Goal: Task Accomplishment & Management: Manage account settings

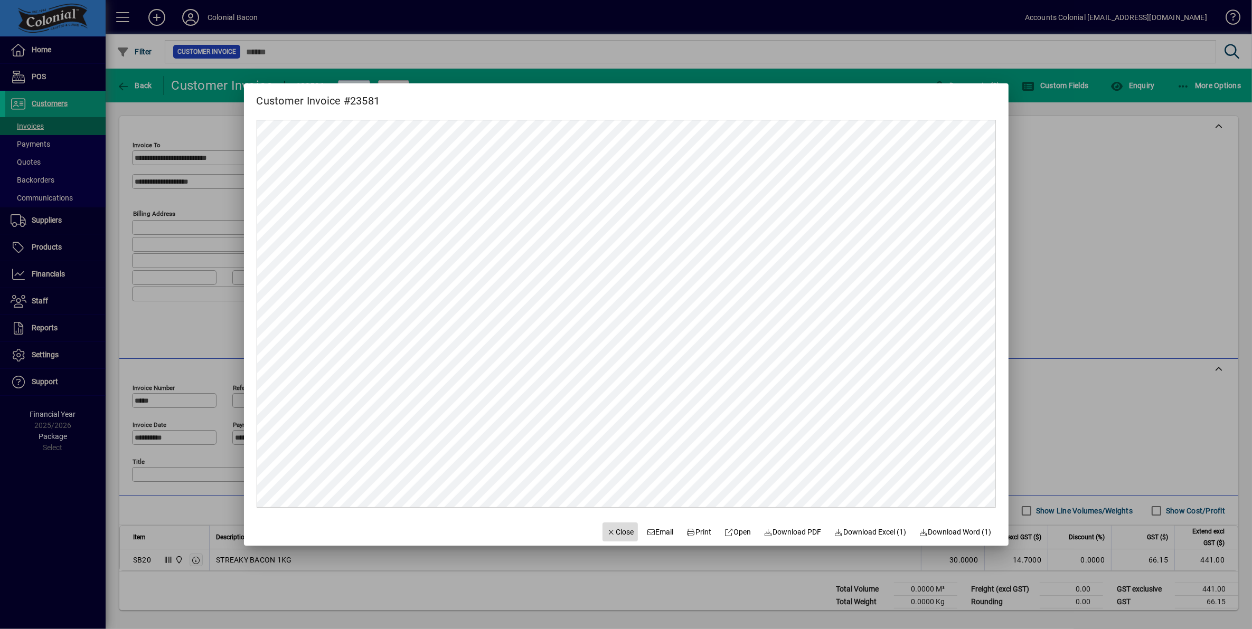
click at [613, 533] on span "Close" at bounding box center [620, 532] width 27 height 11
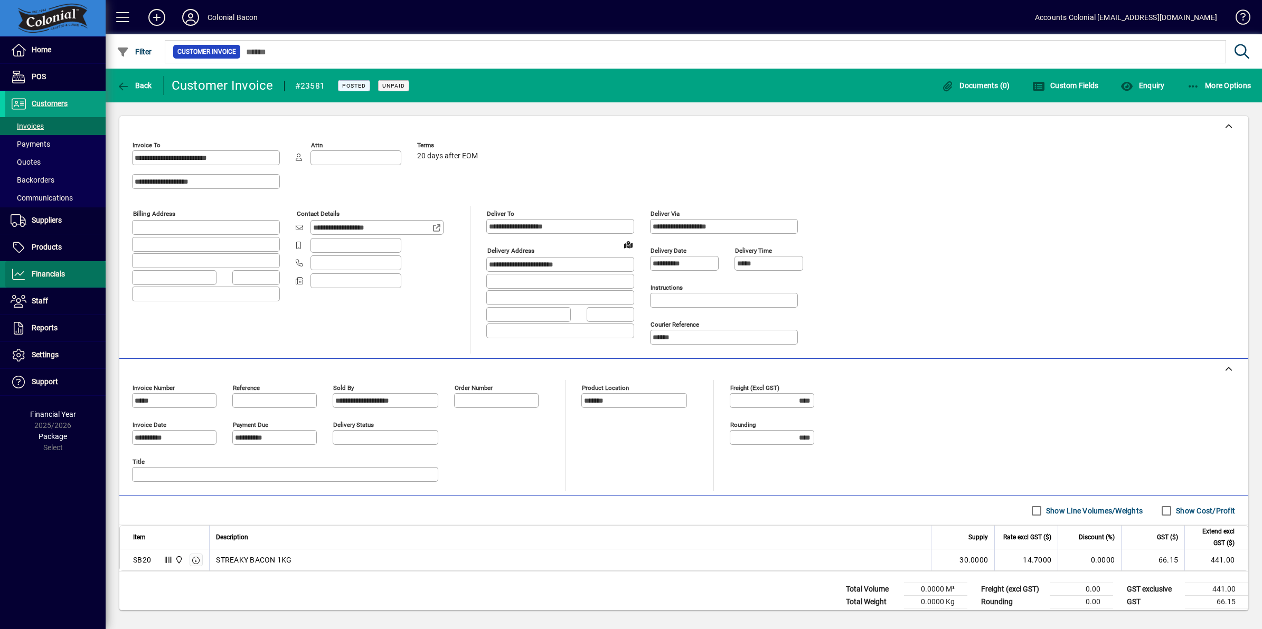
click at [41, 274] on span "Financials" at bounding box center [48, 274] width 33 height 8
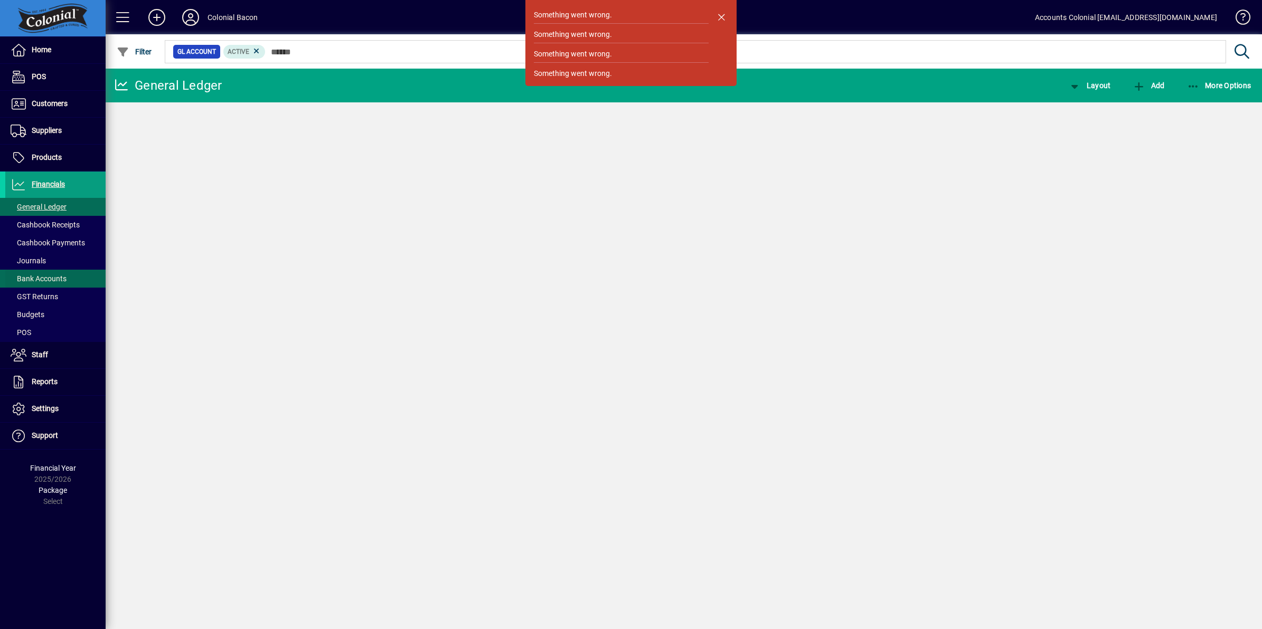
click at [50, 277] on span "Bank Accounts" at bounding box center [39, 278] width 56 height 8
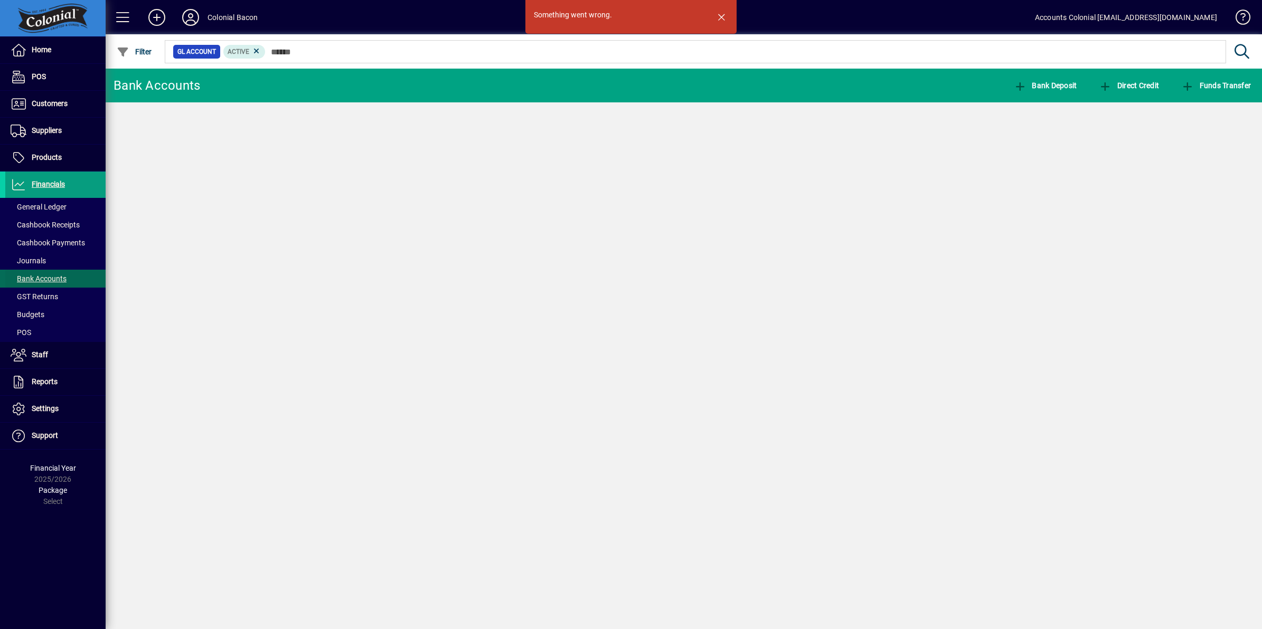
click at [50, 277] on span "Bank Accounts" at bounding box center [39, 278] width 56 height 8
click at [40, 278] on span "Bank Accounts" at bounding box center [39, 278] width 56 height 8
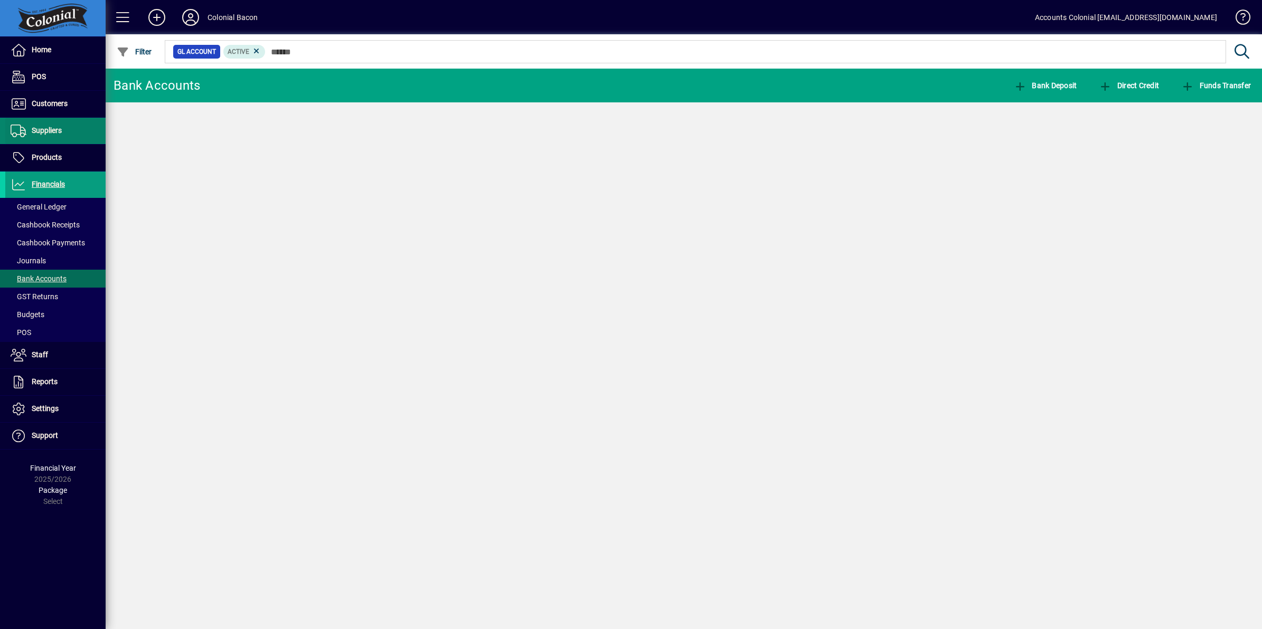
click at [53, 127] on span "Suppliers" at bounding box center [47, 130] width 30 height 8
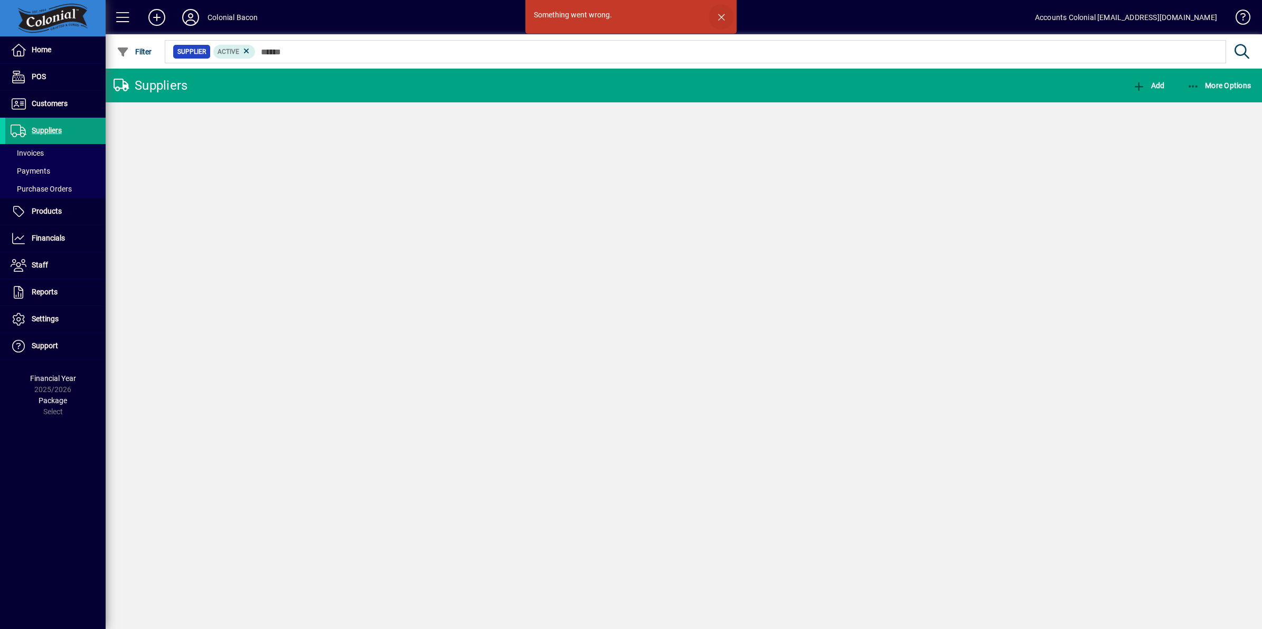
click at [719, 16] on span "button" at bounding box center [720, 16] width 25 height 25
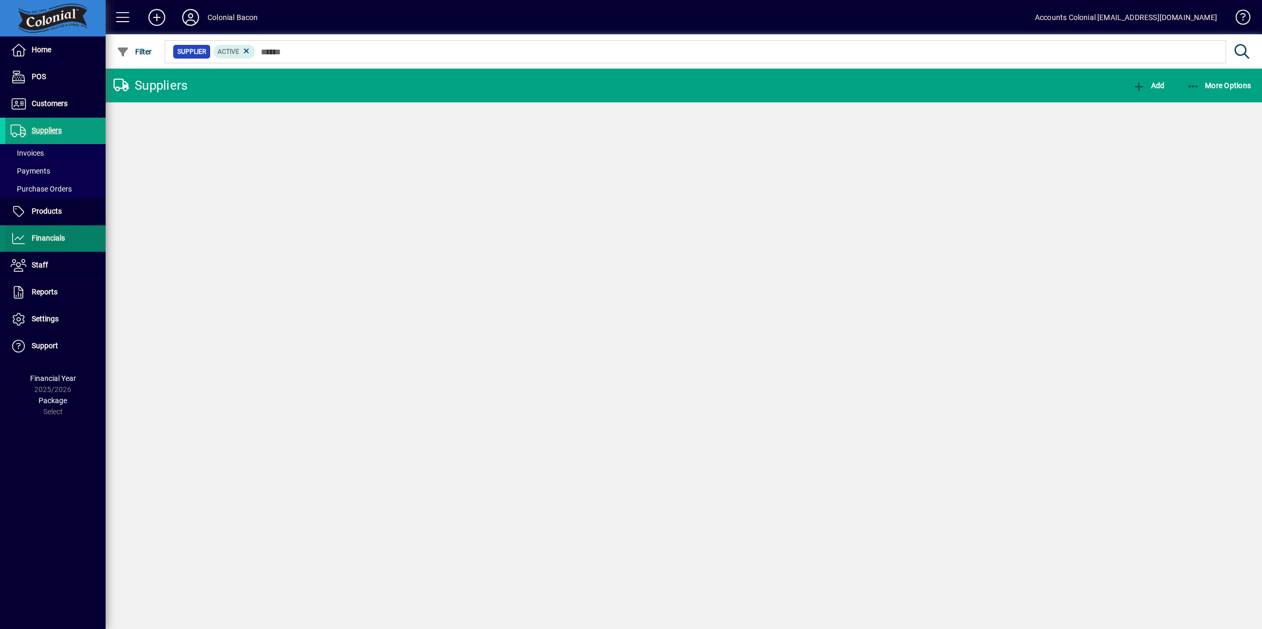
click at [64, 238] on span "Financials" at bounding box center [48, 238] width 33 height 8
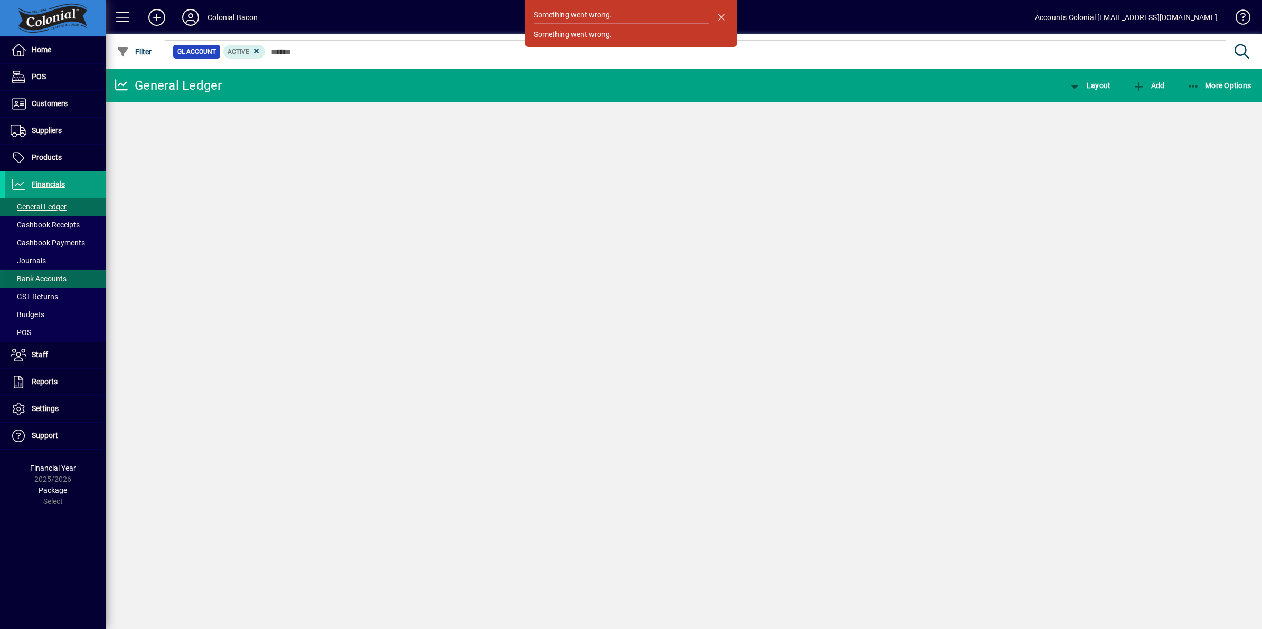
click at [41, 274] on span "Bank Accounts" at bounding box center [39, 278] width 56 height 8
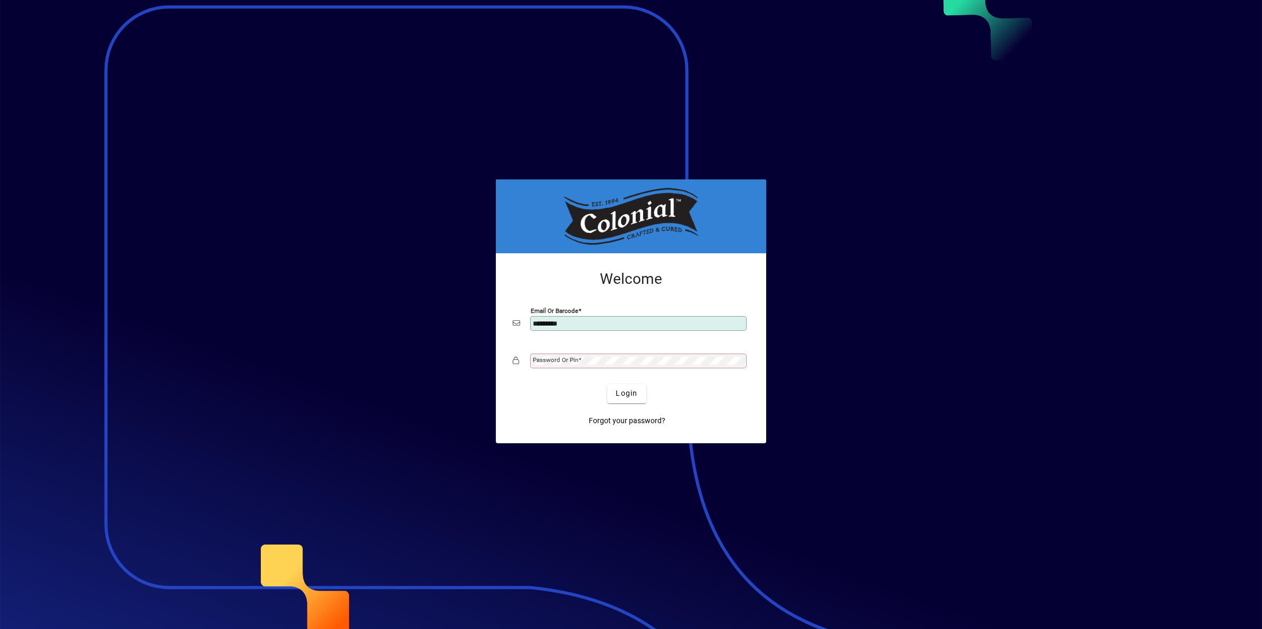
type input "**********"
click at [623, 397] on span "Login" at bounding box center [626, 393] width 22 height 11
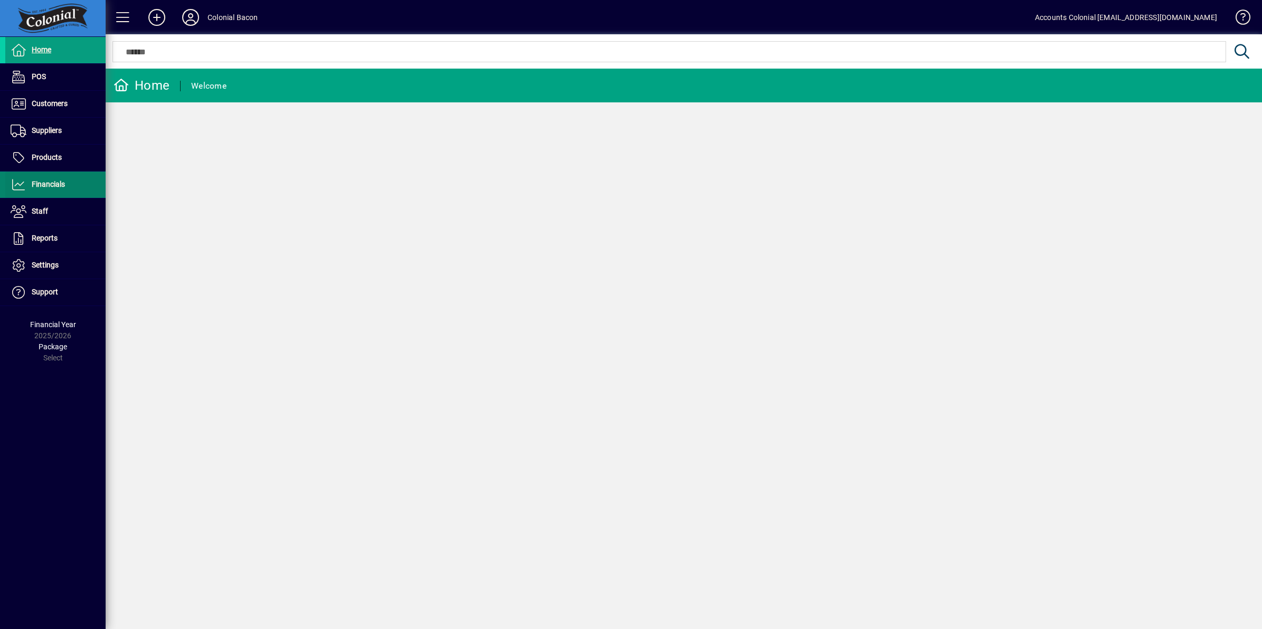
click at [56, 186] on span "Financials" at bounding box center [48, 184] width 33 height 8
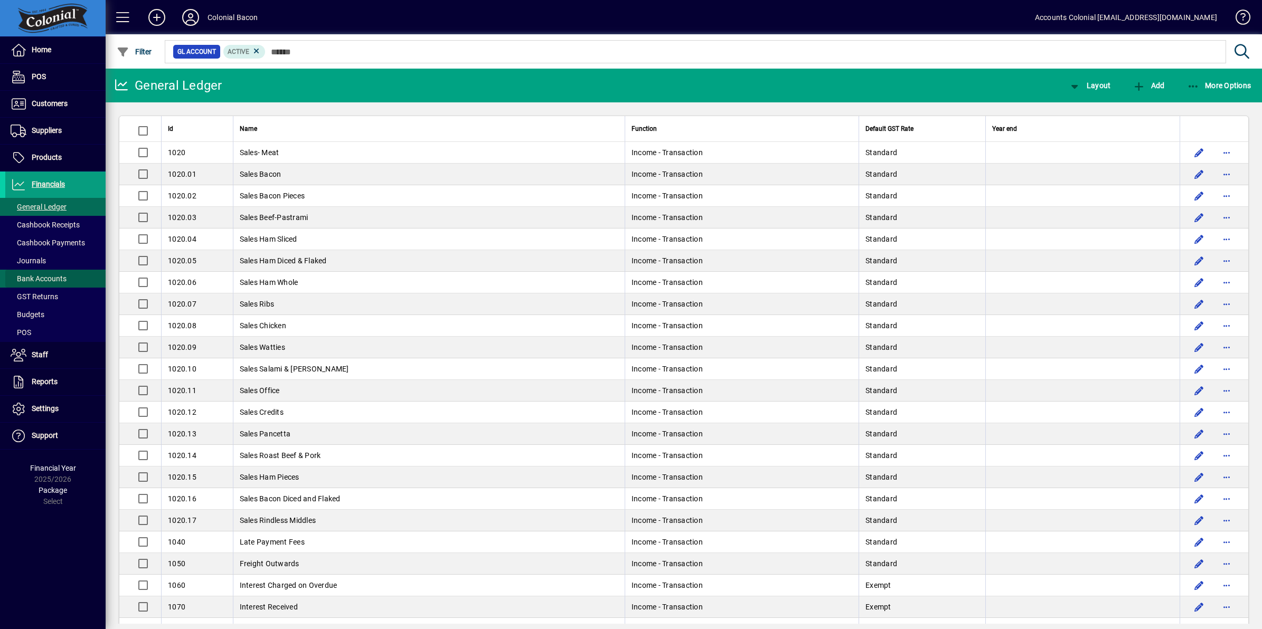
click at [51, 281] on span "Bank Accounts" at bounding box center [39, 278] width 56 height 8
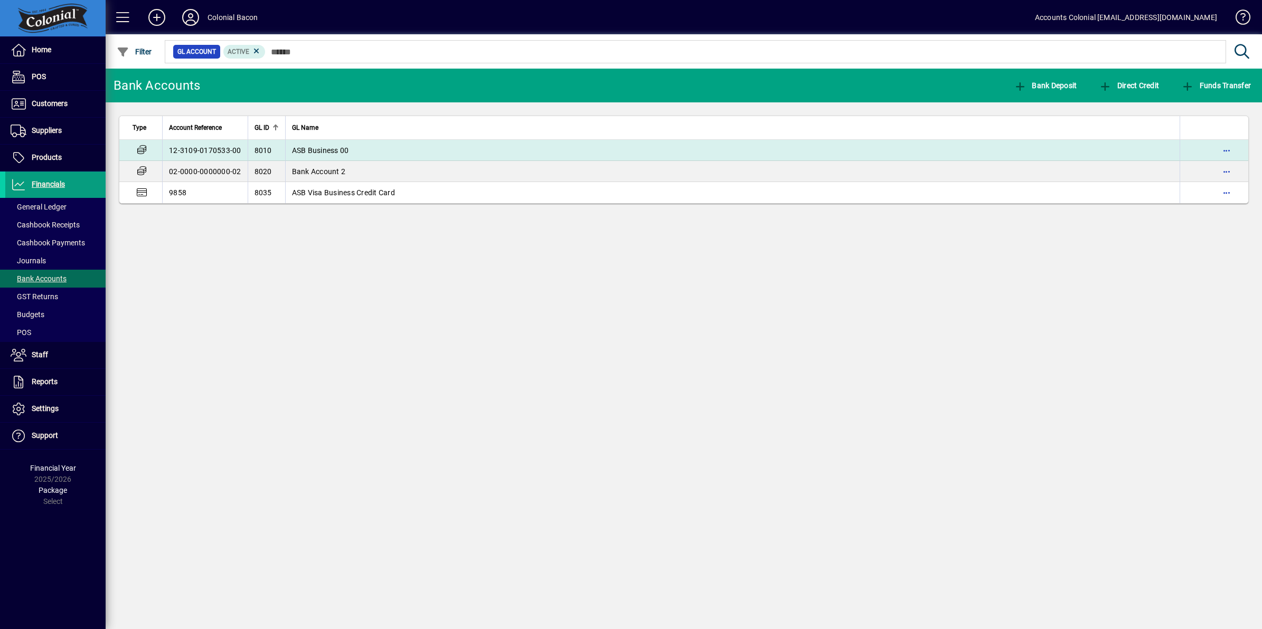
click at [329, 147] on span "ASB Business 00" at bounding box center [320, 150] width 57 height 8
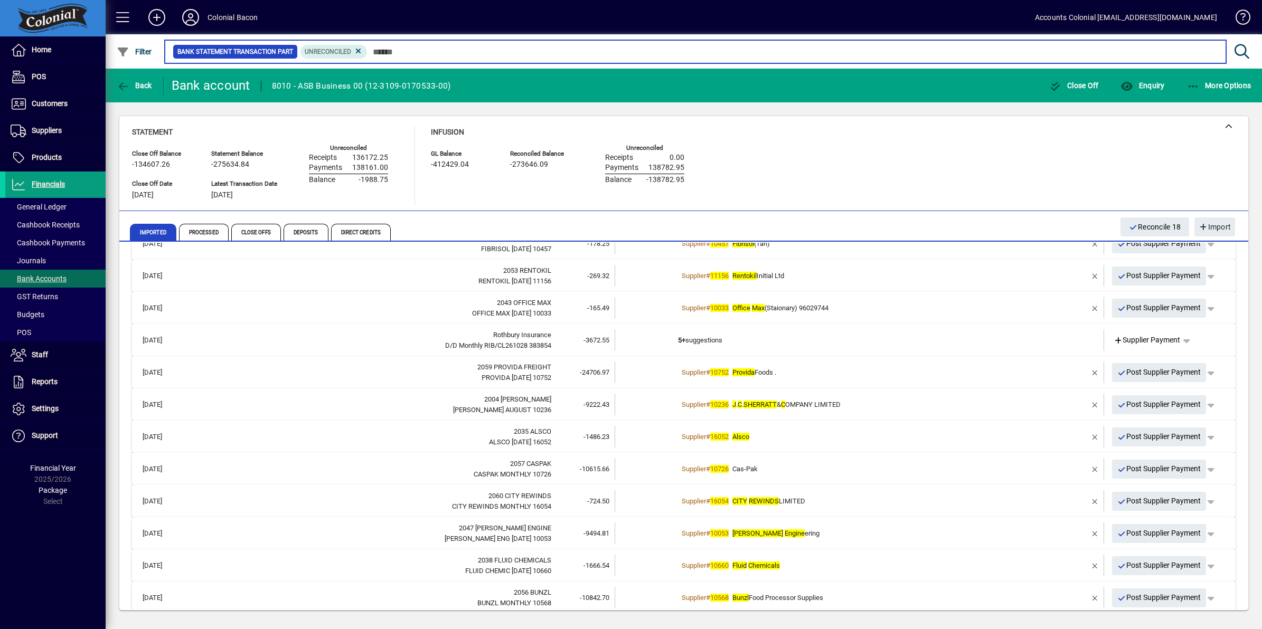
scroll to position [325, 0]
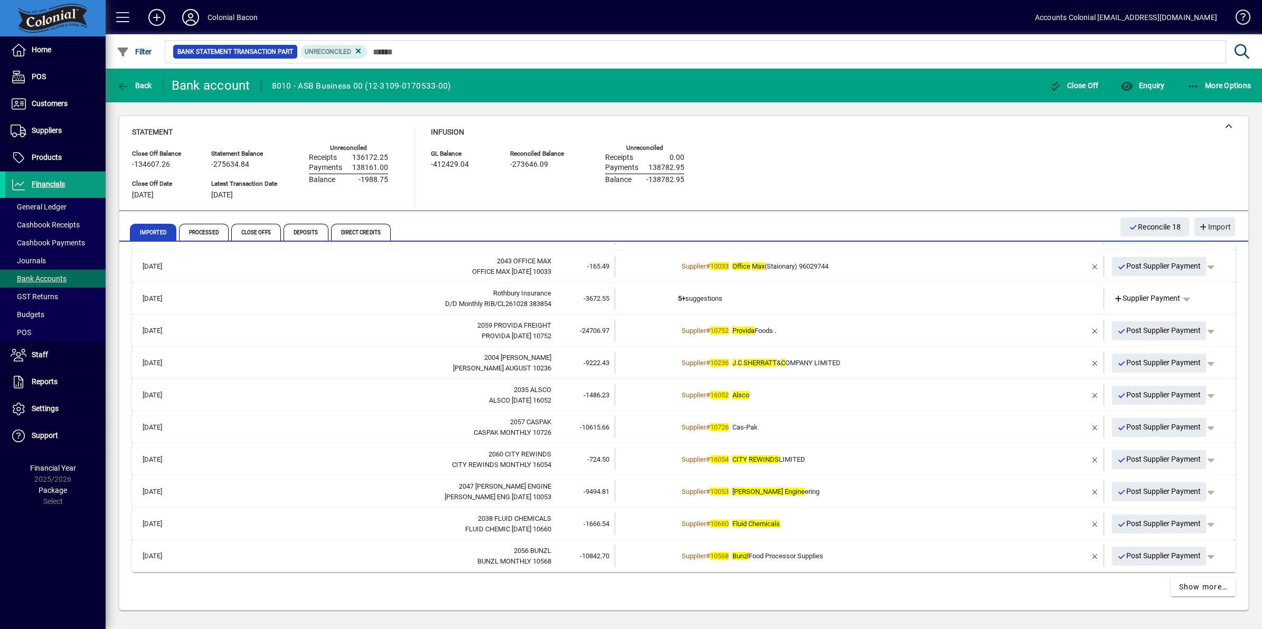
click at [742, 328] on em "Provida" at bounding box center [743, 331] width 22 height 8
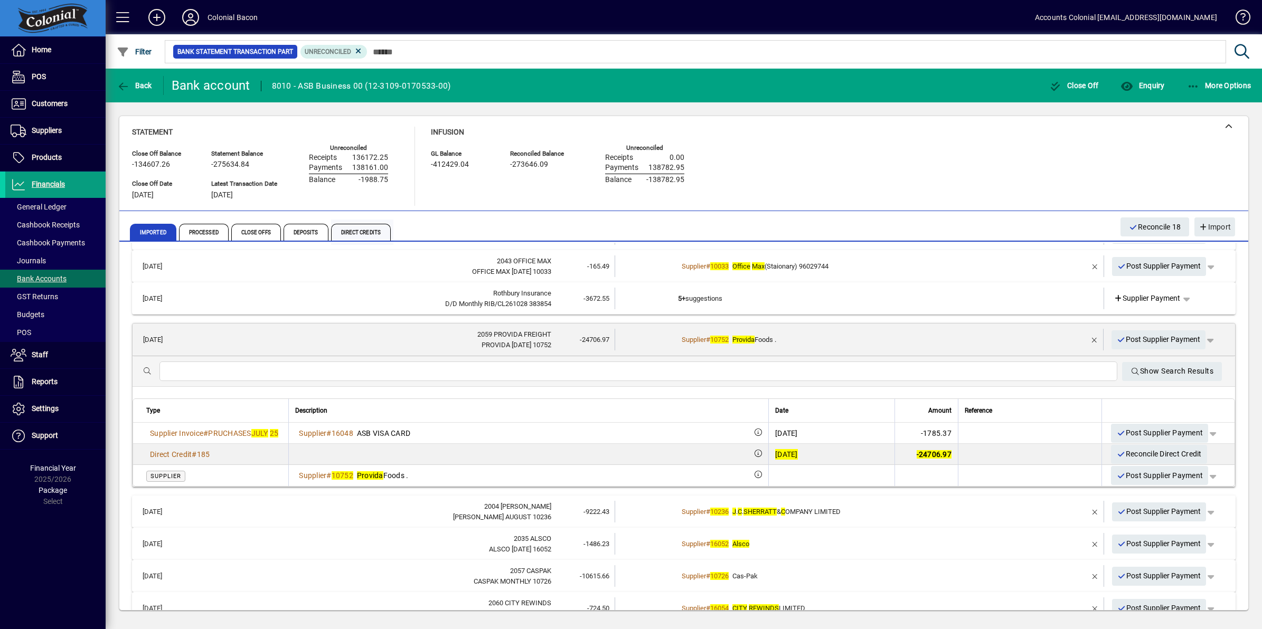
click at [346, 231] on span "Direct Credits" at bounding box center [361, 232] width 60 height 17
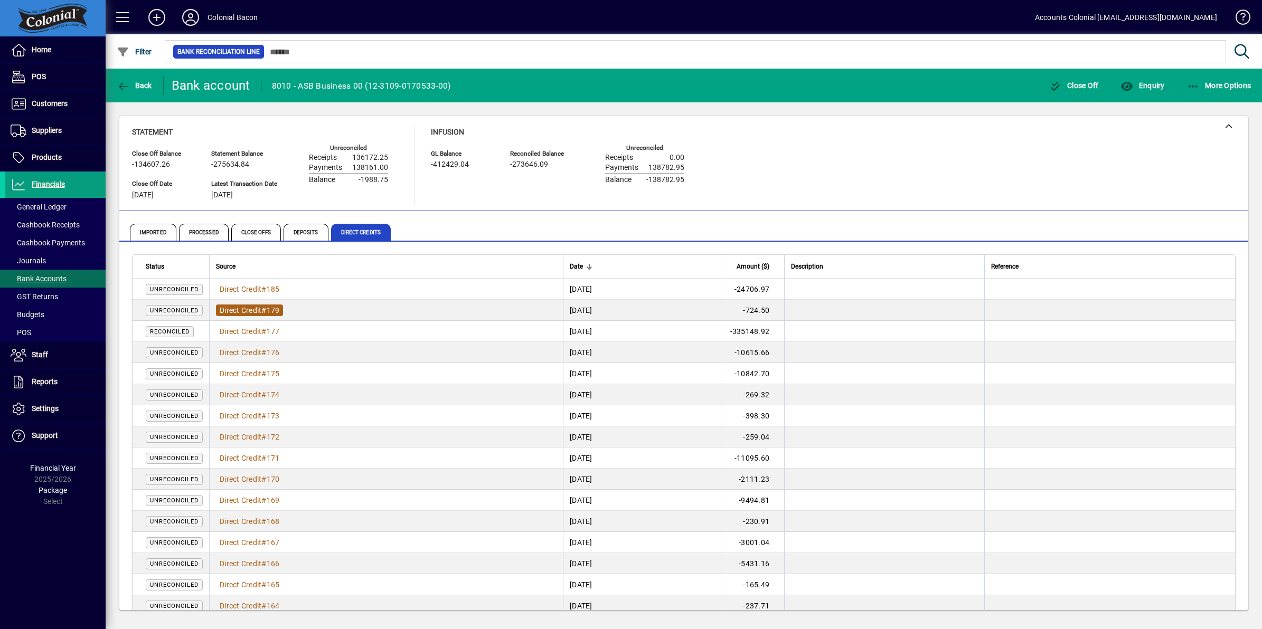
click at [226, 307] on span "Direct Credit" at bounding box center [241, 310] width 42 height 8
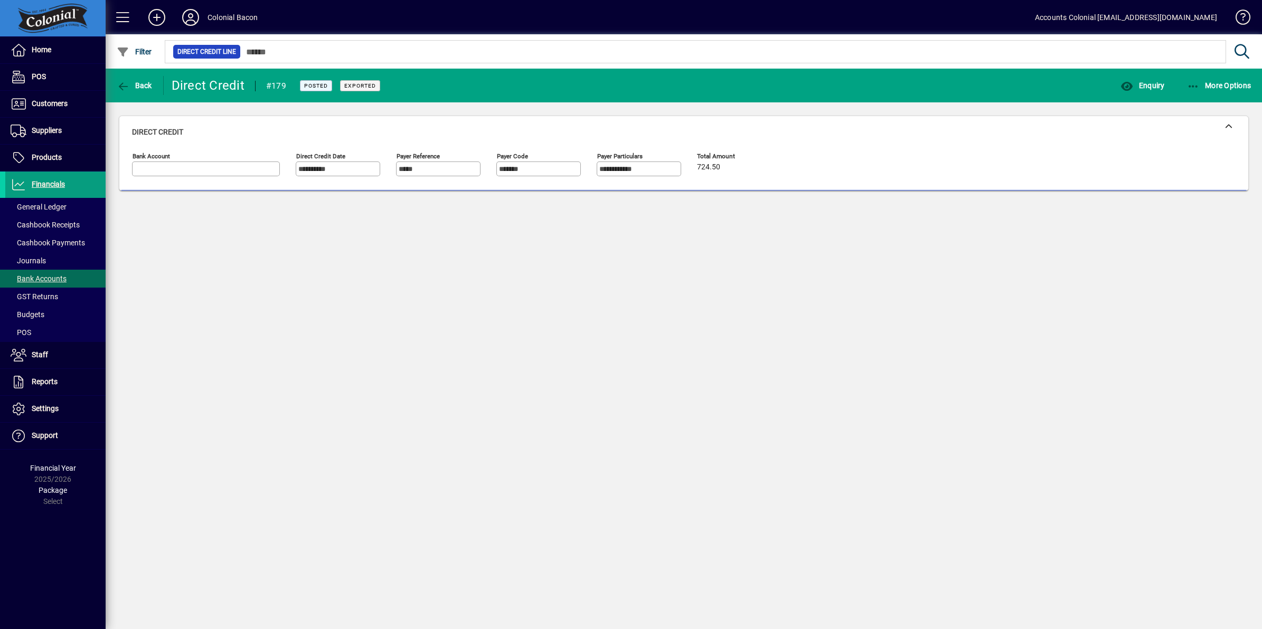
type input "**********"
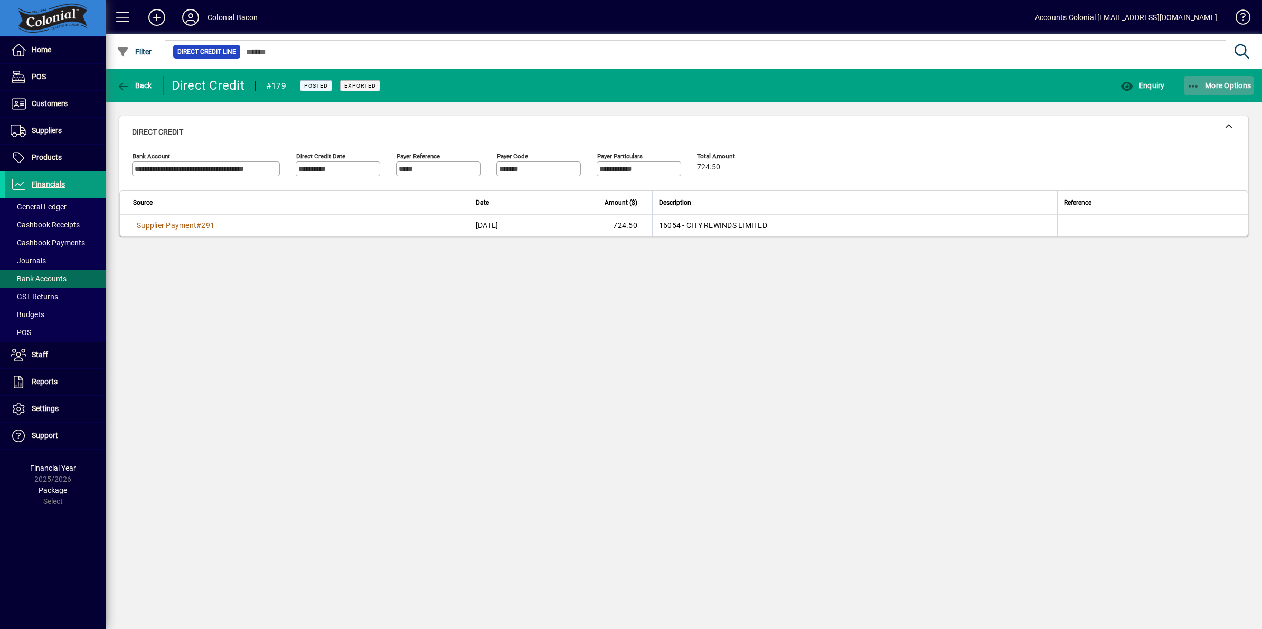
click at [1190, 81] on icon "button" at bounding box center [1193, 86] width 13 height 11
click at [137, 81] on div at bounding box center [631, 314] width 1262 height 629
click at [133, 84] on span "Back" at bounding box center [134, 85] width 35 height 8
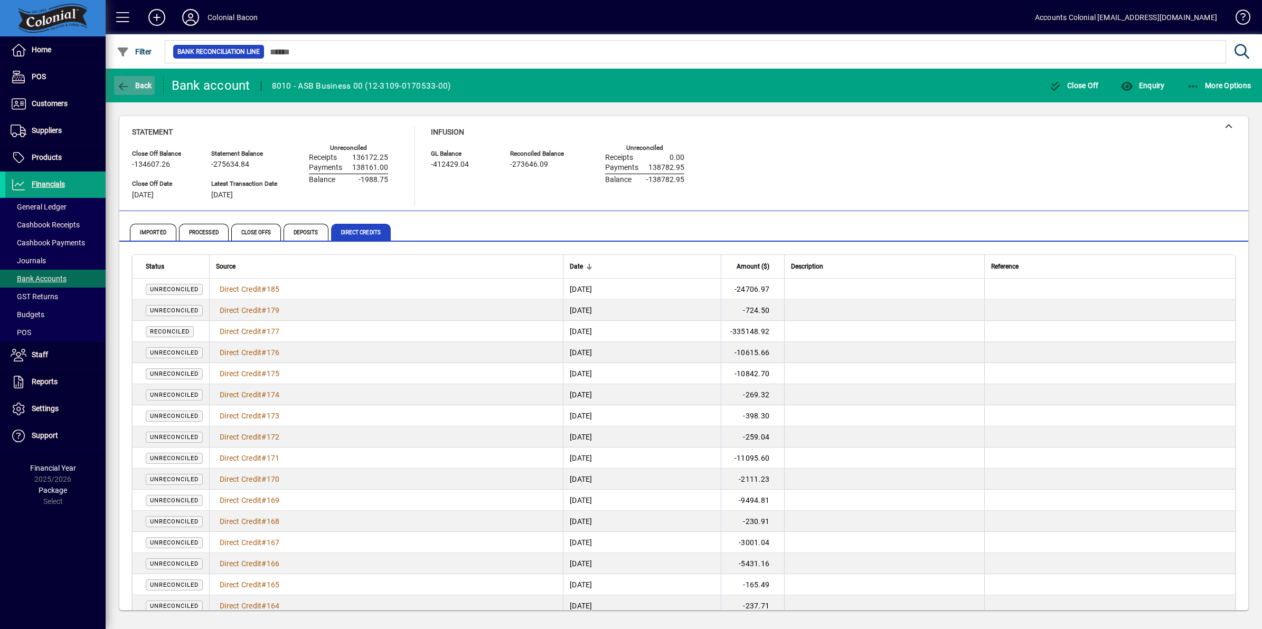
click at [137, 85] on span "Back" at bounding box center [134, 85] width 35 height 8
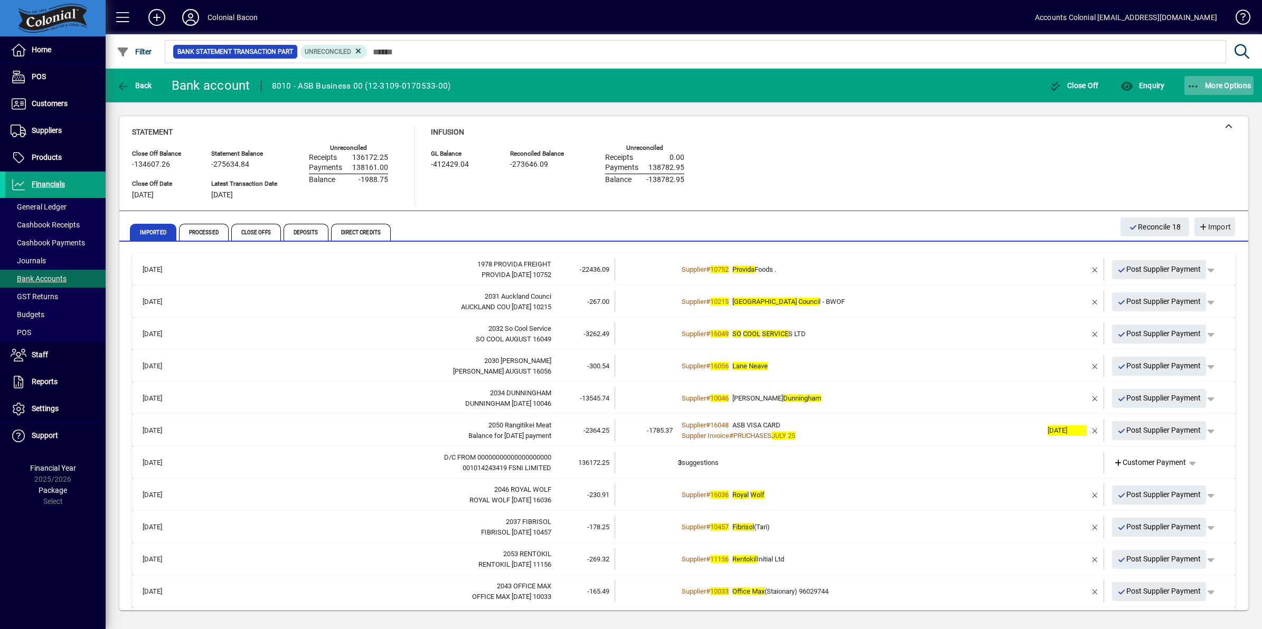
click at [1189, 83] on icon "button" at bounding box center [1193, 86] width 13 height 11
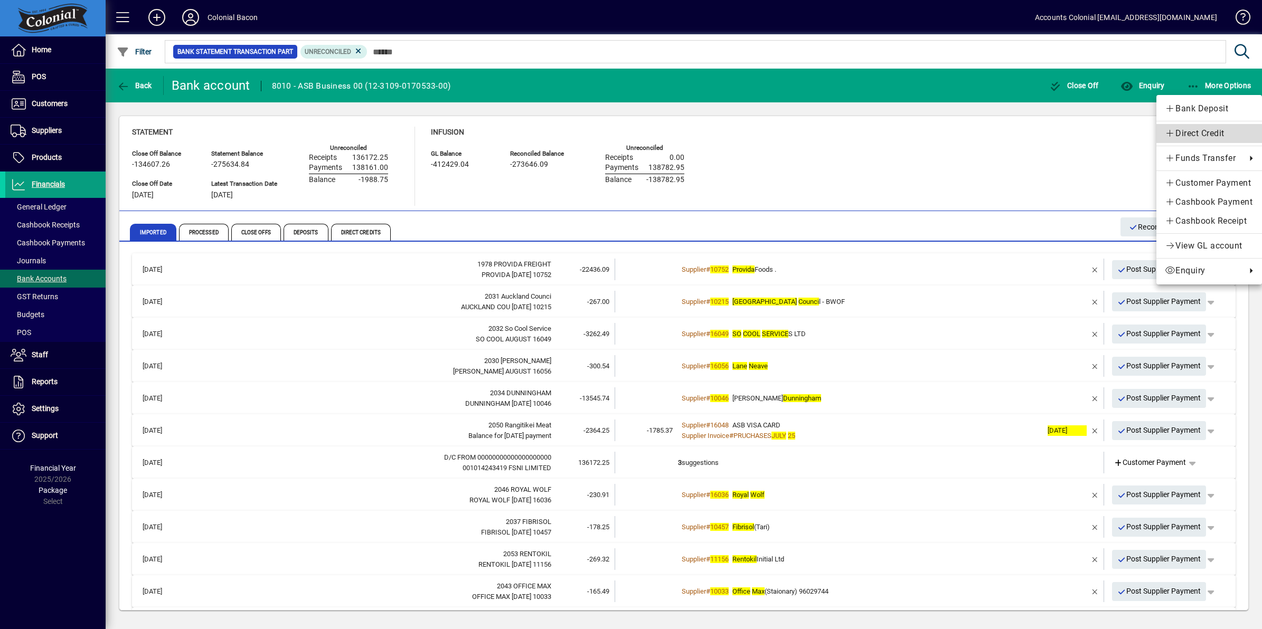
click at [1186, 134] on span "Direct Credit" at bounding box center [1208, 133] width 89 height 13
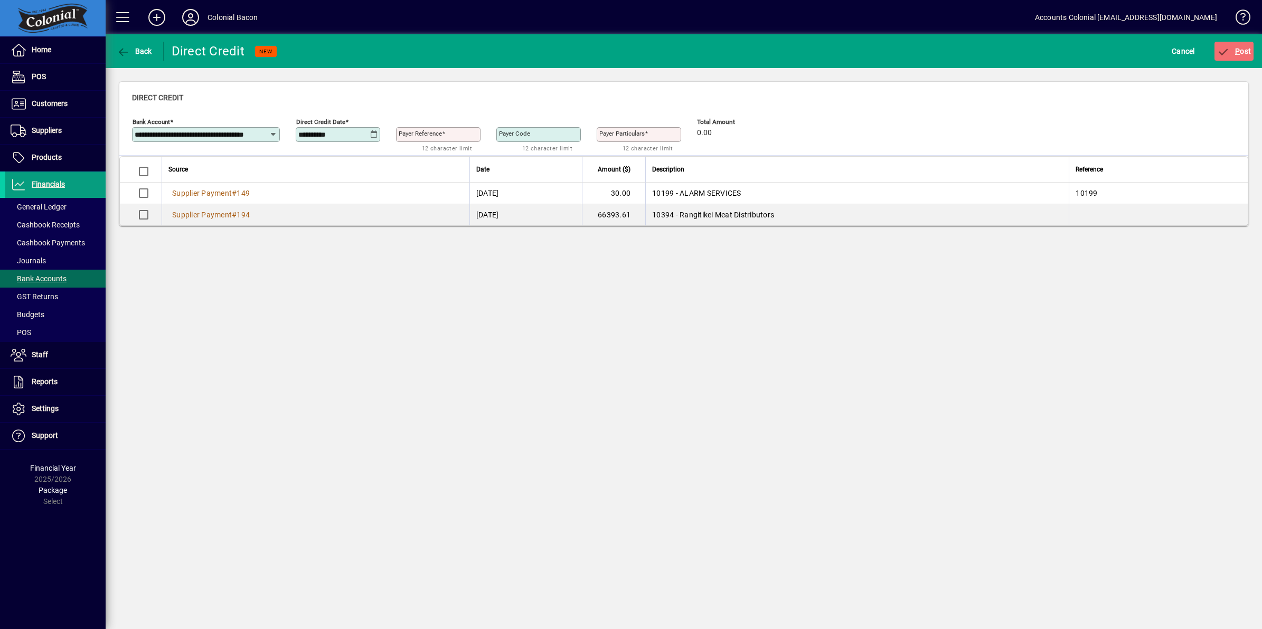
click at [375, 135] on icon at bounding box center [374, 134] width 8 height 8
click at [419, 165] on span "Previous month" at bounding box center [417, 164] width 21 height 21
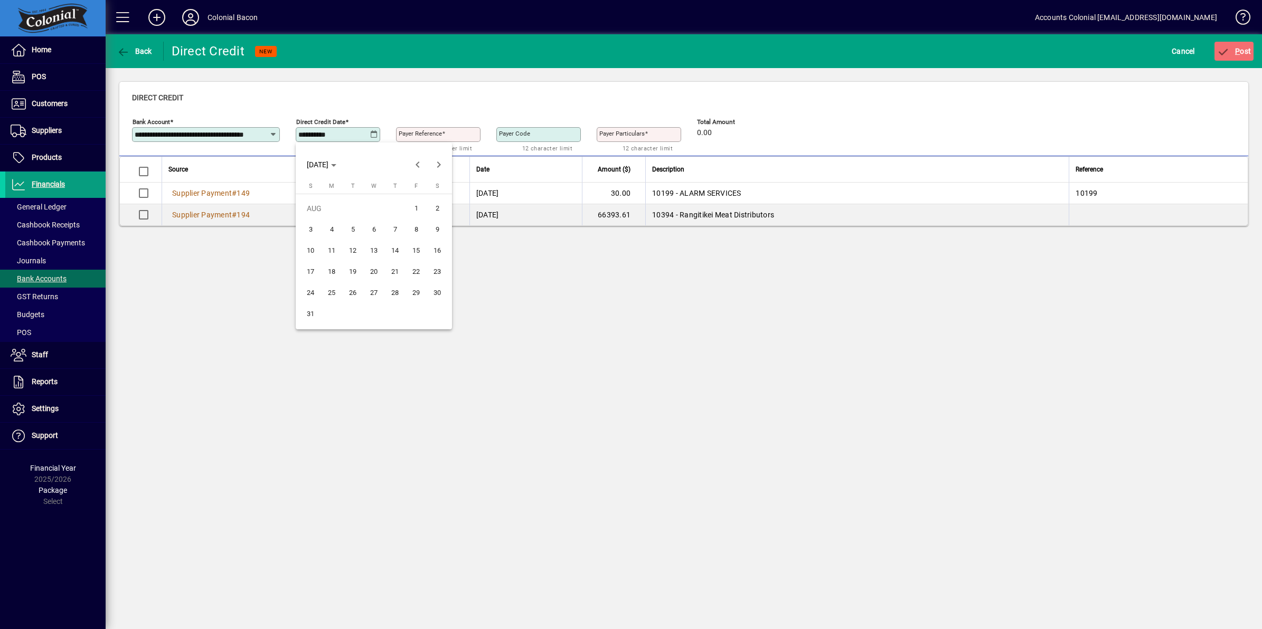
click at [308, 316] on span "31" at bounding box center [310, 314] width 19 height 19
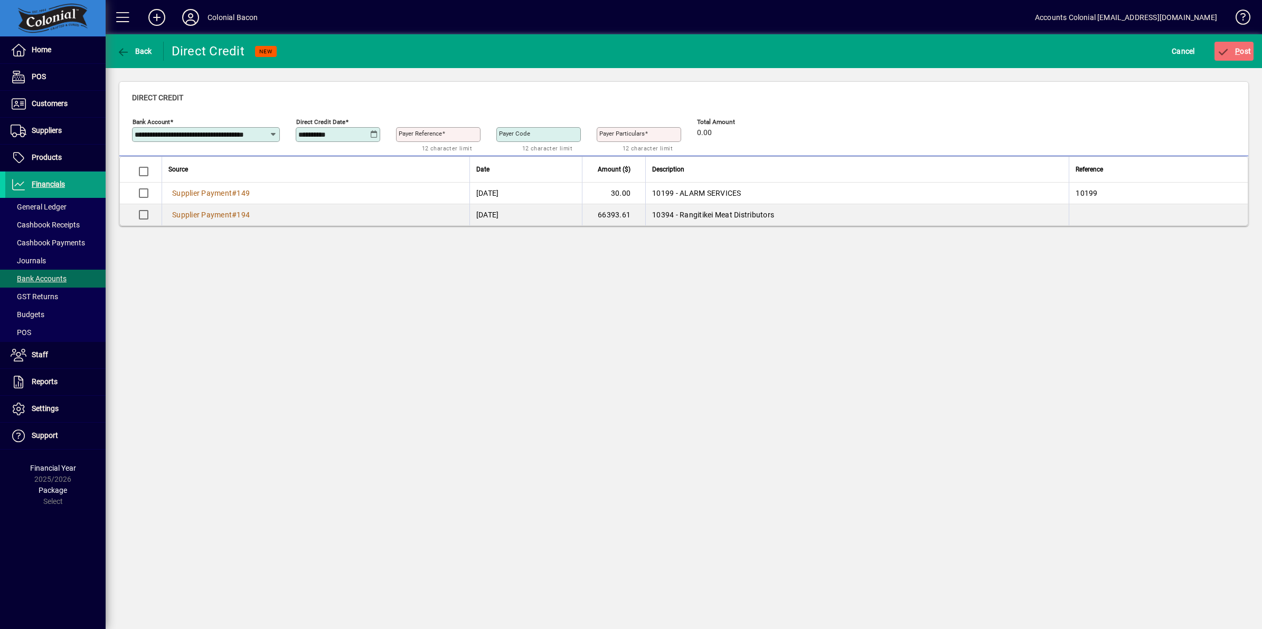
click at [370, 132] on icon at bounding box center [374, 134] width 8 height 8
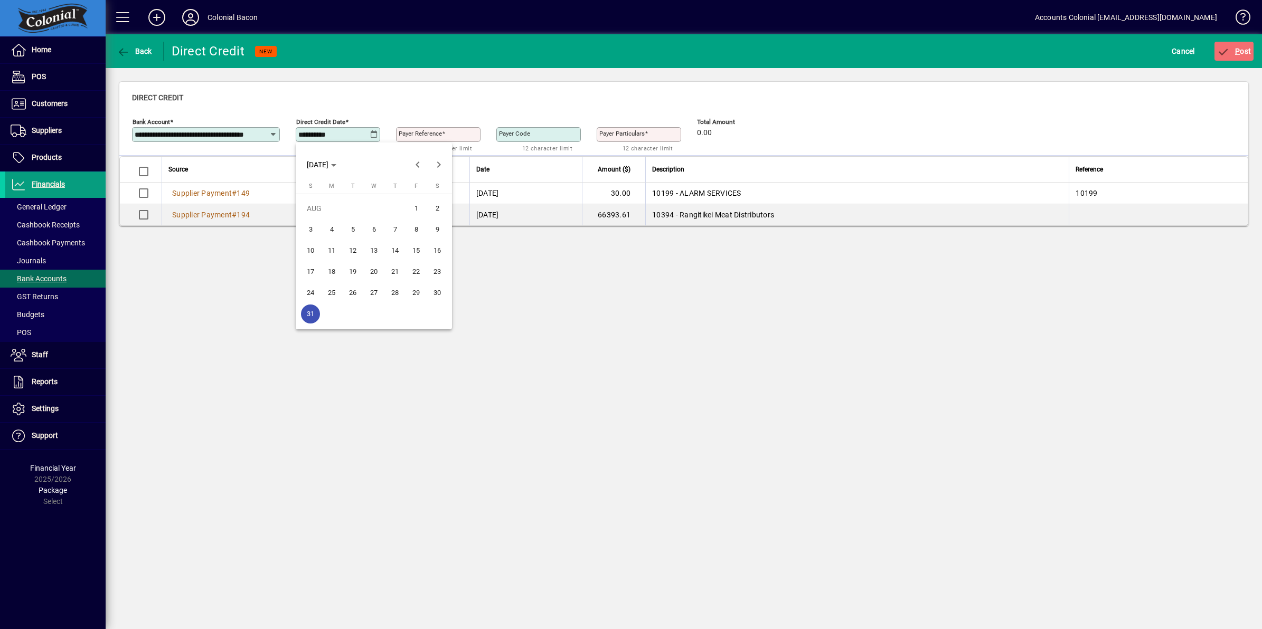
click at [416, 290] on span "29" at bounding box center [415, 292] width 19 height 19
type input "**********"
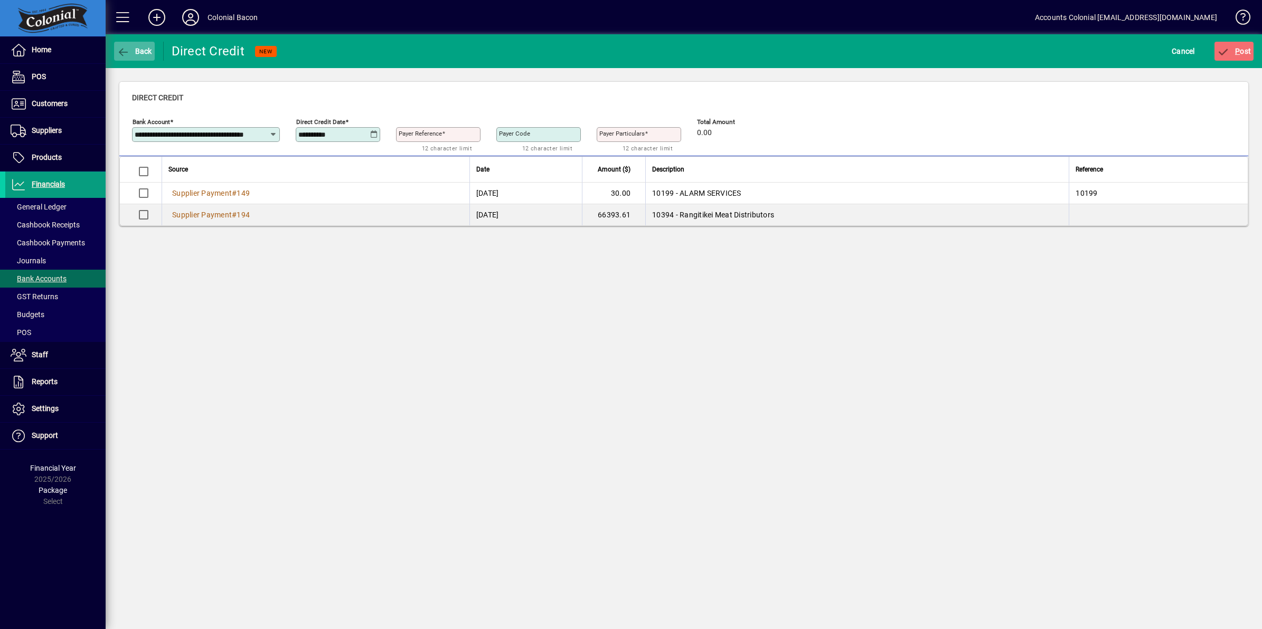
click at [122, 49] on icon "button" at bounding box center [123, 52] width 13 height 11
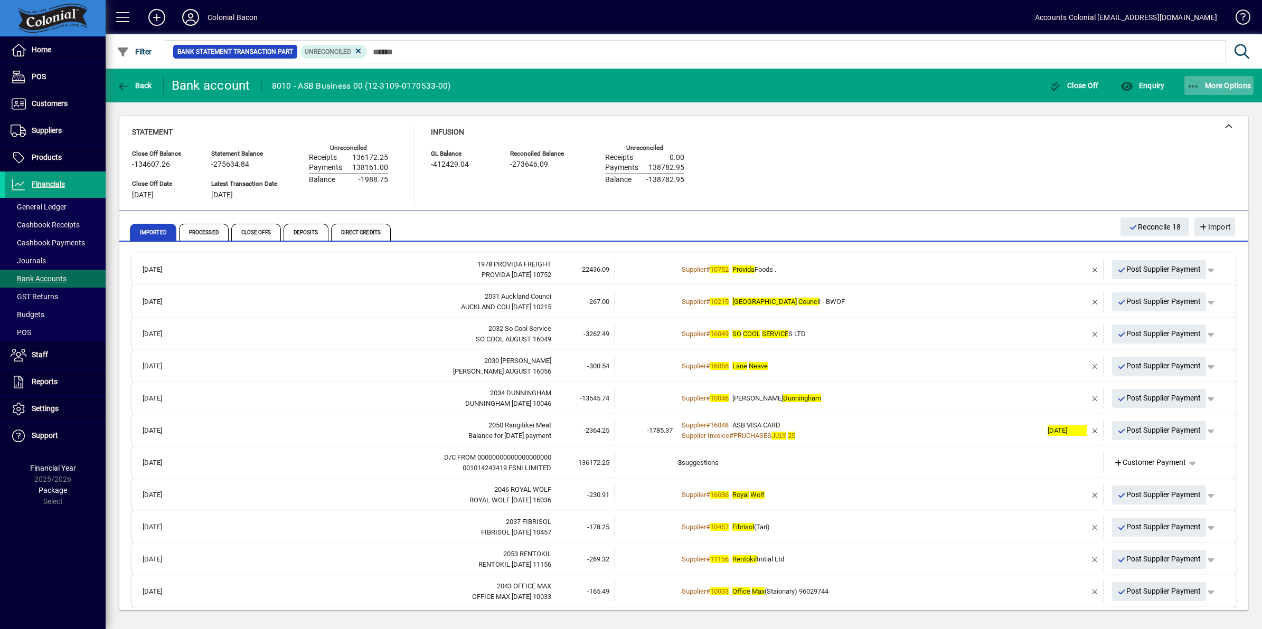
click at [1202, 83] on span "More Options" at bounding box center [1219, 85] width 64 height 8
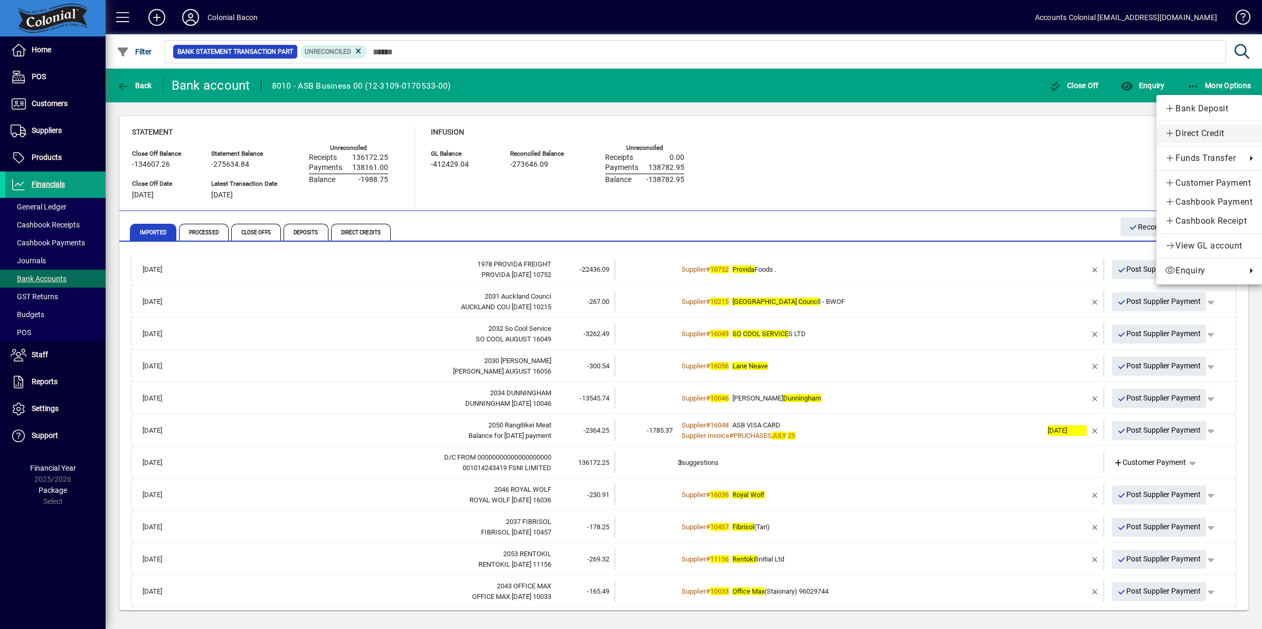
click at [1195, 127] on span "Direct Credit" at bounding box center [1208, 133] width 89 height 13
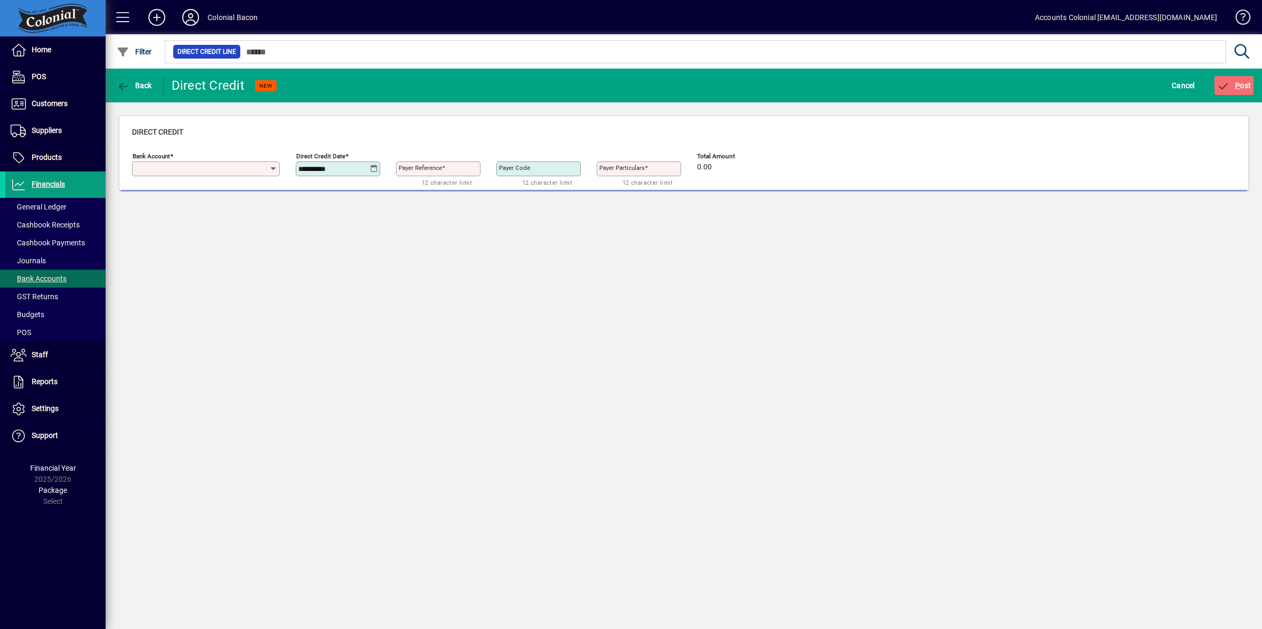
type input "**********"
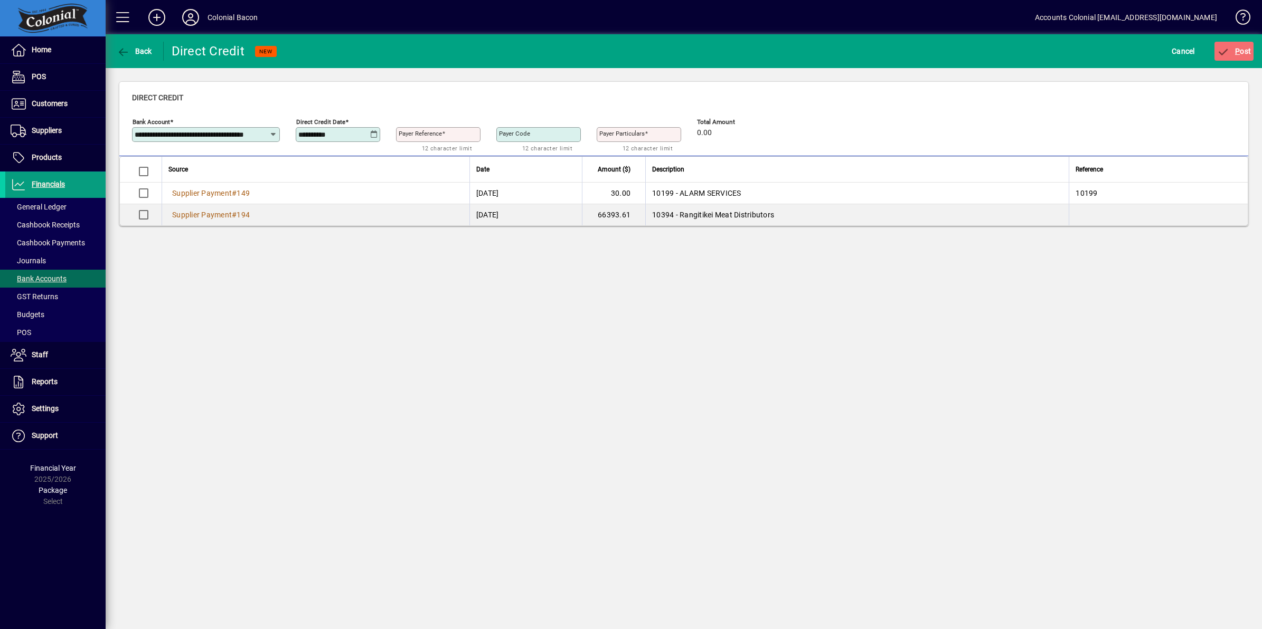
click at [374, 133] on icon at bounding box center [374, 134] width 8 height 8
click at [415, 165] on span "Previous month" at bounding box center [417, 164] width 21 height 21
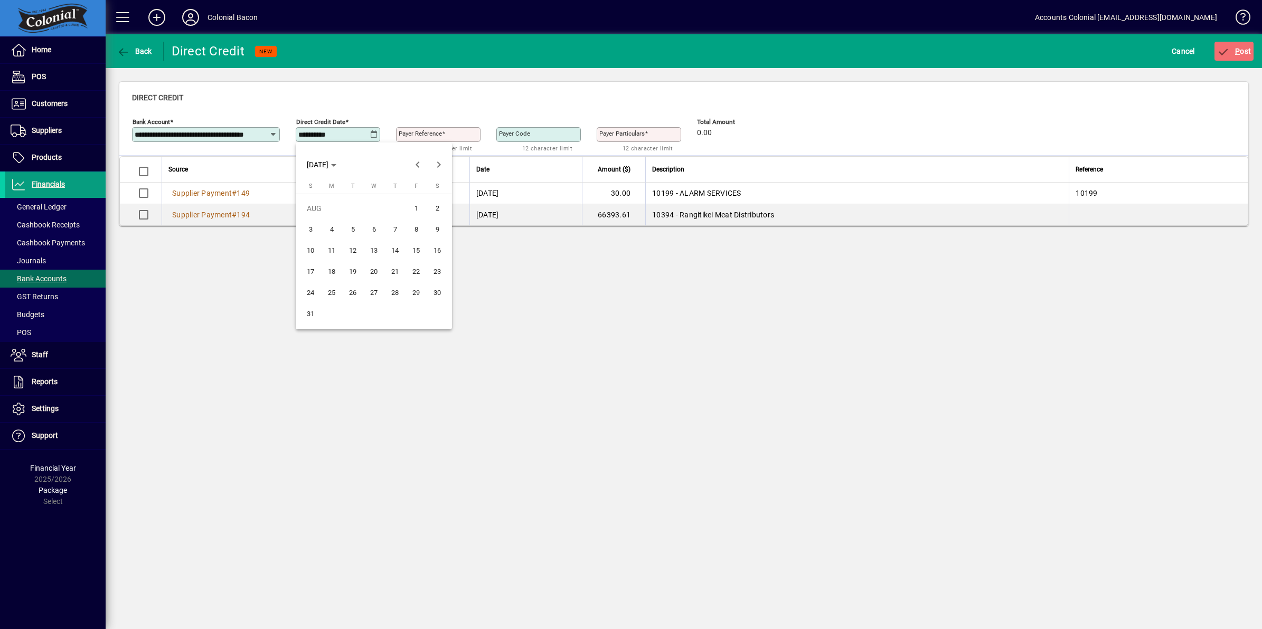
click at [412, 289] on span "29" at bounding box center [415, 292] width 19 height 19
type input "**********"
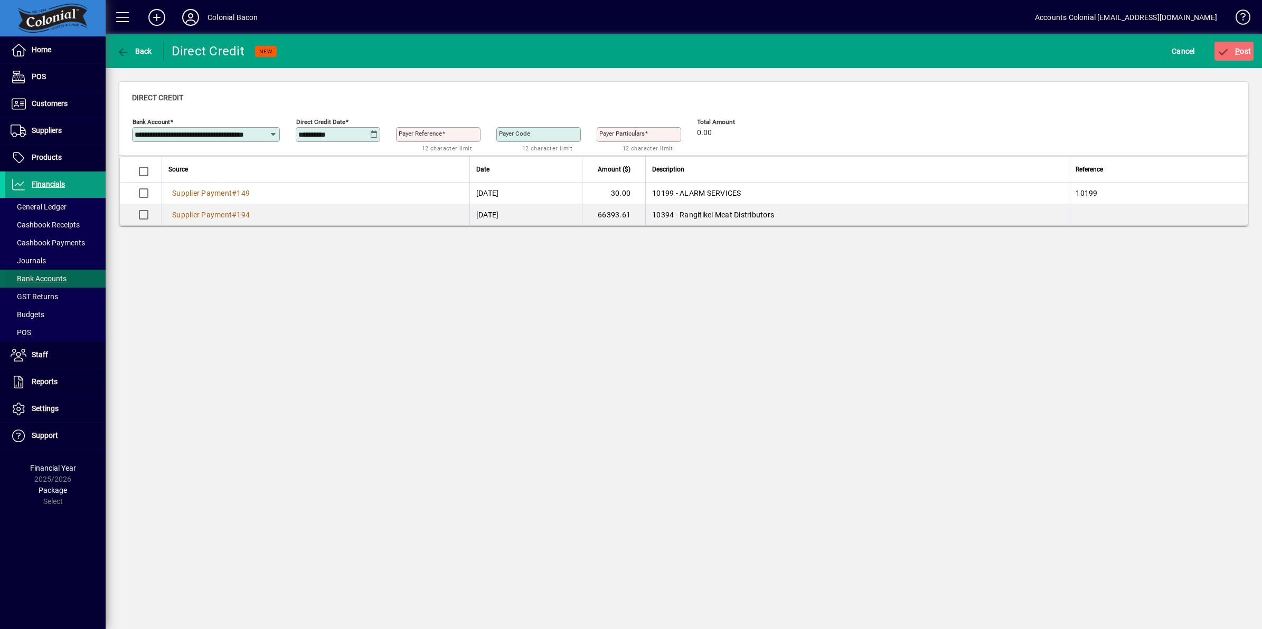
click at [62, 275] on span "Bank Accounts" at bounding box center [39, 278] width 56 height 8
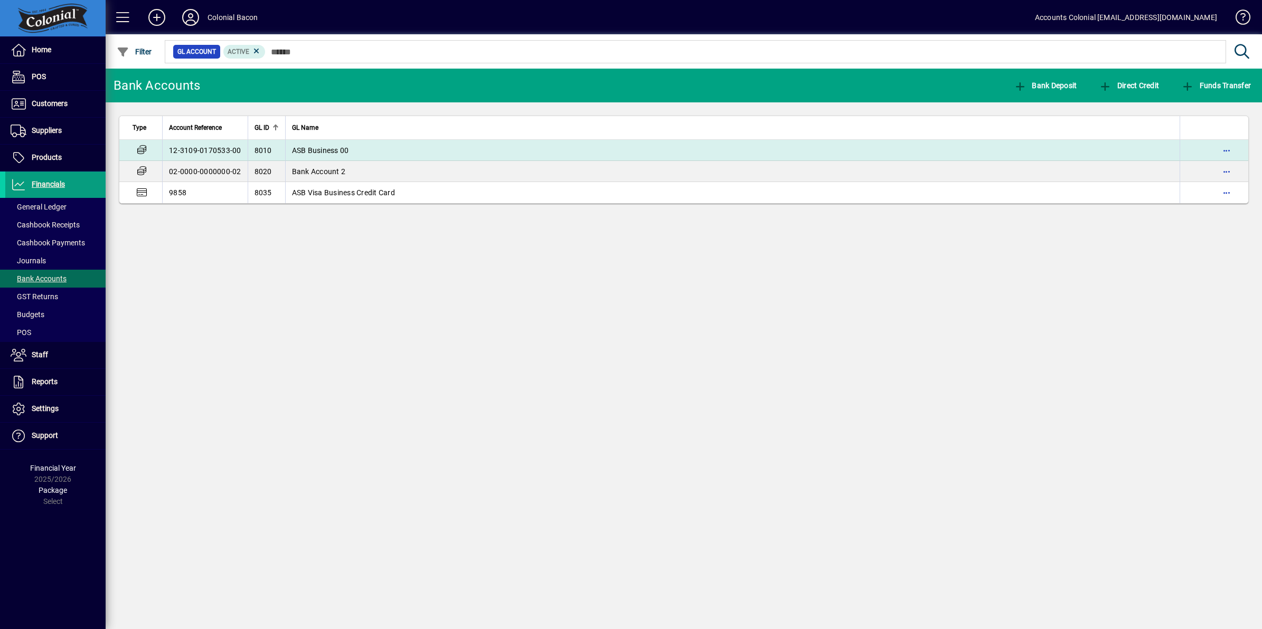
click at [304, 146] on span "ASB Business 00" at bounding box center [320, 150] width 57 height 8
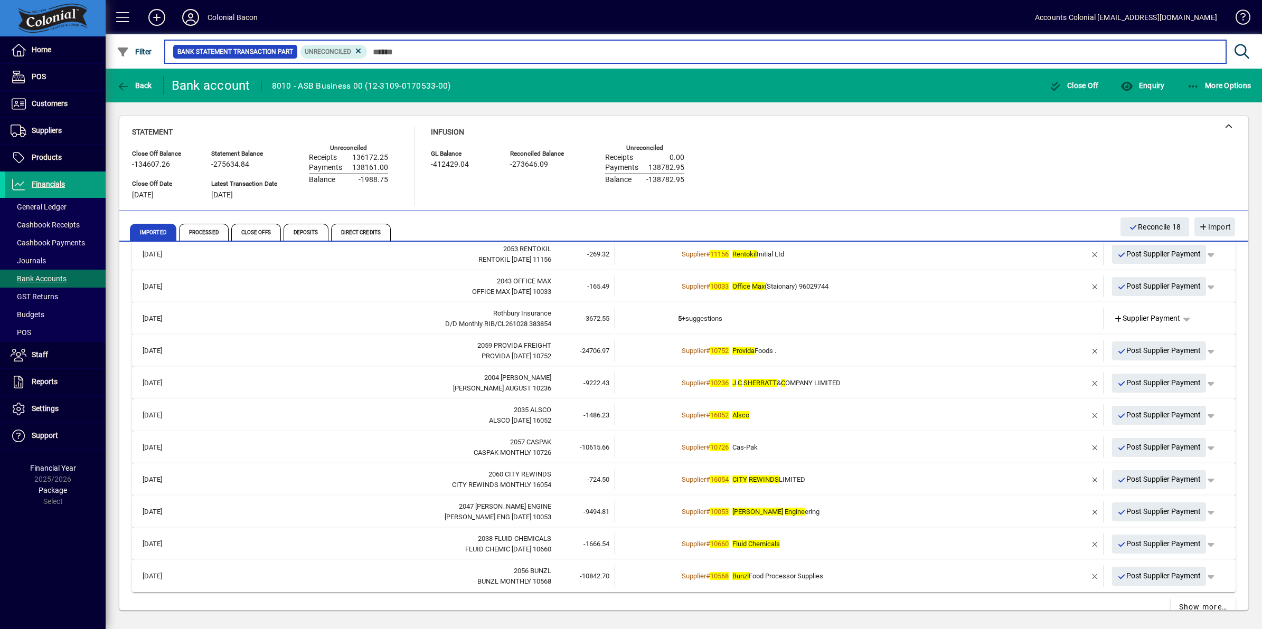
scroll to position [325, 0]
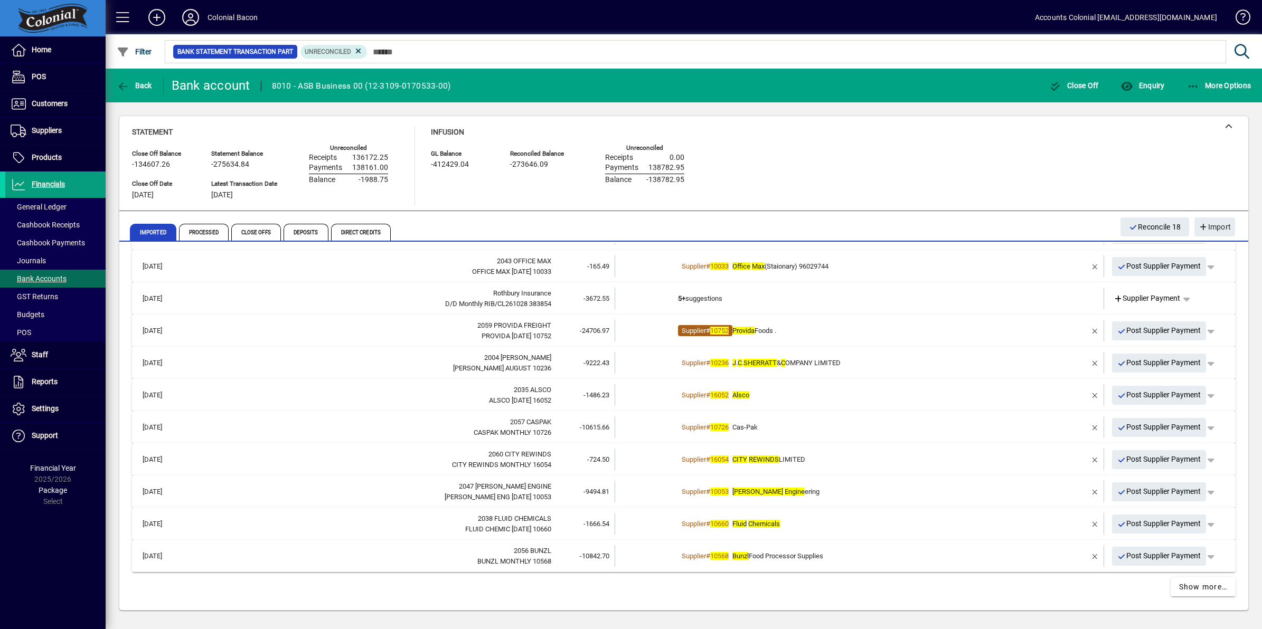
click at [724, 327] on em "10752" at bounding box center [719, 331] width 18 height 8
click at [791, 324] on td "Supplier # 10752 Provida Foods ." at bounding box center [860, 331] width 364 height 22
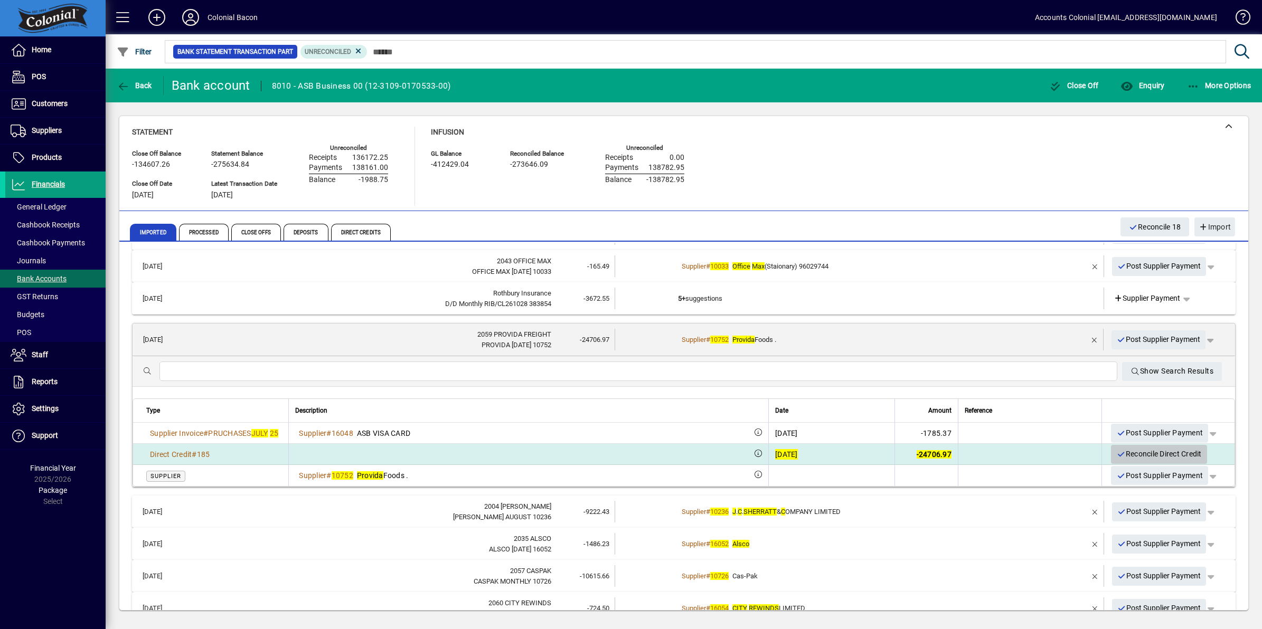
click at [1142, 449] on span "Reconcile Direct Credit" at bounding box center [1158, 454] width 85 height 17
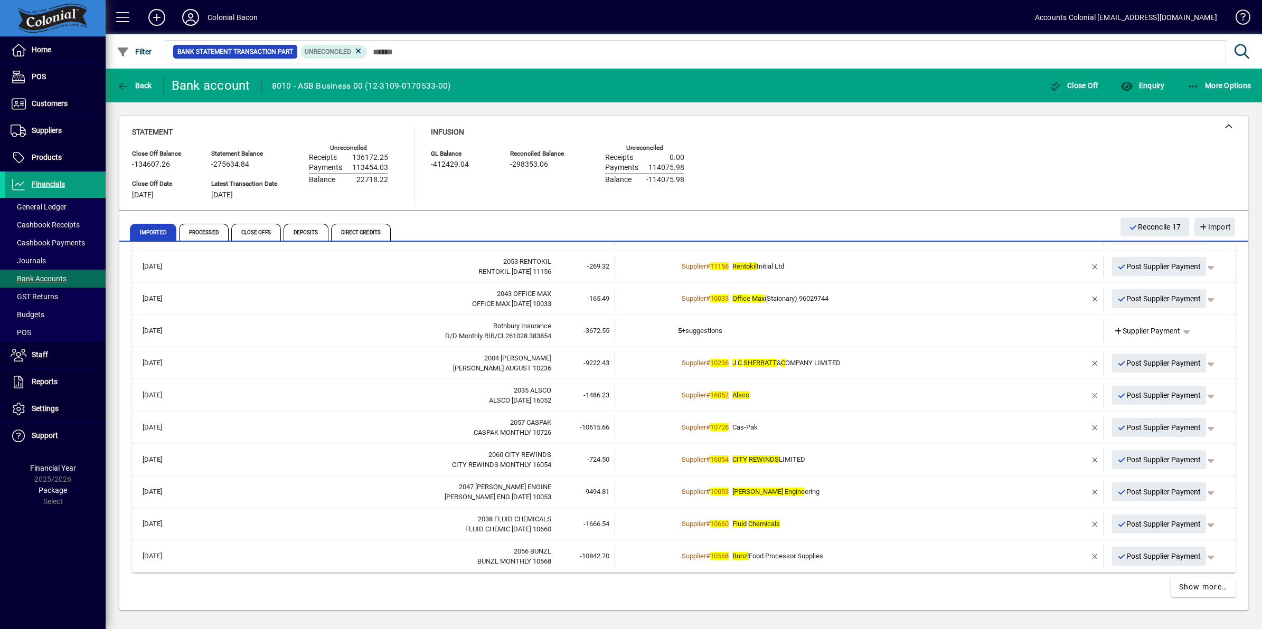
scroll to position [0, 0]
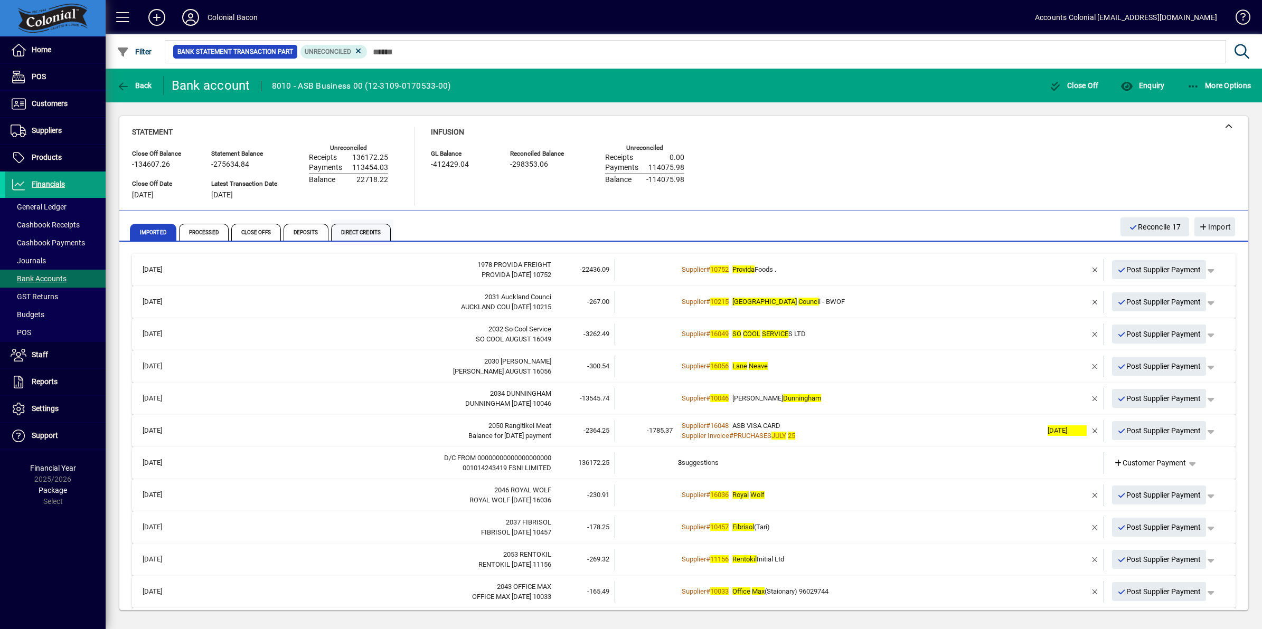
click at [368, 235] on span "Direct Credits" at bounding box center [361, 232] width 60 height 17
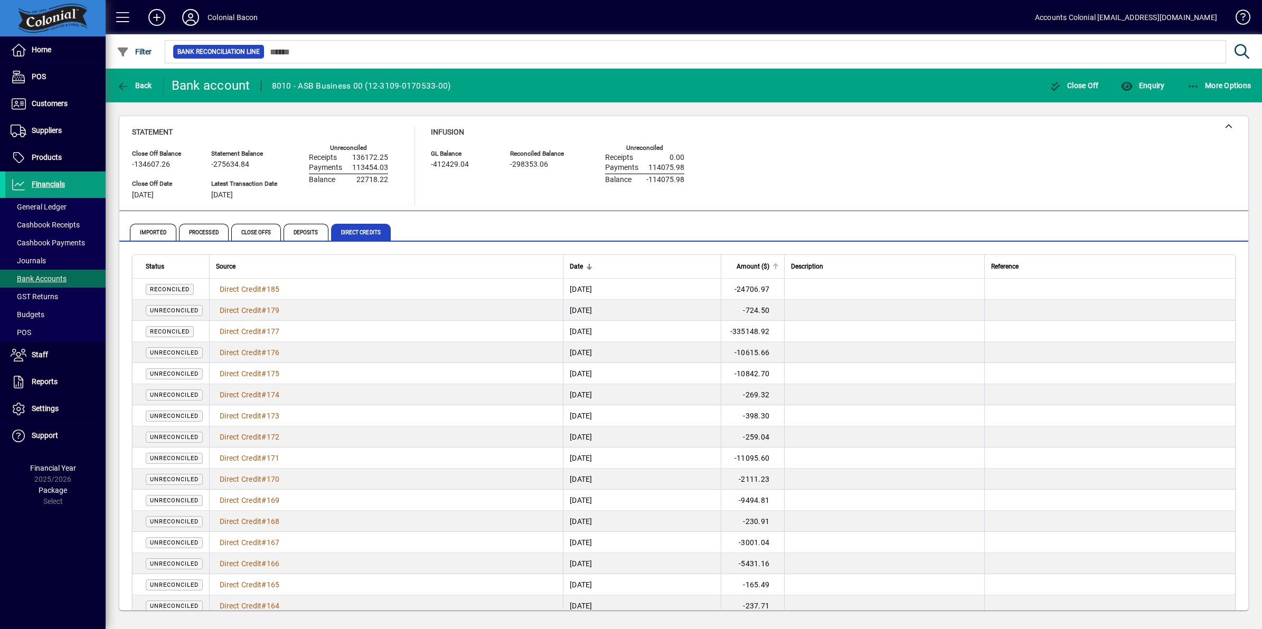
click at [769, 264] on span "Amount ($)" at bounding box center [752, 267] width 33 height 12
click at [272, 479] on span "183" at bounding box center [273, 479] width 13 height 8
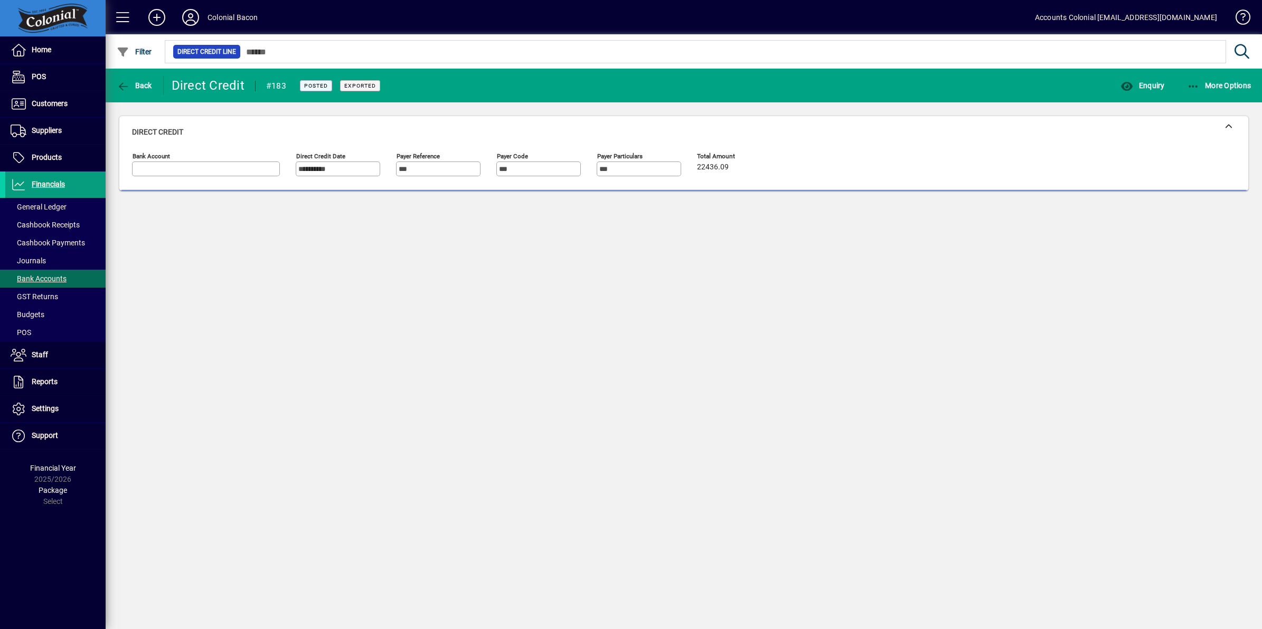
type input "**********"
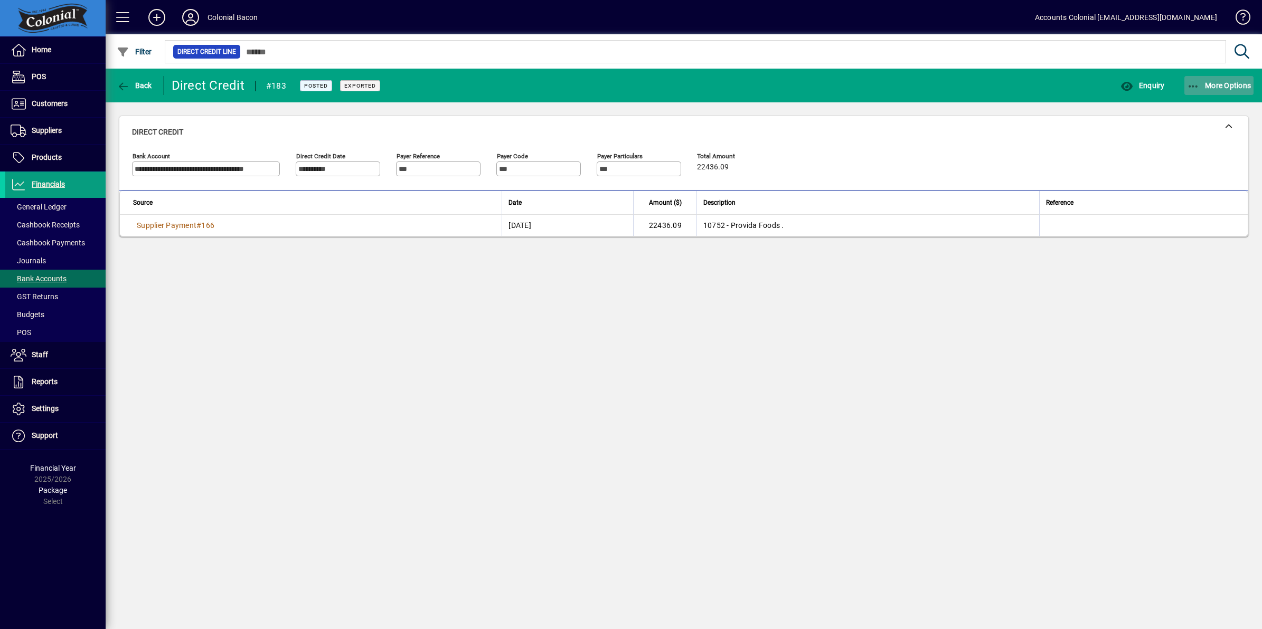
click at [1194, 83] on icon "button" at bounding box center [1193, 86] width 13 height 11
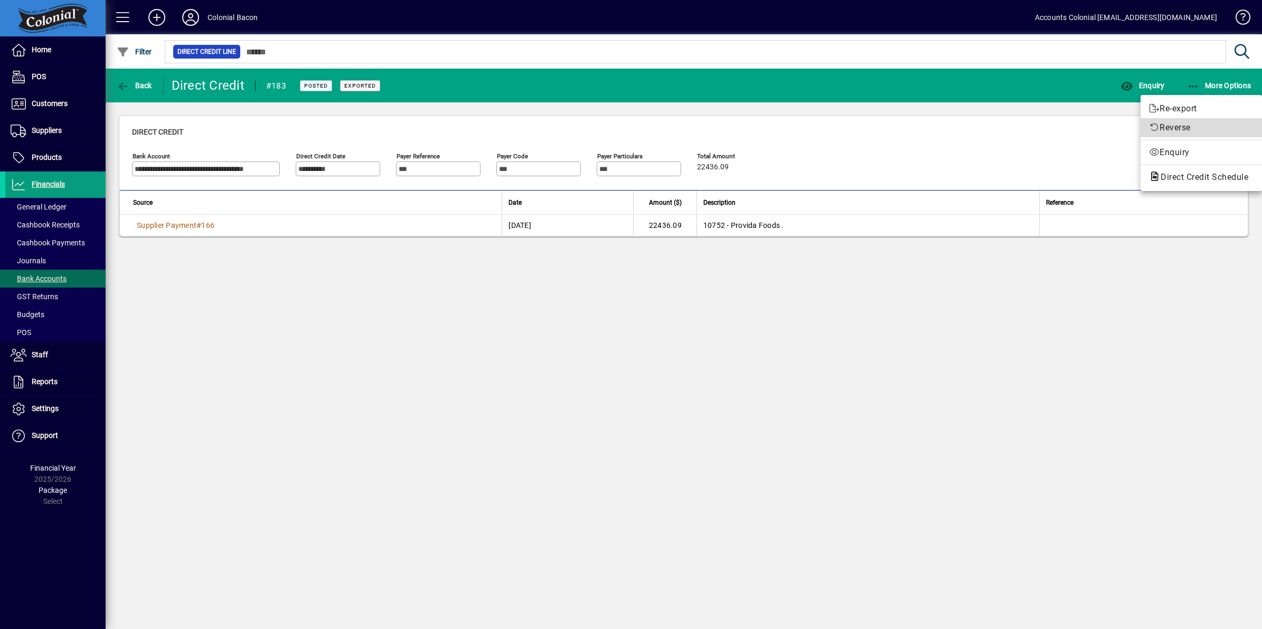
click at [1177, 128] on span "Reverse" at bounding box center [1201, 127] width 105 height 13
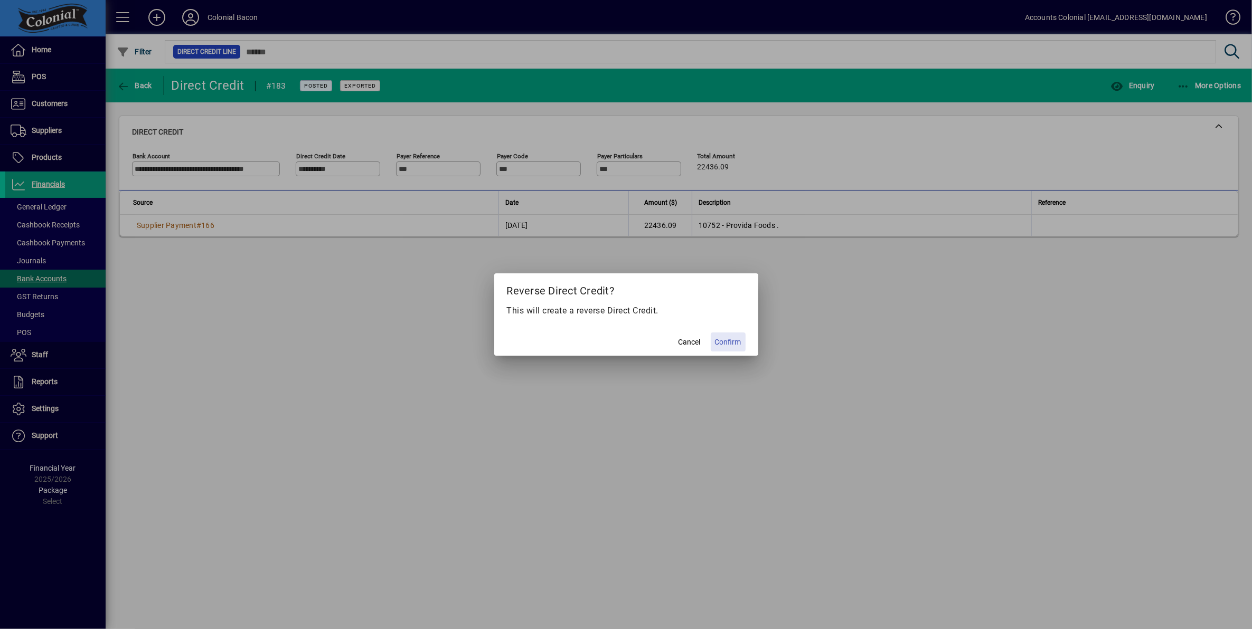
click at [733, 339] on span "Confirm" at bounding box center [728, 342] width 26 height 11
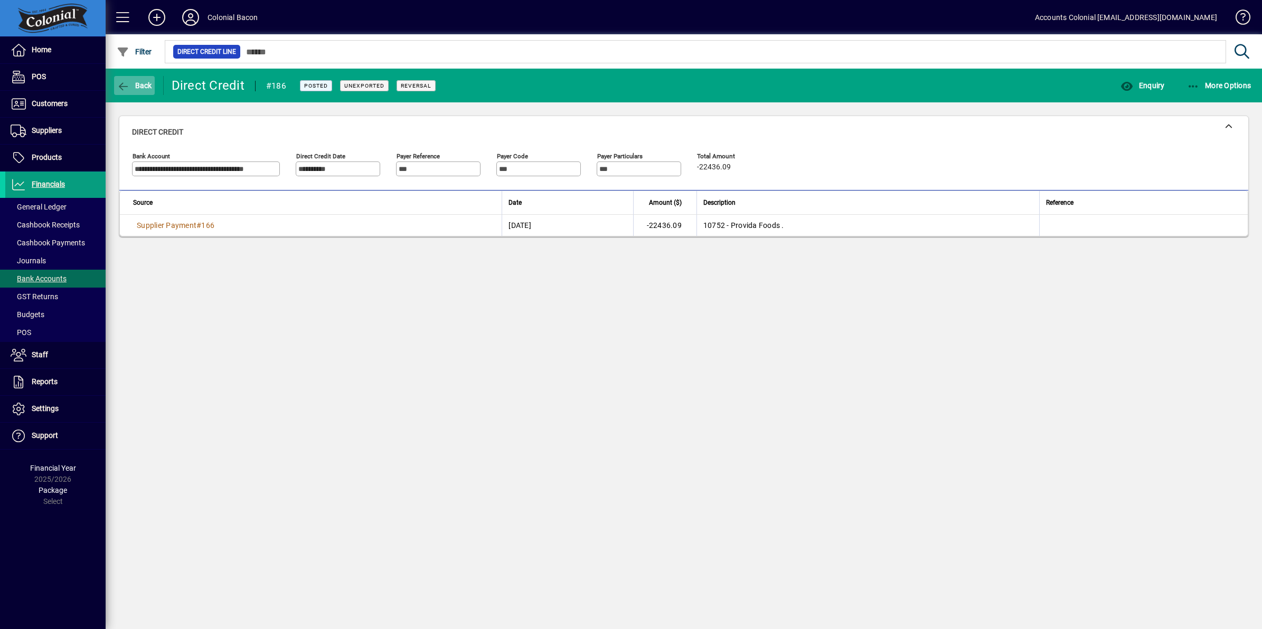
click at [132, 86] on span "Back" at bounding box center [134, 85] width 35 height 8
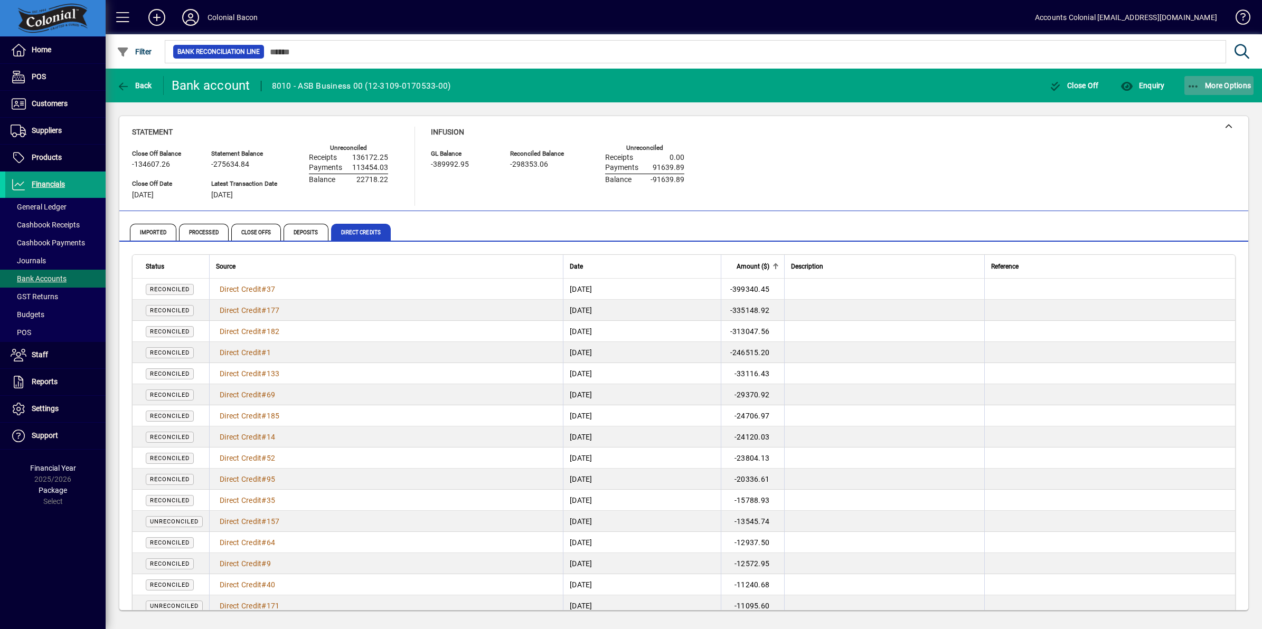
click at [1192, 82] on icon "button" at bounding box center [1193, 86] width 13 height 11
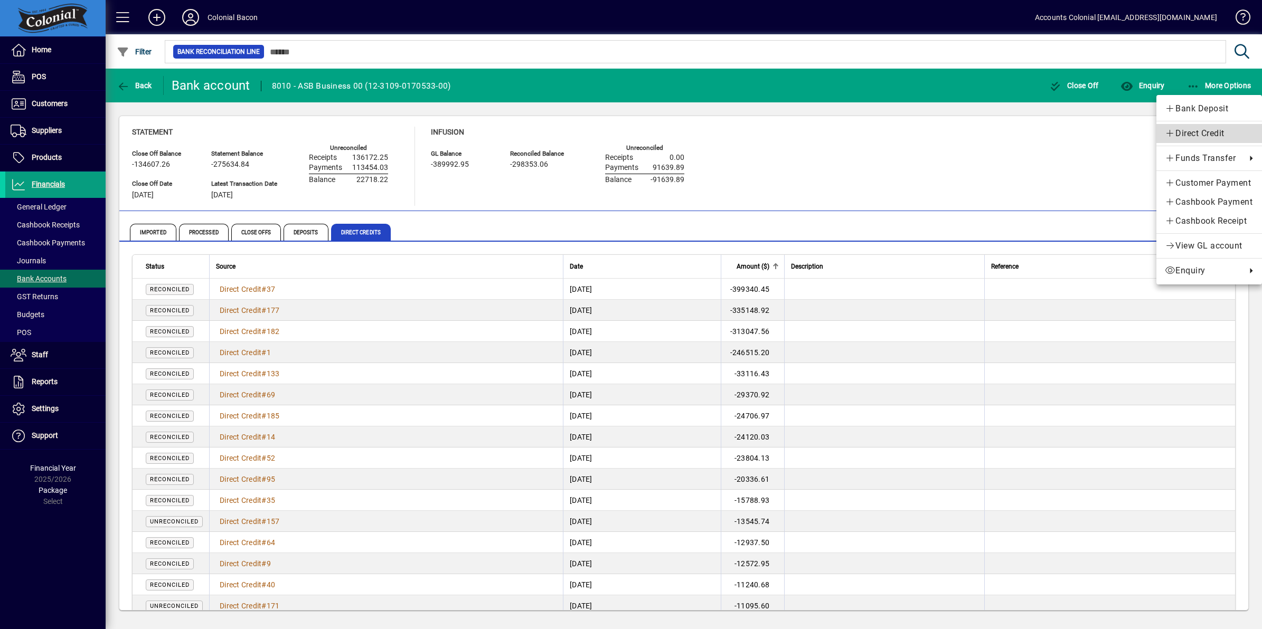
click at [1194, 135] on span "Direct Credit" at bounding box center [1208, 133] width 89 height 13
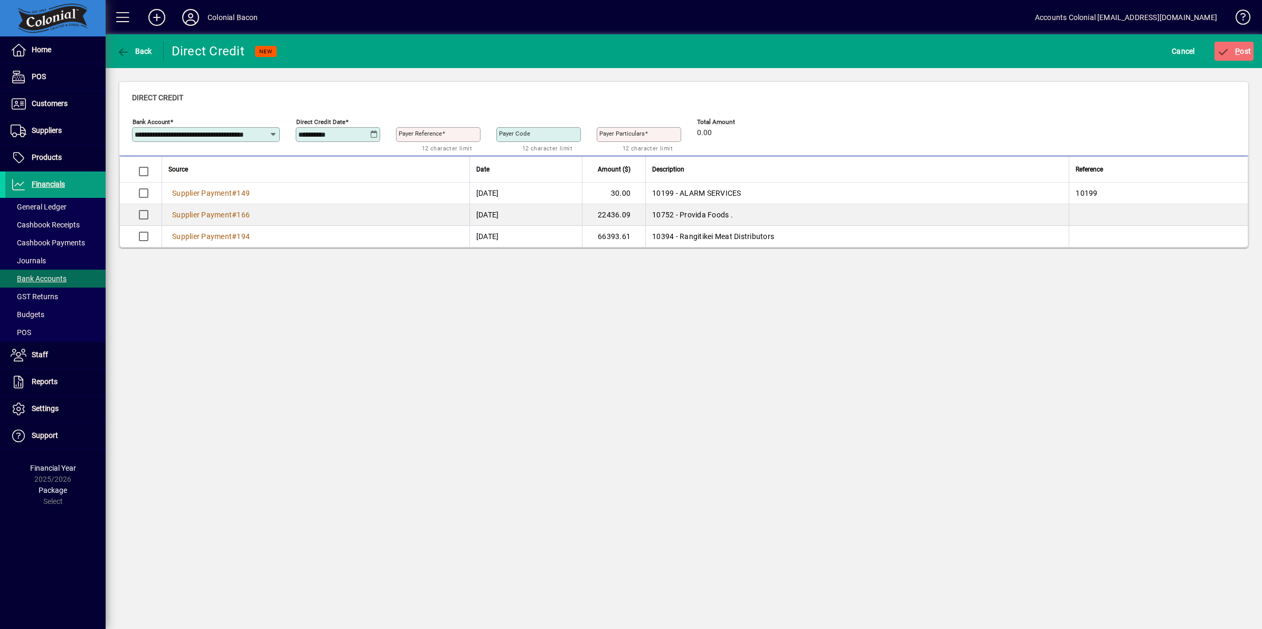
click at [371, 135] on icon at bounding box center [374, 134] width 8 height 8
click at [417, 164] on span "Previous month" at bounding box center [417, 164] width 21 height 21
click at [414, 205] on span "1" at bounding box center [415, 208] width 19 height 19
type input "**********"
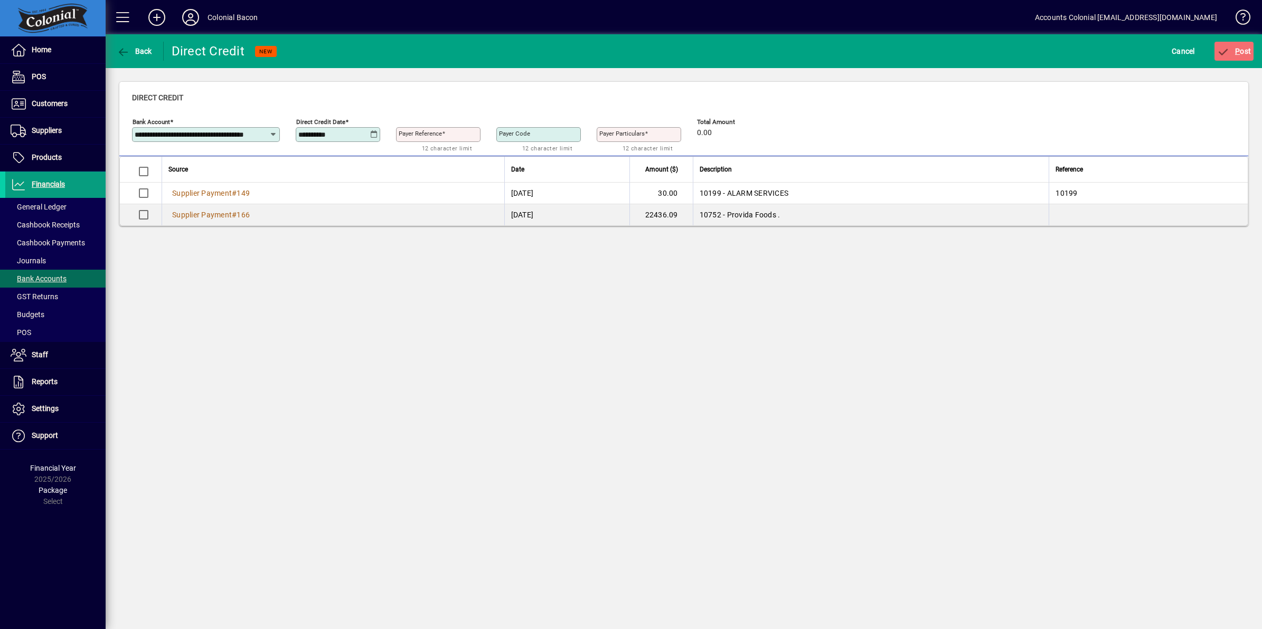
click at [434, 139] on div "Payer Reference" at bounding box center [438, 134] width 84 height 15
type input "***"
click at [1239, 48] on span "P ost" at bounding box center [1234, 51] width 34 height 8
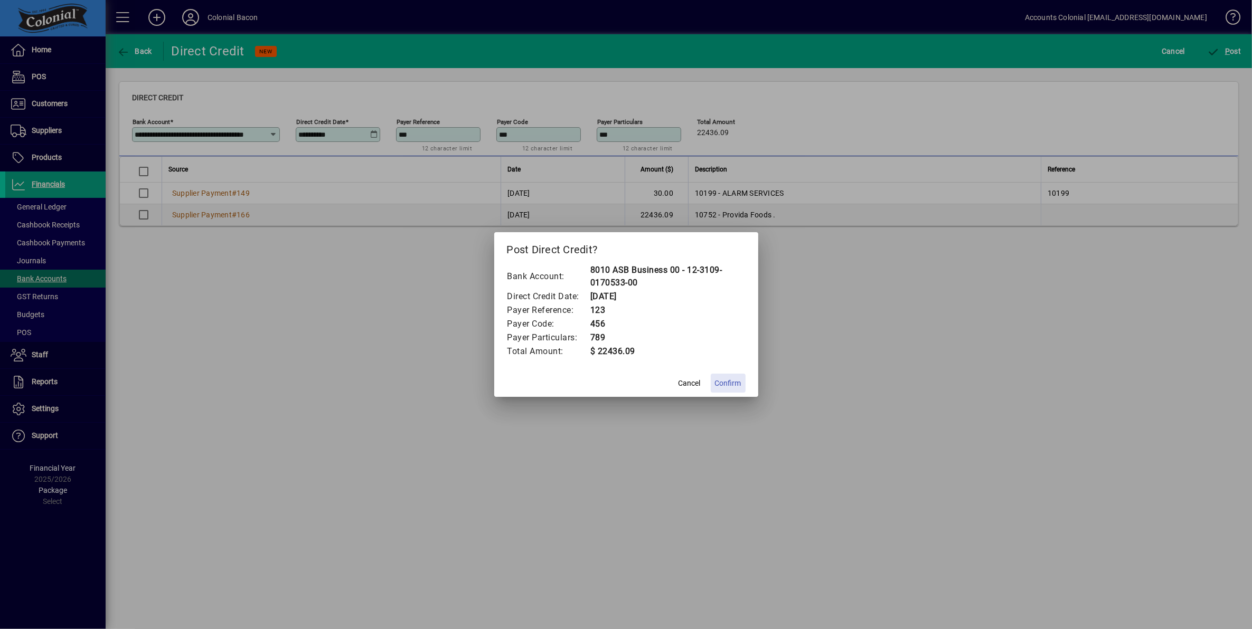
click at [739, 384] on span "Confirm" at bounding box center [728, 383] width 26 height 11
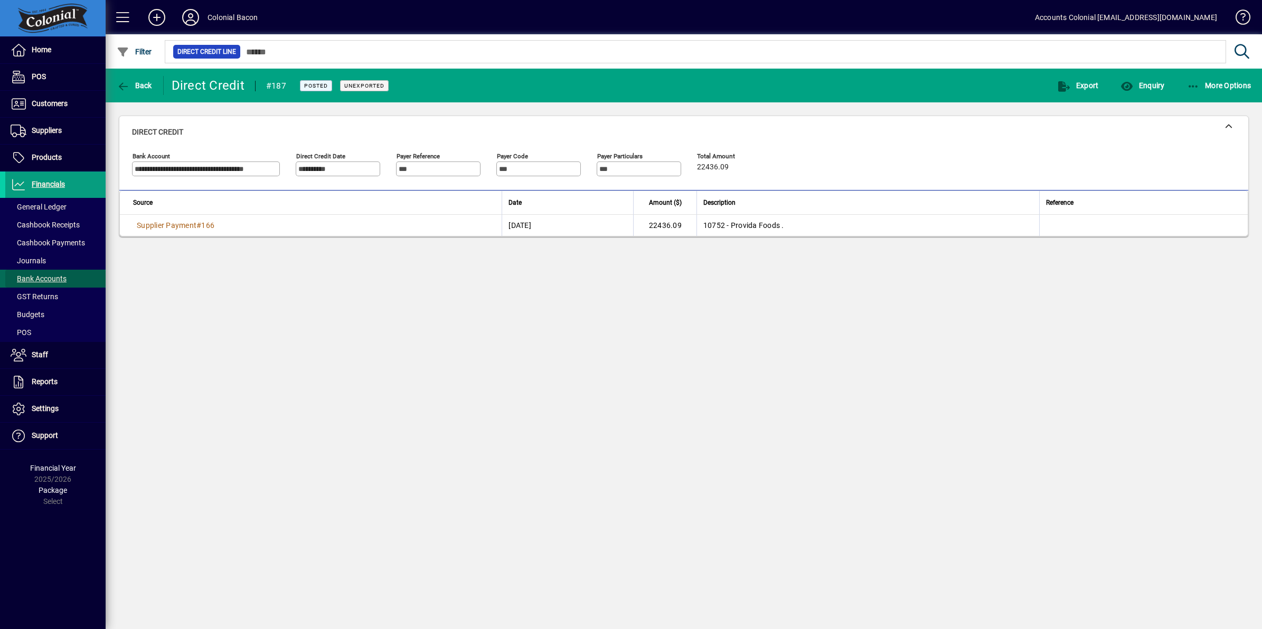
click at [65, 278] on span "Bank Accounts" at bounding box center [39, 278] width 56 height 8
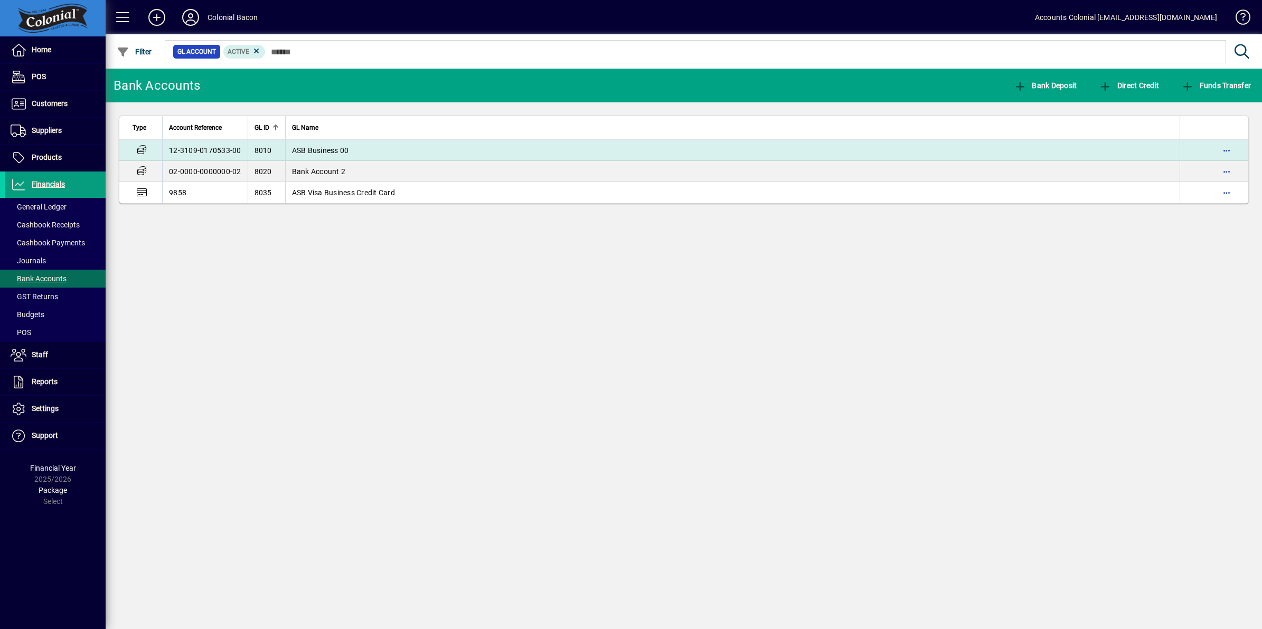
click at [423, 150] on td "ASB Business 00" at bounding box center [732, 150] width 895 height 21
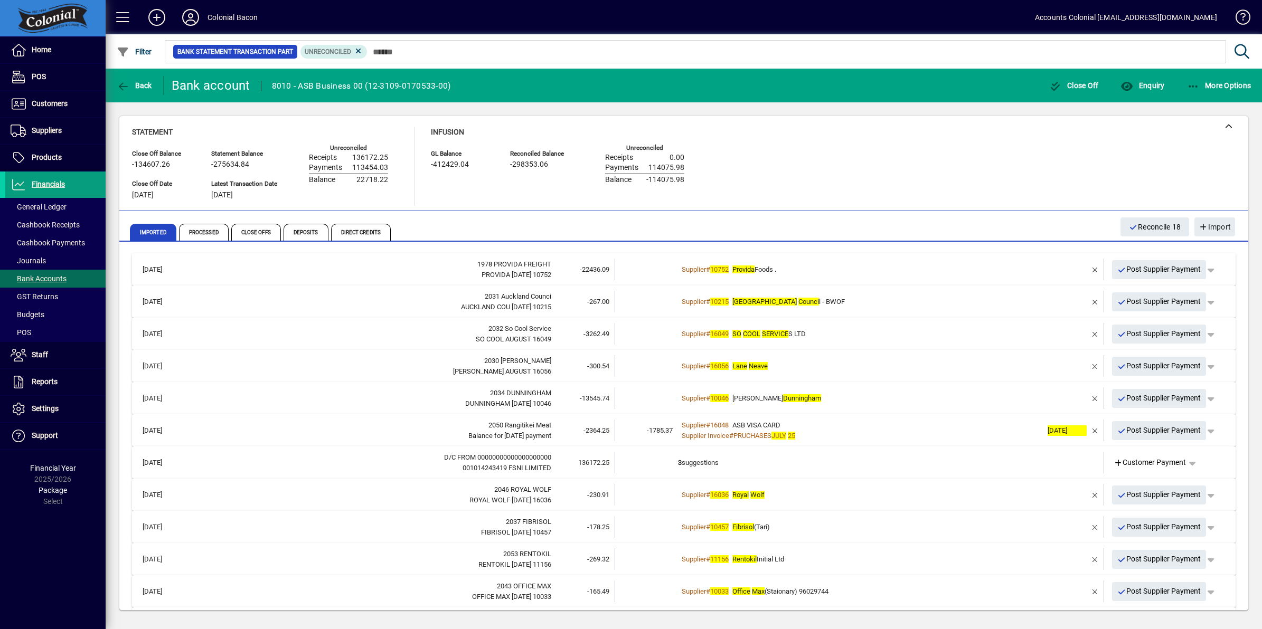
click at [853, 264] on div "Supplier # 10752 Provida Foods ." at bounding box center [860, 269] width 364 height 11
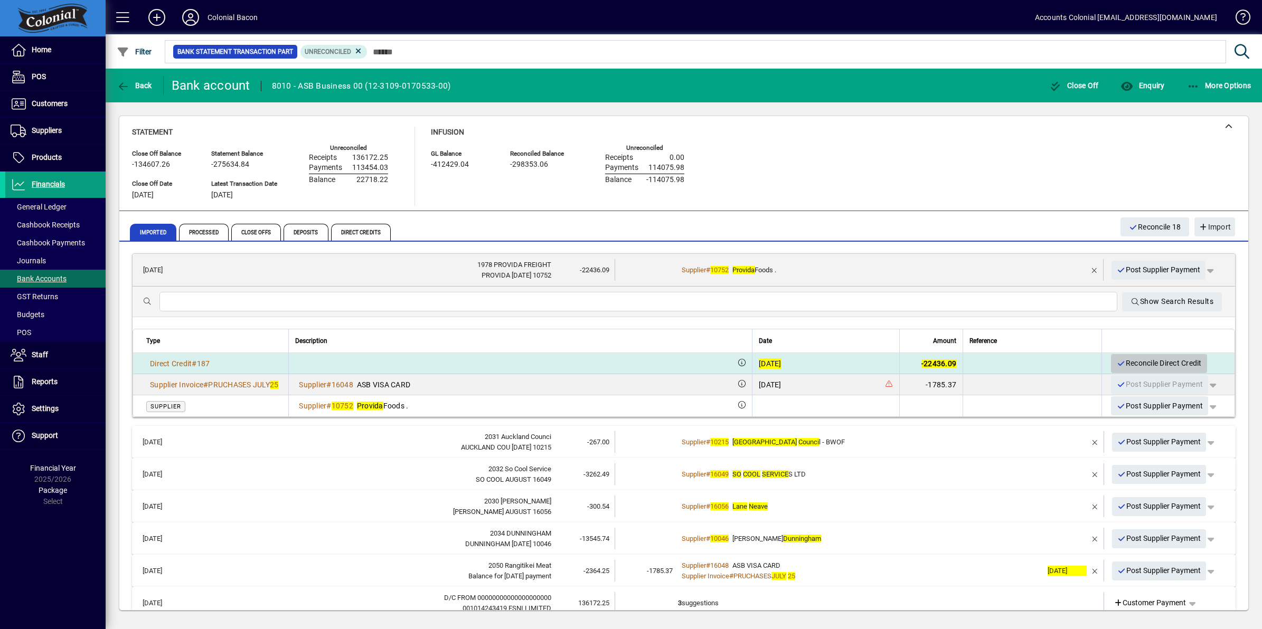
click at [1141, 362] on span "Reconcile Direct Credit" at bounding box center [1158, 363] width 85 height 17
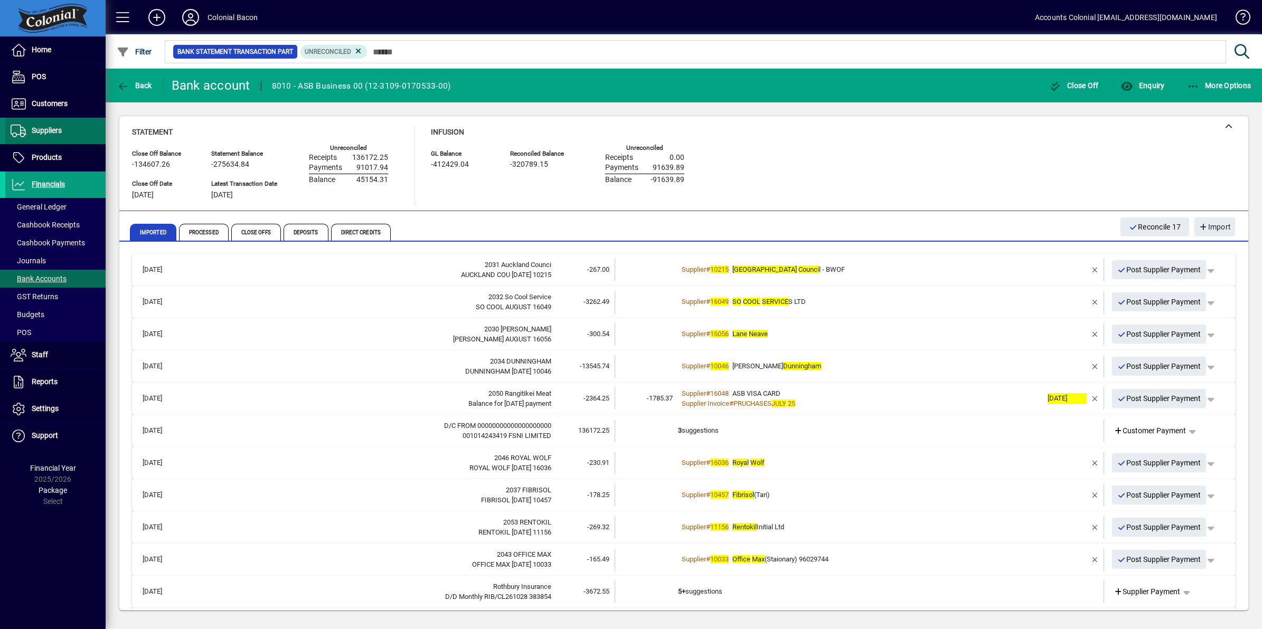
click at [45, 129] on span "Suppliers" at bounding box center [47, 130] width 30 height 8
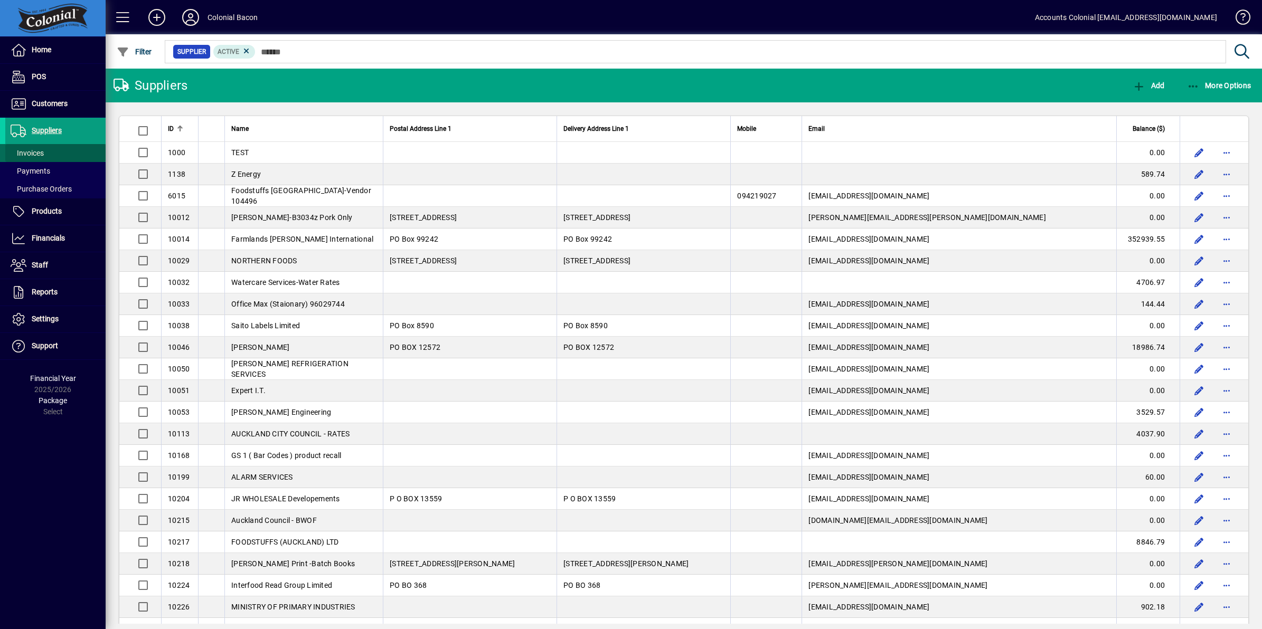
click at [41, 151] on span "Invoices" at bounding box center [27, 153] width 33 height 8
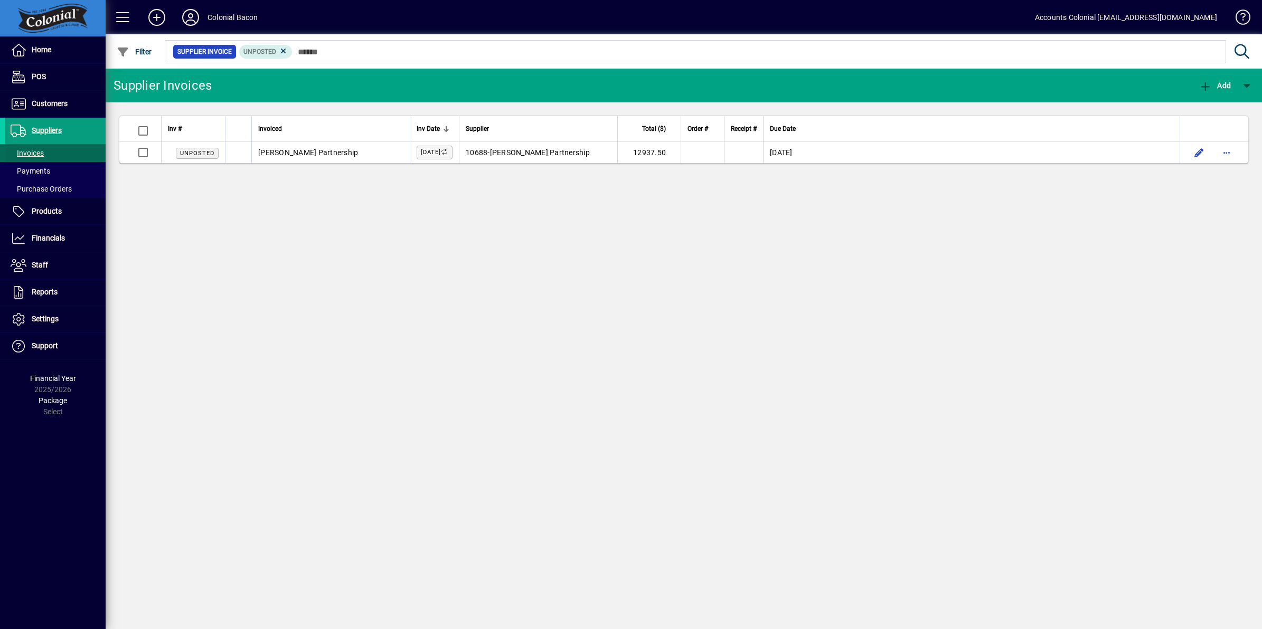
click at [36, 149] on span "Invoices" at bounding box center [27, 153] width 33 height 8
click at [46, 130] on span "Suppliers" at bounding box center [47, 130] width 30 height 8
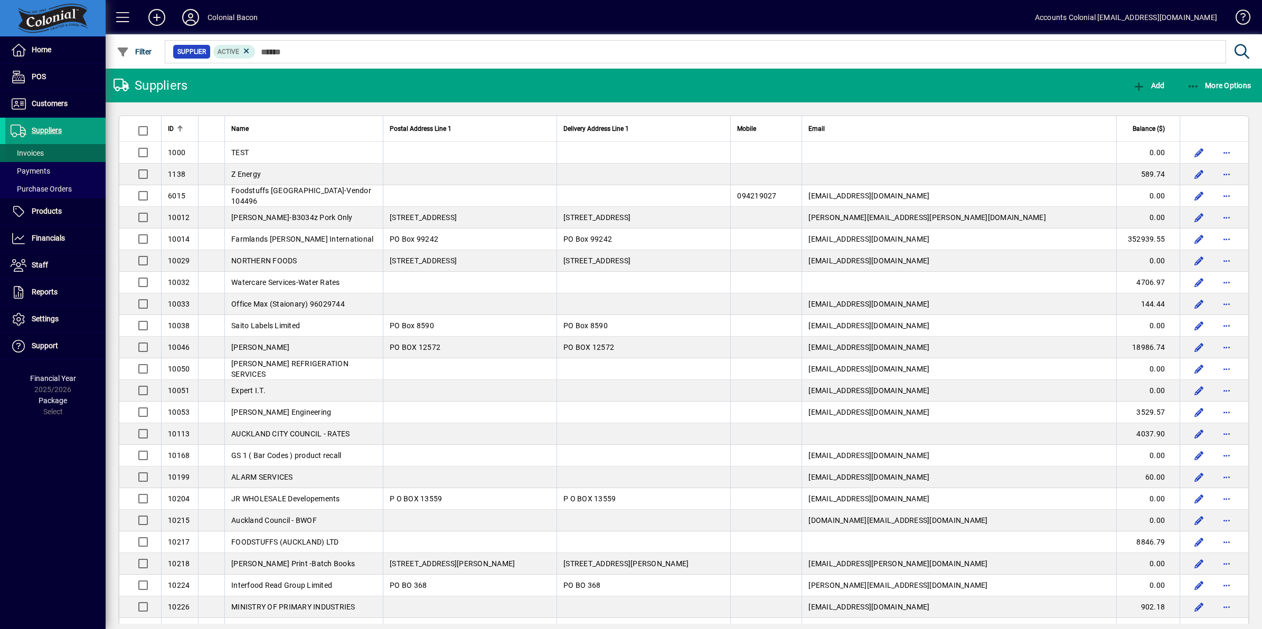
click at [32, 151] on span "Invoices" at bounding box center [27, 153] width 33 height 8
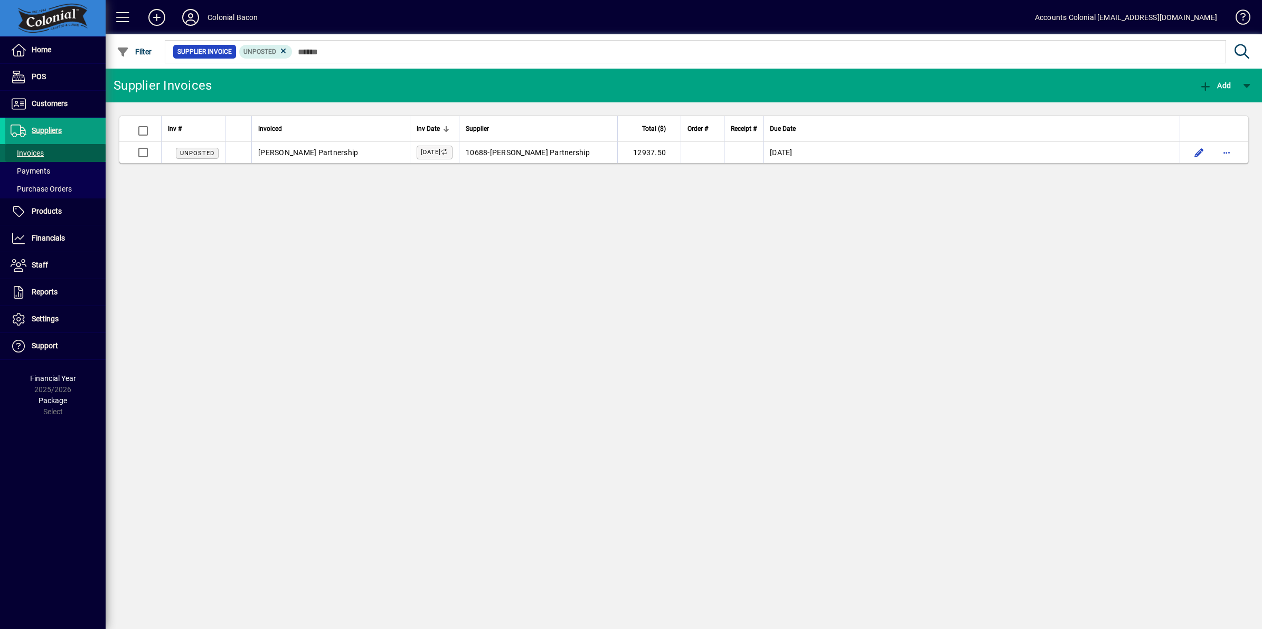
click at [34, 156] on span "Invoices" at bounding box center [27, 153] width 33 height 8
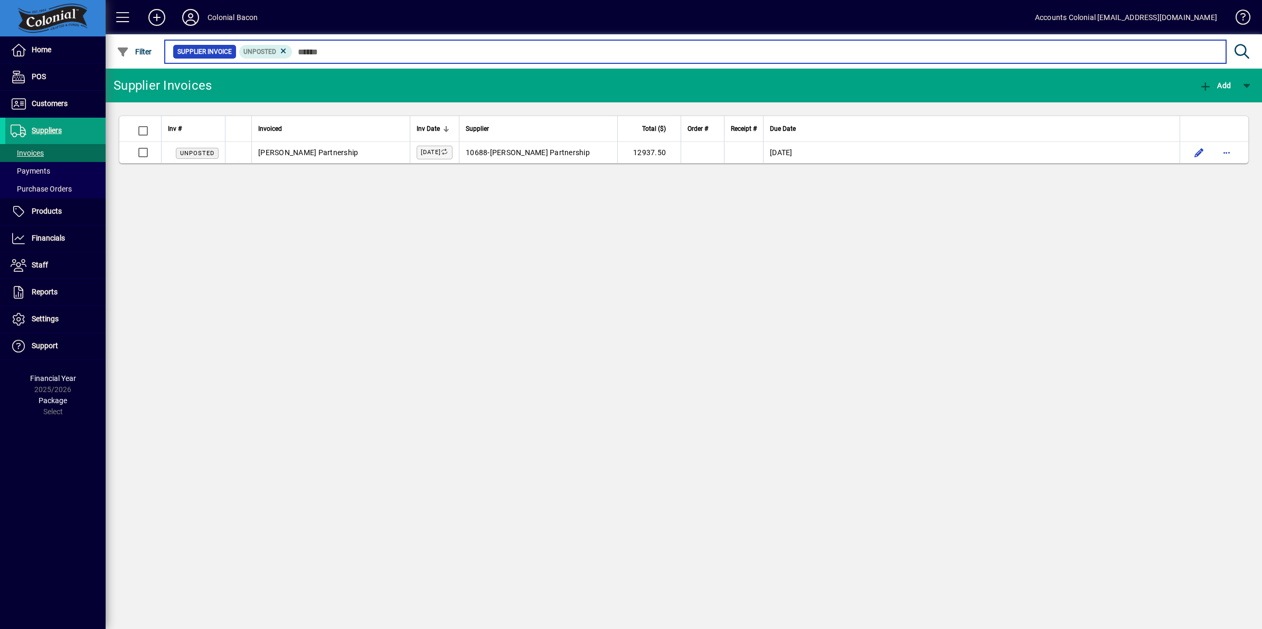
click at [315, 51] on input "text" at bounding box center [754, 51] width 925 height 15
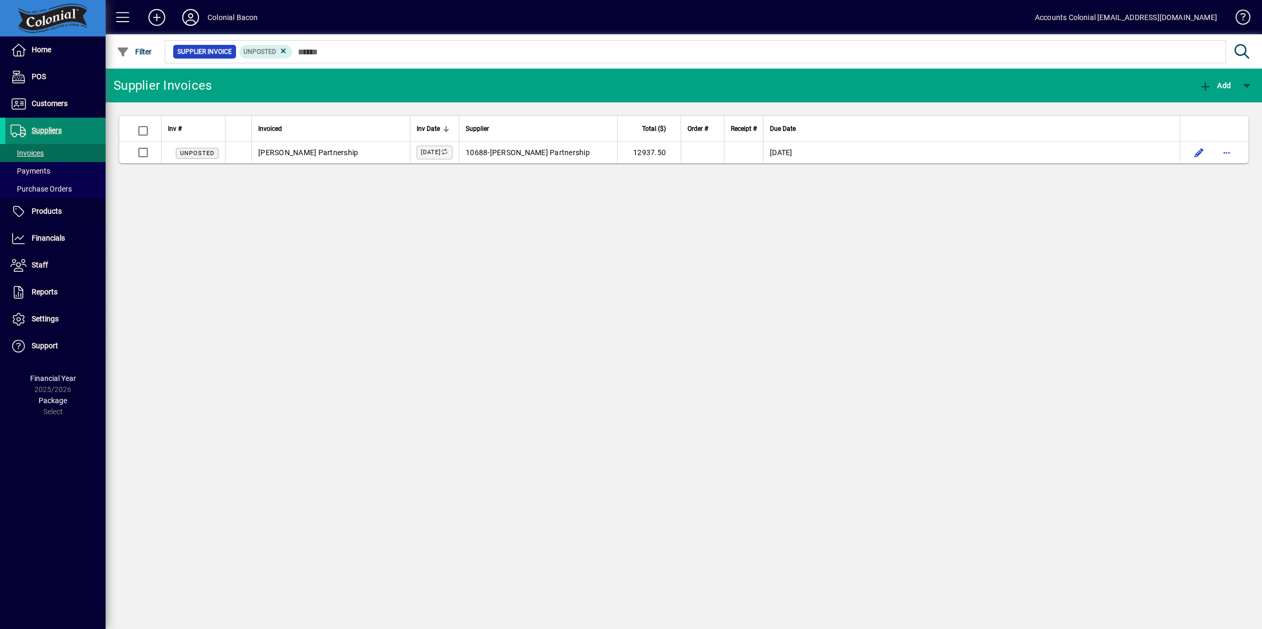
click at [48, 128] on span "Suppliers" at bounding box center [47, 130] width 30 height 8
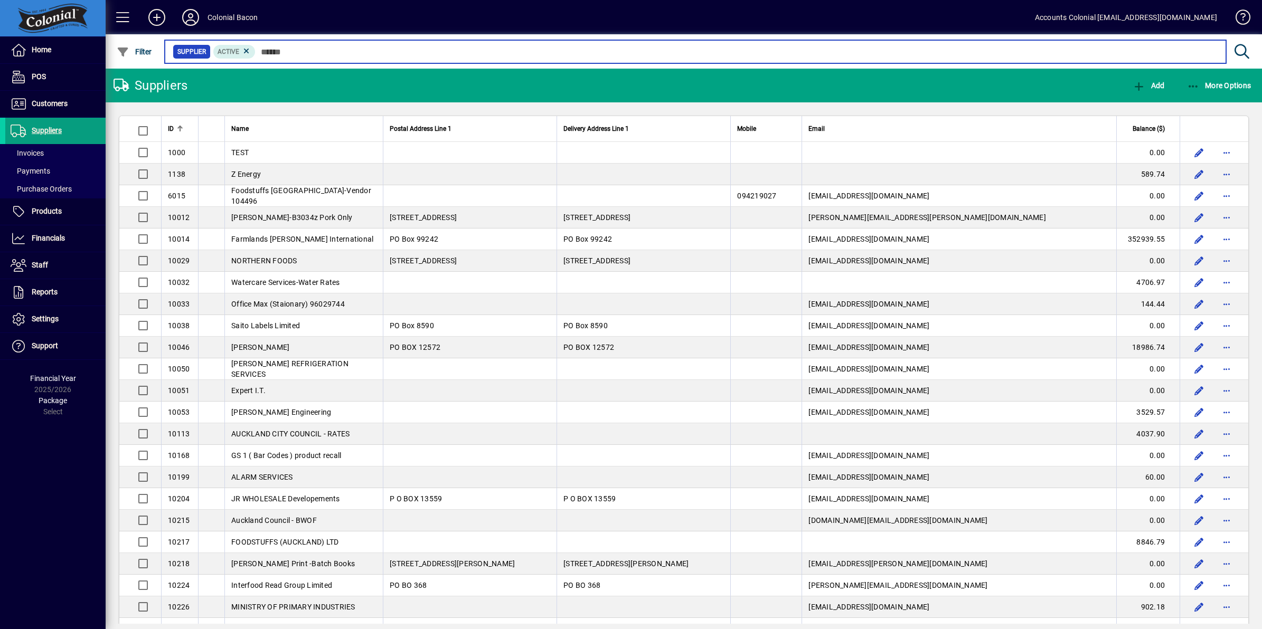
click at [278, 48] on input "text" at bounding box center [736, 51] width 962 height 15
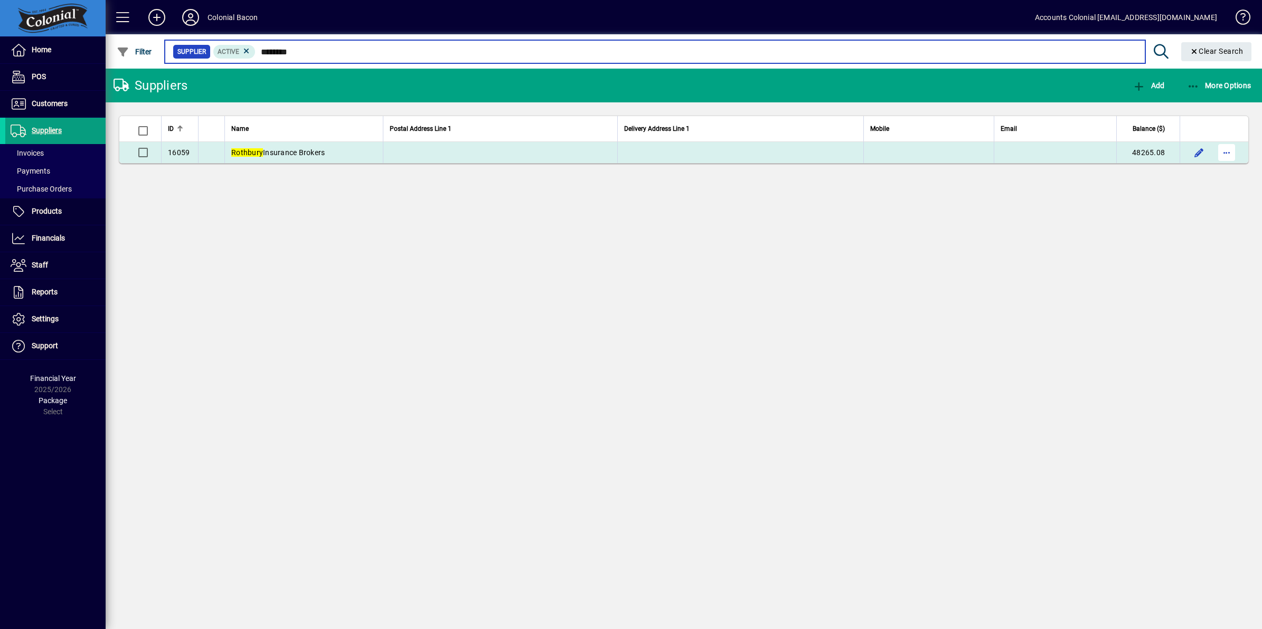
type input "********"
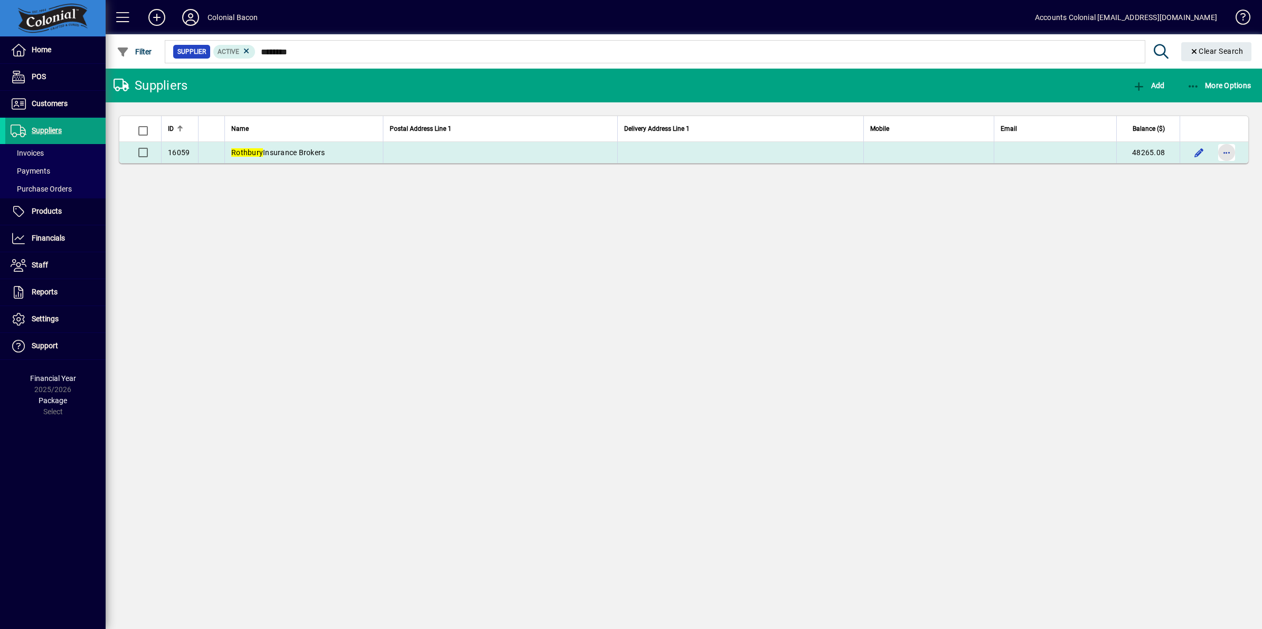
click at [1228, 154] on span "button" at bounding box center [1226, 152] width 25 height 25
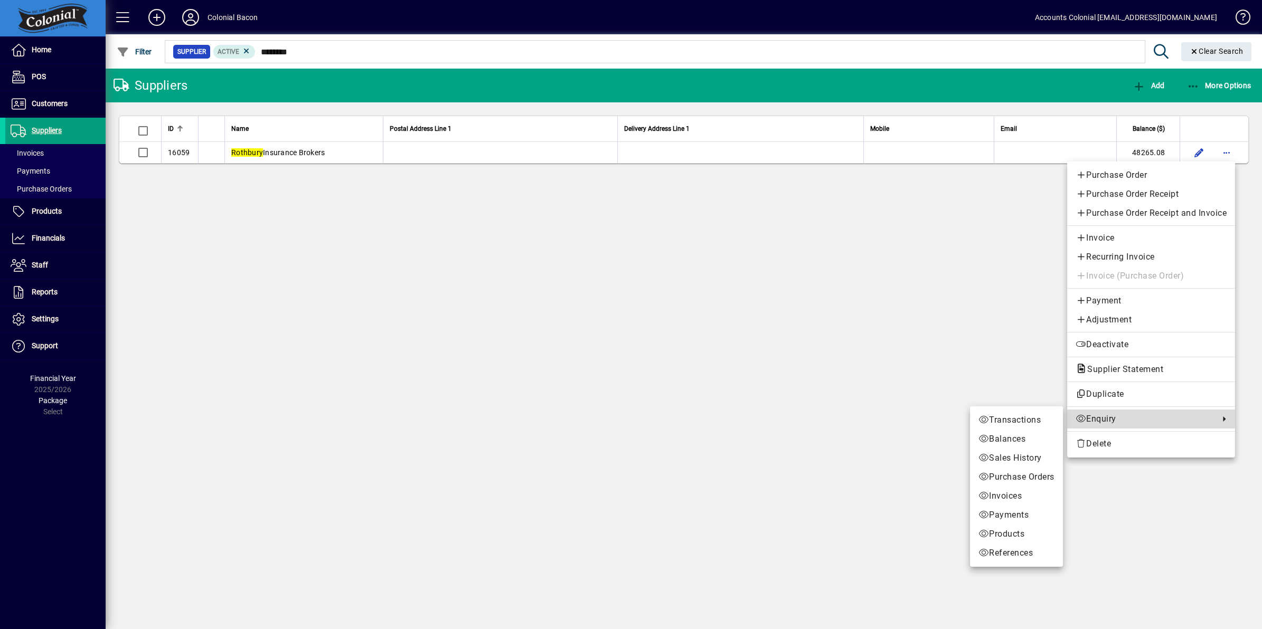
click at [1092, 415] on span "Enquiry" at bounding box center [1144, 419] width 138 height 13
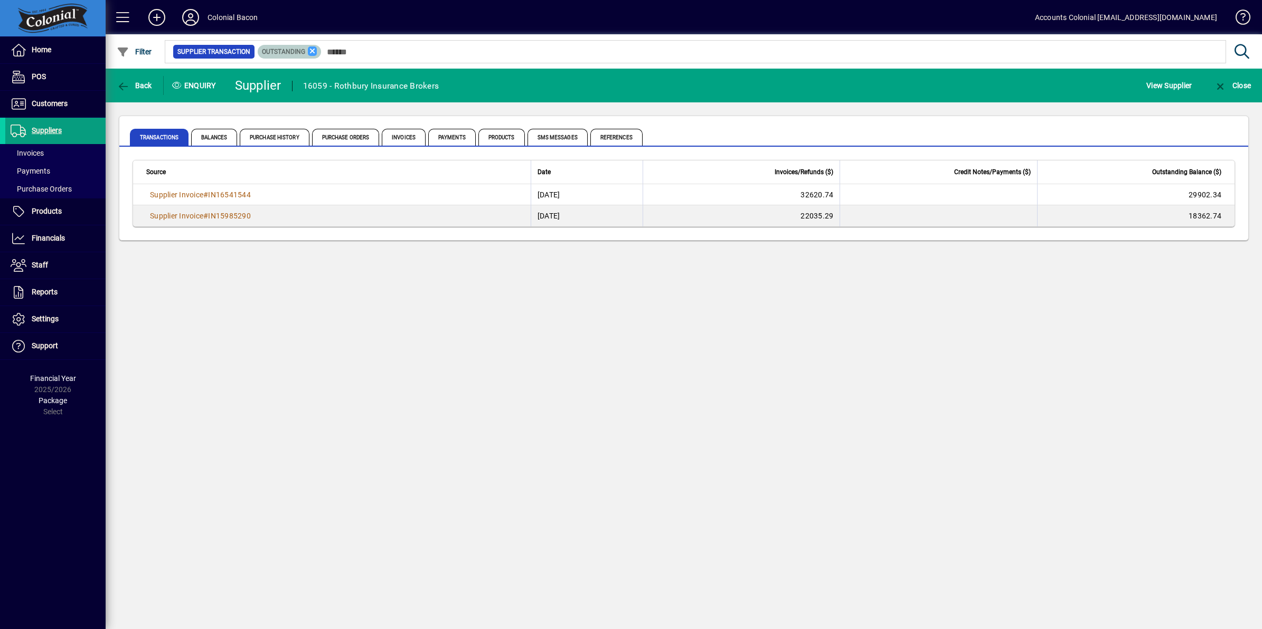
click at [311, 50] on icon at bounding box center [313, 51] width 10 height 10
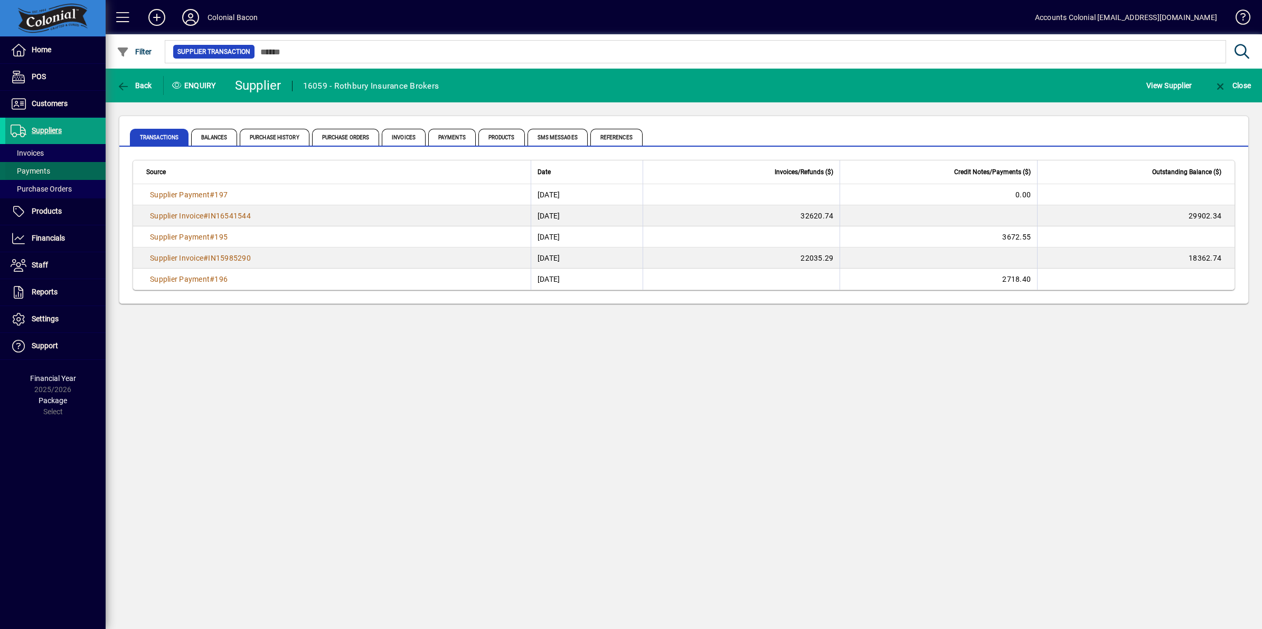
click at [37, 169] on span "Payments" at bounding box center [31, 171] width 40 height 8
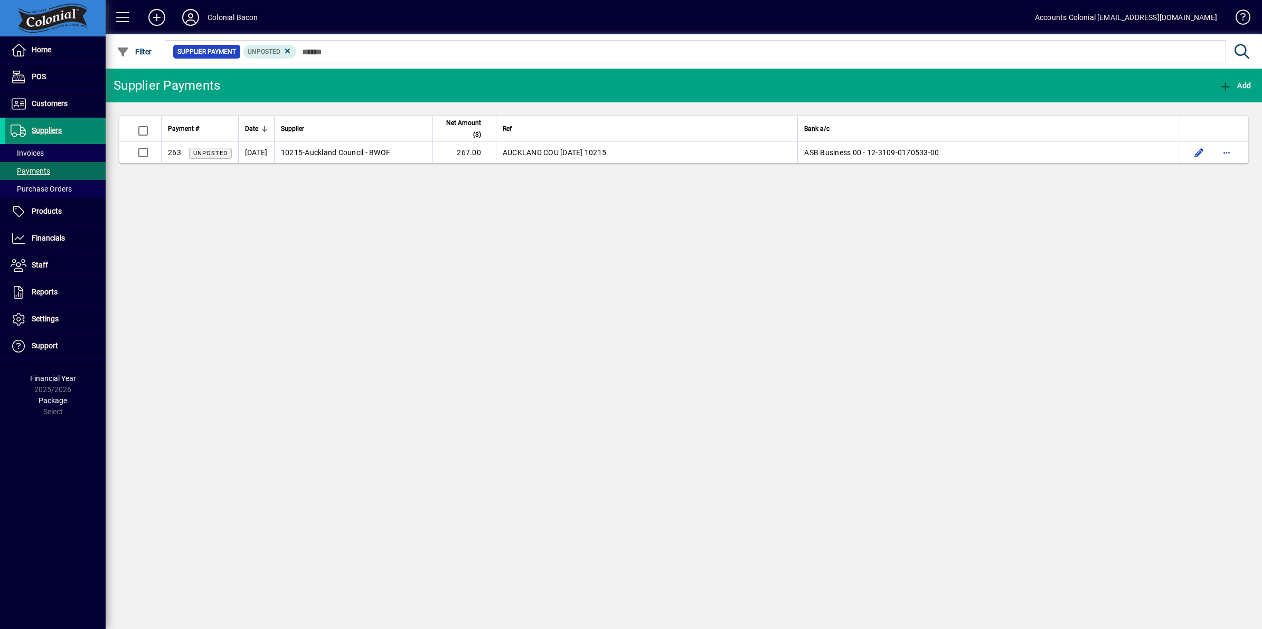
click at [46, 128] on span "Suppliers" at bounding box center [47, 130] width 30 height 8
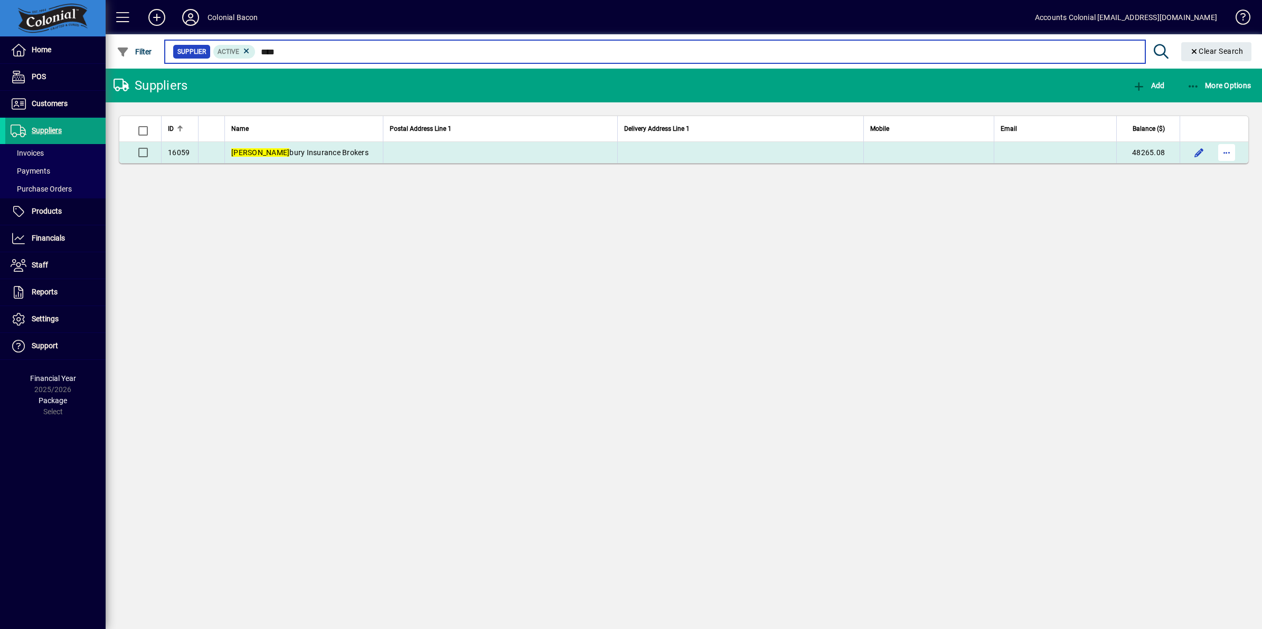
type input "****"
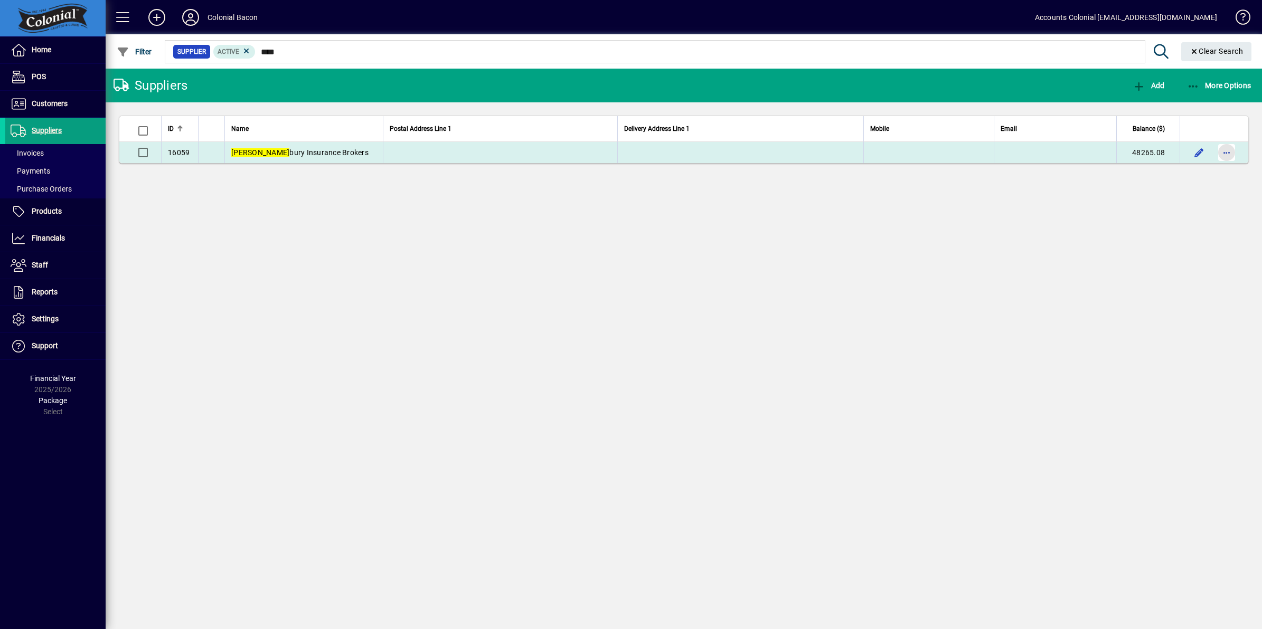
click at [1227, 151] on span "button" at bounding box center [1226, 152] width 25 height 25
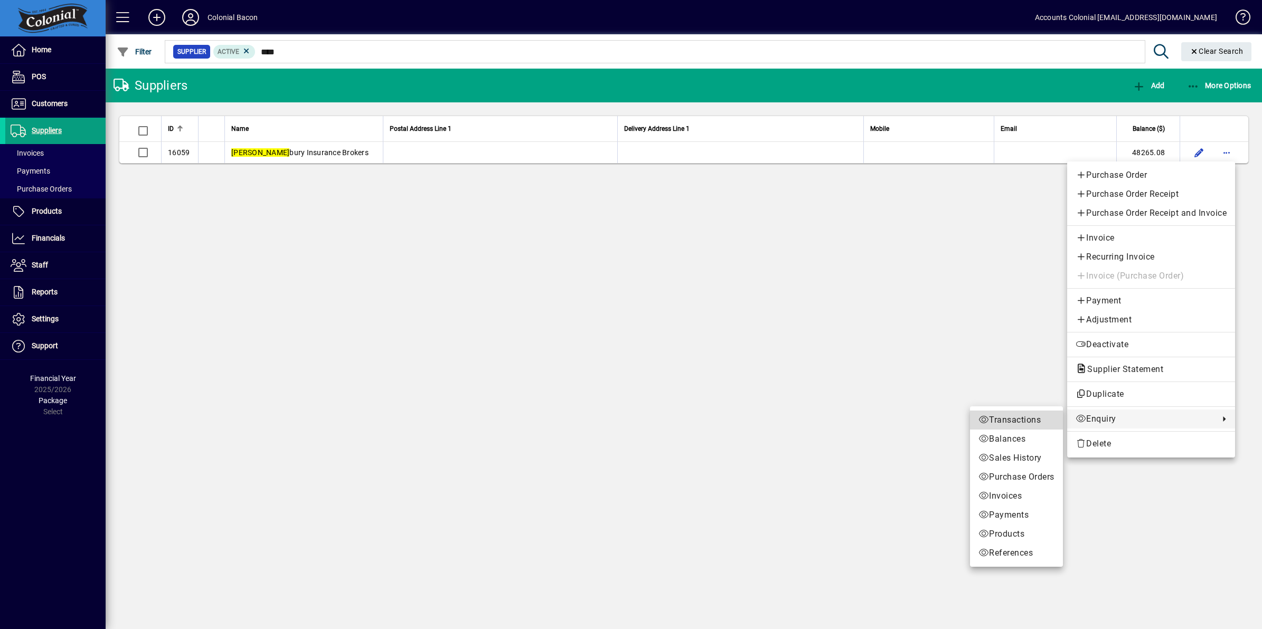
click at [1018, 415] on span "Transactions" at bounding box center [1016, 420] width 76 height 13
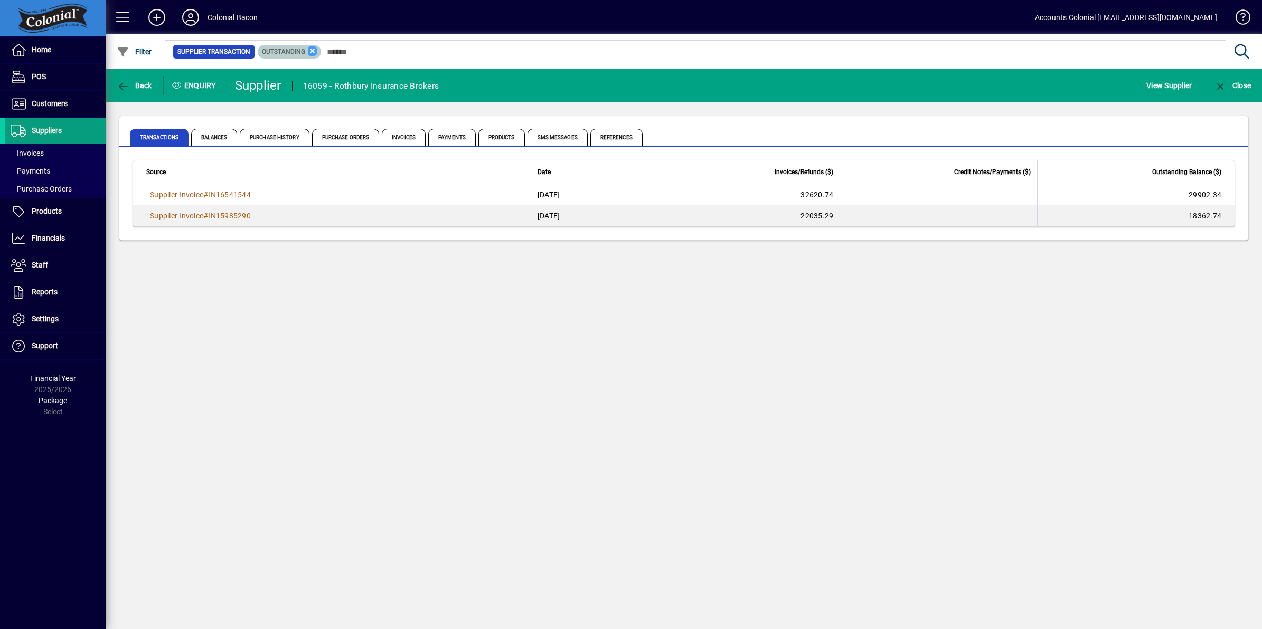
click at [310, 49] on icon at bounding box center [313, 51] width 10 height 10
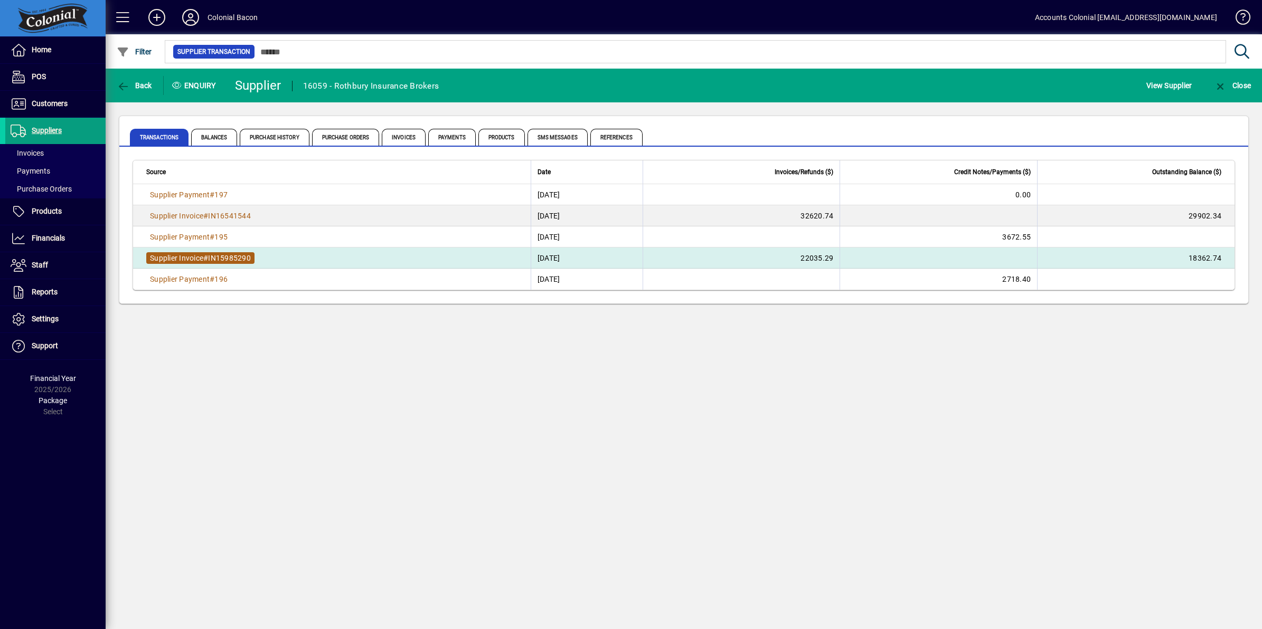
click at [224, 254] on span "IN15985290" at bounding box center [229, 258] width 43 height 8
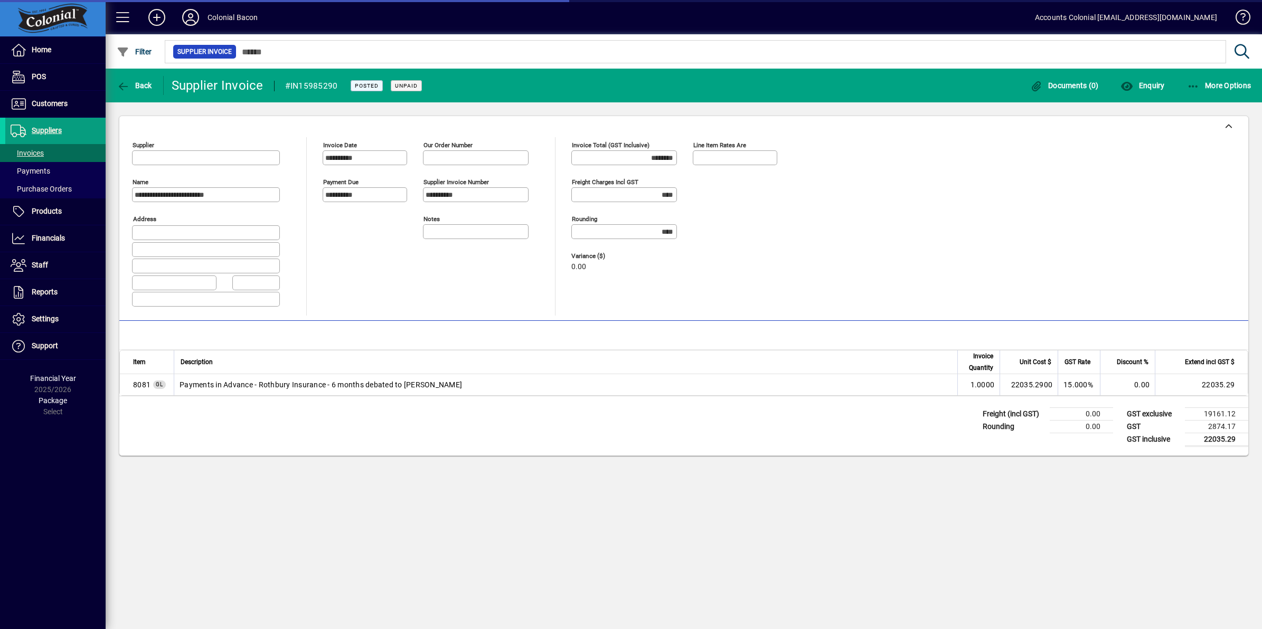
type input "**********"
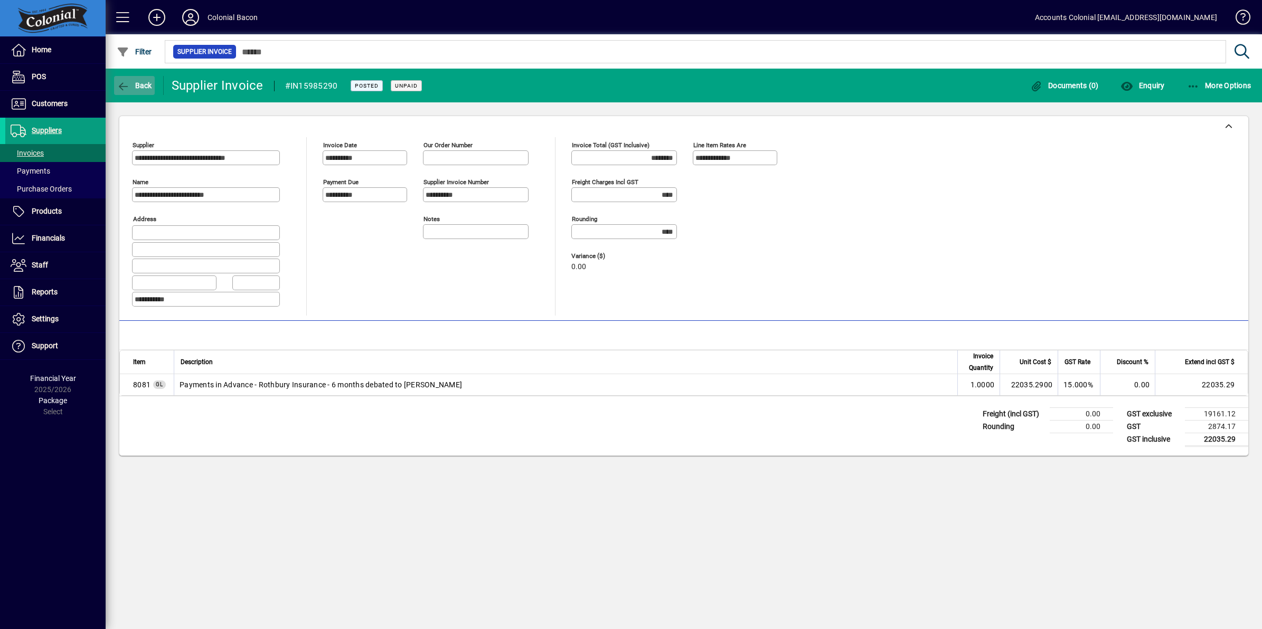
click at [136, 82] on span "Back" at bounding box center [134, 85] width 35 height 8
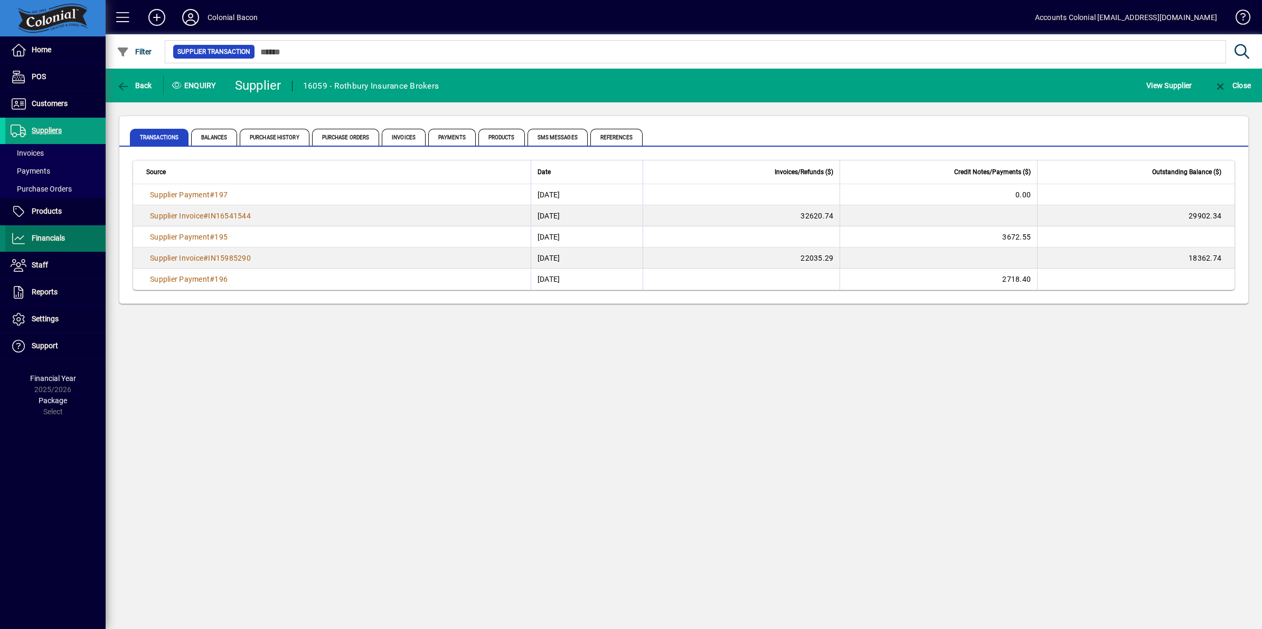
click at [54, 235] on span "Financials" at bounding box center [48, 238] width 33 height 8
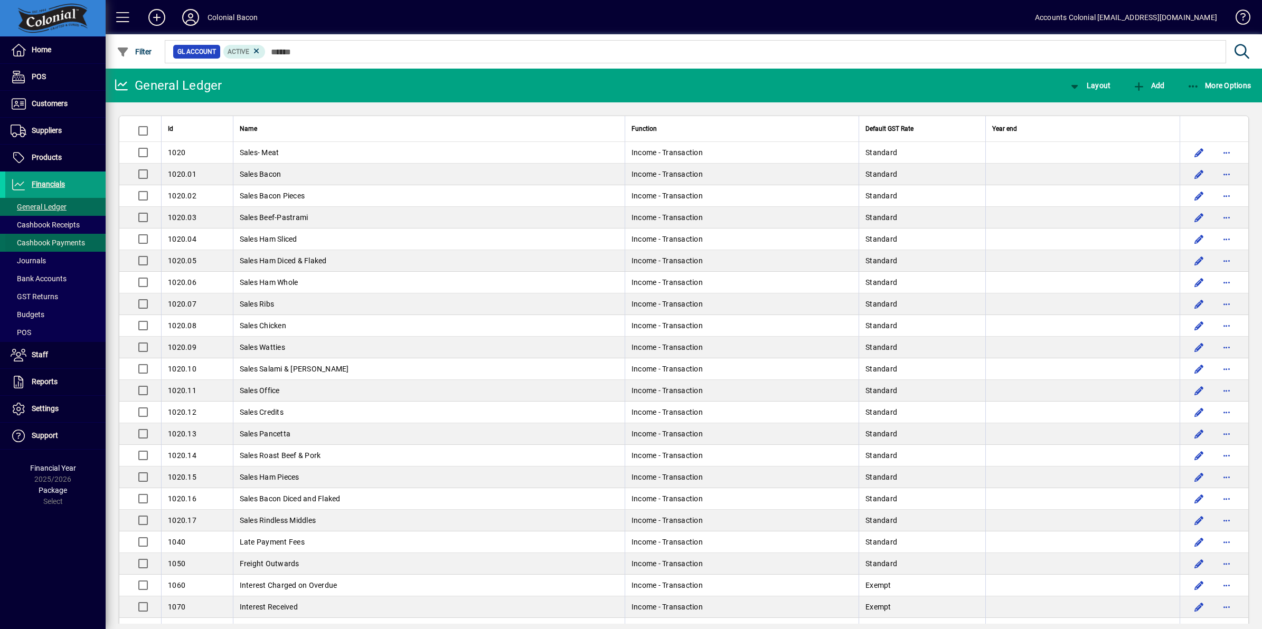
click at [59, 240] on span "Cashbook Payments" at bounding box center [48, 243] width 74 height 8
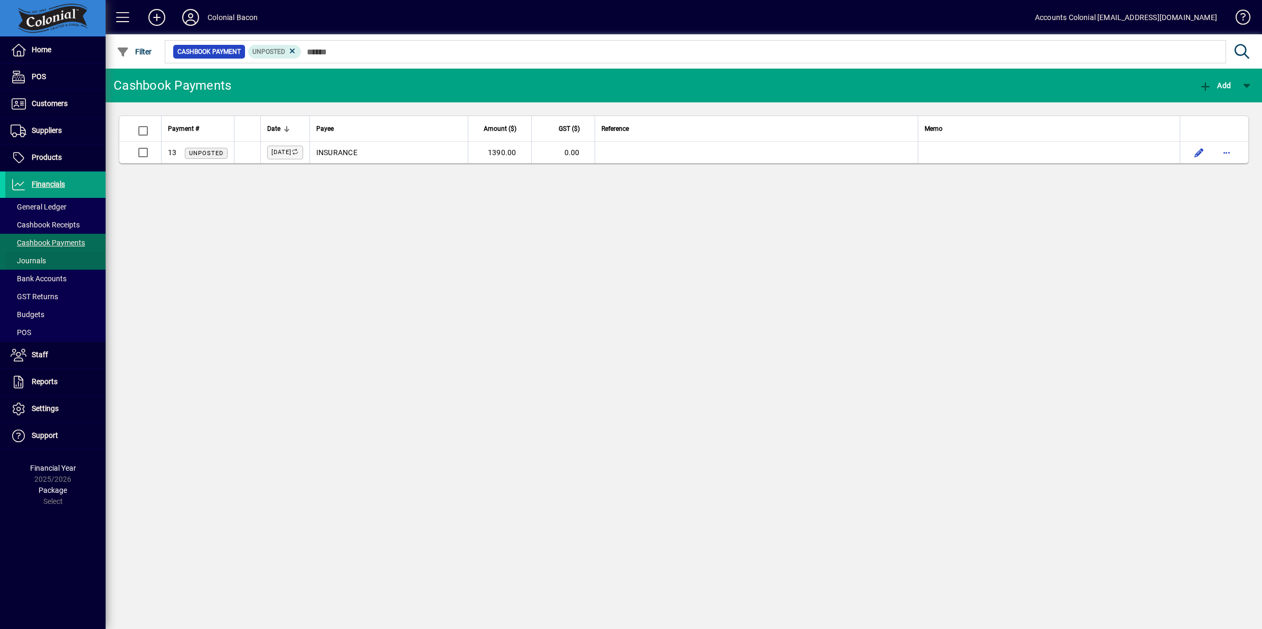
click at [43, 259] on span "Journals" at bounding box center [28, 261] width 35 height 8
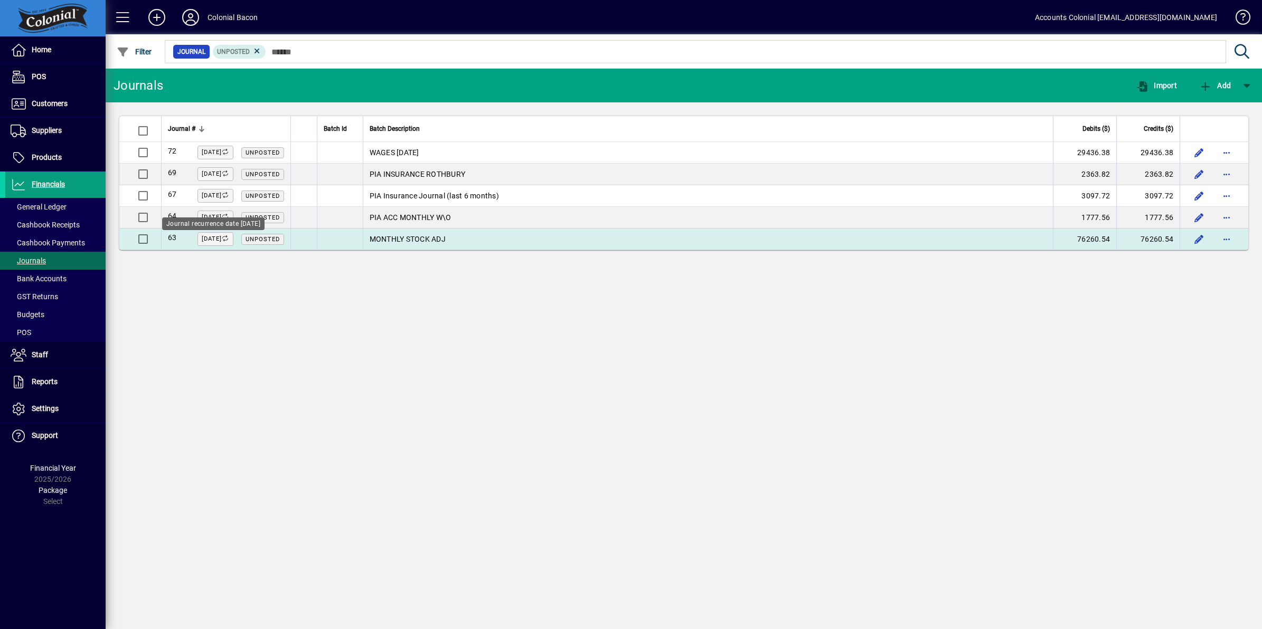
click at [217, 241] on label "[DATE]" at bounding box center [215, 239] width 36 height 14
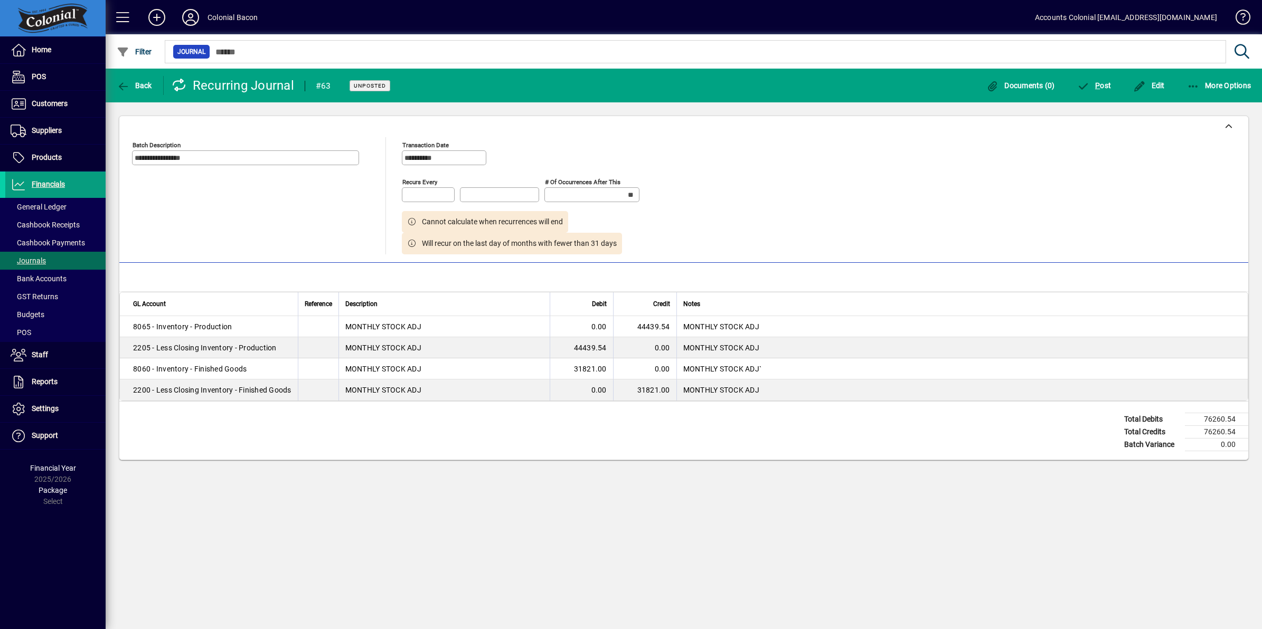
type input "********"
click at [143, 85] on span "Back" at bounding box center [134, 85] width 35 height 8
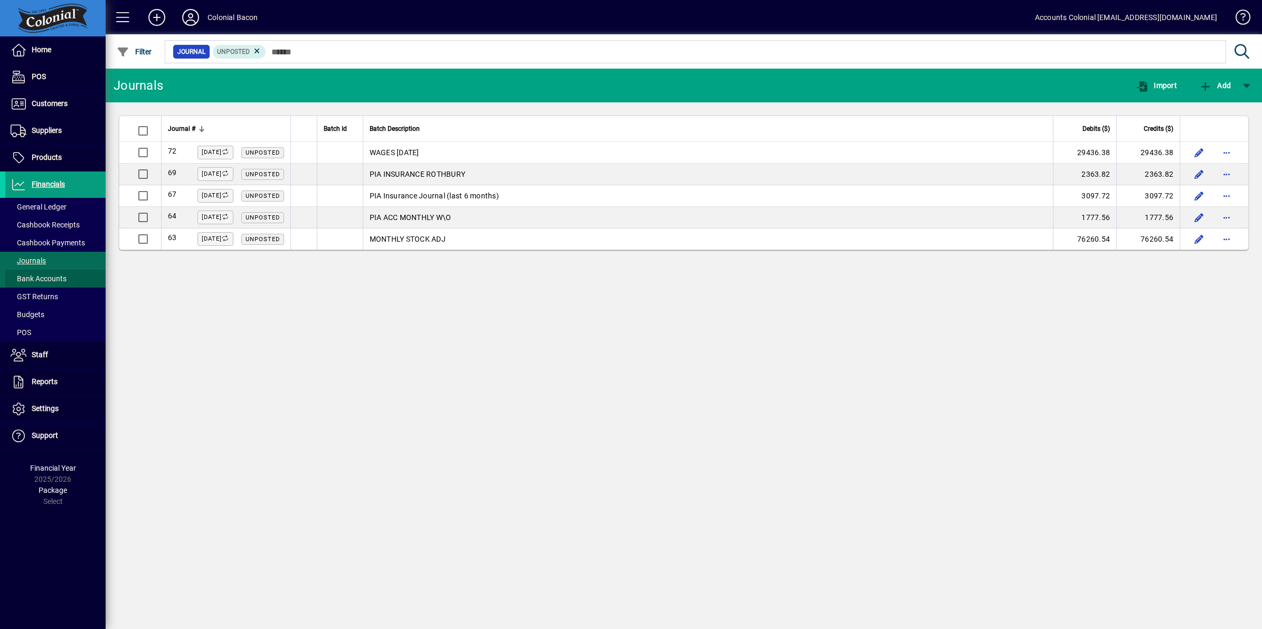
click at [52, 276] on span "Bank Accounts" at bounding box center [39, 278] width 56 height 8
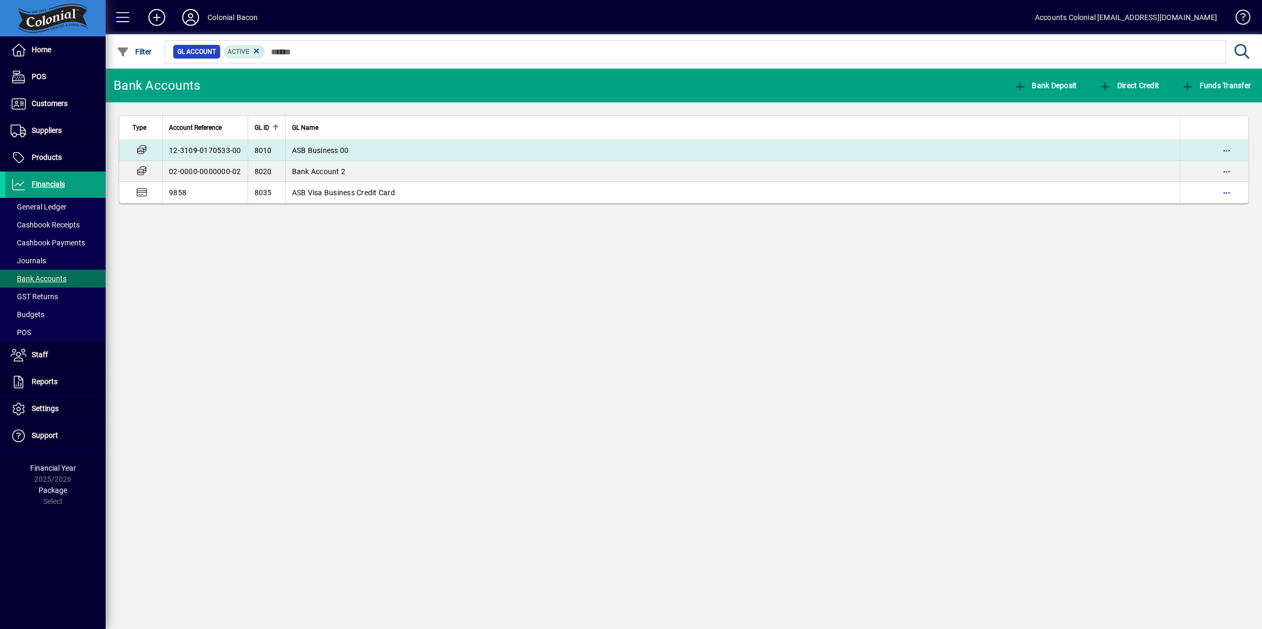
click at [320, 149] on span "ASB Business 00" at bounding box center [320, 150] width 57 height 8
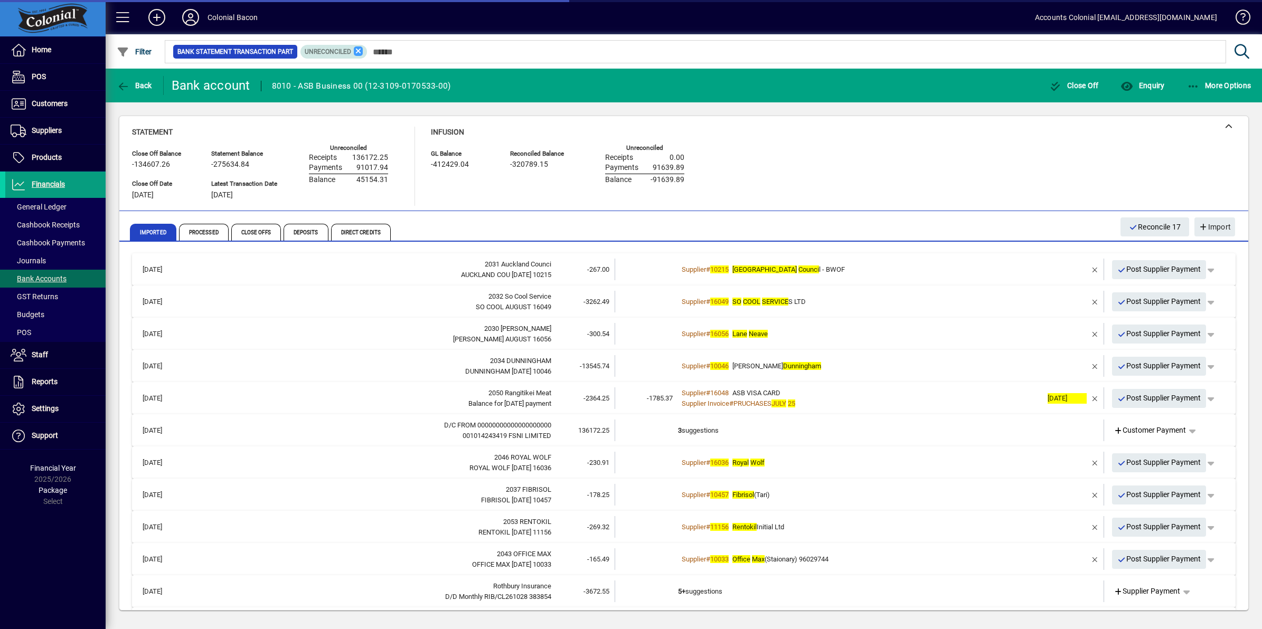
click at [355, 50] on icon at bounding box center [359, 51] width 10 height 10
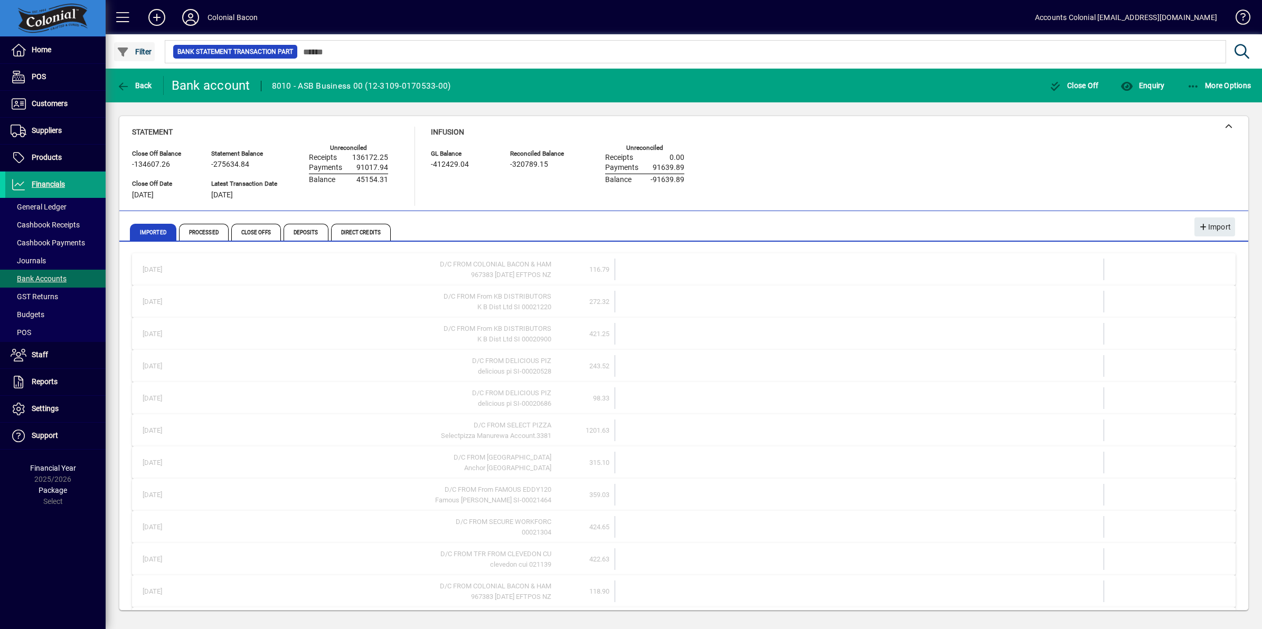
click at [134, 48] on span "Filter" at bounding box center [134, 52] width 35 height 8
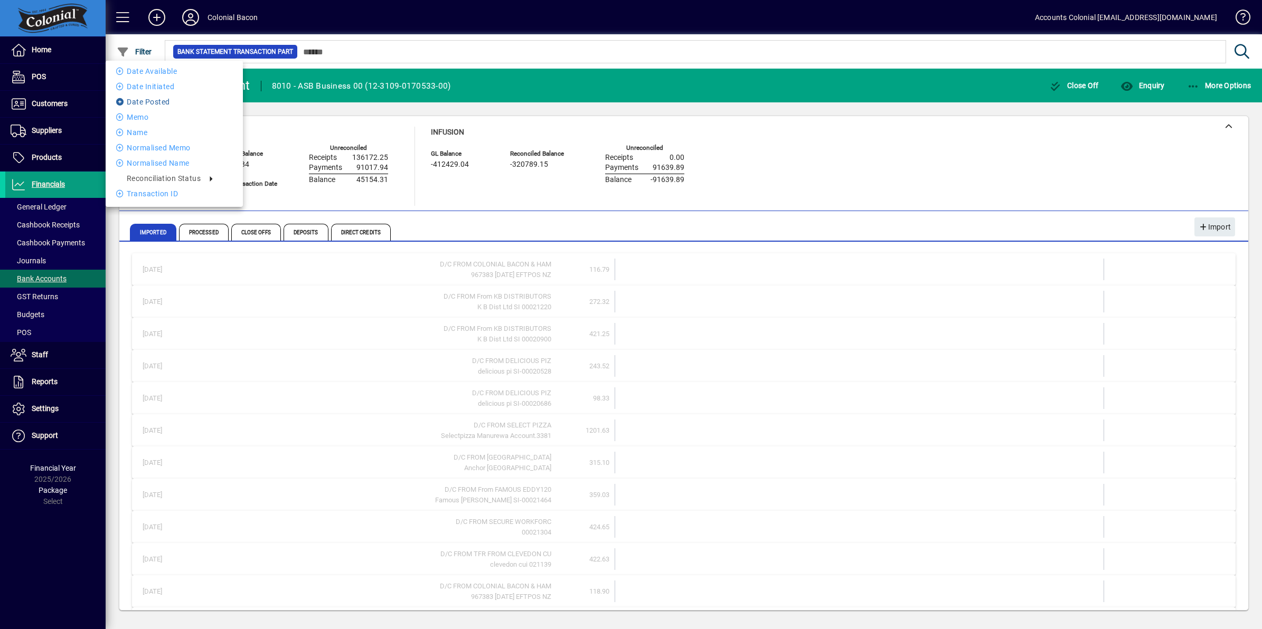
click at [139, 99] on li "Date Posted" at bounding box center [174, 102] width 137 height 13
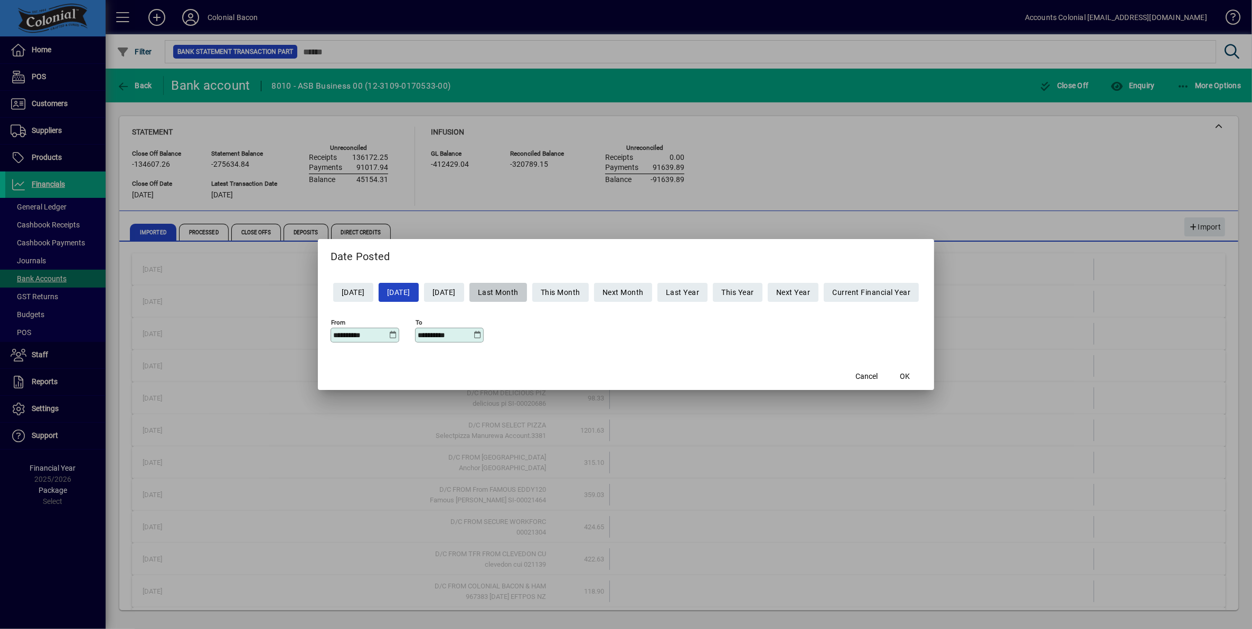
click at [509, 291] on span "Last Month" at bounding box center [498, 292] width 41 height 17
type input "**********"
click at [910, 374] on span "OK" at bounding box center [904, 376] width 10 height 11
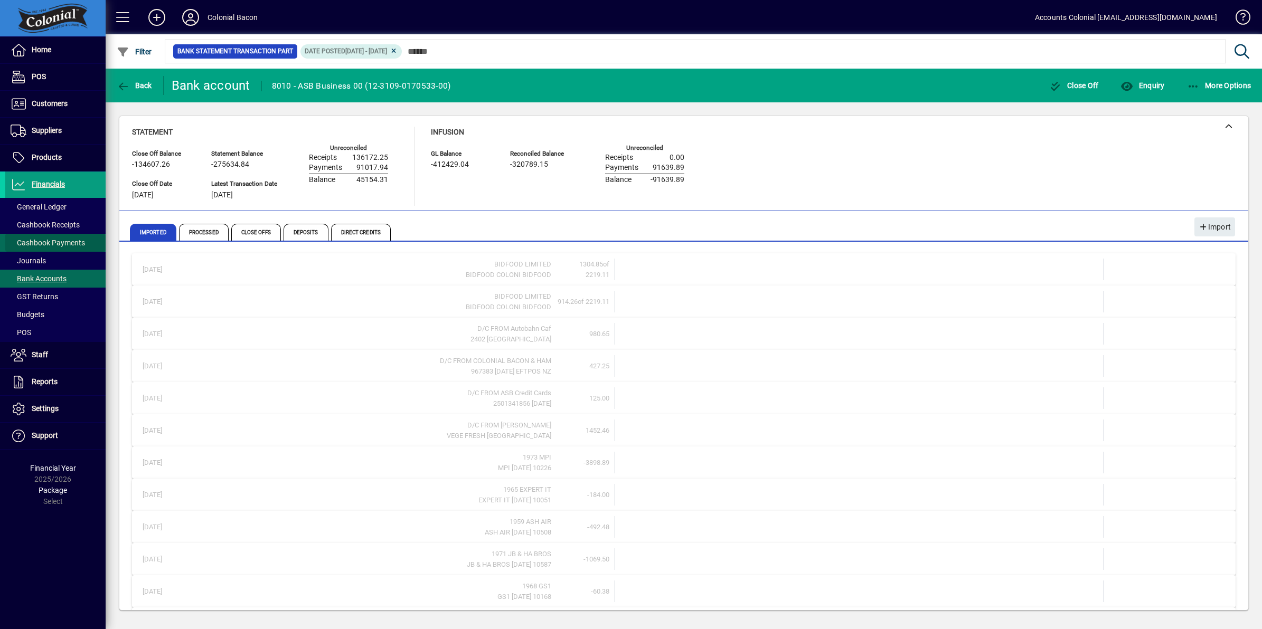
click at [66, 239] on span "Cashbook Payments" at bounding box center [48, 243] width 74 height 8
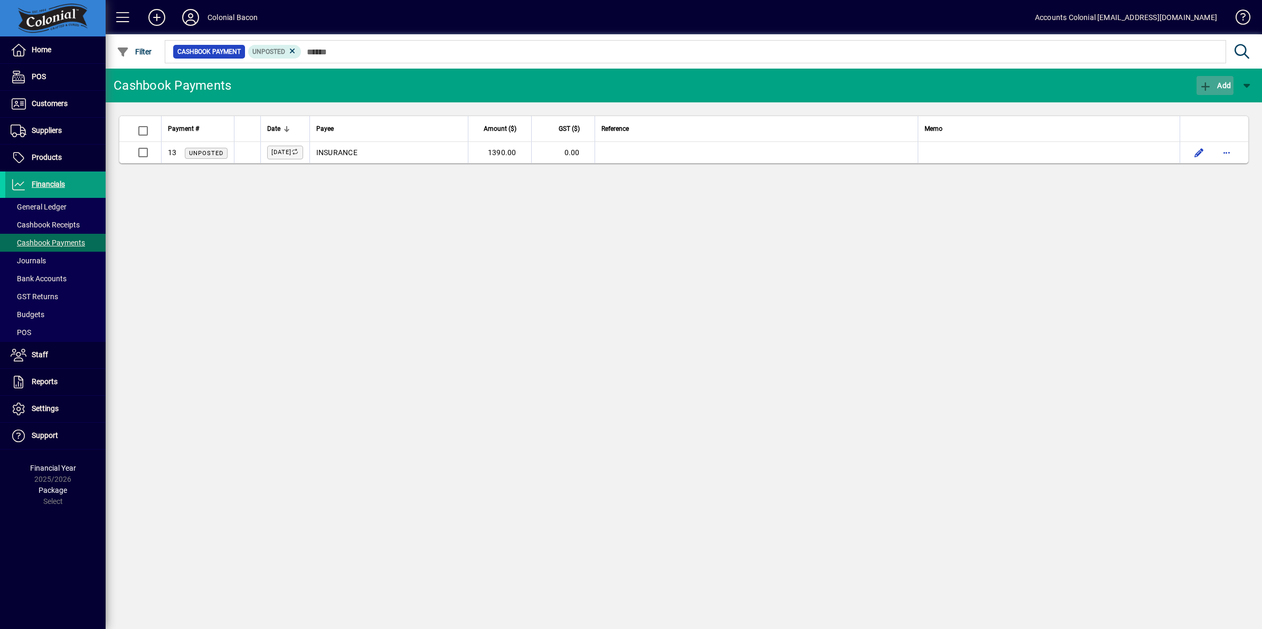
click at [1220, 81] on span "Add" at bounding box center [1215, 85] width 32 height 8
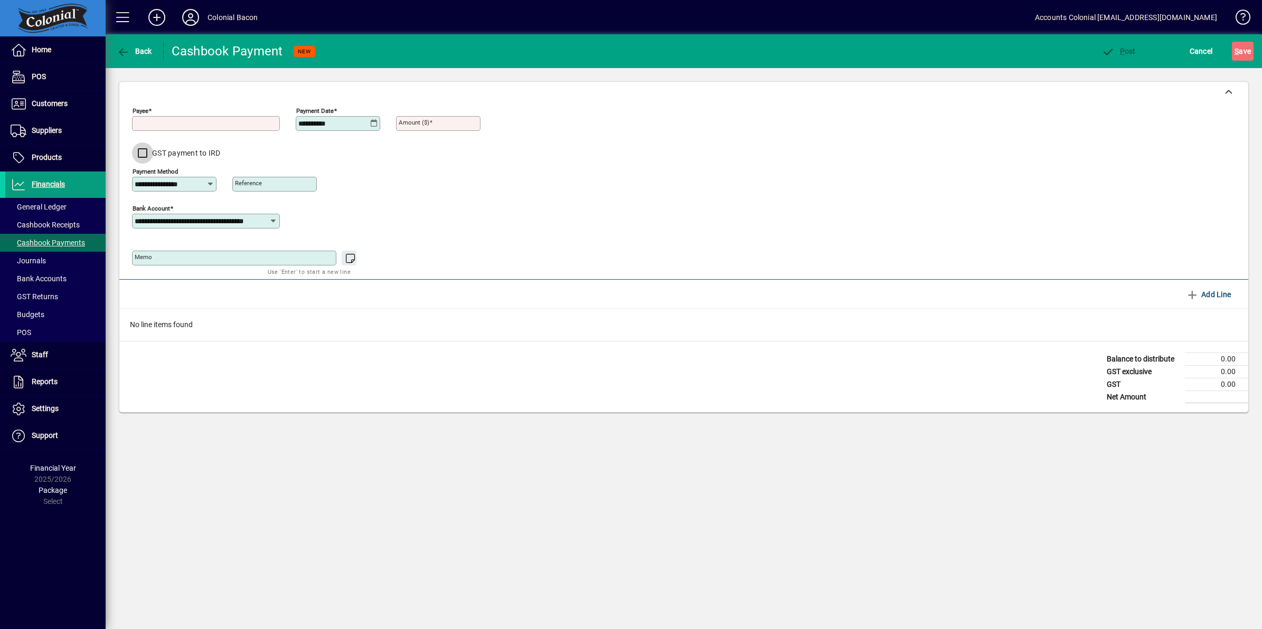
type input "**********"
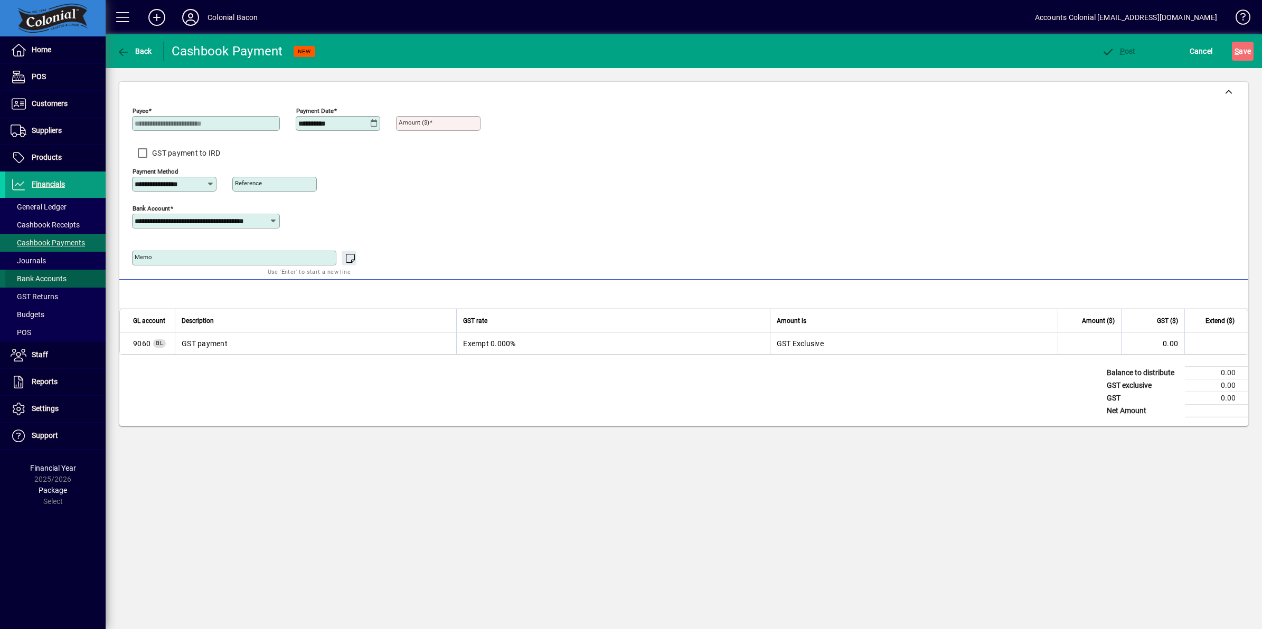
click at [33, 274] on span "Bank Accounts" at bounding box center [39, 278] width 56 height 8
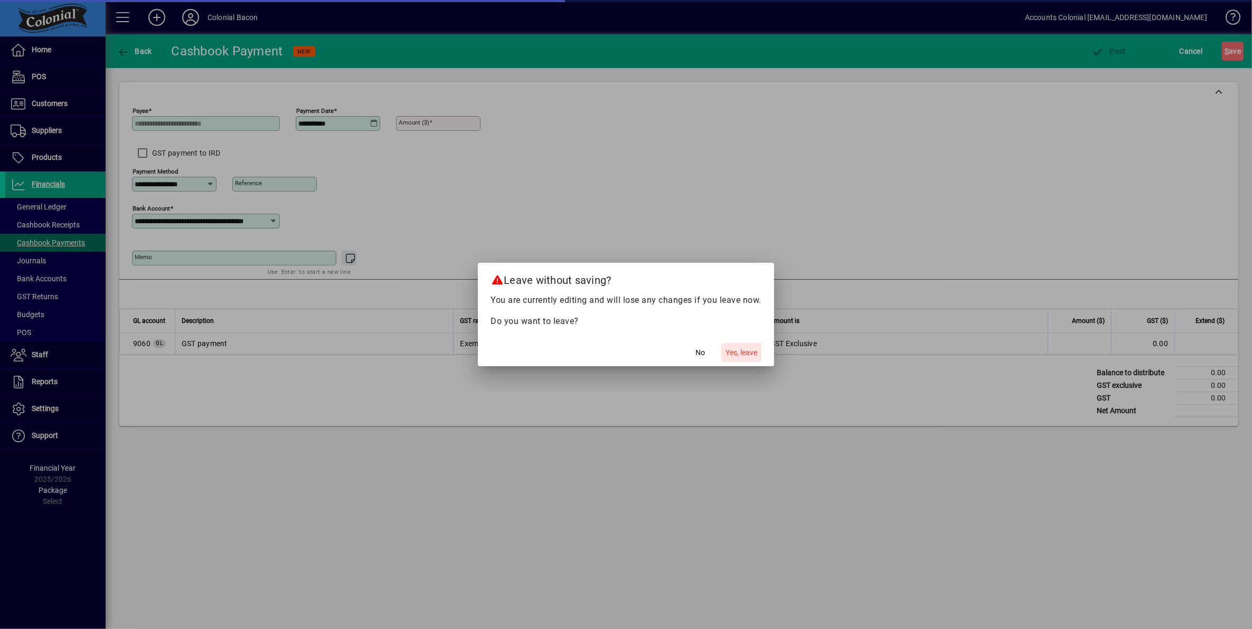
click at [737, 351] on span "Yes, leave" at bounding box center [741, 352] width 32 height 11
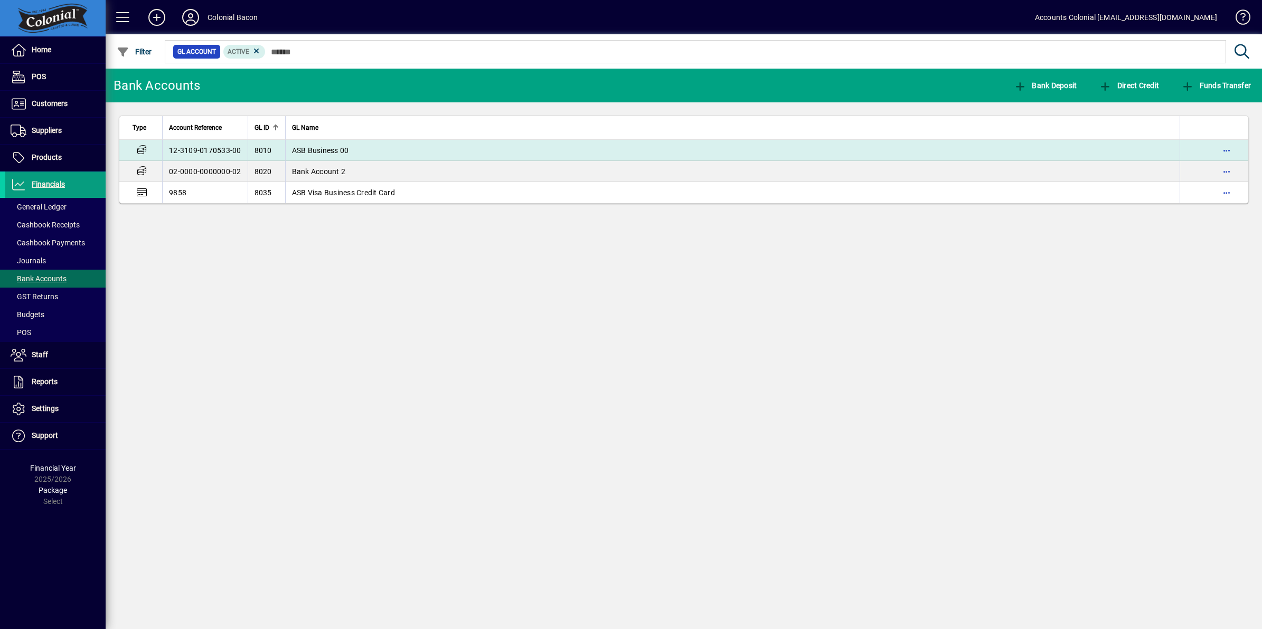
click at [333, 150] on span "ASB Business 00" at bounding box center [320, 150] width 57 height 8
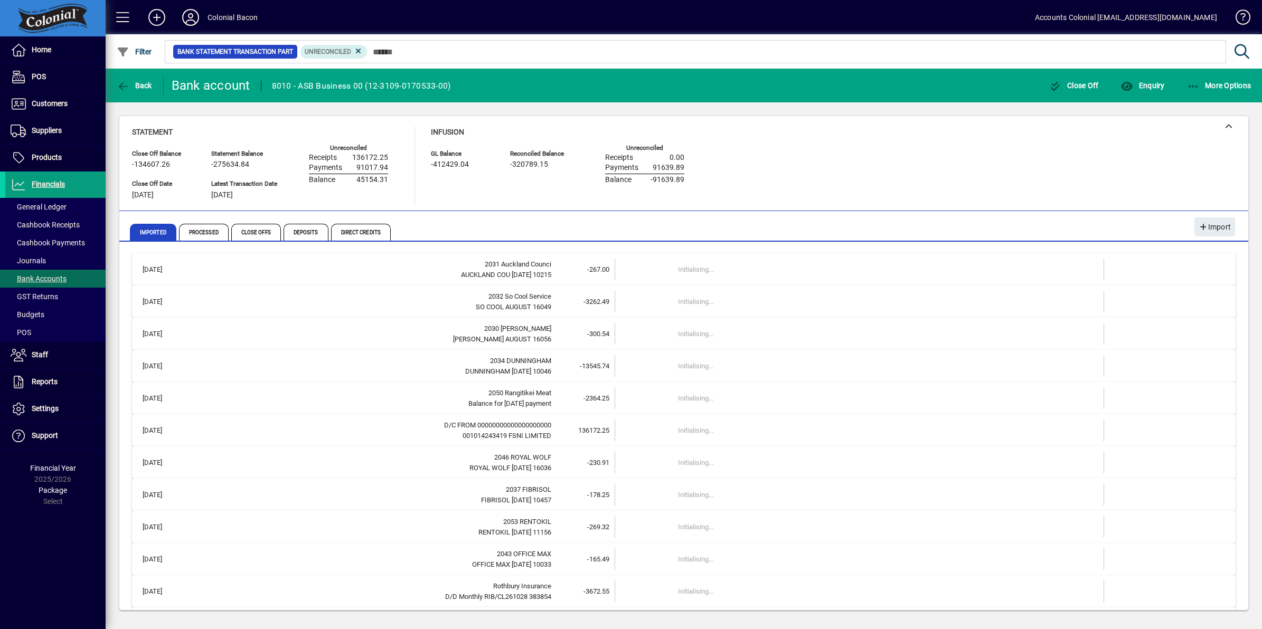
click at [333, 150] on label "Unreconciled" at bounding box center [348, 148] width 37 height 7
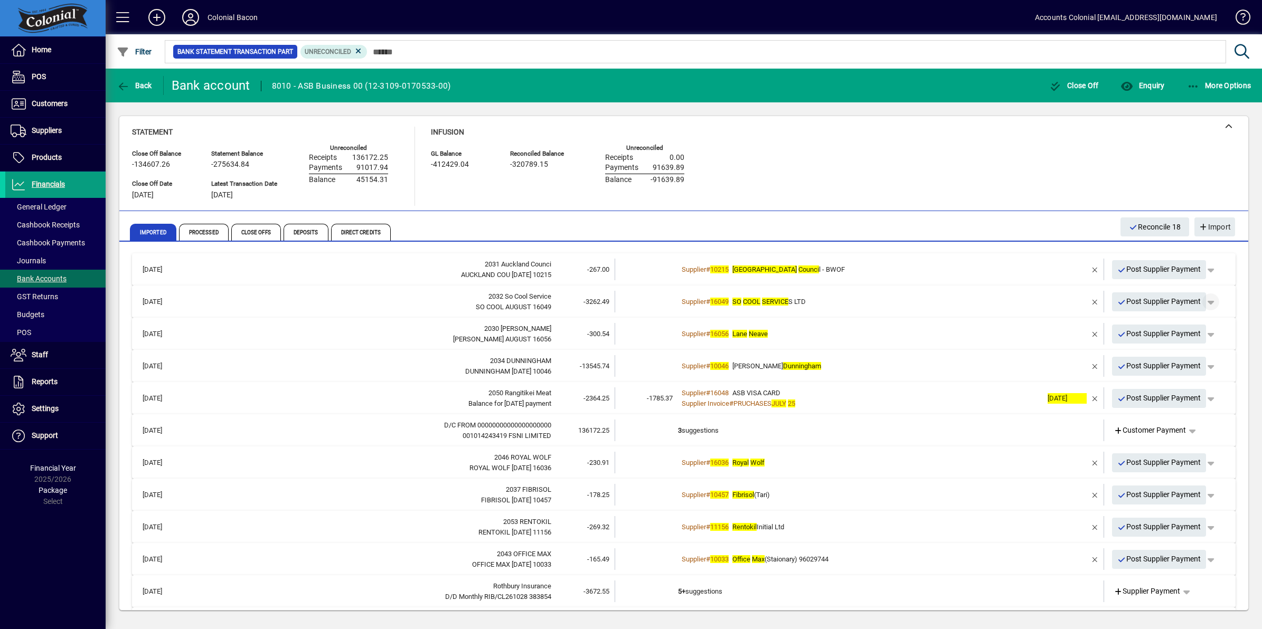
click at [1201, 299] on span "button" at bounding box center [1210, 301] width 25 height 25
click at [1016, 305] on div at bounding box center [631, 314] width 1262 height 629
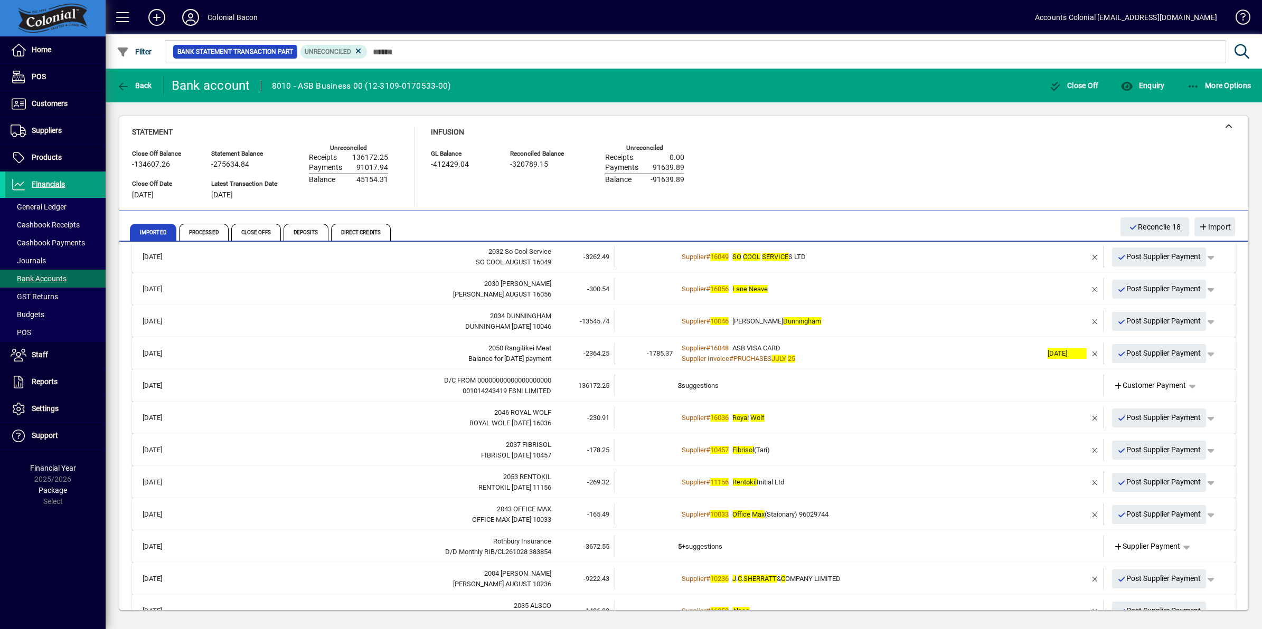
scroll to position [66, 0]
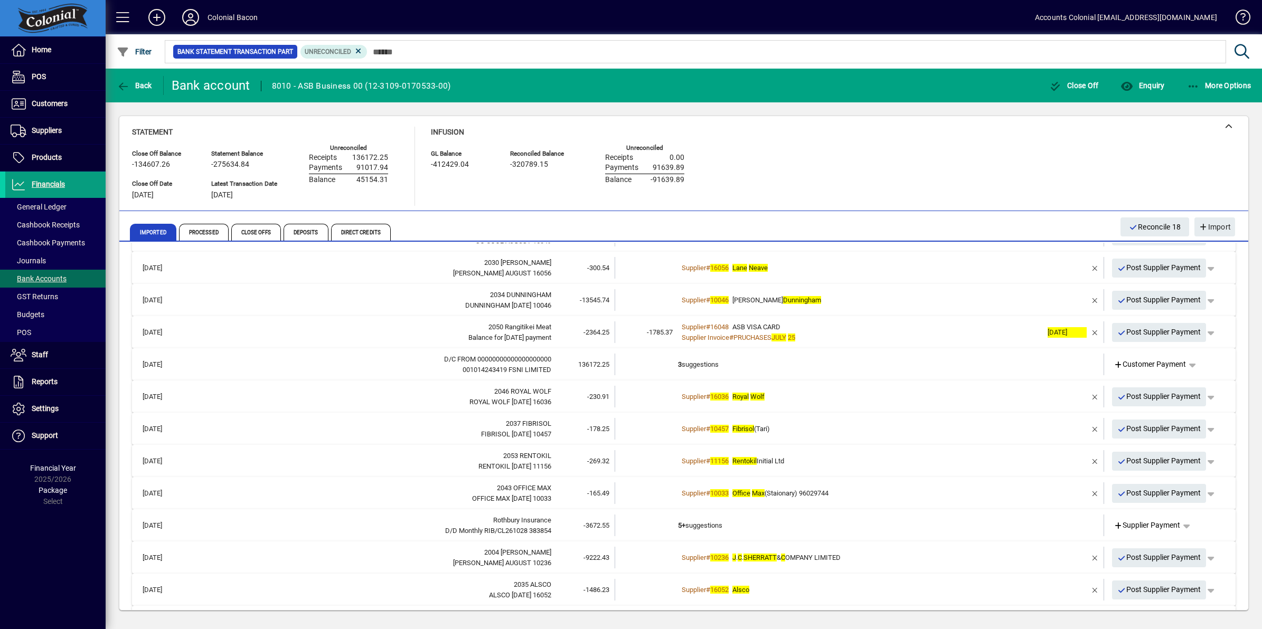
click at [764, 275] on td "Supplier # 16056 Lane Neave" at bounding box center [860, 268] width 364 height 22
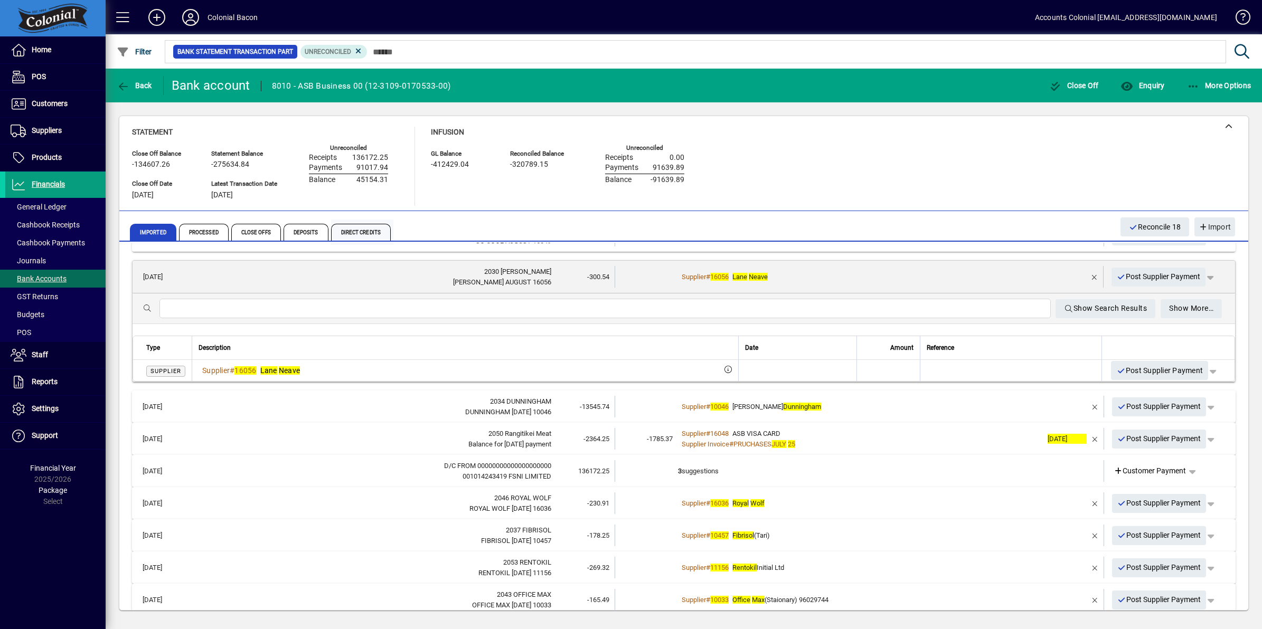
click at [358, 234] on span "Direct Credits" at bounding box center [361, 232] width 60 height 17
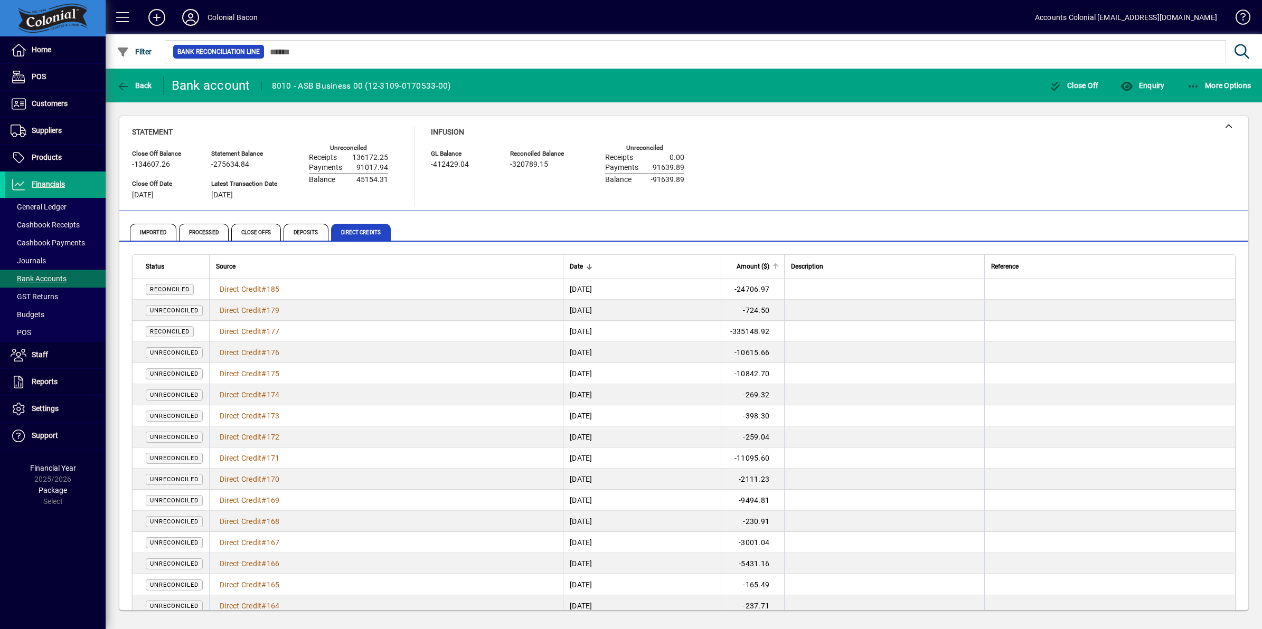
click at [769, 272] on span "Amount ($)" at bounding box center [752, 267] width 33 height 12
click at [769, 268] on span "Amount ($)" at bounding box center [752, 267] width 33 height 12
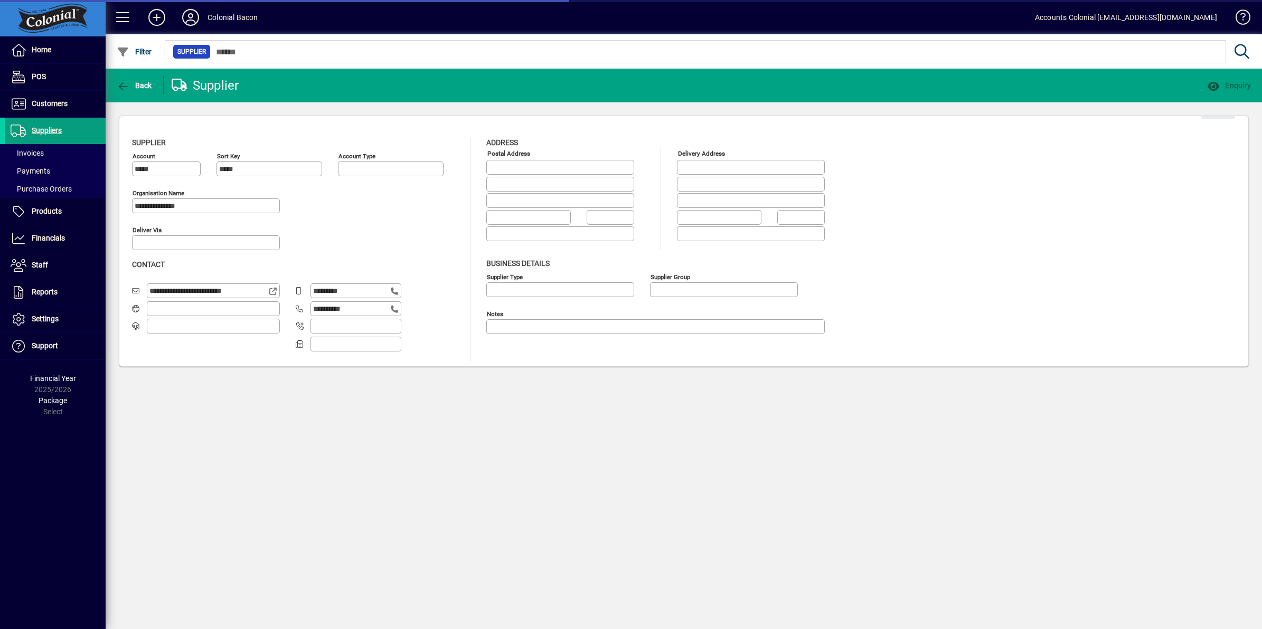
type input "**********"
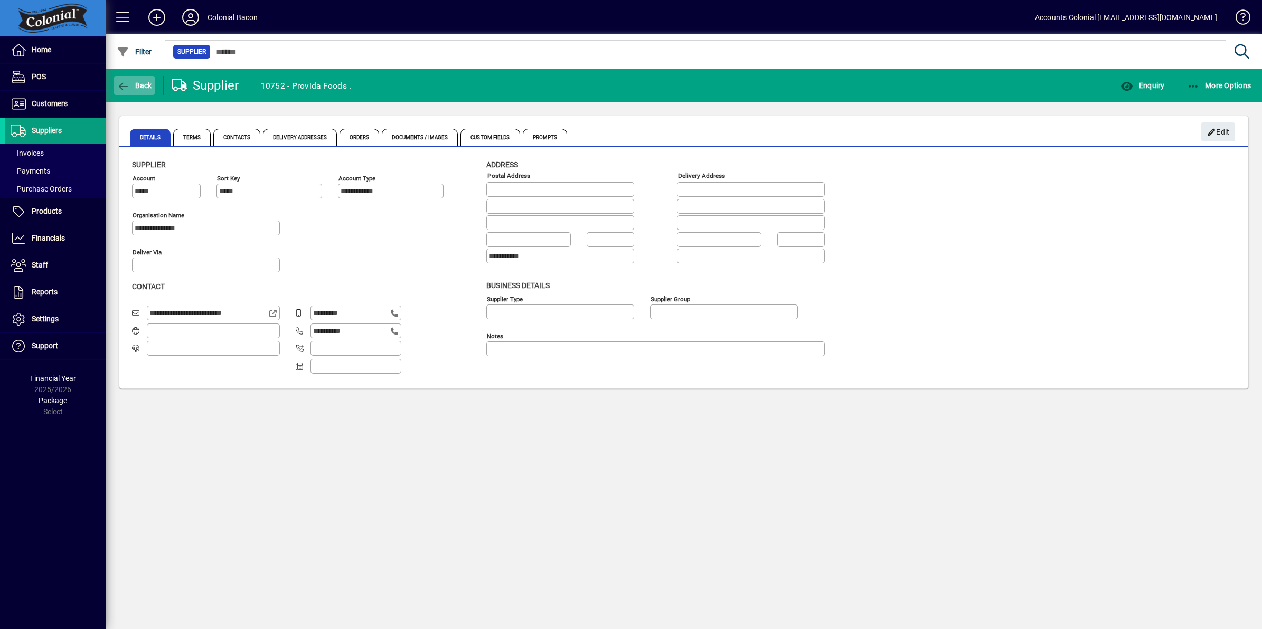
click at [140, 85] on span "Back" at bounding box center [134, 85] width 35 height 8
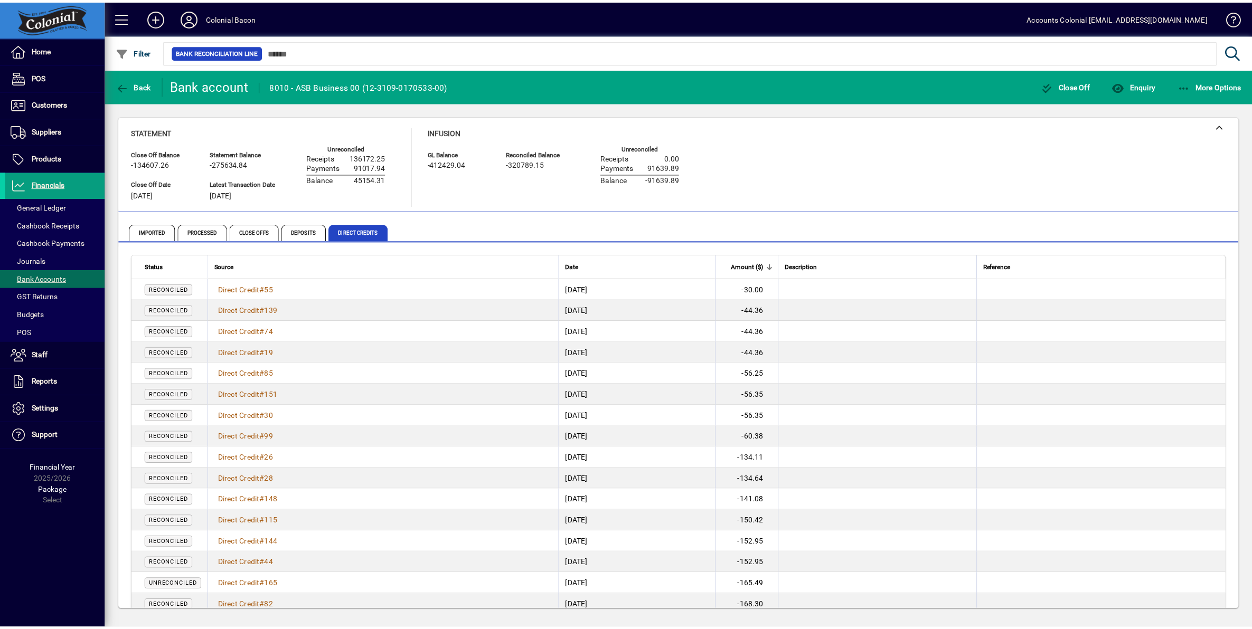
scroll to position [792, 0]
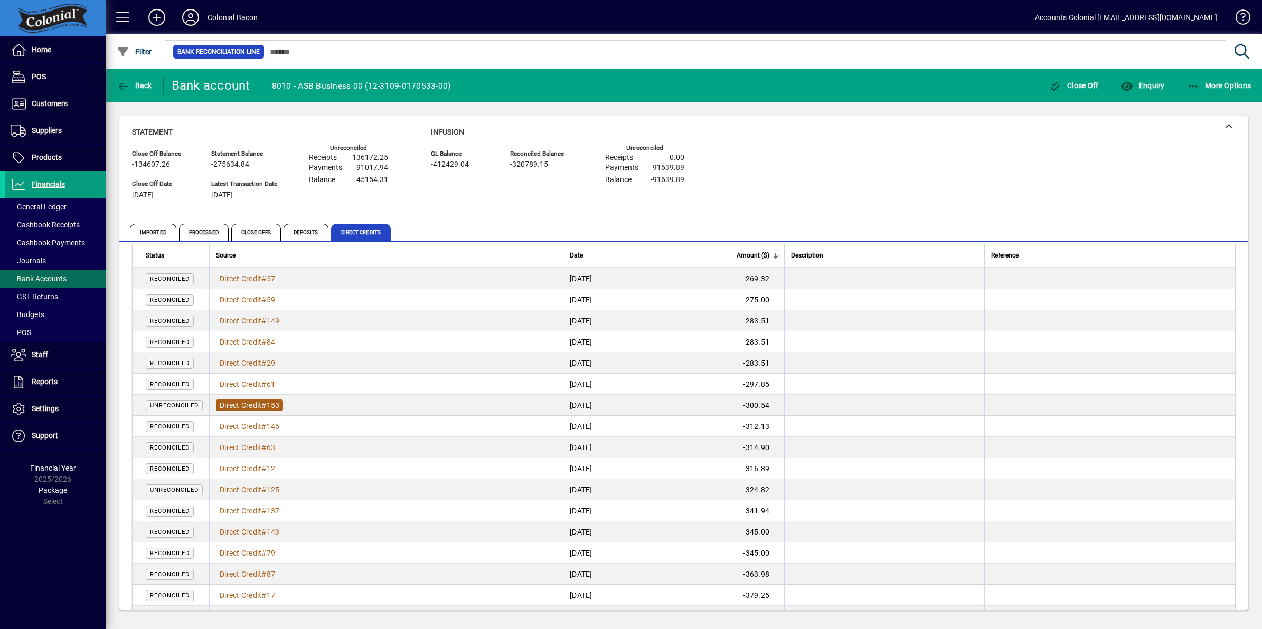
click at [272, 404] on span "153" at bounding box center [273, 405] width 13 height 8
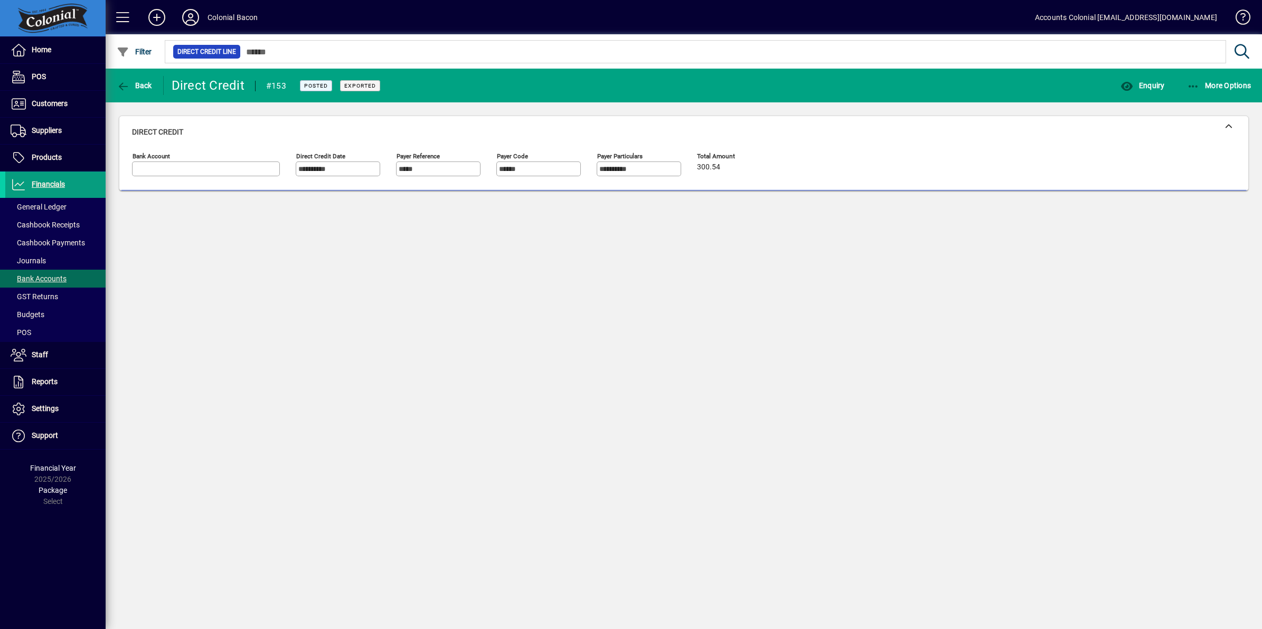
type input "**********"
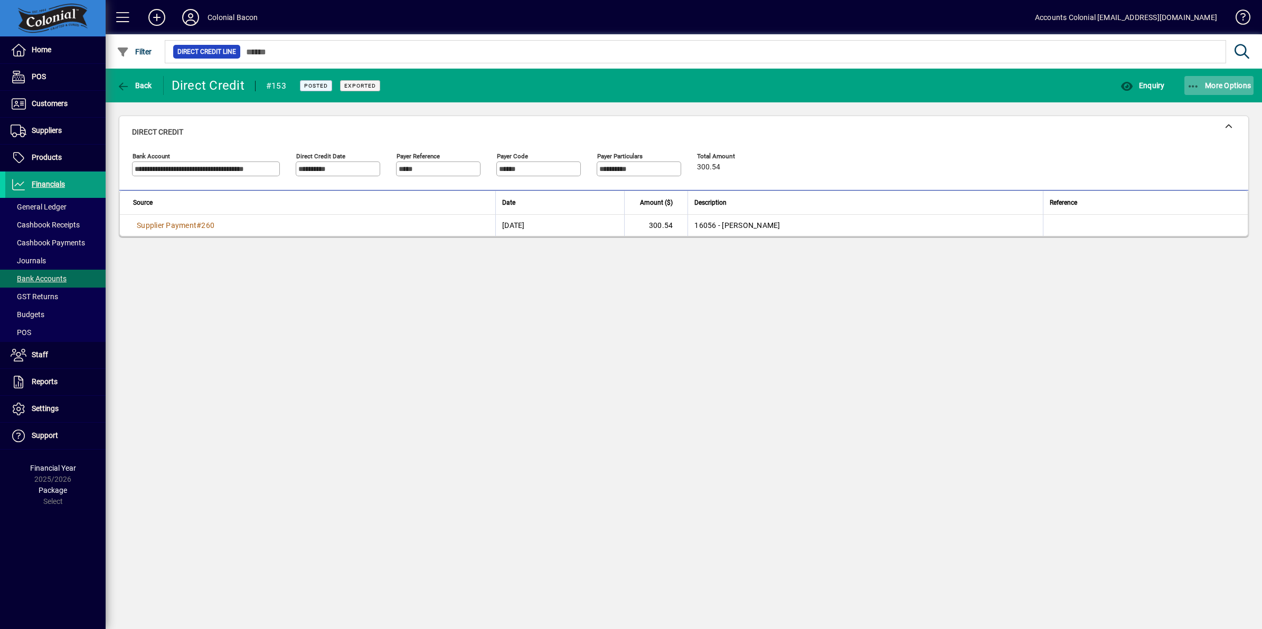
click at [1194, 87] on icon "button" at bounding box center [1193, 86] width 13 height 11
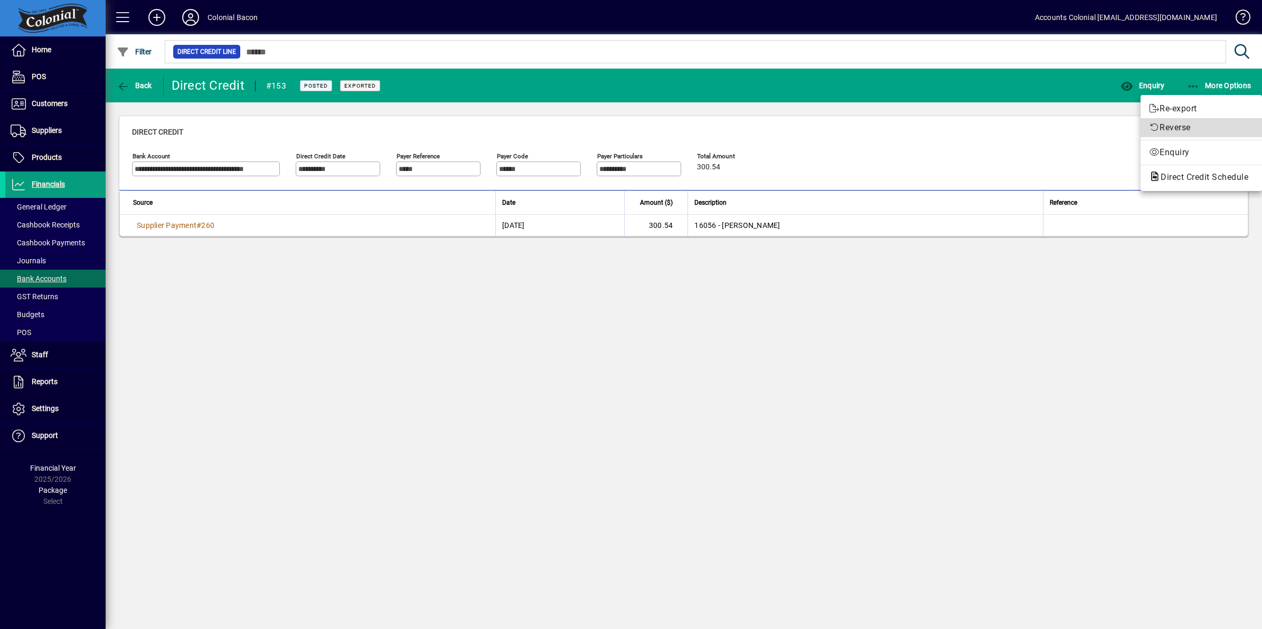
click at [1173, 123] on span "Reverse" at bounding box center [1201, 127] width 105 height 13
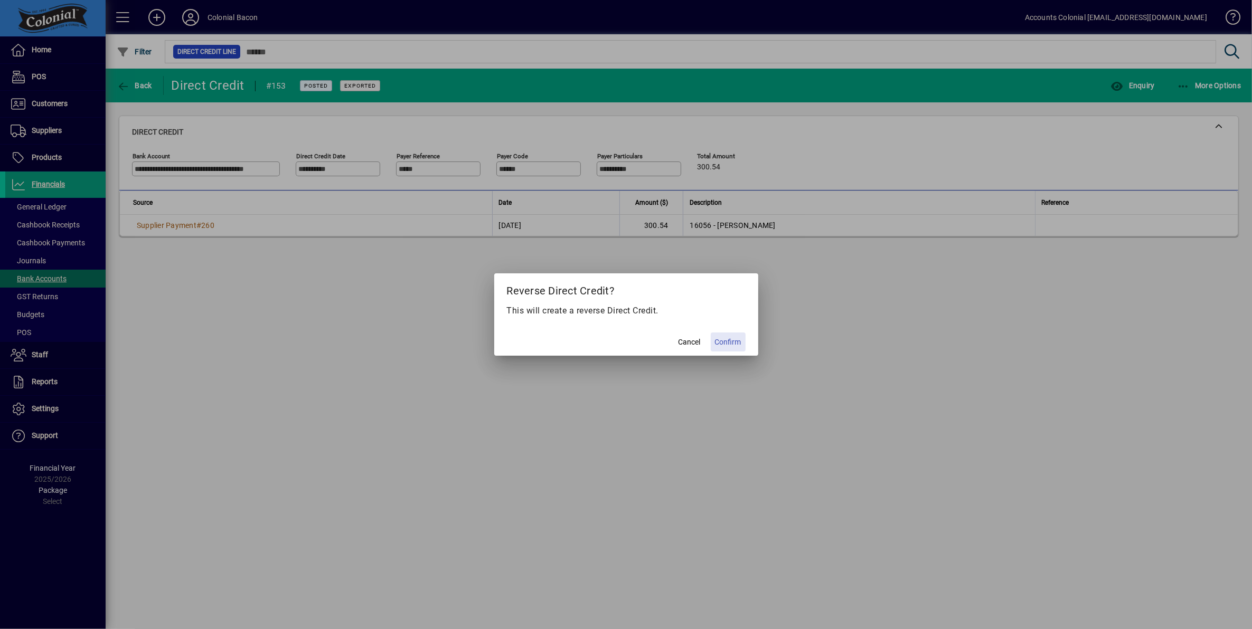
click at [728, 339] on span "Confirm" at bounding box center [728, 342] width 26 height 11
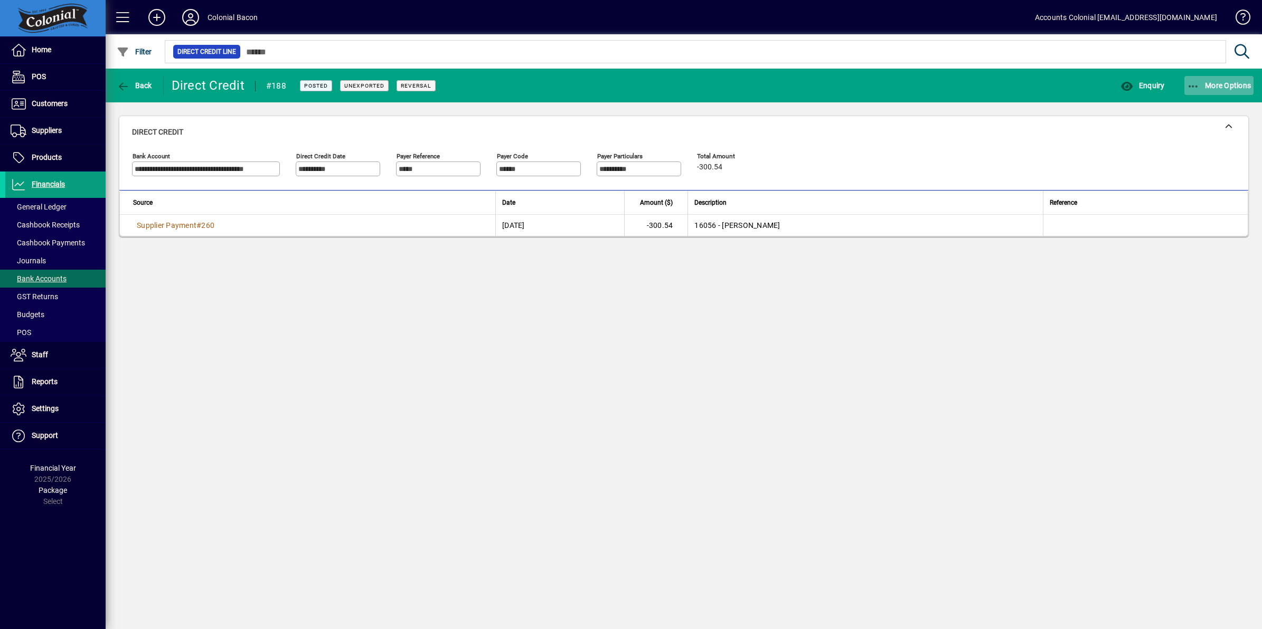
click at [1192, 83] on icon "button" at bounding box center [1193, 86] width 13 height 11
click at [1183, 138] on span "Direct Credit Schedule" at bounding box center [1201, 139] width 105 height 10
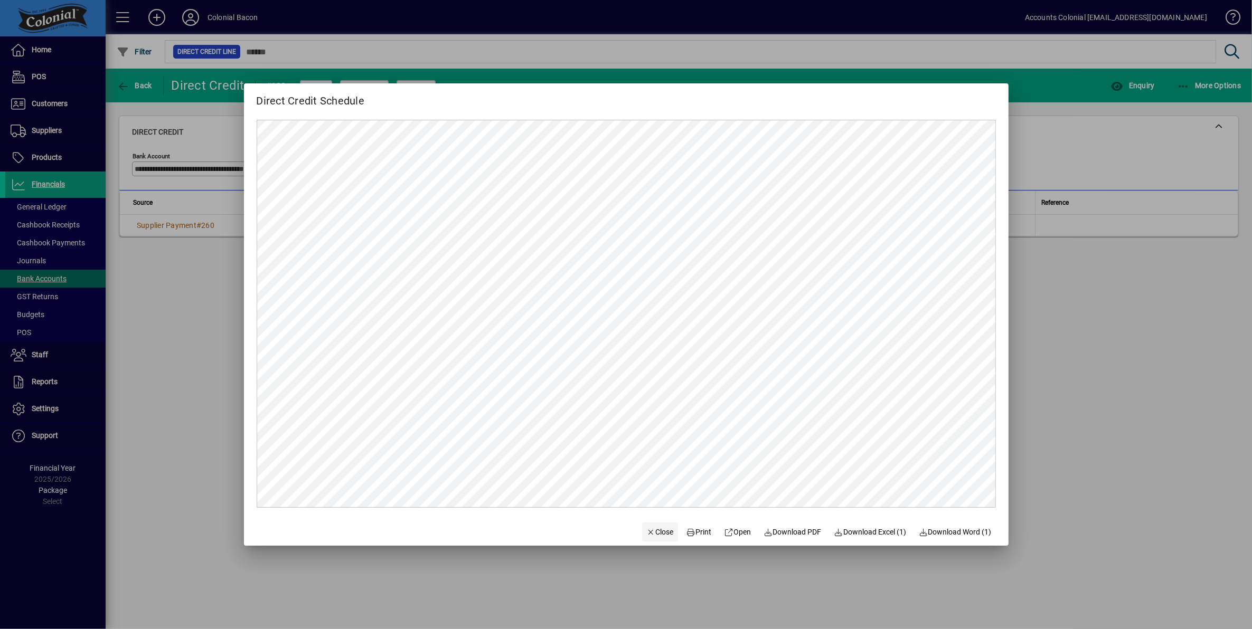
click at [656, 533] on span "Close" at bounding box center [659, 532] width 27 height 11
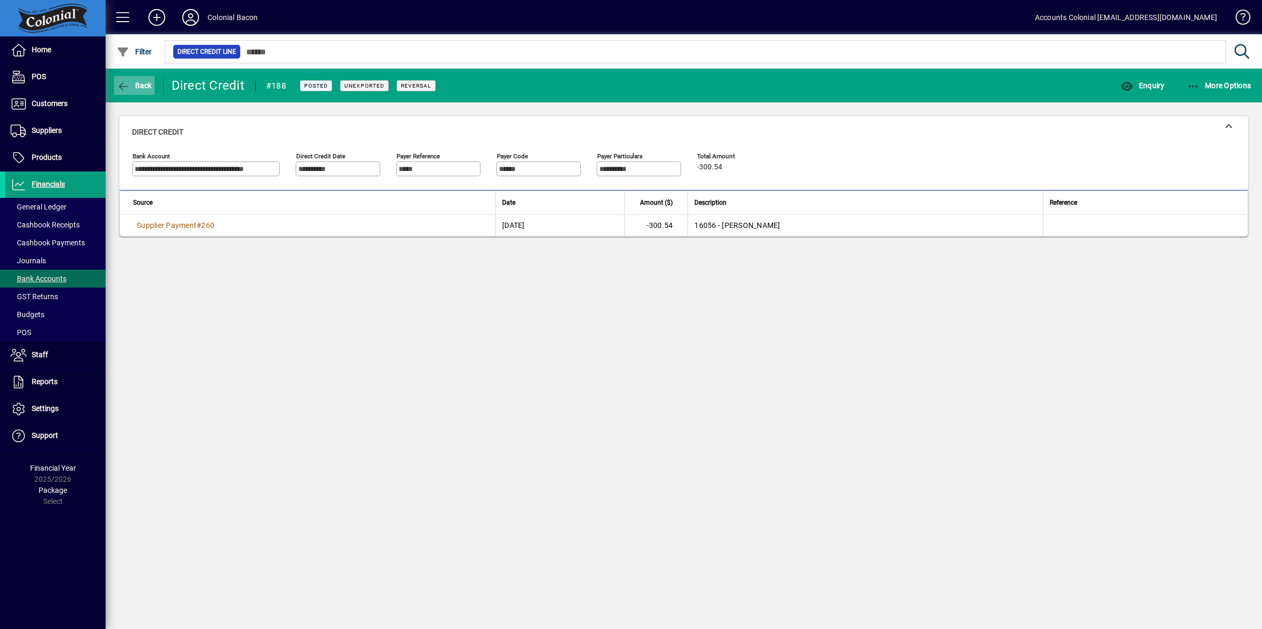
click at [120, 85] on icon "button" at bounding box center [123, 86] width 13 height 11
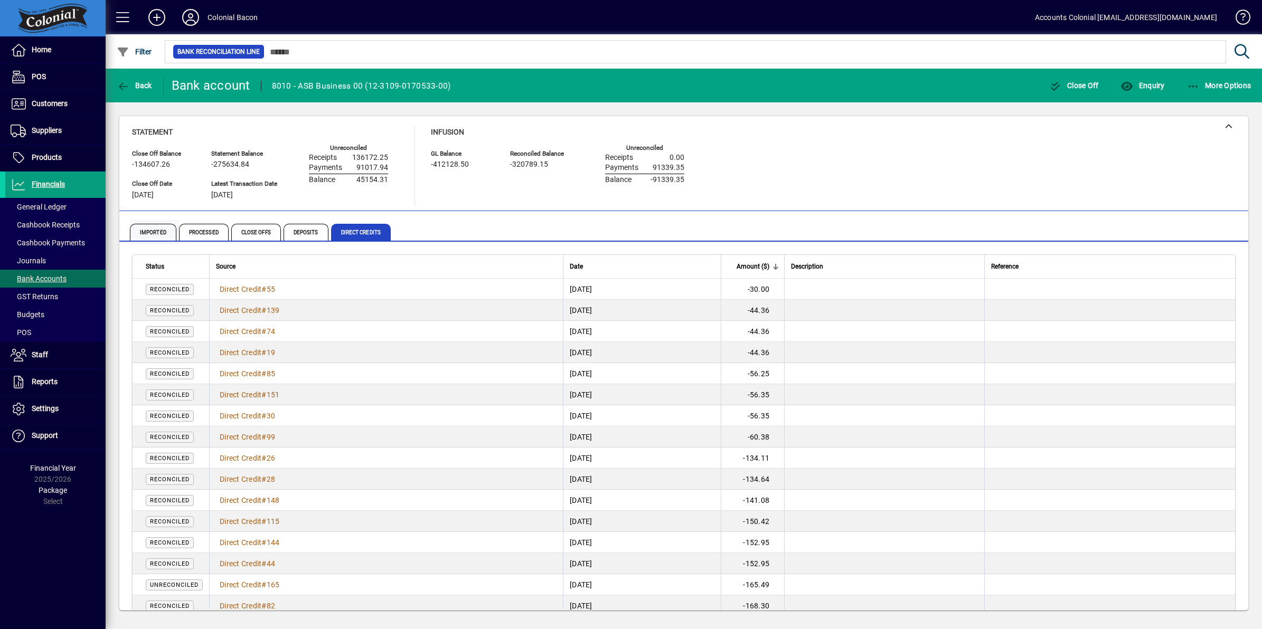
click at [148, 229] on span "Imported" at bounding box center [153, 232] width 46 height 17
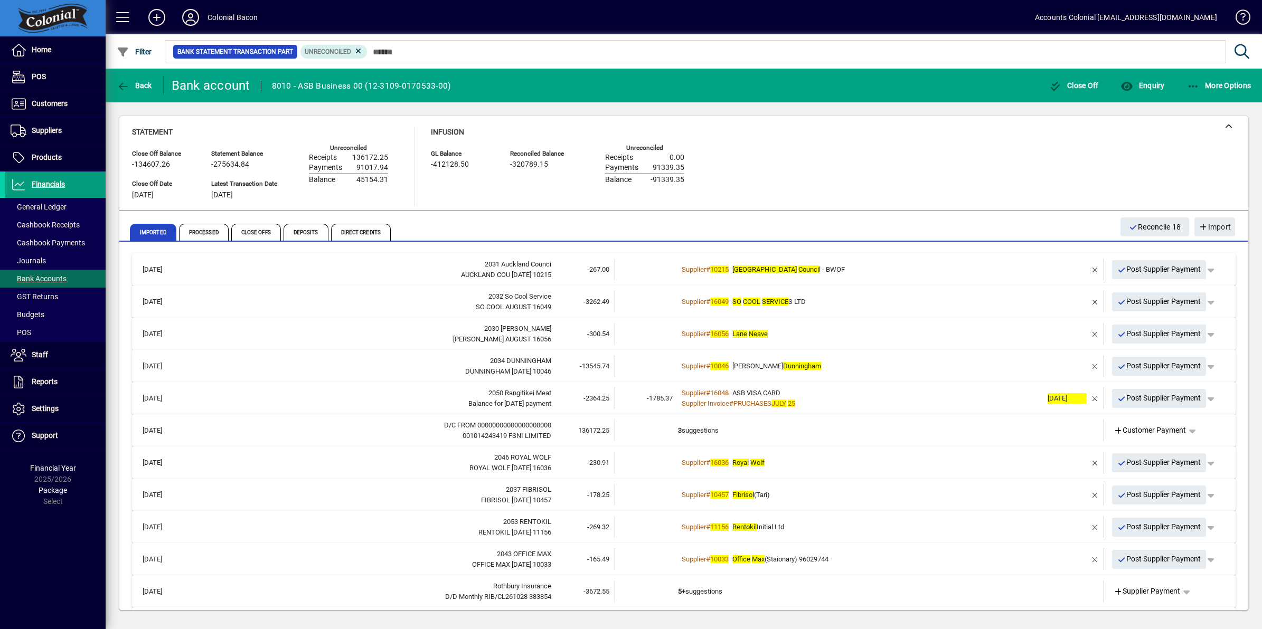
click at [806, 329] on div "Supplier # [STREET_ADDRESS][PERSON_NAME]" at bounding box center [860, 334] width 364 height 11
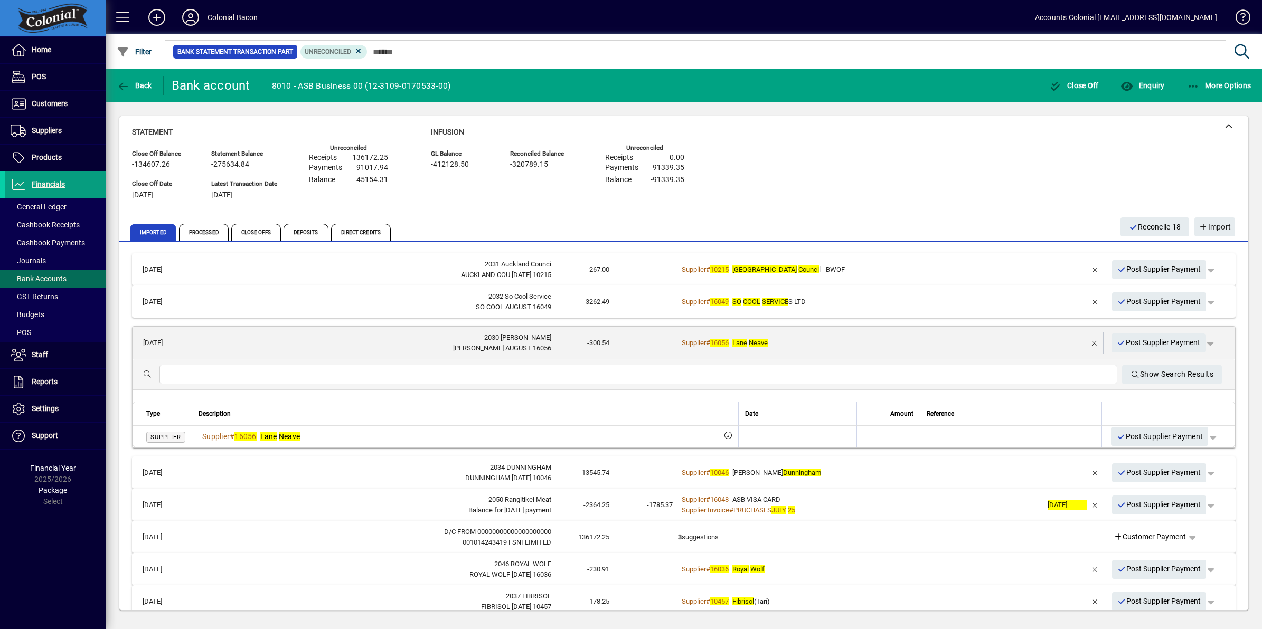
click at [460, 339] on div "2030 [PERSON_NAME]" at bounding box center [369, 338] width 364 height 11
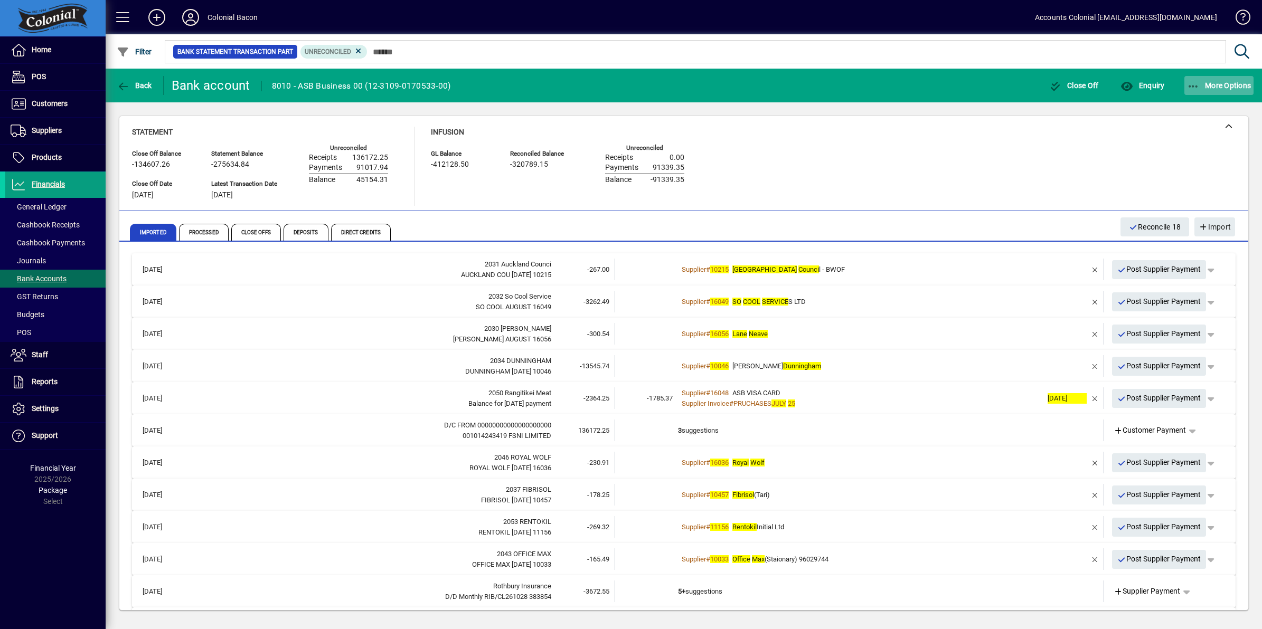
click at [1192, 86] on icon "button" at bounding box center [1193, 86] width 13 height 11
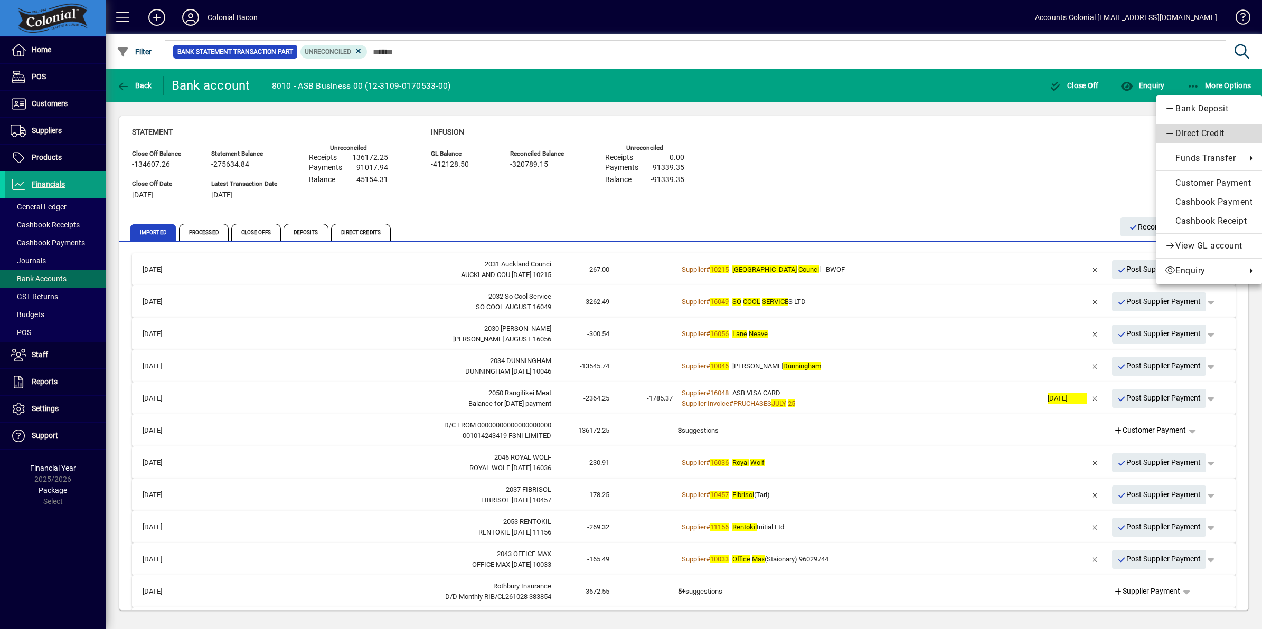
click at [1199, 130] on span "Direct Credit" at bounding box center [1208, 133] width 89 height 13
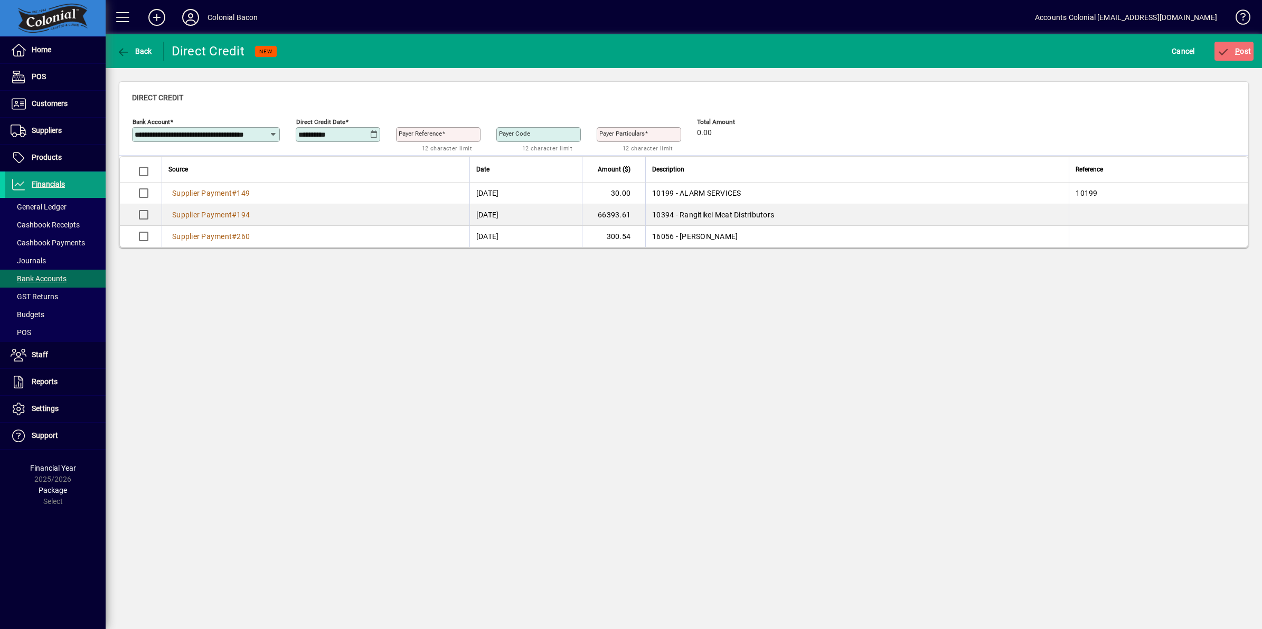
click at [378, 132] on div "**********" at bounding box center [338, 134] width 81 height 8
click at [374, 132] on icon at bounding box center [374, 134] width 8 height 8
click at [34, 279] on div at bounding box center [631, 314] width 1262 height 629
click at [41, 277] on span "Bank Accounts" at bounding box center [39, 278] width 56 height 8
click at [372, 133] on icon at bounding box center [374, 134] width 8 height 8
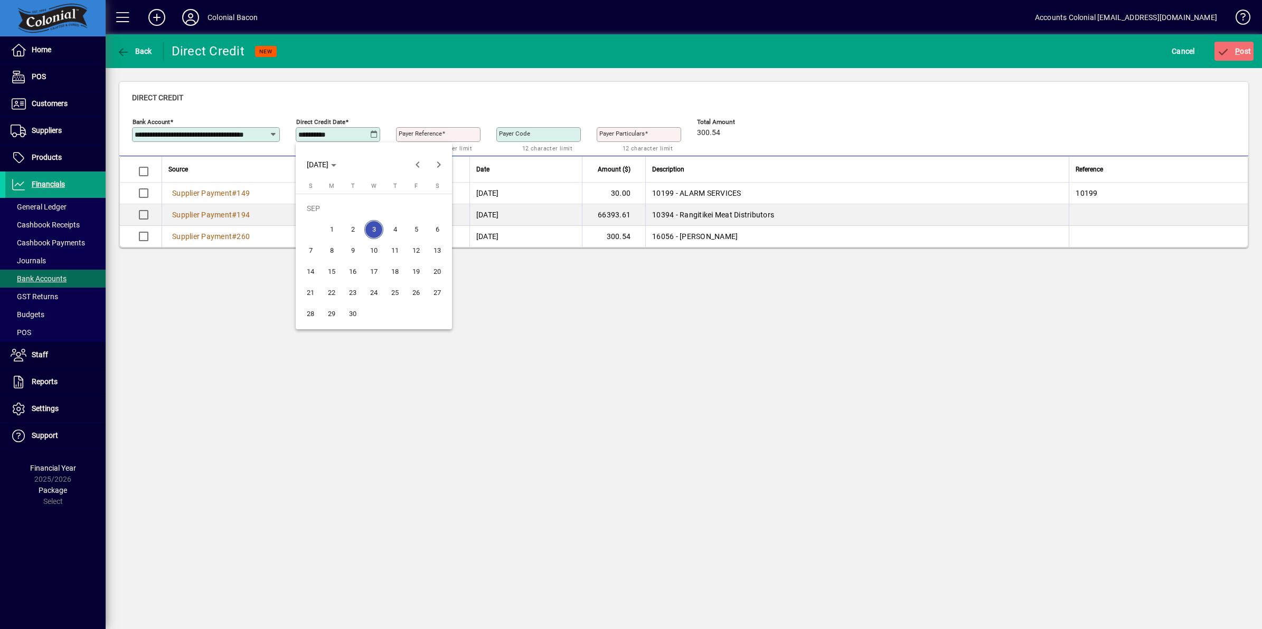
click at [312, 290] on span "21" at bounding box center [310, 292] width 19 height 19
click at [375, 135] on icon at bounding box center [374, 134] width 8 height 8
click at [414, 162] on span "Previous month" at bounding box center [417, 164] width 21 height 21
click at [394, 268] on span "21" at bounding box center [394, 271] width 19 height 19
type input "**********"
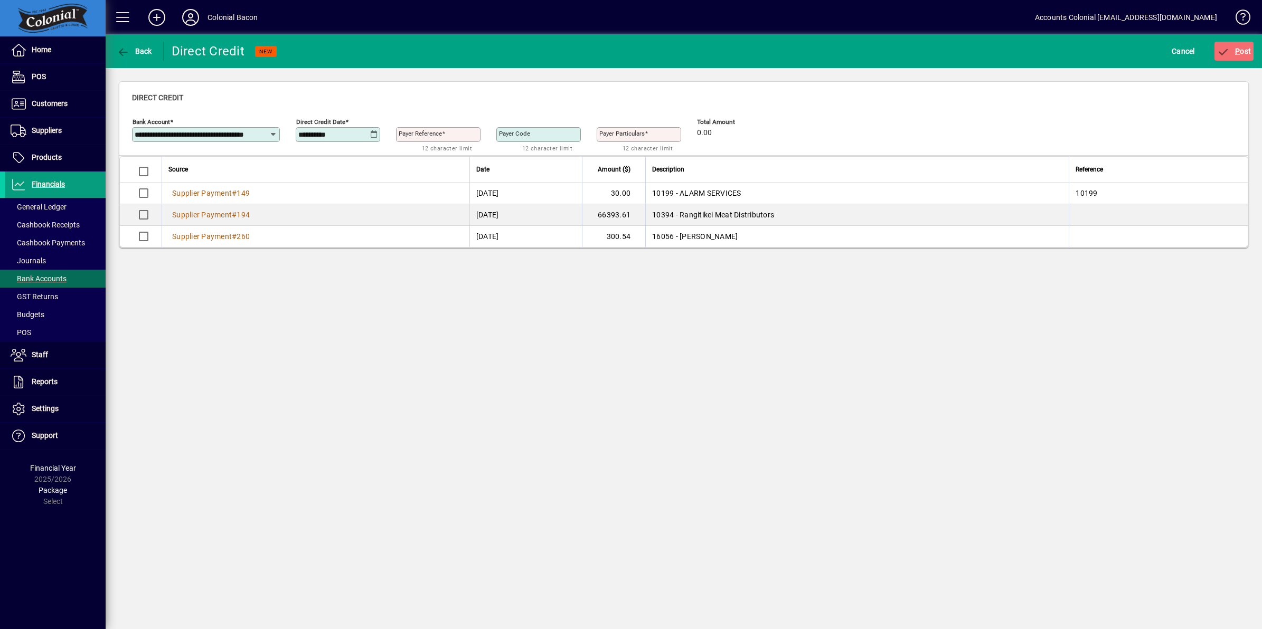
click at [419, 132] on mat-label "Payer Reference" at bounding box center [420, 133] width 43 height 7
click at [419, 132] on input "Payer Reference" at bounding box center [439, 134] width 81 height 8
type input "***"
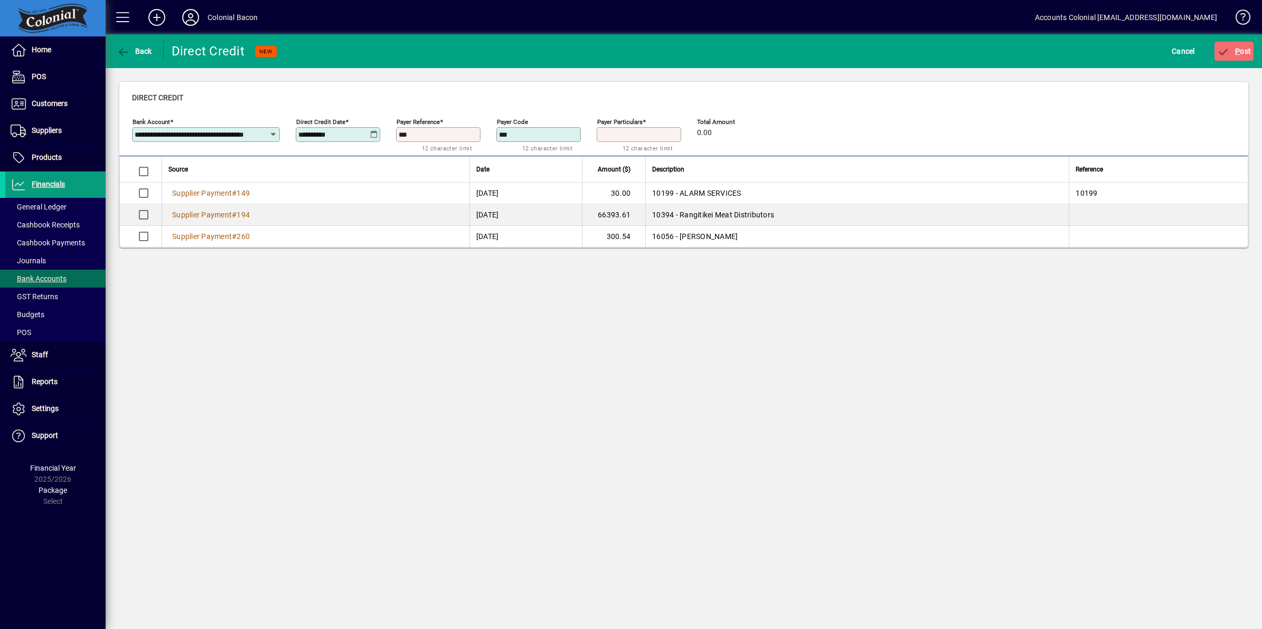
type input "***"
click at [1242, 53] on span "P ost" at bounding box center [1234, 51] width 34 height 8
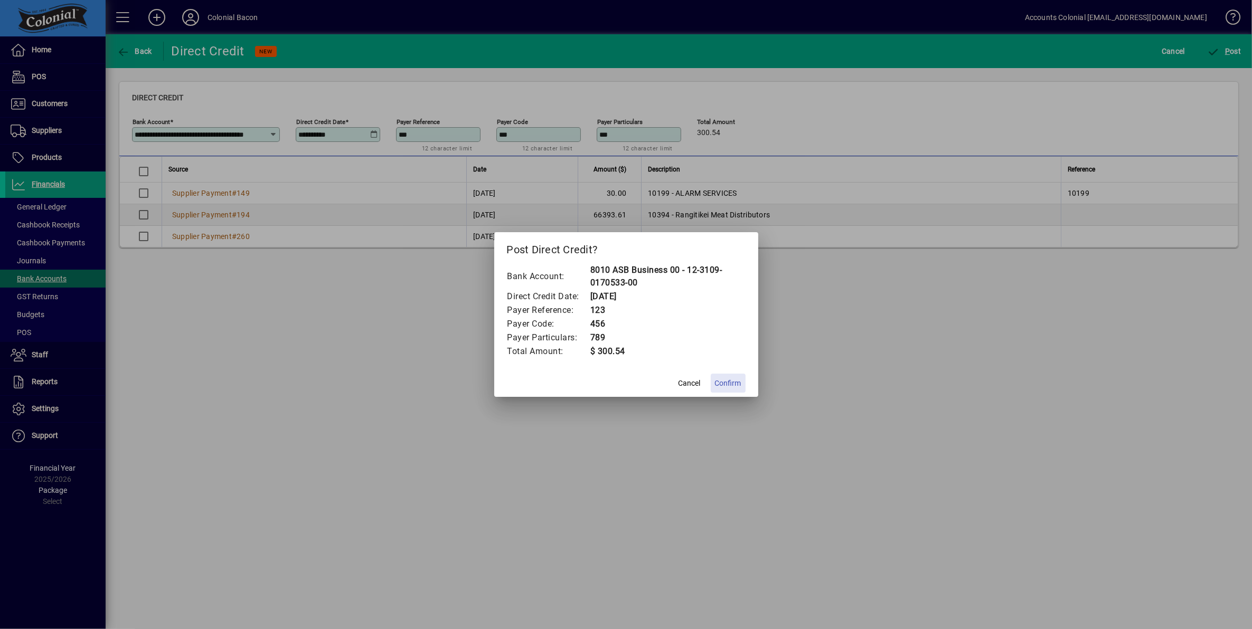
click at [721, 384] on span "Confirm" at bounding box center [728, 383] width 26 height 11
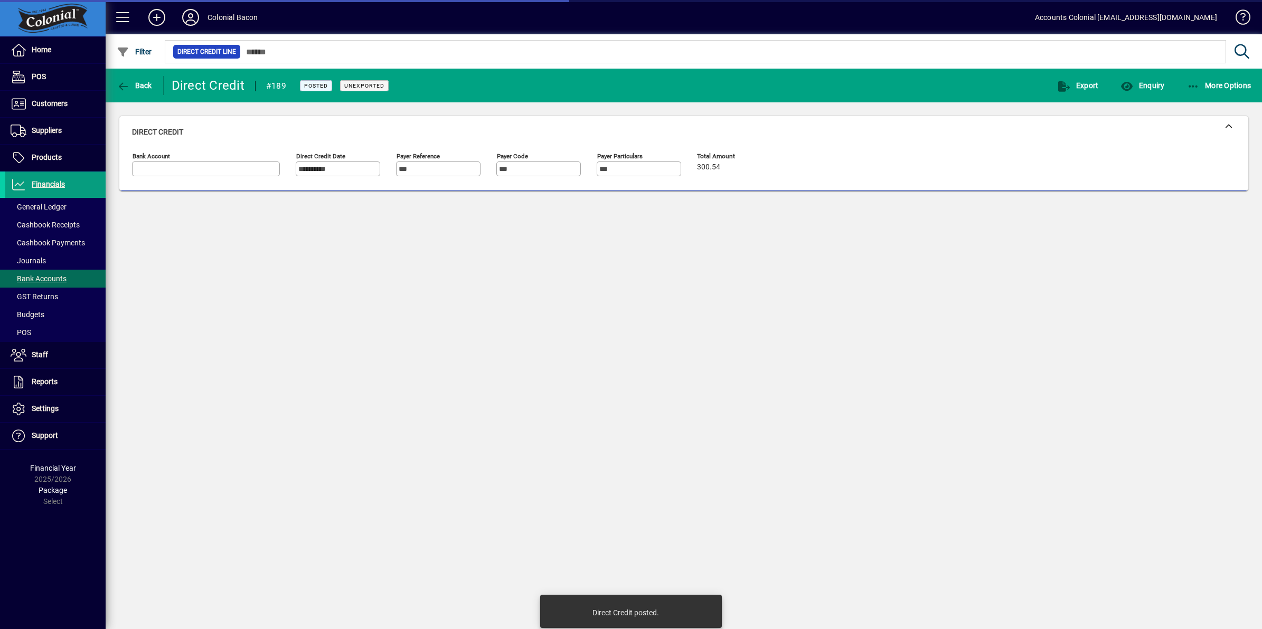
type input "**********"
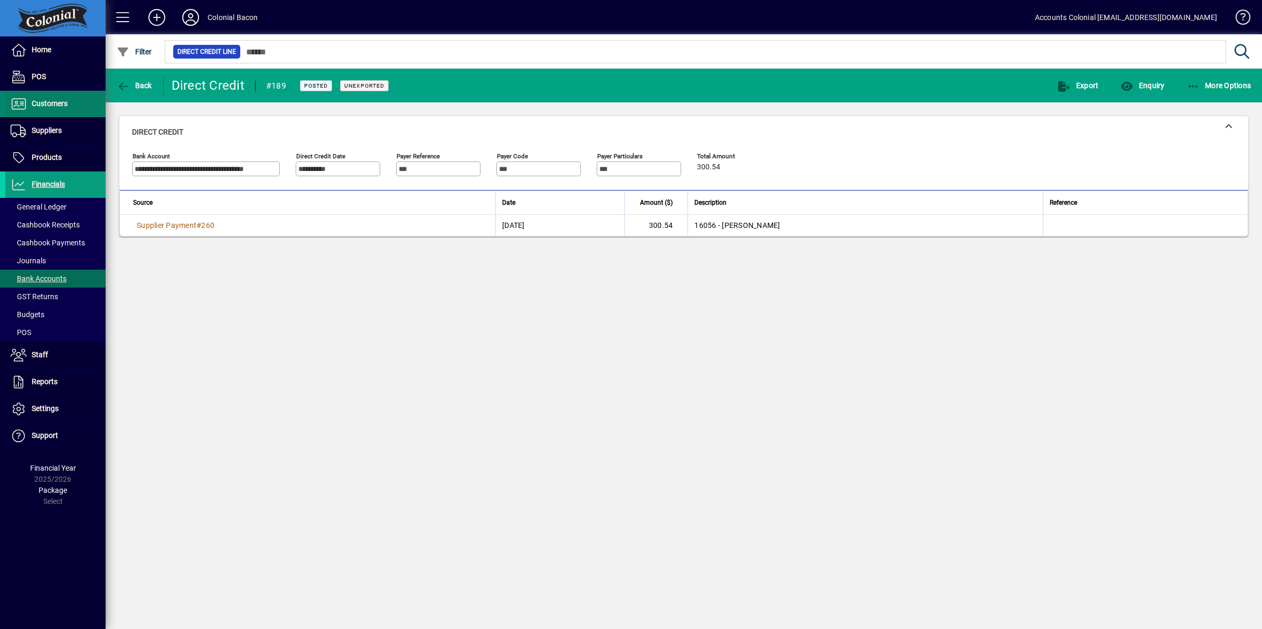
click at [45, 111] on span at bounding box center [55, 103] width 100 height 25
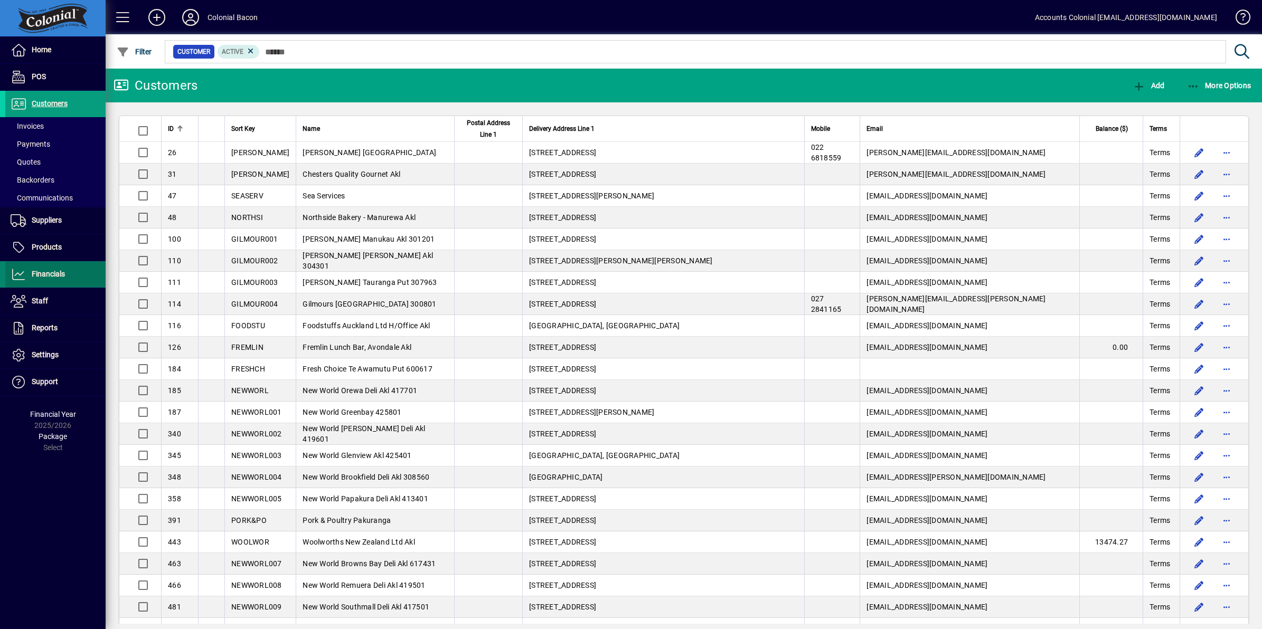
click at [45, 272] on span "Financials" at bounding box center [48, 274] width 33 height 8
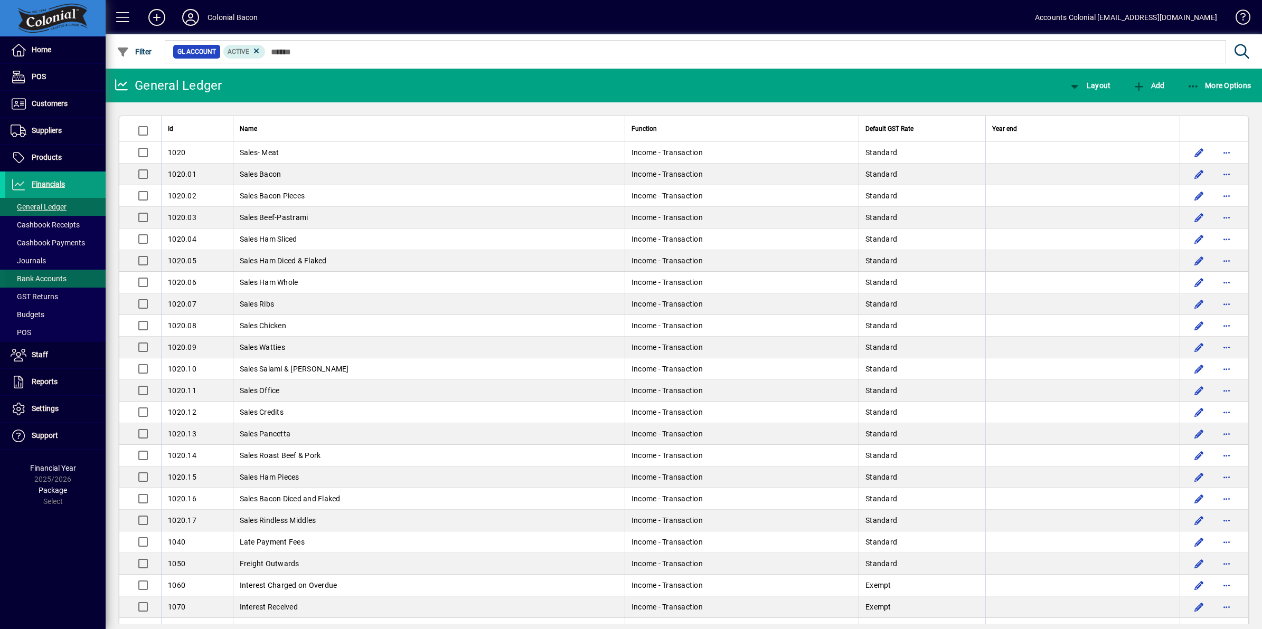
click at [53, 276] on span "Bank Accounts" at bounding box center [39, 278] width 56 height 8
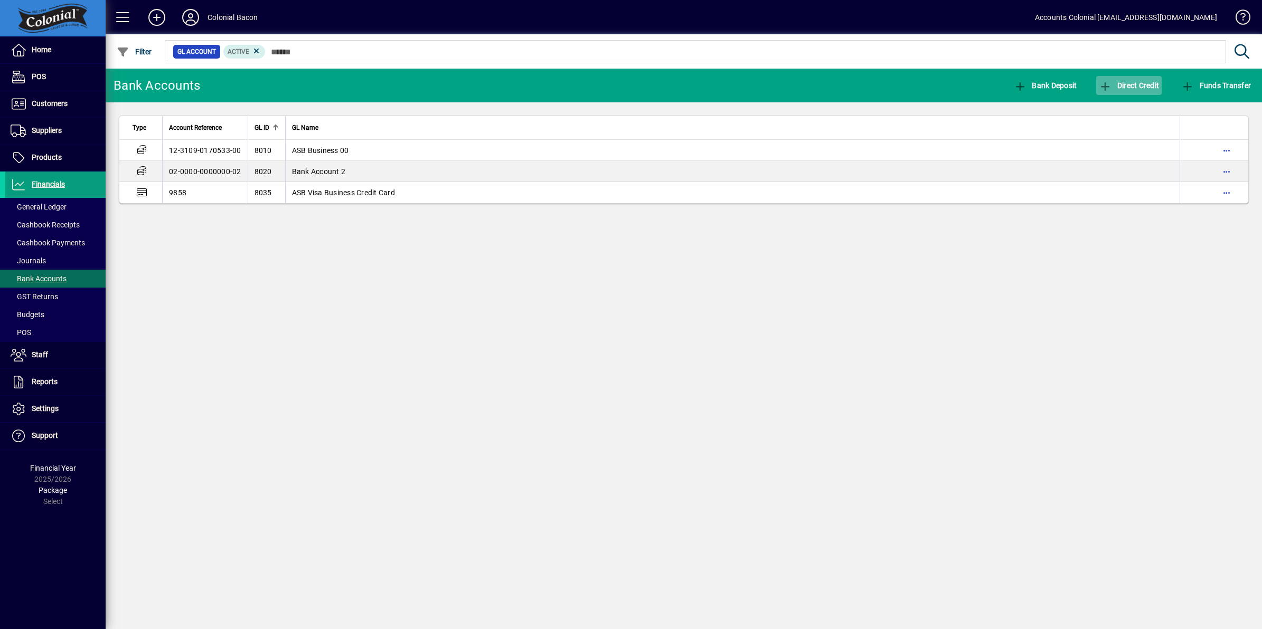
click at [1135, 83] on span "Direct Credit" at bounding box center [1129, 85] width 60 height 8
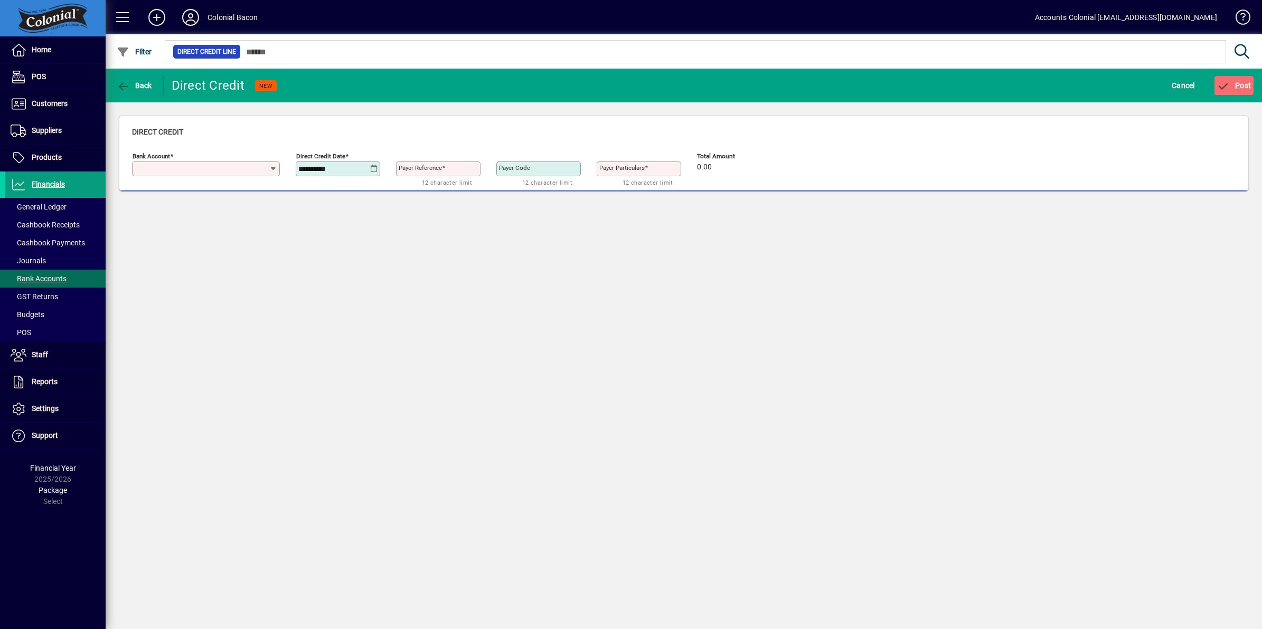
type input "**********"
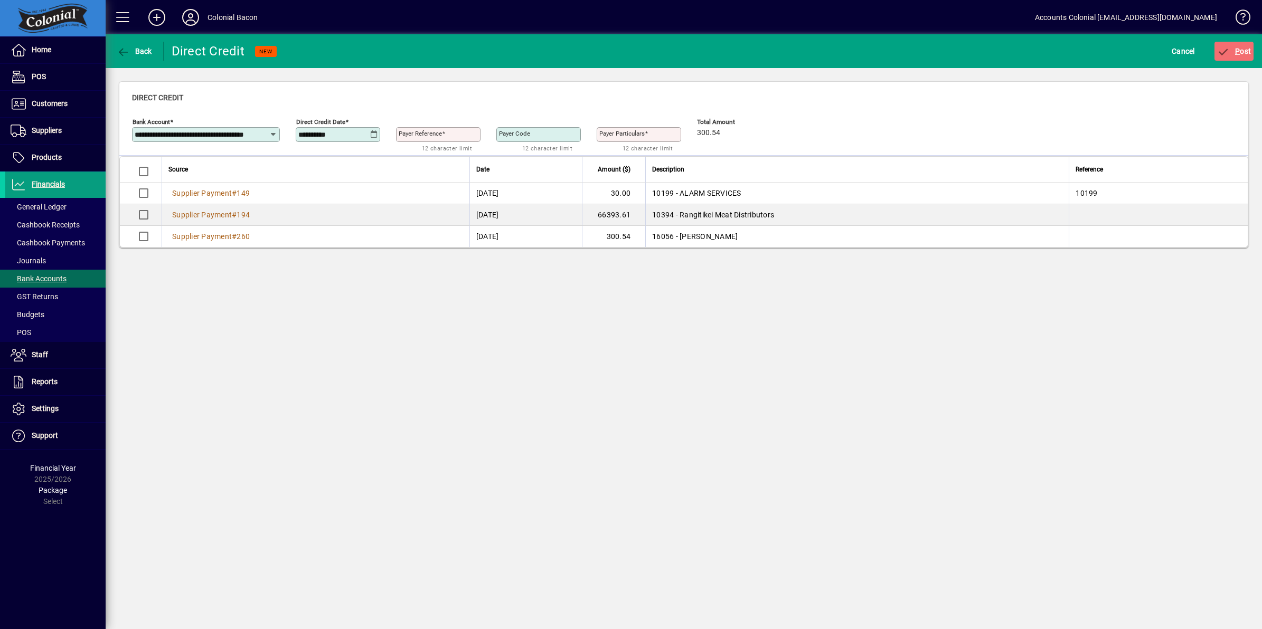
click at [375, 135] on icon at bounding box center [374, 134] width 8 height 8
click at [423, 164] on span "Previous month" at bounding box center [417, 164] width 21 height 21
click at [328, 290] on span "25" at bounding box center [331, 292] width 19 height 19
type input "**********"
click at [409, 133] on mat-label "Payer Reference" at bounding box center [420, 133] width 43 height 7
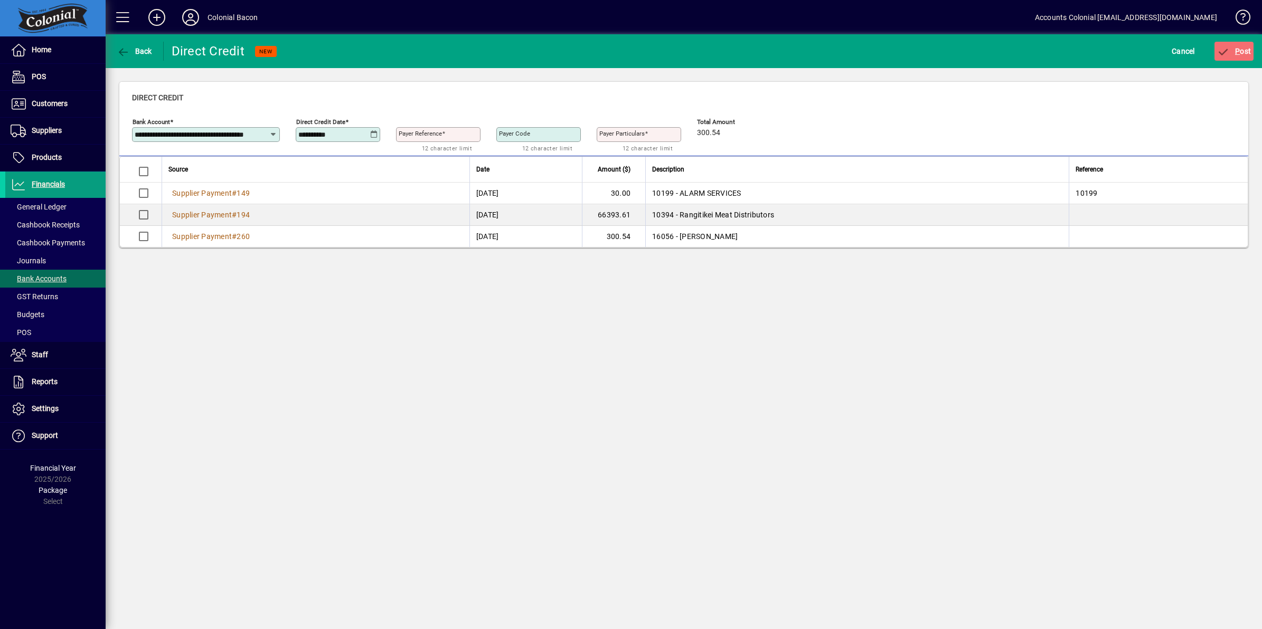
click at [409, 133] on input "Payer Reference" at bounding box center [439, 134] width 81 height 8
click at [410, 133] on input "Payer Reference" at bounding box center [439, 134] width 81 height 8
type input "***"
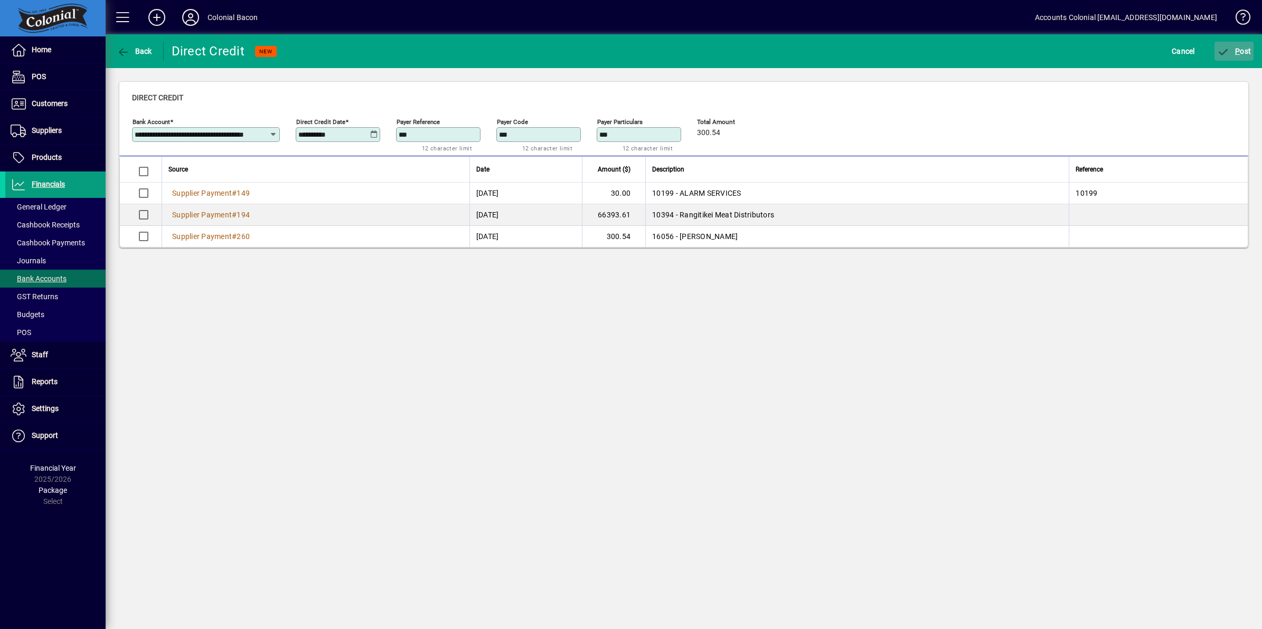
click at [1242, 51] on span "P ost" at bounding box center [1234, 51] width 34 height 8
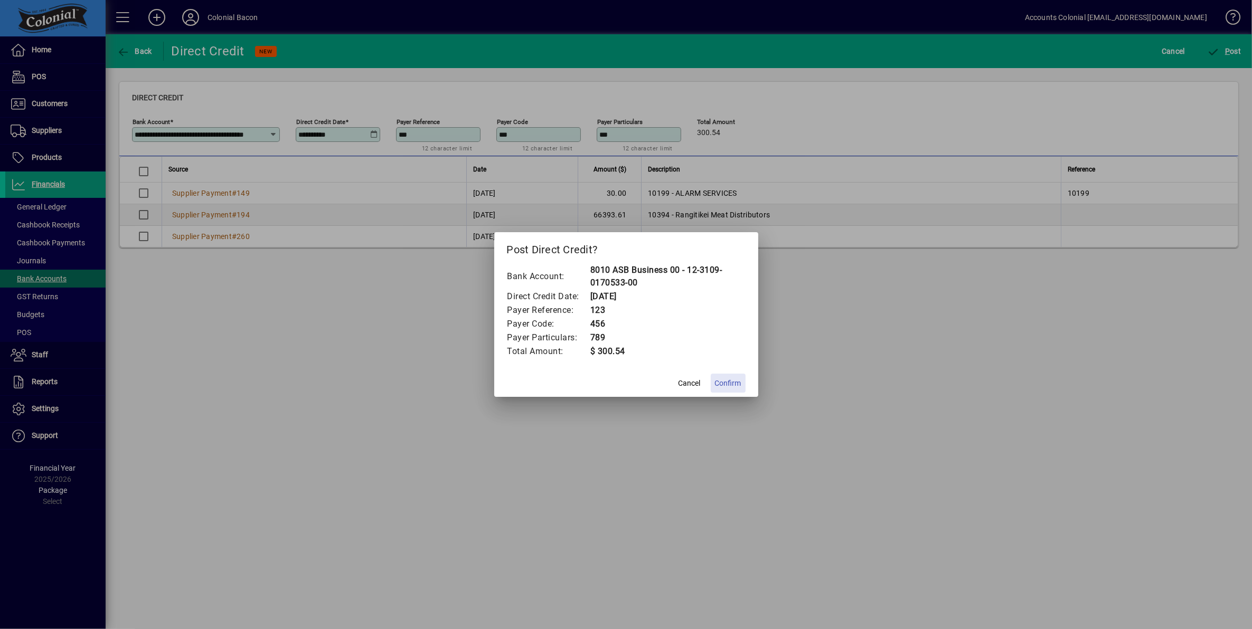
click at [740, 376] on span at bounding box center [728, 383] width 35 height 25
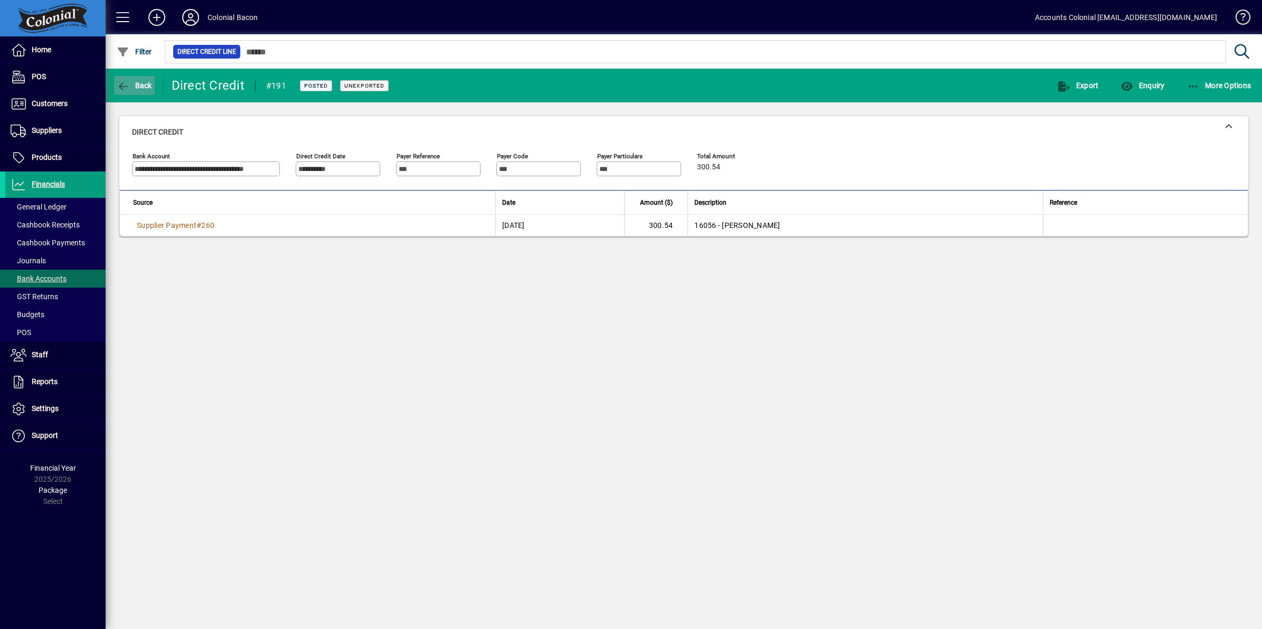
click at [139, 86] on span "Back" at bounding box center [134, 85] width 35 height 8
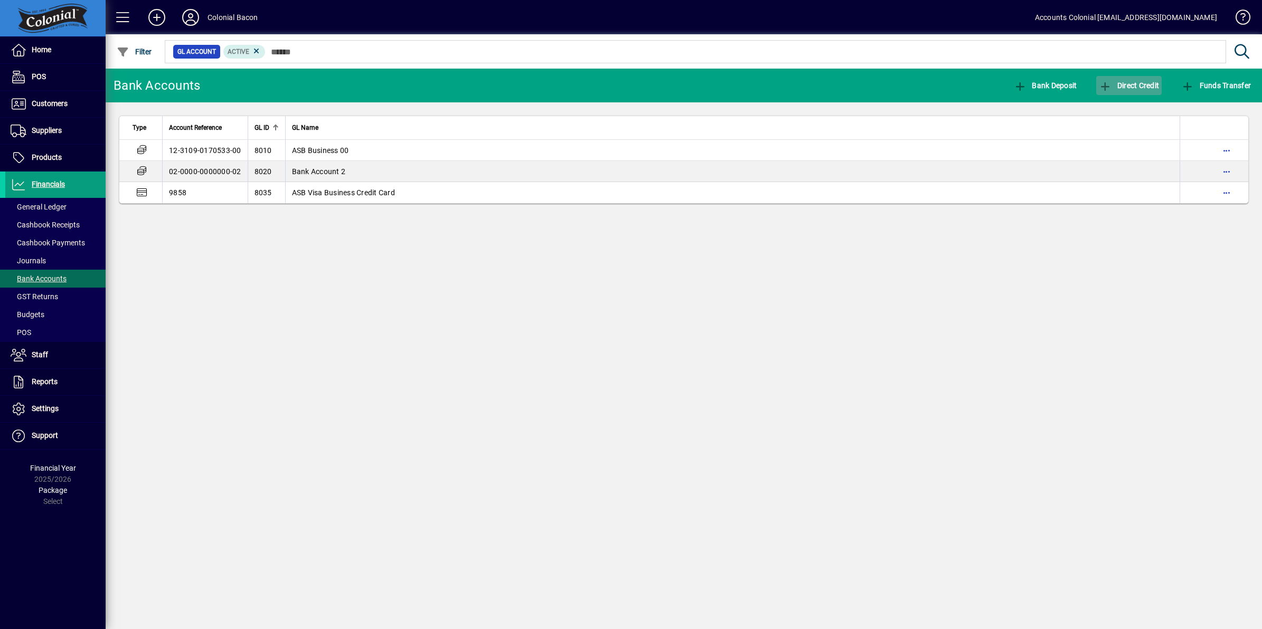
click at [1120, 79] on span "button" at bounding box center [1128, 85] width 65 height 25
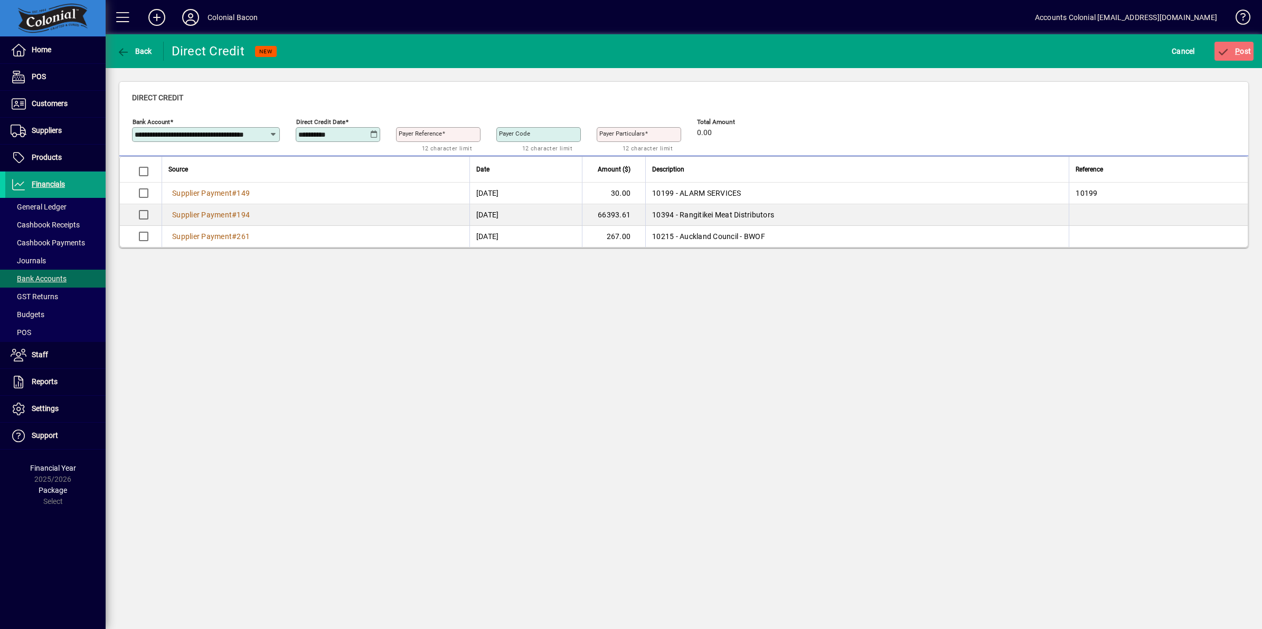
click at [376, 134] on icon at bounding box center [374, 134] width 8 height 8
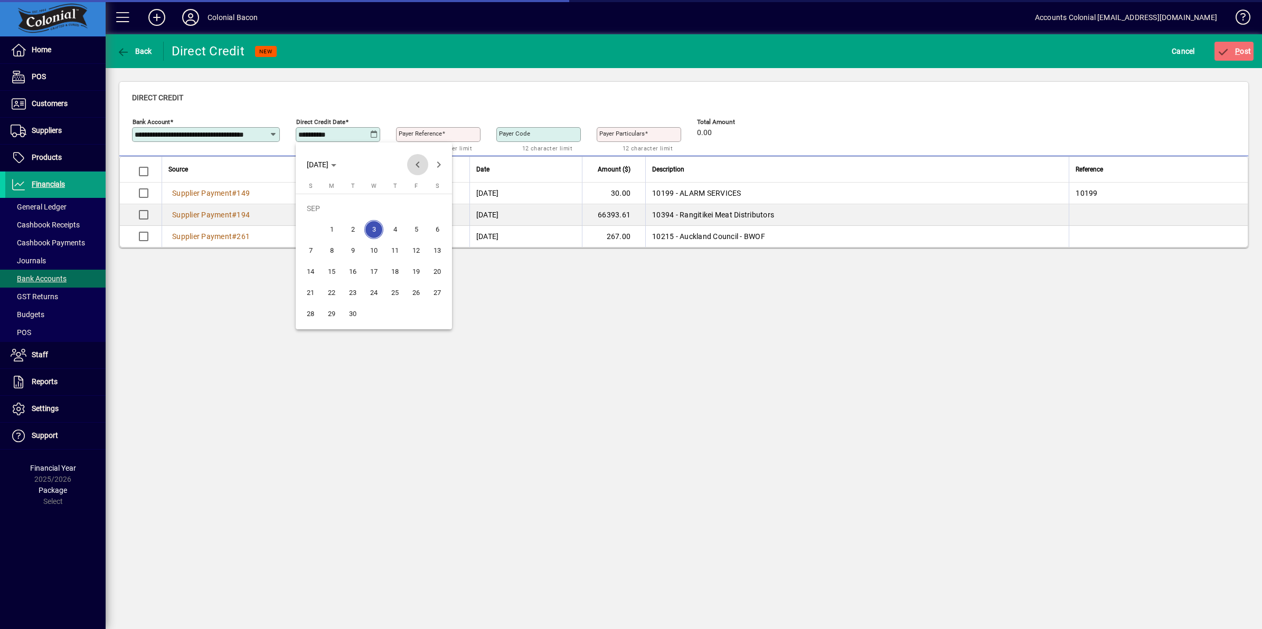
click at [421, 160] on span "Previous month" at bounding box center [417, 164] width 21 height 21
click at [415, 270] on span "22" at bounding box center [415, 271] width 19 height 19
type input "**********"
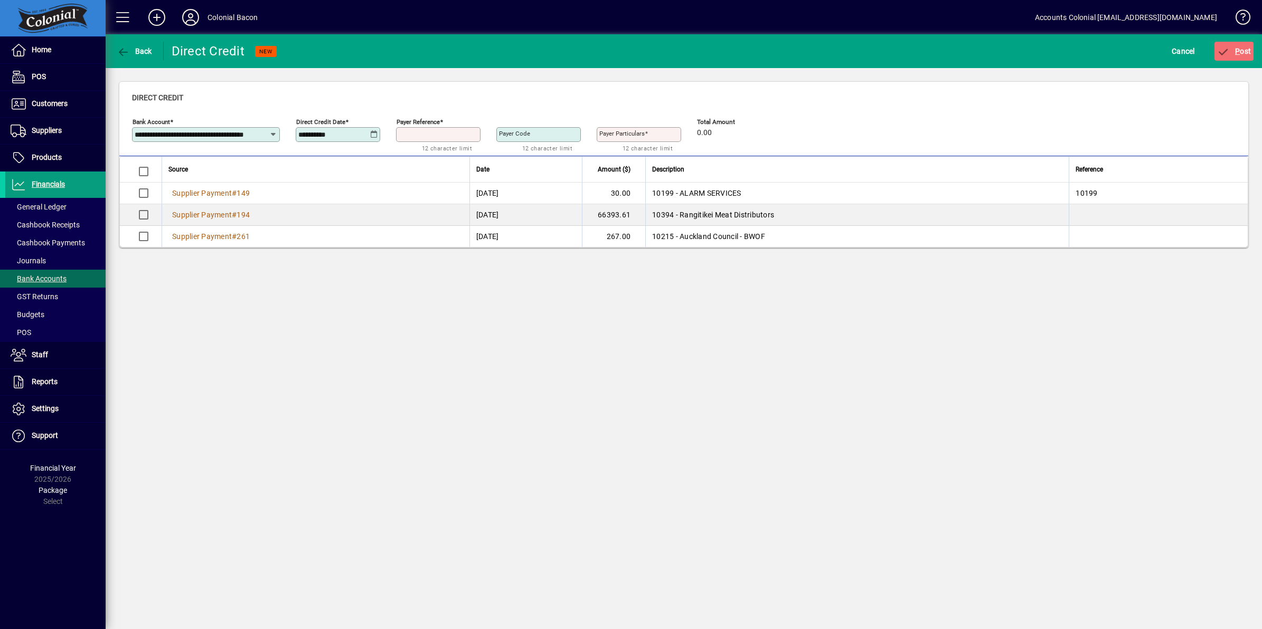
click at [458, 134] on input "Payer Reference" at bounding box center [439, 134] width 81 height 8
type input "***"
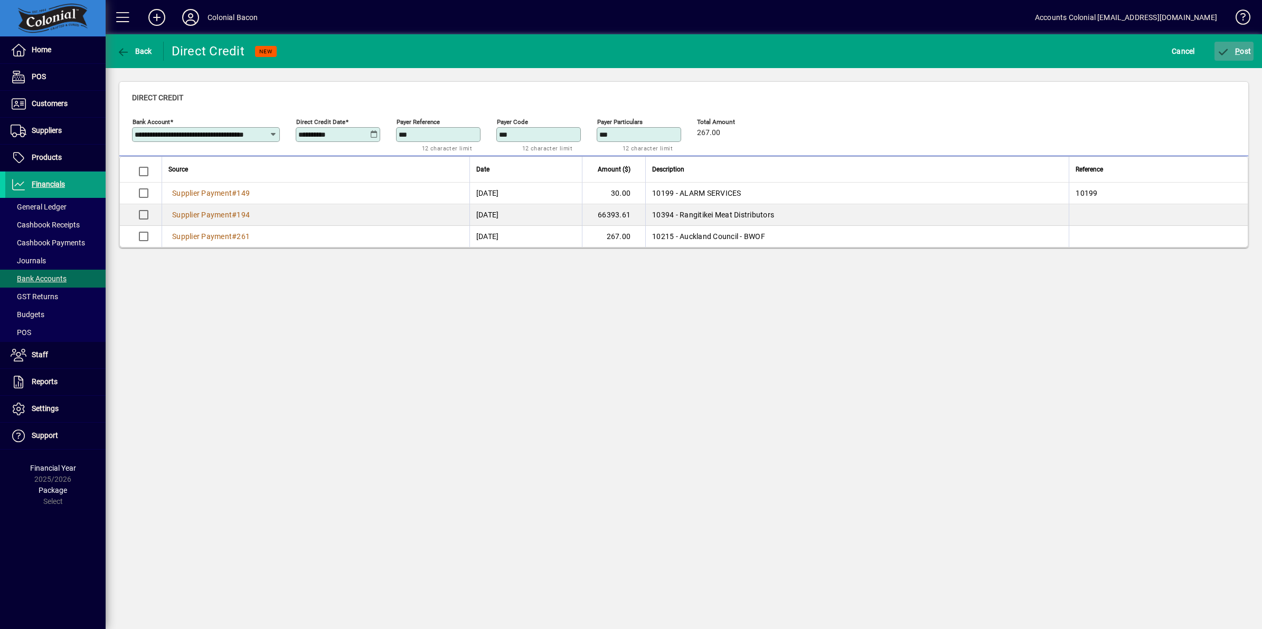
click at [1240, 54] on span "P ost" at bounding box center [1234, 51] width 34 height 8
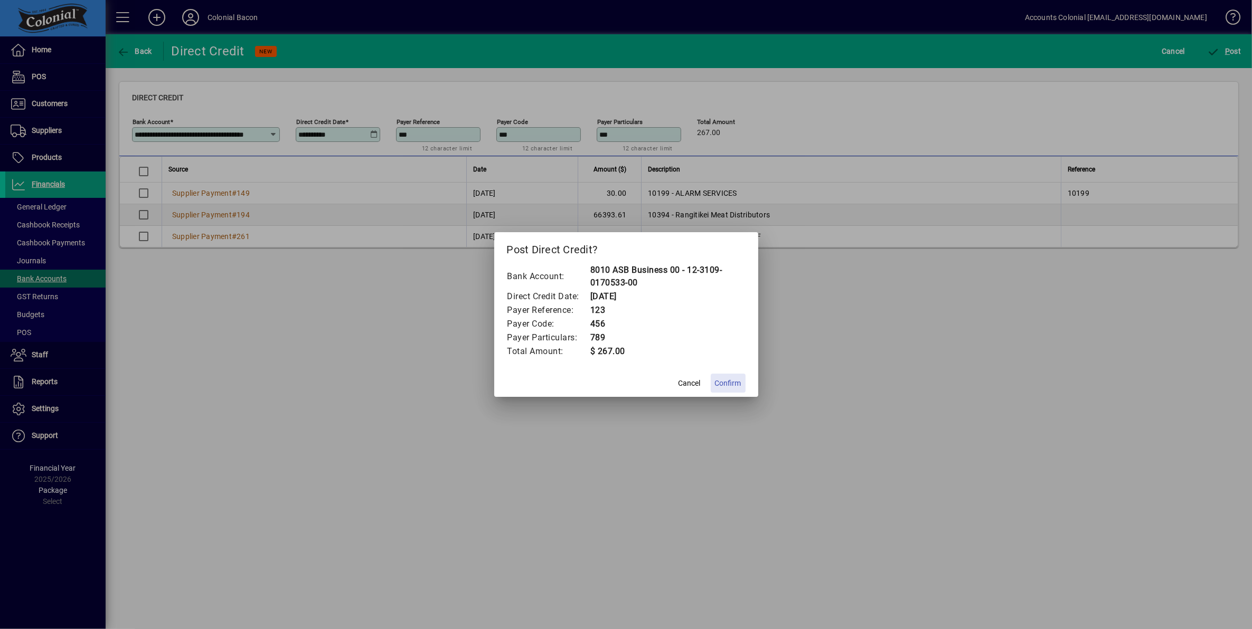
click at [734, 385] on span "Confirm" at bounding box center [728, 383] width 26 height 11
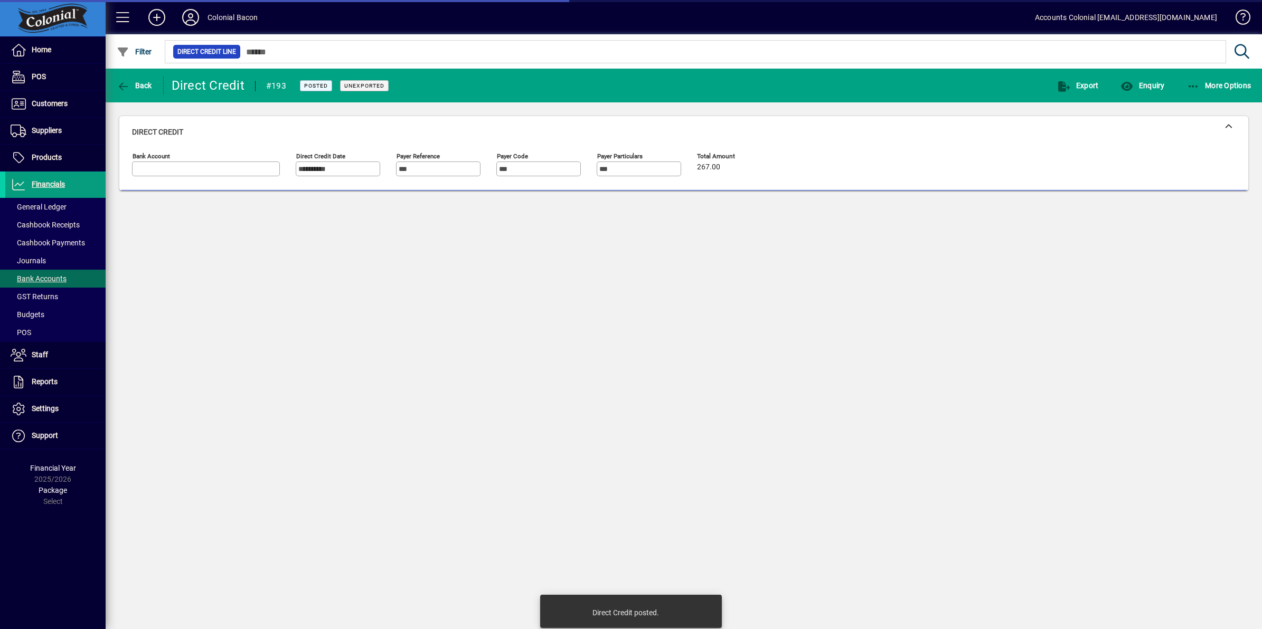
type input "**********"
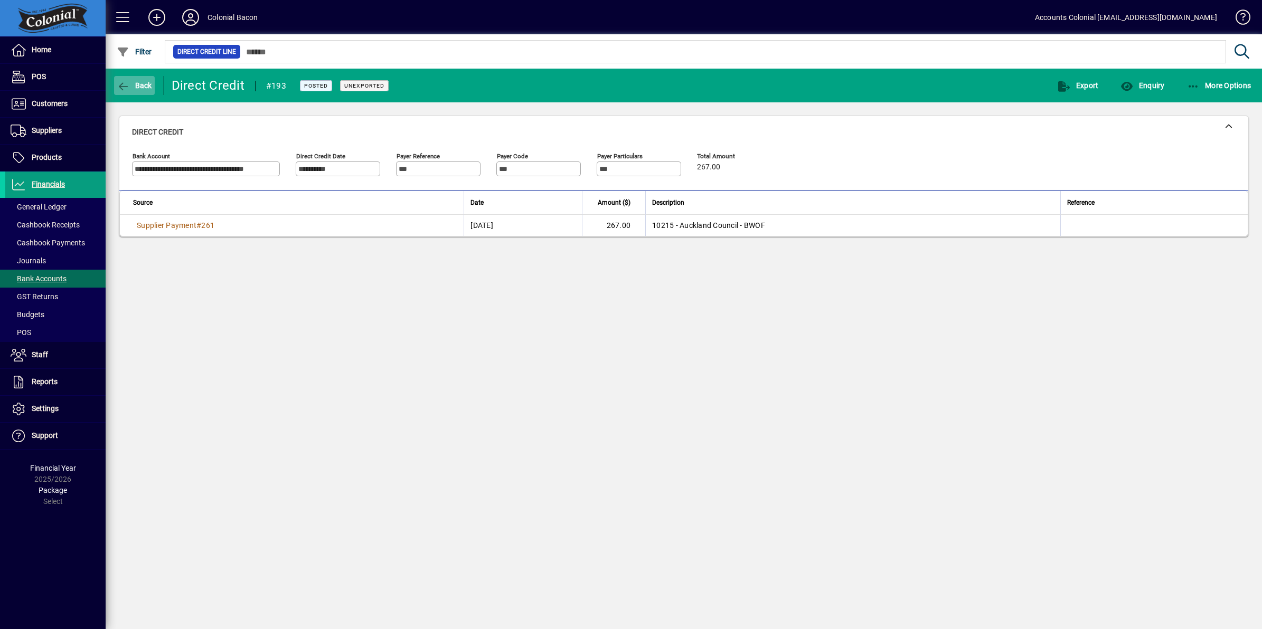
click at [137, 85] on span "Back" at bounding box center [134, 85] width 35 height 8
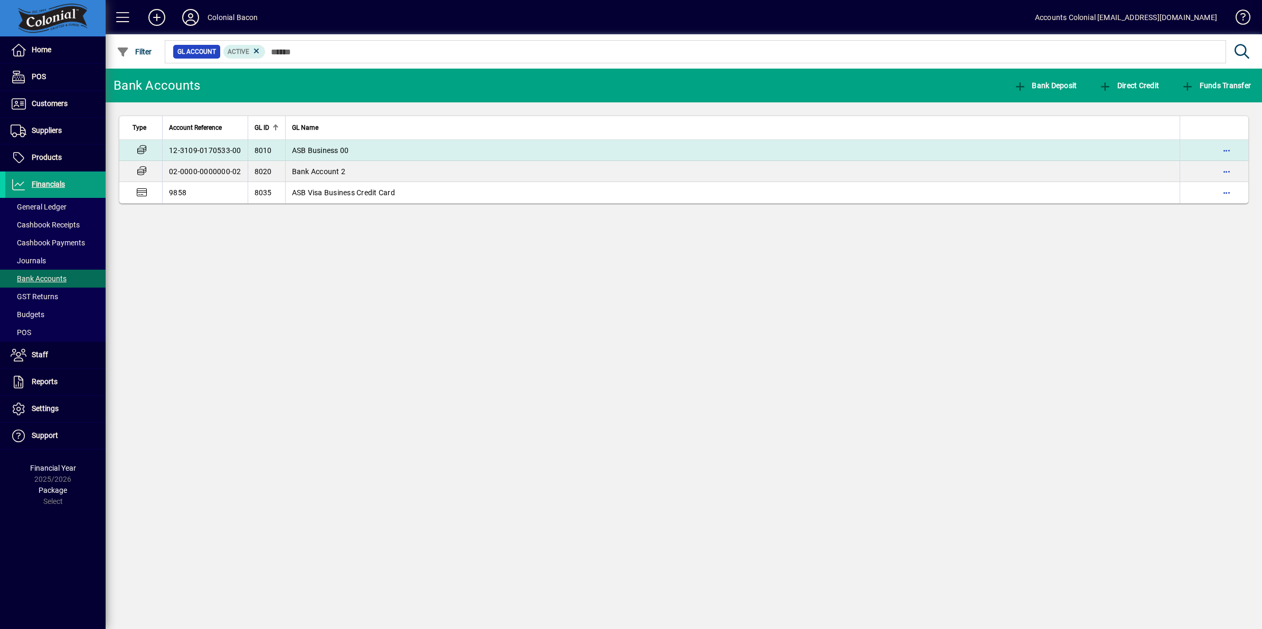
click at [346, 147] on span "ASB Business 00" at bounding box center [320, 150] width 57 height 8
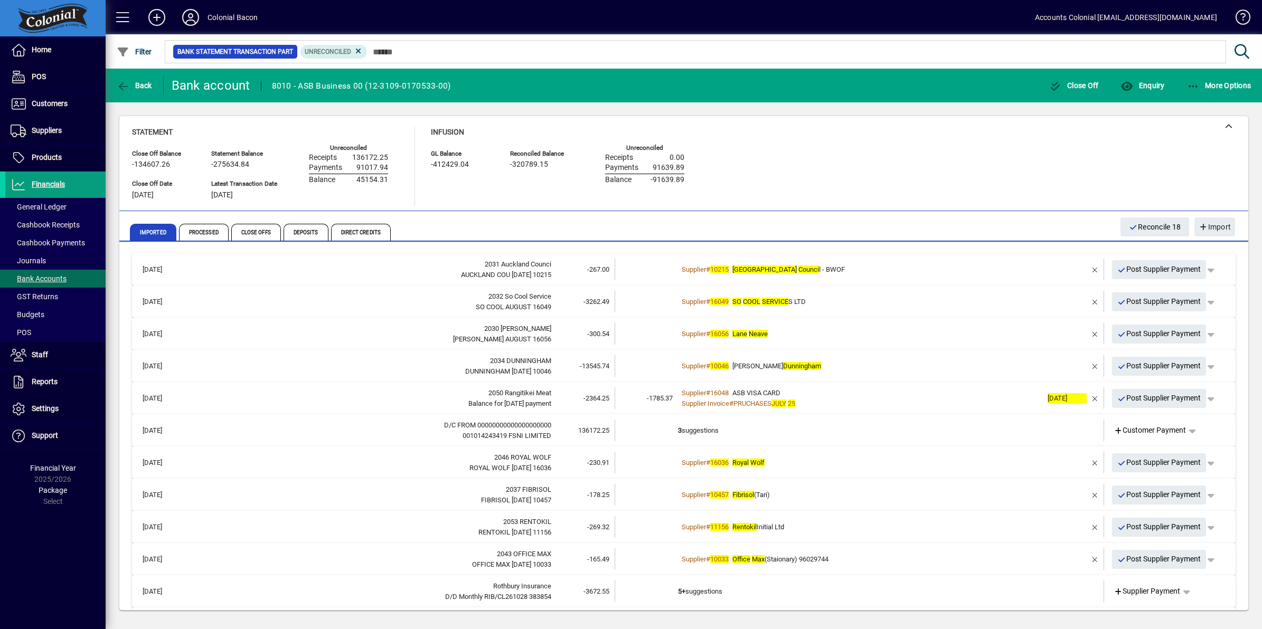
click at [850, 333] on div "Supplier # [STREET_ADDRESS][PERSON_NAME]" at bounding box center [860, 334] width 364 height 11
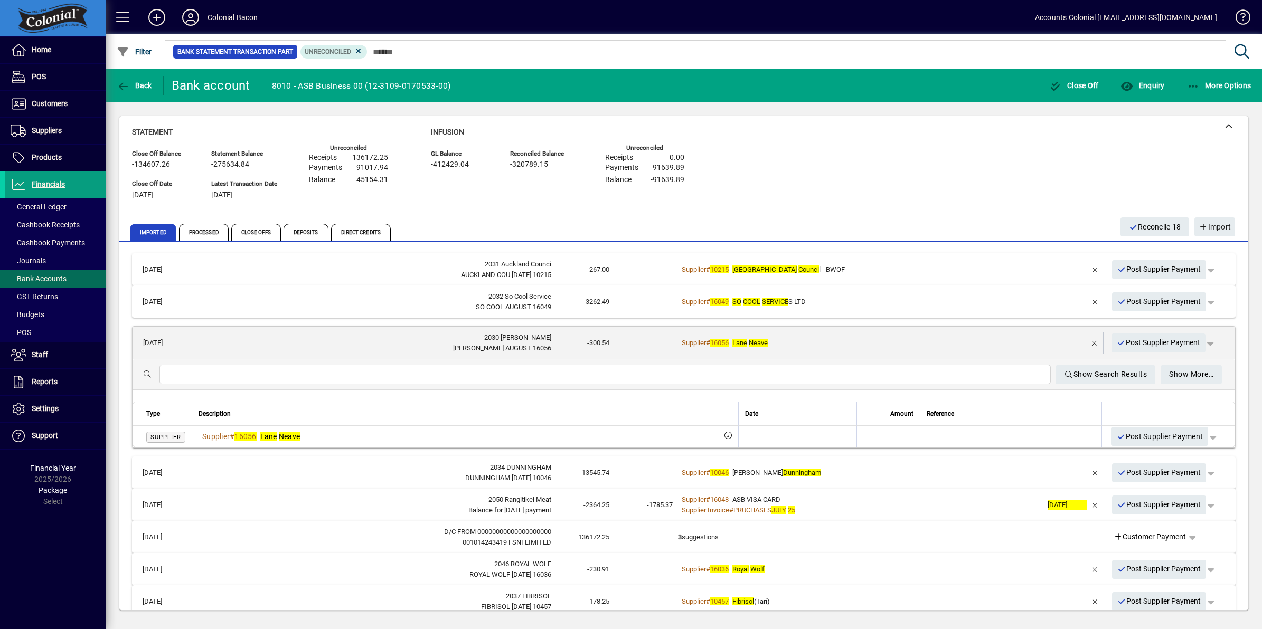
click at [850, 333] on td "Supplier # [STREET_ADDRESS][PERSON_NAME]" at bounding box center [860, 343] width 364 height 22
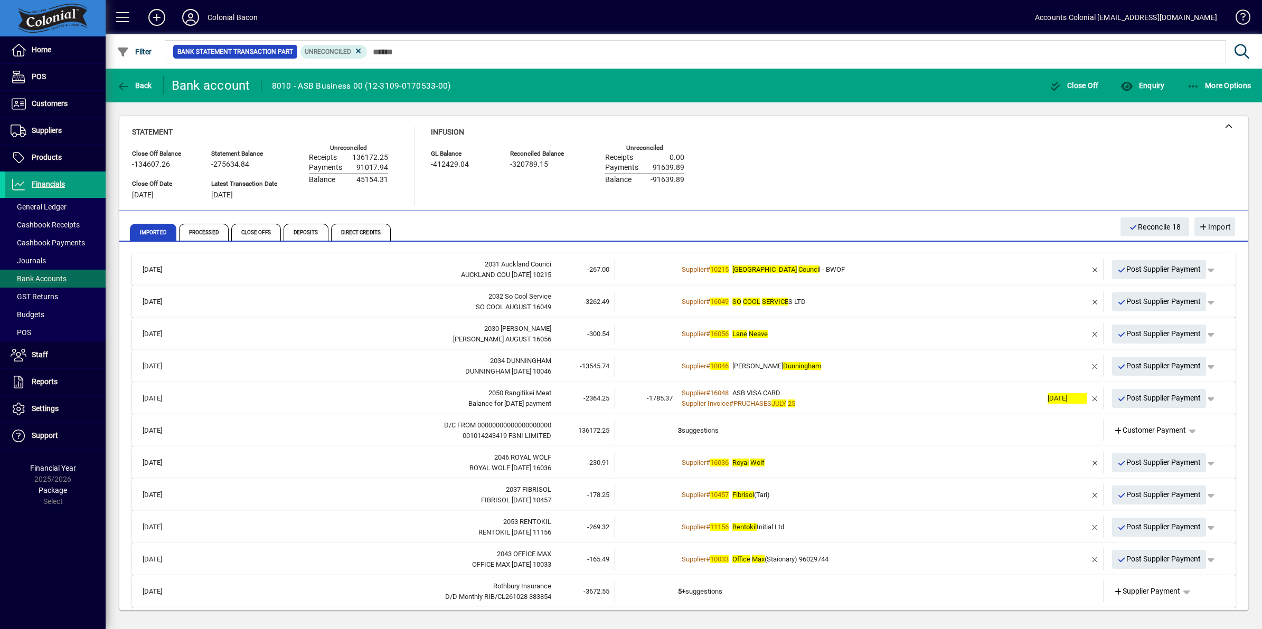
click at [850, 333] on div "Supplier # [STREET_ADDRESS][PERSON_NAME]" at bounding box center [860, 334] width 364 height 11
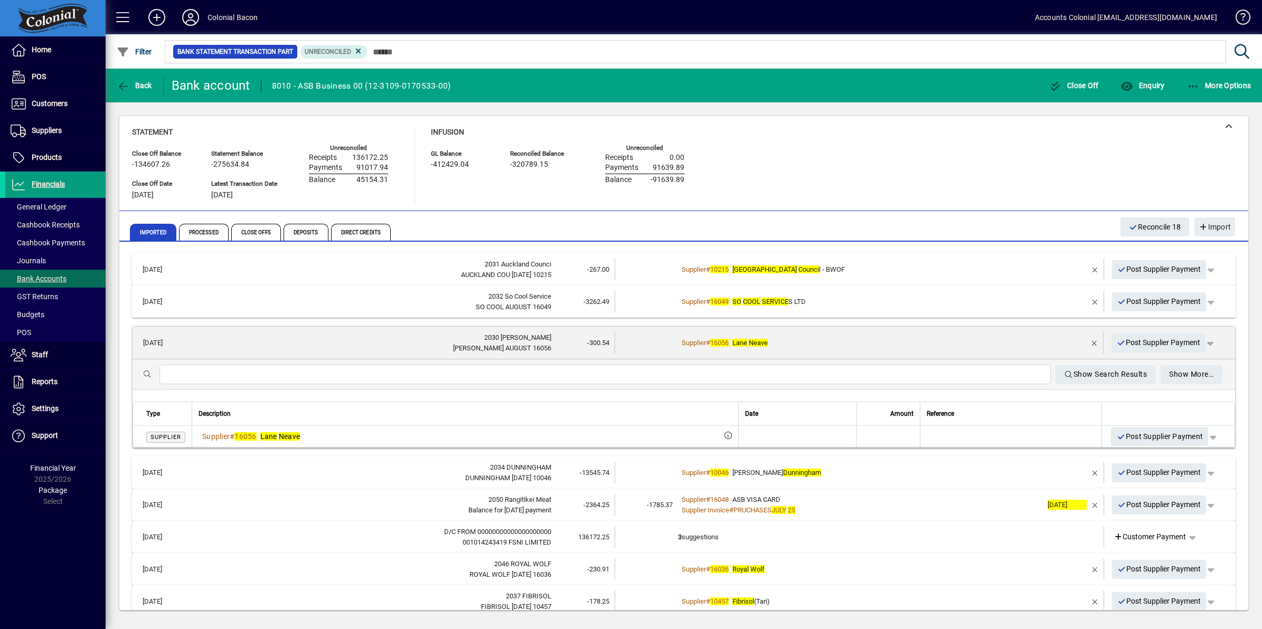
click at [850, 333] on td "Supplier # [STREET_ADDRESS][PERSON_NAME]" at bounding box center [860, 343] width 364 height 22
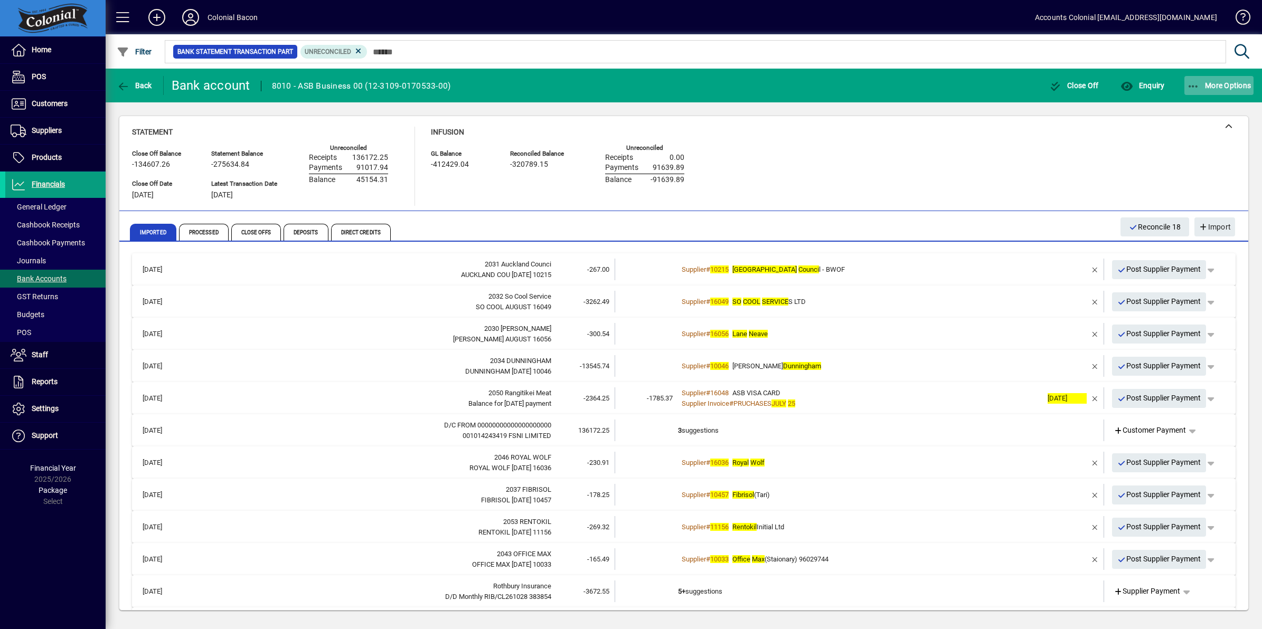
click at [1197, 86] on icon "button" at bounding box center [1193, 86] width 13 height 11
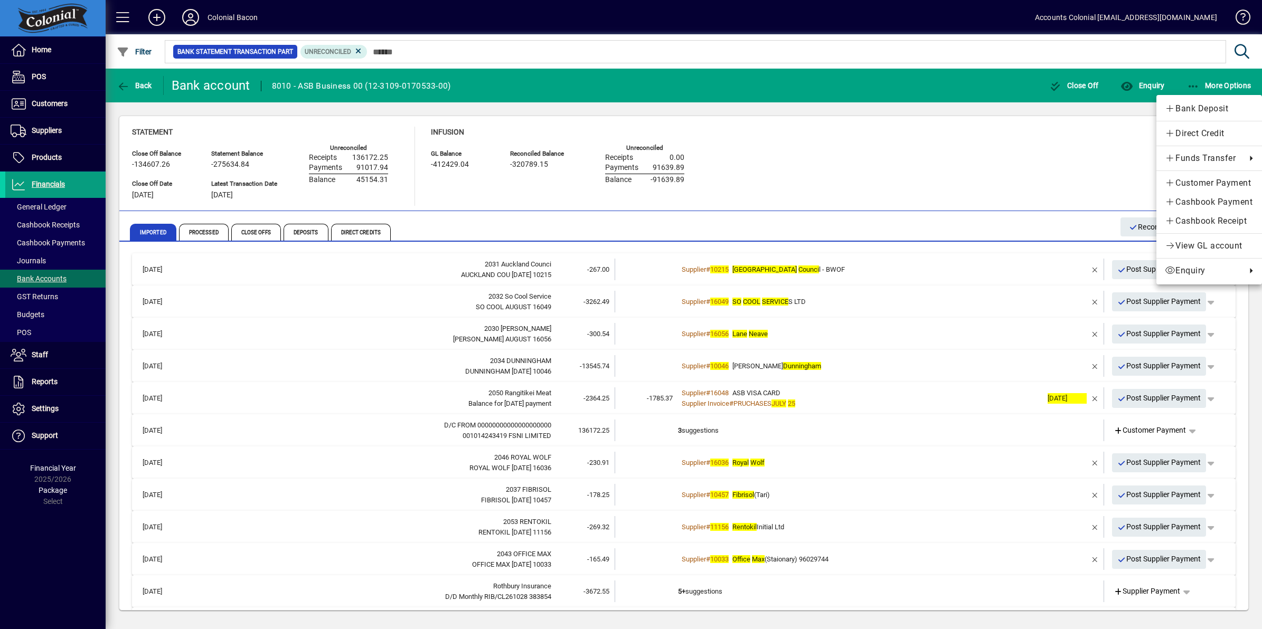
click at [357, 233] on div at bounding box center [631, 314] width 1262 height 629
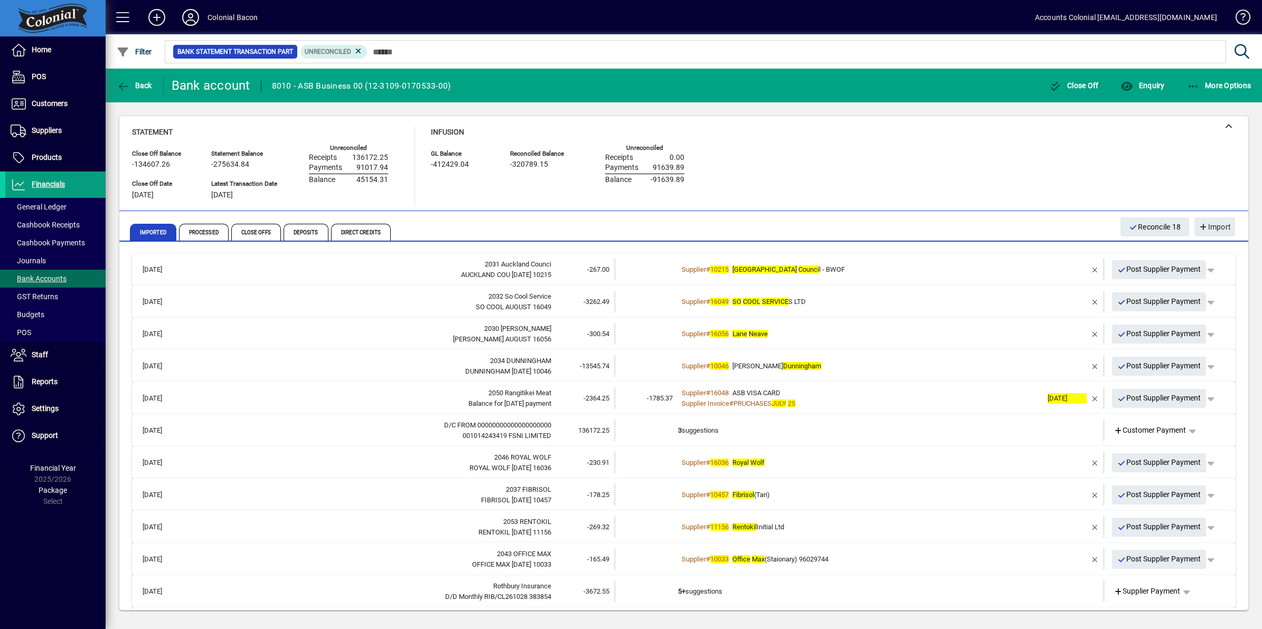
click at [357, 233] on span "Direct Credits" at bounding box center [361, 232] width 60 height 17
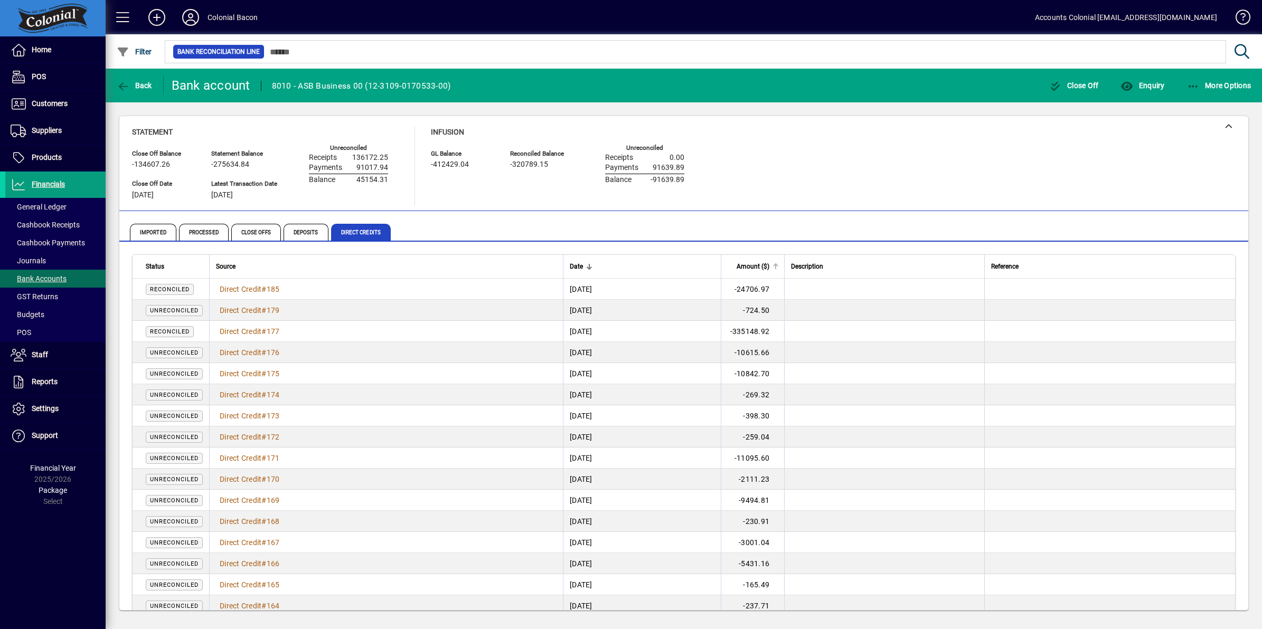
click at [769, 265] on span "Amount ($)" at bounding box center [752, 267] width 33 height 12
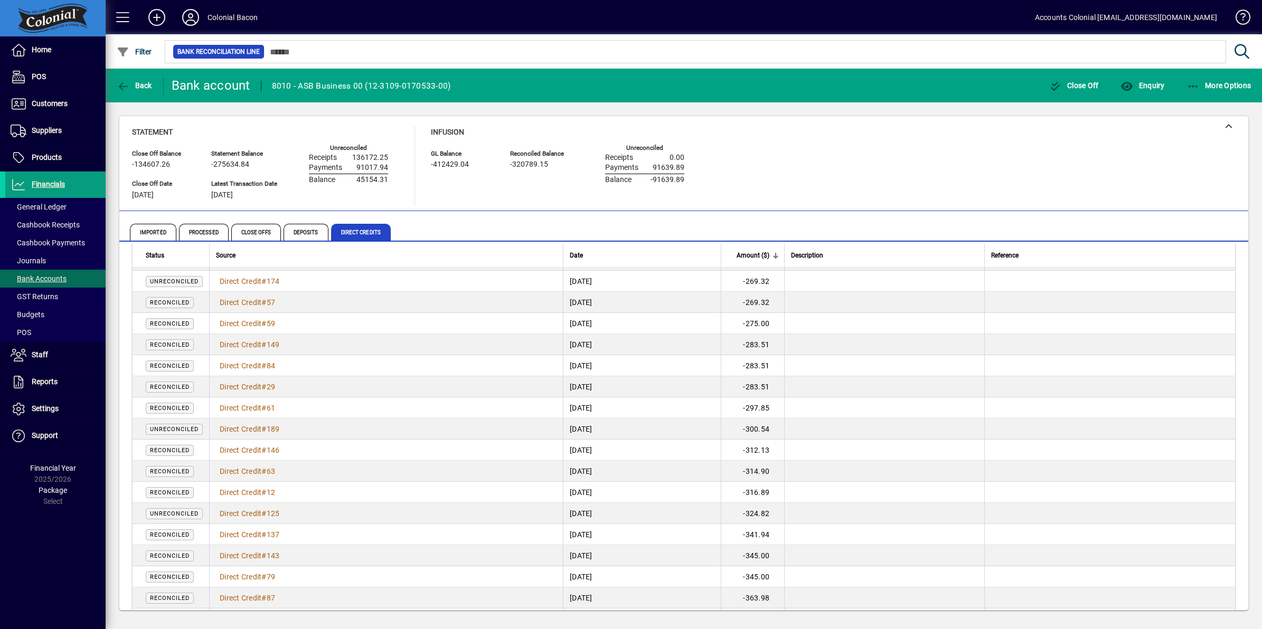
scroll to position [792, 0]
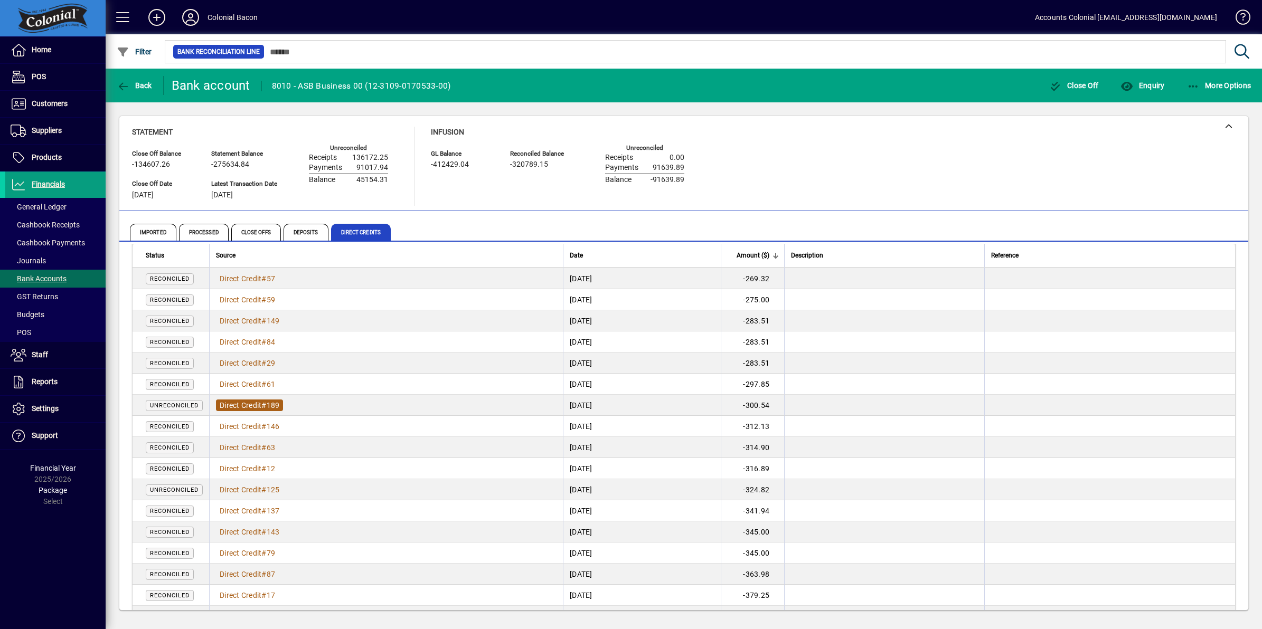
click at [253, 404] on span "Direct Credit" at bounding box center [241, 405] width 42 height 8
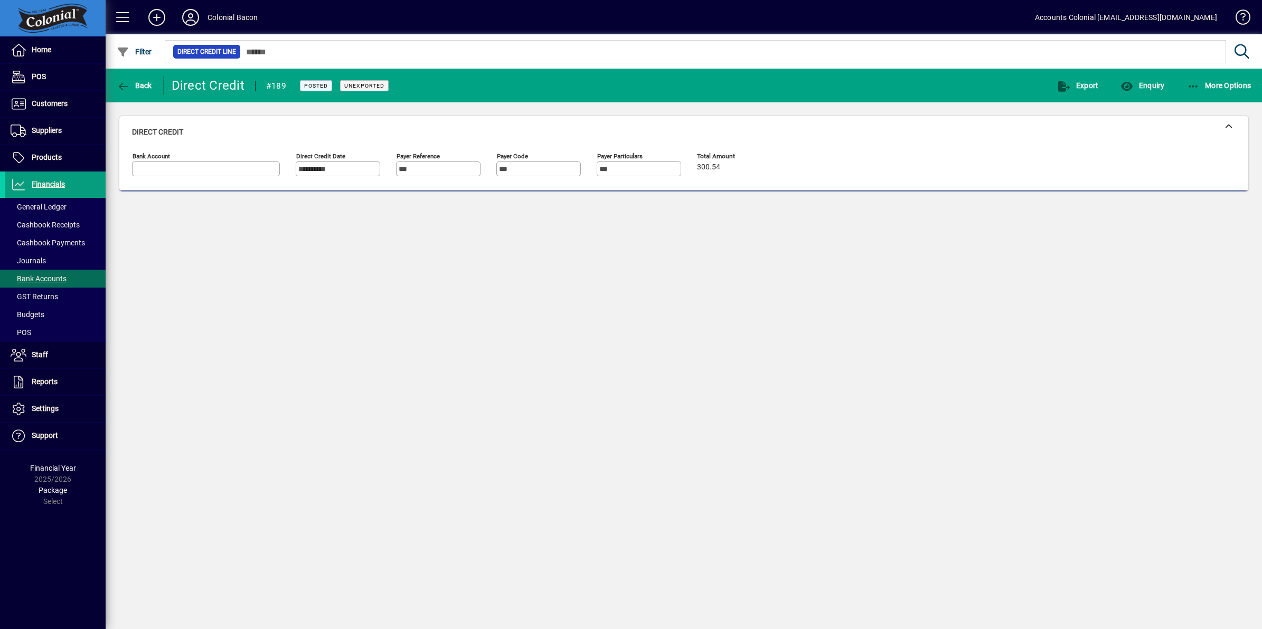
type input "**********"
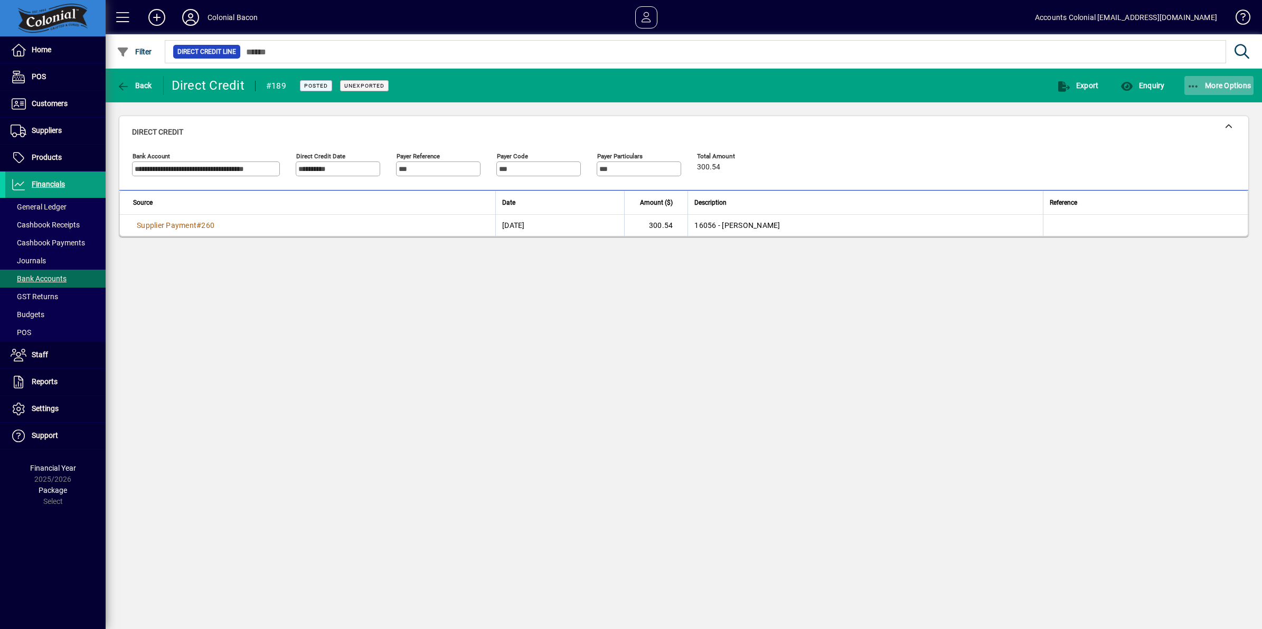
click at [1191, 85] on icon "button" at bounding box center [1193, 86] width 13 height 11
click at [1190, 110] on span "Reverse" at bounding box center [1201, 108] width 105 height 13
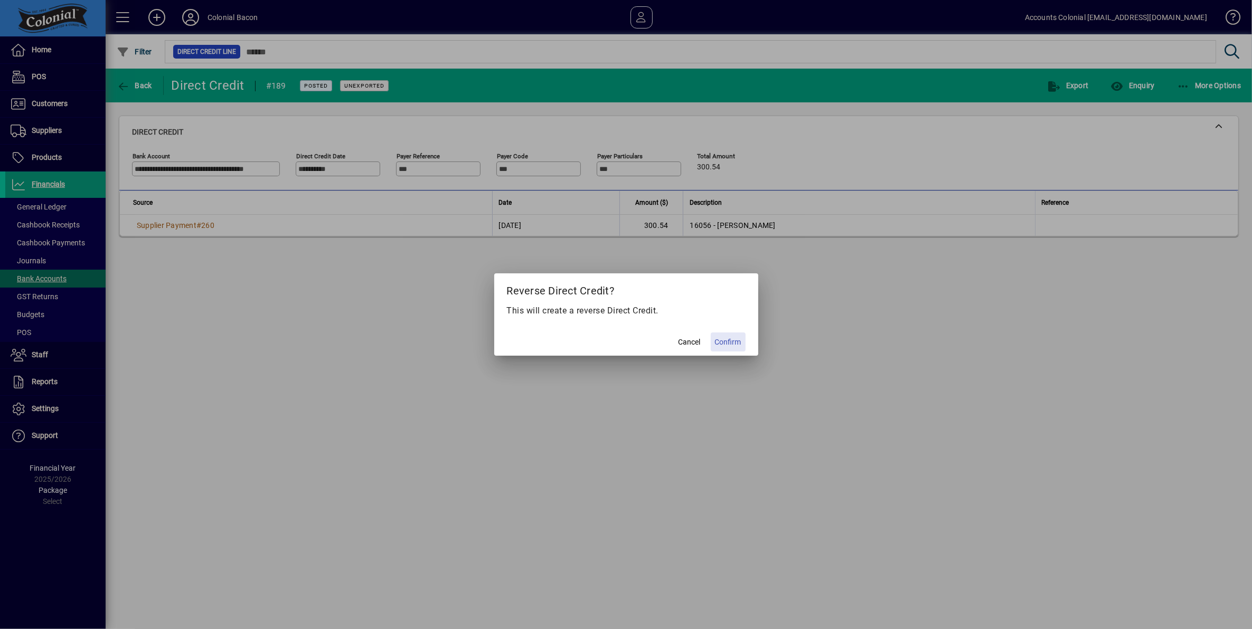
click at [732, 338] on span "Confirm" at bounding box center [728, 342] width 26 height 11
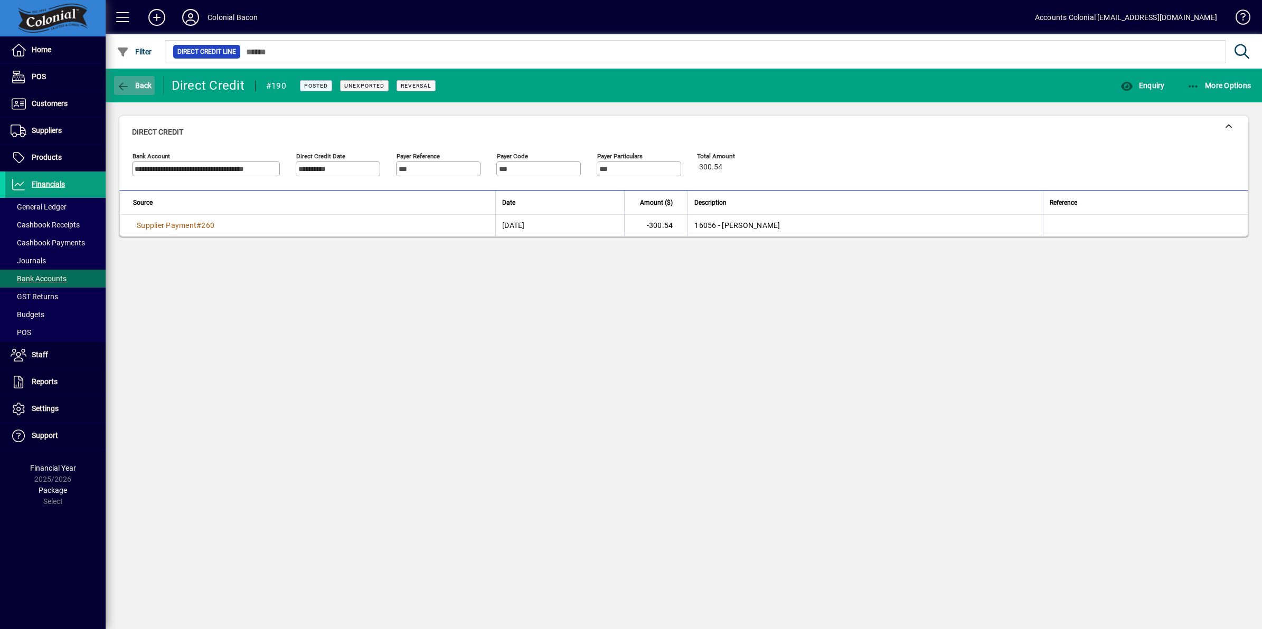
click at [145, 83] on span "Back" at bounding box center [134, 85] width 35 height 8
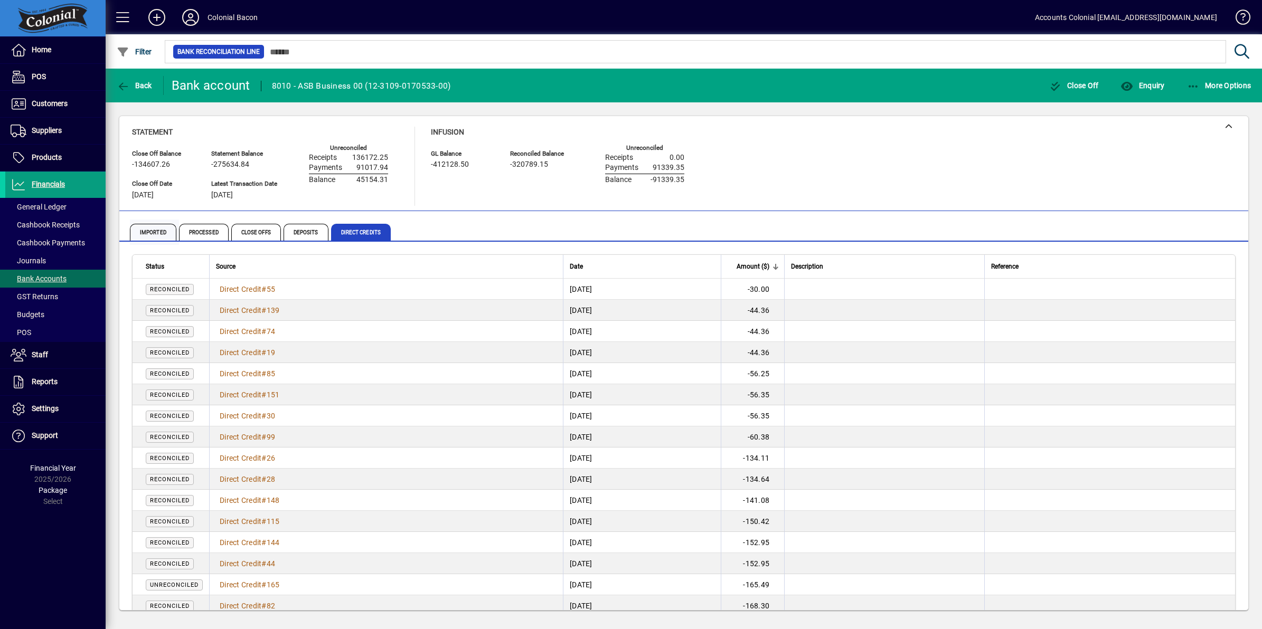
click at [167, 228] on span "Imported" at bounding box center [153, 232] width 46 height 17
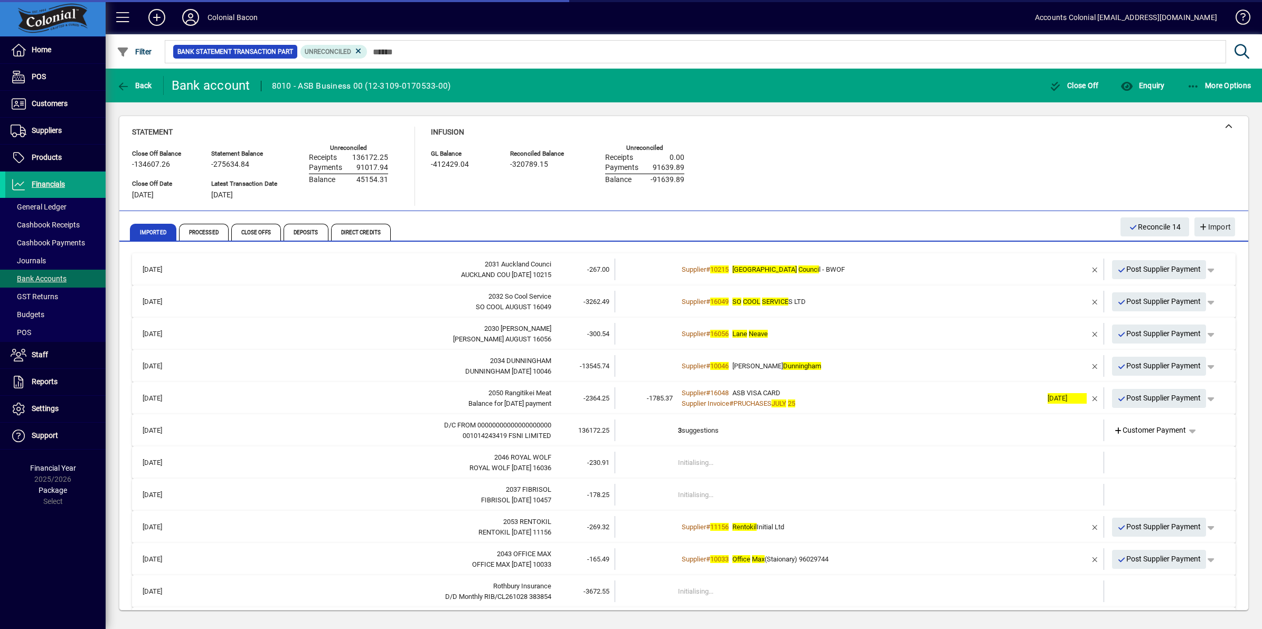
click at [815, 326] on td "Supplier # 16056 Lane Neave" at bounding box center [860, 334] width 364 height 22
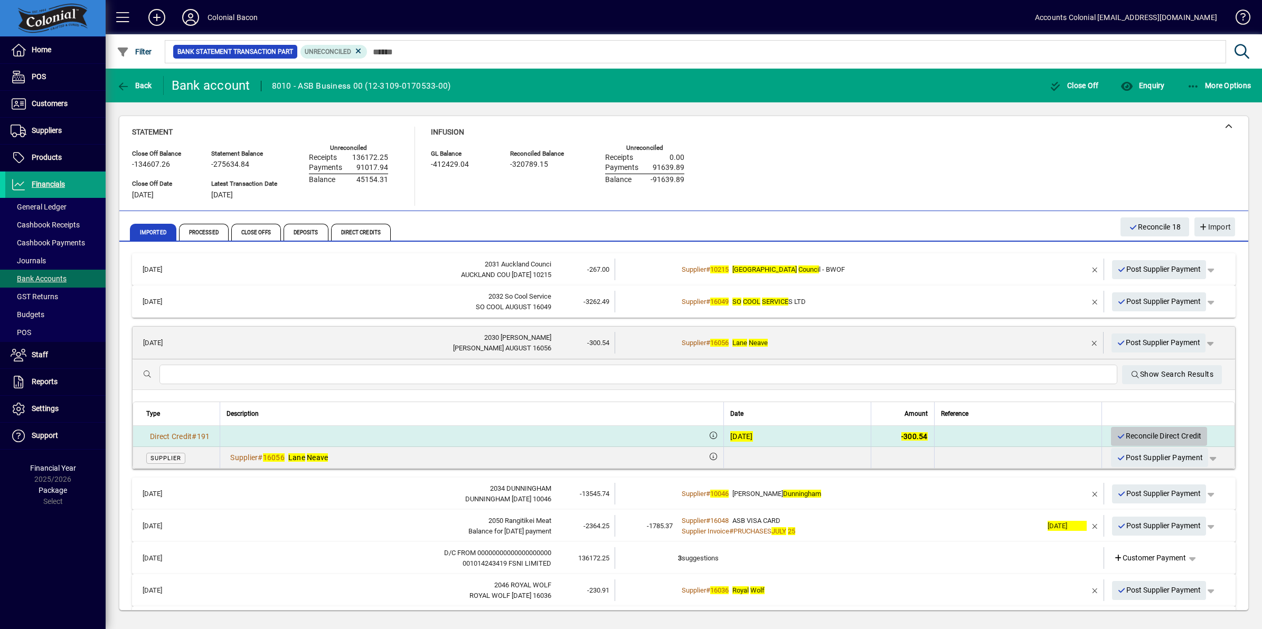
click at [1130, 436] on span "Reconcile Direct Credit" at bounding box center [1158, 436] width 85 height 17
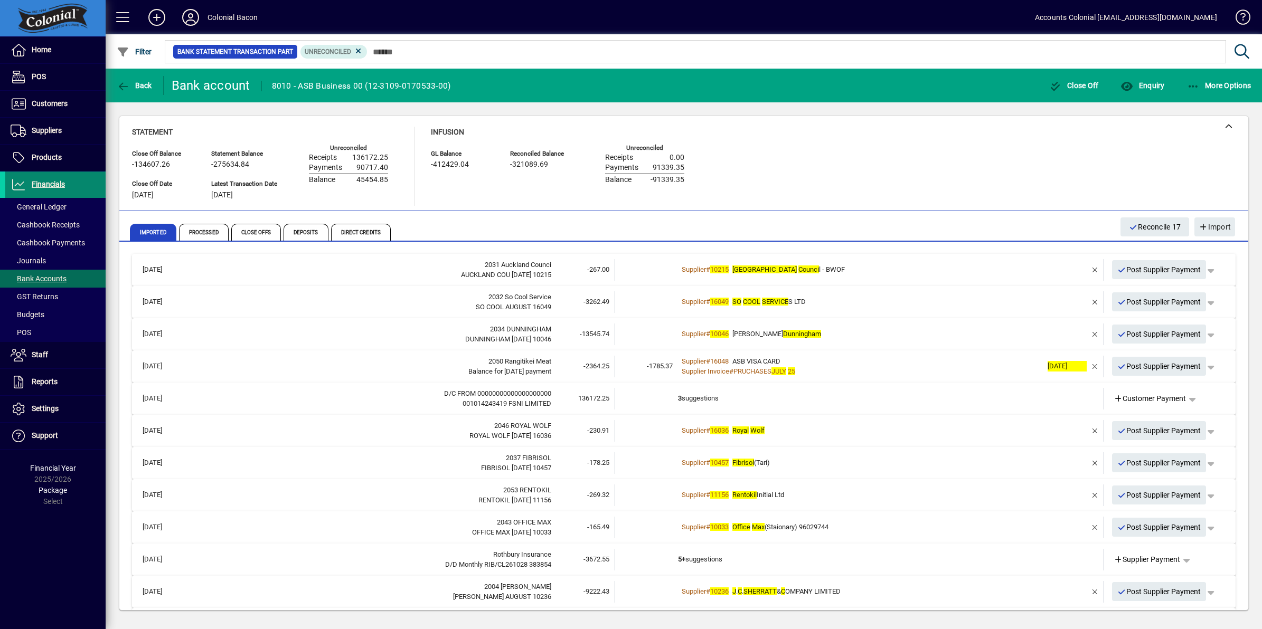
click at [61, 179] on span "Financials" at bounding box center [35, 184] width 60 height 13
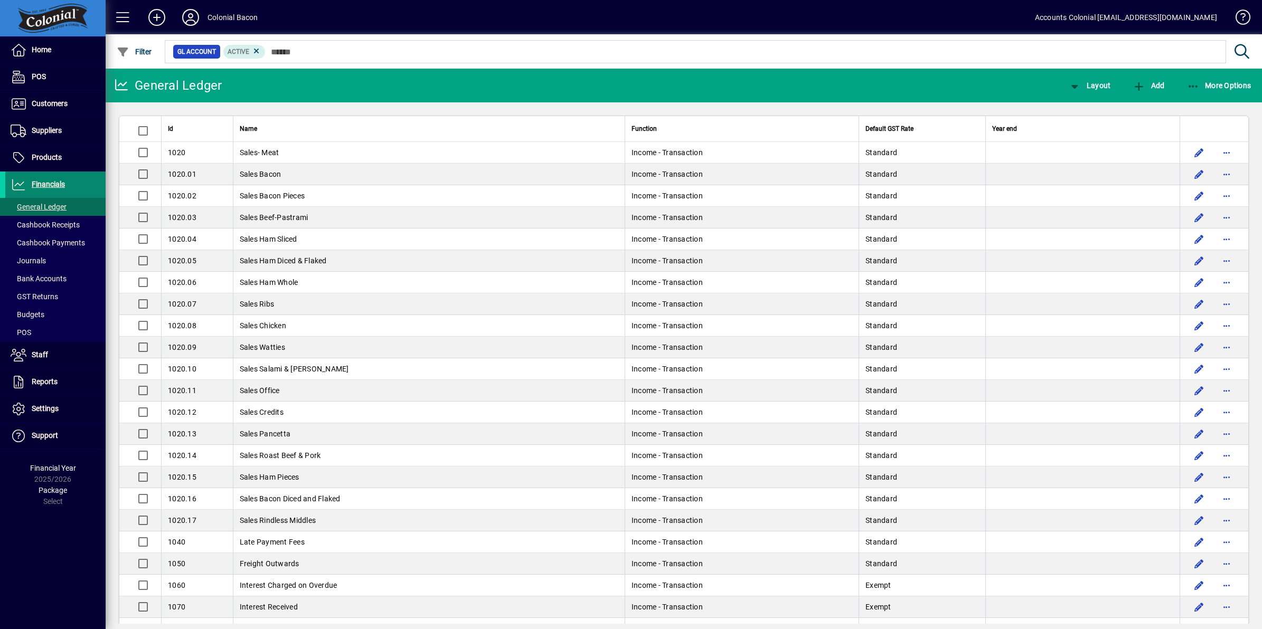
click at [61, 179] on span "Financials" at bounding box center [35, 184] width 60 height 13
click at [44, 128] on span "Suppliers" at bounding box center [47, 130] width 30 height 8
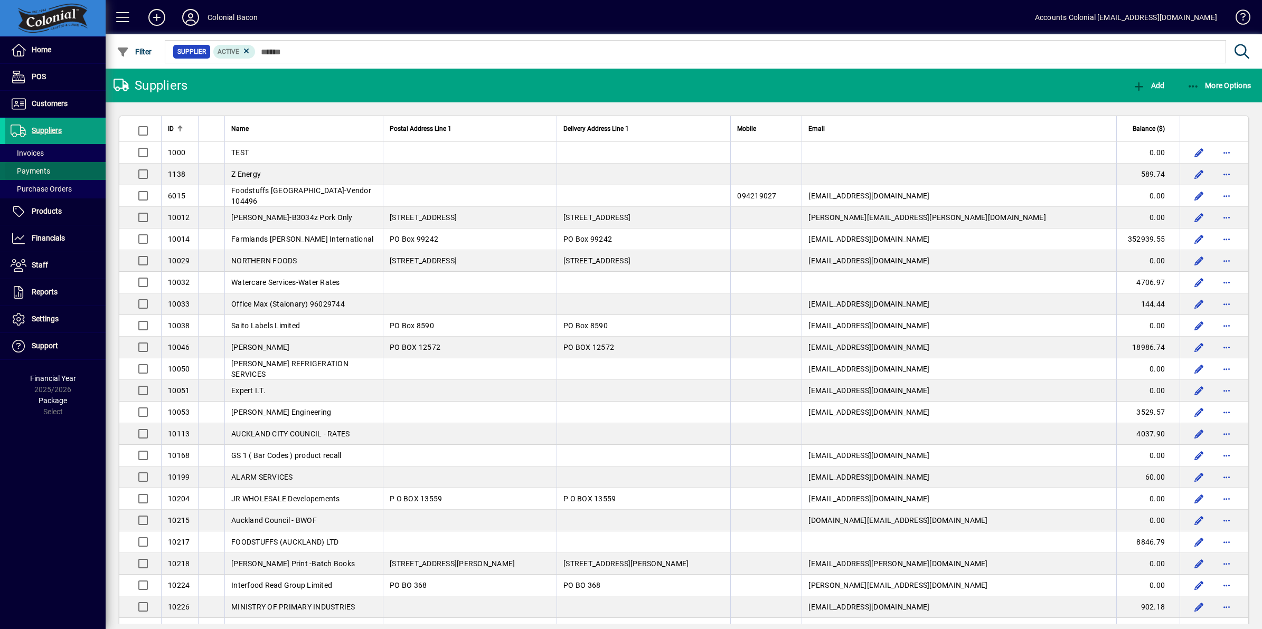
click at [44, 167] on span "Payments" at bounding box center [31, 171] width 40 height 8
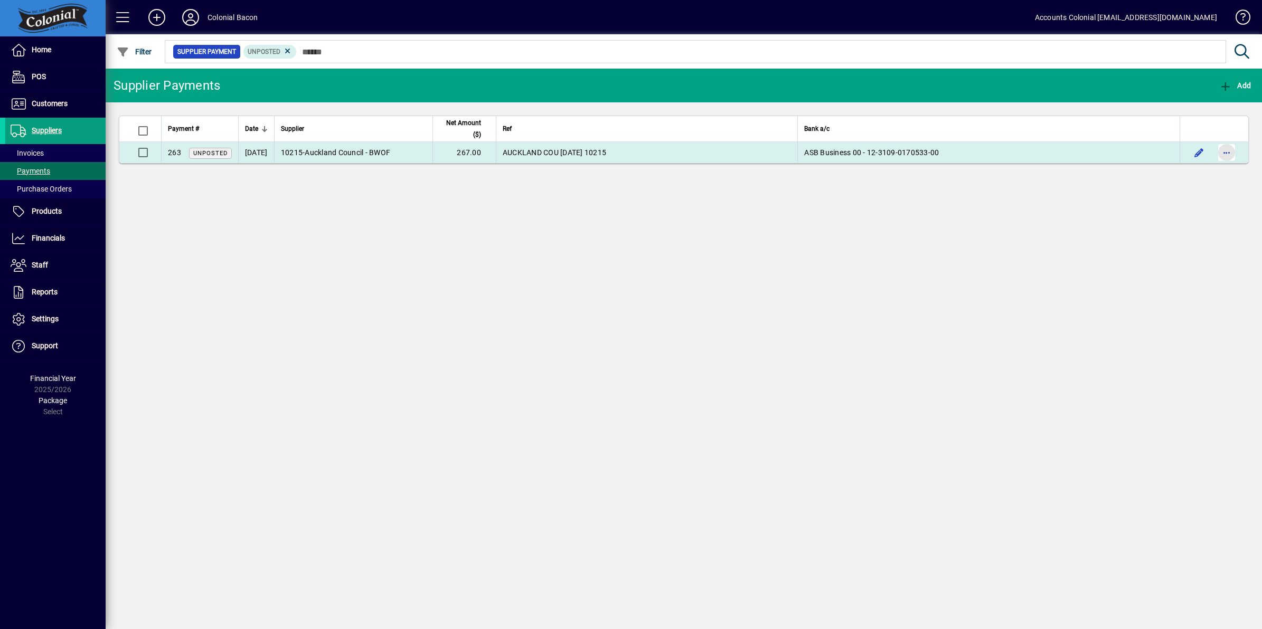
click at [1226, 156] on span "button" at bounding box center [1226, 152] width 25 height 25
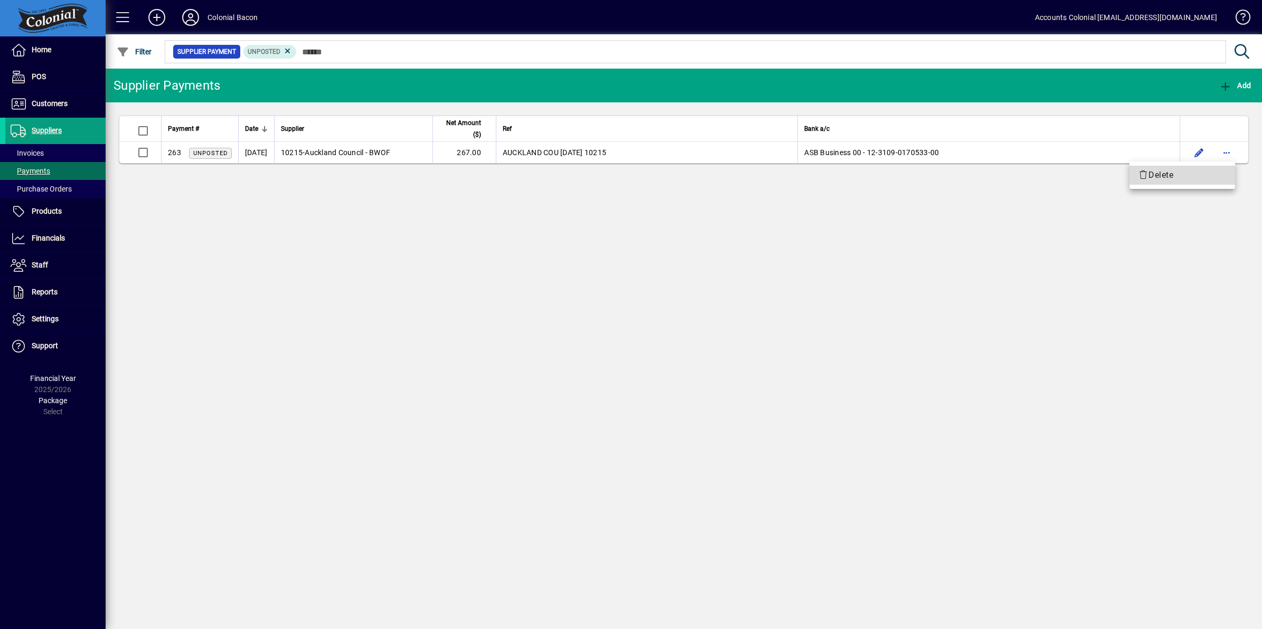
click at [1165, 174] on span "Delete" at bounding box center [1182, 175] width 89 height 13
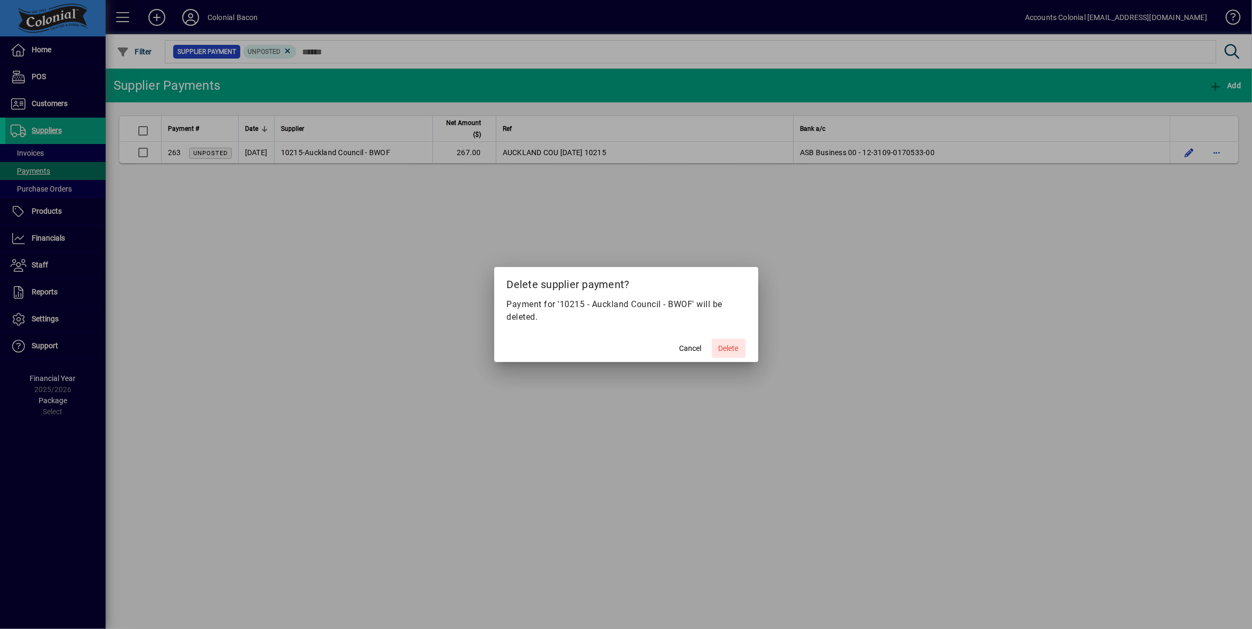
click at [723, 347] on span "Delete" at bounding box center [728, 348] width 20 height 11
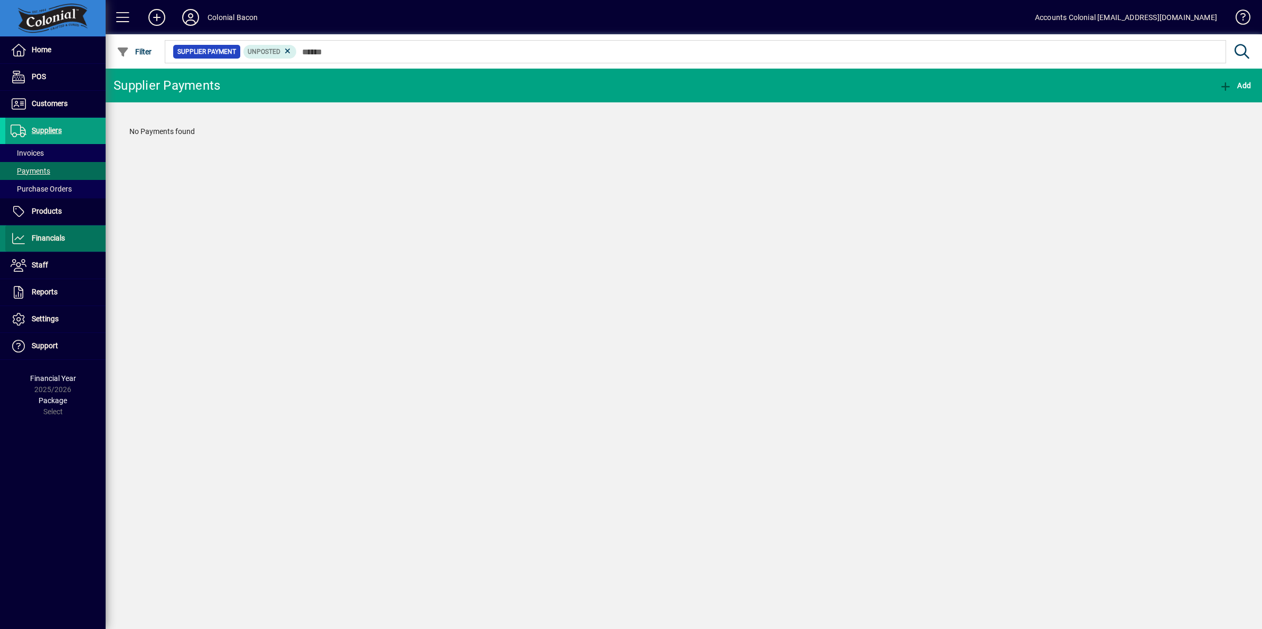
click at [49, 235] on span "Financials" at bounding box center [48, 238] width 33 height 8
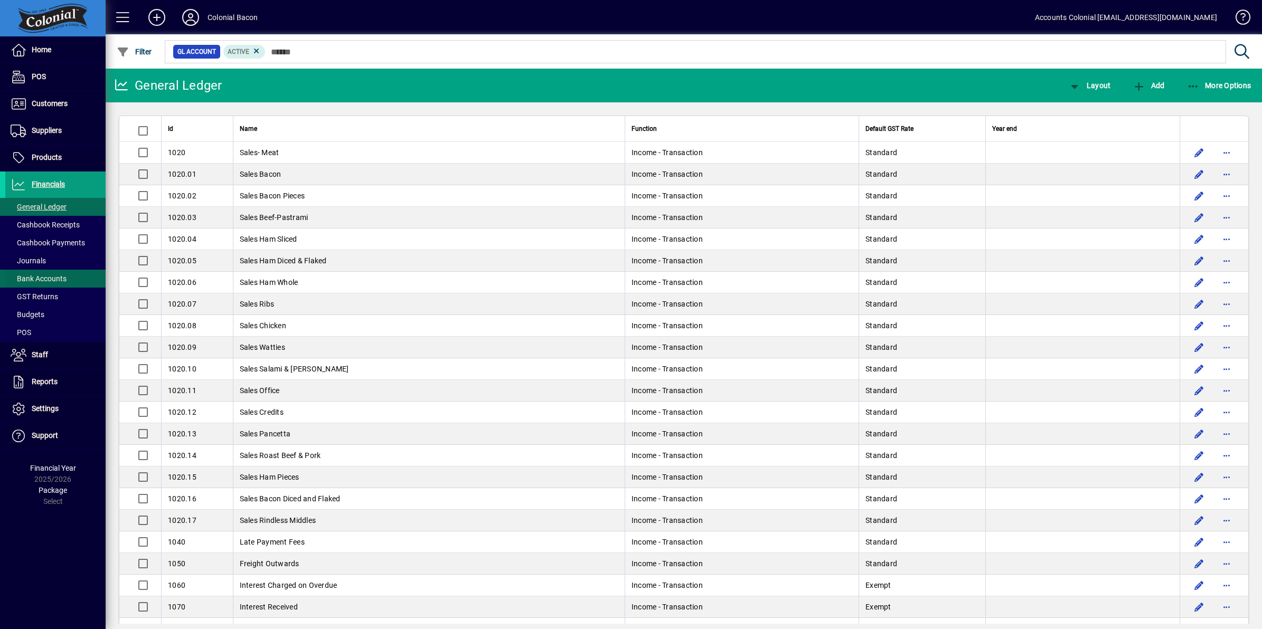
click at [59, 278] on span "Bank Accounts" at bounding box center [39, 278] width 56 height 8
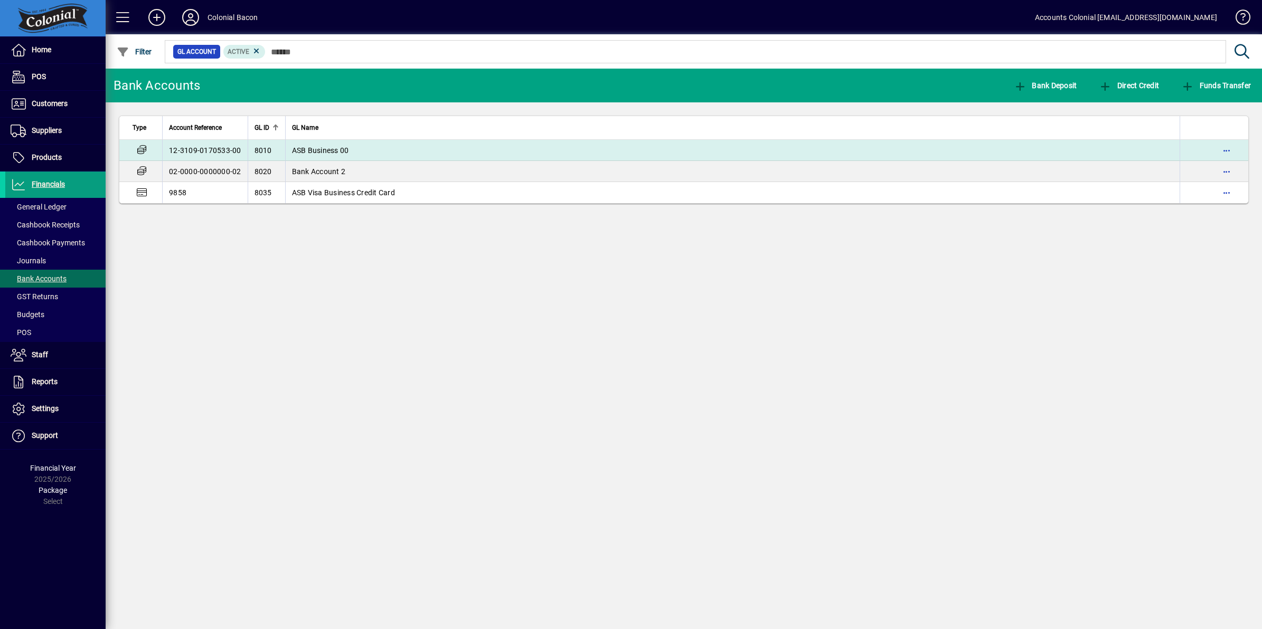
click at [330, 144] on td "ASB Business 00" at bounding box center [732, 150] width 895 height 21
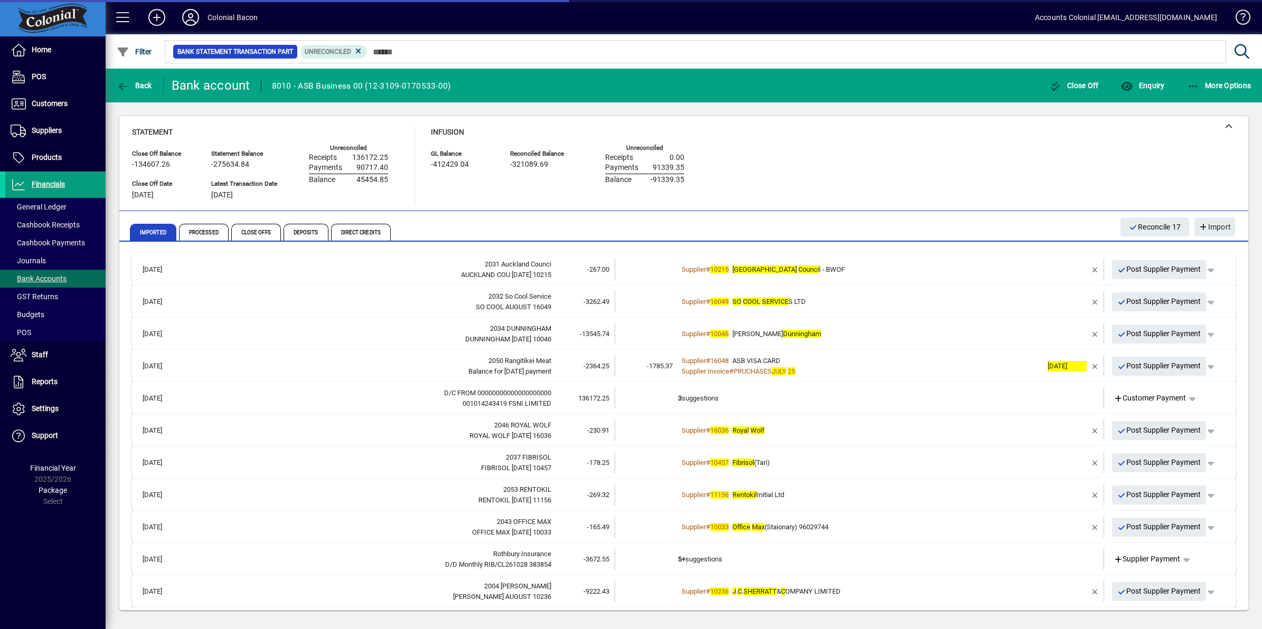
click at [859, 269] on div "Supplier # 10215 Auckland Counci l - BWOF" at bounding box center [860, 269] width 364 height 11
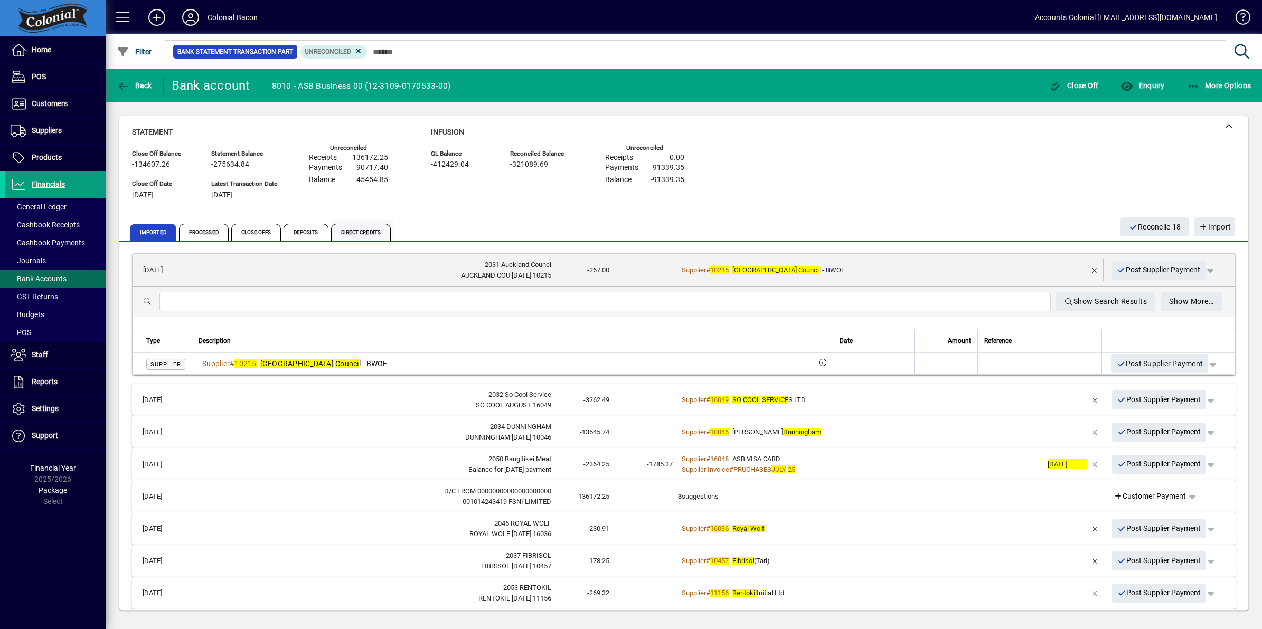
click at [367, 229] on span "Direct Credits" at bounding box center [361, 232] width 60 height 17
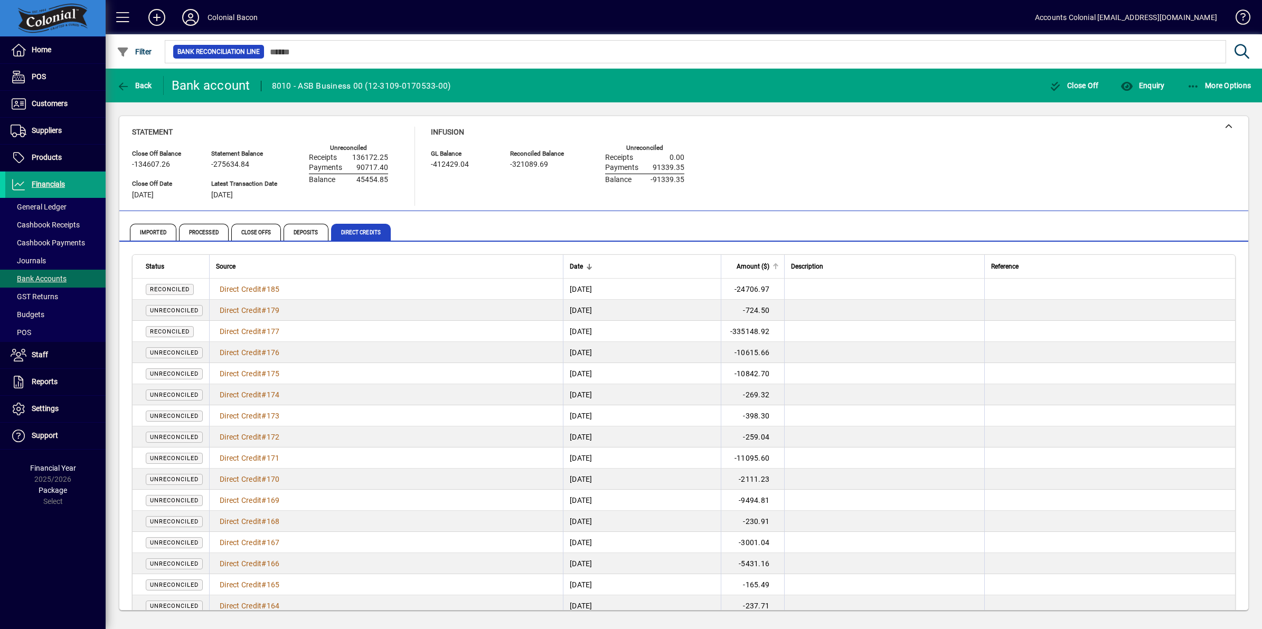
click at [769, 266] on span "Amount ($)" at bounding box center [752, 267] width 33 height 12
click at [769, 265] on span "Amount ($)" at bounding box center [752, 267] width 33 height 12
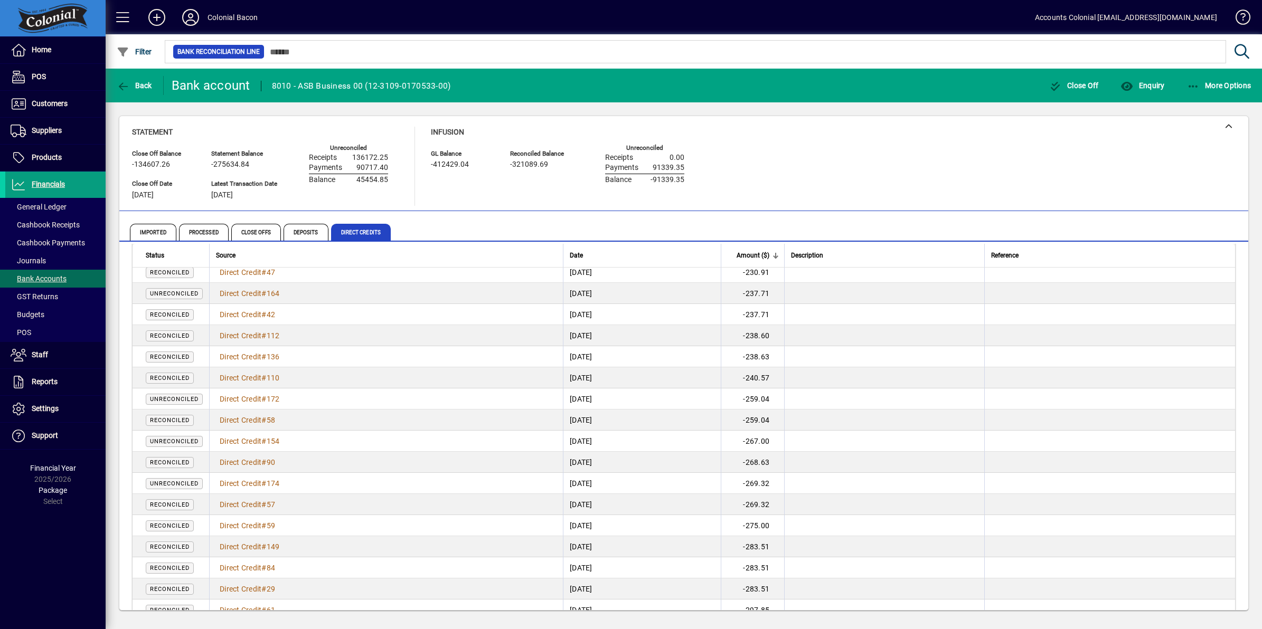
scroll to position [594, 0]
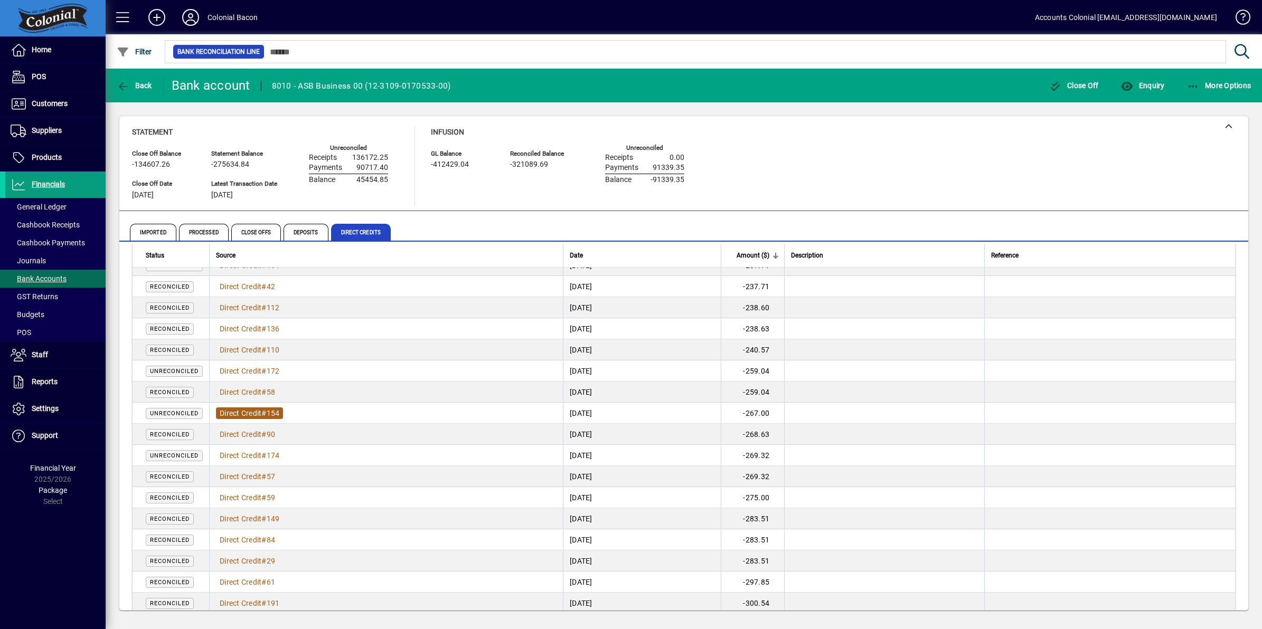
click at [248, 412] on span "Direct Credit" at bounding box center [241, 413] width 42 height 8
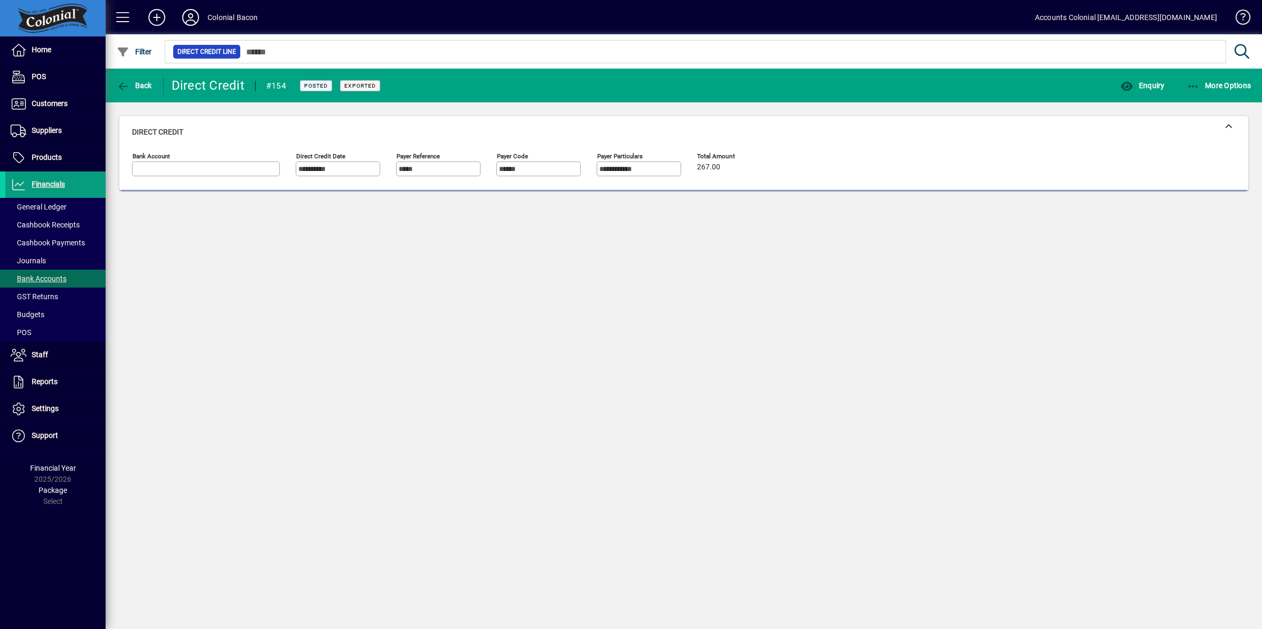
type input "**********"
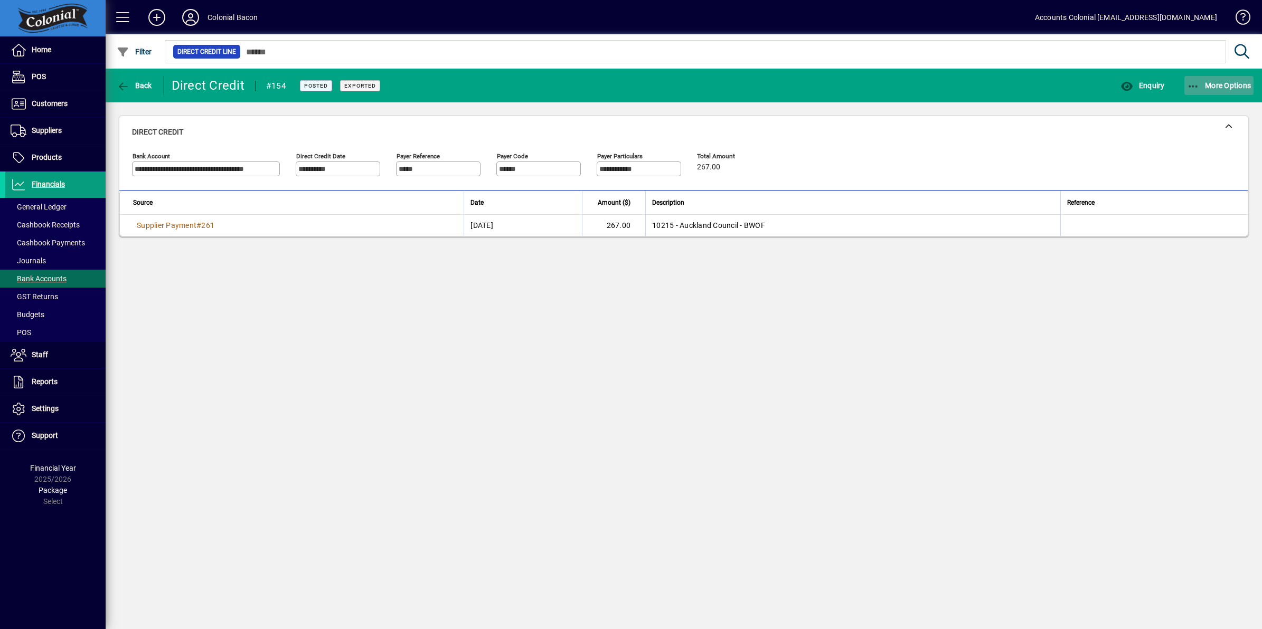
click at [1196, 84] on icon "button" at bounding box center [1193, 86] width 13 height 11
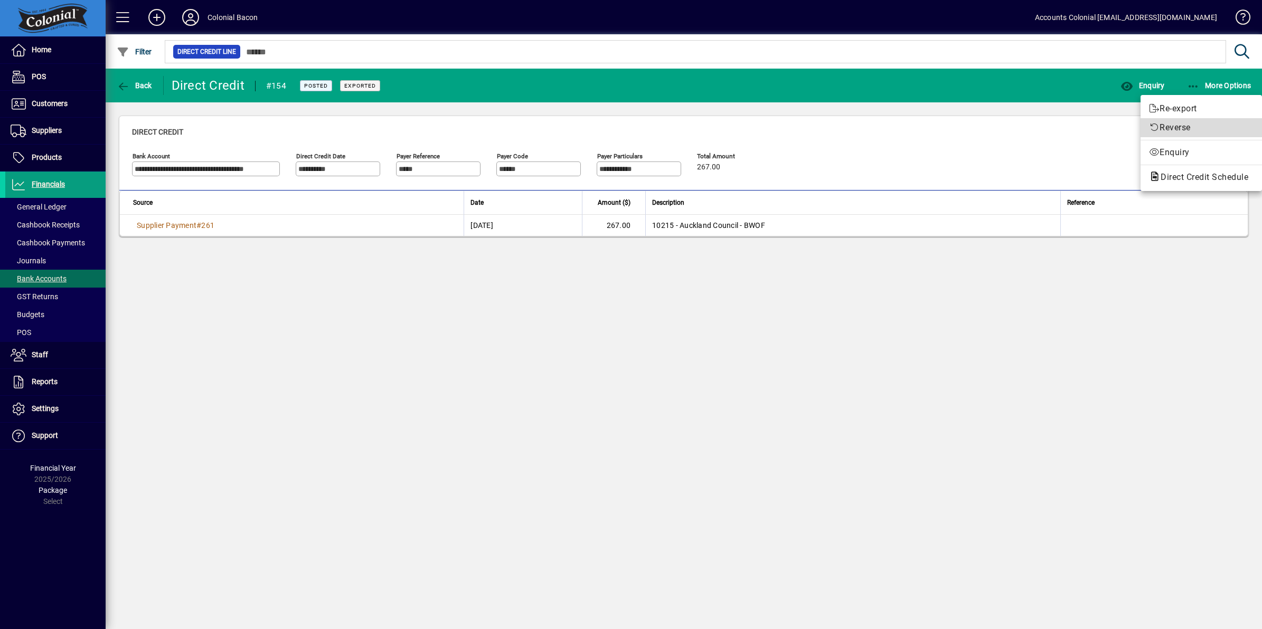
click at [1184, 122] on span "Reverse" at bounding box center [1201, 127] width 105 height 13
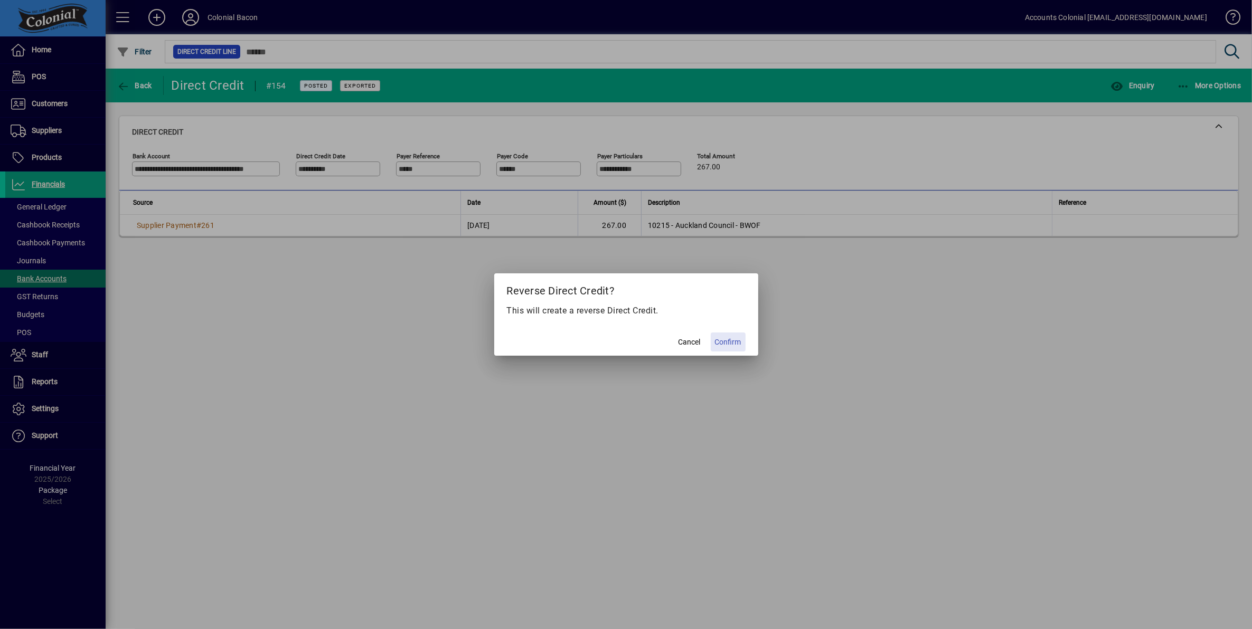
click at [732, 343] on span "Confirm" at bounding box center [728, 342] width 26 height 11
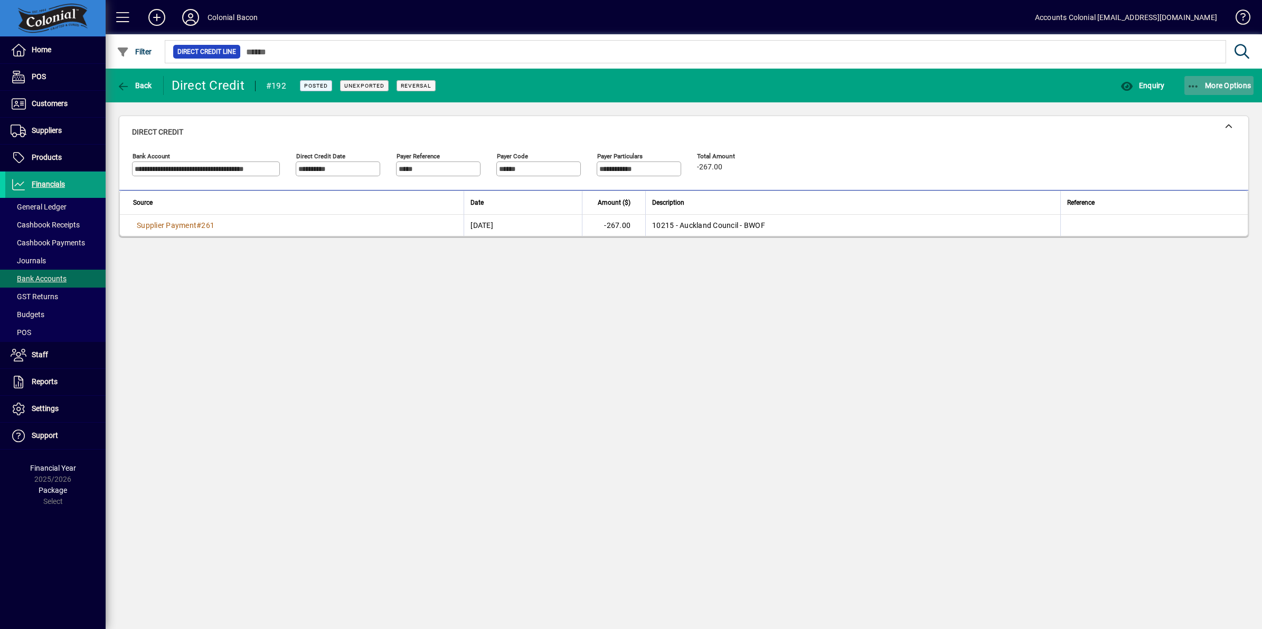
click at [1190, 84] on icon "button" at bounding box center [1193, 86] width 13 height 11
click at [126, 80] on div at bounding box center [631, 314] width 1262 height 629
click at [128, 85] on icon "button" at bounding box center [123, 86] width 13 height 11
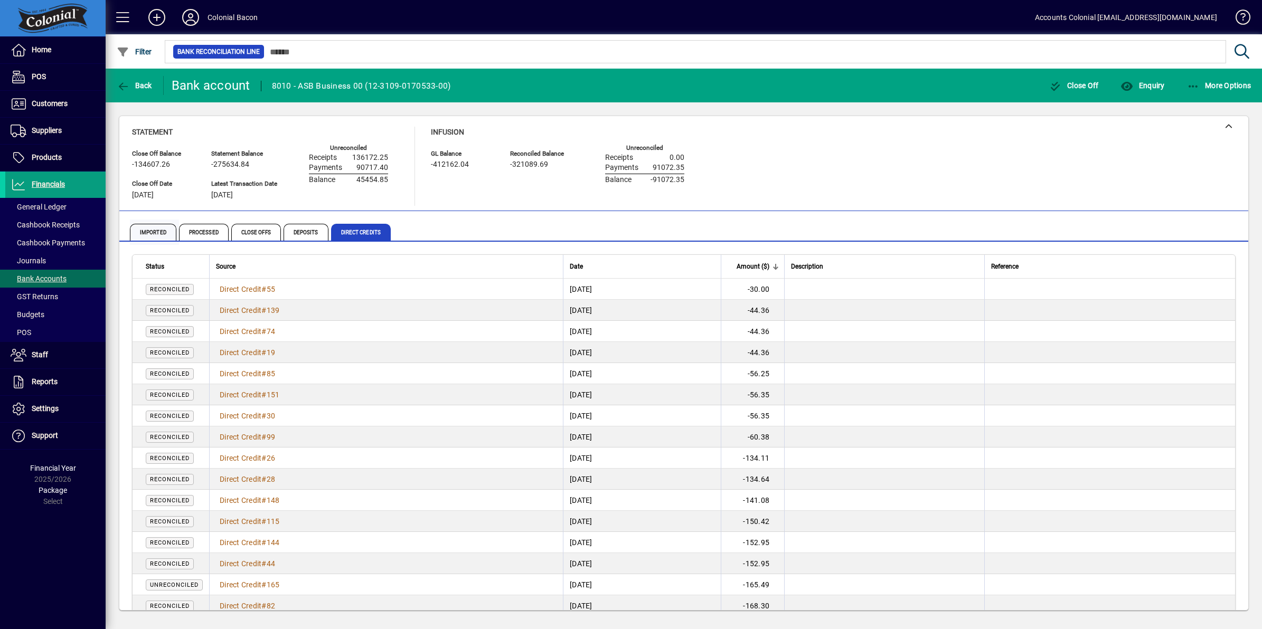
click at [144, 231] on span "Imported" at bounding box center [153, 232] width 46 height 17
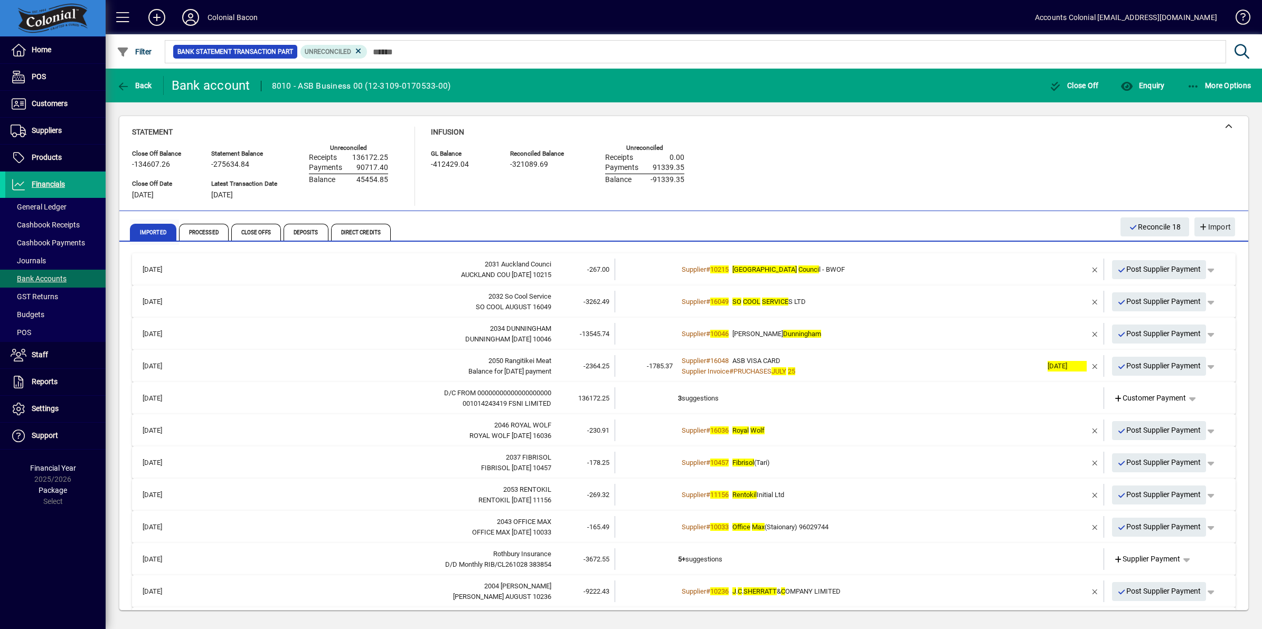
click at [160, 232] on span "Imported" at bounding box center [153, 232] width 46 height 17
click at [213, 223] on span "Processed" at bounding box center [205, 232] width 52 height 25
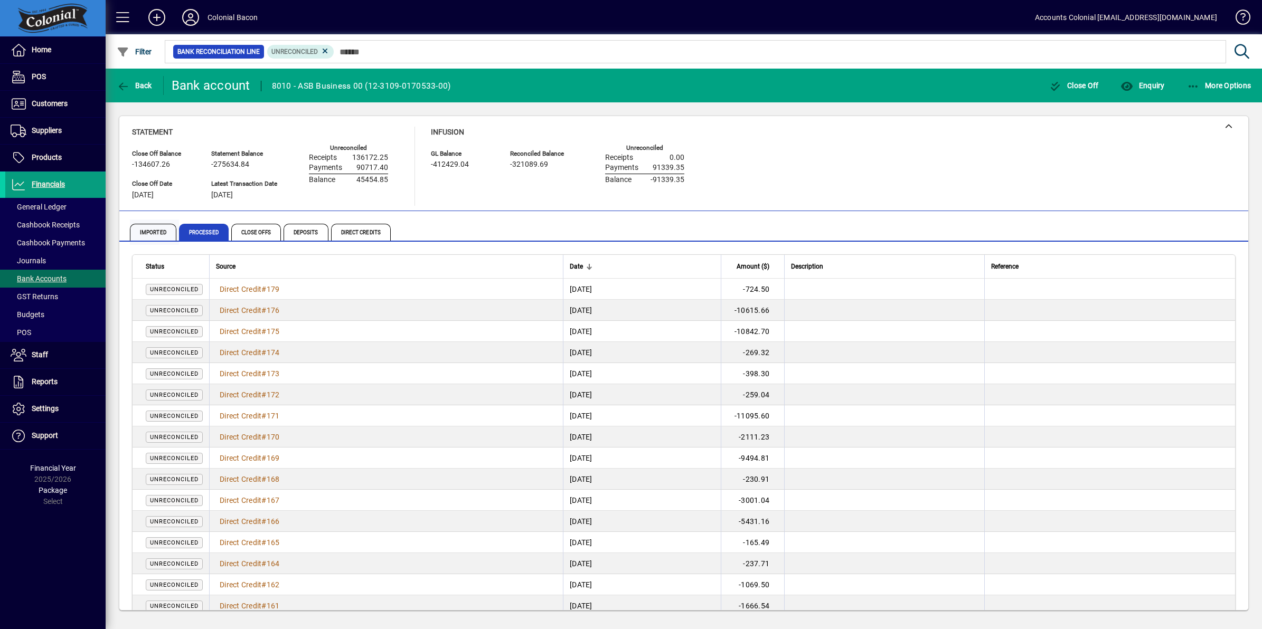
drag, startPoint x: 213, startPoint y: 223, endPoint x: 160, endPoint y: 233, distance: 53.7
click at [160, 233] on span "Imported" at bounding box center [153, 232] width 46 height 17
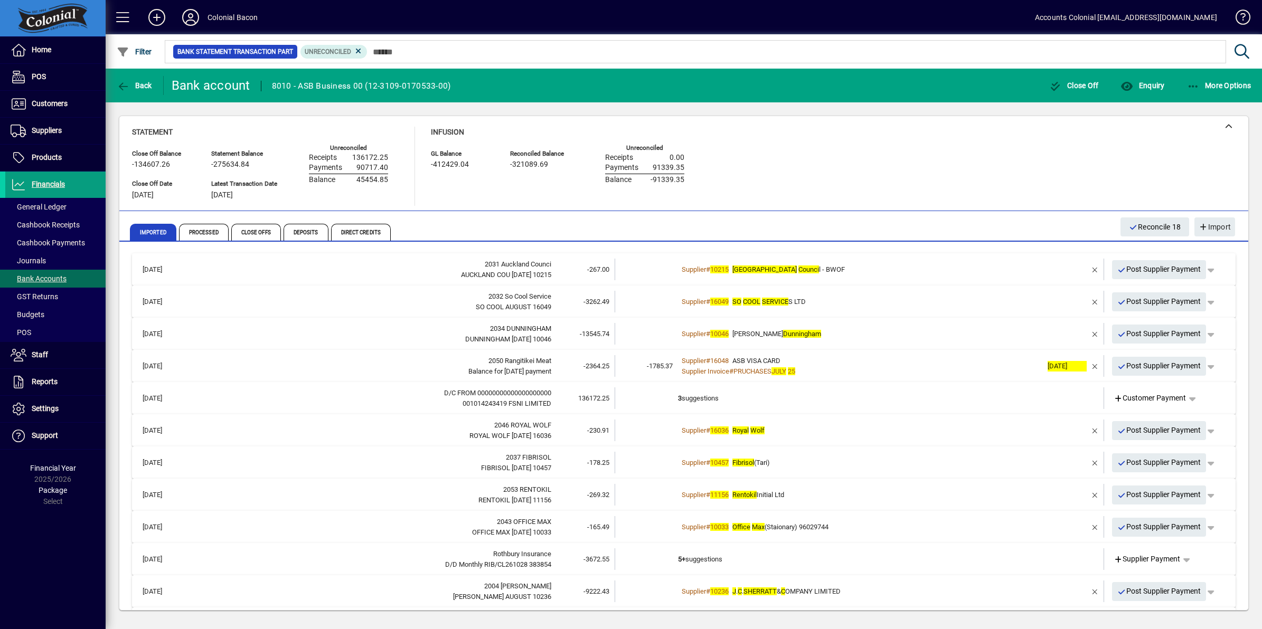
click at [831, 267] on div "Supplier # 10215 Auckland Counci l - BWOF" at bounding box center [860, 269] width 364 height 11
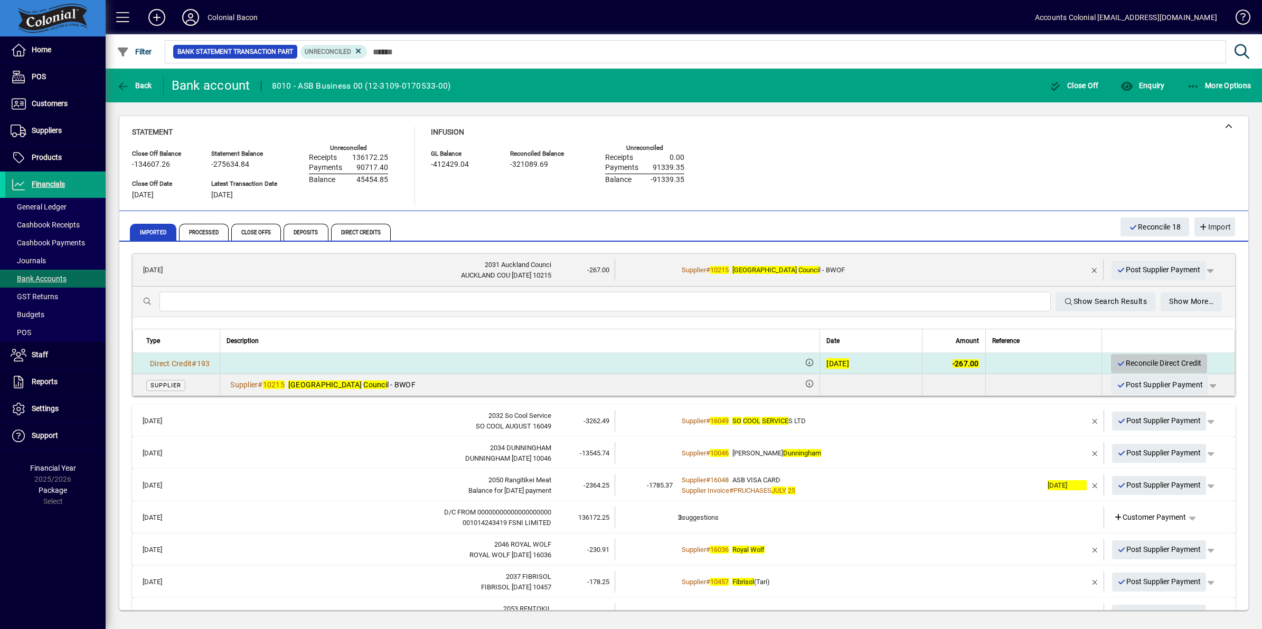
click at [1141, 361] on span "Reconcile Direct Credit" at bounding box center [1158, 363] width 85 height 17
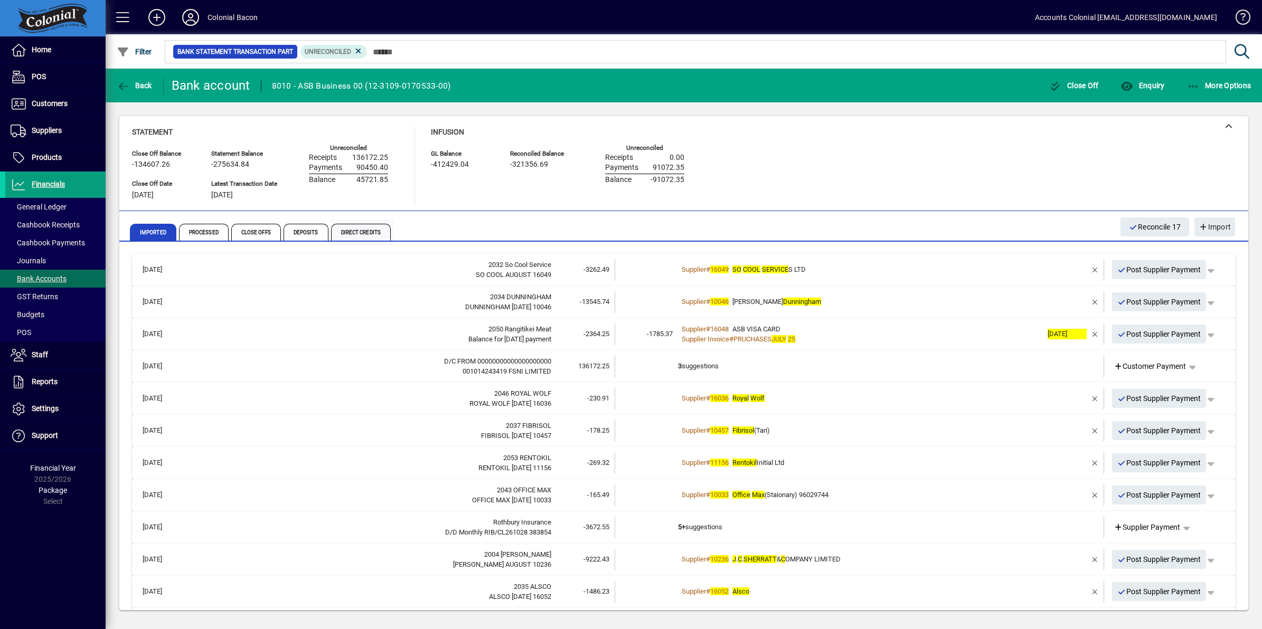
click at [376, 233] on span "Direct Credits" at bounding box center [361, 232] width 60 height 17
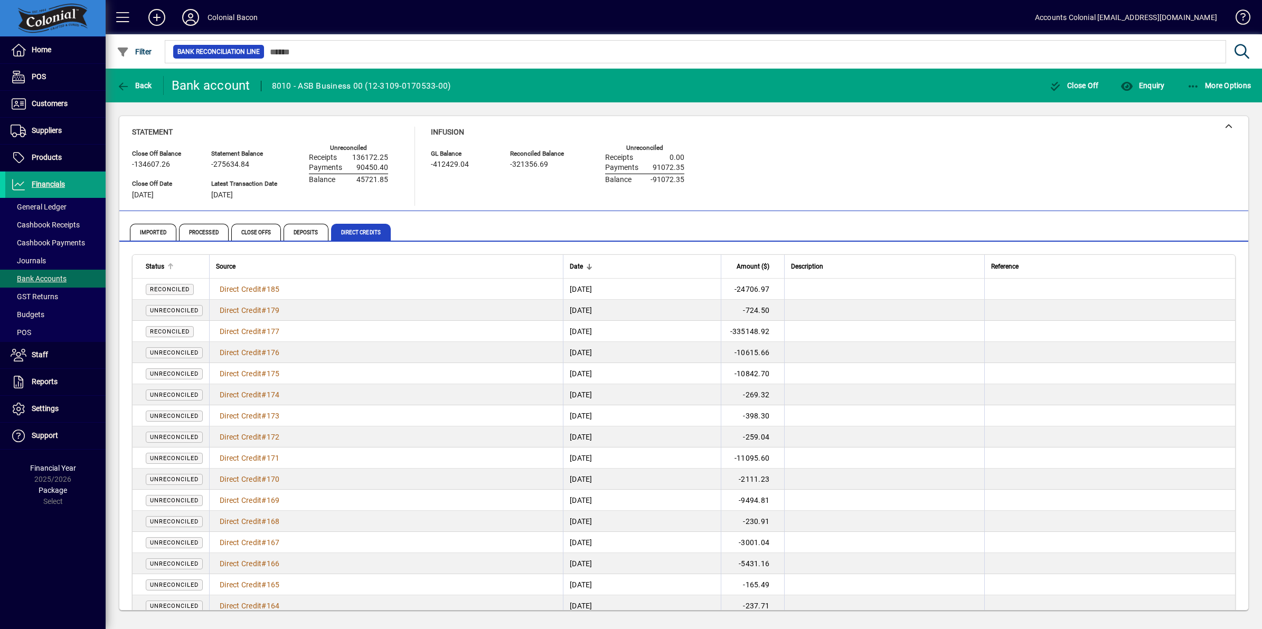
click at [154, 264] on span "Status" at bounding box center [155, 267] width 18 height 12
click at [162, 229] on span "Imported" at bounding box center [153, 232] width 46 height 17
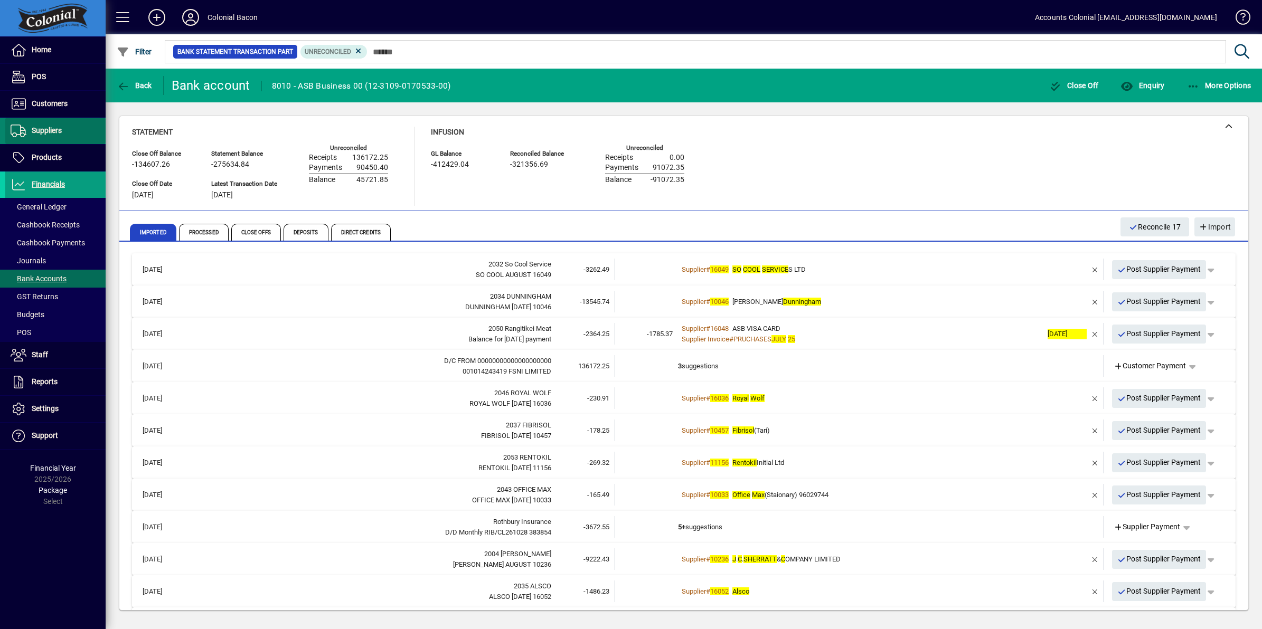
click at [53, 122] on span at bounding box center [55, 130] width 100 height 25
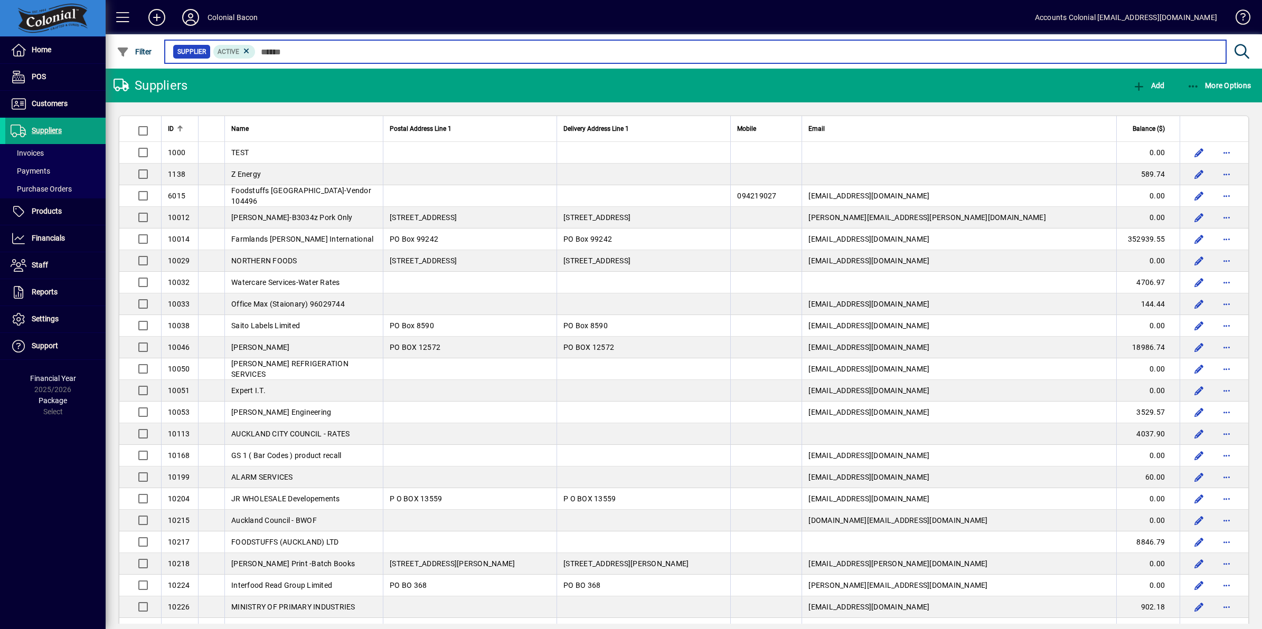
click at [283, 55] on input "text" at bounding box center [736, 51] width 962 height 15
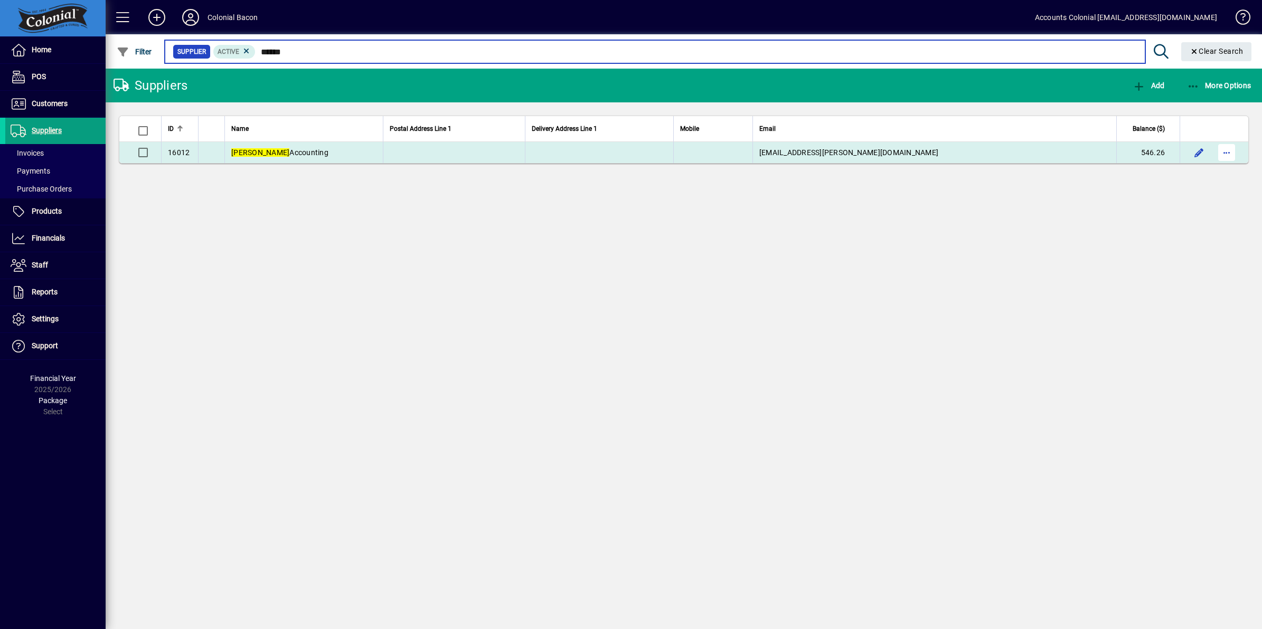
type input "******"
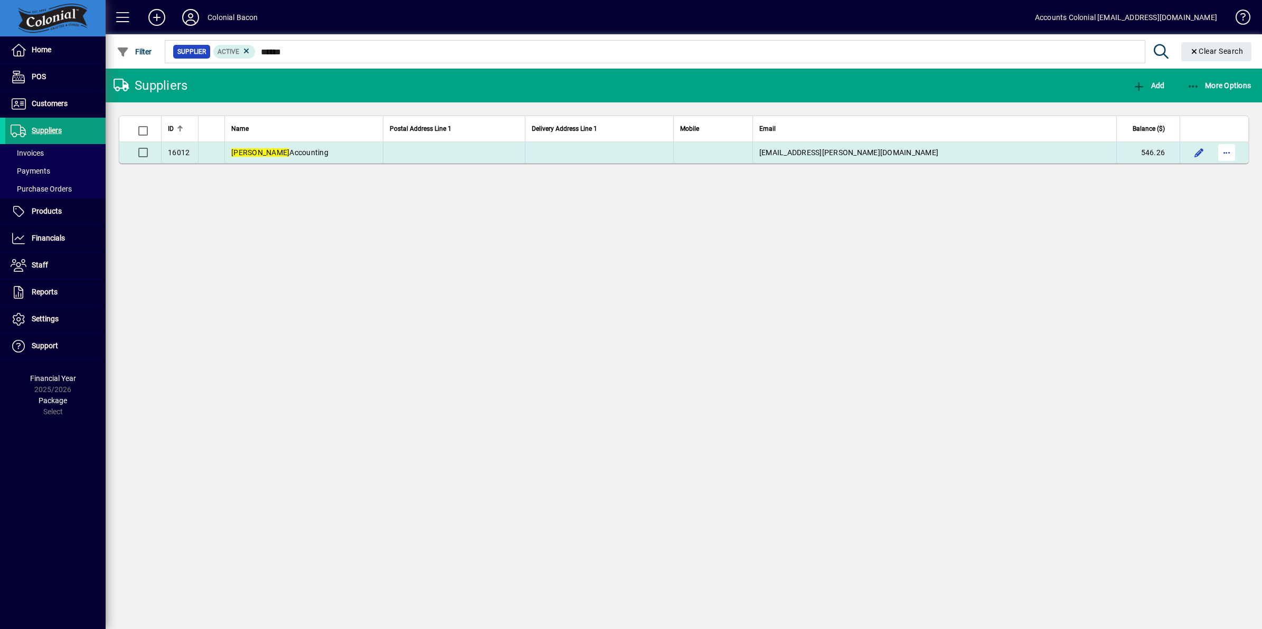
click at [1223, 151] on span "button" at bounding box center [1226, 152] width 25 height 25
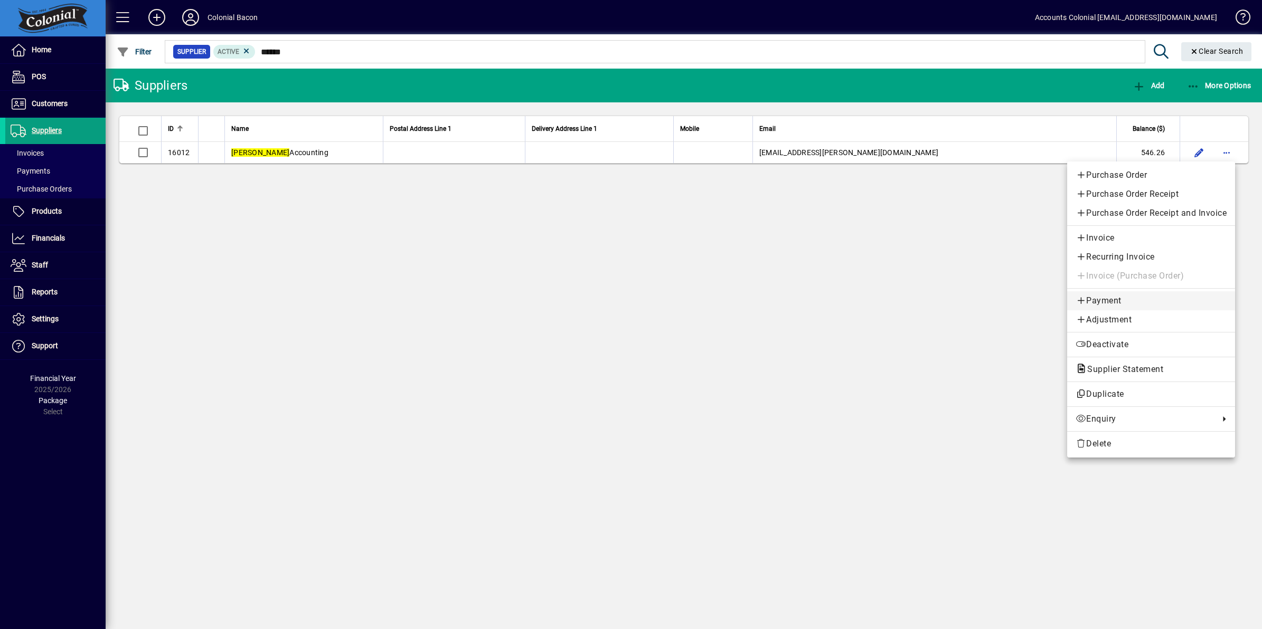
click at [1112, 298] on span "Payment" at bounding box center [1150, 301] width 151 height 13
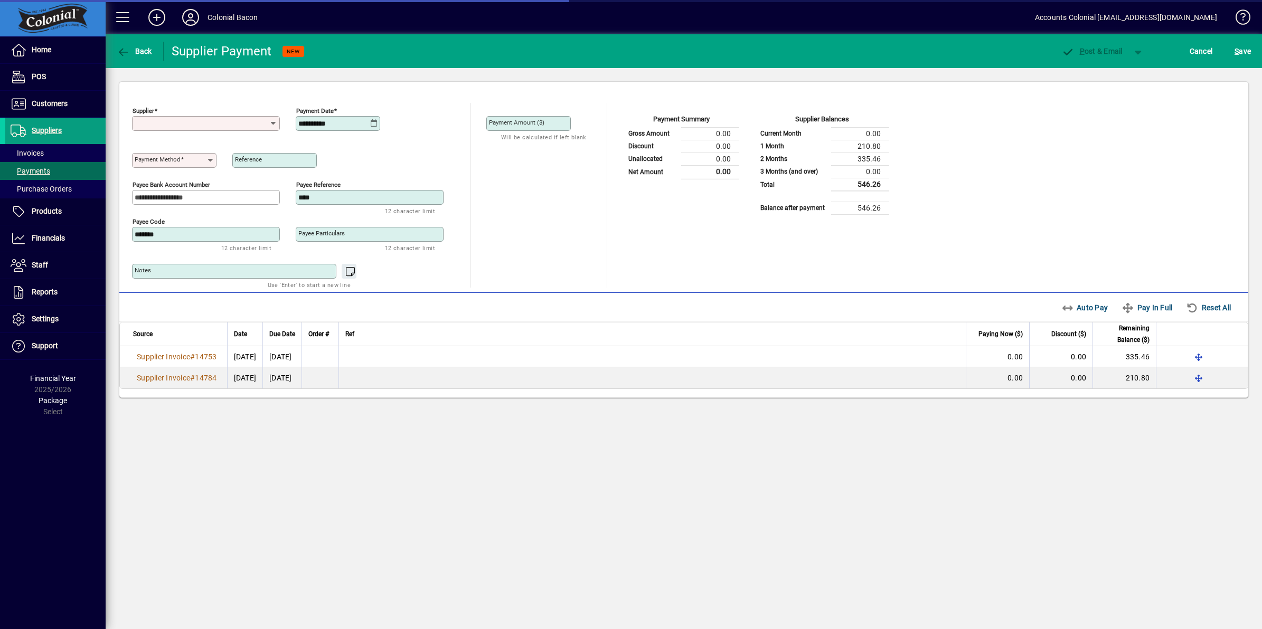
type input "**********"
click at [371, 122] on icon at bounding box center [374, 123] width 8 height 8
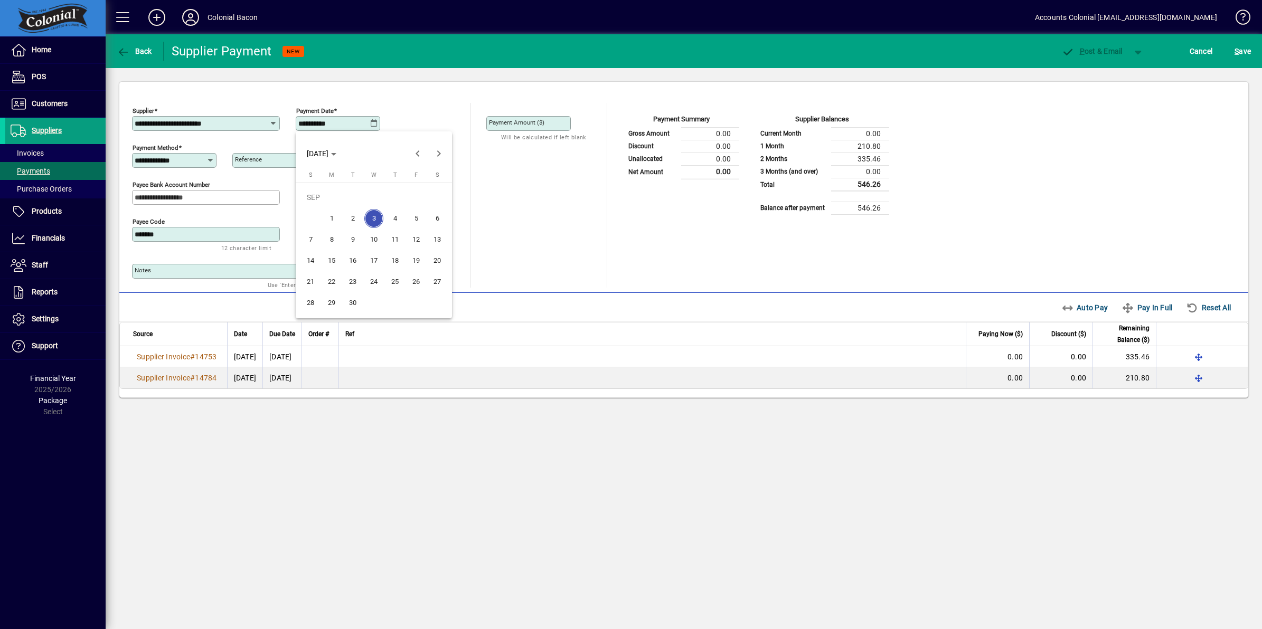
click at [377, 215] on span "3" at bounding box center [373, 218] width 19 height 19
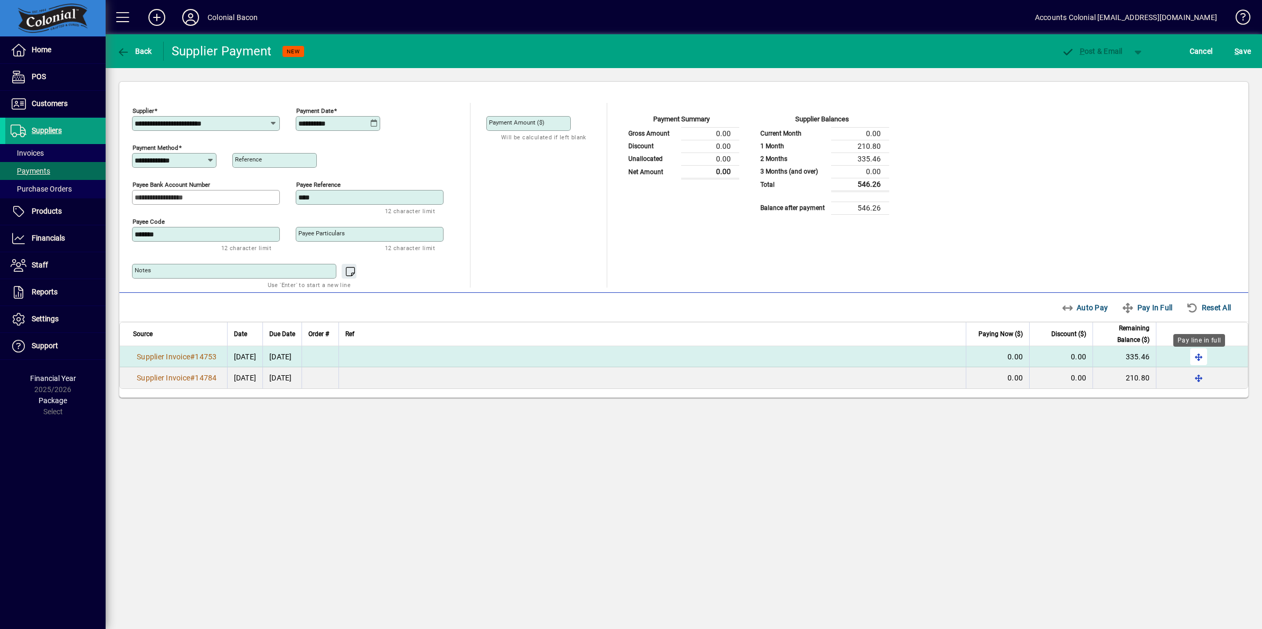
click at [1199, 359] on span "button" at bounding box center [1198, 356] width 25 height 25
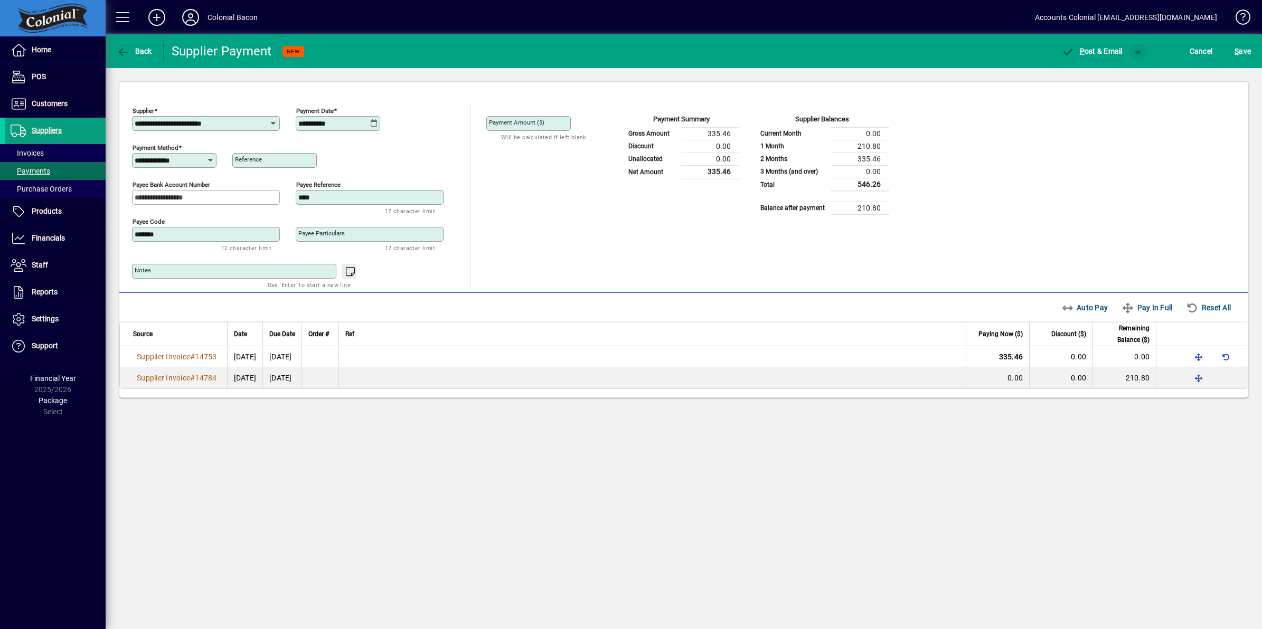
click at [1135, 48] on span "button" at bounding box center [1137, 51] width 25 height 25
click at [1121, 72] on span "P ost" at bounding box center [1104, 73] width 37 height 8
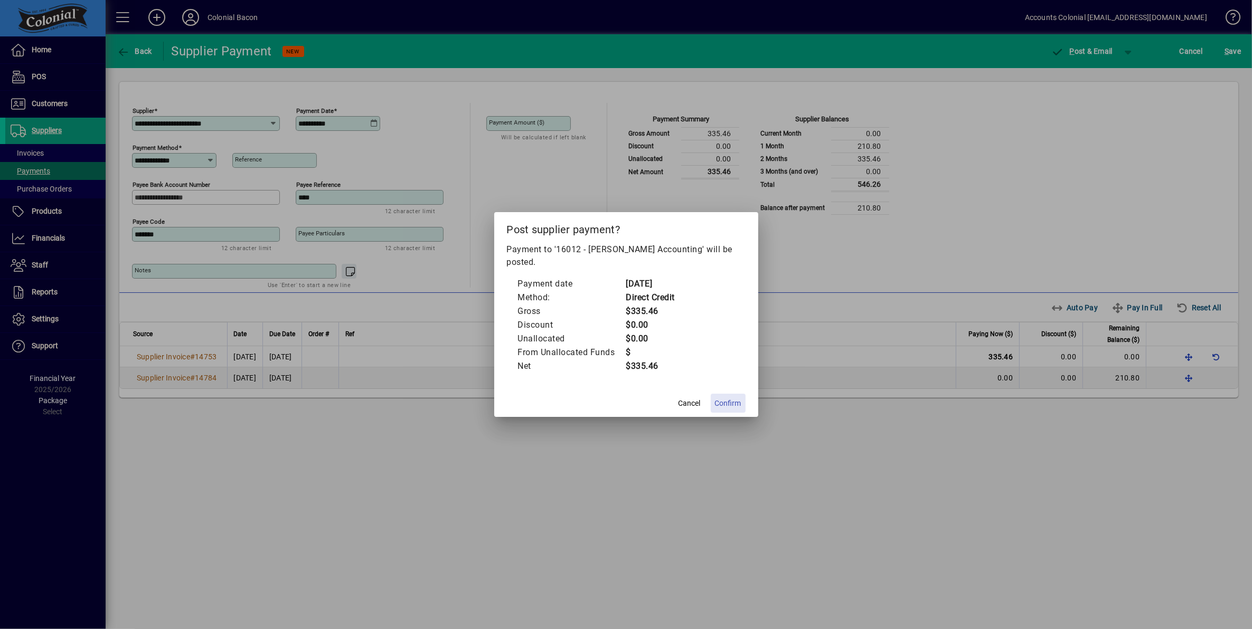
click at [733, 398] on span "Confirm" at bounding box center [728, 403] width 26 height 11
type input "******"
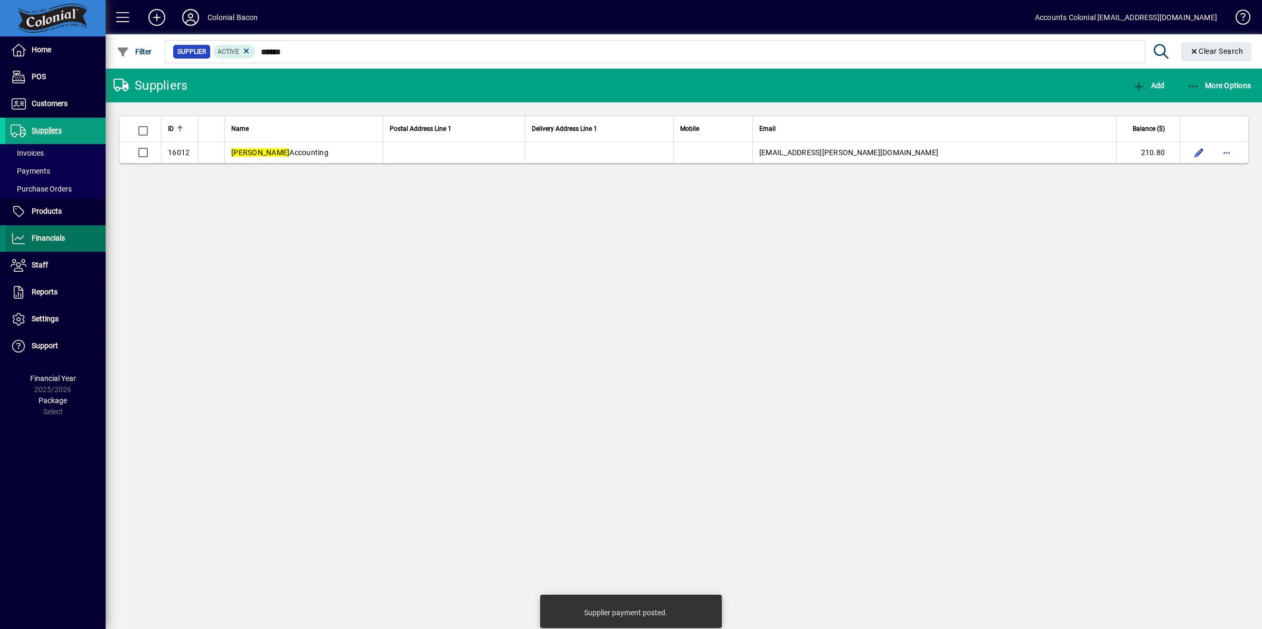
click at [51, 235] on span "Financials" at bounding box center [48, 238] width 33 height 8
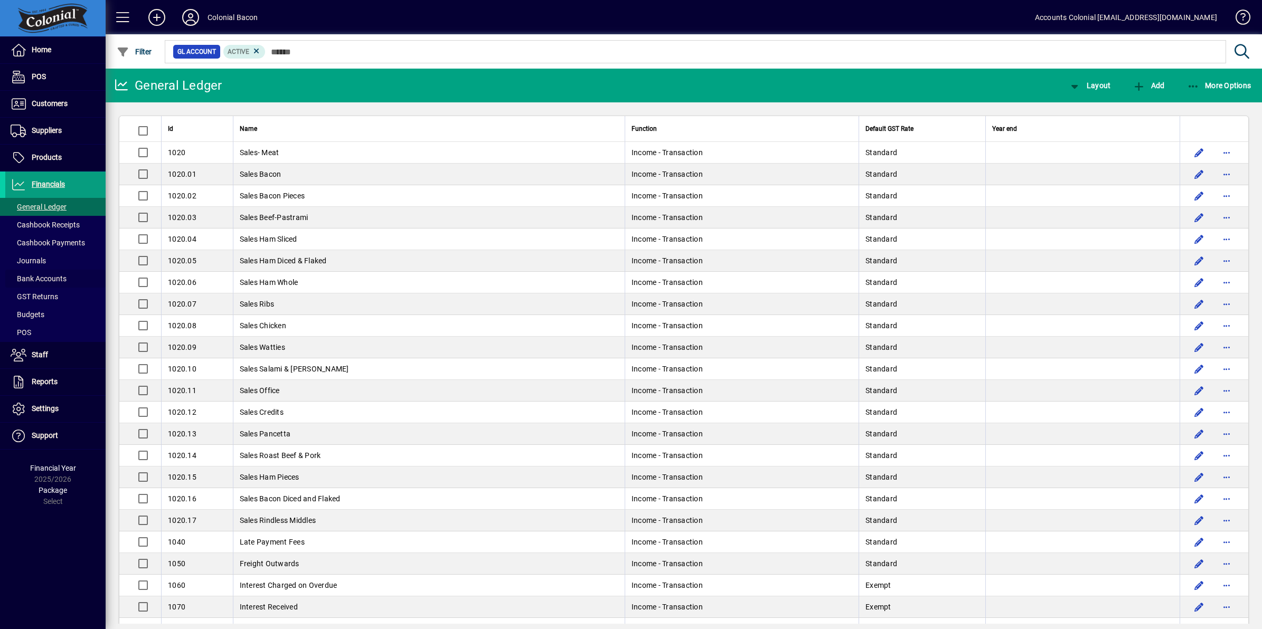
drag, startPoint x: 48, startPoint y: 278, endPoint x: 123, endPoint y: 260, distance: 77.1
click at [49, 278] on span "Bank Accounts" at bounding box center [39, 278] width 56 height 8
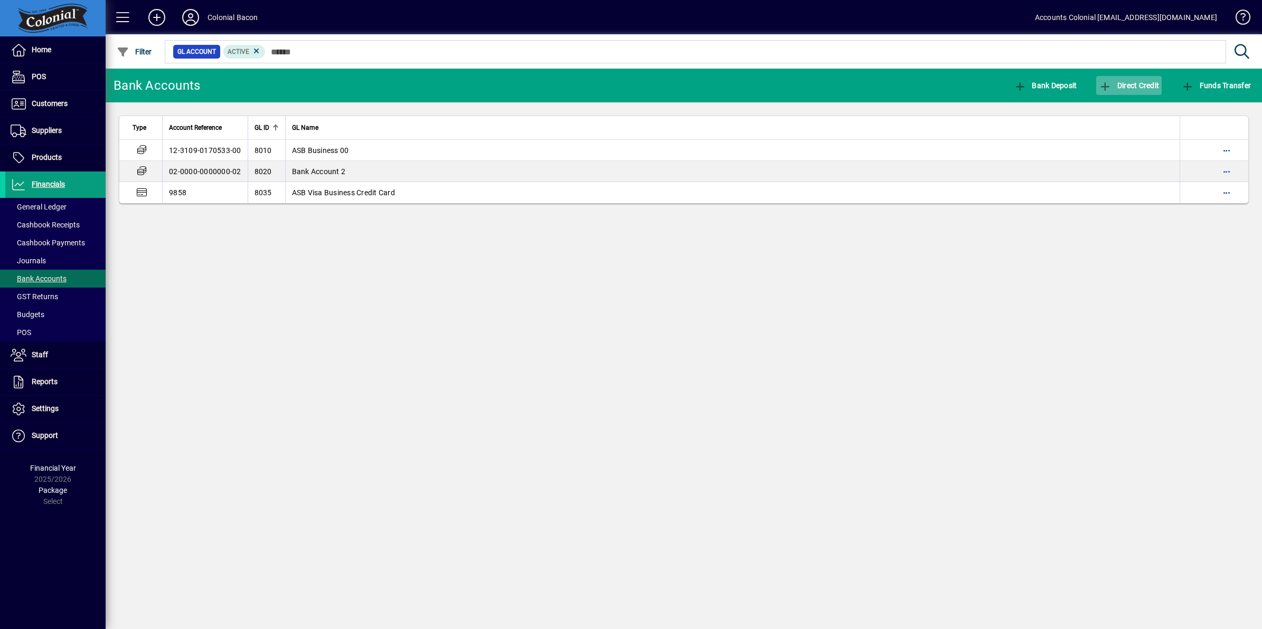
click at [1138, 88] on span "Direct Credit" at bounding box center [1129, 85] width 60 height 8
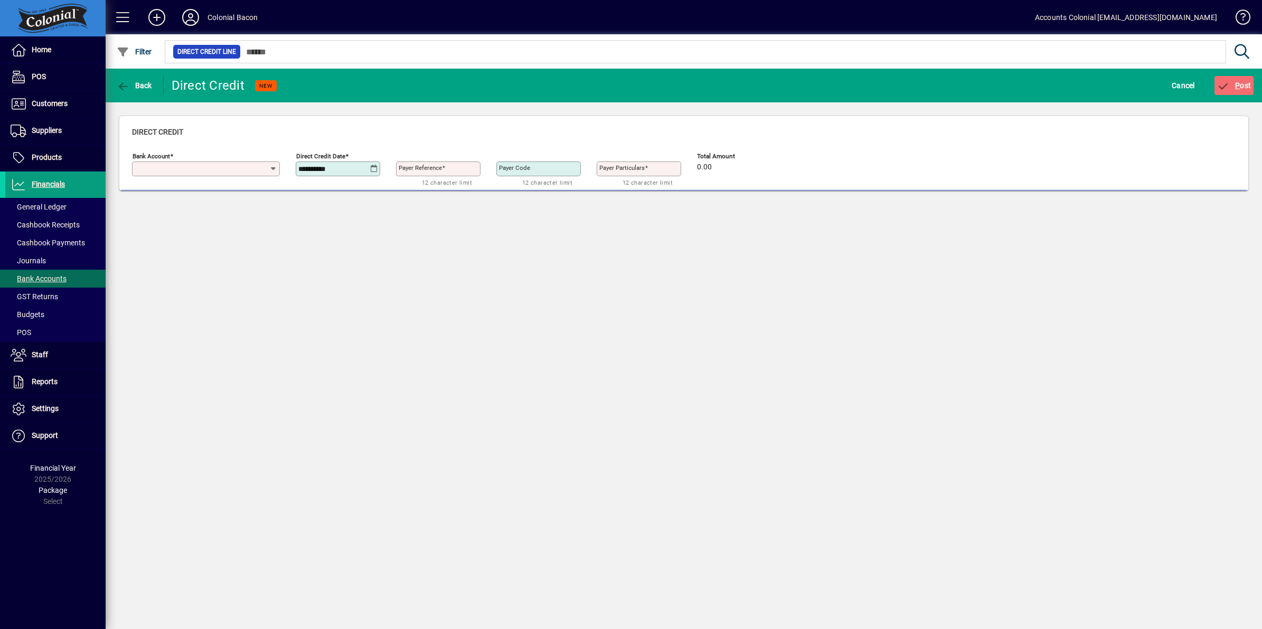
type input "**********"
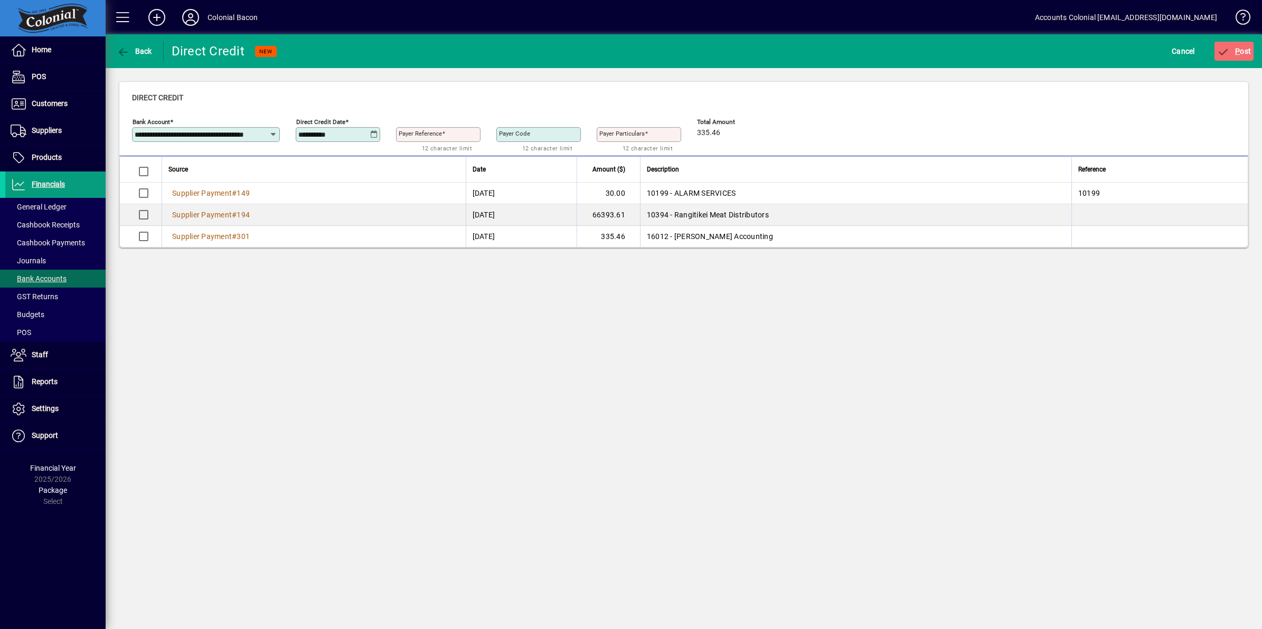
click at [408, 132] on mat-label "Payer Reference" at bounding box center [420, 133] width 43 height 7
click at [408, 132] on input "Payer Reference" at bounding box center [439, 134] width 81 height 8
type input "*****"
click at [518, 129] on label "Payer Code" at bounding box center [514, 133] width 31 height 8
click at [518, 130] on input "Payer Code" at bounding box center [539, 134] width 81 height 8
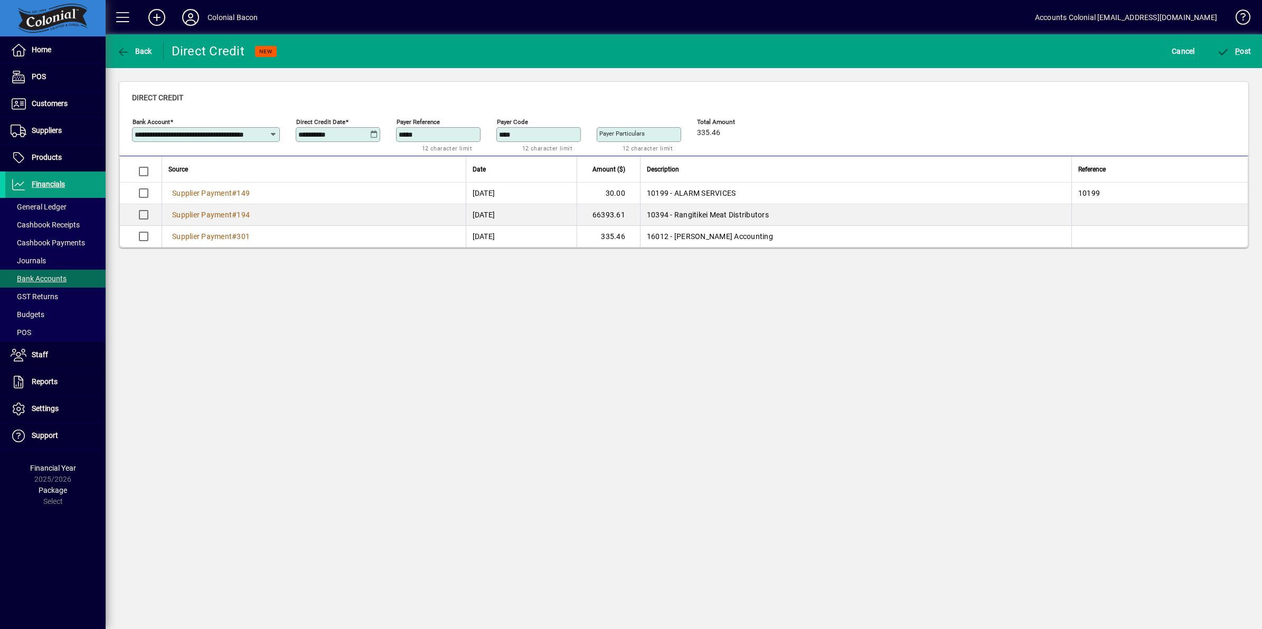
type input "*******"
click at [620, 135] on mat-label "Payer Particulars" at bounding box center [621, 133] width 45 height 7
click at [620, 135] on input "Payer Particulars" at bounding box center [639, 134] width 81 height 8
type input "**********"
click at [1239, 52] on span "P" at bounding box center [1237, 51] width 5 height 8
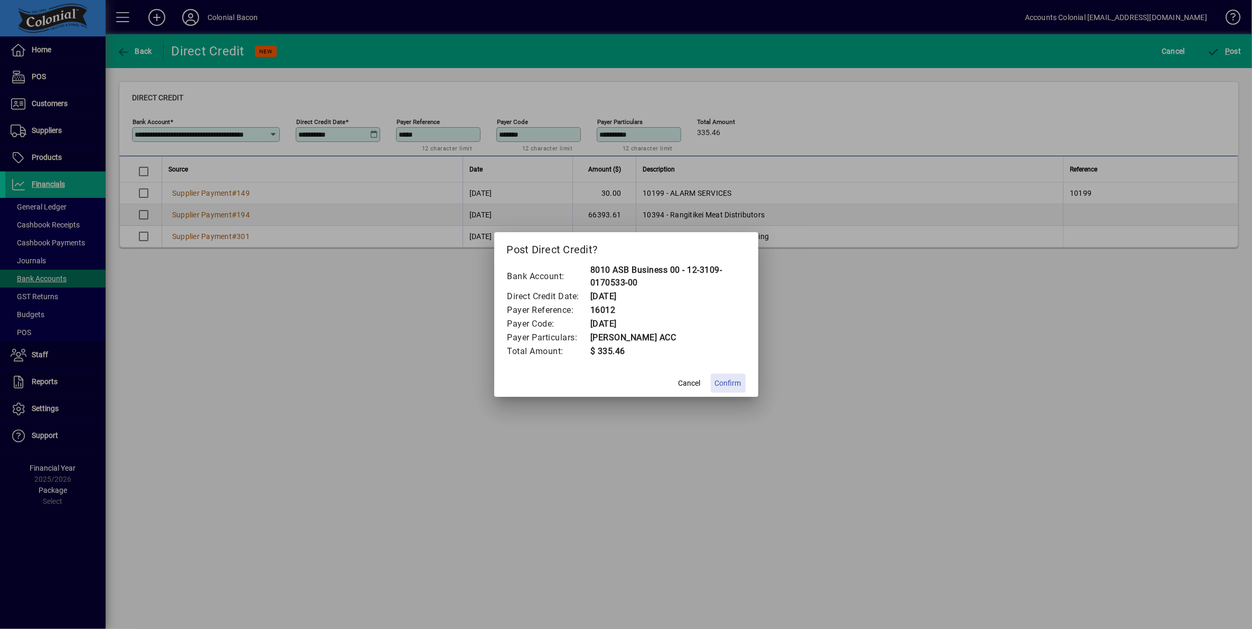
click at [734, 383] on span "Confirm" at bounding box center [728, 383] width 26 height 11
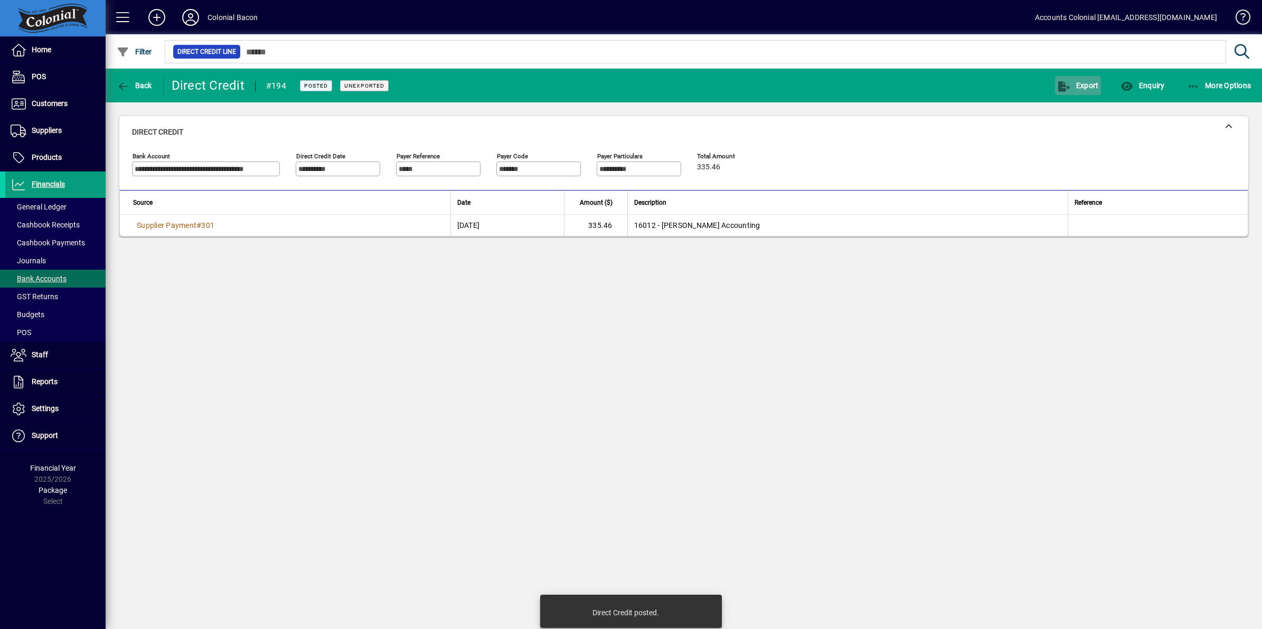
click at [1083, 84] on span "Export" at bounding box center [1077, 85] width 41 height 8
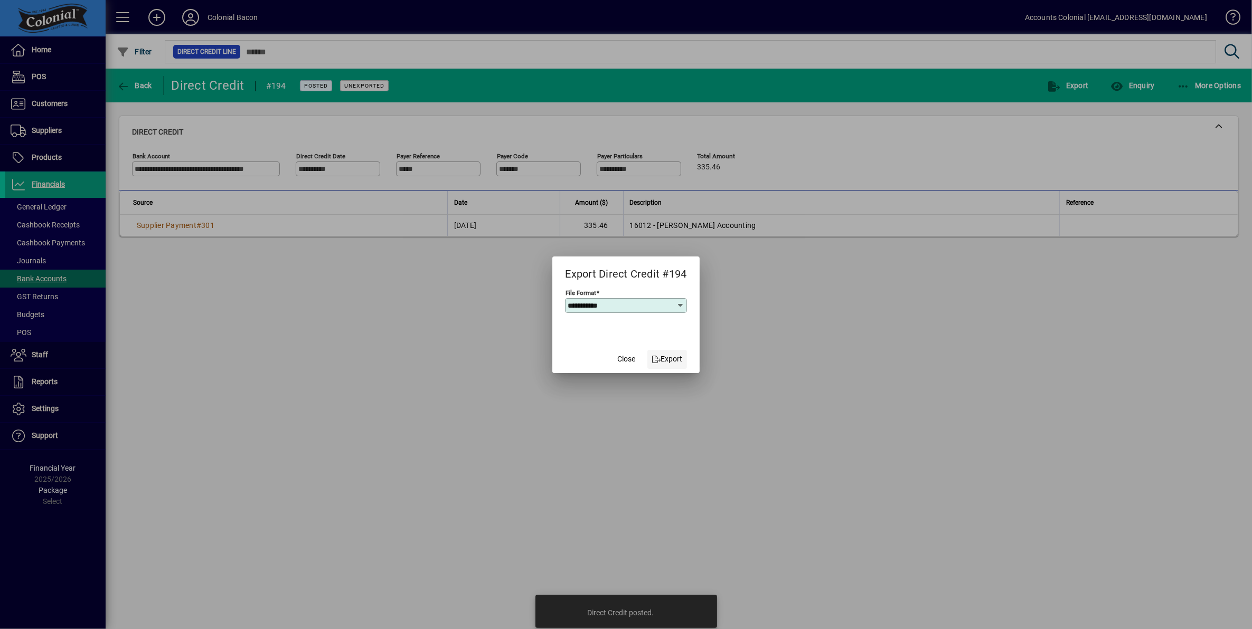
click at [666, 356] on span "Export" at bounding box center [666, 359] width 31 height 11
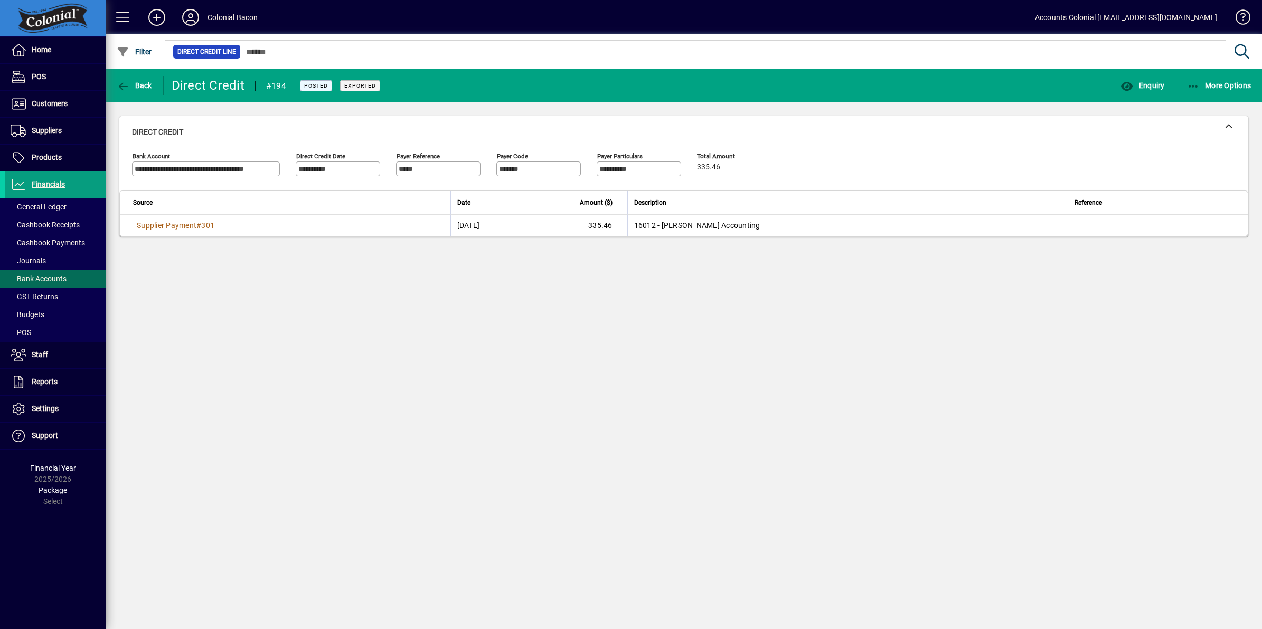
click at [612, 348] on div "**********" at bounding box center [684, 349] width 1156 height 561
click at [50, 106] on span "Customers" at bounding box center [50, 103] width 36 height 8
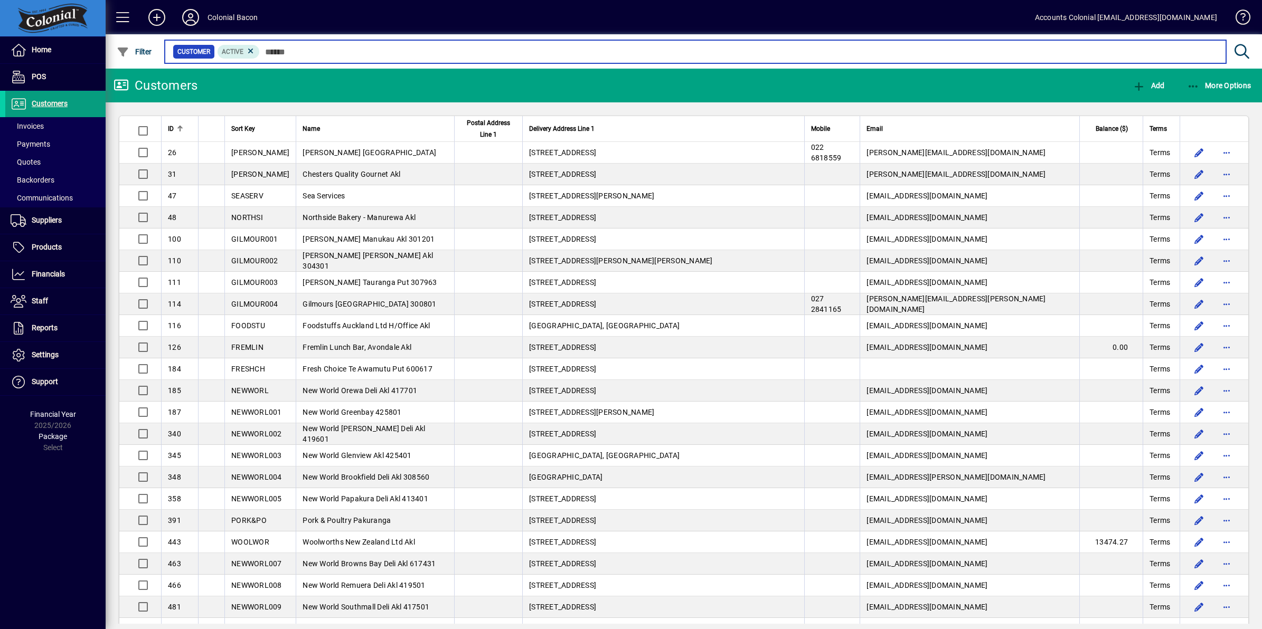
click at [289, 56] on input "text" at bounding box center [739, 51] width 958 height 15
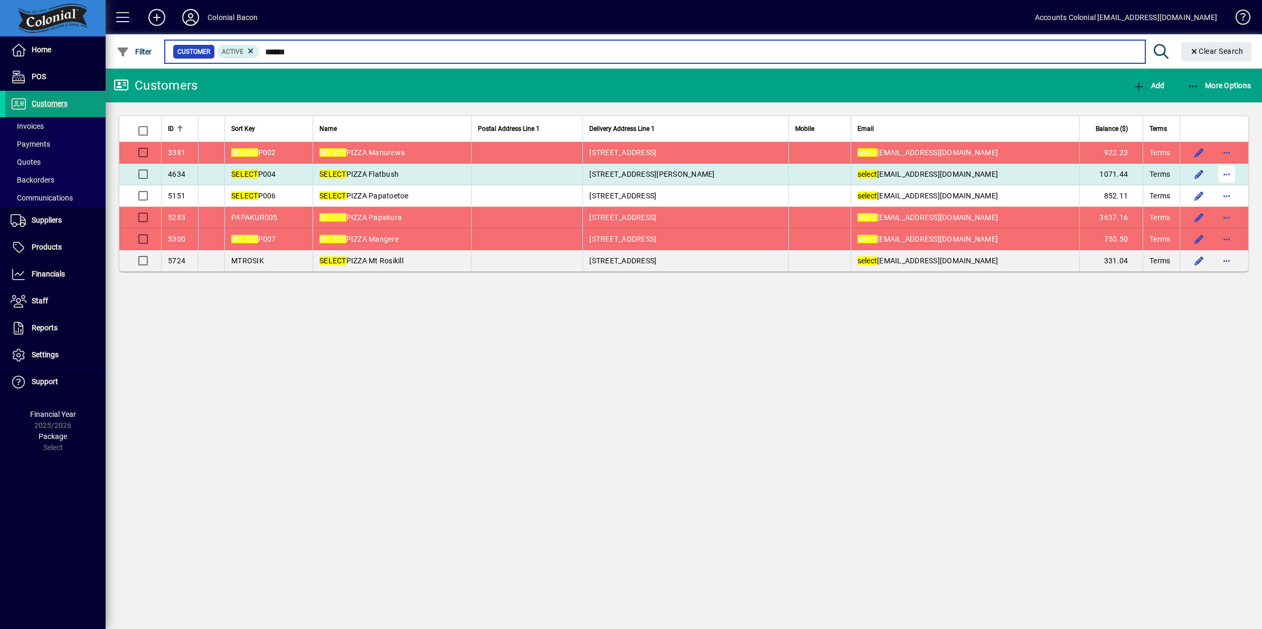
type input "******"
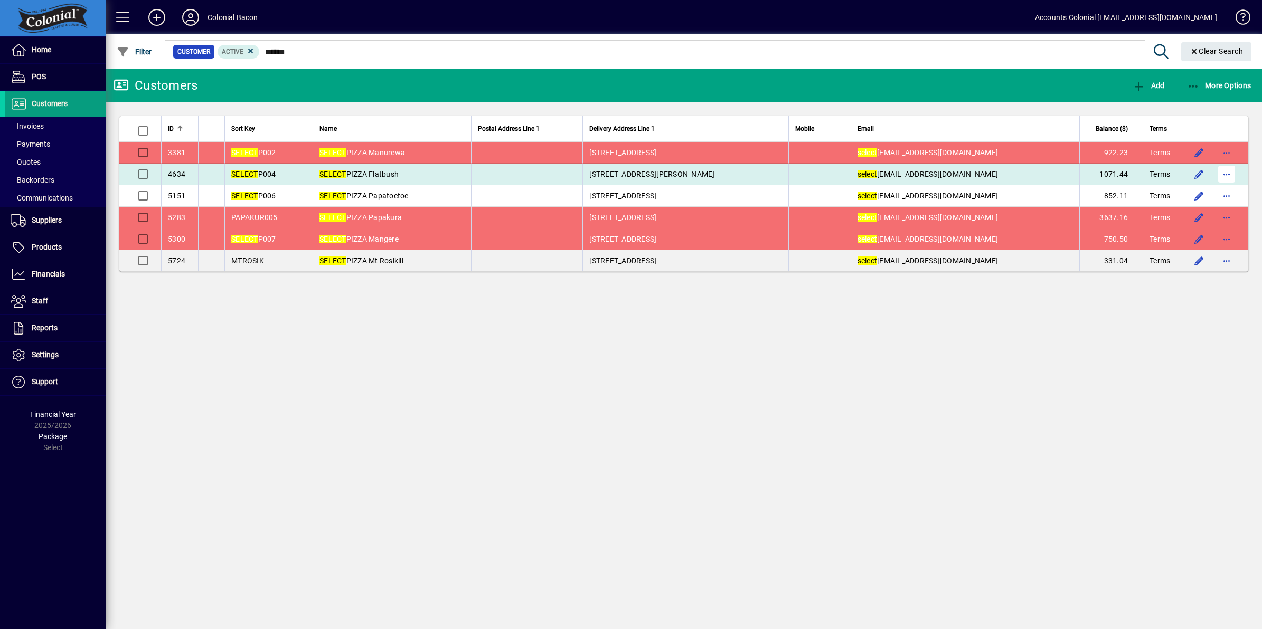
click at [1225, 176] on span "button" at bounding box center [1226, 174] width 25 height 25
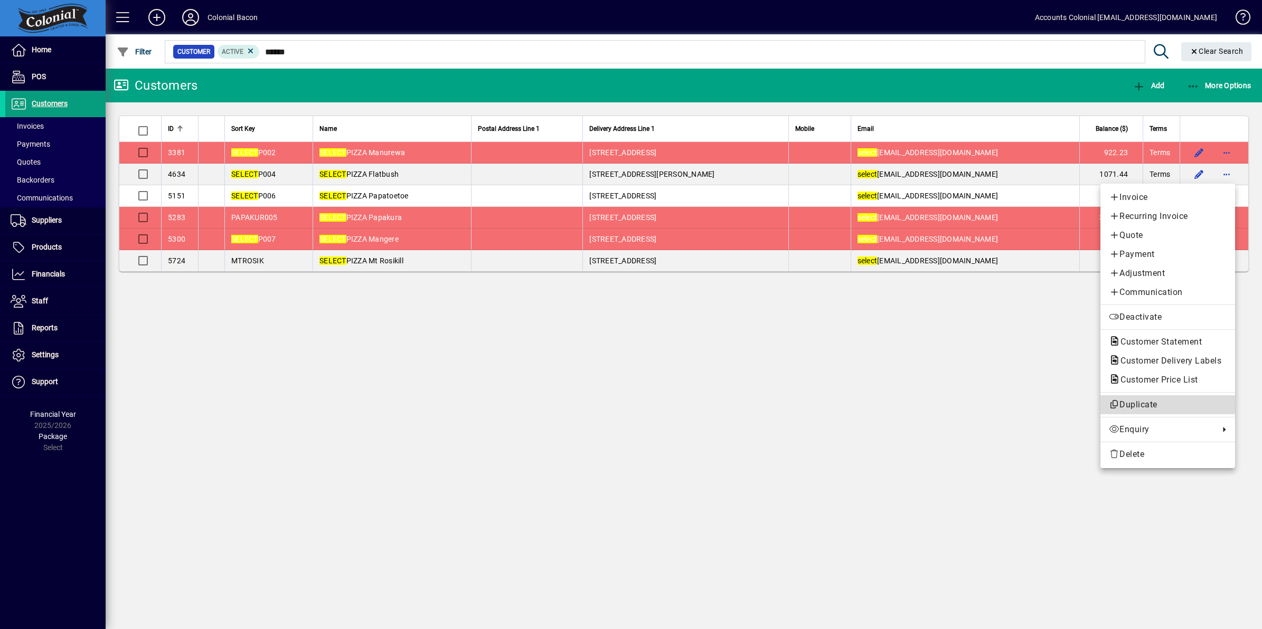
click at [1141, 408] on span "Duplicate" at bounding box center [1168, 405] width 118 height 13
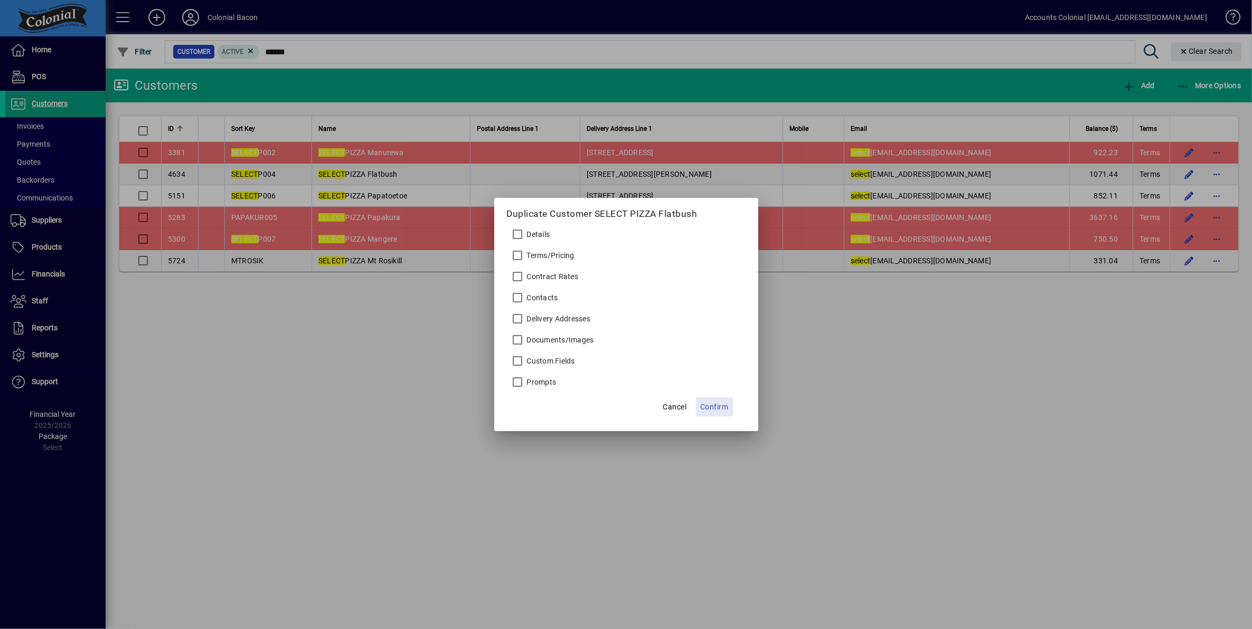
click at [714, 408] on span "Confirm" at bounding box center [714, 407] width 29 height 13
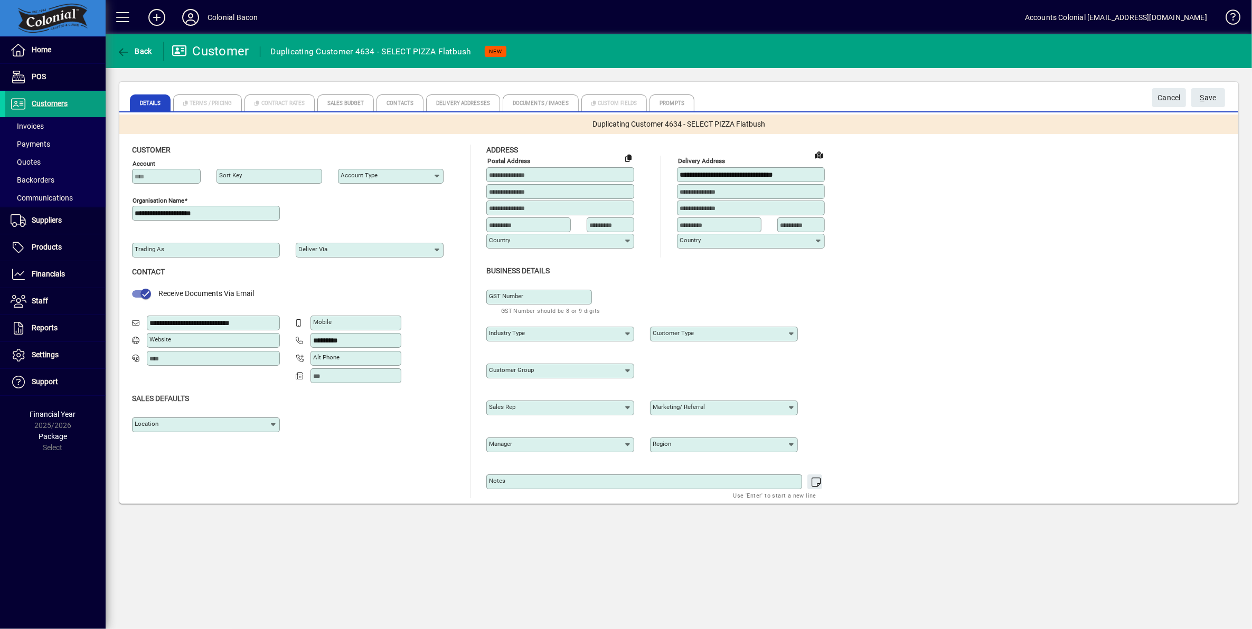
type input "**********"
type input "*******"
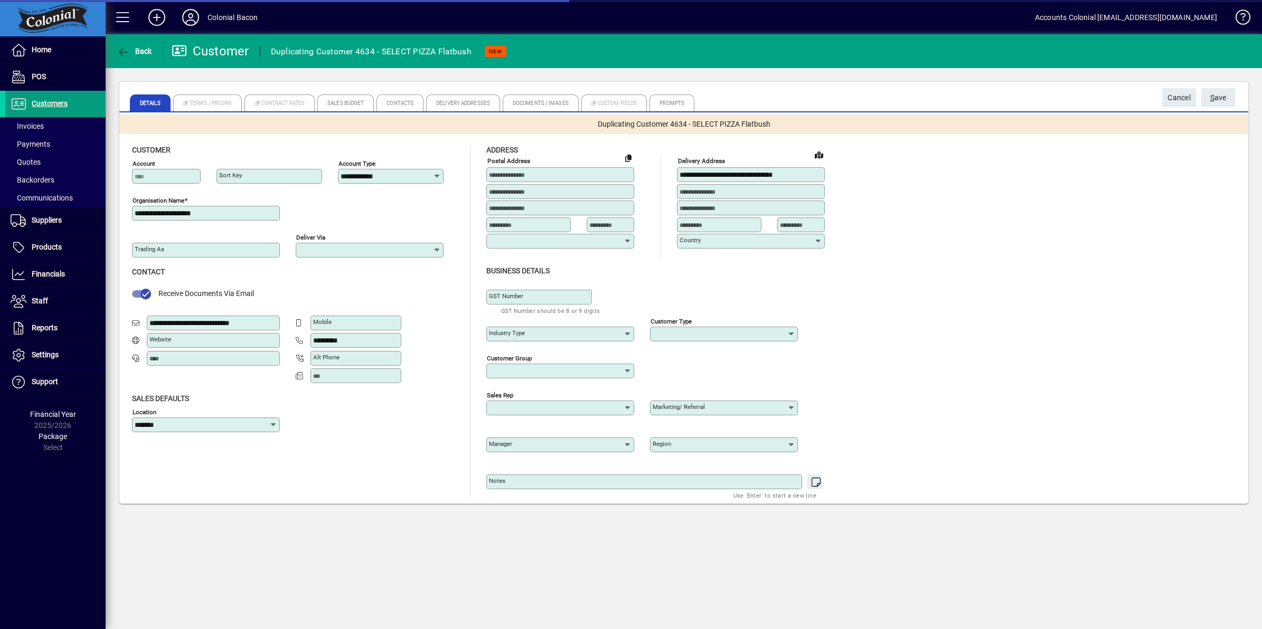
type input "**********"
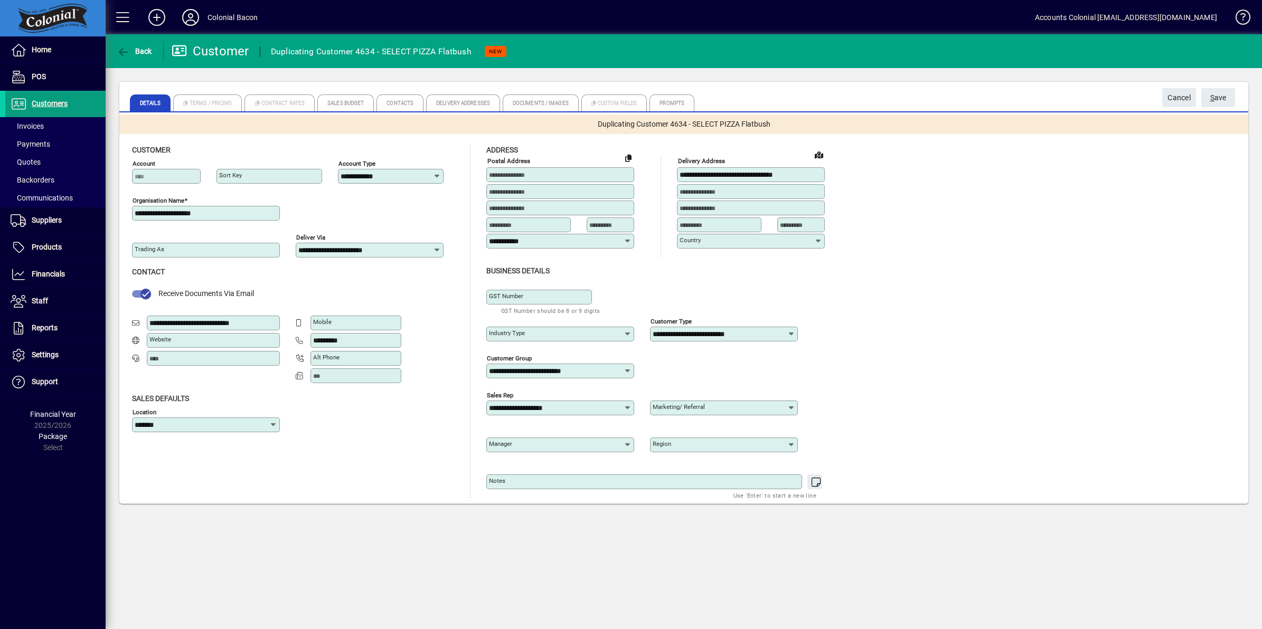
click at [434, 175] on icon at bounding box center [437, 176] width 8 height 8
click at [302, 217] on div "**********" at bounding box center [295, 211] width 327 height 37
drag, startPoint x: 186, startPoint y: 212, endPoint x: 223, endPoint y: 207, distance: 37.2
click at [223, 207] on div "**********" at bounding box center [206, 213] width 148 height 15
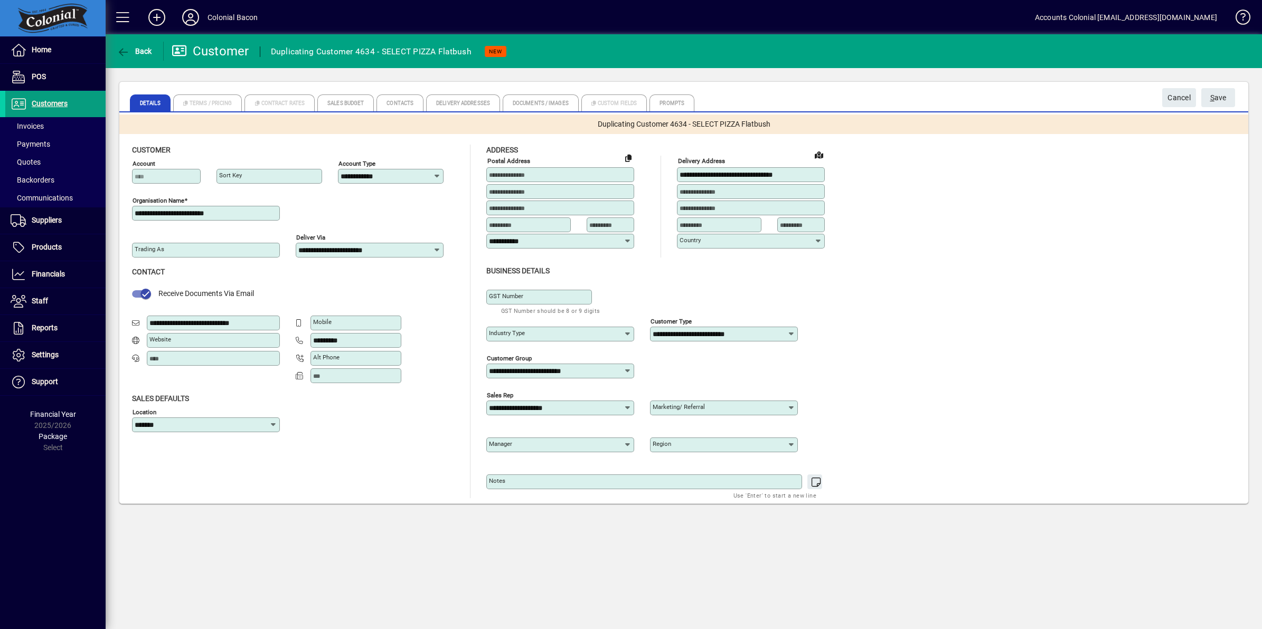
type input "**********"
drag, startPoint x: 259, startPoint y: 324, endPoint x: 137, endPoint y: 323, distance: 121.4
click at [137, 323] on div "**********" at bounding box center [206, 324] width 148 height 16
type input "**********"
drag, startPoint x: 356, startPoint y: 343, endPoint x: 301, endPoint y: 341, distance: 54.9
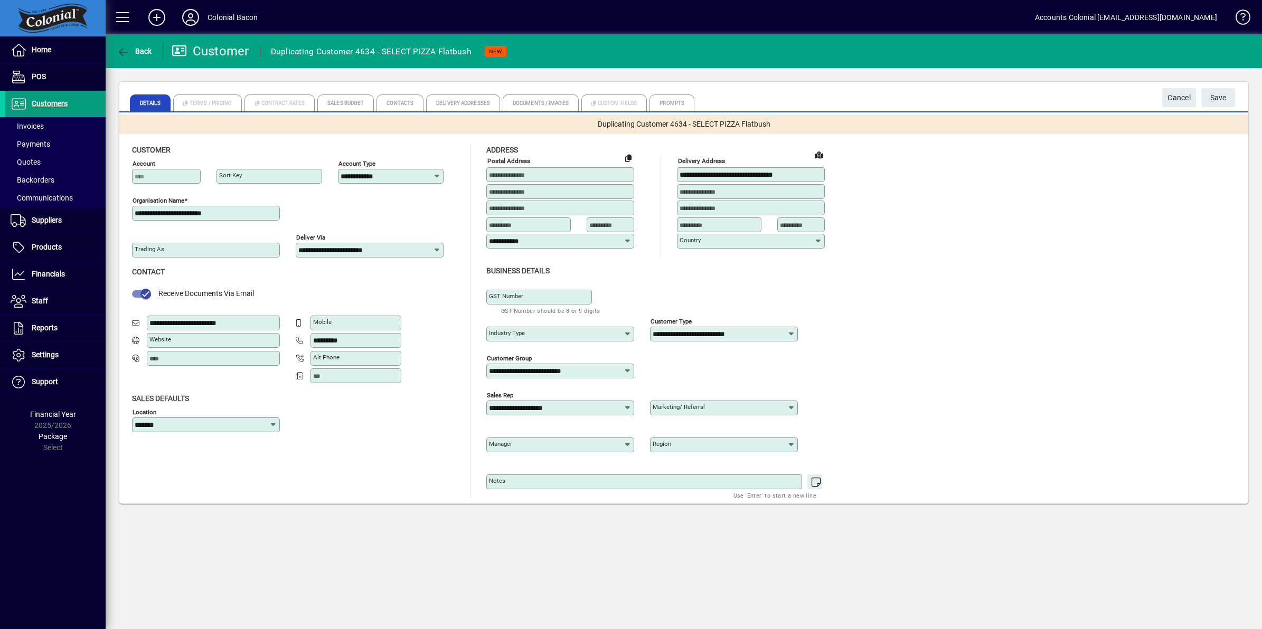
click at [301, 341] on div "Phone *********" at bounding box center [349, 341] width 106 height 16
type input "**********"
click at [273, 428] on icon at bounding box center [273, 425] width 8 height 8
click at [273, 425] on icon at bounding box center [273, 425] width 8 height 8
drag, startPoint x: 815, startPoint y: 173, endPoint x: 679, endPoint y: 184, distance: 136.1
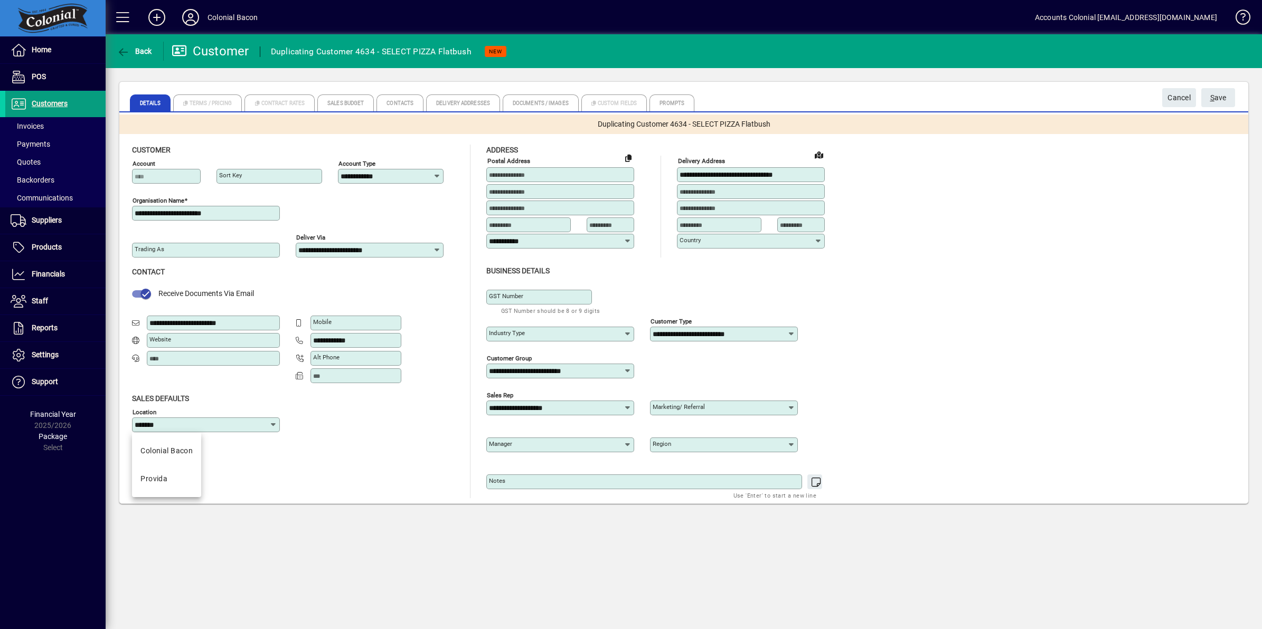
click at [679, 184] on fieldset "**********" at bounding box center [759, 208] width 164 height 83
type input "**********"
click at [798, 226] on input at bounding box center [802, 225] width 44 height 8
type input "****"
click at [818, 239] on icon at bounding box center [818, 241] width 8 height 8
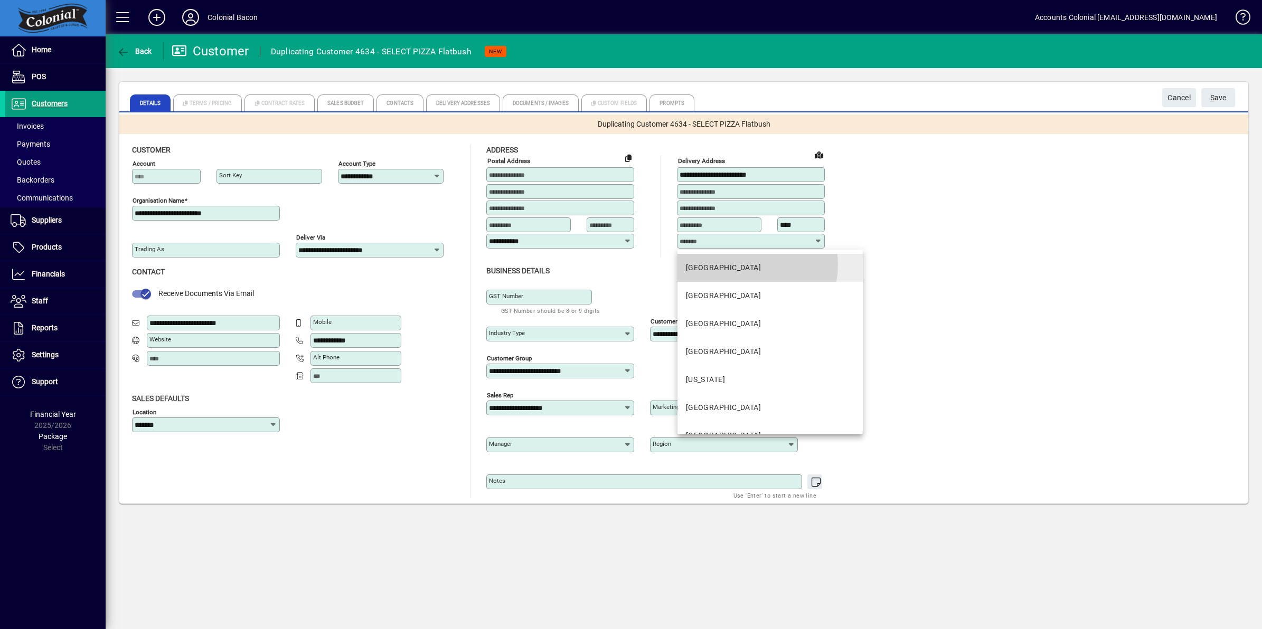
click at [747, 265] on mat-option "New Zealand" at bounding box center [769, 268] width 185 height 28
type input "**********"
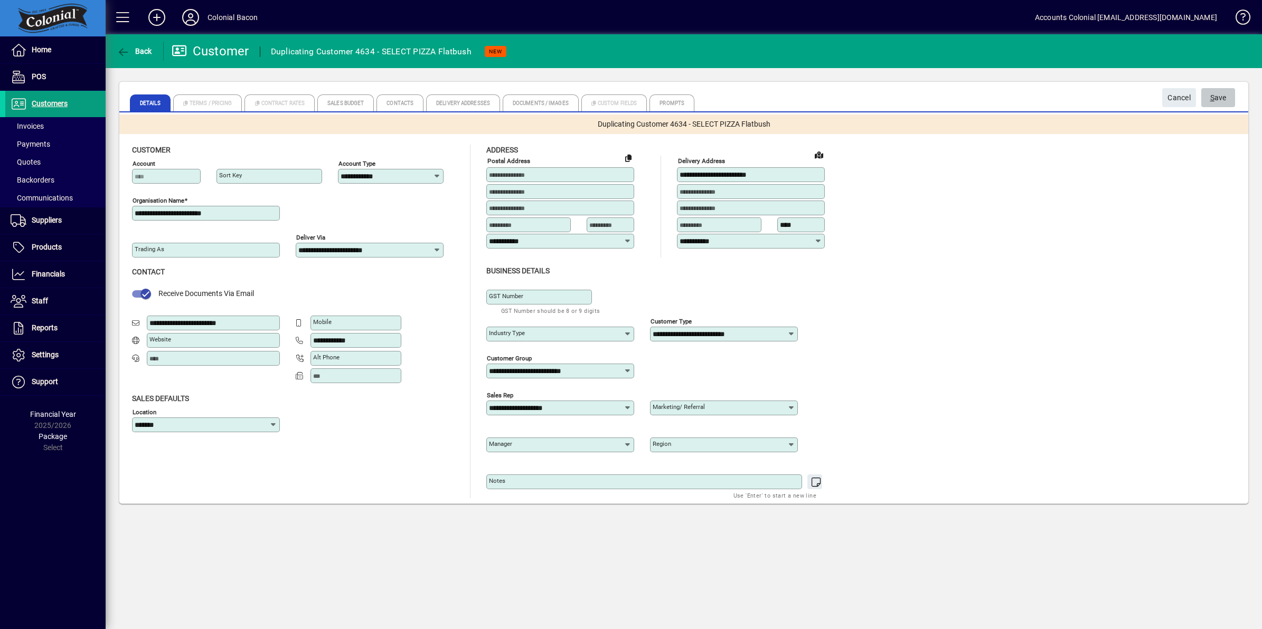
click at [1218, 98] on span "S ave" at bounding box center [1218, 97] width 16 height 17
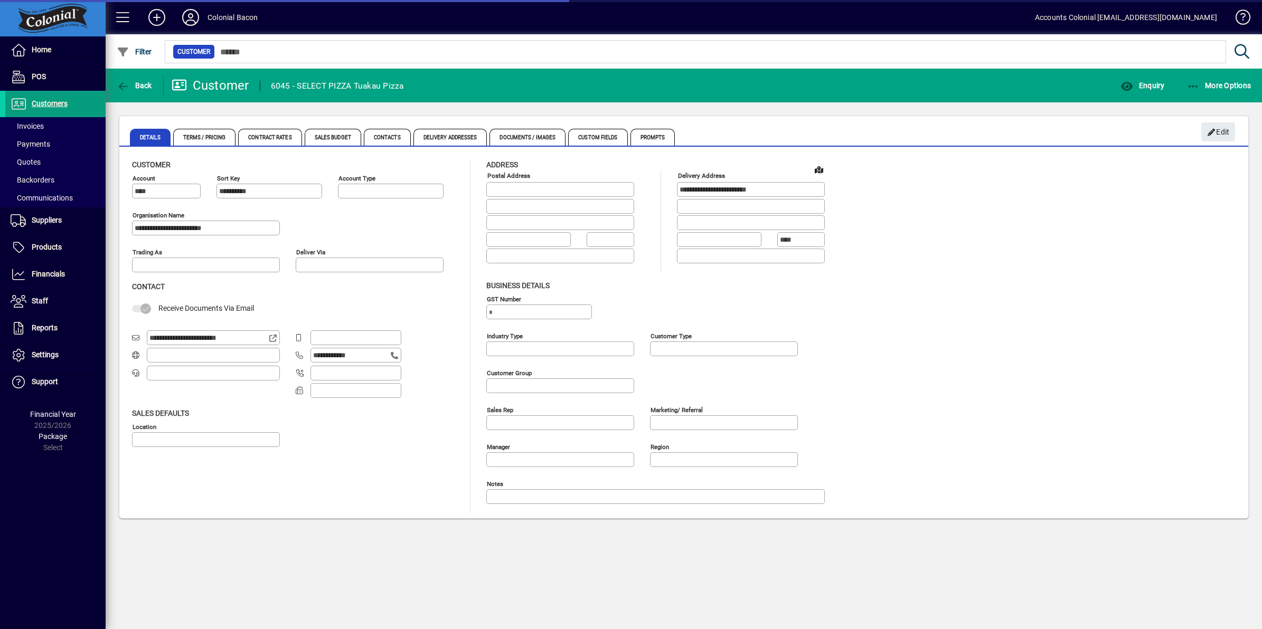
type input "**********"
type input "*******"
type input "**********"
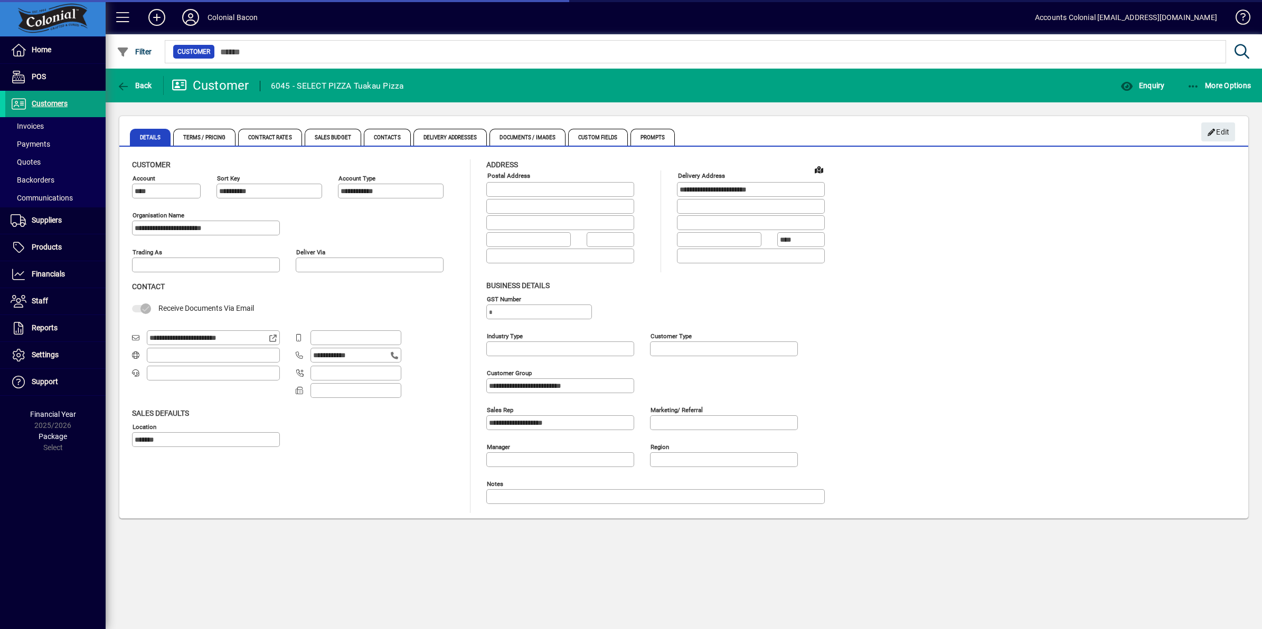
type input "**********"
click at [217, 138] on span "Terms / Pricing" at bounding box center [204, 137] width 63 height 17
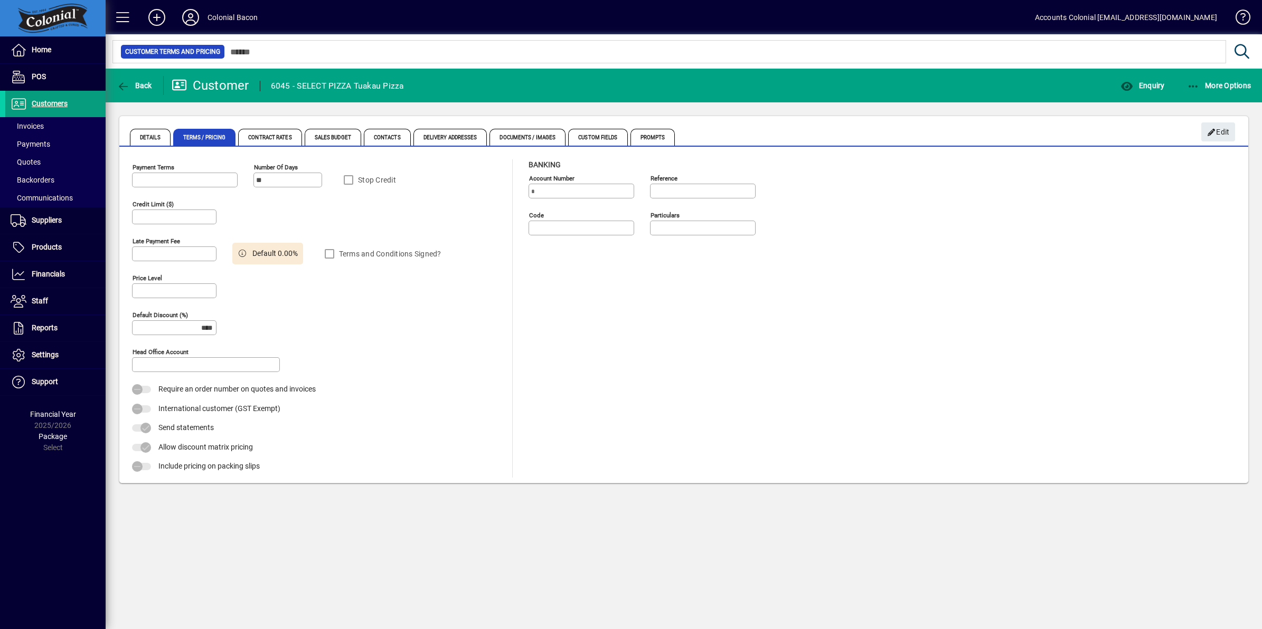
type input "**********"
drag, startPoint x: 276, startPoint y: 179, endPoint x: 253, endPoint y: 178, distance: 22.2
click at [253, 178] on div "Number of days **" at bounding box center [287, 180] width 69 height 15
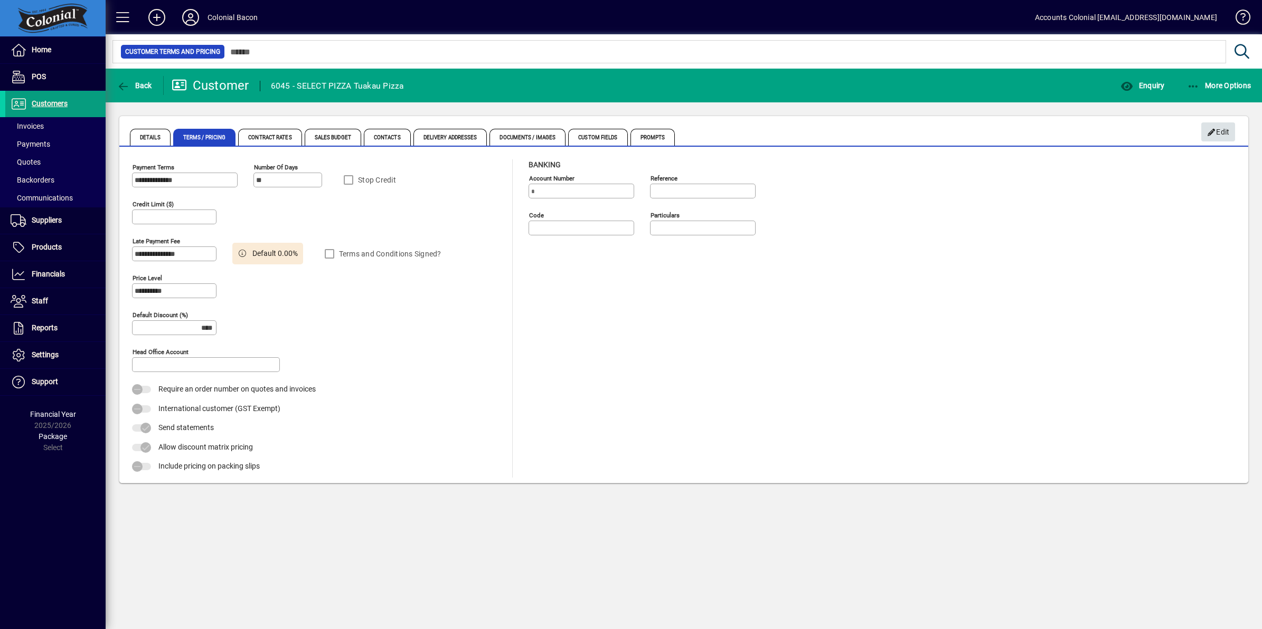
click at [1216, 130] on span "Edit" at bounding box center [1218, 132] width 23 height 17
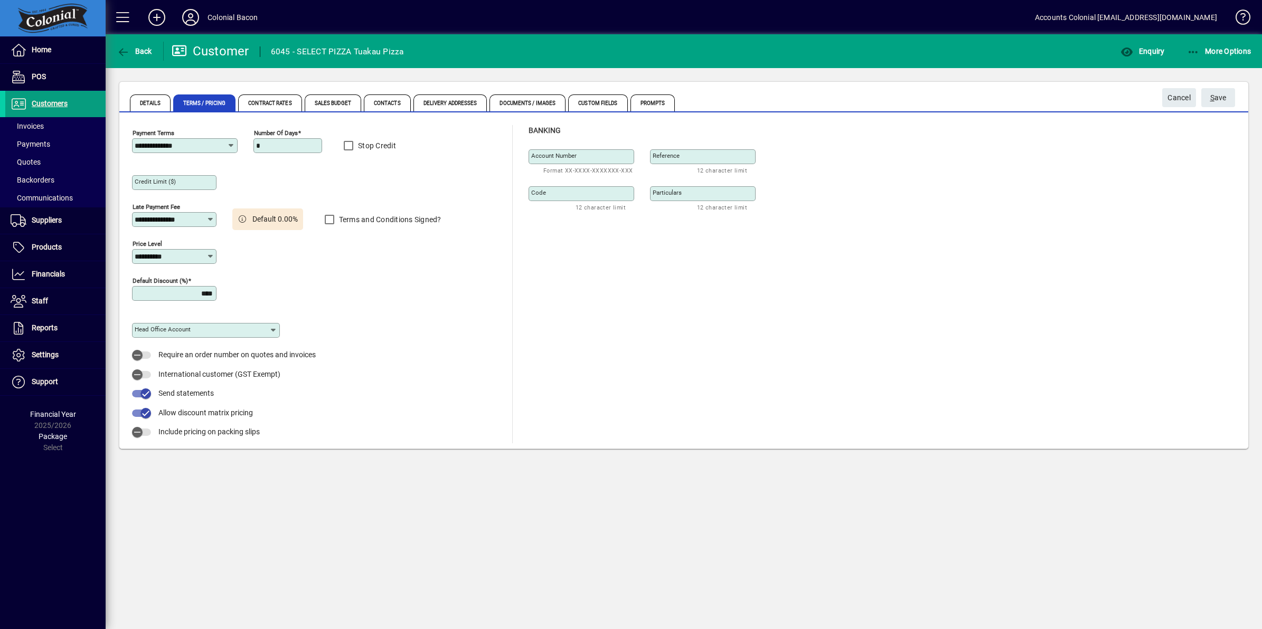
type input "*"
click at [212, 259] on icon at bounding box center [210, 256] width 8 height 8
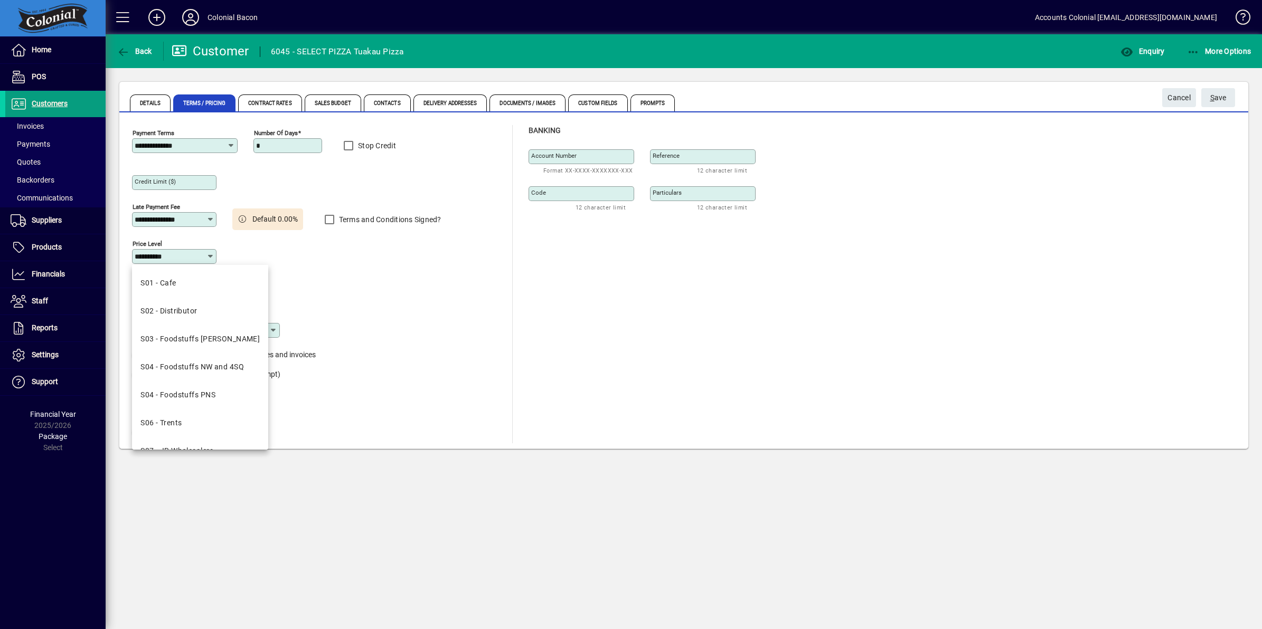
click at [339, 243] on div "**********" at bounding box center [317, 254] width 370 height 37
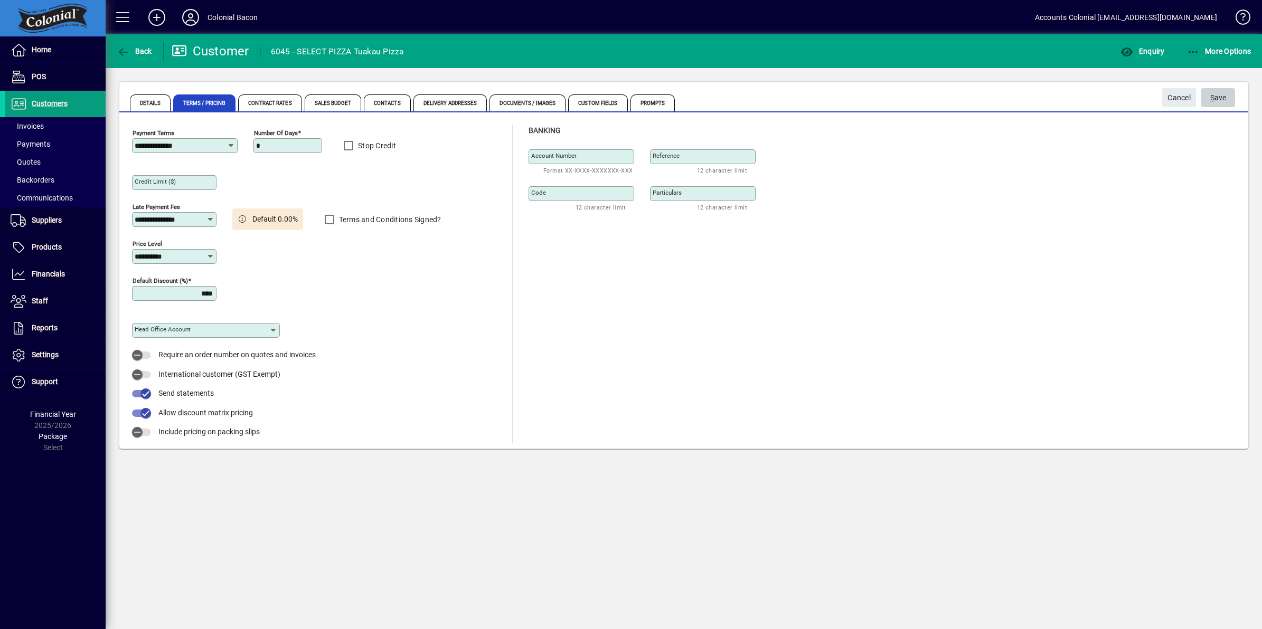
drag, startPoint x: 1219, startPoint y: 92, endPoint x: 1047, endPoint y: 124, distance: 175.5
click at [1219, 93] on span "S ave" at bounding box center [1218, 97] width 16 height 17
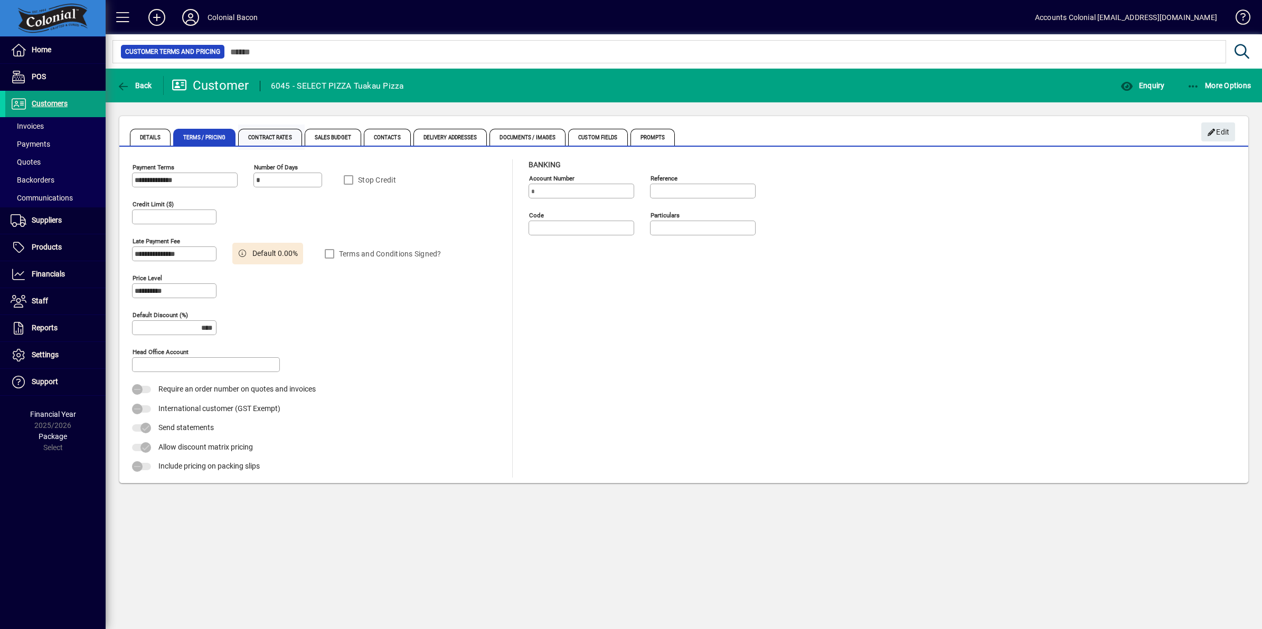
click at [276, 138] on span "Contract Rates" at bounding box center [269, 137] width 63 height 17
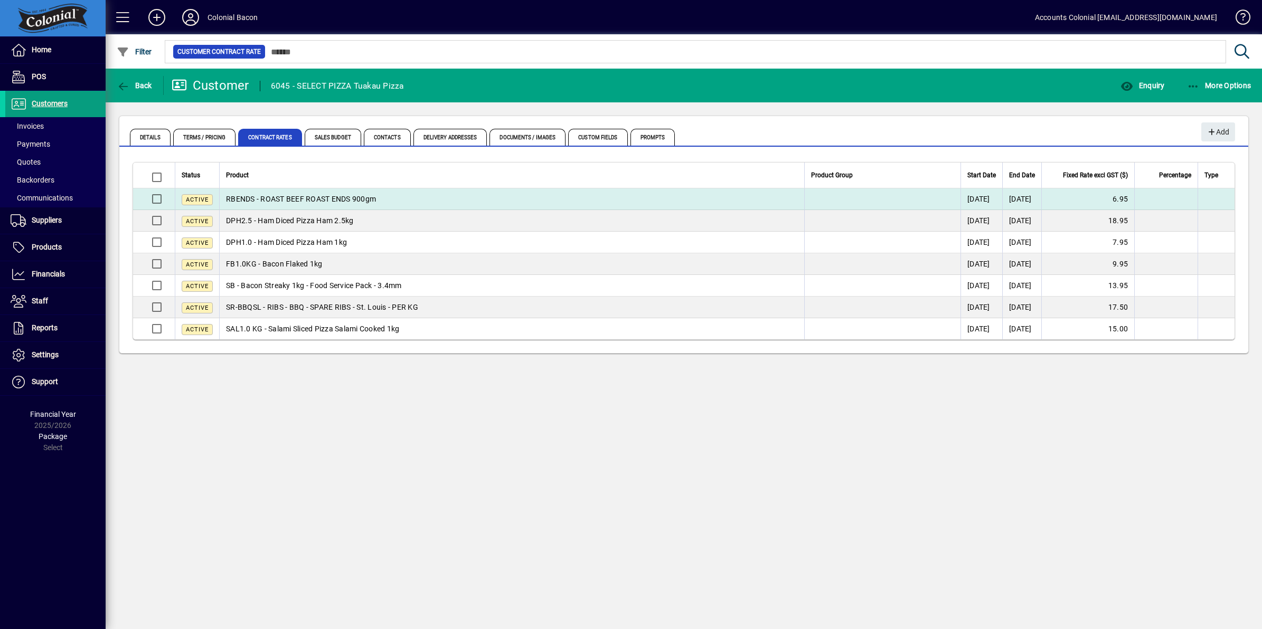
click at [1107, 197] on td "6.95" at bounding box center [1087, 199] width 93 height 22
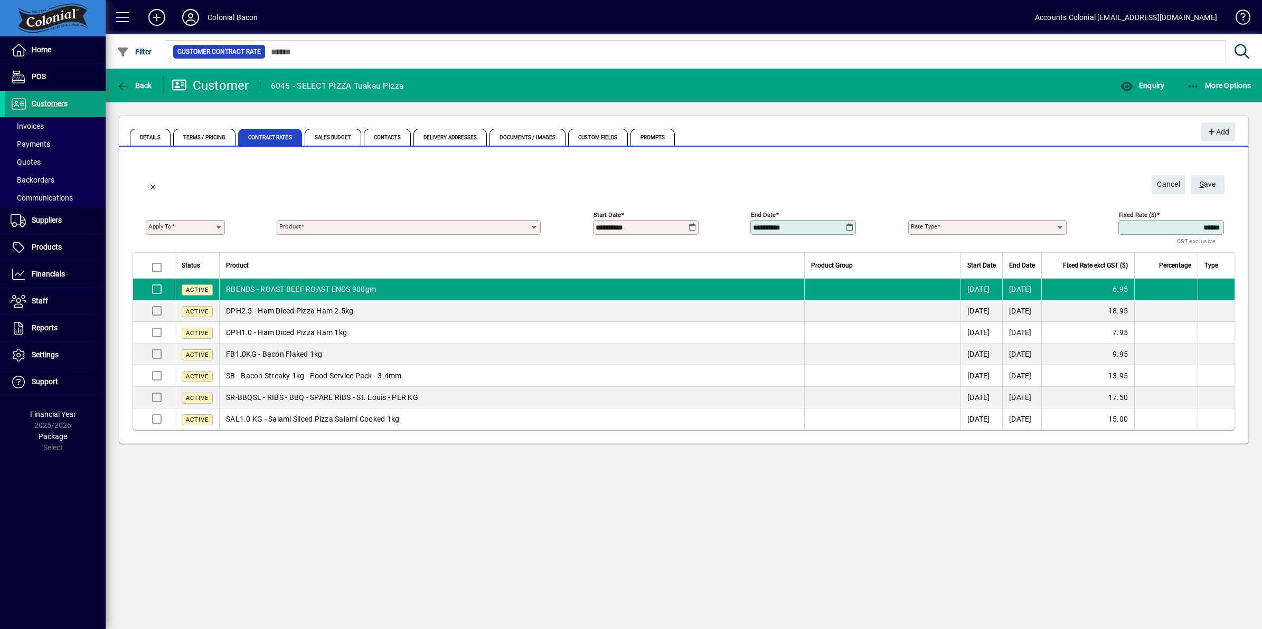
type input "*******"
type input "**********"
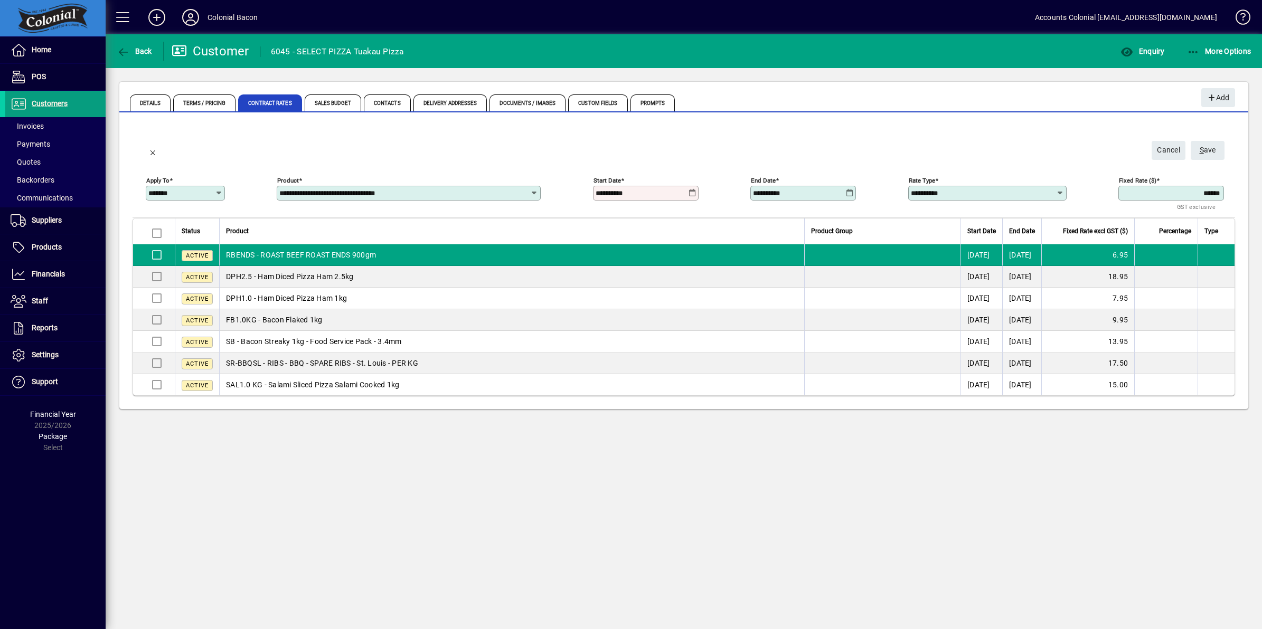
click at [934, 152] on mat-toolbar-row "Cancel S ave" at bounding box center [683, 149] width 1086 height 26
click at [429, 103] on span "Delivery Addresses" at bounding box center [450, 102] width 74 height 17
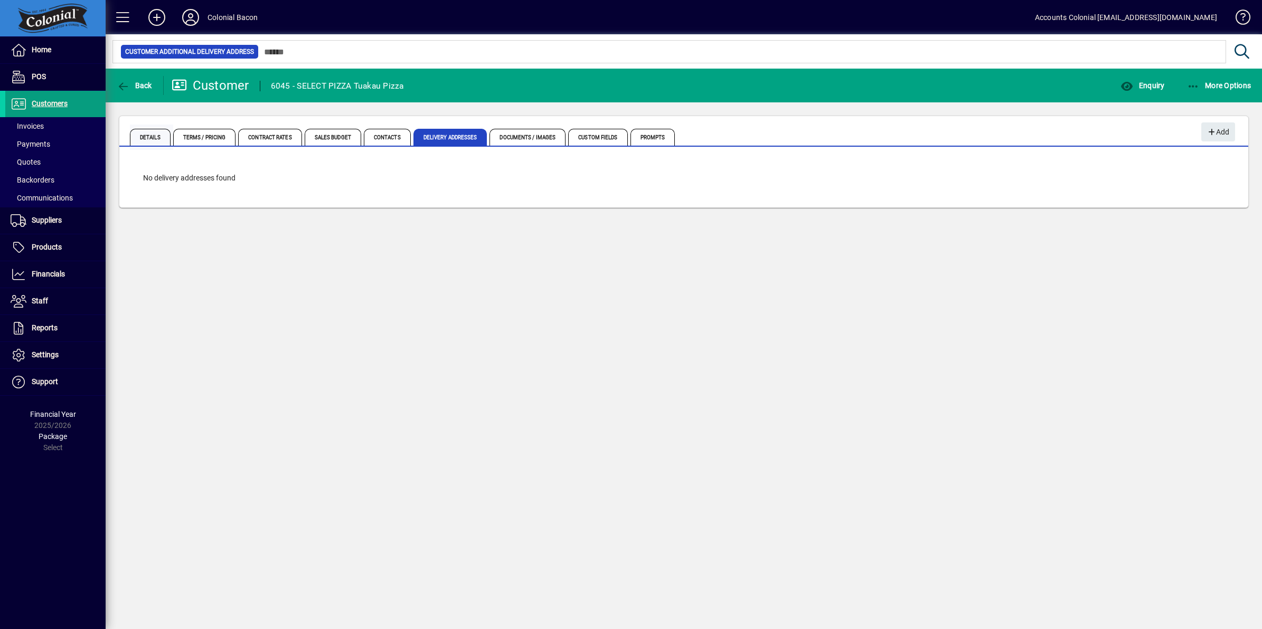
click at [151, 136] on span "Details" at bounding box center [150, 137] width 41 height 17
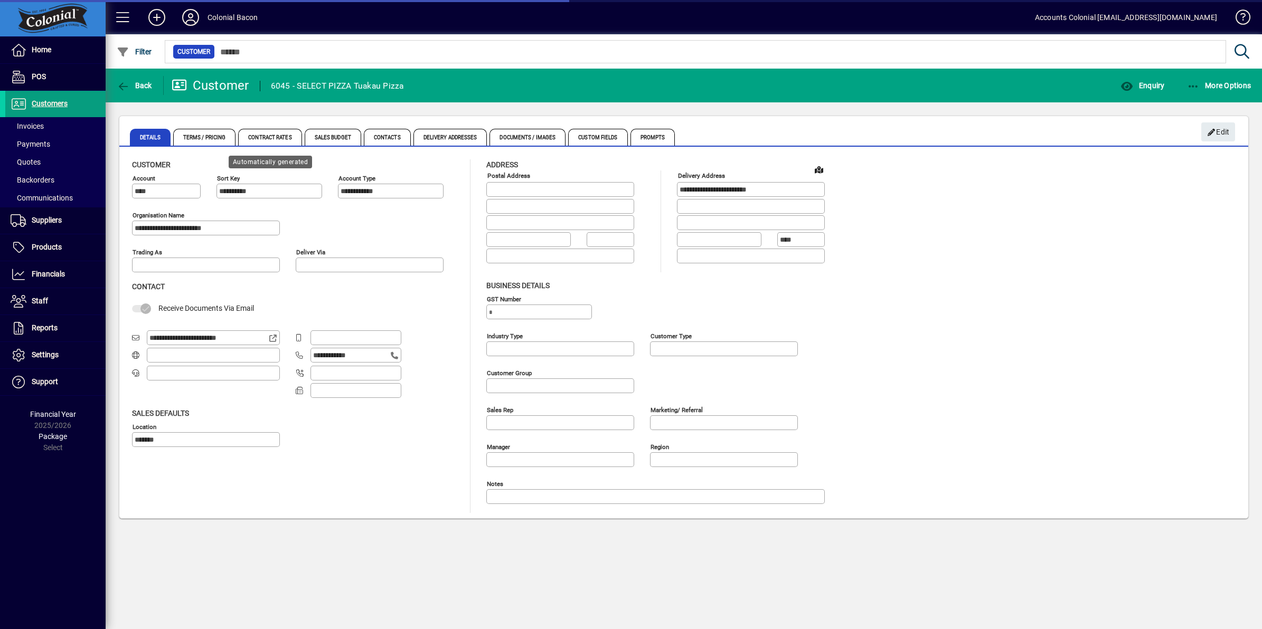
type input "**********"
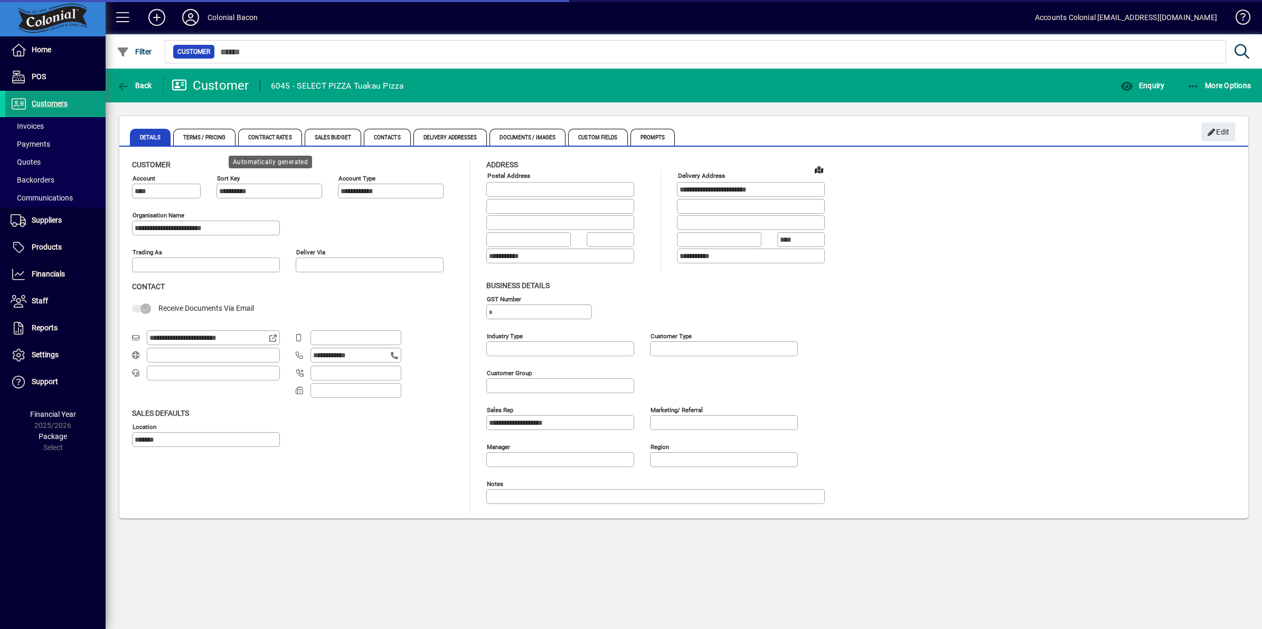
type input "**********"
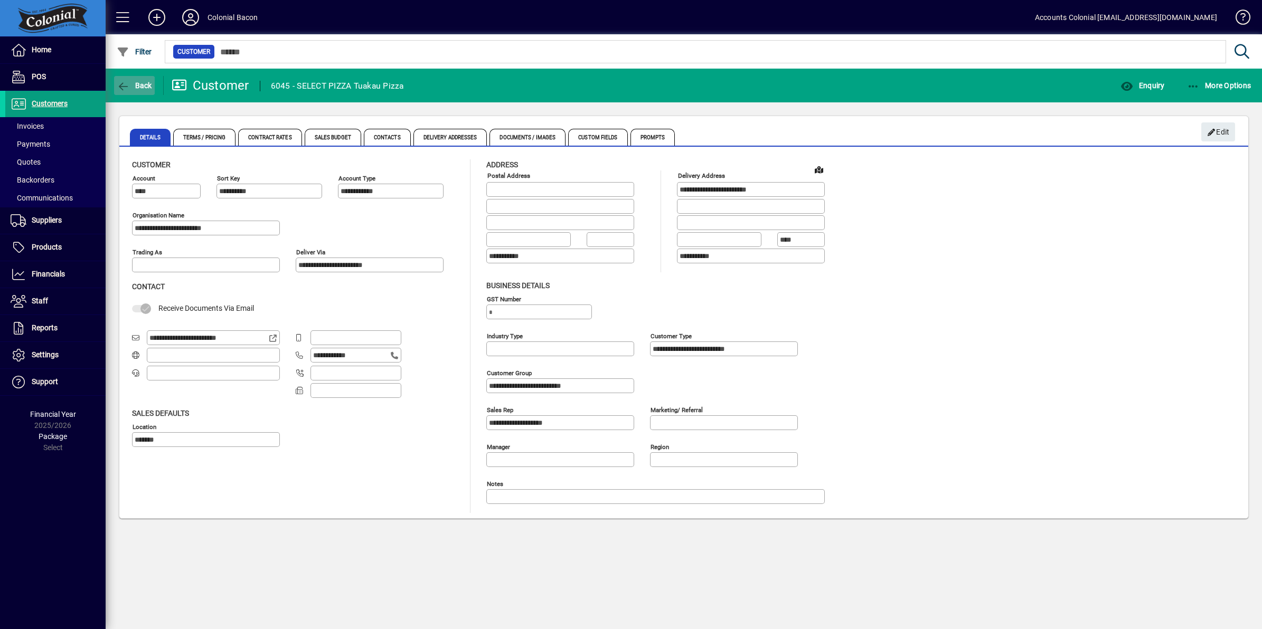
click at [128, 86] on icon "button" at bounding box center [123, 86] width 13 height 11
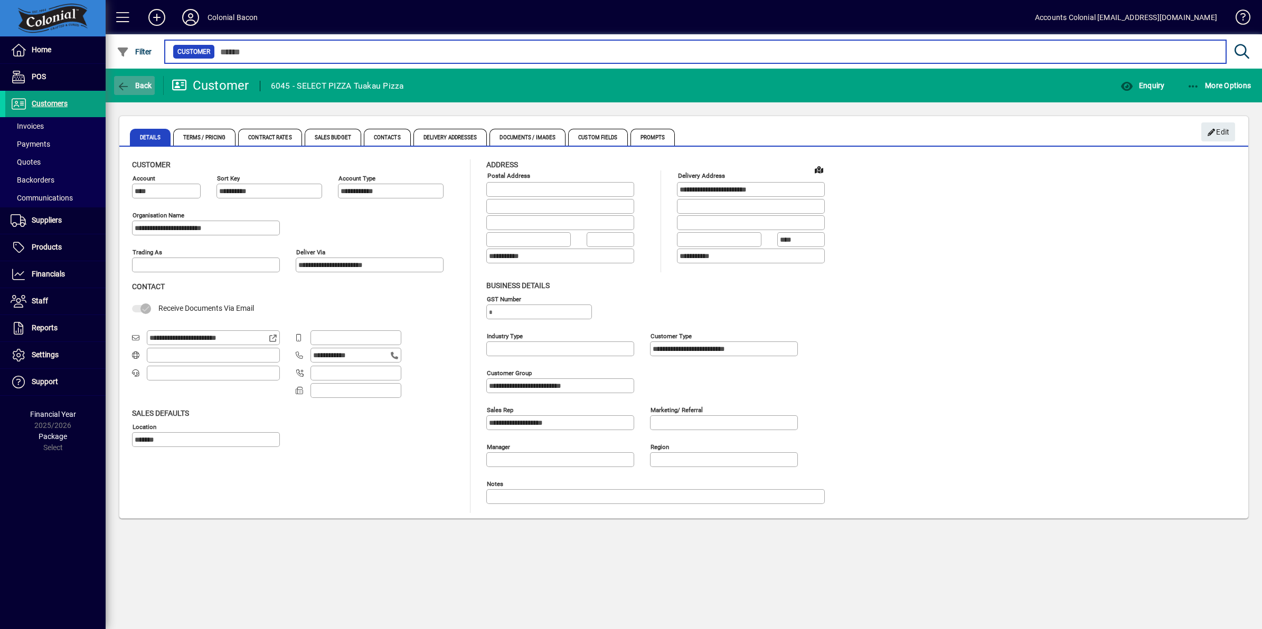
type input "******"
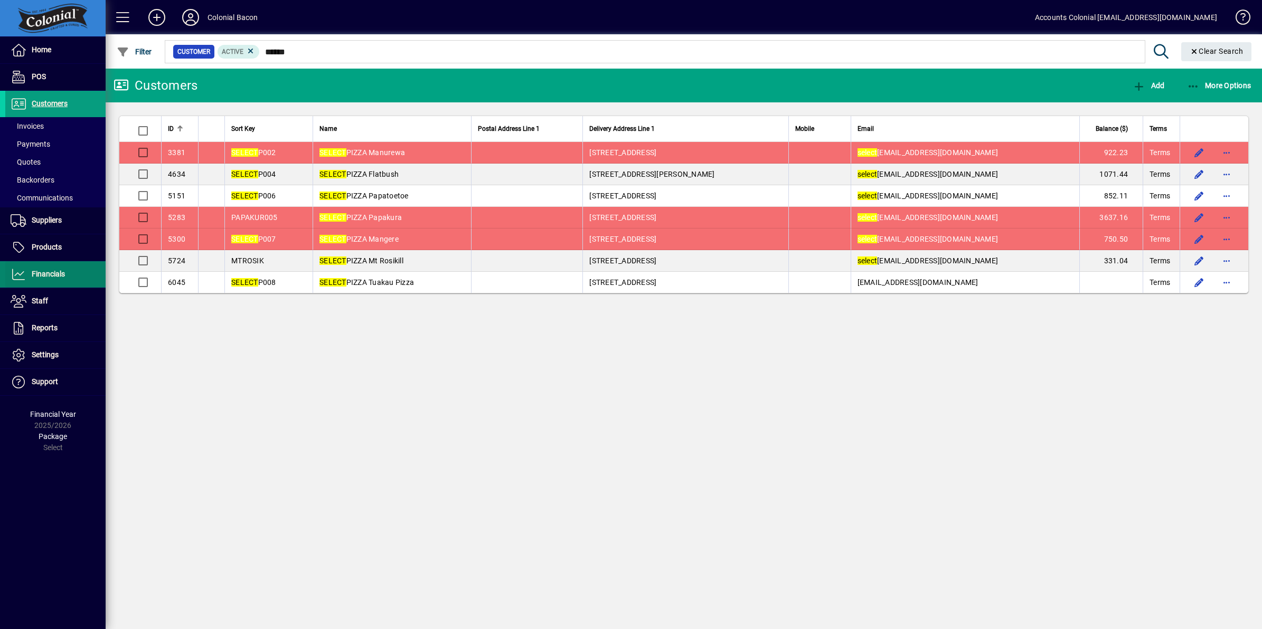
click at [53, 274] on span "Financials" at bounding box center [48, 274] width 33 height 8
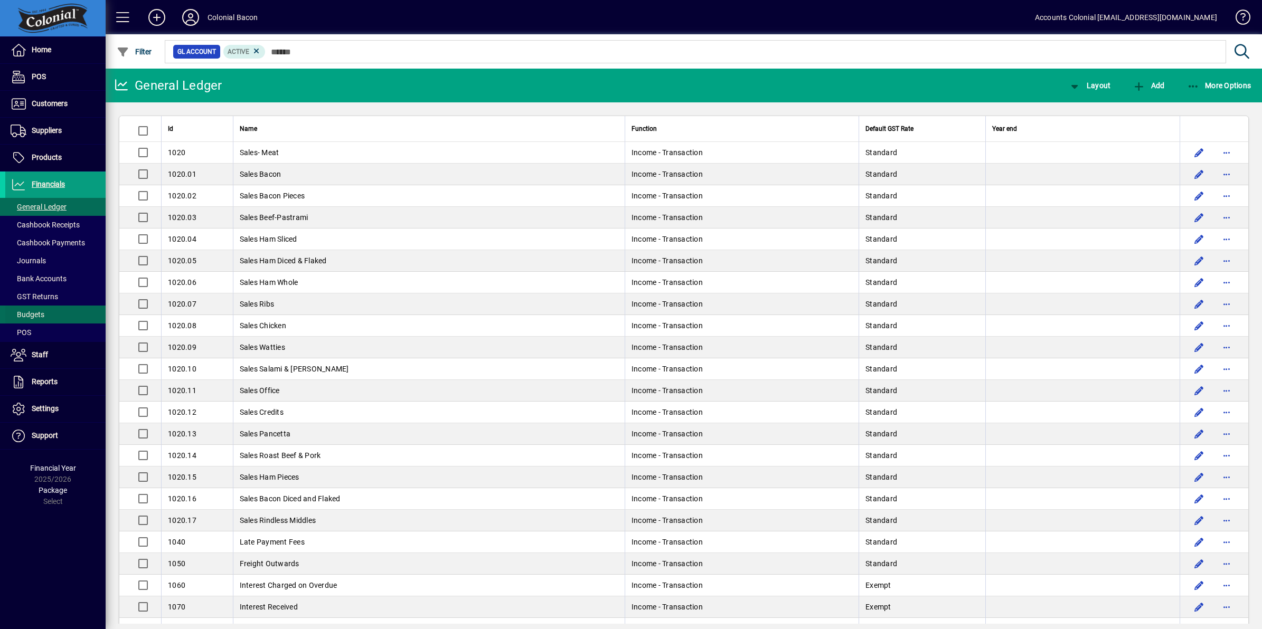
click at [53, 309] on span at bounding box center [55, 314] width 100 height 25
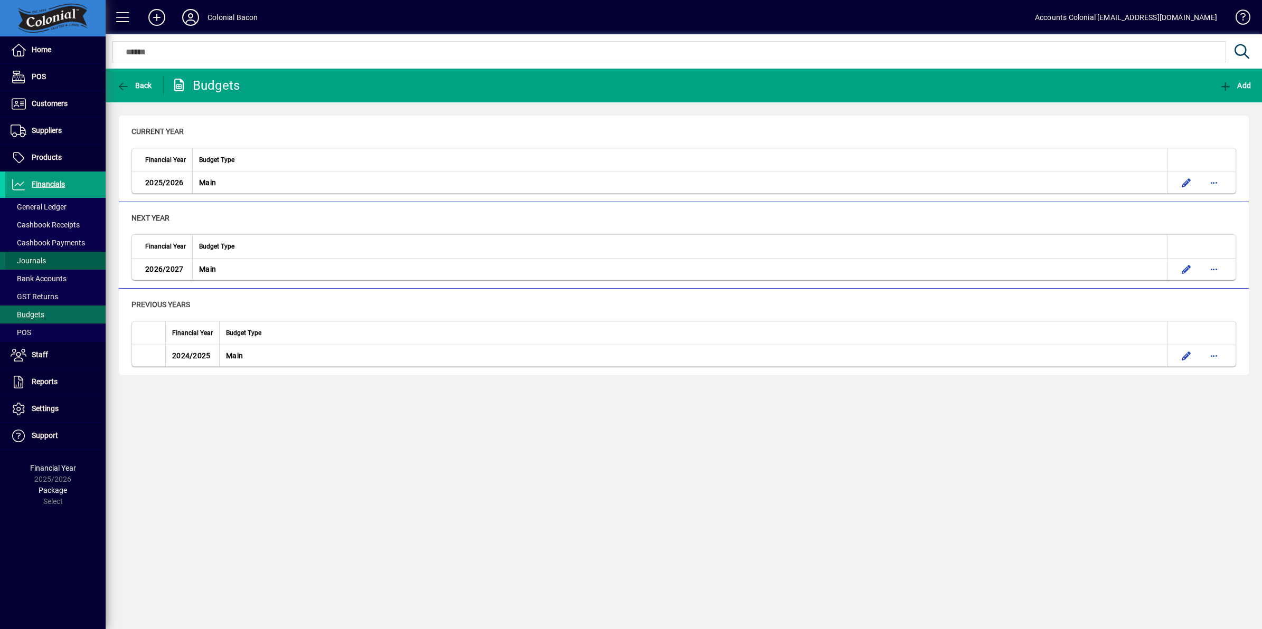
click at [56, 257] on span at bounding box center [55, 260] width 100 height 25
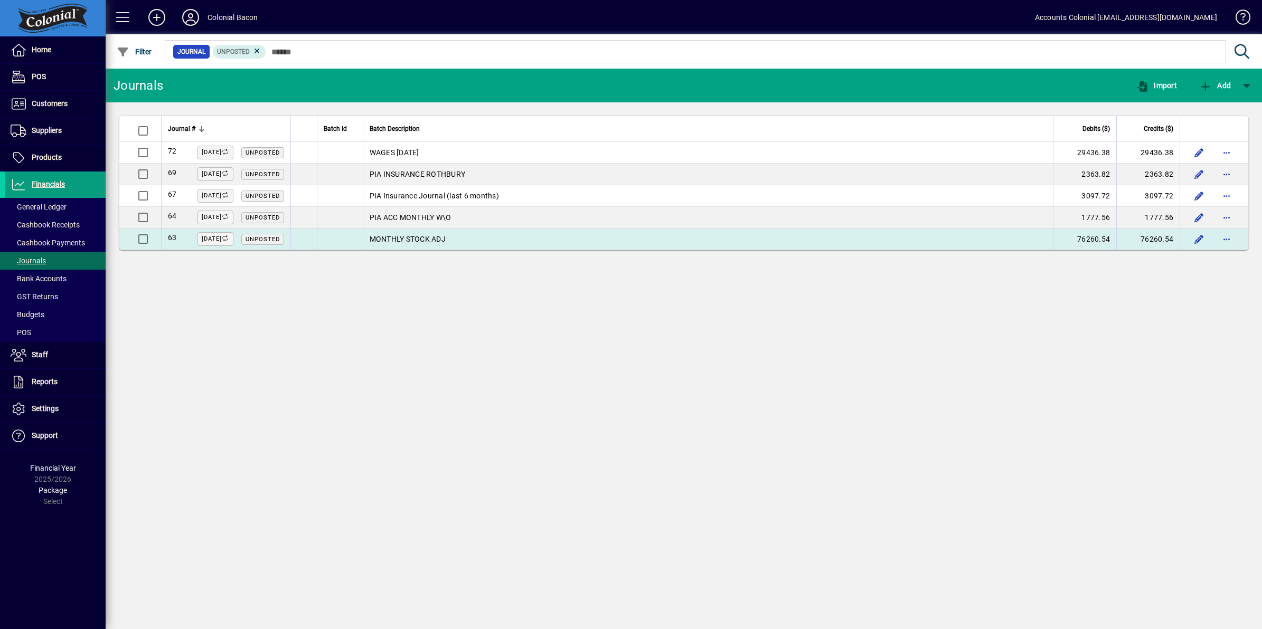
click at [449, 239] on td "MONTHLY STOCK ADJ" at bounding box center [708, 239] width 690 height 21
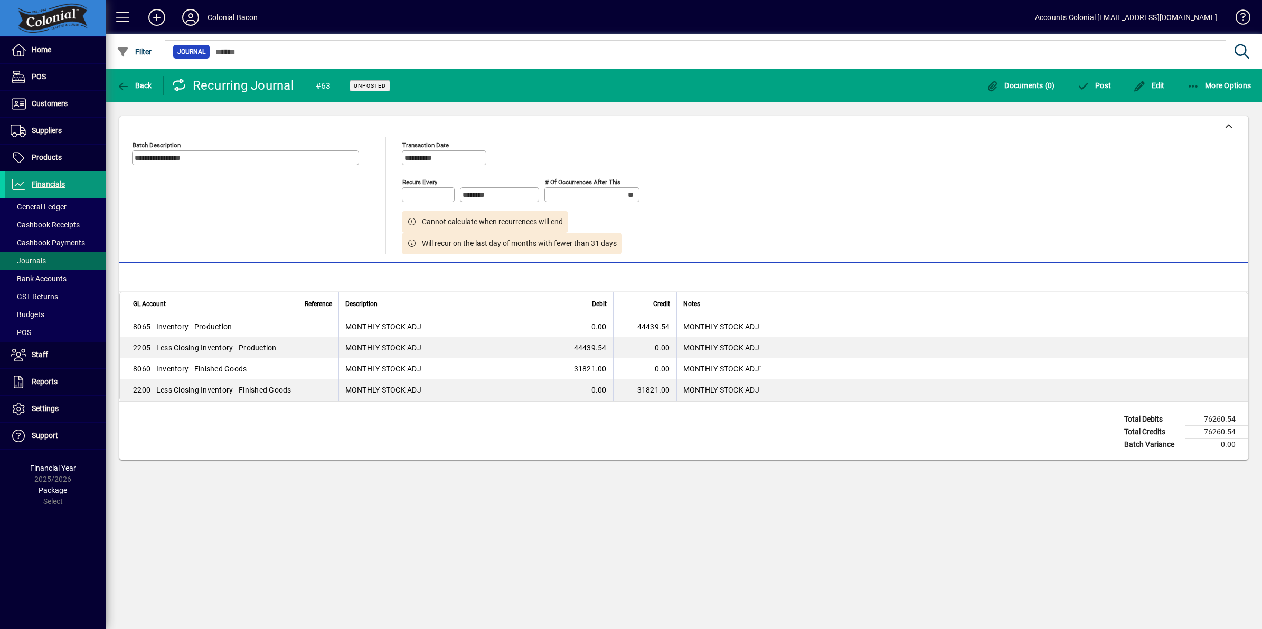
click at [51, 187] on span "Financials" at bounding box center [48, 184] width 33 height 8
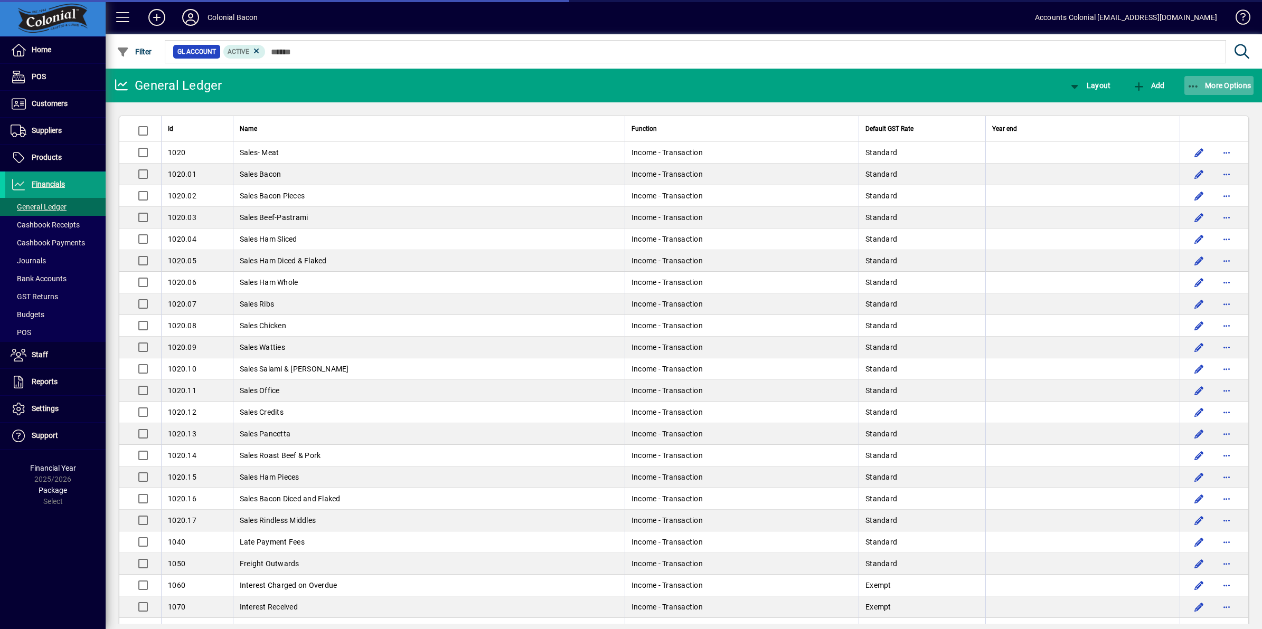
click at [1194, 86] on icon "button" at bounding box center [1193, 86] width 13 height 11
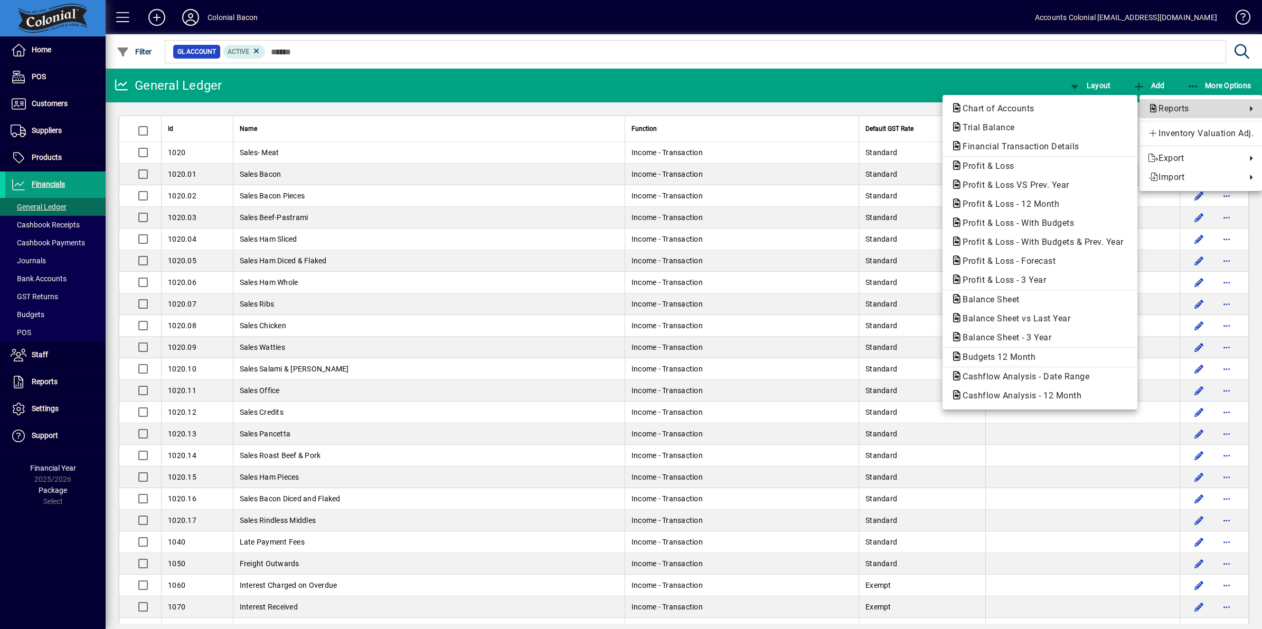
click at [1170, 109] on span "Reports" at bounding box center [1194, 108] width 93 height 13
click at [1033, 165] on span "Profit & Loss" at bounding box center [1040, 166] width 178 height 13
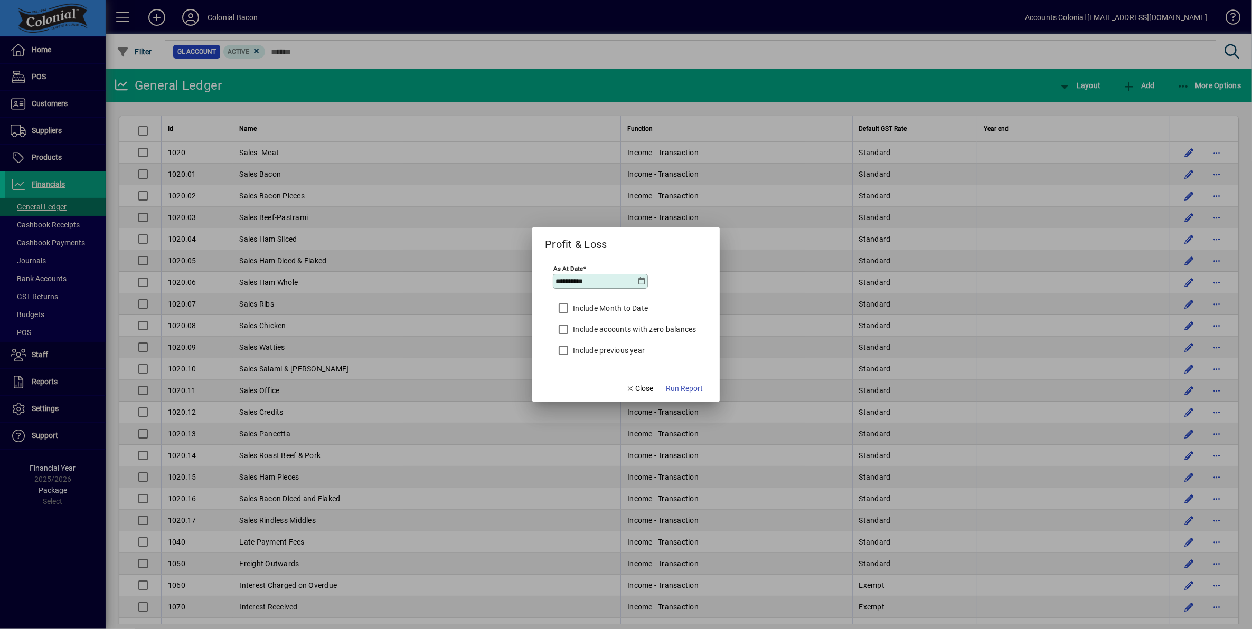
click at [642, 280] on icon at bounding box center [642, 281] width 8 height 8
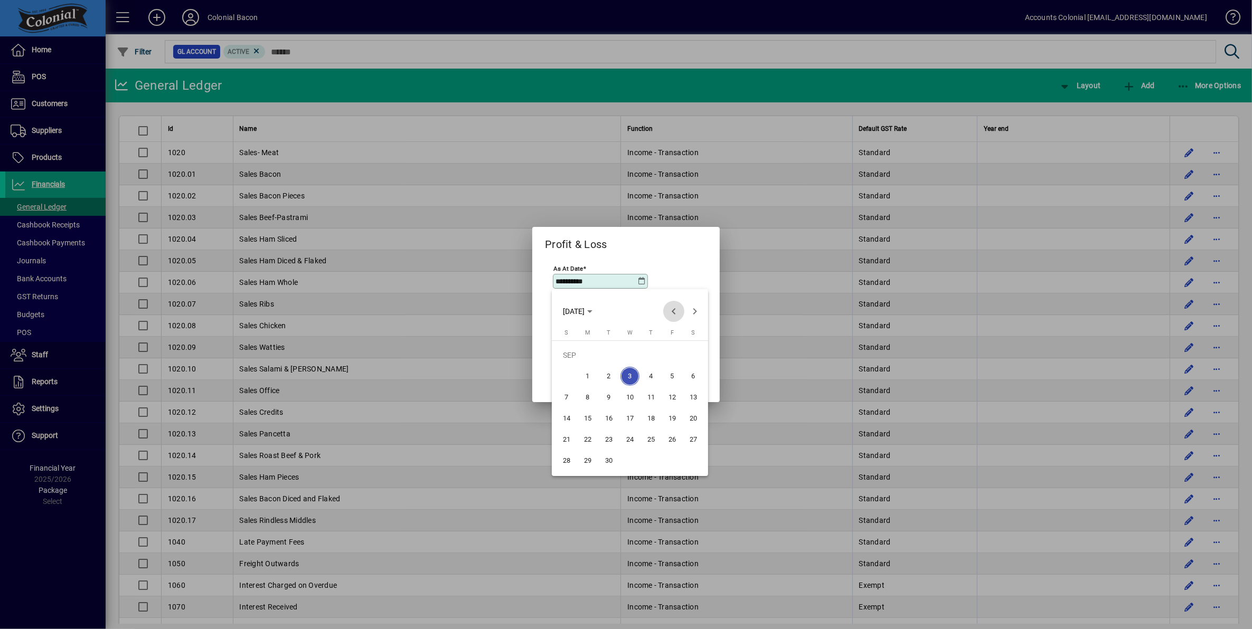
click at [671, 312] on span "Previous month" at bounding box center [673, 311] width 21 height 21
click at [569, 462] on span "31" at bounding box center [566, 460] width 19 height 19
type input "**********"
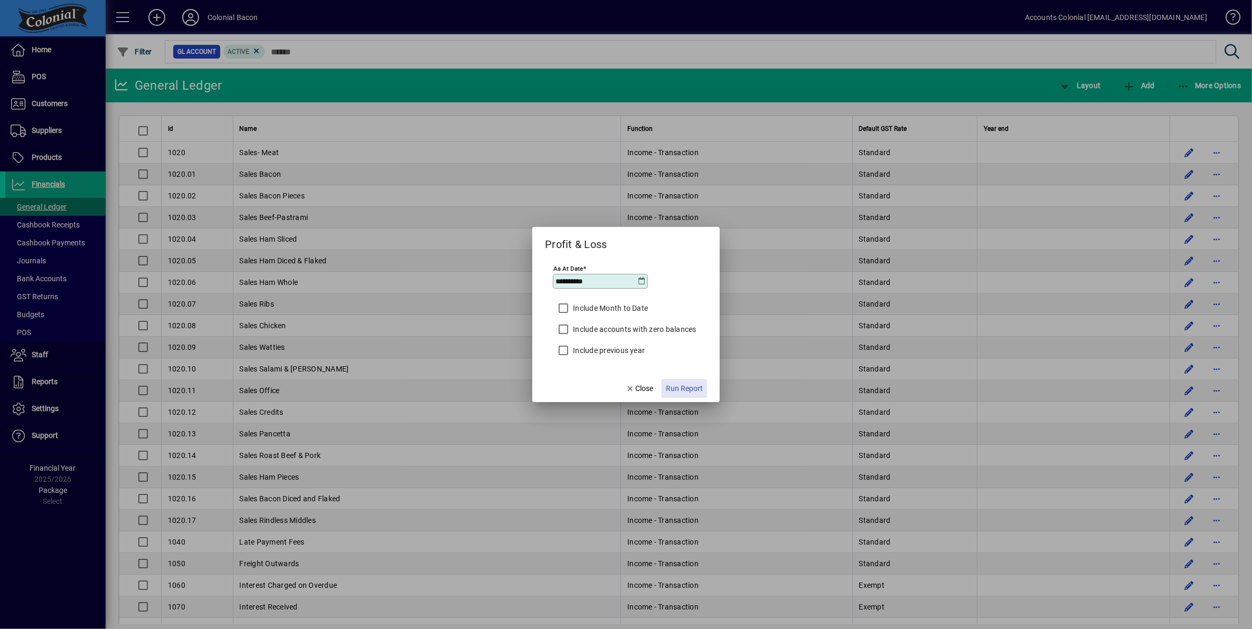
click at [676, 391] on span "Run Report" at bounding box center [684, 388] width 37 height 11
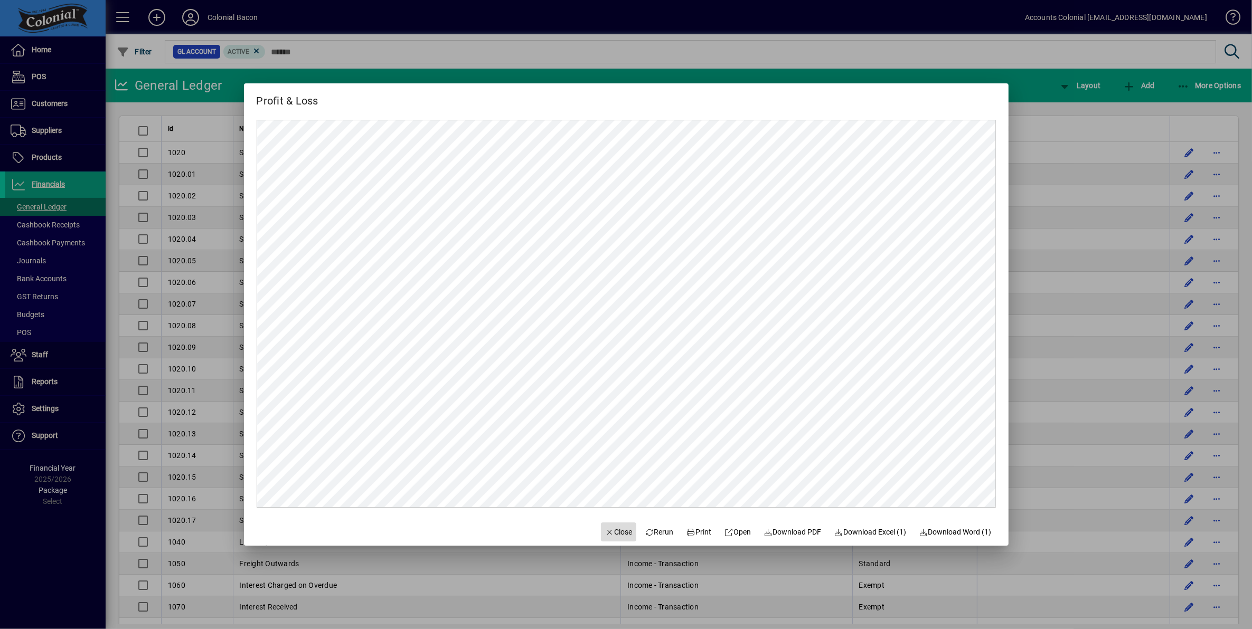
click at [605, 527] on span "Close" at bounding box center [618, 532] width 27 height 11
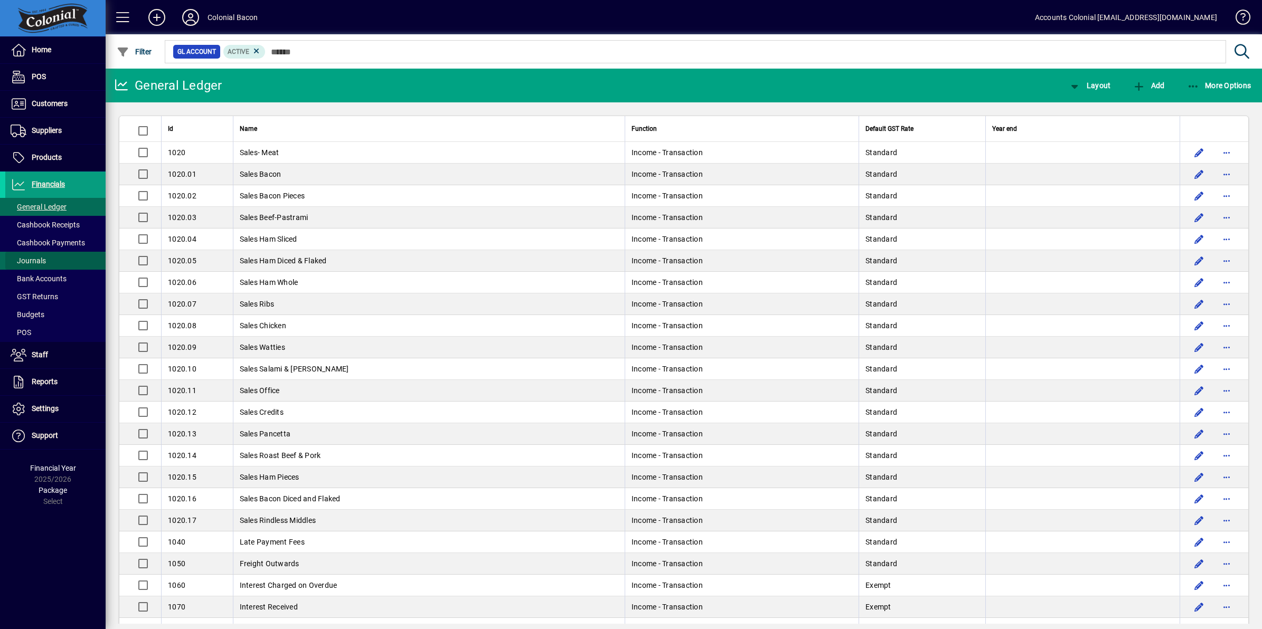
click at [35, 264] on span "Journals" at bounding box center [28, 261] width 35 height 8
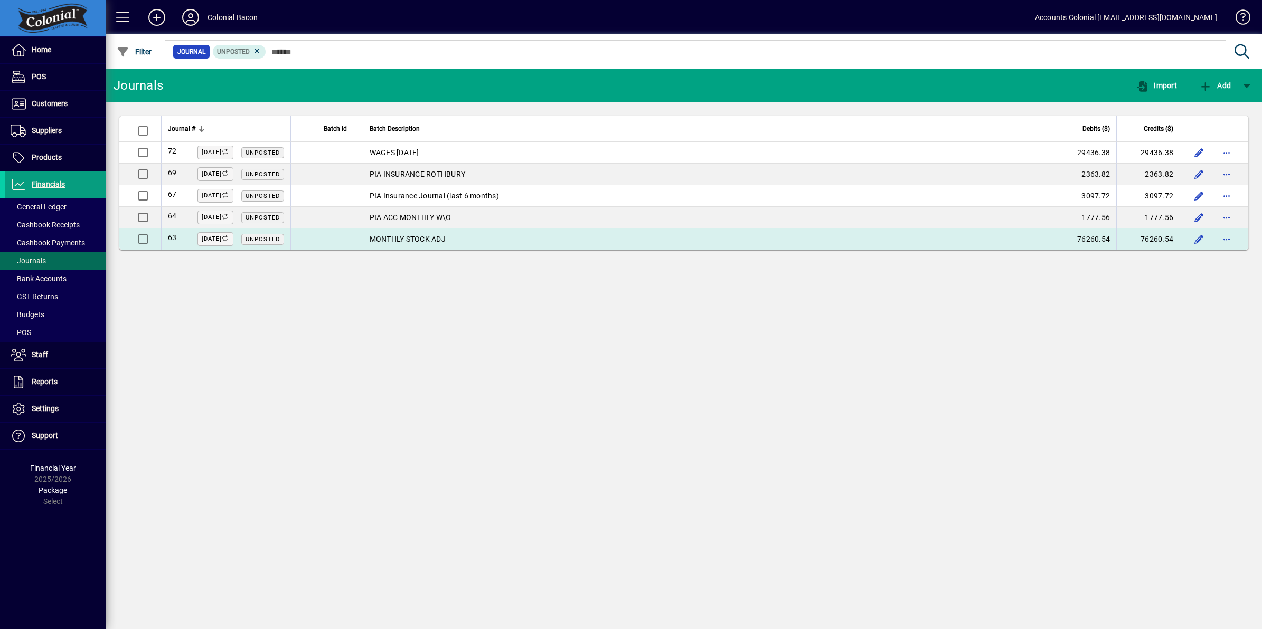
click at [425, 238] on td "MONTHLY STOCK ADJ" at bounding box center [708, 239] width 690 height 21
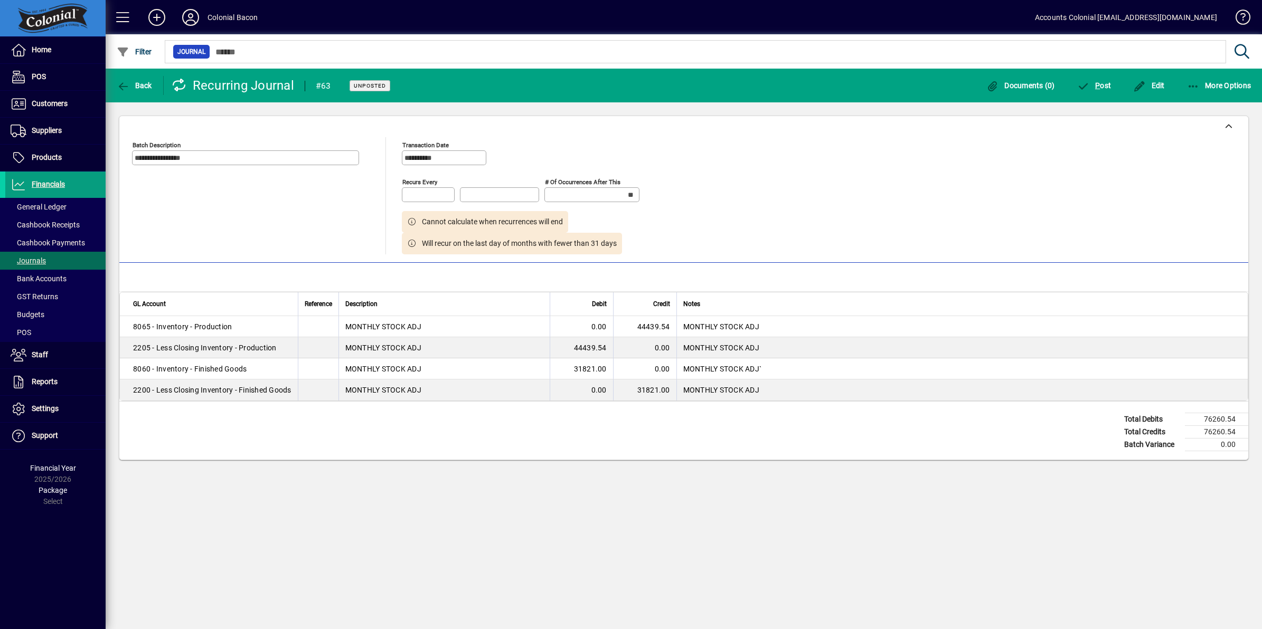
type input "********"
click at [584, 327] on td "0.00" at bounding box center [581, 326] width 63 height 21
click at [632, 325] on td "44439.54" at bounding box center [644, 326] width 63 height 21
click at [1162, 85] on span "Edit" at bounding box center [1149, 85] width 32 height 8
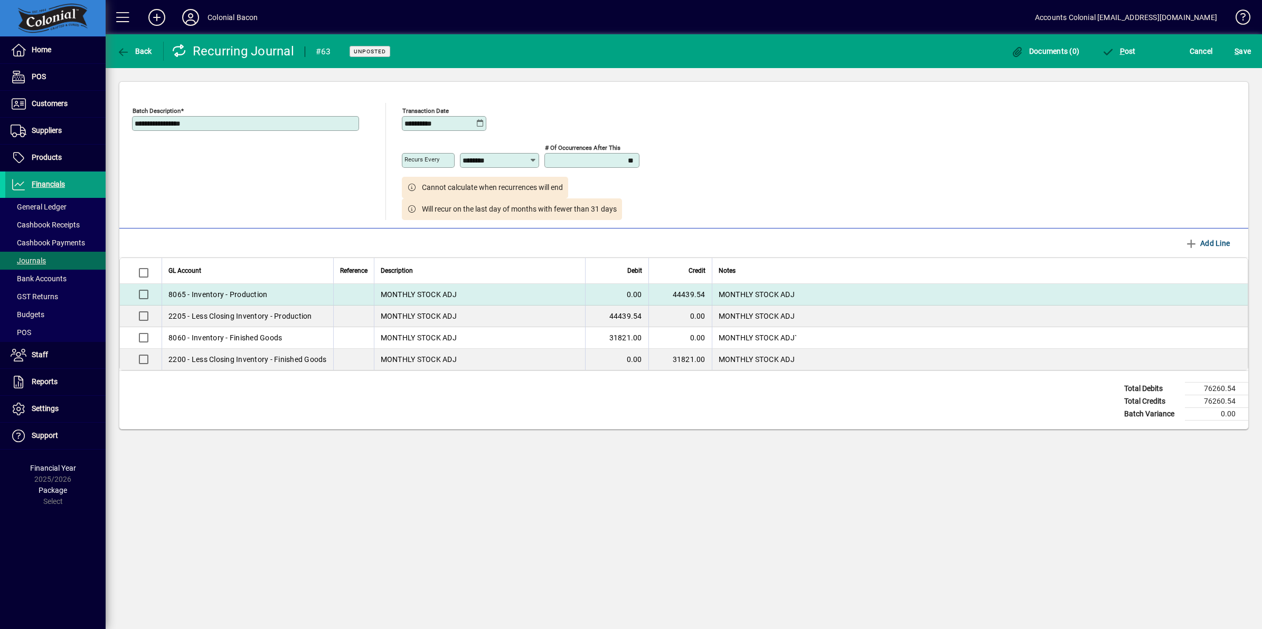
click at [690, 302] on td "44439.54" at bounding box center [679, 295] width 63 height 22
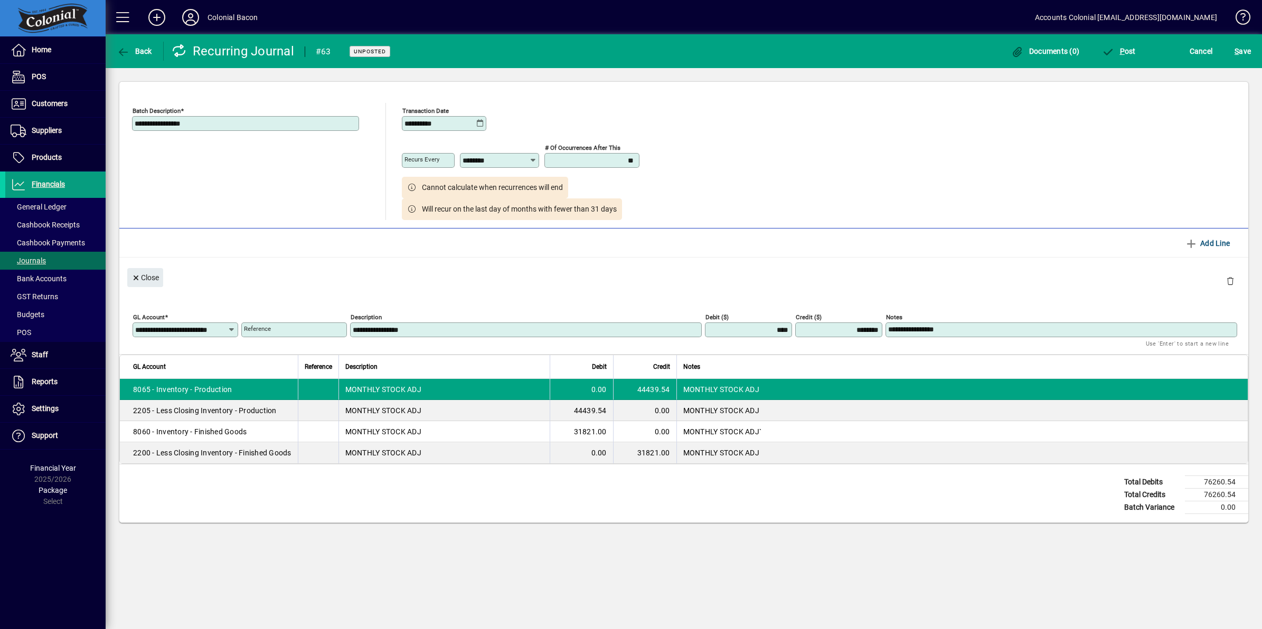
drag, startPoint x: 840, startPoint y: 327, endPoint x: 880, endPoint y: 333, distance: 40.5
click at [880, 333] on input "********" at bounding box center [840, 330] width 84 height 8
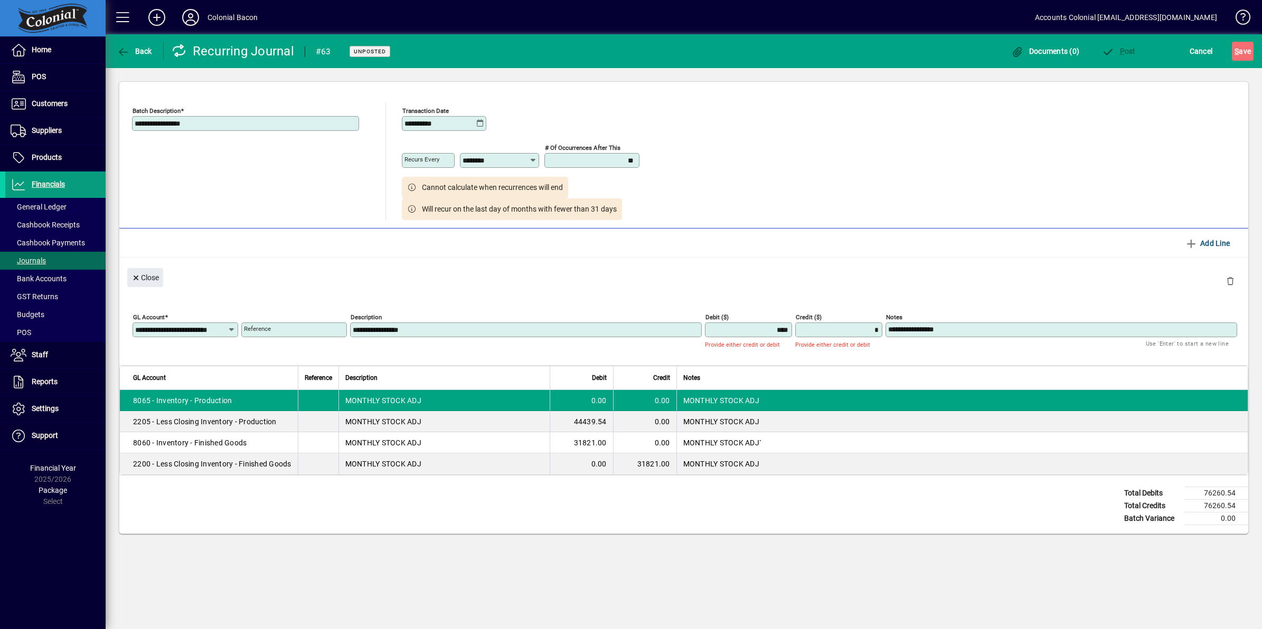
type input "****"
click at [774, 329] on input "****" at bounding box center [749, 330] width 84 height 8
drag, startPoint x: 771, startPoint y: 329, endPoint x: 788, endPoint y: 333, distance: 17.3
click at [788, 333] on input "****" at bounding box center [749, 330] width 84 height 8
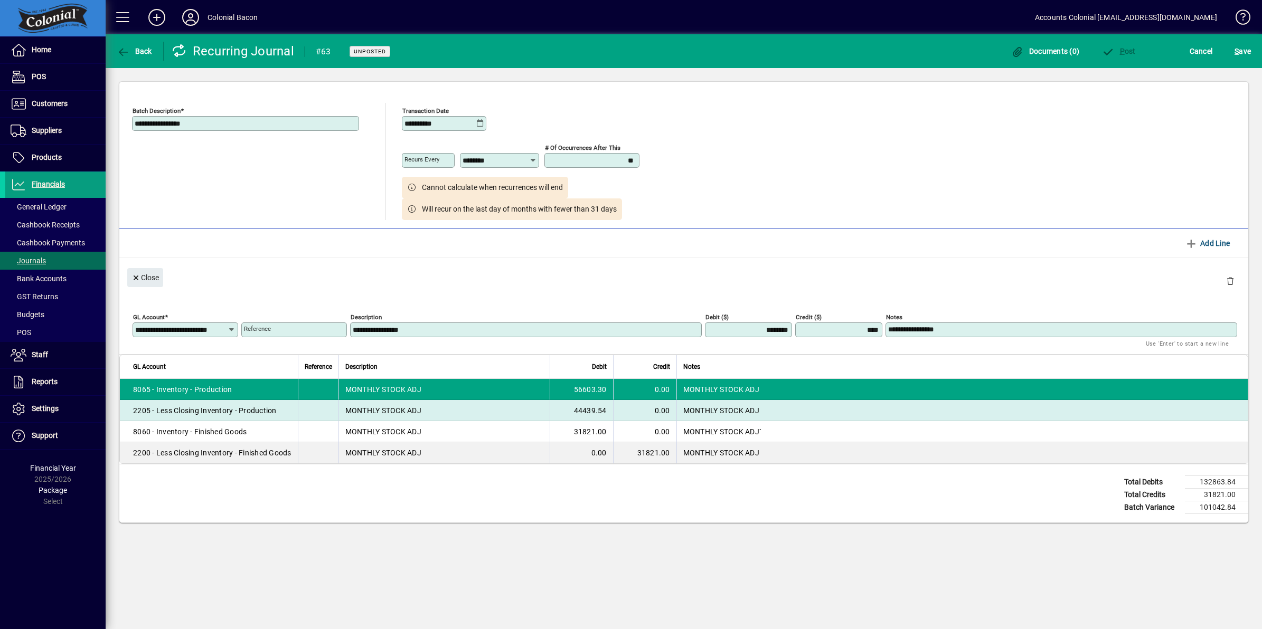
click at [589, 413] on td "44439.54" at bounding box center [581, 410] width 63 height 21
type input "********"
type textarea "**********"
type input "**********"
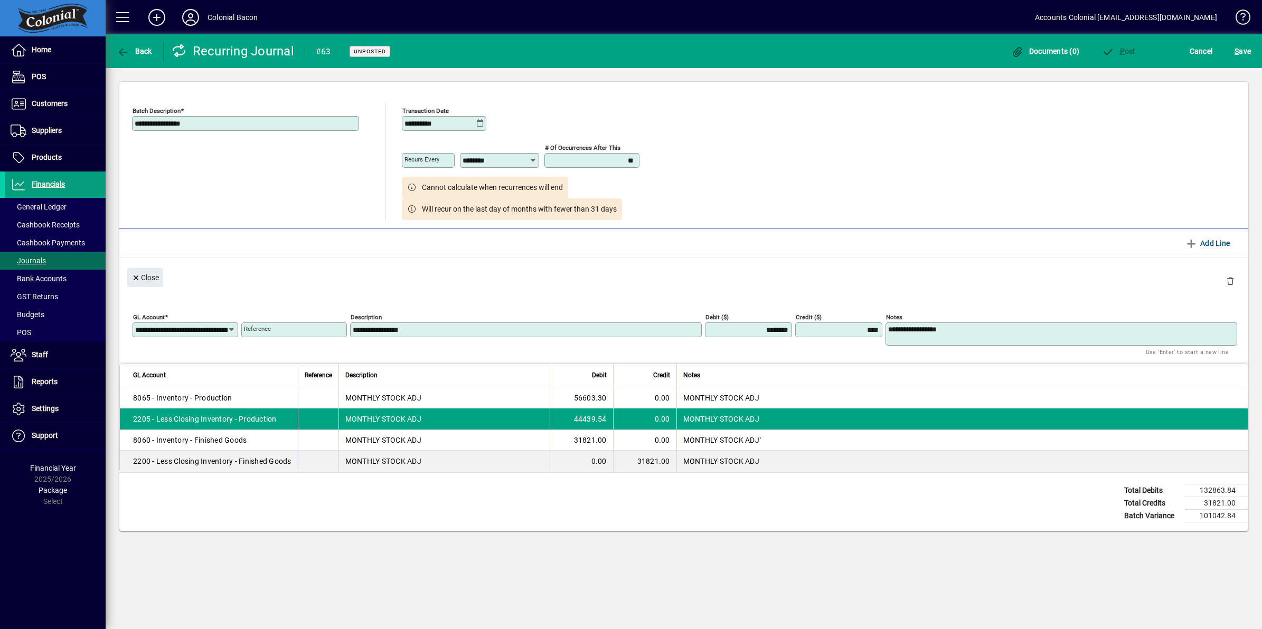
drag, startPoint x: 747, startPoint y: 330, endPoint x: 793, endPoint y: 333, distance: 46.0
click at [792, 334] on div "**********" at bounding box center [685, 331] width 1107 height 45
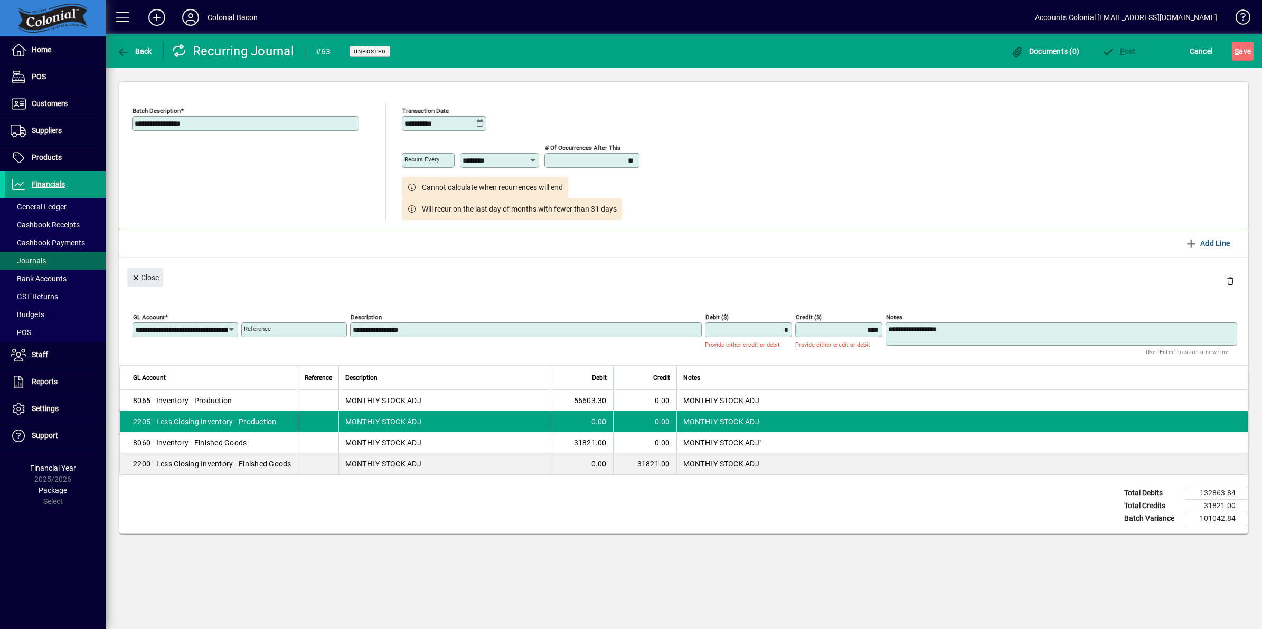
type input "****"
click at [827, 333] on input "****" at bounding box center [840, 330] width 84 height 8
drag, startPoint x: 853, startPoint y: 333, endPoint x: 884, endPoint y: 333, distance: 31.7
click at [884, 333] on div "**********" at bounding box center [685, 333] width 1107 height 48
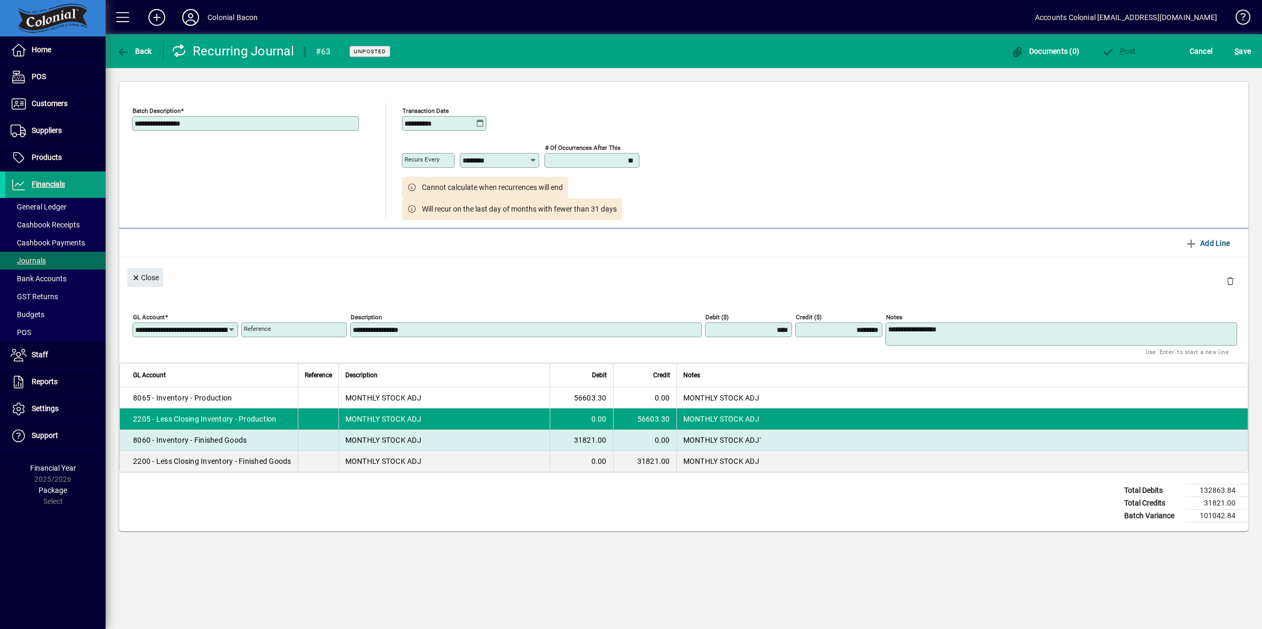
type input "********"
click at [592, 442] on td "31821.00" at bounding box center [581, 440] width 63 height 21
type input "********"
type input "****"
type textarea "**********"
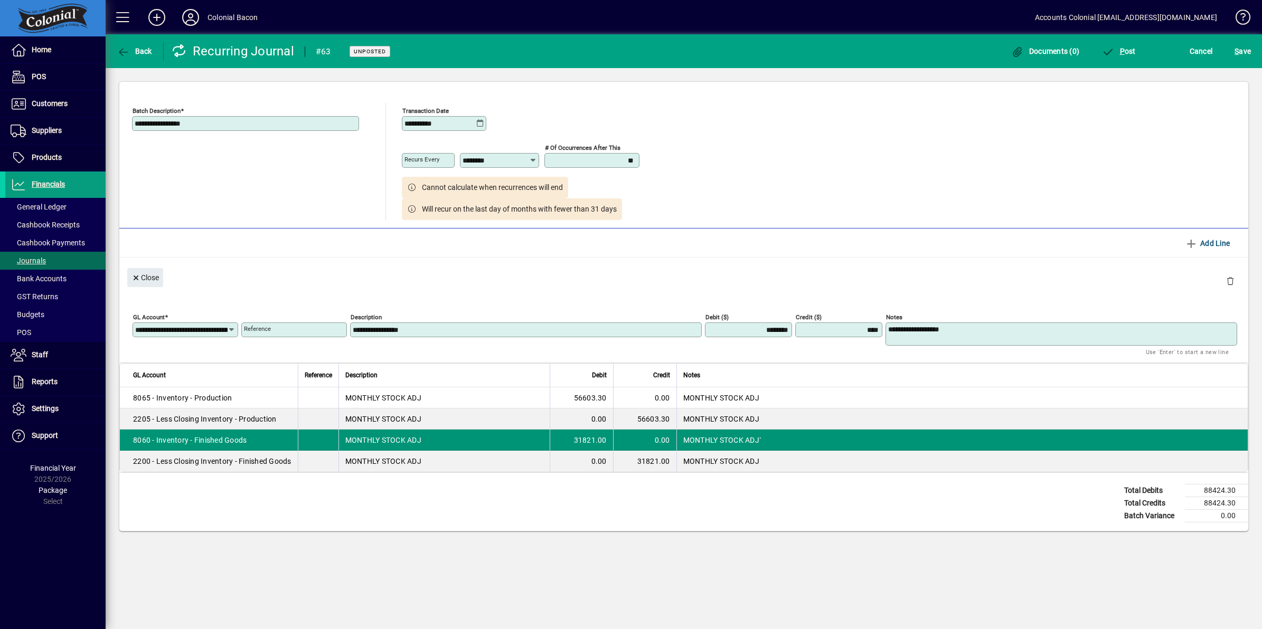
type input "**********"
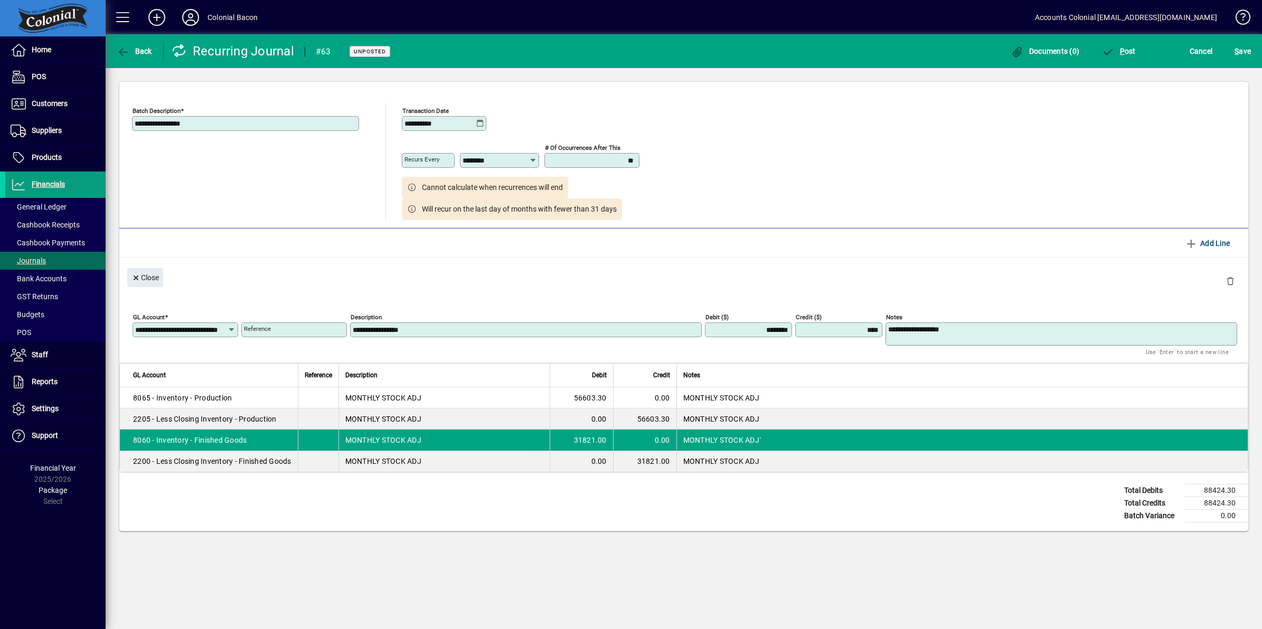
drag, startPoint x: 747, startPoint y: 328, endPoint x: 793, endPoint y: 326, distance: 45.4
click at [793, 326] on div "**********" at bounding box center [685, 331] width 1107 height 45
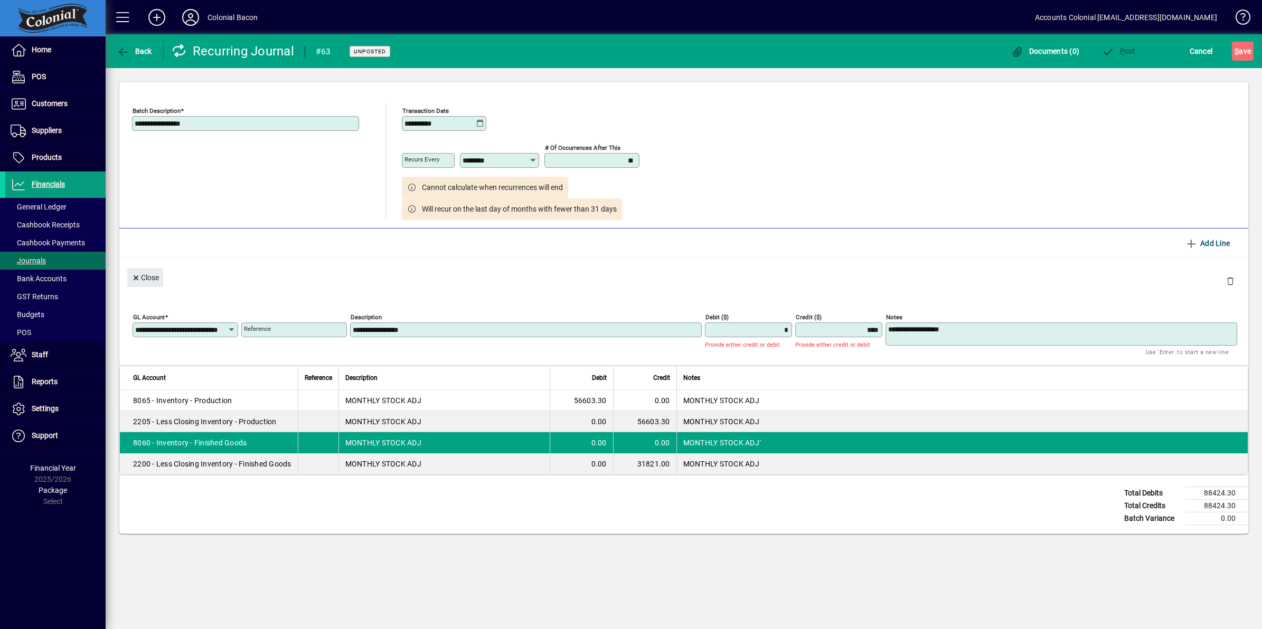
type input "****"
click at [837, 328] on input "****" at bounding box center [840, 330] width 84 height 8
drag, startPoint x: 851, startPoint y: 326, endPoint x: 880, endPoint y: 329, distance: 29.2
click at [880, 329] on input "****" at bounding box center [840, 330] width 84 height 8
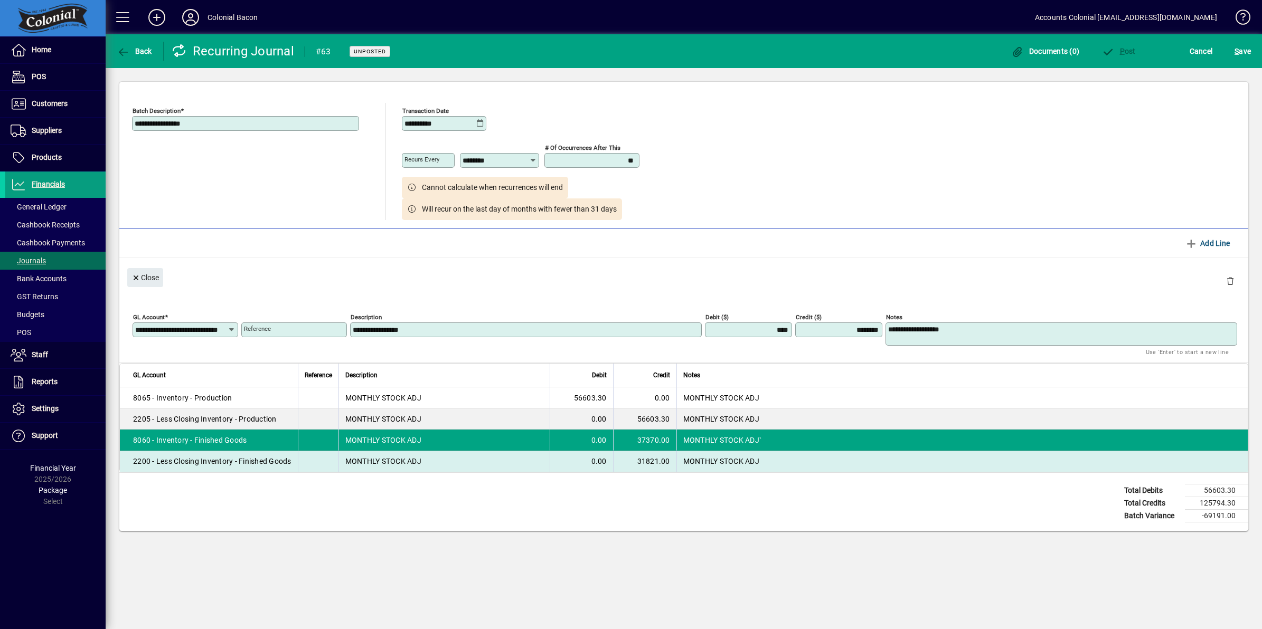
click at [638, 466] on td "31821.00" at bounding box center [644, 461] width 63 height 21
type input "********"
type textarea "**********"
type input "**********"
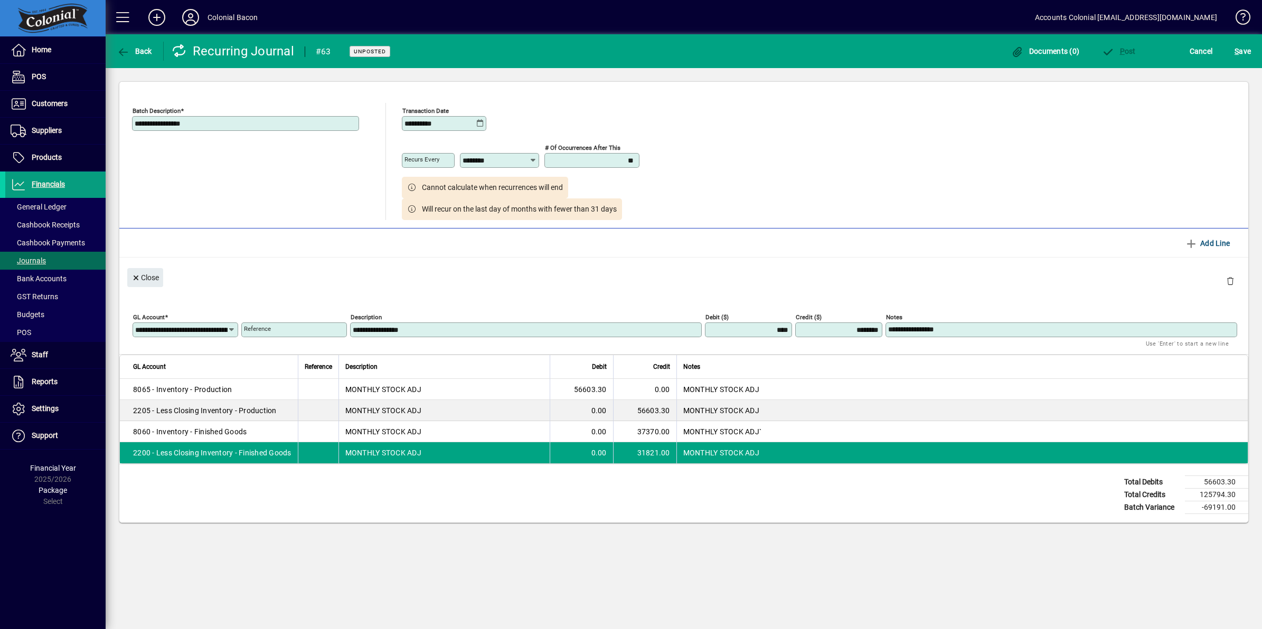
drag, startPoint x: 841, startPoint y: 332, endPoint x: 880, endPoint y: 328, distance: 39.2
click at [880, 328] on input "********" at bounding box center [840, 330] width 84 height 8
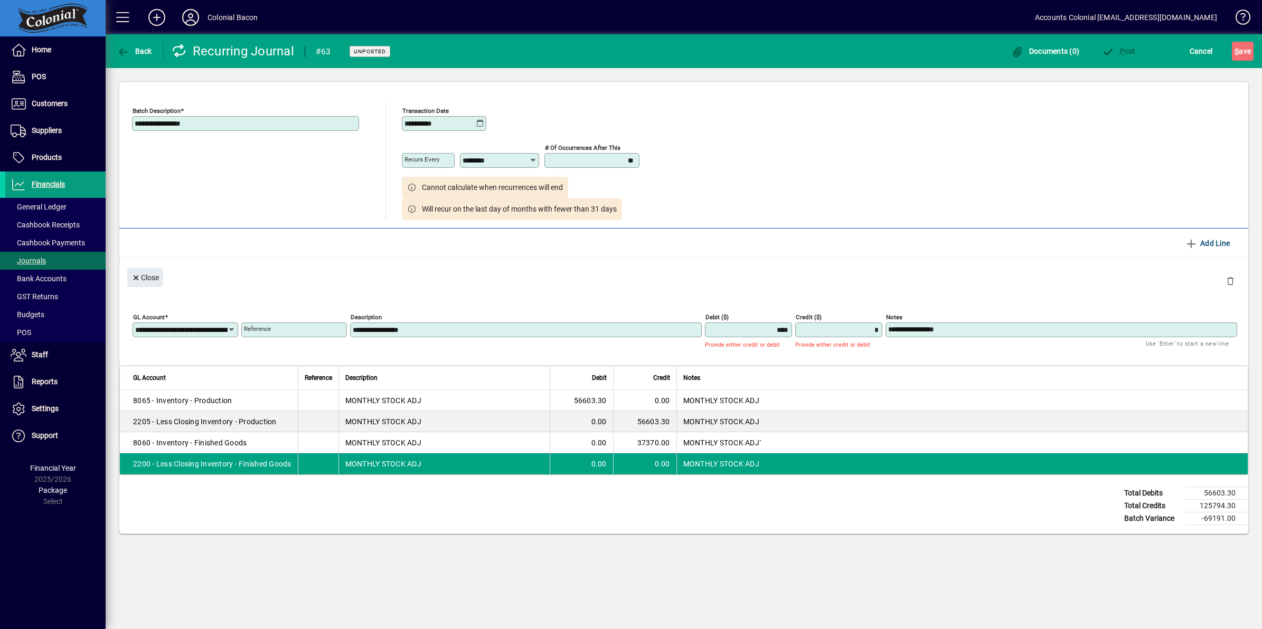
type input "****"
click at [775, 328] on input "****" at bounding box center [749, 330] width 84 height 8
drag, startPoint x: 768, startPoint y: 331, endPoint x: 792, endPoint y: 329, distance: 23.8
click at [792, 329] on div "**********" at bounding box center [685, 333] width 1107 height 48
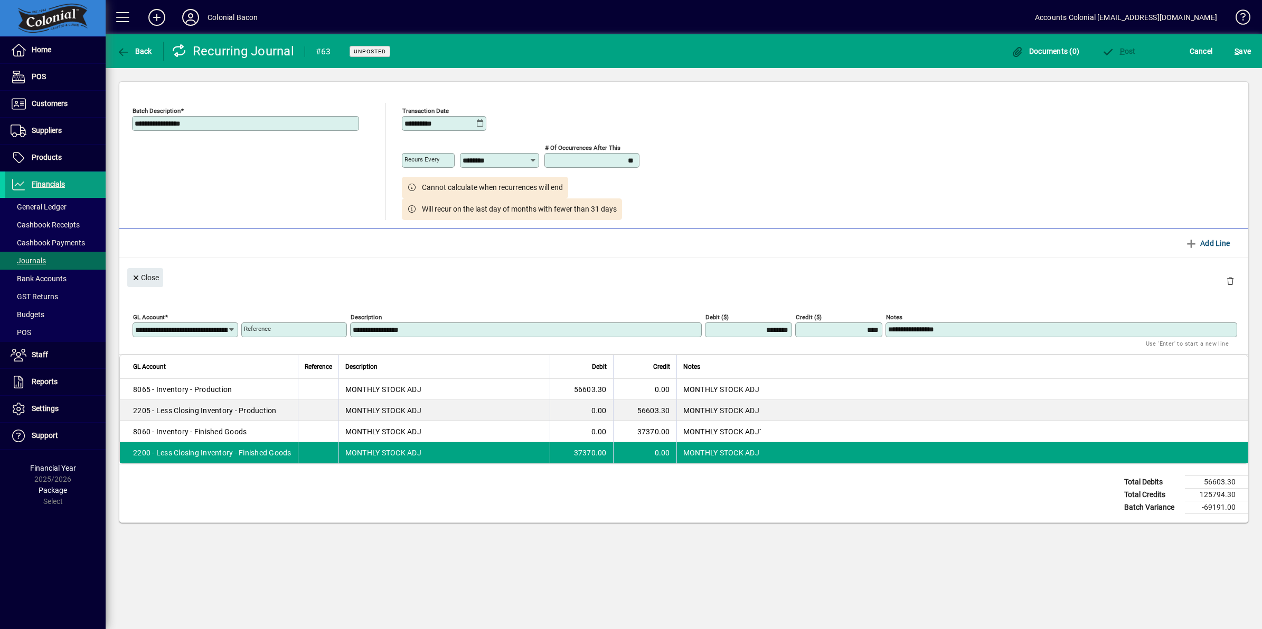
click at [904, 290] on div "Close" at bounding box center [683, 277] width 1129 height 39
drag, startPoint x: 780, startPoint y: 328, endPoint x: 792, endPoint y: 327, distance: 12.2
click at [792, 327] on div "**********" at bounding box center [685, 327] width 1107 height 37
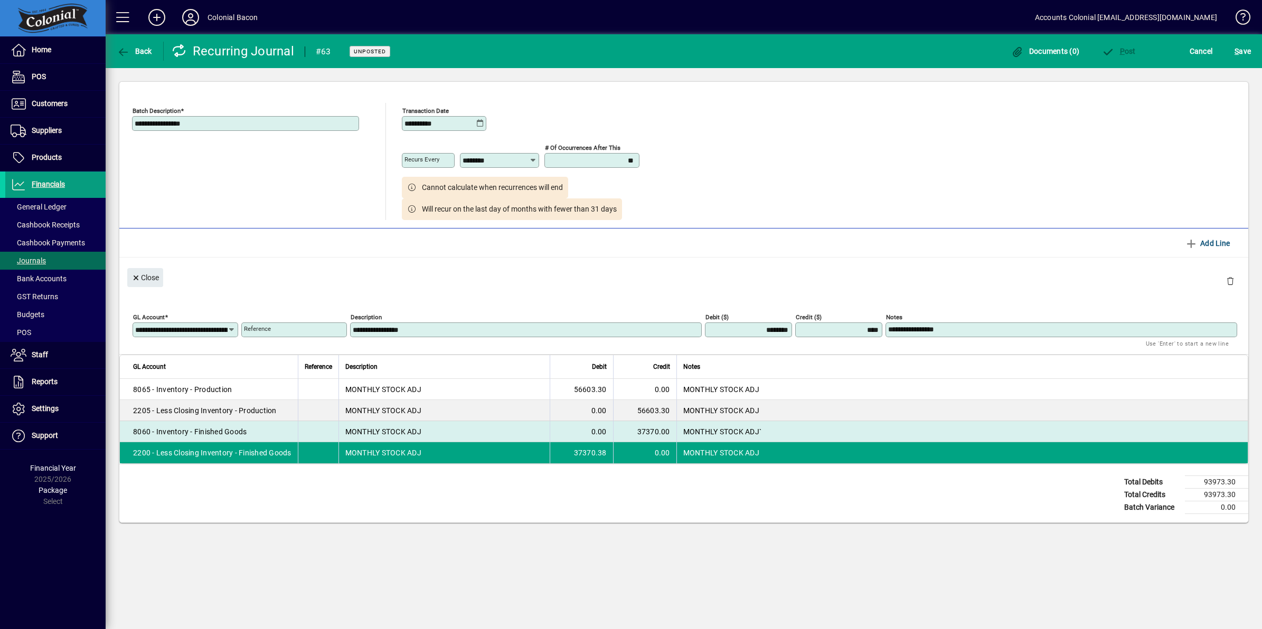
click at [661, 435] on td "37370.00" at bounding box center [644, 431] width 63 height 21
type input "****"
type input "********"
type textarea "**********"
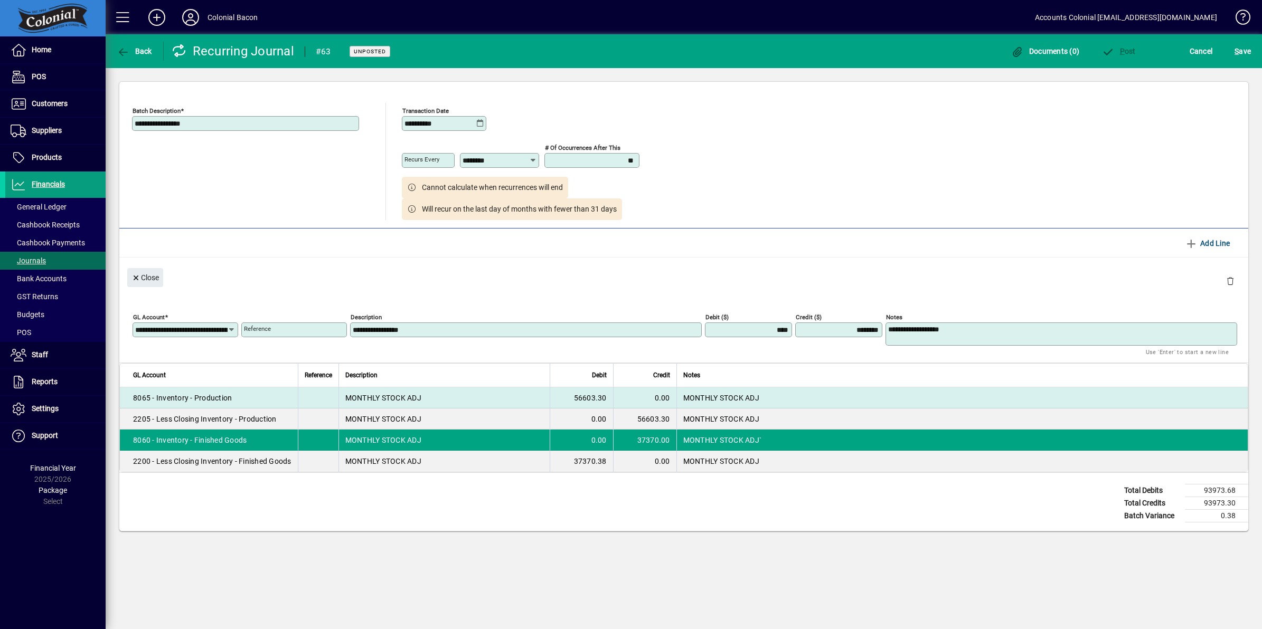
type input "**********"
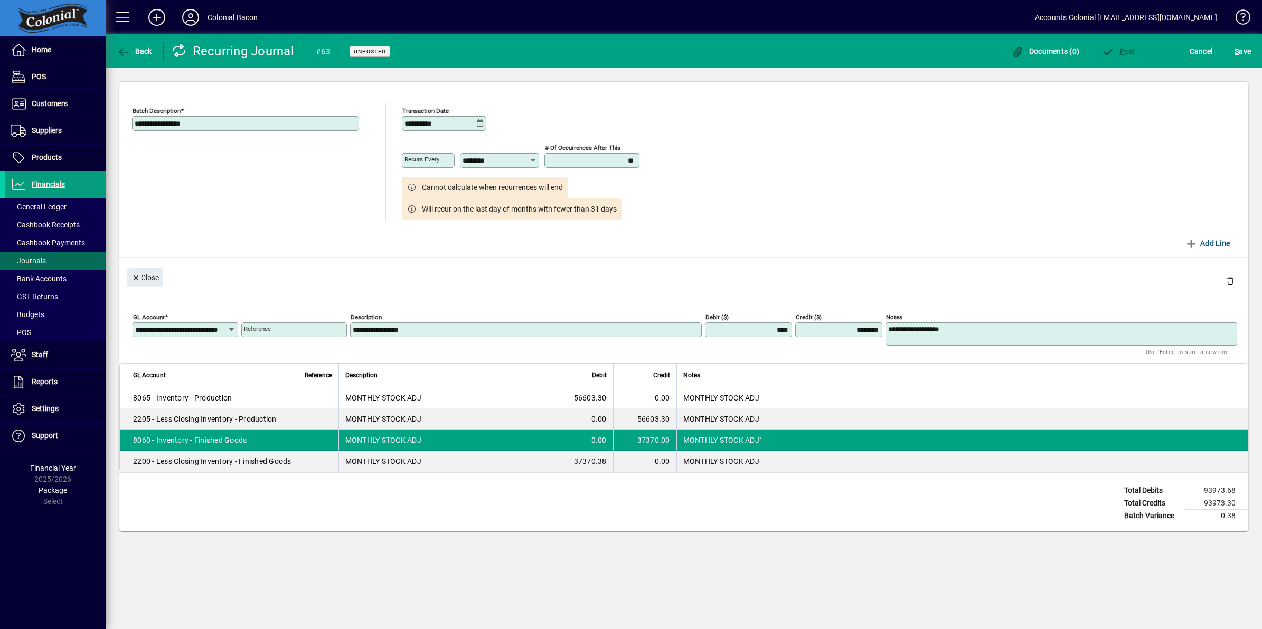
drag, startPoint x: 868, startPoint y: 331, endPoint x: 883, endPoint y: 331, distance: 14.8
click at [883, 331] on div "**********" at bounding box center [685, 331] width 1107 height 45
type input "********"
click at [1019, 274] on div "Close" at bounding box center [683, 277] width 1129 height 39
click at [823, 334] on input "********" at bounding box center [840, 330] width 84 height 8
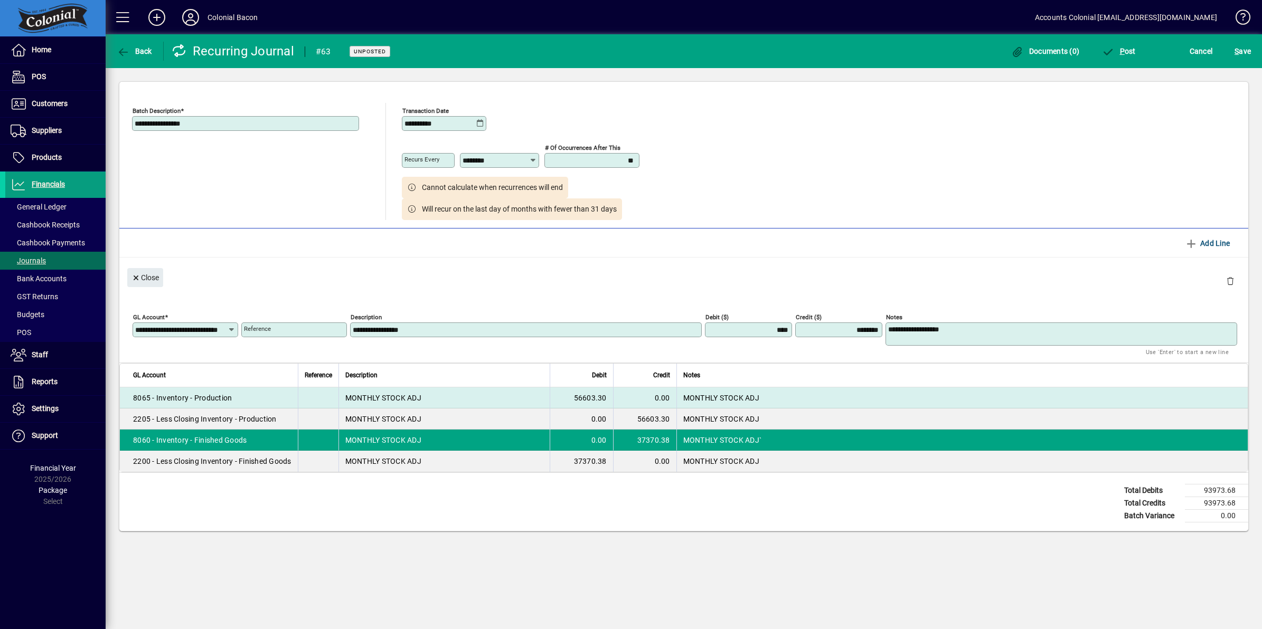
click at [851, 393] on td "MONTHLY STOCK ADJ" at bounding box center [962, 397] width 572 height 21
type input "********"
type input "****"
type textarea "**********"
type input "**********"
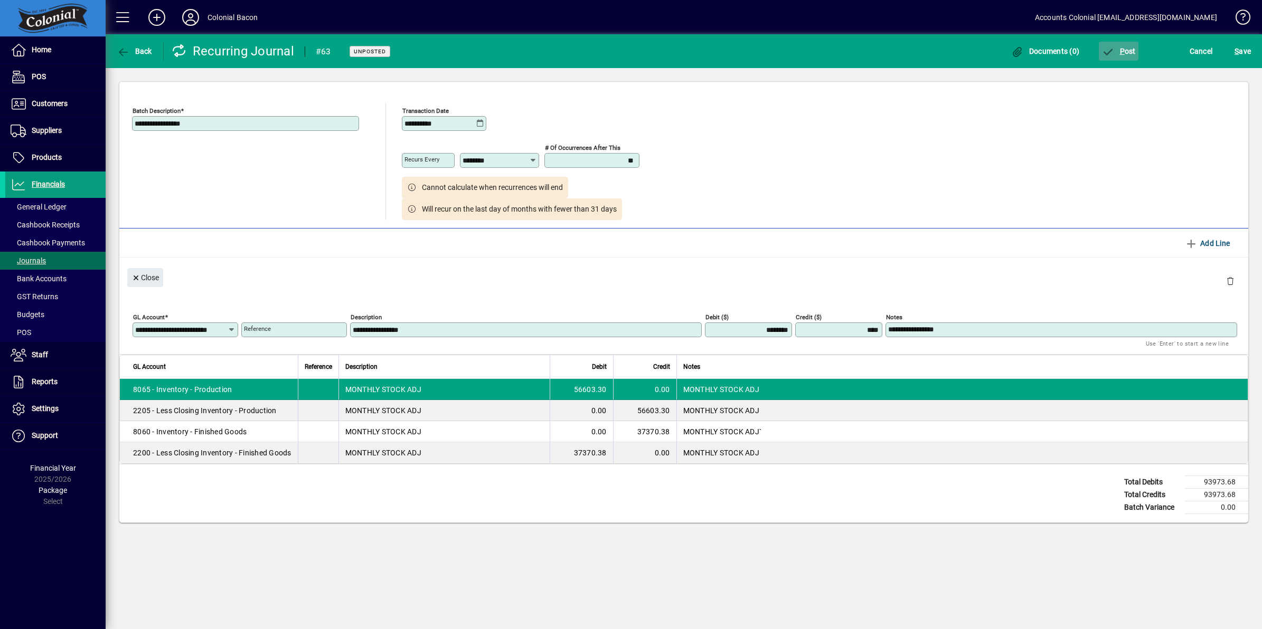
click at [1122, 48] on span "P" at bounding box center [1122, 51] width 5 height 8
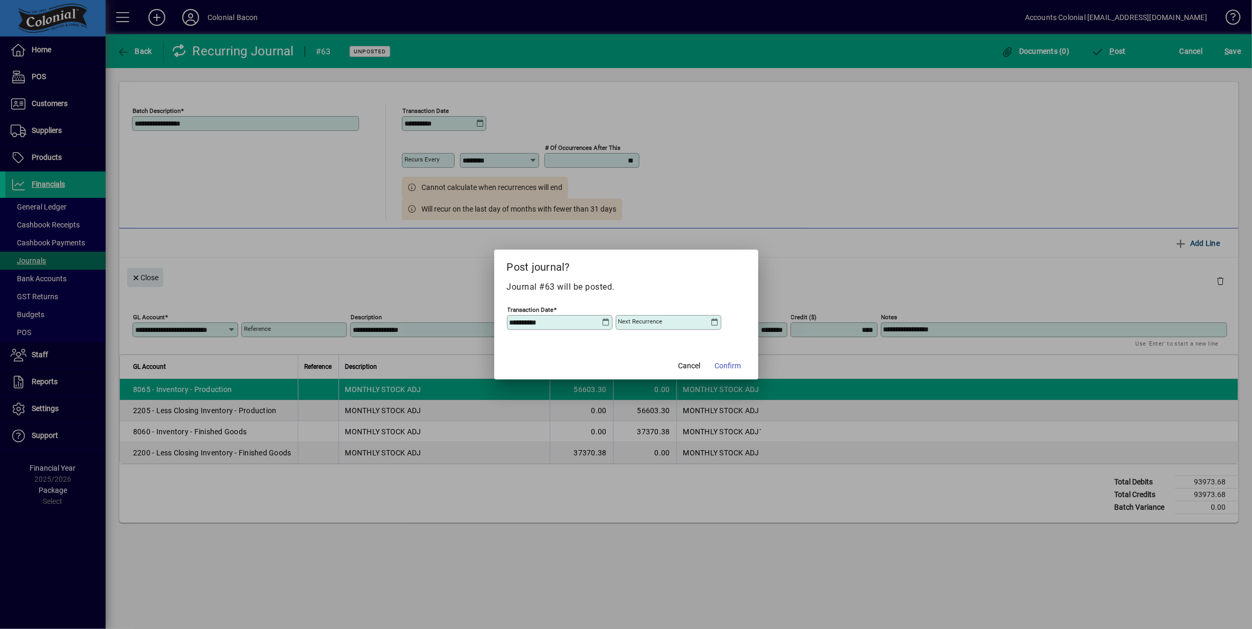
click at [713, 323] on icon at bounding box center [715, 322] width 8 height 8
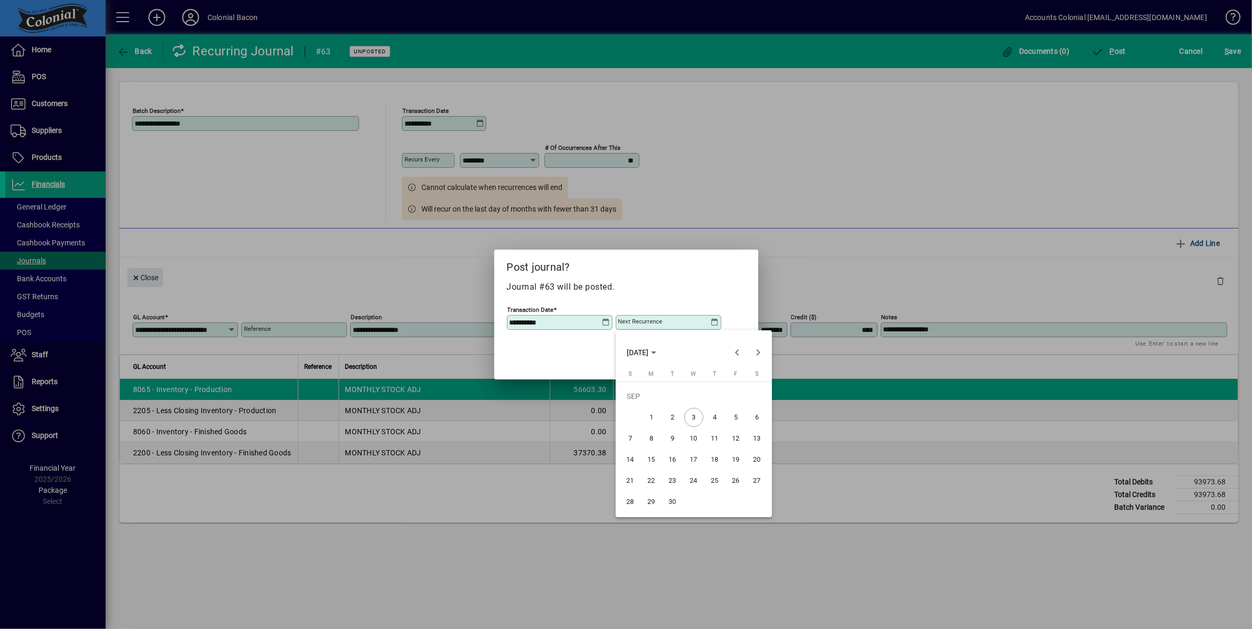
click at [674, 501] on span "30" at bounding box center [672, 502] width 19 height 19
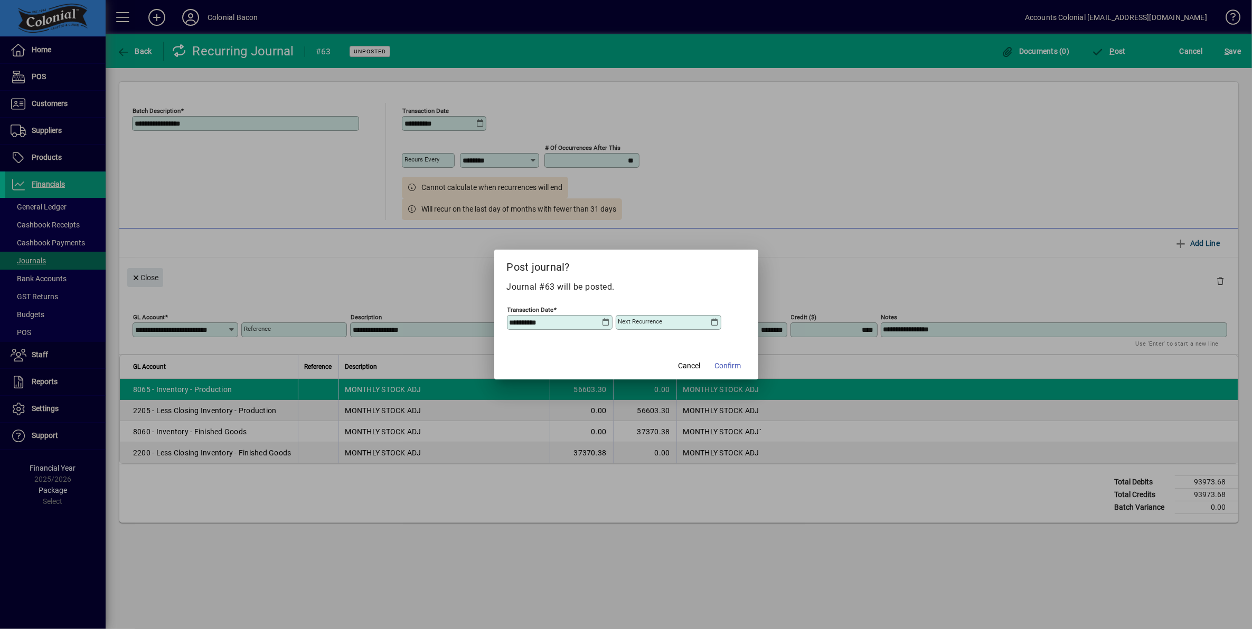
type input "**********"
click at [728, 367] on span "Confirm" at bounding box center [728, 366] width 26 height 11
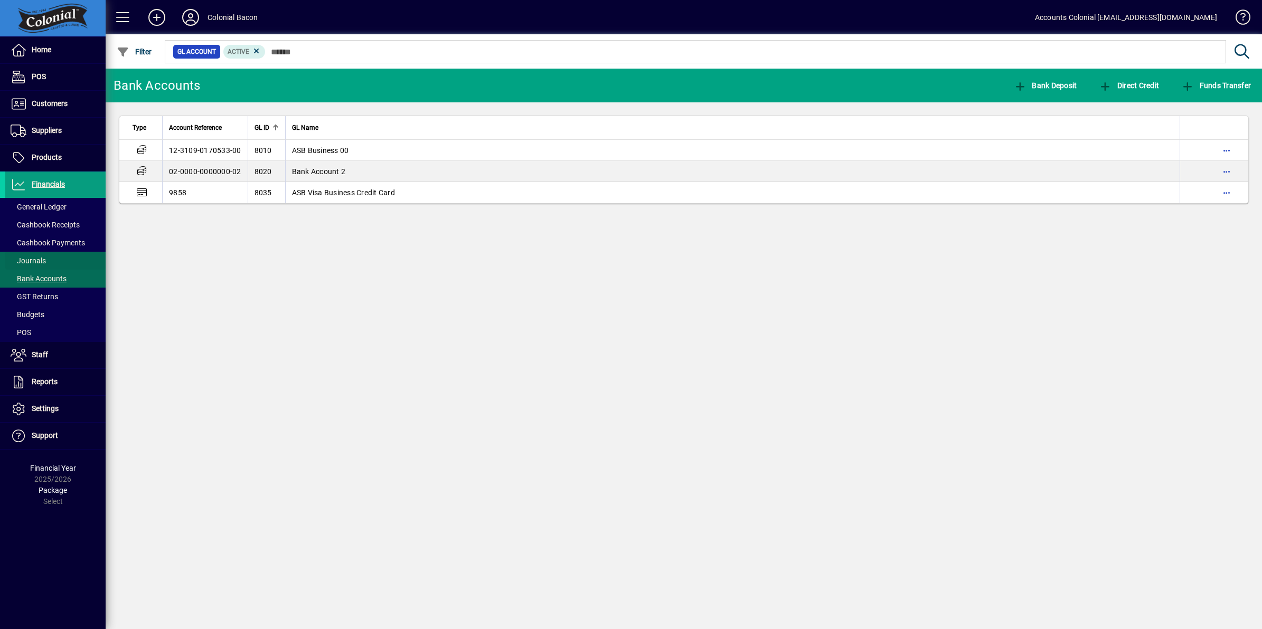
click at [48, 262] on span at bounding box center [55, 260] width 100 height 25
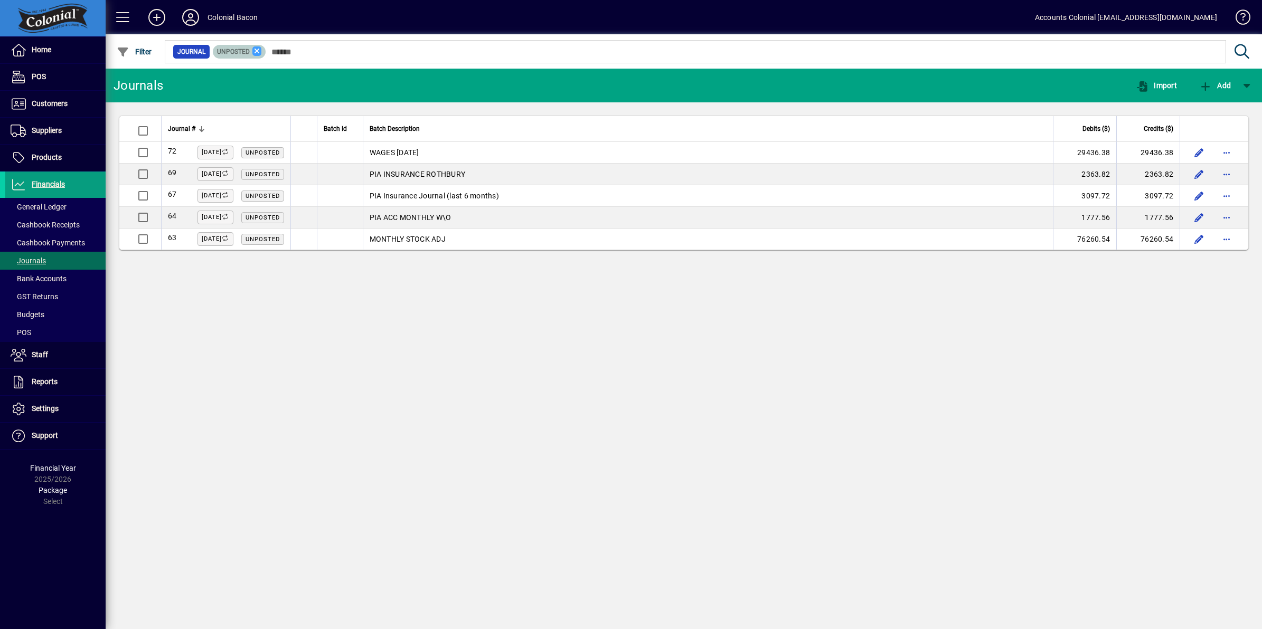
click at [254, 51] on icon at bounding box center [257, 51] width 10 height 10
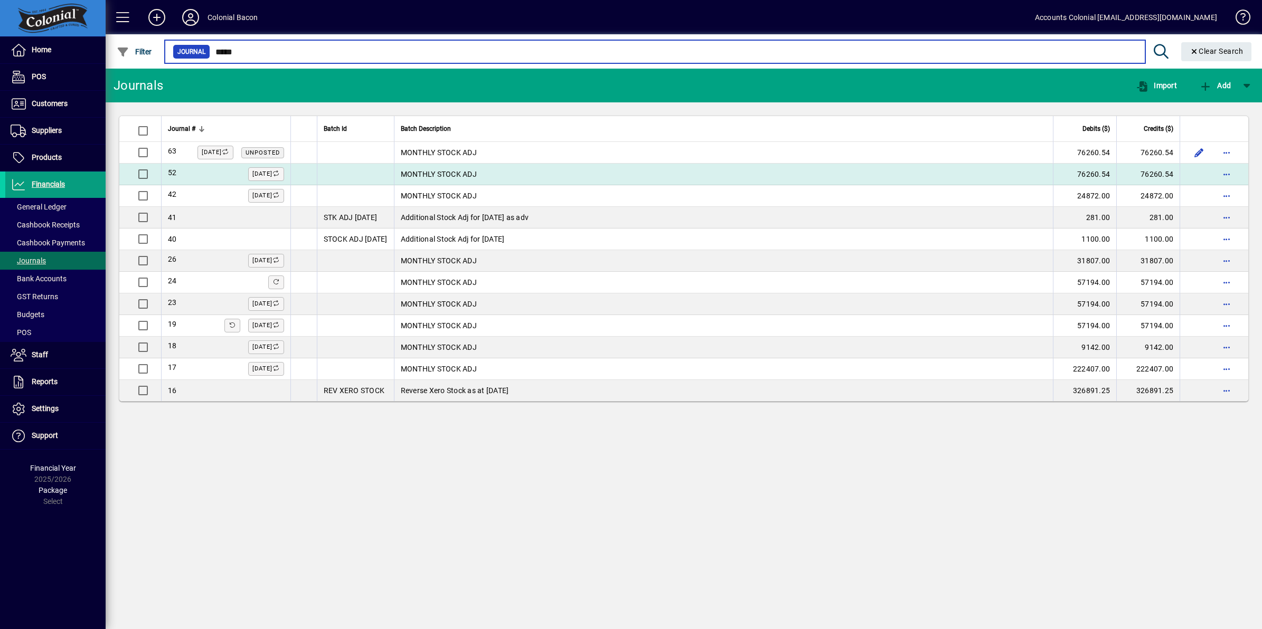
type input "*****"
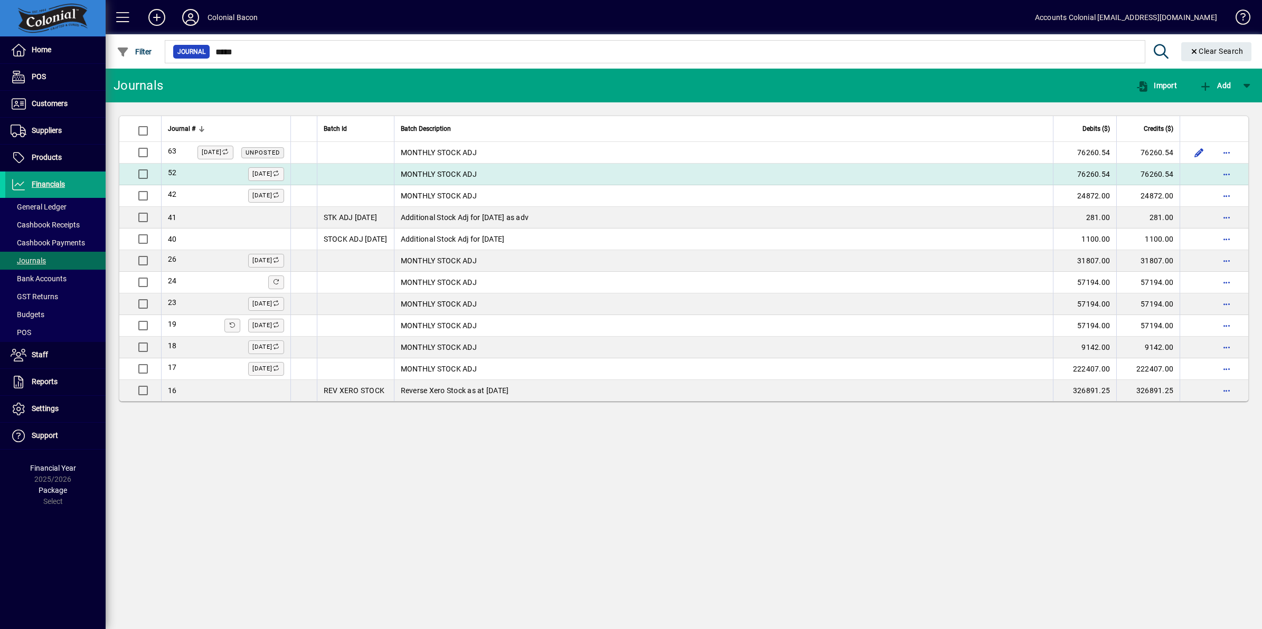
click at [463, 174] on td "MONTHLY STOCK ADJ" at bounding box center [723, 175] width 659 height 22
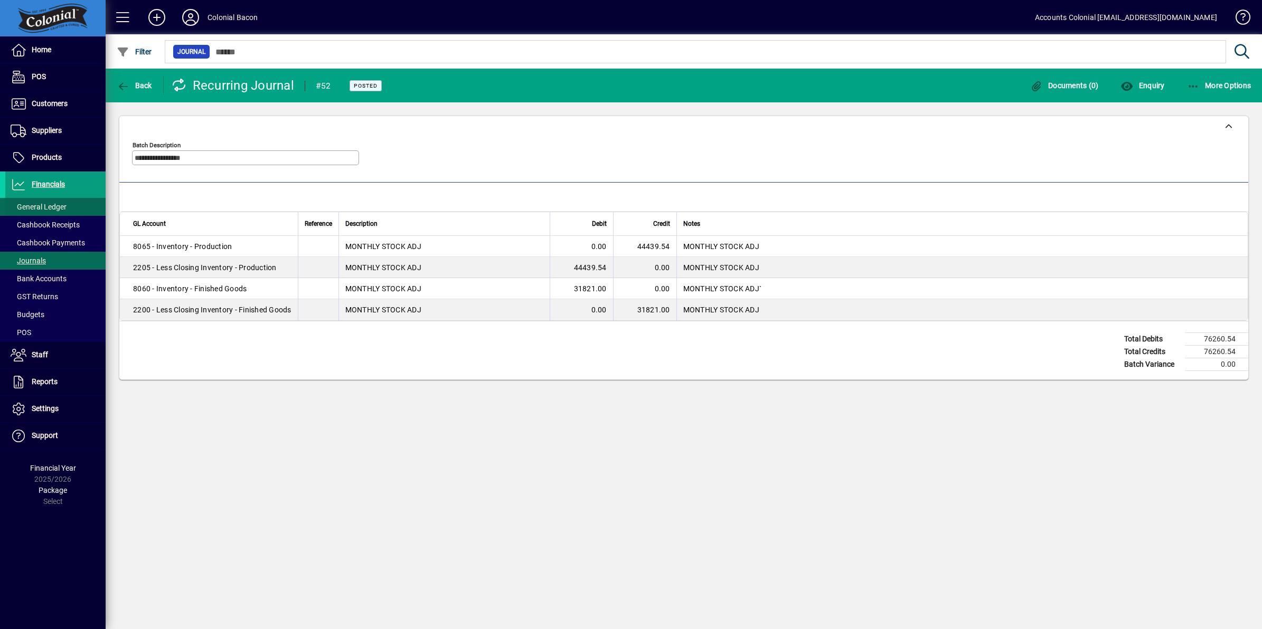
click at [56, 207] on span "General Ledger" at bounding box center [39, 207] width 56 height 8
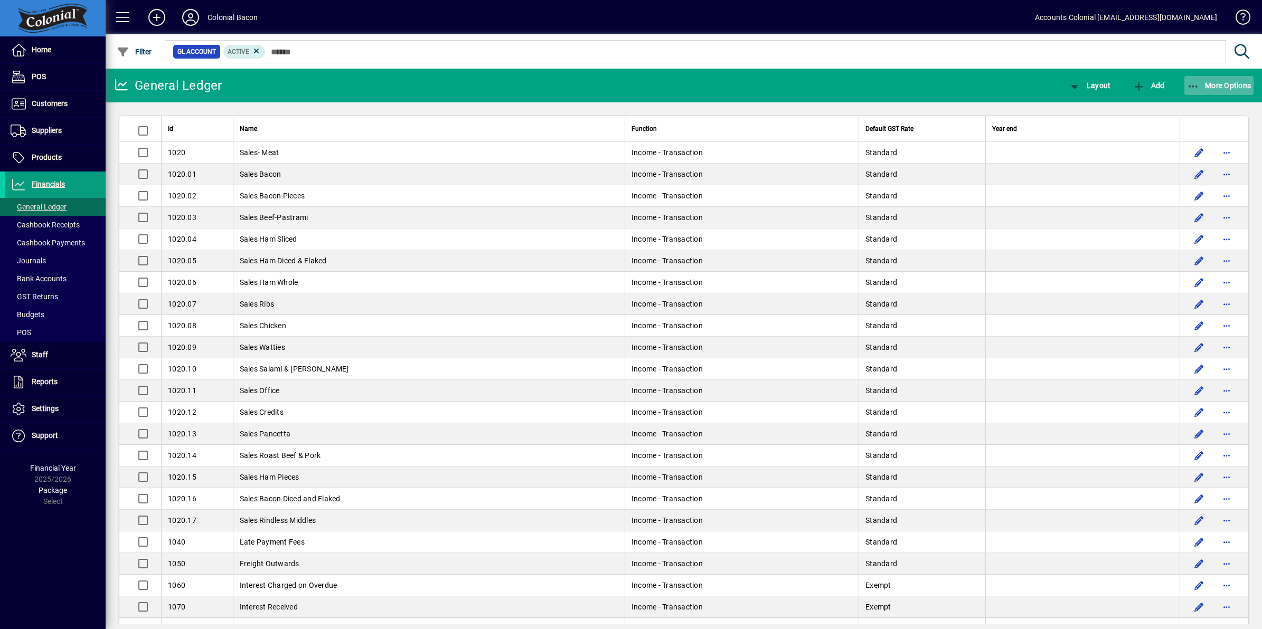
click at [1196, 86] on icon "button" at bounding box center [1193, 86] width 13 height 11
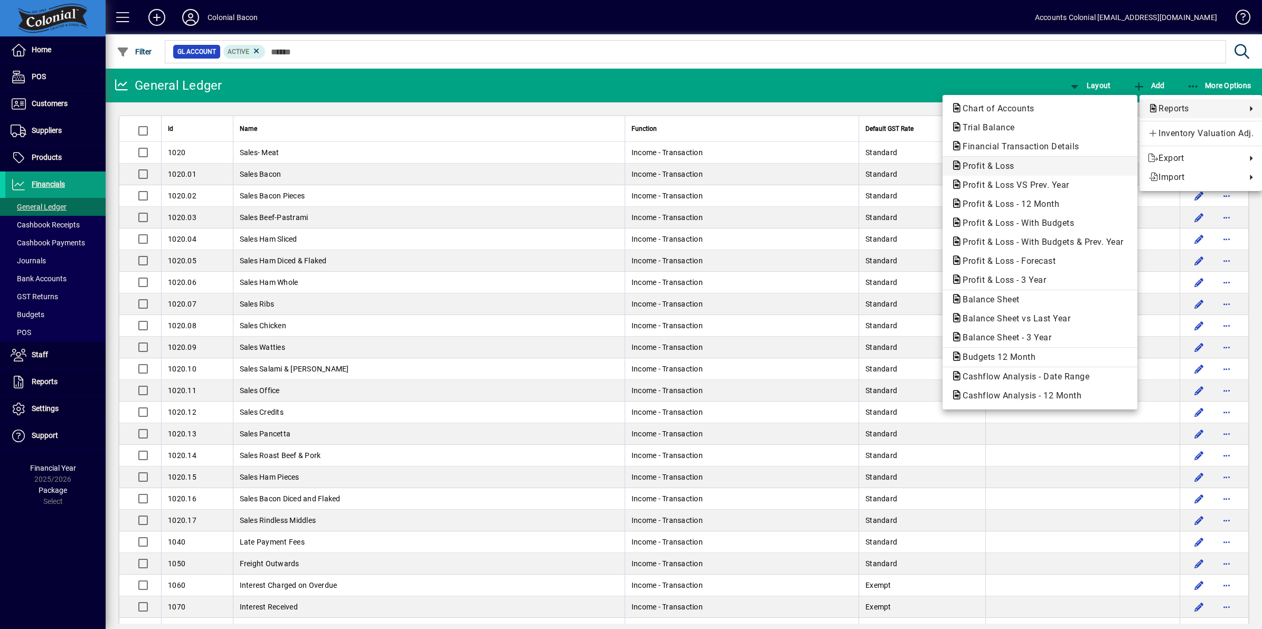
click at [991, 165] on span "Profit & Loss" at bounding box center [985, 166] width 69 height 10
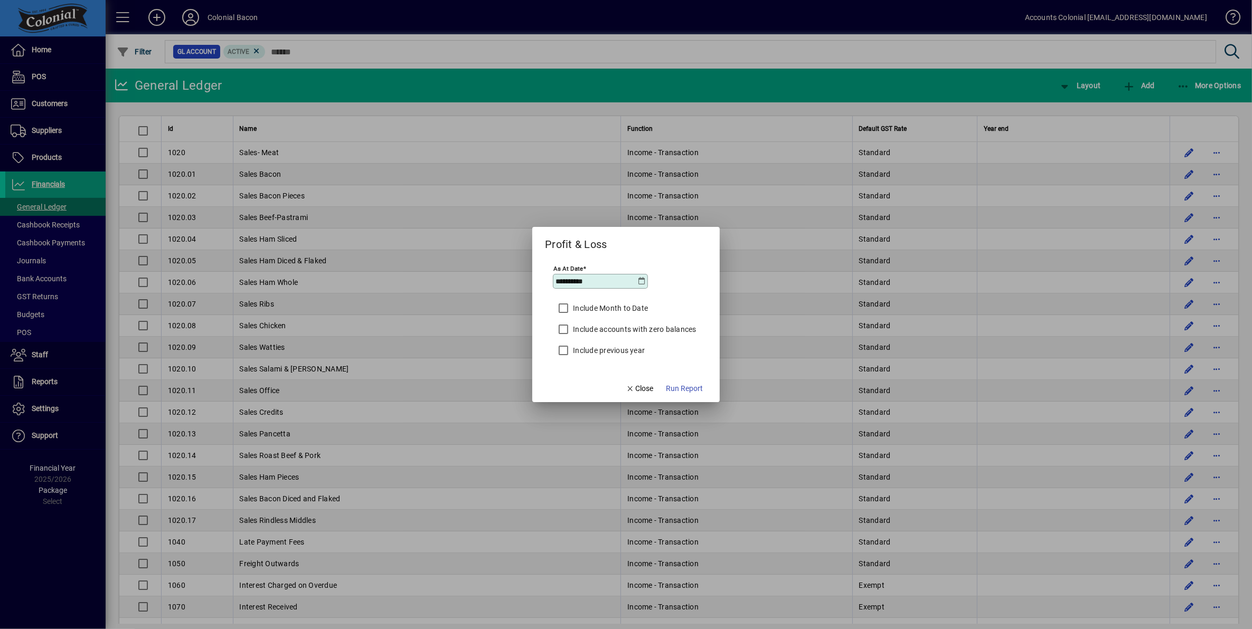
click at [643, 281] on icon at bounding box center [642, 281] width 8 height 8
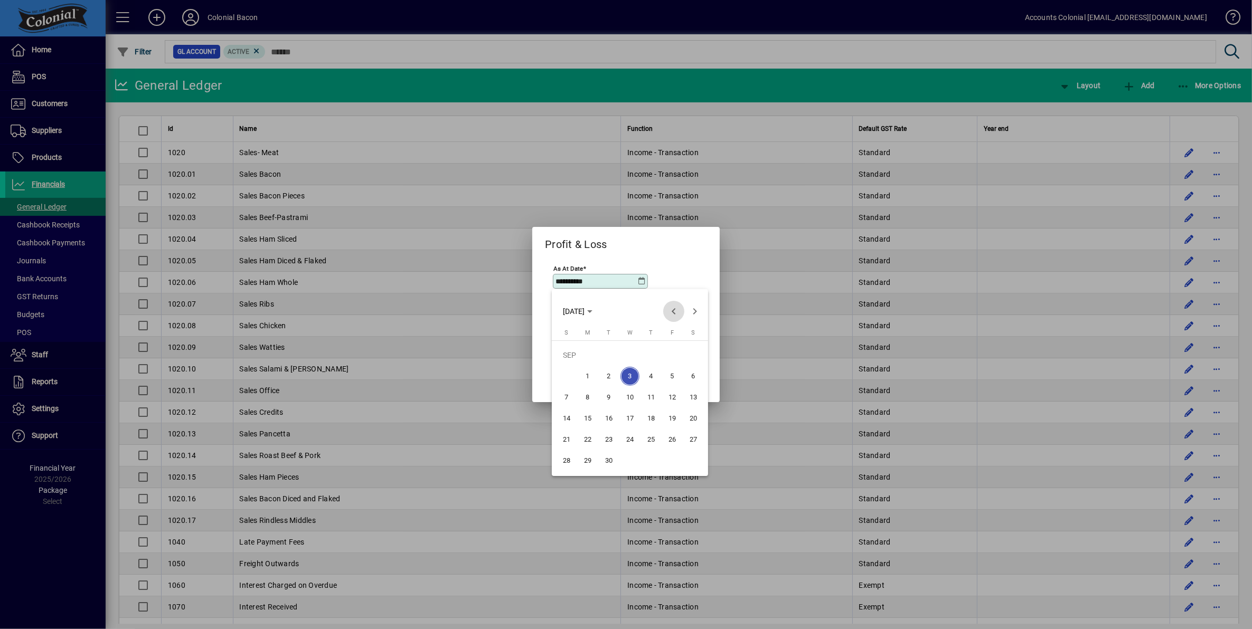
click at [669, 310] on span "Previous month" at bounding box center [673, 311] width 21 height 21
click at [558, 453] on span "31" at bounding box center [566, 460] width 19 height 19
type input "**********"
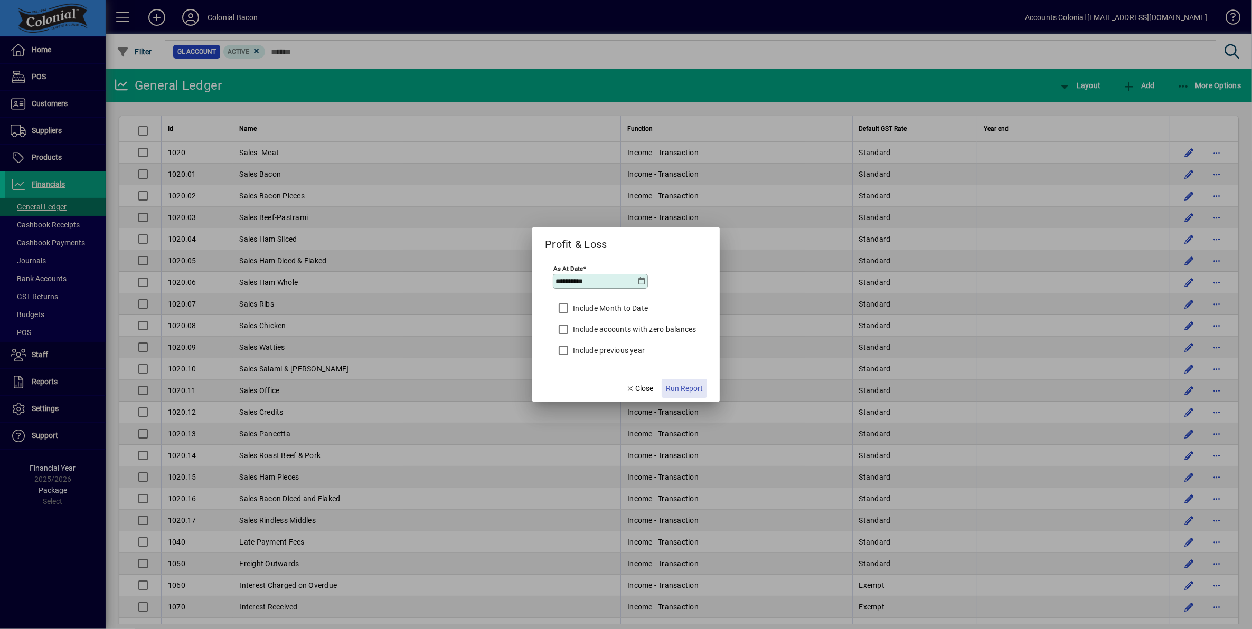
click at [688, 386] on span "Run Report" at bounding box center [684, 388] width 37 height 11
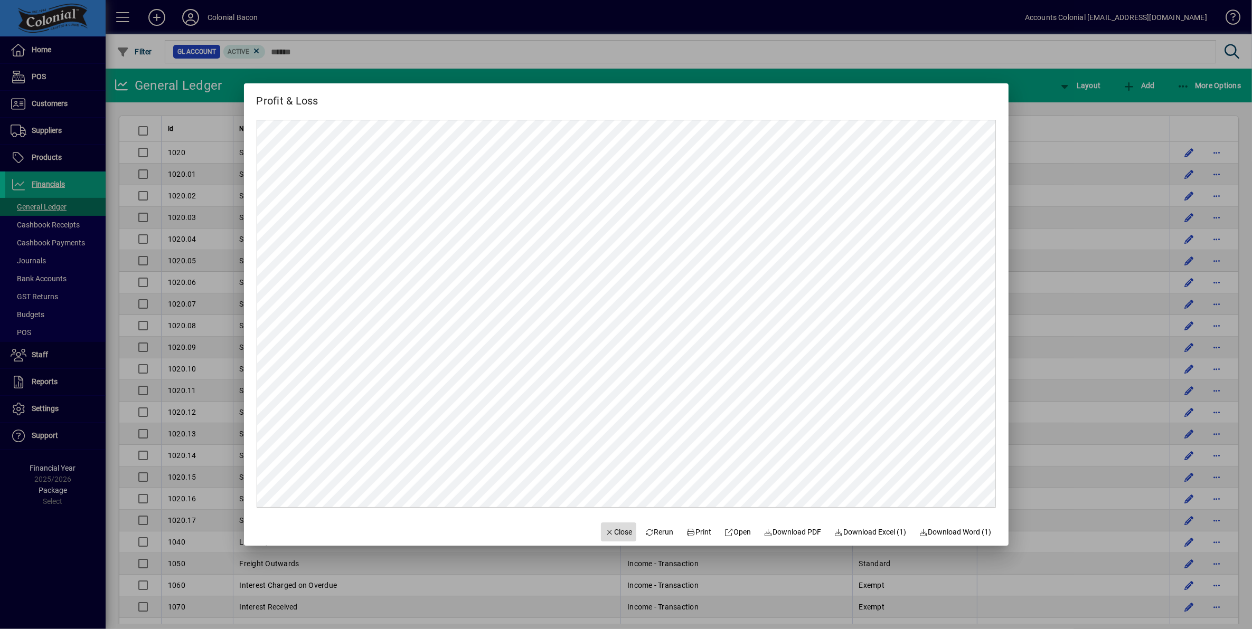
click at [615, 528] on span "Close" at bounding box center [618, 532] width 27 height 11
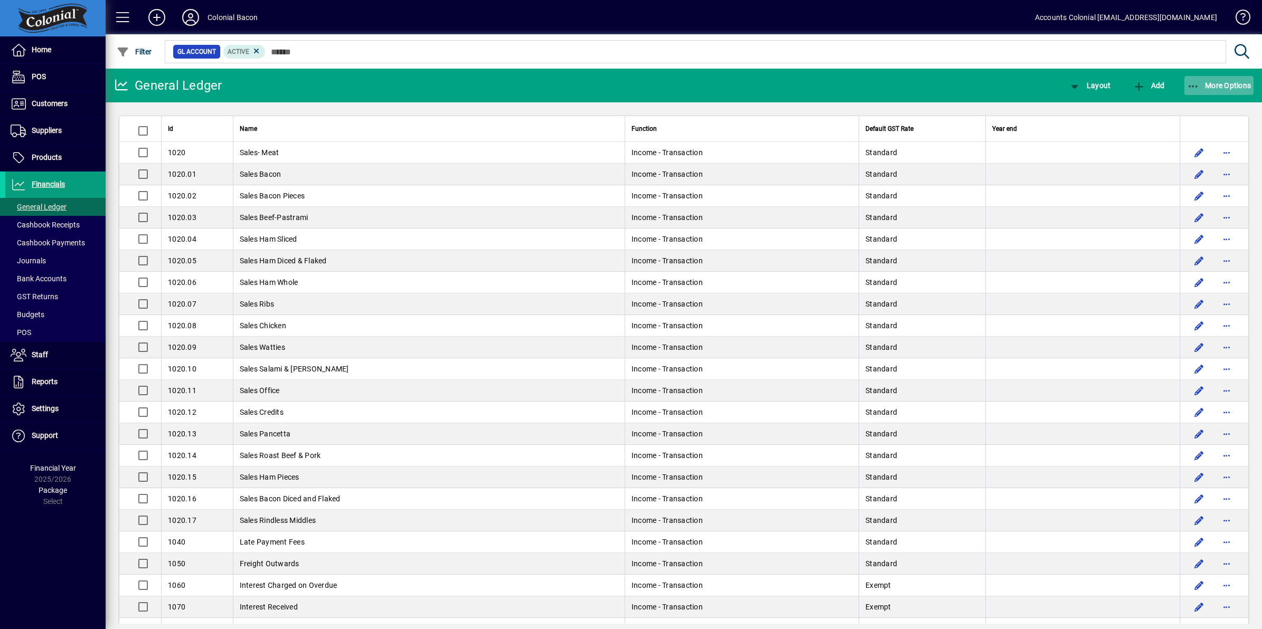
click at [1194, 84] on icon "button" at bounding box center [1193, 86] width 13 height 11
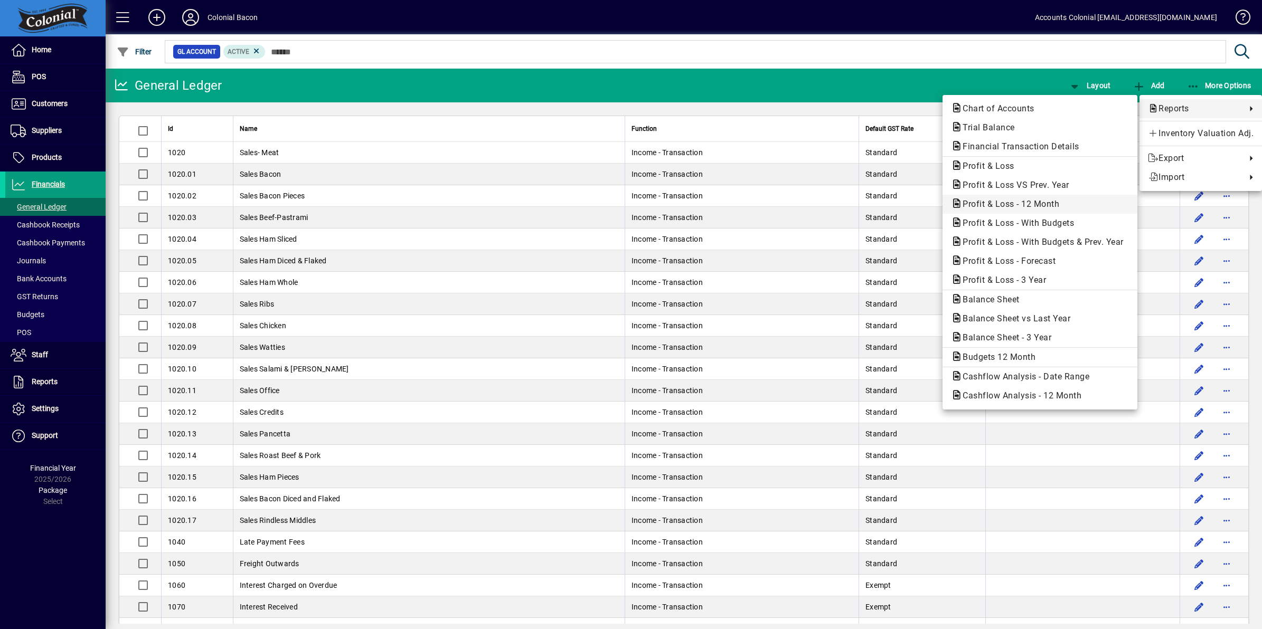
click at [1027, 201] on span "Profit & Loss - 12 Month" at bounding box center [1007, 204] width 113 height 10
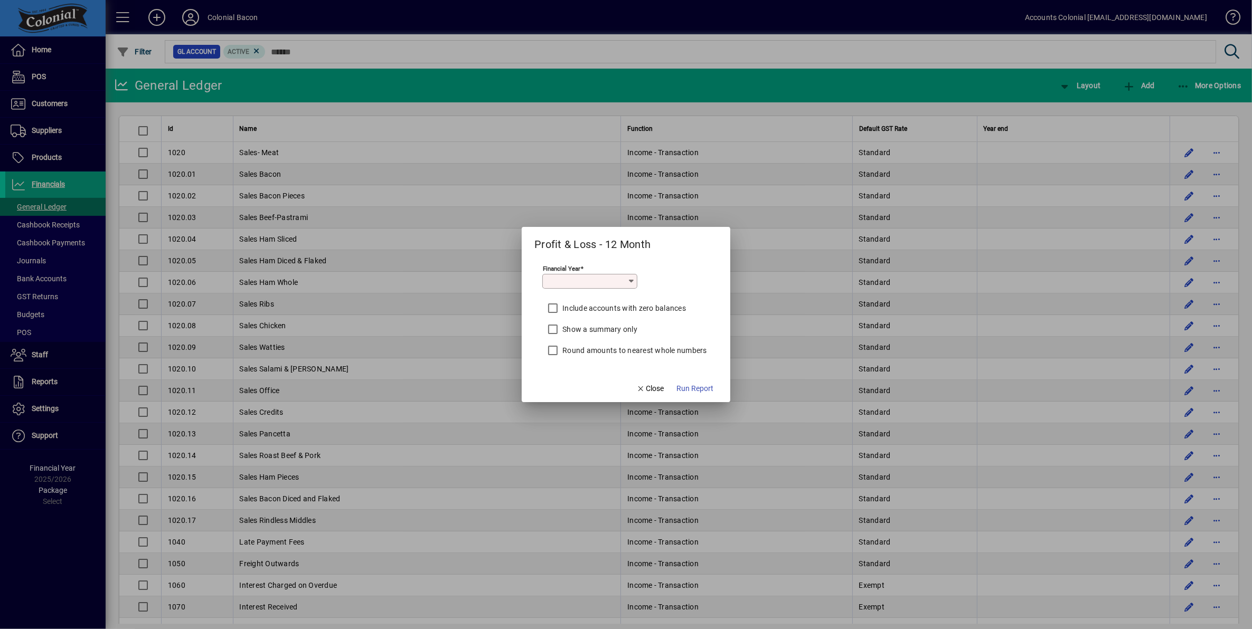
type input "*********"
click at [705, 386] on span "Run Report" at bounding box center [694, 388] width 37 height 11
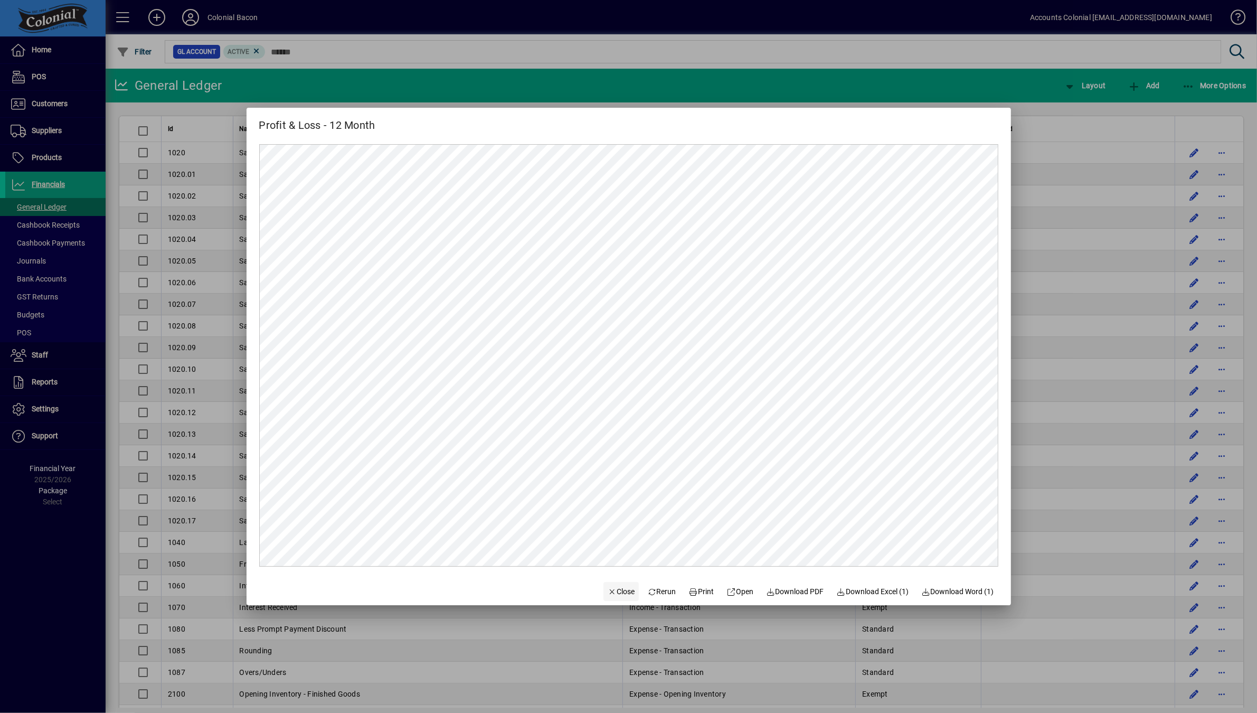
click at [610, 591] on span "Close" at bounding box center [621, 591] width 27 height 11
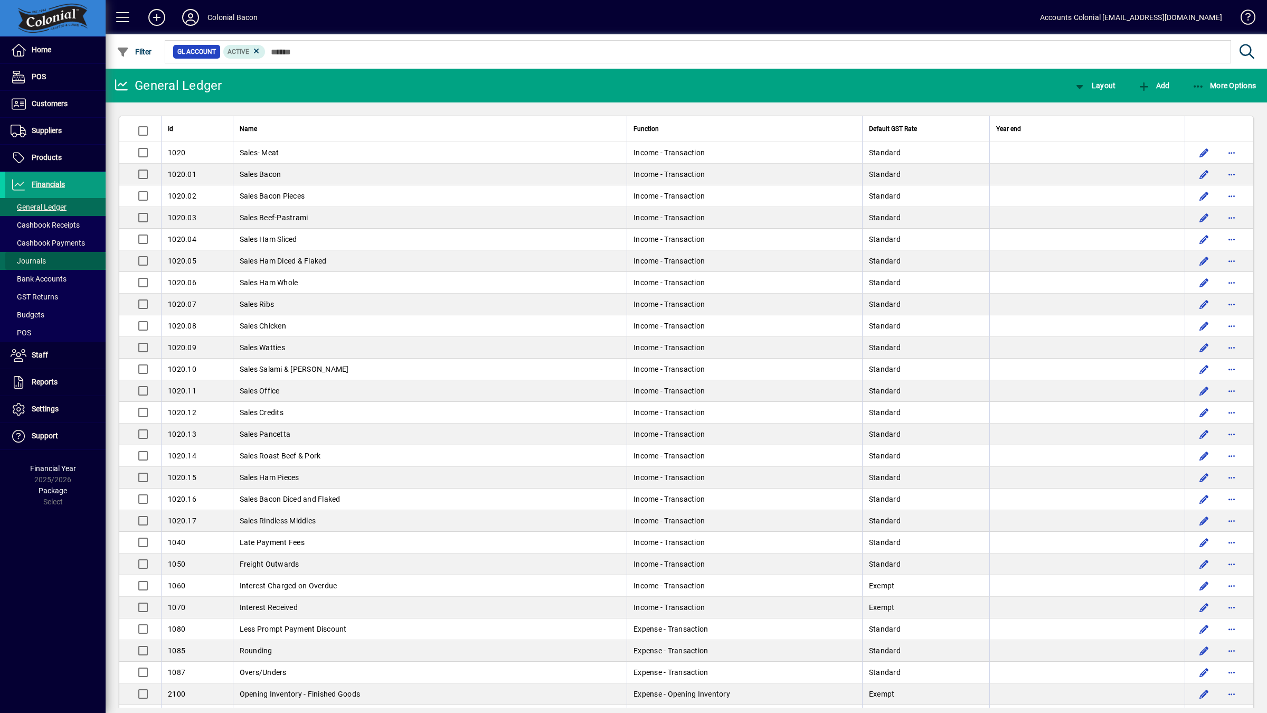
click at [38, 267] on span "Journals" at bounding box center [25, 260] width 41 height 11
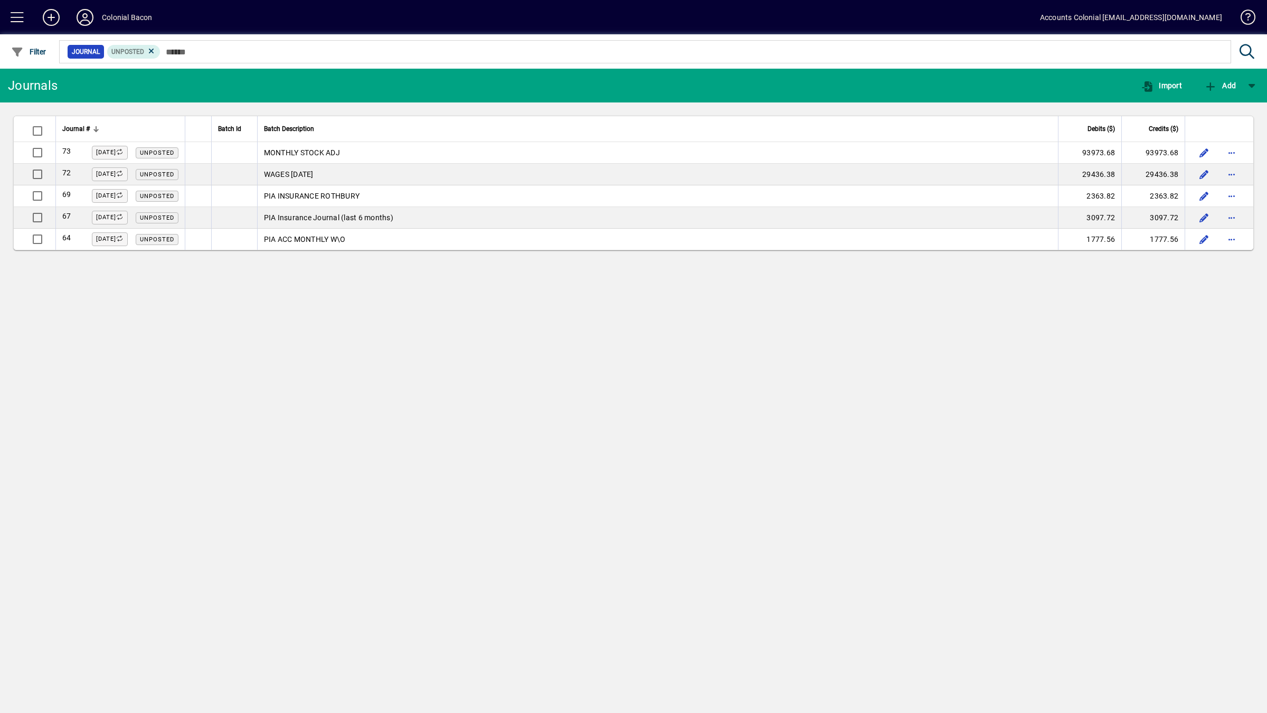
click at [102, 270] on div "Journals Import Add Journal # Batch Id Batch Description Debits ($) Credits ($)…" at bounding box center [633, 391] width 1267 height 644
drag, startPoint x: 961, startPoint y: 599, endPoint x: 958, endPoint y: 304, distance: 295.1
click at [962, 595] on div "Journals Import Add Journal # Batch Id Batch Description Debits ($) Credits ($)…" at bounding box center [633, 391] width 1267 height 644
click at [941, 15] on mat-toolbar-row "Colonial Bacon Accounts Colonial [EMAIL_ADDRESS][DOMAIN_NAME]" at bounding box center [633, 17] width 1267 height 34
drag, startPoint x: 943, startPoint y: 11, endPoint x: 886, endPoint y: 124, distance: 127.2
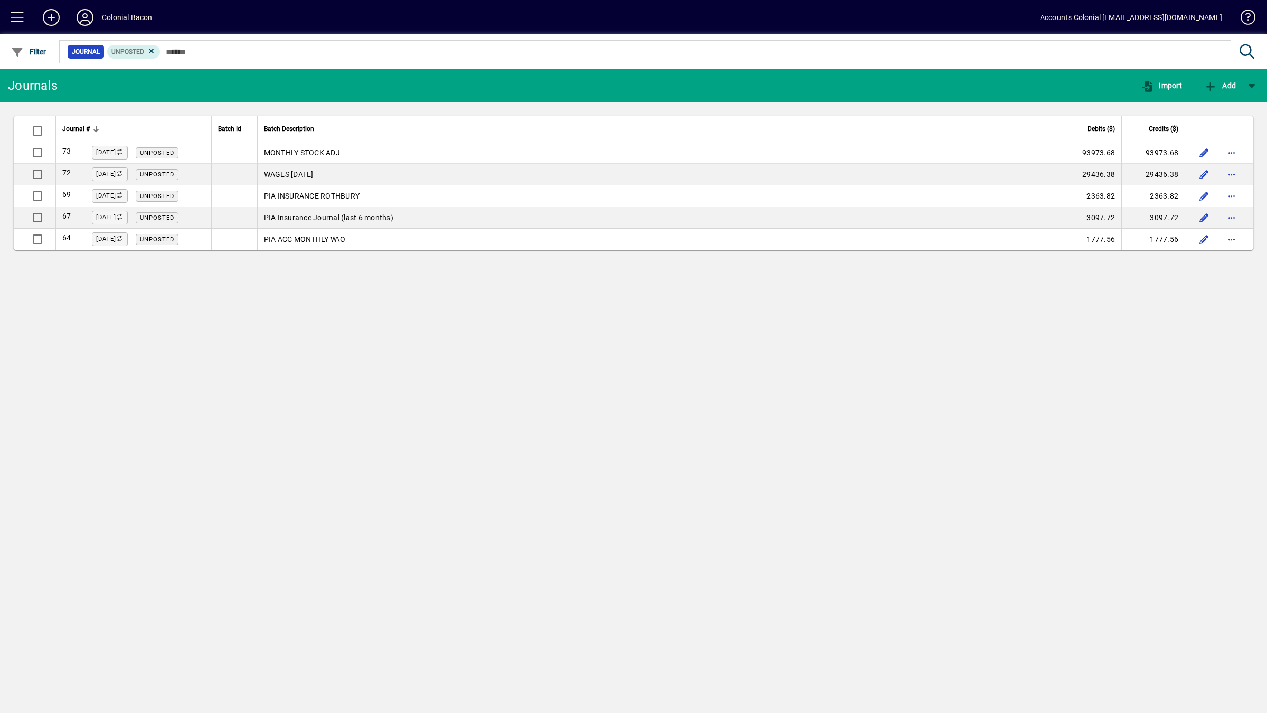
click at [886, 124] on mat-drawer-content "Colonial Bacon Accounts Colonial [EMAIL_ADDRESS][DOMAIN_NAME] Filter Journal Un…" at bounding box center [633, 356] width 1267 height 713
drag, startPoint x: 886, startPoint y: 124, endPoint x: 844, endPoint y: 28, distance: 104.9
click at [844, 28] on mat-toolbar-row "Colonial Bacon Accounts Colonial [EMAIL_ADDRESS][DOMAIN_NAME]" at bounding box center [633, 17] width 1267 height 34
click at [806, 366] on div "Journals Import Add Journal # Batch Id Batch Description Debits ($) Credits ($)…" at bounding box center [633, 391] width 1267 height 644
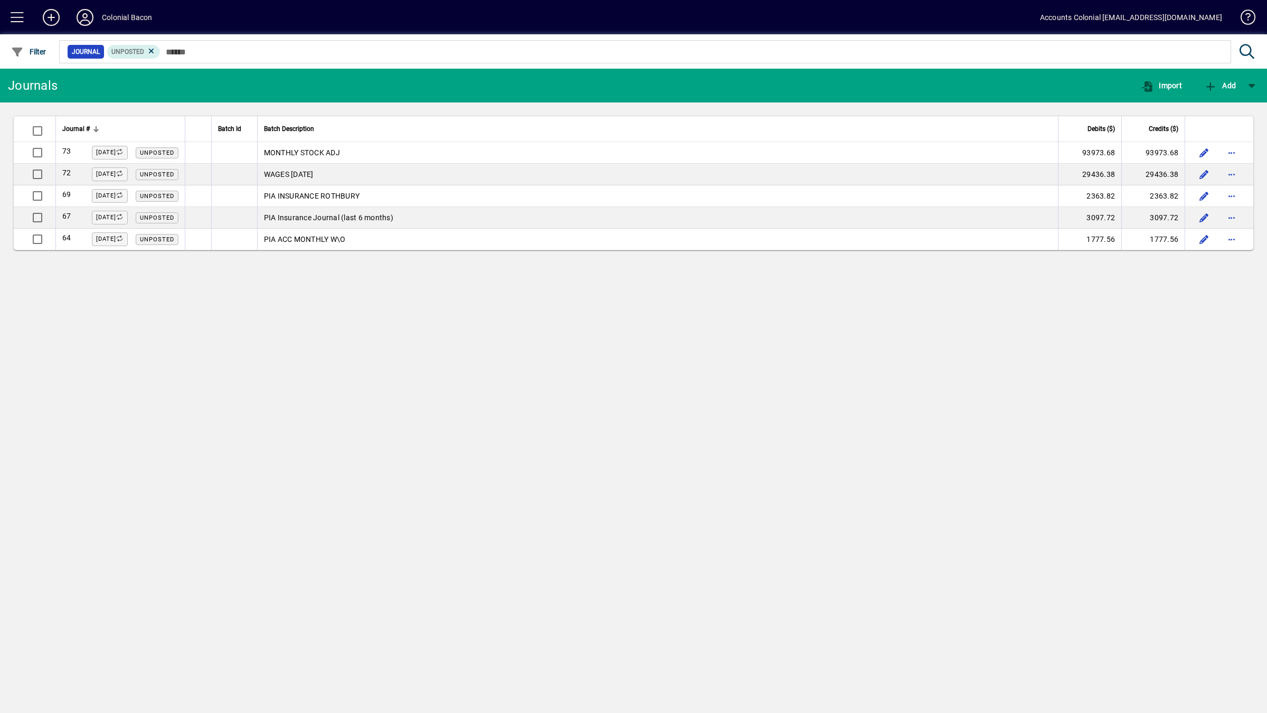
drag, startPoint x: 804, startPoint y: 366, endPoint x: 749, endPoint y: 376, distance: 56.4
click at [749, 376] on div "Journals Import Add Journal # Batch Id Batch Description Debits ($) Credits ($)…" at bounding box center [633, 391] width 1267 height 644
drag, startPoint x: 127, startPoint y: 352, endPoint x: 143, endPoint y: 257, distance: 96.8
click at [128, 349] on div "Journals Import Add Journal # Batch Id Batch Description Debits ($) Credits ($)…" at bounding box center [633, 391] width 1267 height 644
click at [22, 16] on span at bounding box center [17, 17] width 25 height 25
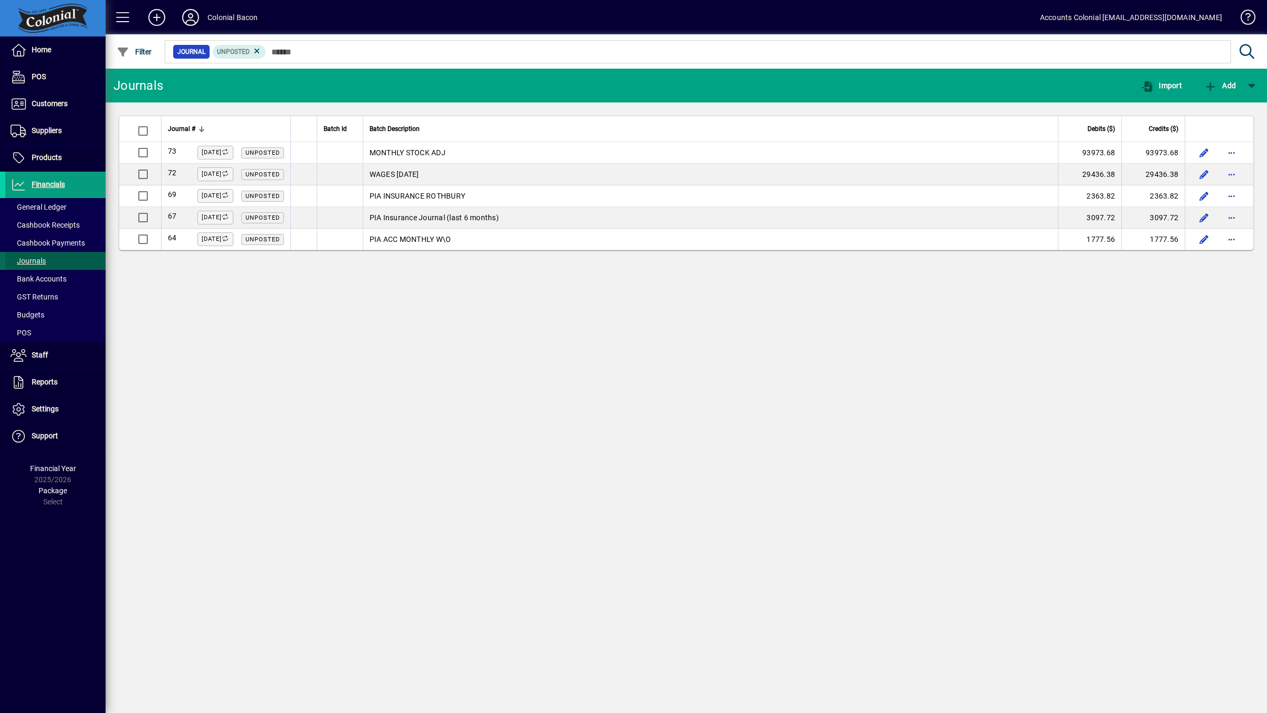
click at [40, 263] on span "Journals" at bounding box center [28, 261] width 35 height 8
click at [63, 20] on div at bounding box center [52, 18] width 99 height 30
drag, startPoint x: 257, startPoint y: 0, endPoint x: 275, endPoint y: 92, distance: 94.1
click at [275, 92] on mat-drawer-content "Colonial Bacon Accounts Colonial [EMAIL_ADDRESS][DOMAIN_NAME] Filter Journal Un…" at bounding box center [686, 356] width 1161 height 713
click at [725, 334] on div "Journals Import Add Journal # Batch Id Batch Description Debits ($) Credits ($)…" at bounding box center [686, 391] width 1161 height 644
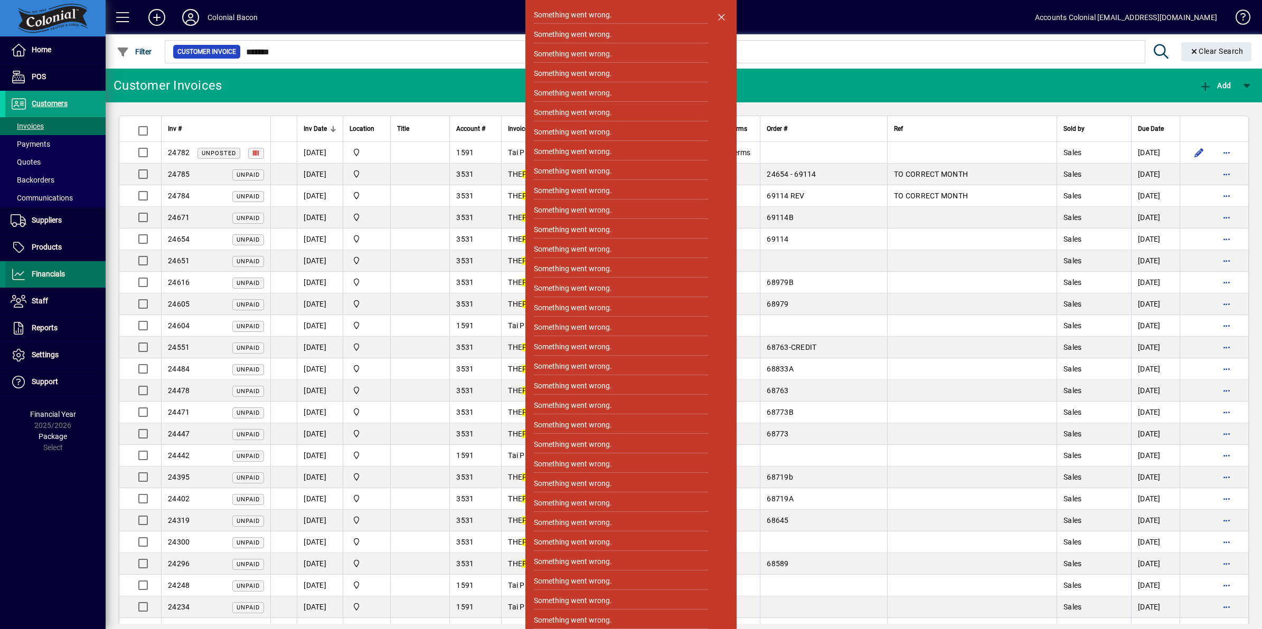
click at [50, 274] on span "Financials" at bounding box center [48, 274] width 33 height 8
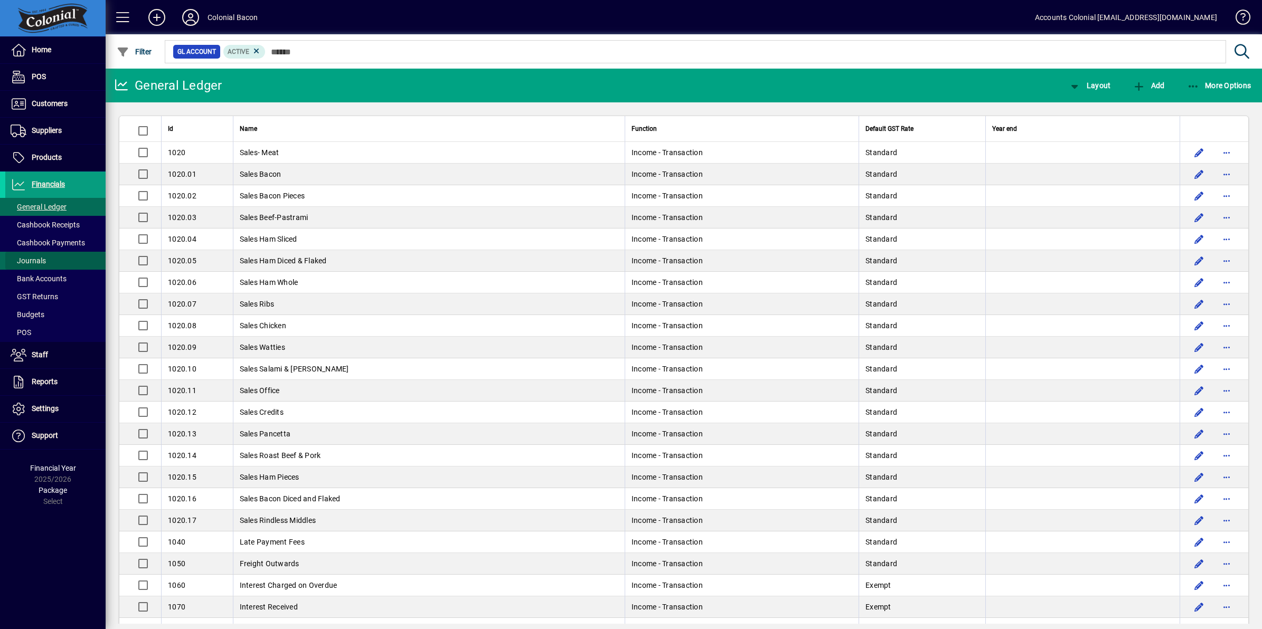
click at [39, 260] on span "Journals" at bounding box center [28, 261] width 35 height 8
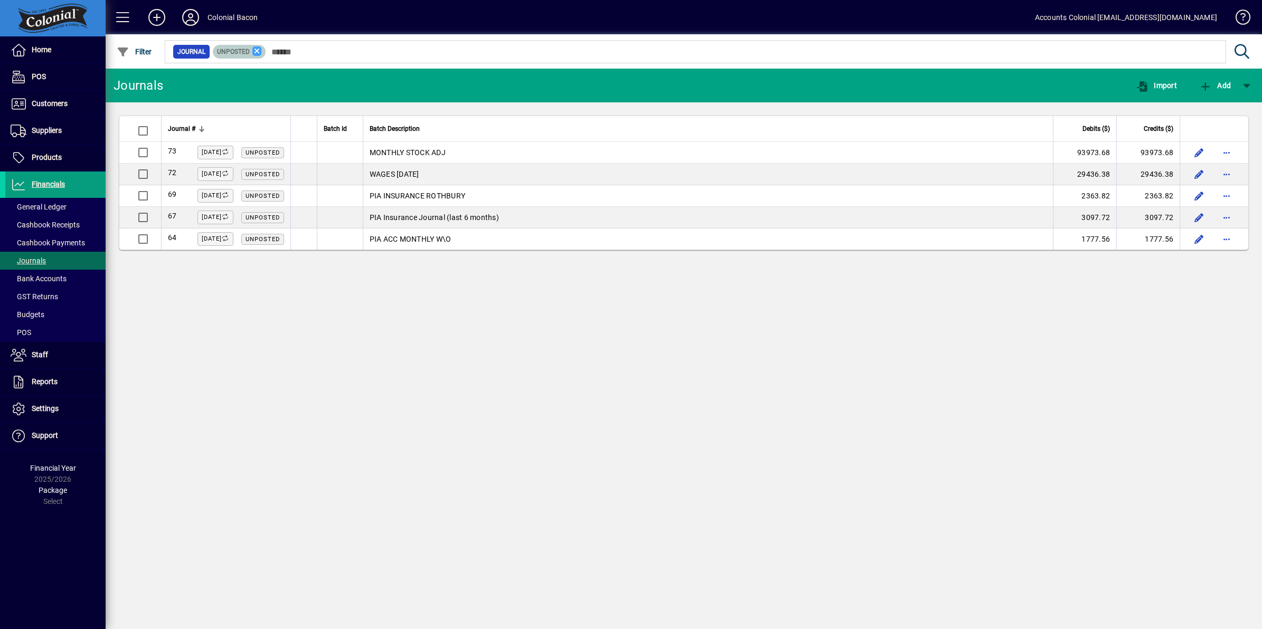
click at [254, 51] on icon at bounding box center [257, 51] width 10 height 10
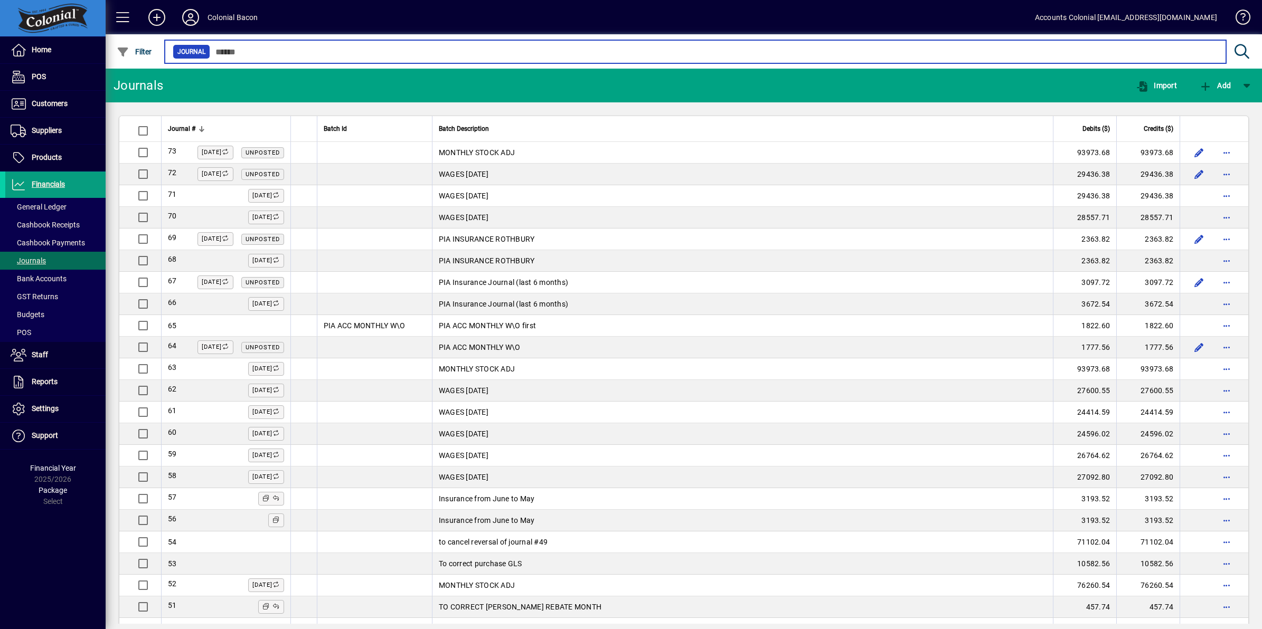
click at [257, 54] on input "text" at bounding box center [713, 51] width 1007 height 15
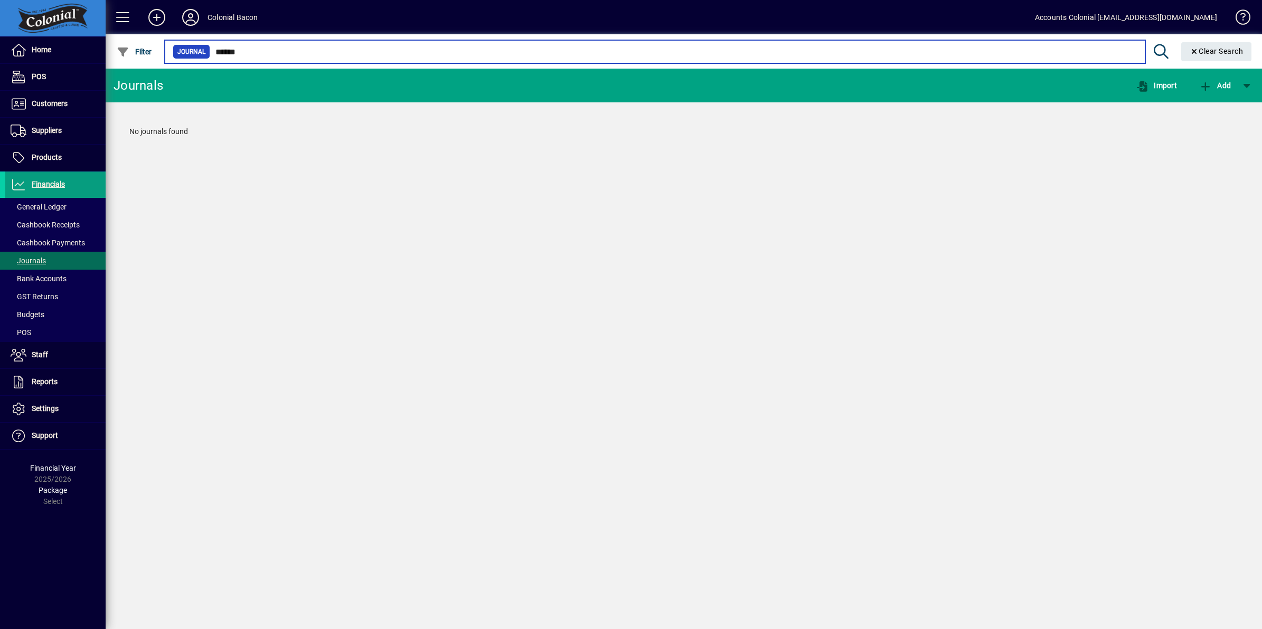
type input "*******"
drag, startPoint x: 263, startPoint y: 51, endPoint x: 209, endPoint y: 67, distance: 56.3
click at [209, 67] on div "Journal ******* Clear Search" at bounding box center [709, 51] width 1093 height 34
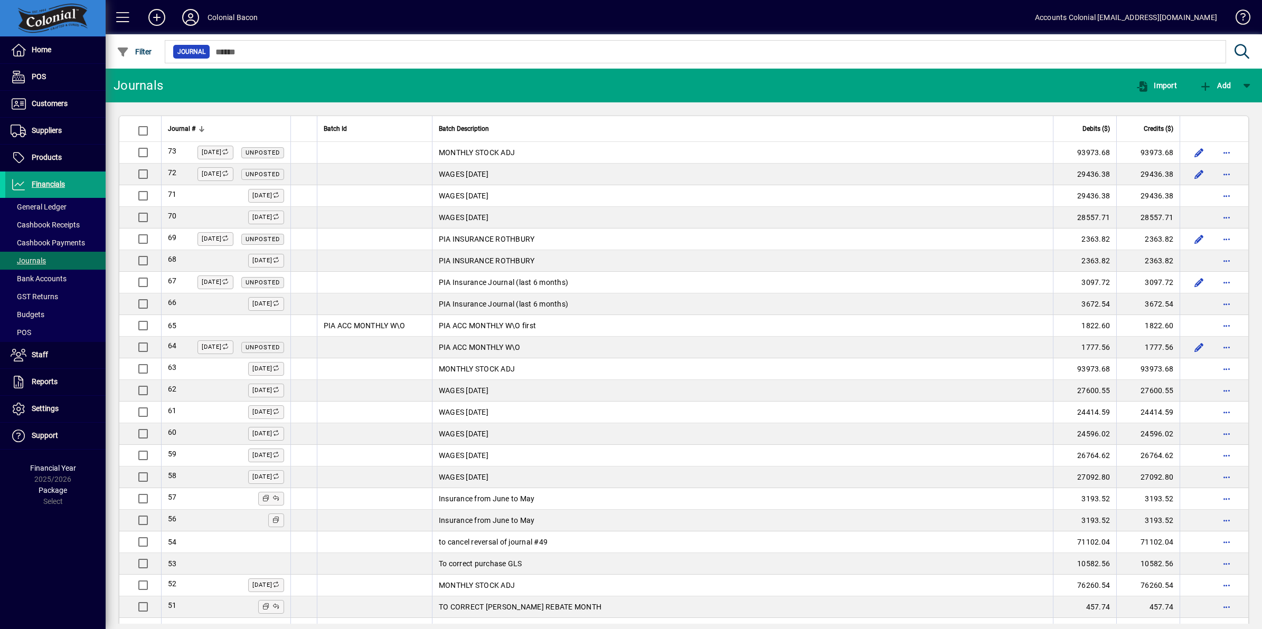
click at [1082, 128] on span "Debits ($)" at bounding box center [1095, 129] width 27 height 12
click at [125, 53] on icon "button" at bounding box center [123, 52] width 13 height 11
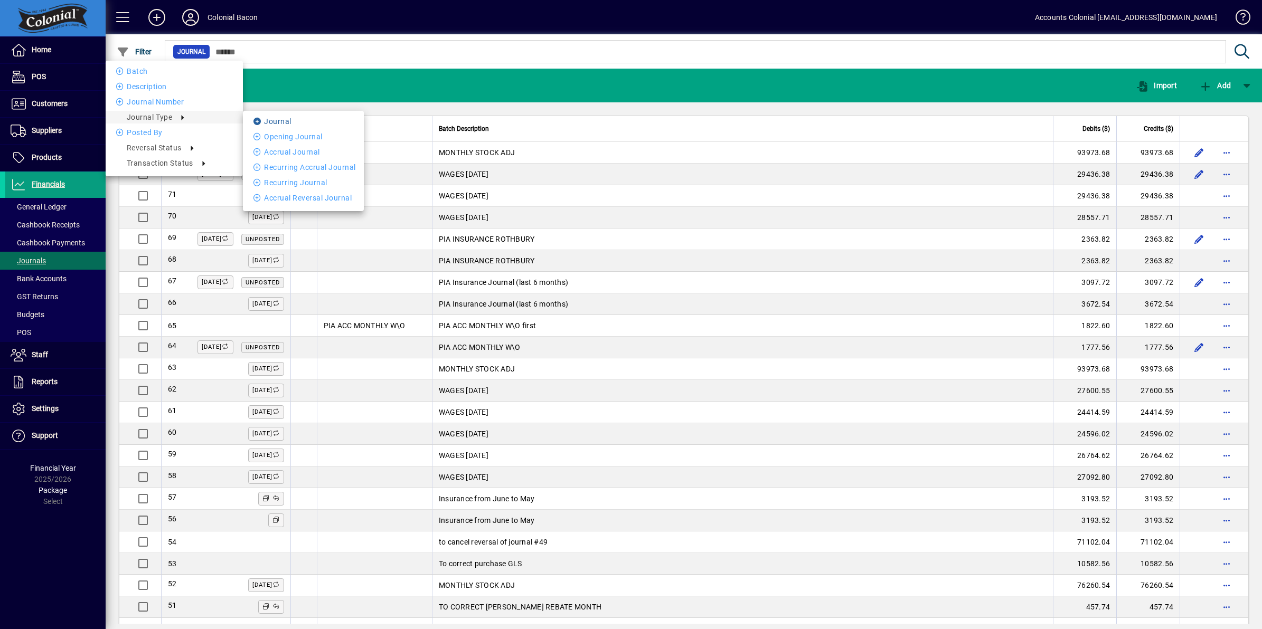
click at [288, 119] on li "Journal" at bounding box center [303, 121] width 121 height 13
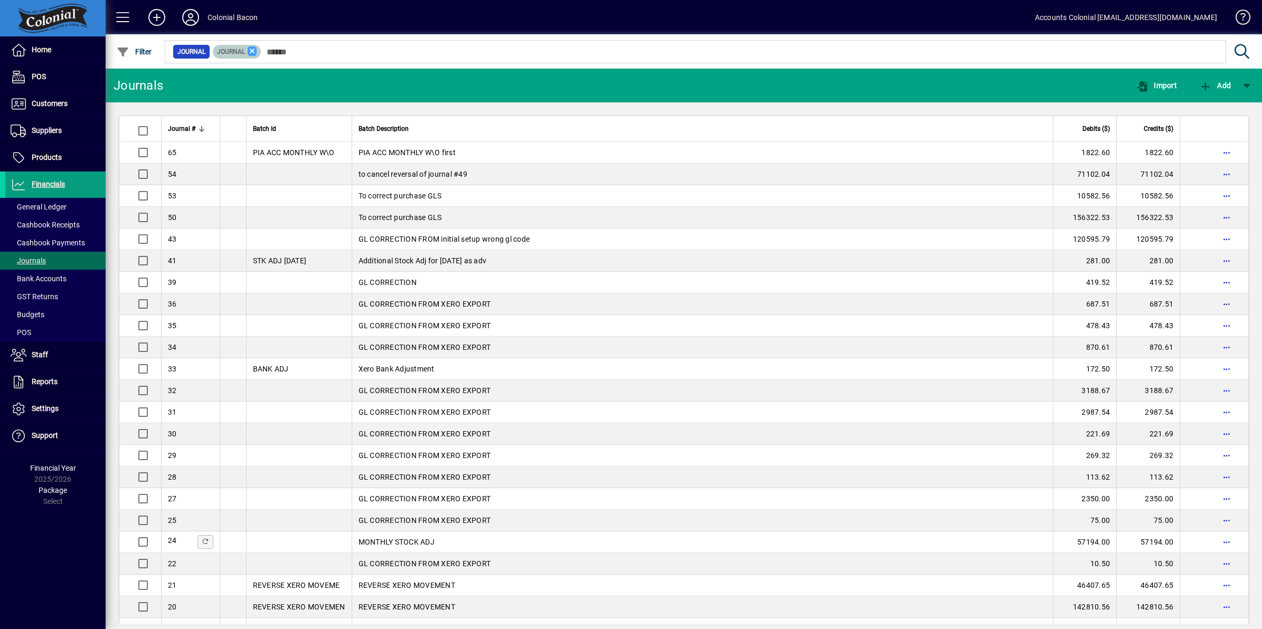
click at [249, 49] on icon at bounding box center [253, 51] width 10 height 10
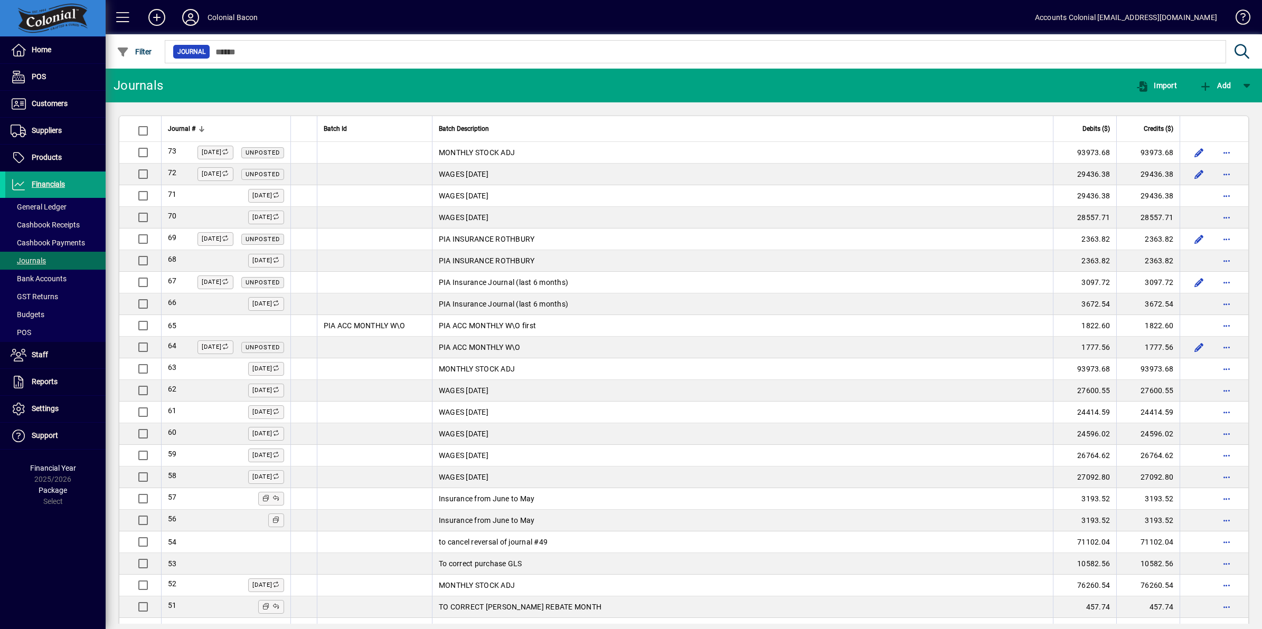
click at [472, 126] on span "Batch Description" at bounding box center [464, 129] width 50 height 12
drag, startPoint x: 63, startPoint y: 209, endPoint x: 71, endPoint y: 197, distance: 14.1
click at [63, 207] on span "General Ledger" at bounding box center [39, 207] width 56 height 8
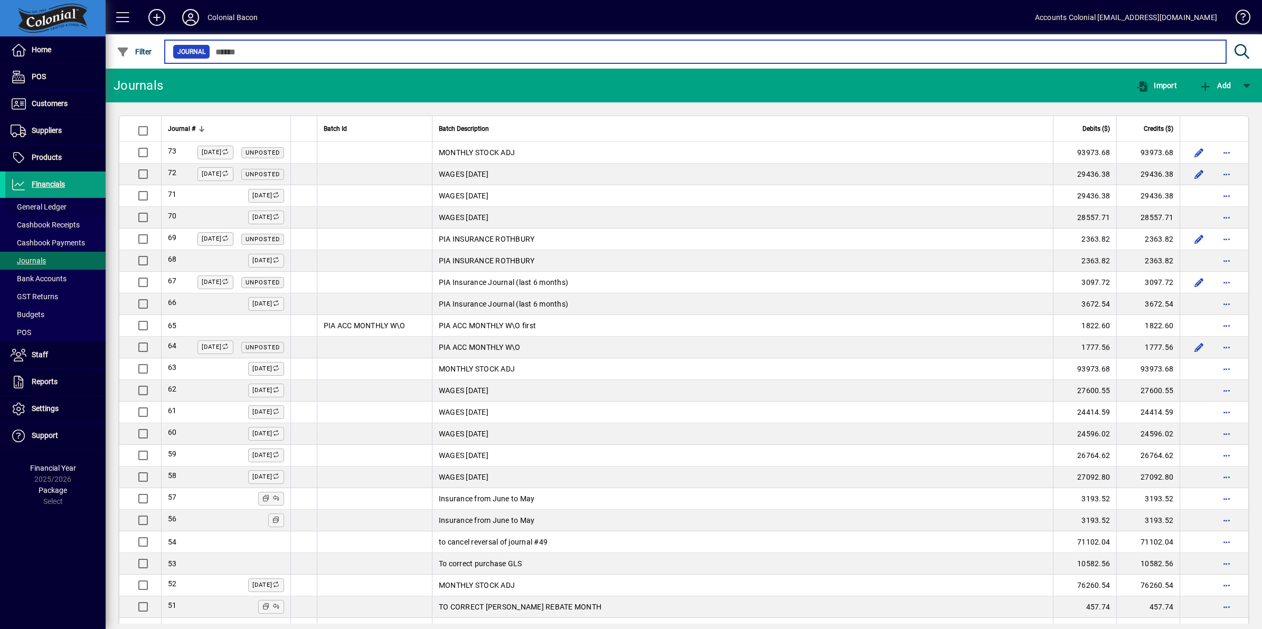
click at [293, 48] on input "text" at bounding box center [713, 51] width 1007 height 15
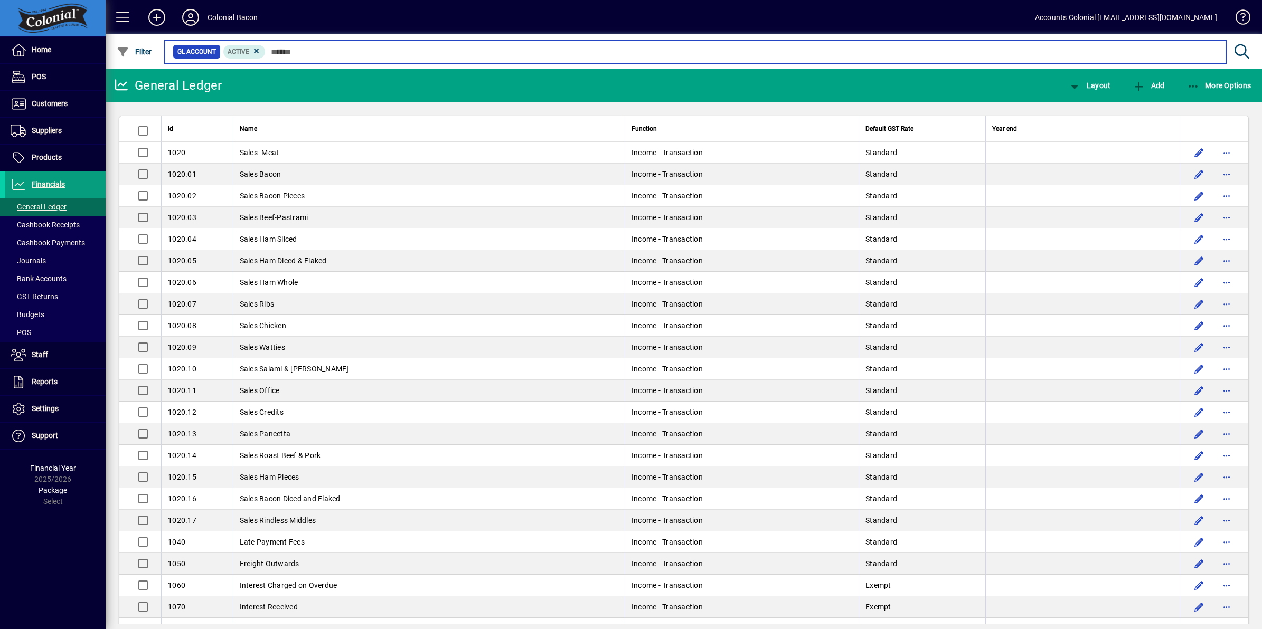
click at [293, 49] on input "text" at bounding box center [742, 51] width 952 height 15
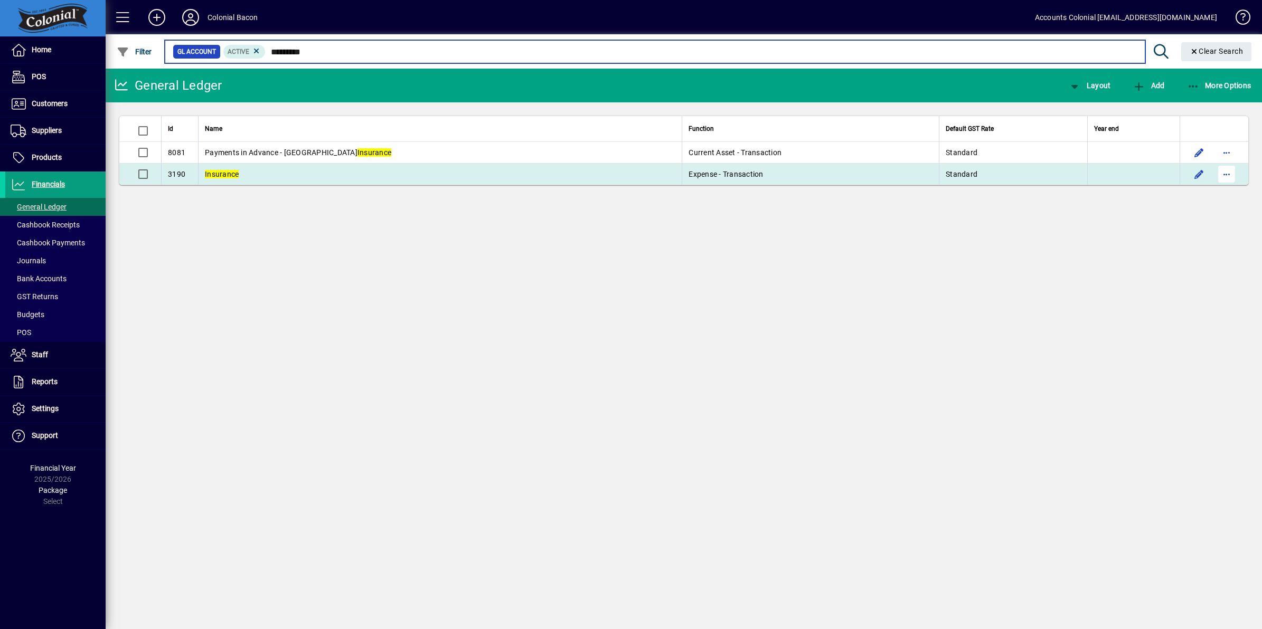
type input "*********"
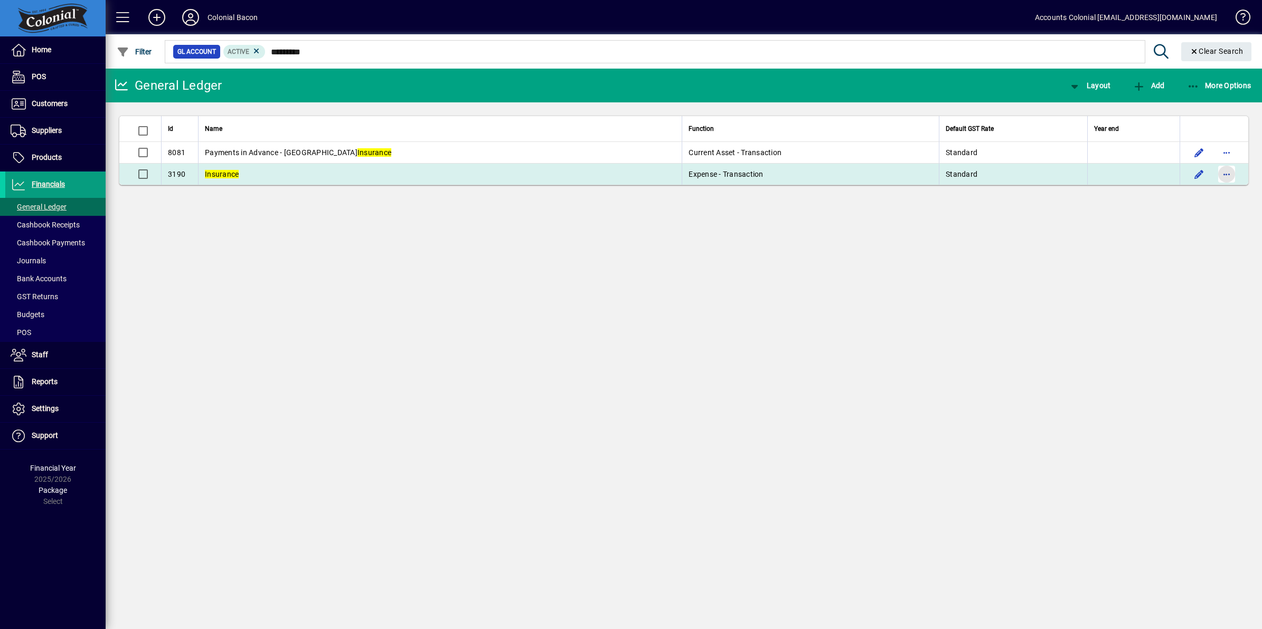
click at [1223, 175] on span "button" at bounding box center [1226, 174] width 25 height 25
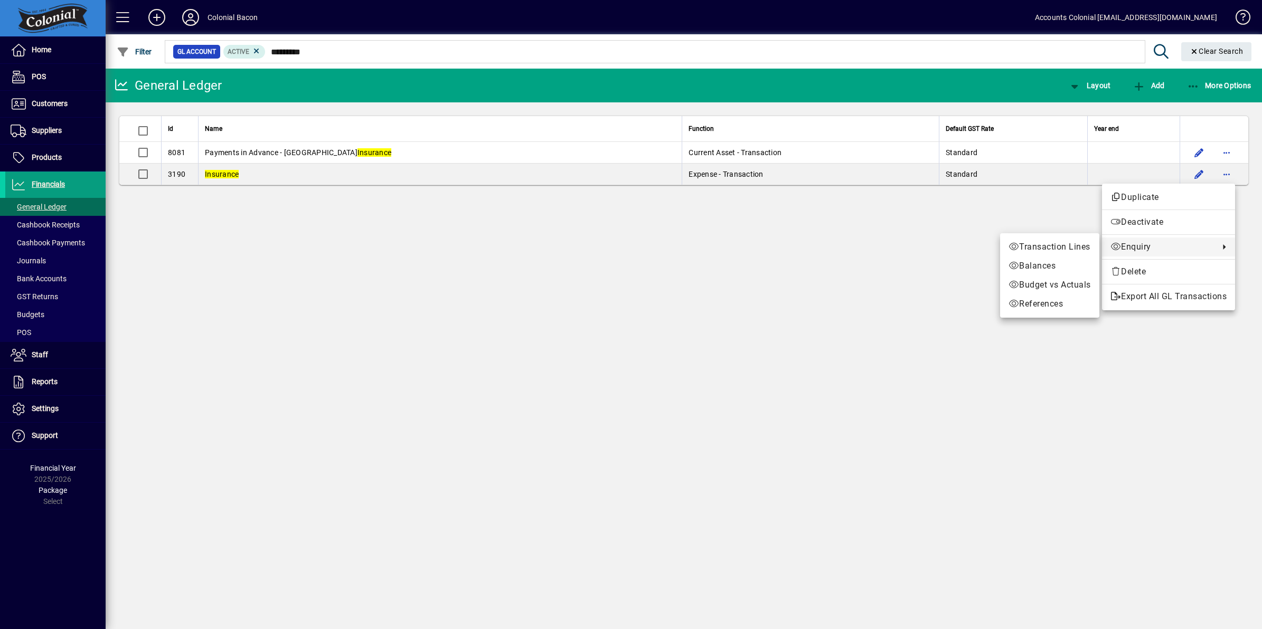
click at [1164, 248] on span "Enquiry" at bounding box center [1161, 247] width 103 height 13
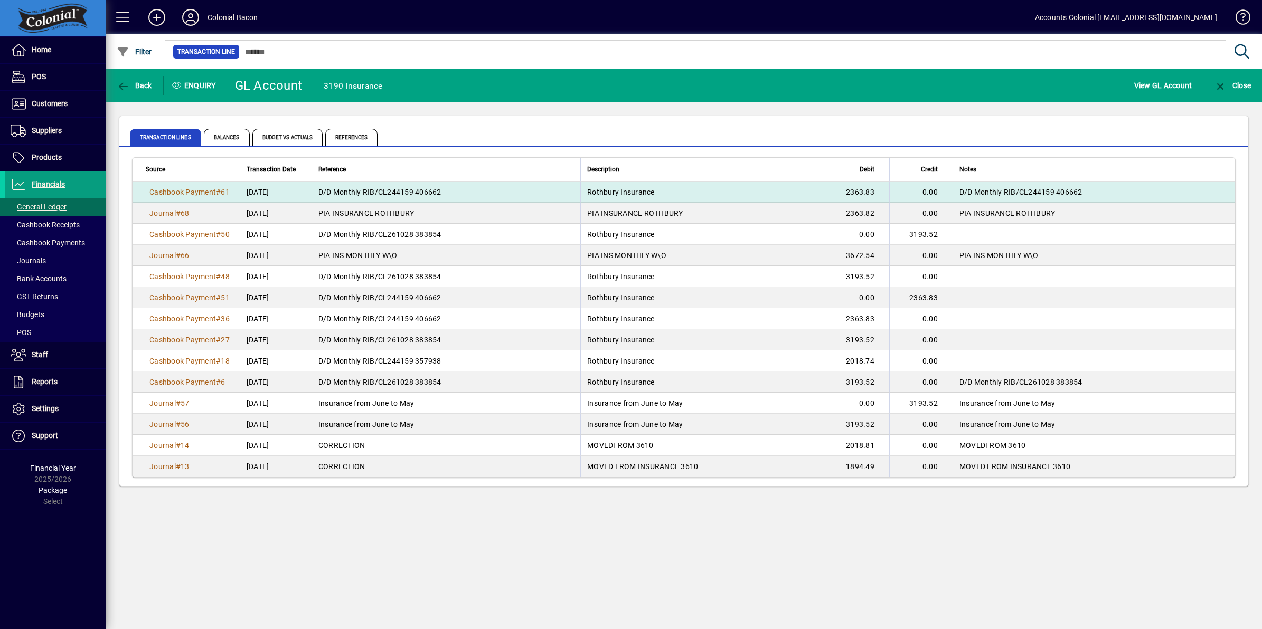
click at [796, 190] on td "Rothbury Insurance" at bounding box center [702, 192] width 245 height 21
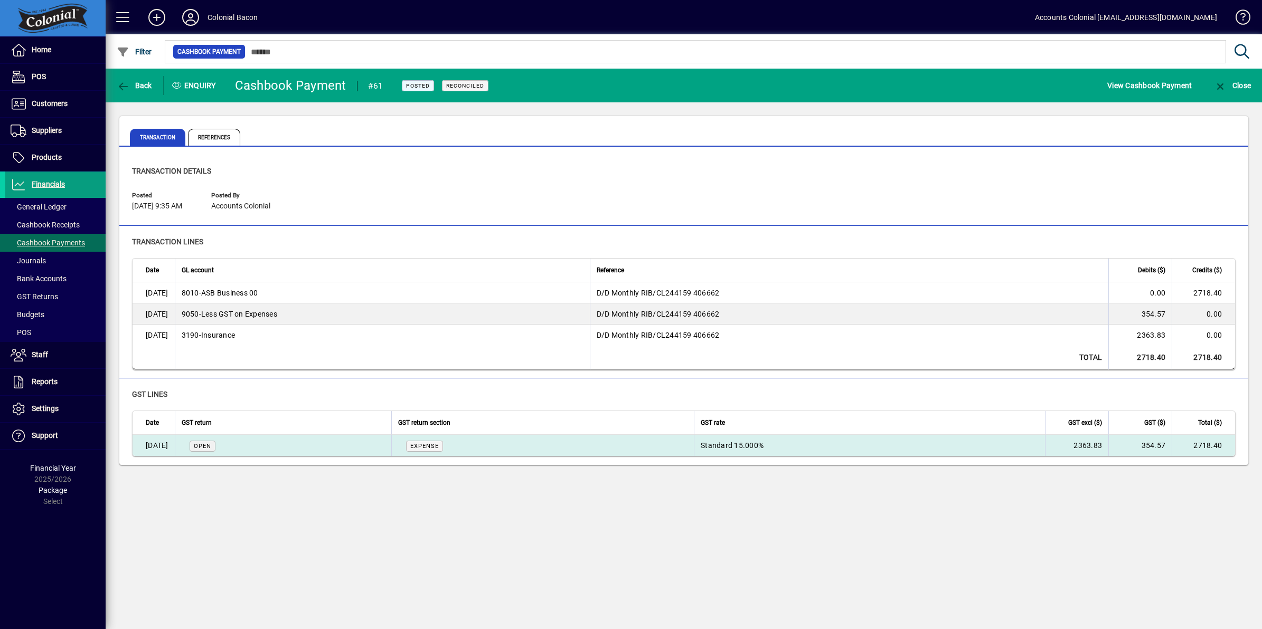
click at [309, 448] on td "Open" at bounding box center [283, 445] width 217 height 21
click at [750, 441] on td "Standard 15.000%" at bounding box center [869, 445] width 351 height 21
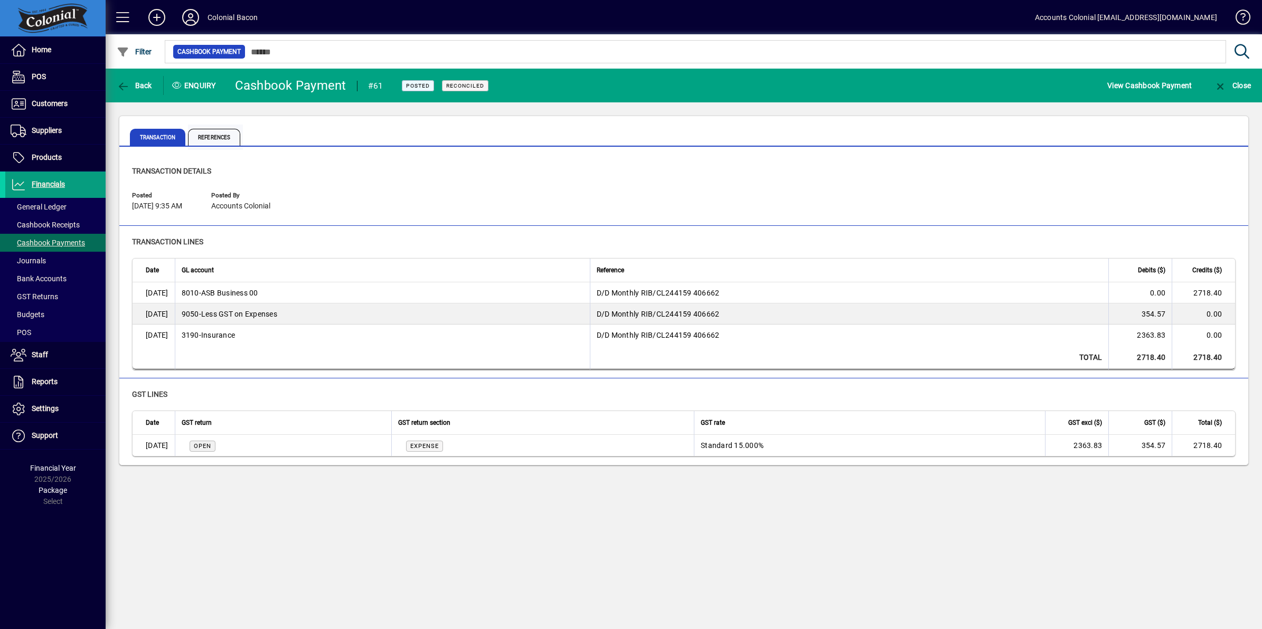
click at [220, 140] on span "References" at bounding box center [214, 137] width 52 height 17
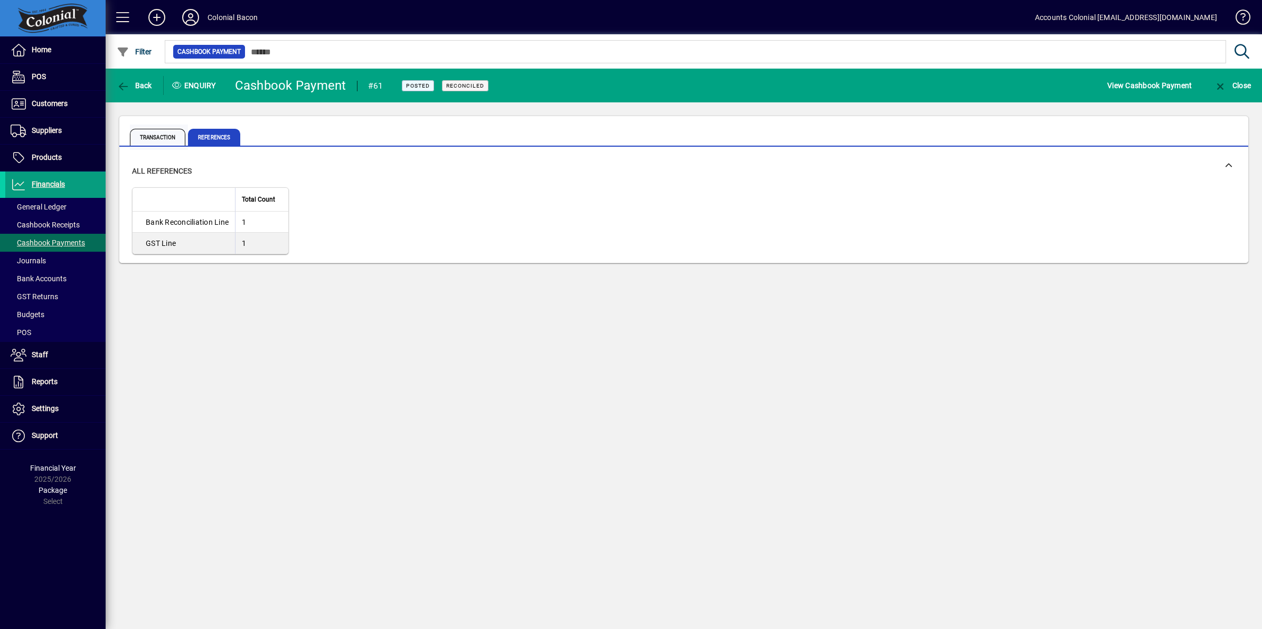
click at [156, 129] on span "Transaction" at bounding box center [157, 137] width 55 height 17
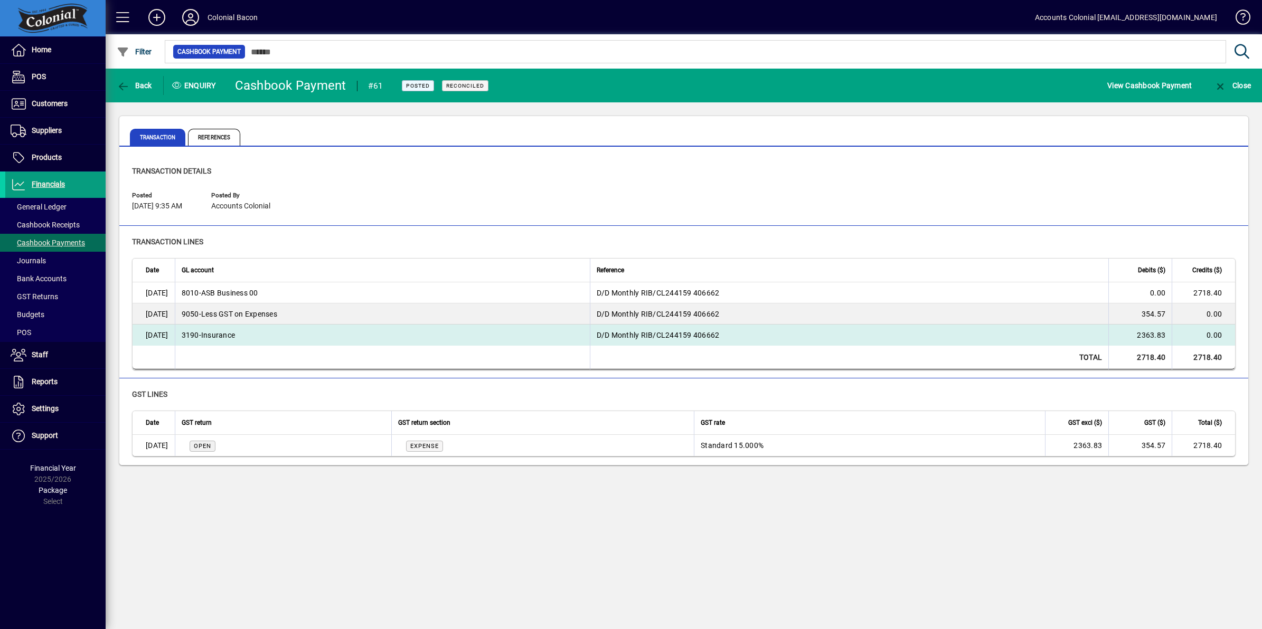
click at [235, 333] on span "3190 - Insurance" at bounding box center [209, 335] width 54 height 11
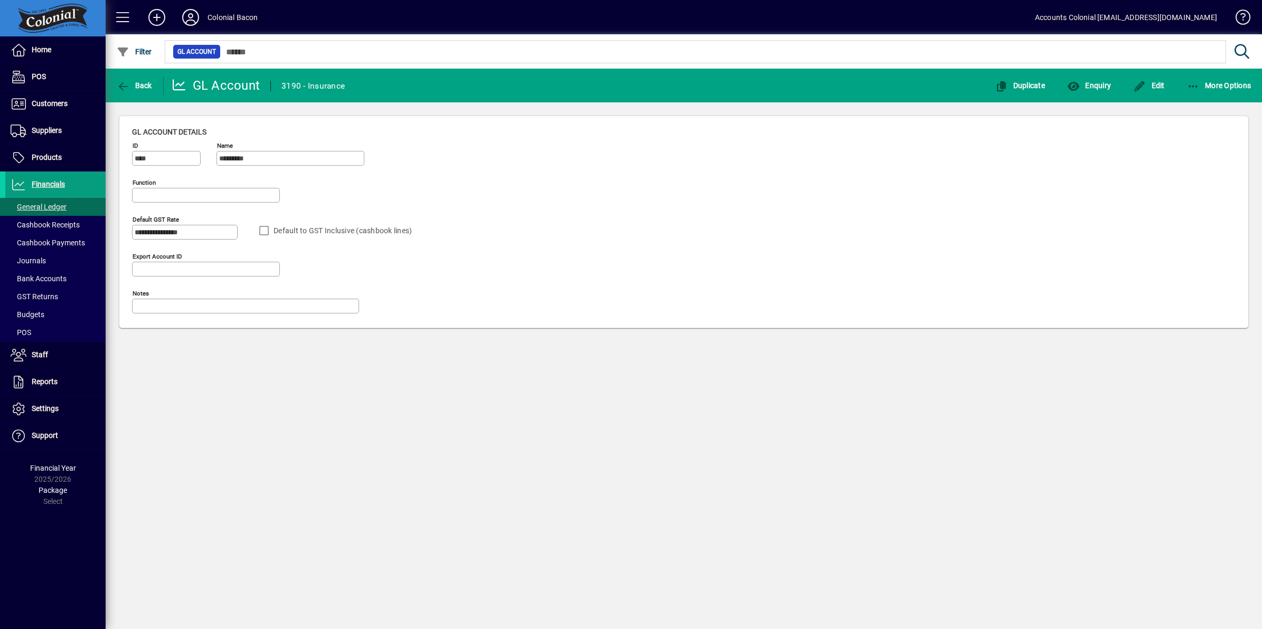
type input "**********"
click at [1191, 83] on icon "button" at bounding box center [1193, 86] width 13 height 11
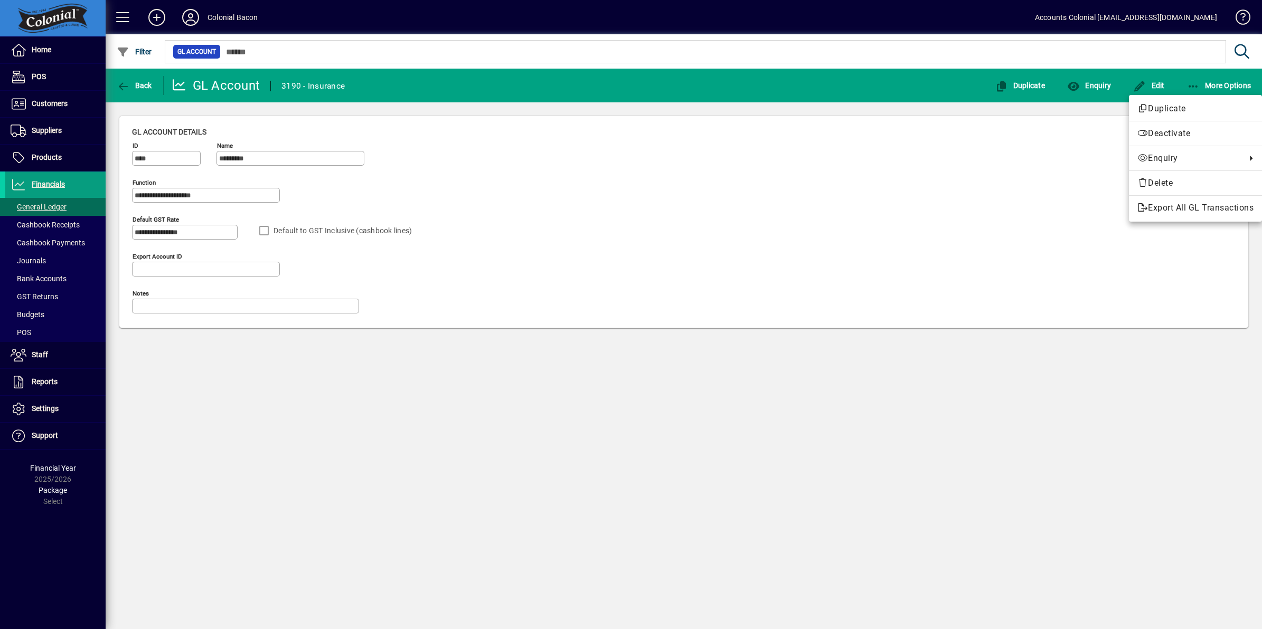
click at [135, 87] on div at bounding box center [631, 314] width 1262 height 629
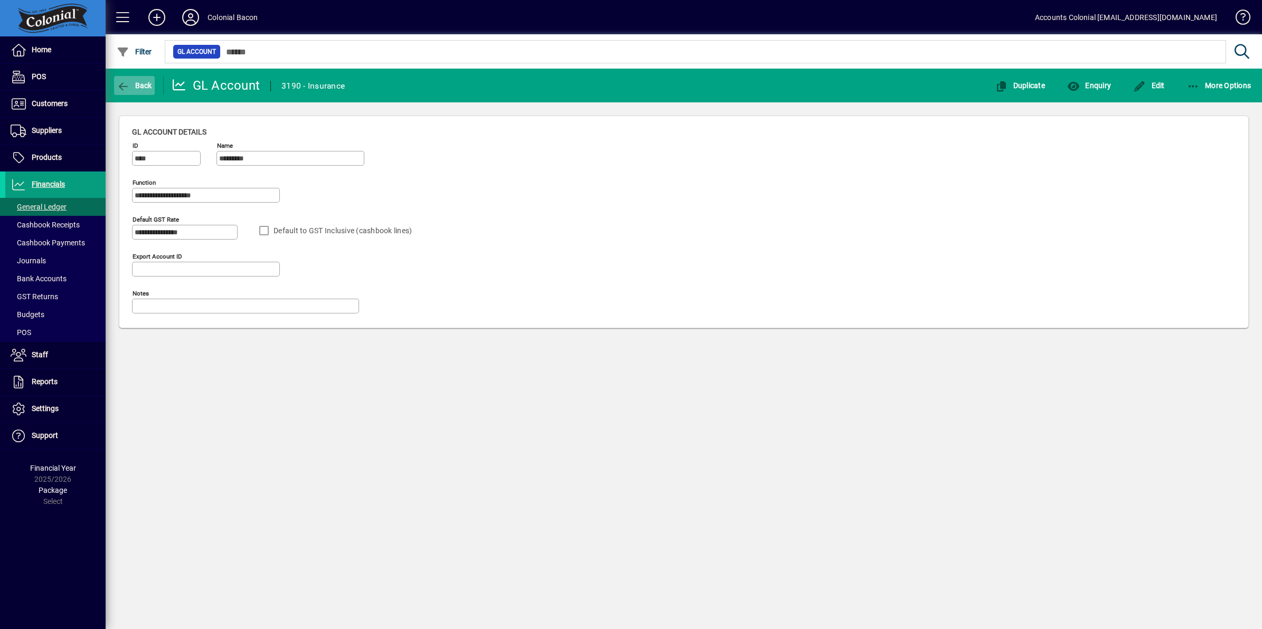
click at [136, 82] on span "Back" at bounding box center [134, 85] width 35 height 8
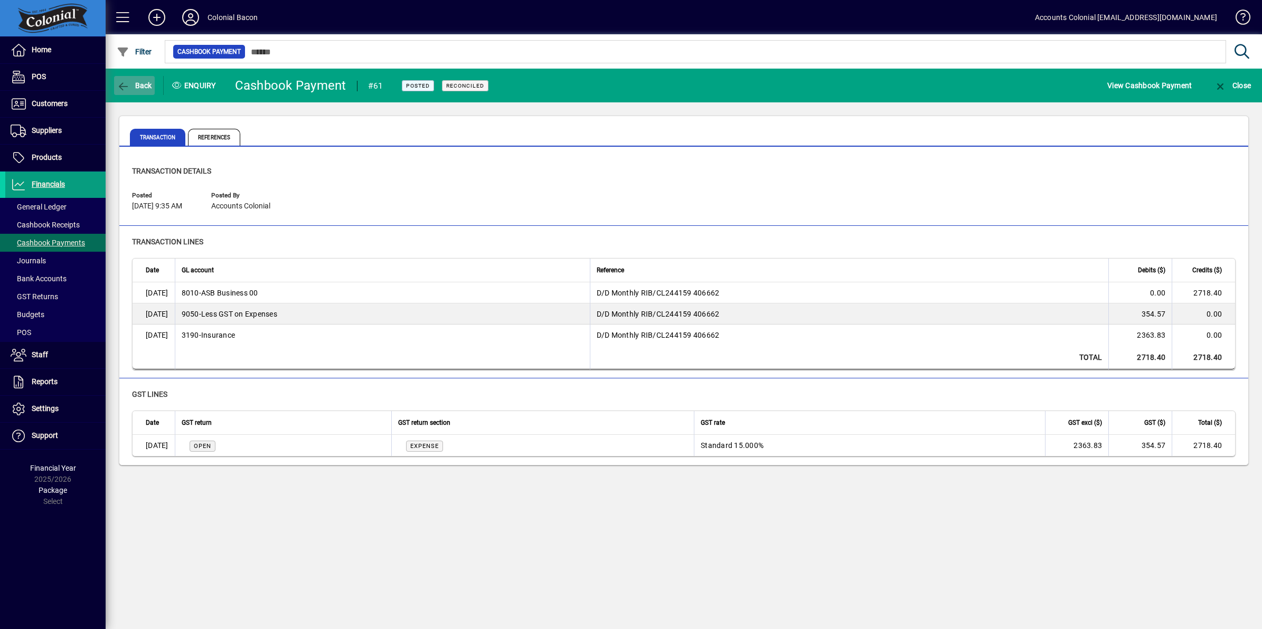
click at [136, 81] on span "Back" at bounding box center [134, 85] width 35 height 8
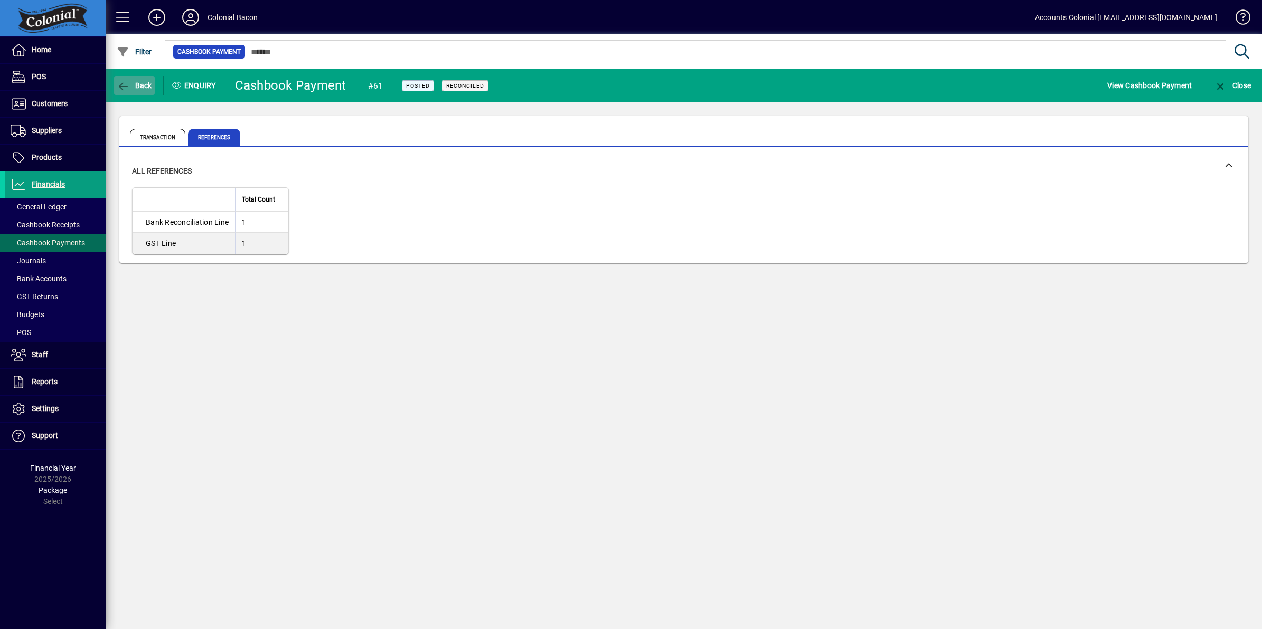
click at [143, 89] on span "Back" at bounding box center [134, 85] width 35 height 8
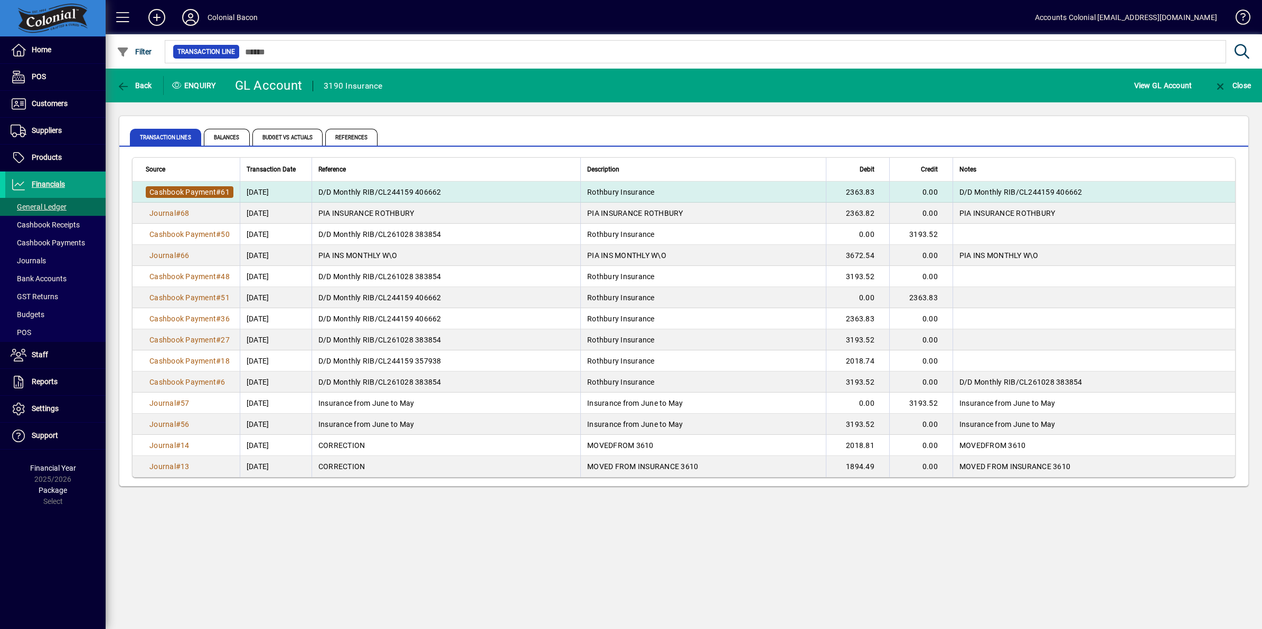
click at [204, 189] on span "Cashbook Payment" at bounding box center [182, 192] width 67 height 8
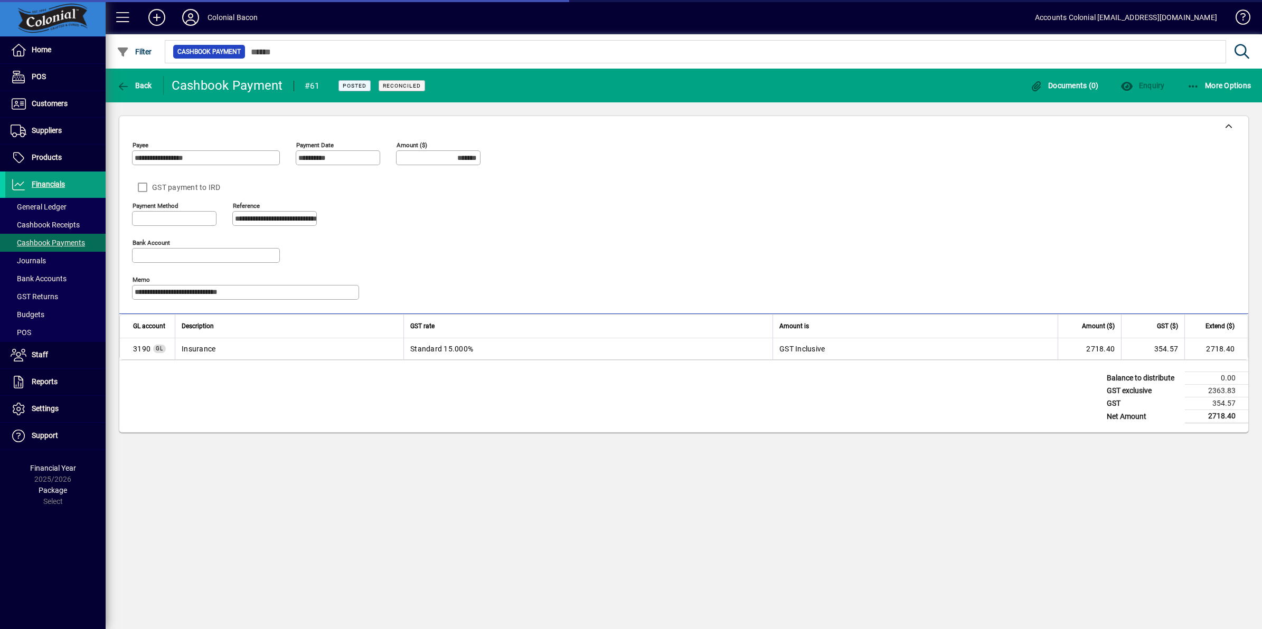
type input "**********"
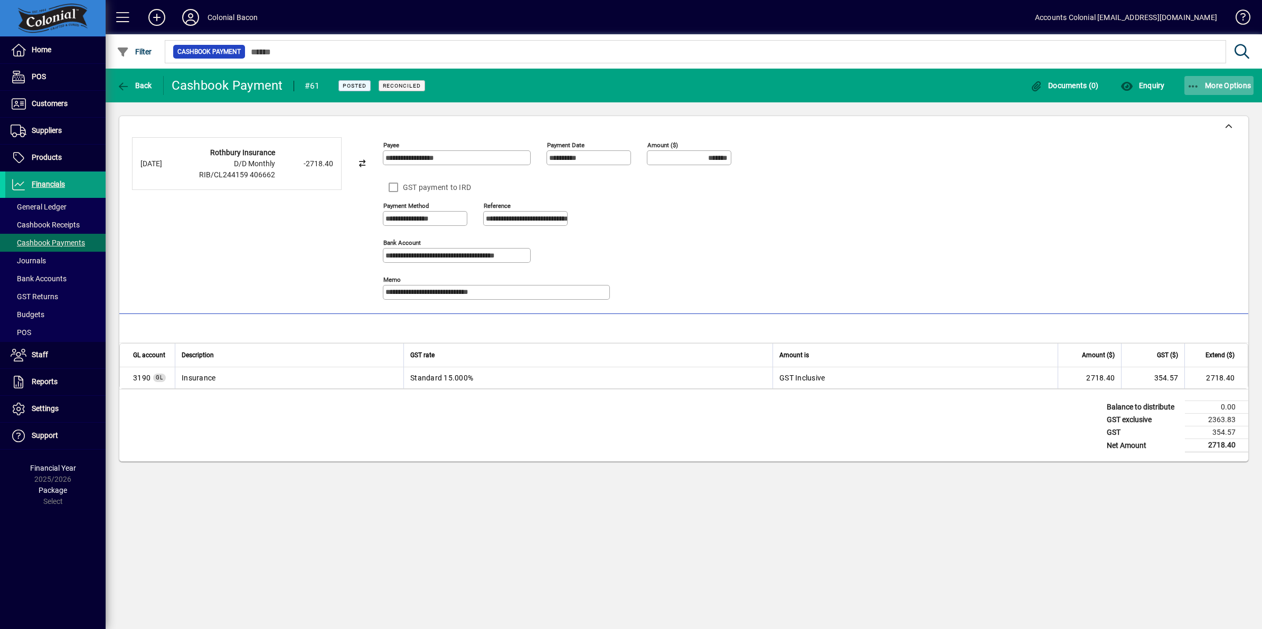
click at [1191, 86] on icon "button" at bounding box center [1193, 86] width 13 height 11
click at [1196, 108] on span "Reverse" at bounding box center [1208, 108] width 89 height 13
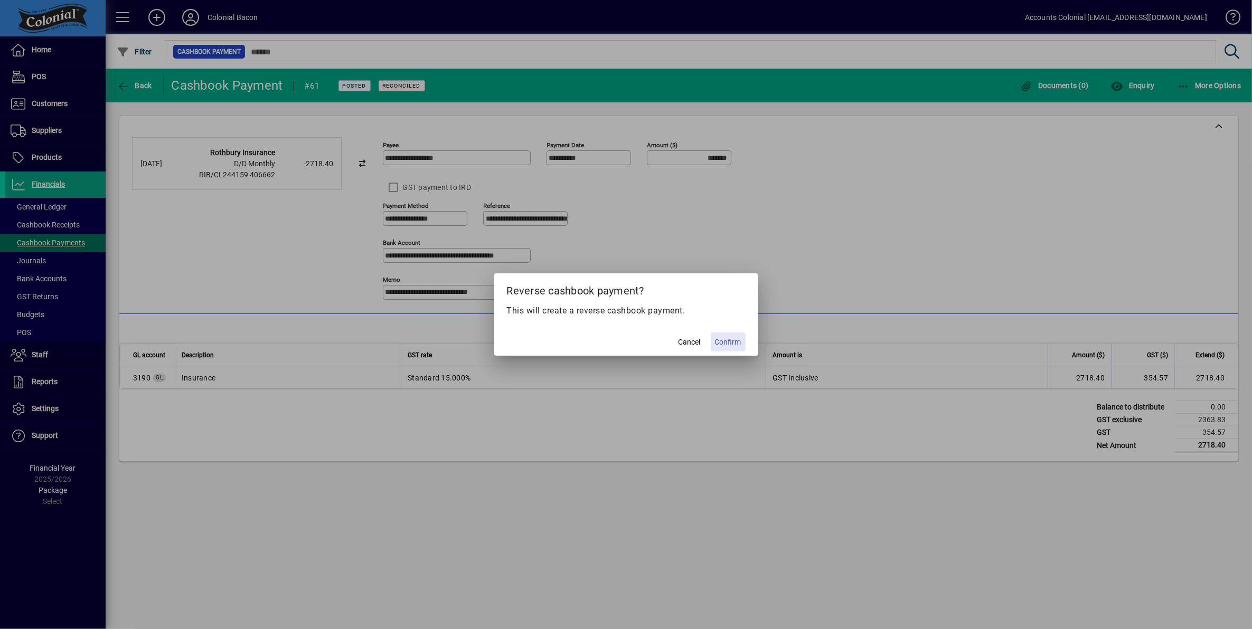
click at [734, 341] on span "Confirm" at bounding box center [728, 342] width 26 height 11
type input "********"
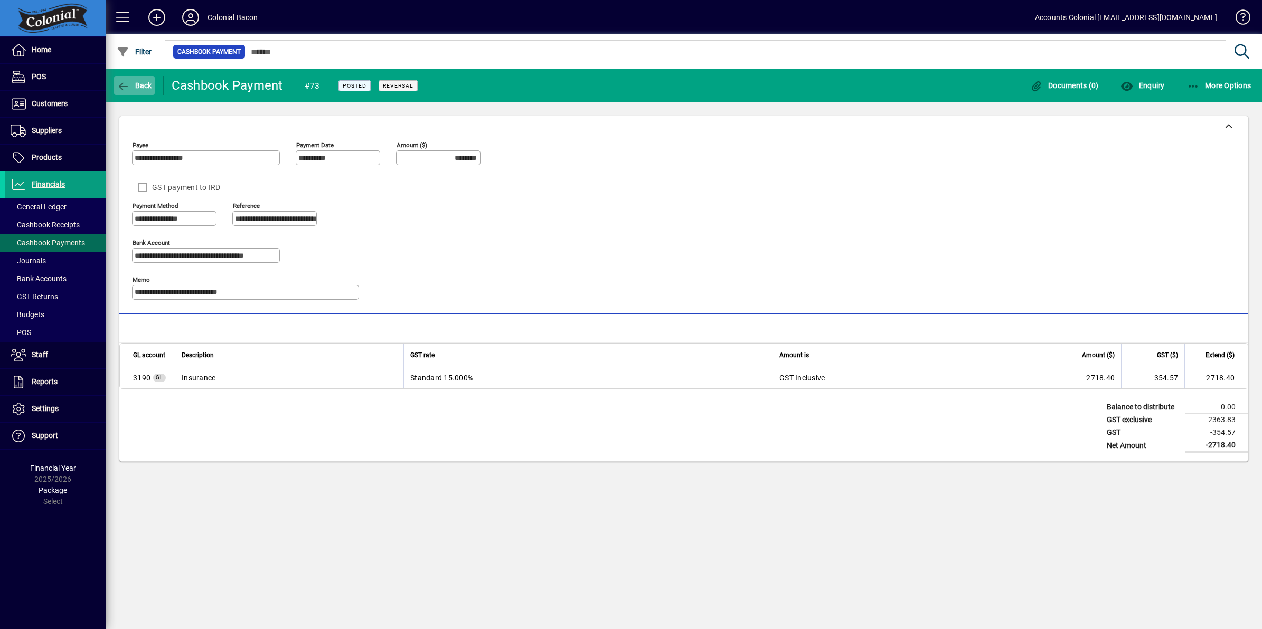
click at [122, 82] on icon "button" at bounding box center [123, 86] width 13 height 11
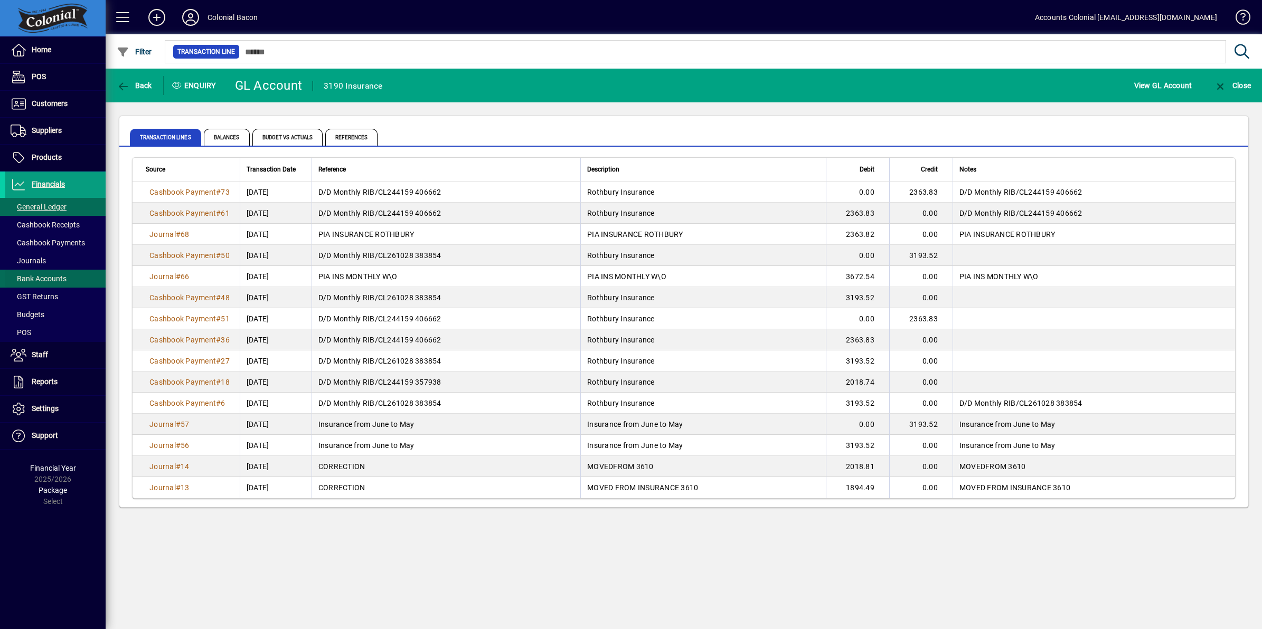
click at [46, 280] on span "Bank Accounts" at bounding box center [39, 278] width 56 height 8
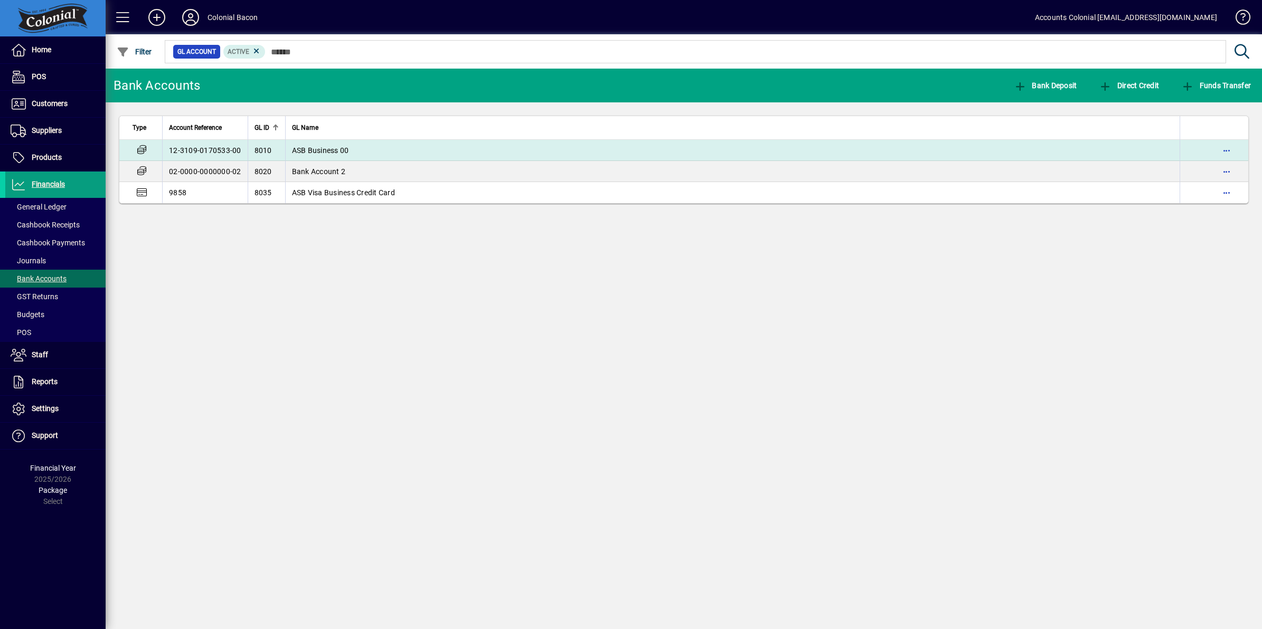
click at [313, 149] on span "ASB Business 00" at bounding box center [320, 150] width 57 height 8
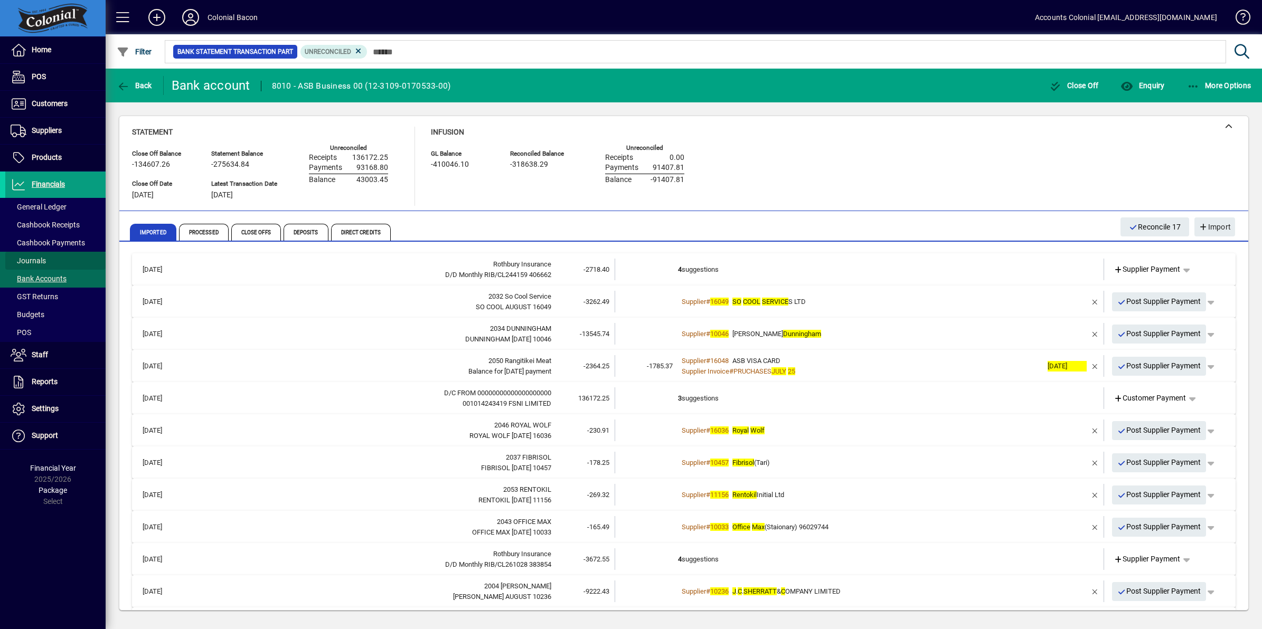
click at [30, 262] on span "Journals" at bounding box center [28, 261] width 35 height 8
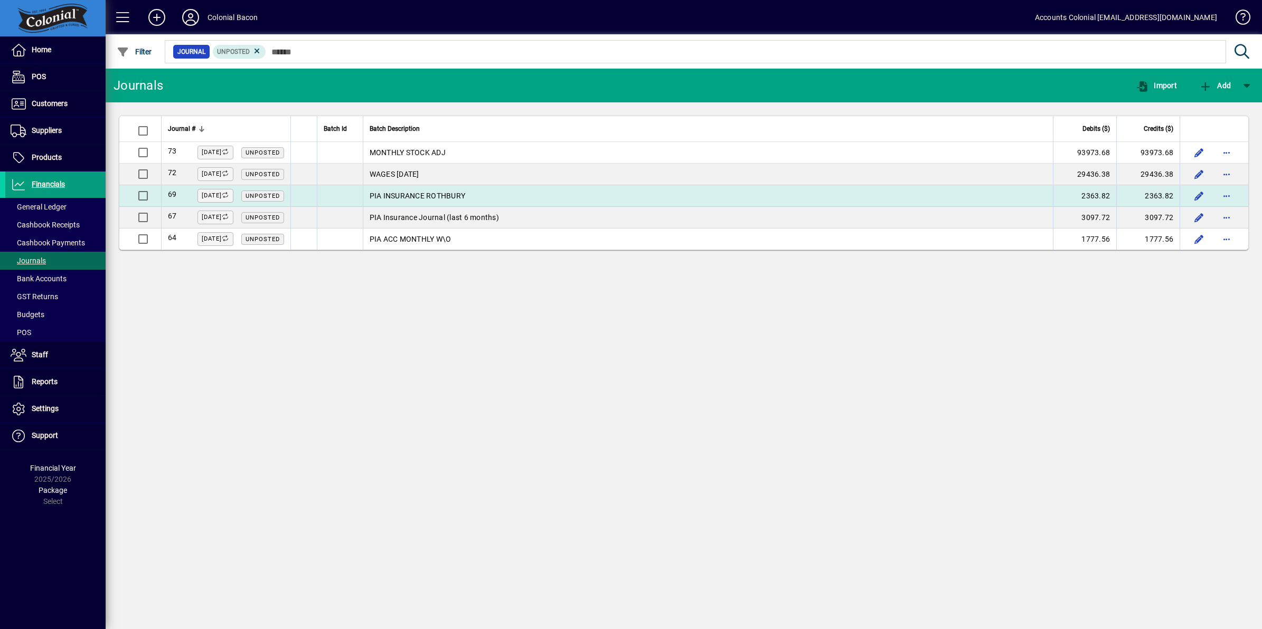
click at [473, 194] on td "PIA INSURANCE ROTHBURY" at bounding box center [708, 196] width 690 height 22
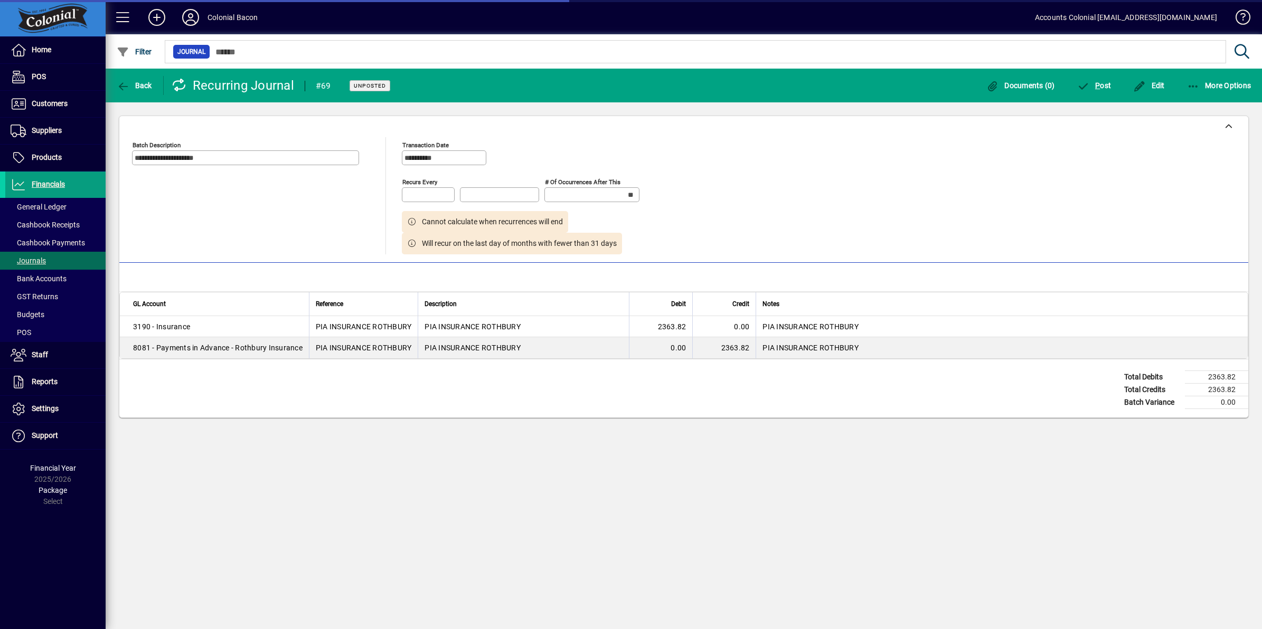
type input "********"
click at [1100, 86] on span "P ost" at bounding box center [1094, 85] width 34 height 8
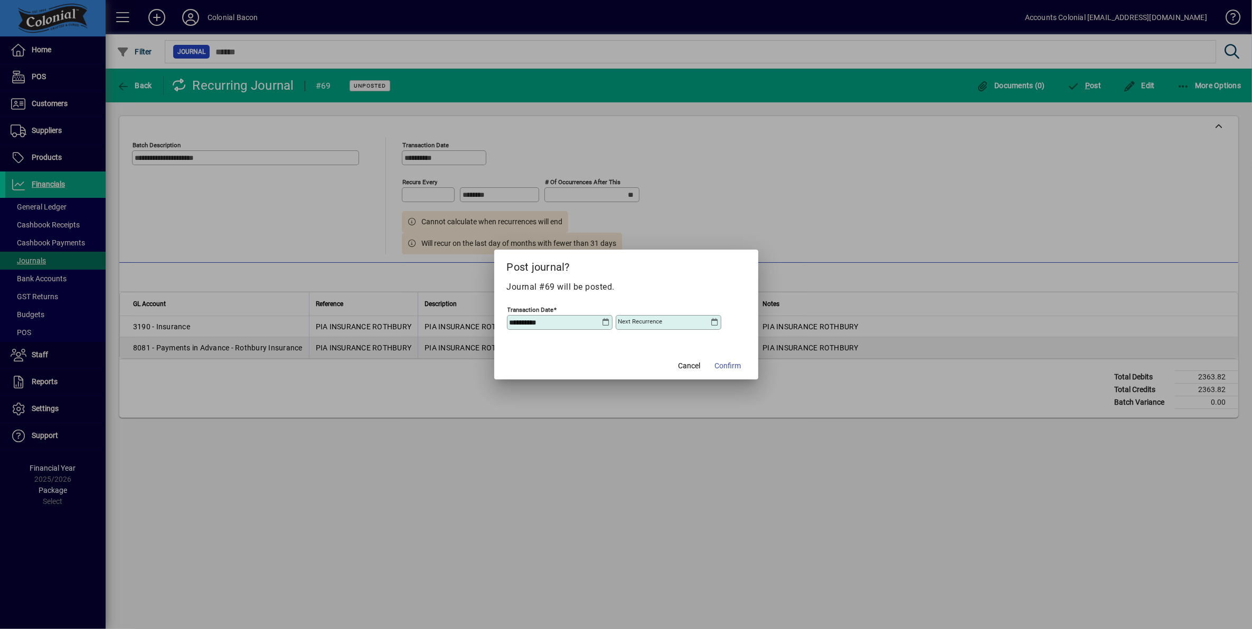
click at [713, 322] on icon at bounding box center [715, 322] width 8 height 8
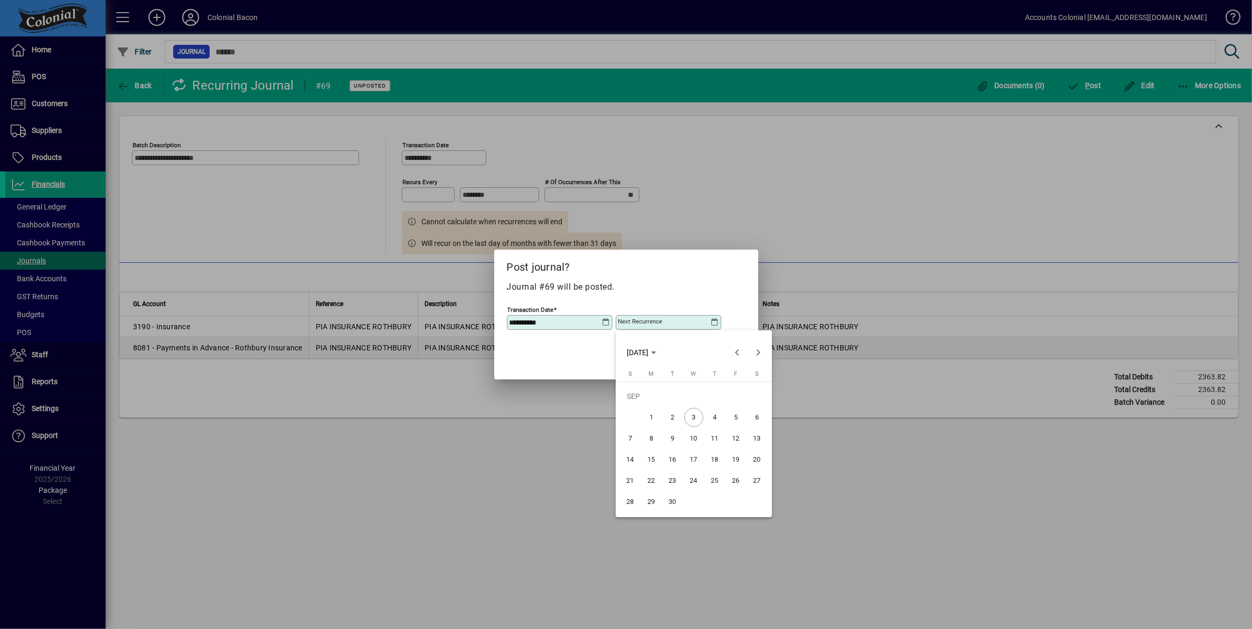
click at [669, 499] on span "30" at bounding box center [672, 502] width 19 height 19
type input "**********"
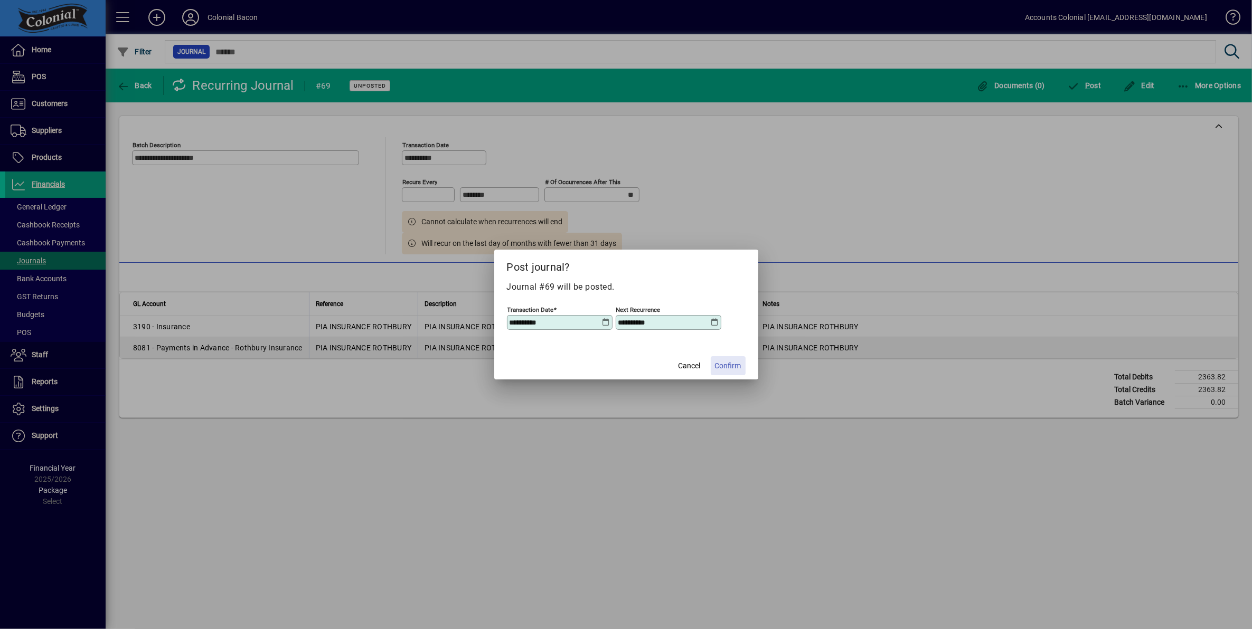
click at [724, 363] on span "Confirm" at bounding box center [728, 366] width 26 height 11
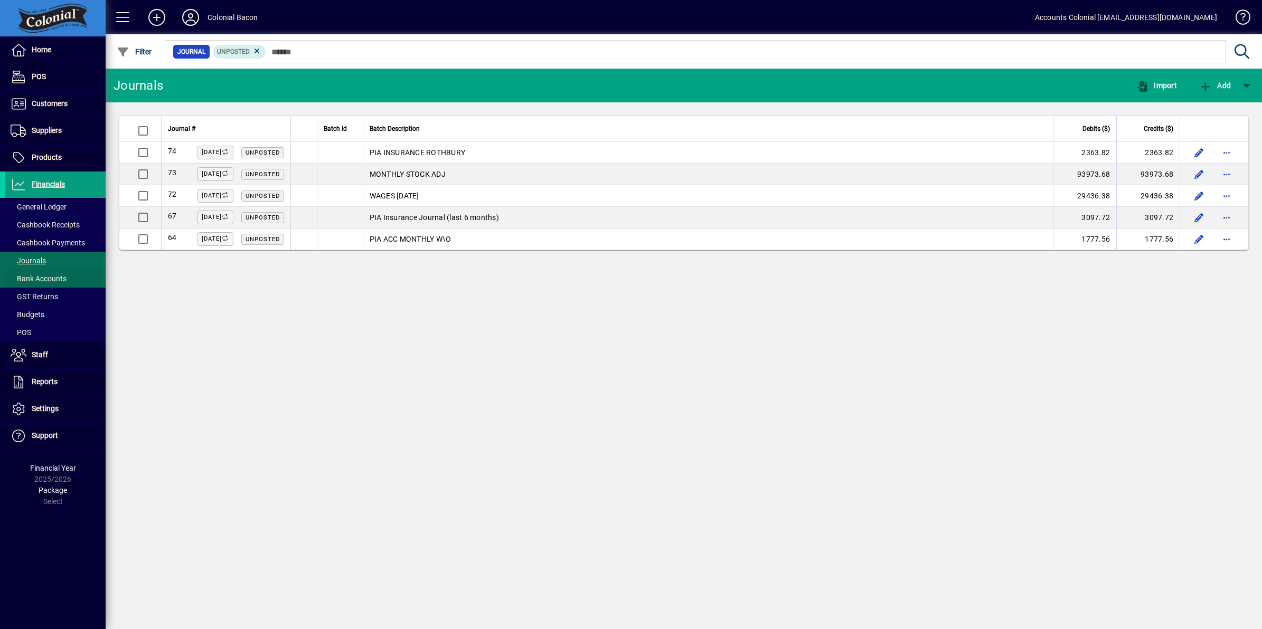
click at [41, 276] on span "Bank Accounts" at bounding box center [39, 278] width 56 height 8
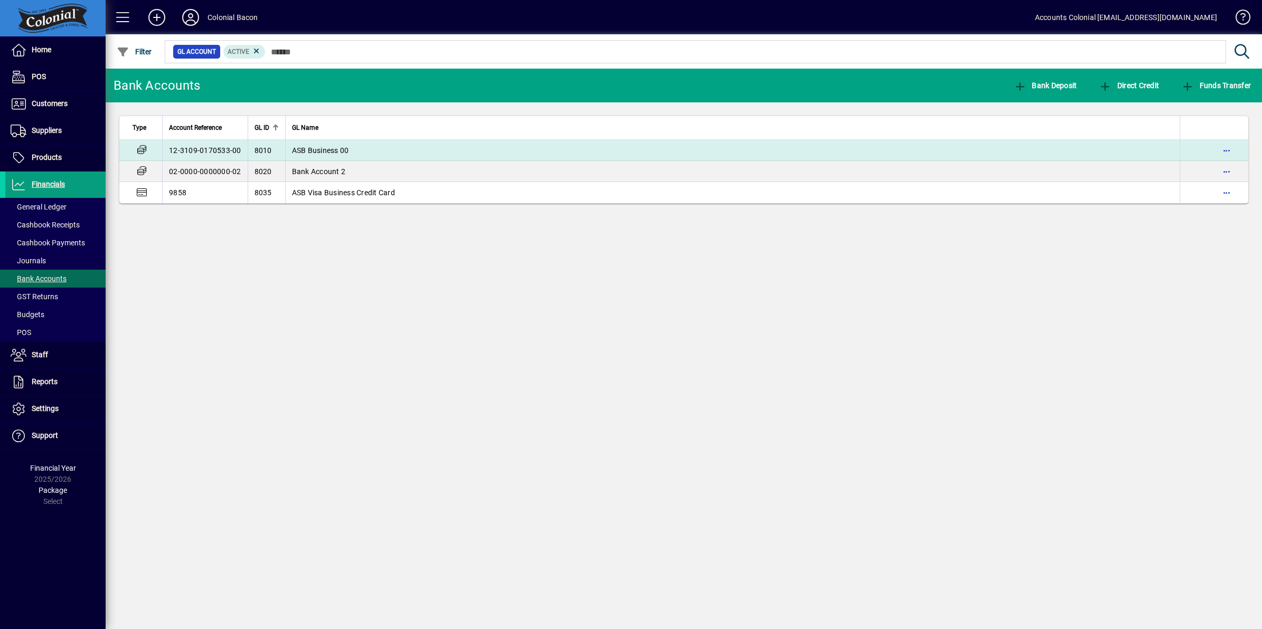
click at [334, 154] on span "ASB Business 00" at bounding box center [320, 150] width 57 height 8
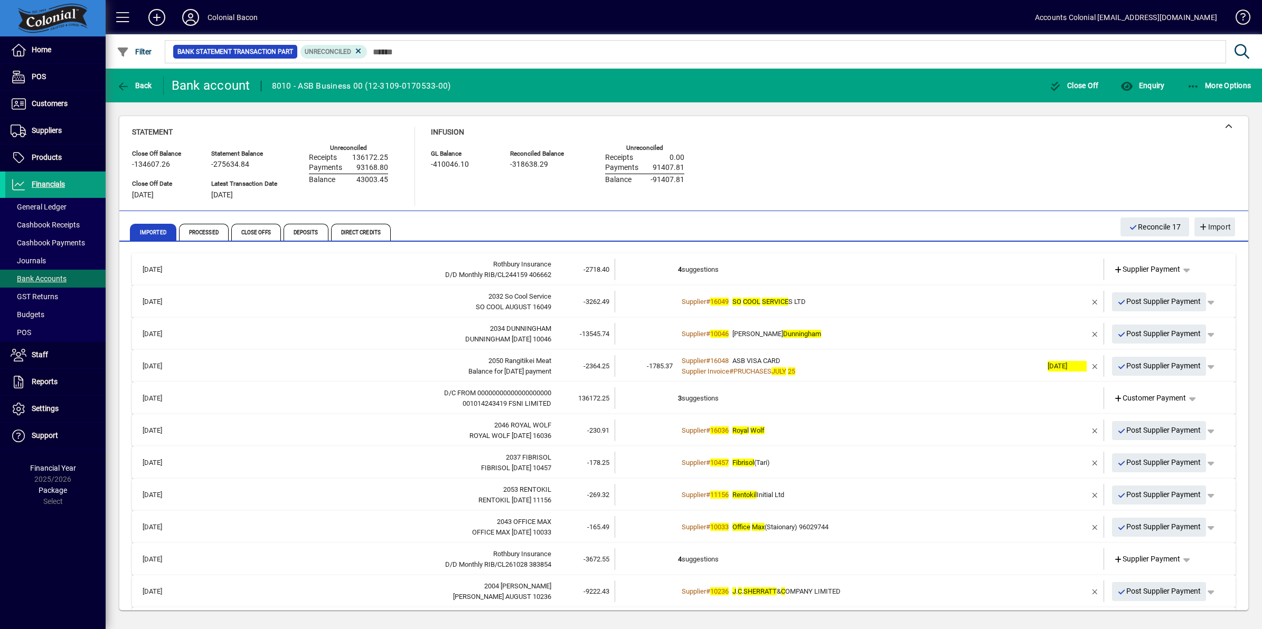
click at [874, 268] on td "4 suggestions" at bounding box center [860, 270] width 364 height 22
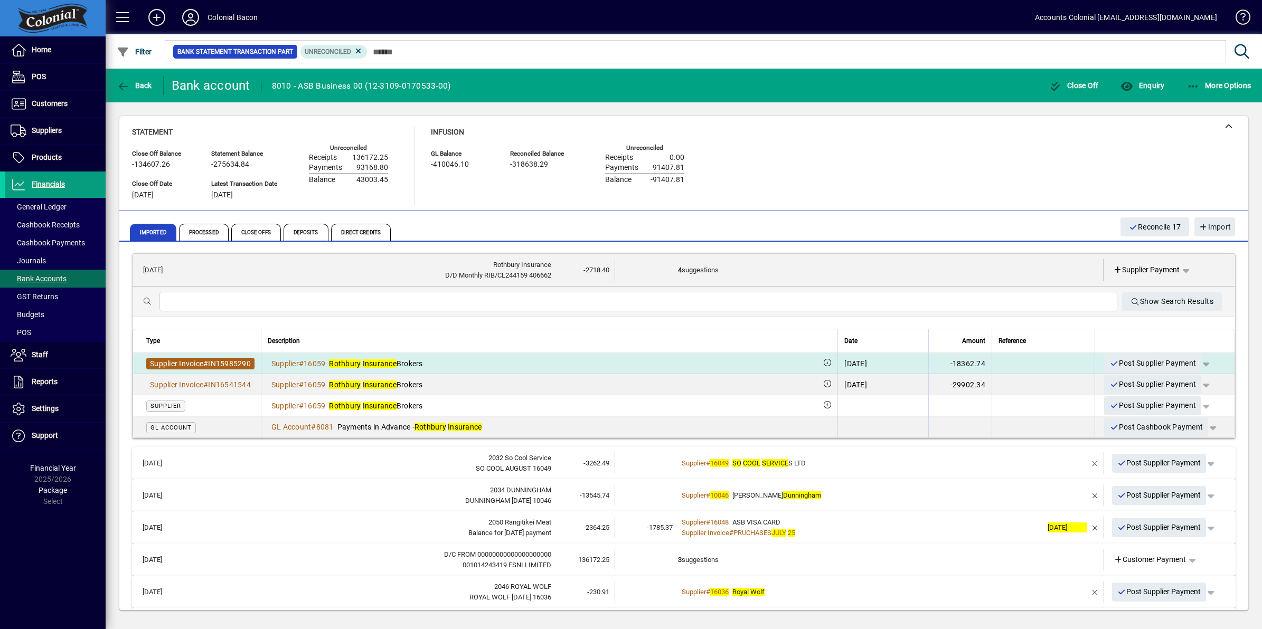
click at [191, 362] on span "Supplier Invoice" at bounding box center [176, 363] width 53 height 8
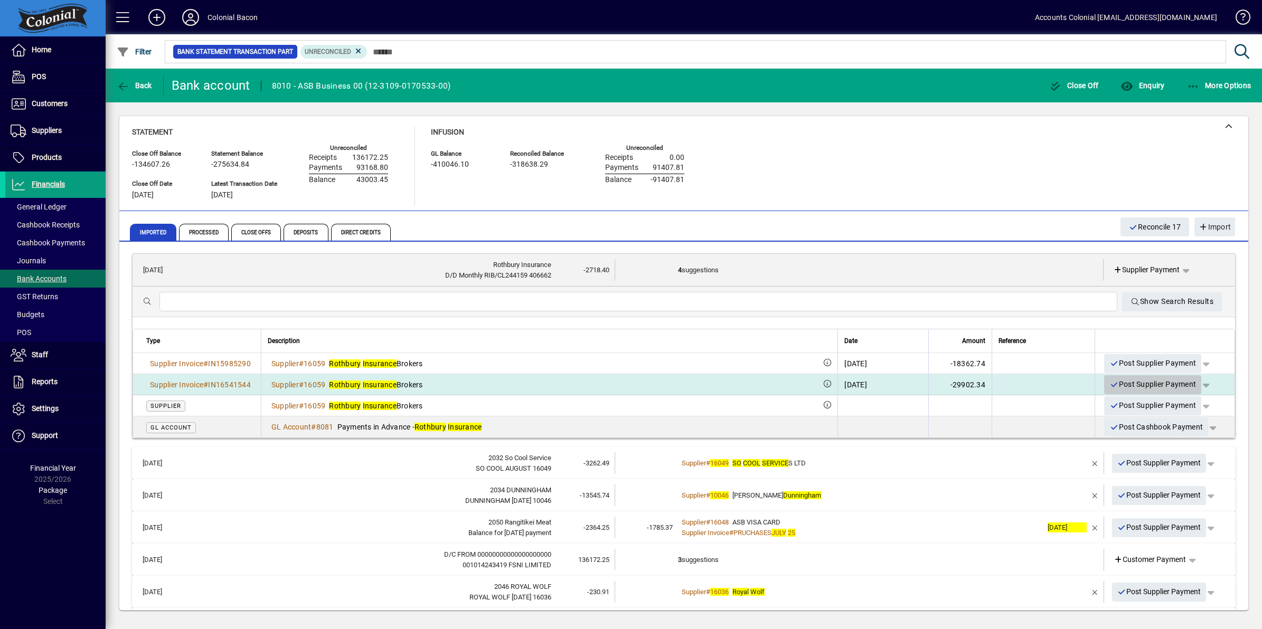
click at [1130, 383] on span "Post Supplier Payment" at bounding box center [1152, 384] width 87 height 17
click at [375, 386] on em "Insurance" at bounding box center [380, 385] width 34 height 8
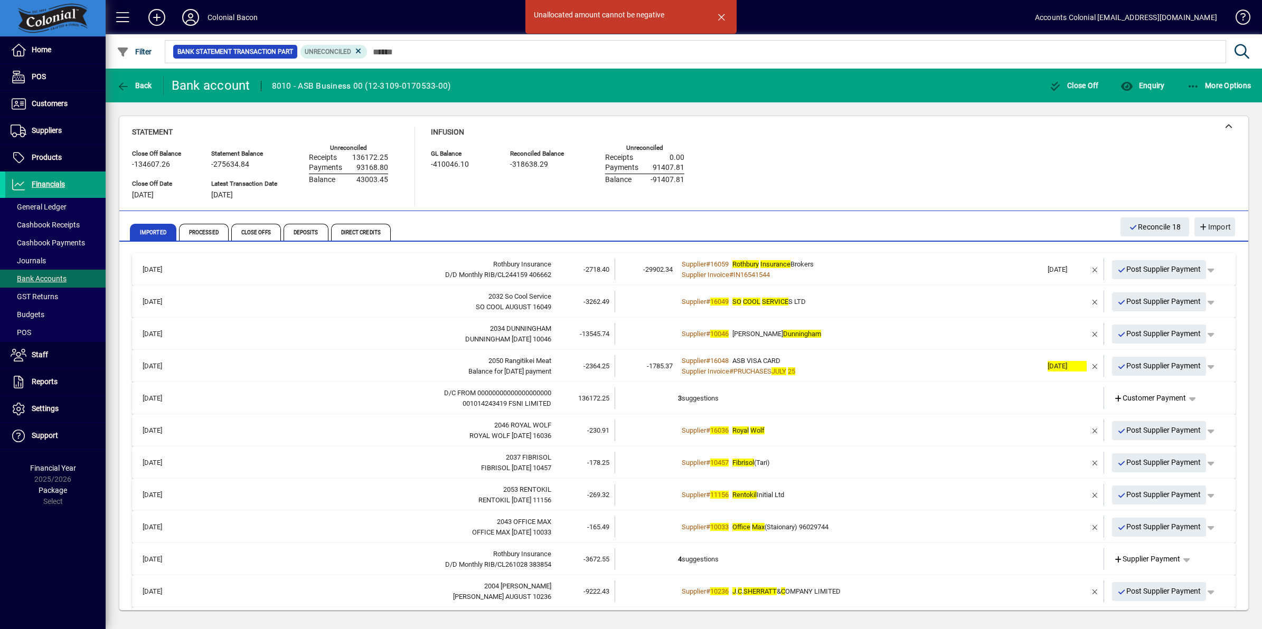
click at [551, 268] on td "-2718.40" at bounding box center [582, 270] width 63 height 22
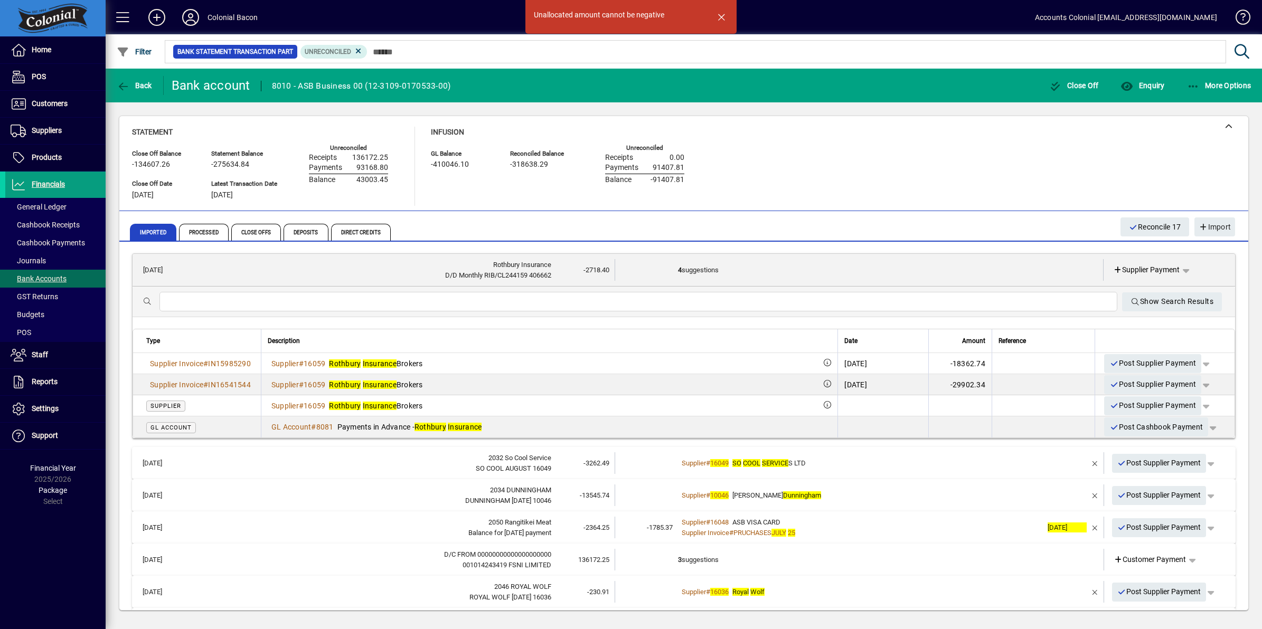
click at [551, 268] on td "-2718.40" at bounding box center [582, 270] width 63 height 22
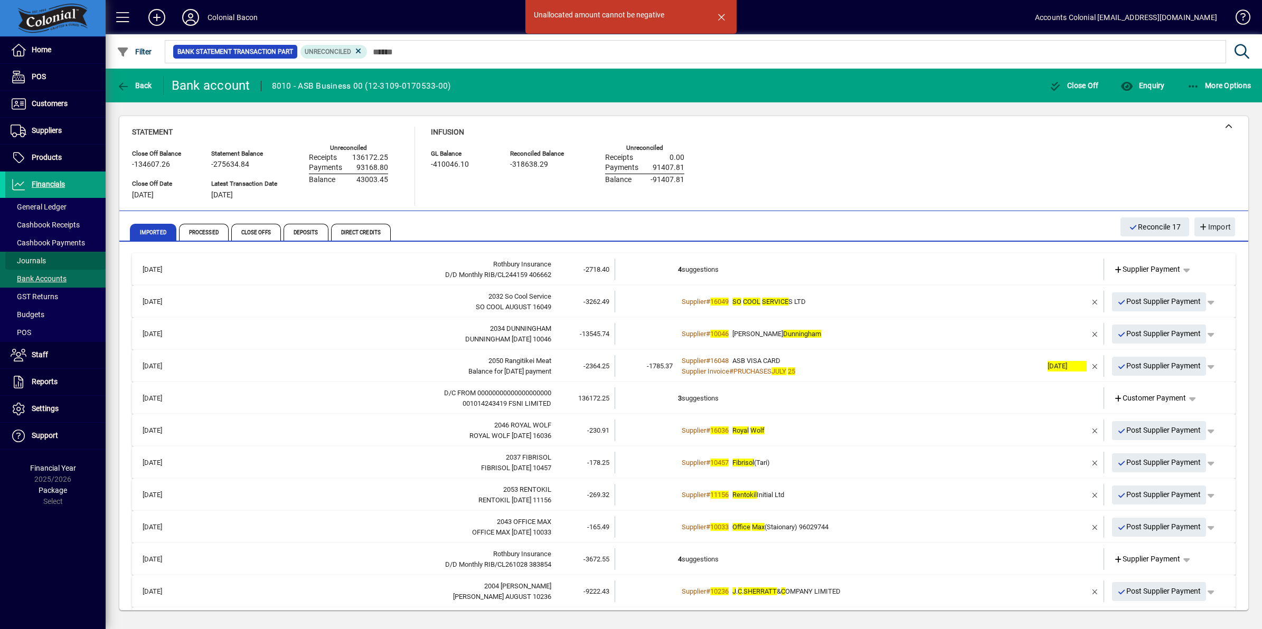
click at [48, 262] on span at bounding box center [55, 260] width 100 height 25
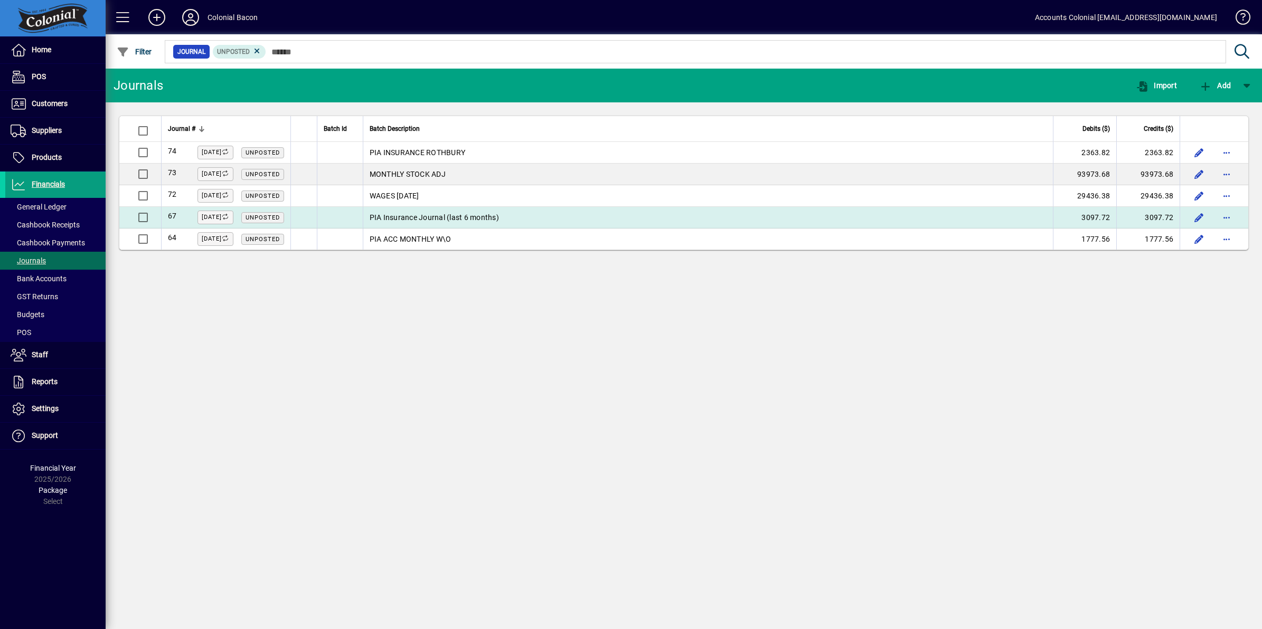
click at [410, 219] on td "PIA Insurance Journal (last 6 months)" at bounding box center [708, 218] width 690 height 22
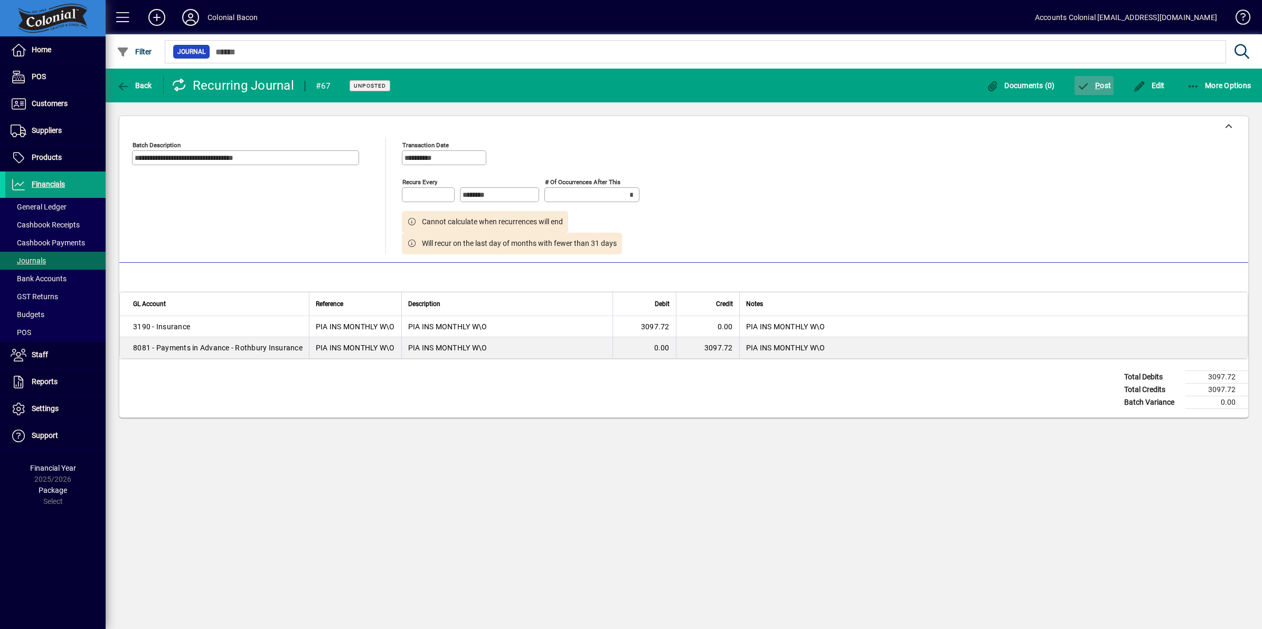
click at [1102, 85] on span "P ost" at bounding box center [1094, 85] width 34 height 8
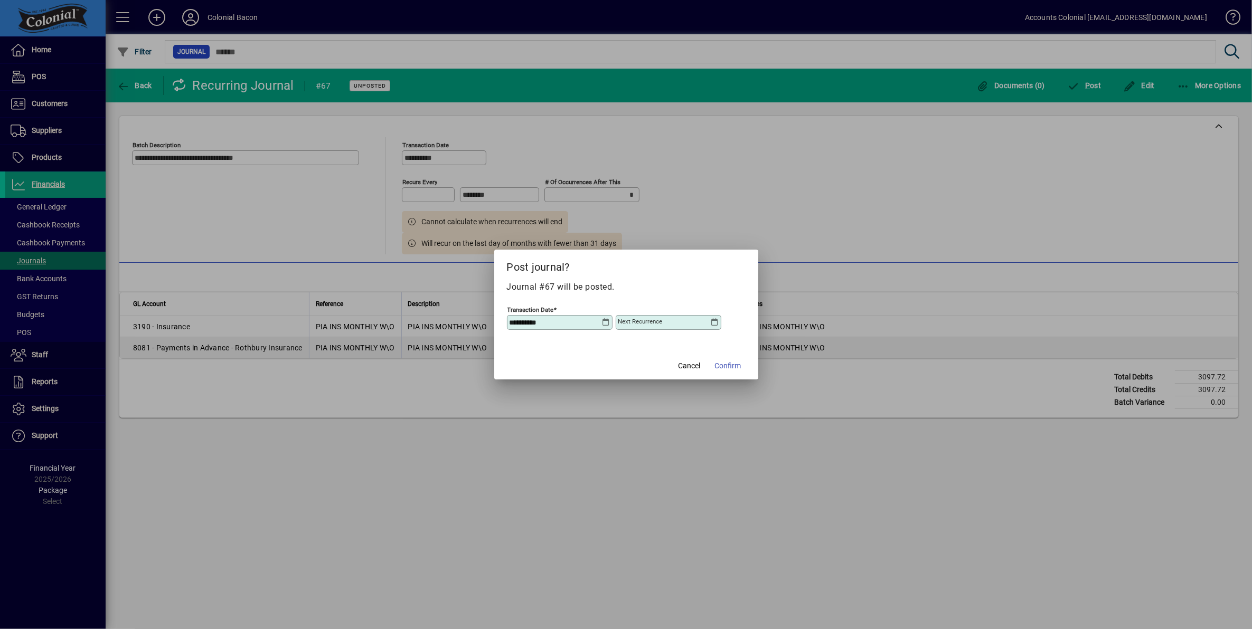
click at [711, 318] on icon at bounding box center [715, 322] width 8 height 8
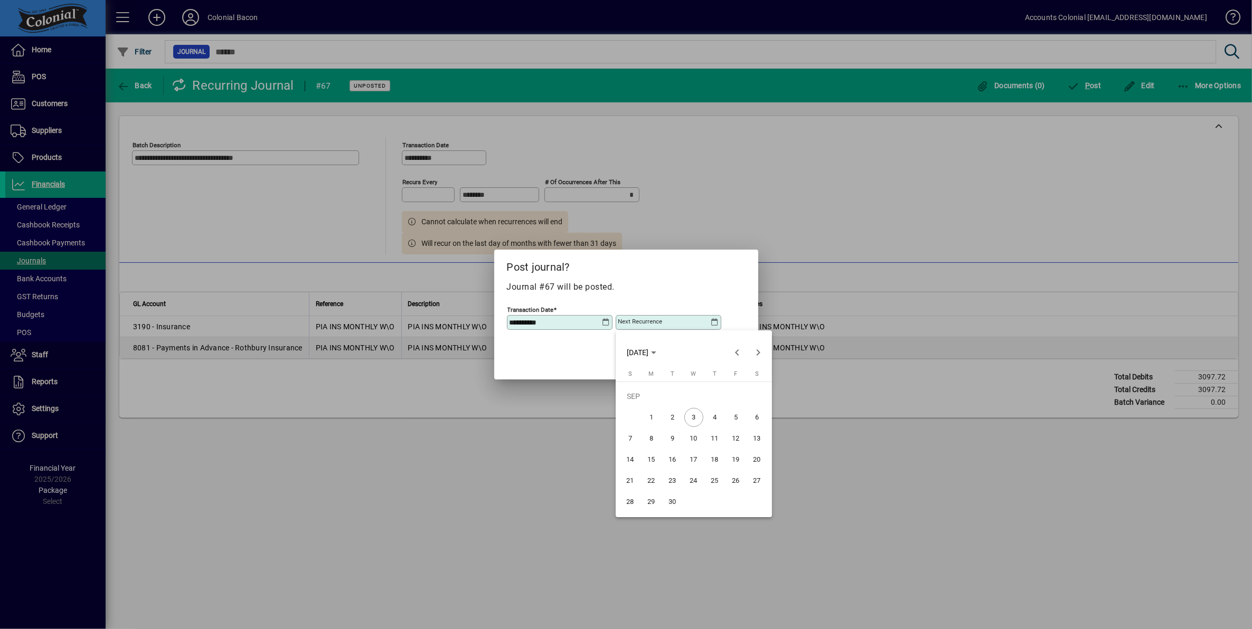
click at [672, 502] on span "30" at bounding box center [672, 502] width 19 height 19
type input "**********"
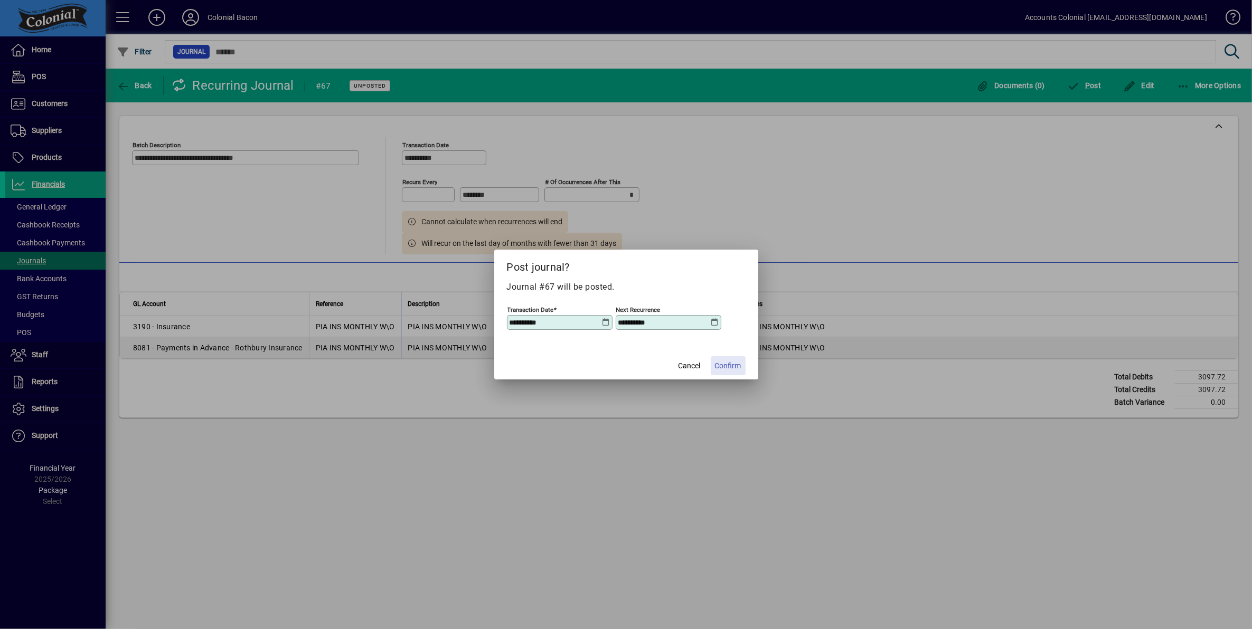
click at [729, 365] on span "Confirm" at bounding box center [728, 366] width 26 height 11
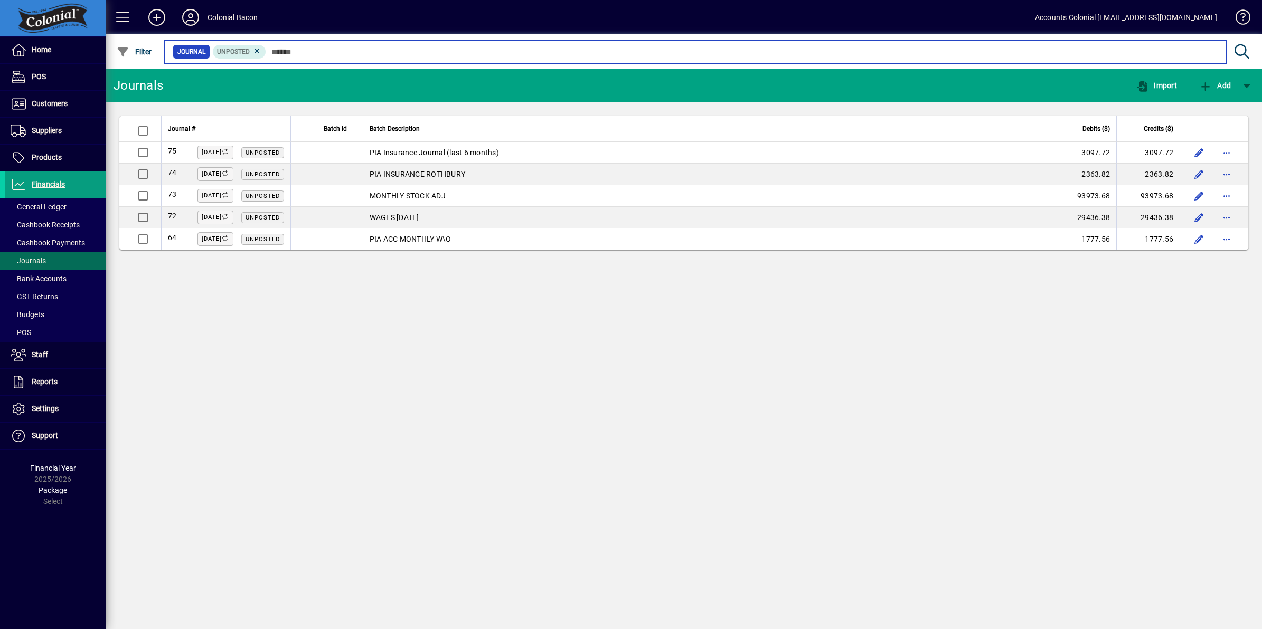
click at [294, 56] on input "text" at bounding box center [741, 51] width 951 height 15
type input "***"
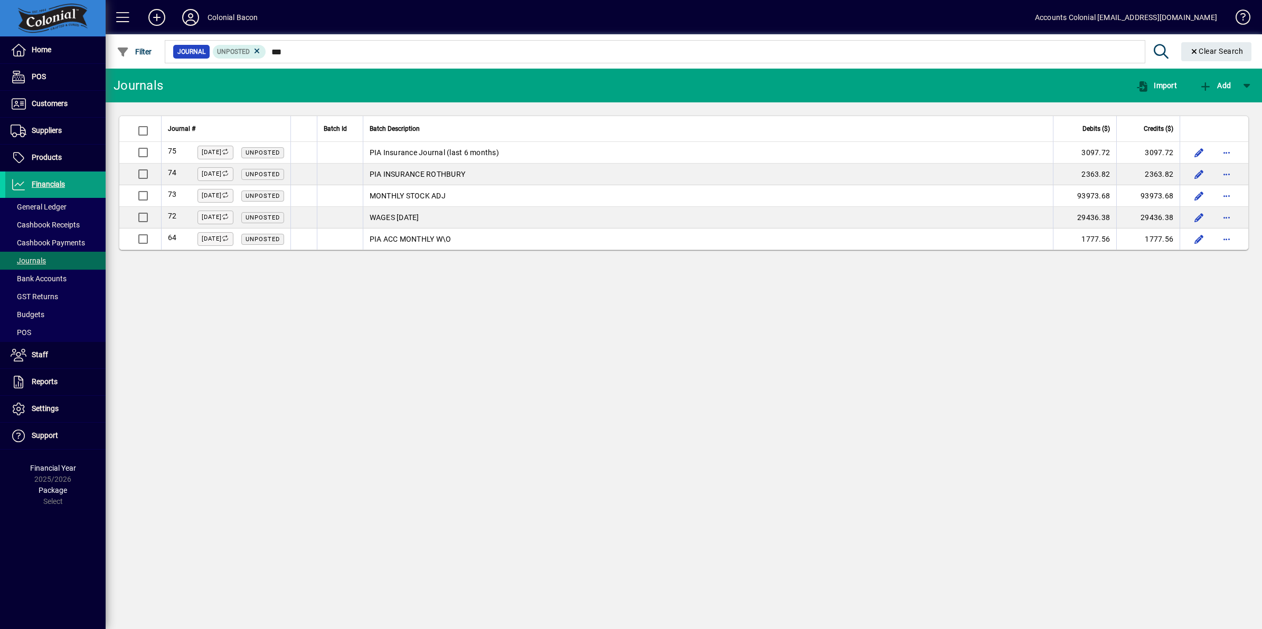
click at [276, 354] on div "Journals Import Add Journal # Batch Id Batch Description Debits ($) Credits ($)…" at bounding box center [684, 349] width 1156 height 561
click at [49, 281] on span "Bank Accounts" at bounding box center [39, 278] width 56 height 8
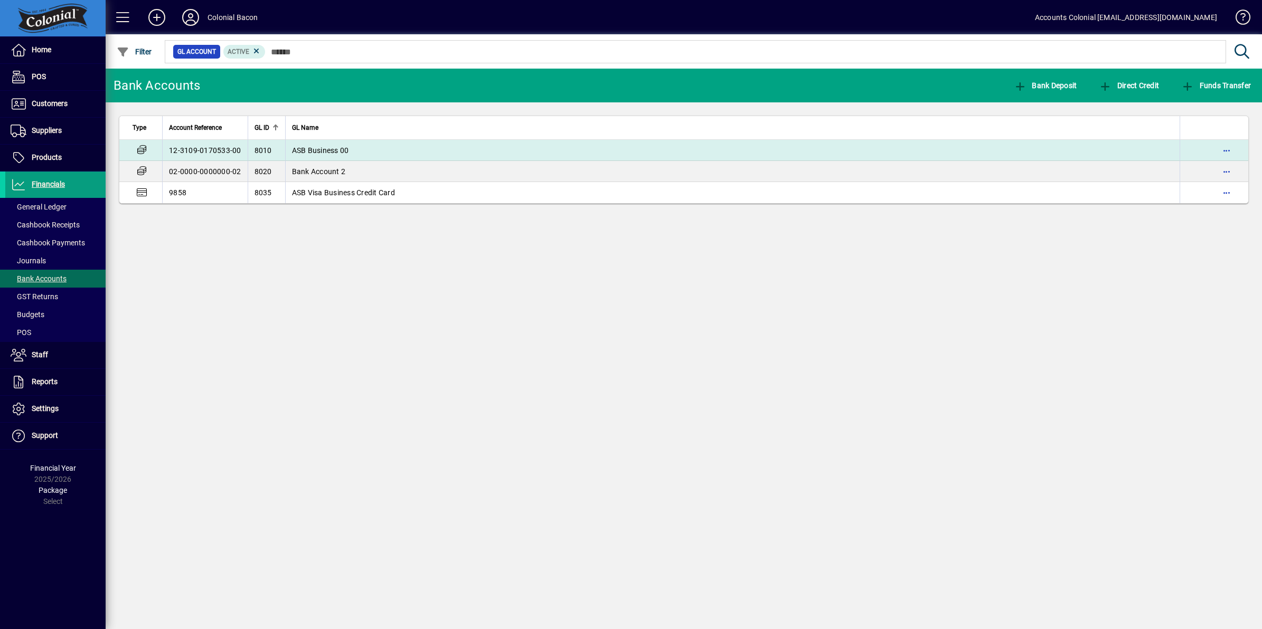
click at [343, 151] on span "ASB Business 00" at bounding box center [320, 150] width 57 height 8
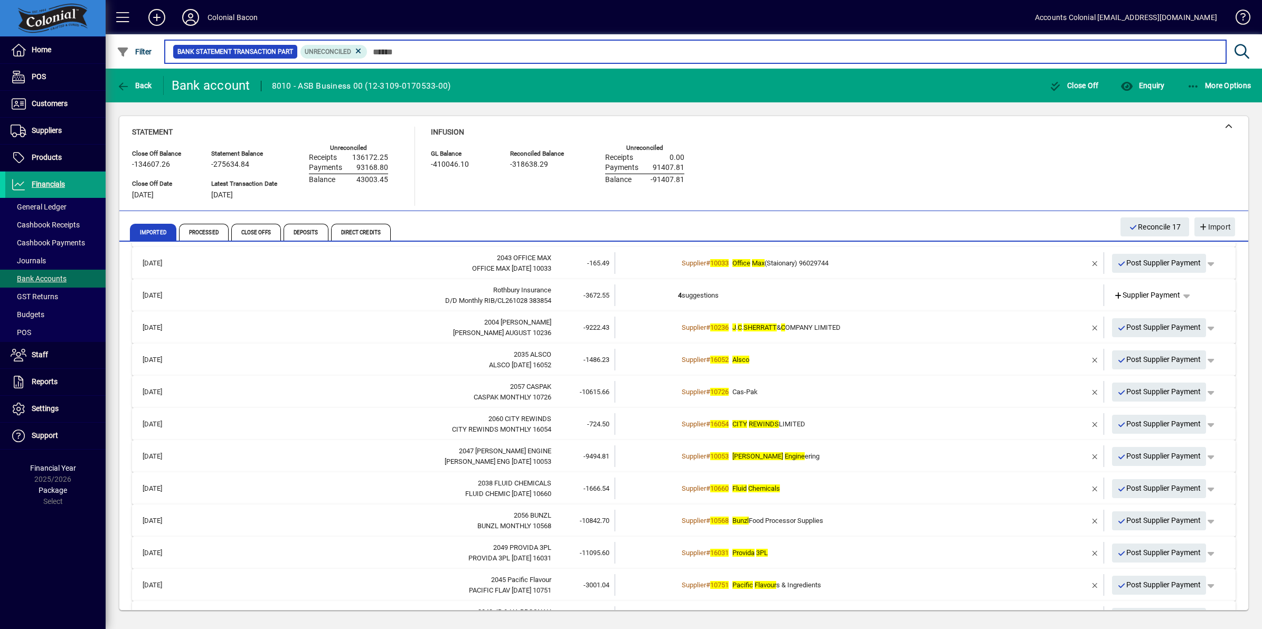
scroll to position [325, 0]
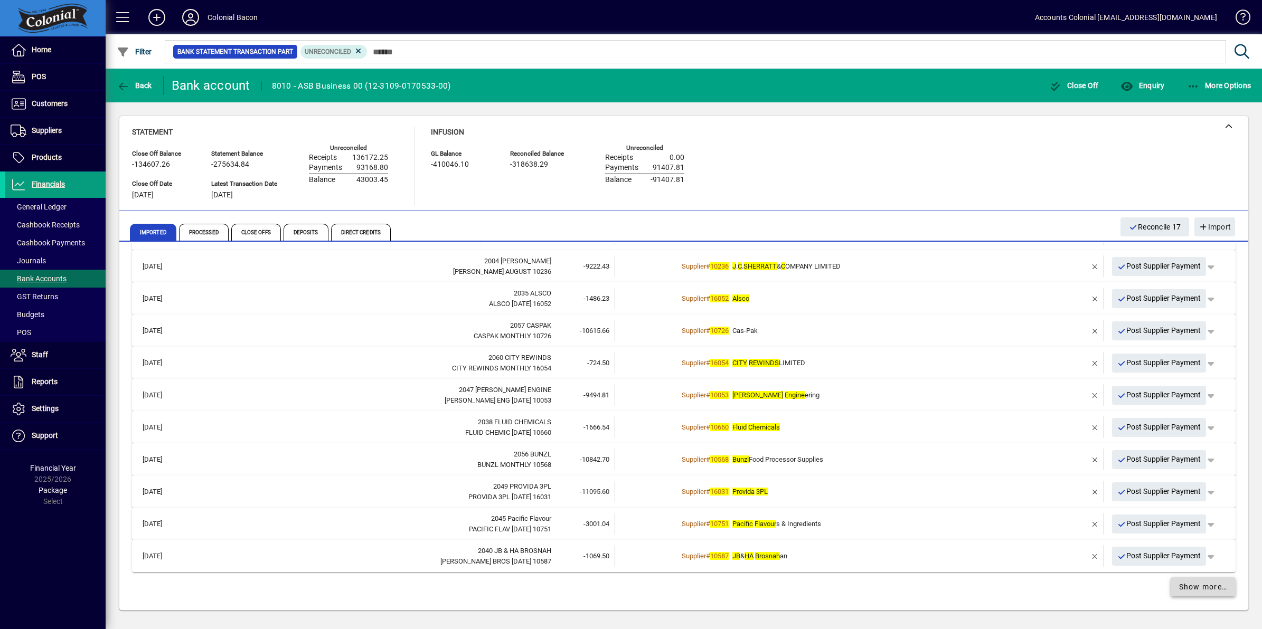
click at [1179, 583] on span "Show more…" at bounding box center [1203, 587] width 49 height 11
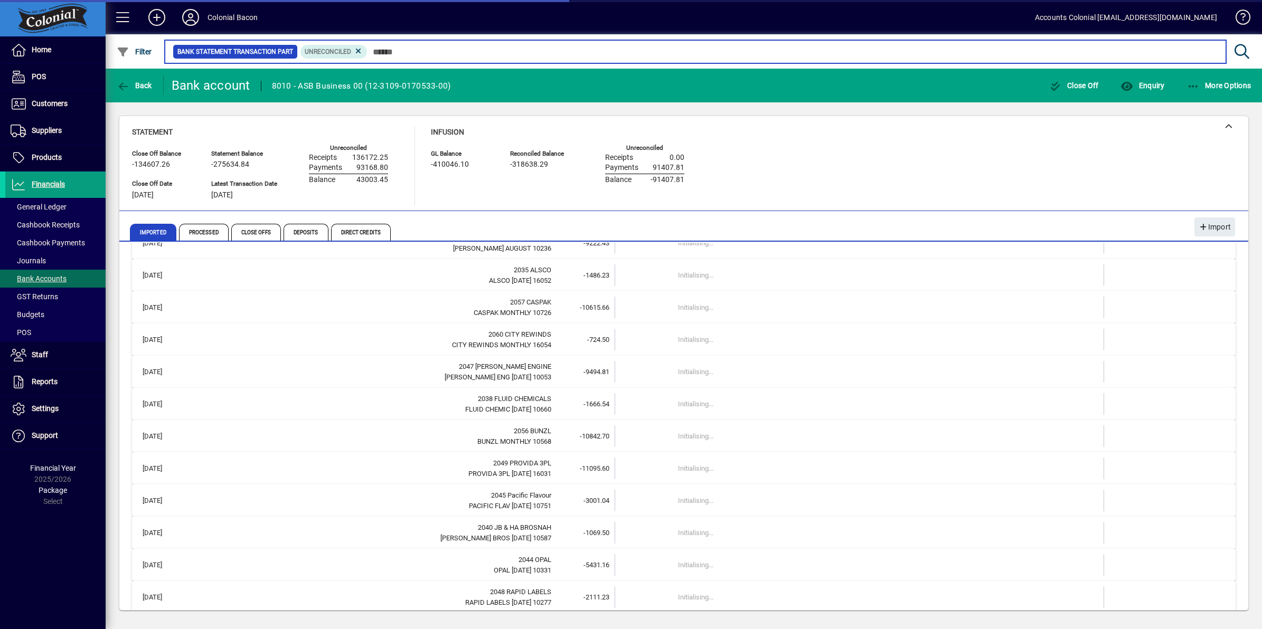
scroll to position [359, 0]
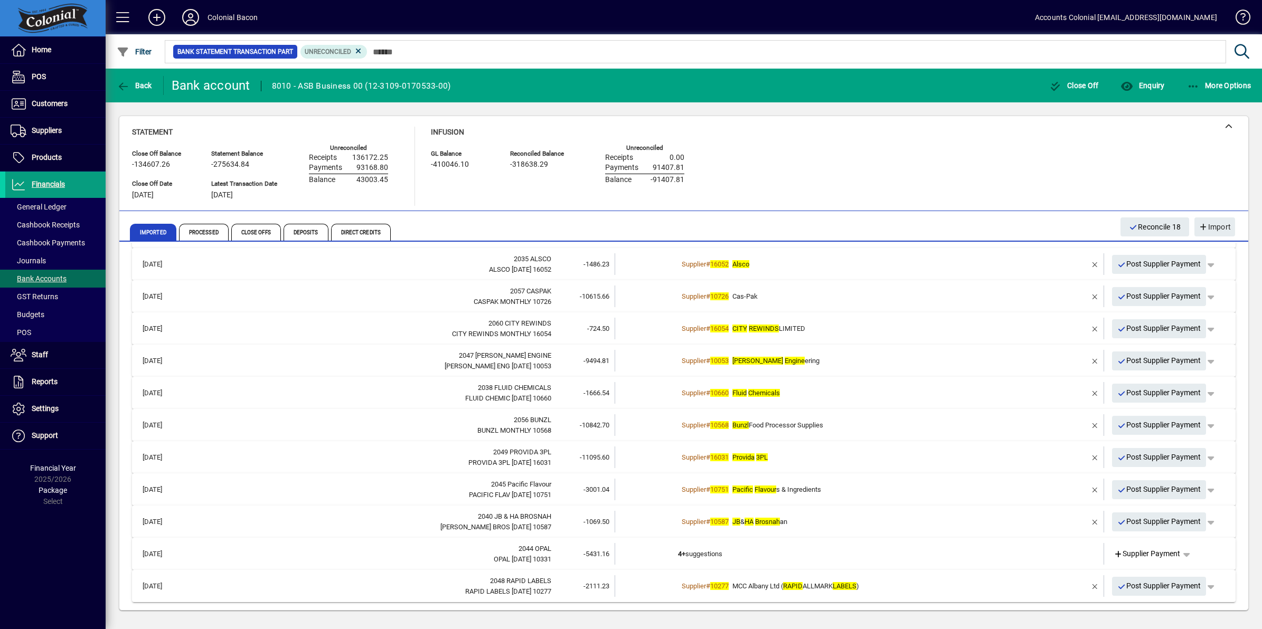
click at [838, 270] on td "Supplier # 16052 Alsco" at bounding box center [860, 264] width 364 height 22
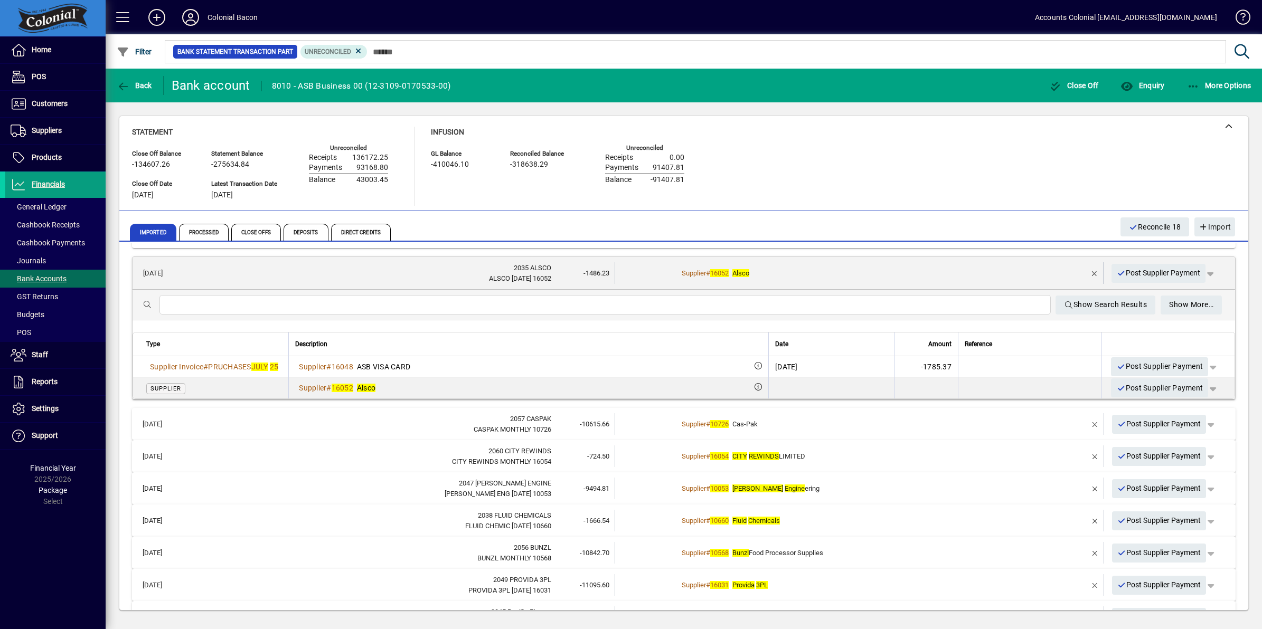
click at [837, 269] on div "Supplier # 16052 Alsco" at bounding box center [860, 273] width 364 height 11
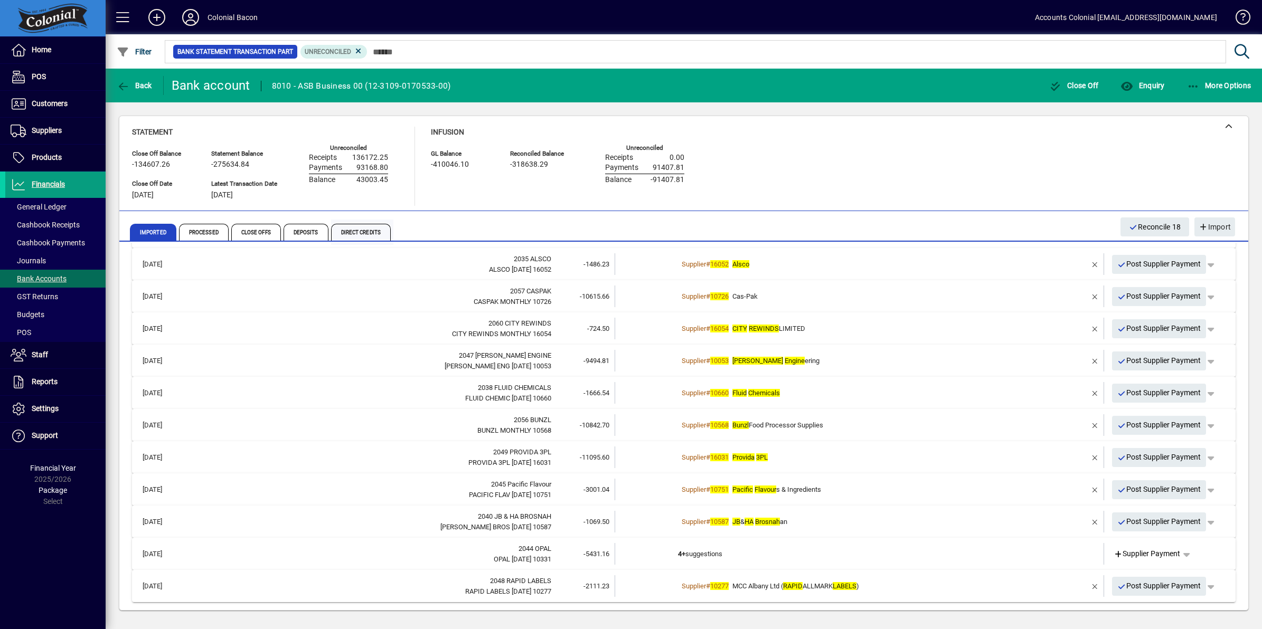
click at [351, 231] on span "Direct Credits" at bounding box center [361, 232] width 60 height 17
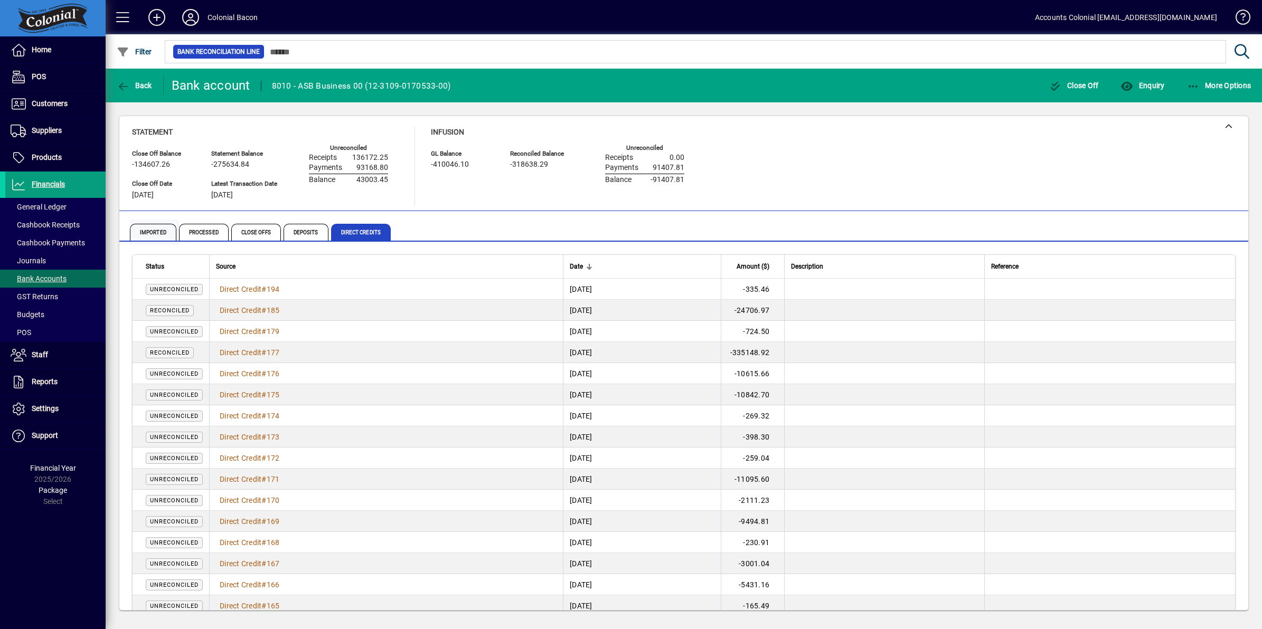
click at [165, 233] on span "Imported" at bounding box center [153, 232] width 46 height 17
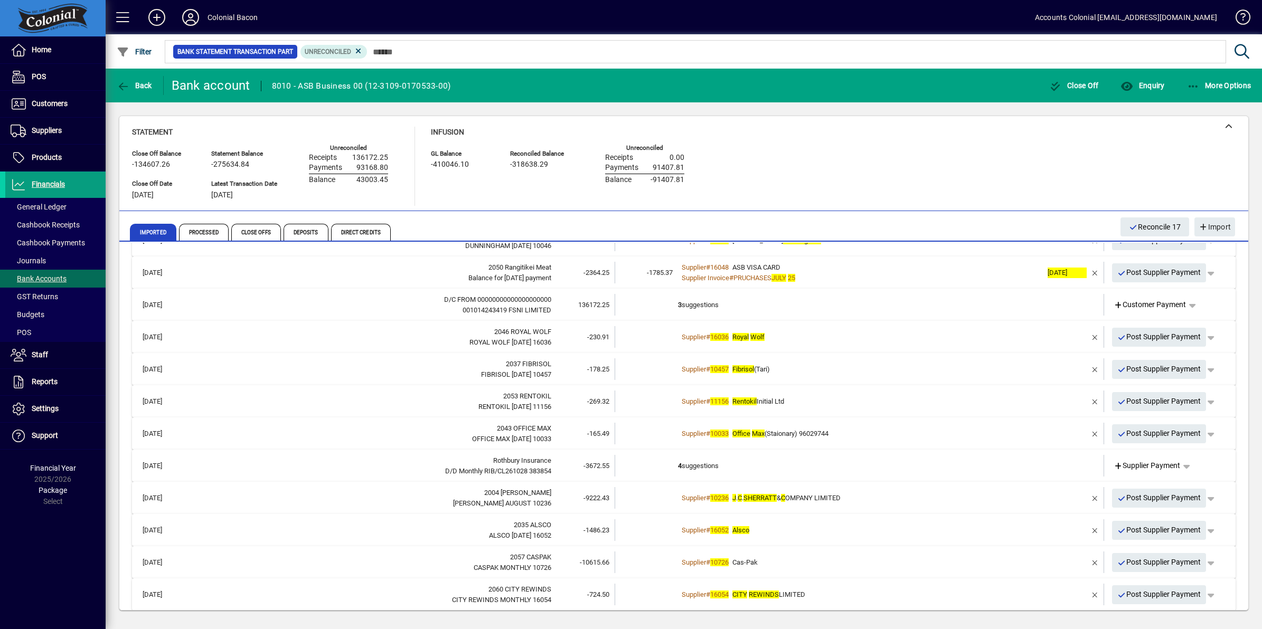
scroll to position [325, 0]
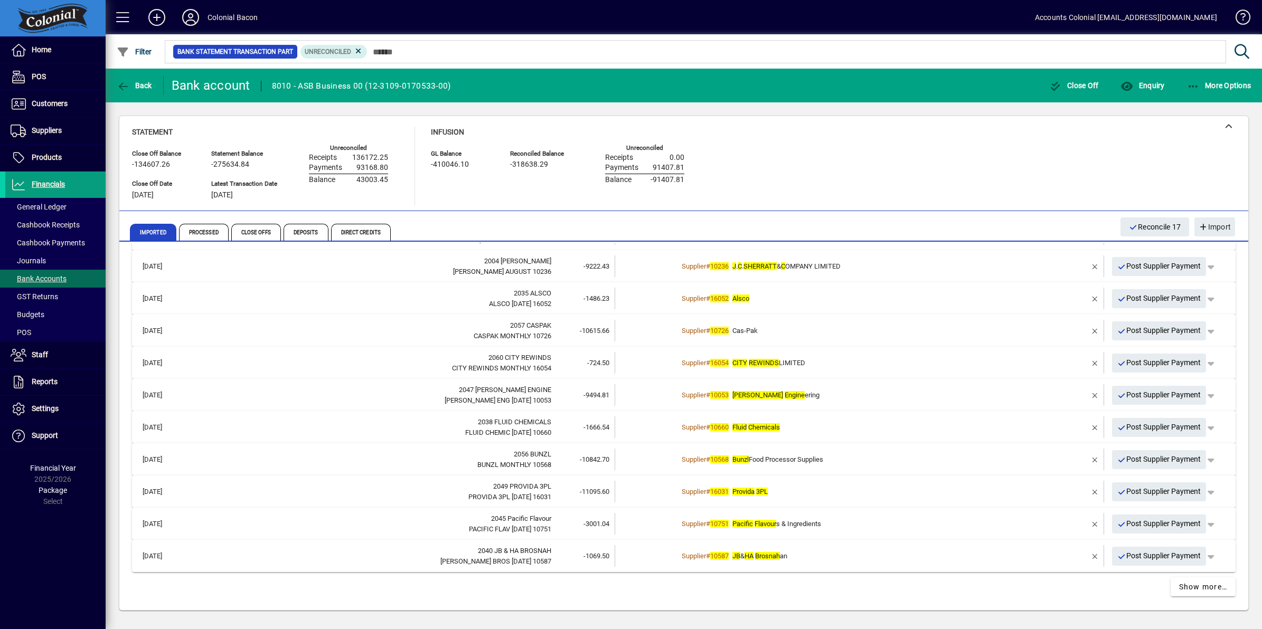
drag, startPoint x: 140, startPoint y: 267, endPoint x: 620, endPoint y: 555, distance: 560.0
click at [620, 555] on mat-accordion "15/08/2025 Rothbury Insurance D/D Monthly RIB/CL244159 406662 -2718.40 4 sugges…" at bounding box center [683, 250] width 1103 height 644
click at [1179, 589] on span "Show more…" at bounding box center [1203, 587] width 49 height 11
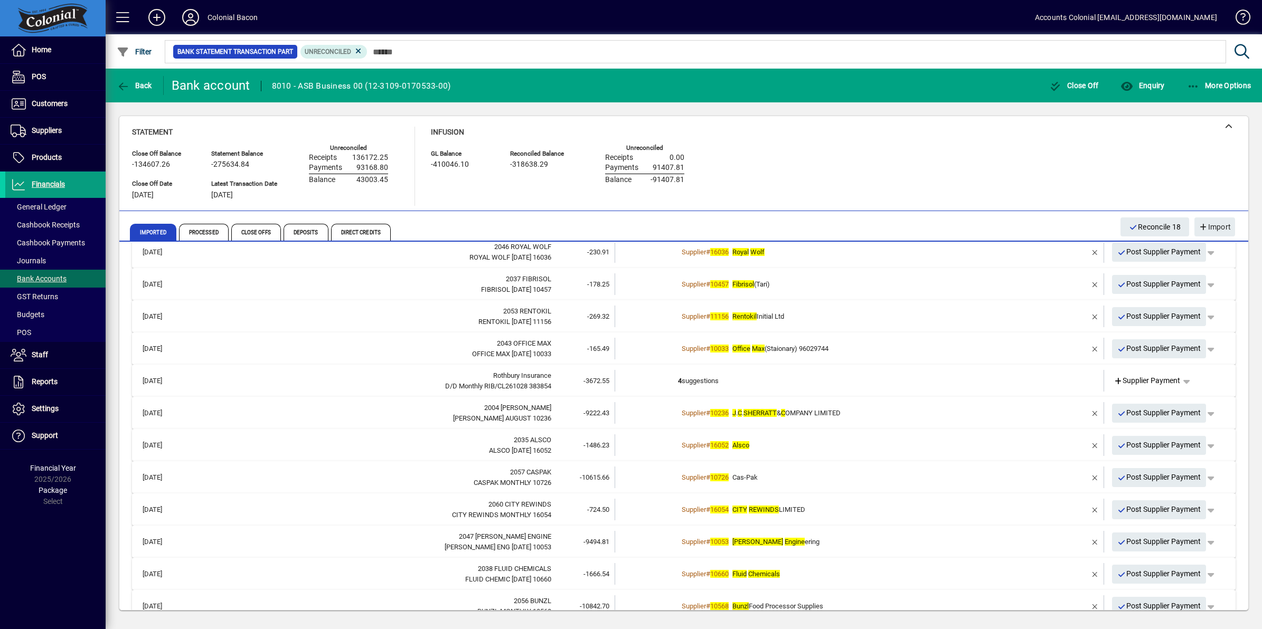
scroll to position [360, 0]
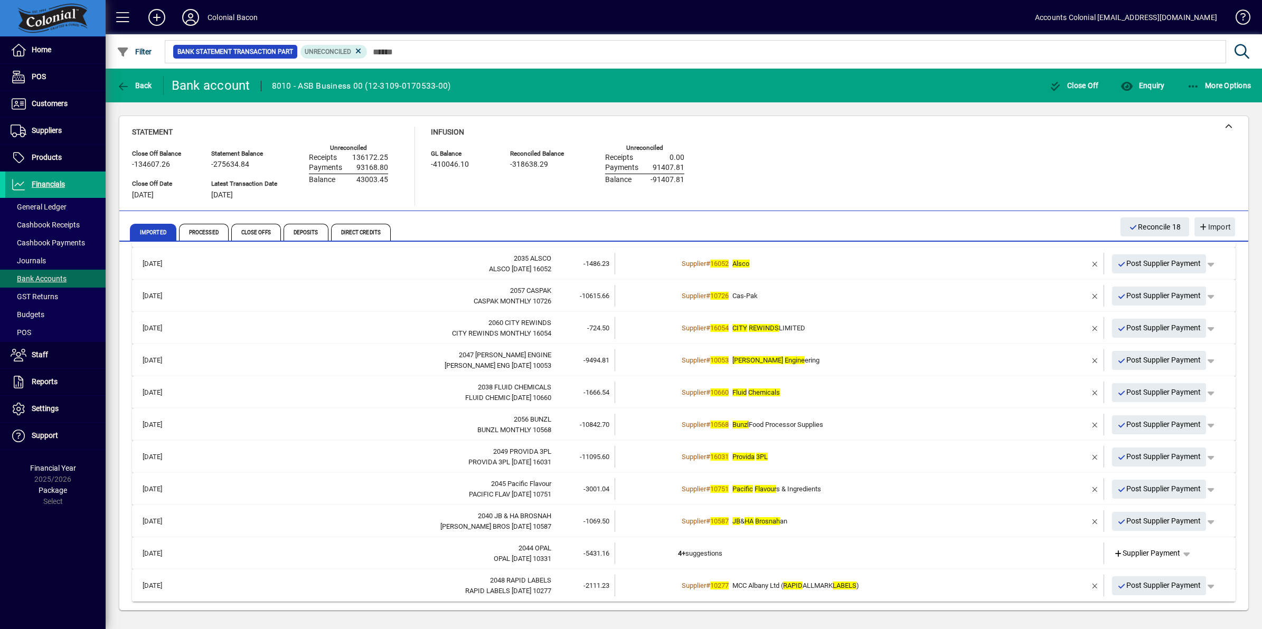
drag, startPoint x: 140, startPoint y: 267, endPoint x: 609, endPoint y: 582, distance: 564.7
click at [609, 582] on mat-accordion "15/08/2025 Rothbury Insurance D/D Monthly RIB/CL244159 406662 -2718.40 4 sugges…" at bounding box center [683, 247] width 1103 height 708
copy mat-accordion "15/08/2025 Rothbury Insurance D/D Monthly RIB/CL244159 406662 -2718.40 4 sugges…"
click at [353, 233] on span "Direct Credits" at bounding box center [361, 232] width 60 height 17
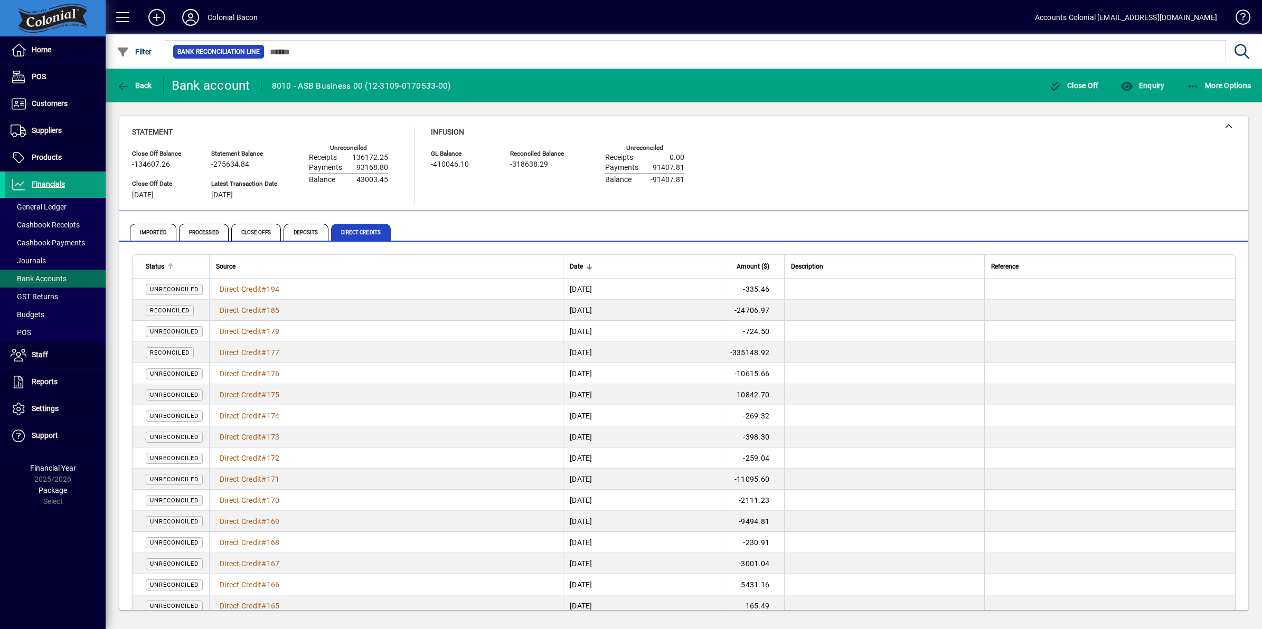
click at [156, 267] on span "Status" at bounding box center [155, 267] width 18 height 12
click at [769, 267] on span "Amount ($)" at bounding box center [752, 267] width 33 height 12
click at [127, 50] on icon "button" at bounding box center [123, 52] width 13 height 11
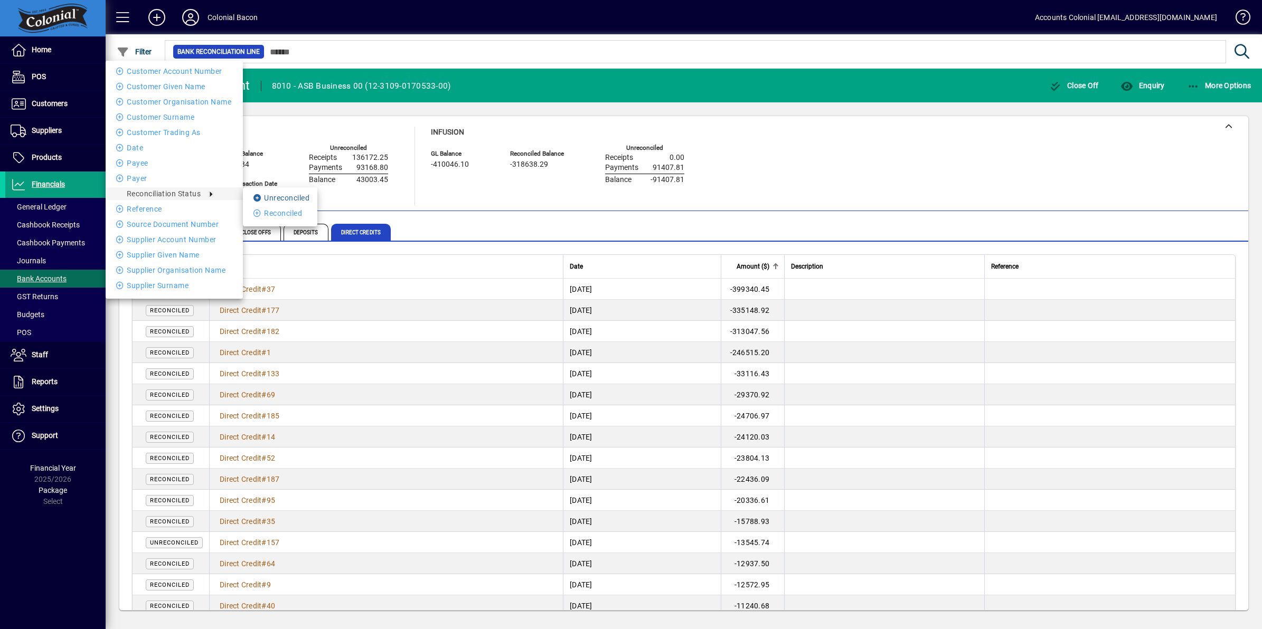
click at [292, 193] on li "Unreconciled" at bounding box center [280, 198] width 74 height 13
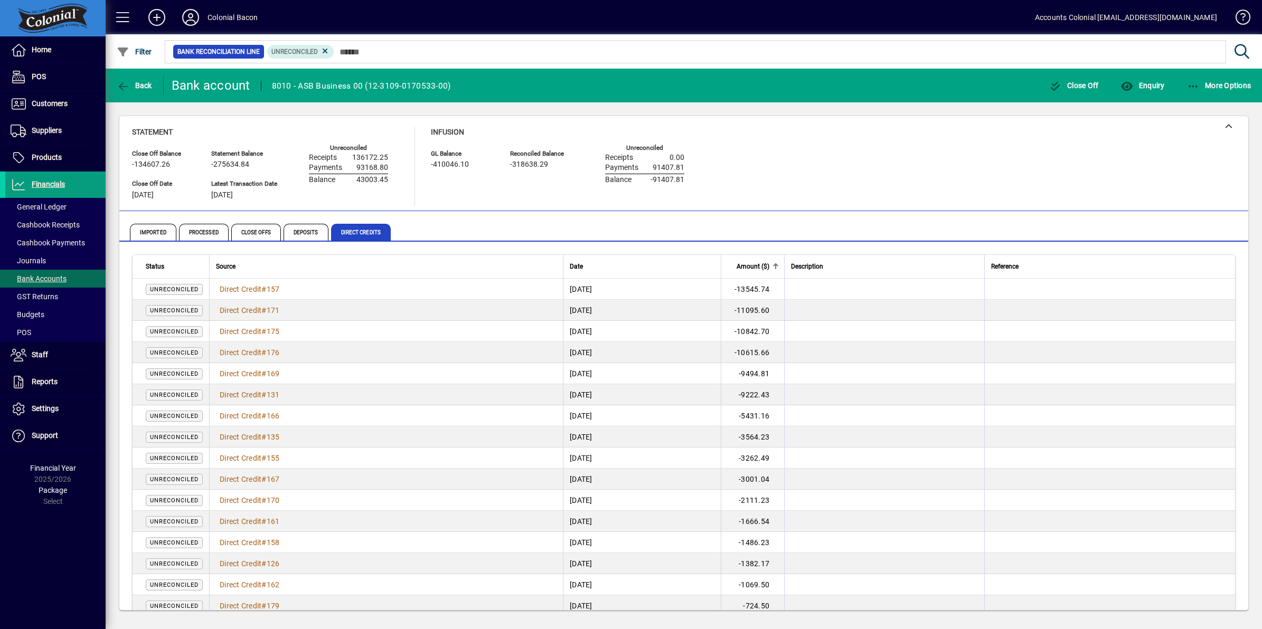
click at [769, 266] on span "Amount ($)" at bounding box center [752, 267] width 33 height 12
click at [769, 267] on span "Amount ($)" at bounding box center [752, 267] width 33 height 12
click at [769, 263] on span "Amount ($)" at bounding box center [752, 267] width 33 height 12
click at [769, 268] on span "Amount ($)" at bounding box center [752, 267] width 33 height 12
click at [250, 458] on span "Direct Credit" at bounding box center [241, 458] width 42 height 8
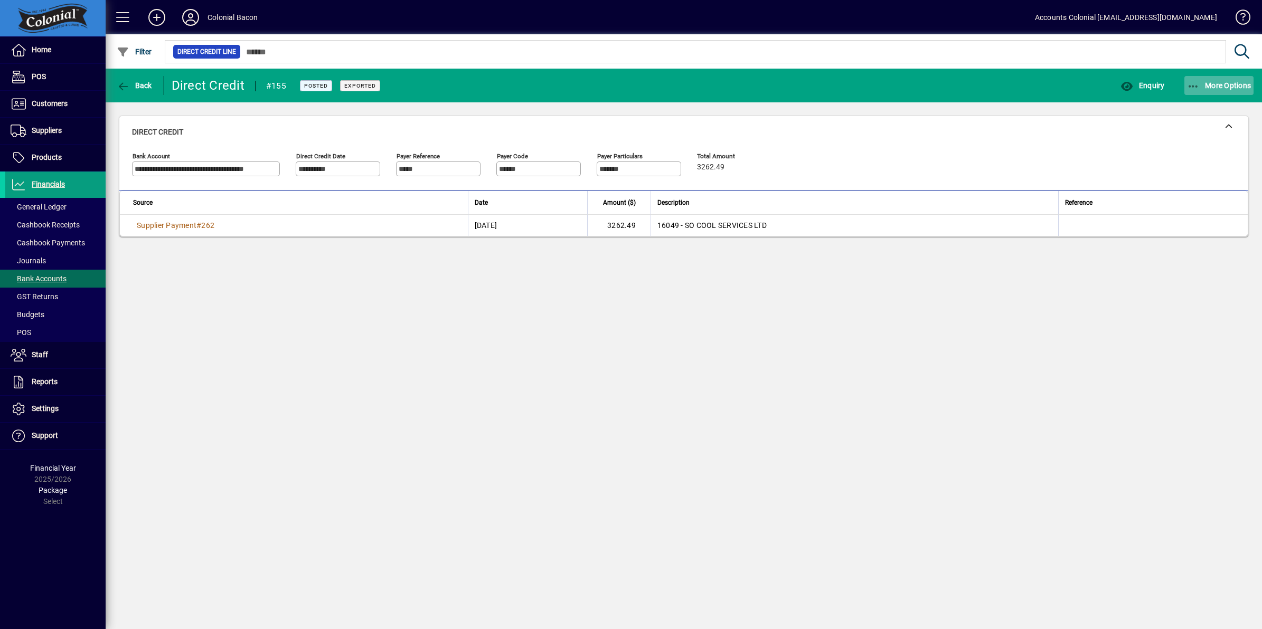
click at [1191, 87] on icon "button" at bounding box center [1193, 86] width 13 height 11
click at [1178, 127] on span "Reverse" at bounding box center [1201, 127] width 105 height 13
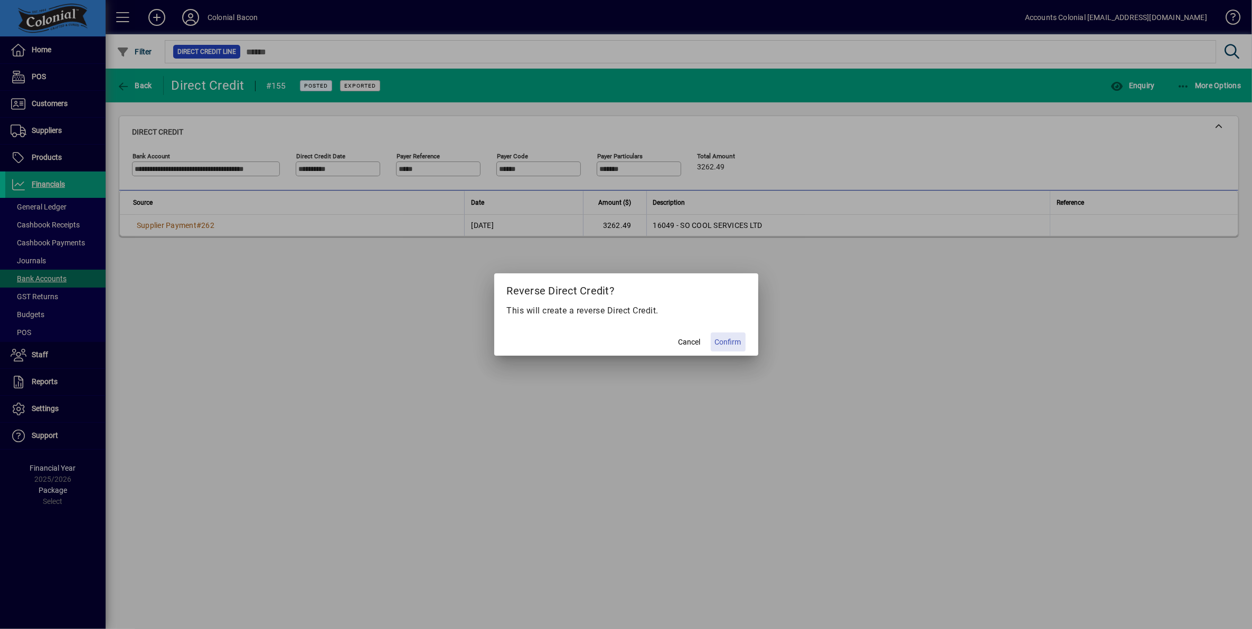
click at [726, 342] on span "Confirm" at bounding box center [728, 342] width 26 height 11
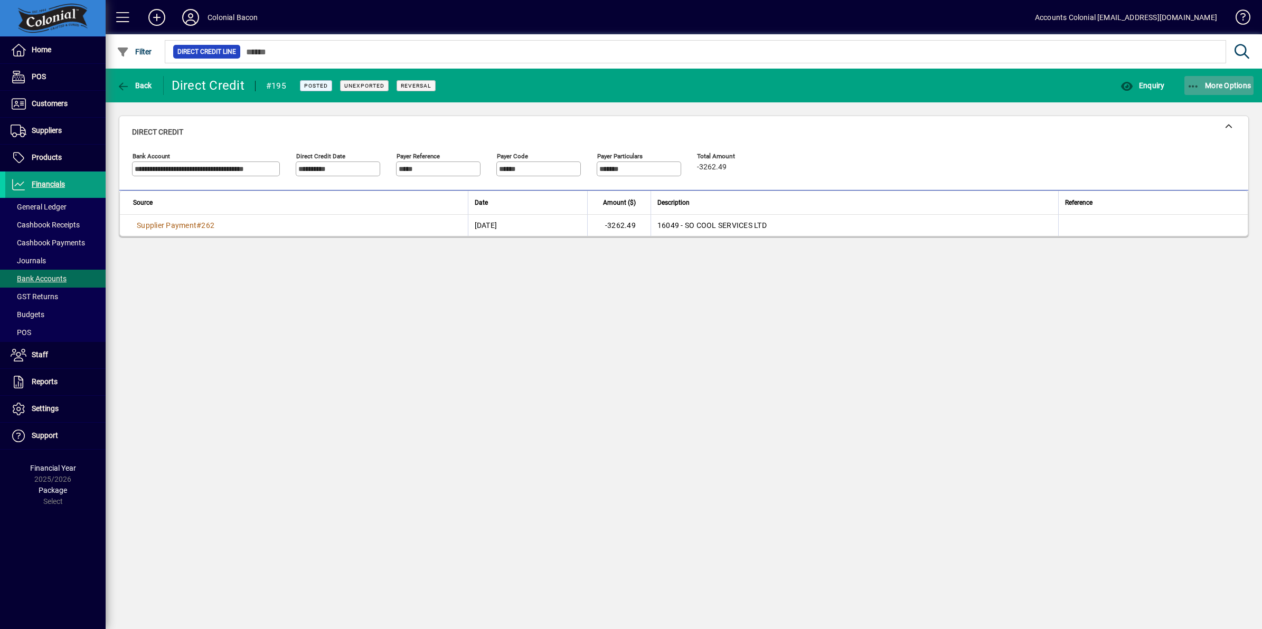
click at [1188, 84] on icon "button" at bounding box center [1193, 86] width 13 height 11
drag, startPoint x: 50, startPoint y: 282, endPoint x: 59, endPoint y: 273, distance: 12.7
click at [51, 282] on div at bounding box center [631, 314] width 1262 height 629
click at [46, 279] on span "Bank Accounts" at bounding box center [39, 278] width 56 height 8
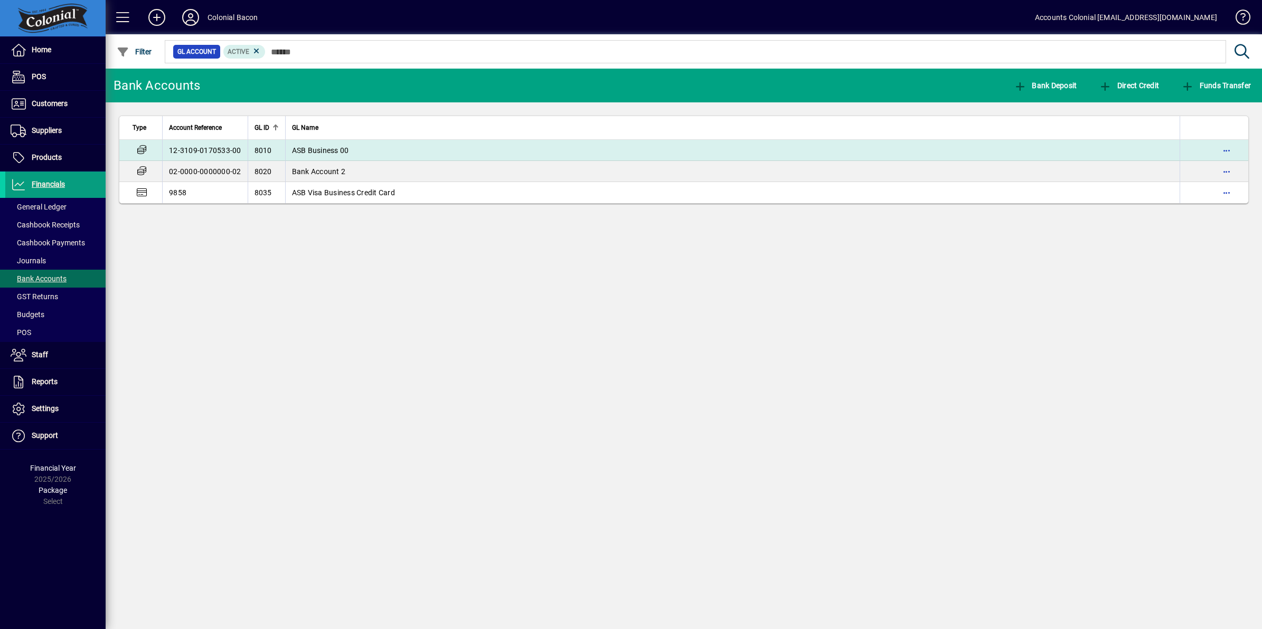
click at [668, 149] on td "ASB Business 00" at bounding box center [732, 150] width 895 height 21
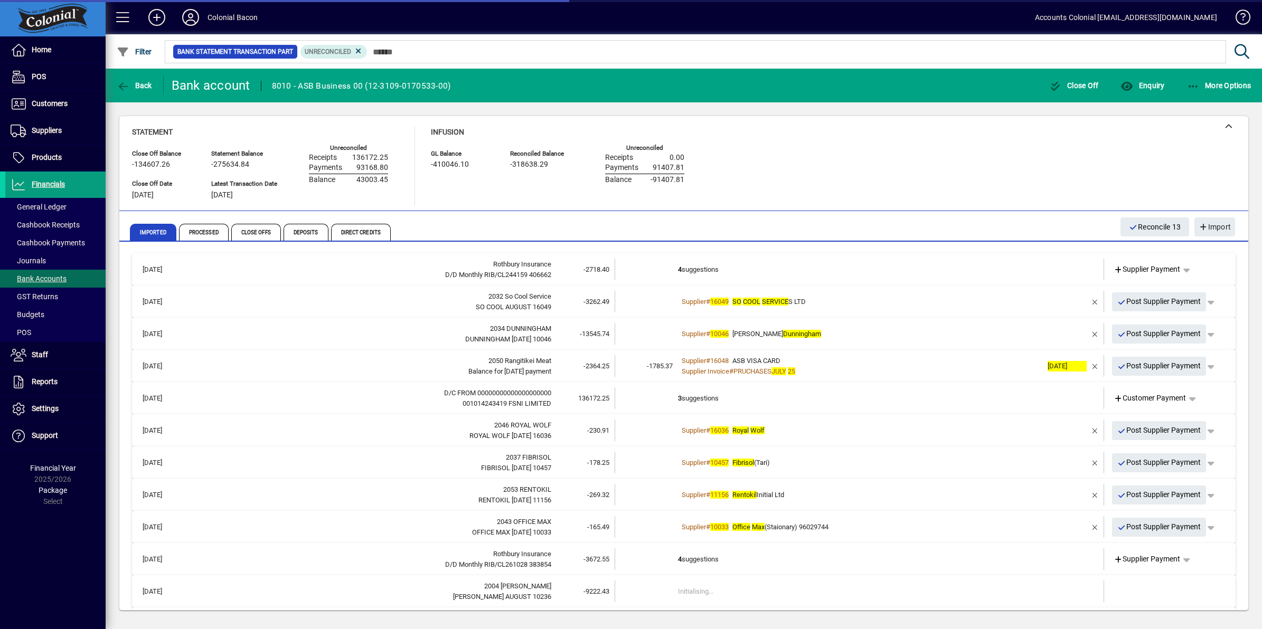
click at [885, 309] on td "Supplier # 16049 SO COOL SERVICE S LTD" at bounding box center [860, 302] width 364 height 22
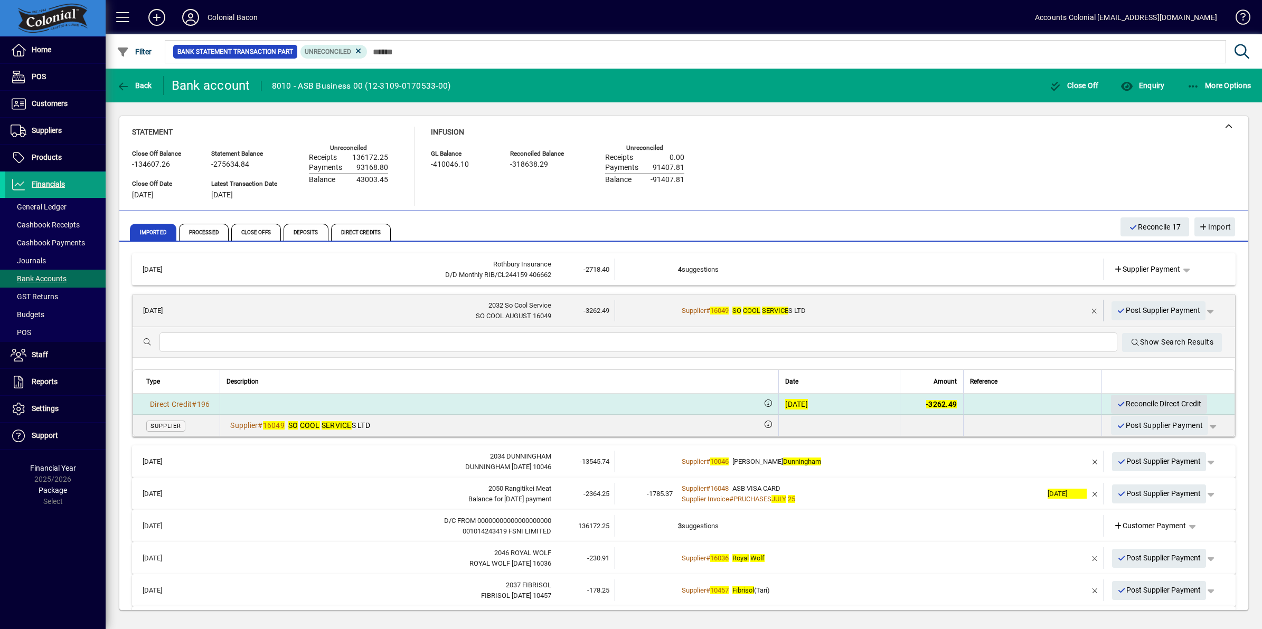
click at [1119, 402] on span "Reconcile Direct Credit" at bounding box center [1158, 403] width 85 height 17
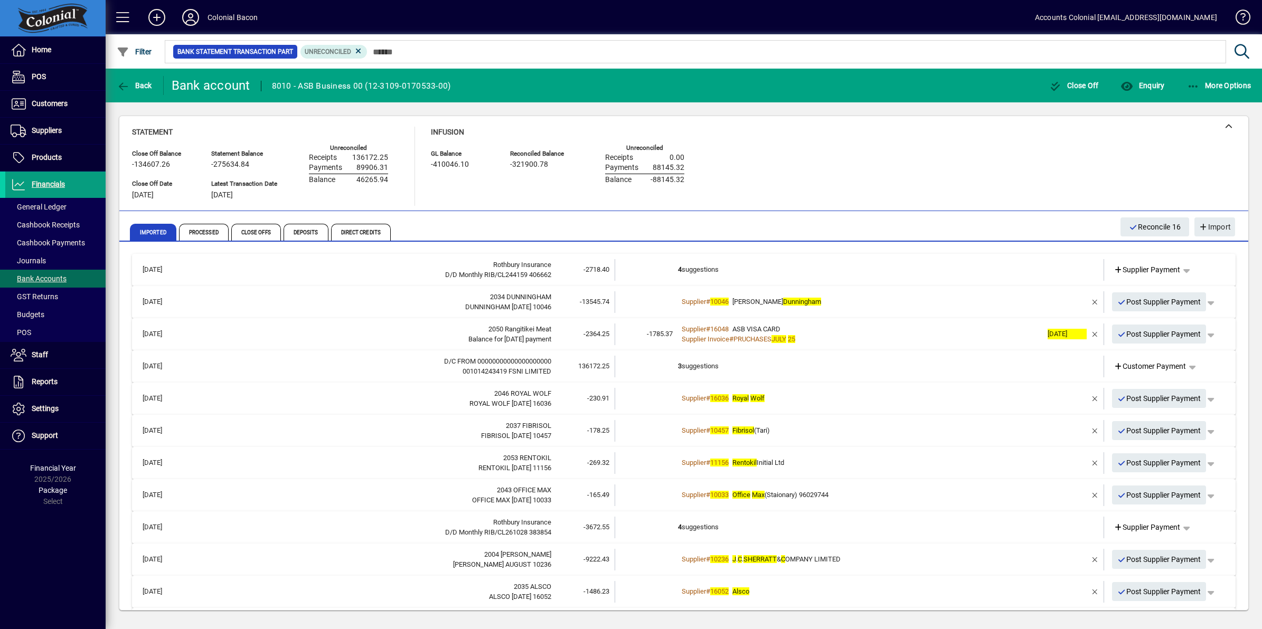
click at [814, 305] on div "Supplier # 10046 D M Dunningham" at bounding box center [860, 302] width 364 height 11
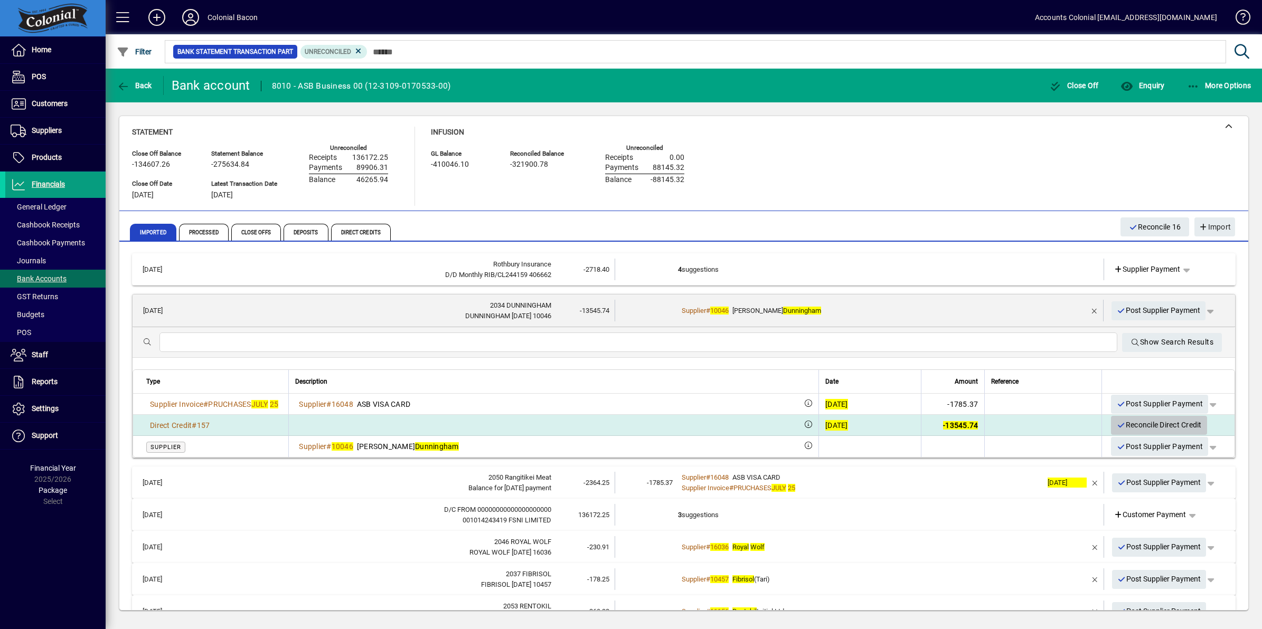
click at [1159, 423] on span "Reconcile Direct Credit" at bounding box center [1158, 424] width 85 height 17
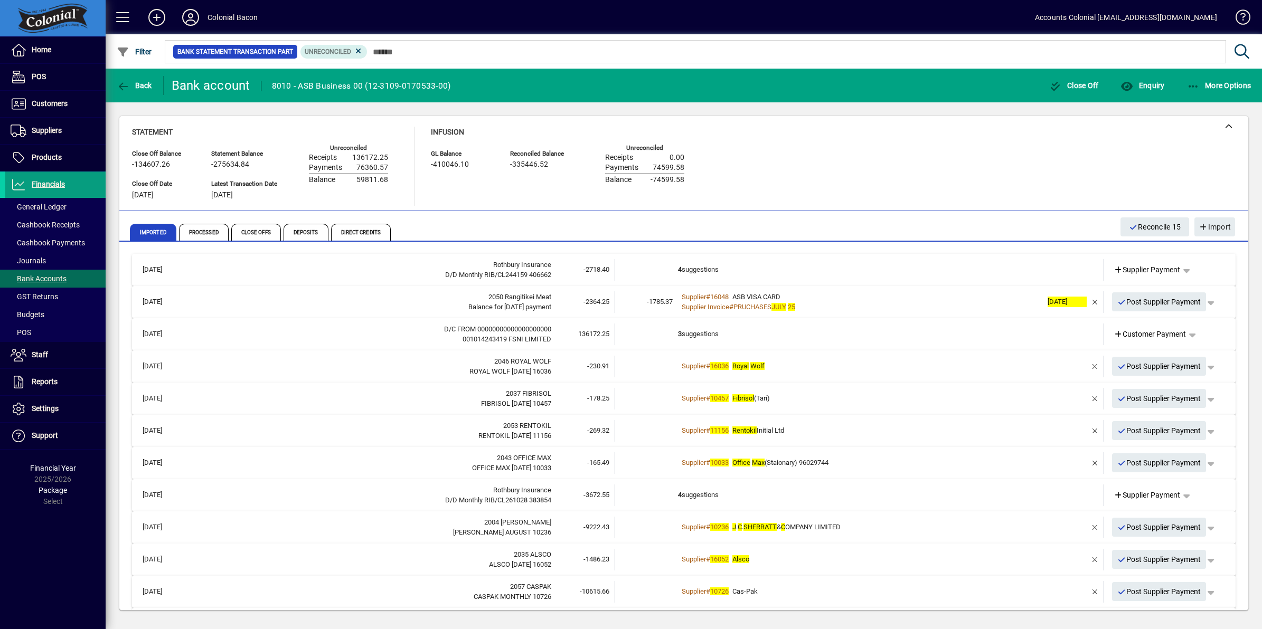
click at [780, 362] on div "Supplier # 16036 Royal Wolf" at bounding box center [860, 366] width 364 height 11
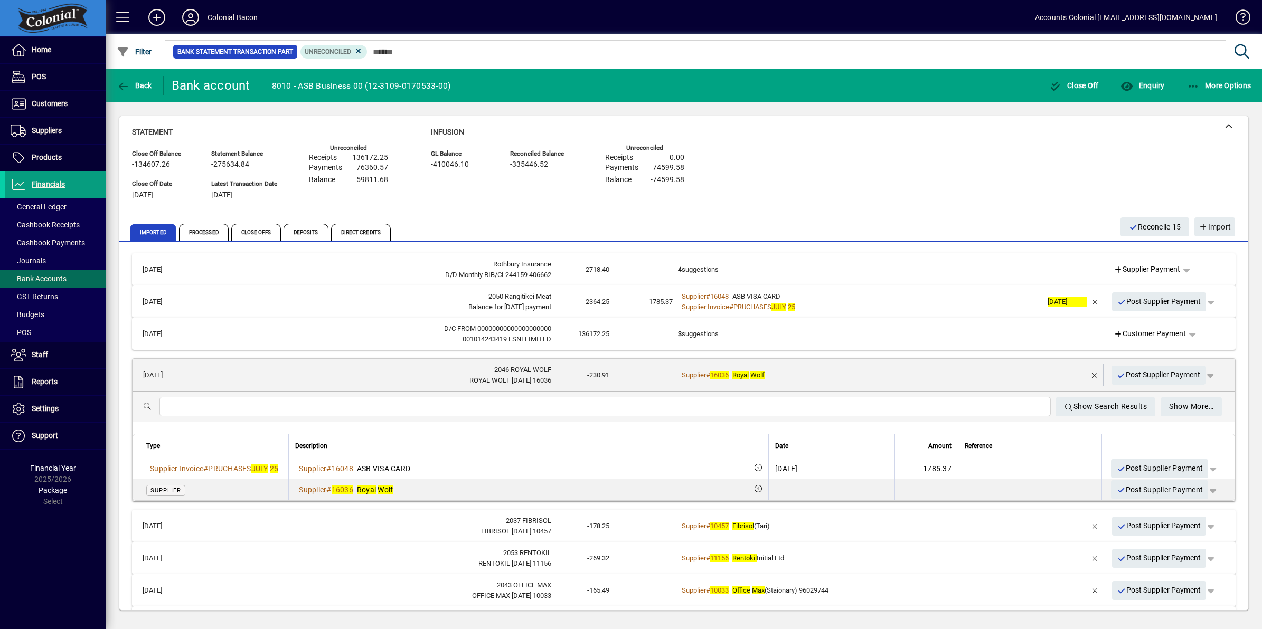
click at [780, 362] on mat-expansion-panel-header "[DATE] 2046 ROYAL WOLF ROYAL WOLF [DATE] 16036 -230.91 Supplier # 16036 Royal W…" at bounding box center [683, 375] width 1102 height 33
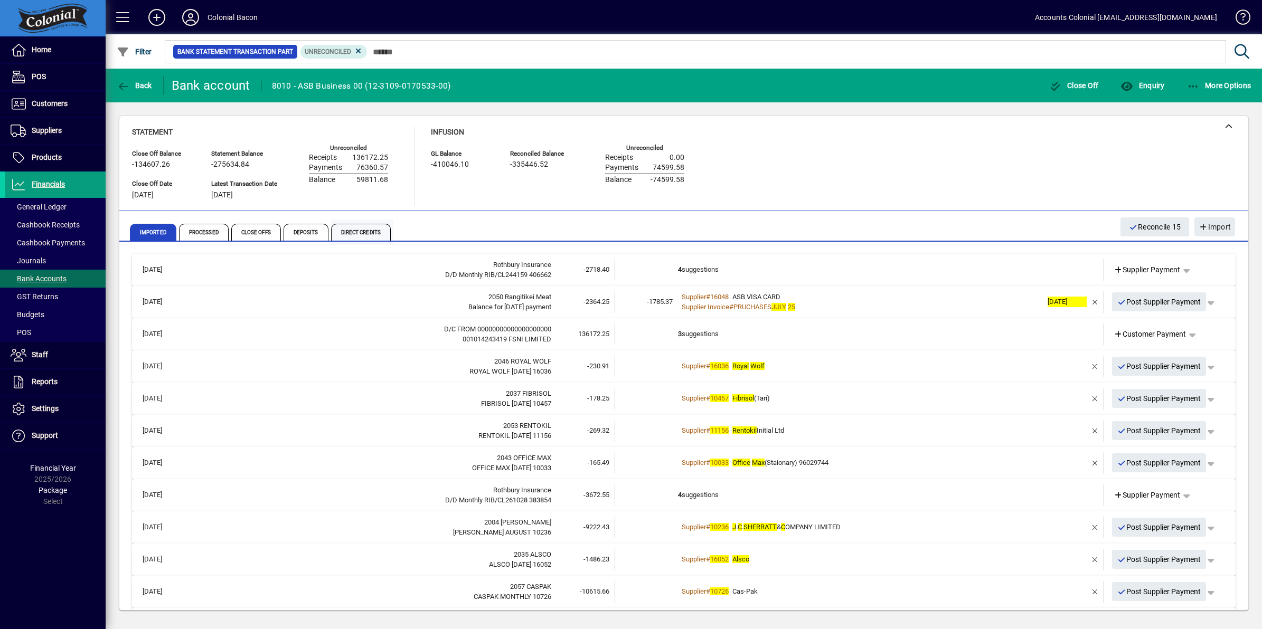
click at [359, 235] on span "Direct Credits" at bounding box center [361, 232] width 60 height 17
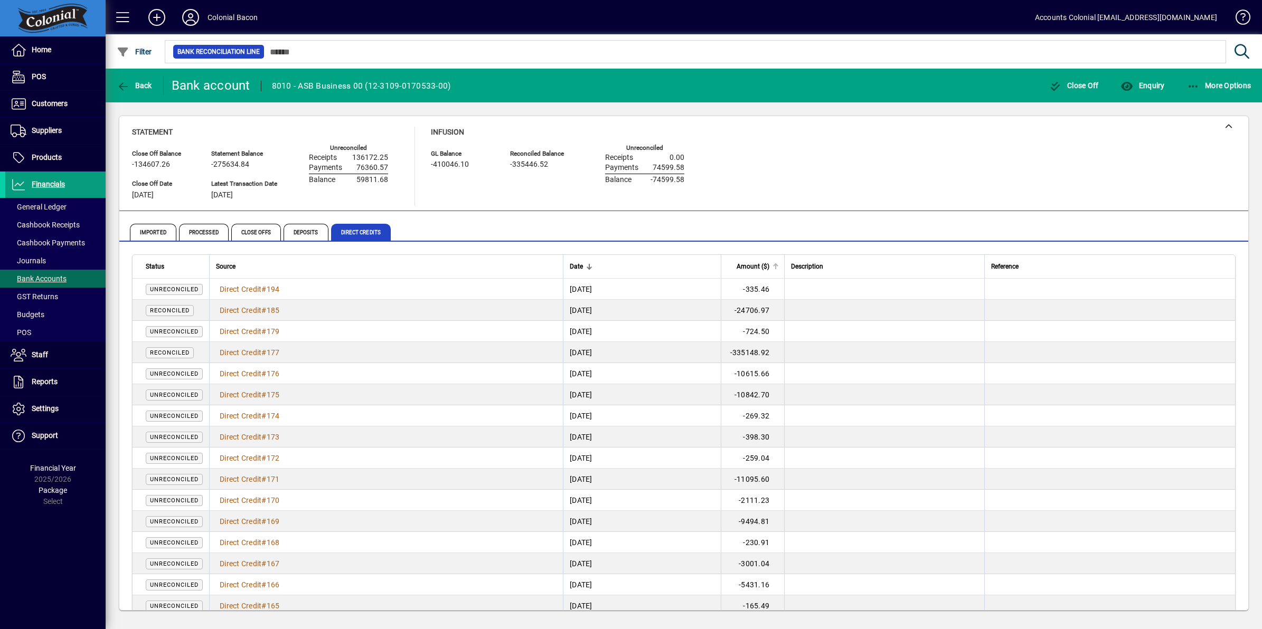
click at [769, 266] on span "Amount ($)" at bounding box center [752, 267] width 33 height 12
click at [769, 264] on span "Amount ($)" at bounding box center [752, 267] width 33 height 12
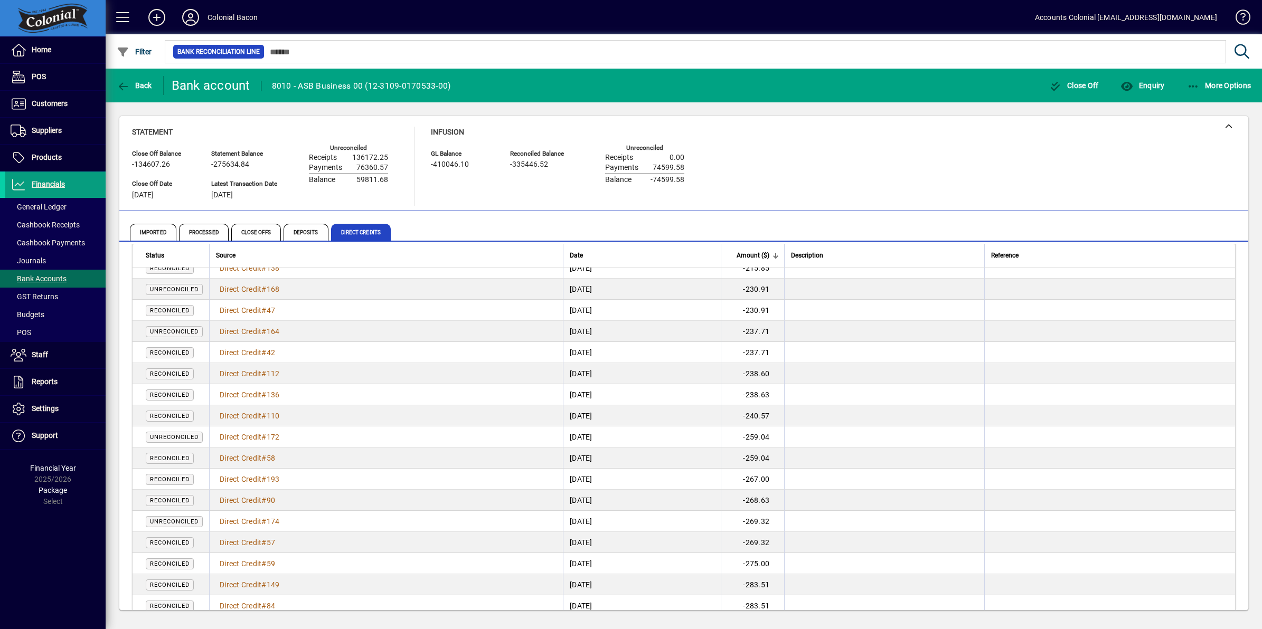
scroll to position [462, 0]
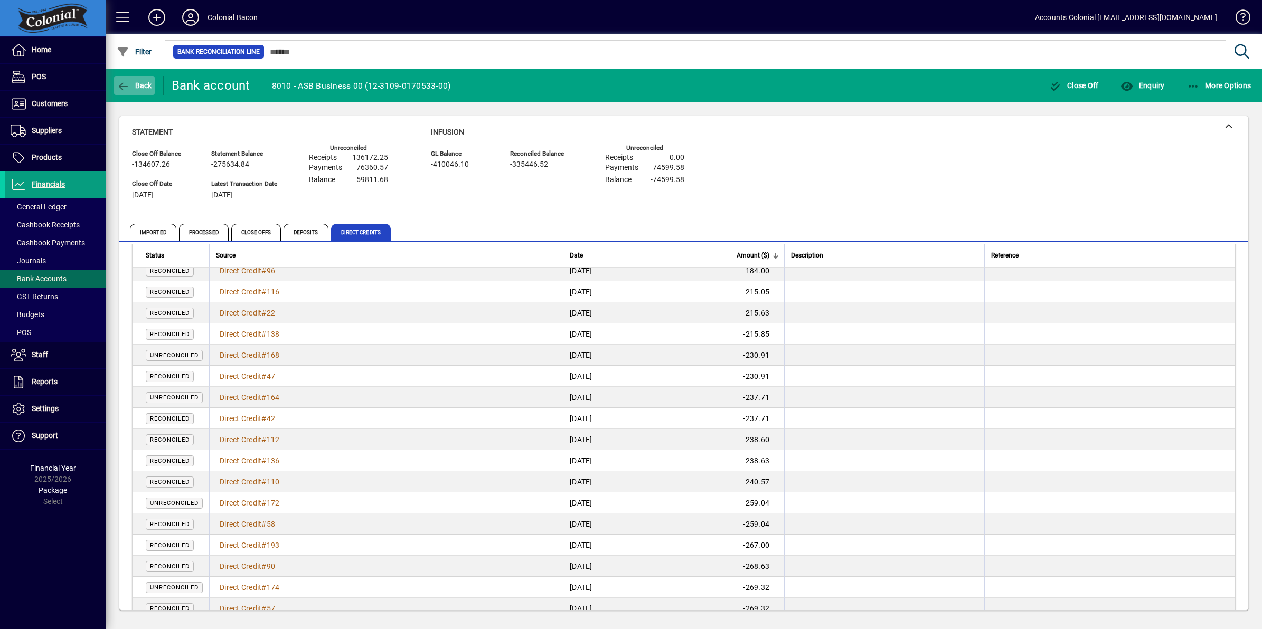
click at [132, 85] on span "Back" at bounding box center [134, 85] width 35 height 8
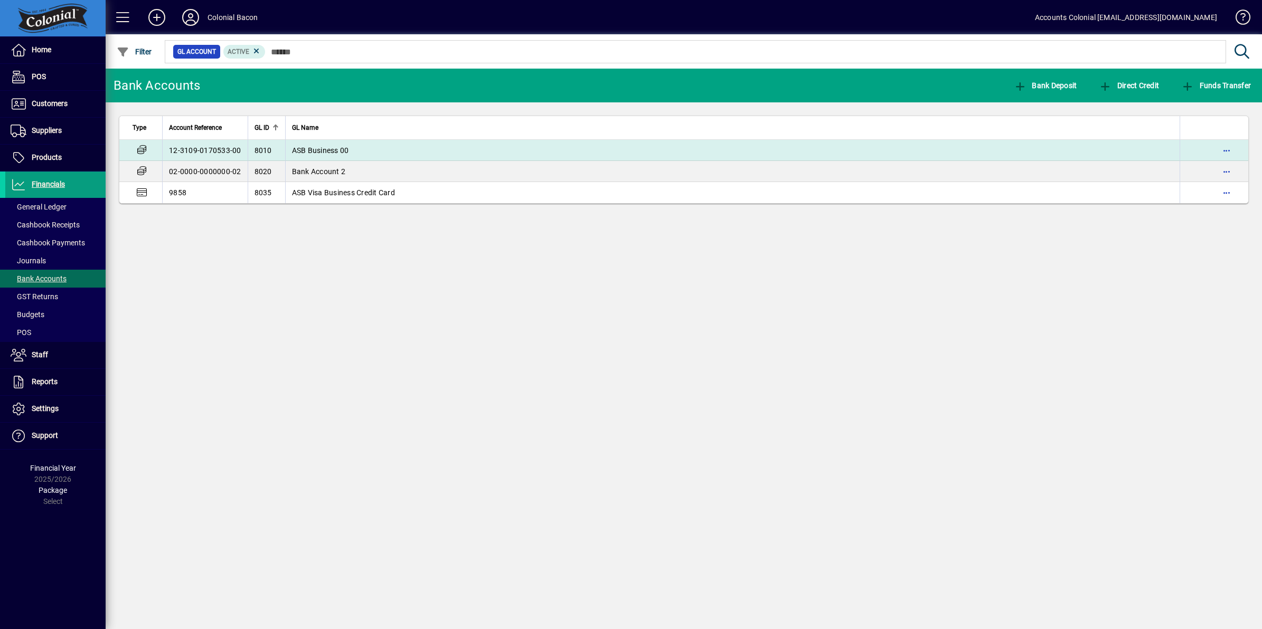
click at [321, 154] on span "ASB Business 00" at bounding box center [320, 150] width 57 height 8
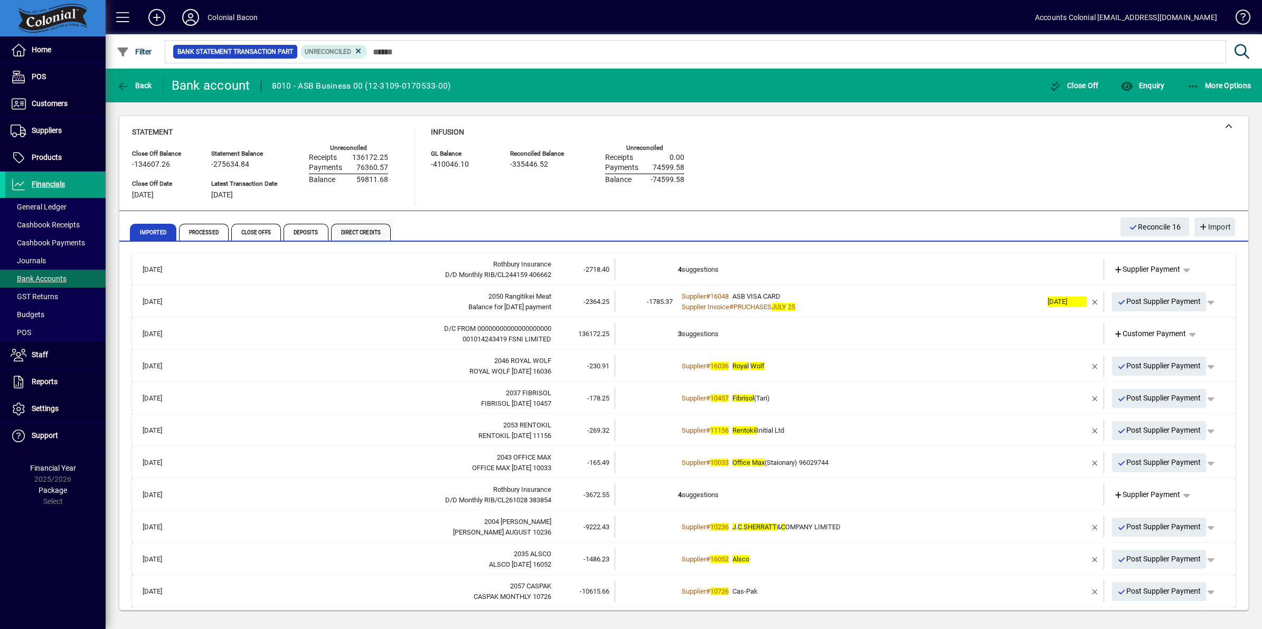
click at [359, 228] on span "Direct Credits" at bounding box center [361, 232] width 60 height 17
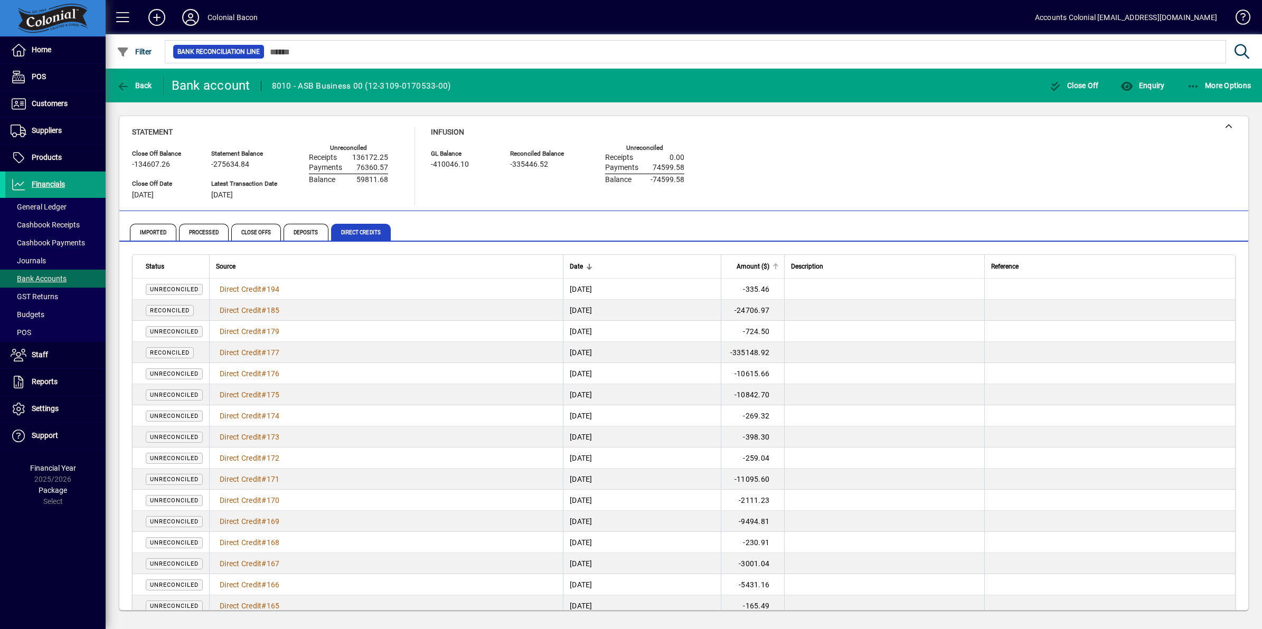
click at [769, 268] on span "Amount ($)" at bounding box center [752, 267] width 33 height 12
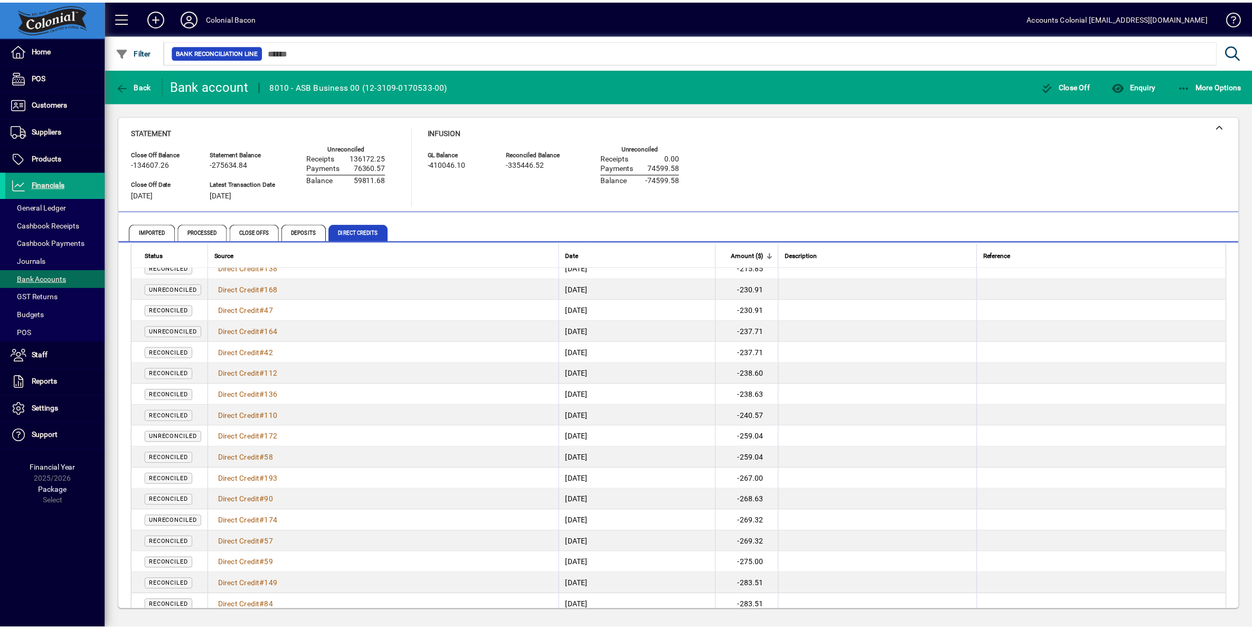
scroll to position [462, 0]
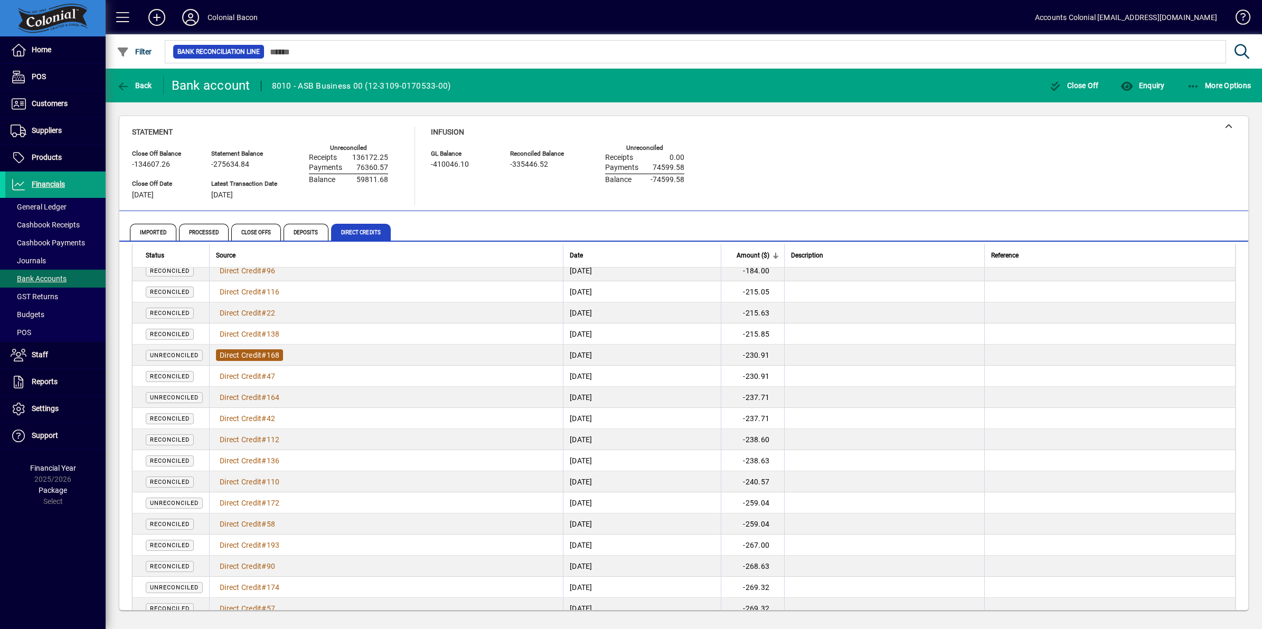
click at [230, 355] on span "Direct Credit" at bounding box center [241, 355] width 42 height 8
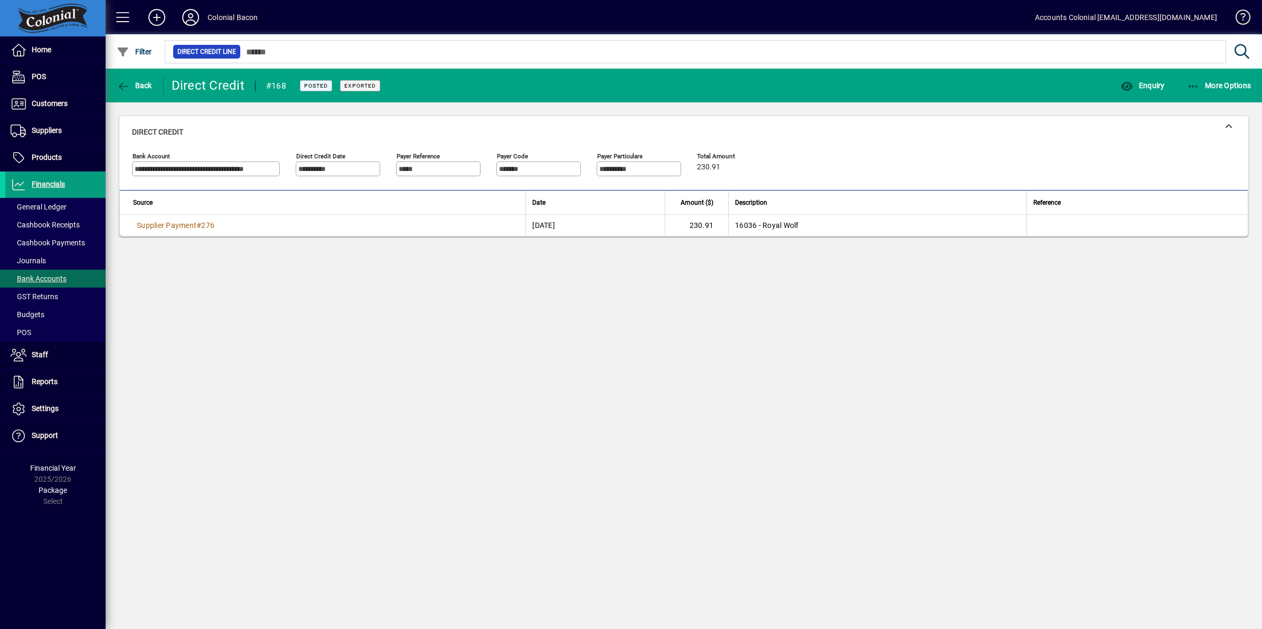
click at [924, 322] on div "**********" at bounding box center [684, 349] width 1156 height 561
click at [1195, 83] on icon "button" at bounding box center [1193, 86] width 13 height 11
click at [1186, 128] on span "Reverse" at bounding box center [1201, 127] width 105 height 13
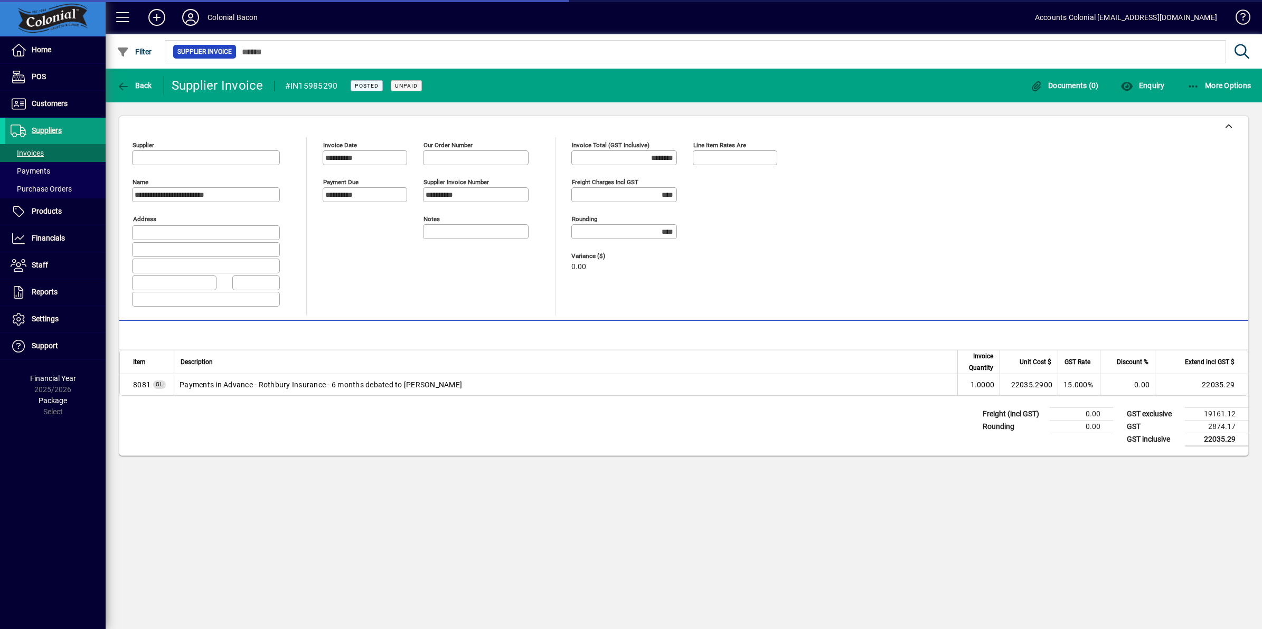
type input "**********"
click at [226, 389] on td "Payments in Advance - Rothbury Insurance - 6 months debated to [PERSON_NAME]" at bounding box center [565, 384] width 783 height 21
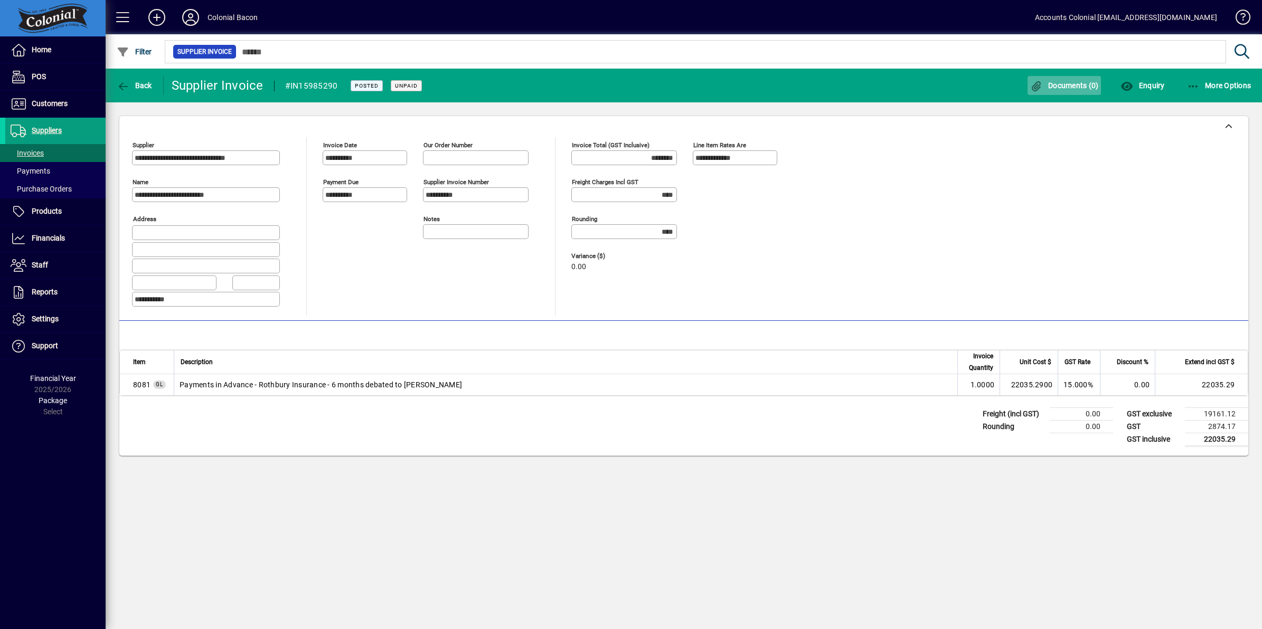
click at [1072, 88] on span "Documents (0)" at bounding box center [1064, 85] width 69 height 8
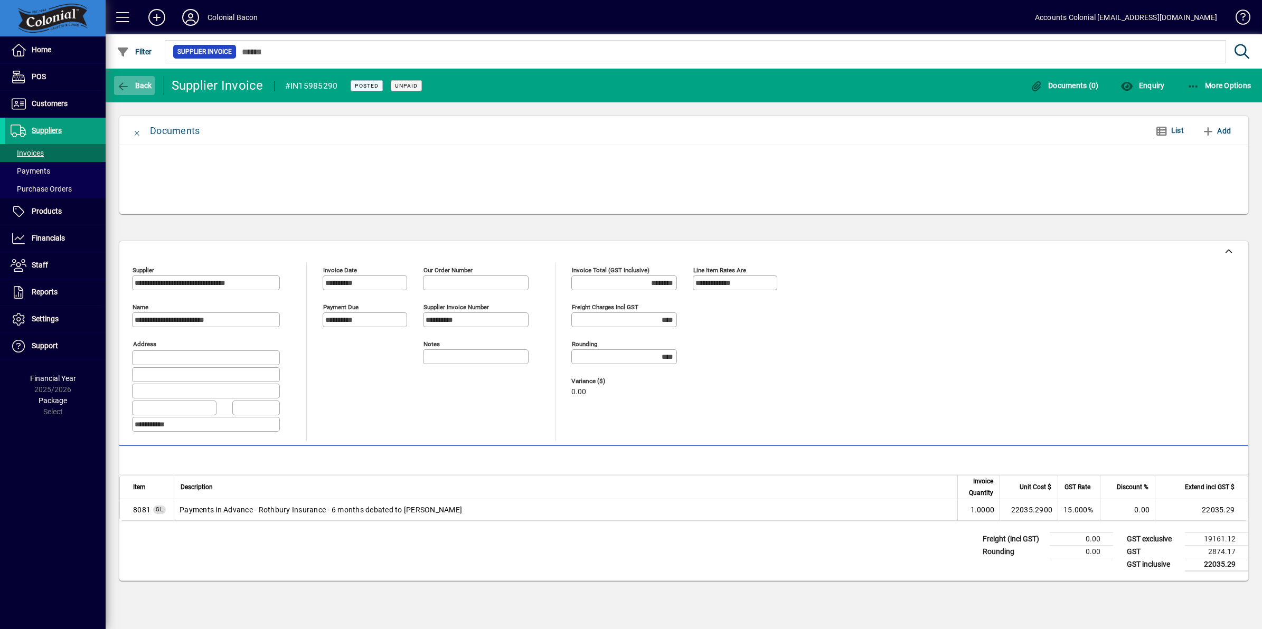
click at [117, 90] on icon "button" at bounding box center [123, 86] width 13 height 11
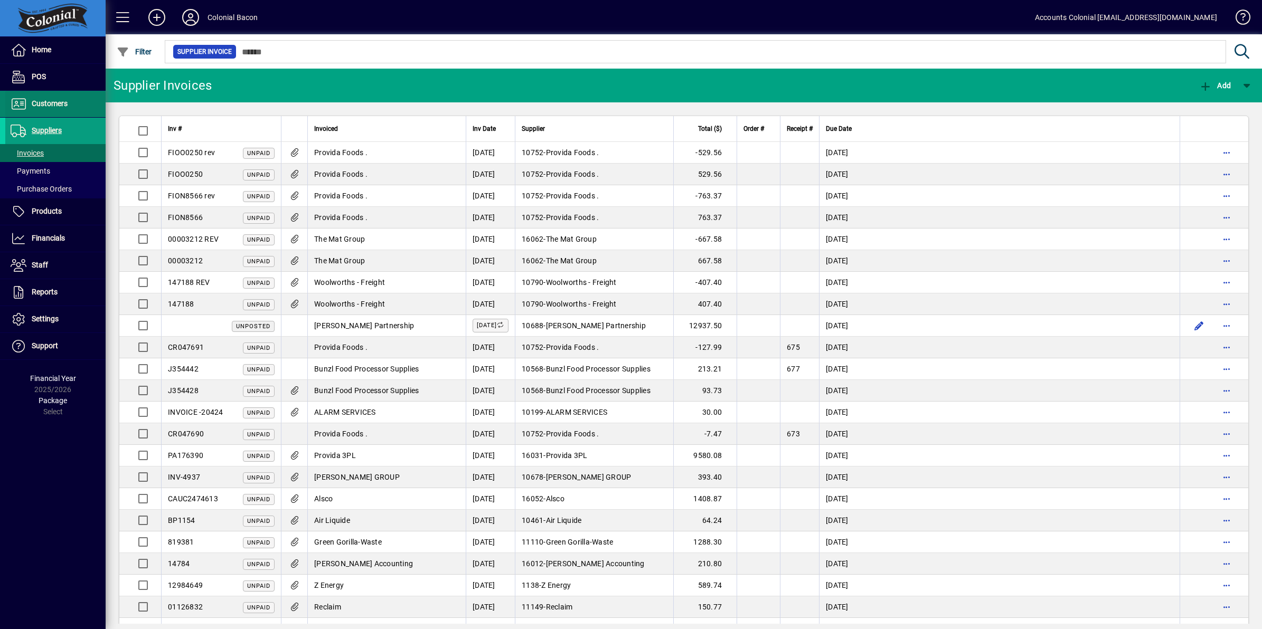
drag, startPoint x: 43, startPoint y: 130, endPoint x: 91, endPoint y: 107, distance: 53.4
click at [44, 129] on span "Suppliers" at bounding box center [47, 130] width 30 height 8
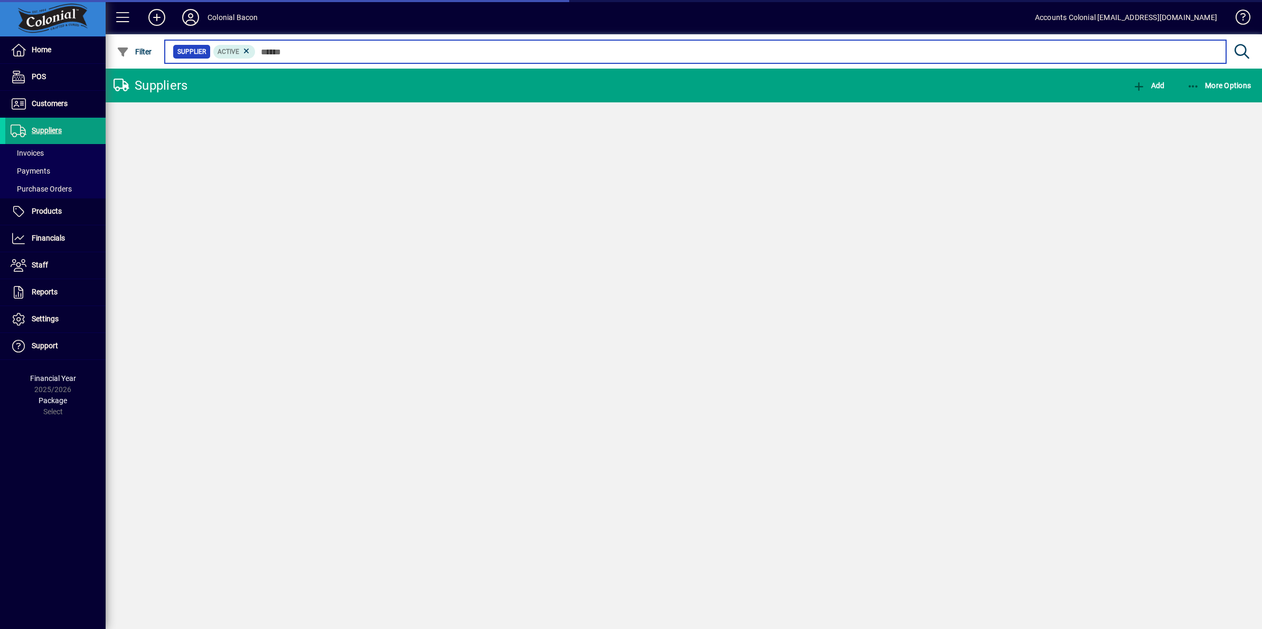
click at [274, 53] on input "text" at bounding box center [736, 51] width 962 height 15
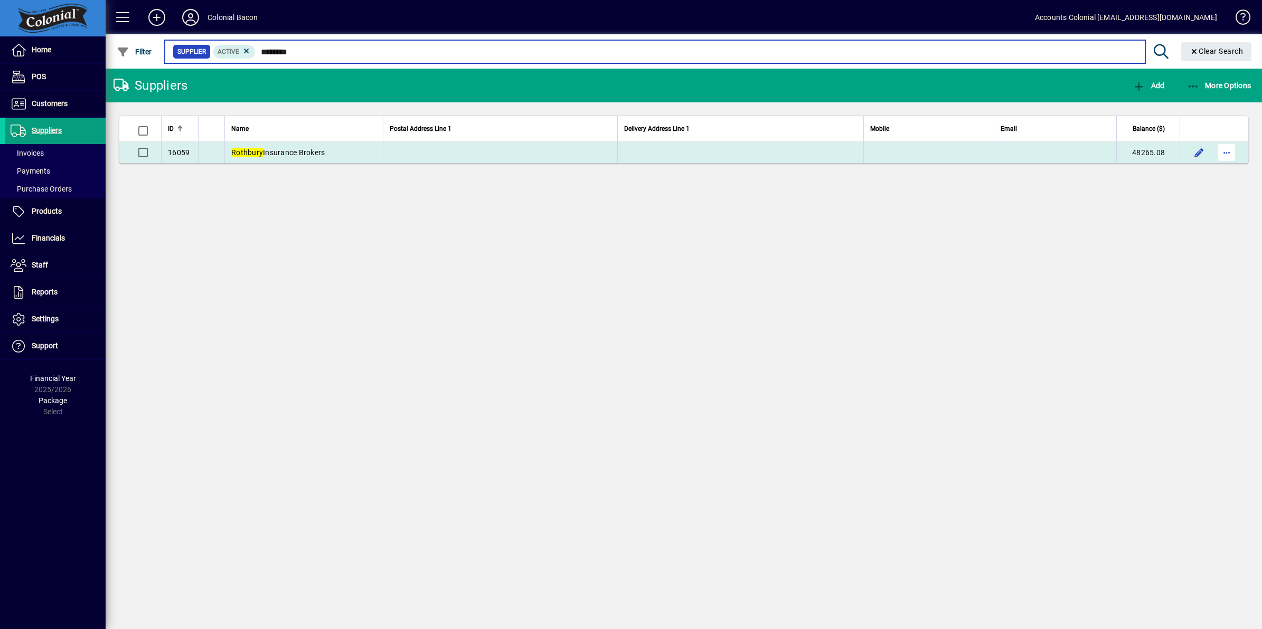
type input "********"
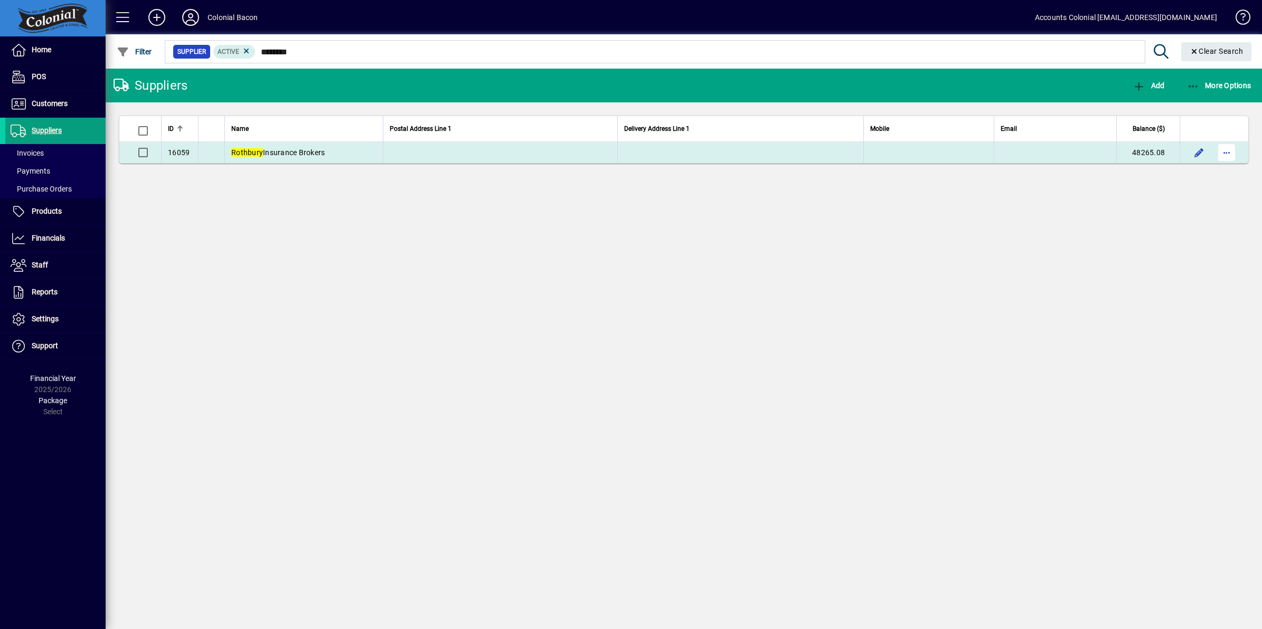
click at [1226, 156] on span "button" at bounding box center [1226, 152] width 25 height 25
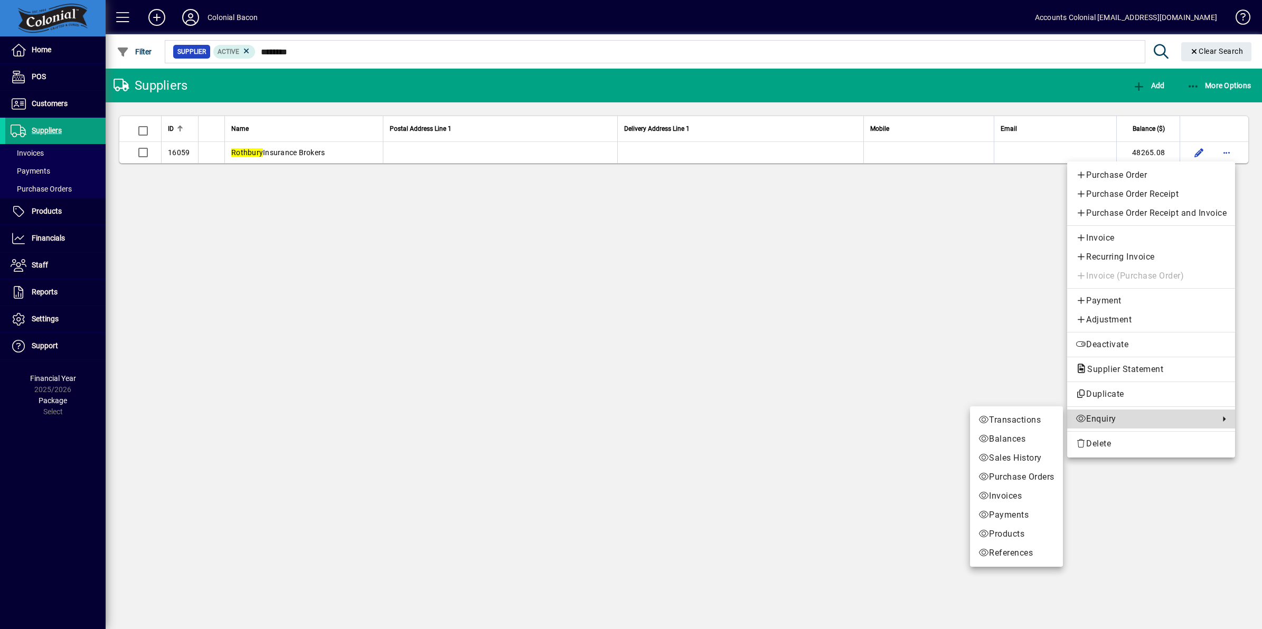
click at [1121, 423] on span "Enquiry" at bounding box center [1144, 419] width 138 height 13
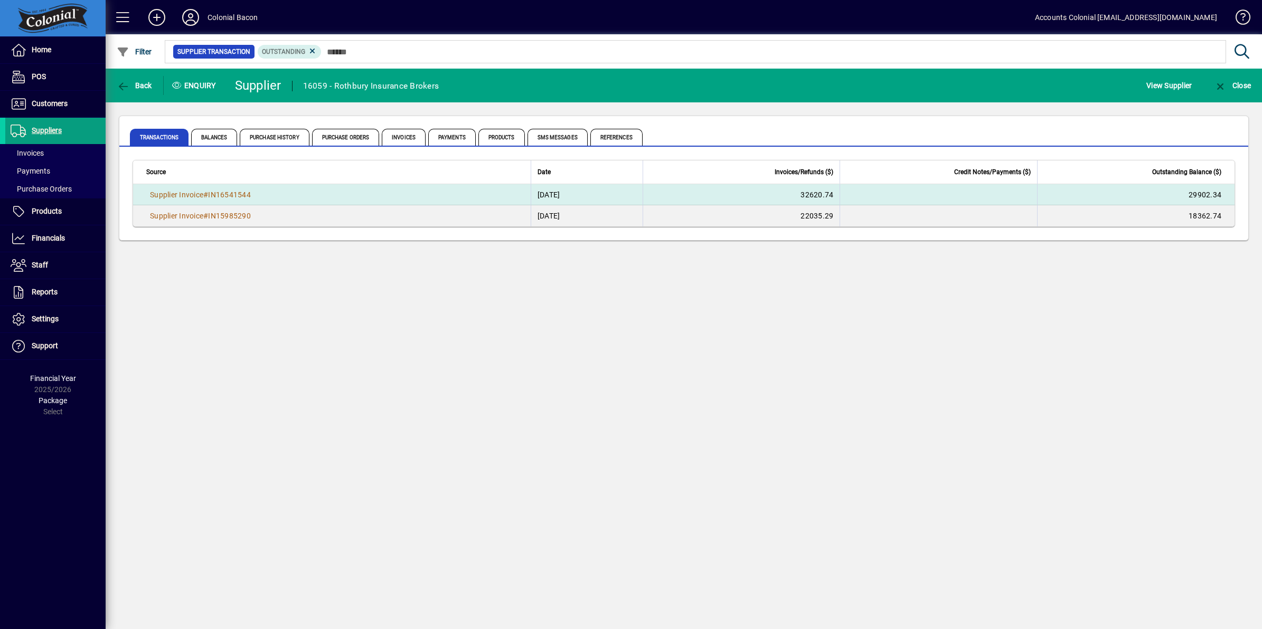
click at [565, 191] on td "[DATE]" at bounding box center [587, 194] width 112 height 21
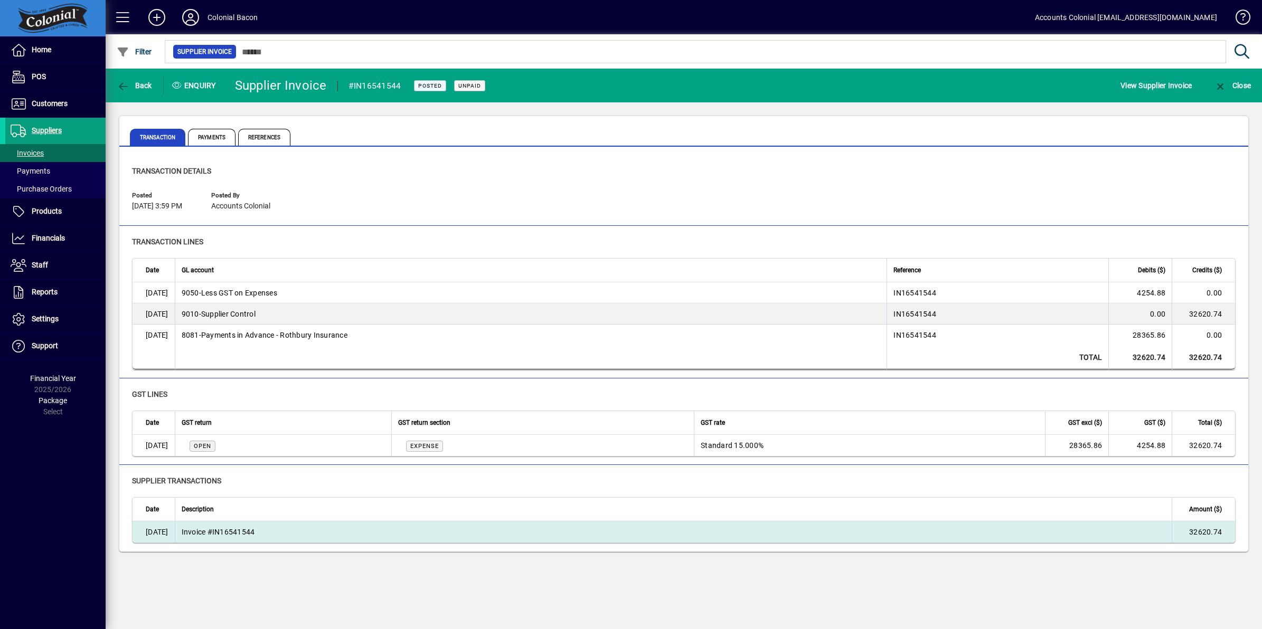
click at [249, 528] on td "Invoice #IN16541544" at bounding box center [673, 532] width 997 height 21
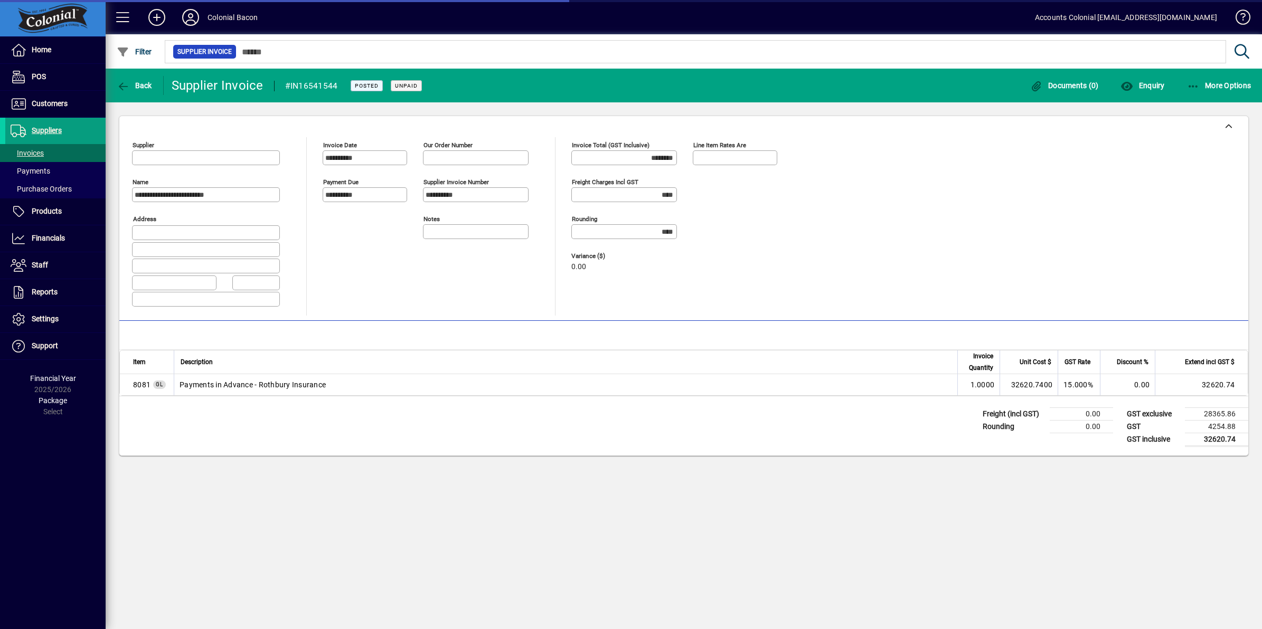
type input "**********"
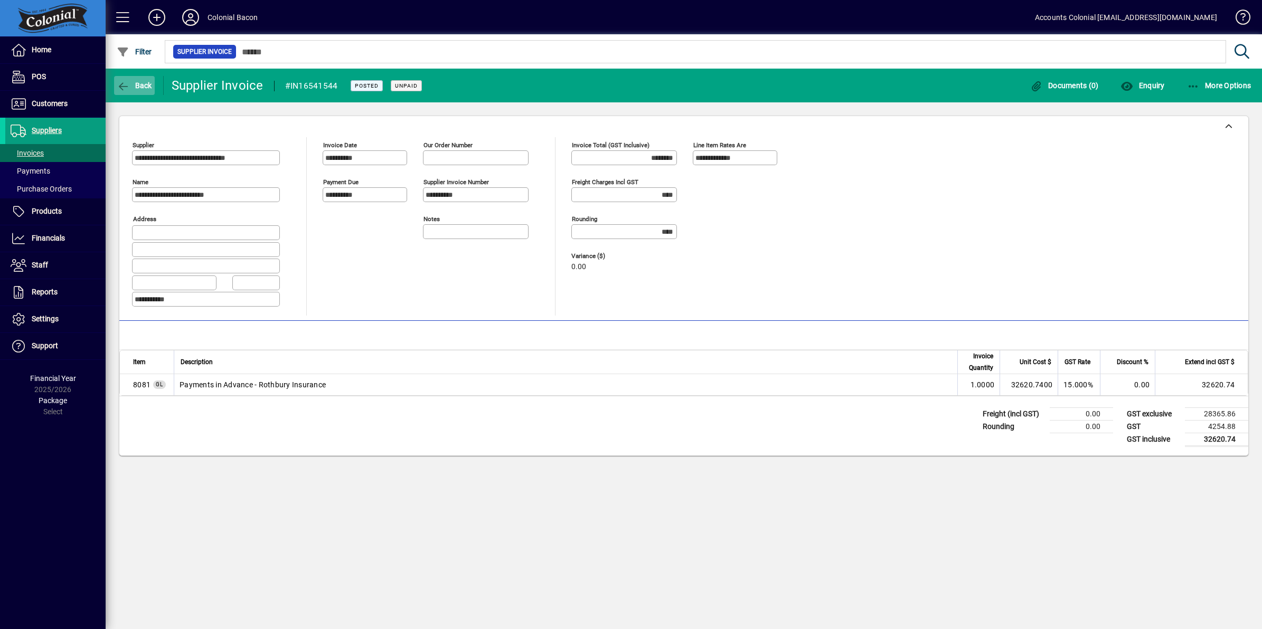
click at [136, 87] on span "Back" at bounding box center [134, 85] width 35 height 8
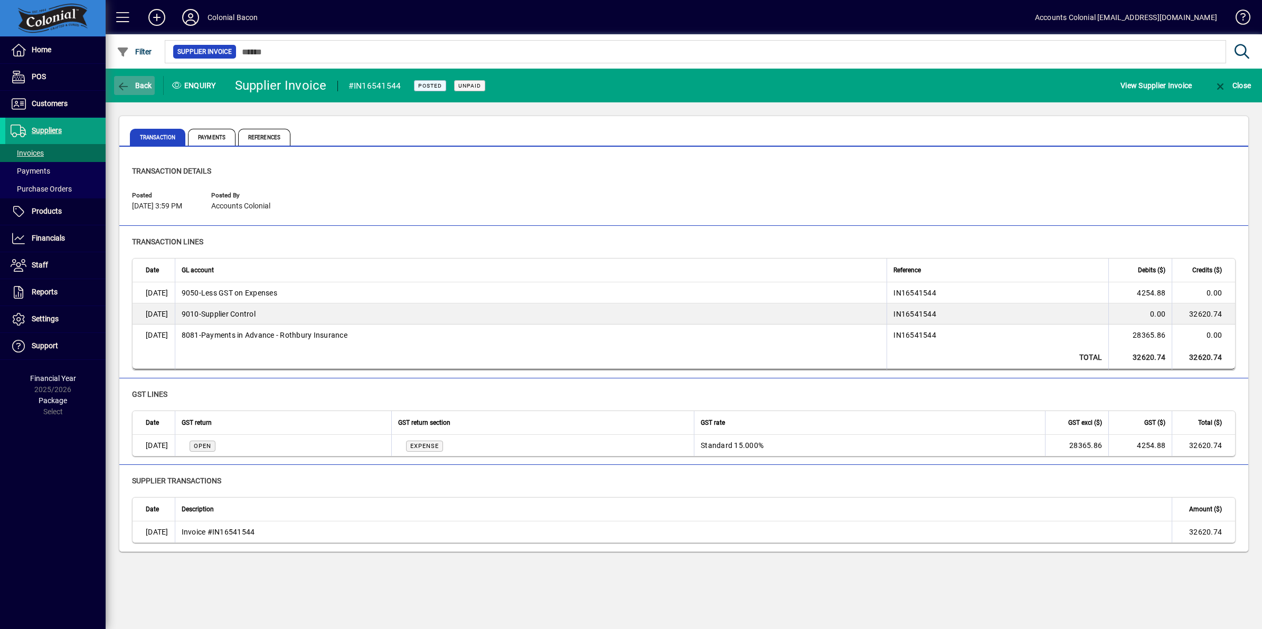
click at [125, 84] on icon "button" at bounding box center [123, 86] width 13 height 11
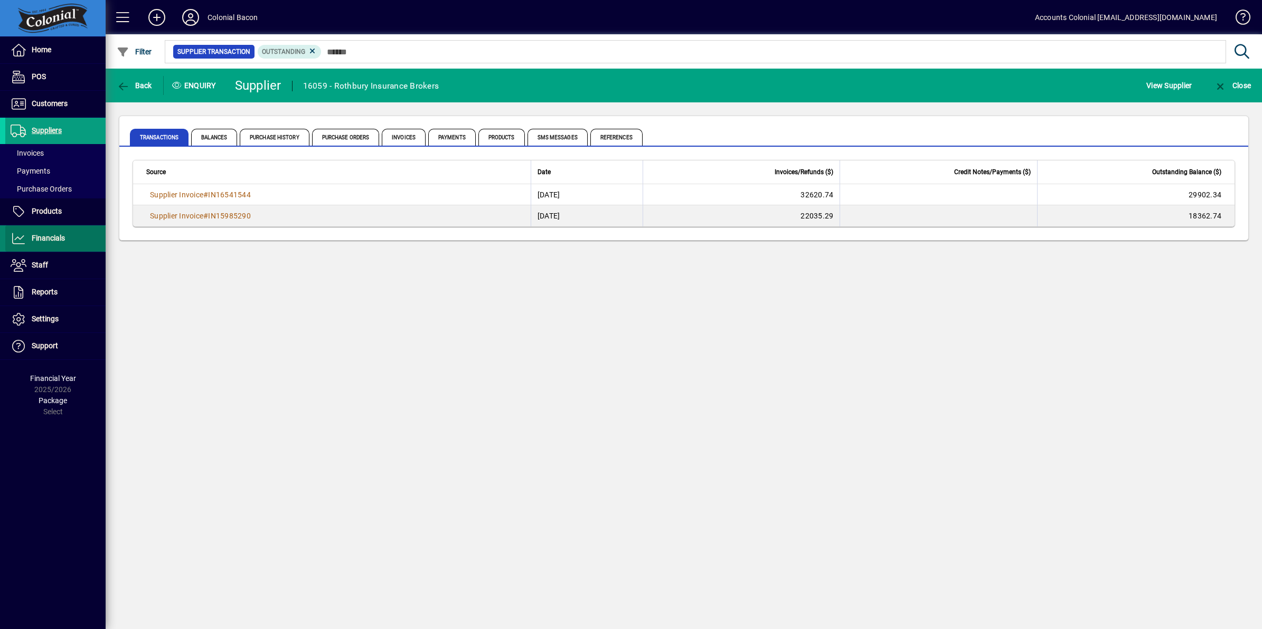
click at [53, 241] on span "Financials" at bounding box center [48, 238] width 33 height 8
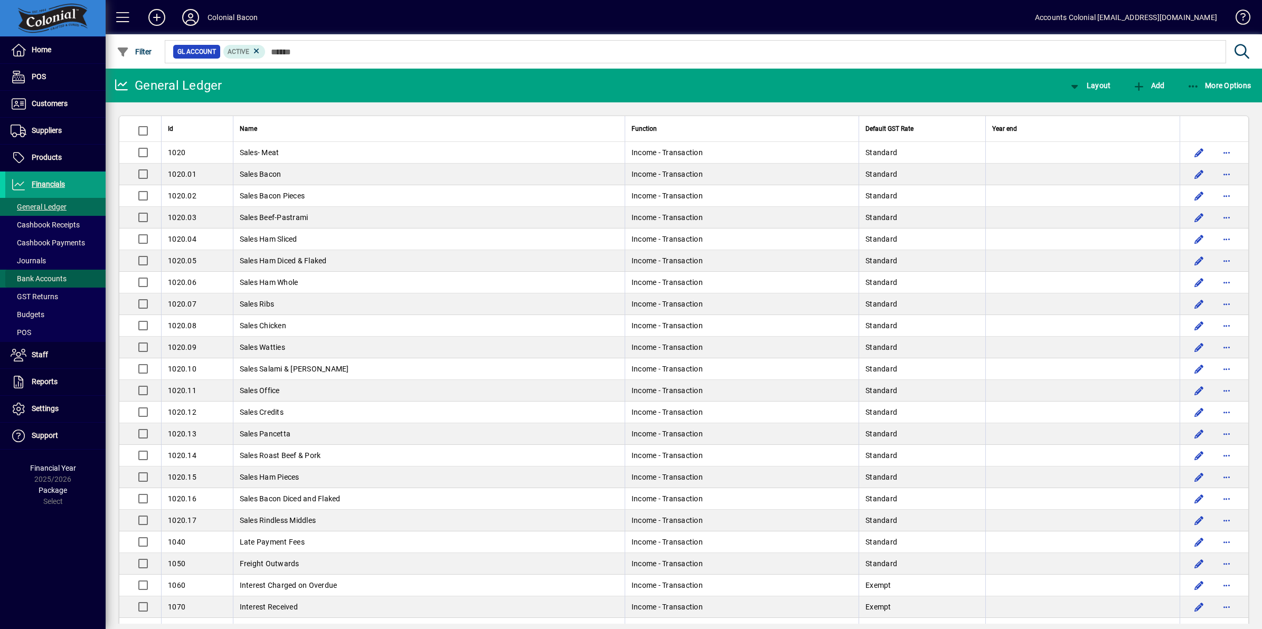
click at [49, 274] on span "Bank Accounts" at bounding box center [39, 278] width 56 height 8
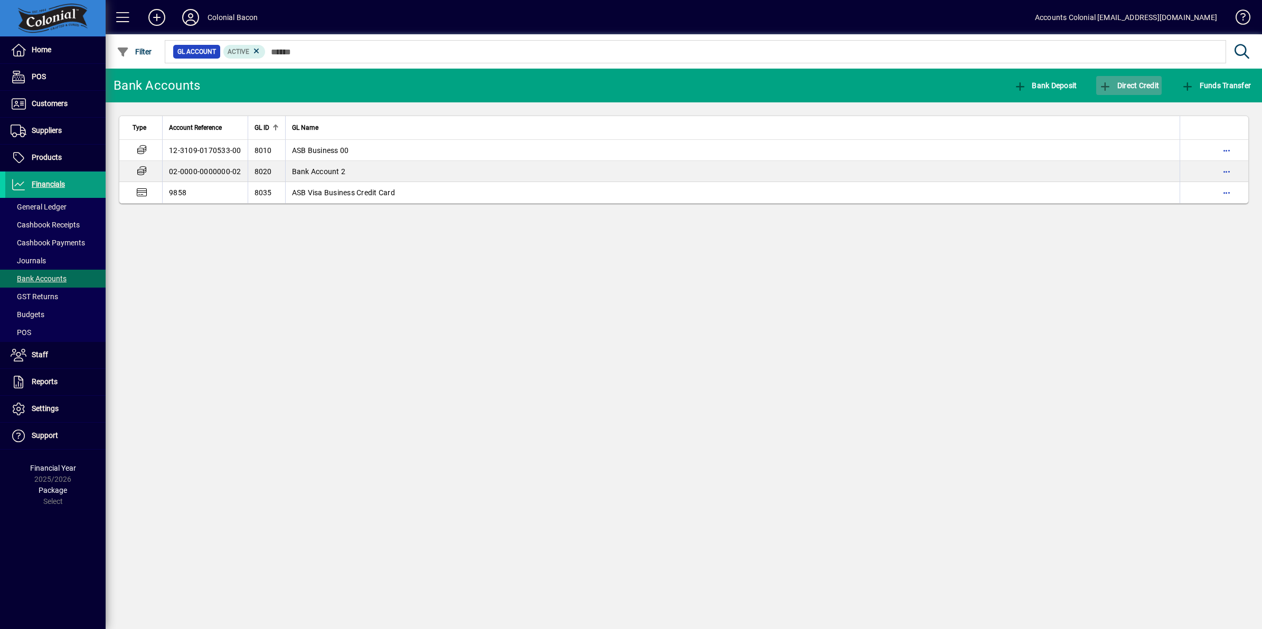
click at [1133, 86] on span "Direct Credit" at bounding box center [1129, 85] width 60 height 8
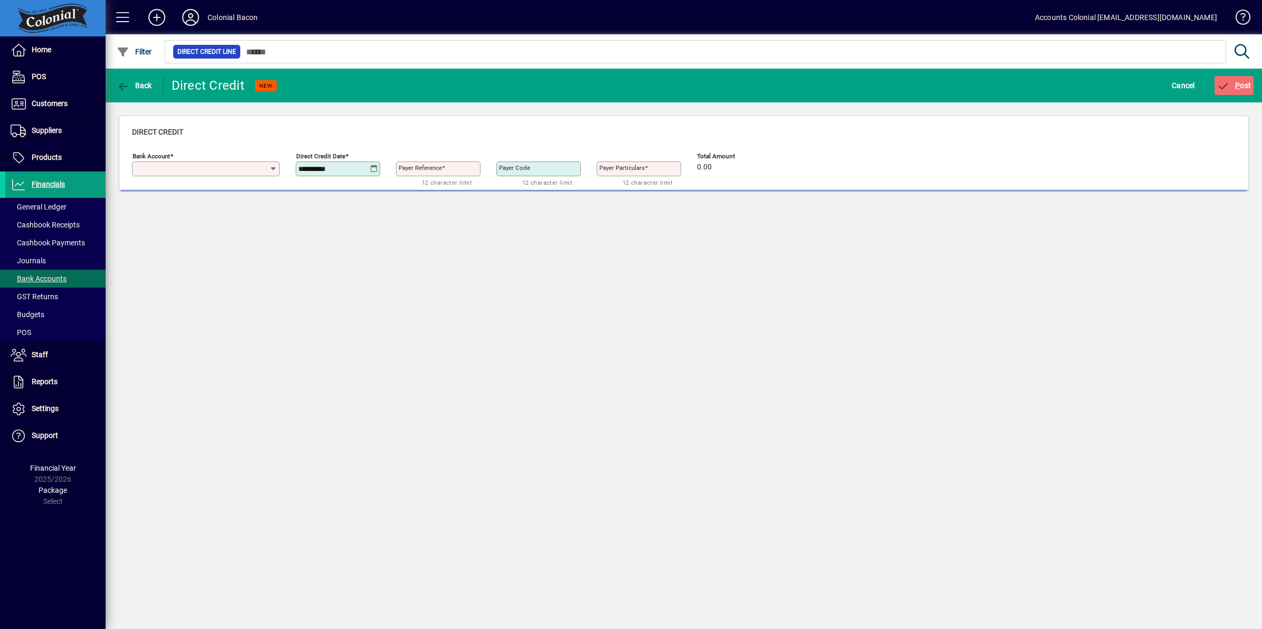
type input "**********"
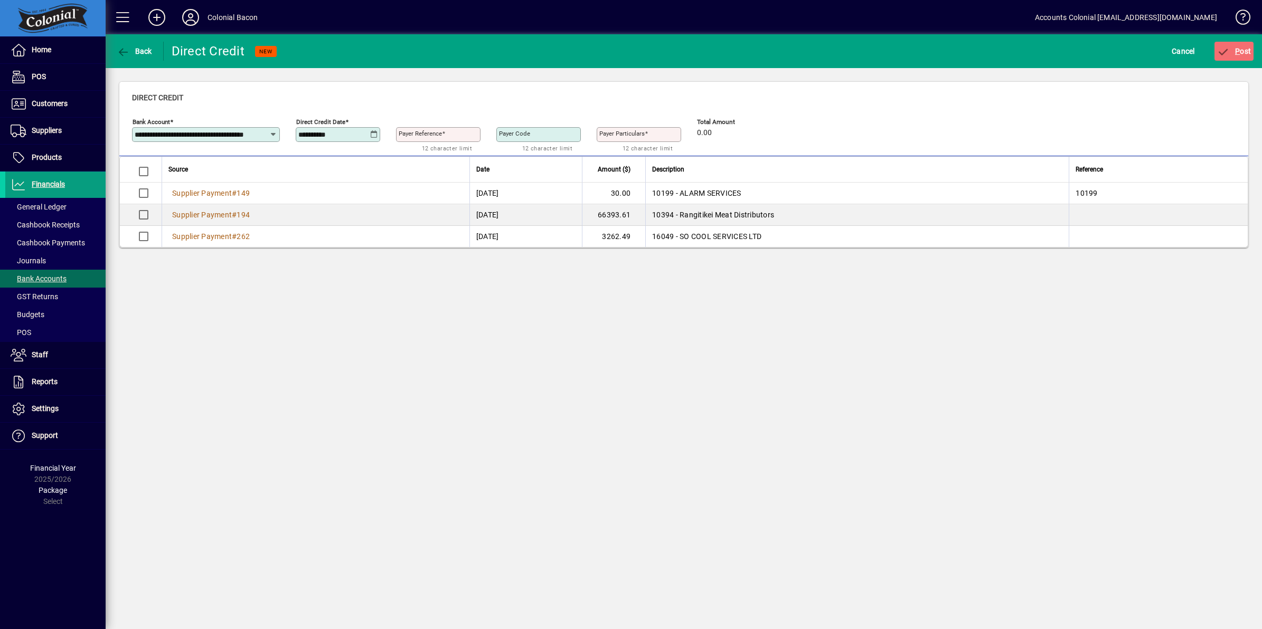
click at [371, 135] on icon at bounding box center [374, 134] width 8 height 8
click at [417, 164] on span "Previous month" at bounding box center [417, 164] width 21 height 21
click at [414, 267] on span "22" at bounding box center [415, 271] width 19 height 19
type input "**********"
click at [431, 136] on mat-label "Payer Reference" at bounding box center [420, 133] width 43 height 7
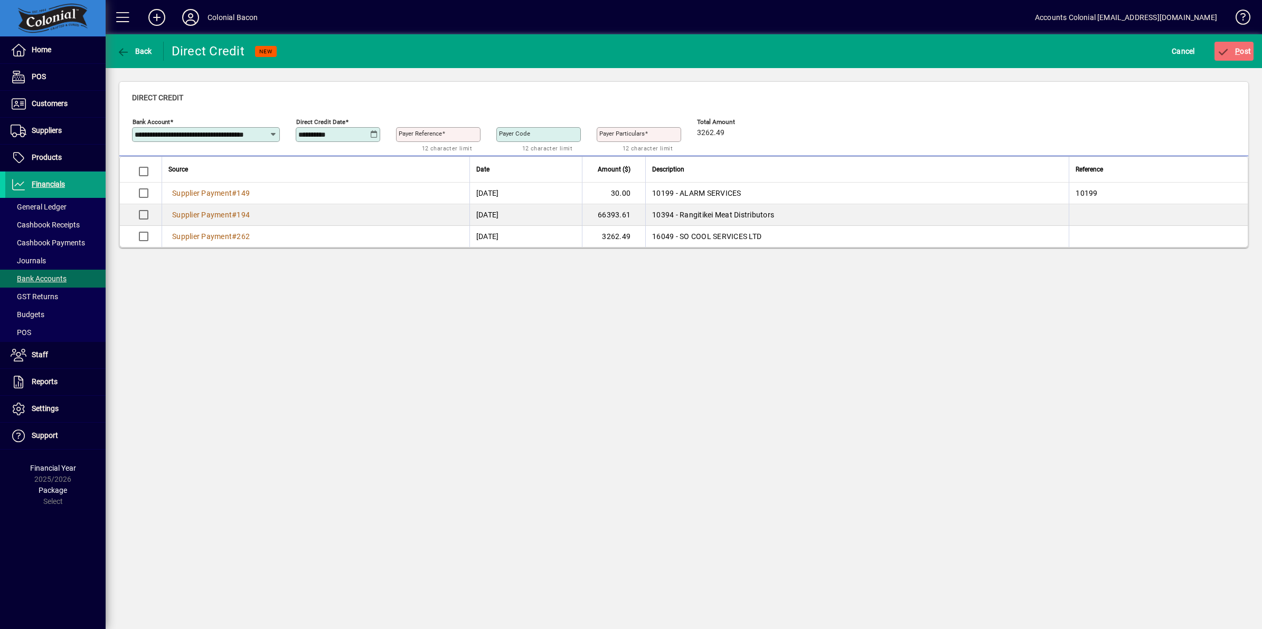
click at [431, 136] on input "Payer Reference" at bounding box center [439, 134] width 81 height 8
type input "***"
click at [432, 134] on input "***" at bounding box center [439, 134] width 81 height 8
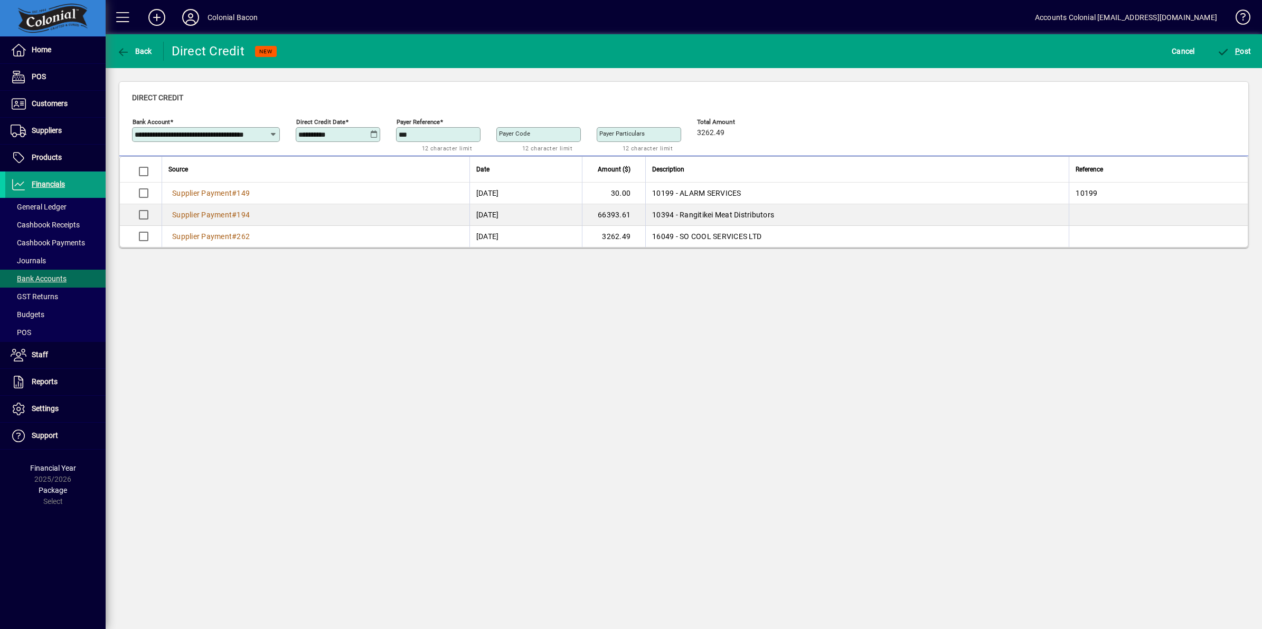
click at [525, 130] on mat-label "Payer Code" at bounding box center [514, 133] width 31 height 7
click at [525, 130] on input "Payer Code" at bounding box center [539, 134] width 81 height 8
type input "***"
click at [620, 130] on mat-label "Payer Particulars" at bounding box center [621, 133] width 45 height 7
click at [620, 130] on input "Payer Particulars" at bounding box center [639, 134] width 81 height 8
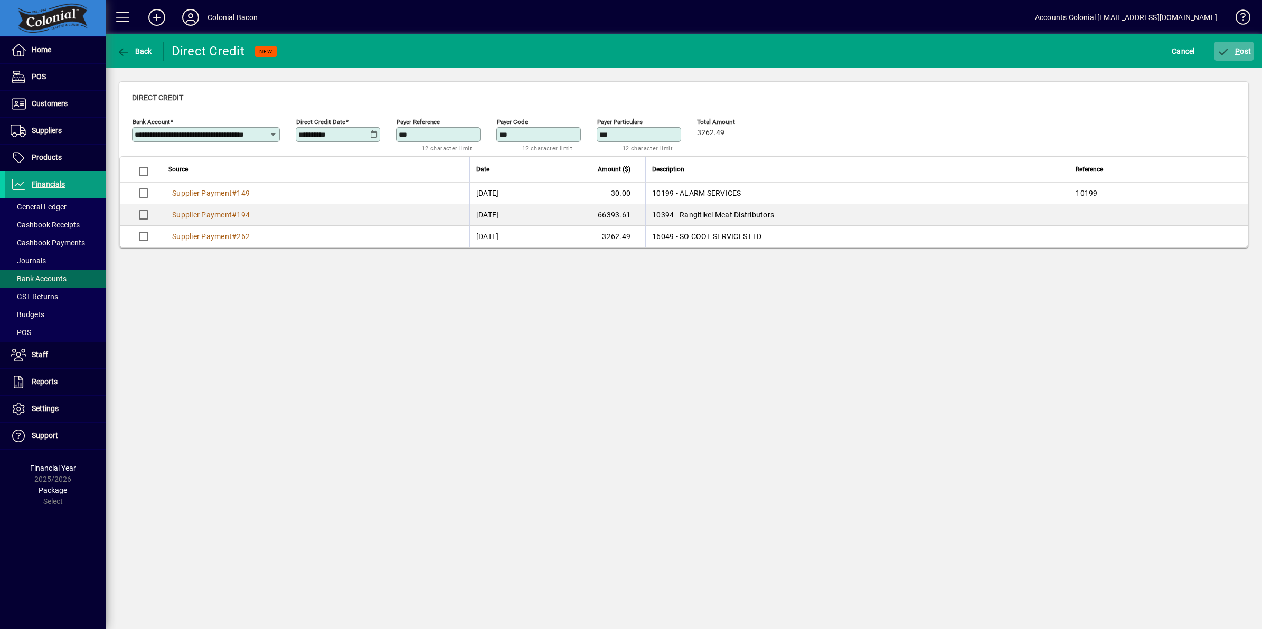
type input "***"
click at [1244, 45] on span "submit" at bounding box center [1234, 51] width 40 height 25
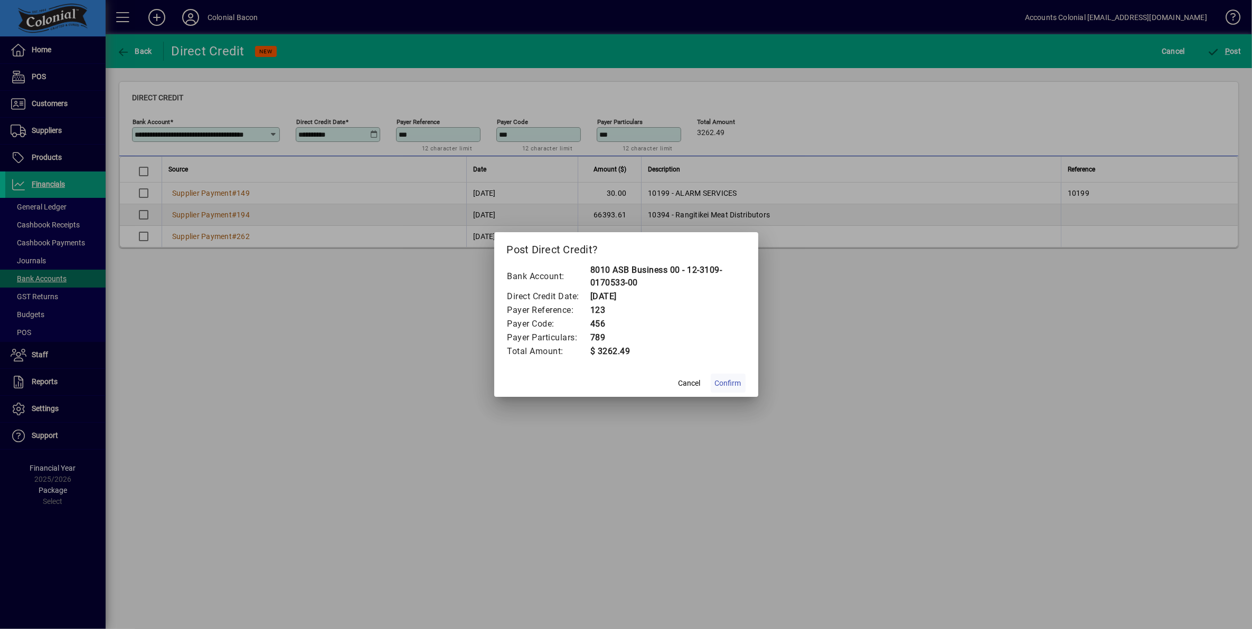
click at [732, 385] on span "Confirm" at bounding box center [728, 383] width 26 height 11
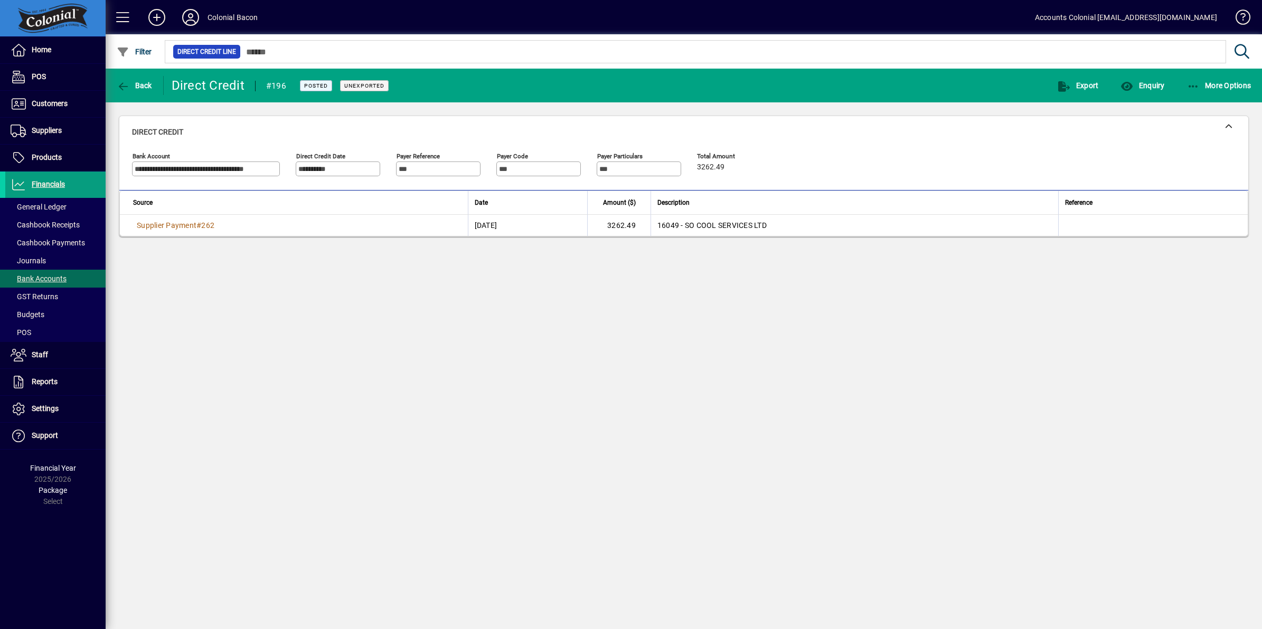
click at [156, 83] on div "Back" at bounding box center [135, 85] width 58 height 19
click at [1196, 88] on icon "button" at bounding box center [1193, 86] width 13 height 11
click at [141, 91] on div at bounding box center [631, 314] width 1262 height 629
click at [129, 82] on icon "button" at bounding box center [123, 86] width 13 height 11
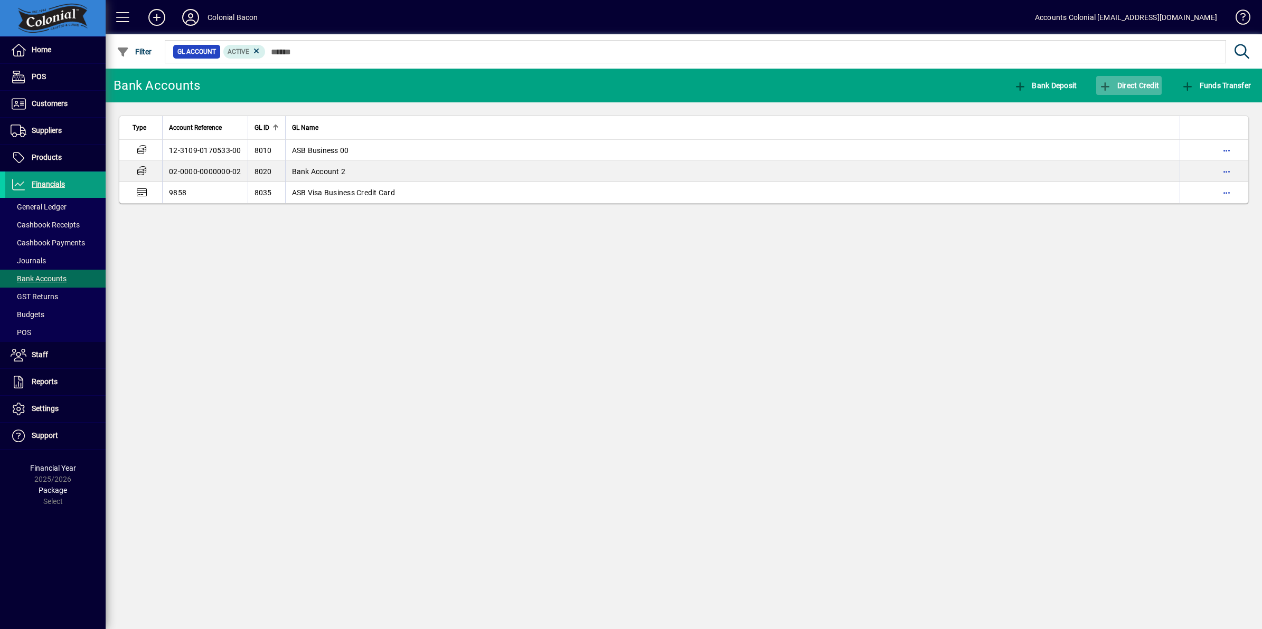
click at [1142, 85] on span "Direct Credit" at bounding box center [1129, 85] width 60 height 8
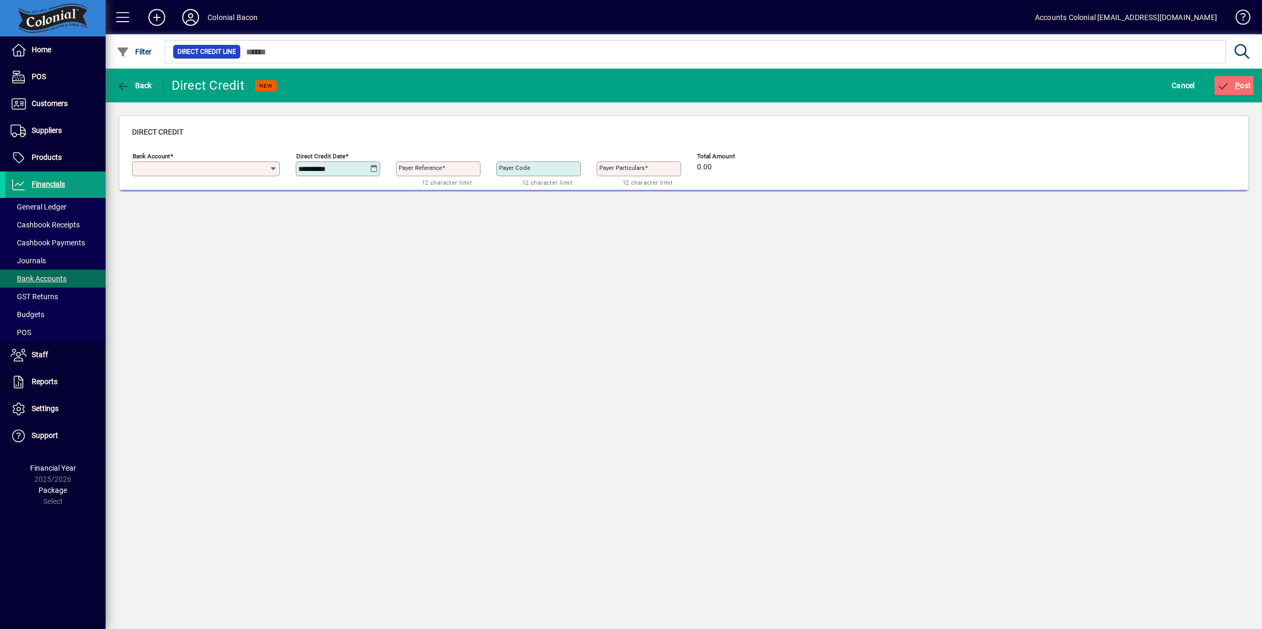
type input "**********"
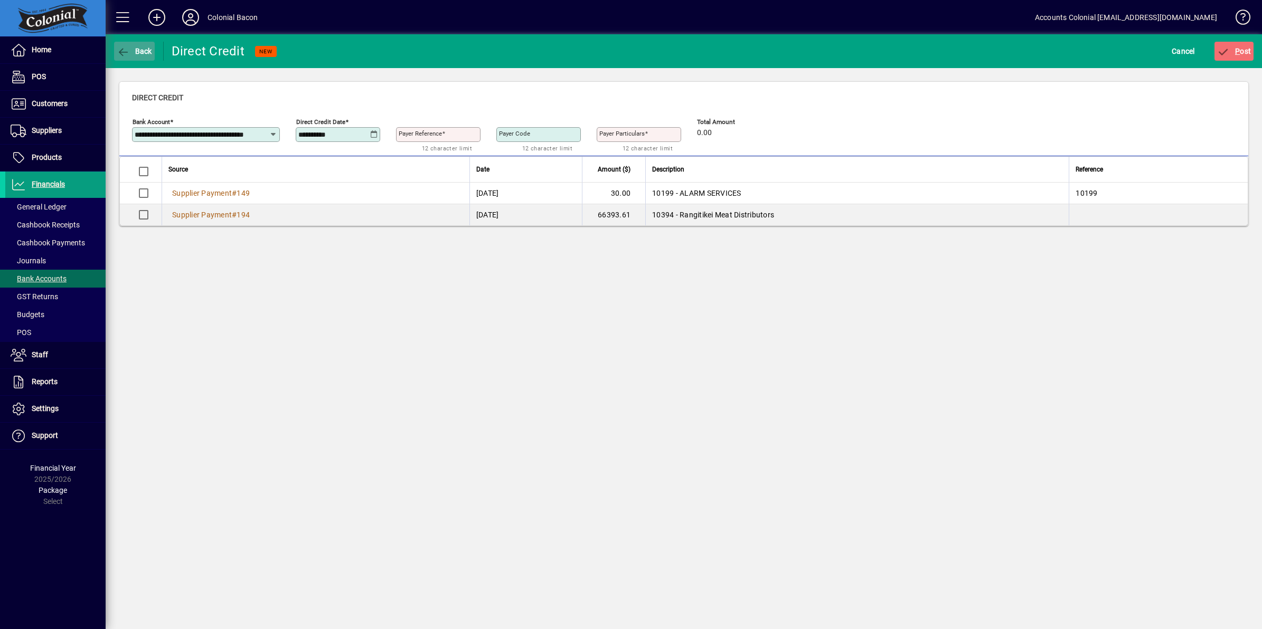
click at [144, 48] on span "Back" at bounding box center [134, 51] width 35 height 8
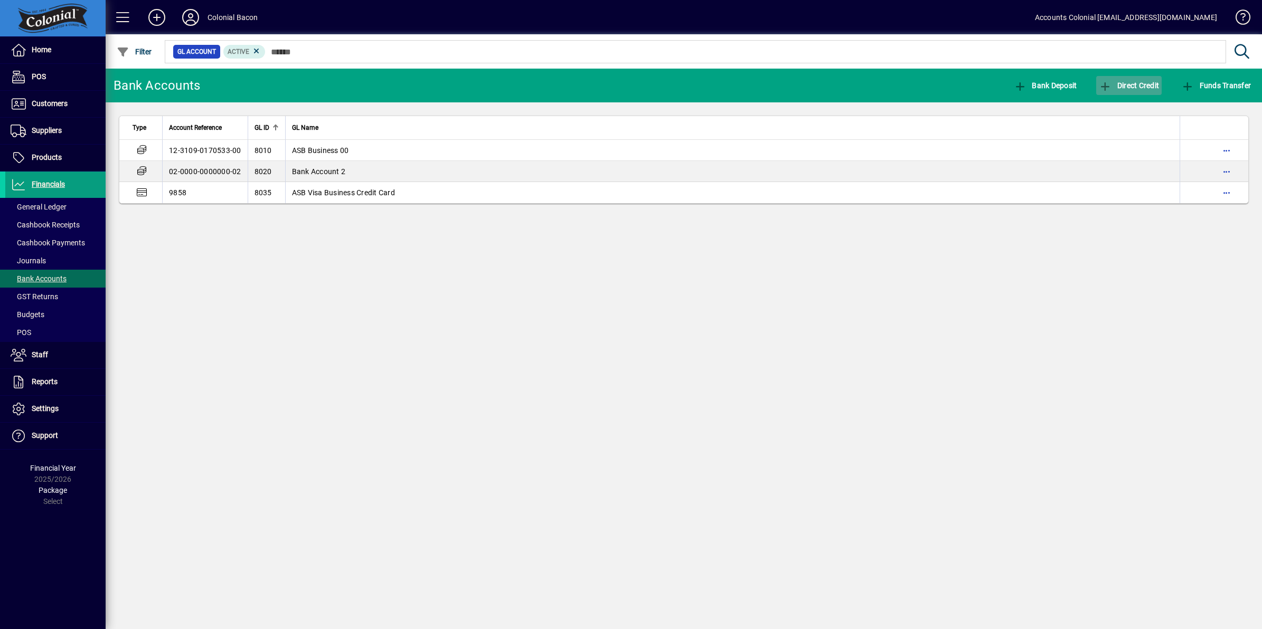
click at [1129, 90] on span "button" at bounding box center [1128, 85] width 65 height 25
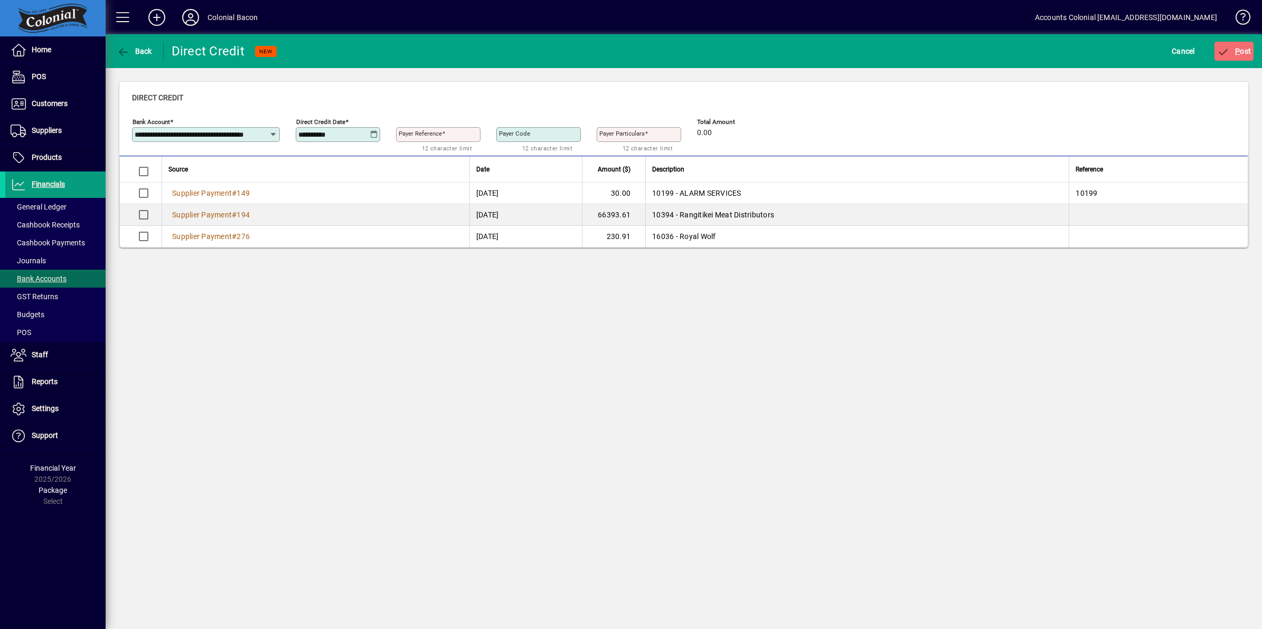
click at [371, 135] on icon at bounding box center [374, 134] width 8 height 8
click at [333, 225] on span "1" at bounding box center [331, 229] width 19 height 19
type input "**********"
click at [471, 132] on input "Payer Reference" at bounding box center [439, 134] width 81 height 8
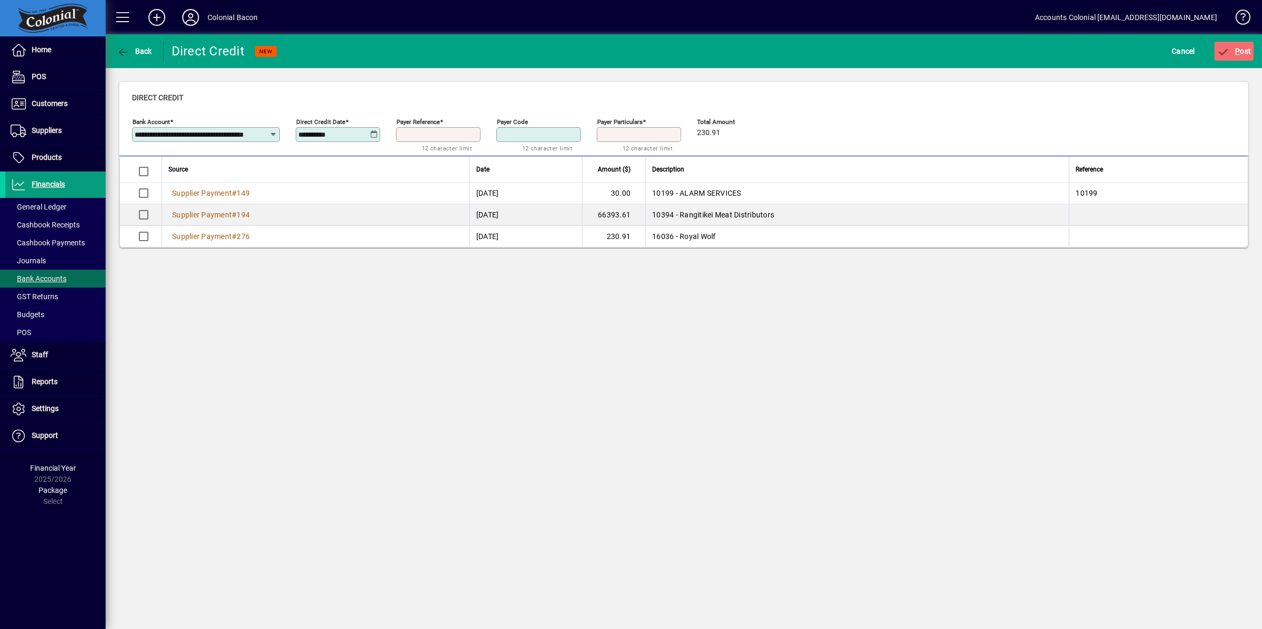
type input "***"
click at [1235, 51] on span "P" at bounding box center [1237, 51] width 5 height 8
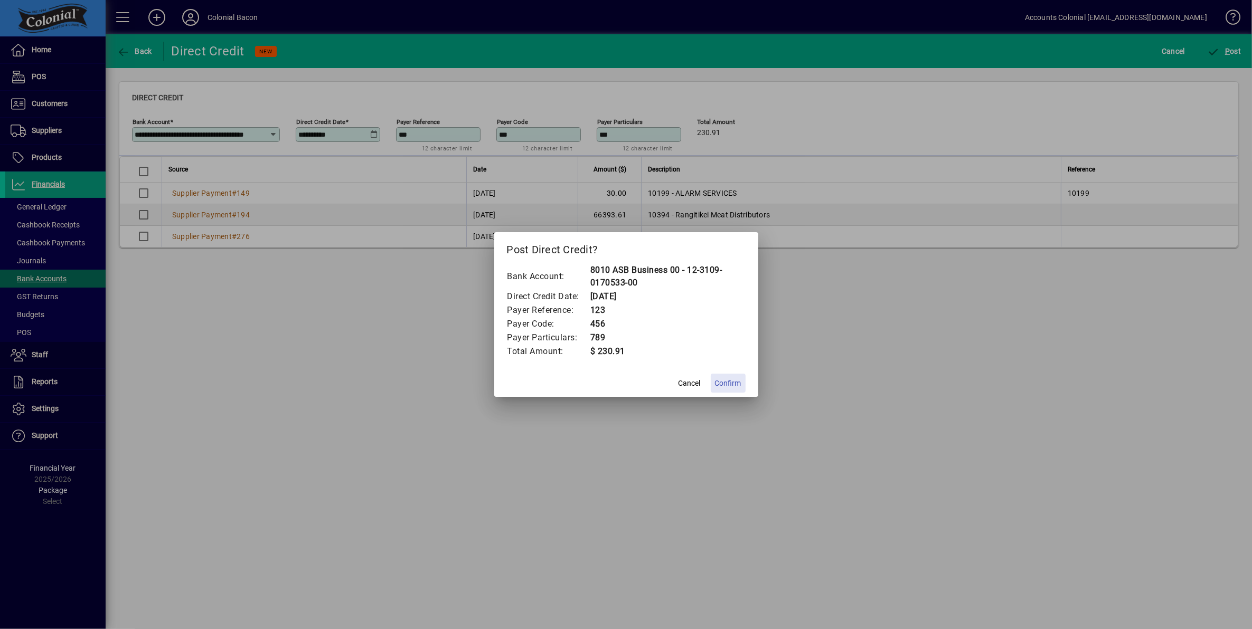
click at [724, 382] on span "Confirm" at bounding box center [728, 383] width 26 height 11
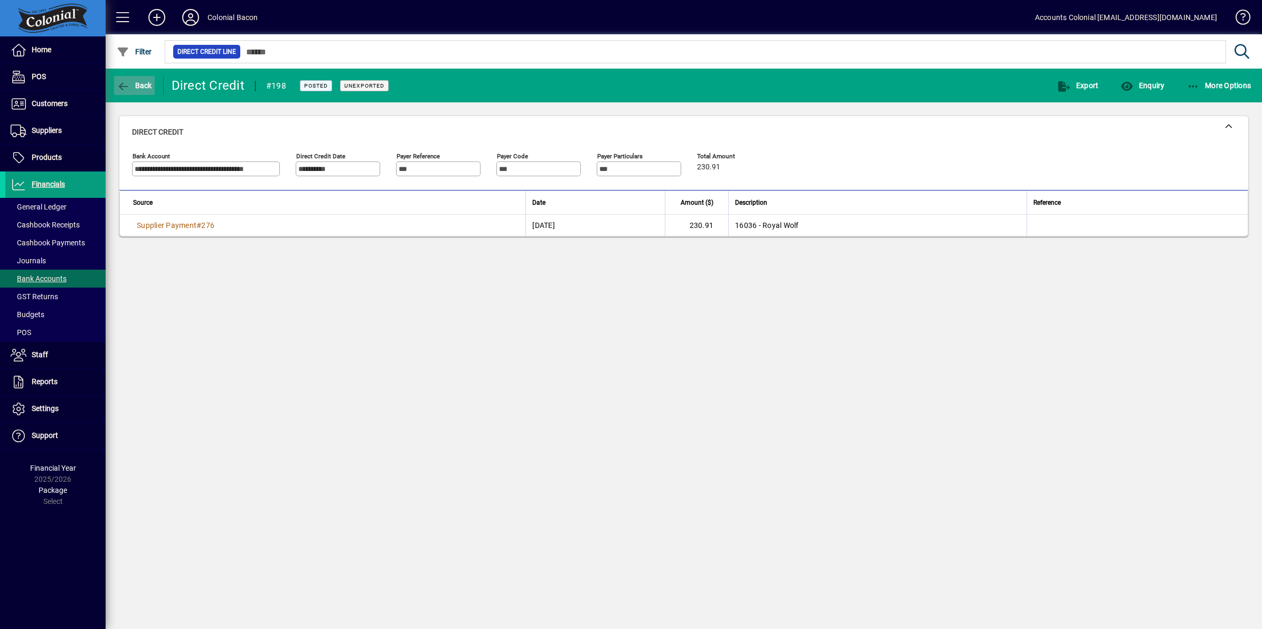
click at [127, 86] on icon "button" at bounding box center [123, 86] width 13 height 11
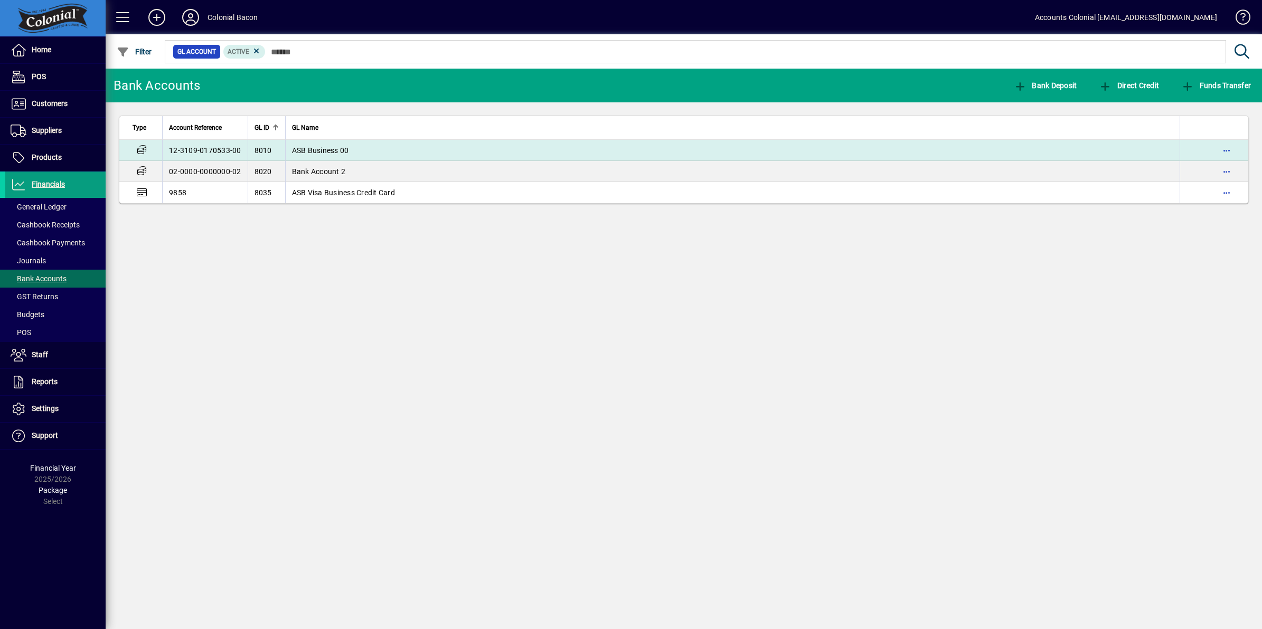
click at [323, 146] on span "ASB Business 00" at bounding box center [320, 150] width 57 height 8
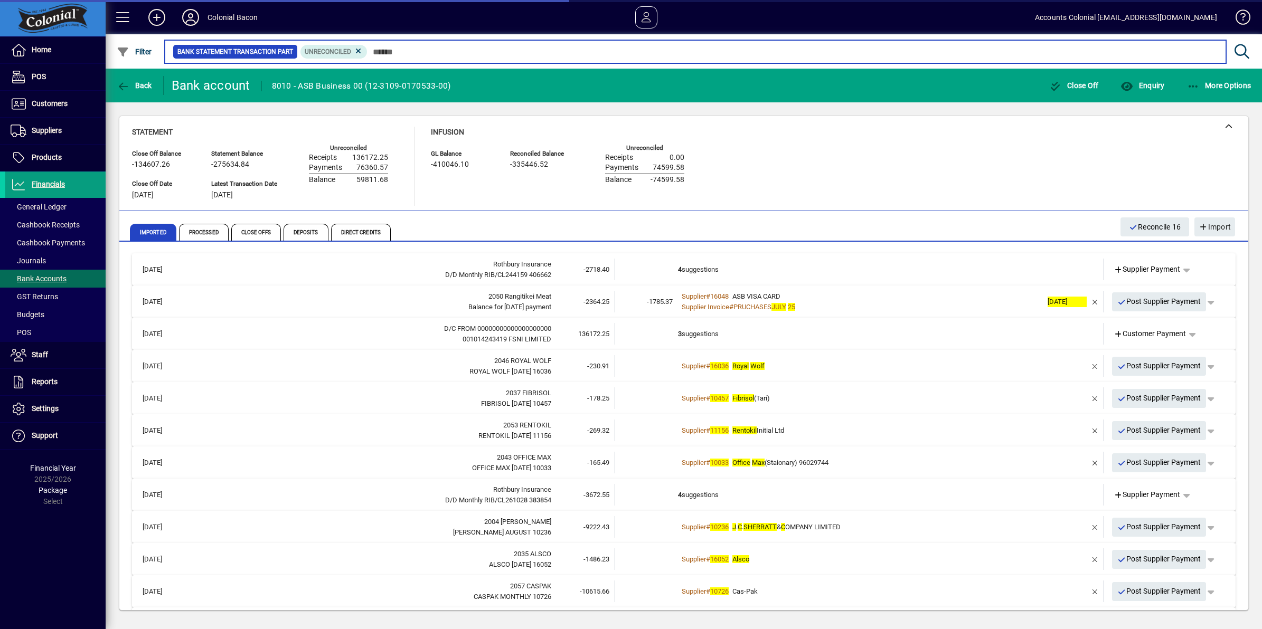
scroll to position [66, 0]
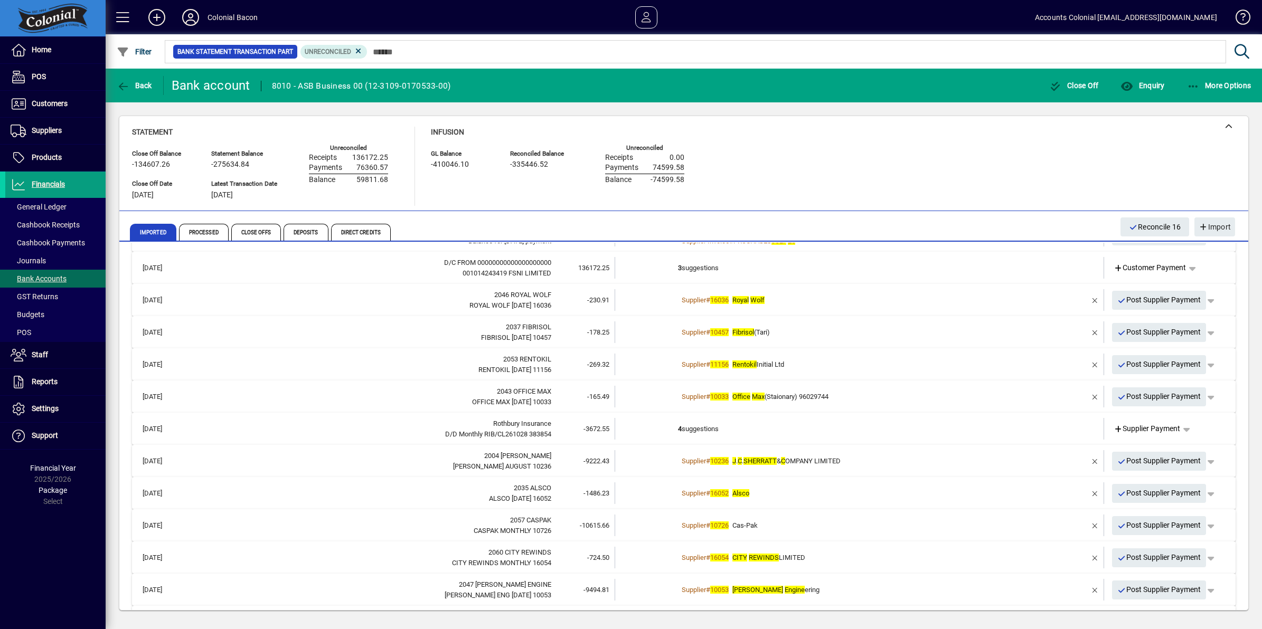
click at [845, 302] on div "Supplier # 16036 Royal Wolf" at bounding box center [860, 300] width 364 height 11
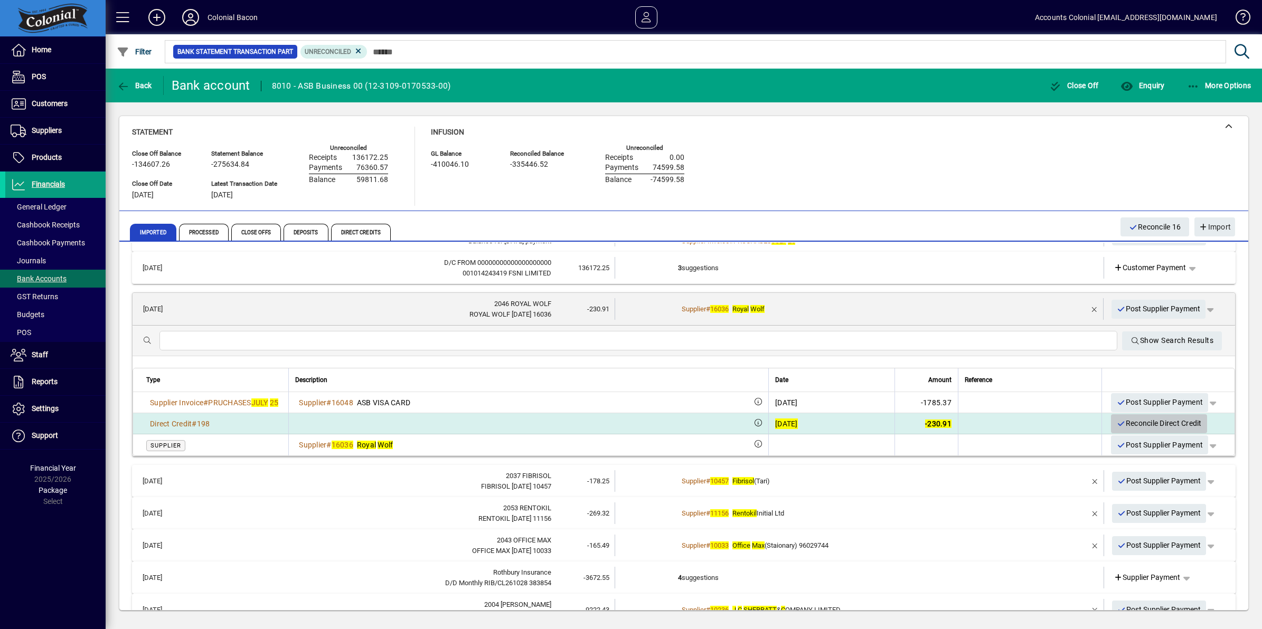
click at [1145, 422] on span "Reconcile Direct Credit" at bounding box center [1158, 423] width 85 height 17
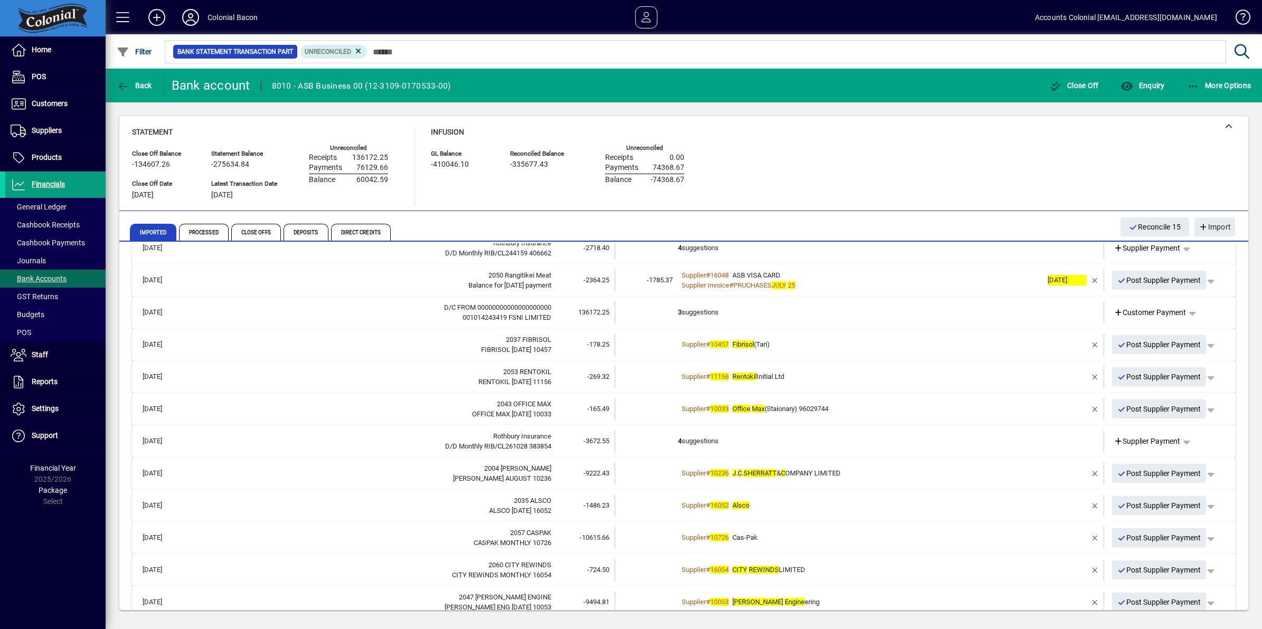
scroll to position [0, 0]
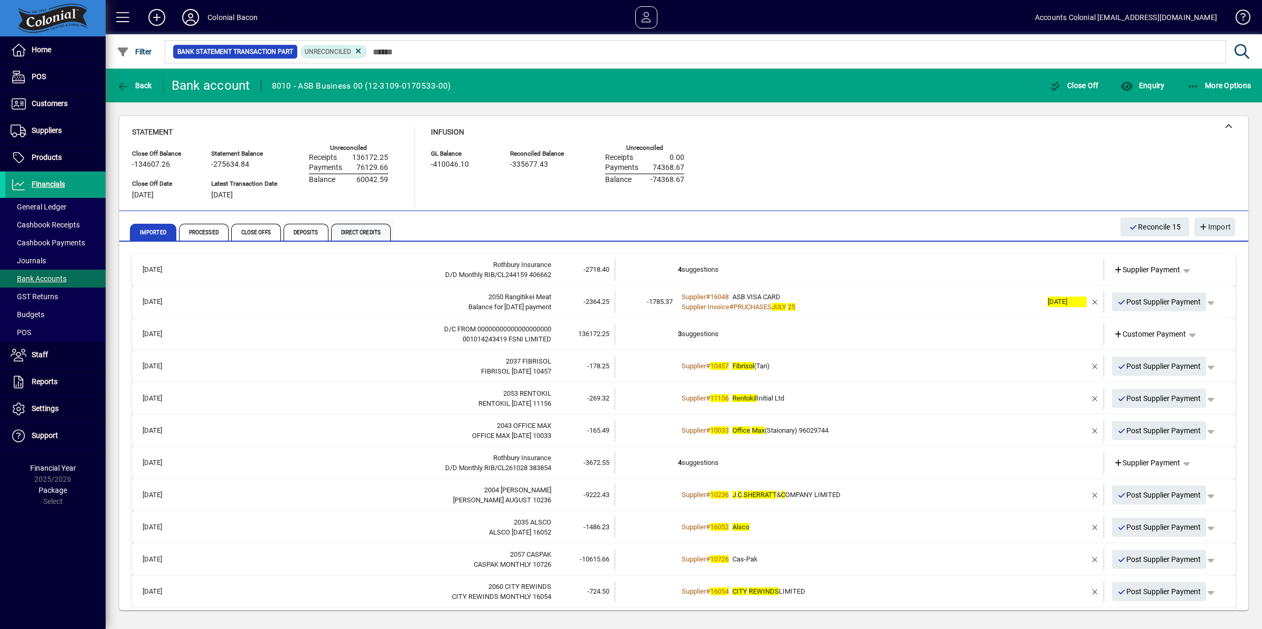
click at [355, 231] on span "Direct Credits" at bounding box center [361, 232] width 60 height 17
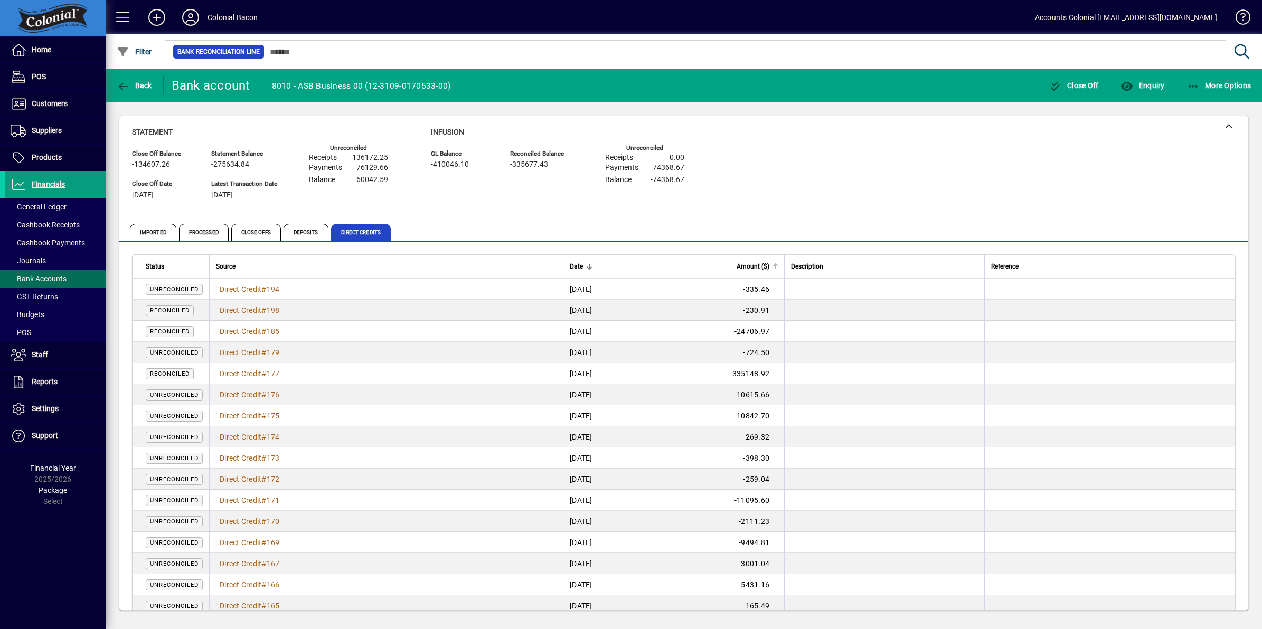
click at [769, 267] on span "Amount ($)" at bounding box center [752, 267] width 33 height 12
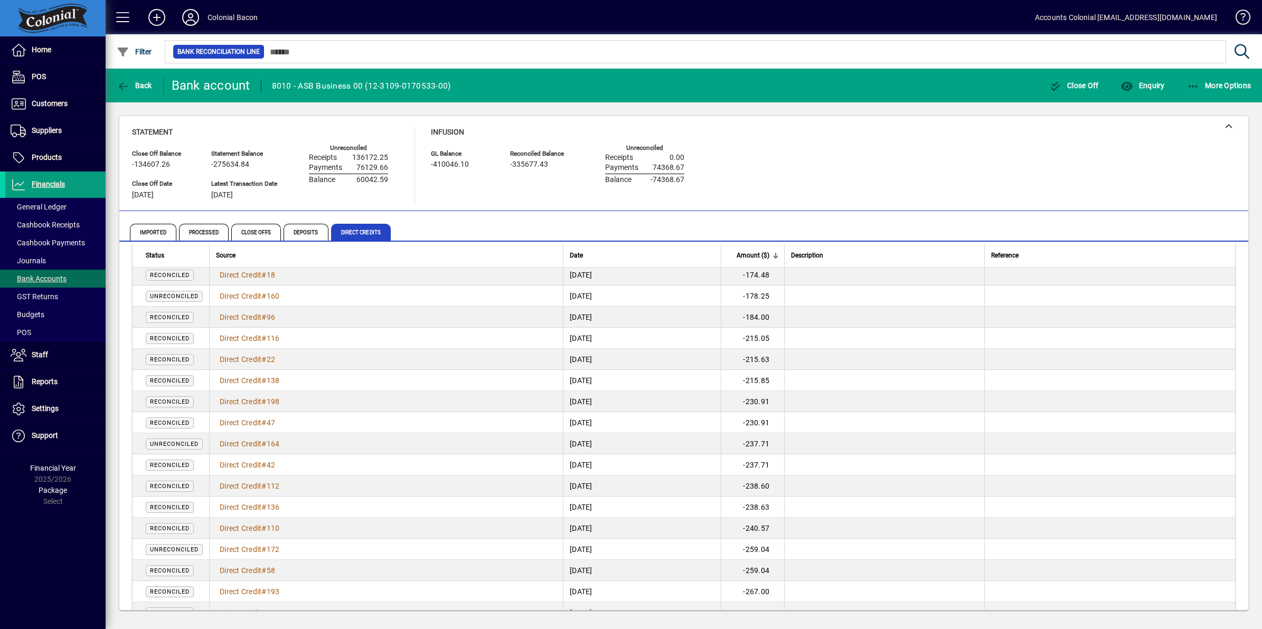
scroll to position [396, 0]
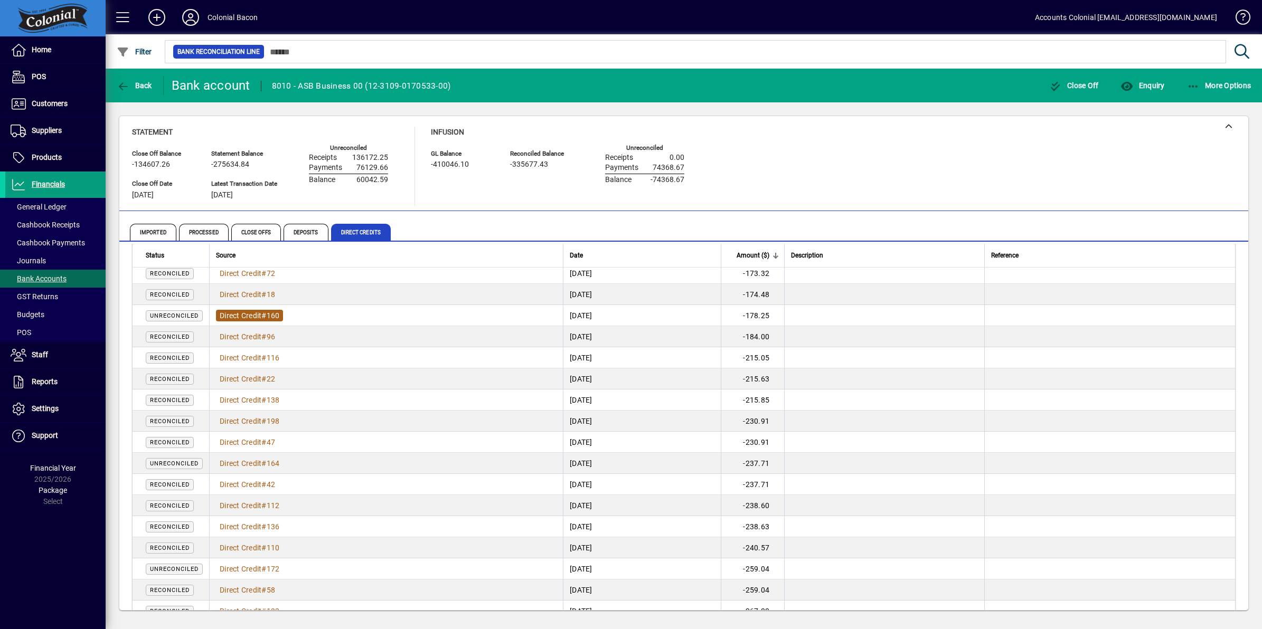
click at [261, 317] on span "Direct Credit" at bounding box center [241, 315] width 42 height 8
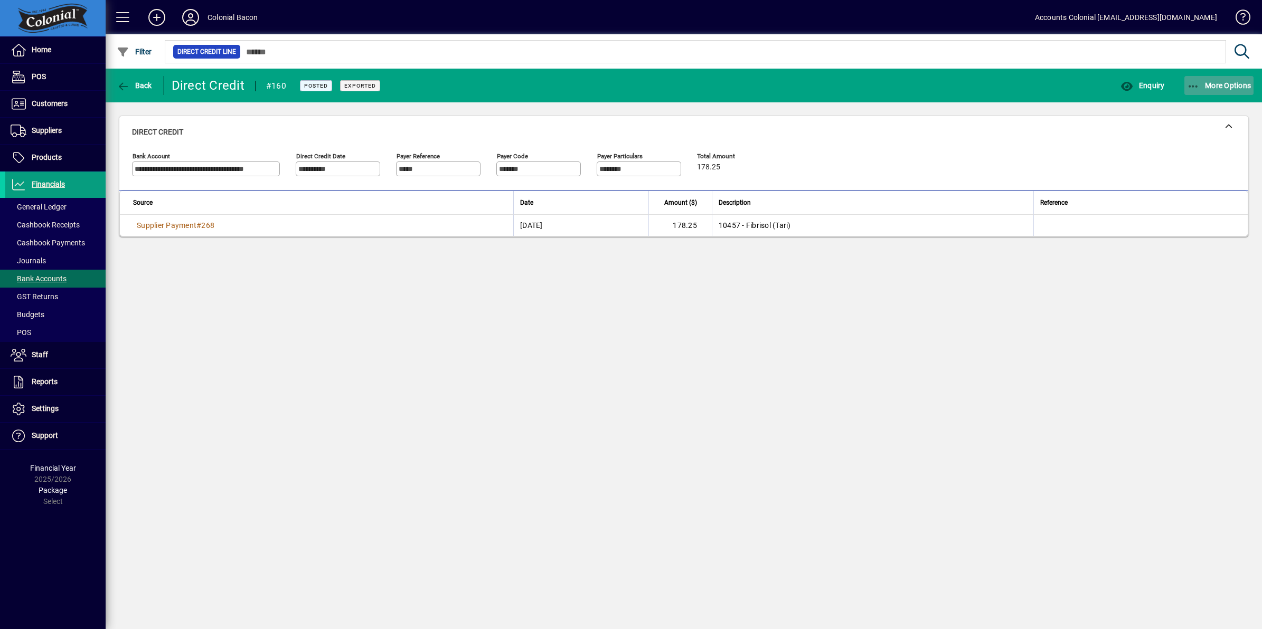
click at [1187, 89] on icon "button" at bounding box center [1193, 86] width 13 height 11
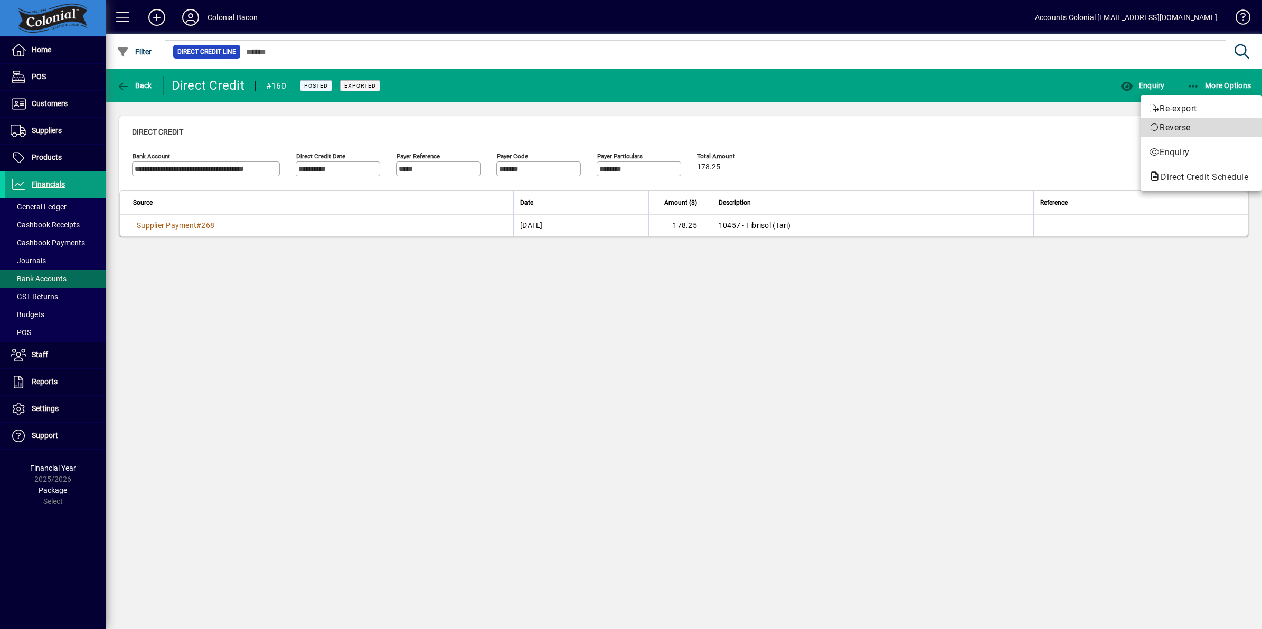
click at [1164, 121] on span "Reverse" at bounding box center [1201, 127] width 105 height 13
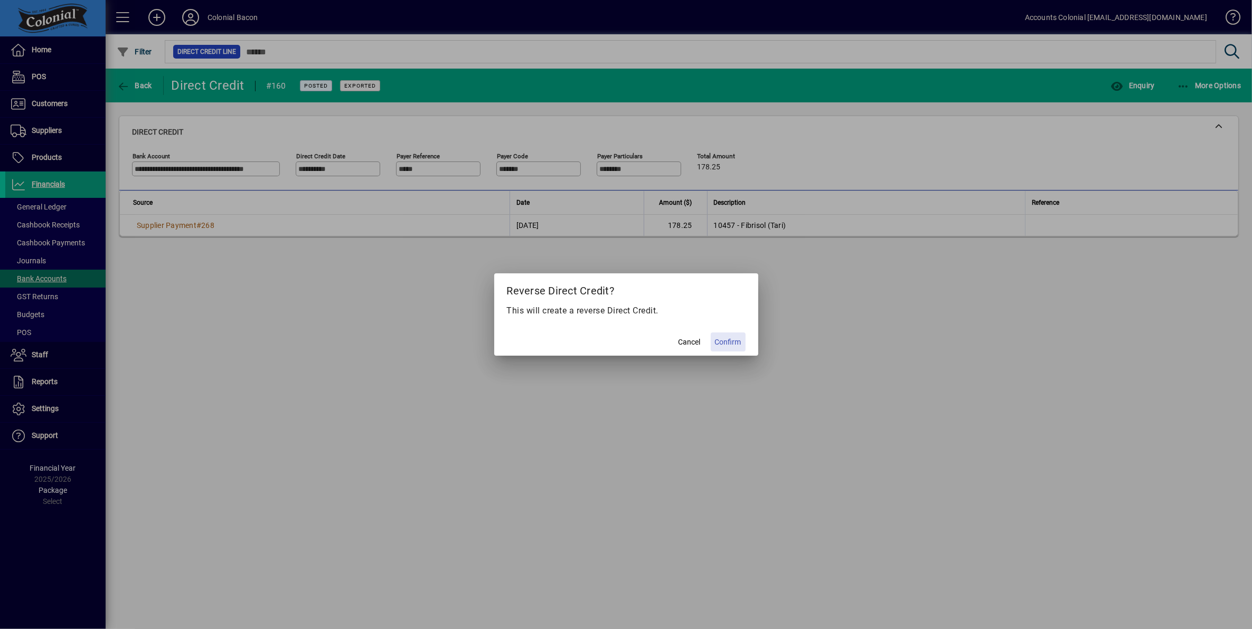
click at [726, 344] on span "Confirm" at bounding box center [728, 342] width 26 height 11
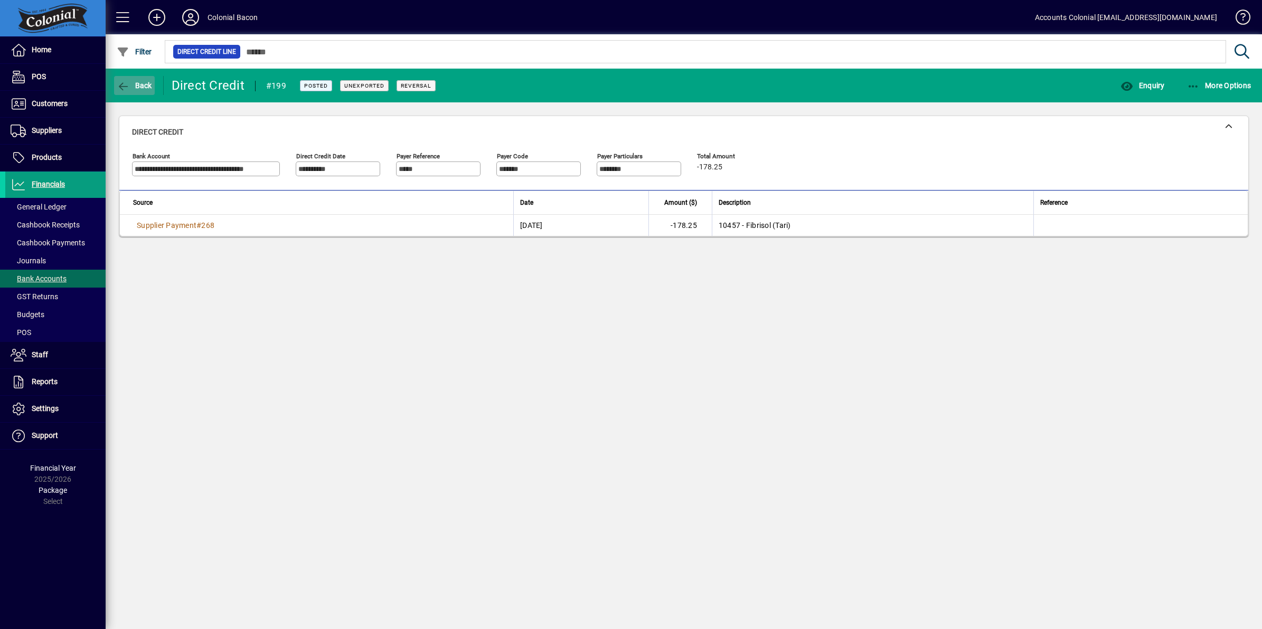
click at [130, 86] on span "Back" at bounding box center [134, 85] width 35 height 8
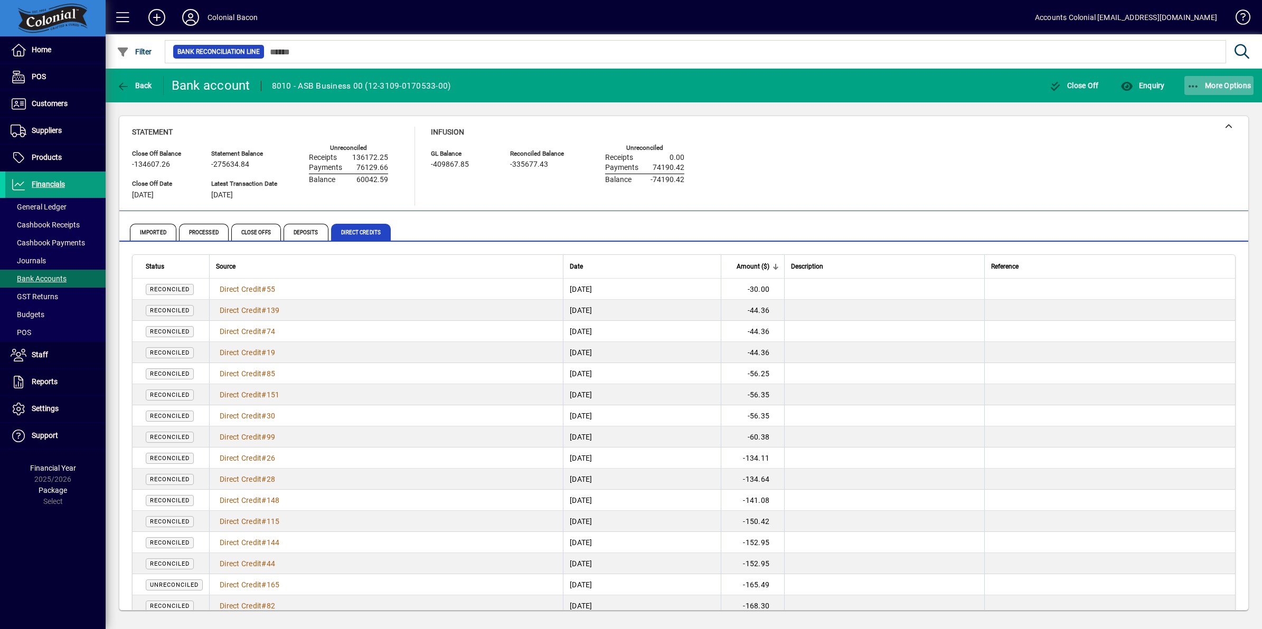
click at [1189, 85] on icon "button" at bounding box center [1193, 86] width 13 height 11
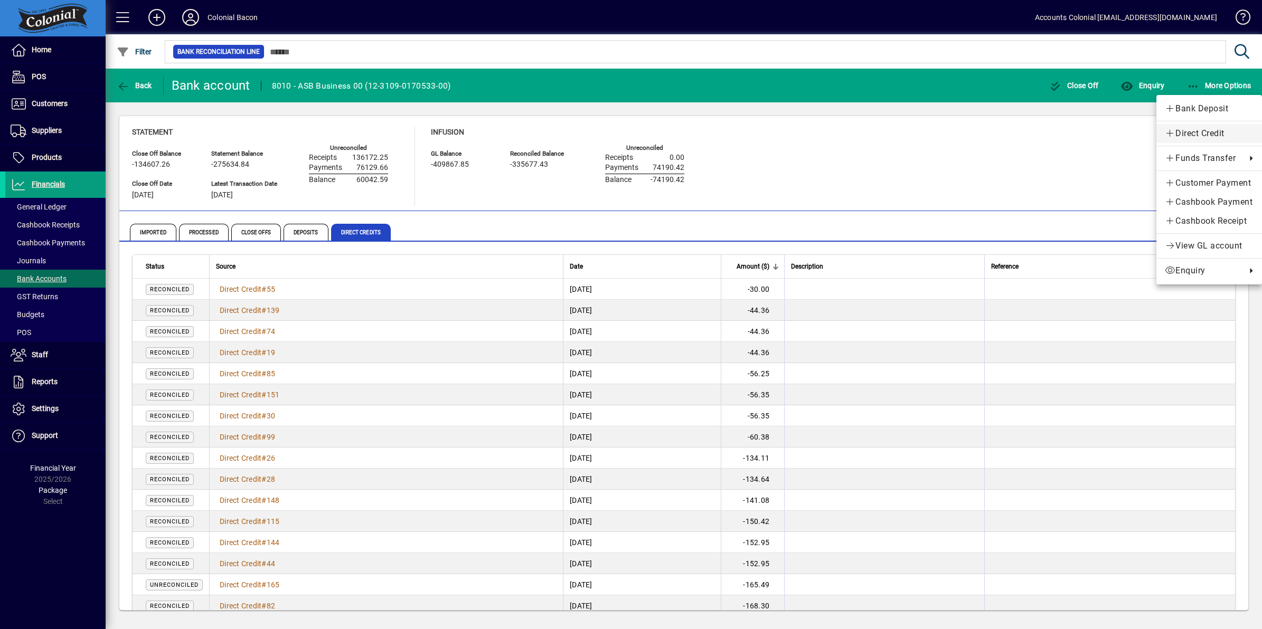
click at [1208, 136] on span "Direct Credit" at bounding box center [1208, 133] width 89 height 13
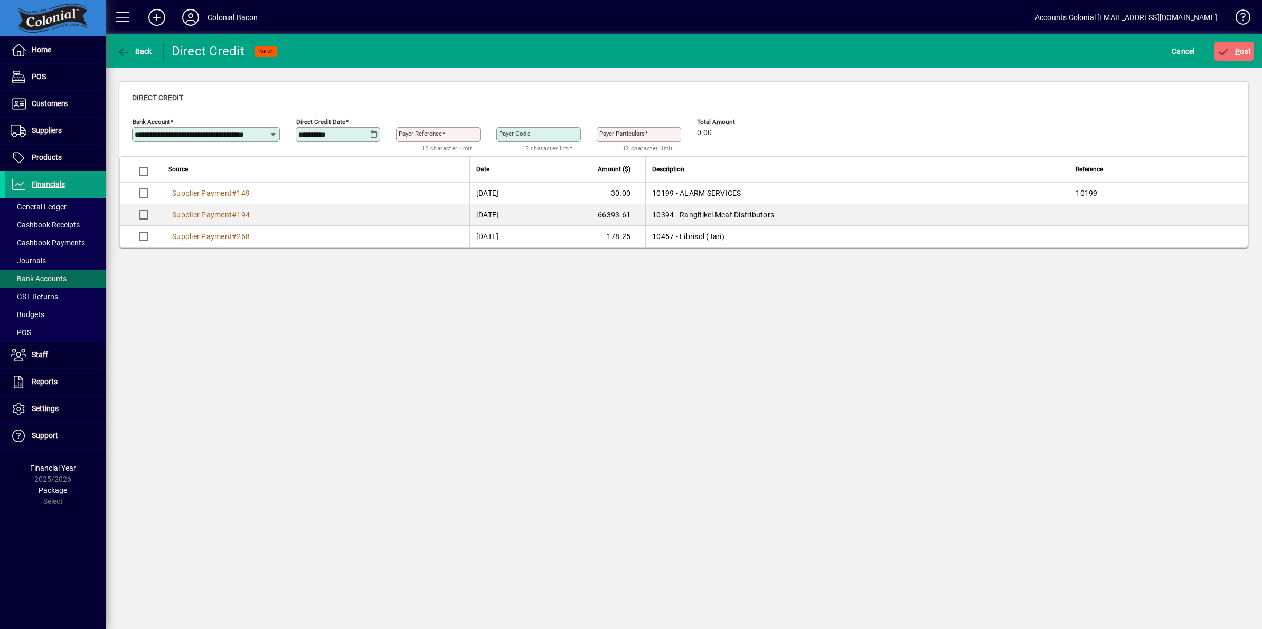
click at [371, 135] on icon at bounding box center [374, 134] width 8 height 8
click at [328, 228] on span "1" at bounding box center [331, 229] width 19 height 19
type input "**********"
click at [463, 135] on input "Payer Reference" at bounding box center [439, 134] width 81 height 8
type input "***"
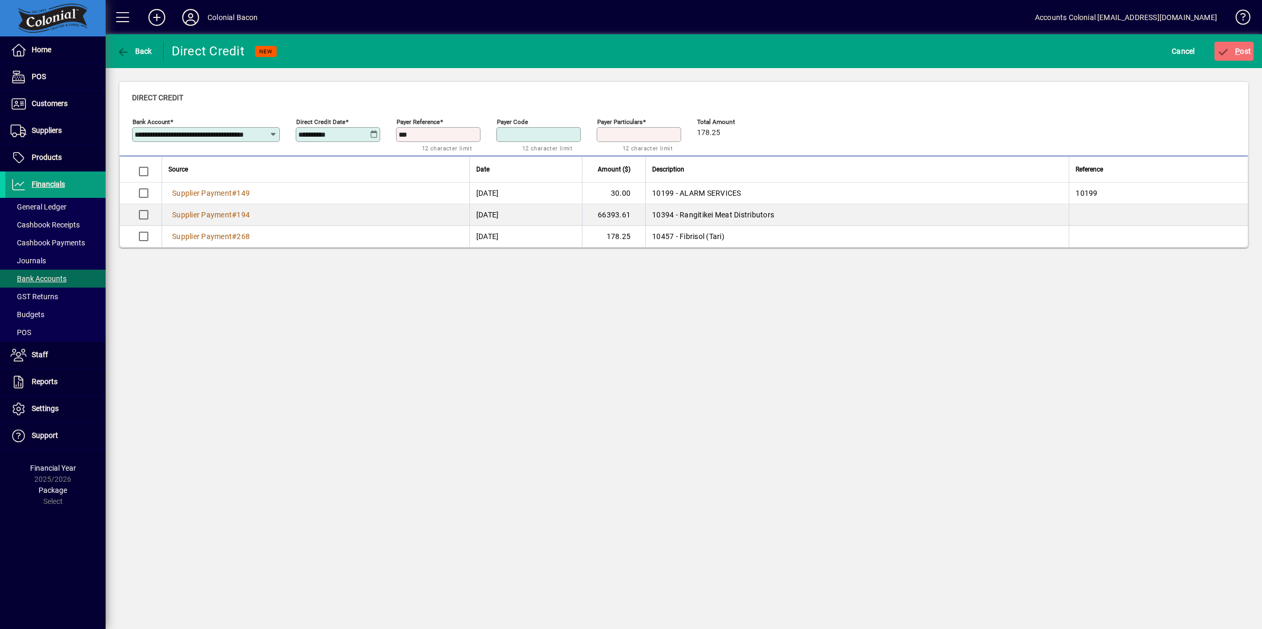
type input "***"
click at [1244, 52] on span "P ost" at bounding box center [1234, 51] width 34 height 8
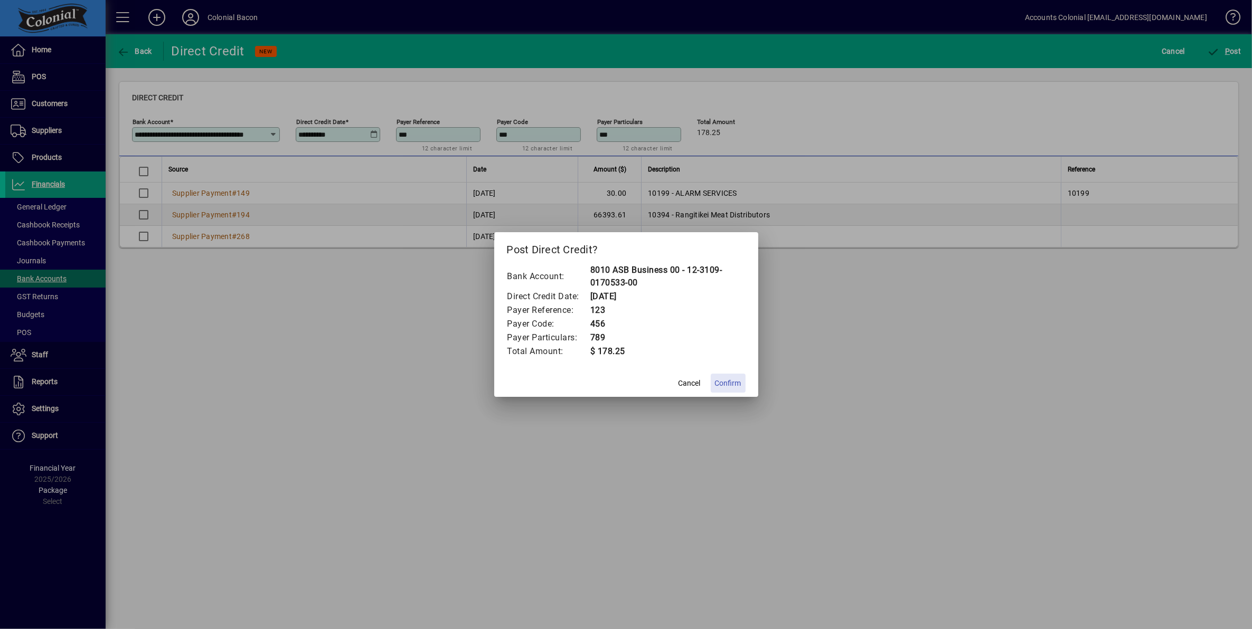
click at [726, 384] on span "Confirm" at bounding box center [728, 383] width 26 height 11
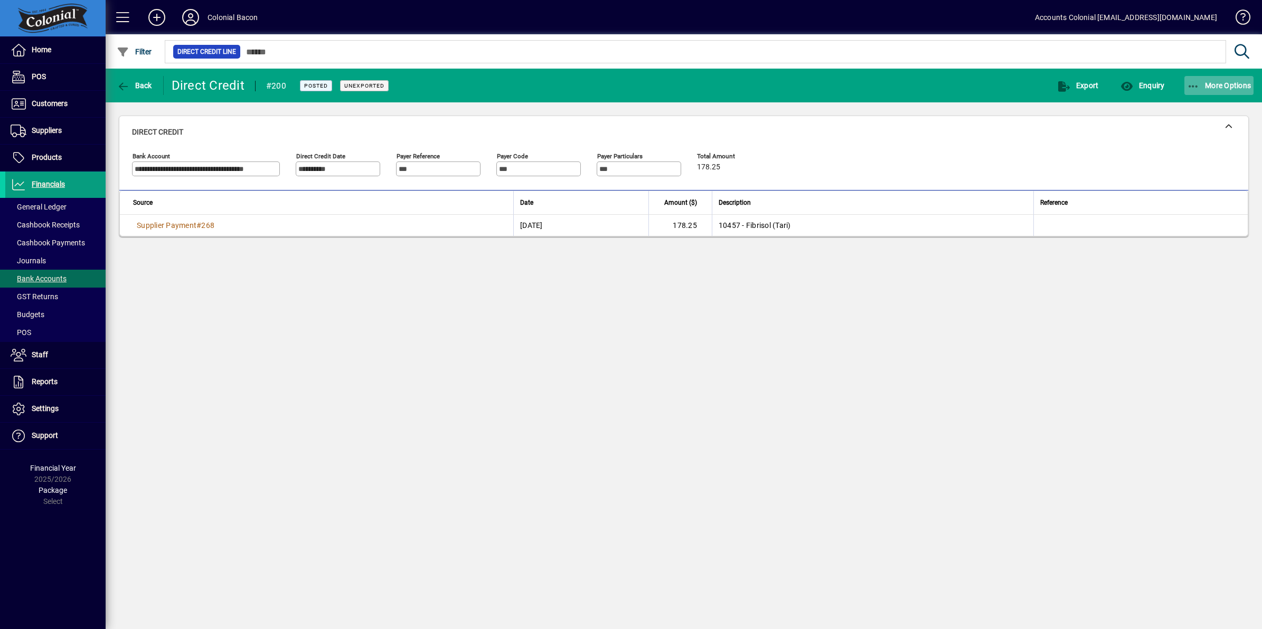
click at [1189, 86] on icon "button" at bounding box center [1193, 86] width 13 height 11
click at [129, 83] on div at bounding box center [631, 314] width 1262 height 629
click at [131, 83] on span "Back" at bounding box center [134, 85] width 35 height 8
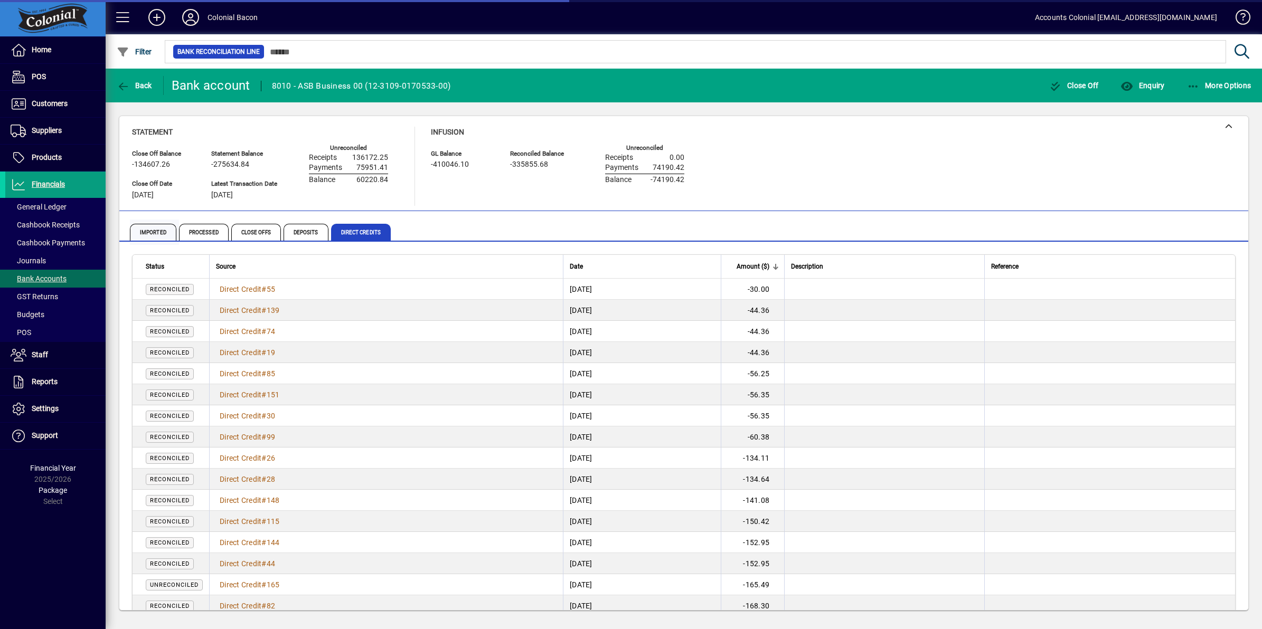
click at [159, 234] on span "Imported" at bounding box center [153, 232] width 46 height 17
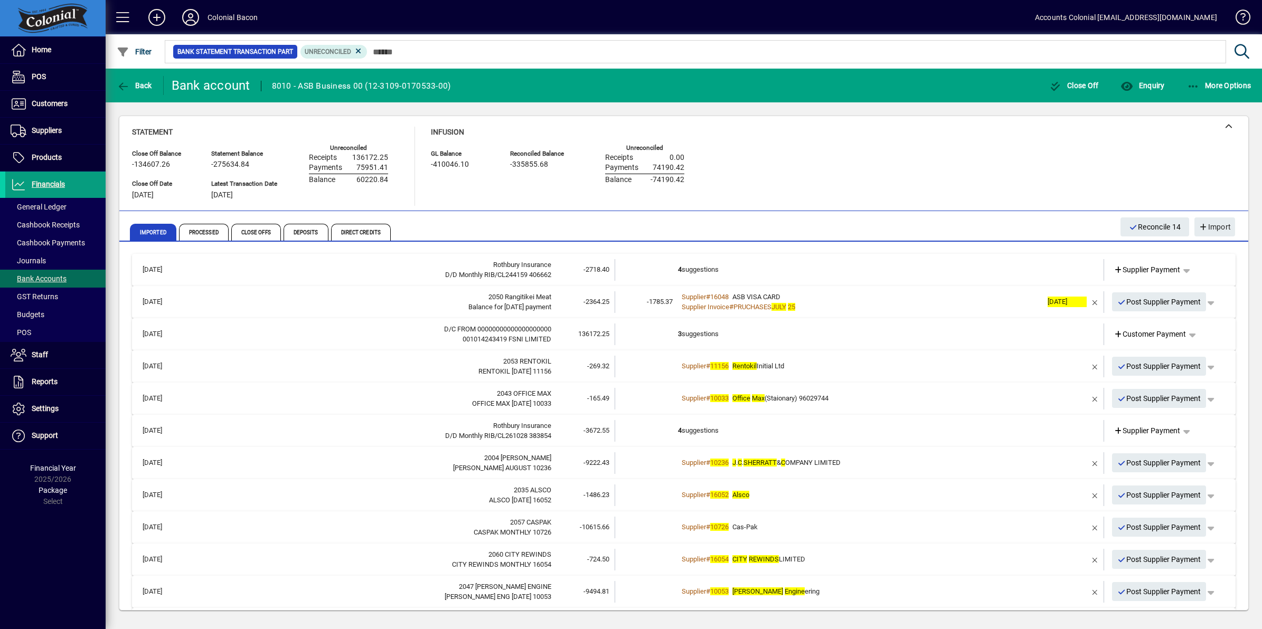
click at [863, 365] on div "Supplier # 11156 Rentokil Initial Ltd" at bounding box center [860, 366] width 364 height 11
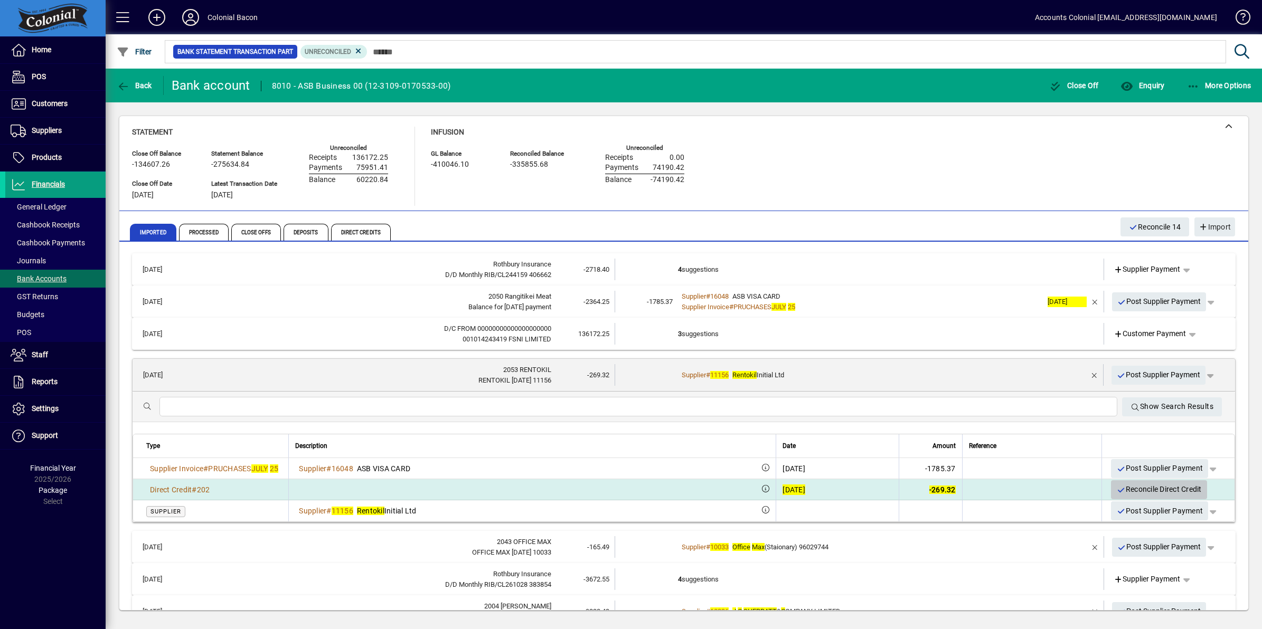
click at [1131, 488] on span "Reconcile Direct Credit" at bounding box center [1158, 489] width 85 height 17
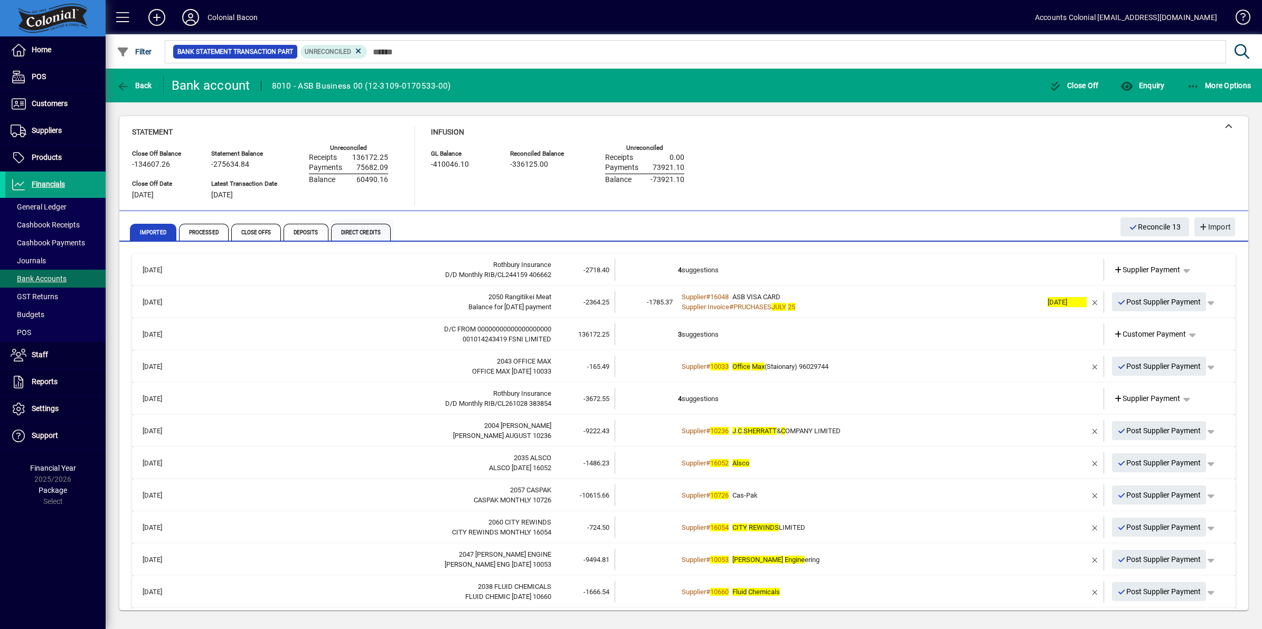
click at [359, 231] on span "Direct Credits" at bounding box center [361, 232] width 60 height 17
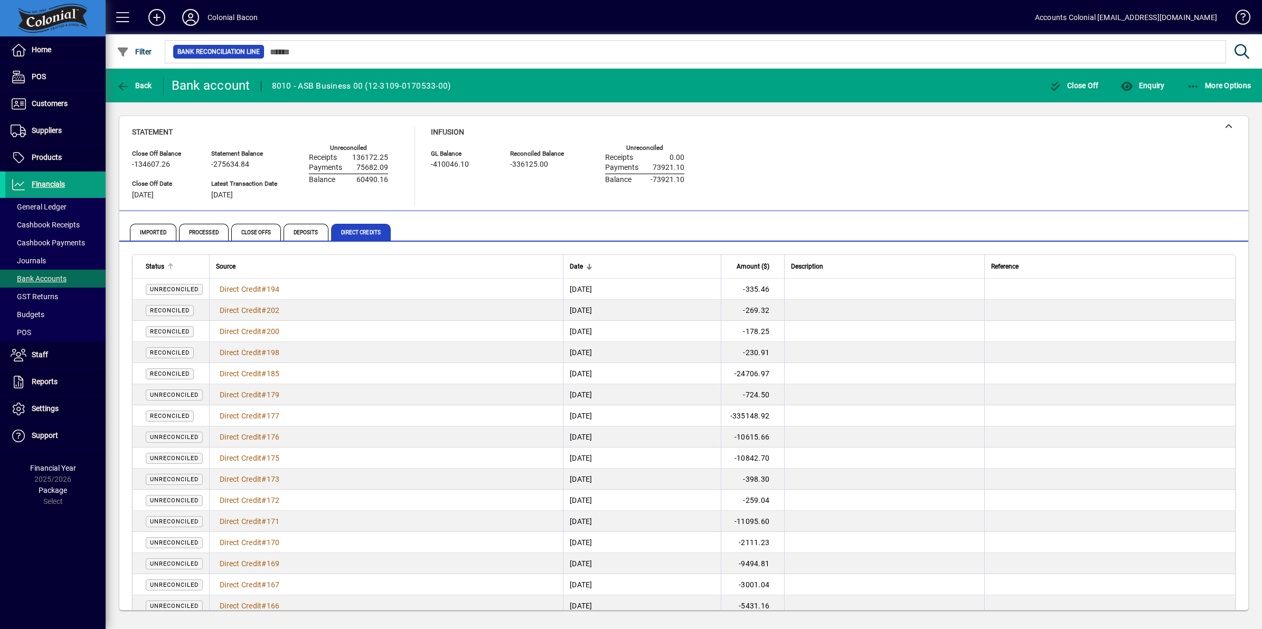
click at [150, 266] on span "Status" at bounding box center [155, 267] width 18 height 12
click at [272, 526] on span "Direct Credit # 165" at bounding box center [249, 522] width 67 height 12
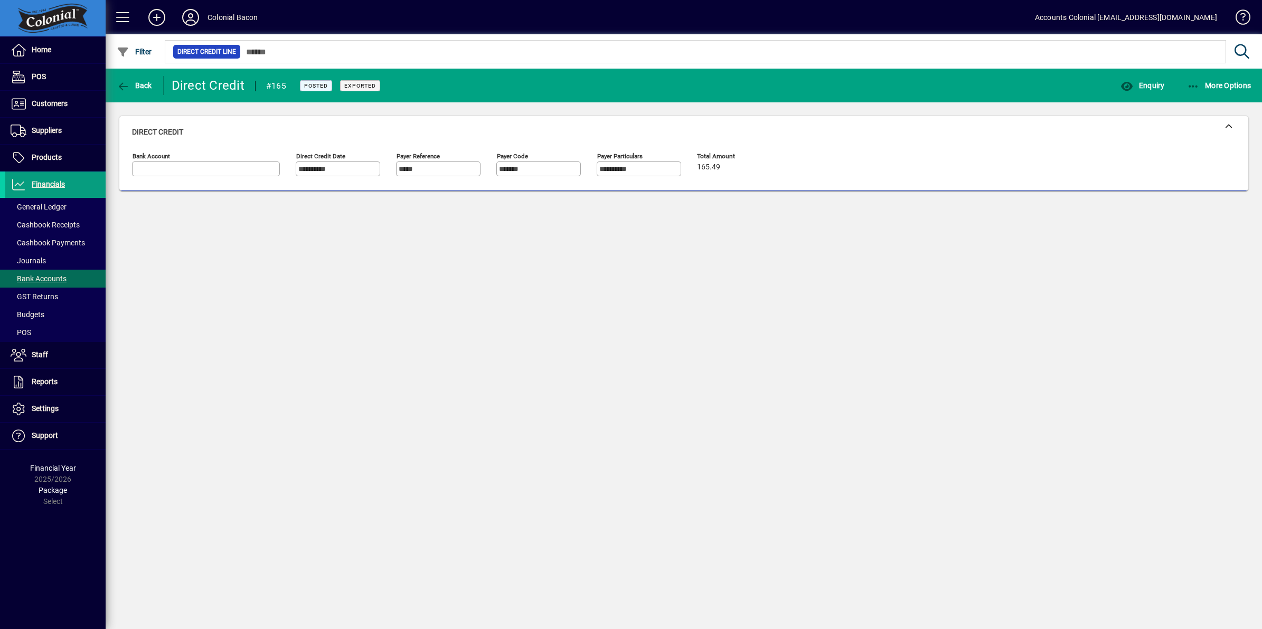
type input "**********"
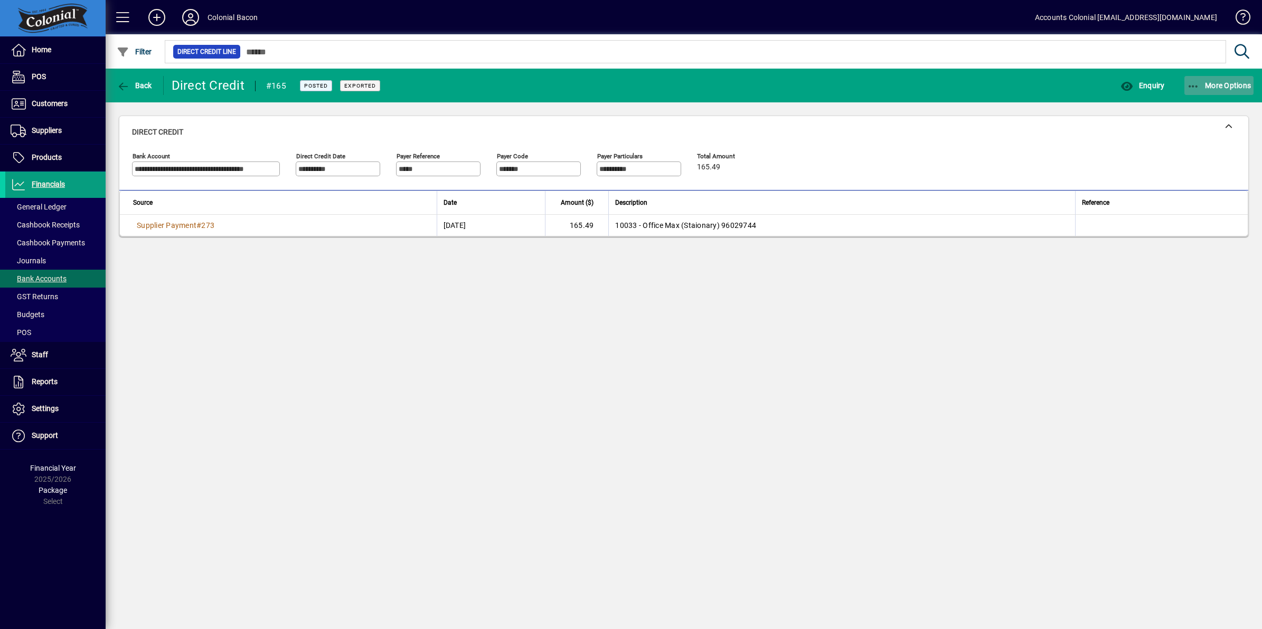
click at [1191, 89] on icon "button" at bounding box center [1193, 86] width 13 height 11
click at [1182, 126] on span "Reverse" at bounding box center [1201, 127] width 105 height 13
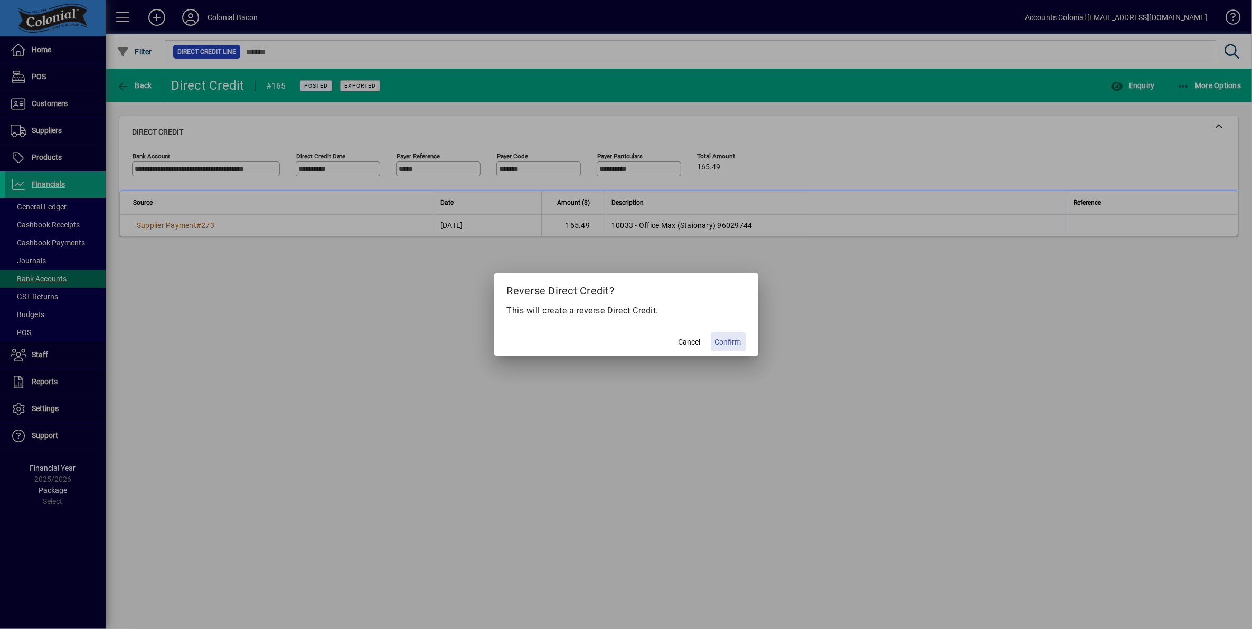
click at [724, 342] on span "Confirm" at bounding box center [728, 342] width 26 height 11
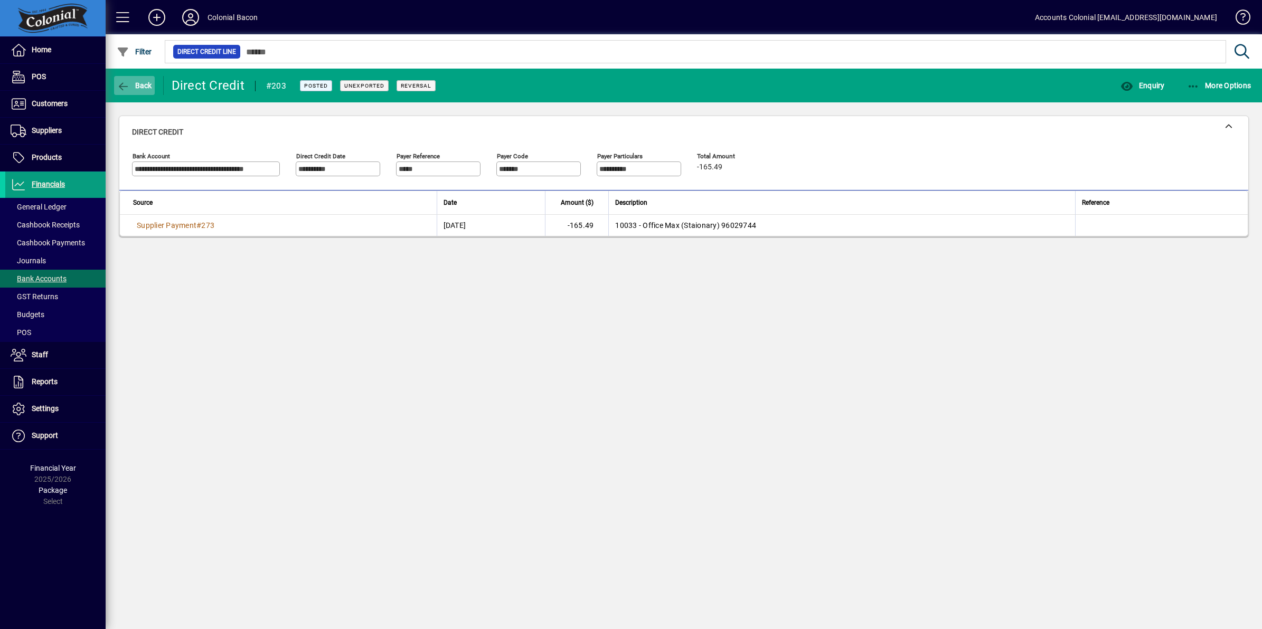
click at [135, 80] on span "button" at bounding box center [134, 85] width 41 height 25
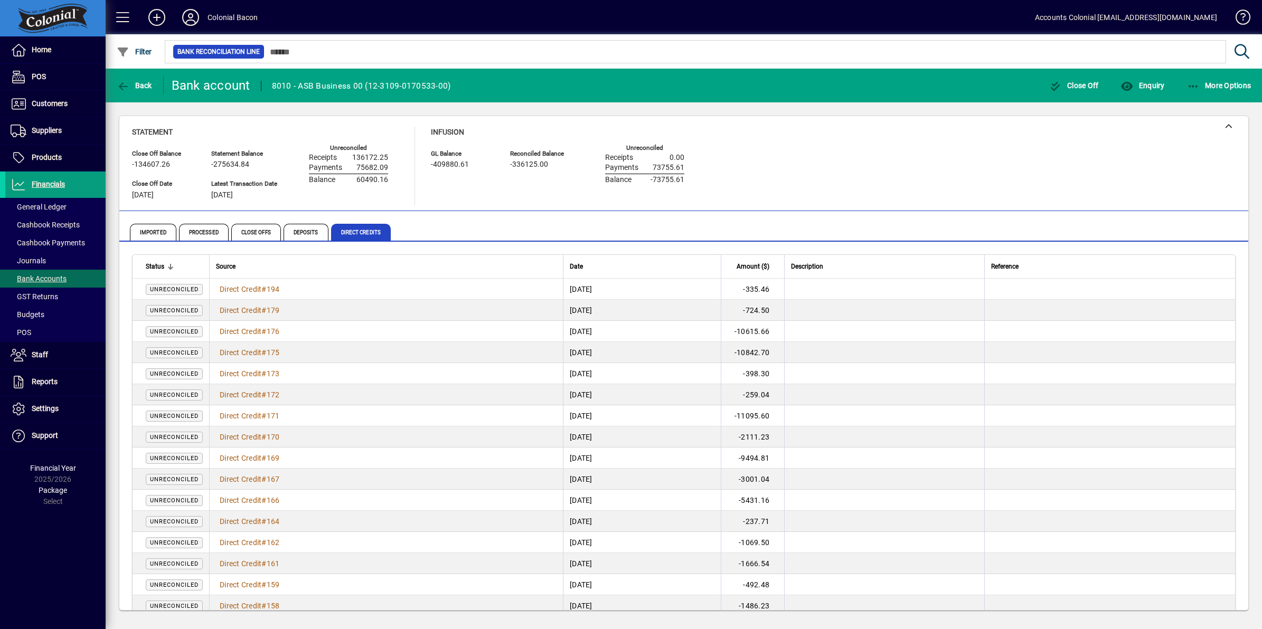
drag, startPoint x: 373, startPoint y: 220, endPoint x: 409, endPoint y: 200, distance: 41.1
click at [409, 200] on mat-card "Close Off Balance -134607.26 Statement Balance -275634.84 GL Balance -409880.61…" at bounding box center [684, 363] width 1130 height 495
drag, startPoint x: 409, startPoint y: 200, endPoint x: 361, endPoint y: 224, distance: 54.5
click at [361, 224] on span "Direct Credits" at bounding box center [361, 232] width 60 height 17
click at [1191, 77] on span "button" at bounding box center [1219, 85] width 70 height 25
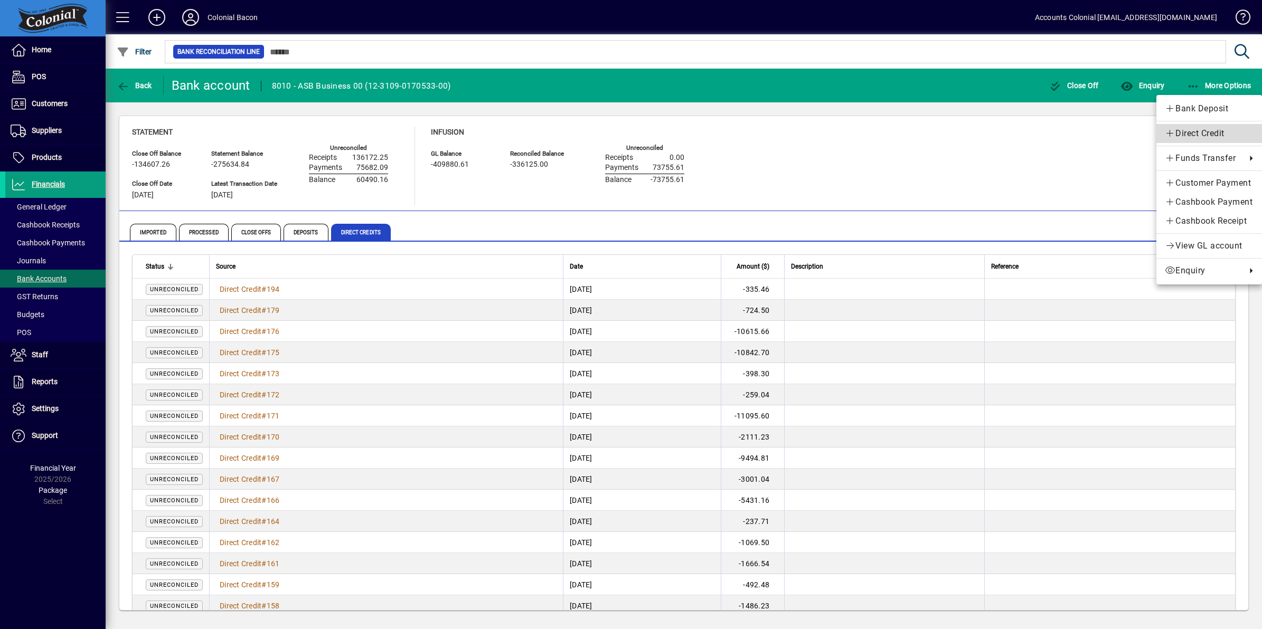
click at [1194, 131] on span "Direct Credit" at bounding box center [1208, 133] width 89 height 13
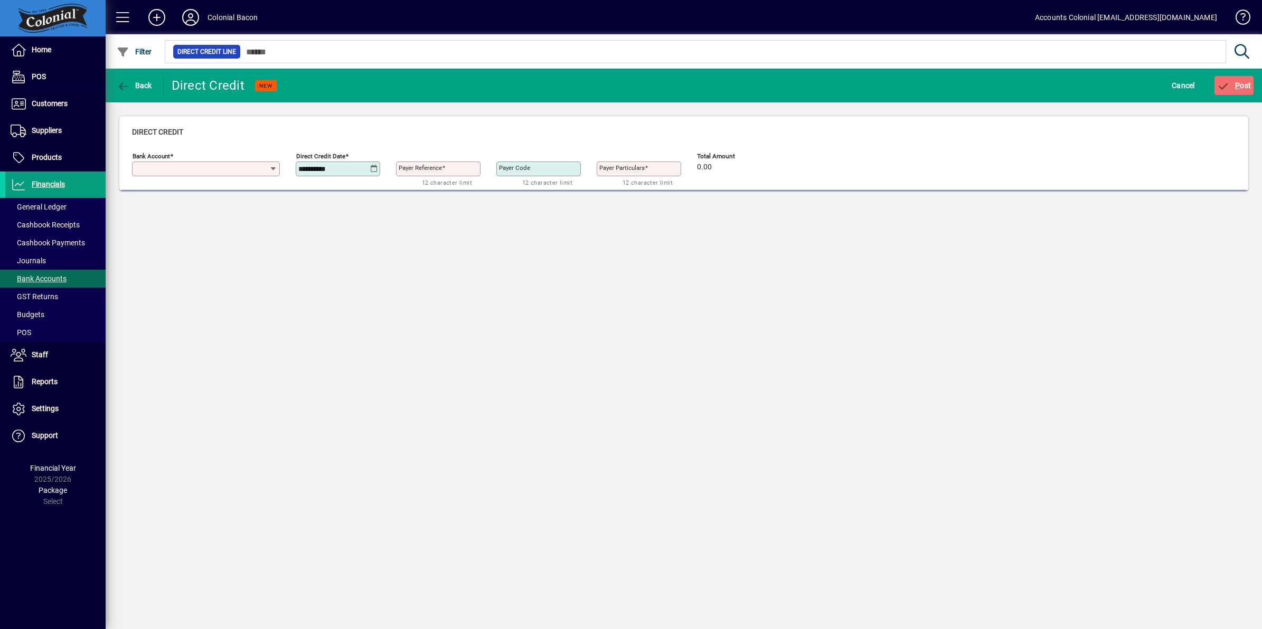
type input "**********"
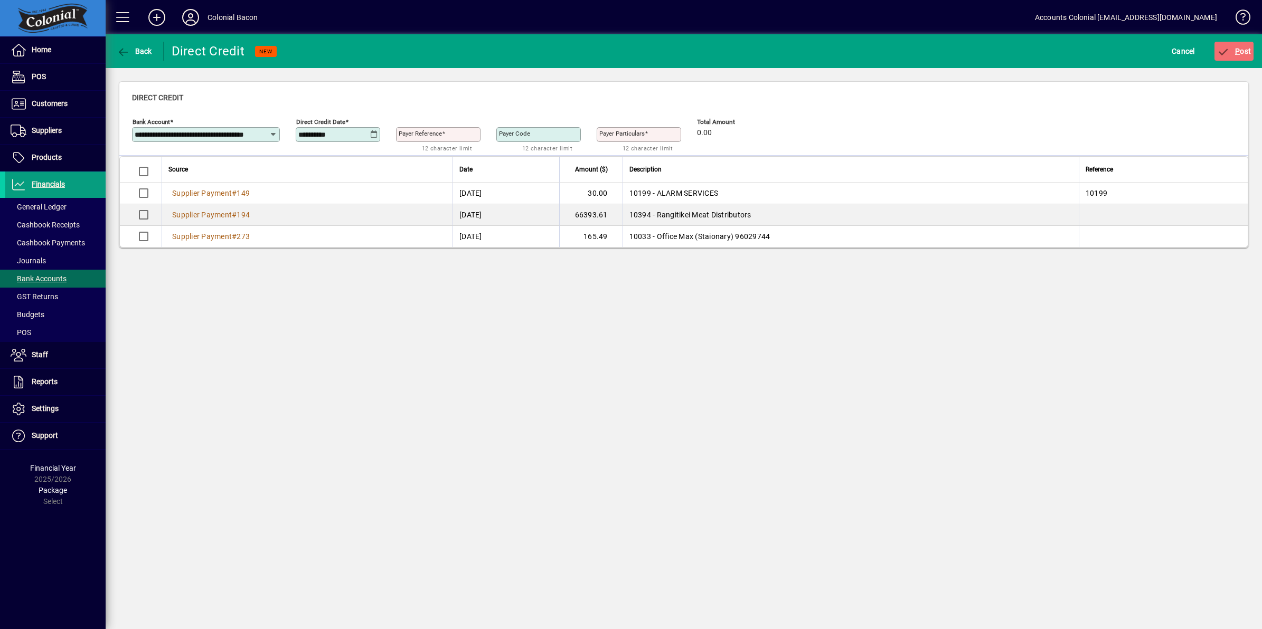
click at [370, 135] on icon at bounding box center [374, 134] width 8 height 8
click at [328, 223] on span "1" at bounding box center [331, 229] width 19 height 19
type input "**********"
click at [437, 139] on div "Payer Reference" at bounding box center [438, 134] width 84 height 15
click at [434, 138] on input "Payer Reference" at bounding box center [439, 134] width 81 height 8
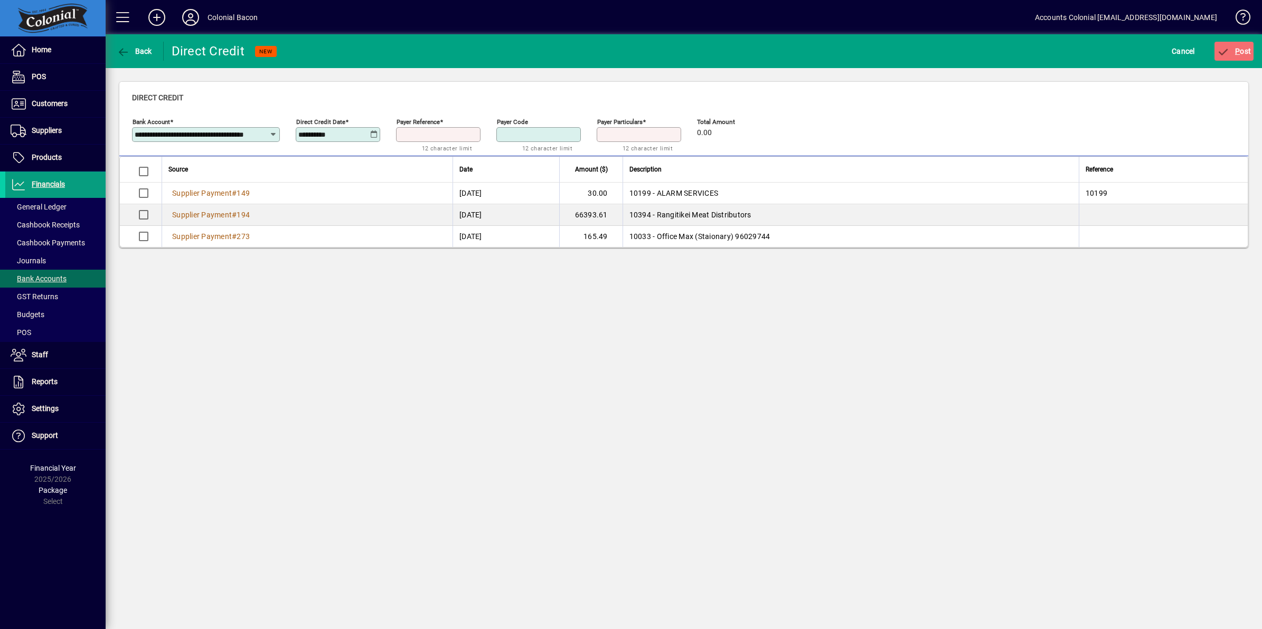
type input "***"
click at [1246, 52] on span "P ost" at bounding box center [1234, 51] width 34 height 8
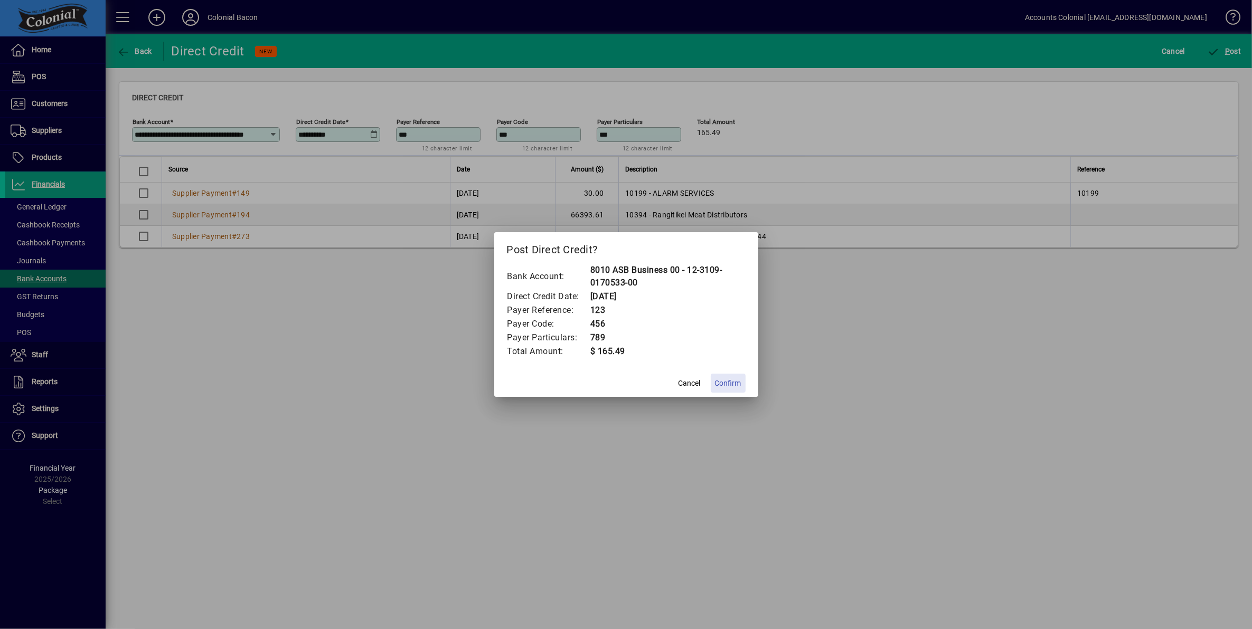
click at [732, 383] on span "Confirm" at bounding box center [728, 383] width 26 height 11
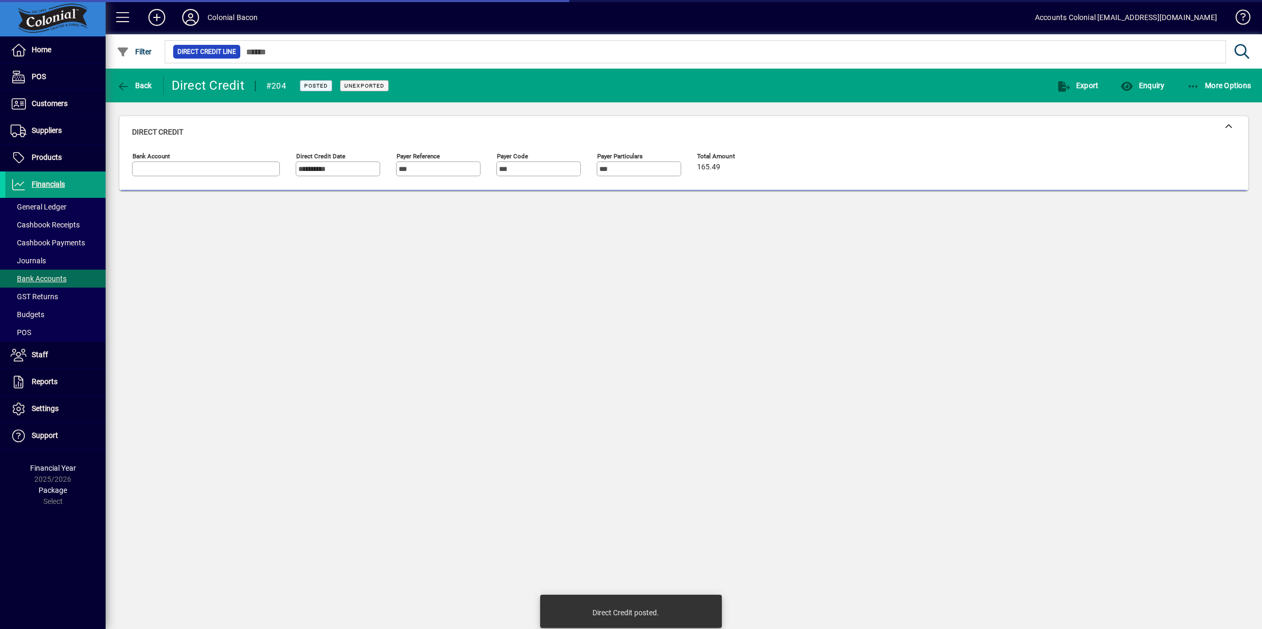
type input "**********"
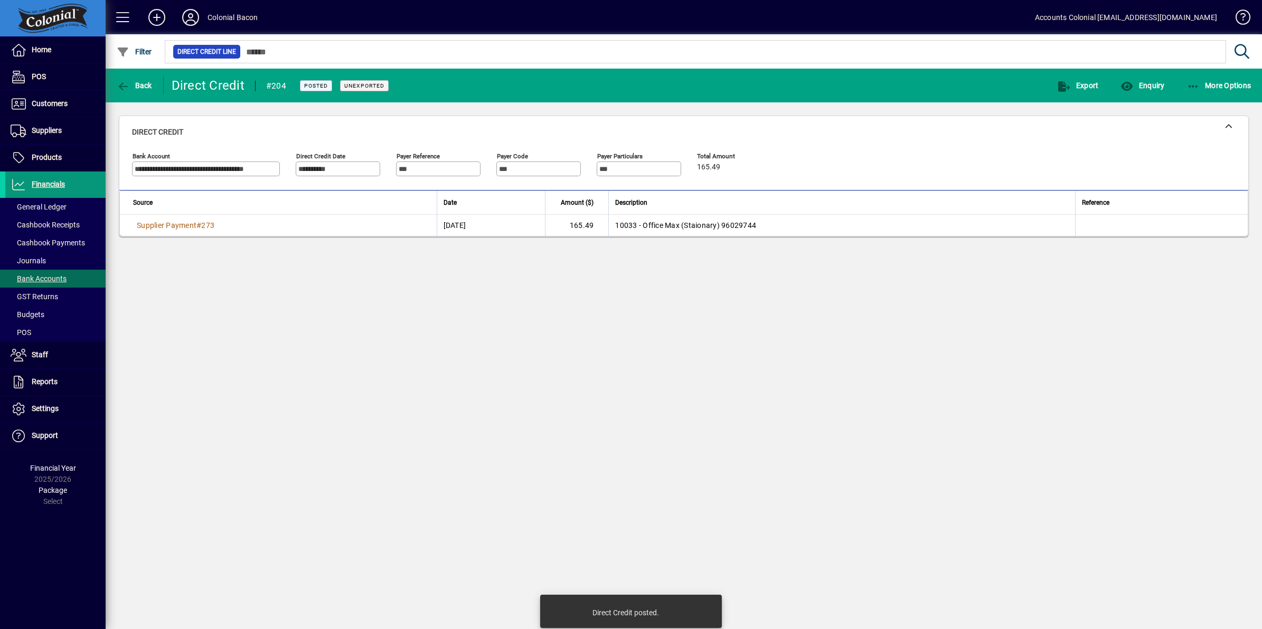
click at [46, 183] on span "Financials" at bounding box center [48, 184] width 33 height 8
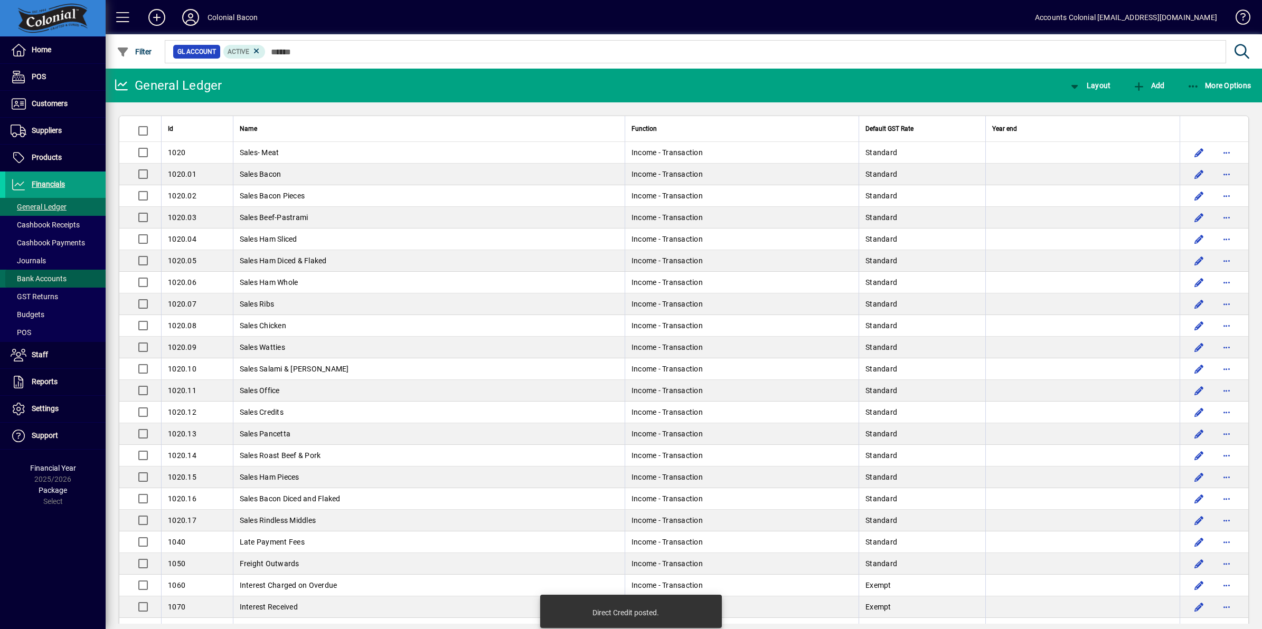
click at [54, 281] on span "Bank Accounts" at bounding box center [39, 278] width 56 height 8
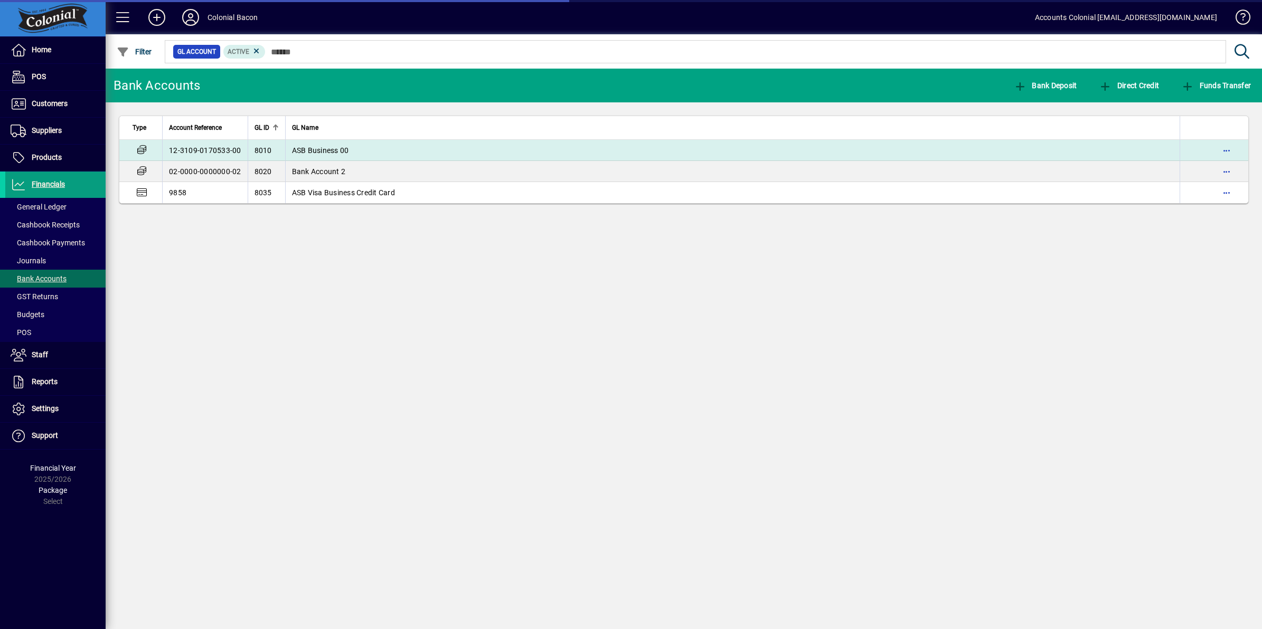
click at [365, 144] on td "ASB Business 00" at bounding box center [732, 150] width 895 height 21
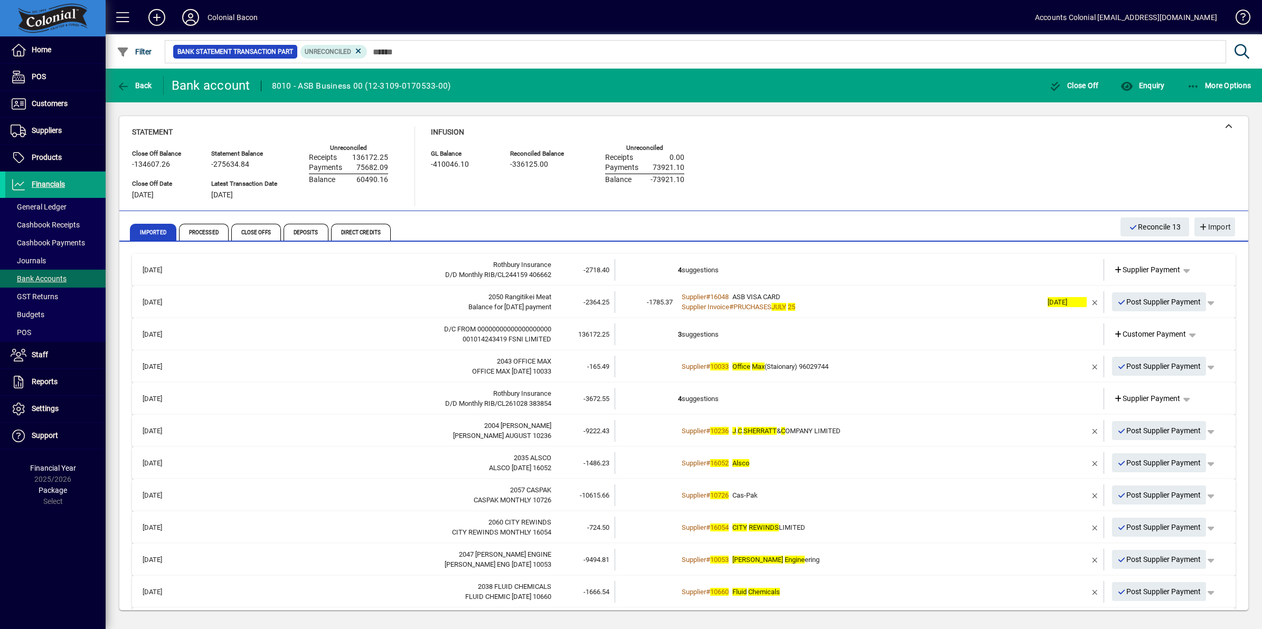
click at [752, 367] on em "Max" at bounding box center [758, 367] width 13 height 8
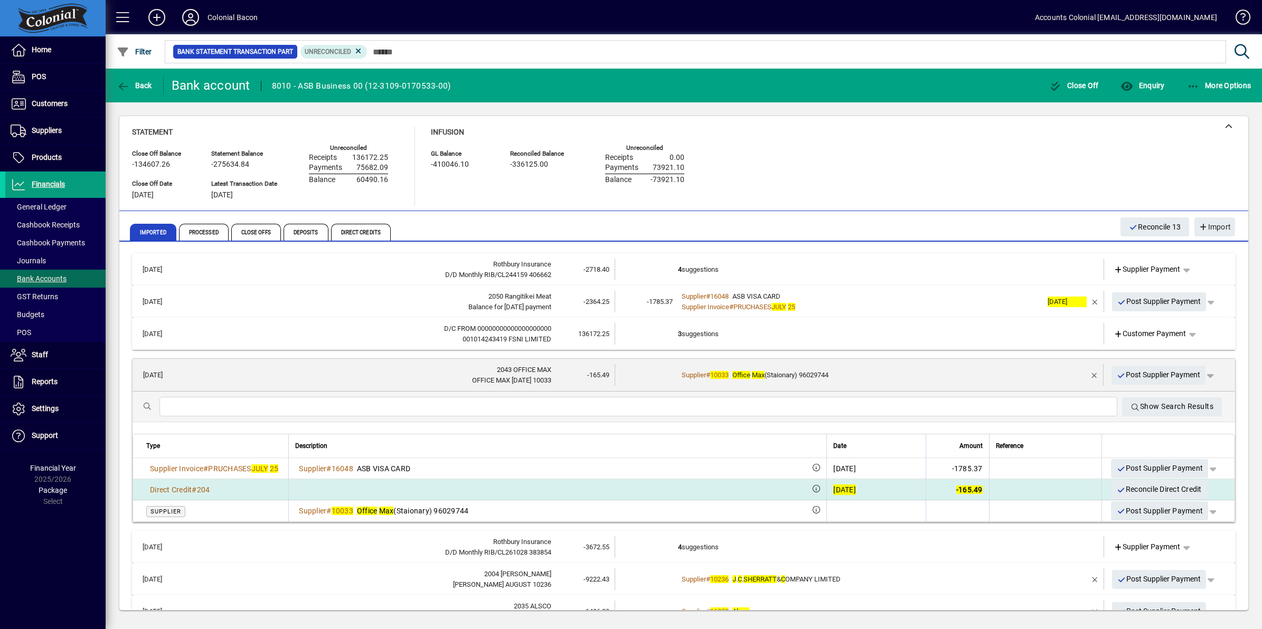
drag, startPoint x: 1144, startPoint y: 489, endPoint x: 1170, endPoint y: 488, distance: 25.9
click at [1168, 488] on span "Reconcile Direct Credit" at bounding box center [1158, 489] width 85 height 17
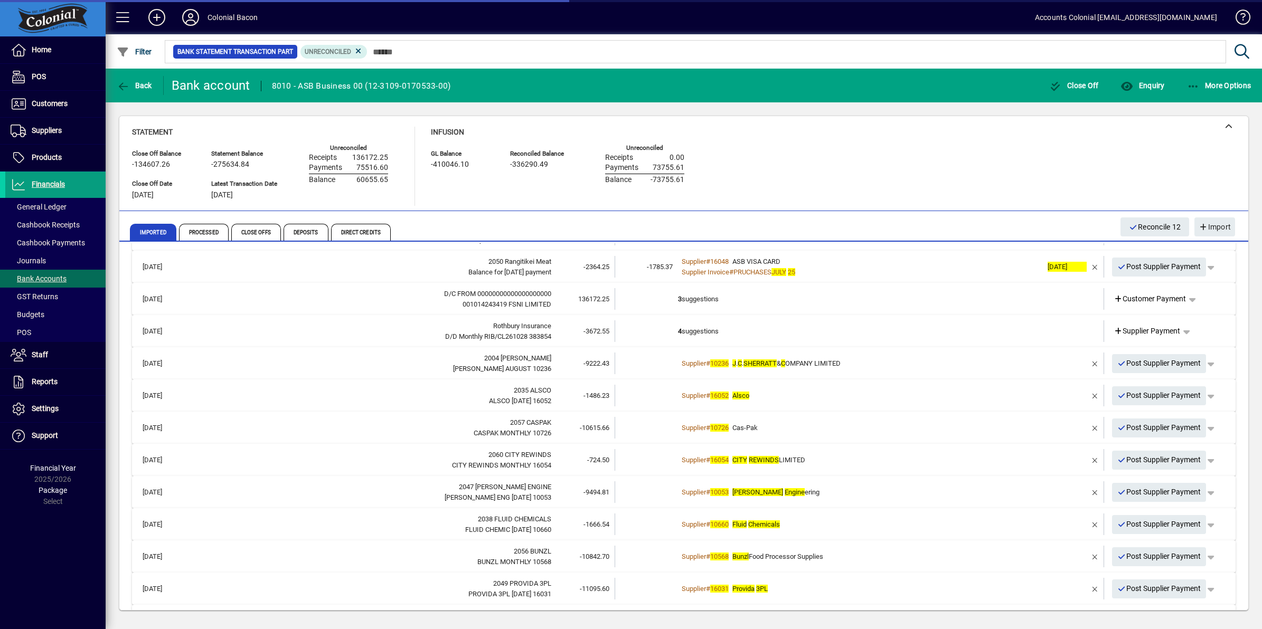
scroll to position [66, 0]
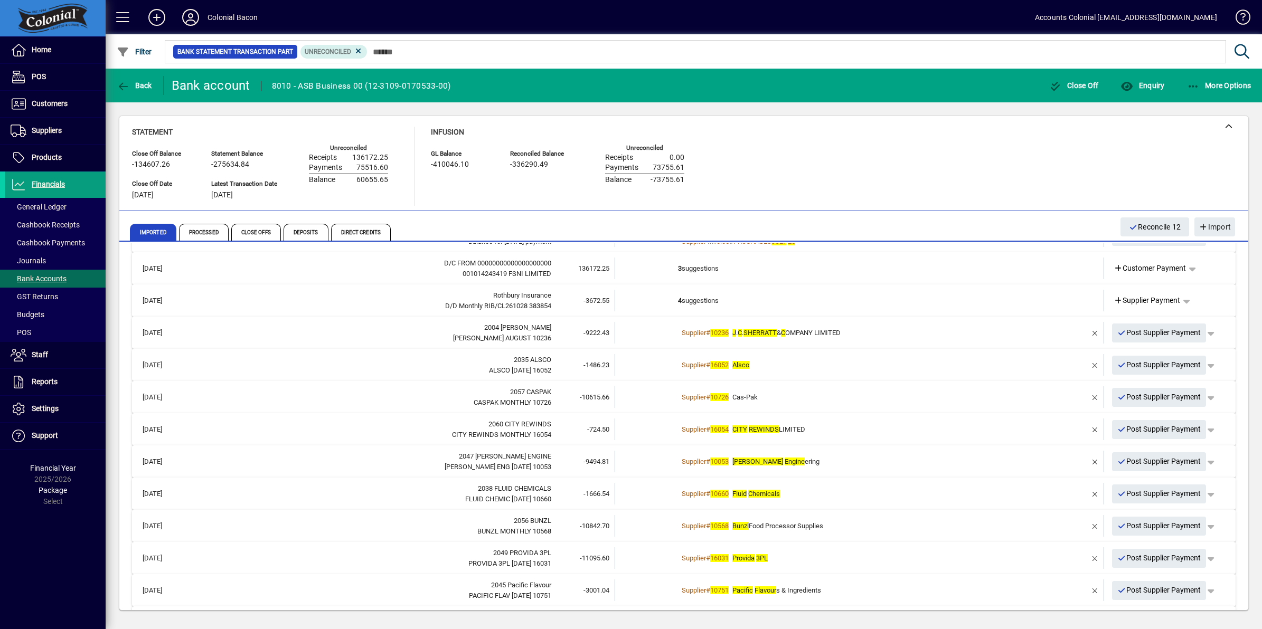
click at [695, 301] on td "4 suggestions" at bounding box center [860, 301] width 364 height 22
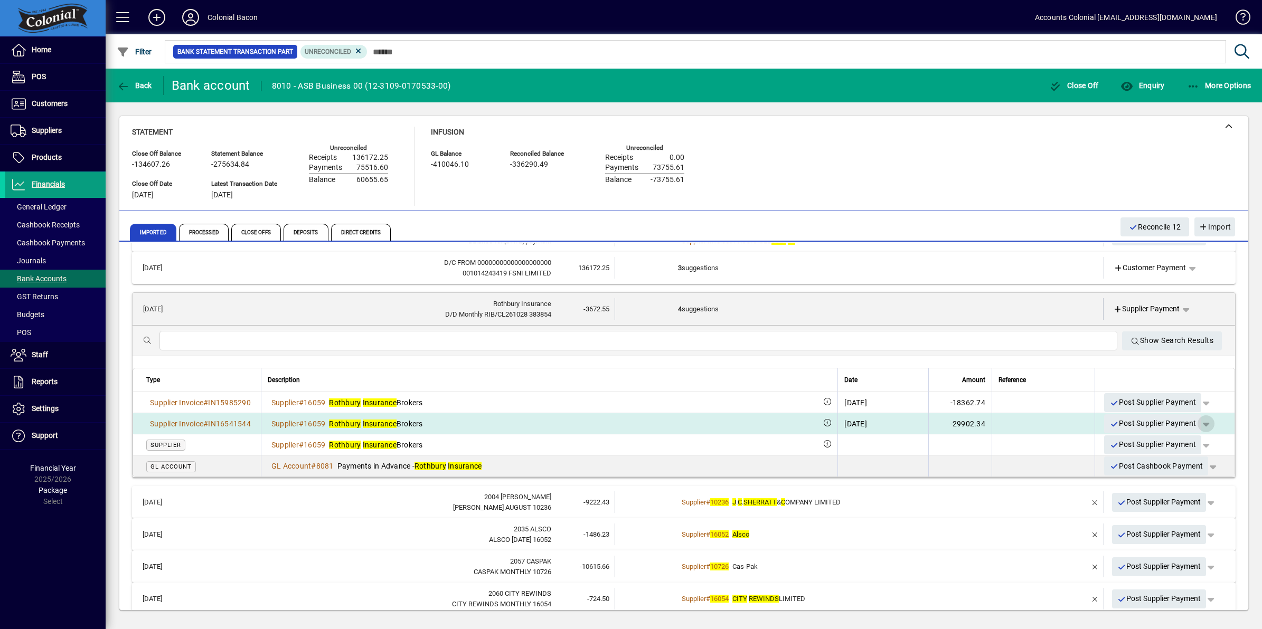
click at [1197, 427] on span "button" at bounding box center [1205, 423] width 25 height 25
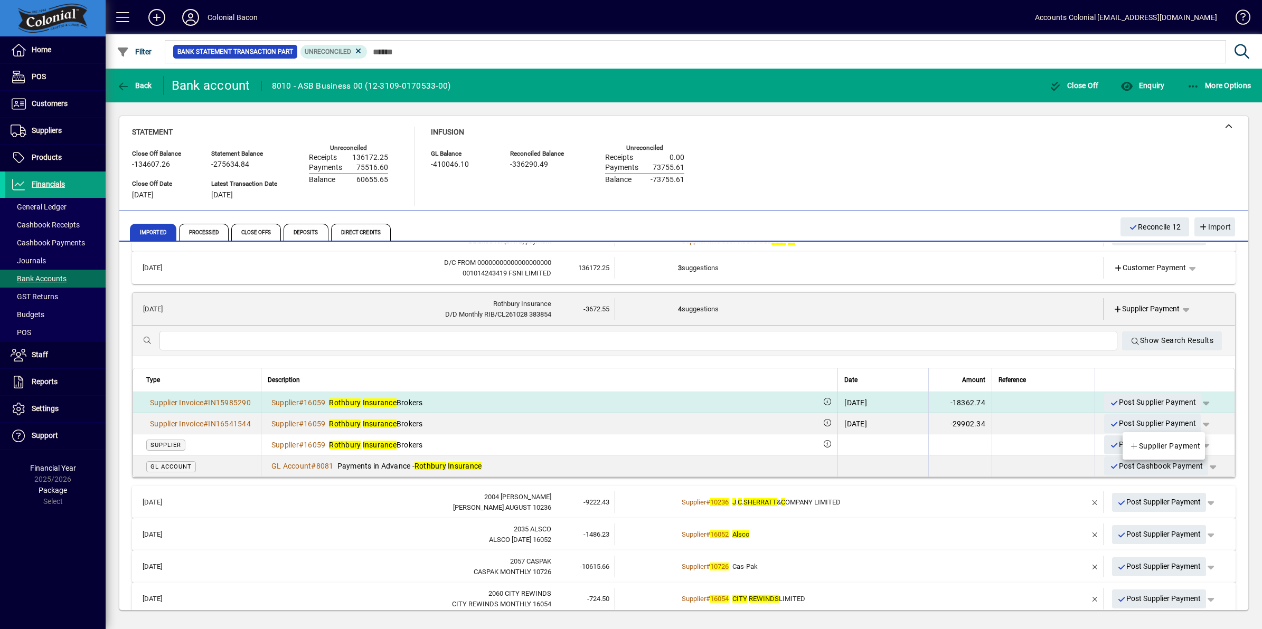
drag, startPoint x: 1035, startPoint y: 404, endPoint x: 1057, endPoint y: 405, distance: 21.7
click at [1036, 404] on div at bounding box center [631, 314] width 1262 height 629
click at [1196, 399] on span "button" at bounding box center [1205, 402] width 25 height 25
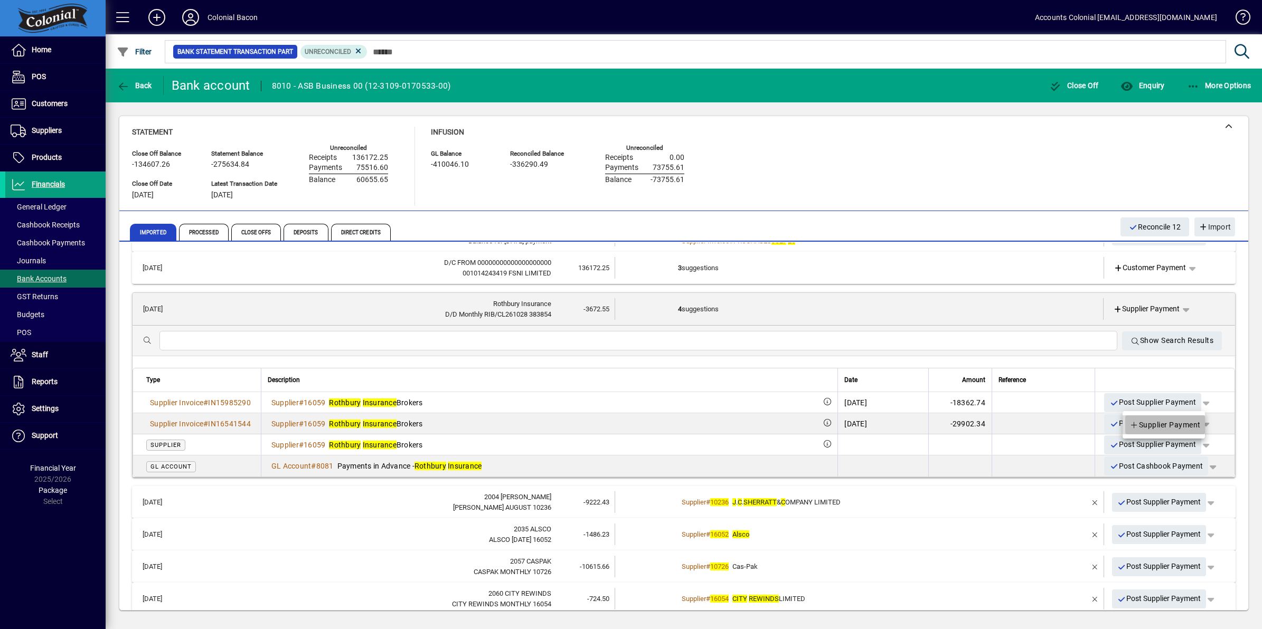
click at [1169, 420] on span "Supplier Payment" at bounding box center [1164, 425] width 71 height 13
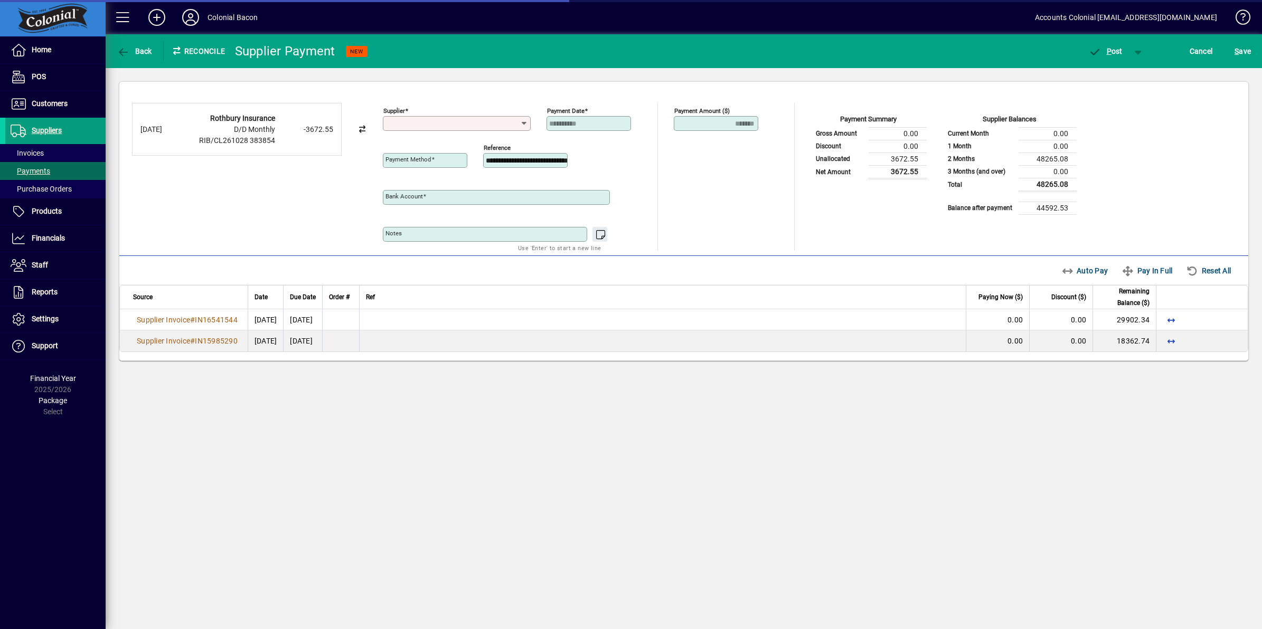
type input "**********"
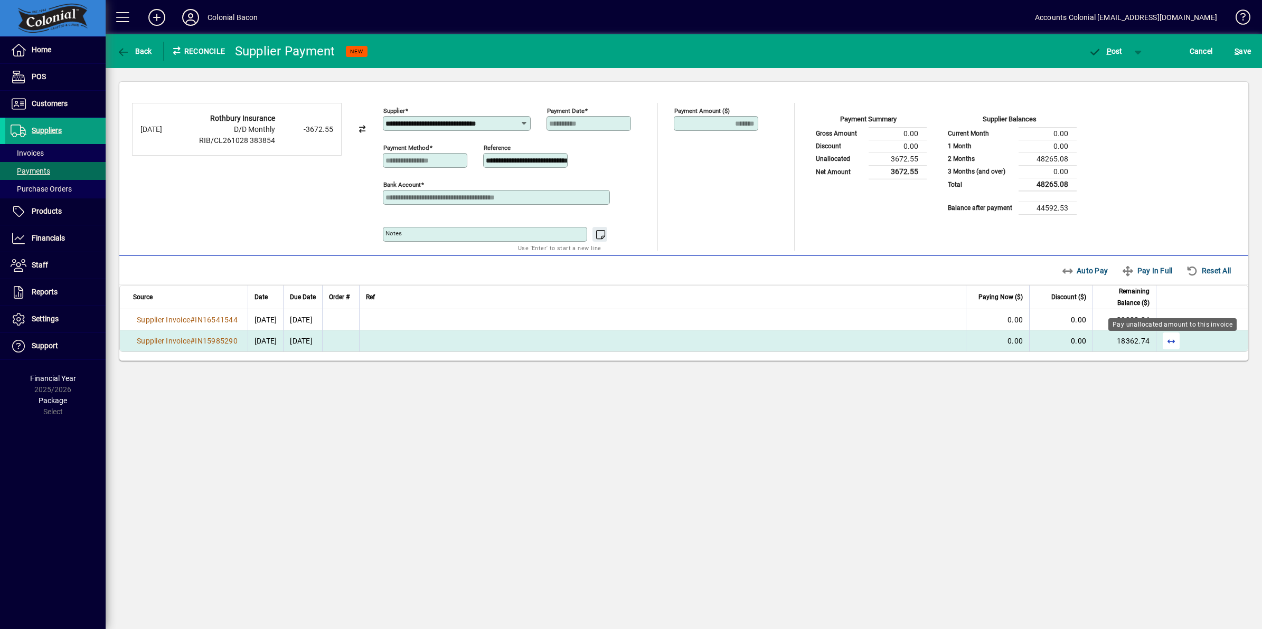
click at [1172, 346] on span "button" at bounding box center [1170, 340] width 25 height 25
click at [1104, 51] on span "P ost" at bounding box center [1105, 51] width 34 height 8
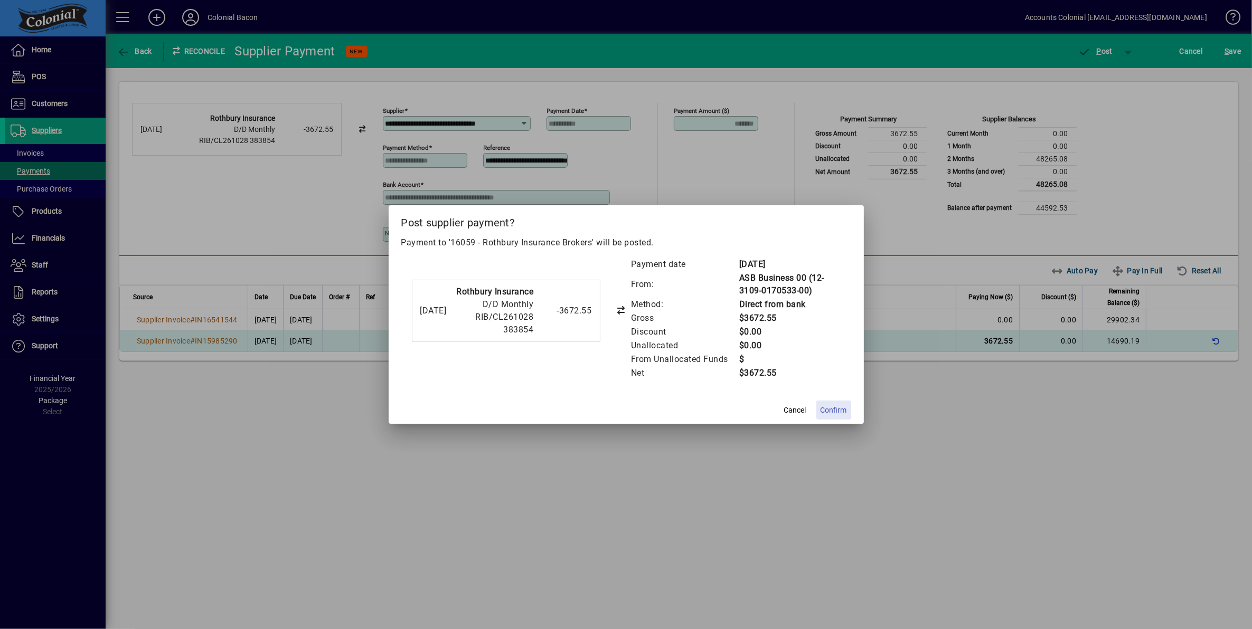
click at [834, 406] on span "Confirm" at bounding box center [833, 410] width 26 height 11
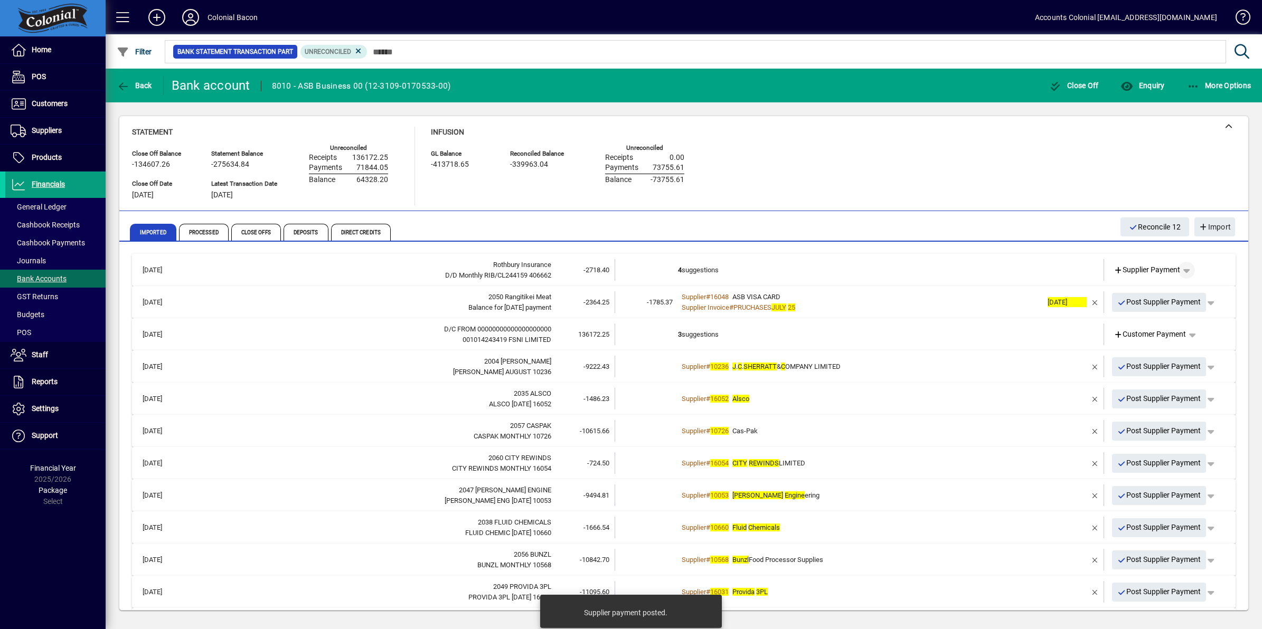
click at [1178, 268] on span "button" at bounding box center [1185, 270] width 25 height 25
click at [810, 268] on div at bounding box center [631, 314] width 1262 height 629
click at [681, 262] on td "4 suggestions" at bounding box center [860, 270] width 364 height 22
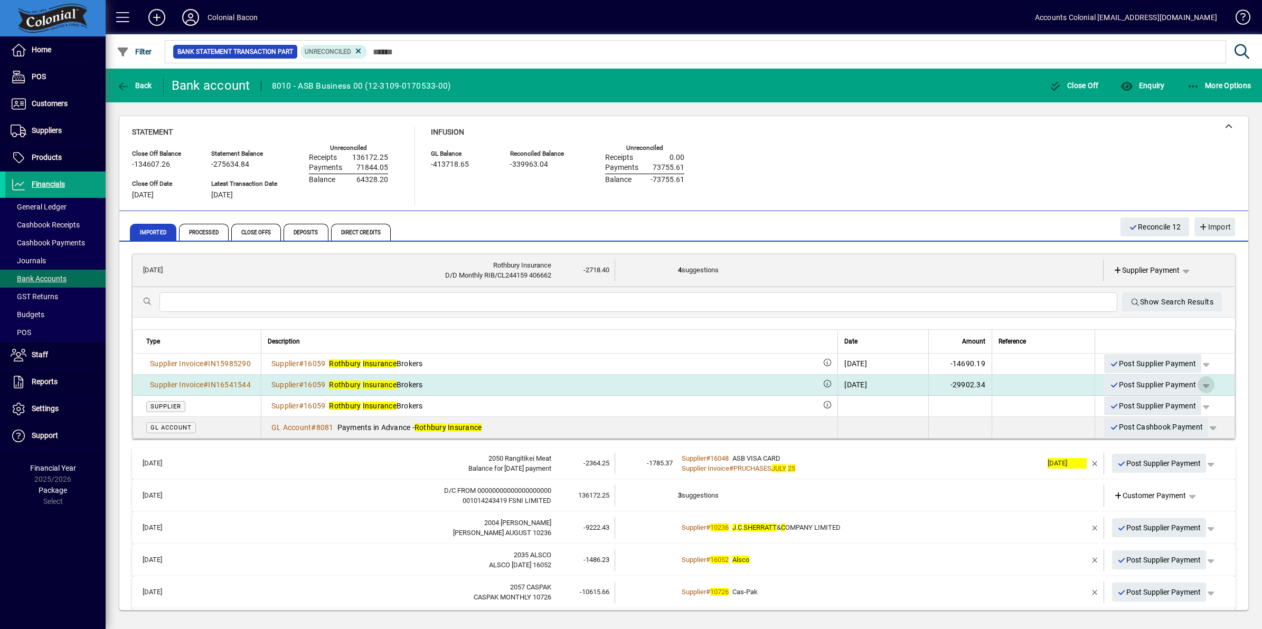
click at [1196, 384] on span "button" at bounding box center [1205, 384] width 25 height 25
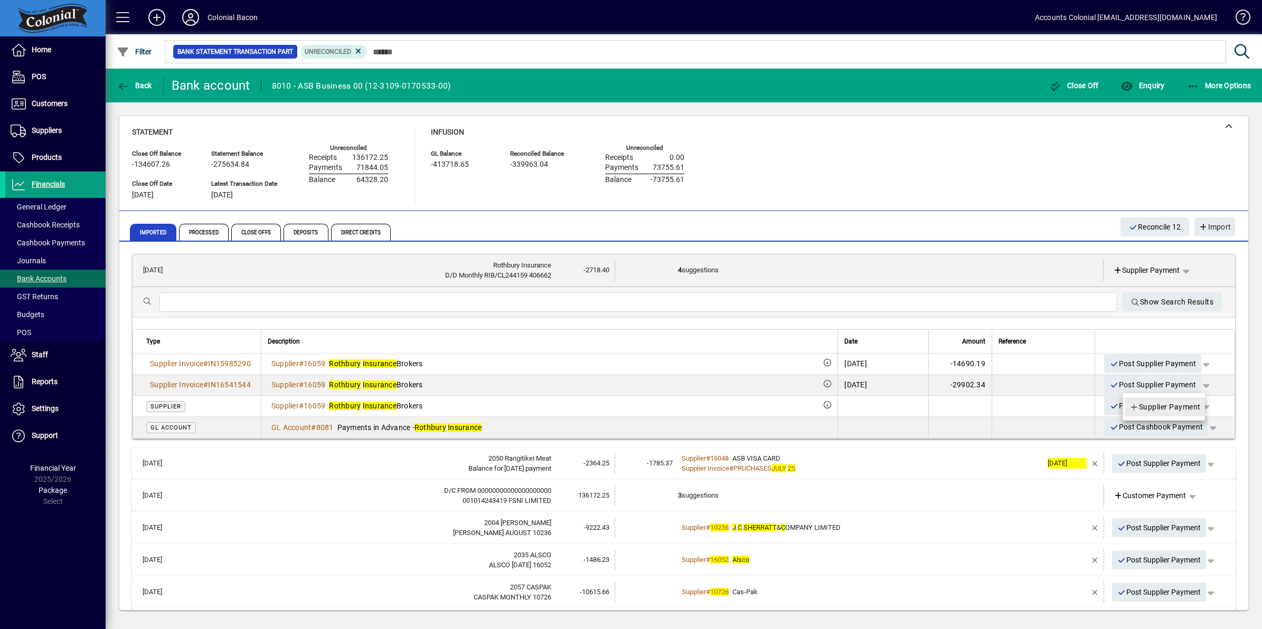
click at [1160, 403] on span "Supplier Payment" at bounding box center [1164, 407] width 71 height 13
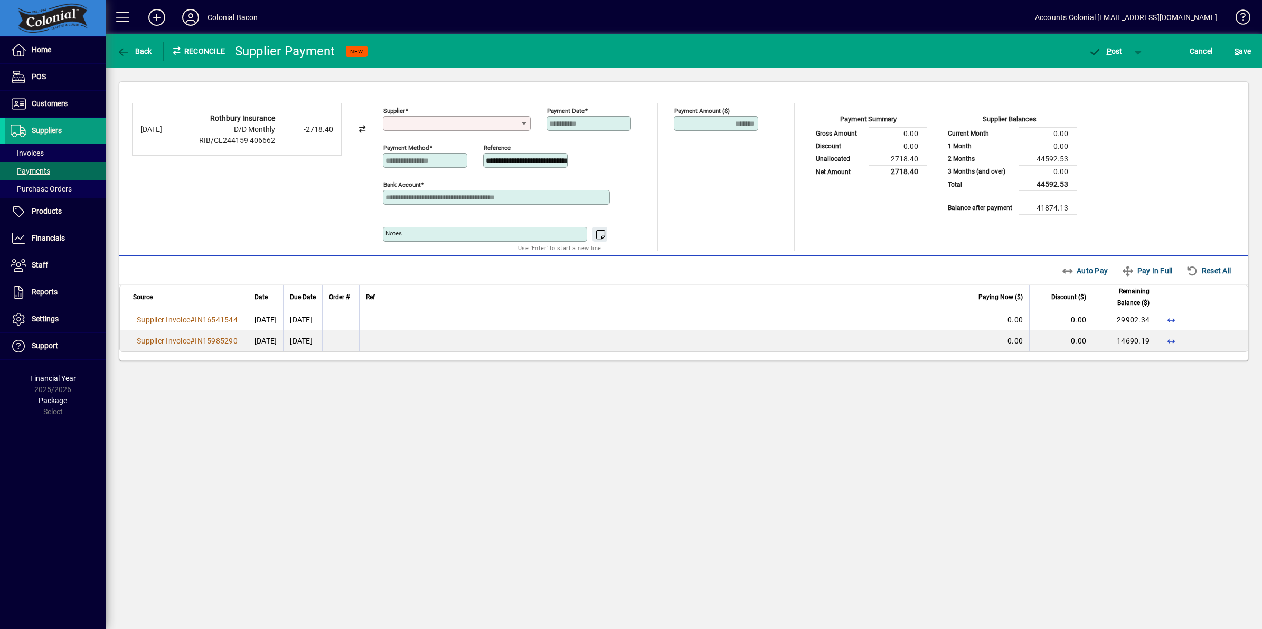
type input "**********"
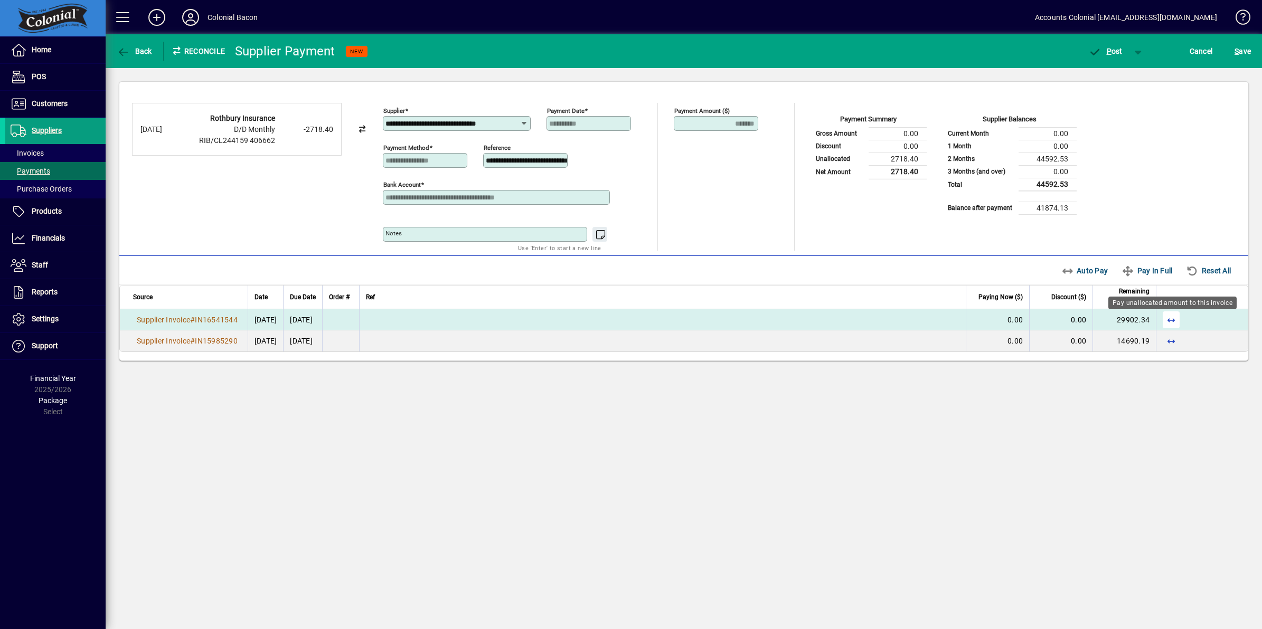
click at [1168, 318] on span "button" at bounding box center [1170, 319] width 25 height 25
click at [1107, 53] on span "P" at bounding box center [1108, 51] width 5 height 8
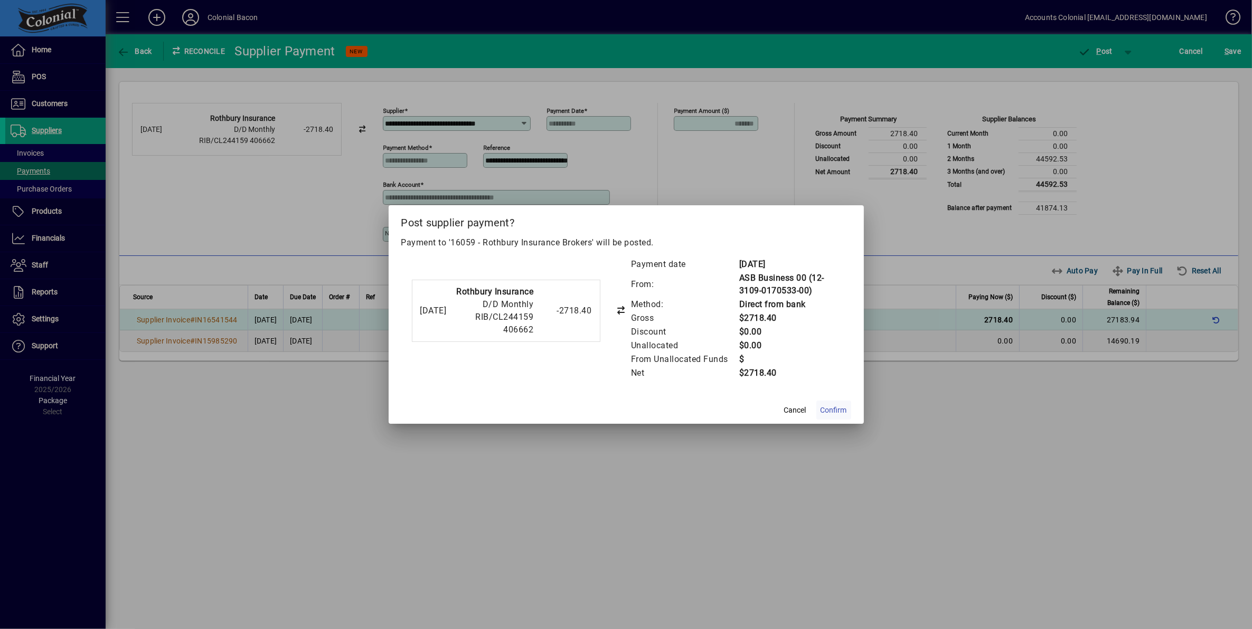
click at [836, 405] on span "Confirm" at bounding box center [833, 410] width 26 height 11
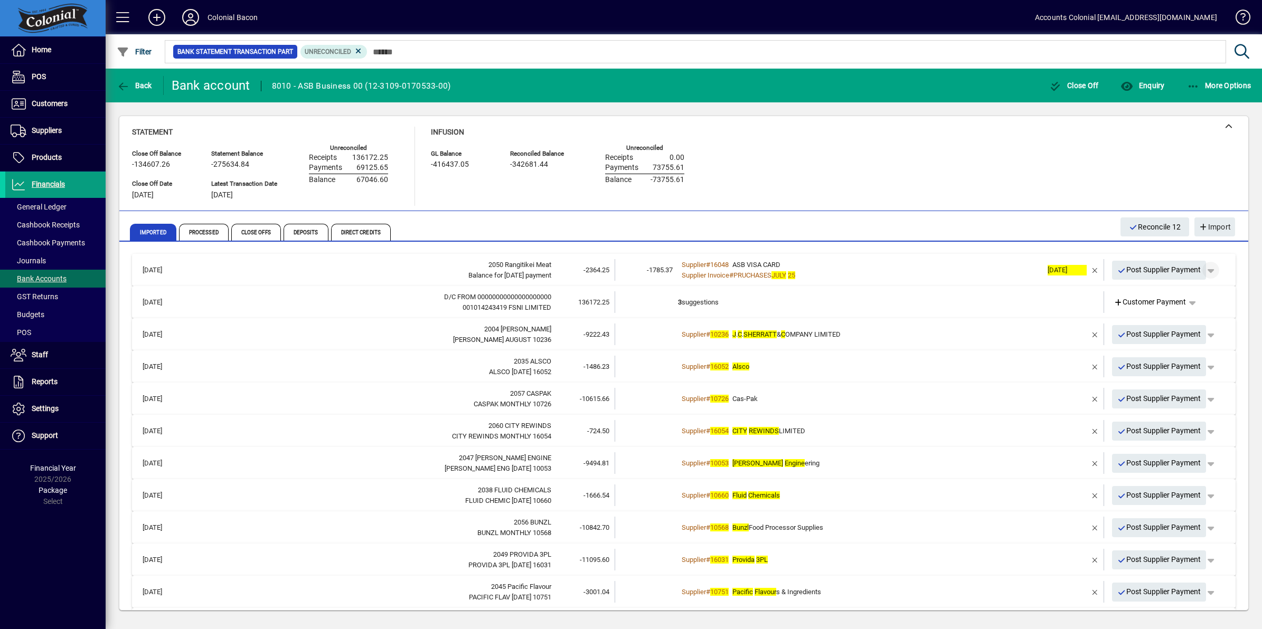
click at [1201, 272] on span "button" at bounding box center [1210, 270] width 25 height 25
click at [1176, 288] on span "Supplier Payment" at bounding box center [1170, 292] width 71 height 13
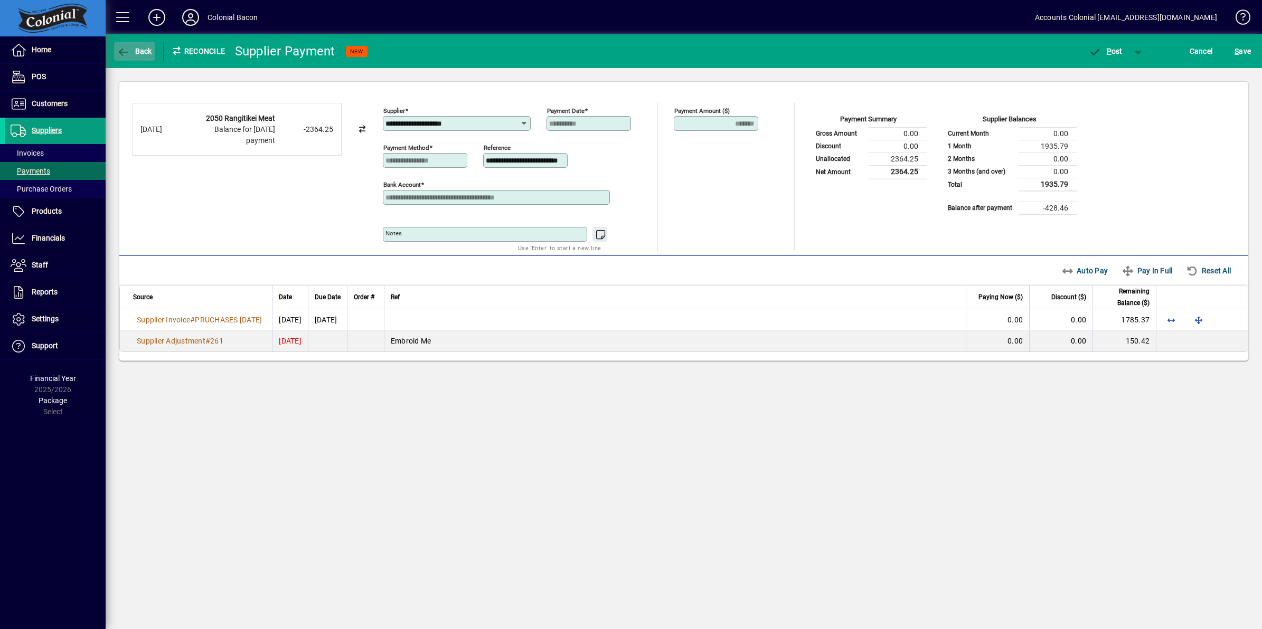
click at [117, 51] on icon "button" at bounding box center [123, 52] width 13 height 11
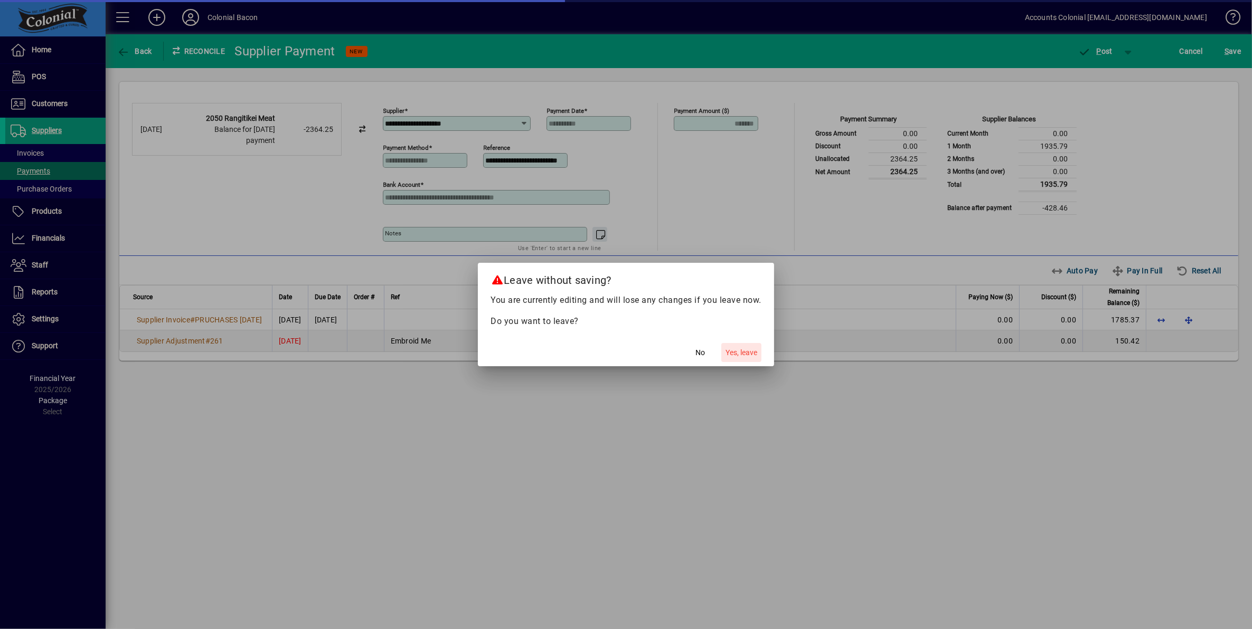
click at [740, 349] on span "Yes, leave" at bounding box center [741, 352] width 32 height 11
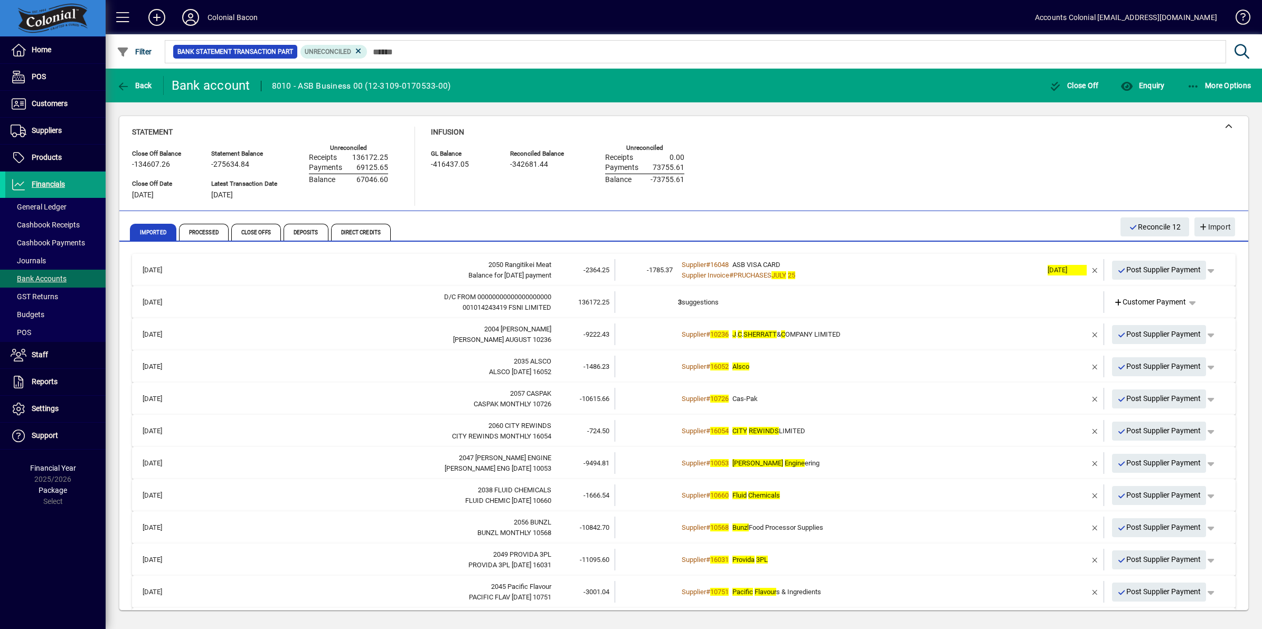
click at [866, 336] on div "Supplier # 10236 J . C . SHERRATT & C OMPANY LIMITED" at bounding box center [860, 334] width 364 height 11
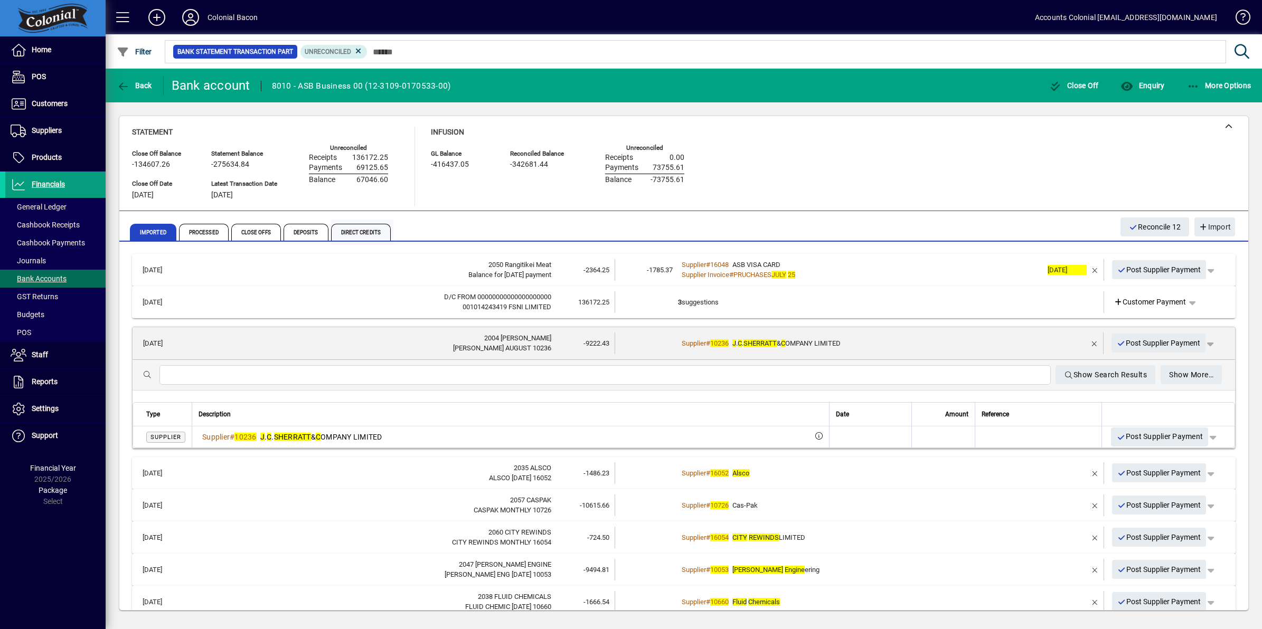
click at [351, 234] on span "Direct Credits" at bounding box center [361, 232] width 60 height 17
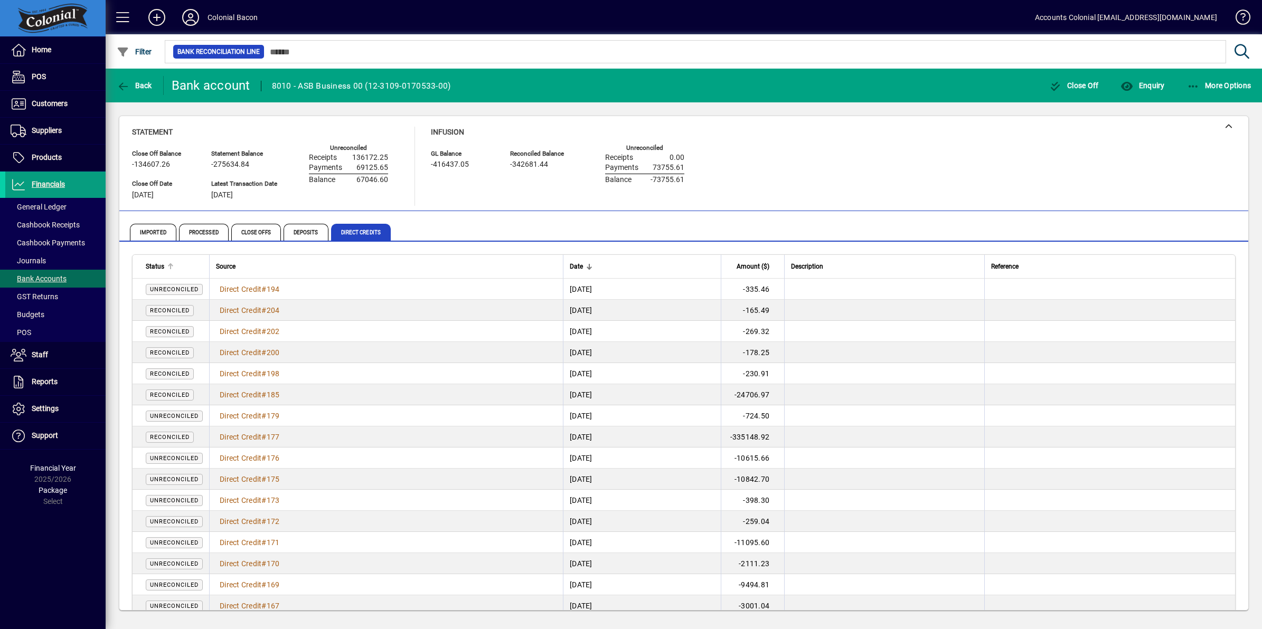
click at [156, 264] on span "Status" at bounding box center [155, 267] width 18 height 12
click at [155, 264] on span "Status" at bounding box center [155, 267] width 18 height 12
click at [352, 235] on span "Direct Credits" at bounding box center [361, 232] width 60 height 17
click at [769, 270] on span "Amount ($)" at bounding box center [752, 267] width 33 height 12
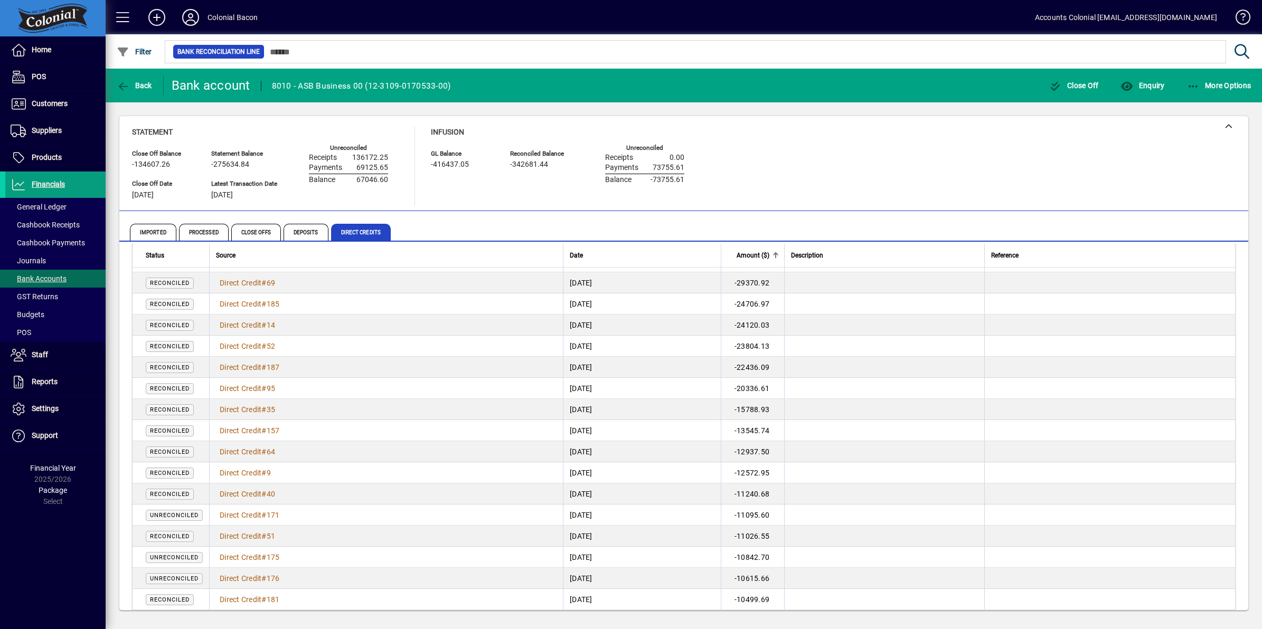
scroll to position [264, 0]
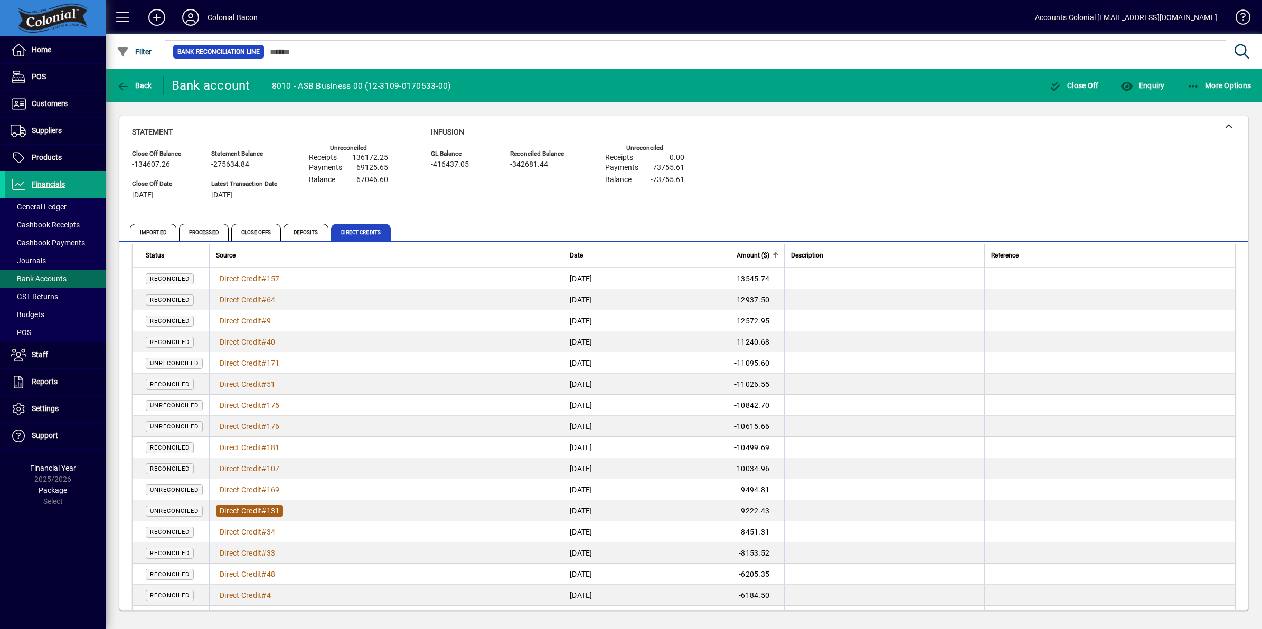
click at [251, 507] on span "Direct Credit" at bounding box center [241, 511] width 42 height 8
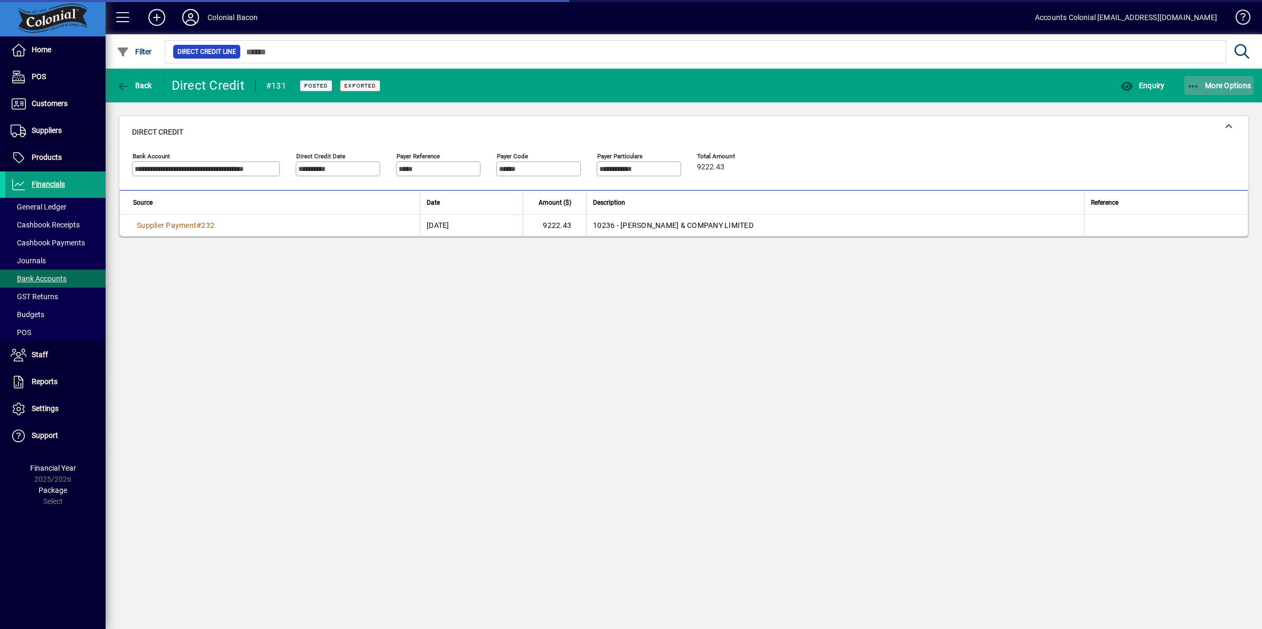
click at [1194, 85] on icon "button" at bounding box center [1193, 86] width 13 height 11
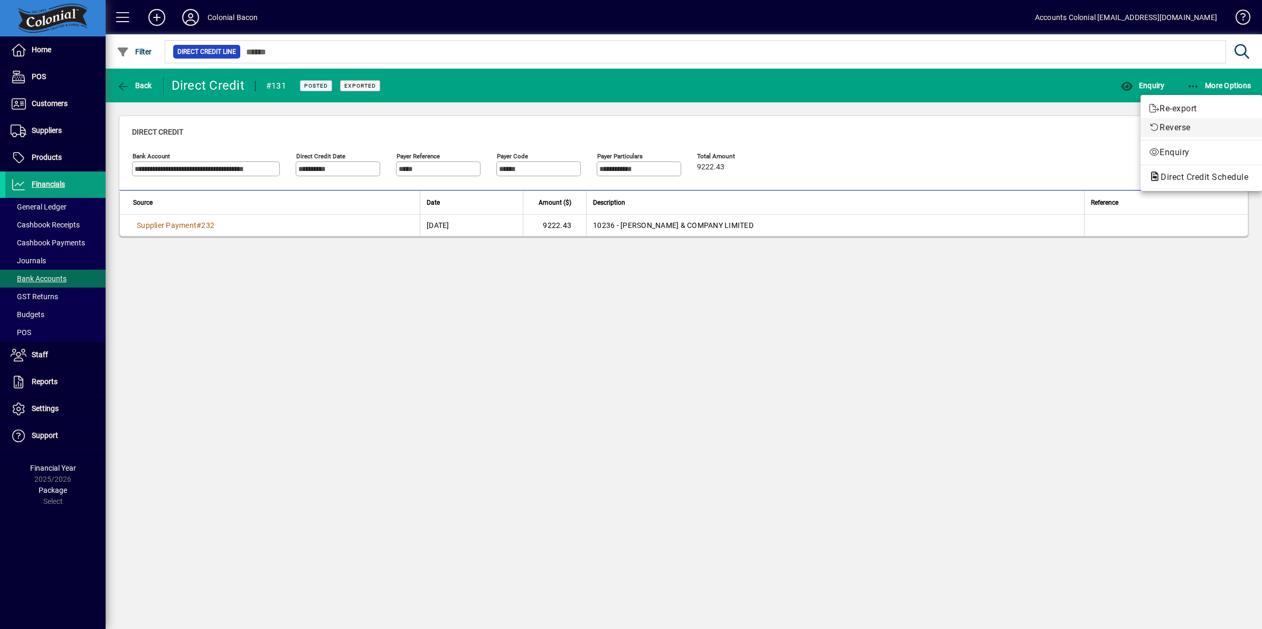
click at [1182, 127] on span "Reverse" at bounding box center [1201, 127] width 105 height 13
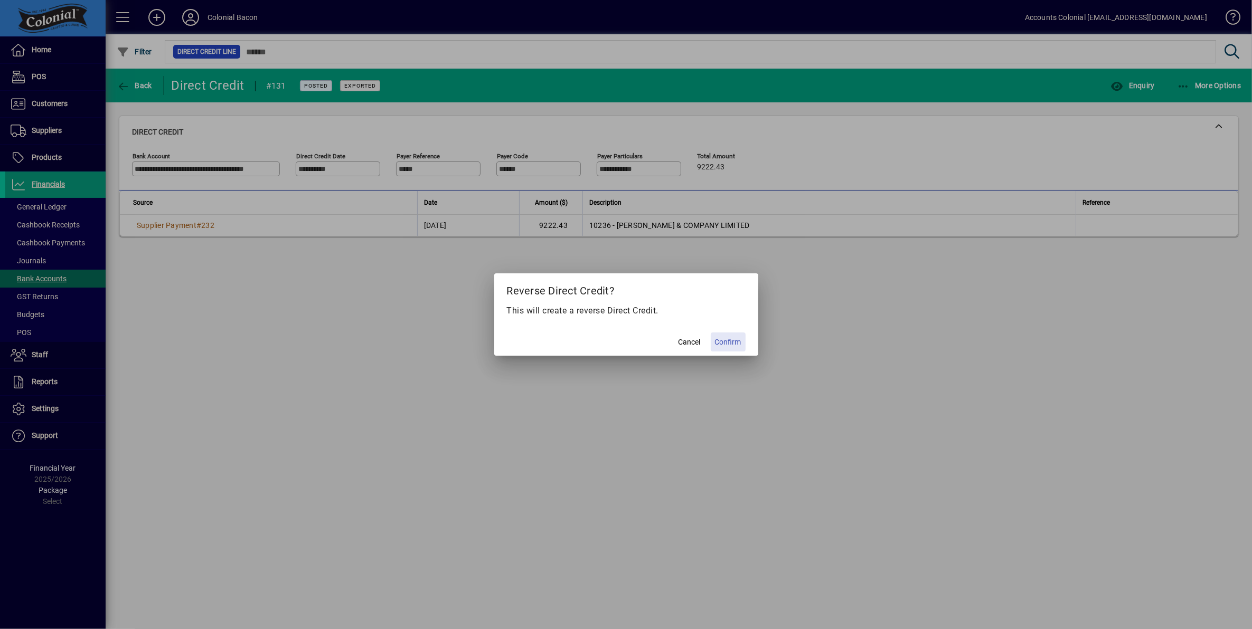
click at [731, 339] on span "Confirm" at bounding box center [728, 342] width 26 height 11
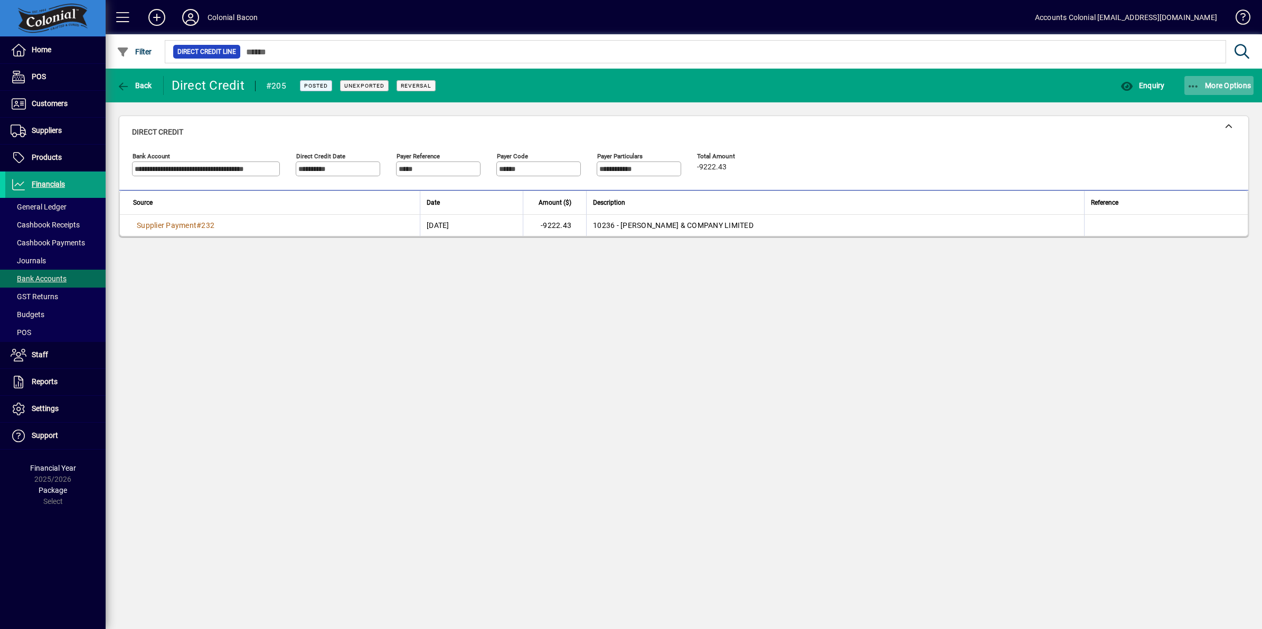
click at [1192, 83] on icon "button" at bounding box center [1193, 86] width 13 height 11
drag, startPoint x: 135, startPoint y: 79, endPoint x: 169, endPoint y: 77, distance: 34.9
click at [135, 79] on div at bounding box center [631, 314] width 1262 height 629
click at [133, 82] on span "Back" at bounding box center [134, 85] width 35 height 8
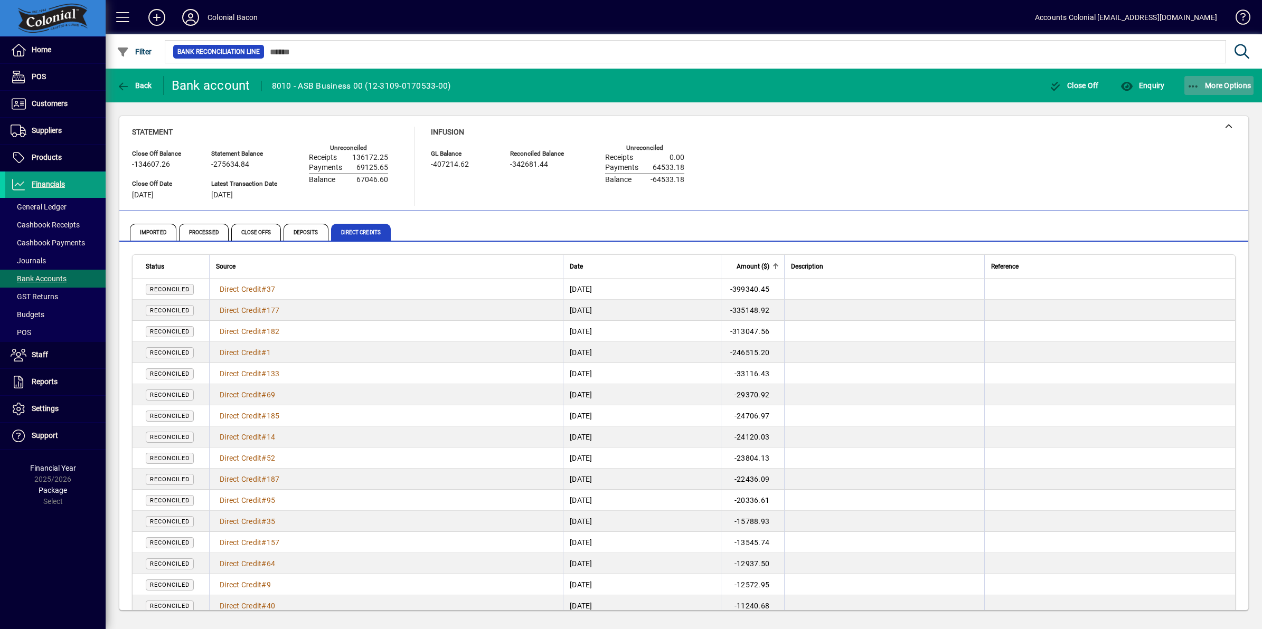
click at [1191, 83] on icon "button" at bounding box center [1193, 86] width 13 height 11
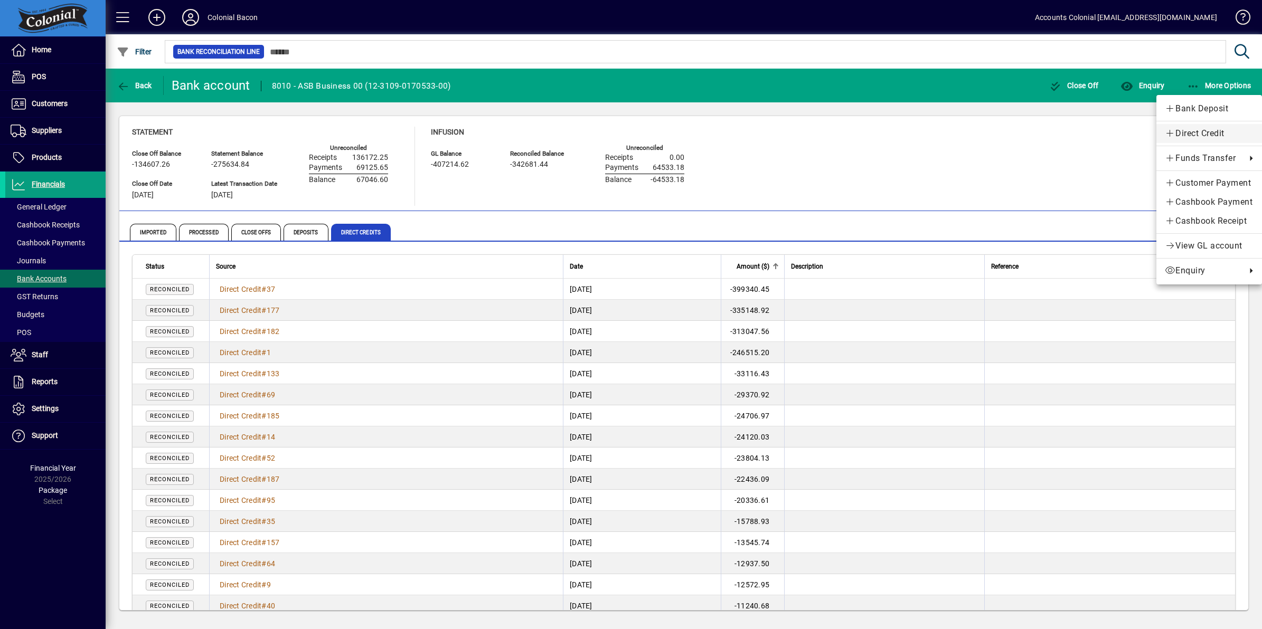
click at [1202, 131] on span "Direct Credit" at bounding box center [1208, 133] width 89 height 13
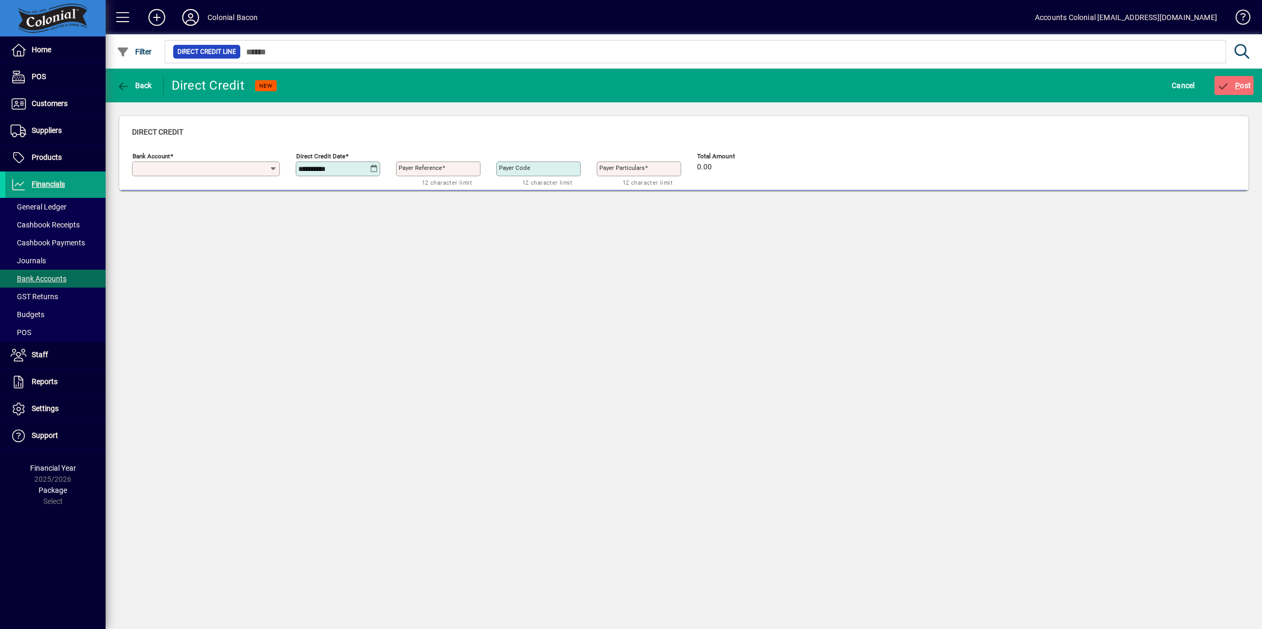
type input "**********"
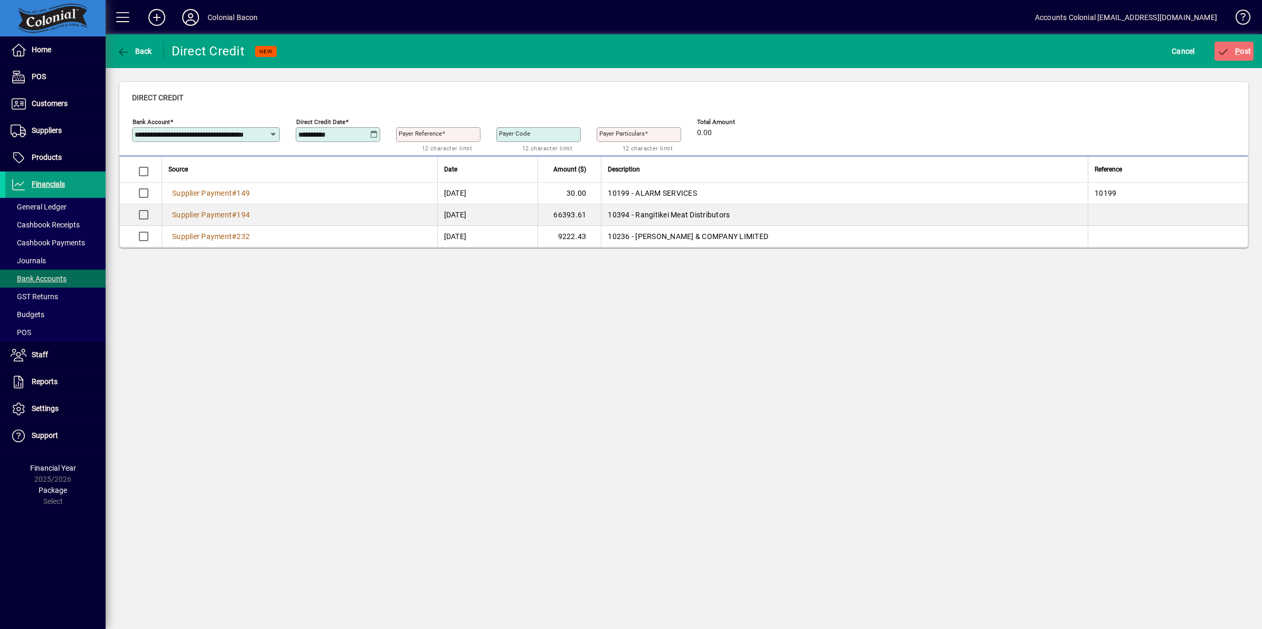
click icon
click span "1"
type input "**********"
click input "Payer Reference"
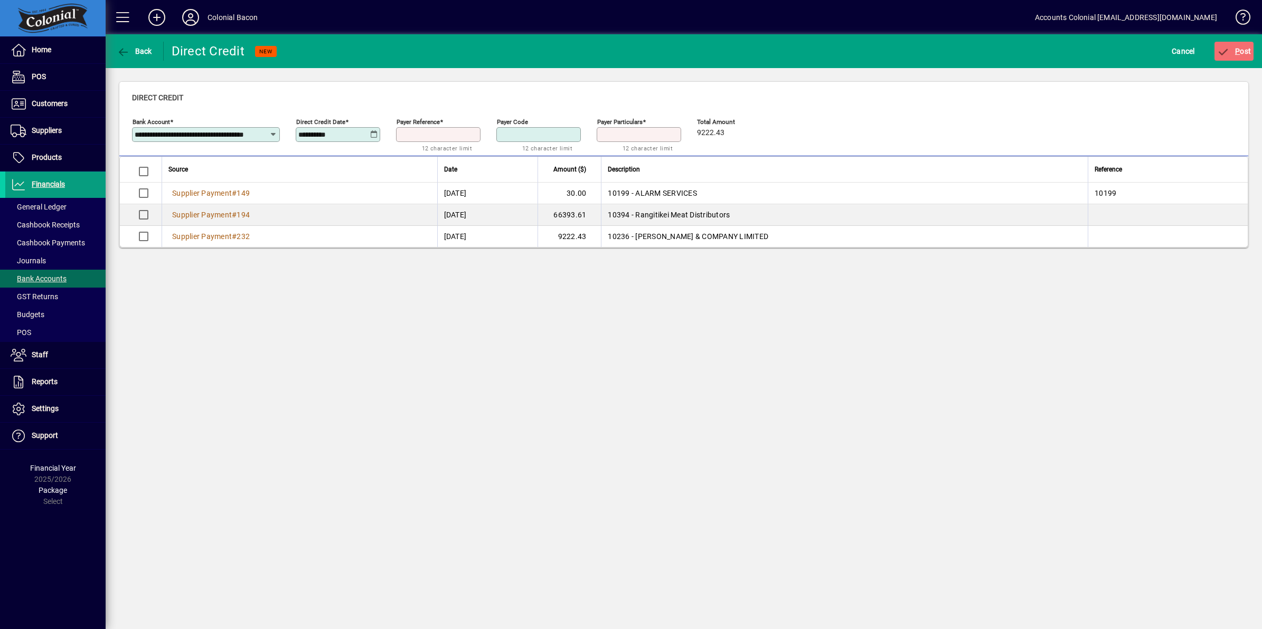
type input "***"
click span "P ost"
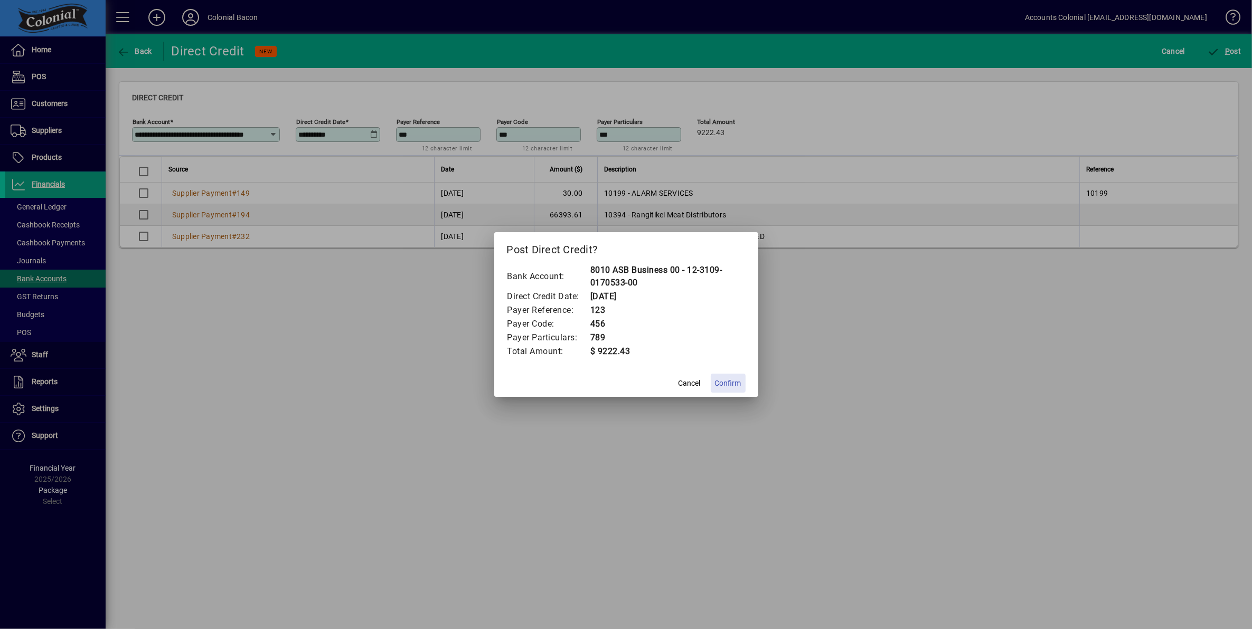
click span "Confirm"
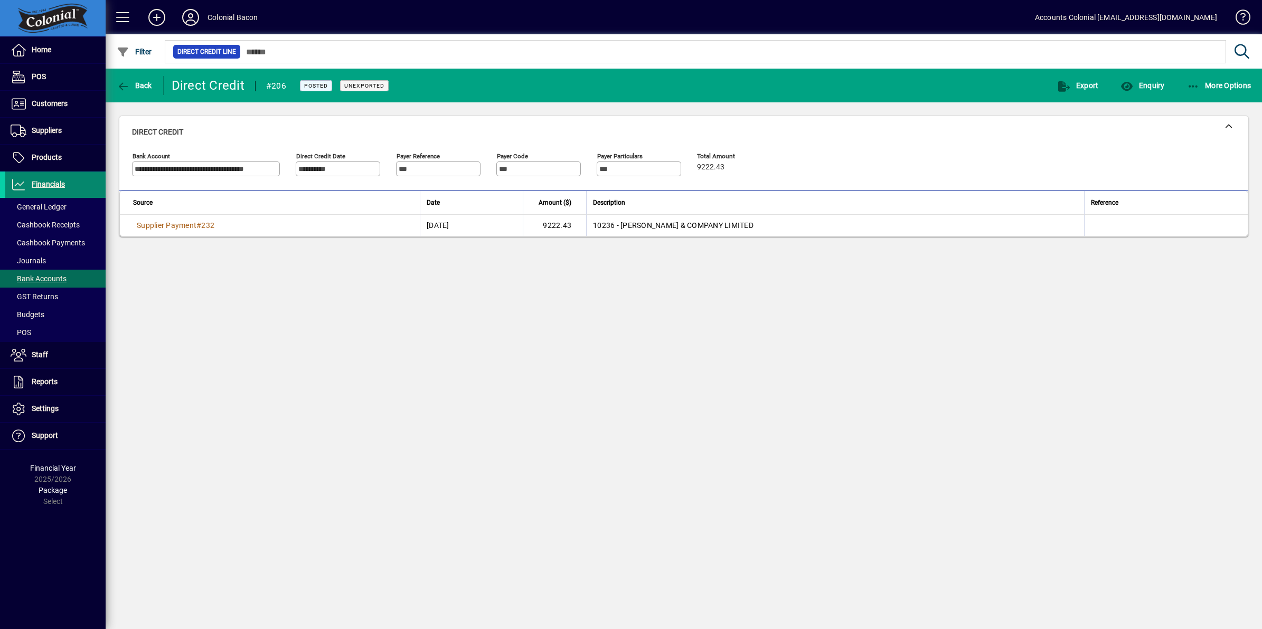
click span "Financials"
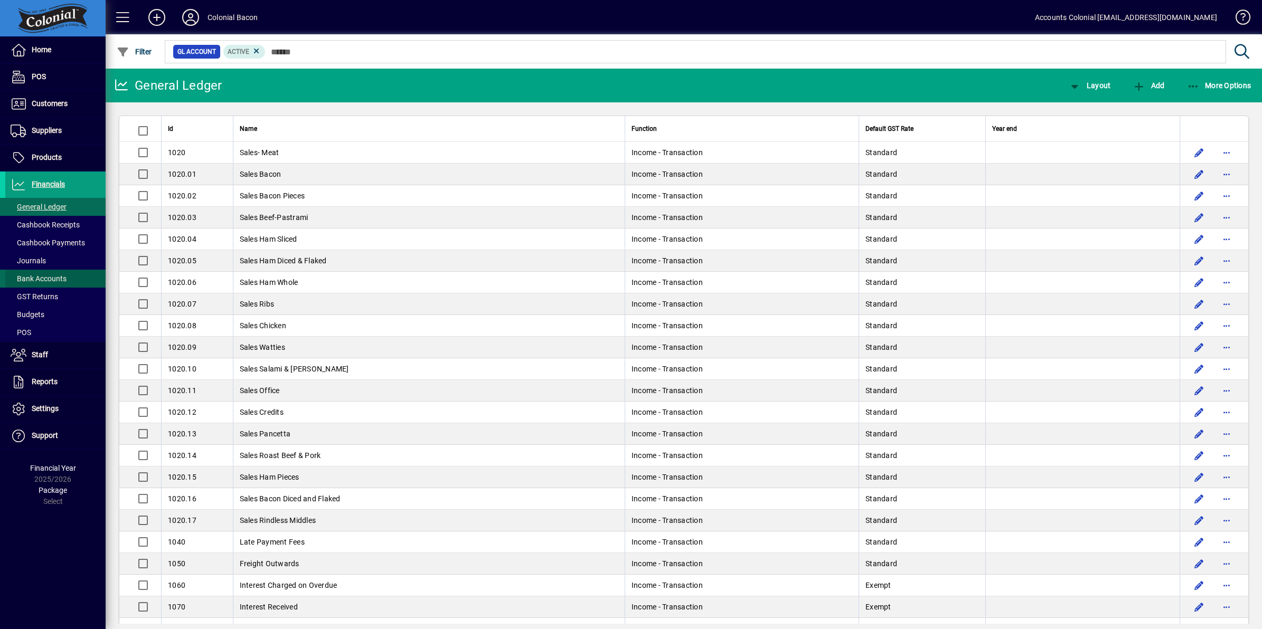
click span "Bank Accounts"
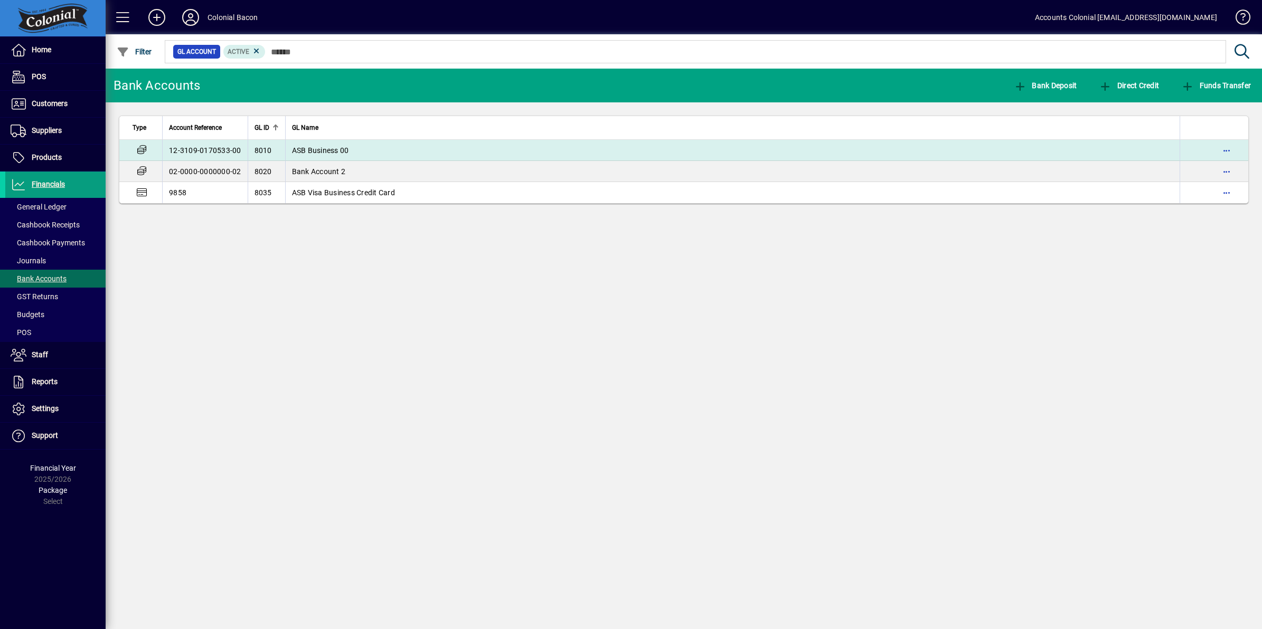
click td "ASB Business 00"
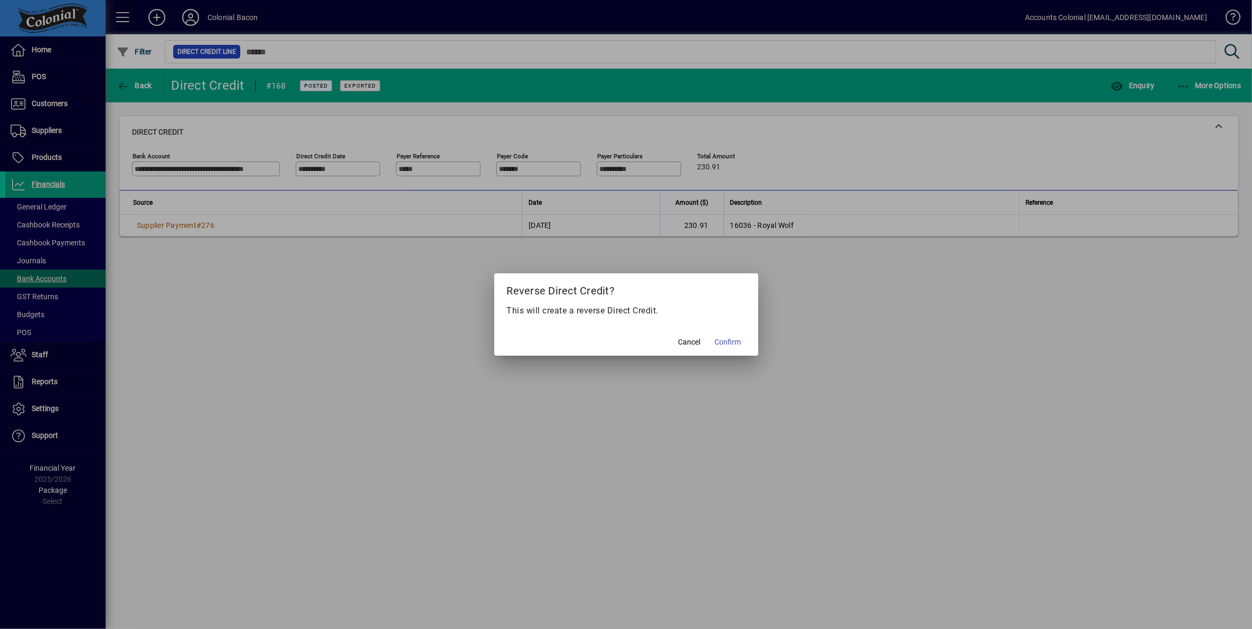
click at [735, 341] on span "Confirm" at bounding box center [728, 342] width 26 height 11
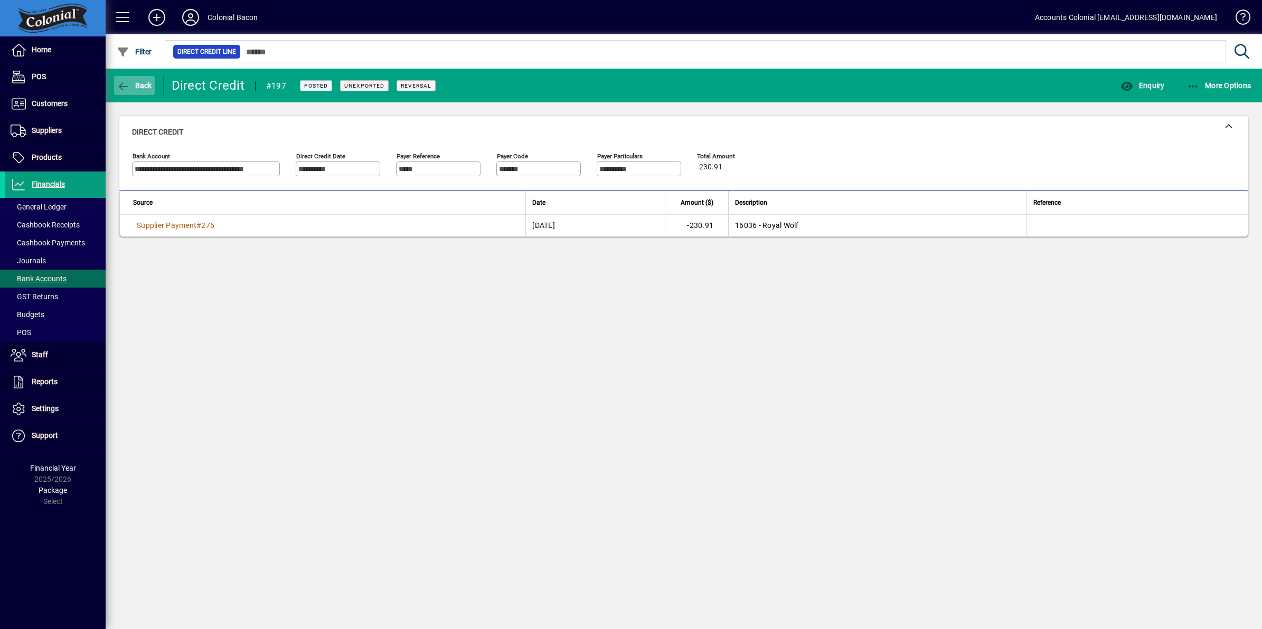
click at [139, 88] on span "Back" at bounding box center [134, 85] width 35 height 8
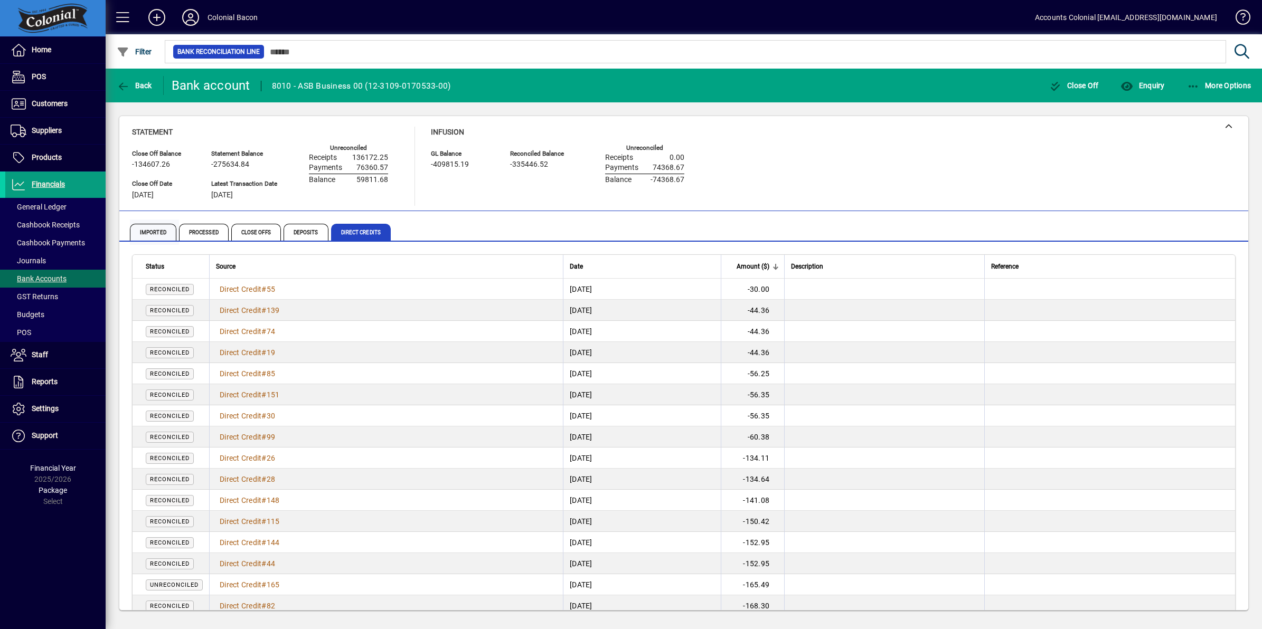
click at [154, 233] on span "Imported" at bounding box center [153, 232] width 46 height 17
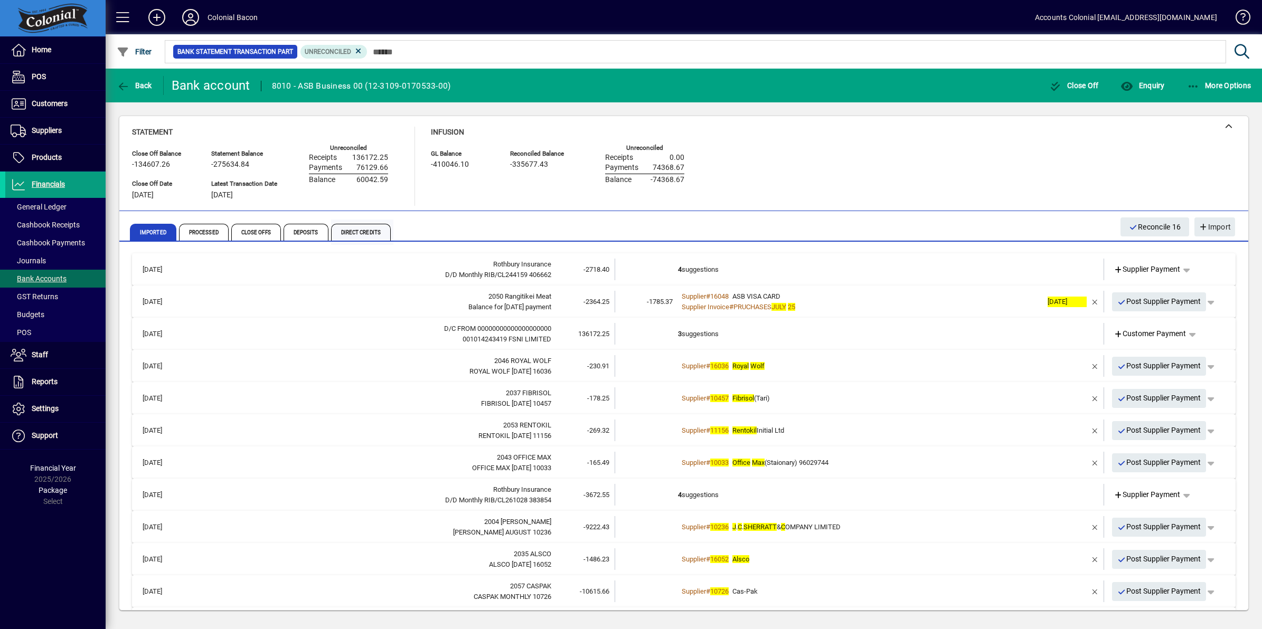
click at [361, 233] on span "Direct Credits" at bounding box center [361, 232] width 60 height 17
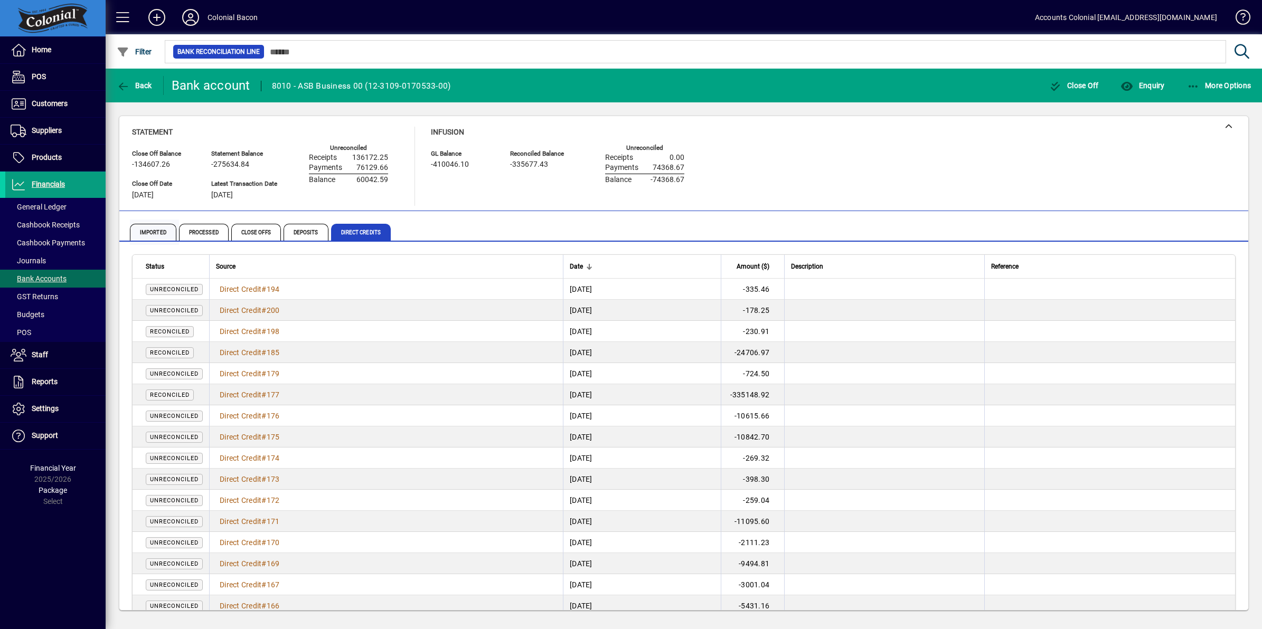
click at [157, 233] on span "Imported" at bounding box center [153, 232] width 46 height 17
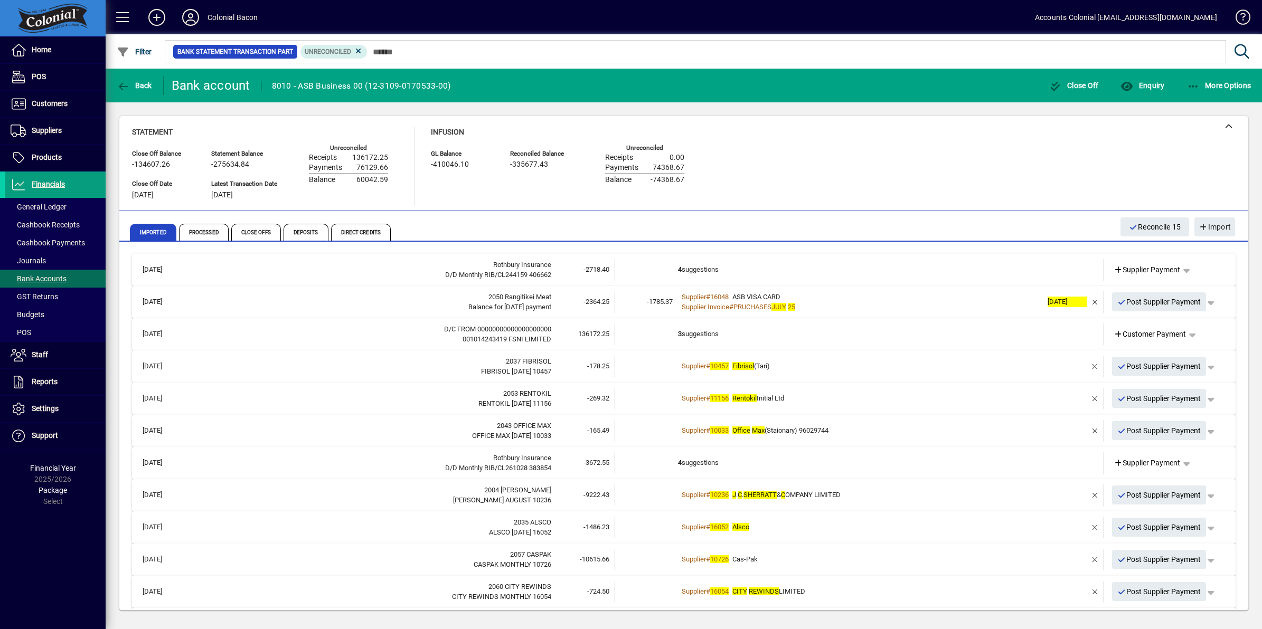
click at [830, 362] on div "Supplier # 10457 Fibrisol (Tari)" at bounding box center [860, 366] width 364 height 11
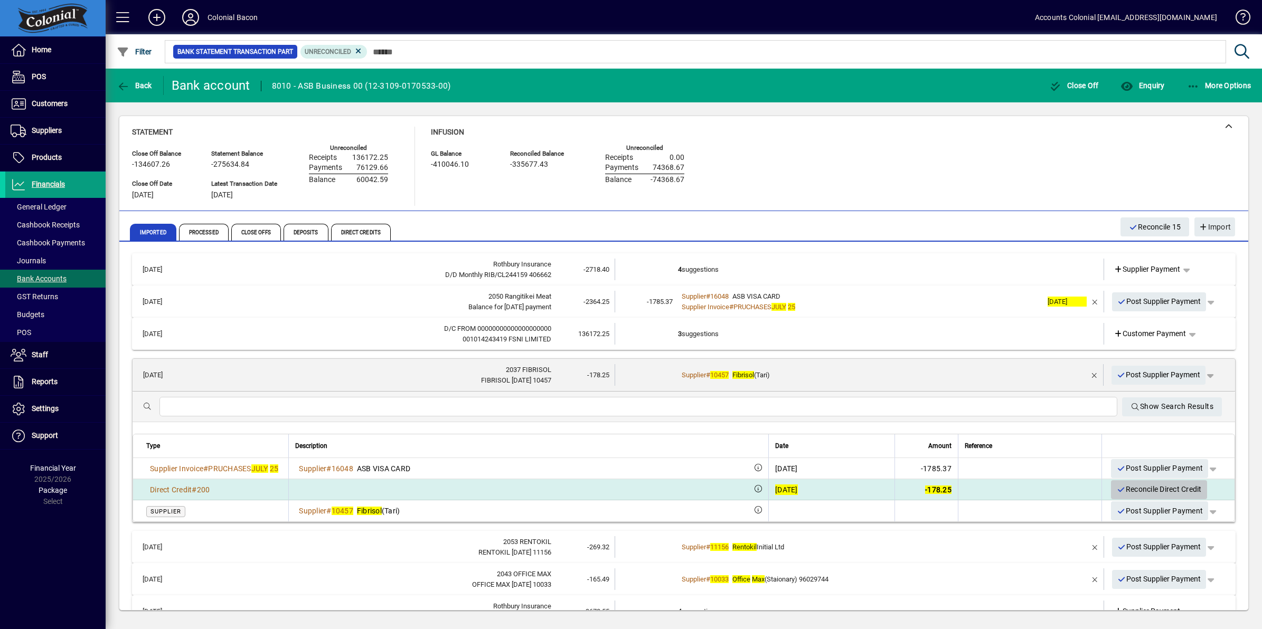
click at [1136, 491] on span "Reconcile Direct Credit" at bounding box center [1158, 489] width 85 height 17
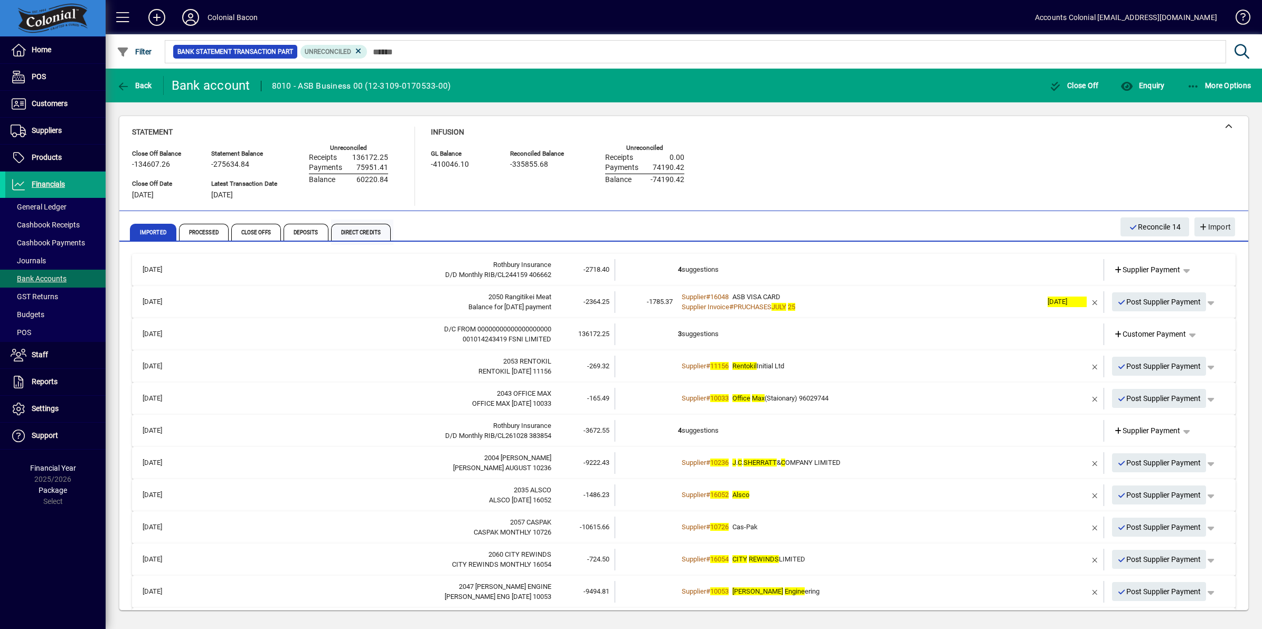
click at [367, 228] on span "Direct Credits" at bounding box center [361, 232] width 60 height 17
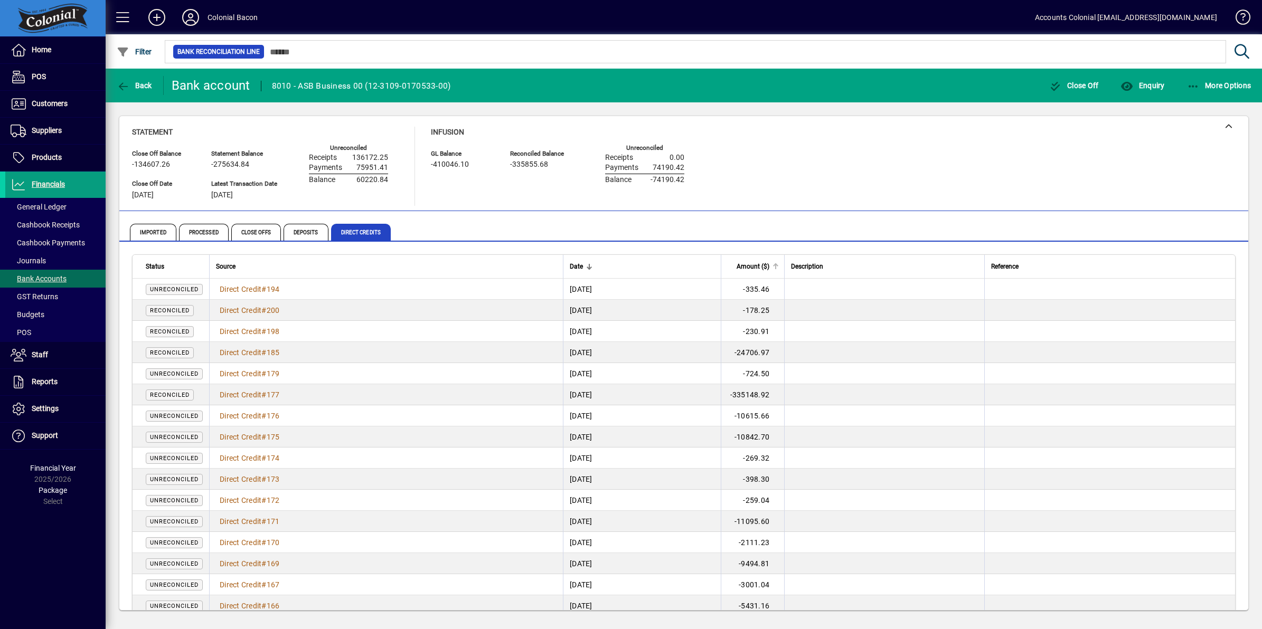
click at [769, 268] on span "Amount ($)" at bounding box center [752, 267] width 33 height 12
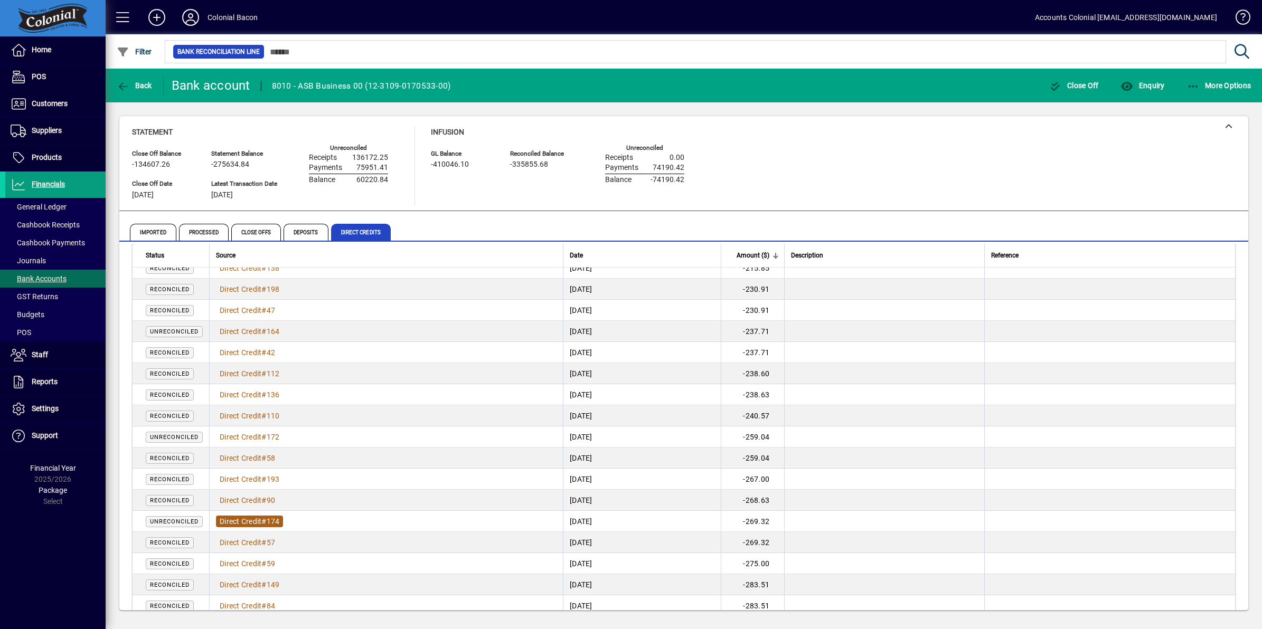
click at [261, 521] on span "Direct Credit" at bounding box center [241, 521] width 42 height 8
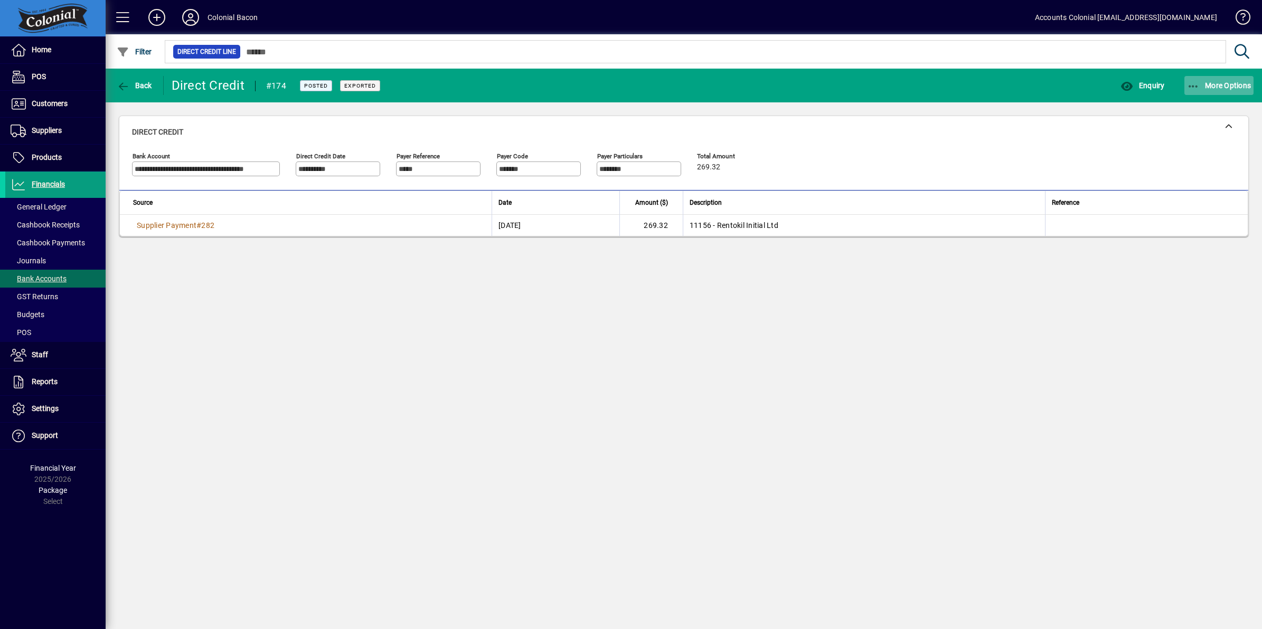
click at [1192, 86] on icon "button" at bounding box center [1193, 86] width 13 height 11
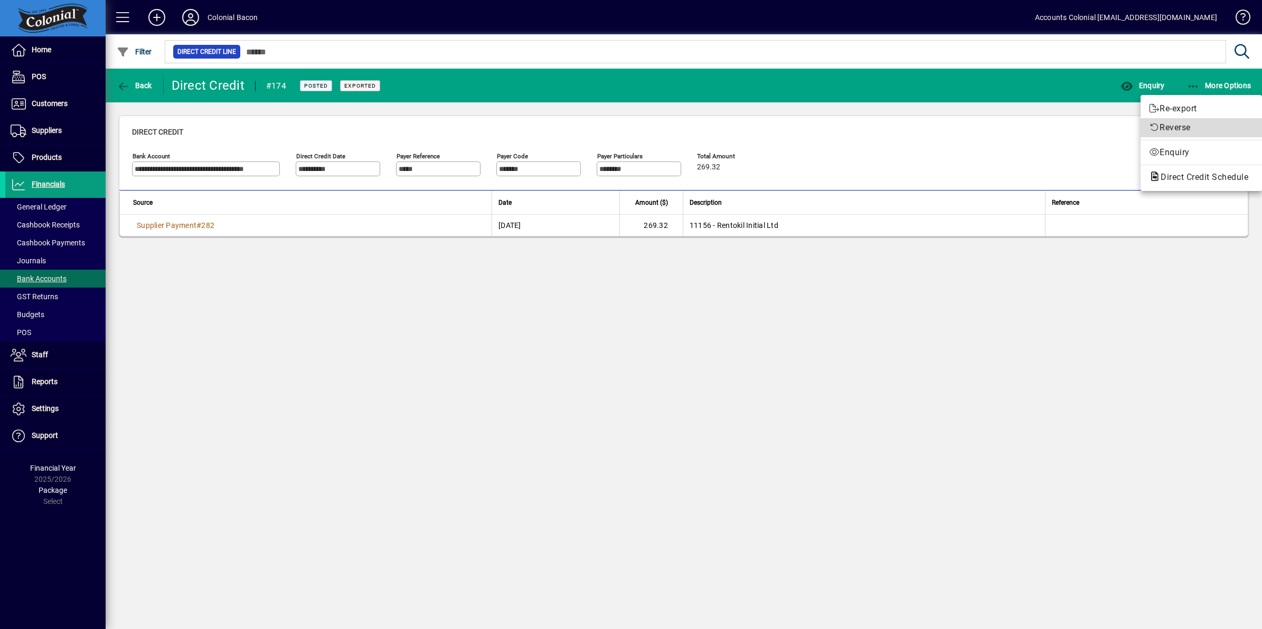
click at [1187, 122] on span "Reverse" at bounding box center [1201, 127] width 105 height 13
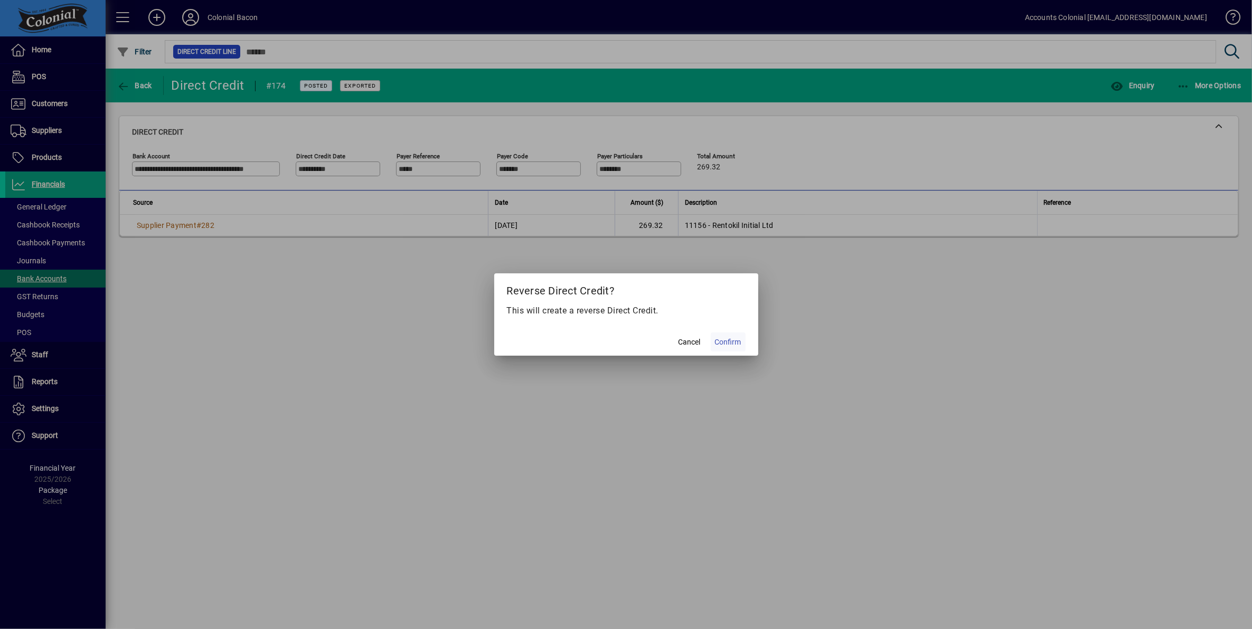
click at [736, 338] on span "Confirm" at bounding box center [728, 342] width 26 height 11
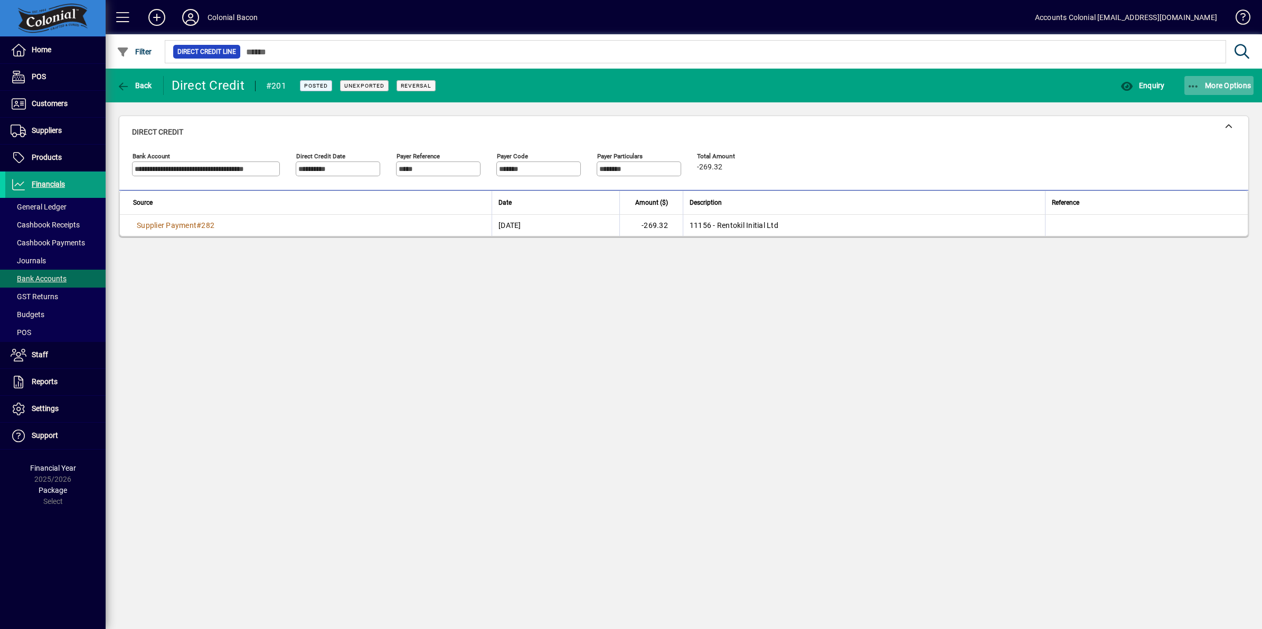
click at [1195, 87] on icon "button" at bounding box center [1193, 86] width 13 height 11
click at [143, 83] on div at bounding box center [631, 314] width 1262 height 629
click at [144, 83] on span "Back" at bounding box center [134, 85] width 35 height 8
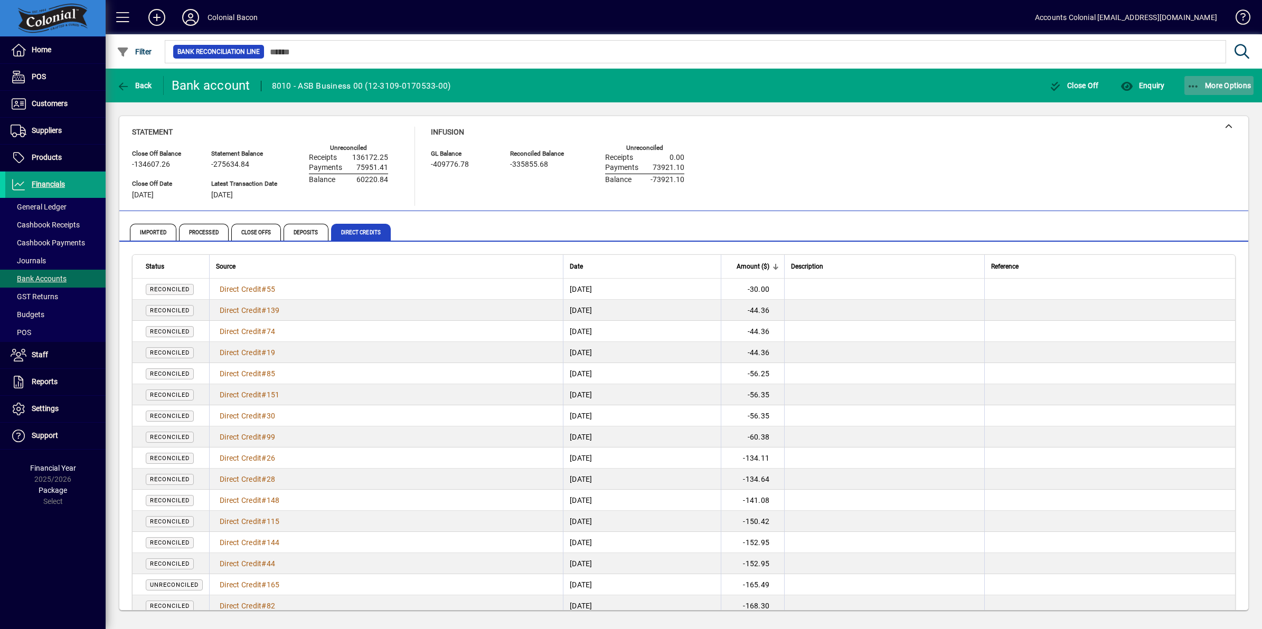
click at [1189, 82] on icon "button" at bounding box center [1193, 86] width 13 height 11
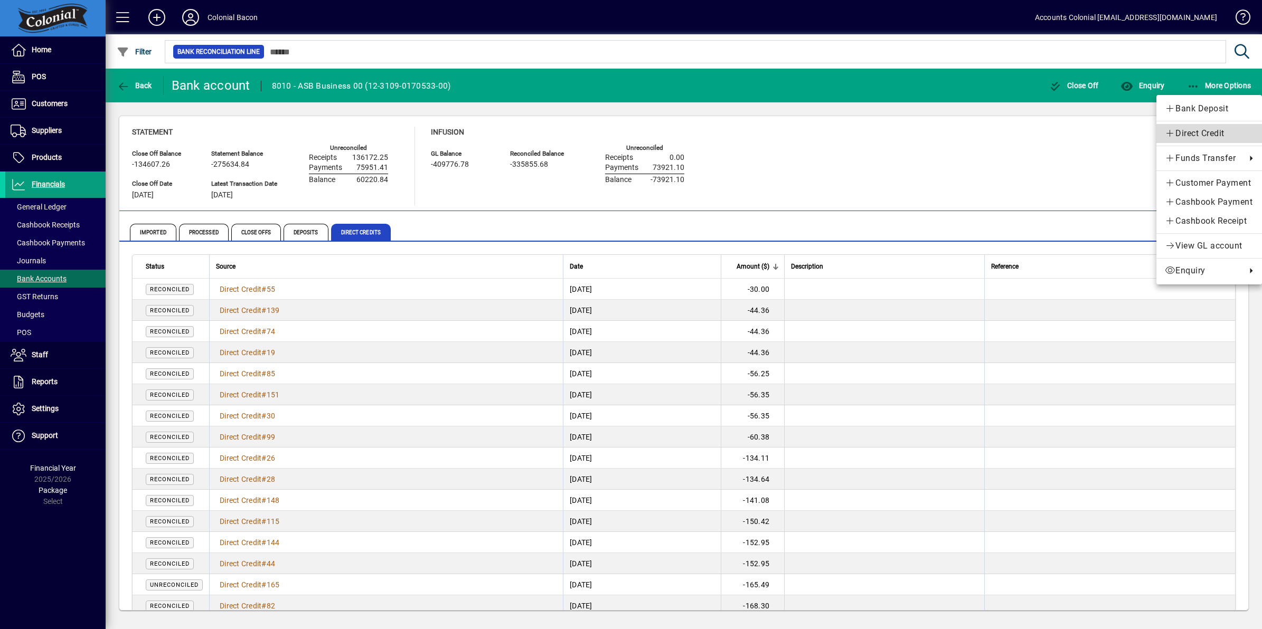
click at [1199, 132] on span "Direct Credit" at bounding box center [1208, 133] width 89 height 13
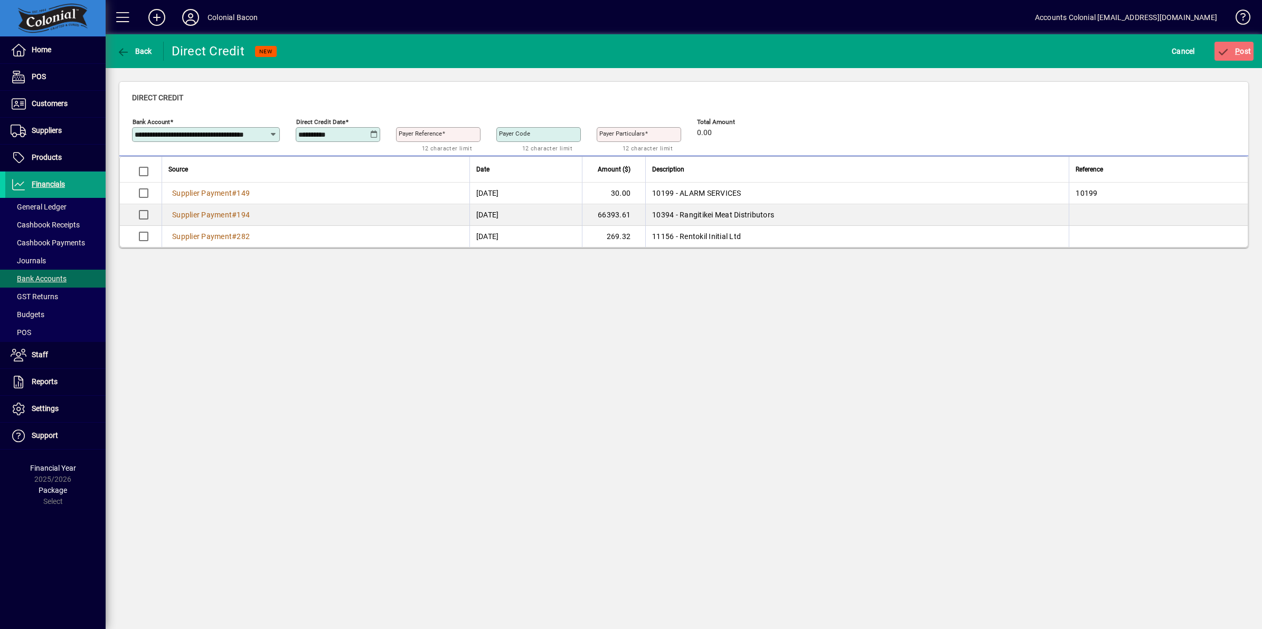
click at [372, 135] on icon at bounding box center [374, 134] width 8 height 8
click at [330, 230] on span "1" at bounding box center [331, 229] width 19 height 19
type input "**********"
click at [423, 136] on mat-label "Payer Reference" at bounding box center [420, 133] width 43 height 7
click at [423, 136] on input "Payer Reference" at bounding box center [439, 134] width 81 height 8
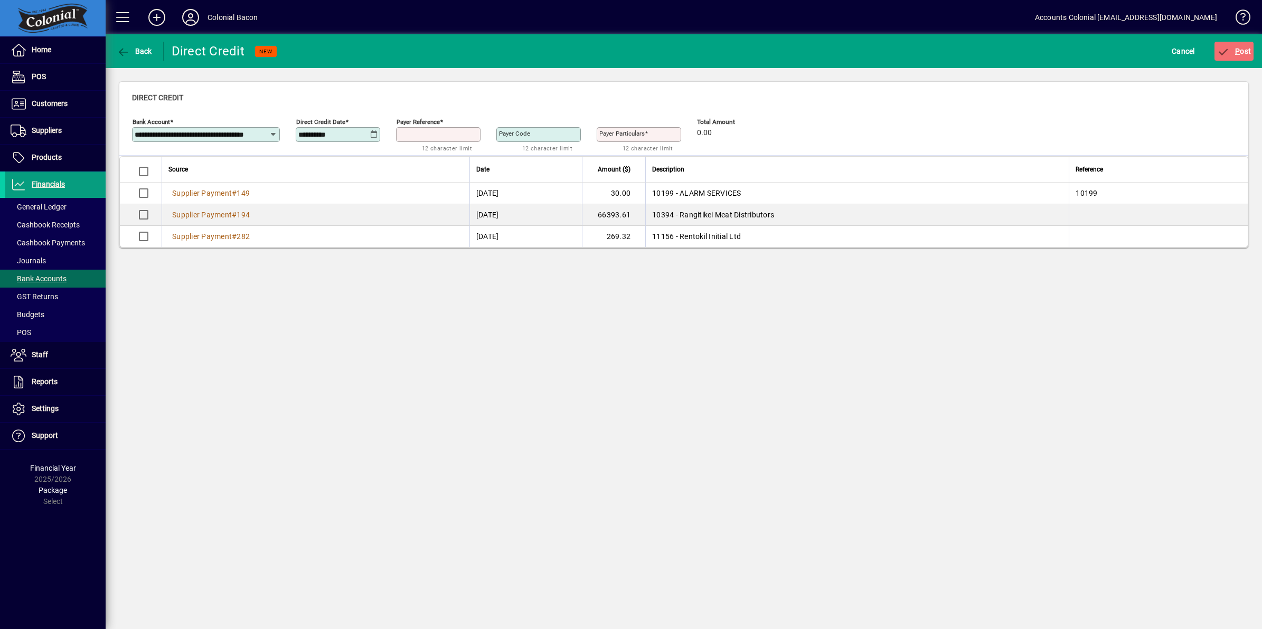
click at [423, 136] on input "Payer Reference" at bounding box center [439, 134] width 81 height 8
type input "***"
click at [1235, 51] on span "P" at bounding box center [1237, 51] width 5 height 8
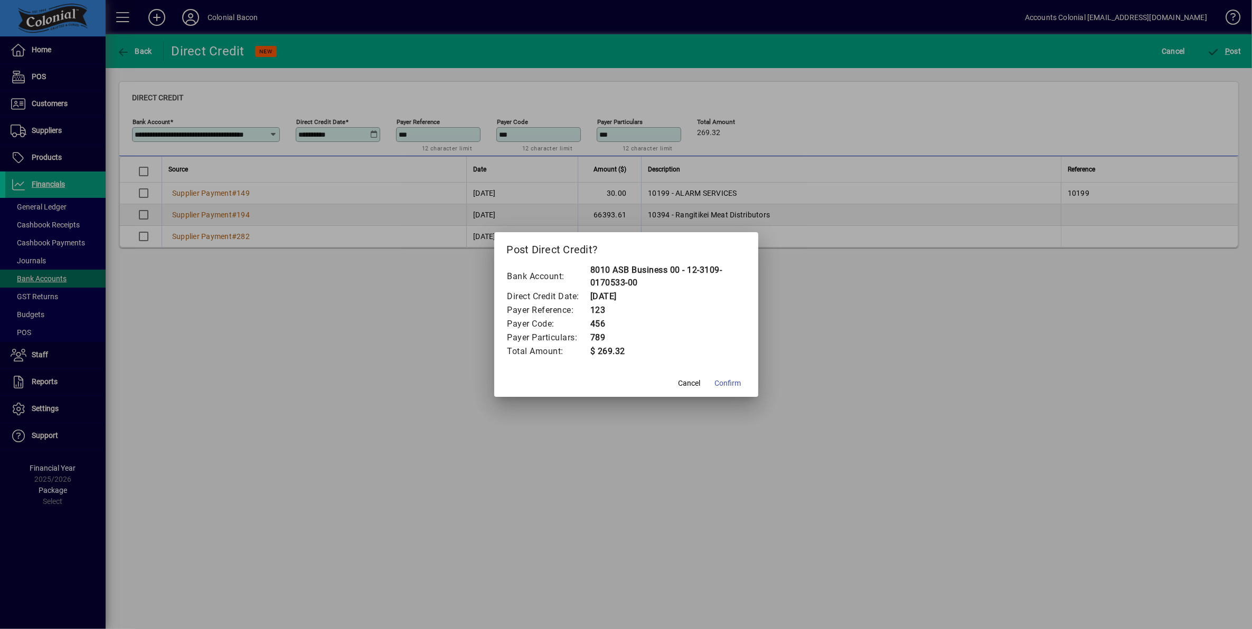
click at [739, 384] on span "Confirm" at bounding box center [728, 383] width 26 height 11
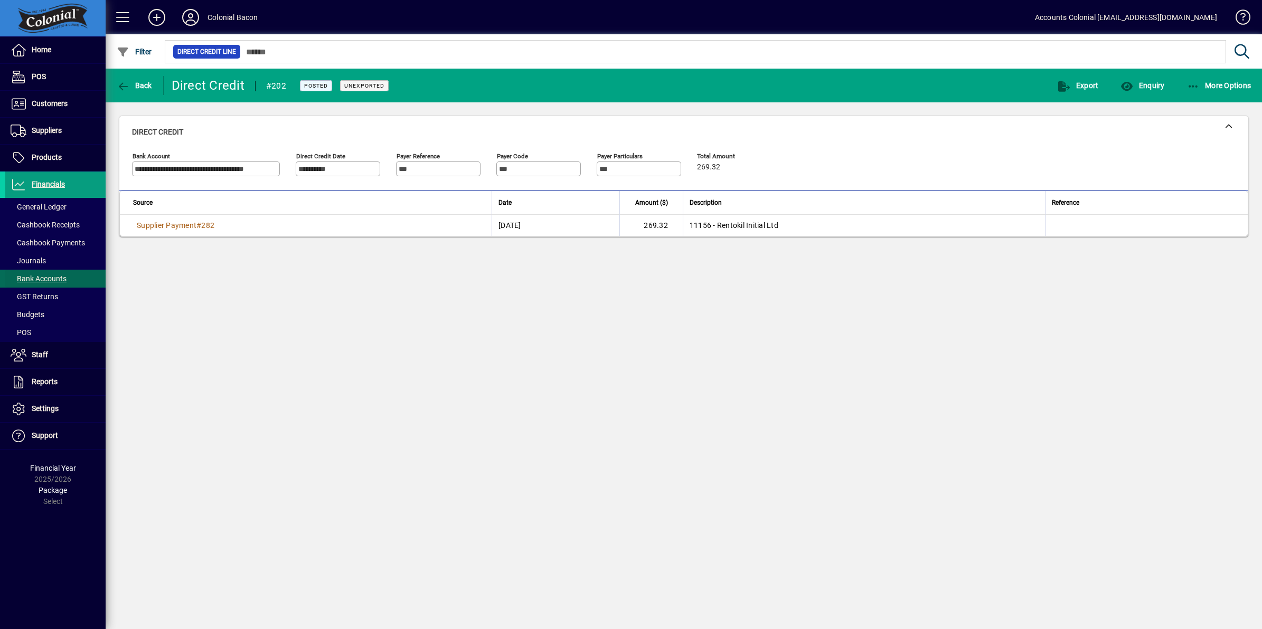
click at [48, 278] on span "Bank Accounts" at bounding box center [39, 278] width 56 height 8
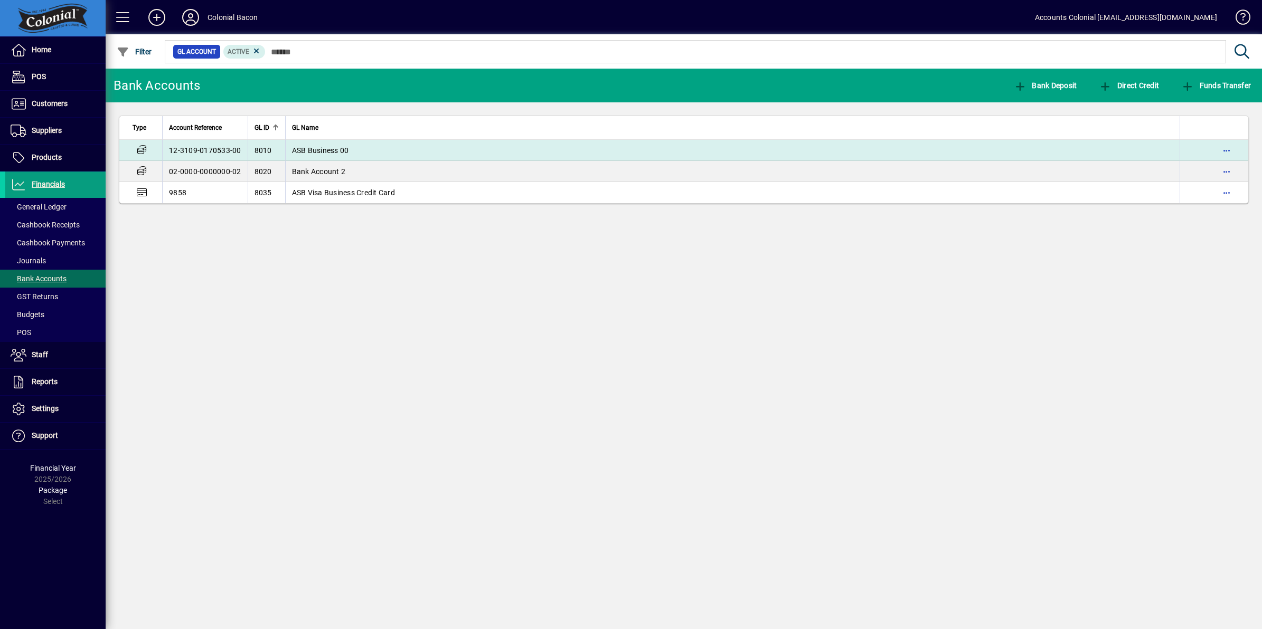
click at [332, 152] on span "ASB Business 00" at bounding box center [320, 150] width 57 height 8
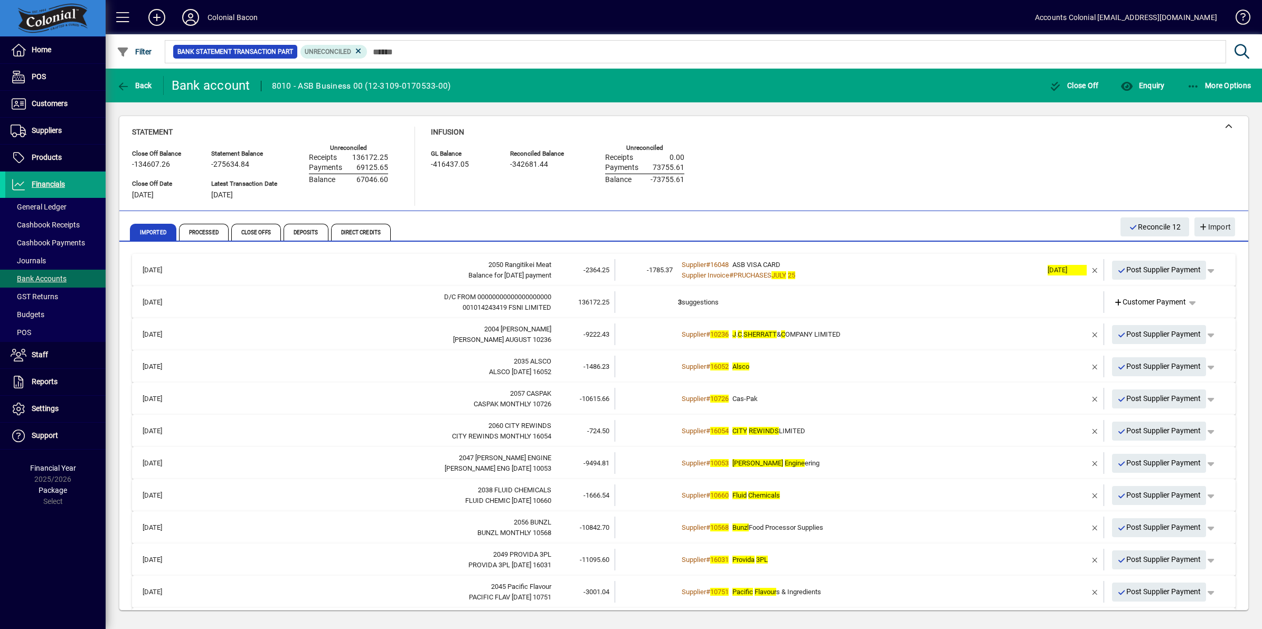
click at [932, 335] on div "Supplier # 10236 [PERSON_NAME] & C OMPANY LIMITED" at bounding box center [860, 334] width 364 height 11
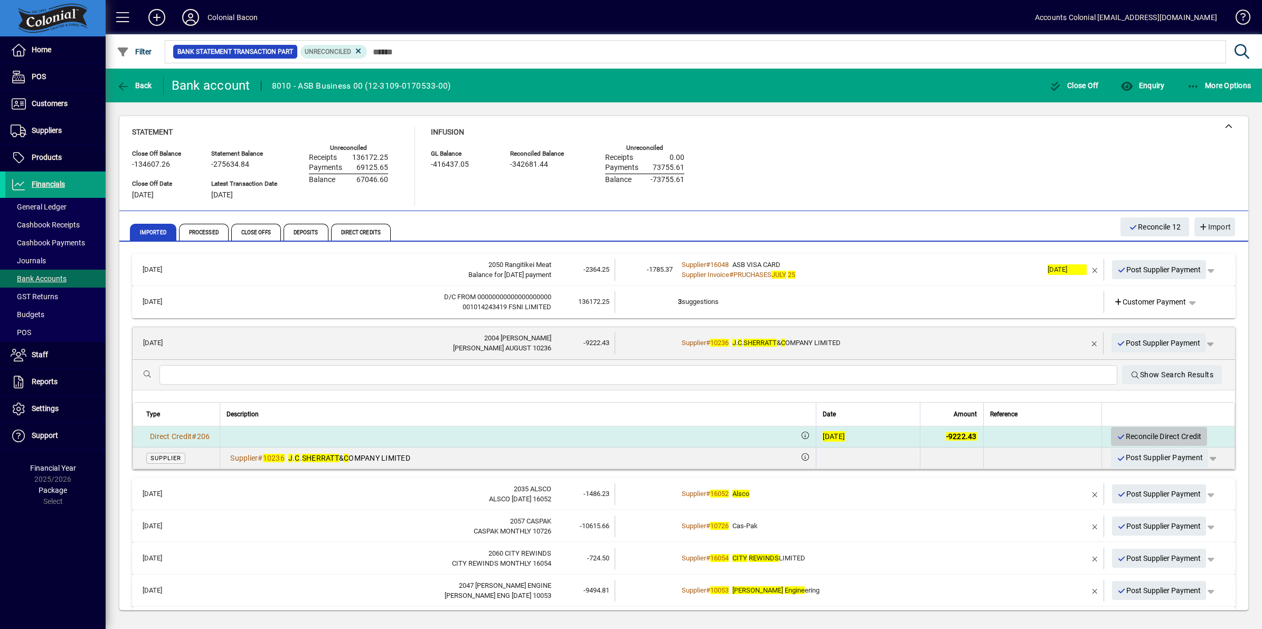
click at [1121, 436] on span "Reconcile Direct Credit" at bounding box center [1158, 436] width 85 height 17
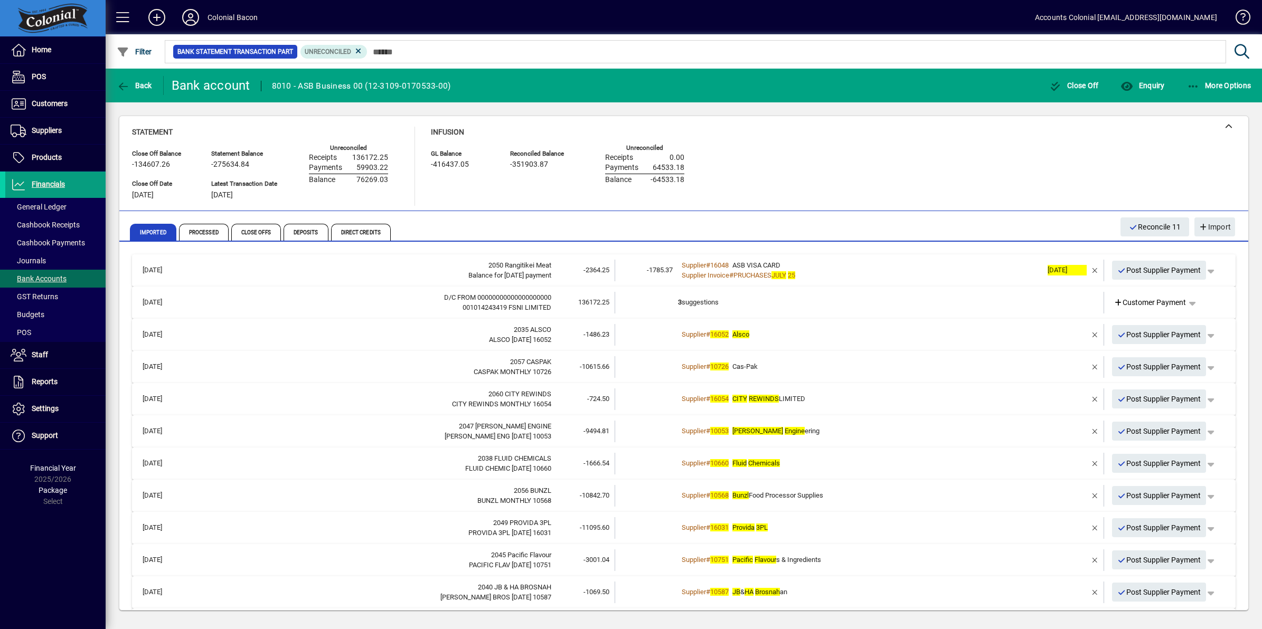
click at [775, 339] on td "Supplier # 16052 [GEOGRAPHIC_DATA]" at bounding box center [860, 335] width 364 height 22
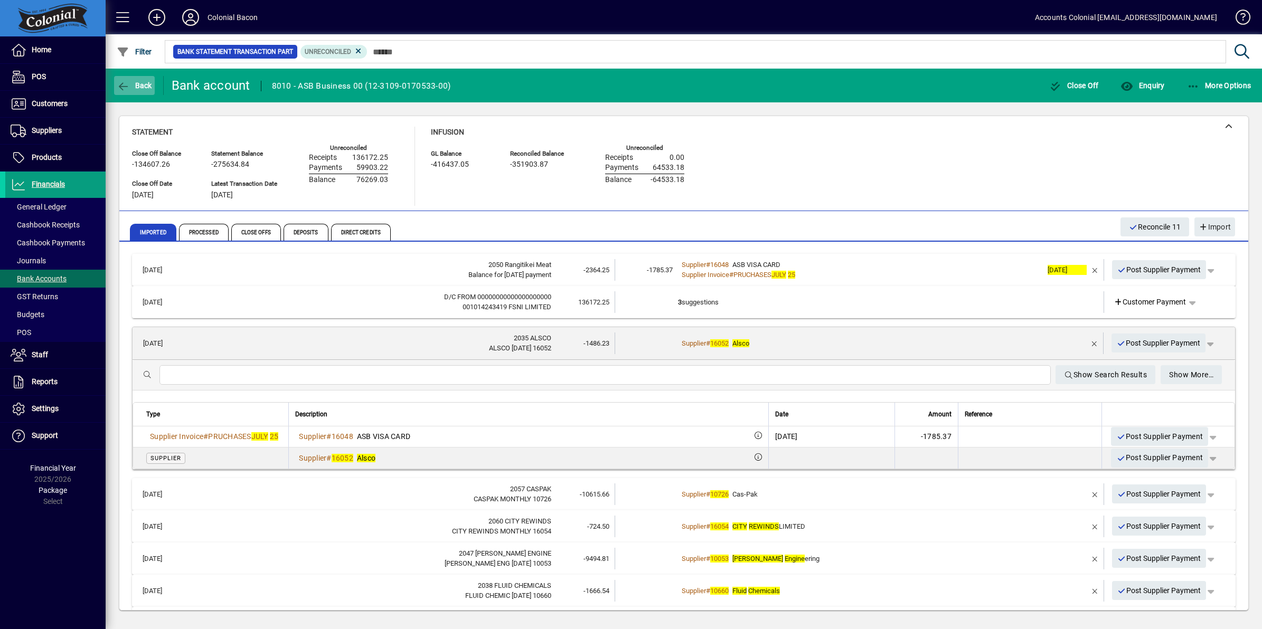
click at [130, 83] on span "Back" at bounding box center [134, 85] width 35 height 8
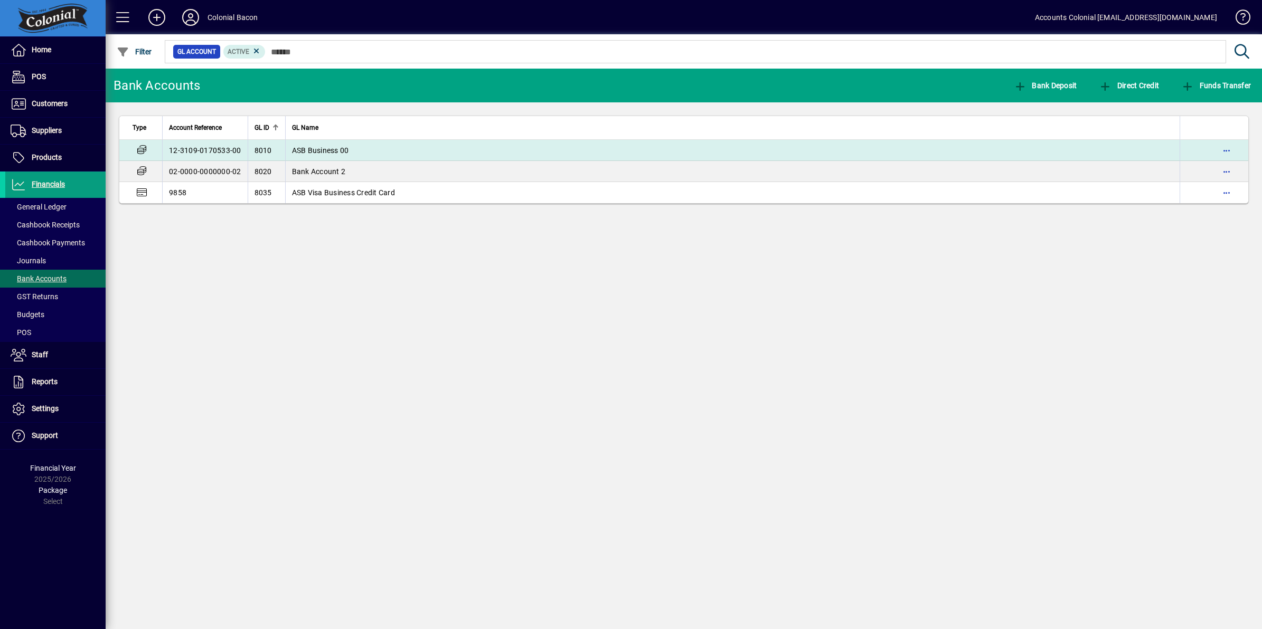
click at [328, 154] on span "ASB Business 00" at bounding box center [320, 150] width 57 height 8
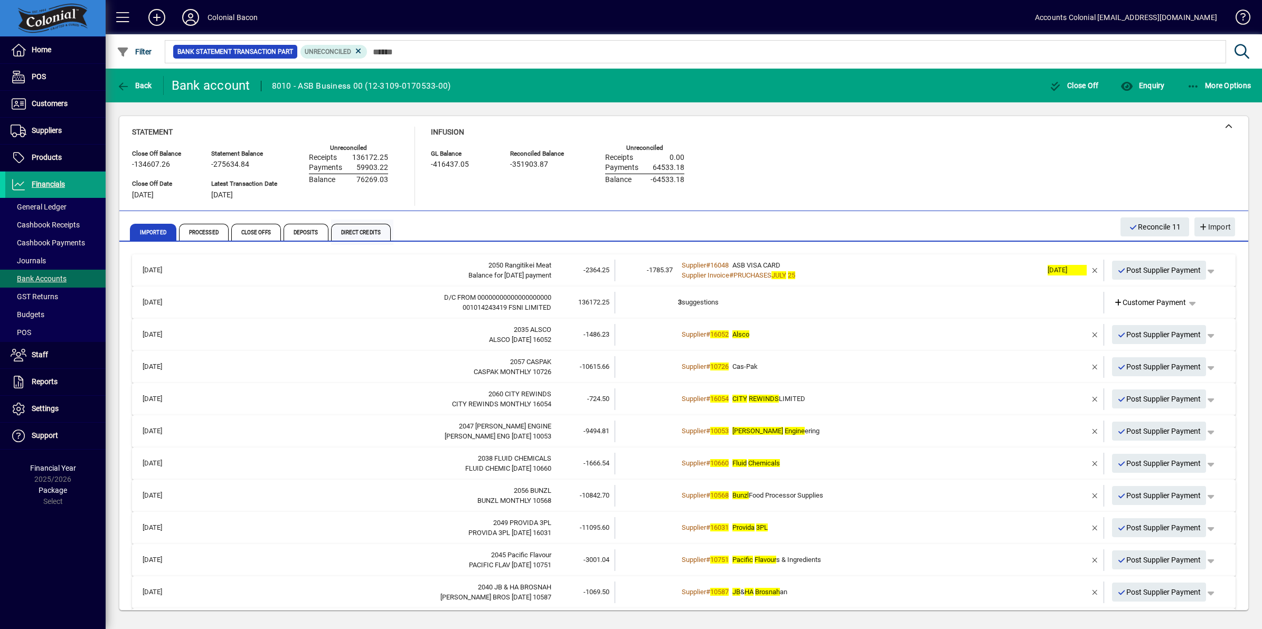
click at [338, 232] on span "Direct Credits" at bounding box center [361, 232] width 60 height 17
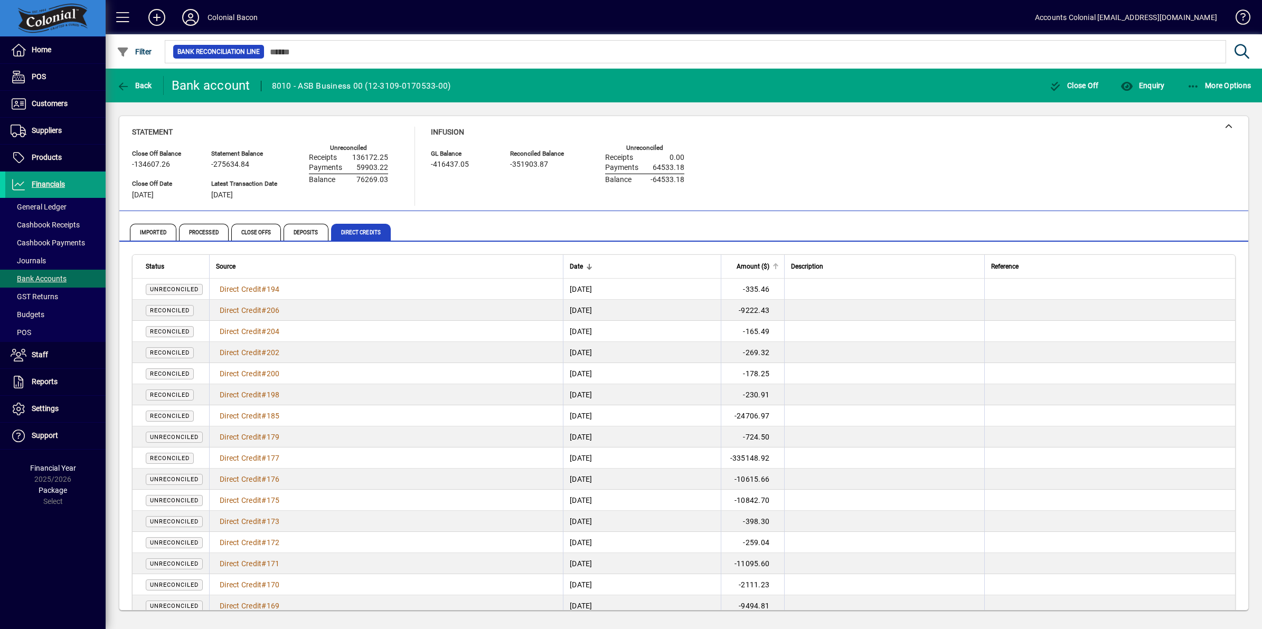
click at [769, 268] on span "Amount ($)" at bounding box center [752, 267] width 33 height 12
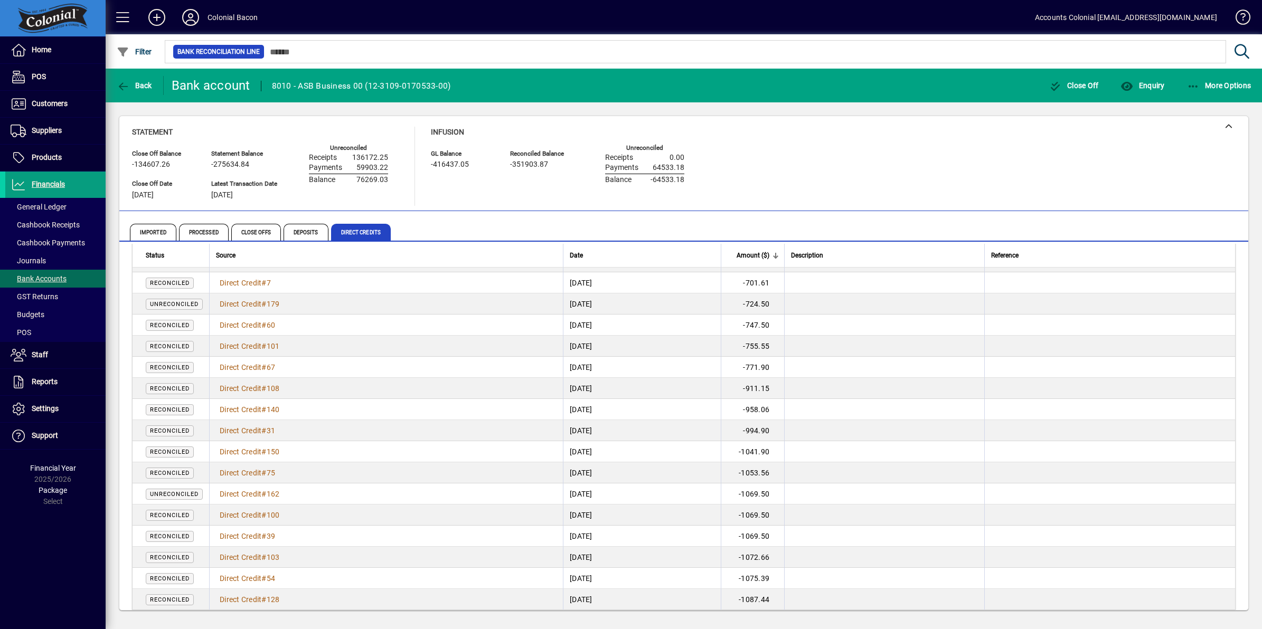
scroll to position [1423, 0]
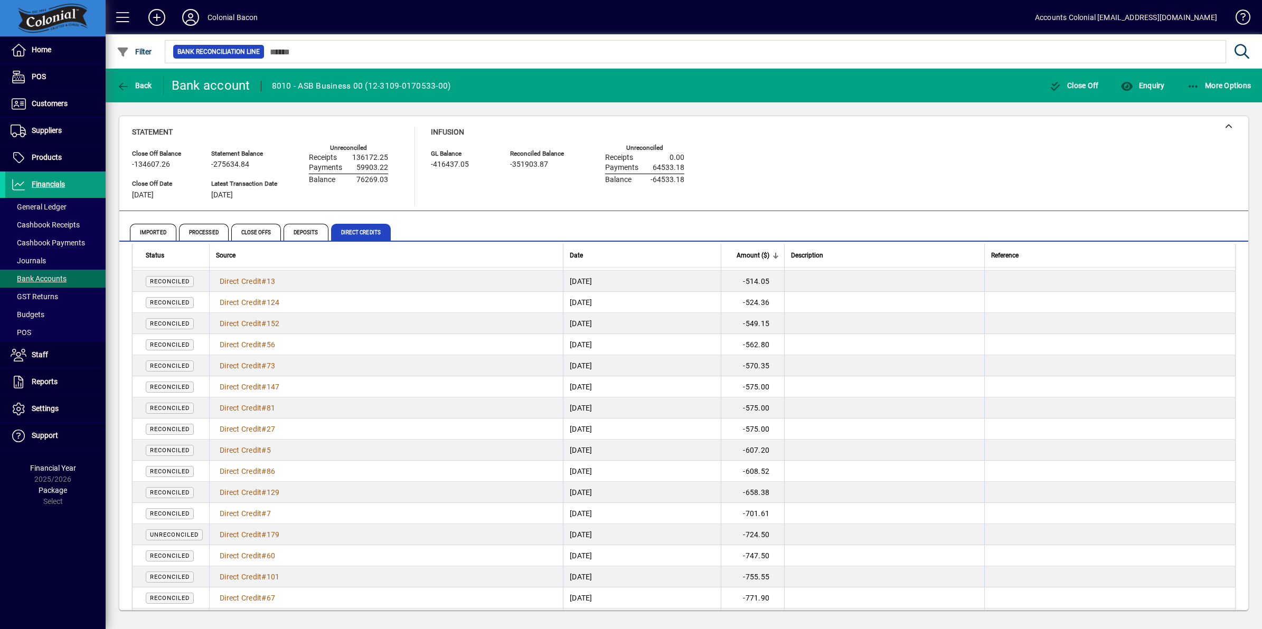
click at [769, 255] on span "Amount ($)" at bounding box center [752, 256] width 33 height 12
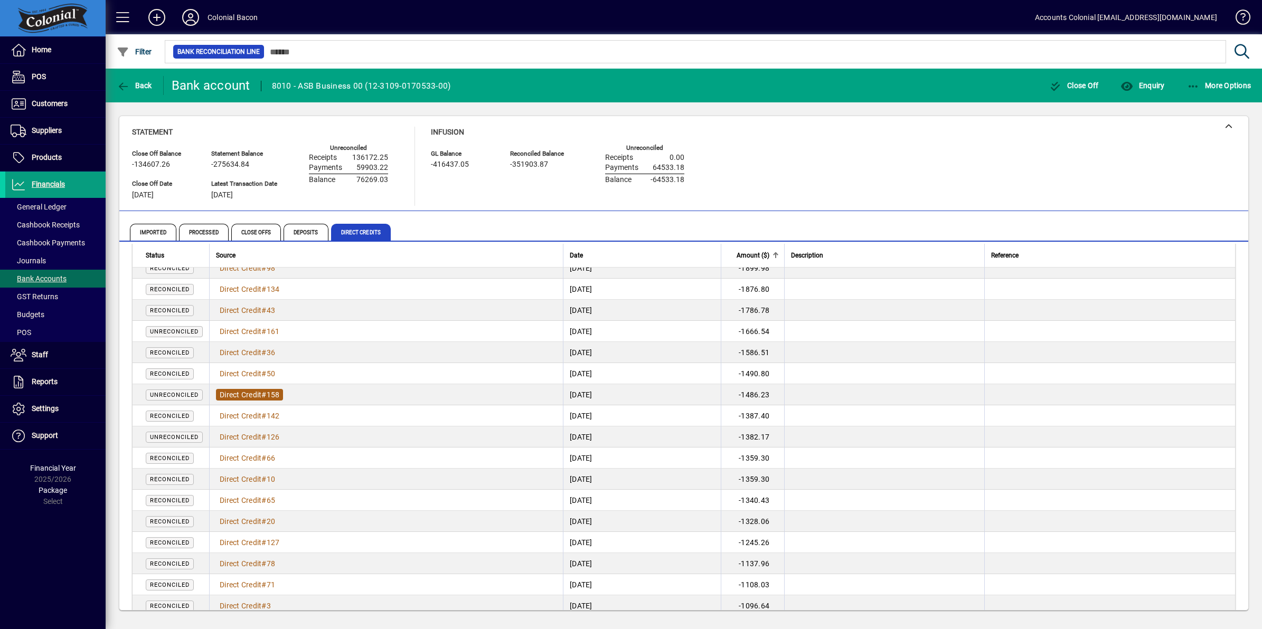
click at [252, 393] on span "Direct Credit" at bounding box center [241, 395] width 42 height 8
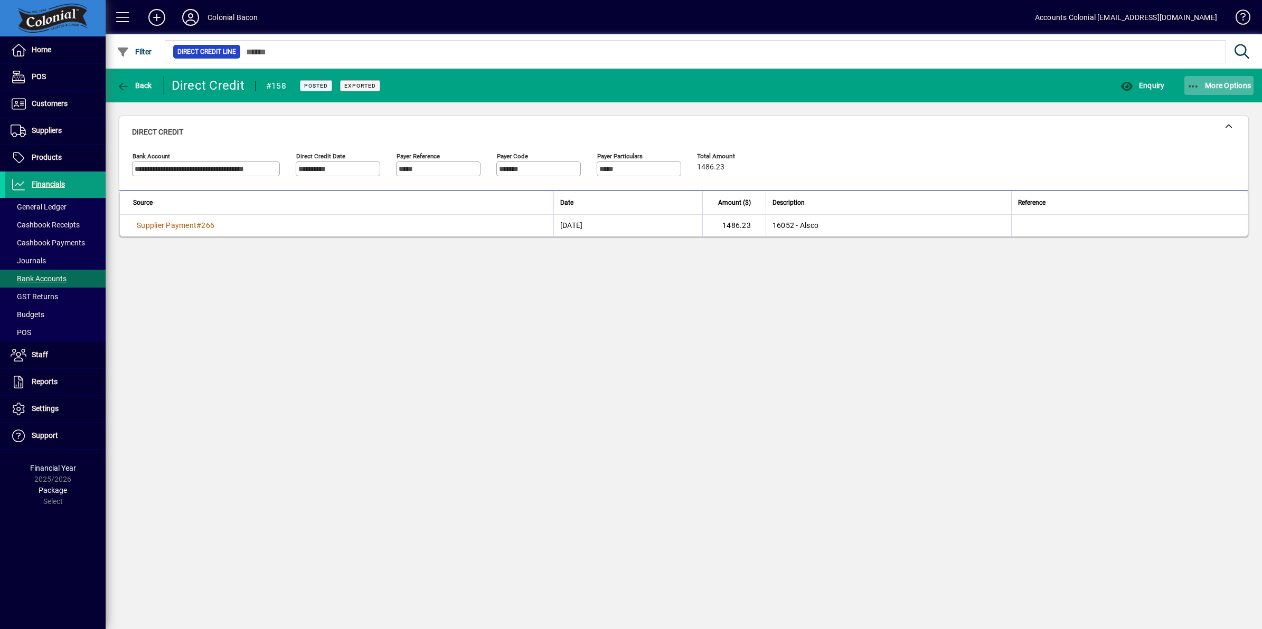
click at [1191, 88] on icon "button" at bounding box center [1193, 86] width 13 height 11
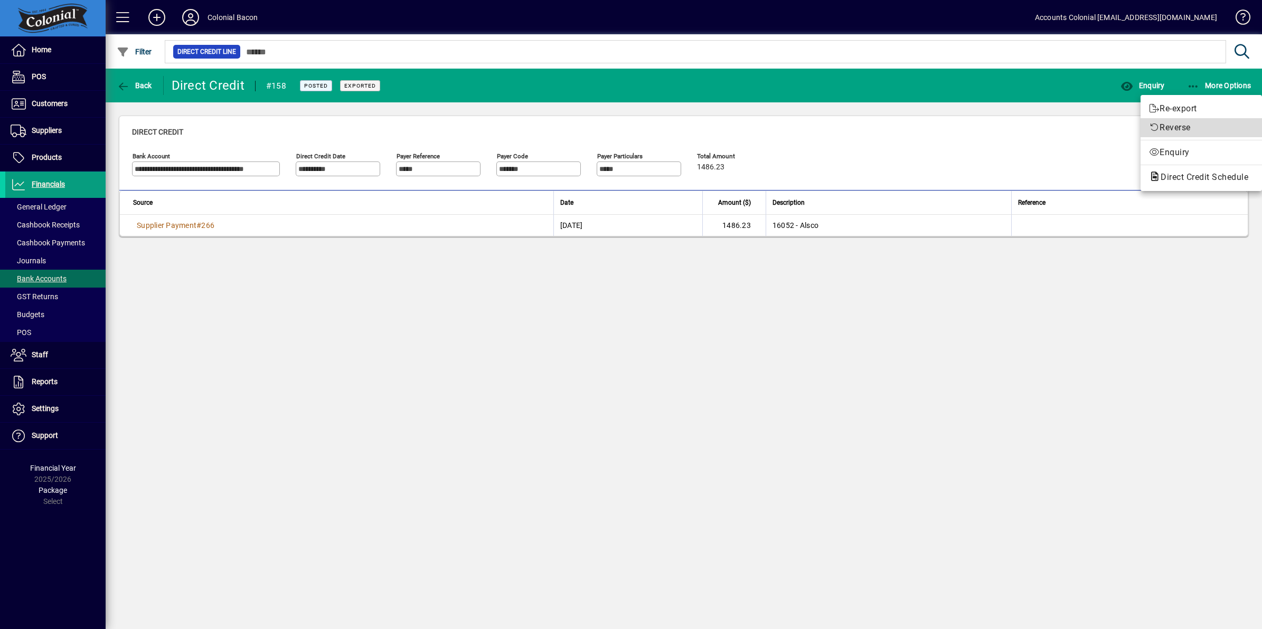
click at [1179, 128] on span "Reverse" at bounding box center [1201, 127] width 105 height 13
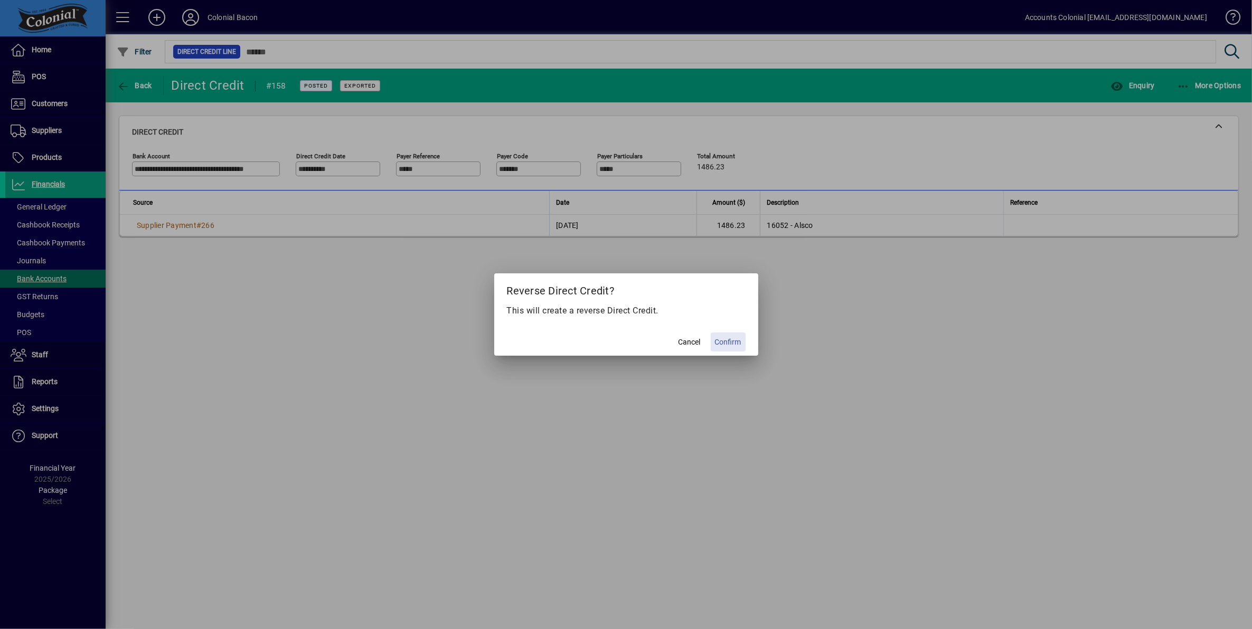
click at [726, 342] on span "Confirm" at bounding box center [728, 342] width 26 height 11
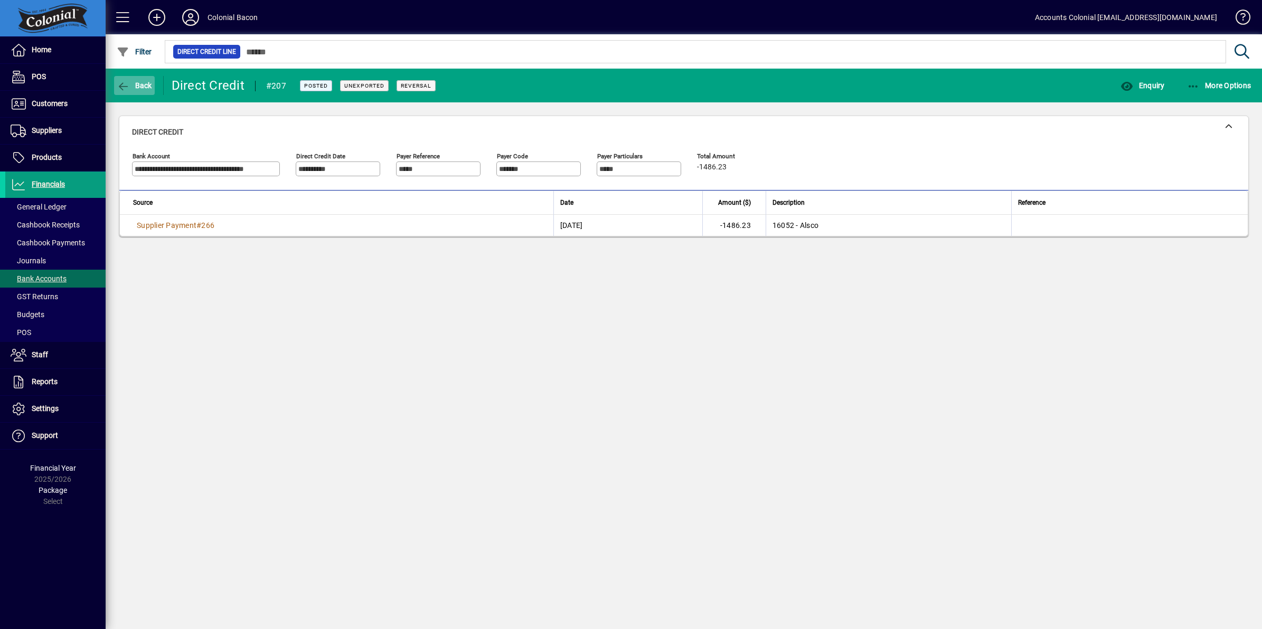
click at [140, 86] on span "Back" at bounding box center [134, 85] width 35 height 8
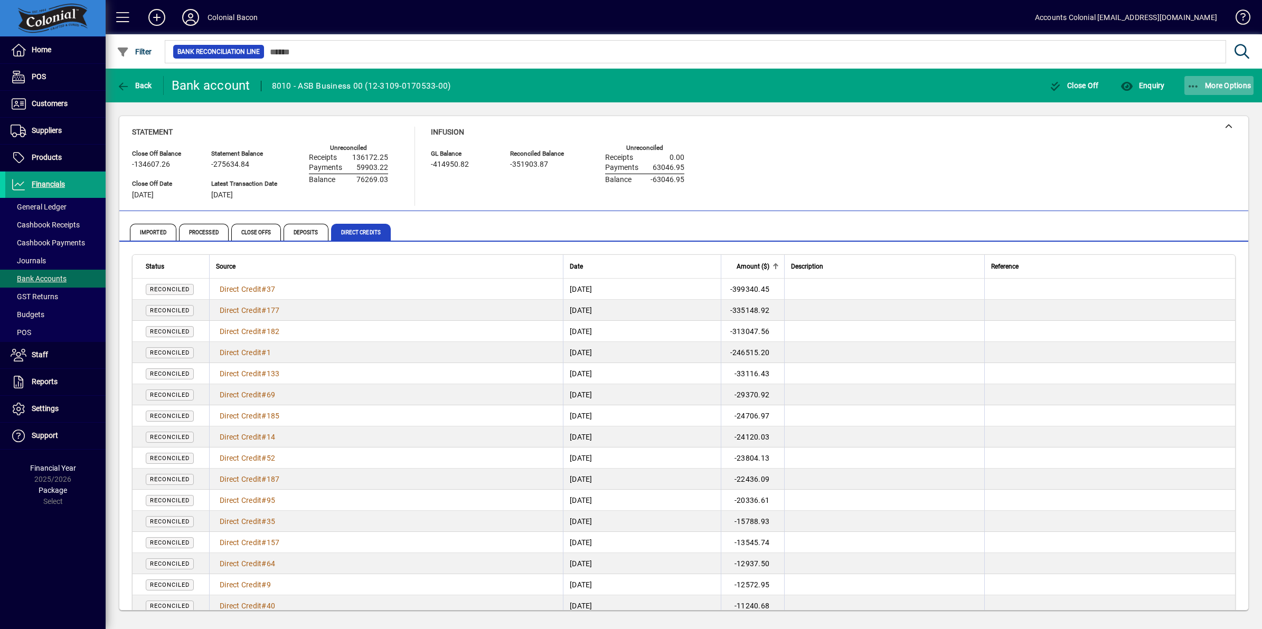
click at [1188, 83] on icon "button" at bounding box center [1193, 86] width 13 height 11
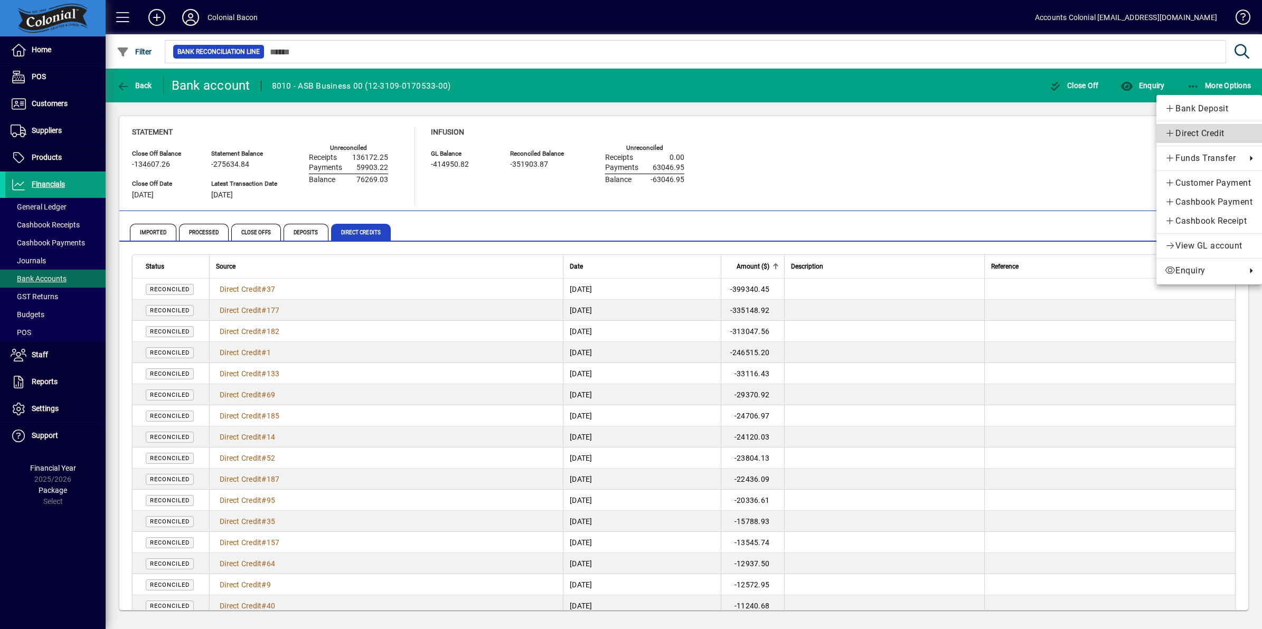
click at [1194, 133] on span "Direct Credit" at bounding box center [1208, 133] width 89 height 13
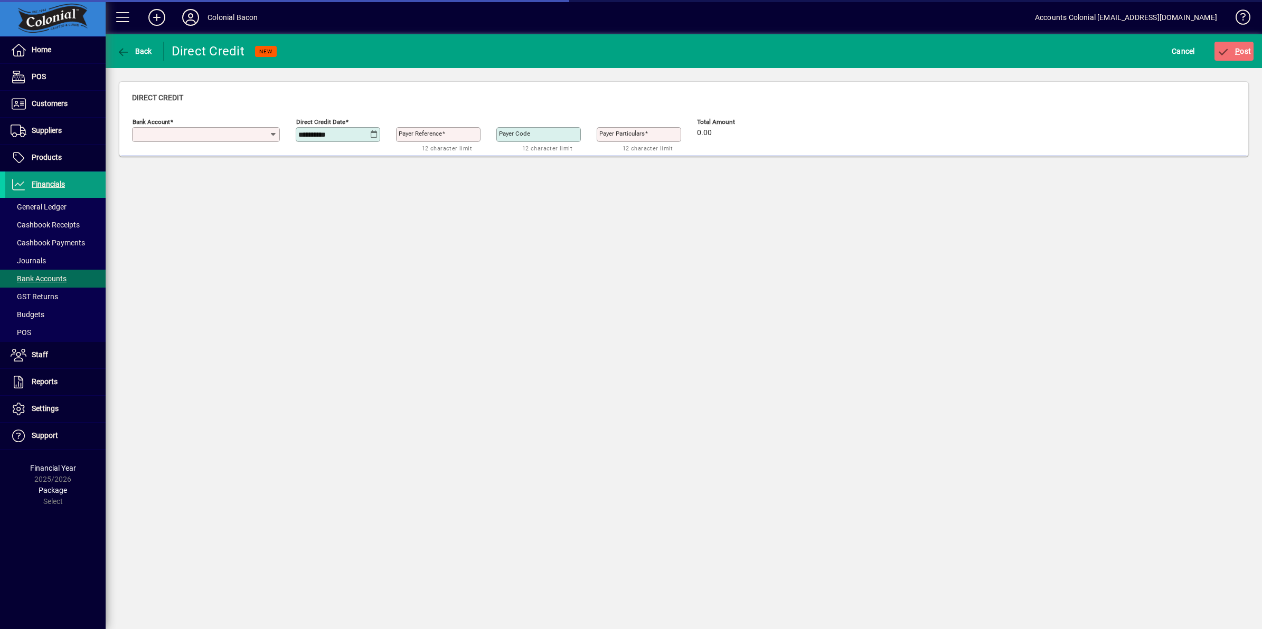
type input "**********"
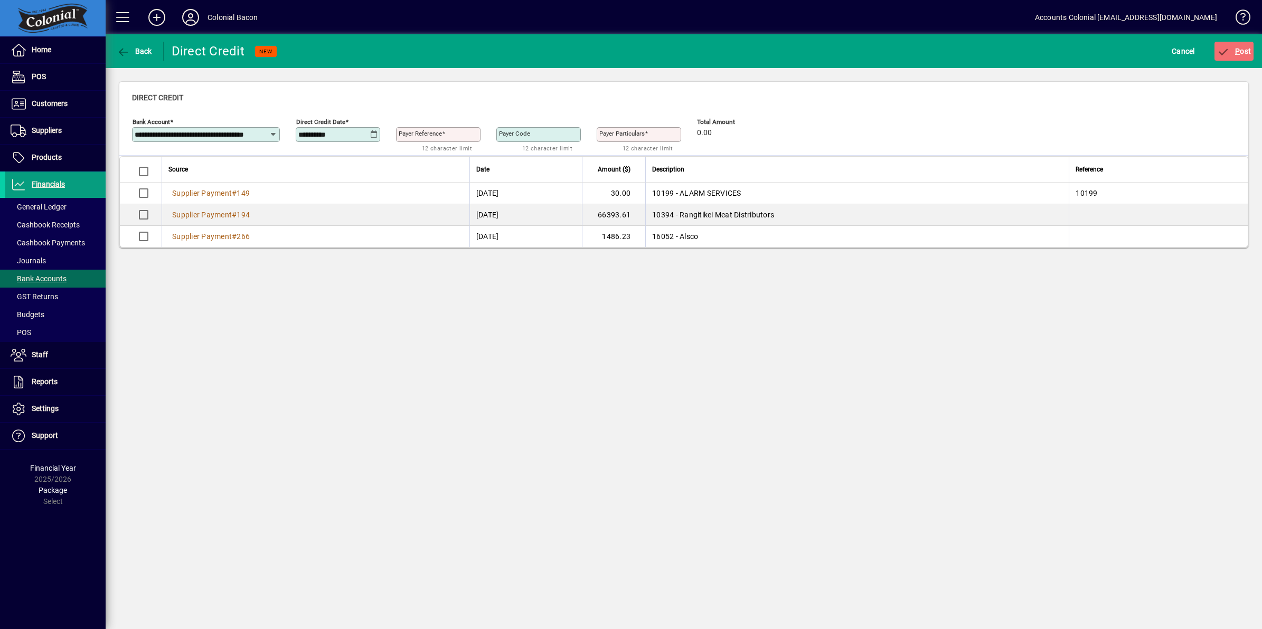
click at [371, 134] on icon at bounding box center [374, 134] width 8 height 8
click at [334, 229] on span "1" at bounding box center [331, 229] width 19 height 19
type input "**********"
click at [421, 136] on mat-label "Payer Reference" at bounding box center [420, 133] width 43 height 7
click at [421, 136] on input "Payer Reference" at bounding box center [439, 134] width 81 height 8
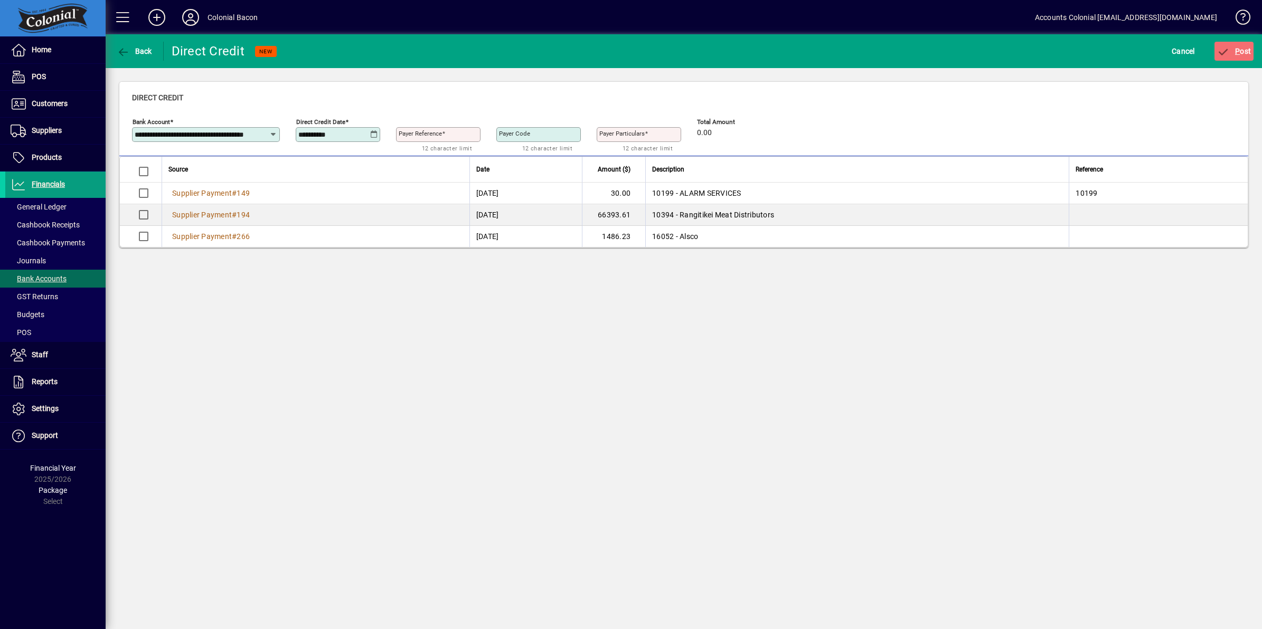
click at [421, 136] on input "Payer Reference" at bounding box center [439, 134] width 81 height 8
type input "***"
click at [1242, 45] on span "submit" at bounding box center [1234, 51] width 40 height 25
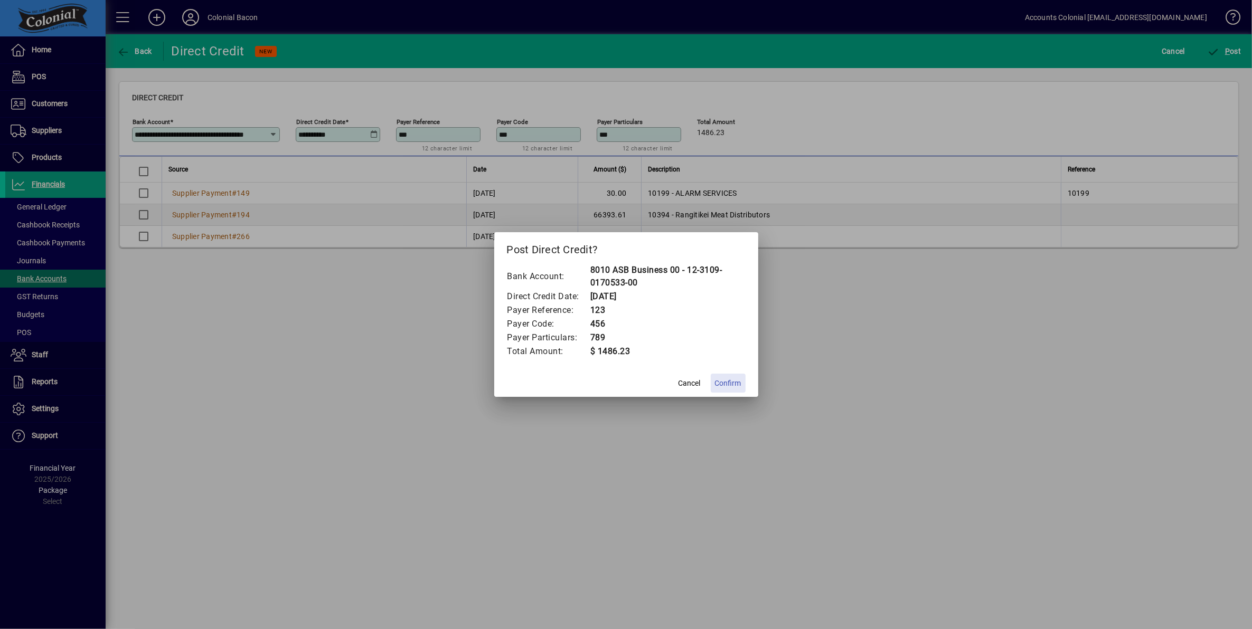
click at [724, 383] on span "Confirm" at bounding box center [728, 383] width 26 height 11
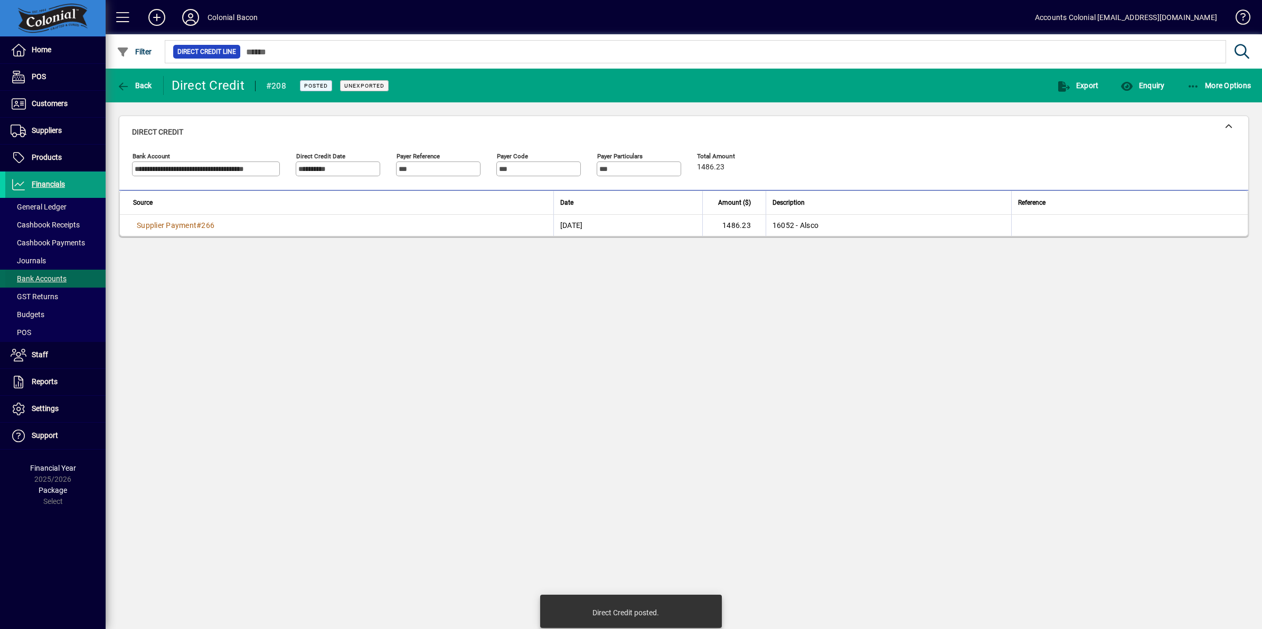
click at [44, 281] on span "Bank Accounts" at bounding box center [39, 278] width 56 height 8
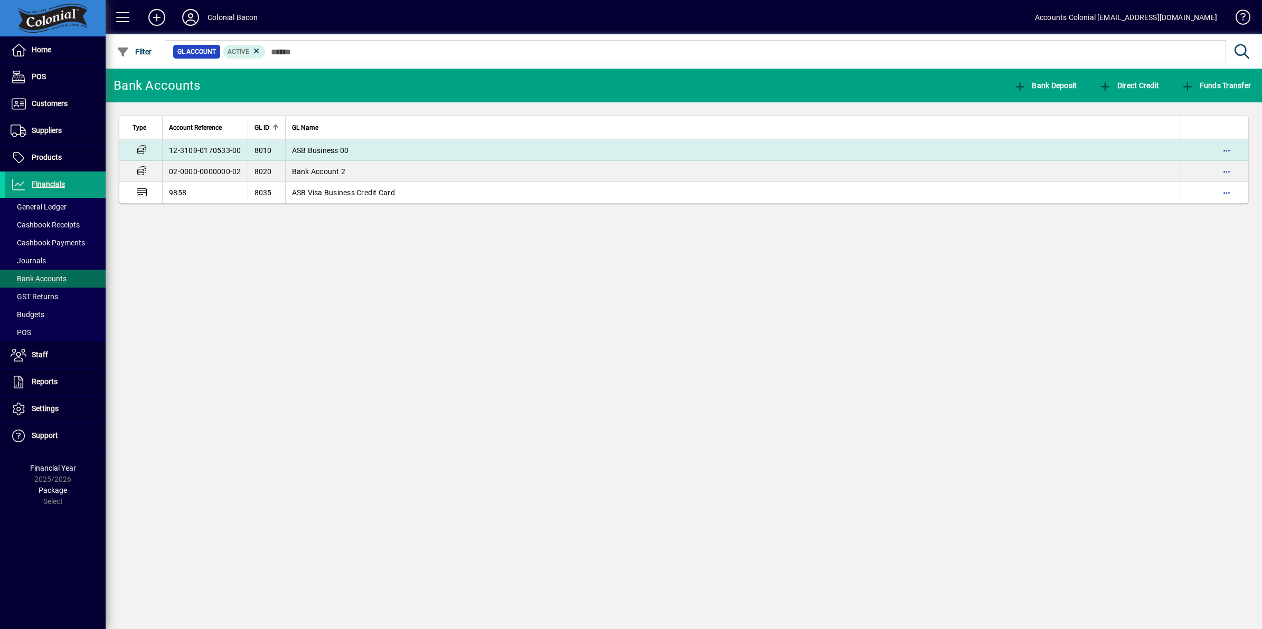
click at [330, 151] on span "ASB Business 00" at bounding box center [320, 150] width 57 height 8
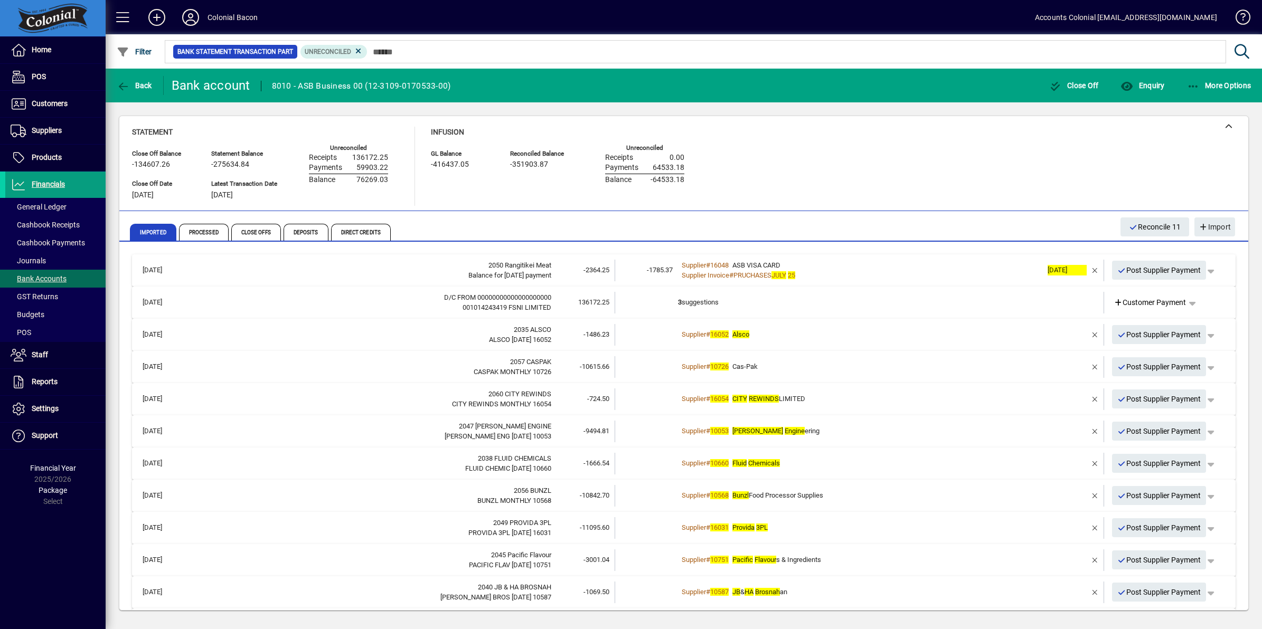
click at [742, 336] on em "Alsco" at bounding box center [740, 334] width 17 height 8
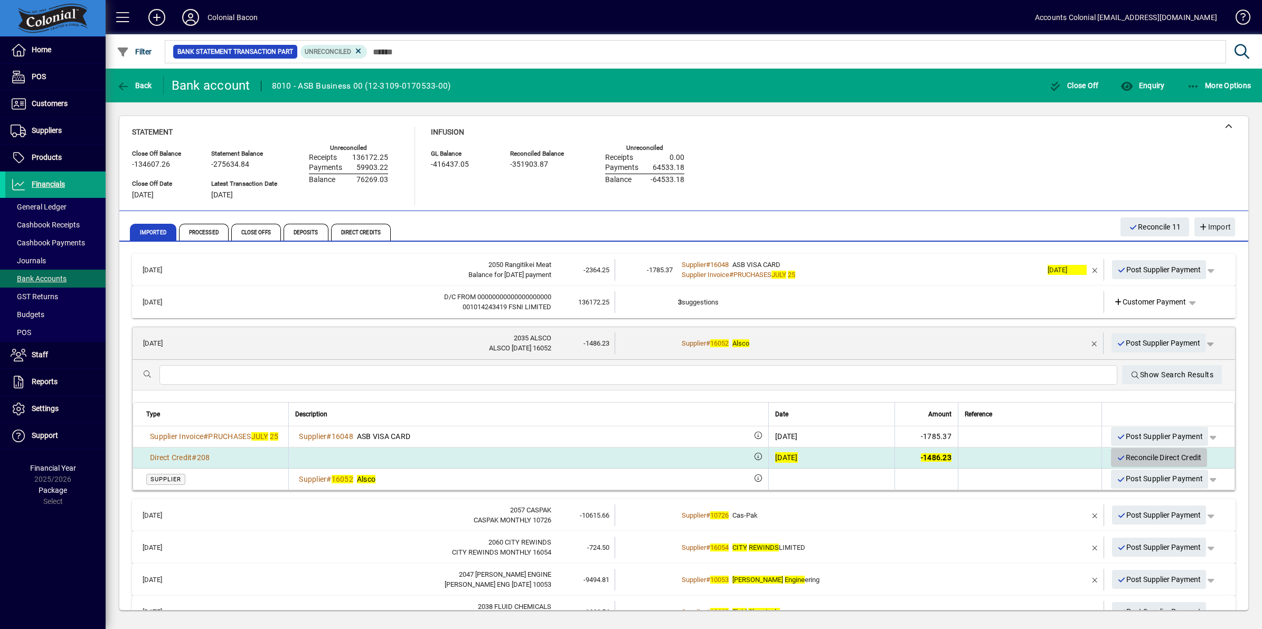
click at [1124, 457] on span "Reconcile Direct Credit" at bounding box center [1158, 457] width 85 height 17
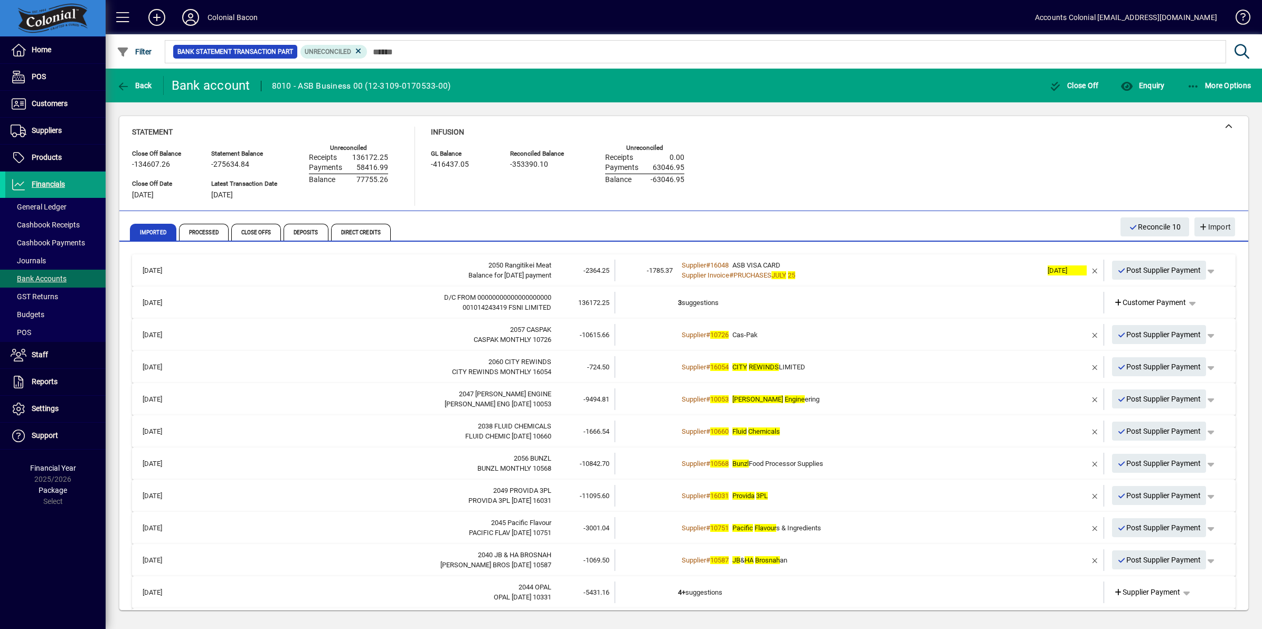
drag, startPoint x: 534, startPoint y: 338, endPoint x: 379, endPoint y: 333, distance: 154.7
click at [379, 333] on td "2057 CASPAK CASPAK MONTHLY 10726" at bounding box center [369, 335] width 364 height 22
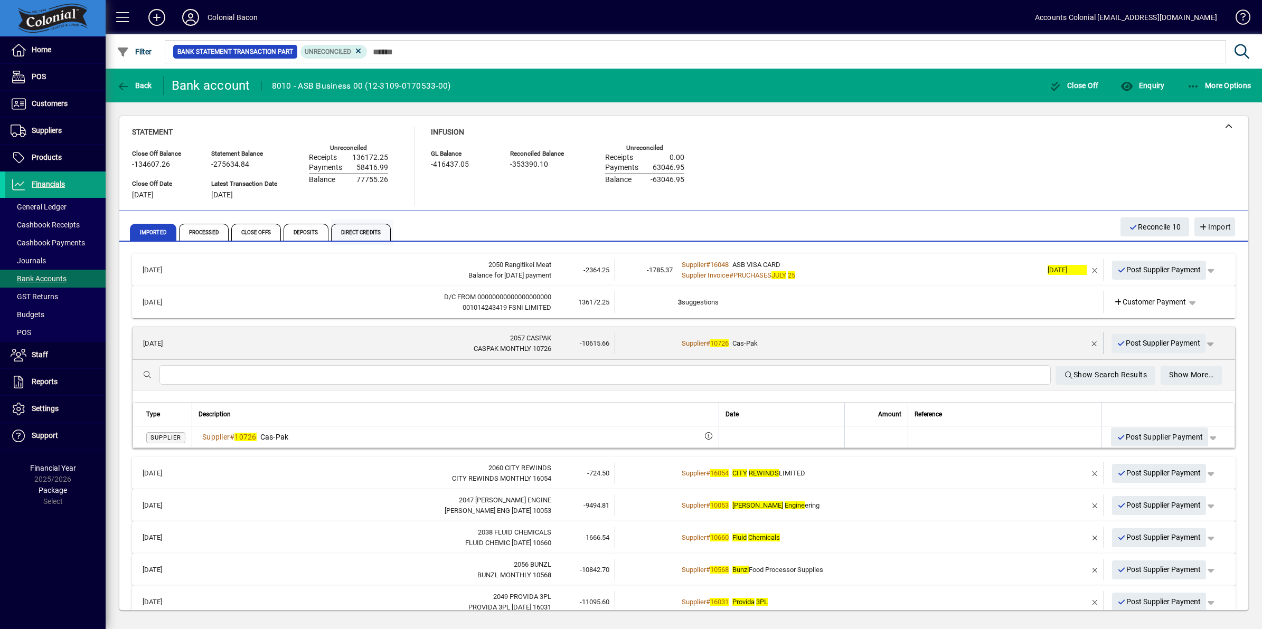
drag, startPoint x: 379, startPoint y: 333, endPoint x: 356, endPoint y: 231, distance: 104.4
click at [356, 231] on span "Direct Credits" at bounding box center [361, 232] width 60 height 17
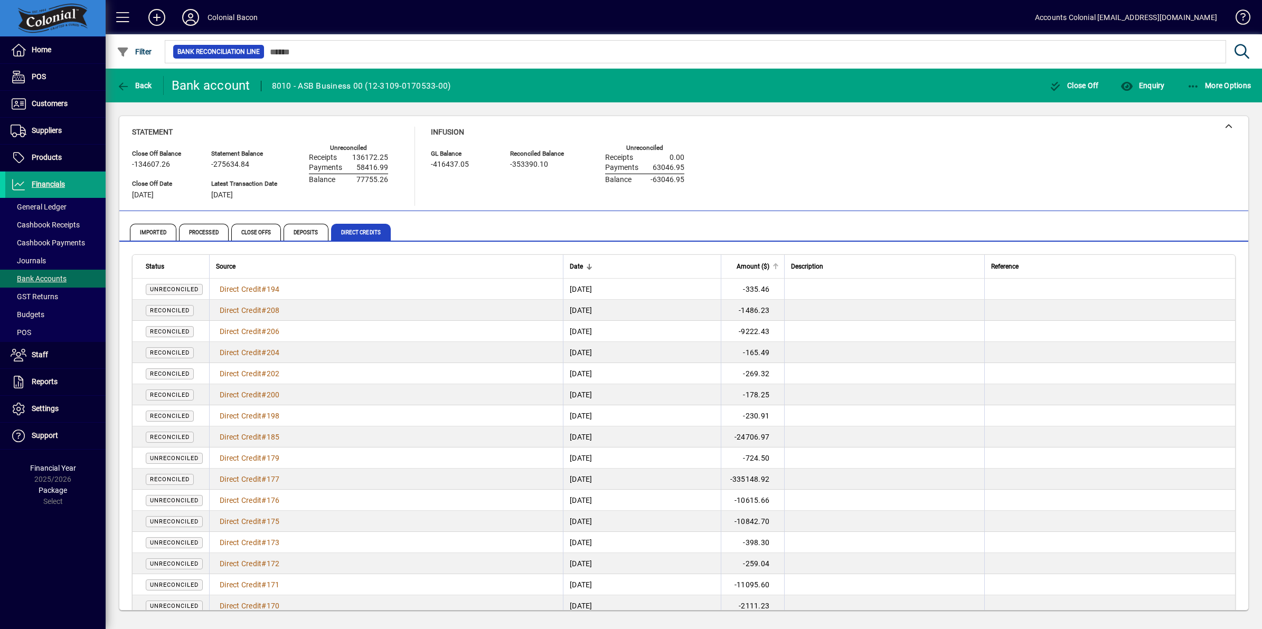
click at [769, 267] on span "Amount ($)" at bounding box center [752, 267] width 33 height 12
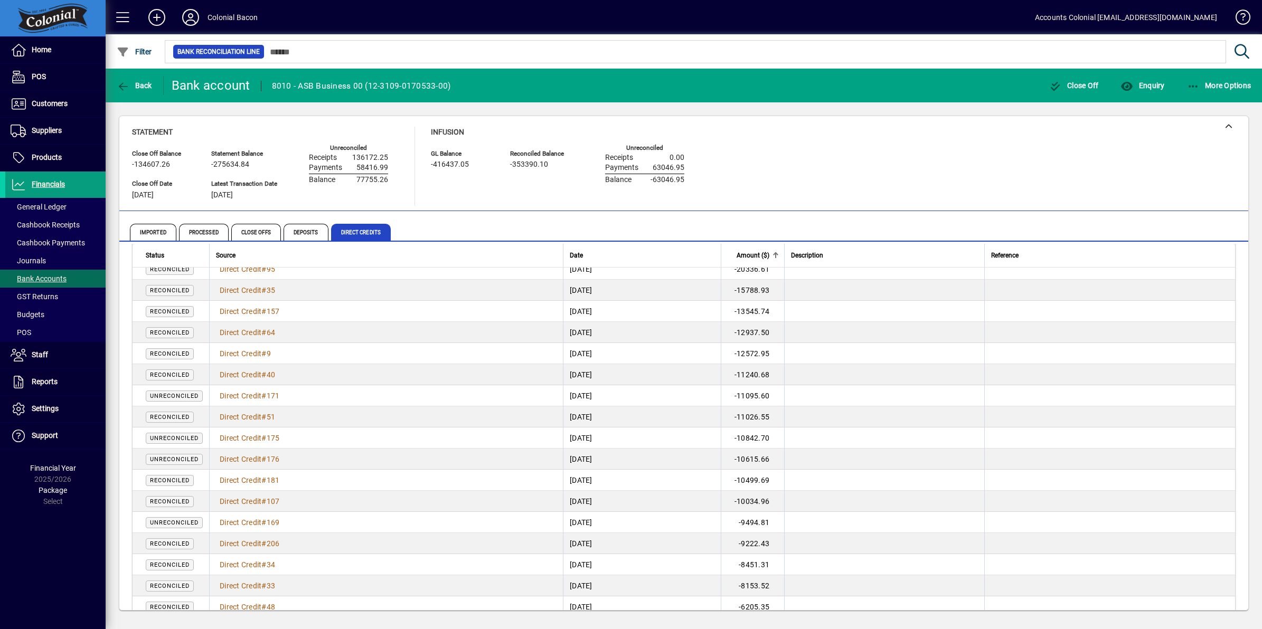
scroll to position [264, 0]
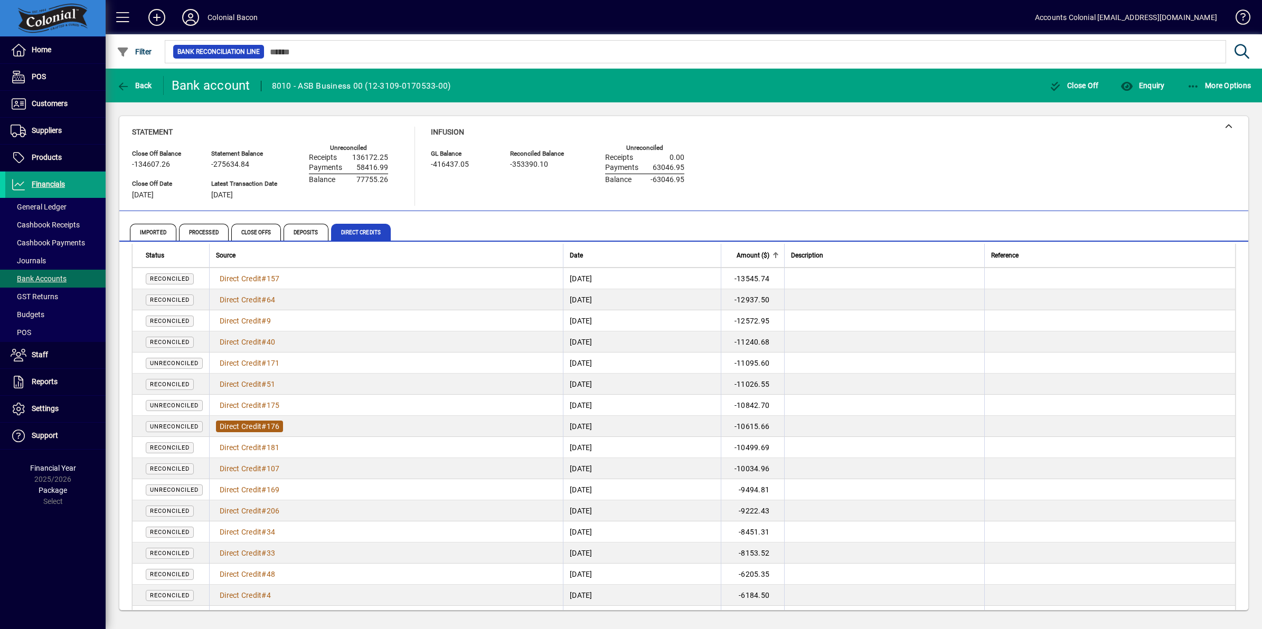
click at [243, 423] on span "Direct Credit" at bounding box center [241, 426] width 42 height 8
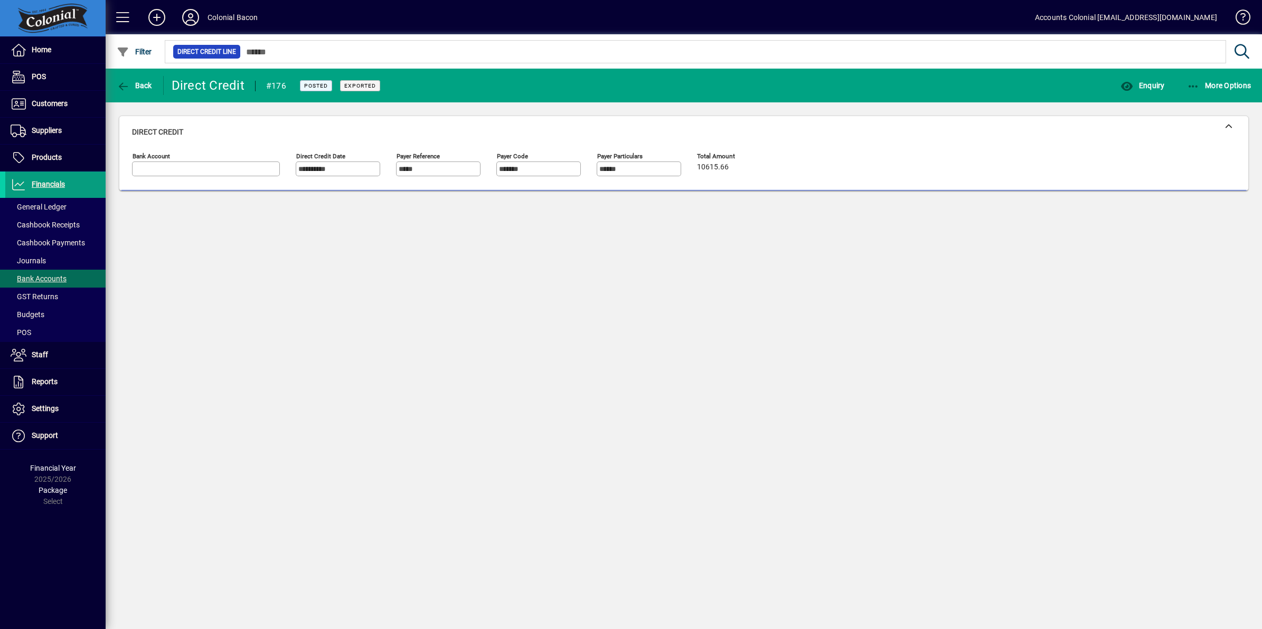
type input "**********"
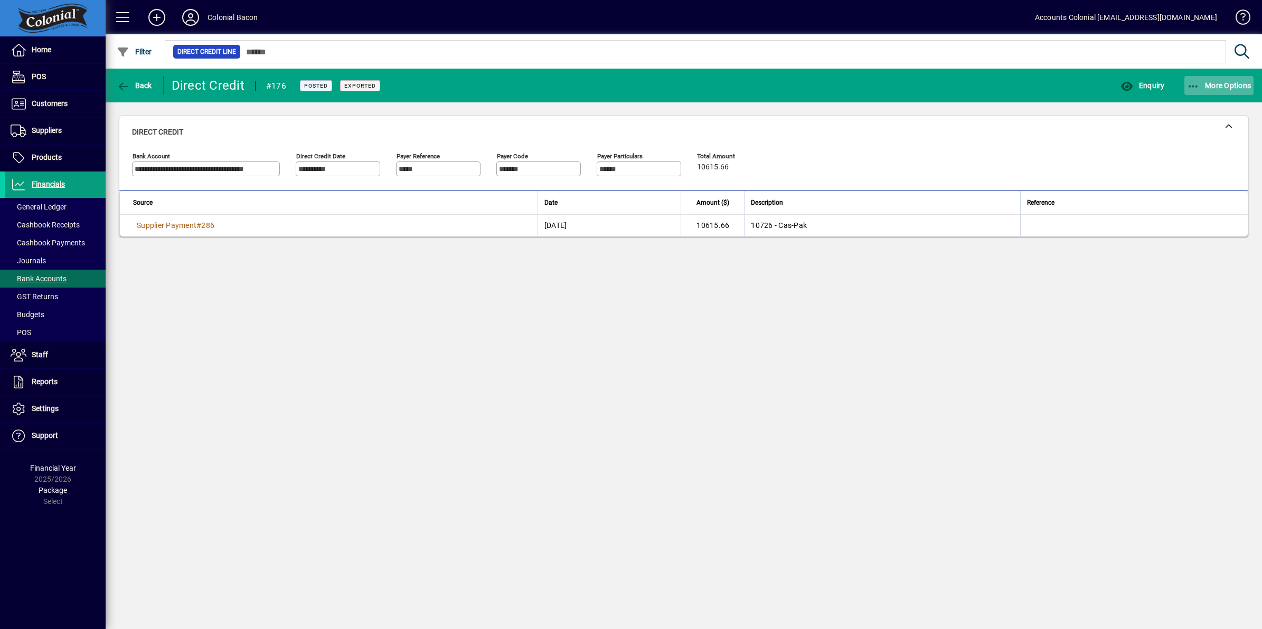
click at [1196, 81] on icon "button" at bounding box center [1193, 86] width 13 height 11
click at [1187, 129] on span "Reverse" at bounding box center [1201, 127] width 105 height 13
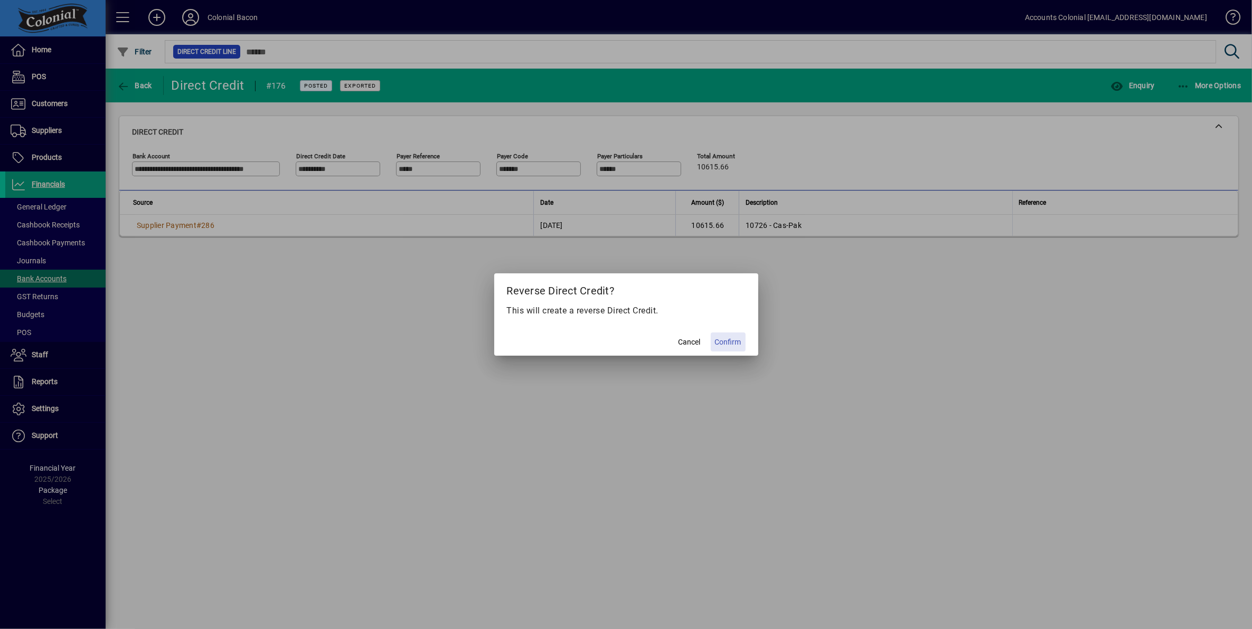
click at [726, 345] on span "Confirm" at bounding box center [728, 342] width 26 height 11
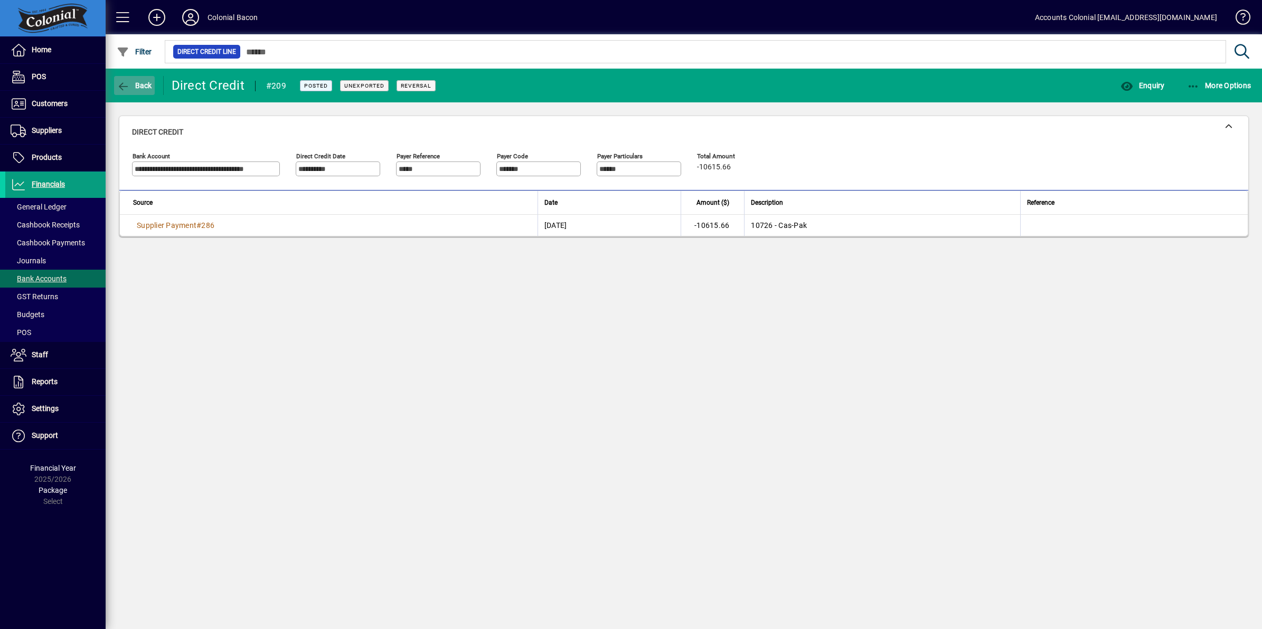
click at [143, 86] on span "Back" at bounding box center [134, 85] width 35 height 8
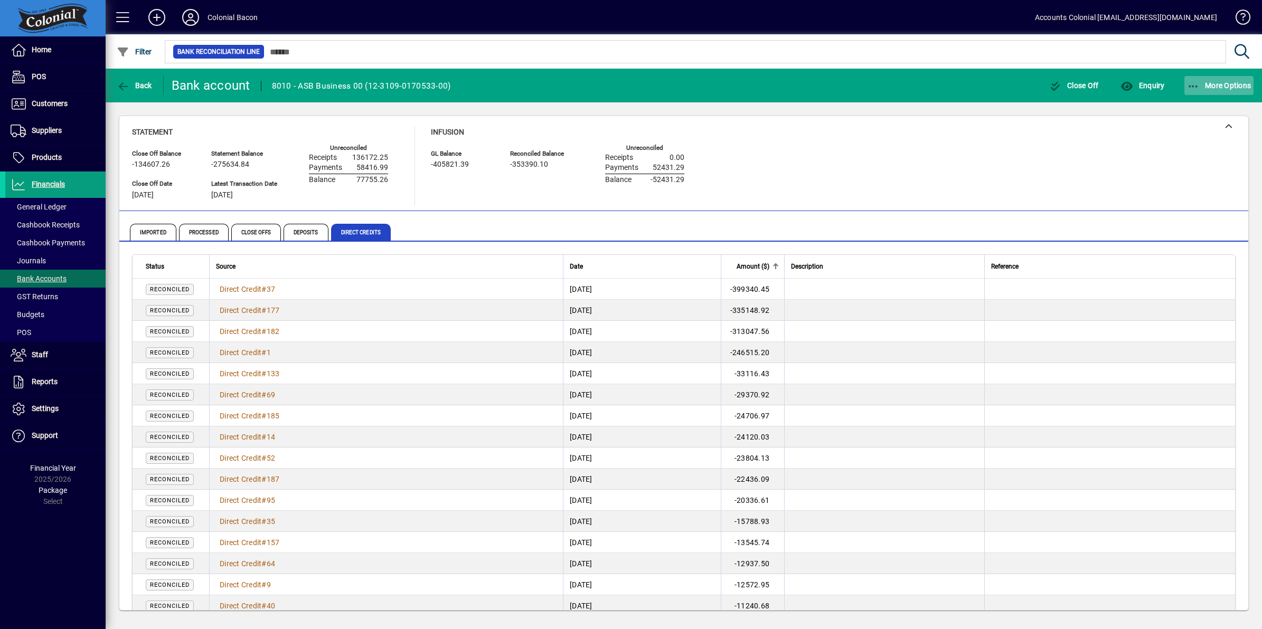
click at [1191, 83] on icon "button" at bounding box center [1193, 86] width 13 height 11
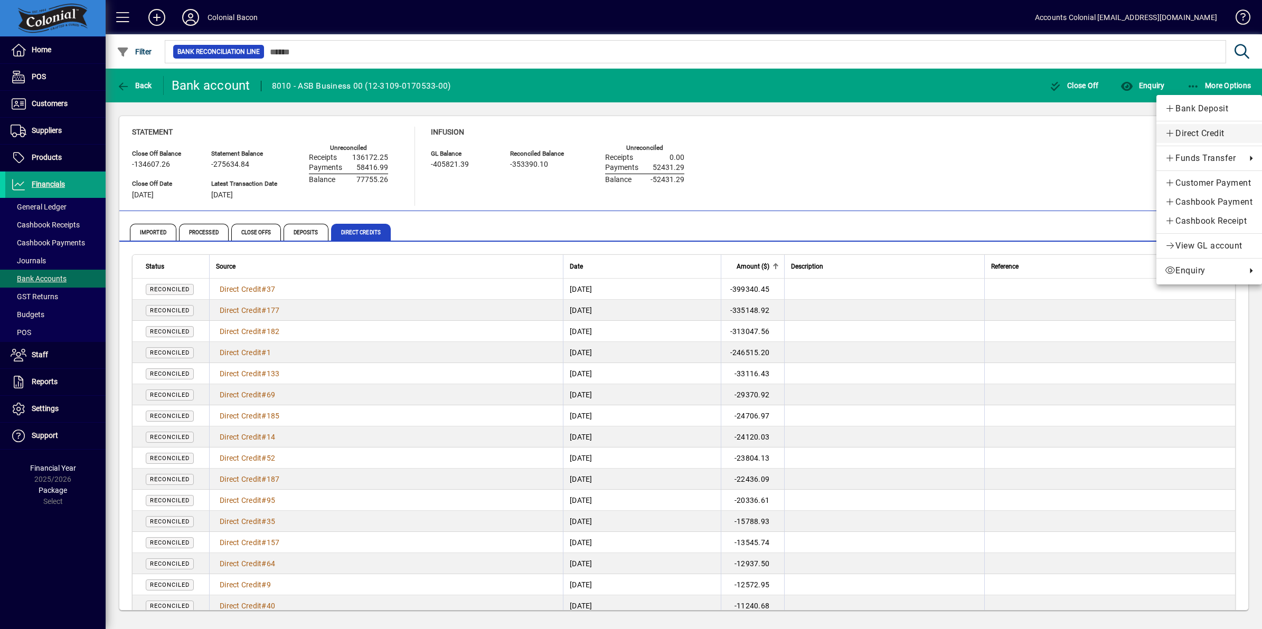
click at [1199, 133] on span "Direct Credit" at bounding box center [1208, 133] width 89 height 13
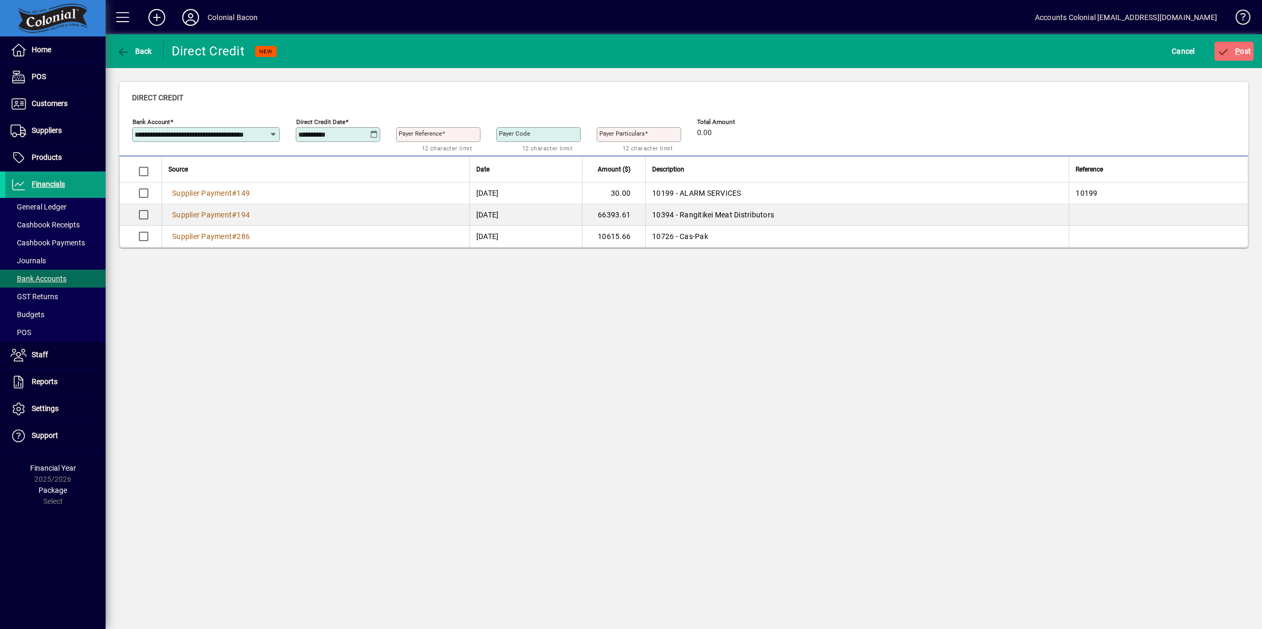
click at [375, 134] on icon at bounding box center [374, 134] width 8 height 8
click at [326, 227] on span "1" at bounding box center [331, 229] width 19 height 19
type input "**********"
click at [447, 136] on input "Payer Reference" at bounding box center [439, 134] width 81 height 8
type input "***"
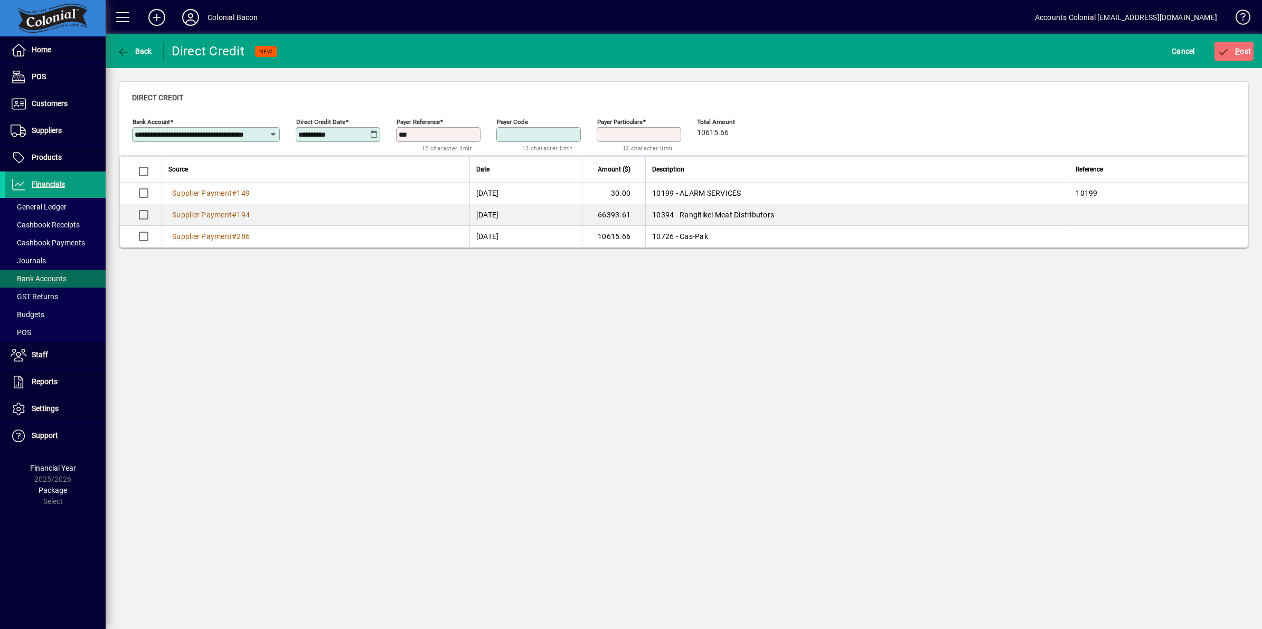
type input "***"
click at [1241, 49] on span "P ost" at bounding box center [1234, 51] width 34 height 8
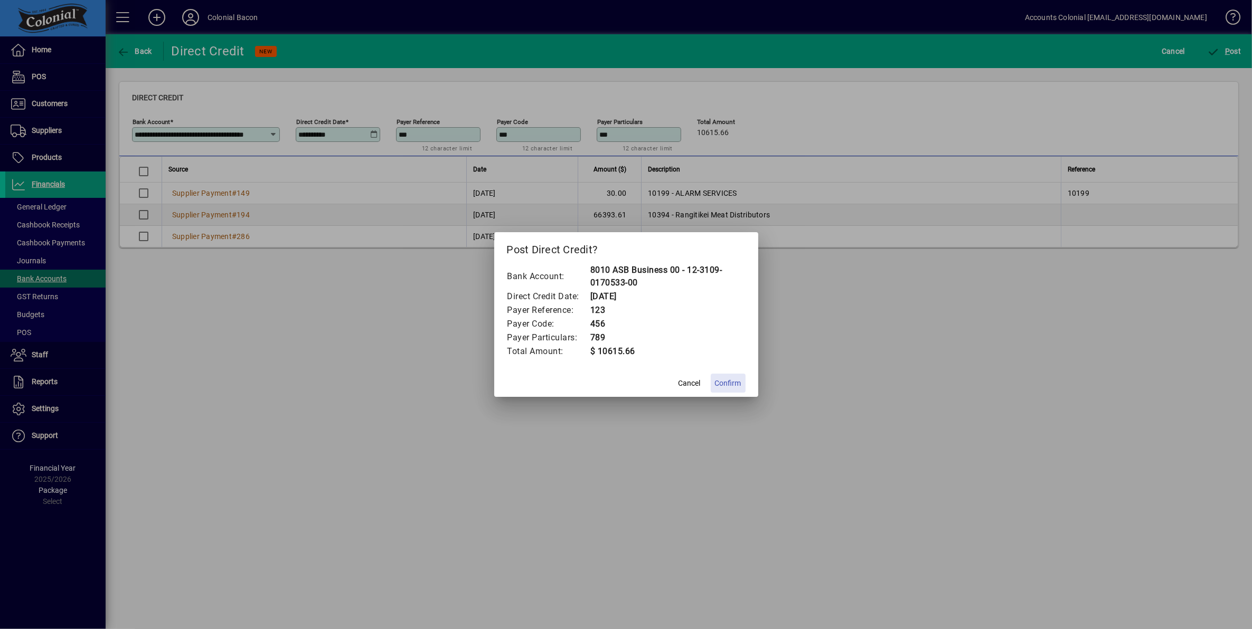
click at [733, 382] on span "Confirm" at bounding box center [728, 383] width 26 height 11
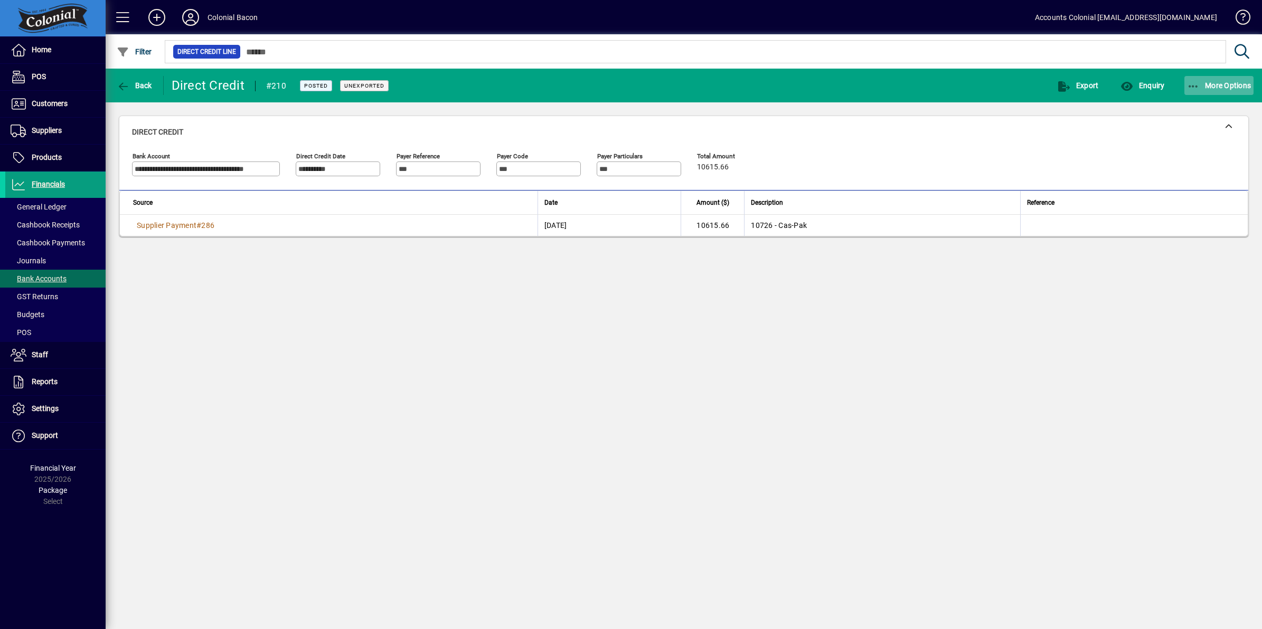
click at [1187, 87] on icon "button" at bounding box center [1193, 86] width 13 height 11
click at [134, 81] on div at bounding box center [631, 314] width 1262 height 629
click at [134, 81] on span "Back" at bounding box center [134, 85] width 35 height 8
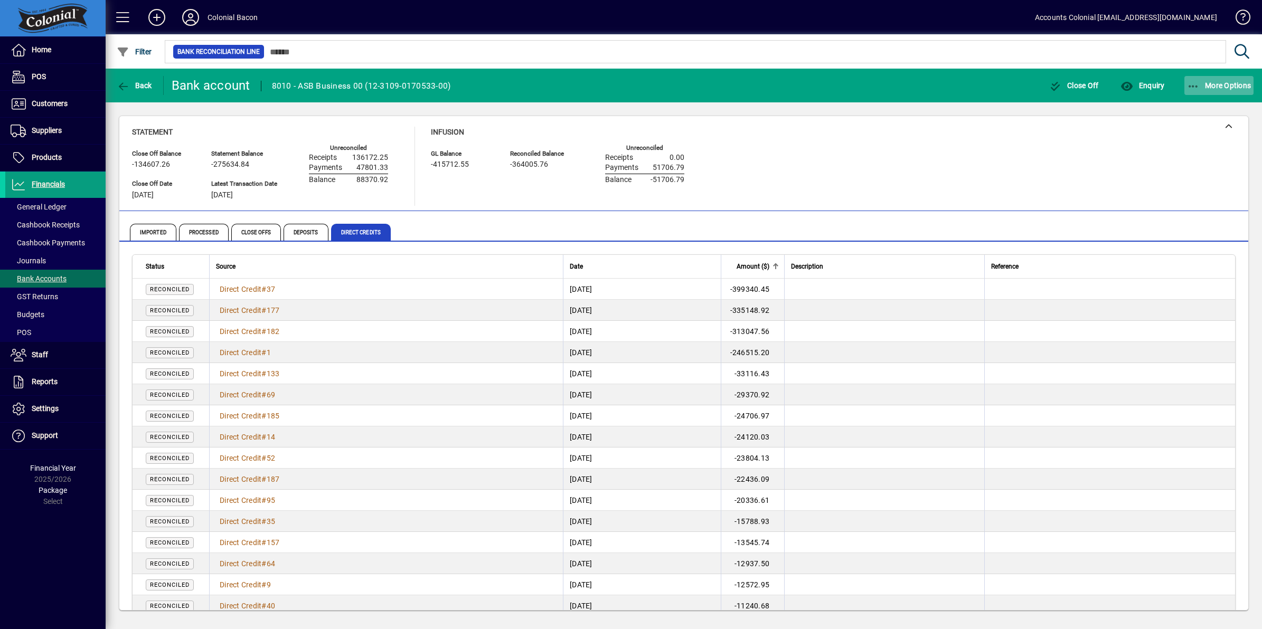
click at [1188, 85] on icon "button" at bounding box center [1193, 86] width 13 height 11
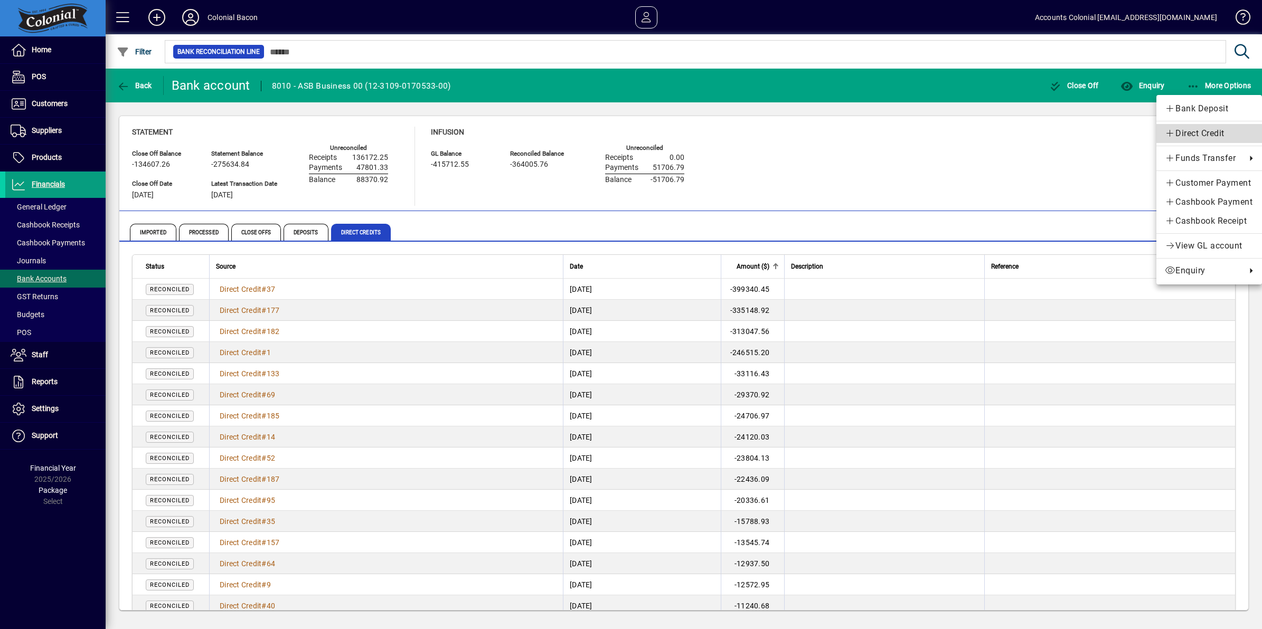
click at [1199, 132] on span "Direct Credit" at bounding box center [1208, 133] width 89 height 13
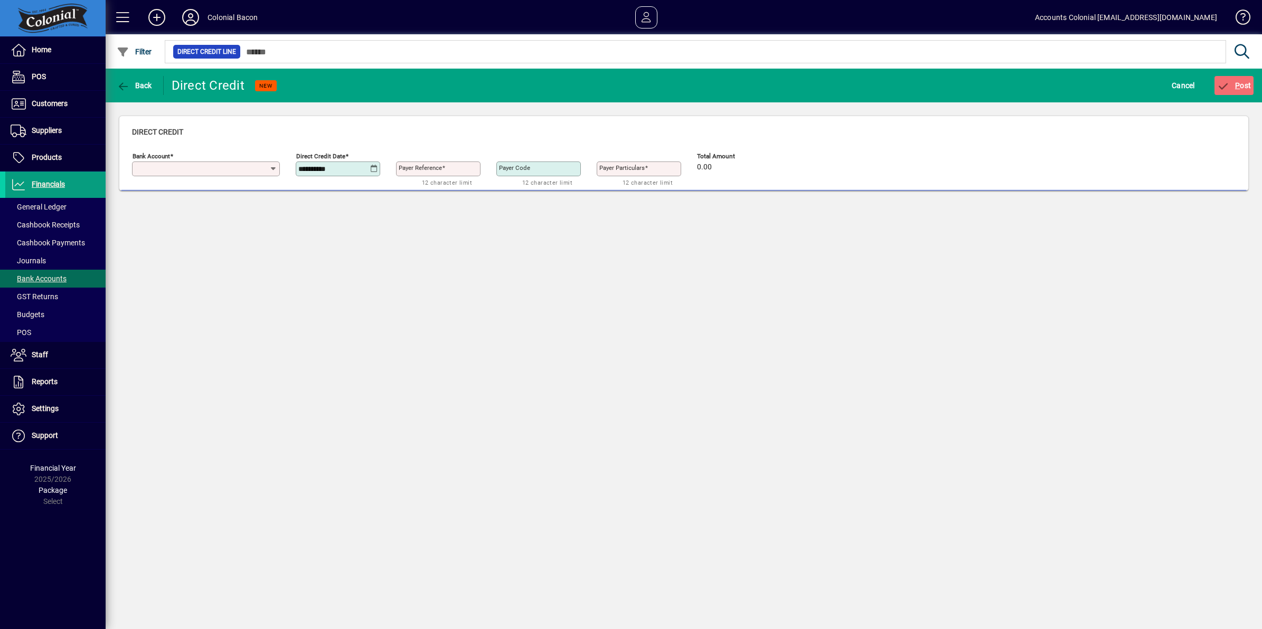
type input "**********"
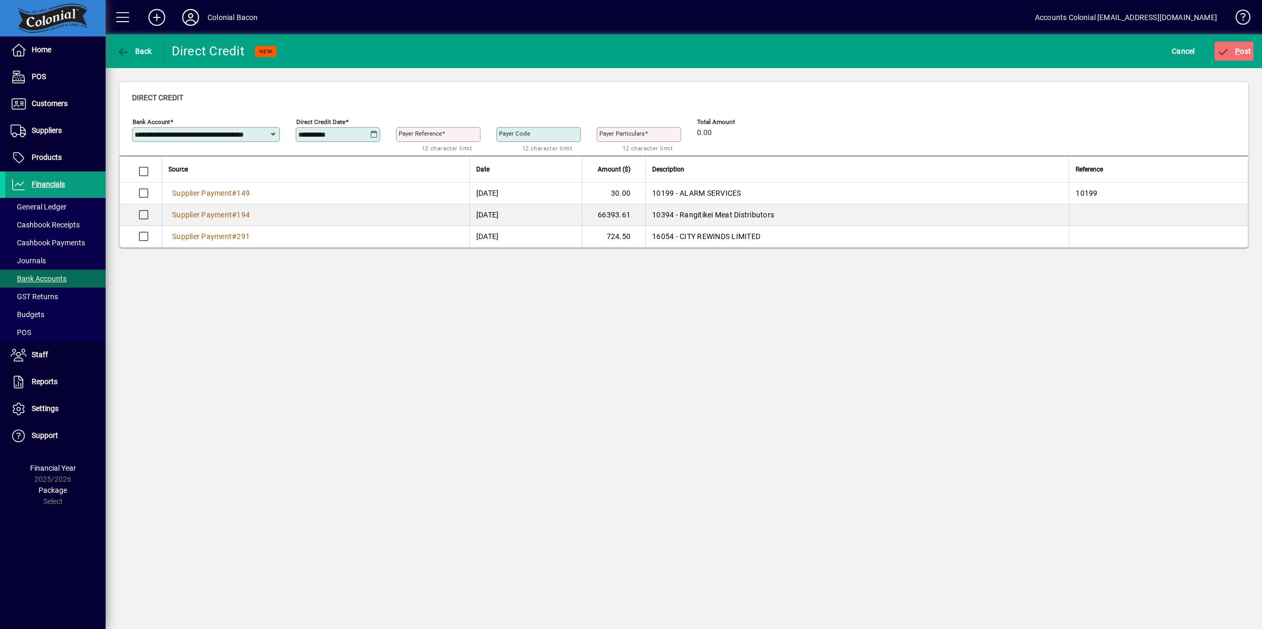
click at [373, 136] on icon at bounding box center [374, 134] width 8 height 8
click at [330, 228] on span "1" at bounding box center [331, 229] width 19 height 19
type input "**********"
click at [420, 135] on mat-label "Payer Reference" at bounding box center [420, 133] width 43 height 7
click at [420, 135] on input "Payer Reference" at bounding box center [439, 134] width 81 height 8
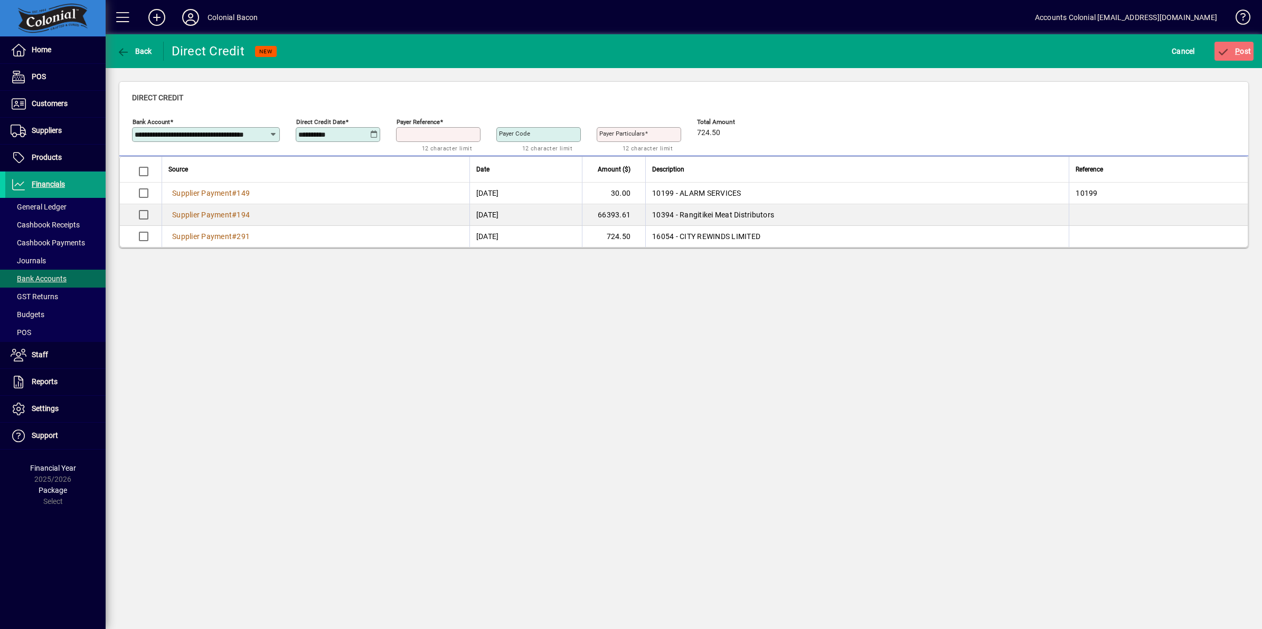
click at [420, 135] on input "Payer Reference" at bounding box center [439, 134] width 81 height 8
type input "***"
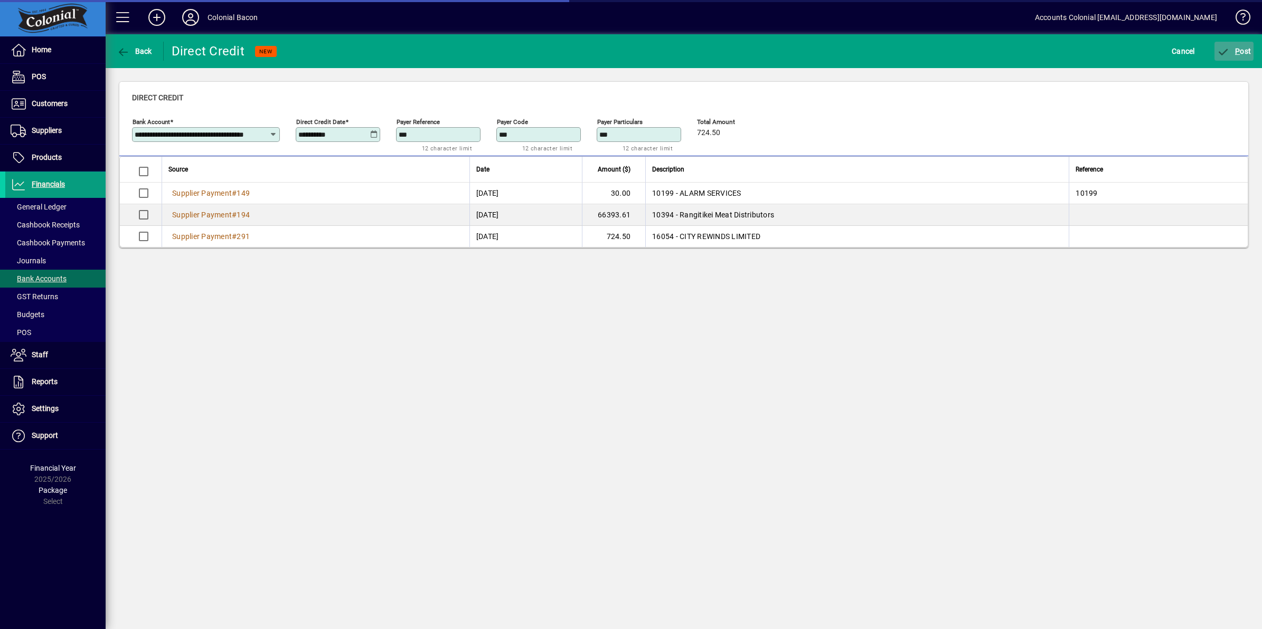
click at [1240, 48] on span "P ost" at bounding box center [1234, 51] width 34 height 8
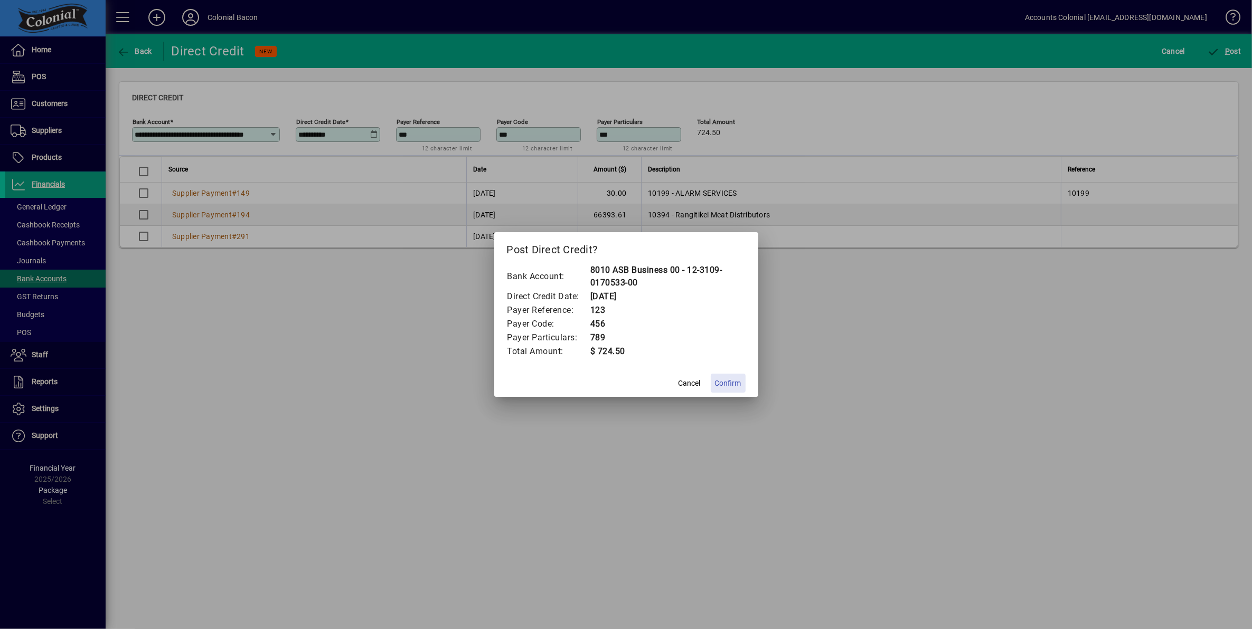
click at [727, 382] on span "Confirm" at bounding box center [728, 383] width 26 height 11
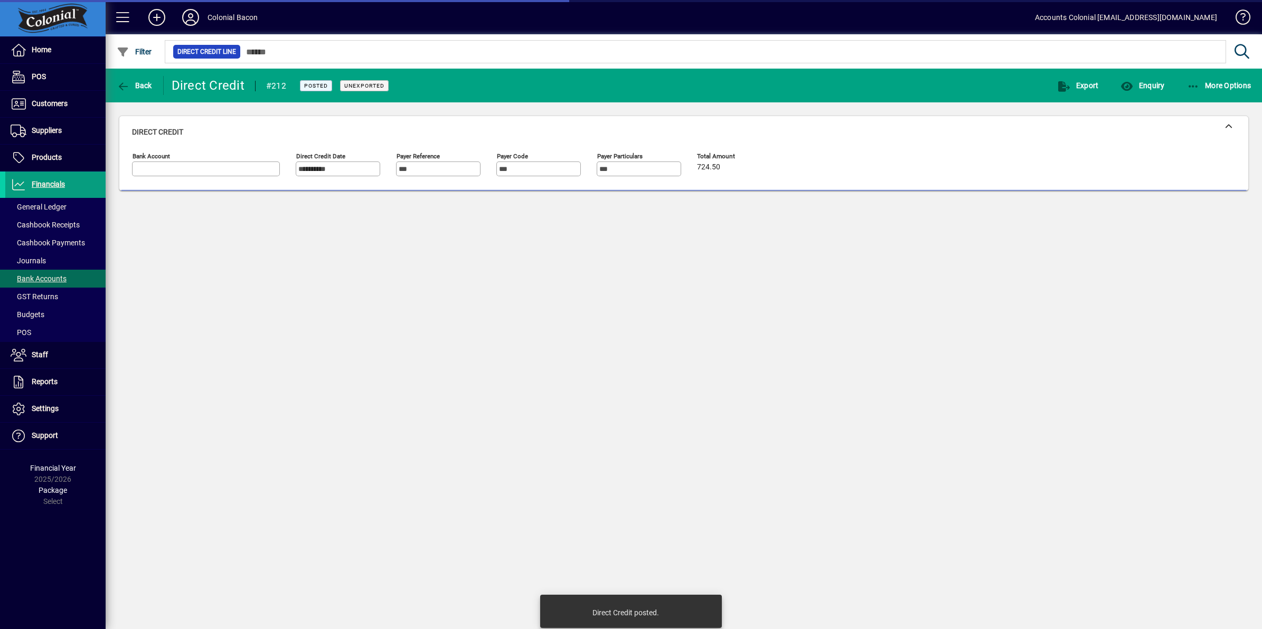
type input "**********"
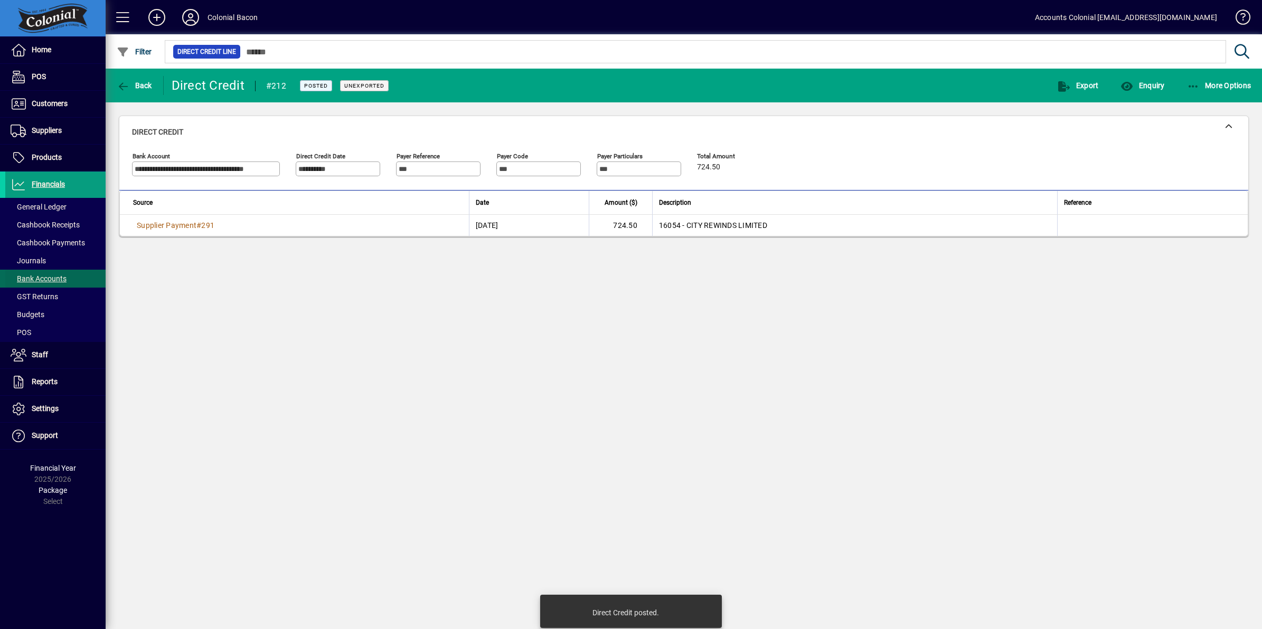
drag, startPoint x: 37, startPoint y: 281, endPoint x: 45, endPoint y: 274, distance: 10.1
click at [38, 280] on span "Bank Accounts" at bounding box center [39, 278] width 56 height 8
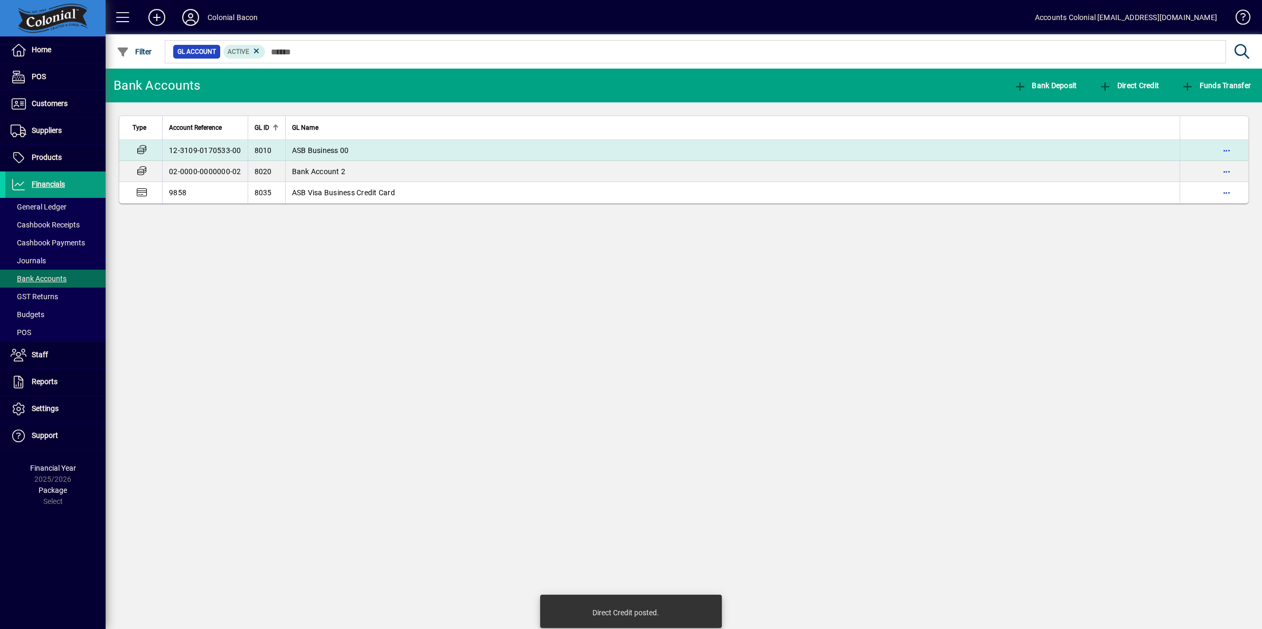
click at [312, 148] on span "ASB Business 00" at bounding box center [320, 150] width 57 height 8
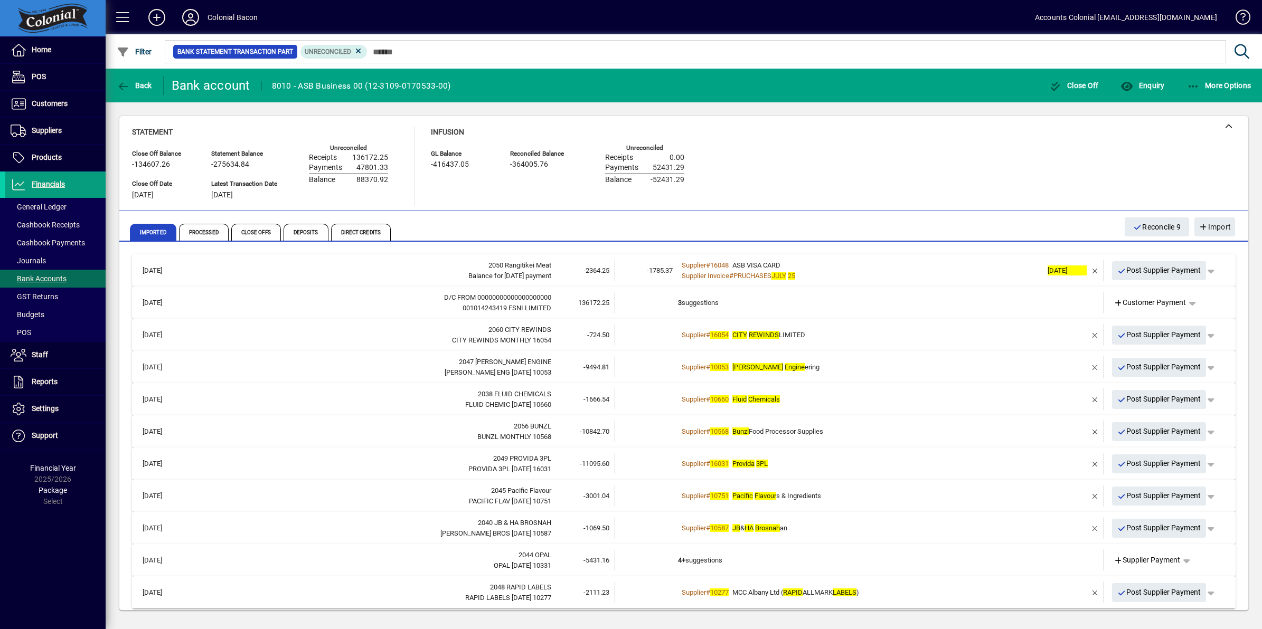
click at [842, 334] on div "Supplier # 16054 CITY REWINDS LIMITED" at bounding box center [860, 335] width 364 height 11
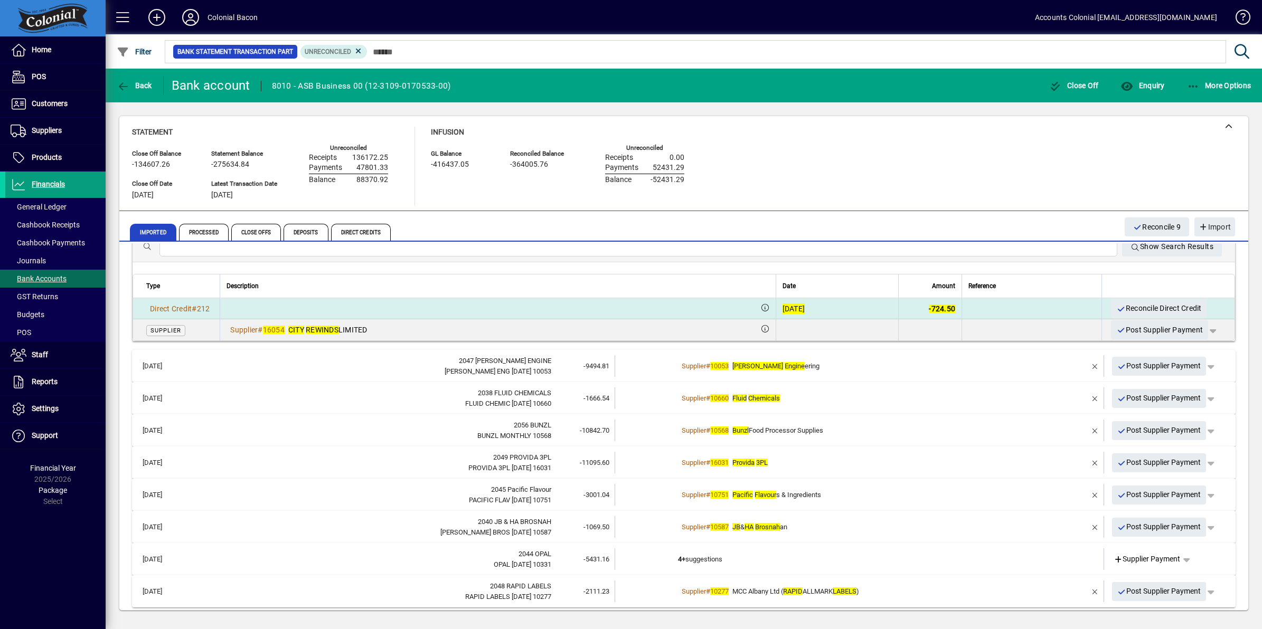
scroll to position [134, 0]
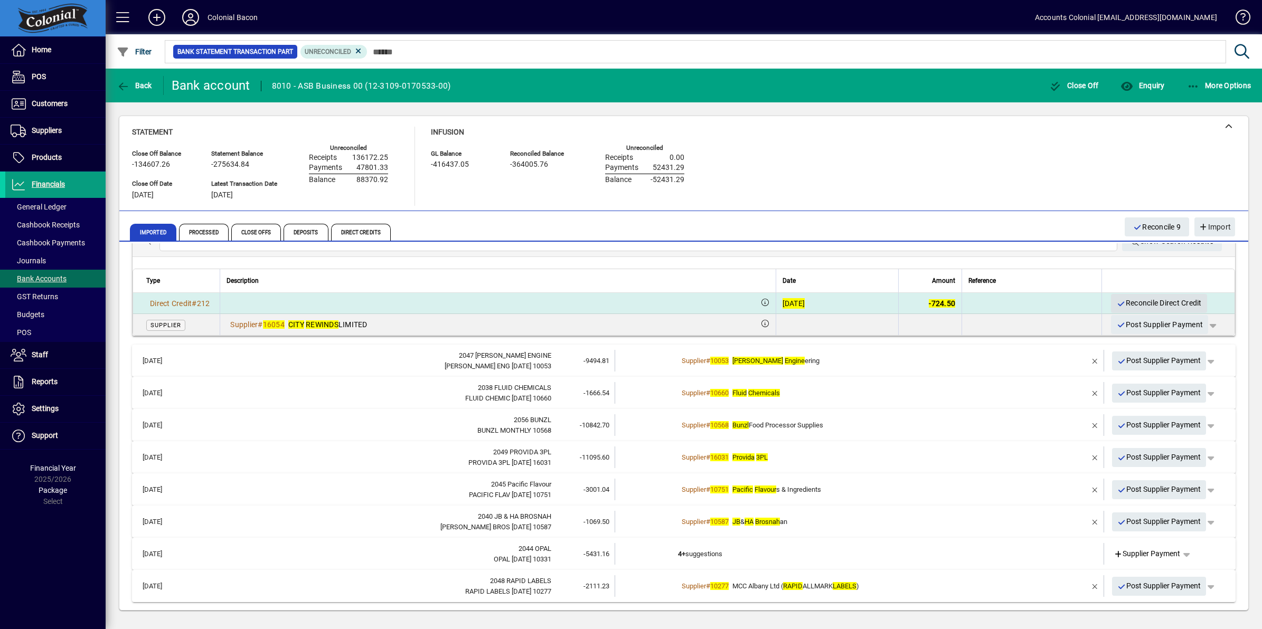
click at [1138, 299] on span "Reconcile Direct Credit" at bounding box center [1158, 303] width 85 height 17
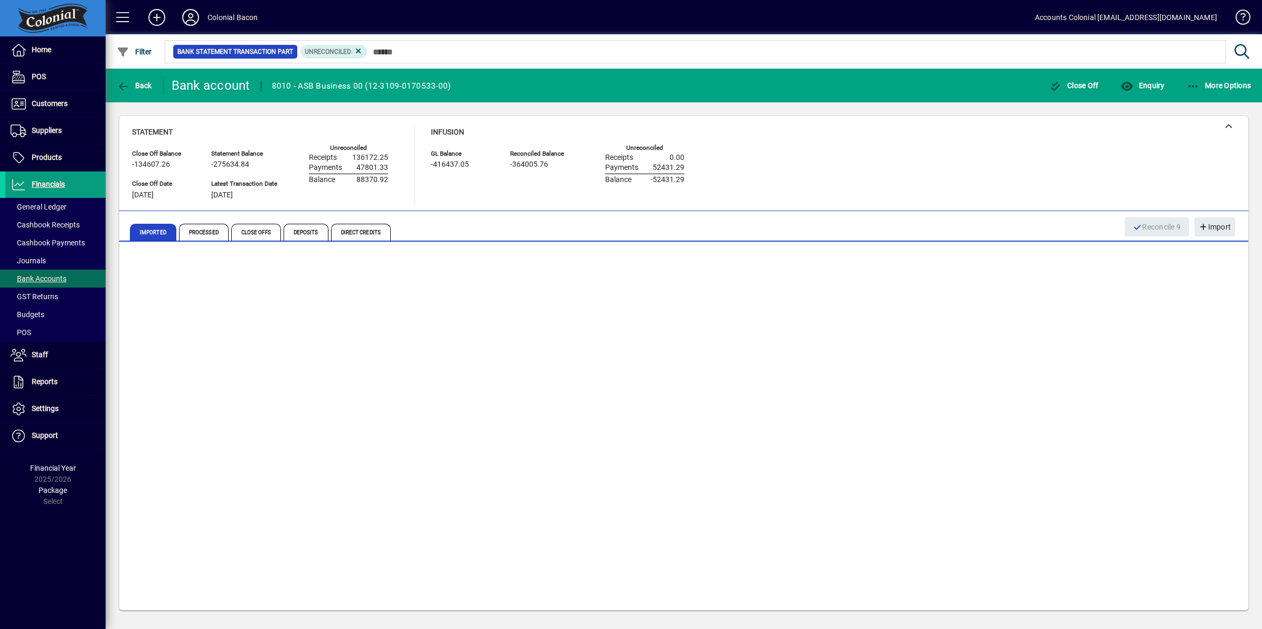
scroll to position [0, 0]
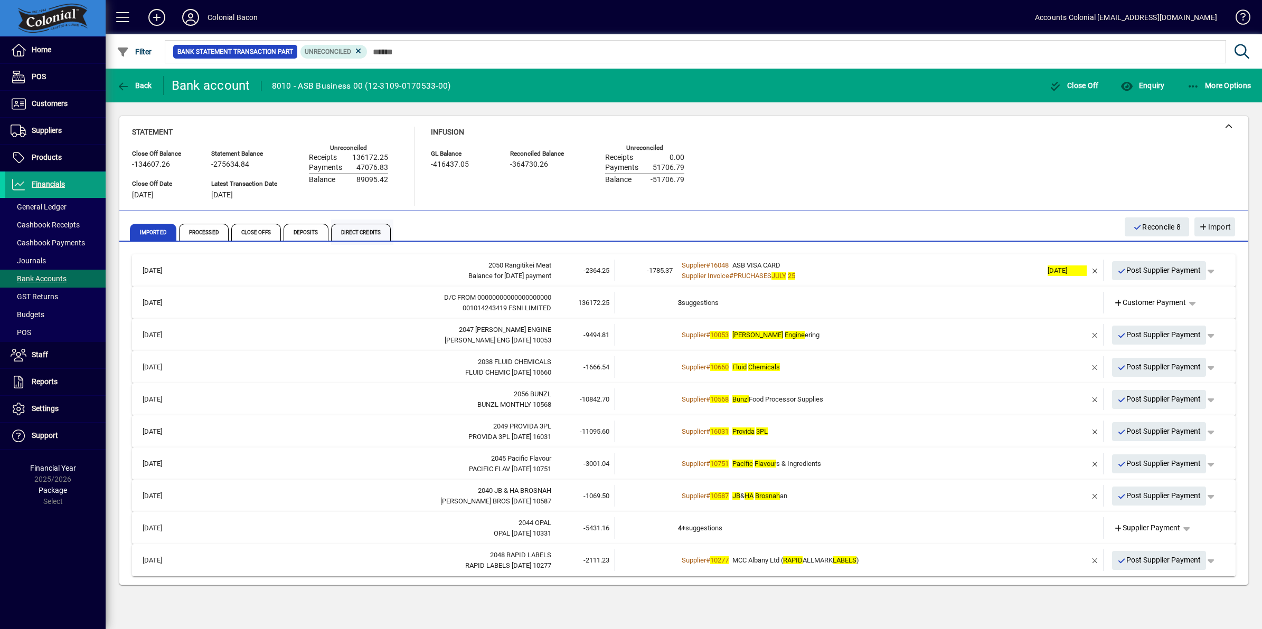
click at [370, 231] on span "Direct Credits" at bounding box center [361, 232] width 60 height 17
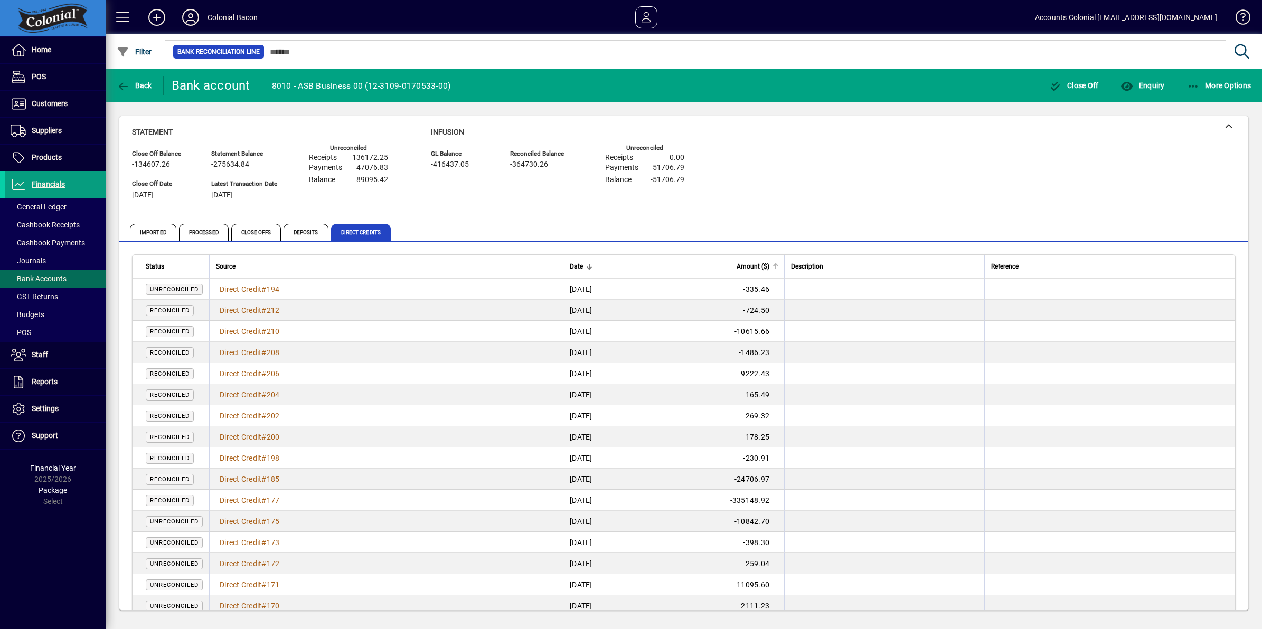
click at [769, 266] on span "Amount ($)" at bounding box center [752, 267] width 33 height 12
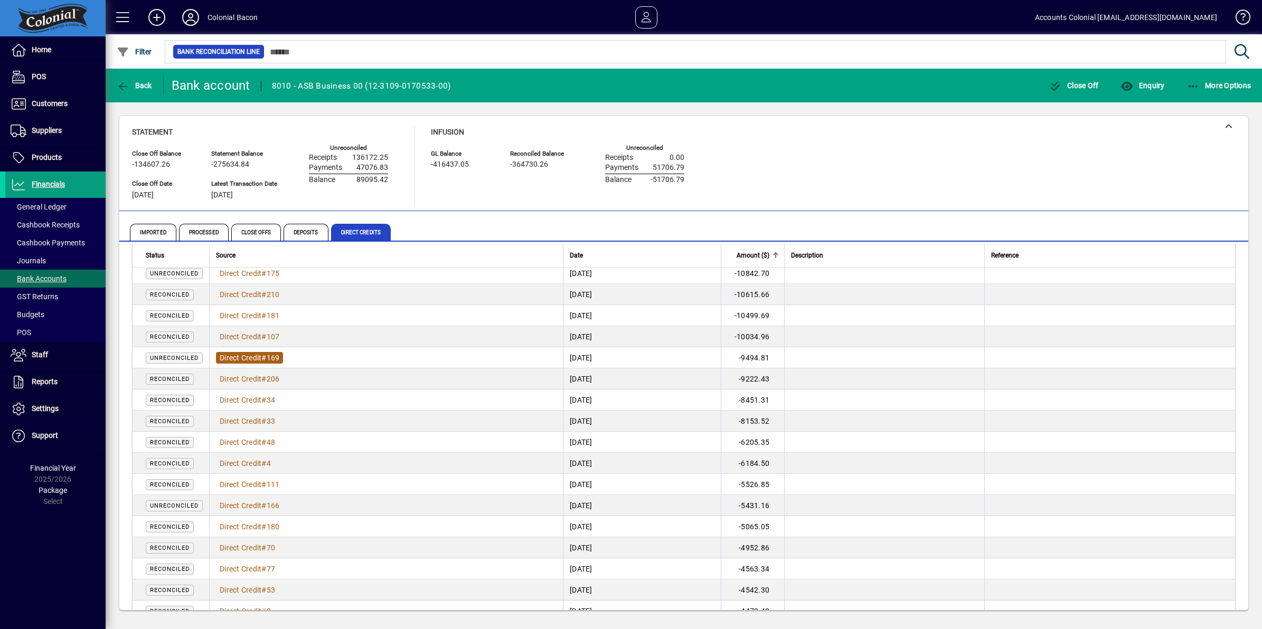
click at [232, 357] on span "Direct Credit" at bounding box center [241, 358] width 42 height 8
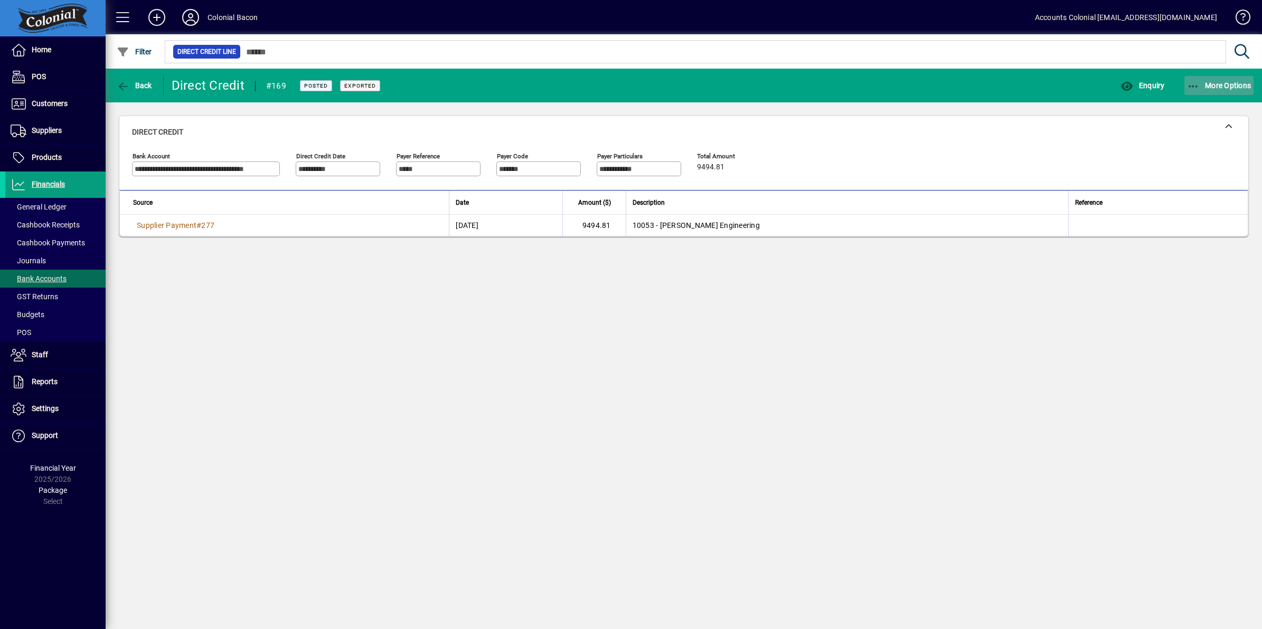
click at [1193, 84] on icon "button" at bounding box center [1193, 86] width 13 height 11
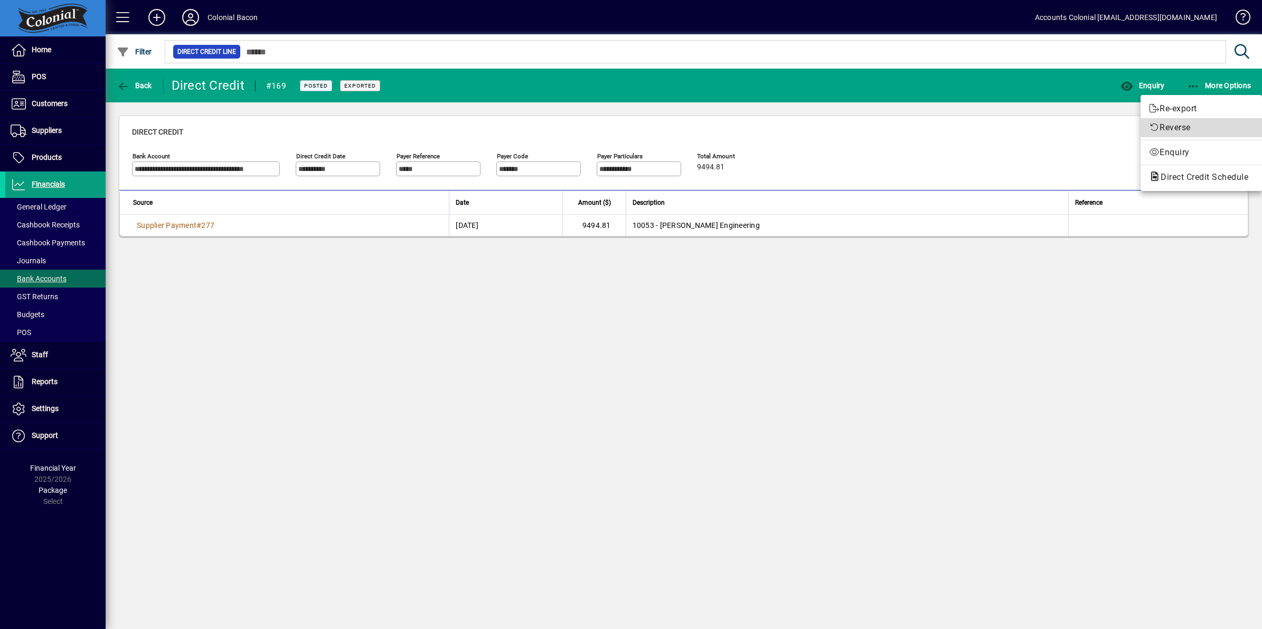
click at [1192, 127] on span "Reverse" at bounding box center [1201, 127] width 105 height 13
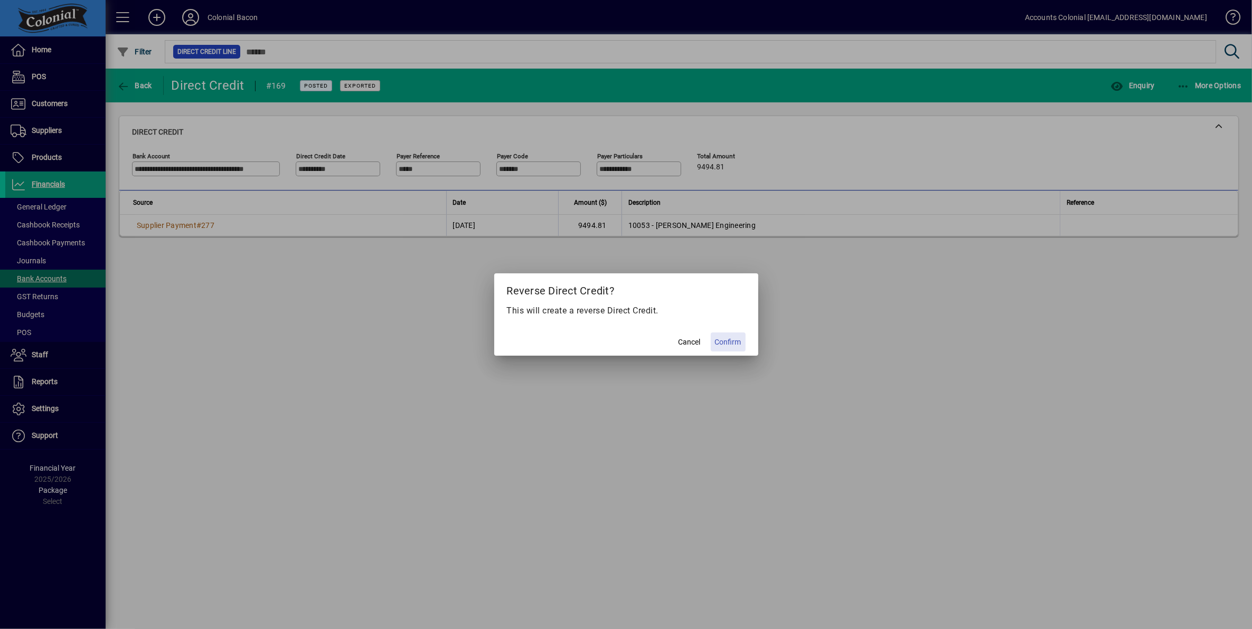
click at [736, 345] on span "Confirm" at bounding box center [728, 342] width 26 height 11
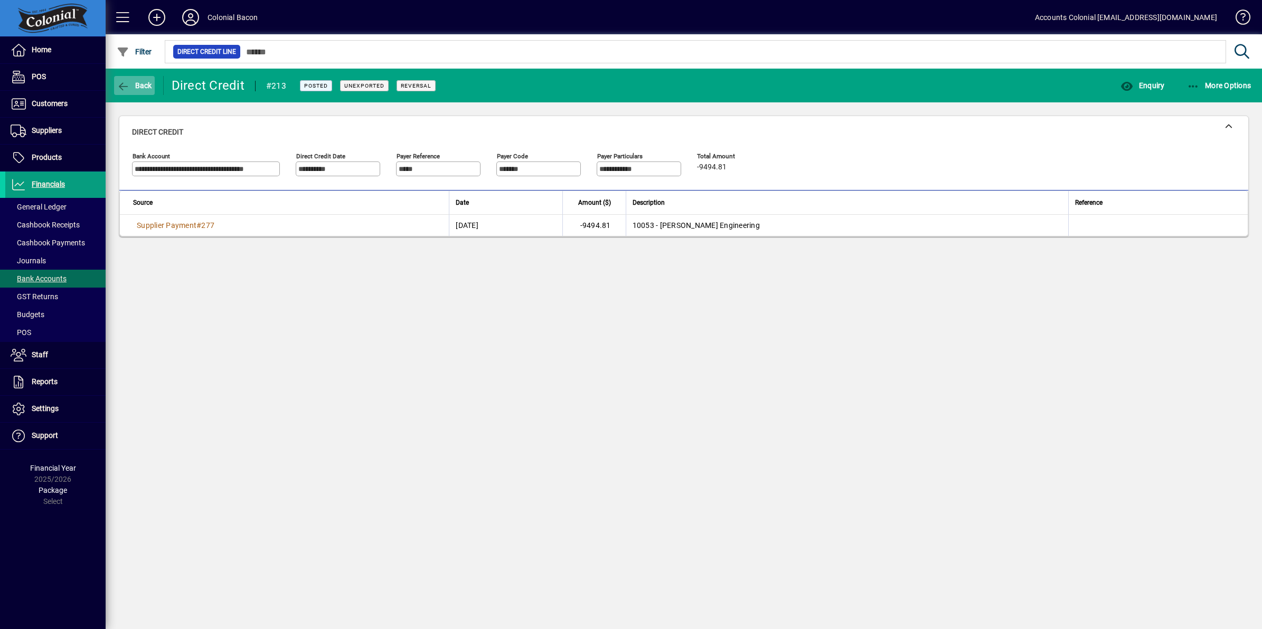
click at [138, 86] on span "Back" at bounding box center [134, 85] width 35 height 8
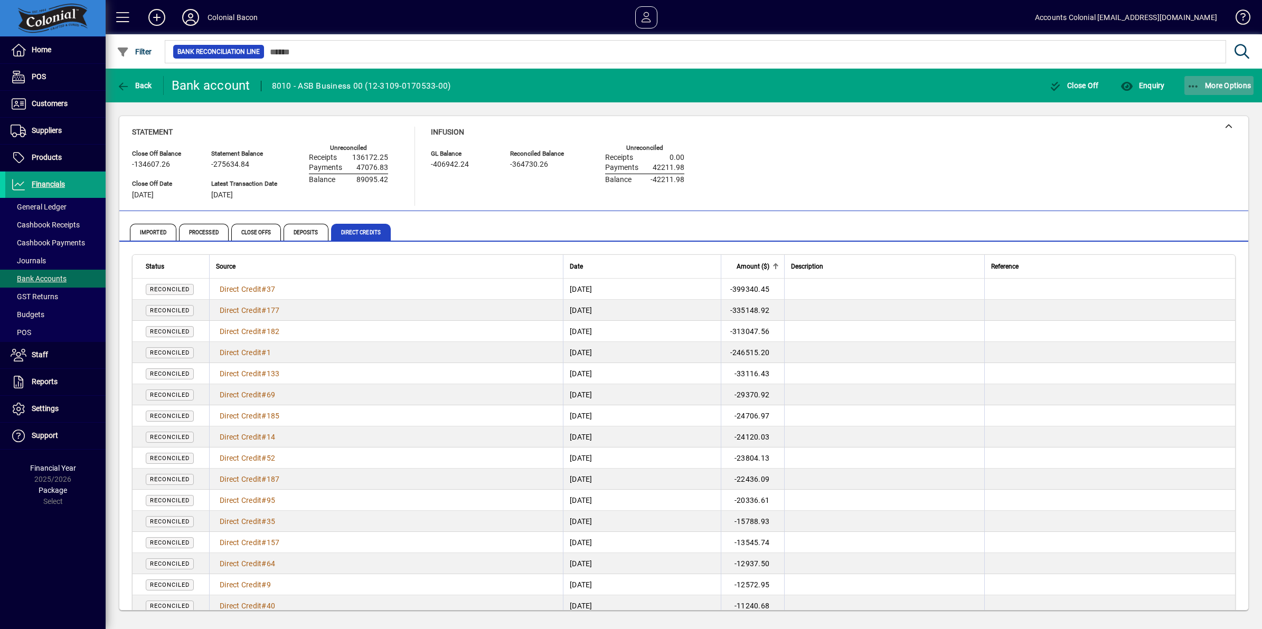
click at [1196, 89] on icon "button" at bounding box center [1193, 86] width 13 height 11
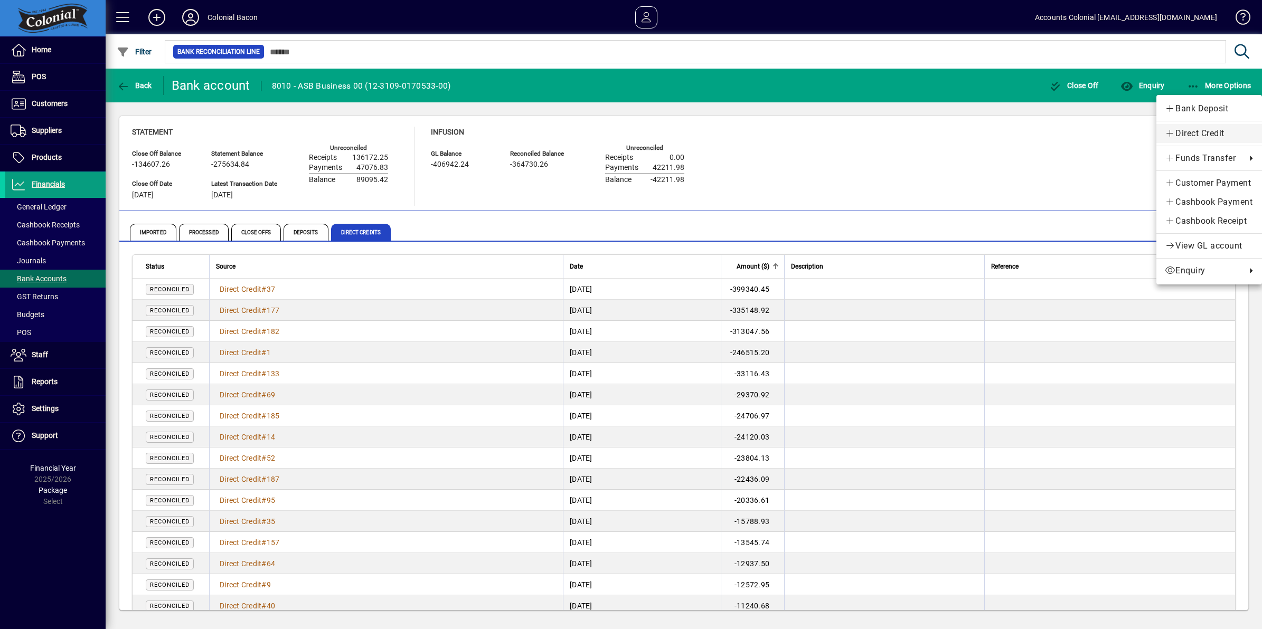
click at [1209, 134] on span "Direct Credit" at bounding box center [1208, 133] width 89 height 13
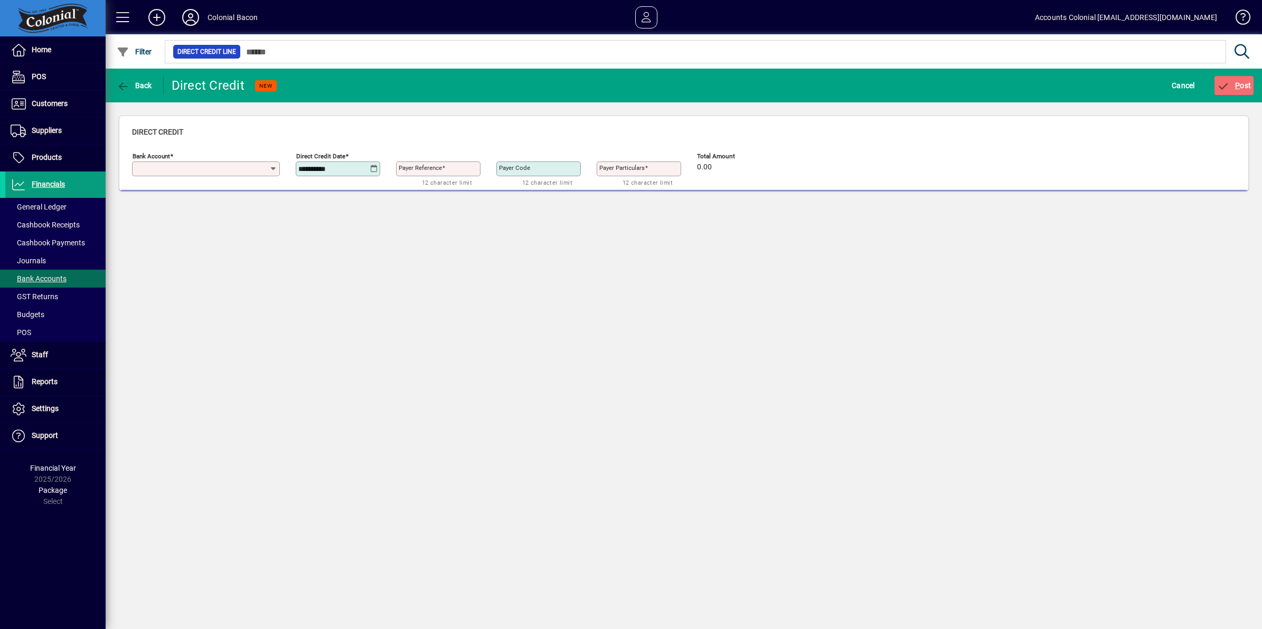
type input "**********"
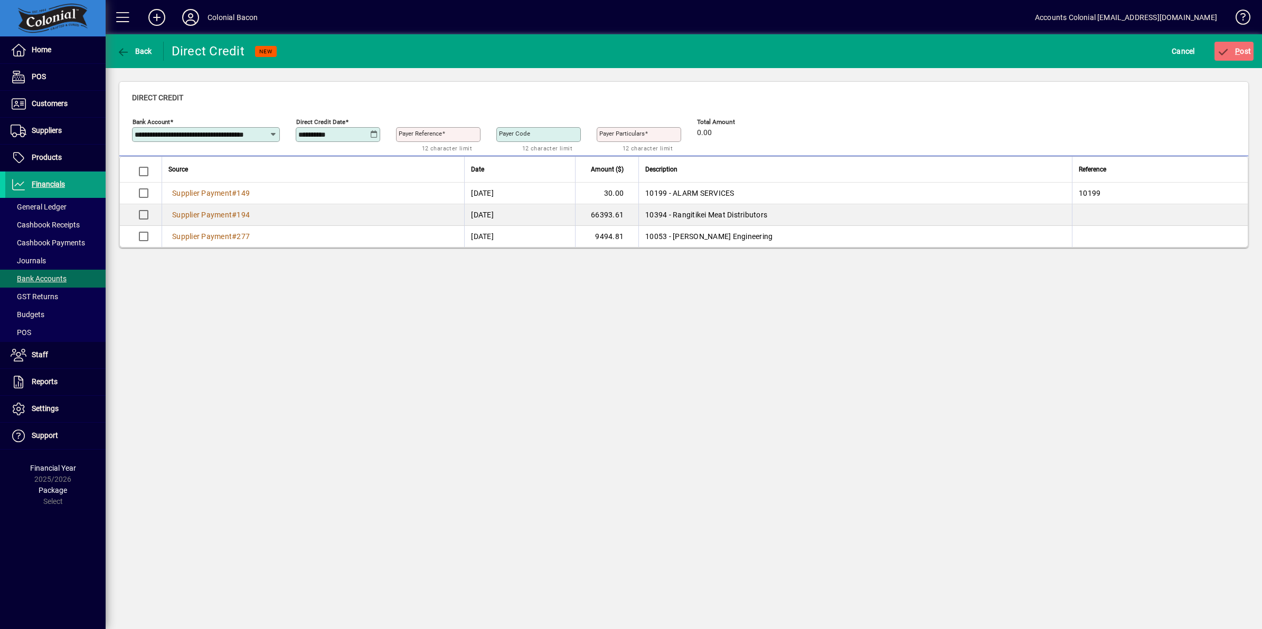
click at [373, 136] on icon at bounding box center [374, 134] width 8 height 8
click at [330, 224] on span "1" at bounding box center [331, 229] width 19 height 19
type input "**********"
click at [444, 138] on input "Payer Reference" at bounding box center [439, 134] width 81 height 8
type input "***"
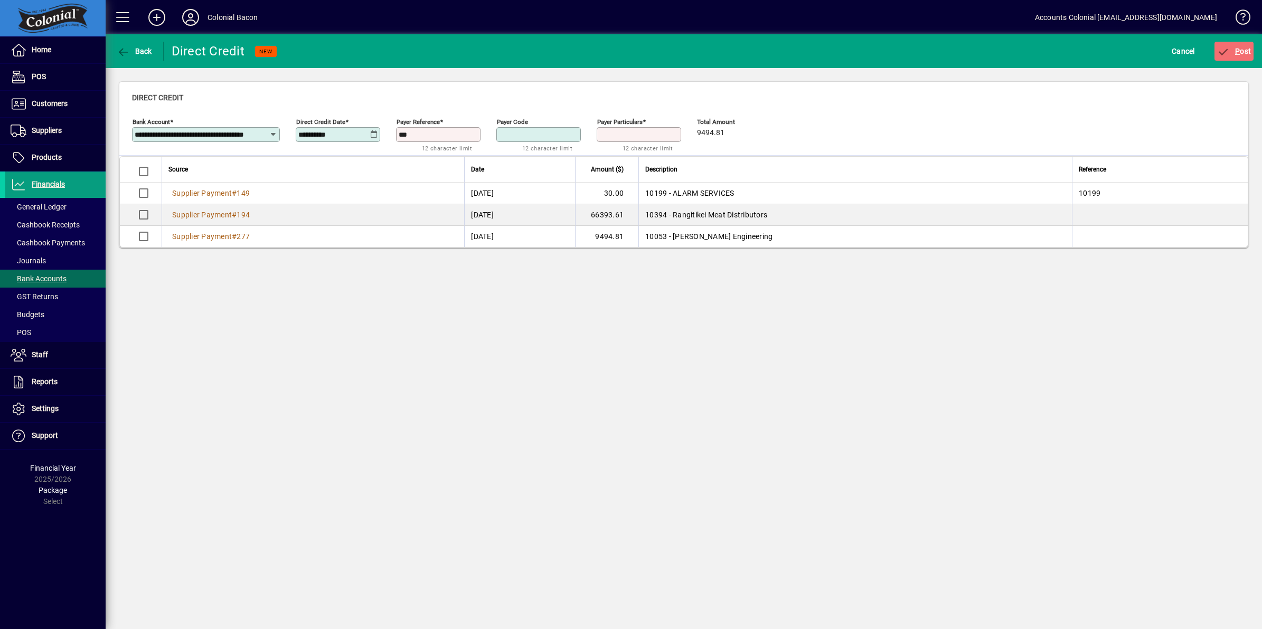
type input "***"
click at [1246, 47] on span "P ost" at bounding box center [1234, 51] width 34 height 8
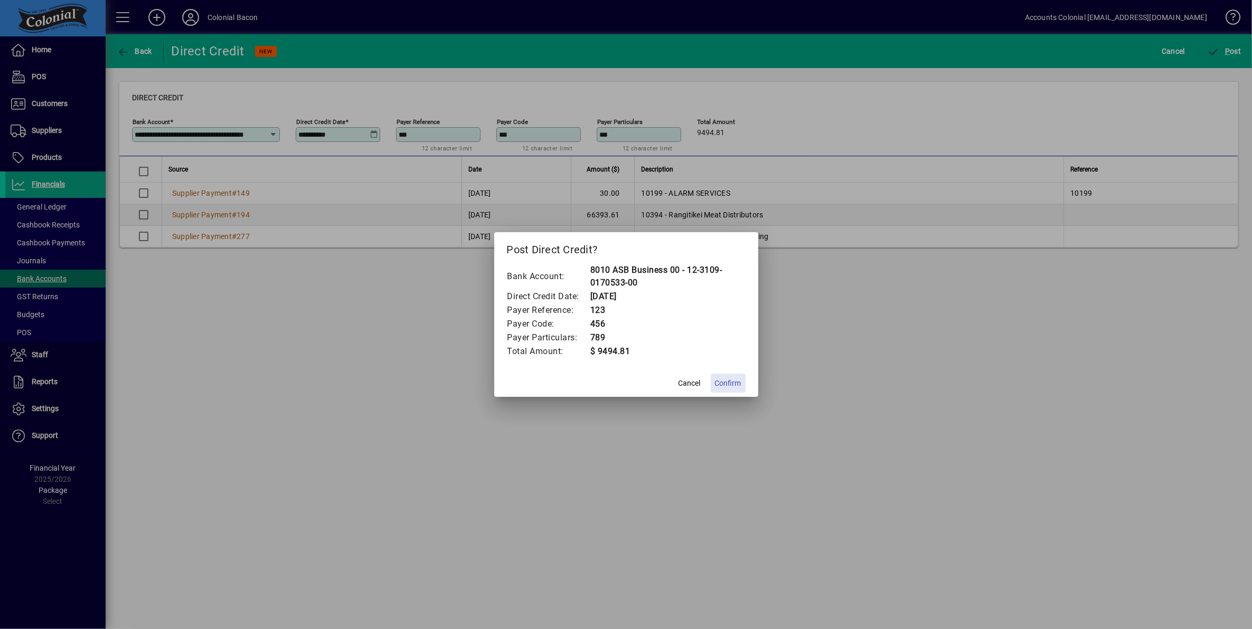
click at [731, 384] on span "Confirm" at bounding box center [728, 383] width 26 height 11
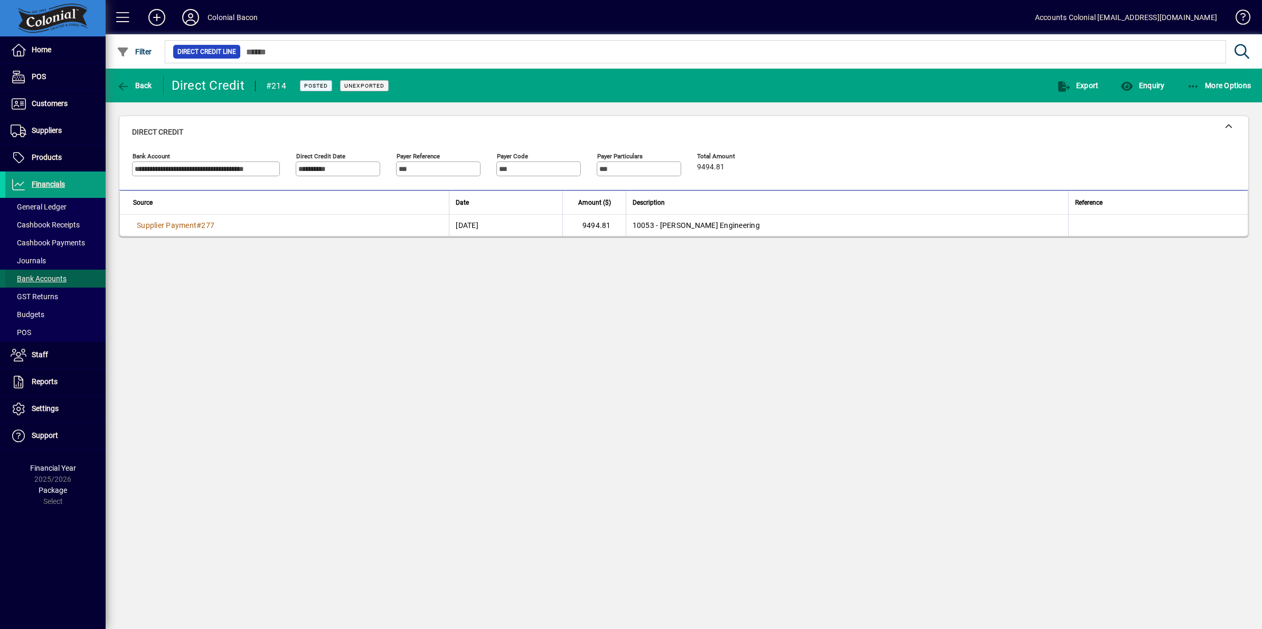
drag, startPoint x: 56, startPoint y: 280, endPoint x: 111, endPoint y: 244, distance: 65.3
click at [57, 278] on span "Bank Accounts" at bounding box center [39, 278] width 56 height 8
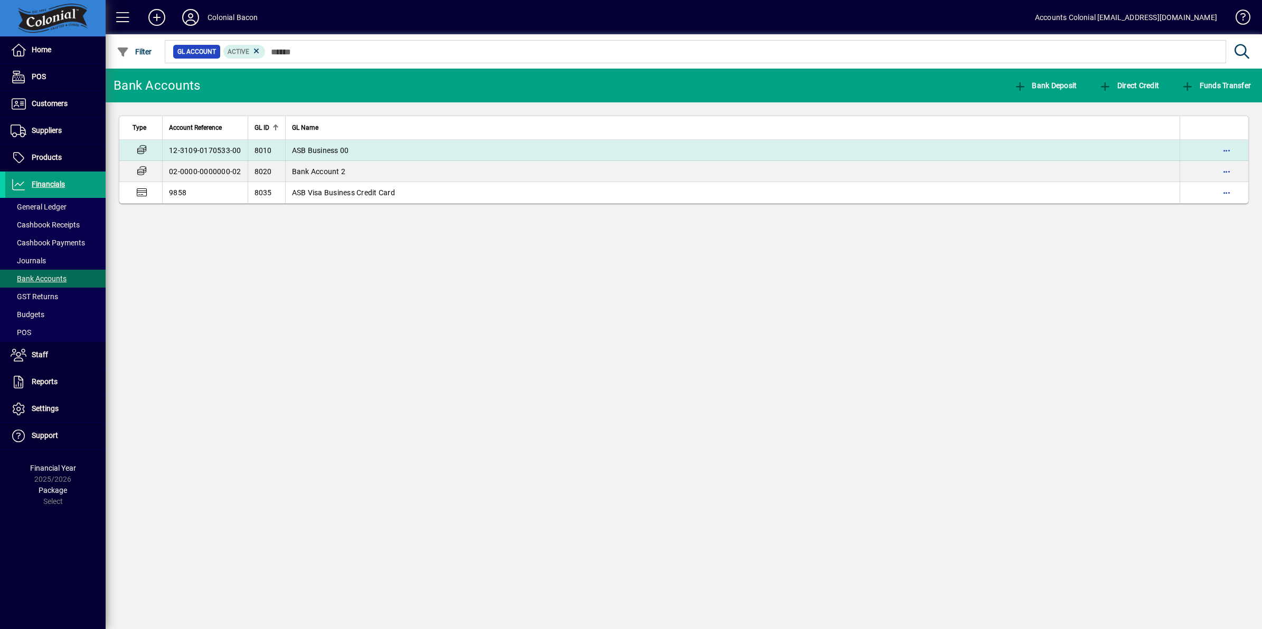
click at [344, 153] on span "ASB Business 00" at bounding box center [320, 150] width 57 height 8
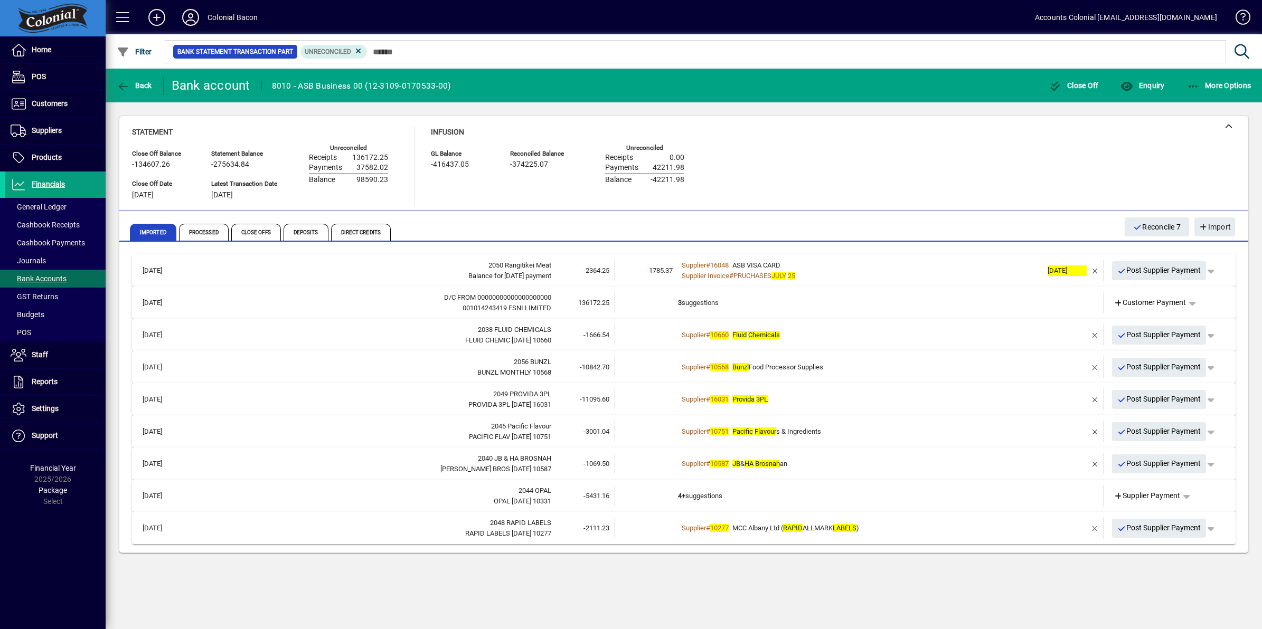
click at [828, 328] on td "Supplier # 10660 Fluid Chemicals" at bounding box center [860, 335] width 364 height 22
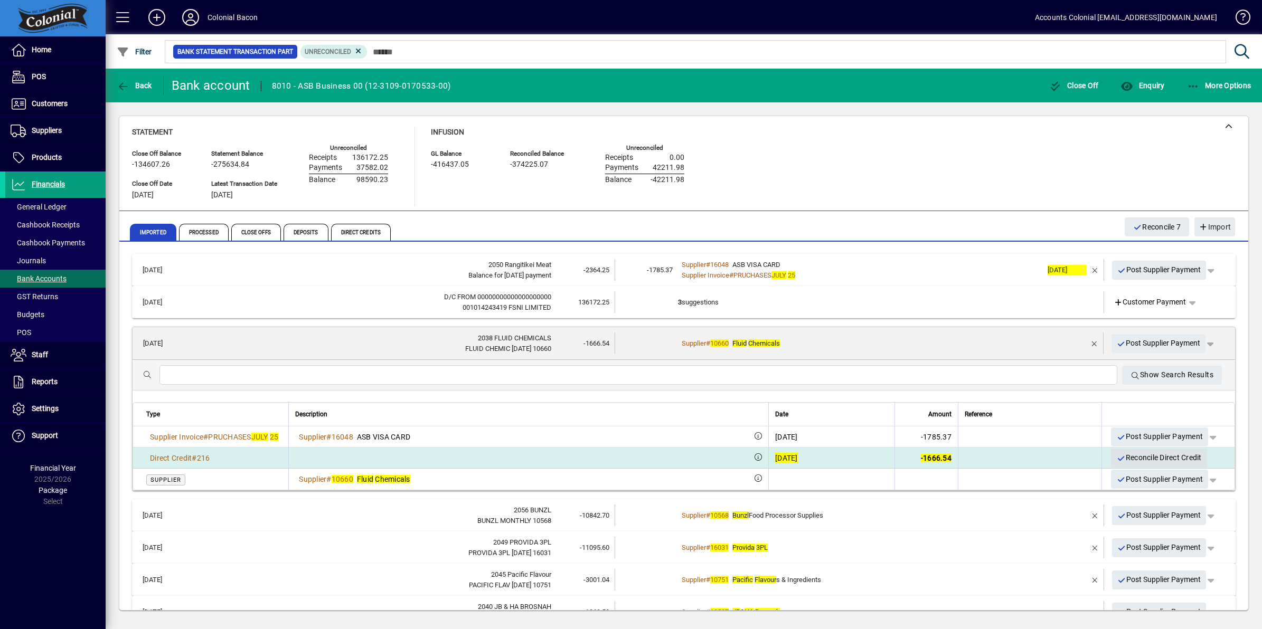
click at [1138, 457] on span "Reconcile Direct Credit" at bounding box center [1158, 457] width 85 height 17
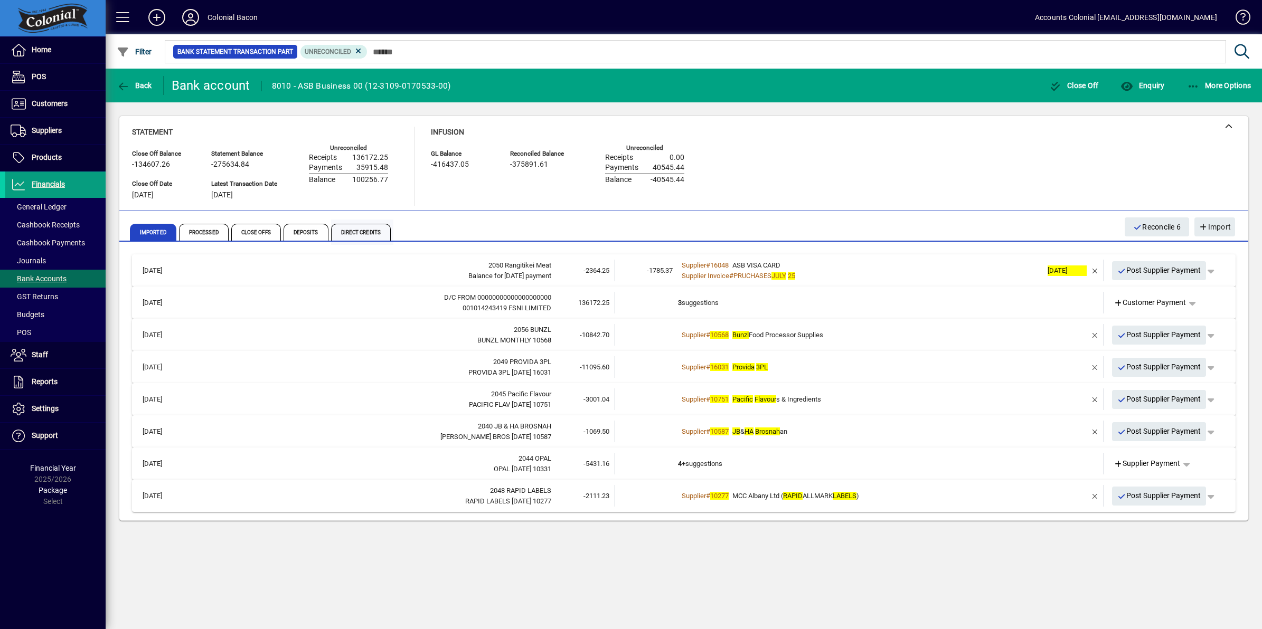
click at [361, 230] on span "Direct Credits" at bounding box center [361, 232] width 60 height 17
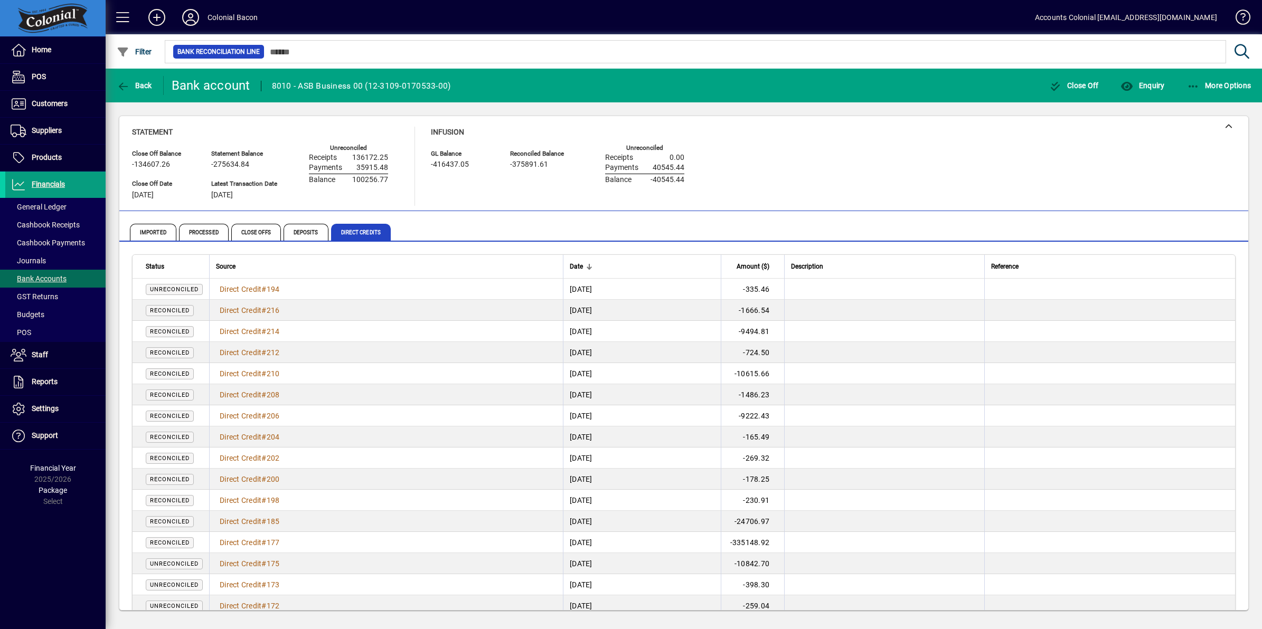
click at [769, 272] on th "Amount ($)" at bounding box center [752, 267] width 63 height 24
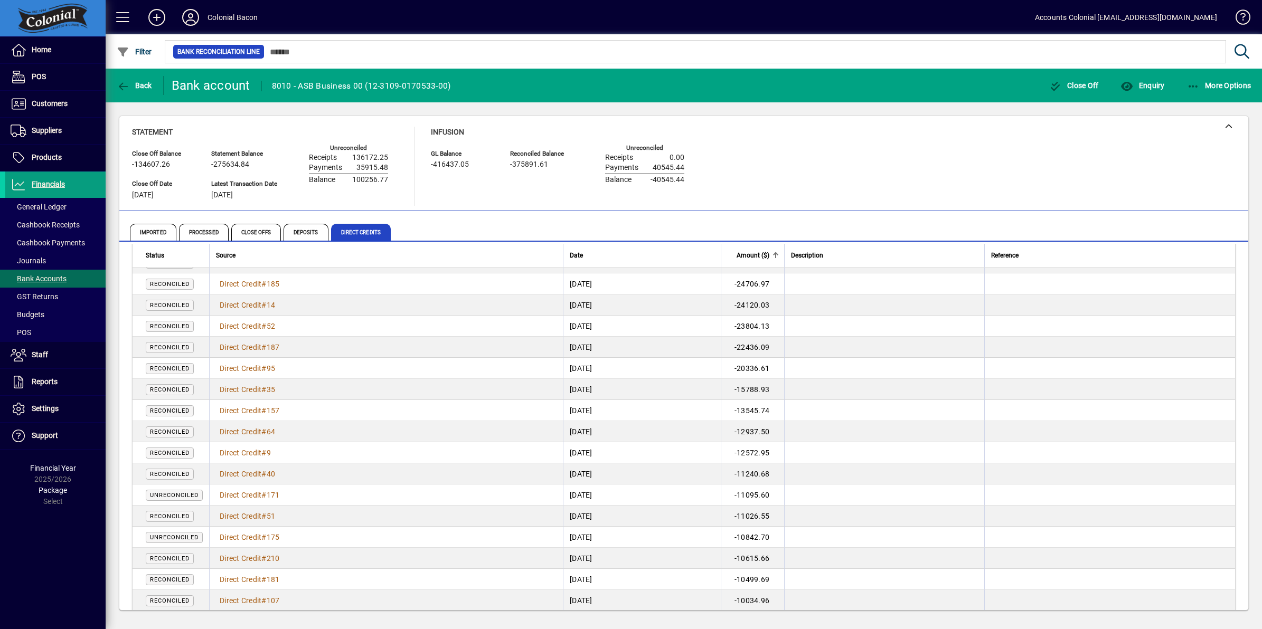
scroll to position [198, 0]
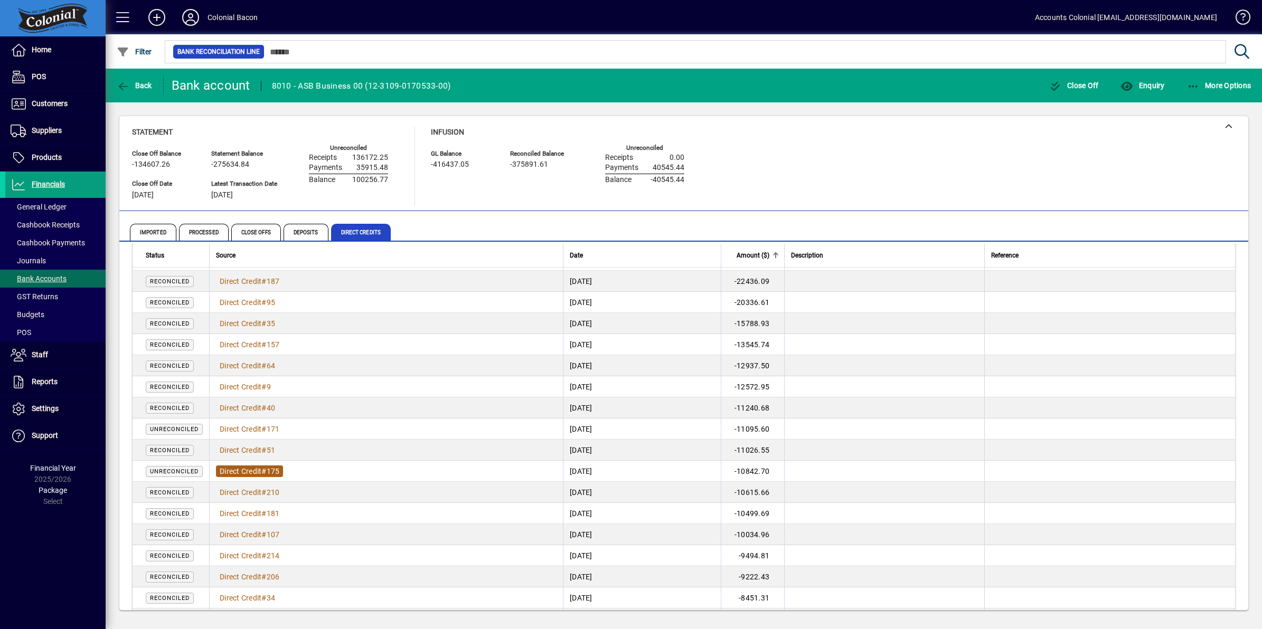
click at [259, 468] on span "Direct Credit" at bounding box center [241, 471] width 42 height 8
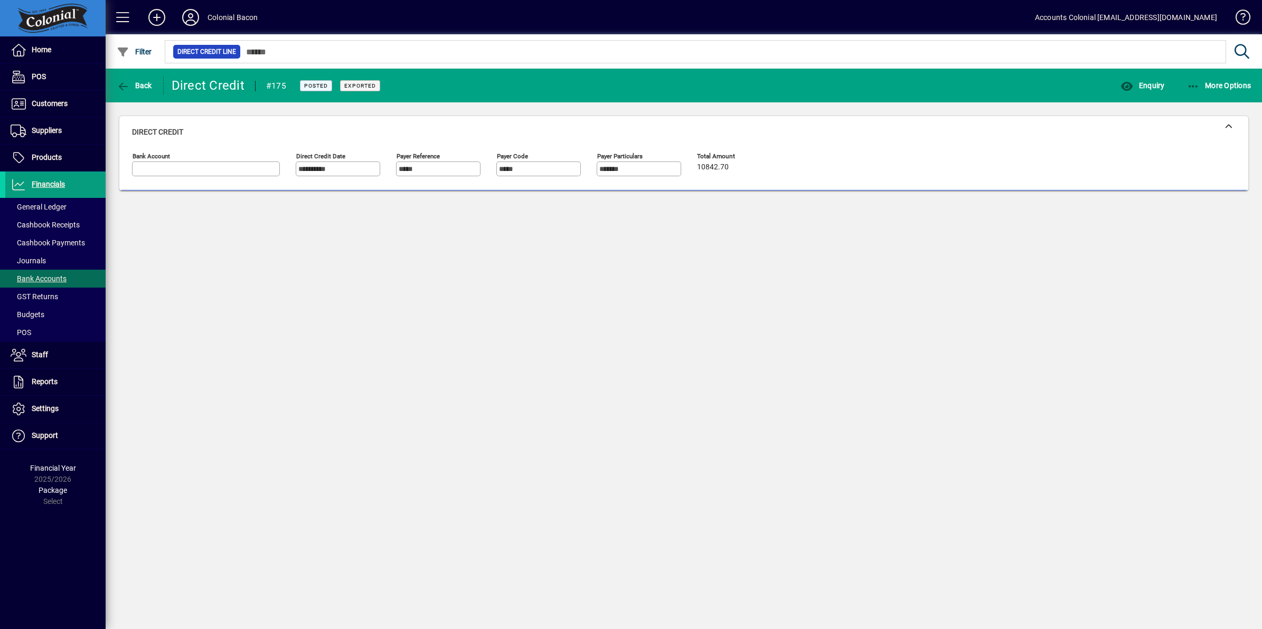
type input "**********"
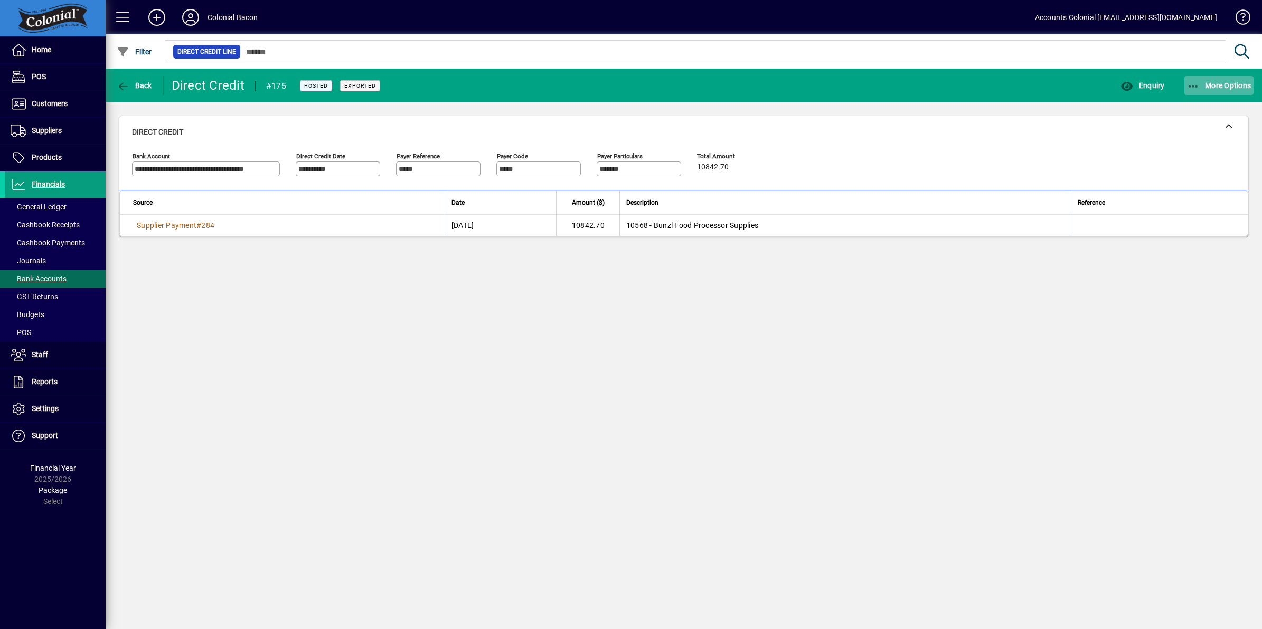
click at [1195, 86] on icon "button" at bounding box center [1193, 86] width 13 height 11
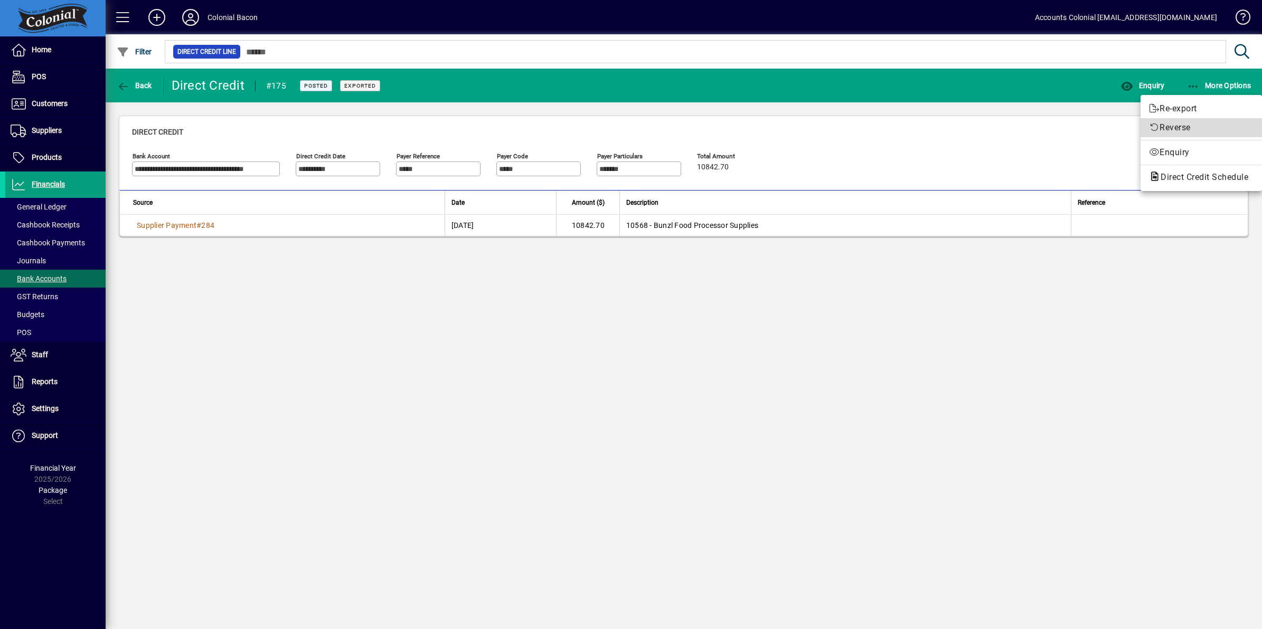
click at [1189, 125] on span "Reverse" at bounding box center [1201, 127] width 105 height 13
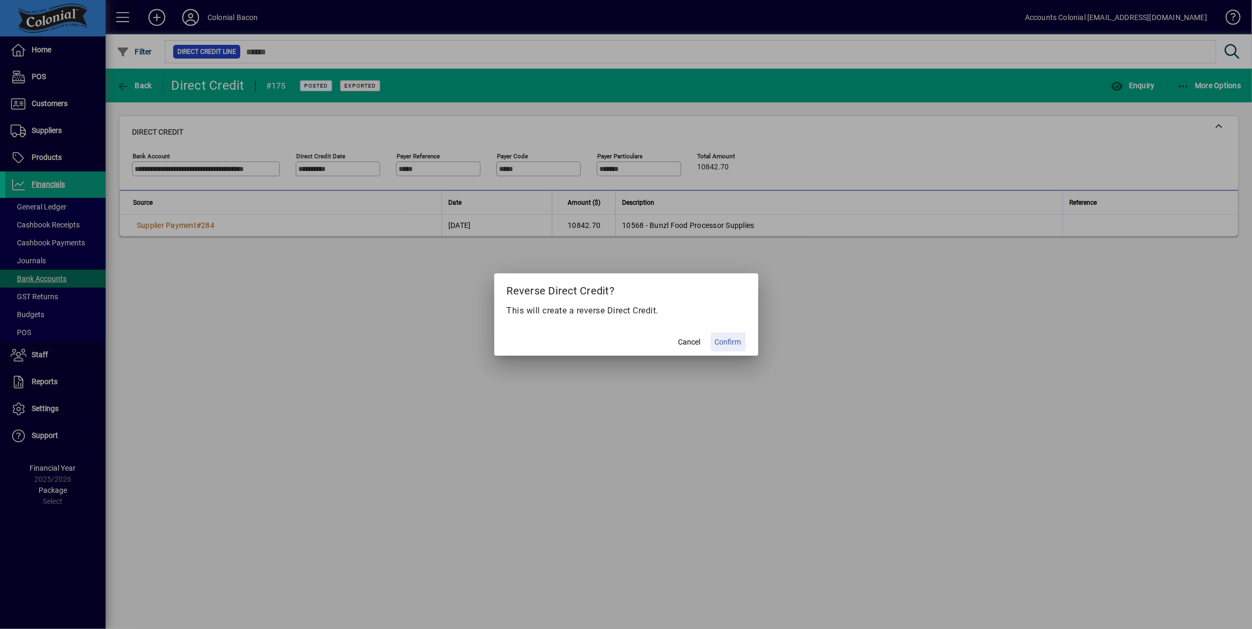
drag, startPoint x: 734, startPoint y: 339, endPoint x: 629, endPoint y: 261, distance: 130.9
click at [732, 338] on span "Confirm" at bounding box center [728, 342] width 26 height 11
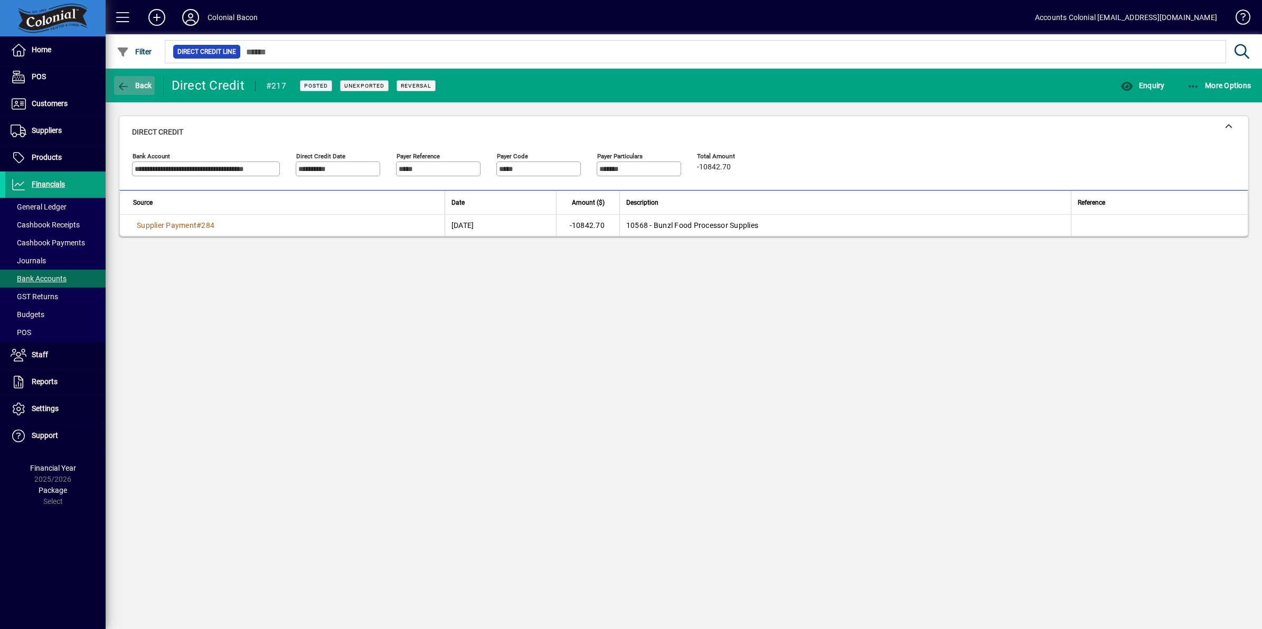
click at [138, 88] on span "Back" at bounding box center [134, 85] width 35 height 8
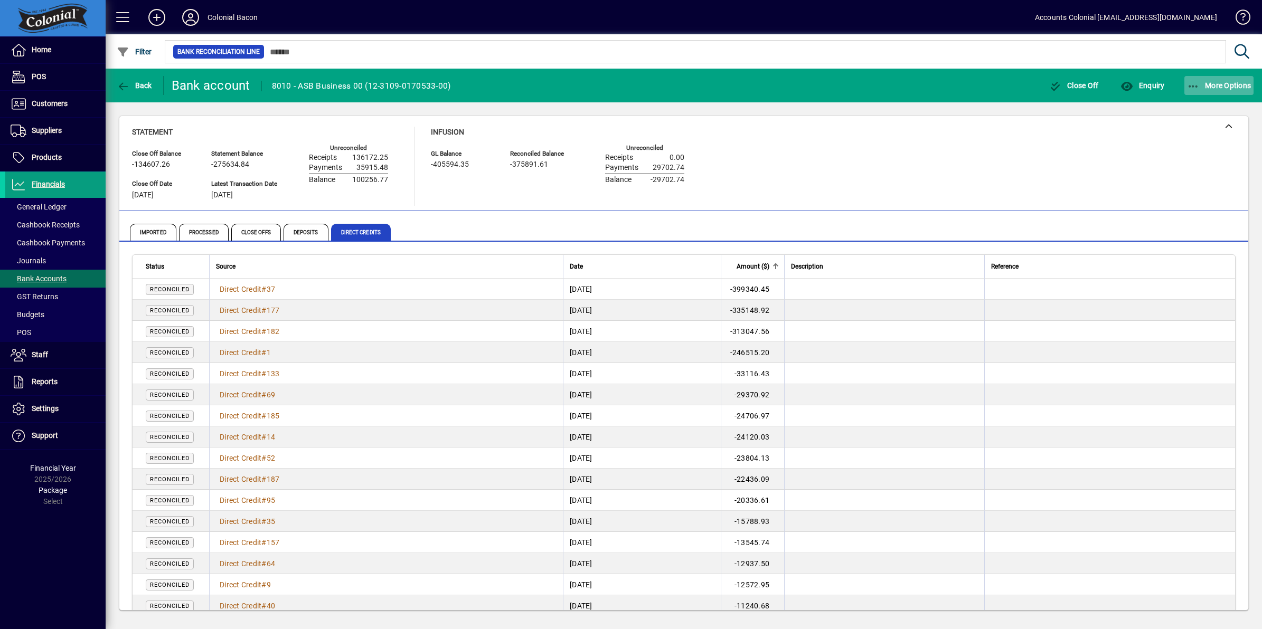
click at [1199, 84] on icon "button" at bounding box center [1193, 86] width 13 height 11
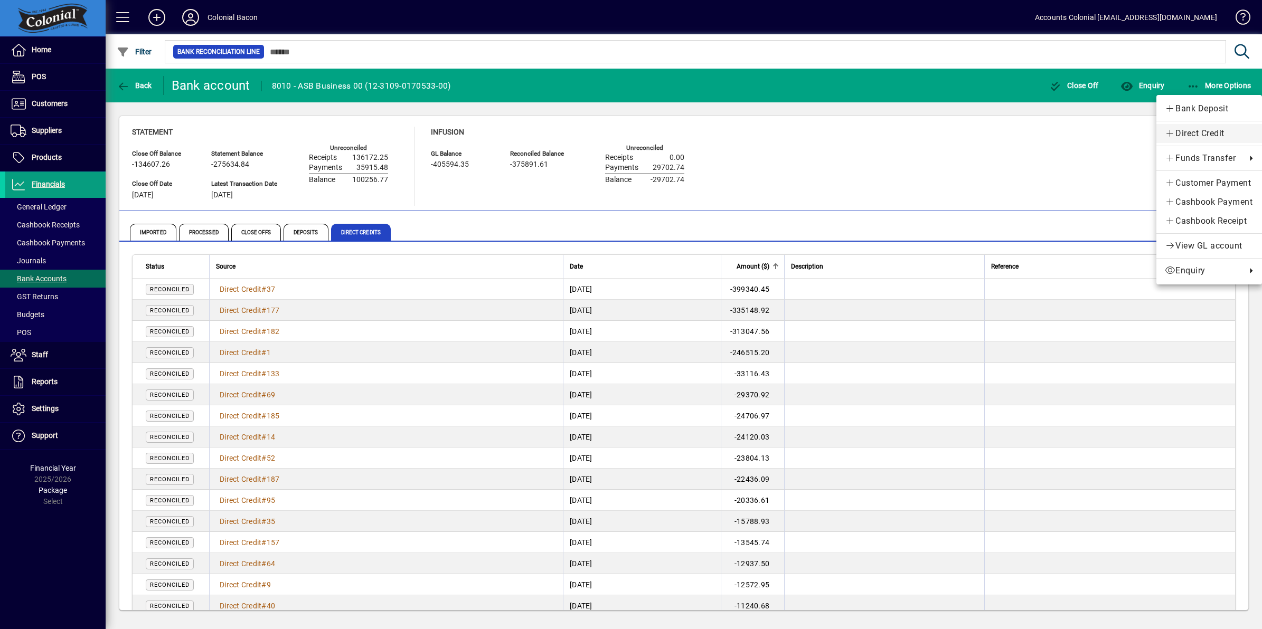
click at [1208, 132] on span "Direct Credit" at bounding box center [1208, 133] width 89 height 13
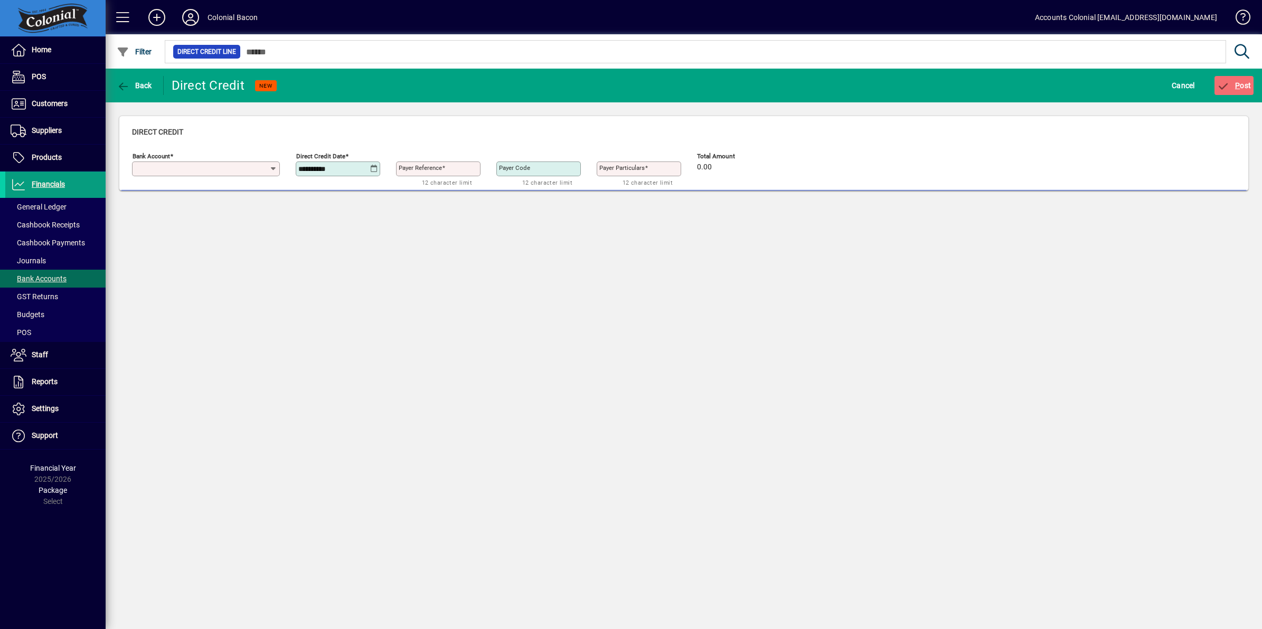
type input "**********"
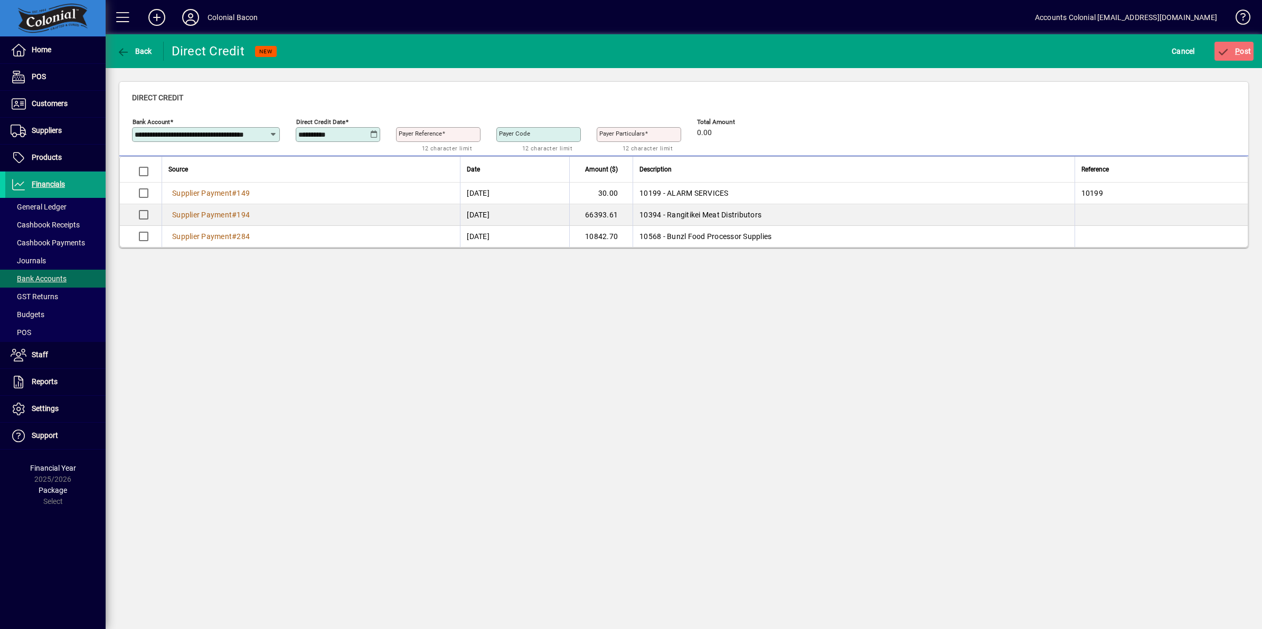
click at [371, 131] on icon at bounding box center [374, 134] width 8 height 8
drag, startPoint x: 335, startPoint y: 223, endPoint x: 301, endPoint y: 207, distance: 37.5
click at [334, 223] on span "1" at bounding box center [331, 229] width 19 height 19
type input "**********"
click at [434, 129] on label "Payer Reference" at bounding box center [422, 133] width 46 height 8
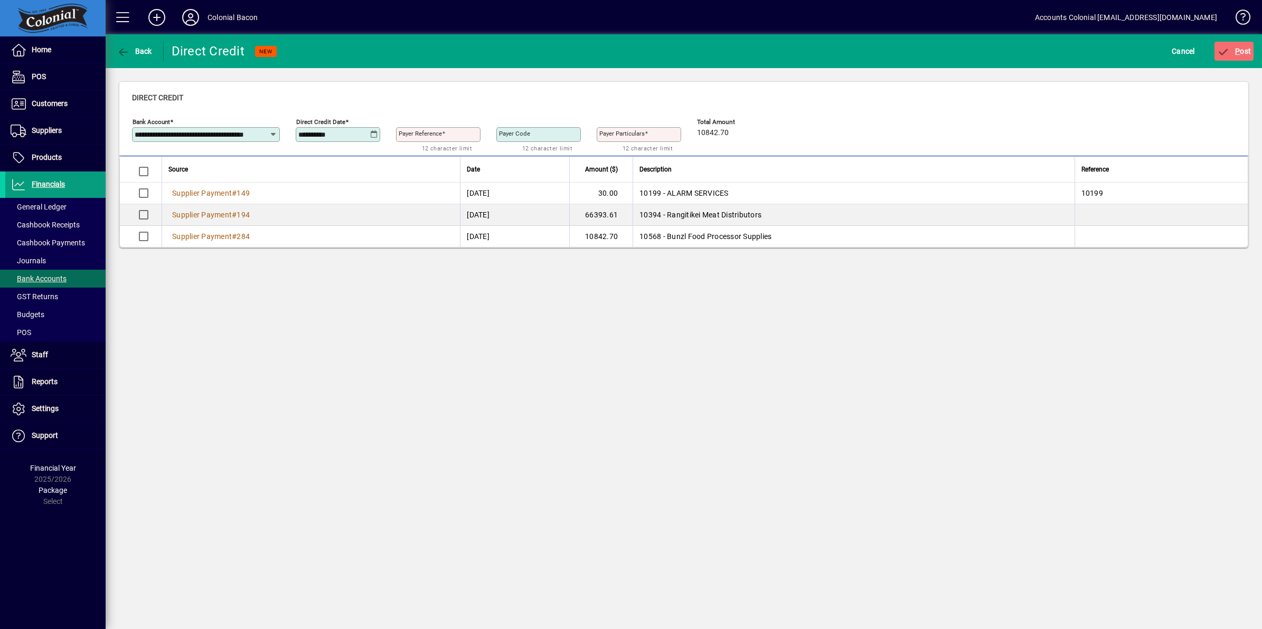
click at [434, 130] on input "Payer Reference" at bounding box center [439, 134] width 81 height 8
click at [433, 128] on div "Payer Reference" at bounding box center [438, 134] width 84 height 15
click at [449, 137] on input "Payer Reference" at bounding box center [439, 134] width 81 height 8
type input "***"
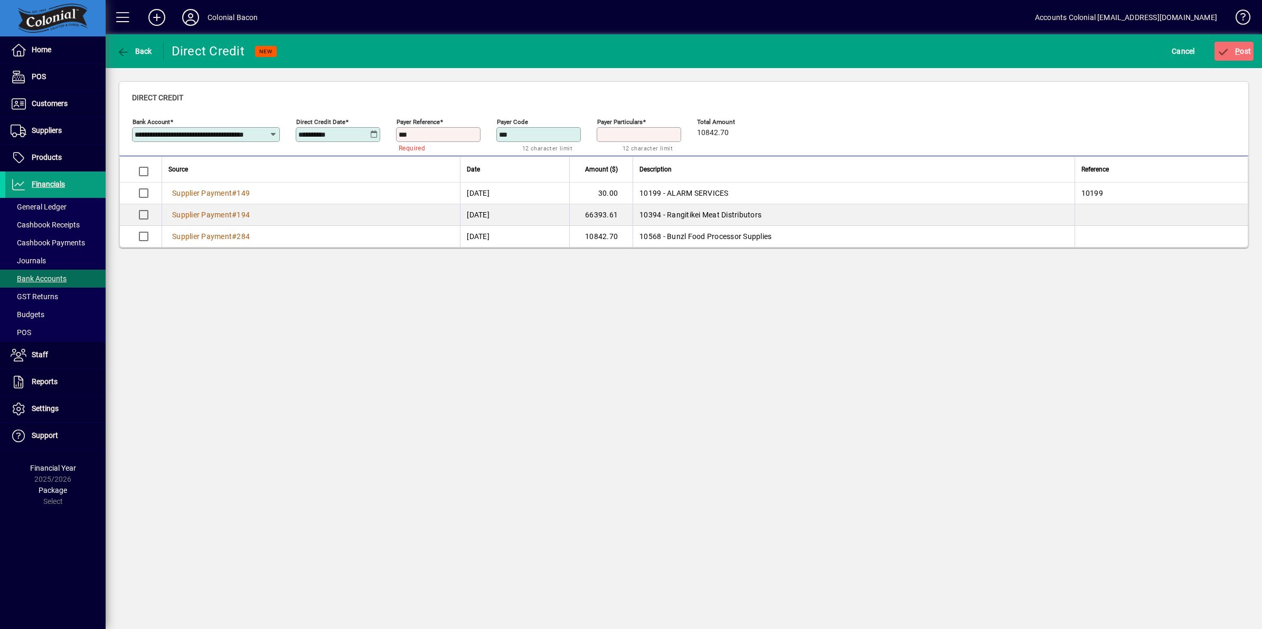
type input "***"
click at [1246, 49] on span "P ost" at bounding box center [1234, 51] width 34 height 8
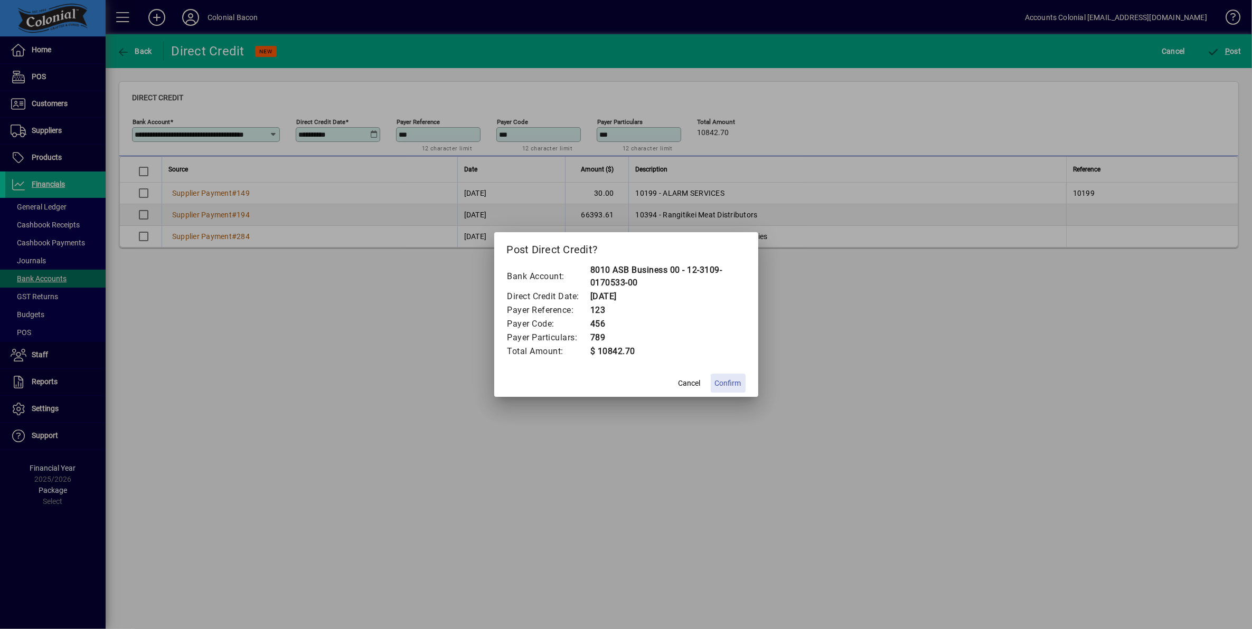
click at [726, 385] on span "Confirm" at bounding box center [728, 383] width 26 height 11
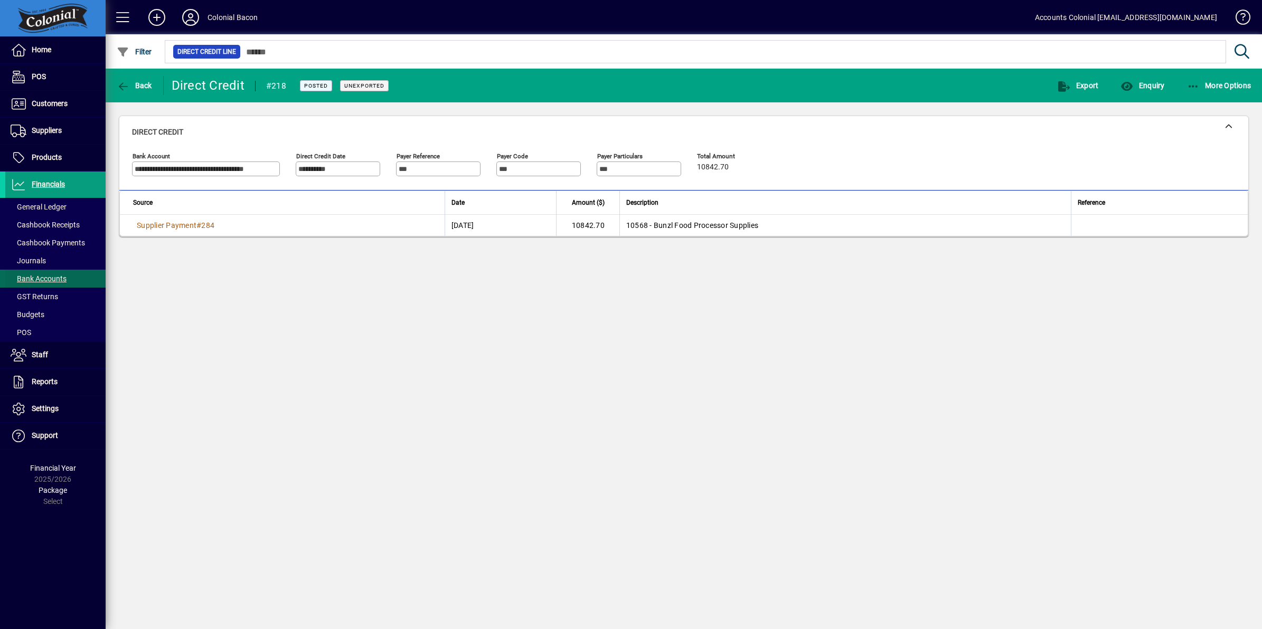
click at [48, 276] on span "Bank Accounts" at bounding box center [39, 278] width 56 height 8
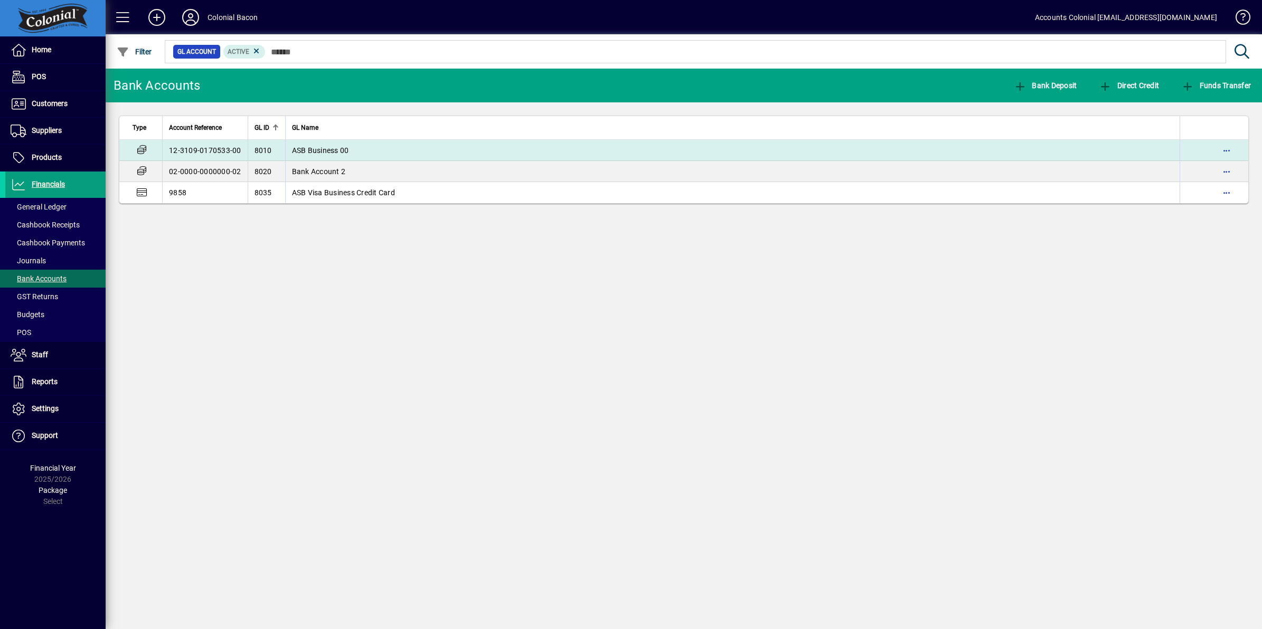
click at [318, 149] on span "ASB Business 00" at bounding box center [320, 150] width 57 height 8
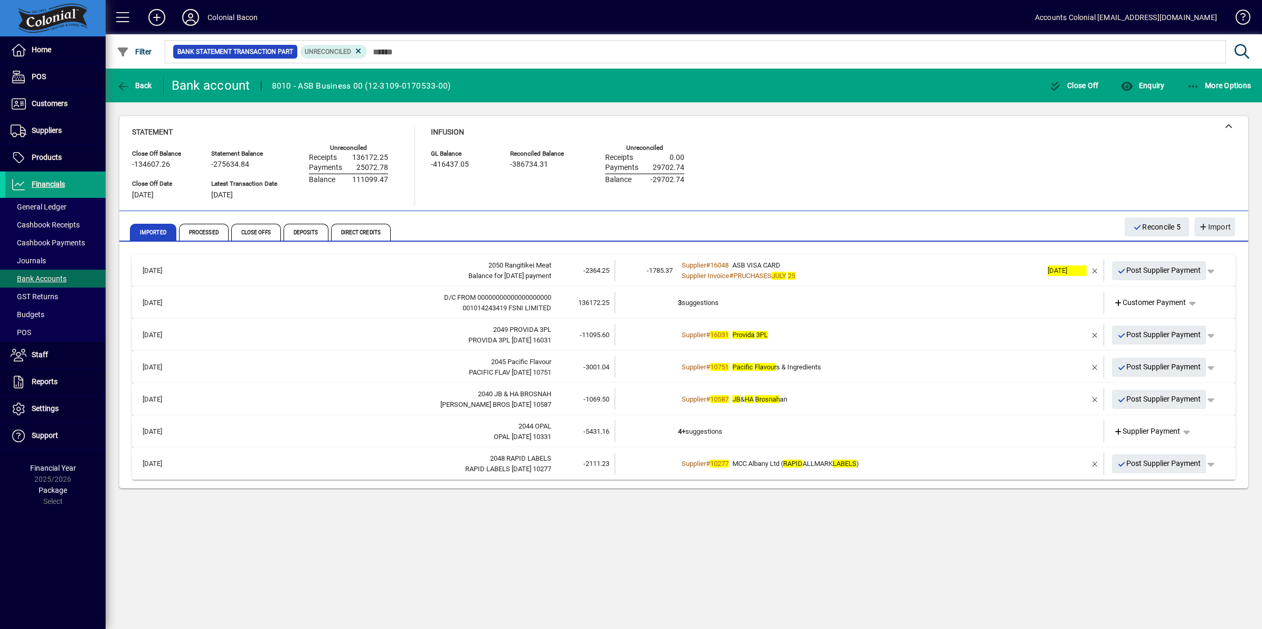
click at [809, 336] on div "Supplier # 16031 Provida 3PL" at bounding box center [860, 335] width 364 height 11
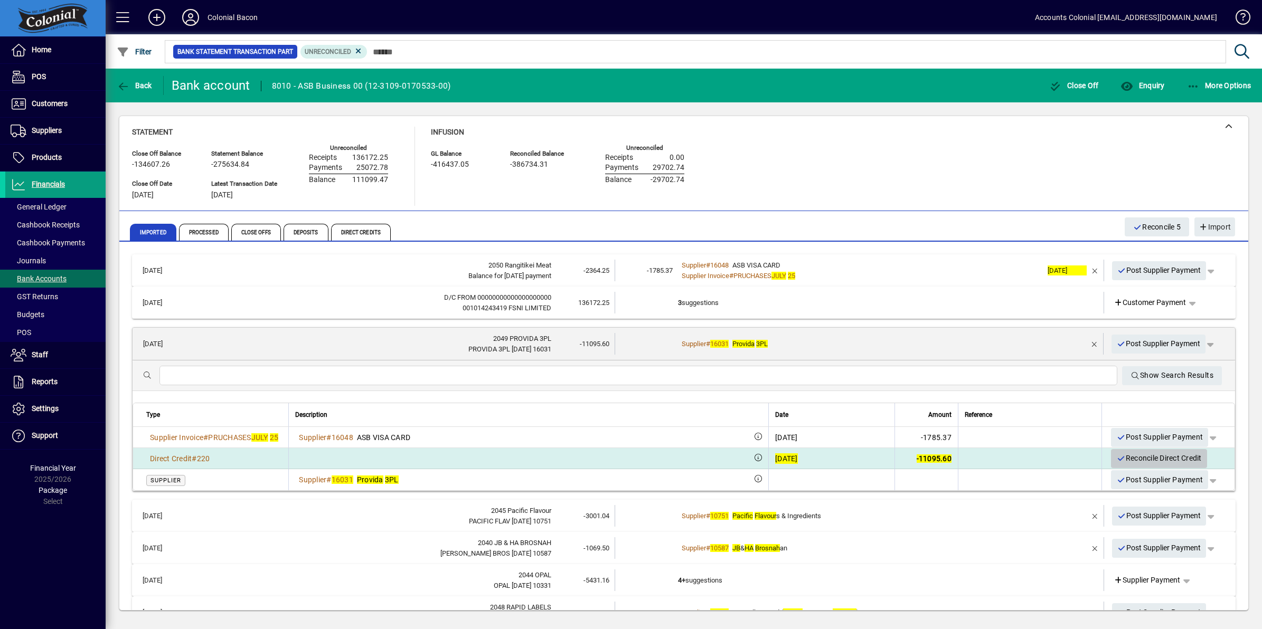
click at [1116, 457] on span "Reconcile Direct Credit" at bounding box center [1158, 458] width 85 height 17
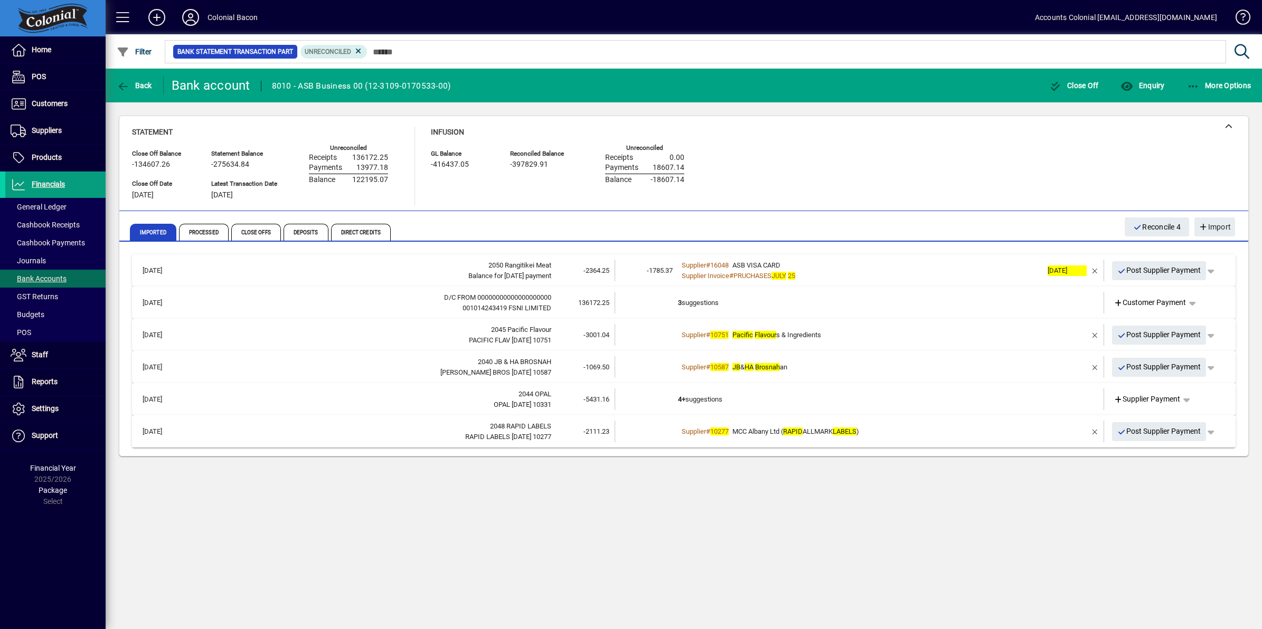
click at [640, 334] on td at bounding box center [645, 335] width 63 height 22
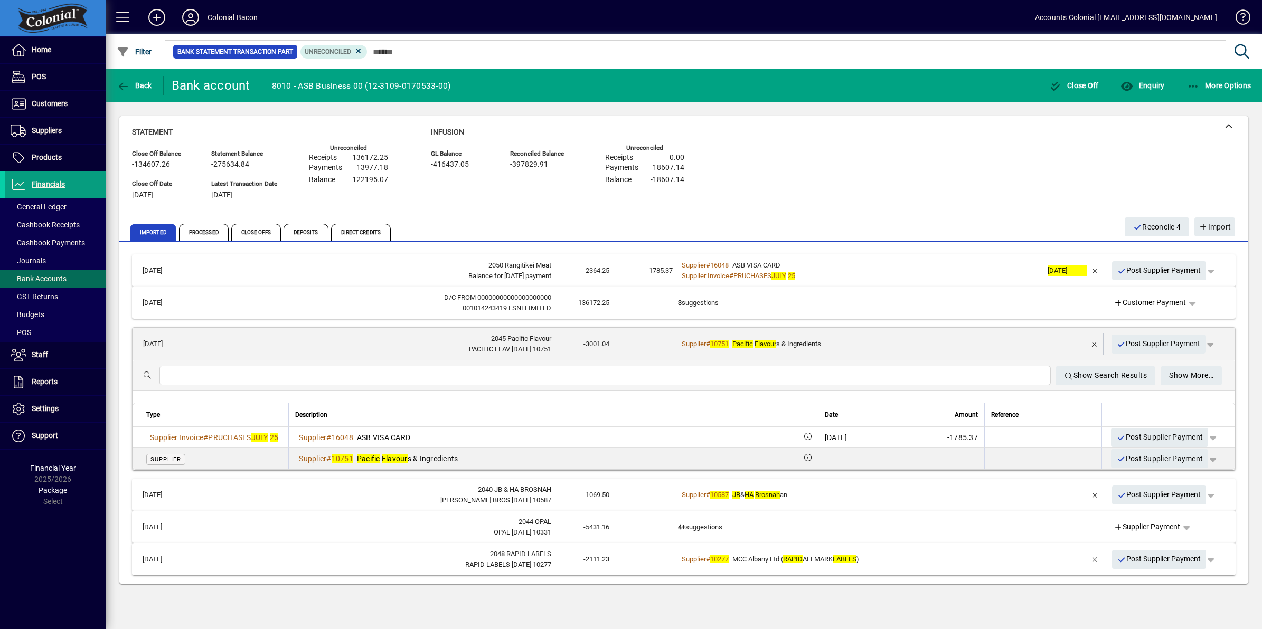
click at [640, 334] on td at bounding box center [645, 344] width 63 height 22
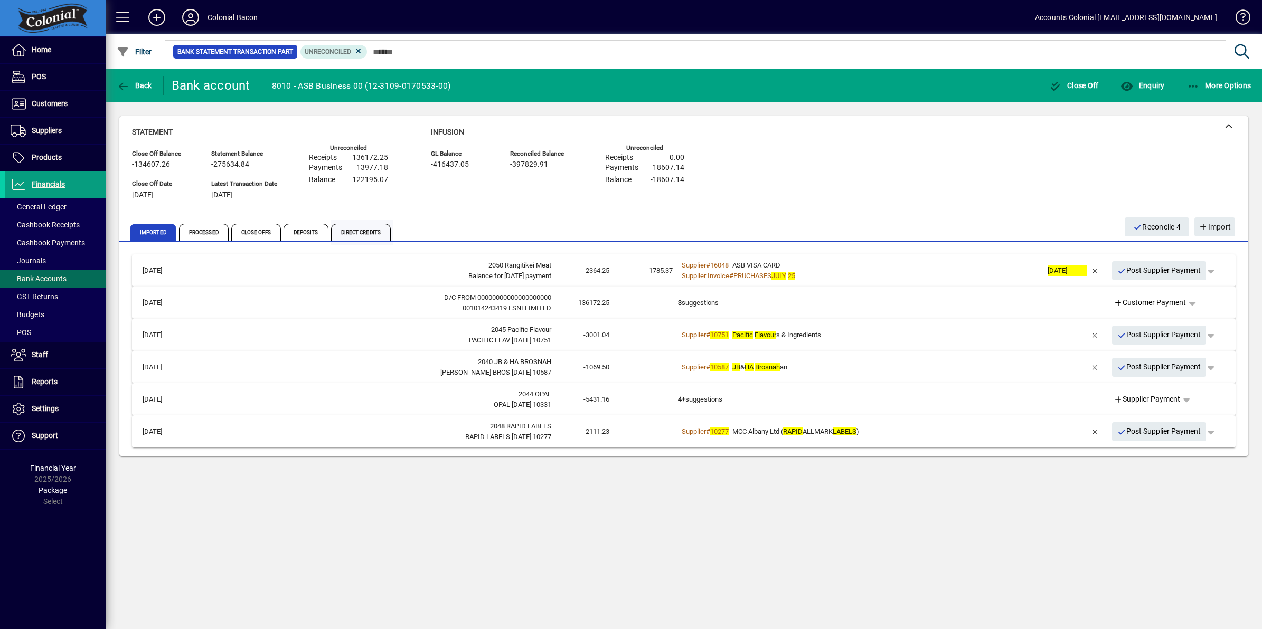
click at [347, 233] on span "Direct Credits" at bounding box center [361, 232] width 60 height 17
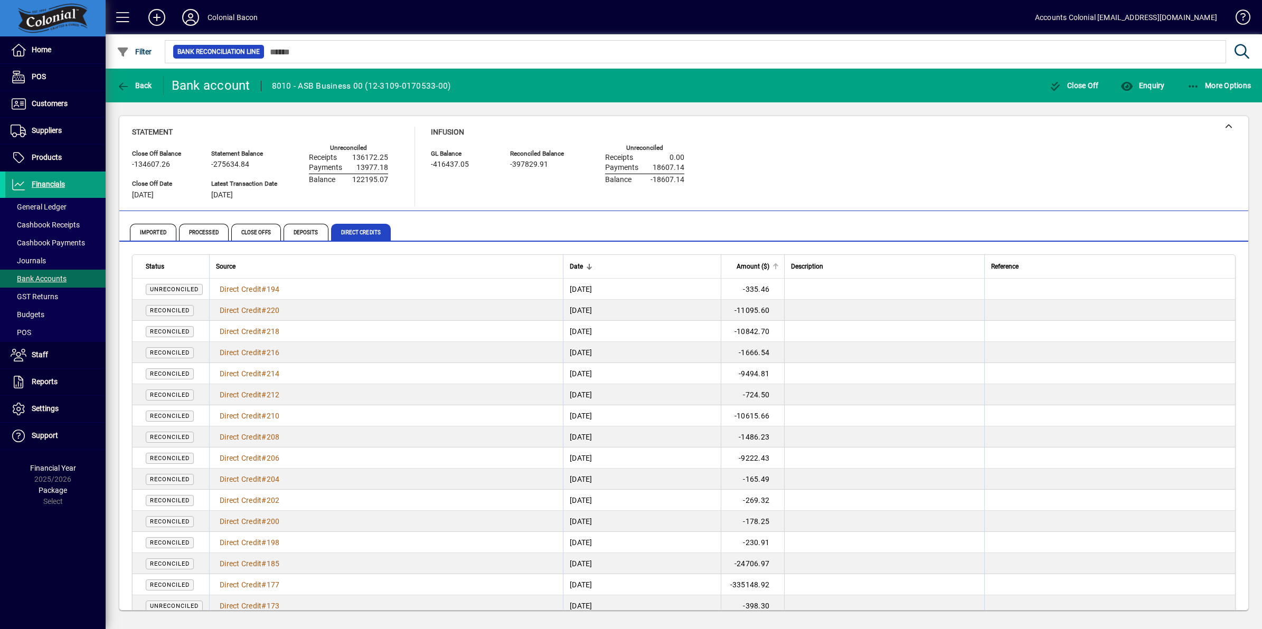
click at [769, 268] on span "Amount ($)" at bounding box center [752, 267] width 33 height 12
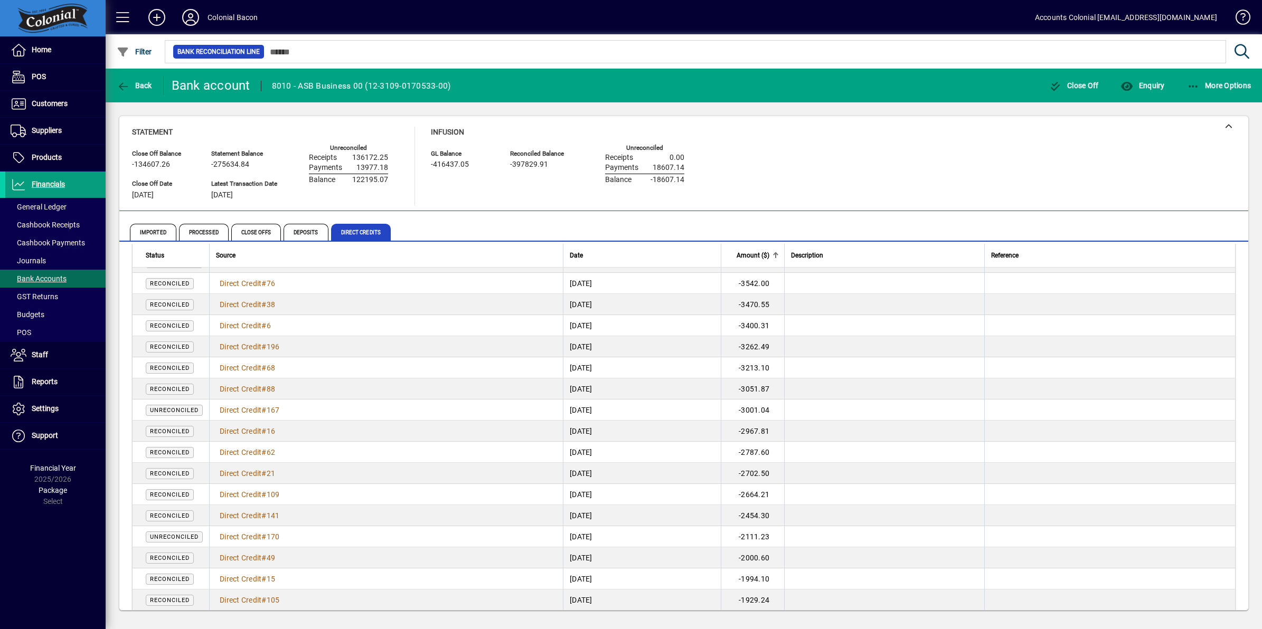
scroll to position [858, 0]
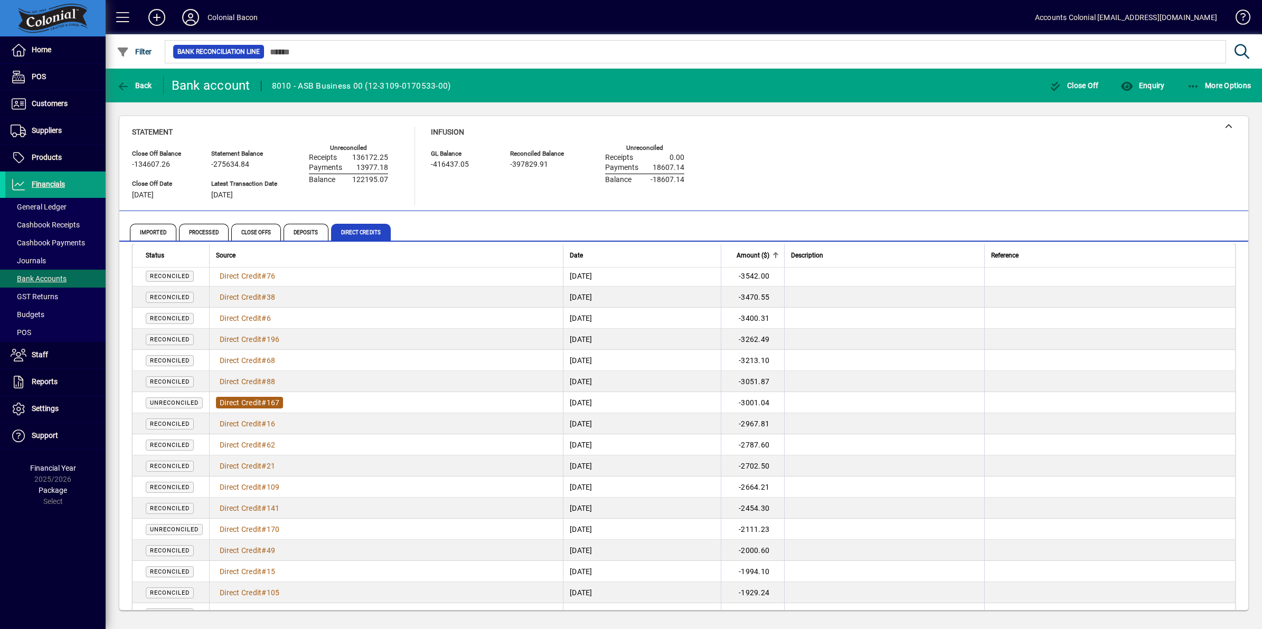
click at [230, 402] on span "Direct Credit" at bounding box center [241, 403] width 42 height 8
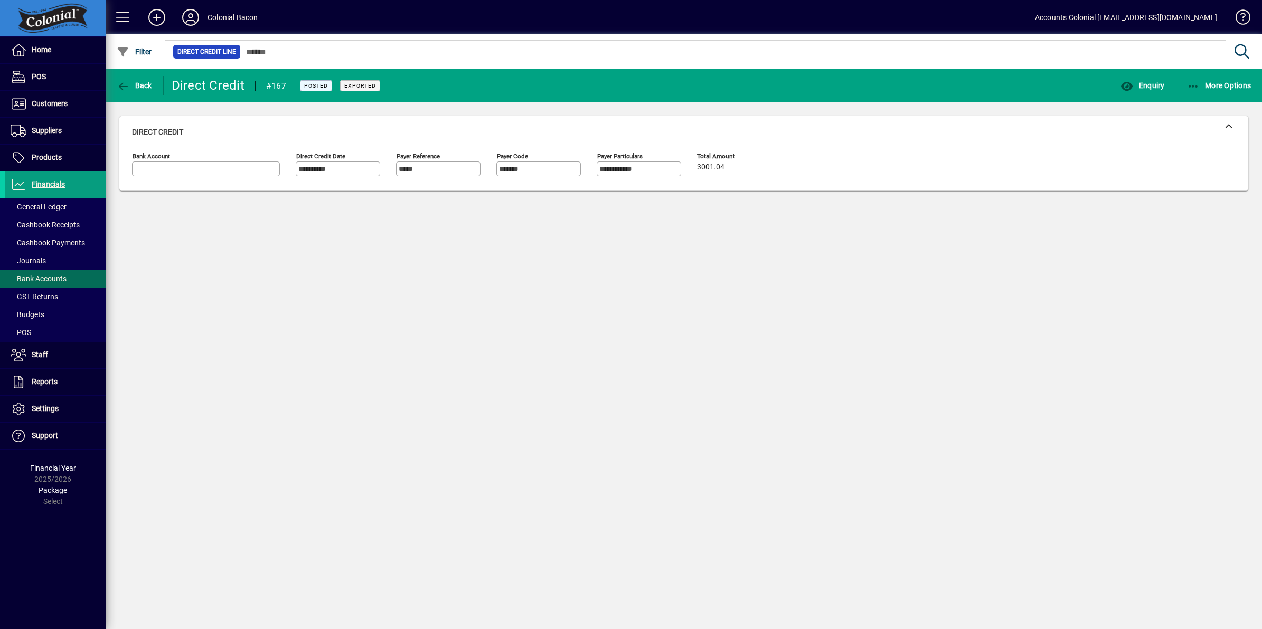
type input "**********"
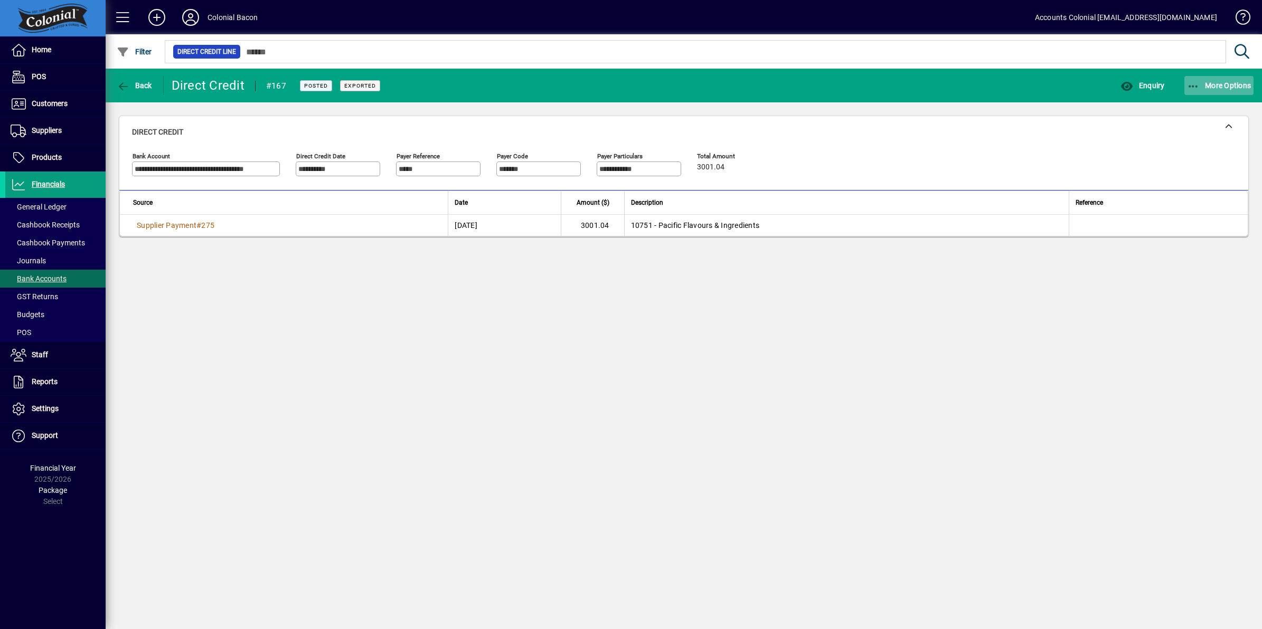
click at [1192, 82] on icon "button" at bounding box center [1193, 86] width 13 height 11
click at [1188, 127] on span "Reverse" at bounding box center [1201, 127] width 105 height 13
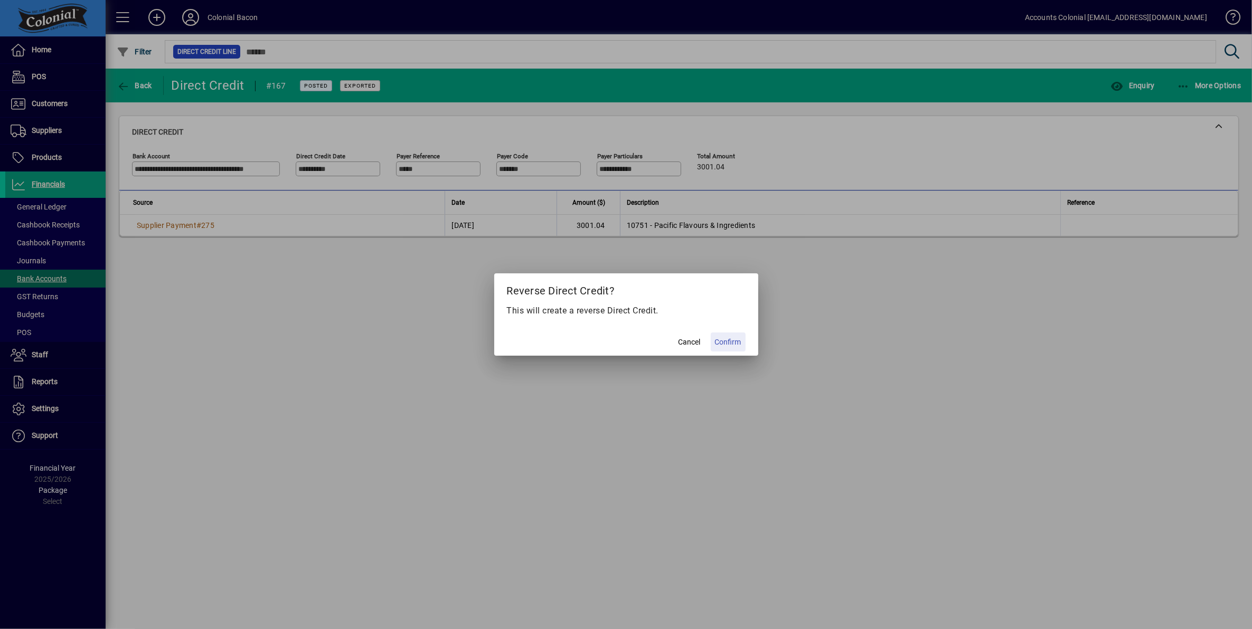
drag, startPoint x: 723, startPoint y: 341, endPoint x: 671, endPoint y: 314, distance: 58.8
click at [722, 340] on span "Confirm" at bounding box center [728, 342] width 26 height 11
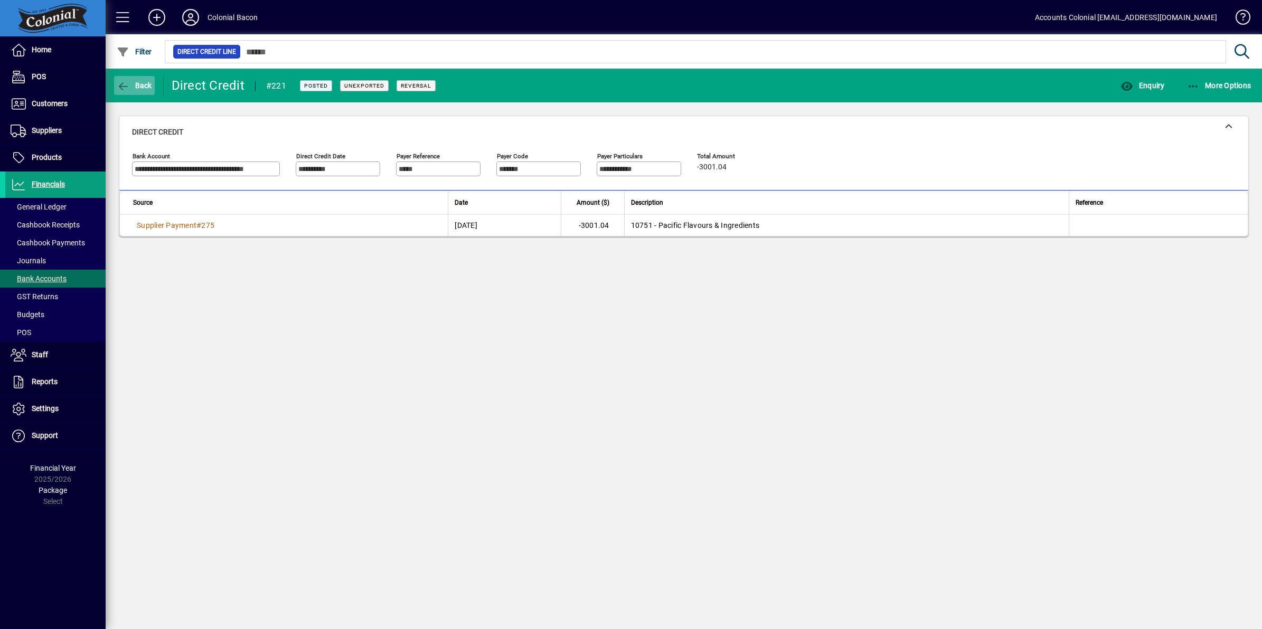
click at [131, 83] on span "Back" at bounding box center [134, 85] width 35 height 8
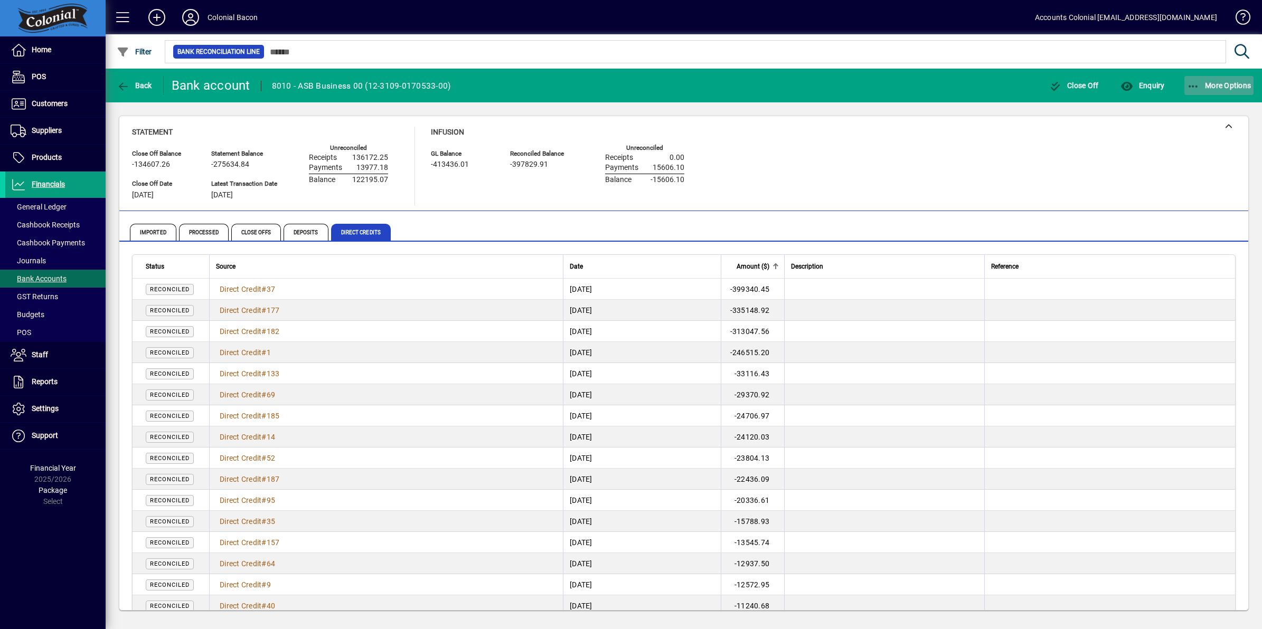
click at [1196, 79] on span "button" at bounding box center [1219, 85] width 70 height 25
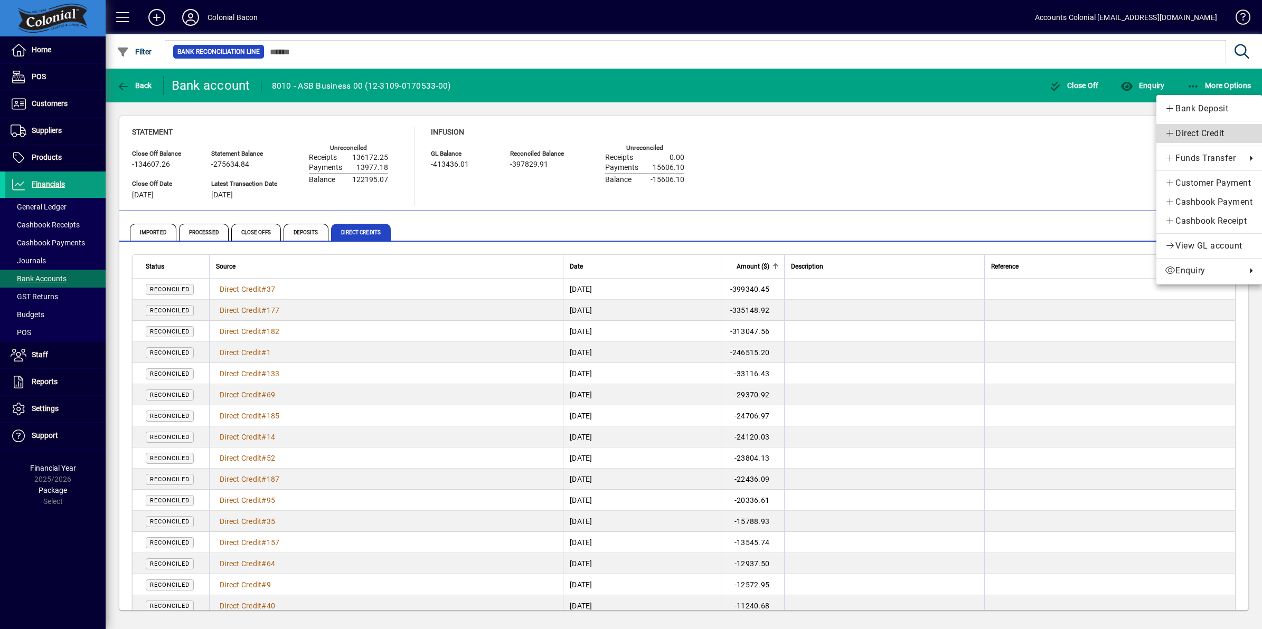
click at [1199, 125] on link "Direct Credit" at bounding box center [1209, 133] width 106 height 19
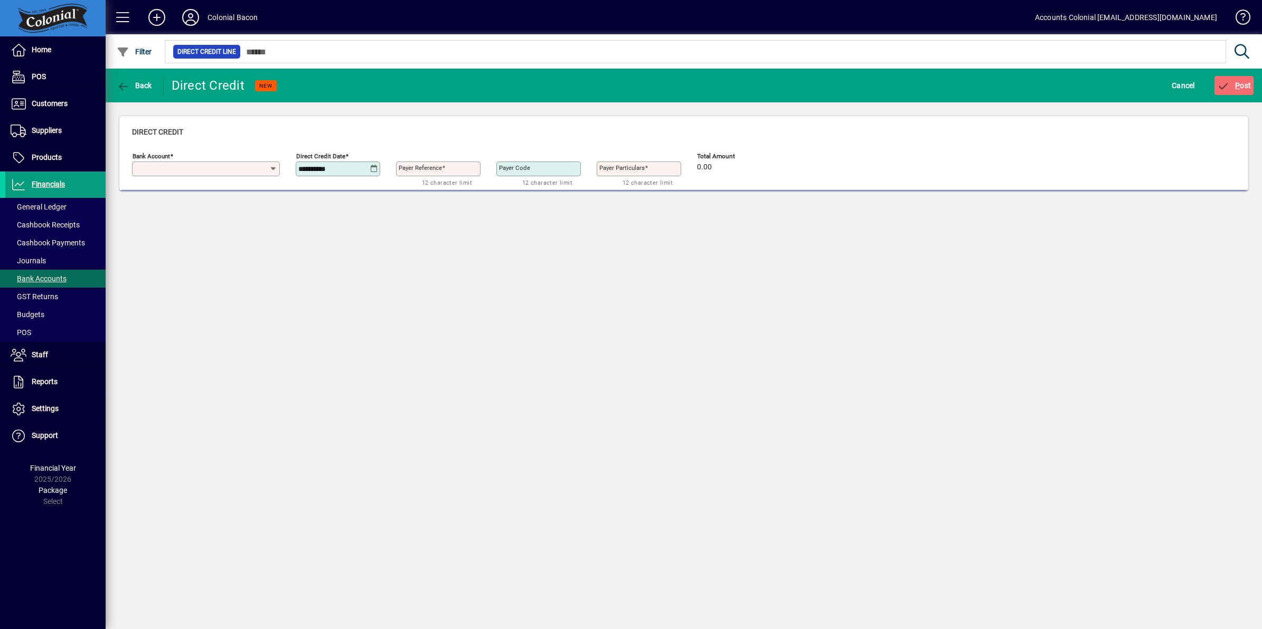
type input "**********"
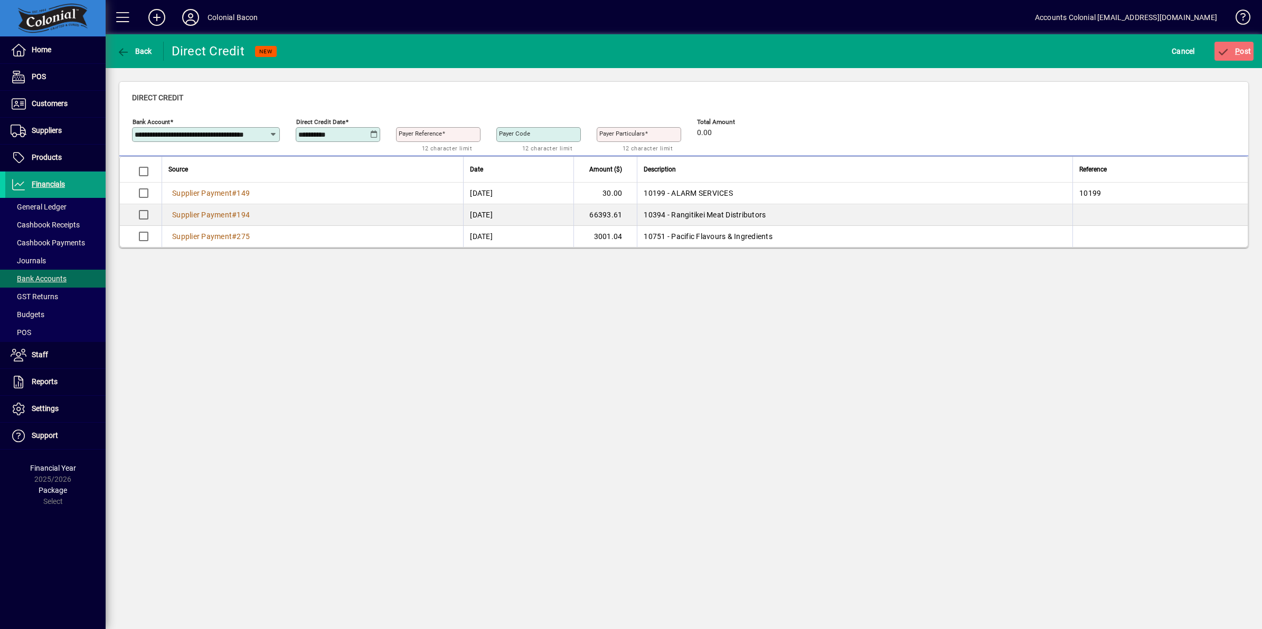
click at [372, 135] on icon at bounding box center [374, 134] width 8 height 8
click at [328, 225] on span "1" at bounding box center [331, 229] width 19 height 19
type input "**********"
click at [410, 138] on input "Payer Reference" at bounding box center [439, 134] width 81 height 8
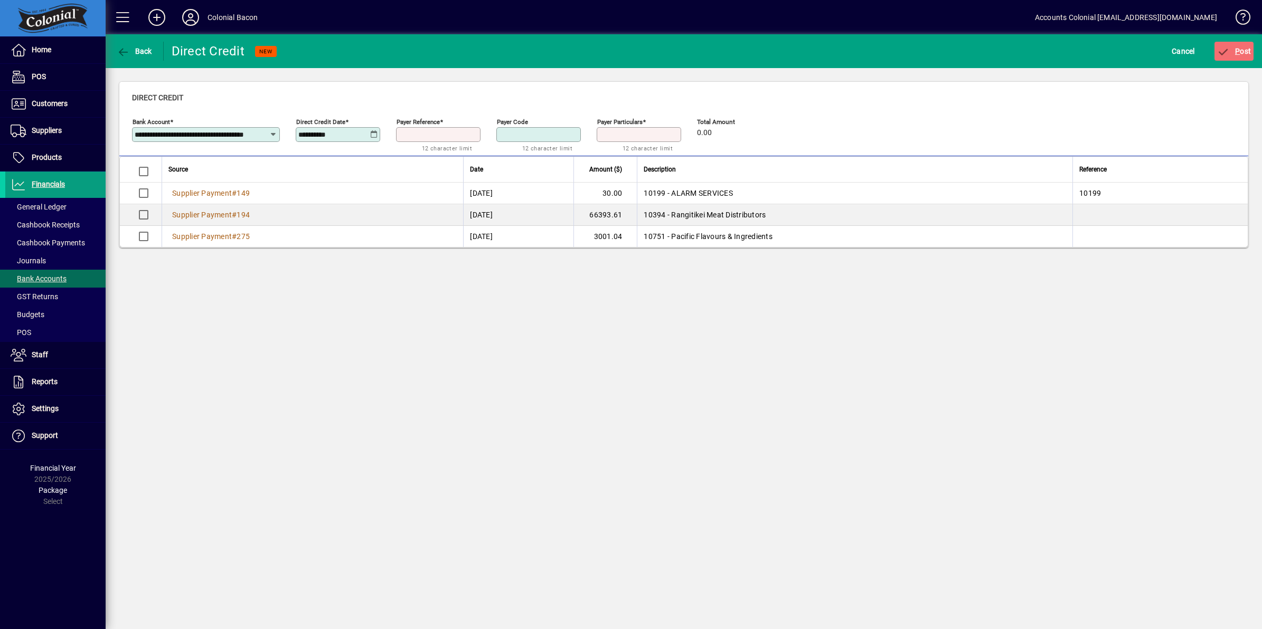
type input "***"
click at [1238, 51] on span "P" at bounding box center [1237, 51] width 5 height 8
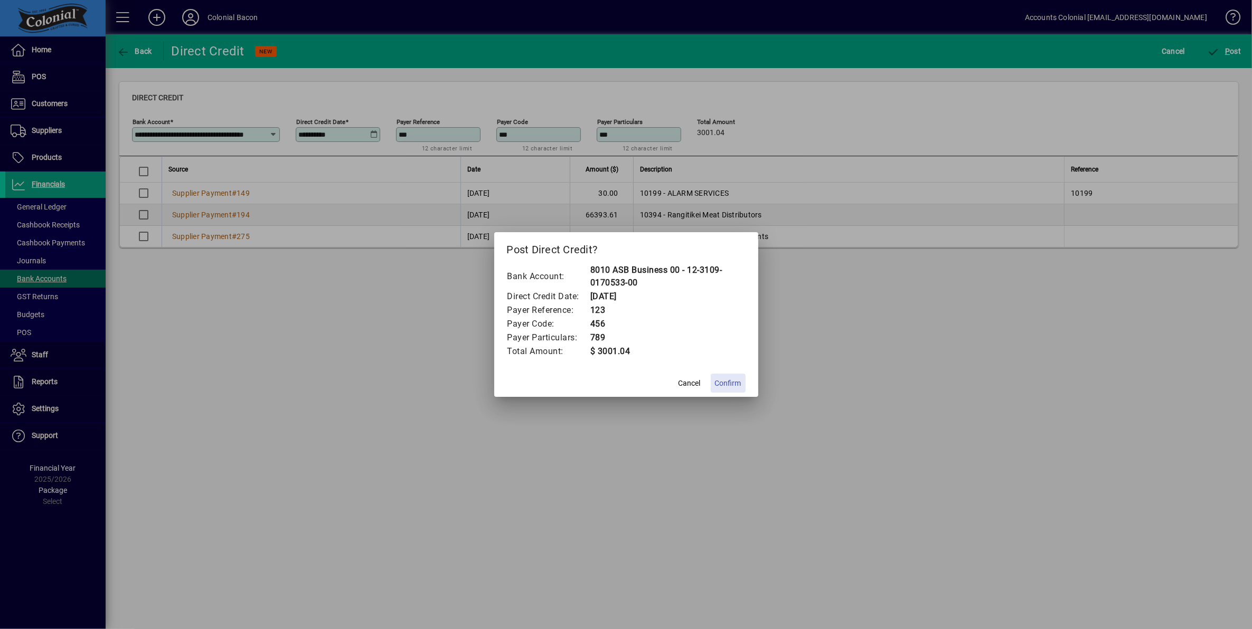
click at [730, 384] on span "Confirm" at bounding box center [728, 383] width 26 height 11
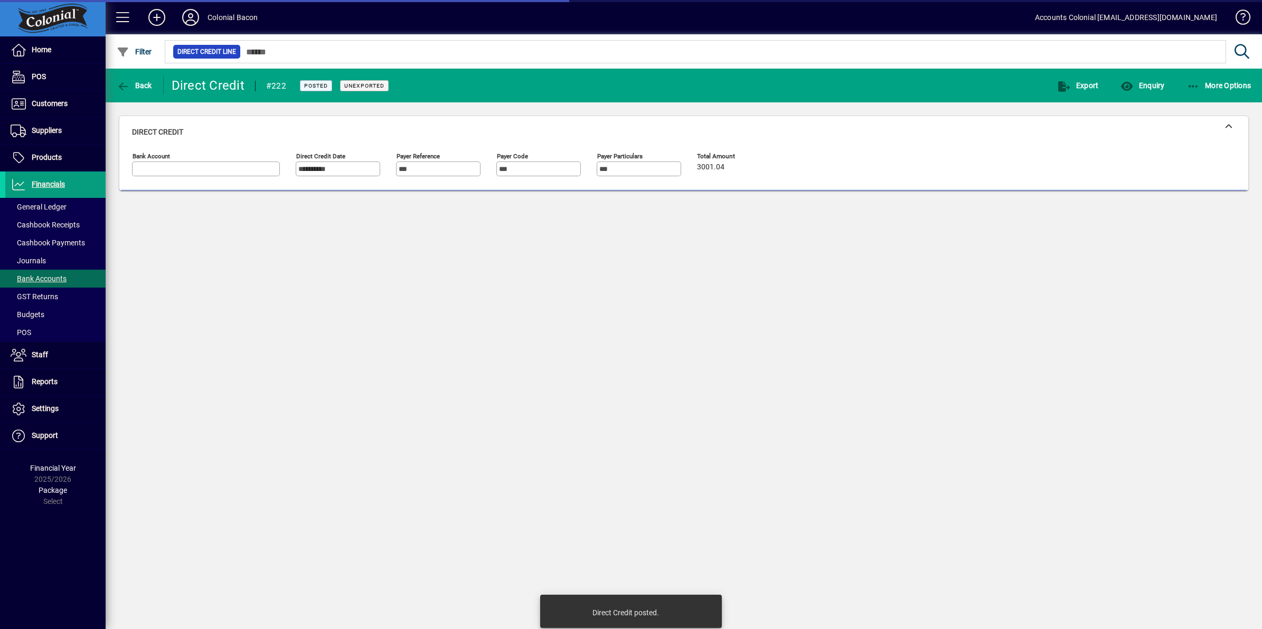
type input "**********"
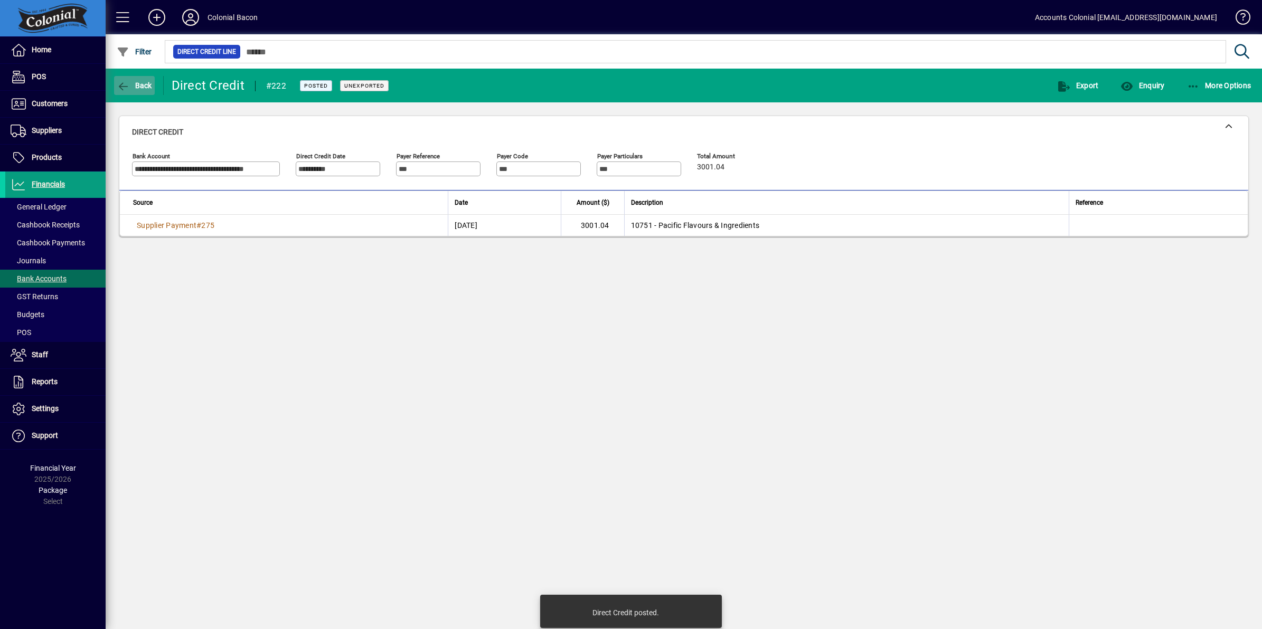
click at [144, 87] on span "Back" at bounding box center [134, 85] width 35 height 8
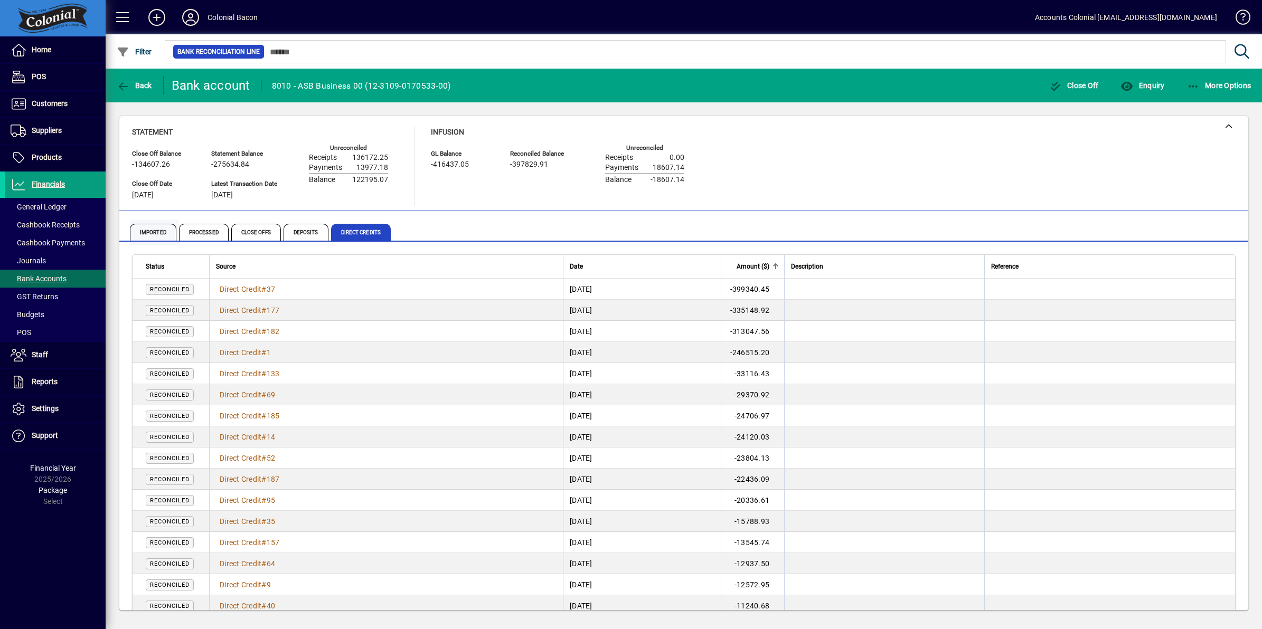
click at [172, 228] on span "Imported" at bounding box center [153, 232] width 46 height 17
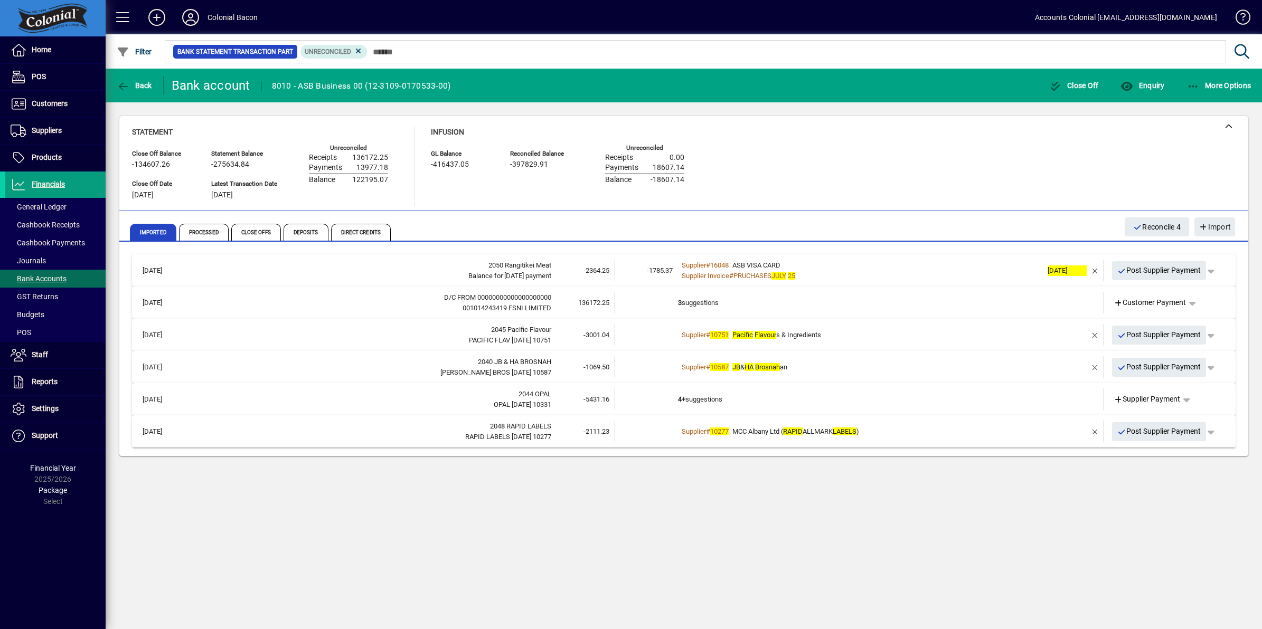
click at [896, 345] on td "Supplier # 10751 Pacific Flavour s & Ingredients" at bounding box center [860, 335] width 364 height 22
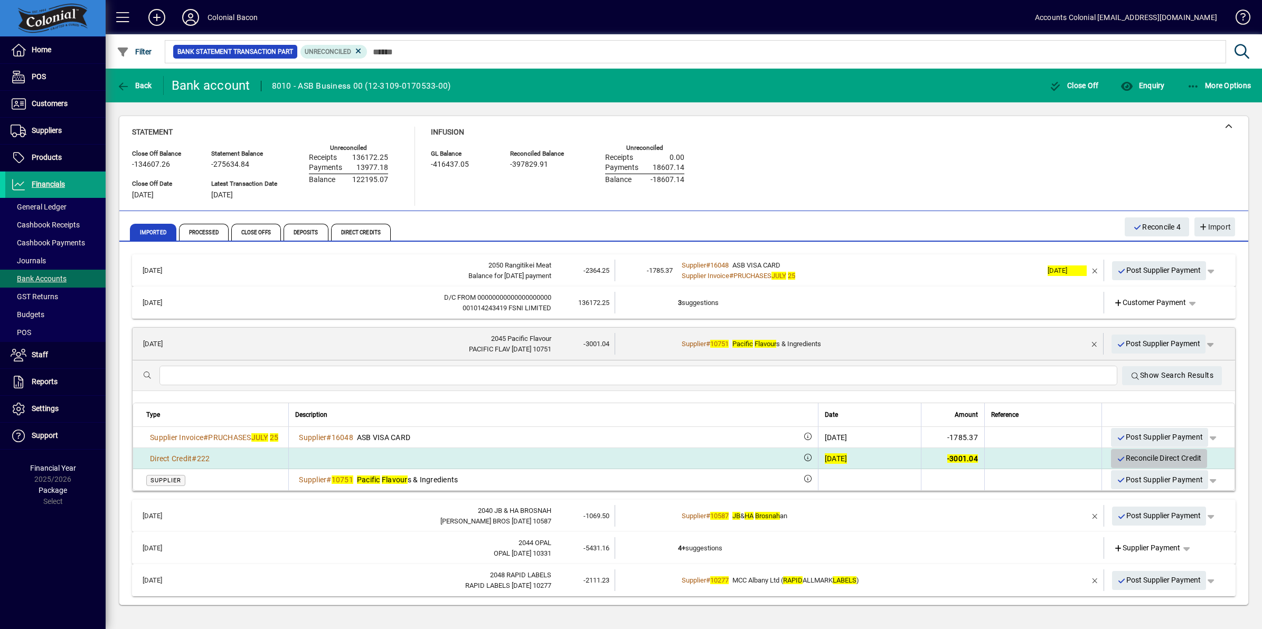
click at [1175, 459] on span "Reconcile Direct Credit" at bounding box center [1158, 458] width 85 height 17
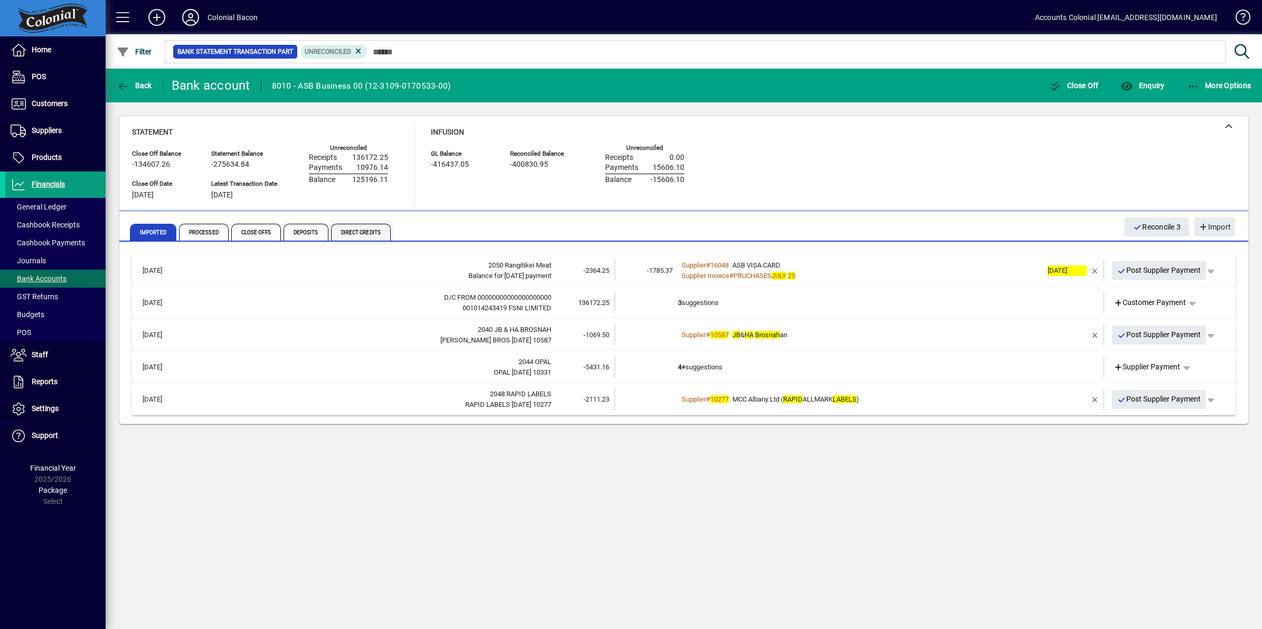
click at [354, 235] on span "Direct Credits" at bounding box center [361, 232] width 60 height 17
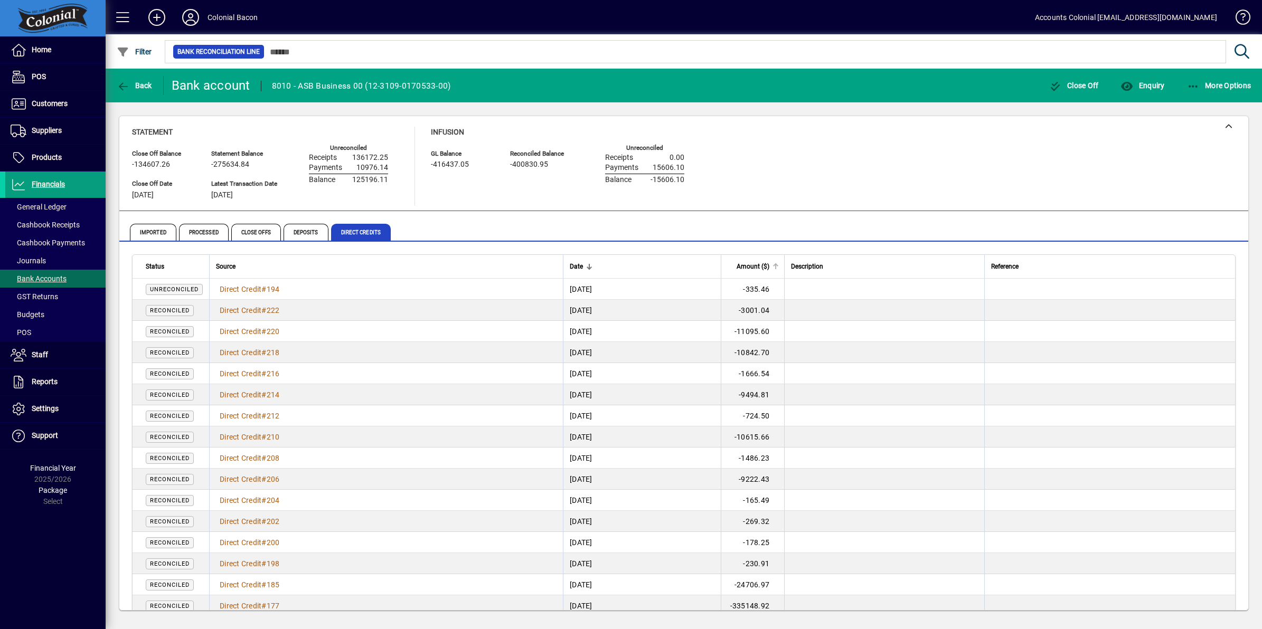
click at [769, 264] on span "Amount ($)" at bounding box center [752, 267] width 33 height 12
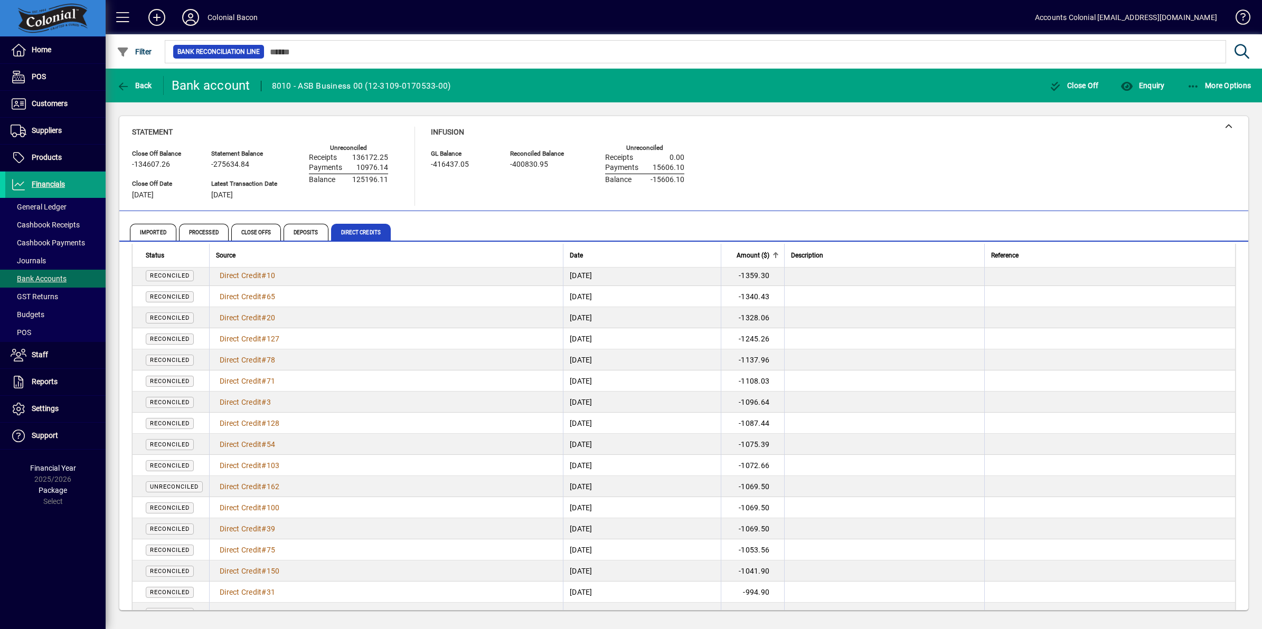
scroll to position [1452, 0]
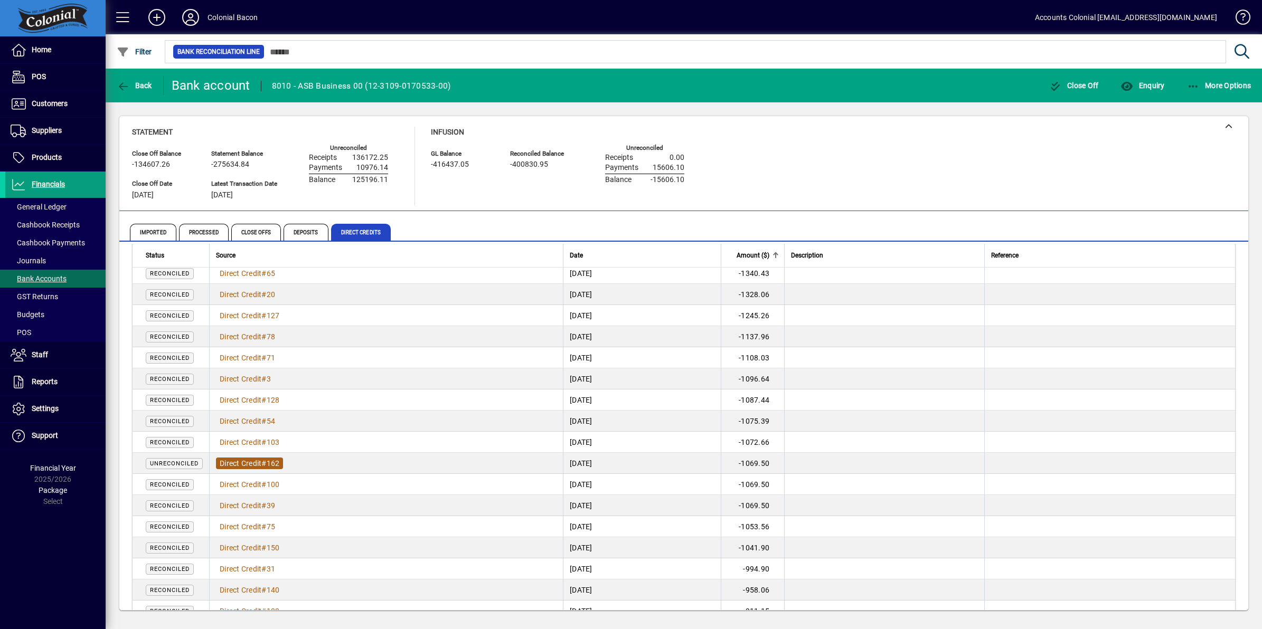
click at [245, 461] on span "Direct Credit" at bounding box center [241, 463] width 42 height 8
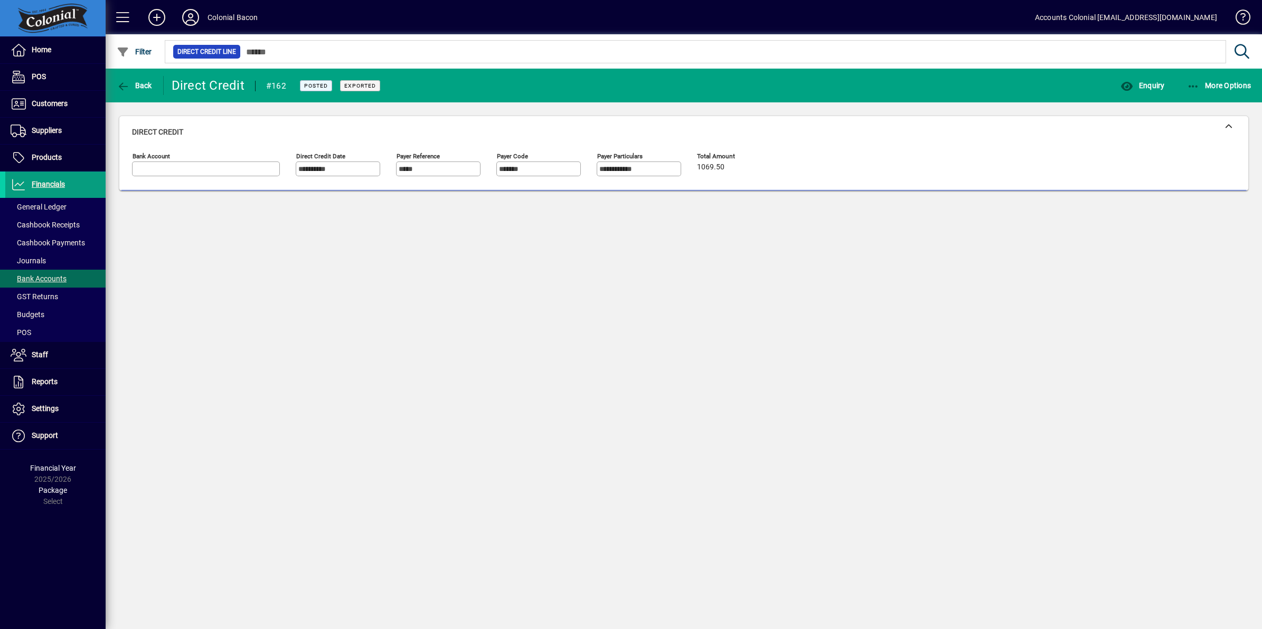
type input "**********"
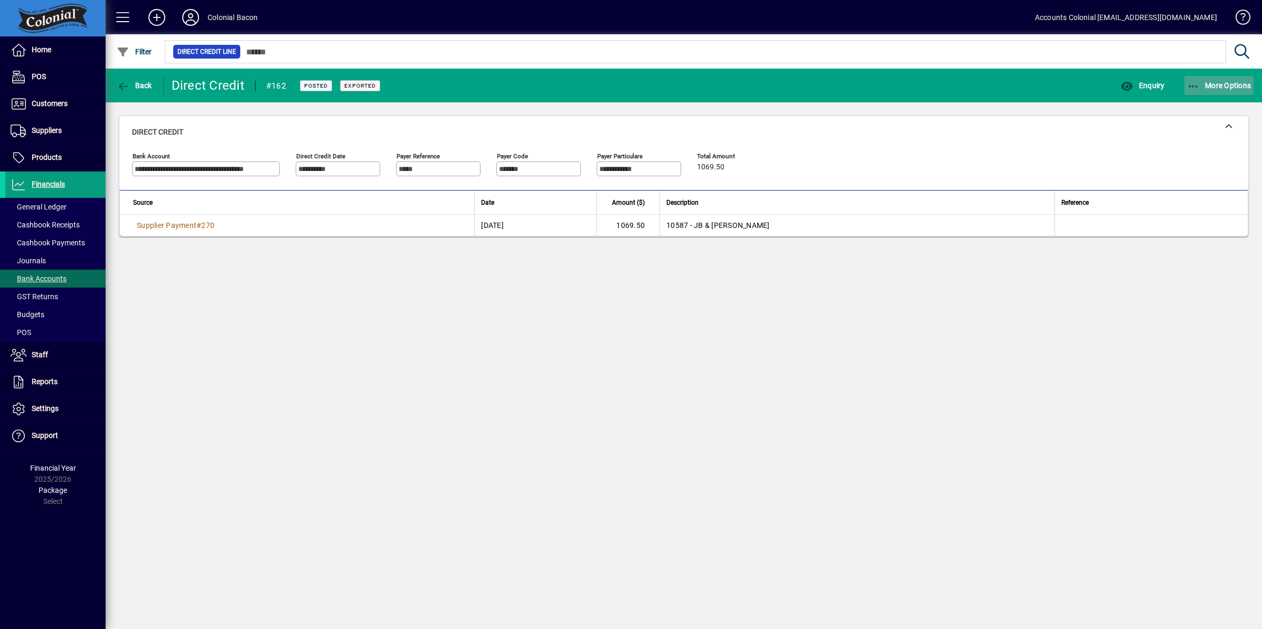
click at [1196, 83] on icon "button" at bounding box center [1193, 86] width 13 height 11
click at [1193, 125] on span "Reverse" at bounding box center [1201, 127] width 105 height 13
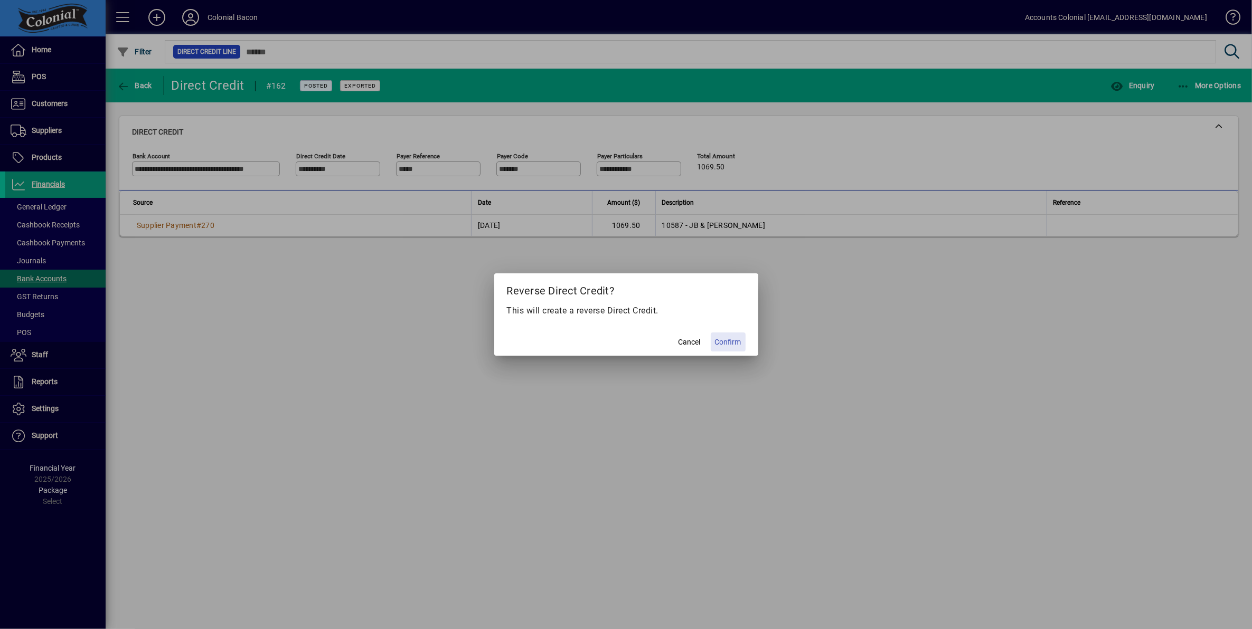
click at [730, 342] on span "Confirm" at bounding box center [728, 342] width 26 height 11
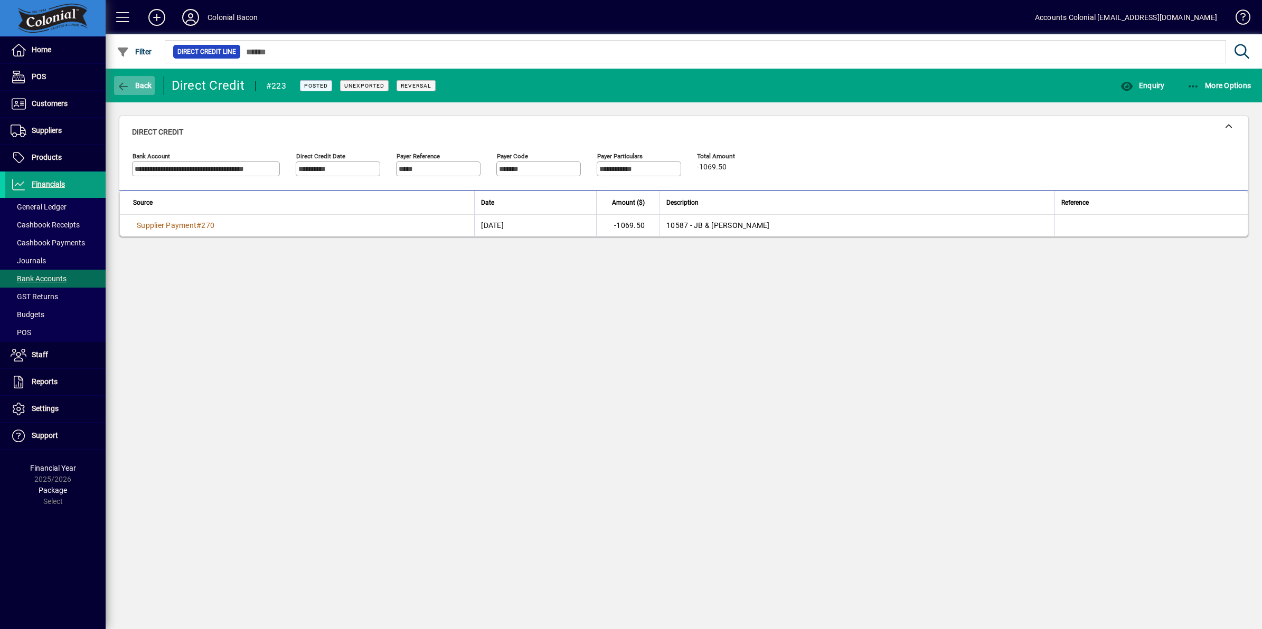
click at [127, 81] on icon "button" at bounding box center [123, 86] width 13 height 11
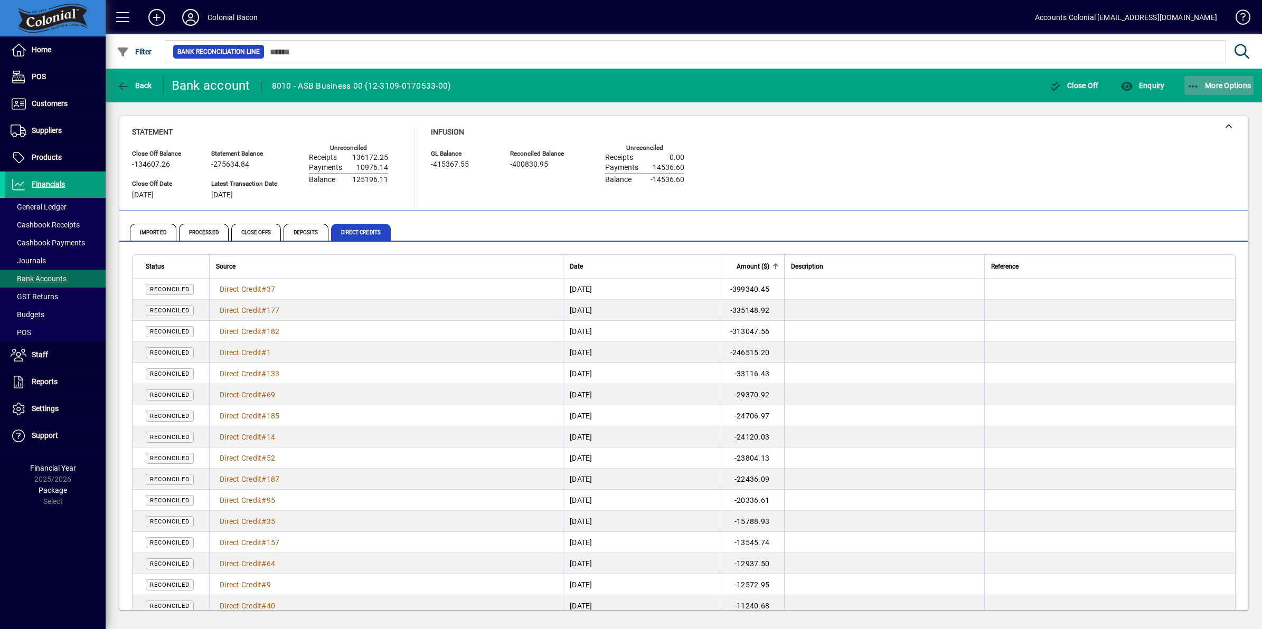
click at [1195, 81] on icon "button" at bounding box center [1193, 86] width 13 height 11
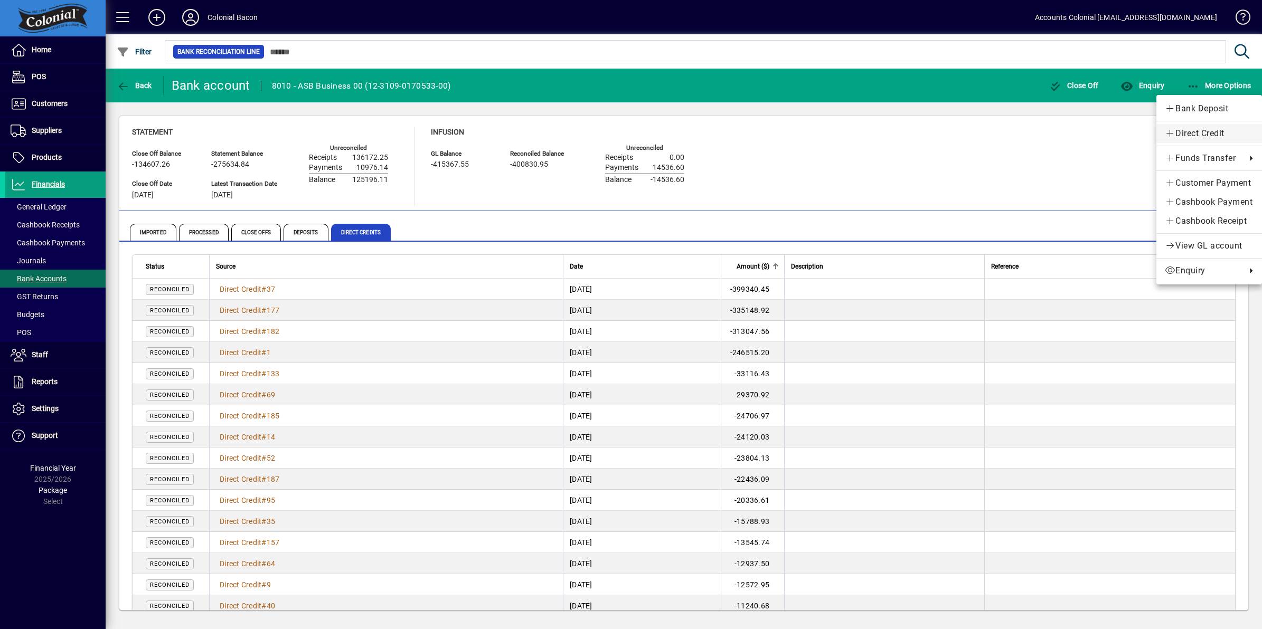
click at [1199, 128] on span "Direct Credit" at bounding box center [1208, 133] width 89 height 13
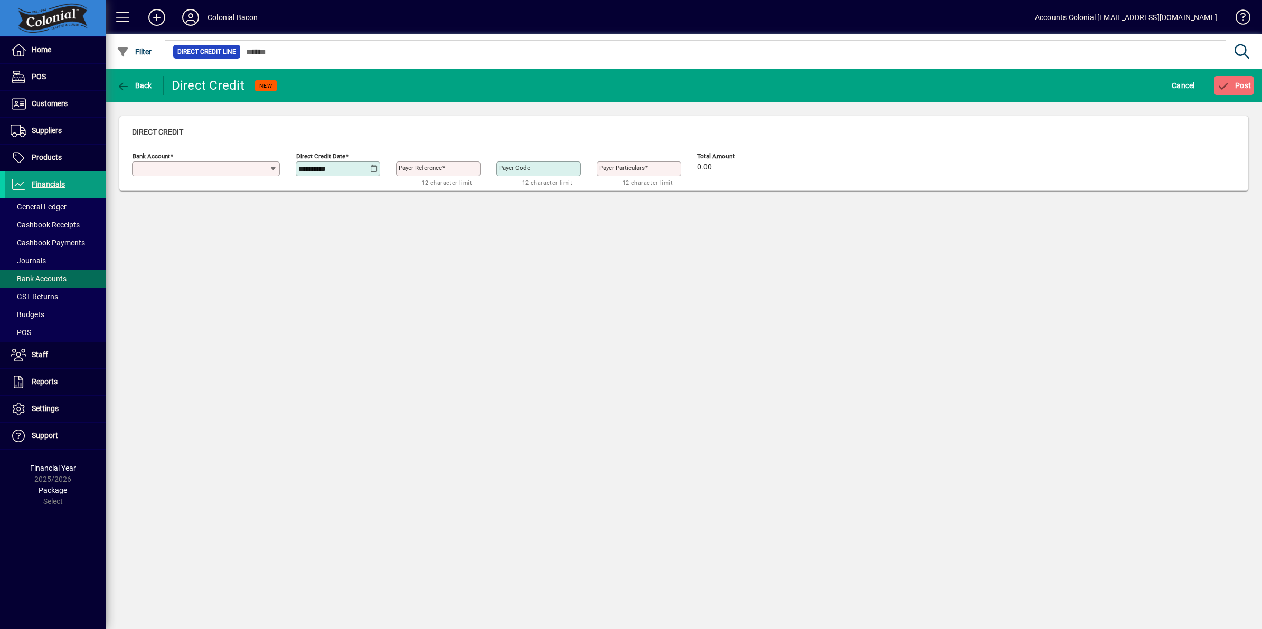
type input "**********"
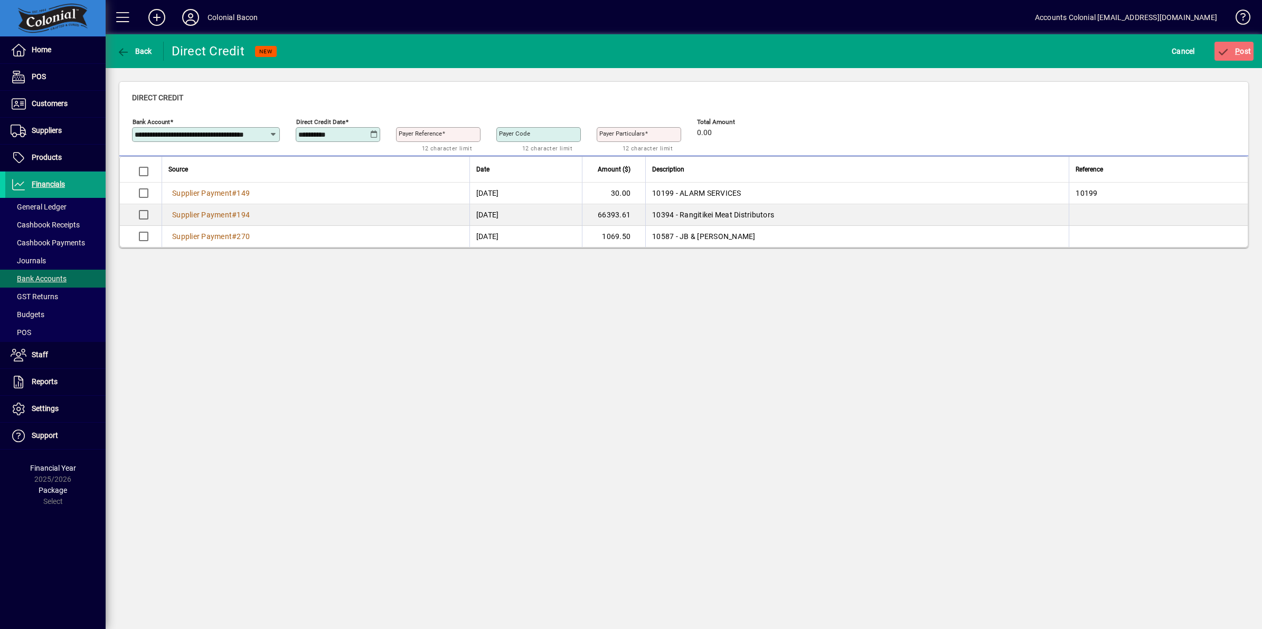
click at [372, 133] on icon at bounding box center [374, 134] width 8 height 8
drag, startPoint x: 352, startPoint y: 225, endPoint x: 359, endPoint y: 217, distance: 10.5
click at [353, 223] on span "2" at bounding box center [352, 229] width 19 height 19
type input "**********"
click at [448, 138] on input "Payer Reference" at bounding box center [439, 134] width 81 height 8
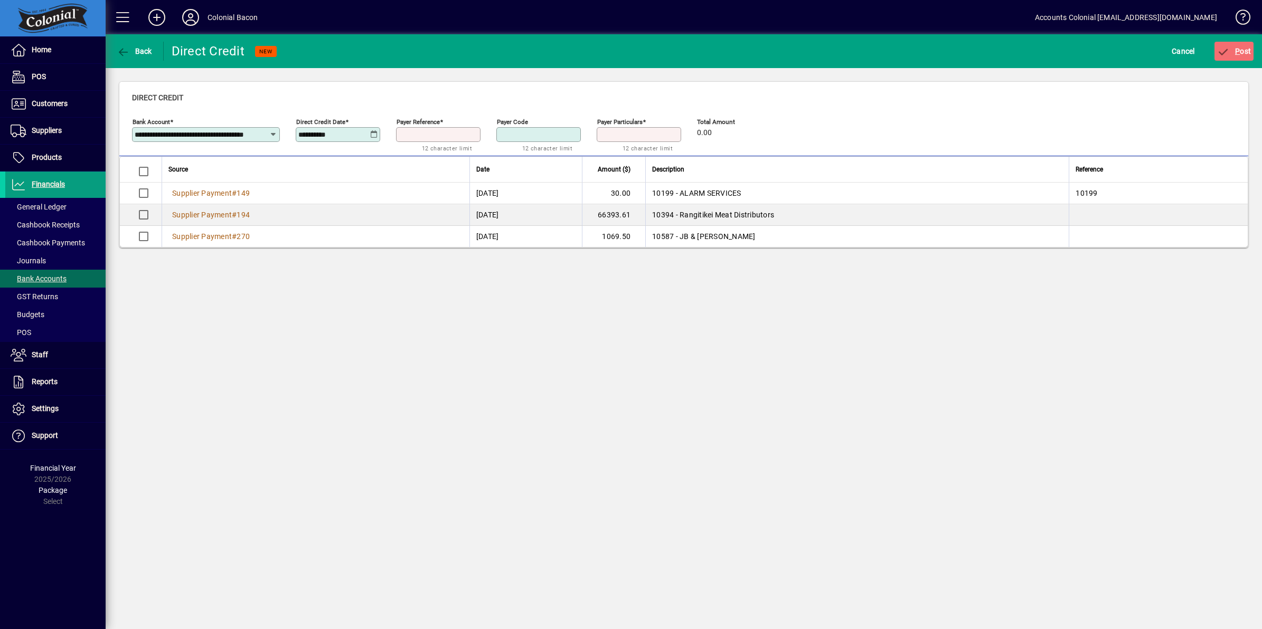
type input "***"
click at [1243, 52] on span "P ost" at bounding box center [1234, 51] width 34 height 8
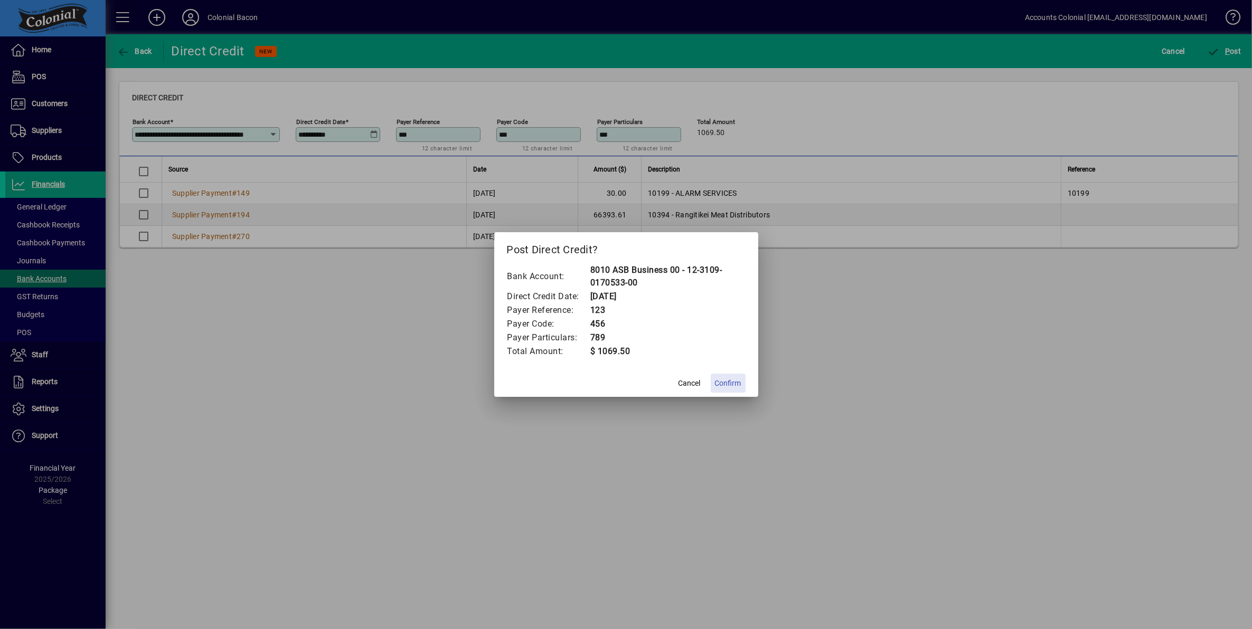
click at [732, 384] on span "Confirm" at bounding box center [728, 383] width 26 height 11
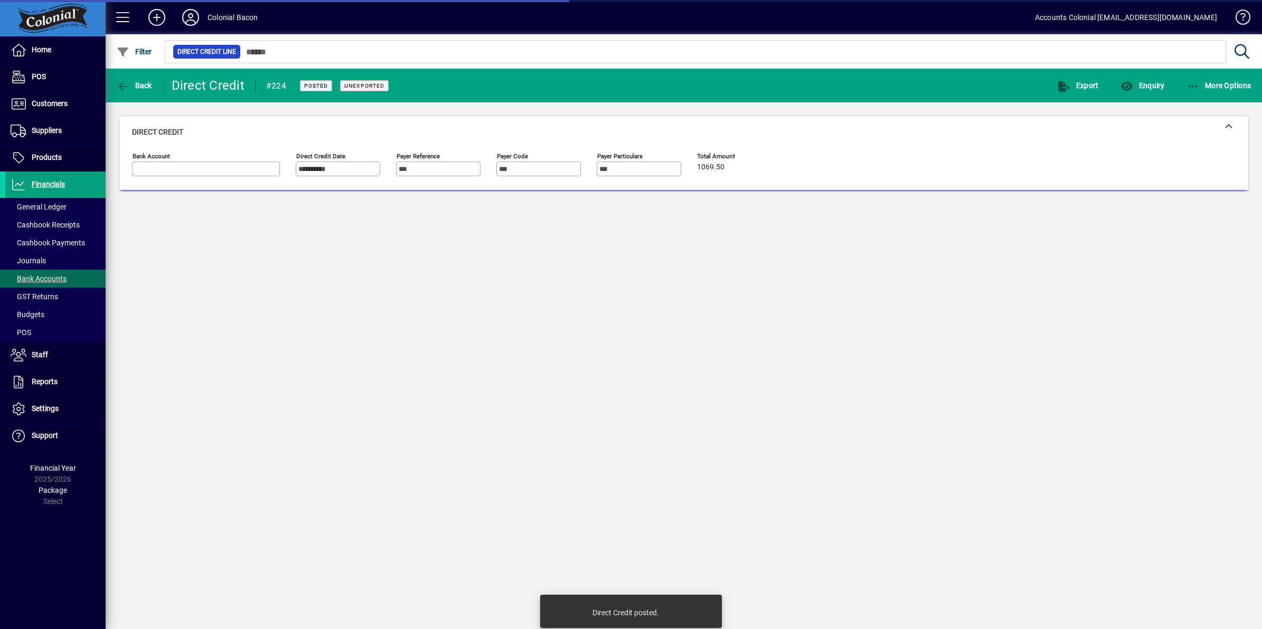
type input "**********"
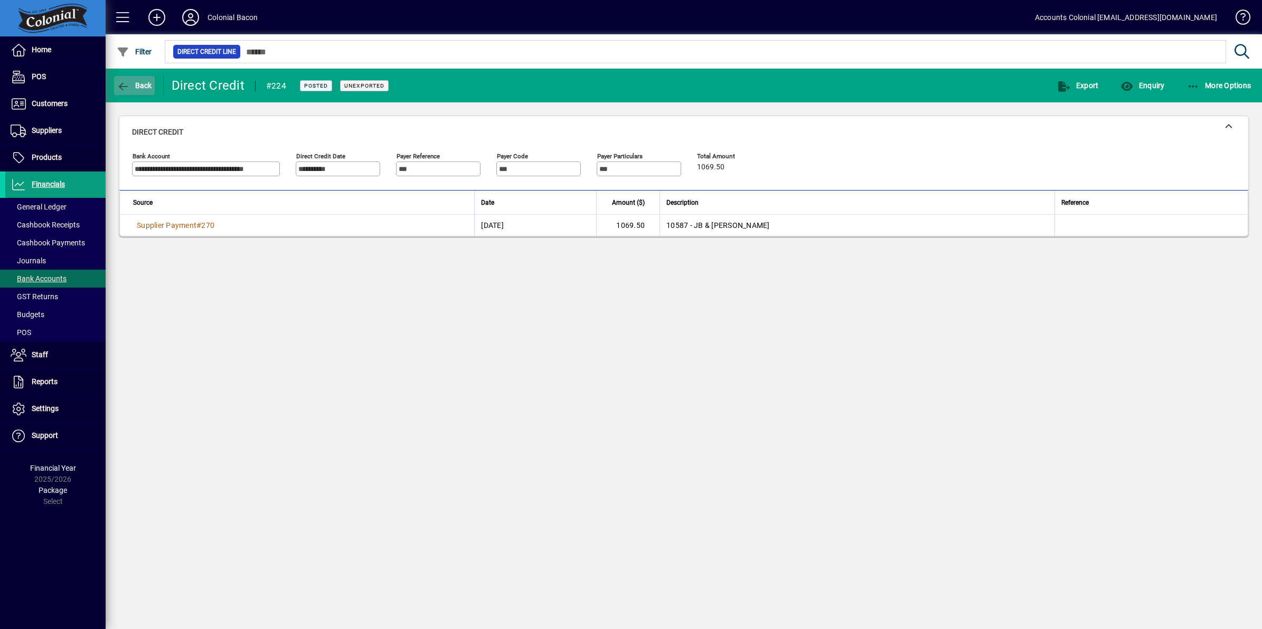
click at [139, 86] on span "Back" at bounding box center [134, 85] width 35 height 8
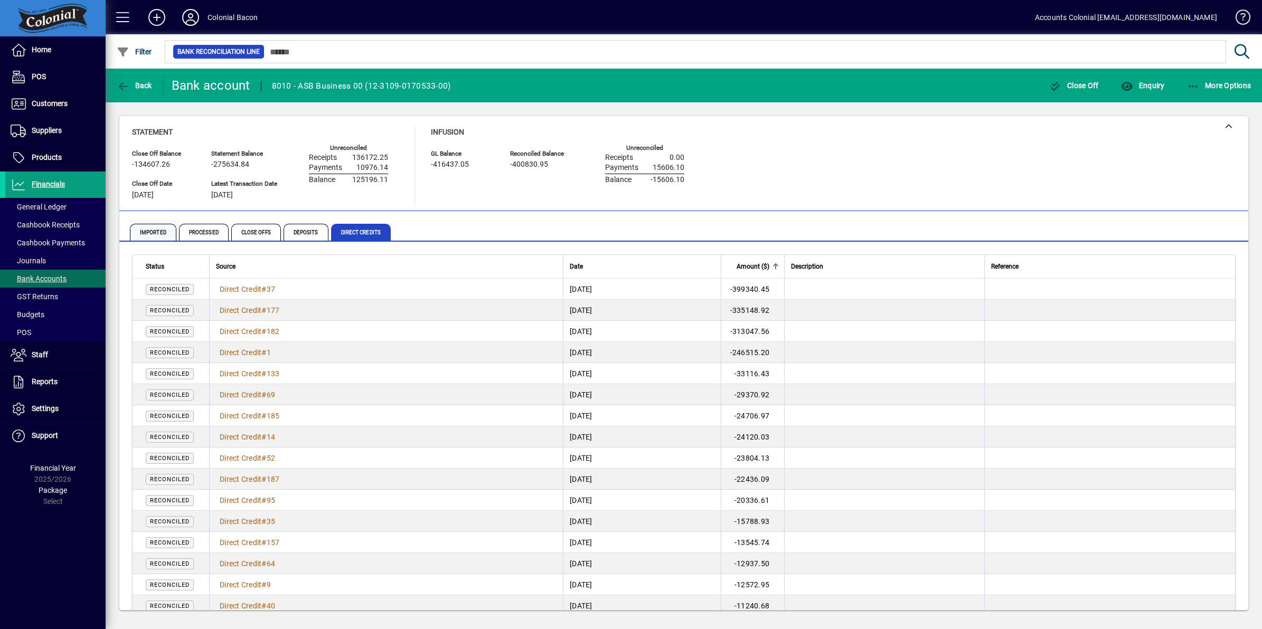
click at [151, 227] on span "Imported" at bounding box center [153, 232] width 46 height 17
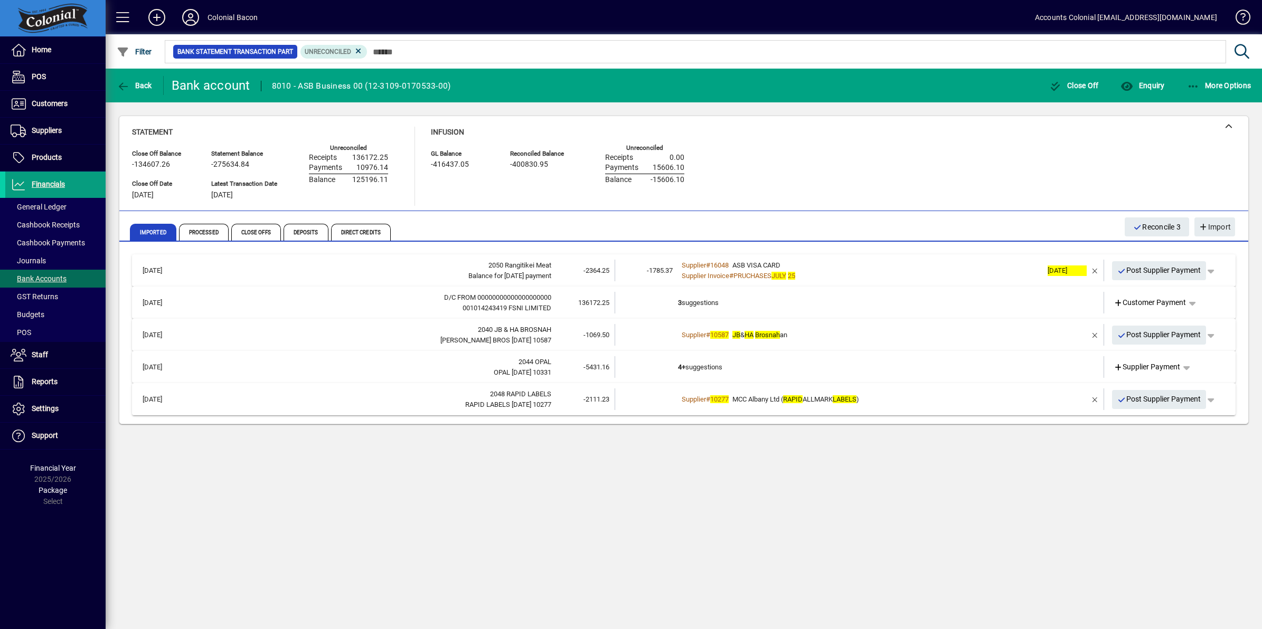
click at [846, 330] on div "Supplier # 10587 JB & HA Brosnah an" at bounding box center [860, 335] width 364 height 11
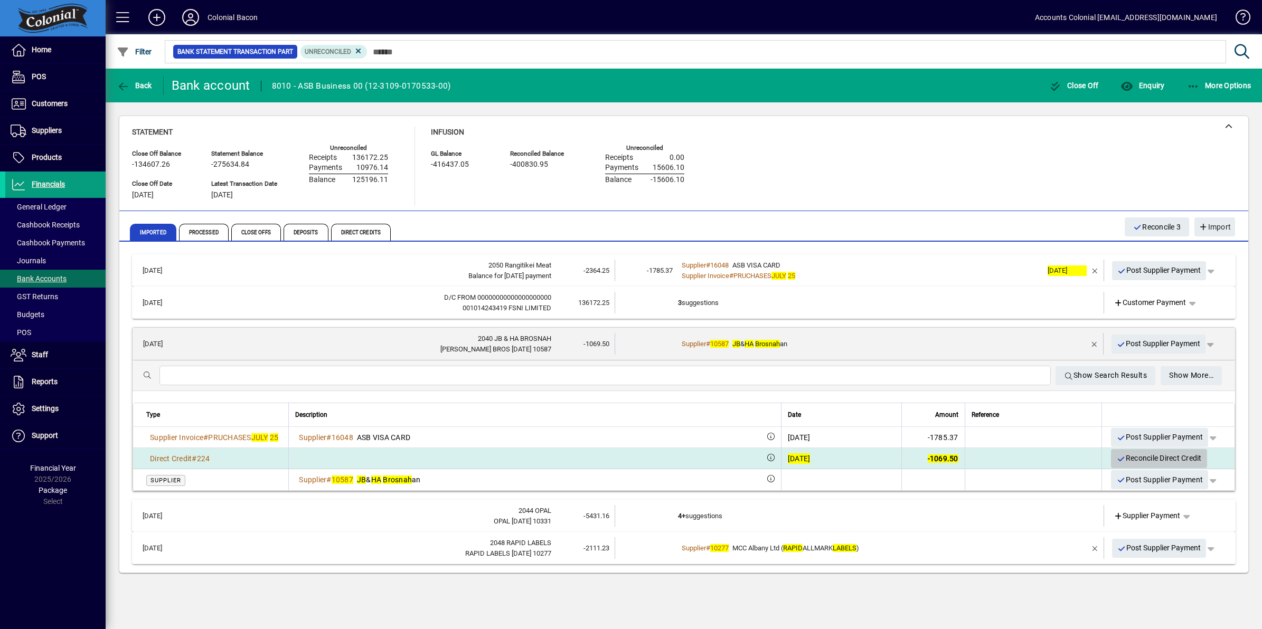
click at [1152, 458] on span "Reconcile Direct Credit" at bounding box center [1158, 458] width 85 height 17
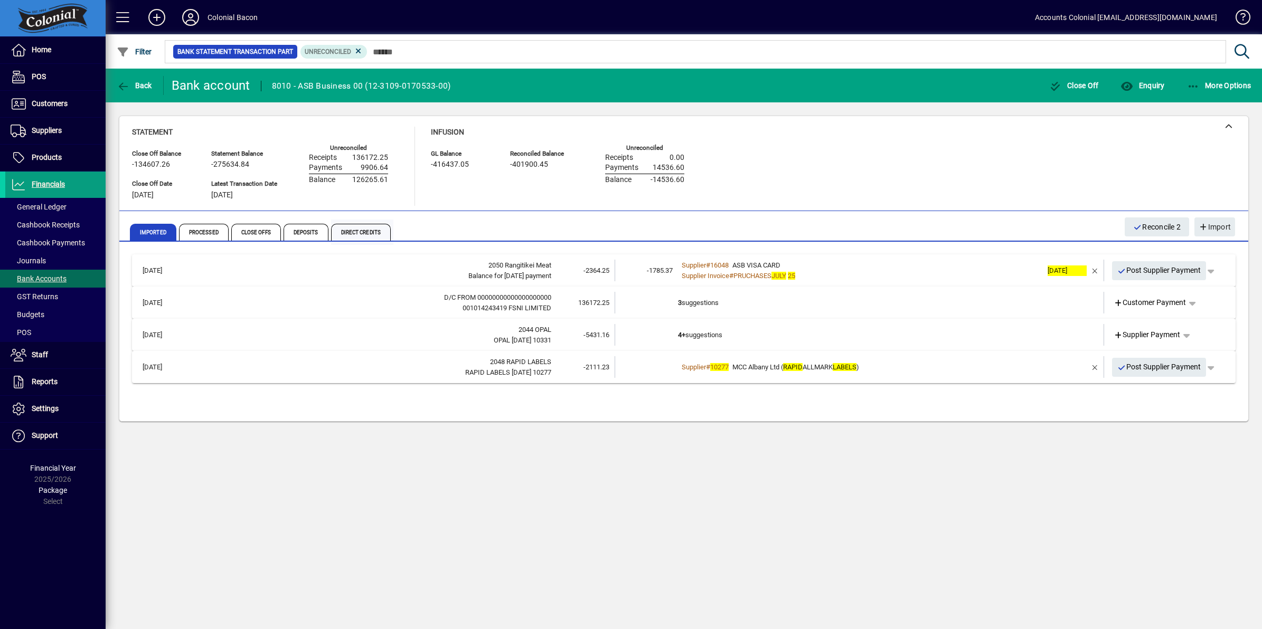
click at [356, 233] on span "Direct Credits" at bounding box center [361, 232] width 60 height 17
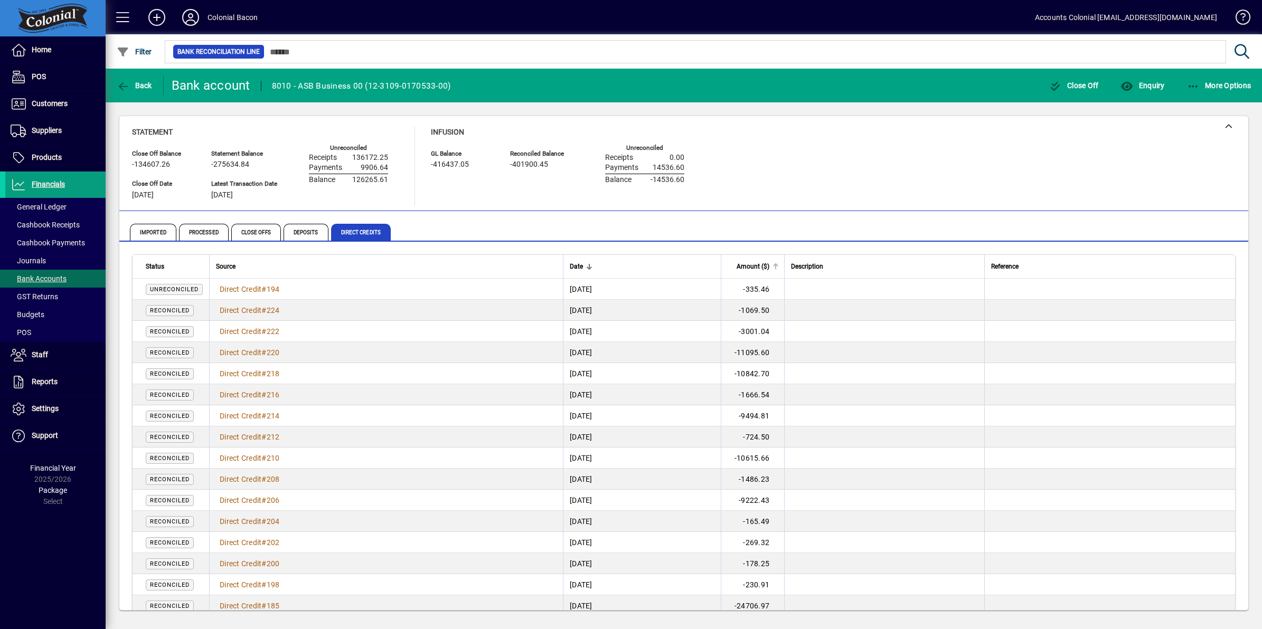
click at [769, 267] on span "Amount ($)" at bounding box center [752, 267] width 33 height 12
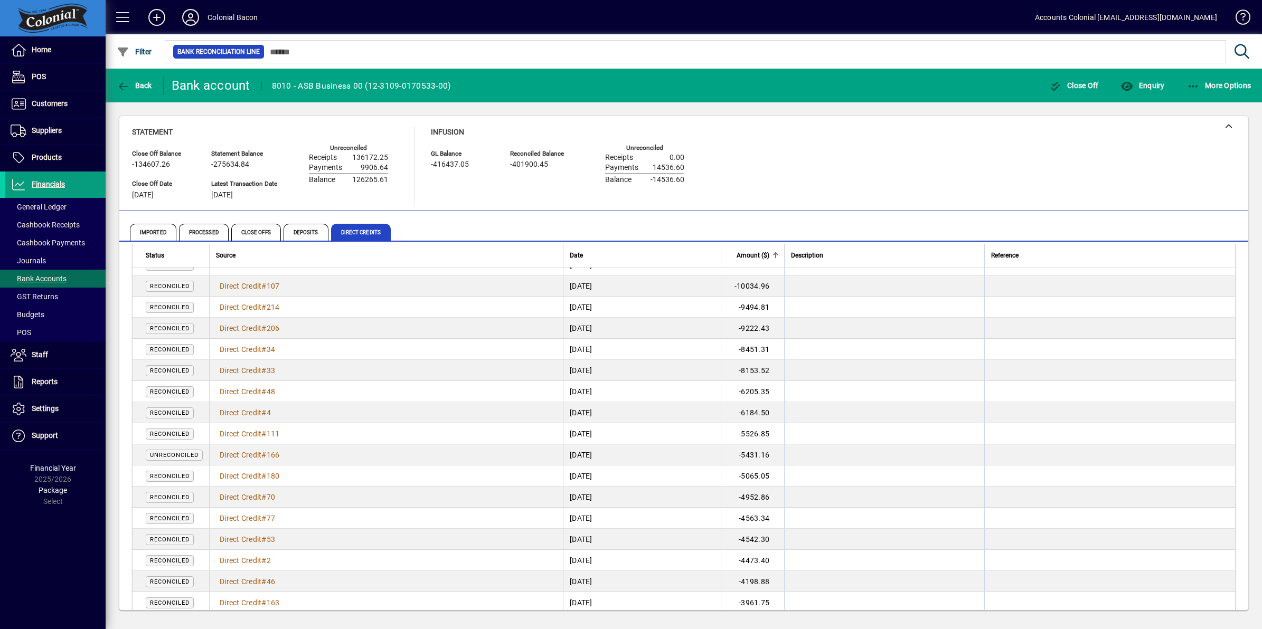
scroll to position [462, 0]
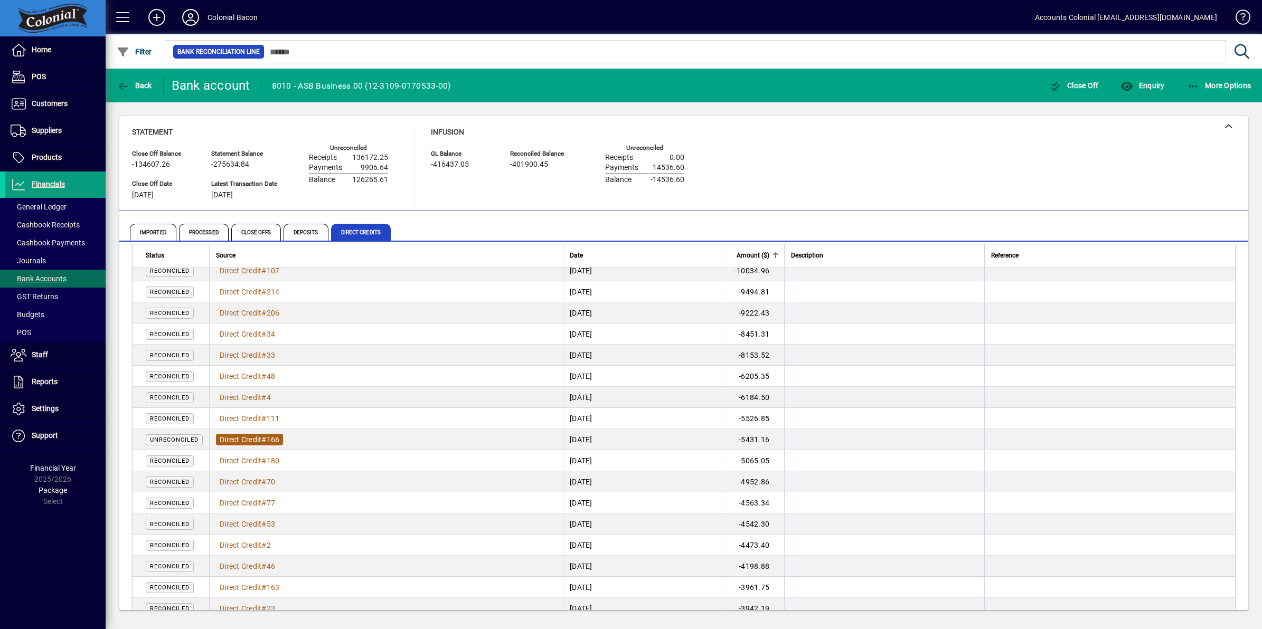
click at [236, 435] on span "Direct Credit" at bounding box center [241, 439] width 42 height 8
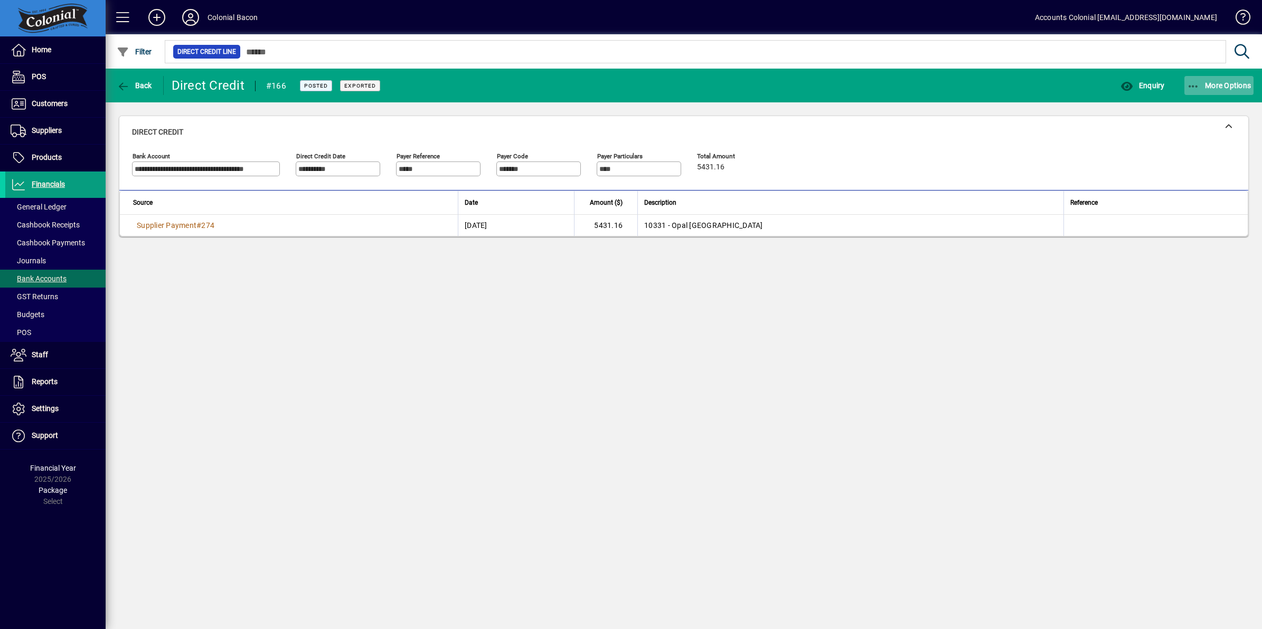
click at [1191, 86] on icon "button" at bounding box center [1193, 86] width 13 height 11
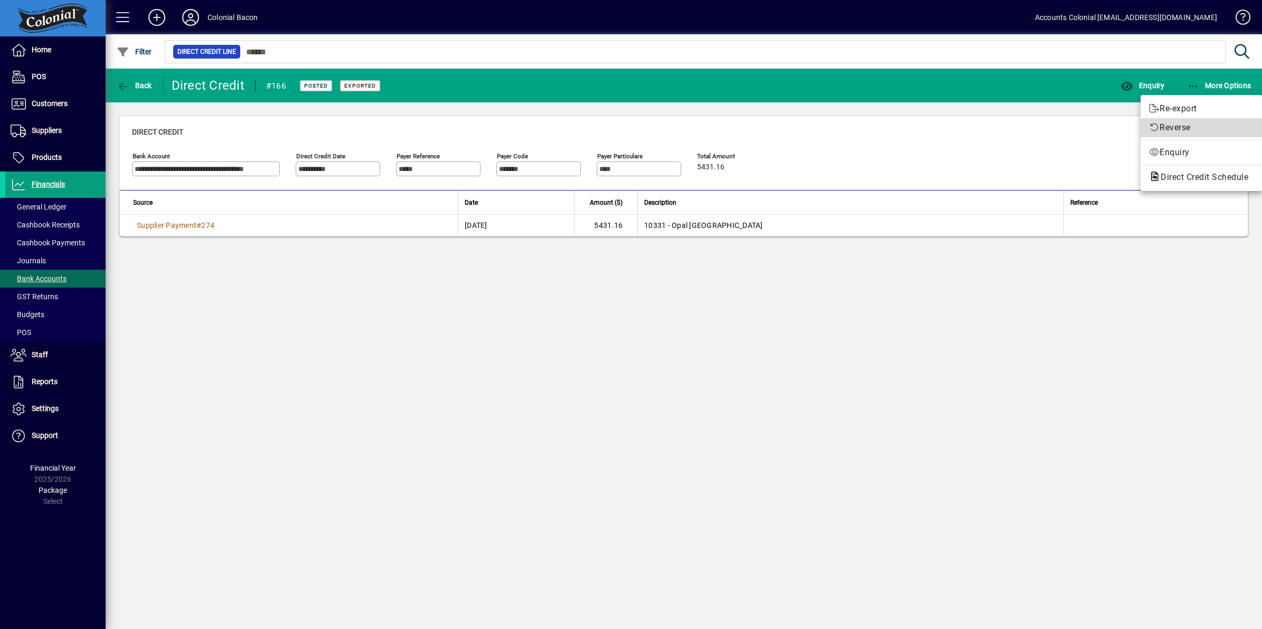
click at [1195, 128] on span "Reverse" at bounding box center [1201, 127] width 105 height 13
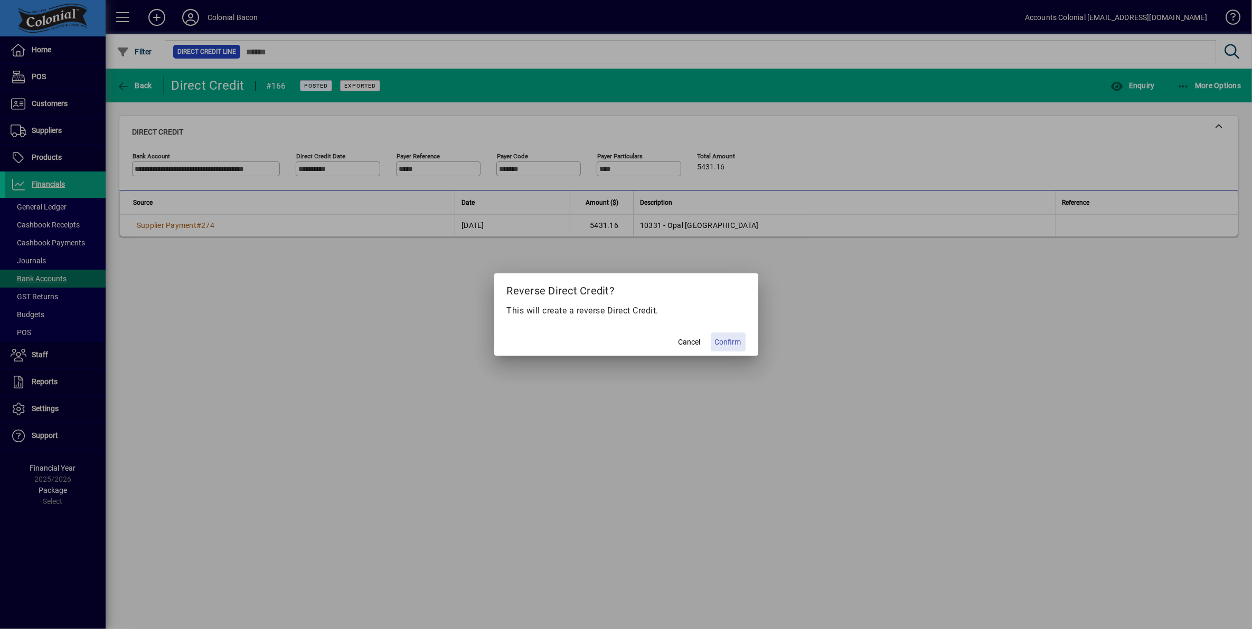
click at [727, 346] on span "Confirm" at bounding box center [728, 342] width 26 height 11
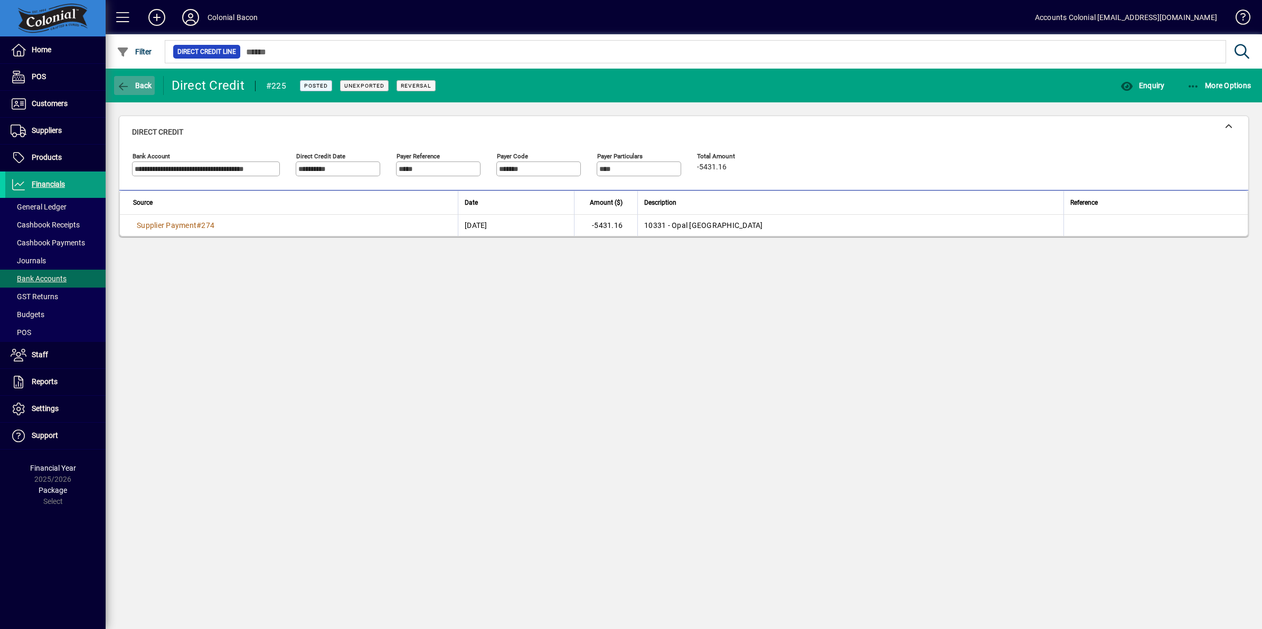
click at [137, 85] on span "Back" at bounding box center [134, 85] width 35 height 8
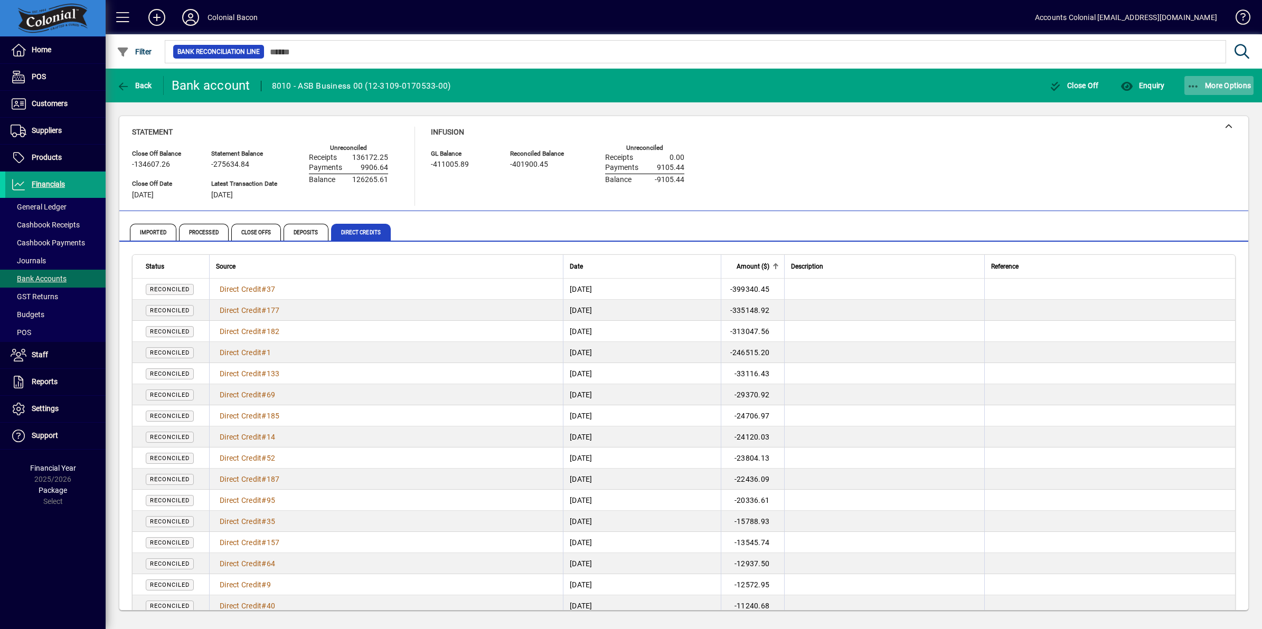
click at [1194, 83] on icon "button" at bounding box center [1193, 86] width 13 height 11
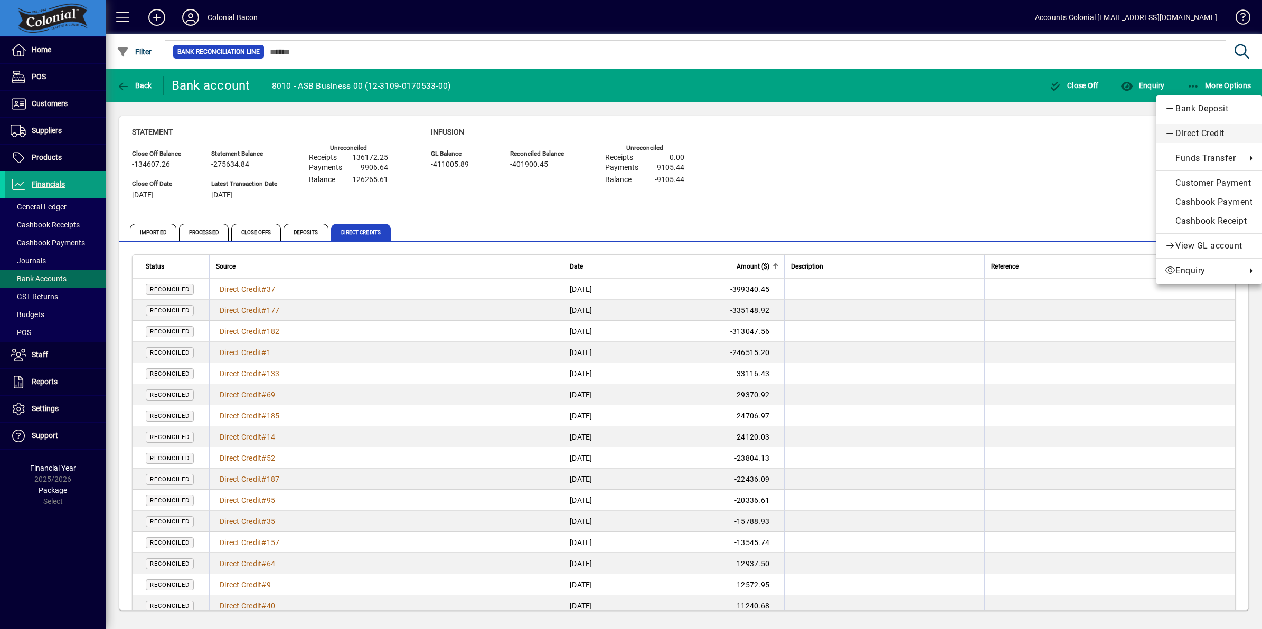
click at [1188, 135] on span "Direct Credit" at bounding box center [1208, 133] width 89 height 13
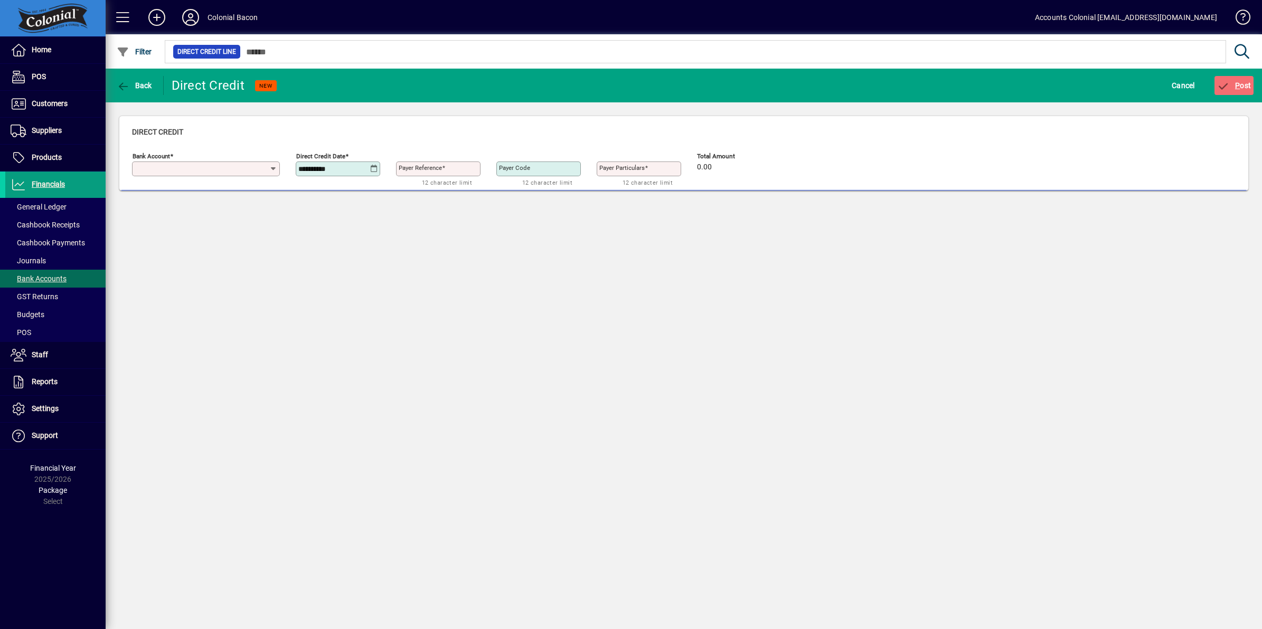
type input "**********"
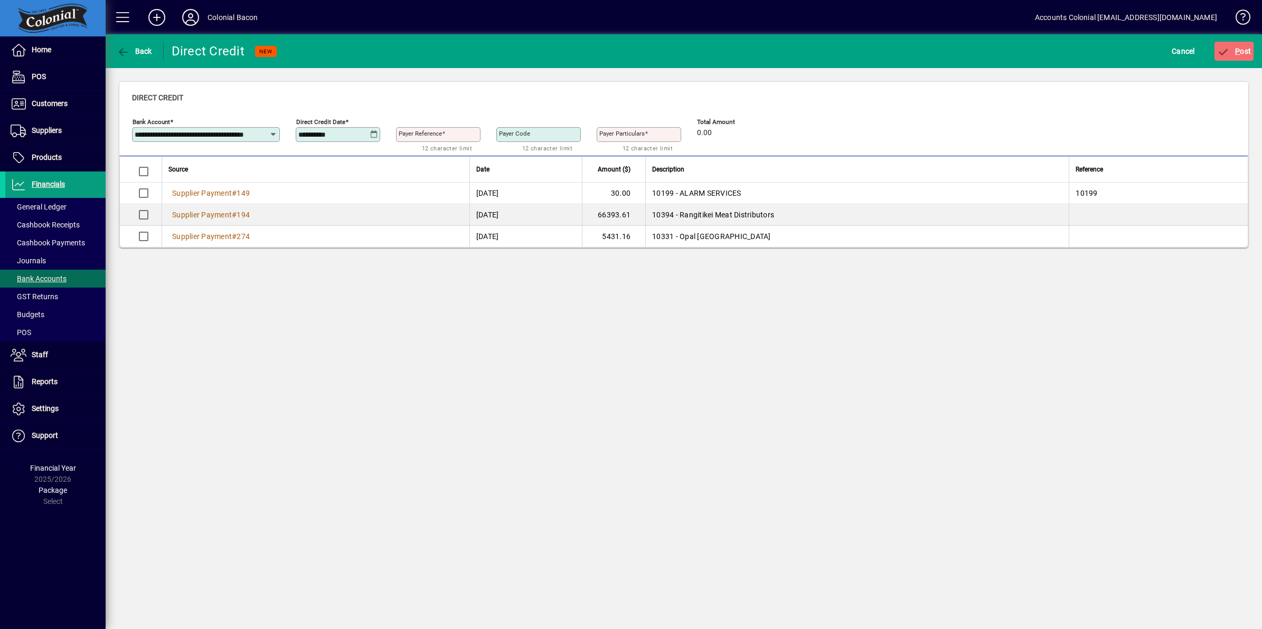
click at [372, 134] on icon at bounding box center [374, 134] width 8 height 8
click at [347, 223] on span "2" at bounding box center [352, 229] width 19 height 19
type input "**********"
click at [434, 135] on mat-label "Payer Reference" at bounding box center [420, 133] width 43 height 7
click at [434, 135] on input "Payer Reference" at bounding box center [439, 134] width 81 height 8
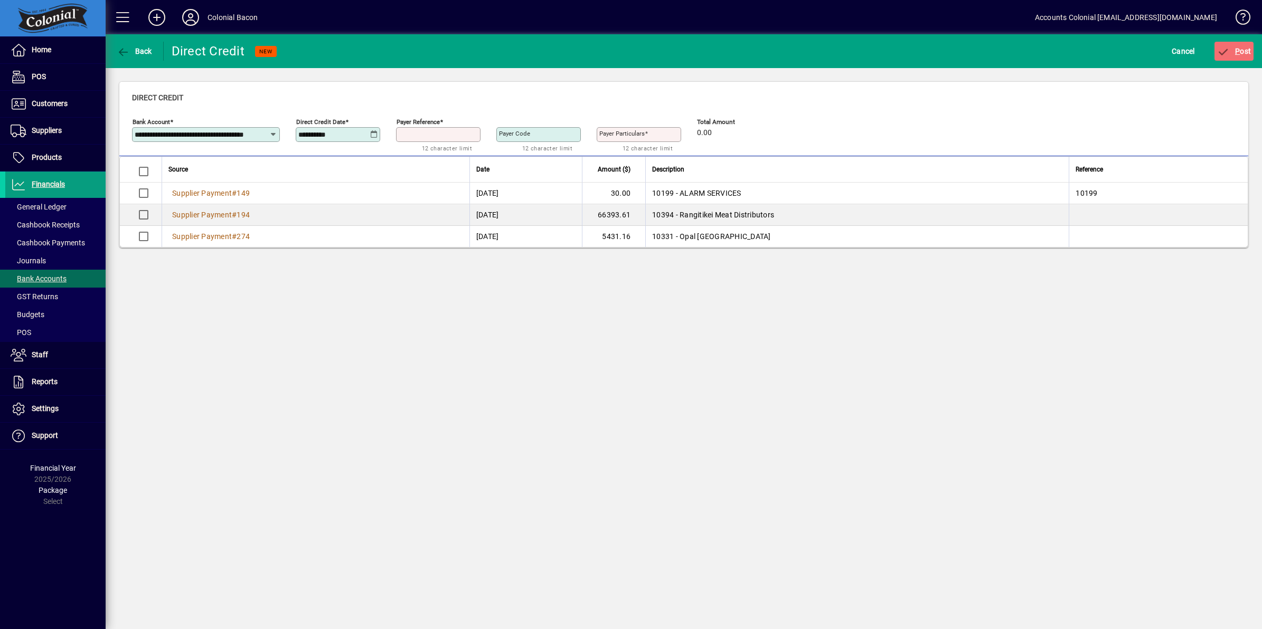
click at [434, 135] on input "Payer Reference" at bounding box center [439, 134] width 81 height 8
type input "***"
click at [1243, 51] on span "P ost" at bounding box center [1234, 51] width 34 height 8
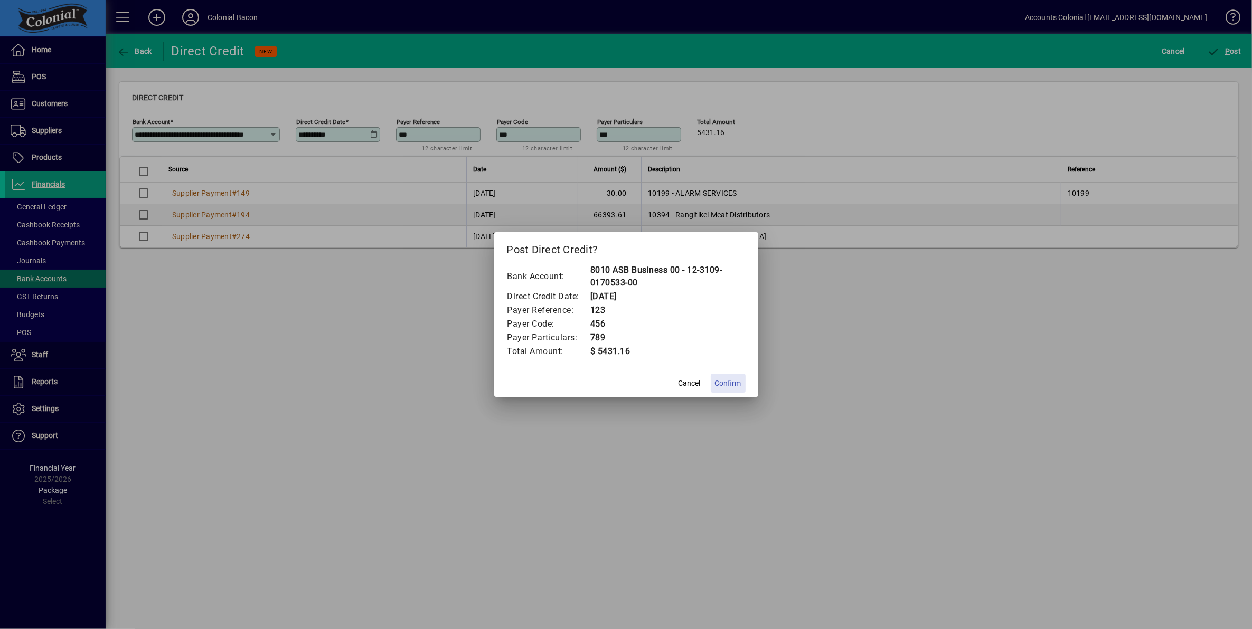
click at [734, 383] on span "Confirm" at bounding box center [728, 383] width 26 height 11
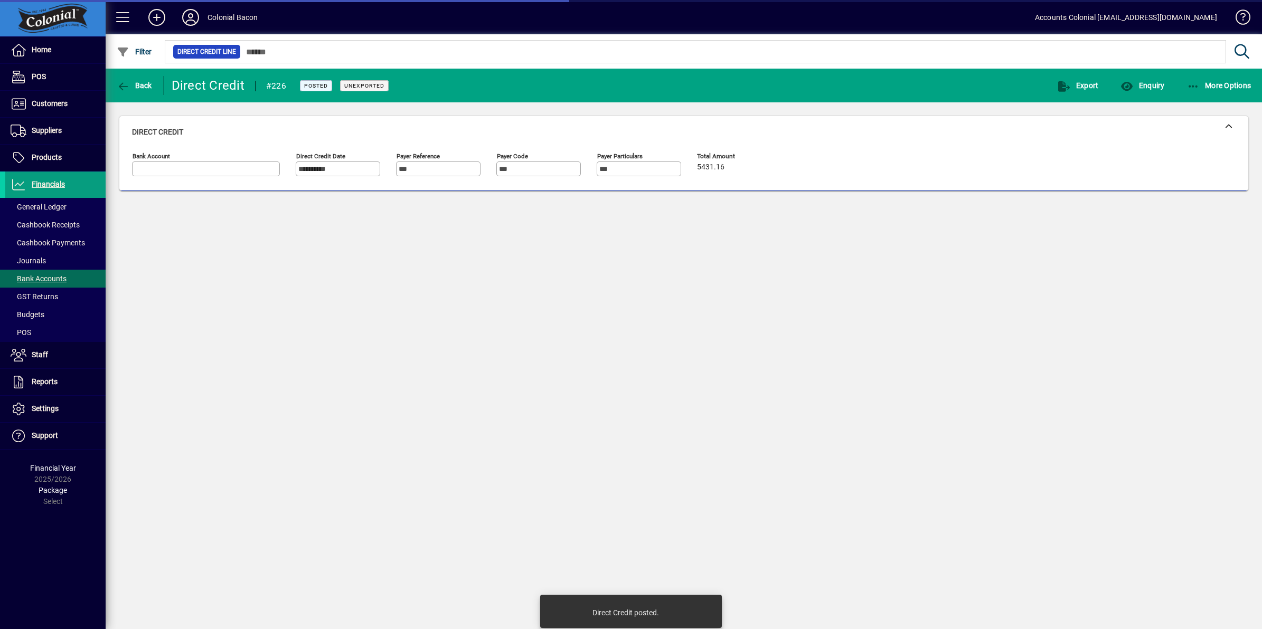
type input "**********"
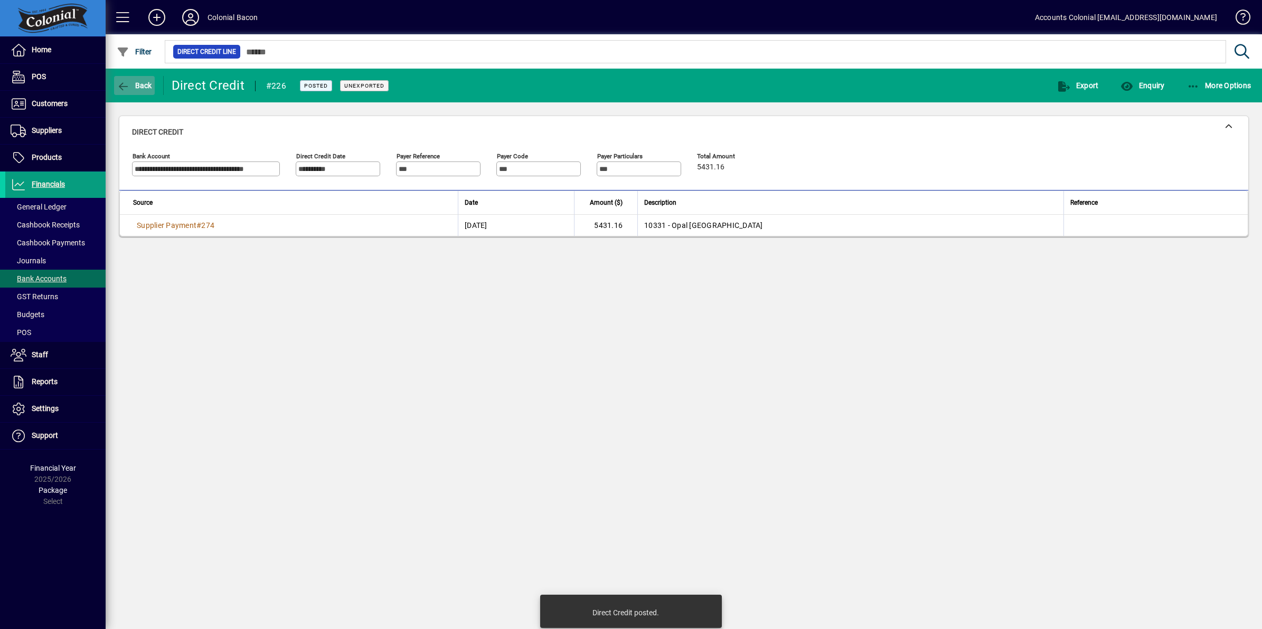
click at [123, 87] on icon "button" at bounding box center [123, 86] width 13 height 11
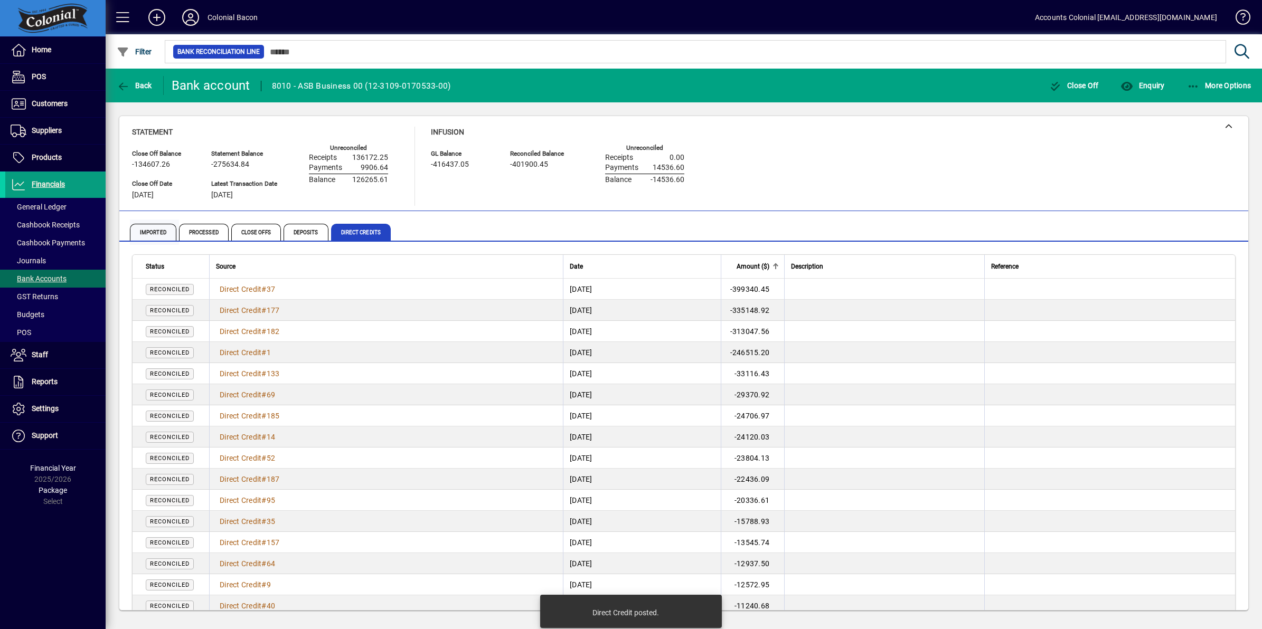
click at [148, 231] on span "Imported" at bounding box center [153, 232] width 46 height 17
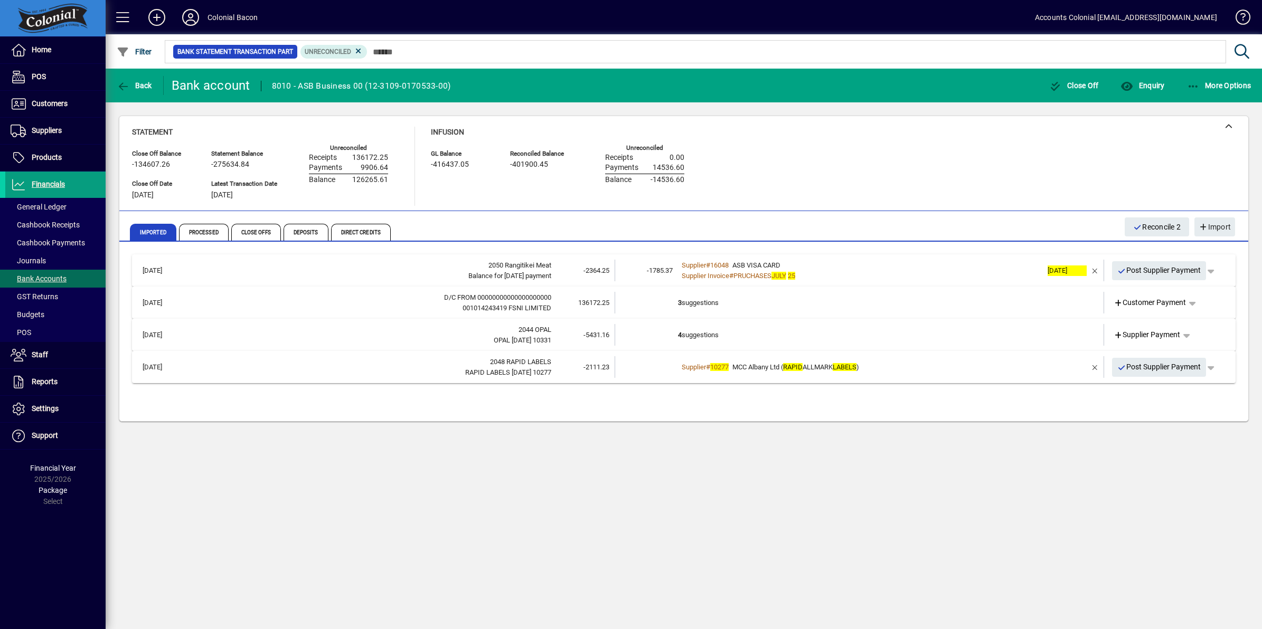
click at [784, 335] on td "4 suggestions" at bounding box center [860, 335] width 364 height 22
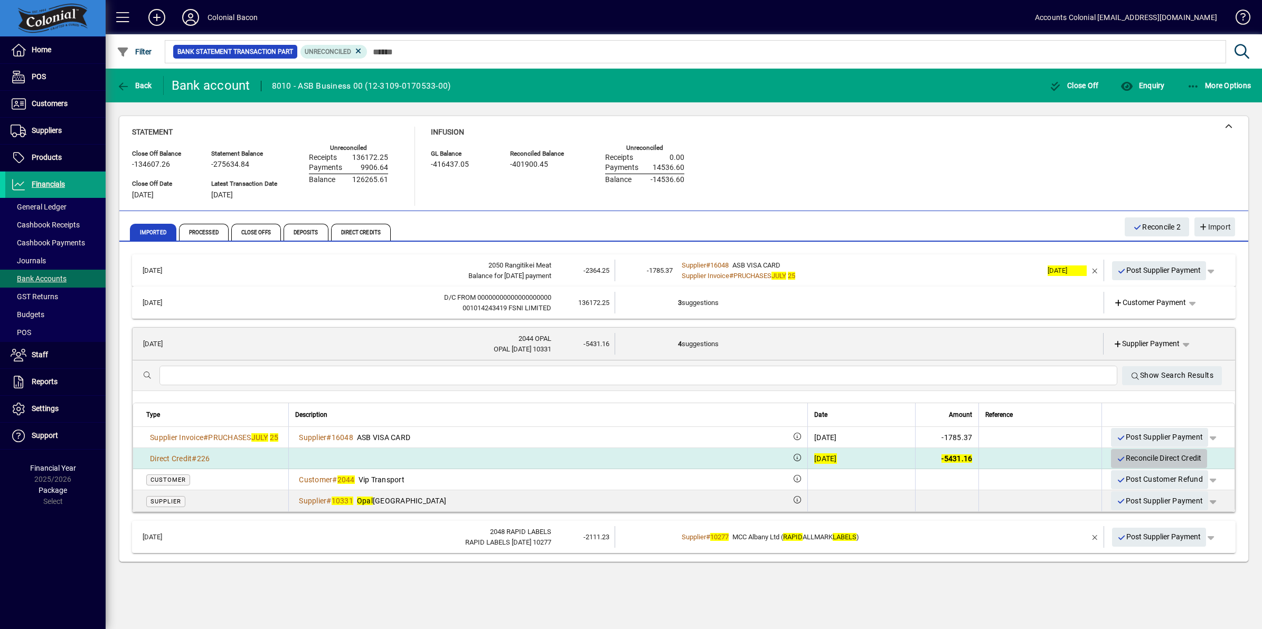
click at [1139, 454] on span "Reconcile Direct Credit" at bounding box center [1158, 458] width 85 height 17
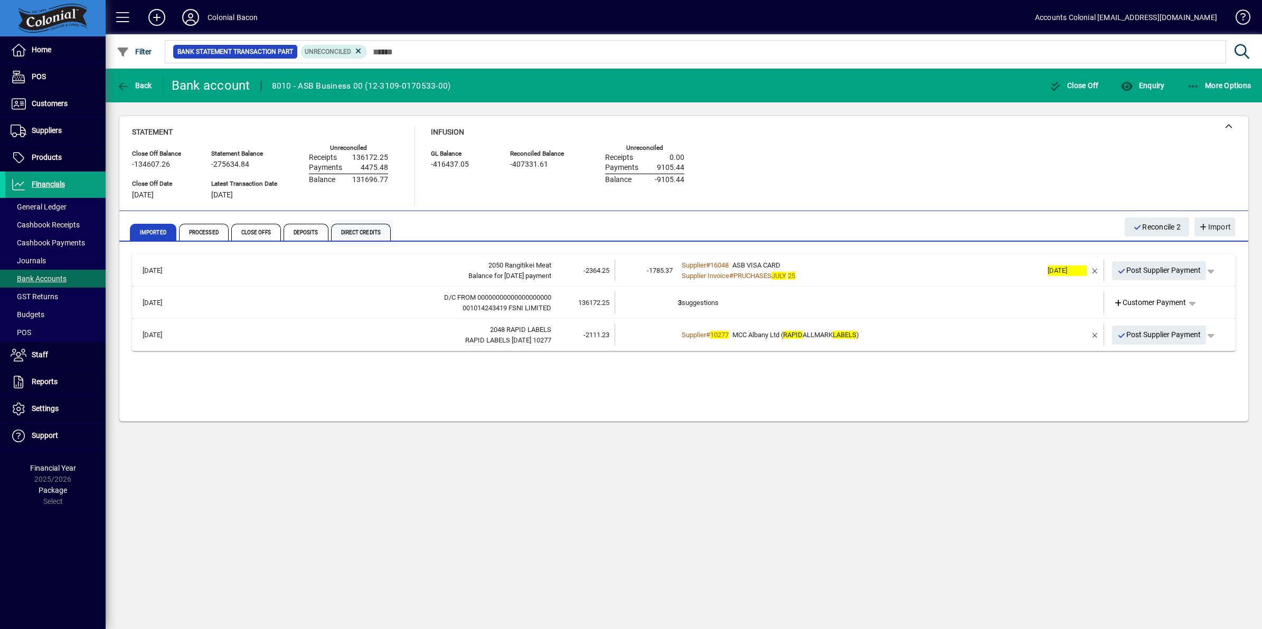
click at [344, 230] on span "Direct Credits" at bounding box center [361, 232] width 60 height 17
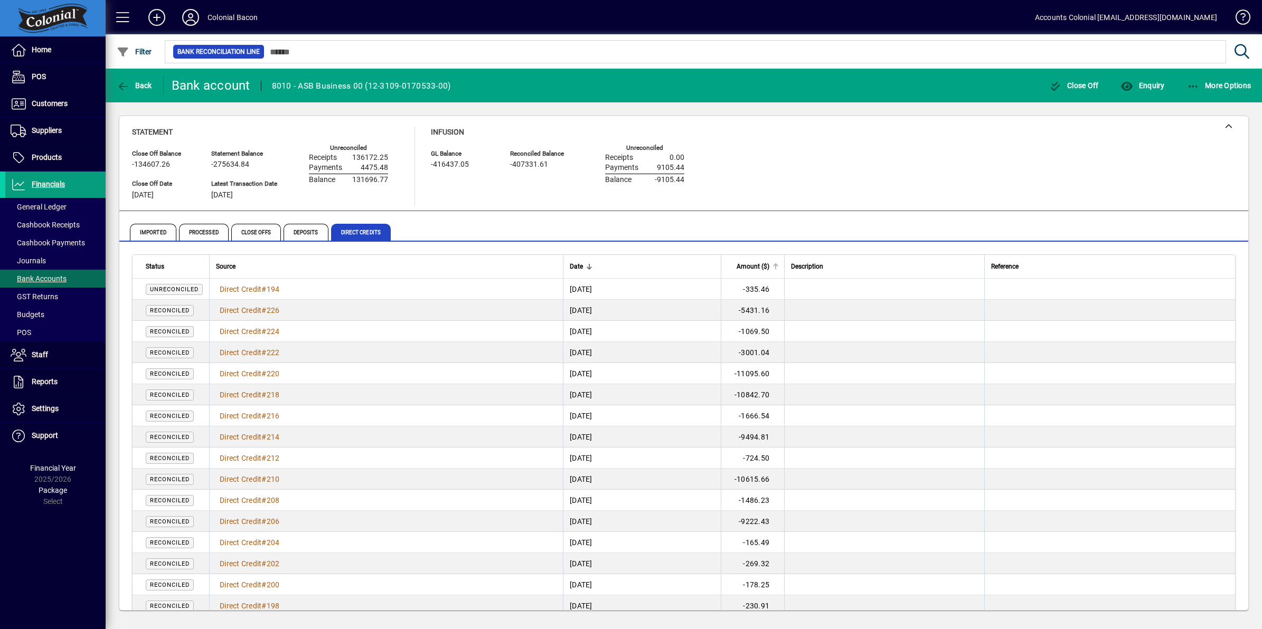
click at [769, 262] on span "Amount ($)" at bounding box center [752, 267] width 33 height 12
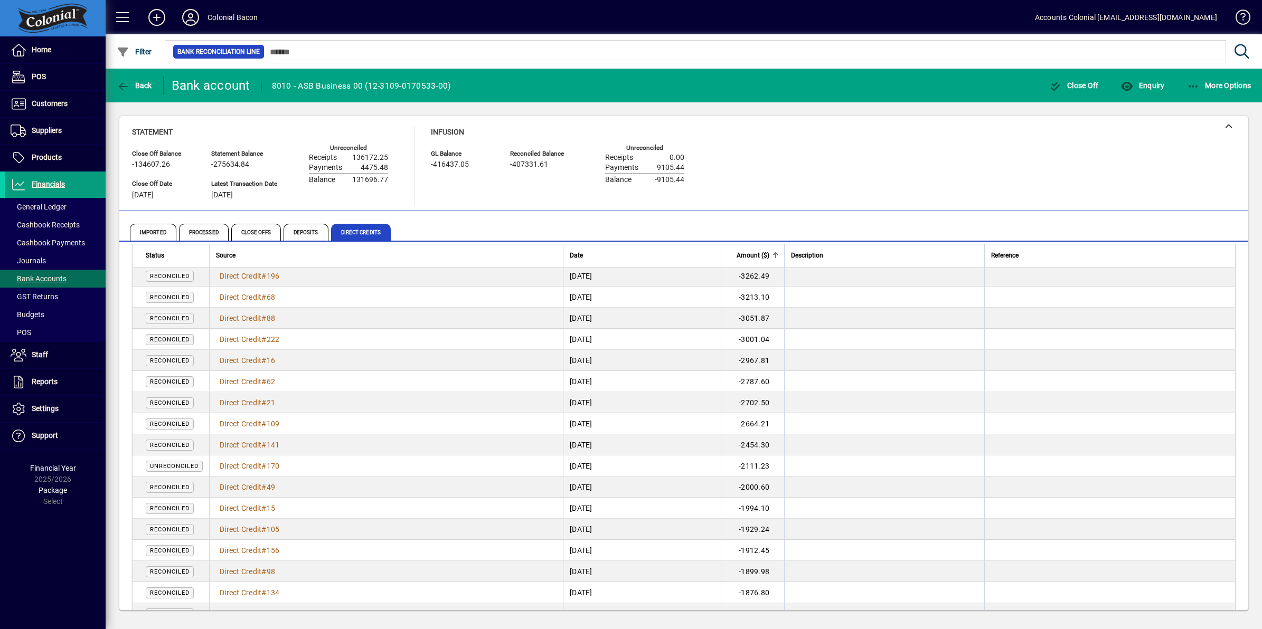
scroll to position [990, 0]
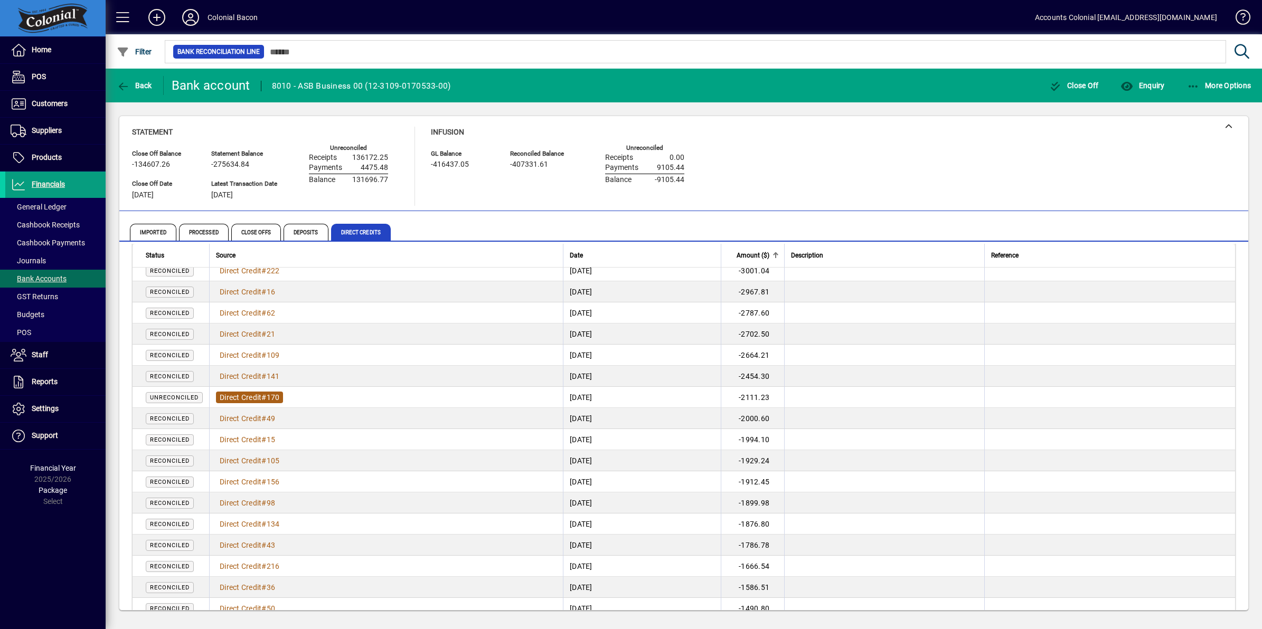
click at [231, 394] on span "Direct Credit" at bounding box center [241, 397] width 42 height 8
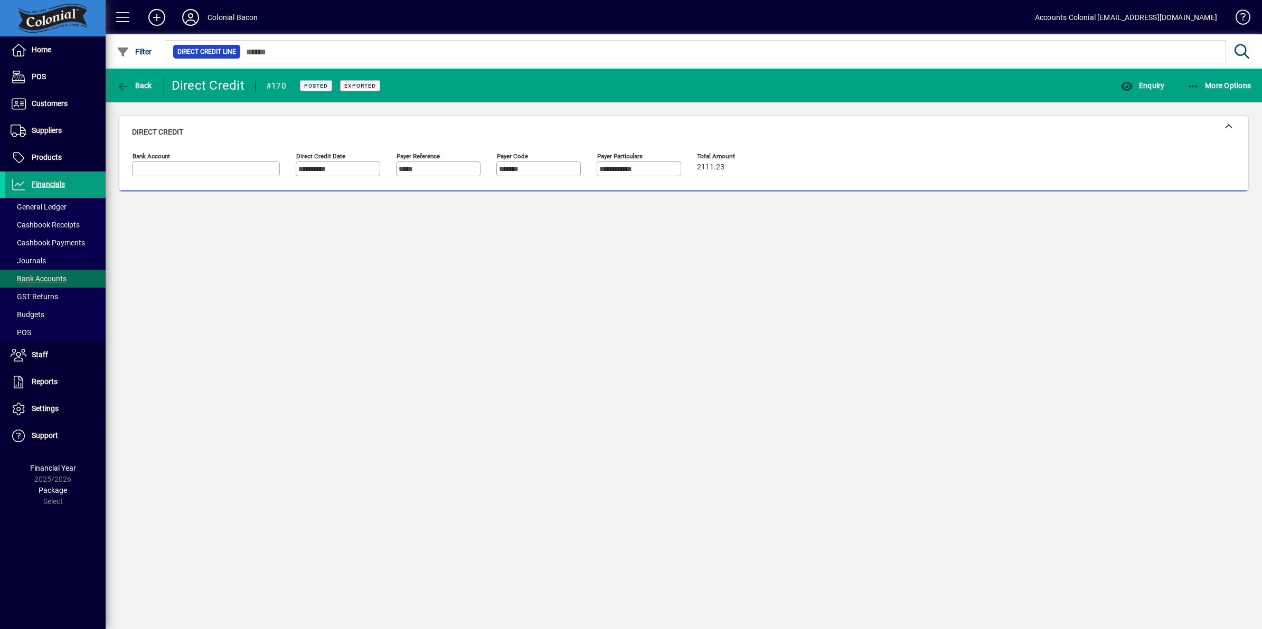
type input "**********"
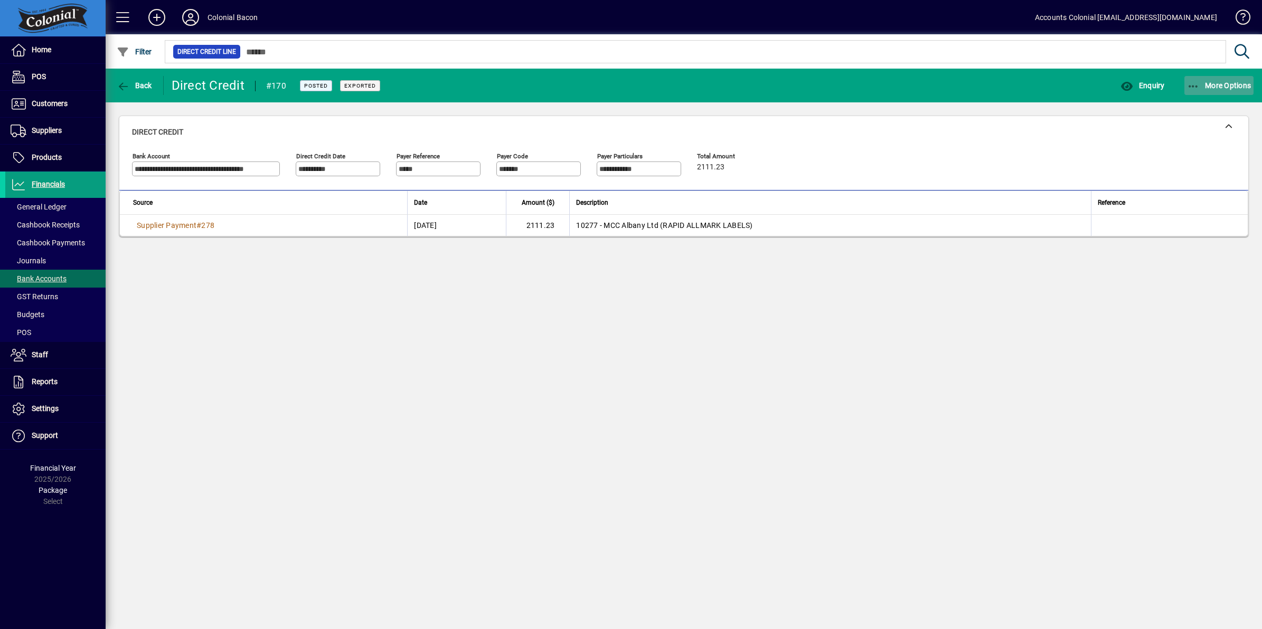
click at [1194, 82] on icon "button" at bounding box center [1193, 86] width 13 height 11
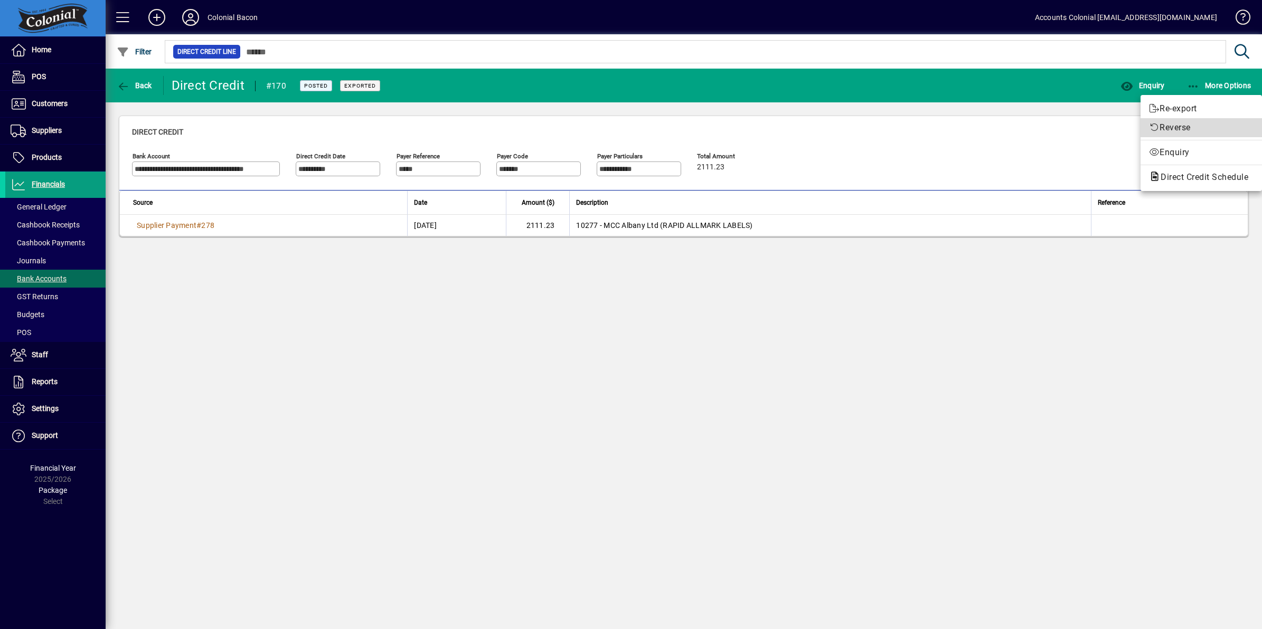
click at [1194, 132] on span "Reverse" at bounding box center [1201, 127] width 105 height 13
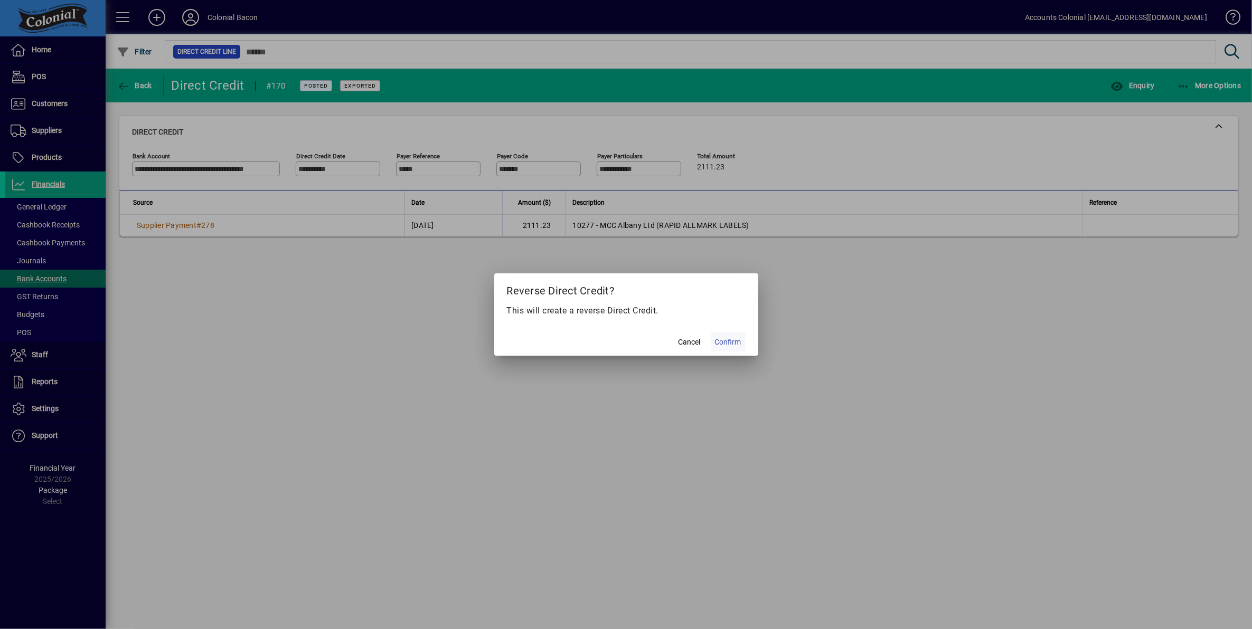
click at [729, 344] on span "Confirm" at bounding box center [728, 342] width 26 height 11
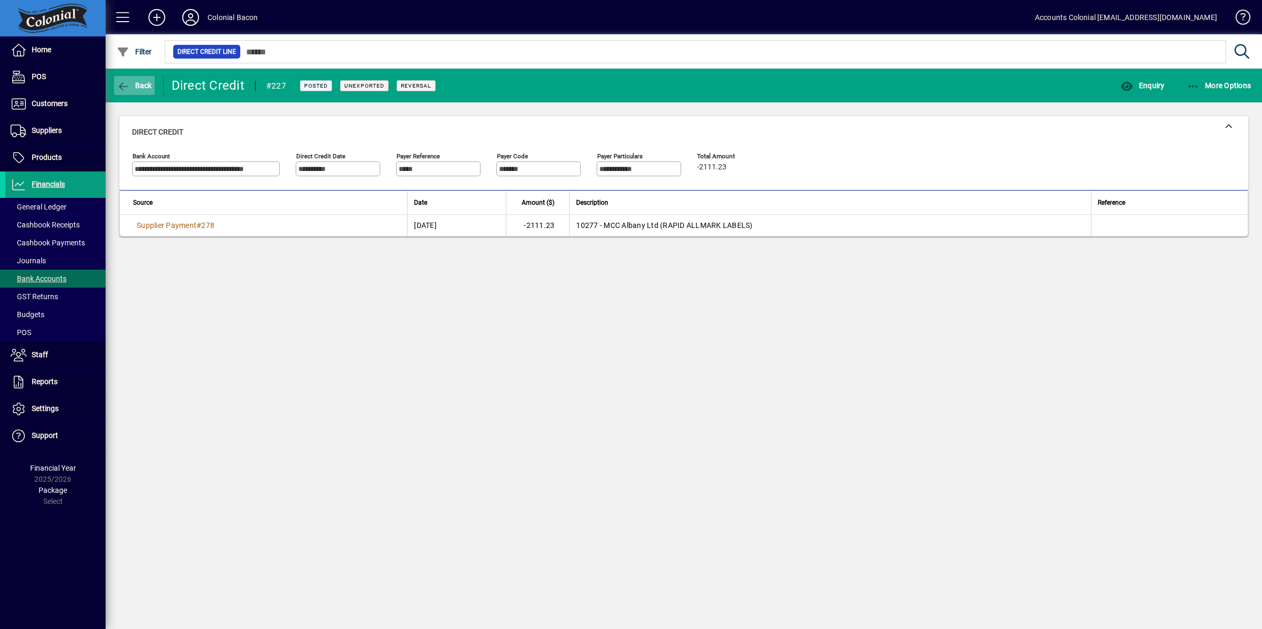
click at [131, 91] on span "button" at bounding box center [134, 85] width 41 height 25
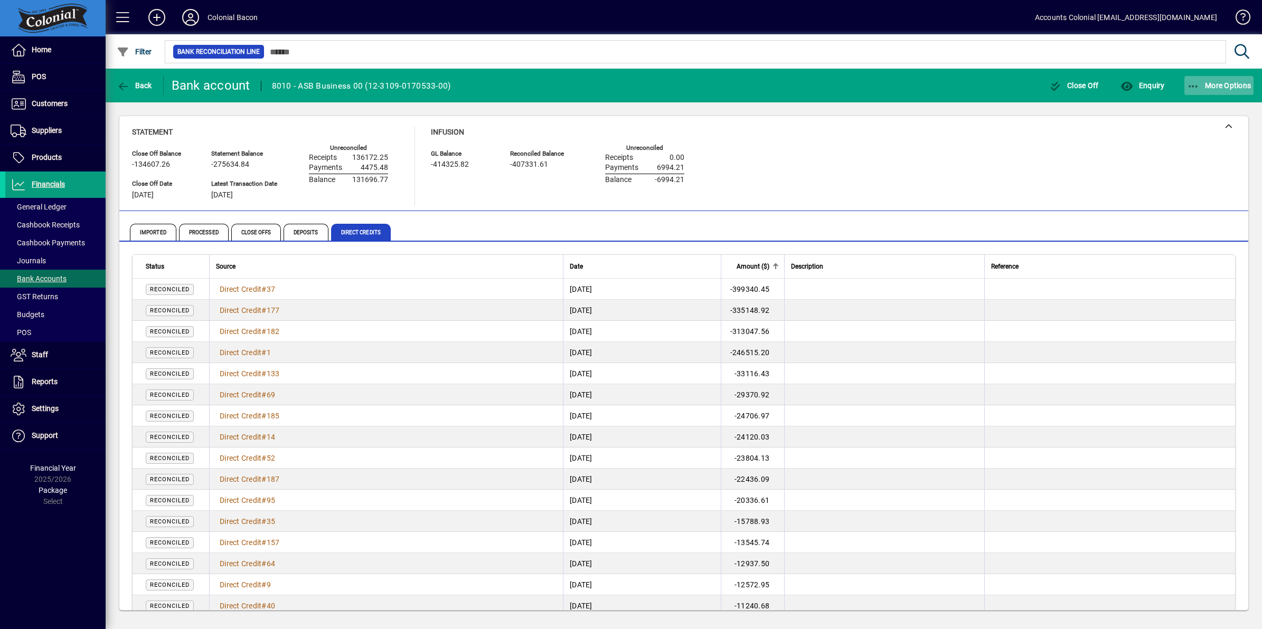
click at [1189, 88] on icon "button" at bounding box center [1193, 86] width 13 height 11
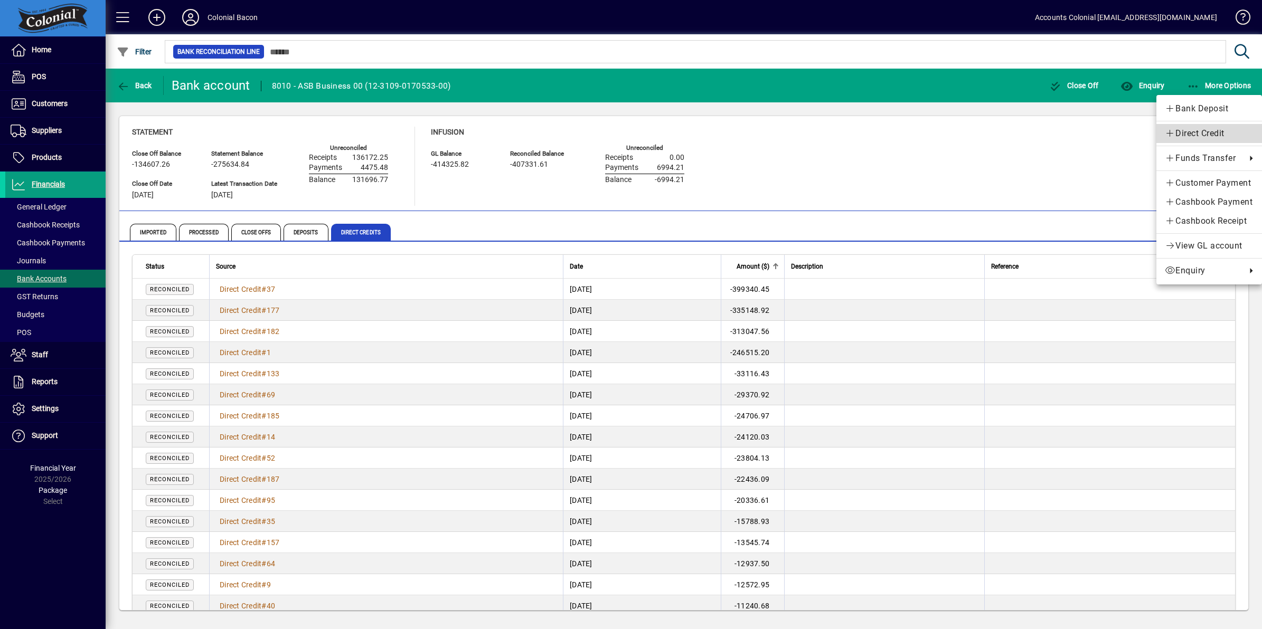
click at [1196, 128] on span "Direct Credit" at bounding box center [1208, 133] width 89 height 13
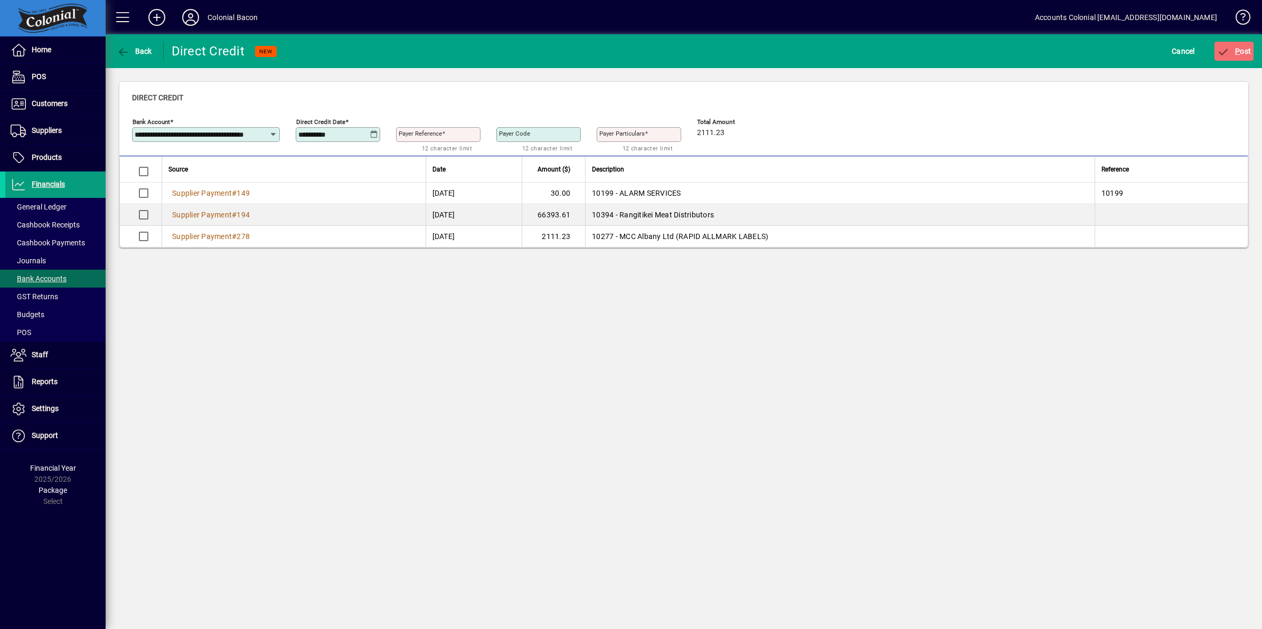
click at [374, 132] on icon at bounding box center [374, 134] width 8 height 8
click at [350, 223] on span "2" at bounding box center [352, 229] width 19 height 19
type input "**********"
click at [458, 134] on input "Payer Reference" at bounding box center [439, 134] width 81 height 8
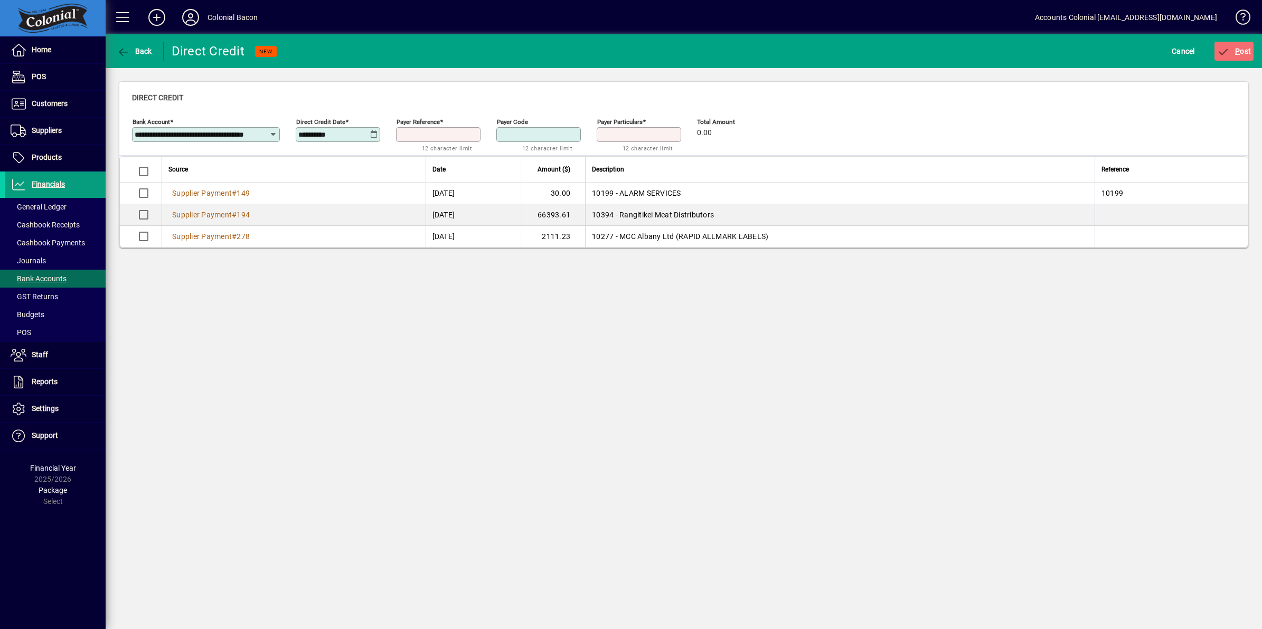
type input "***"
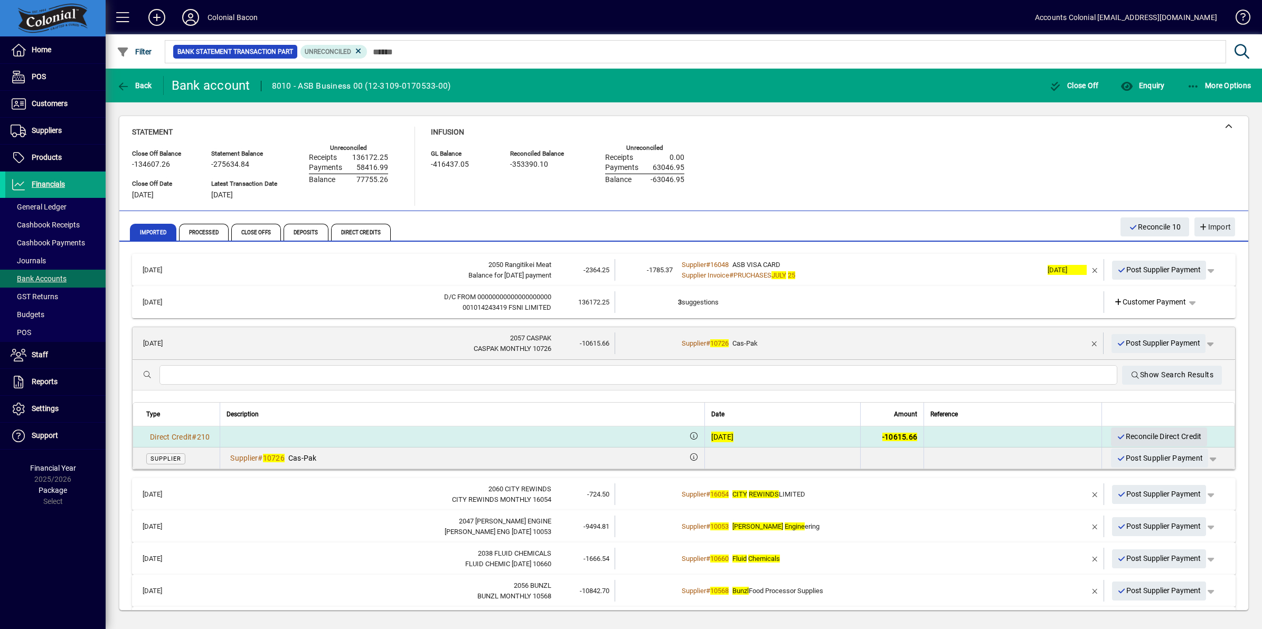
click at [1134, 433] on span "Reconcile Direct Credit" at bounding box center [1158, 436] width 85 height 17
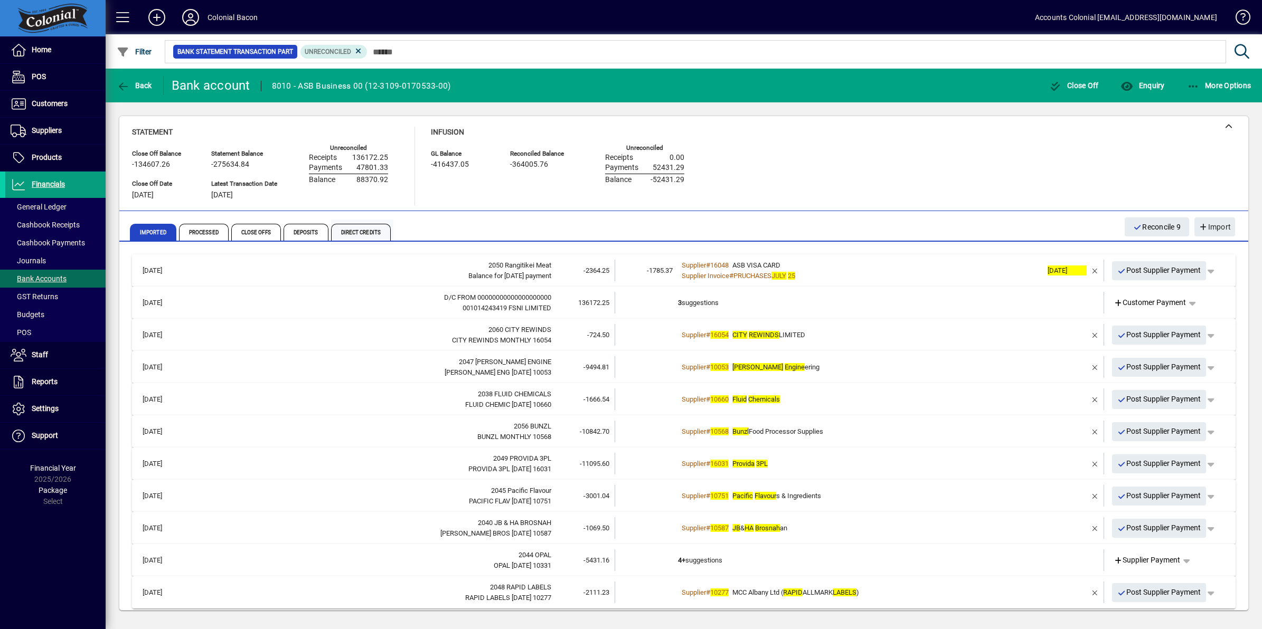
click at [354, 228] on span "Direct Credits" at bounding box center [361, 232] width 60 height 17
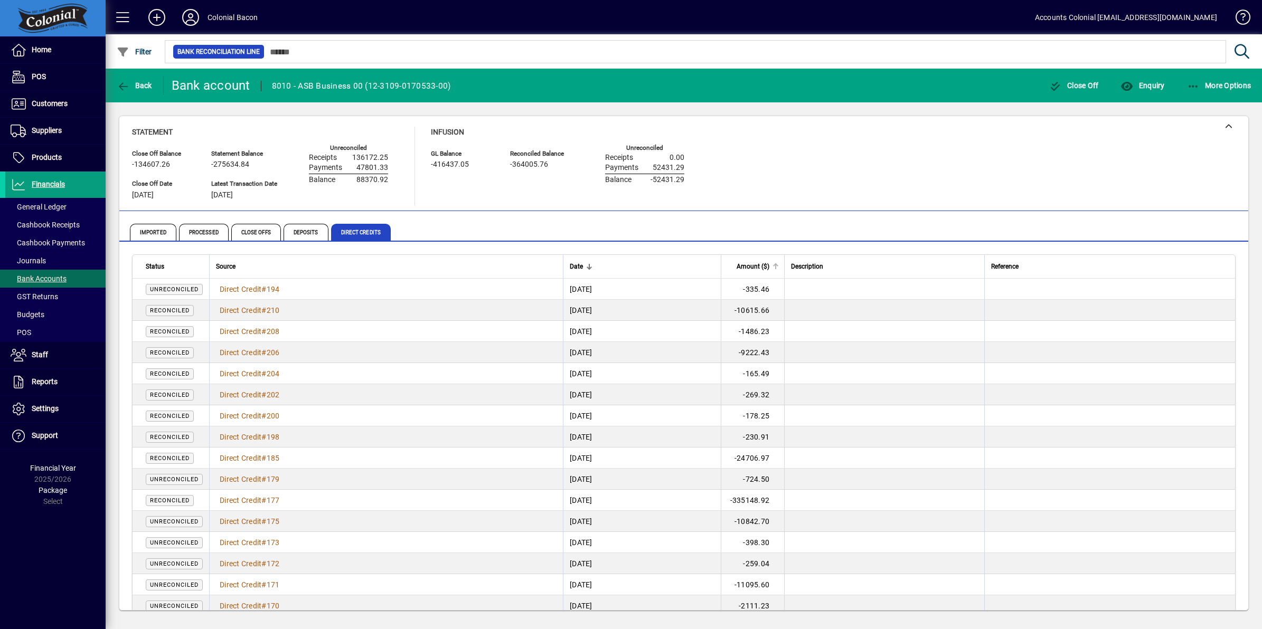
click at [766, 264] on div "Amount ($)" at bounding box center [752, 267] width 51 height 12
click at [769, 267] on span "Amount ($)" at bounding box center [752, 267] width 33 height 12
click at [769, 266] on span "Amount ($)" at bounding box center [752, 267] width 33 height 12
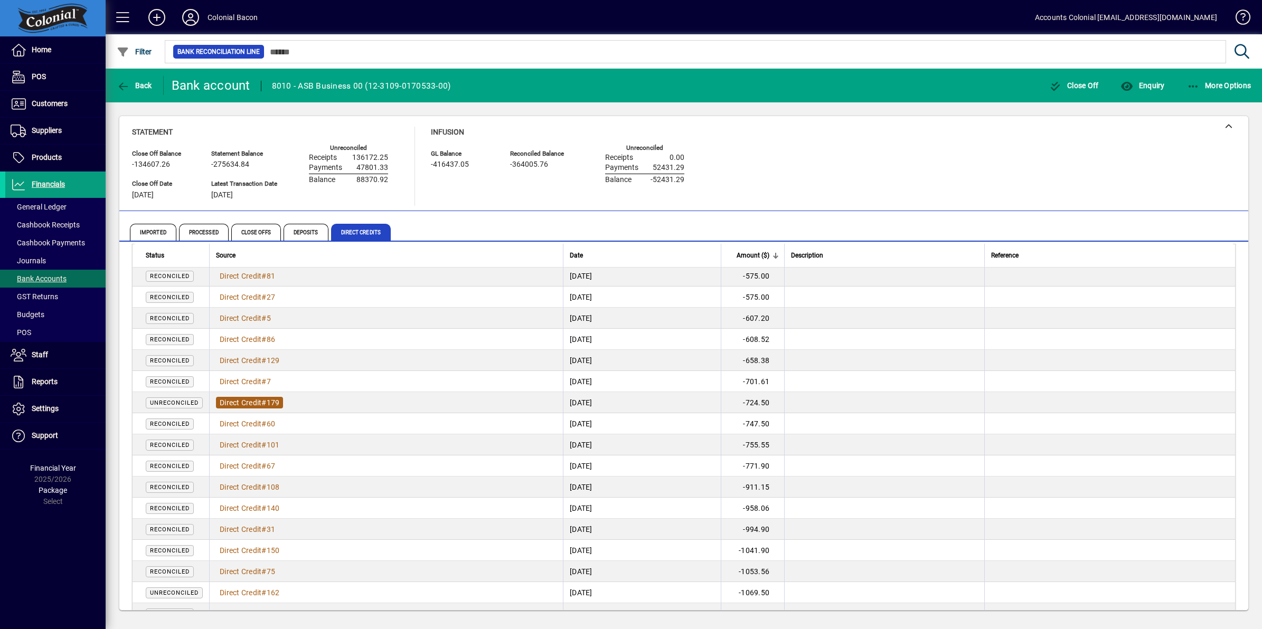
click at [245, 400] on span "Direct Credit" at bounding box center [241, 403] width 42 height 8
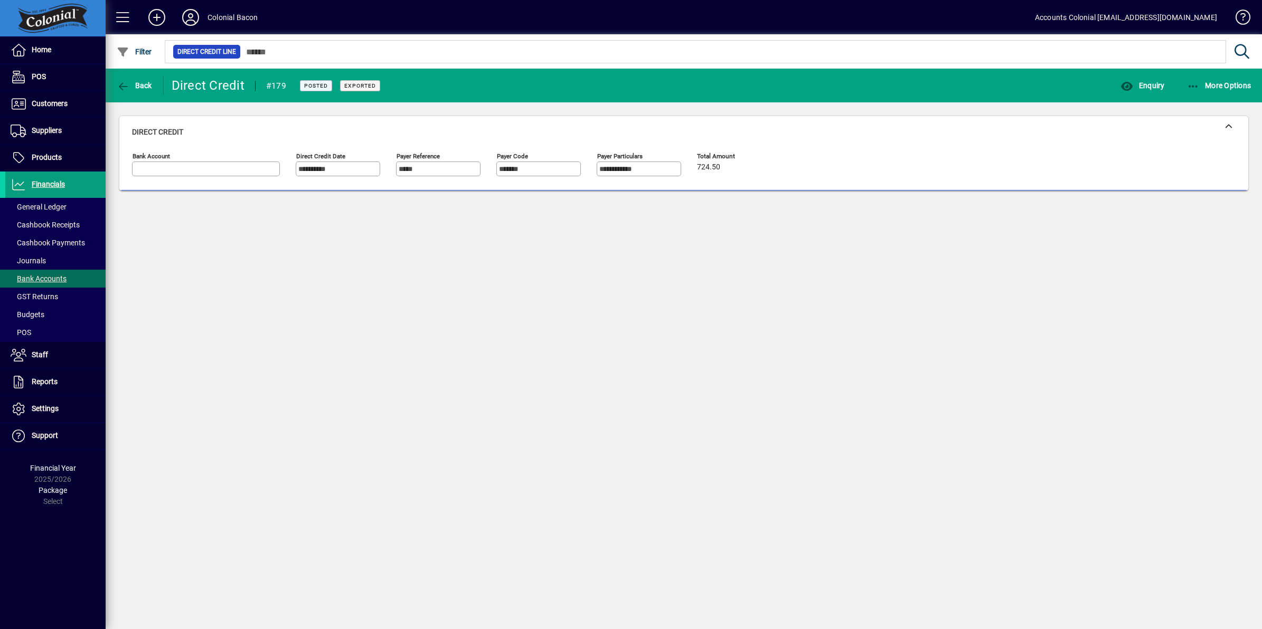
type input "**********"
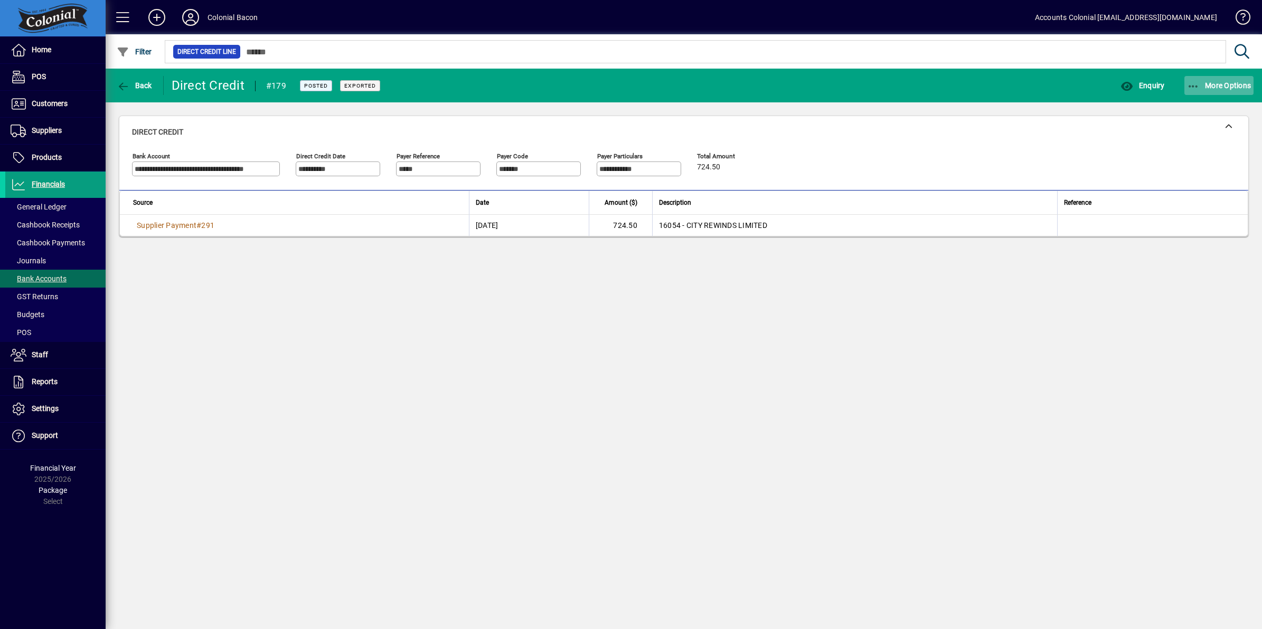
click at [1189, 87] on icon "button" at bounding box center [1193, 86] width 13 height 11
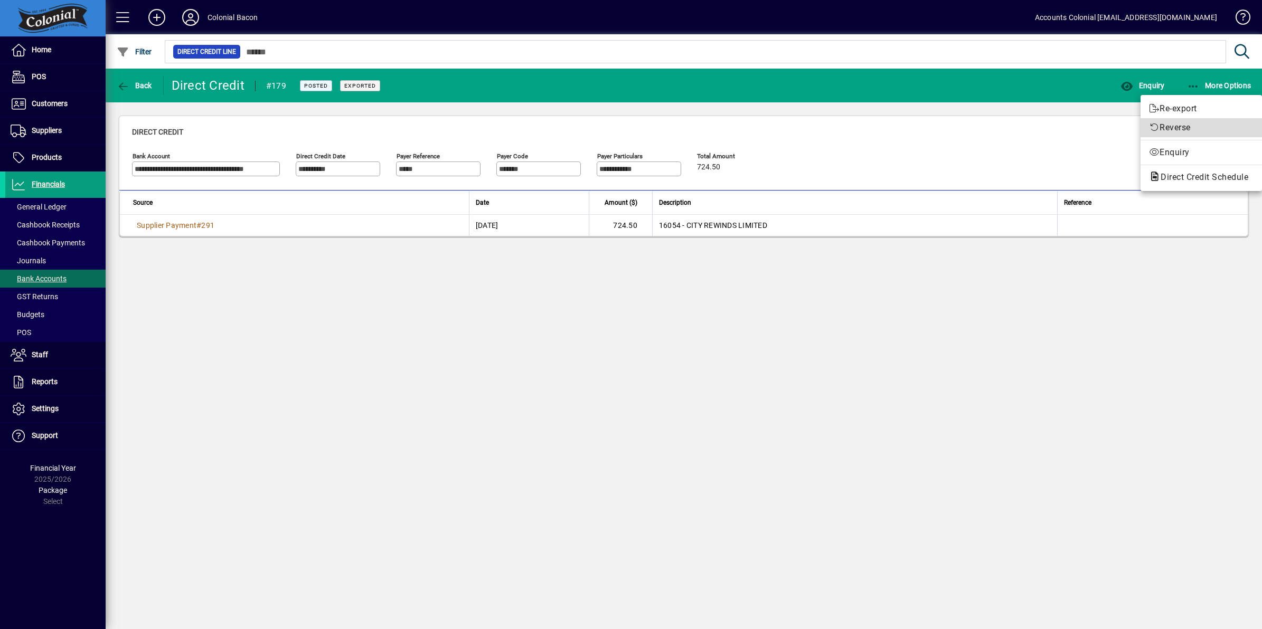
click at [1183, 124] on span "Reverse" at bounding box center [1201, 127] width 105 height 13
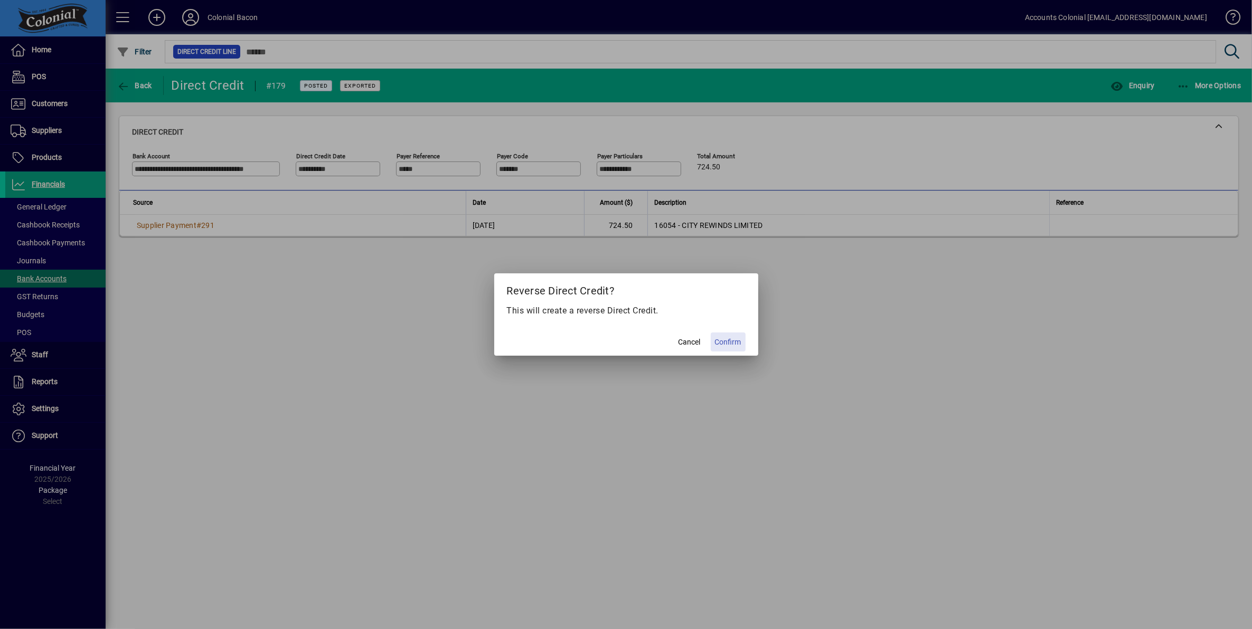
click at [724, 334] on span at bounding box center [728, 341] width 35 height 25
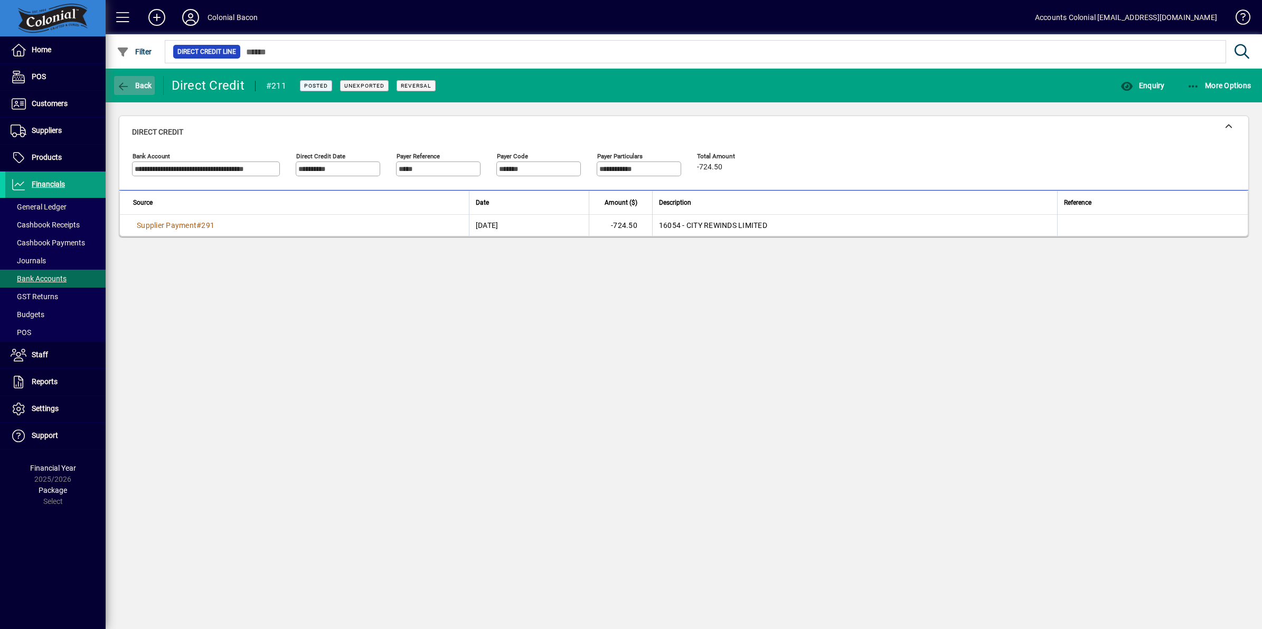
click at [137, 86] on span "Back" at bounding box center [134, 85] width 35 height 8
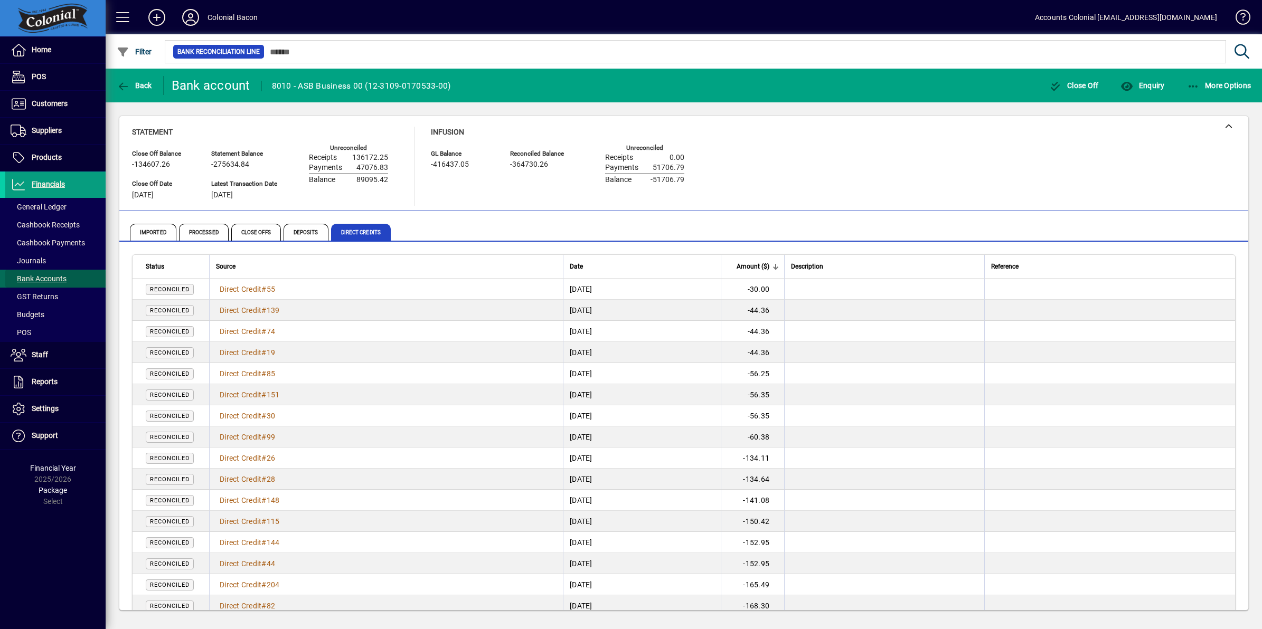
click at [46, 278] on span "Bank Accounts" at bounding box center [39, 278] width 56 height 8
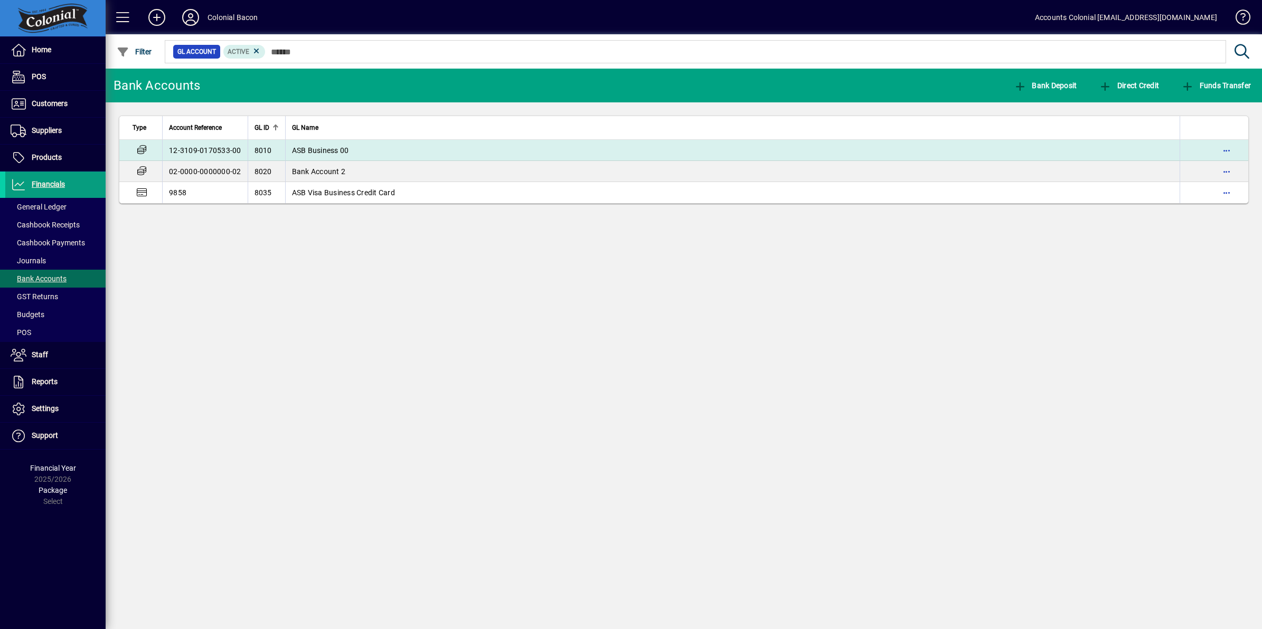
click at [340, 154] on span "ASB Business 00" at bounding box center [320, 150] width 57 height 8
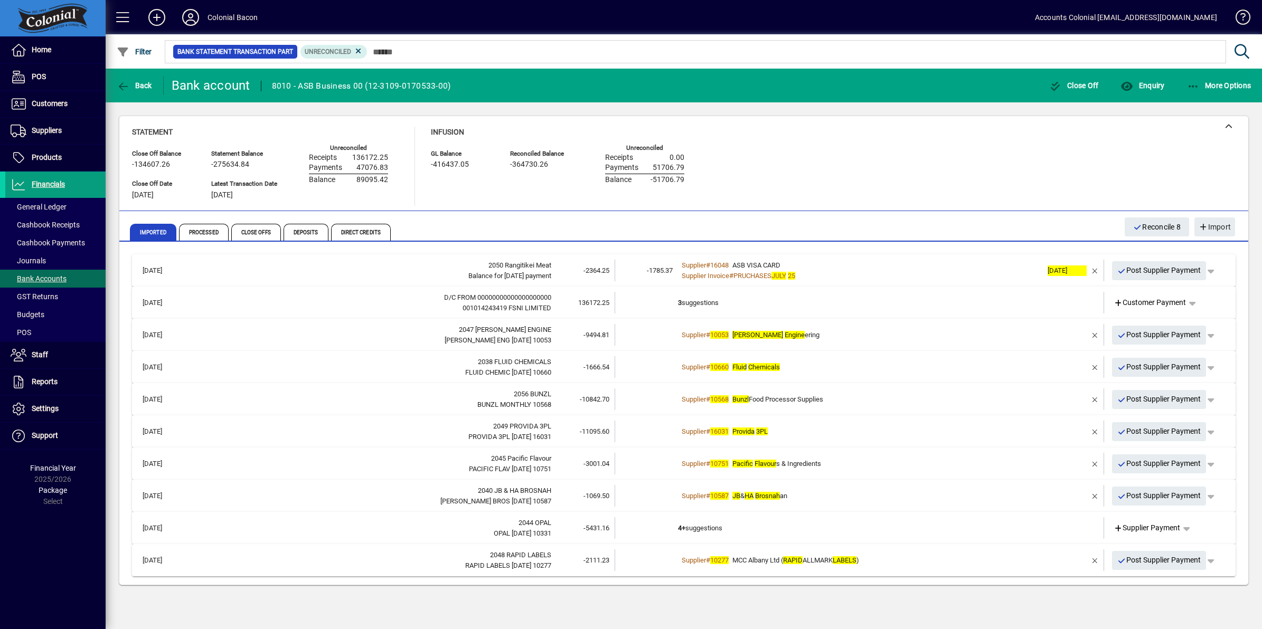
click at [835, 335] on div "Supplier # 10053 [PERSON_NAME] Engine ering" at bounding box center [860, 335] width 364 height 11
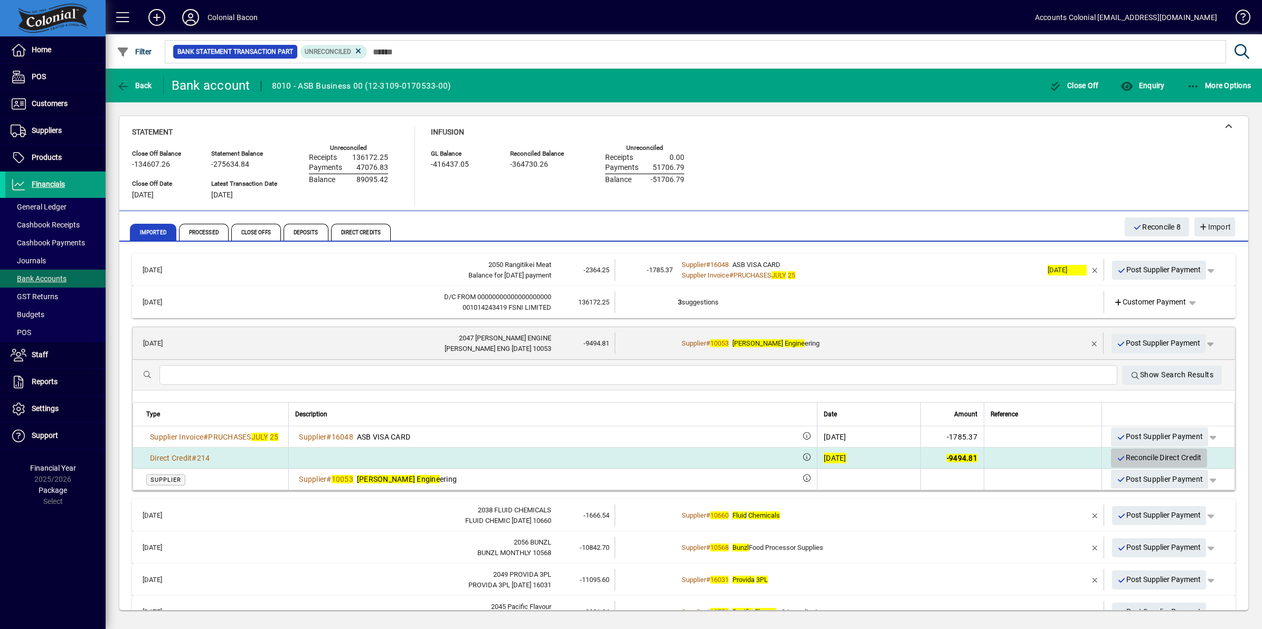
click at [1123, 458] on span "Reconcile Direct Credit" at bounding box center [1158, 457] width 85 height 17
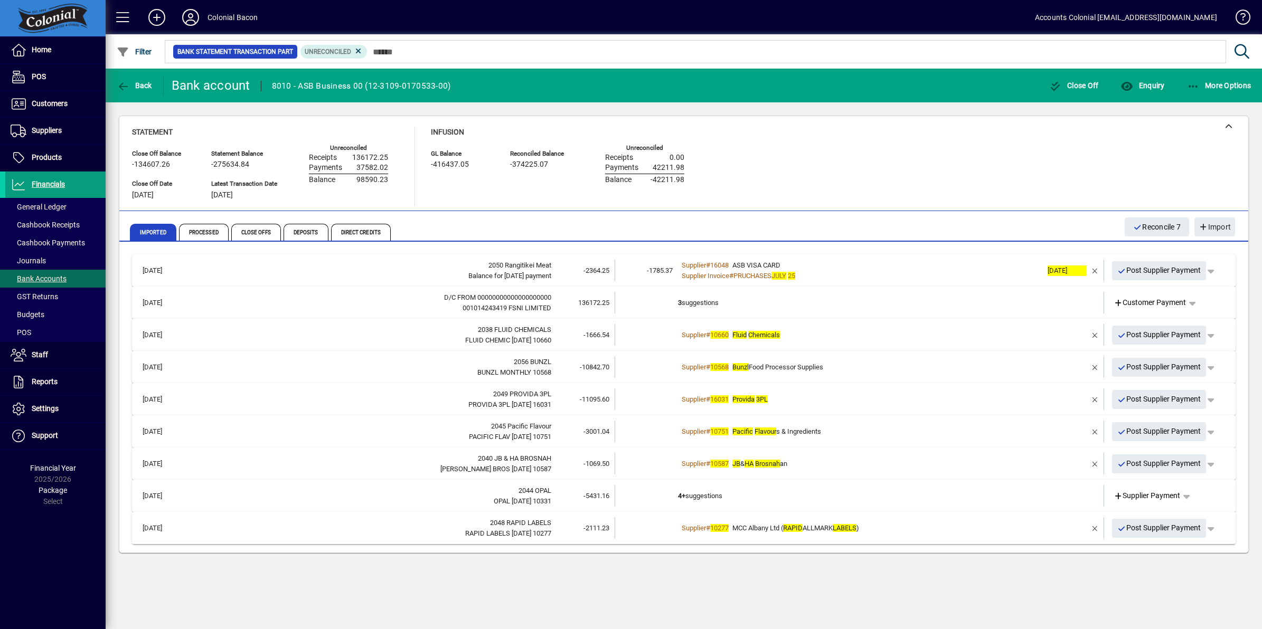
click at [766, 495] on td "4+ suggestions" at bounding box center [860, 496] width 364 height 22
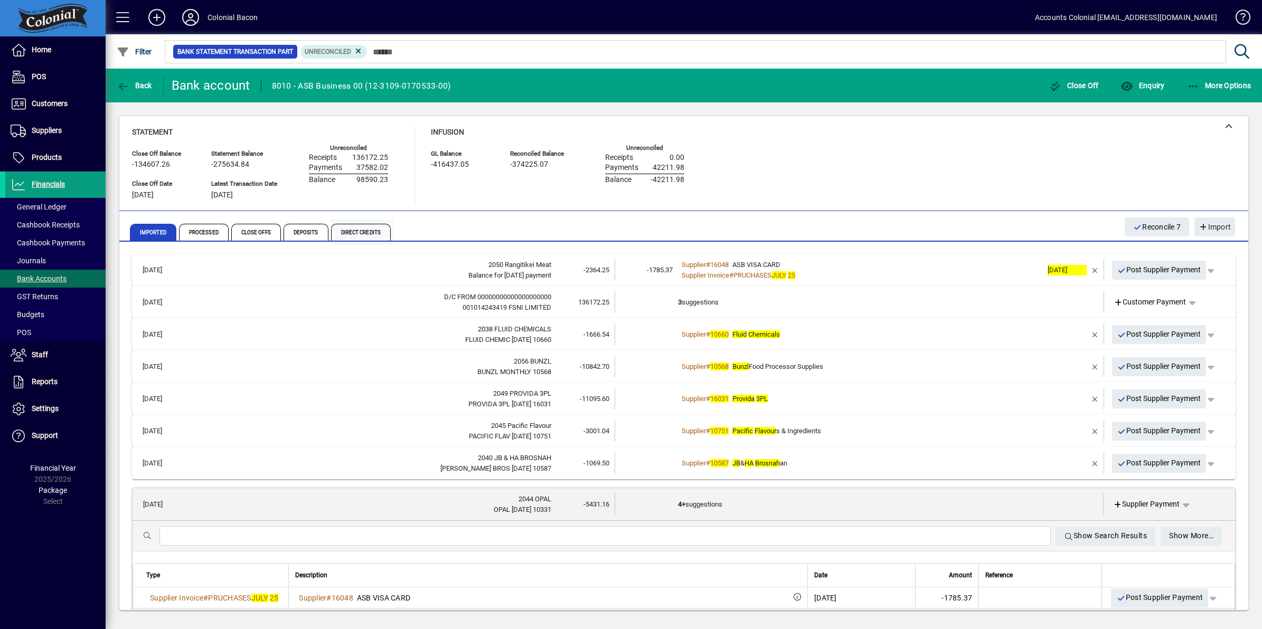
click at [349, 223] on span "Direct Credits" at bounding box center [362, 232] width 62 height 25
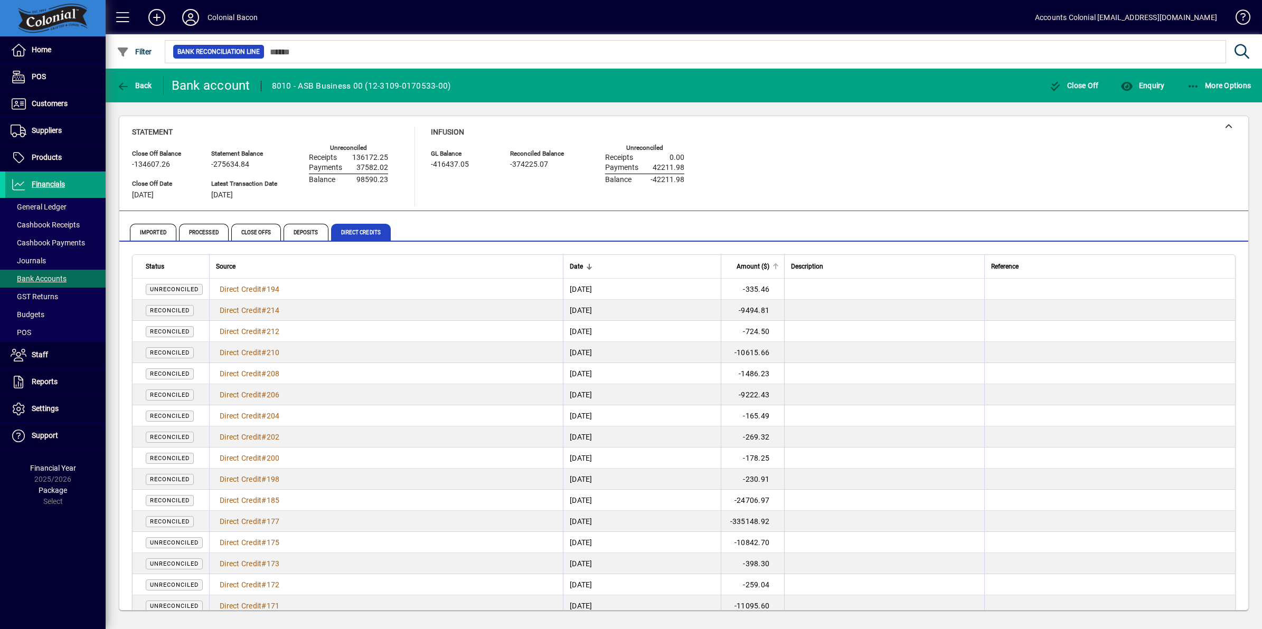
click at [769, 266] on span "Amount ($)" at bounding box center [752, 267] width 33 height 12
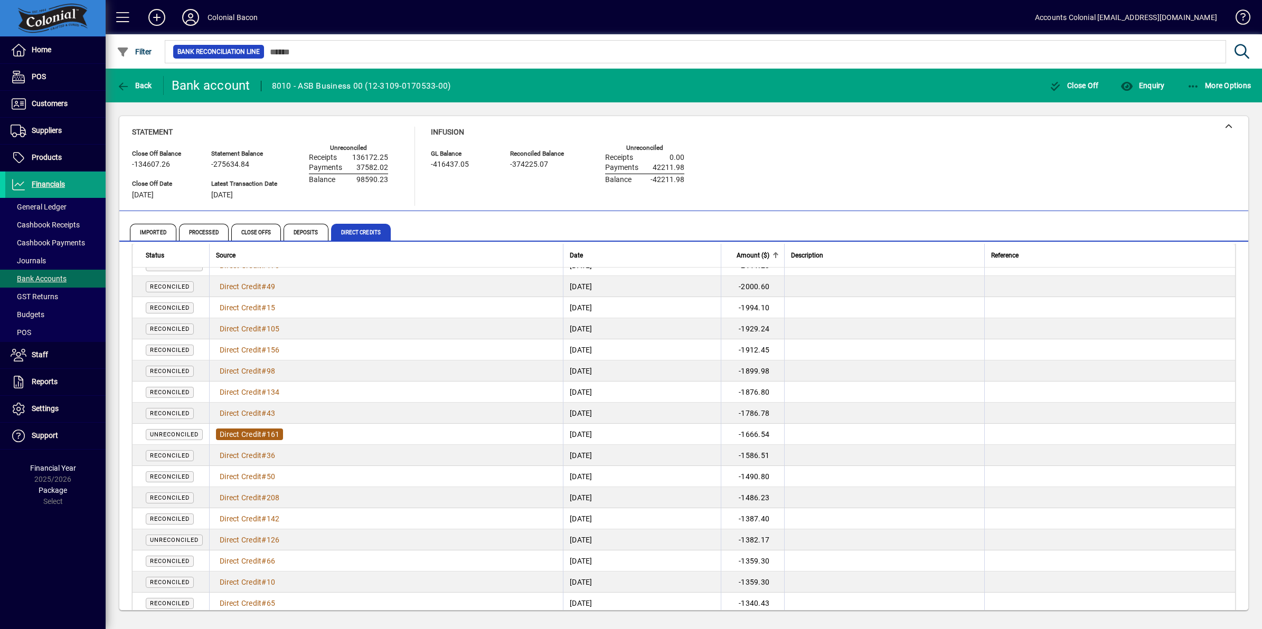
click at [258, 435] on span "Direct Credit" at bounding box center [241, 434] width 42 height 8
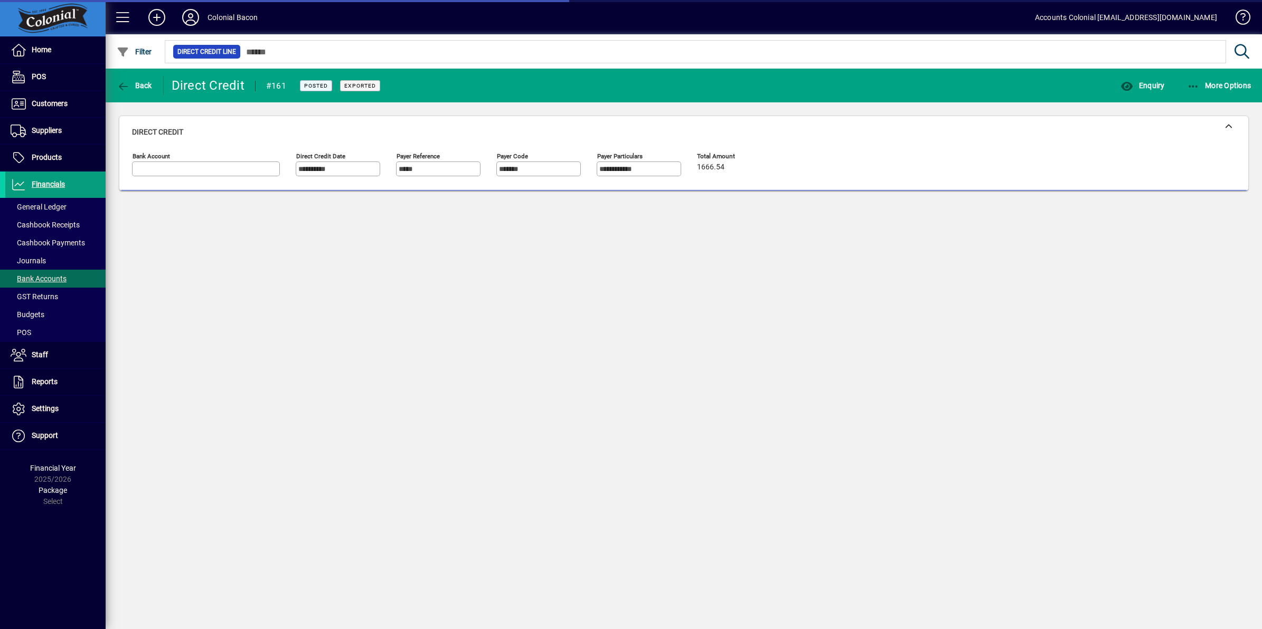
type input "**********"
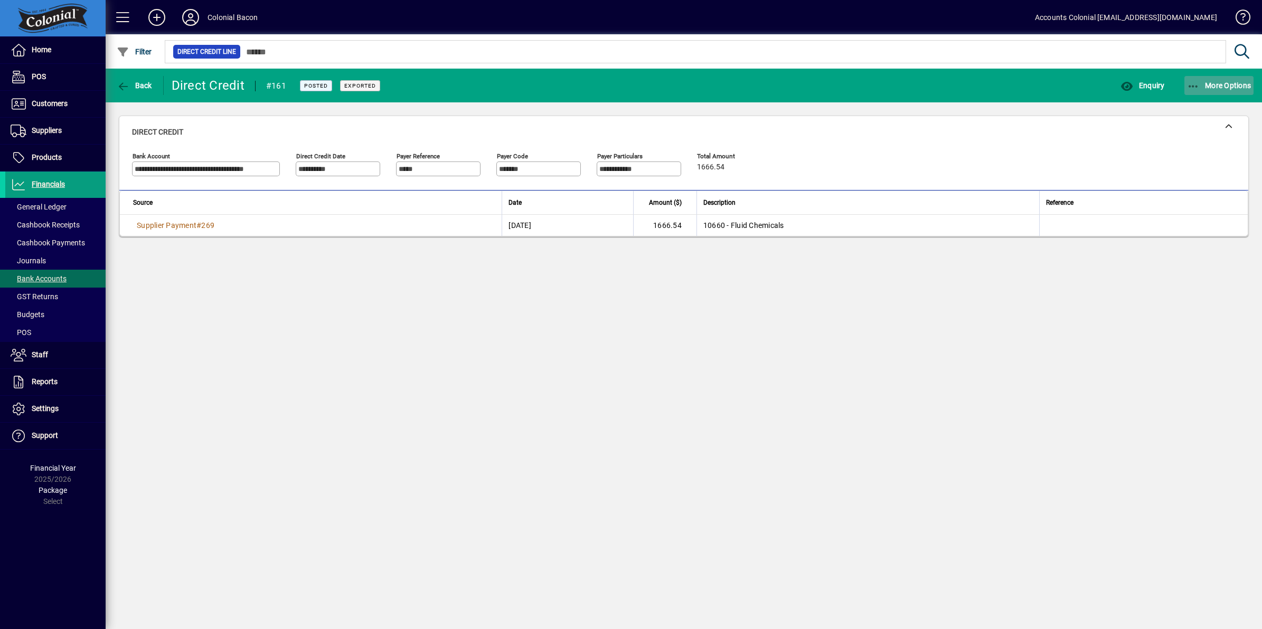
click at [1195, 87] on icon "button" at bounding box center [1193, 86] width 13 height 11
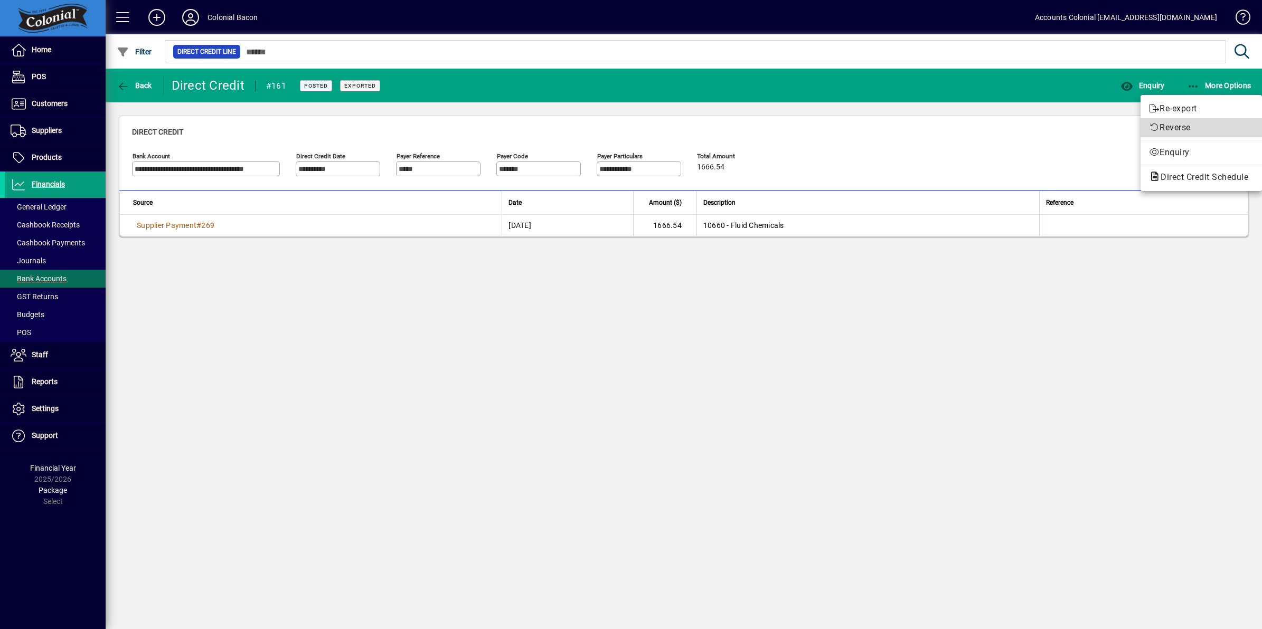
click at [1188, 122] on span "Reverse" at bounding box center [1201, 127] width 105 height 13
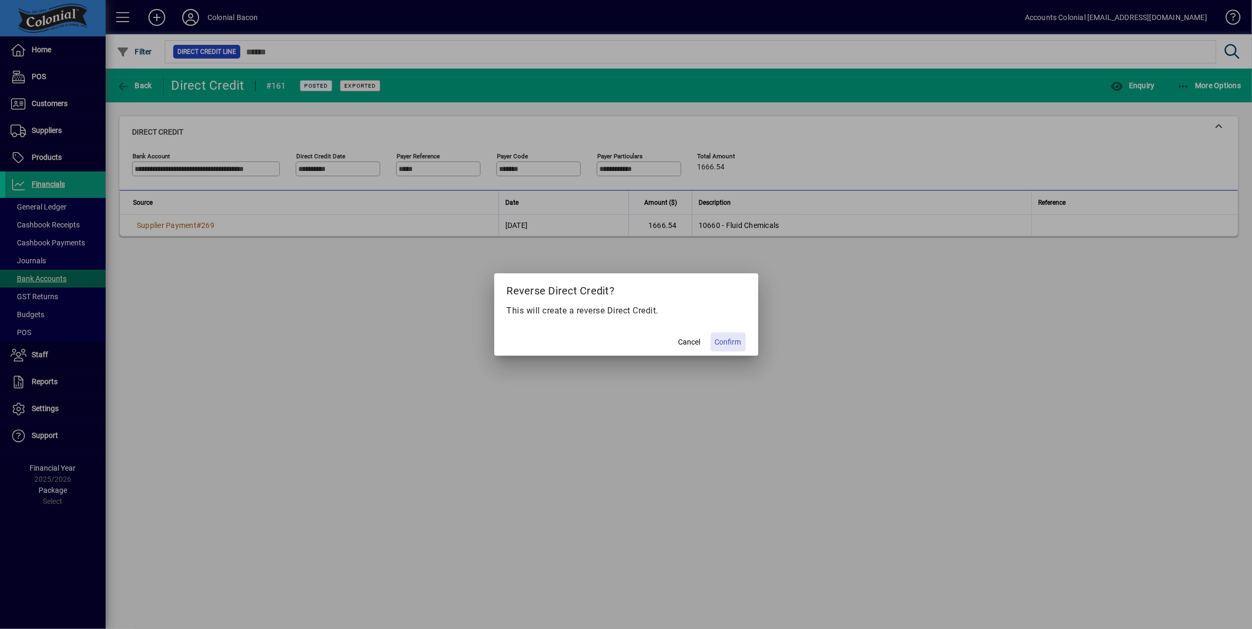
click at [716, 345] on span "Confirm" at bounding box center [728, 342] width 26 height 11
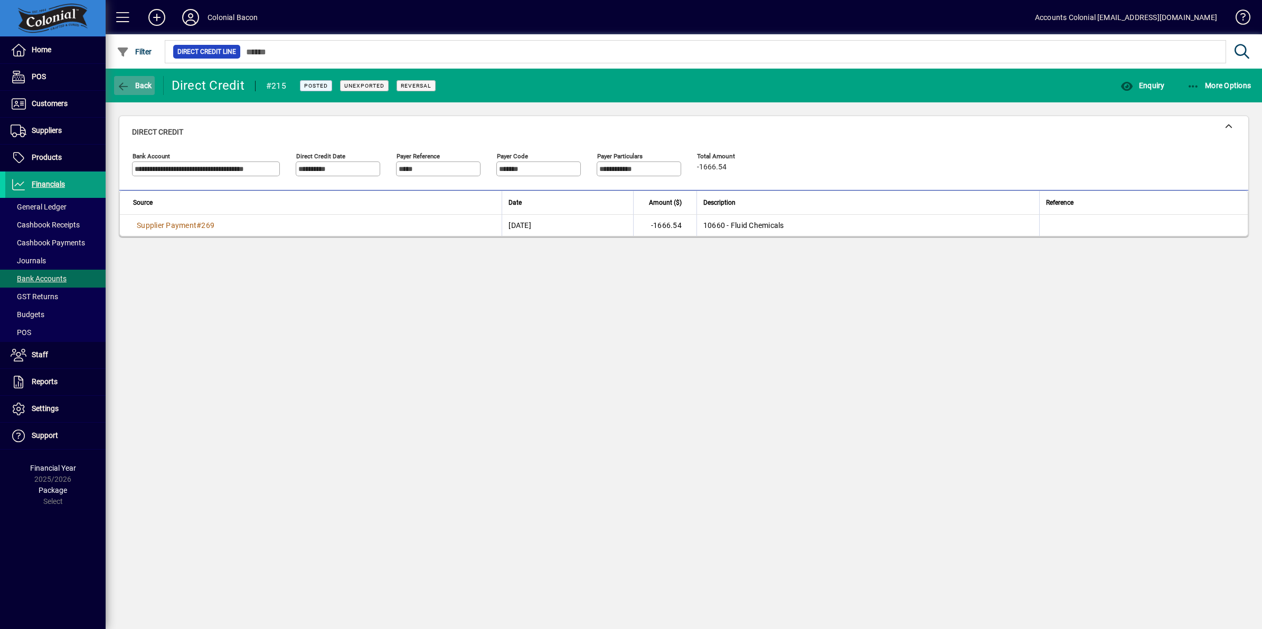
click at [138, 86] on span "Back" at bounding box center [134, 85] width 35 height 8
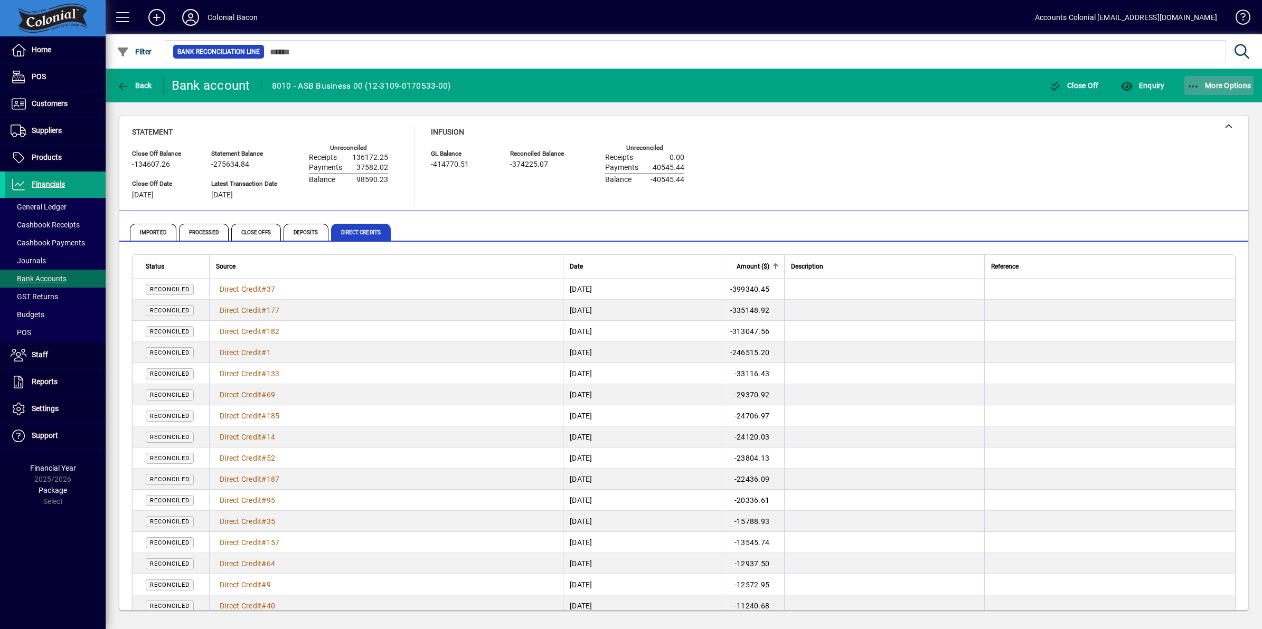
click at [1194, 87] on icon "button" at bounding box center [1193, 86] width 13 height 11
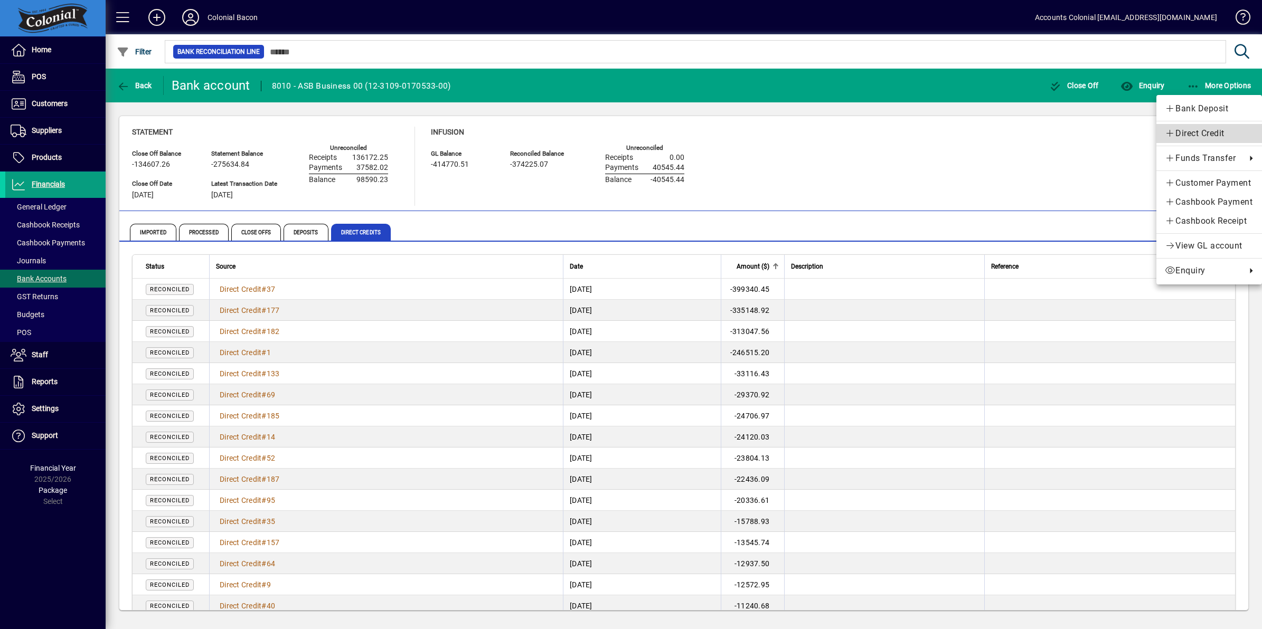
click at [1196, 136] on span "Direct Credit" at bounding box center [1208, 133] width 89 height 13
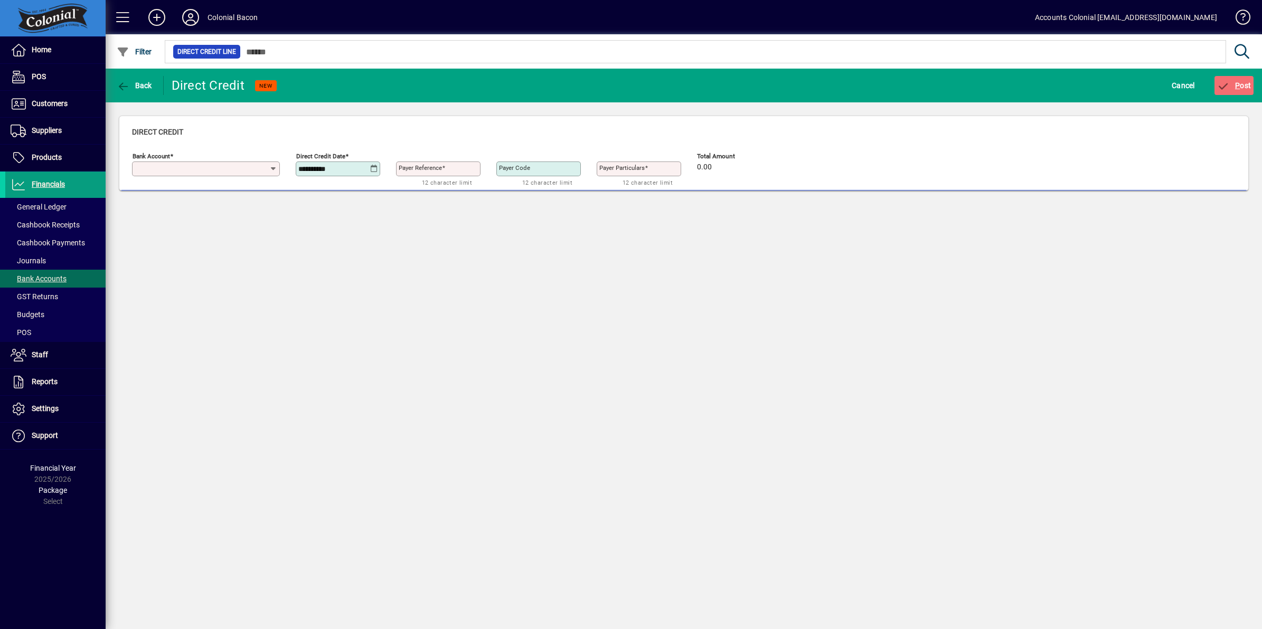
type input "**********"
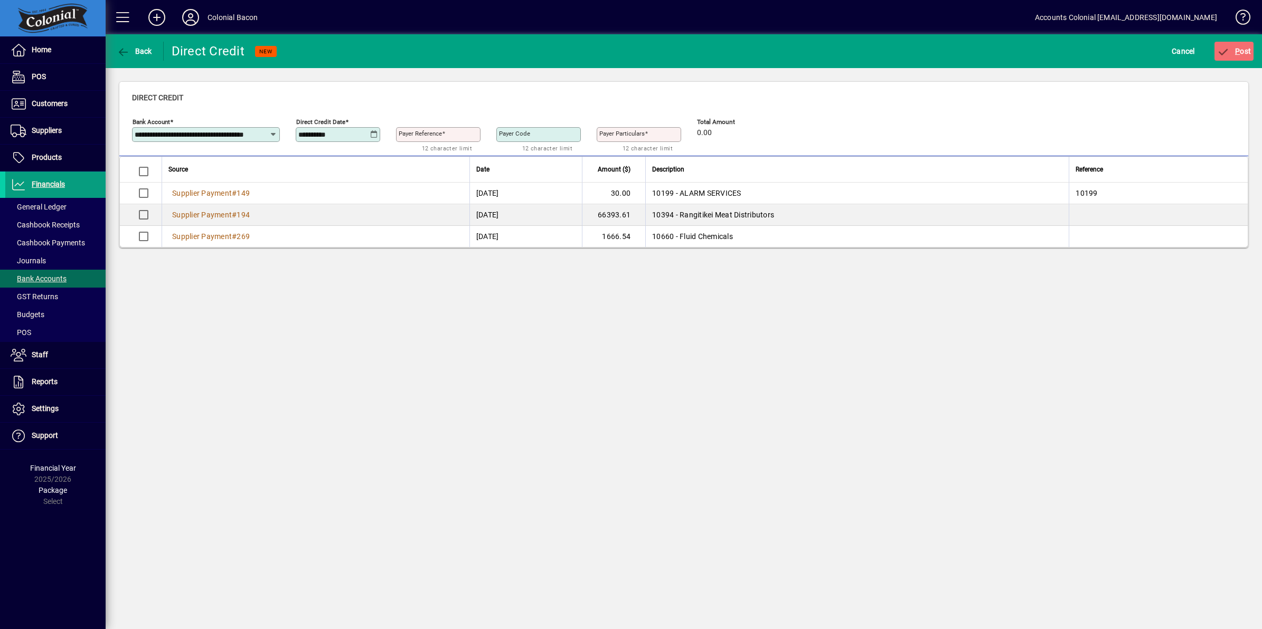
click at [372, 135] on icon at bounding box center [374, 134] width 8 height 8
drag, startPoint x: 333, startPoint y: 226, endPoint x: 357, endPoint y: 201, distance: 34.7
click at [334, 225] on span "1" at bounding box center [331, 229] width 19 height 19
type input "**********"
click at [463, 132] on input "Payer Reference" at bounding box center [439, 134] width 81 height 8
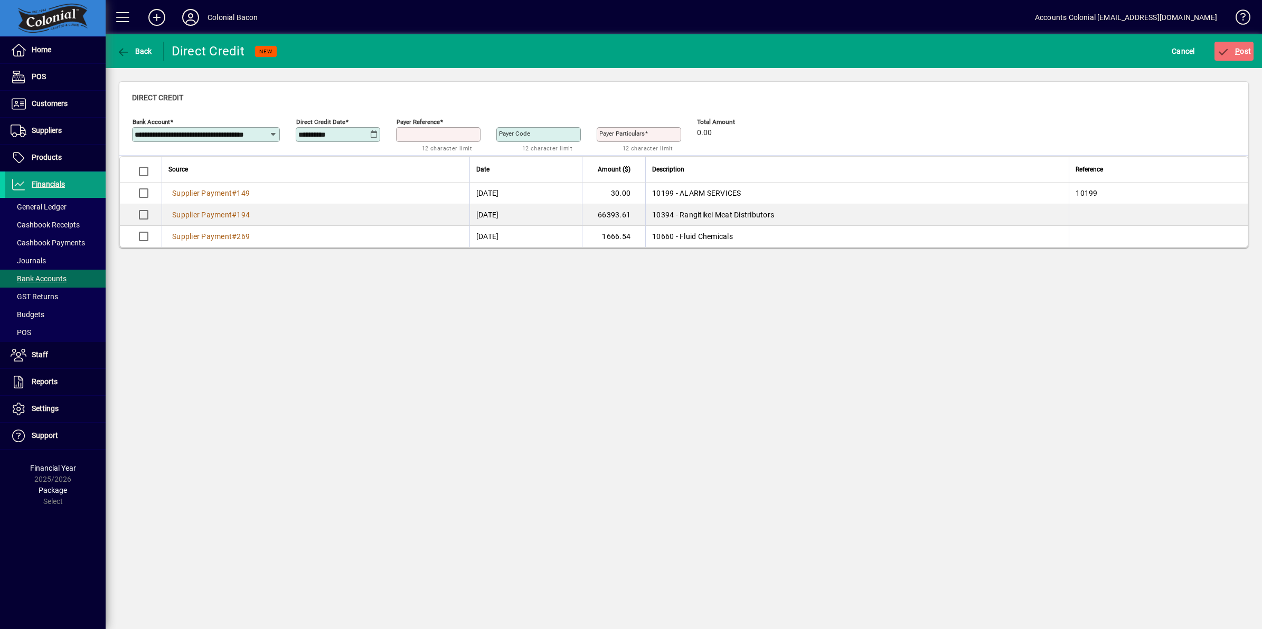
click at [463, 132] on input "Payer Reference" at bounding box center [439, 134] width 81 height 8
type input "***"
click at [1240, 53] on span "P ost" at bounding box center [1234, 51] width 34 height 8
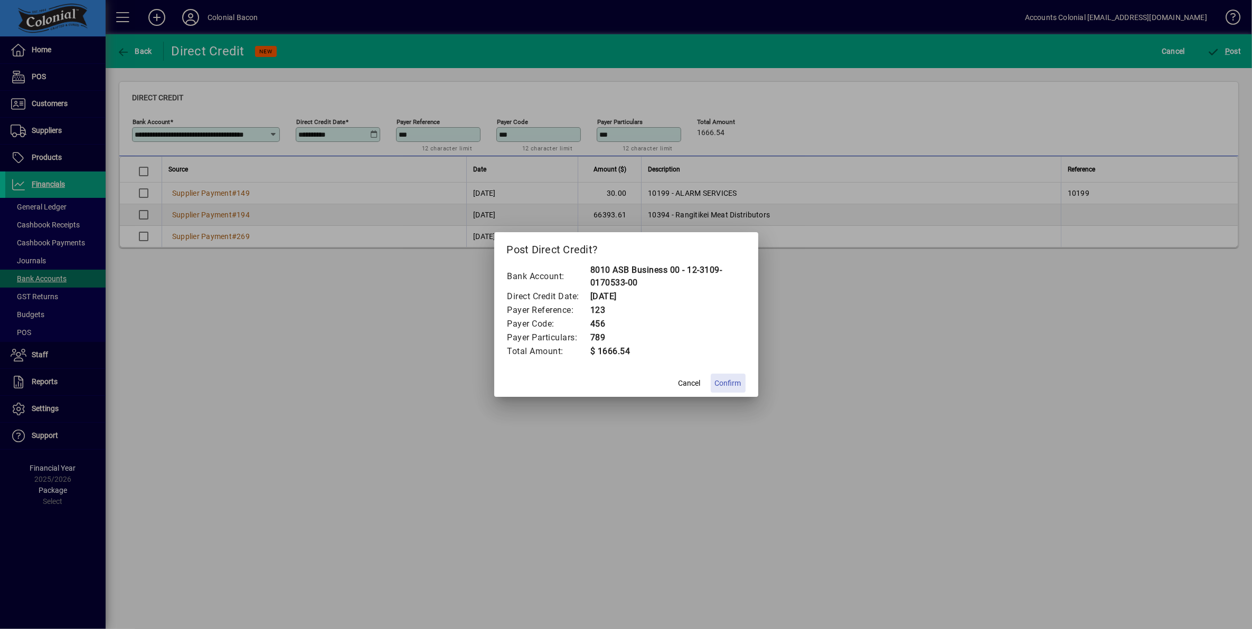
click at [722, 383] on span "Confirm" at bounding box center [728, 383] width 26 height 11
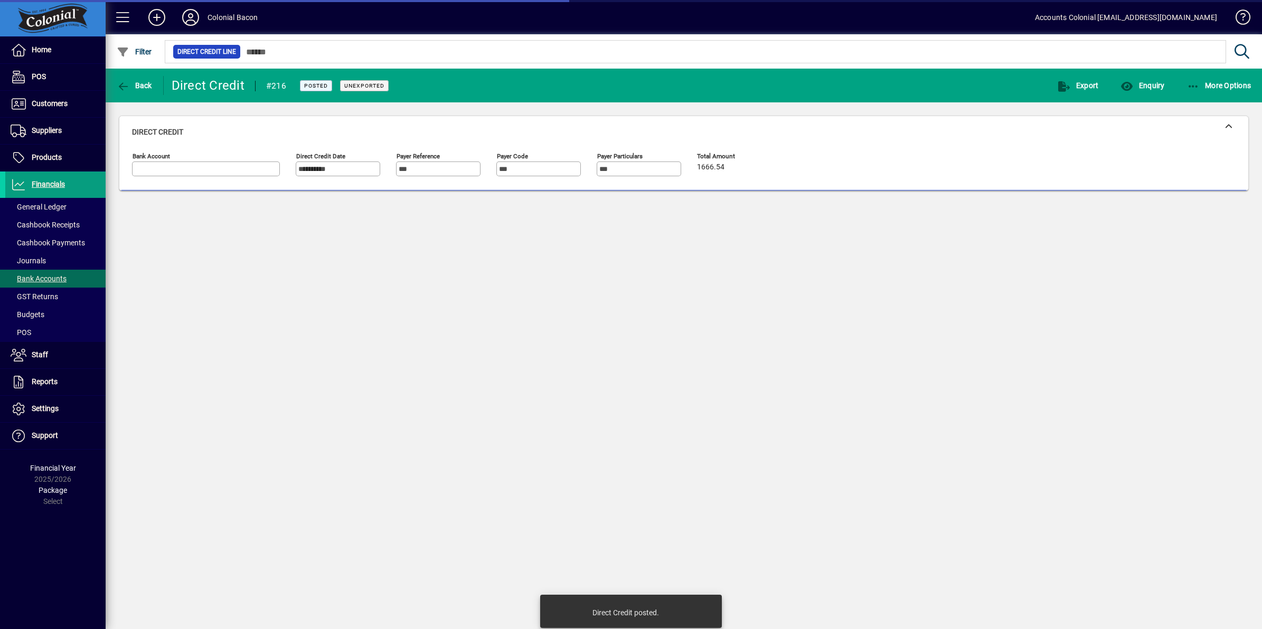
type input "**********"
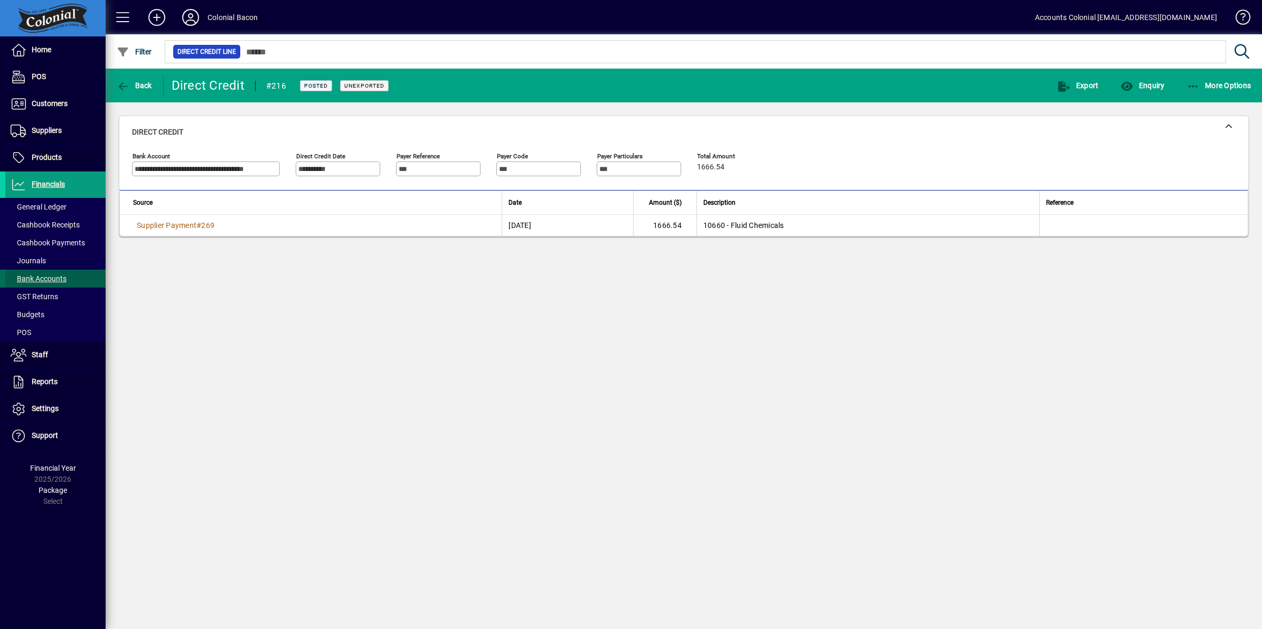
click at [27, 276] on span "Bank Accounts" at bounding box center [39, 278] width 56 height 8
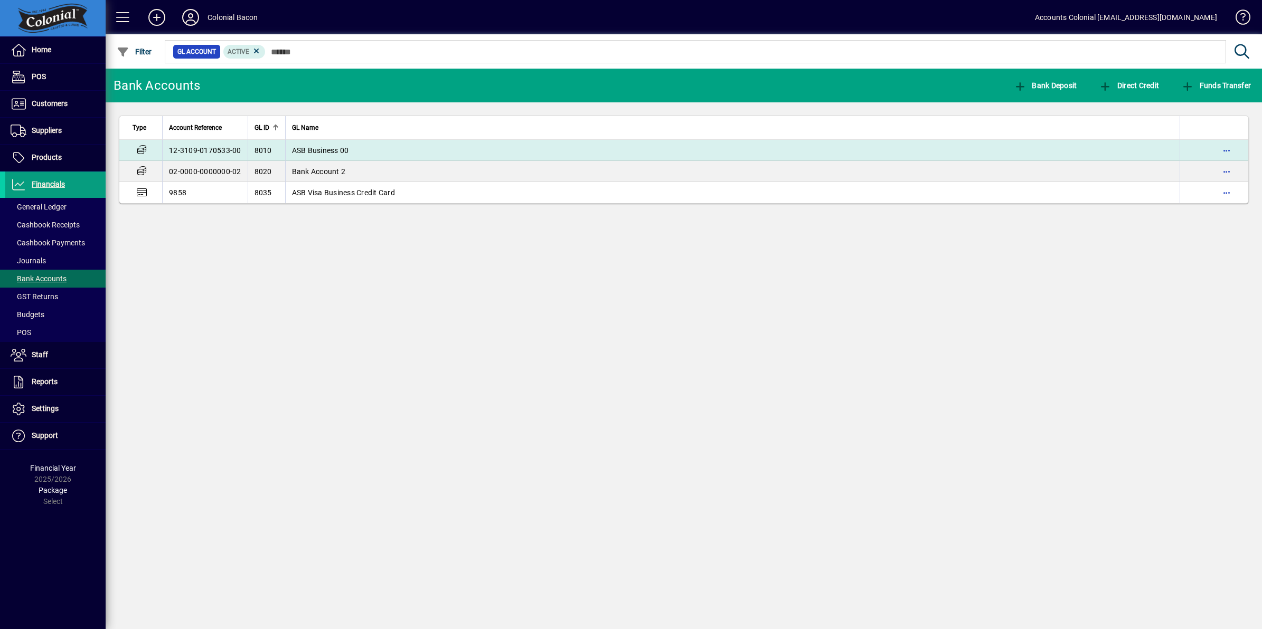
click at [371, 153] on td "ASB Business 00" at bounding box center [732, 150] width 895 height 21
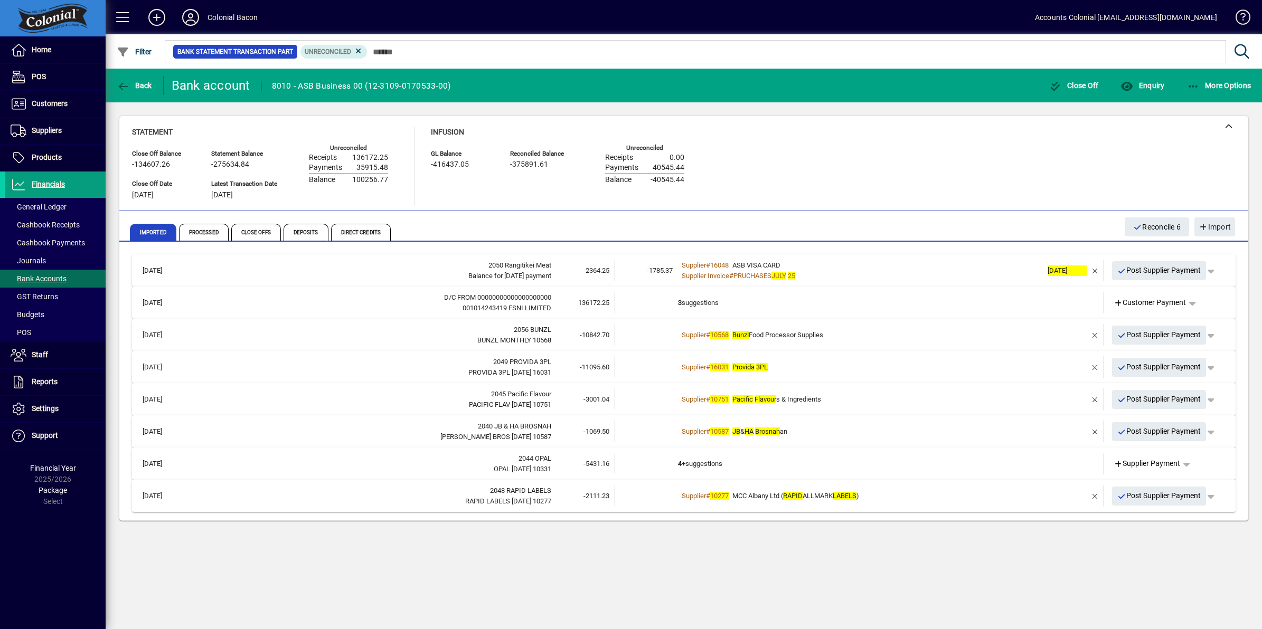
click at [809, 333] on span "Bunzl Food Processor Supplies" at bounding box center [777, 335] width 91 height 8
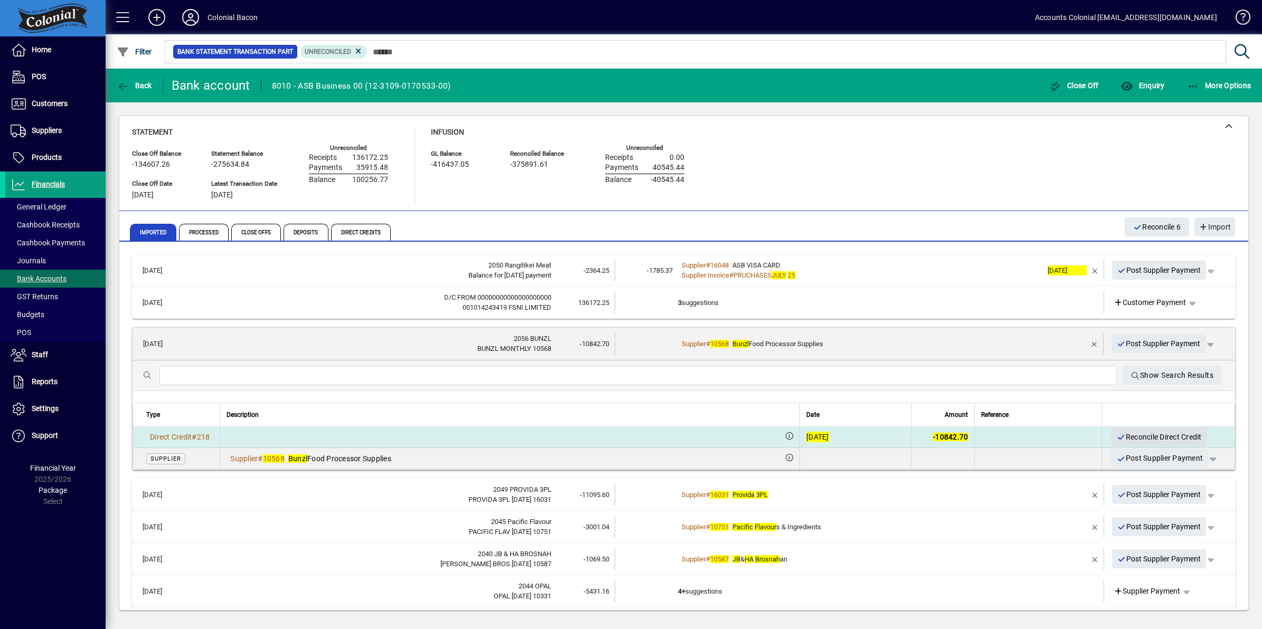
click at [1117, 436] on span "Reconcile Direct Credit" at bounding box center [1158, 437] width 85 height 17
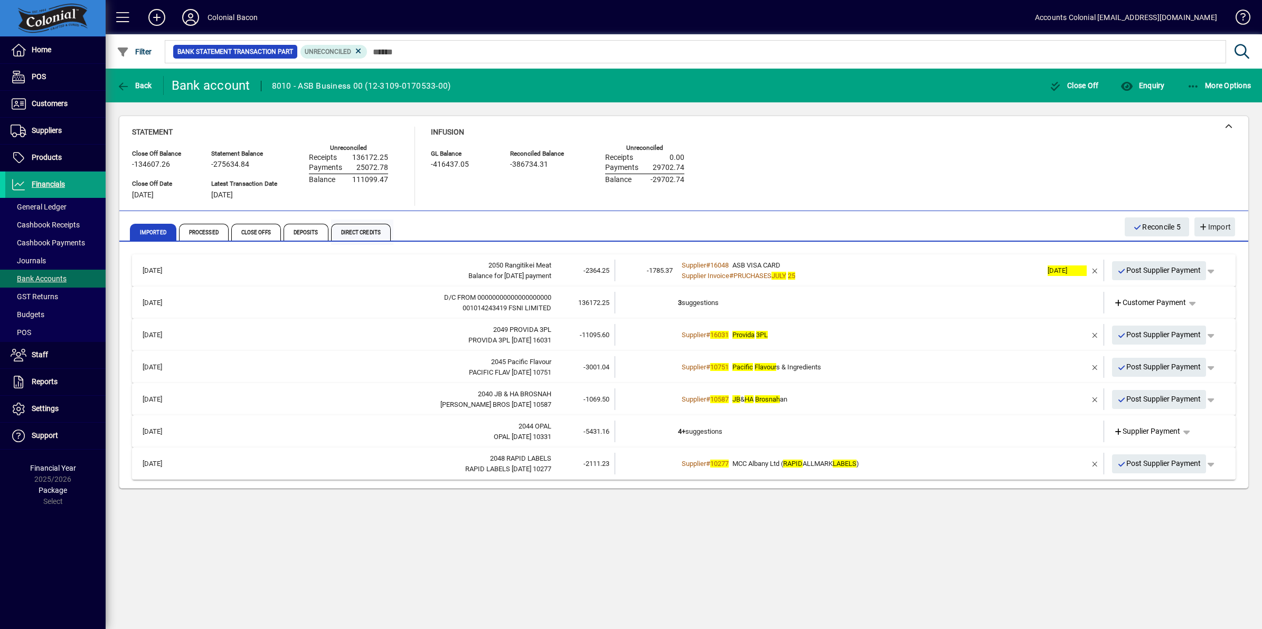
click at [357, 228] on span "Direct Credits" at bounding box center [361, 232] width 60 height 17
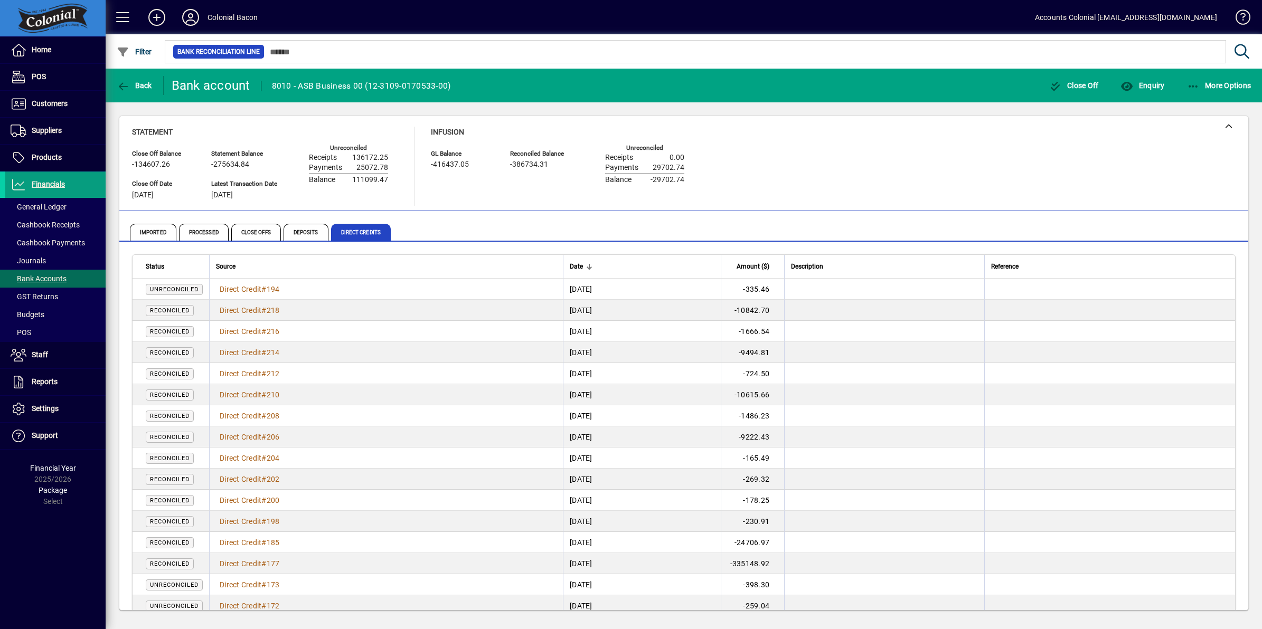
click at [769, 262] on span "Amount ($)" at bounding box center [752, 267] width 33 height 12
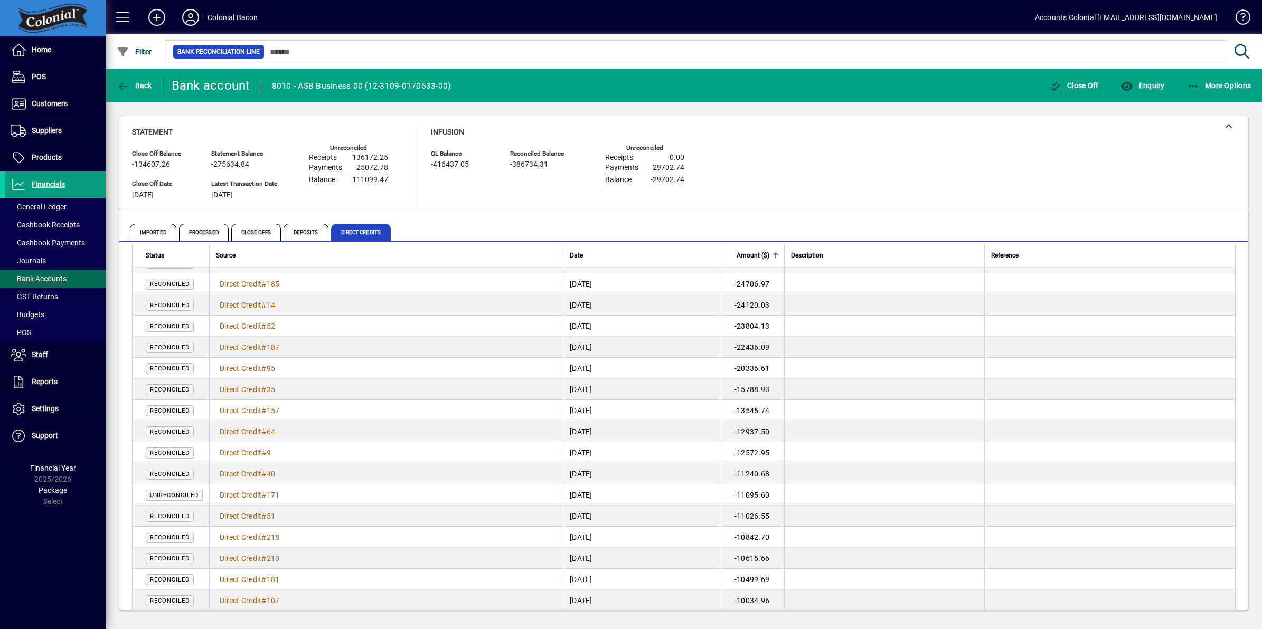
scroll to position [198, 0]
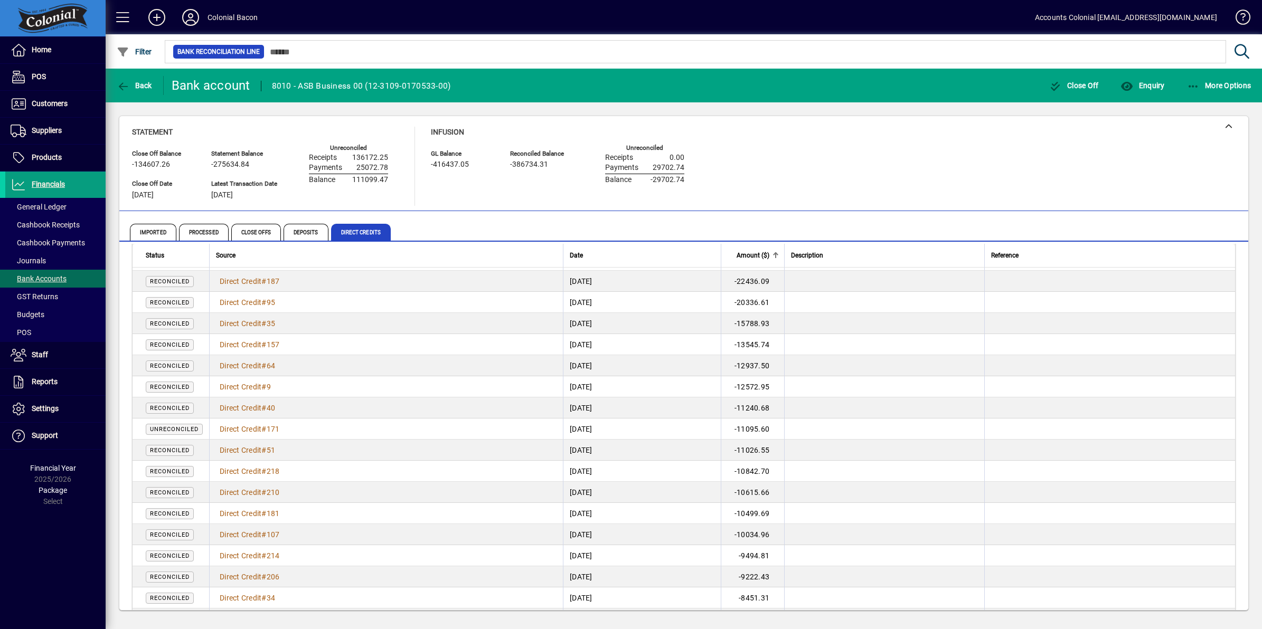
click at [230, 425] on span "Direct Credit" at bounding box center [241, 429] width 42 height 8
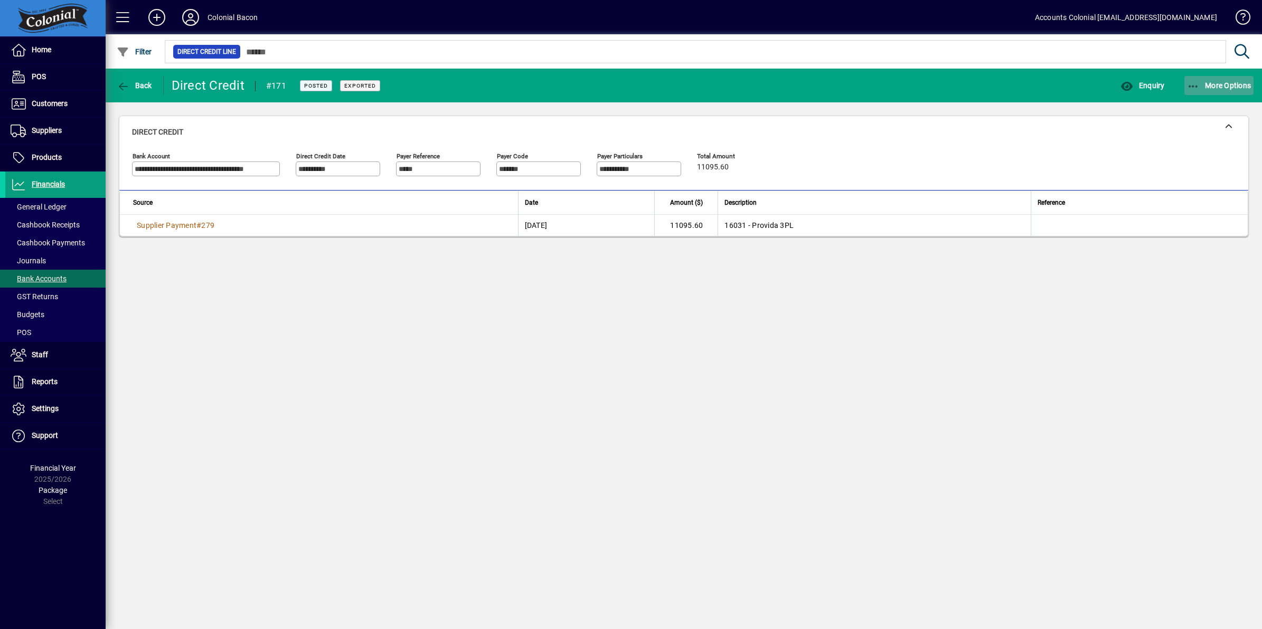
click at [1191, 87] on icon "button" at bounding box center [1193, 86] width 13 height 11
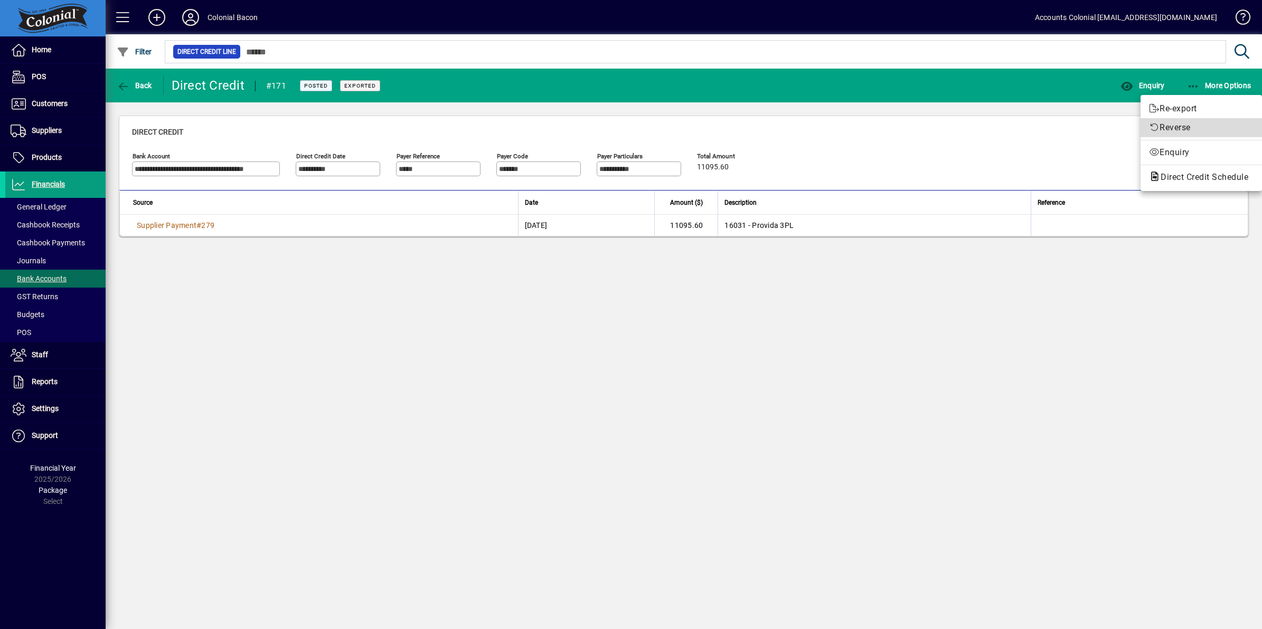
click at [1179, 125] on span "Reverse" at bounding box center [1201, 127] width 105 height 13
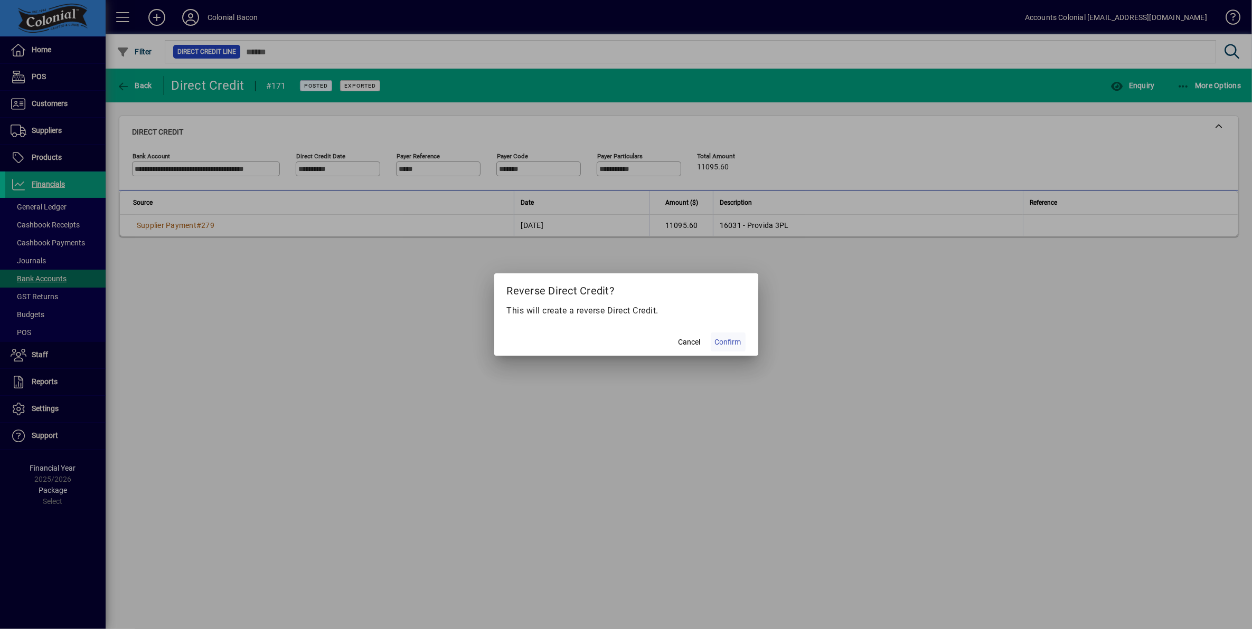
click at [732, 344] on span "Confirm" at bounding box center [728, 342] width 26 height 11
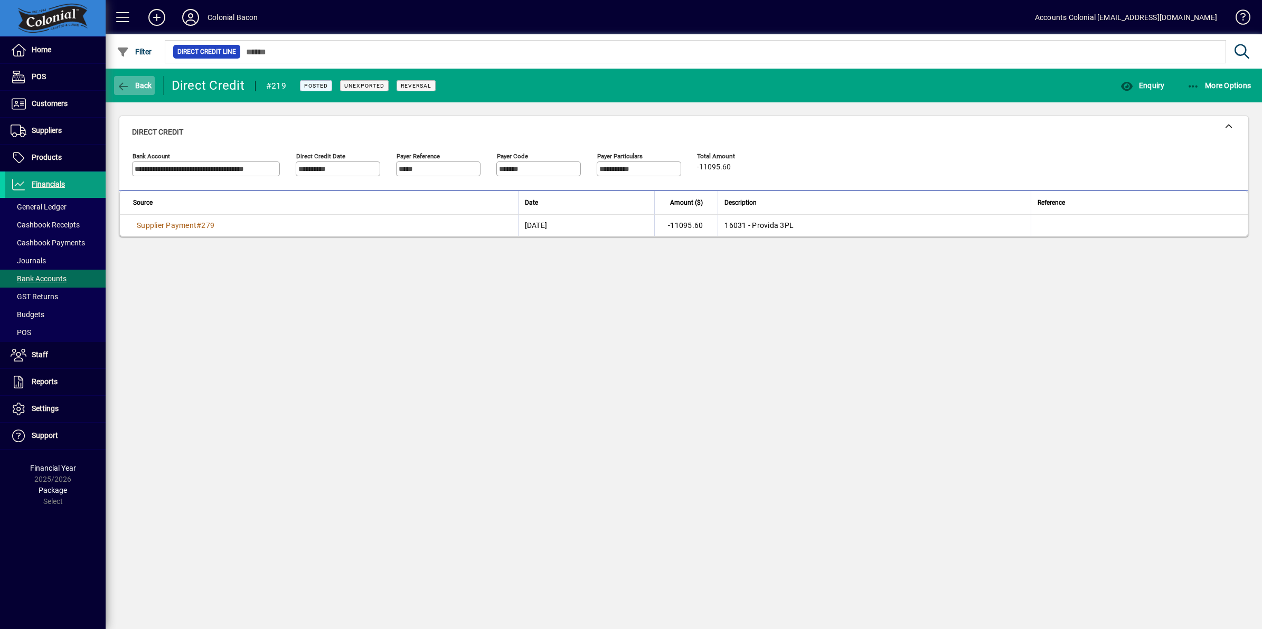
click at [128, 86] on icon "button" at bounding box center [123, 86] width 13 height 11
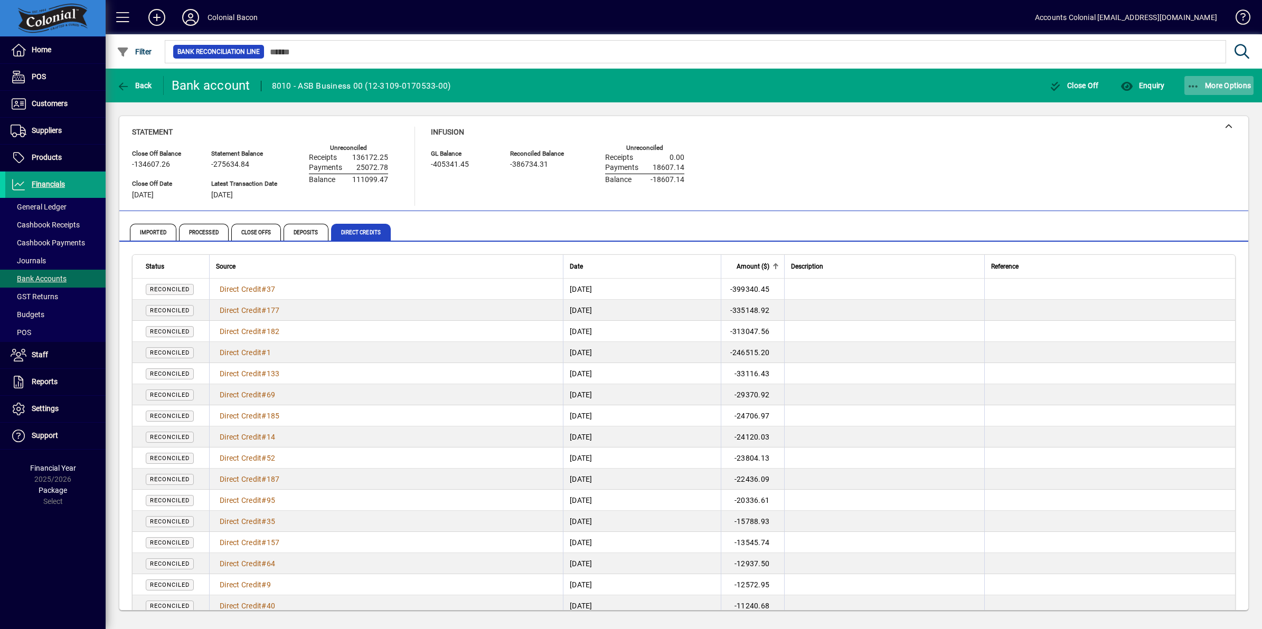
click at [1187, 82] on icon "button" at bounding box center [1193, 86] width 13 height 11
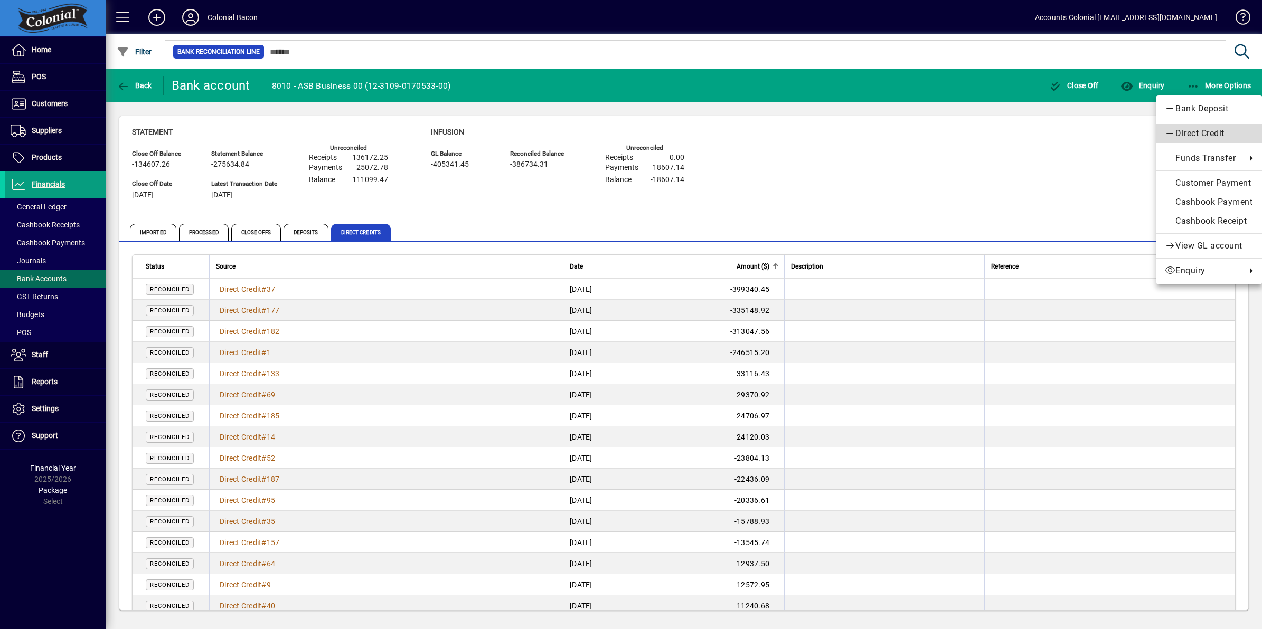
click at [1187, 134] on span "Direct Credit" at bounding box center [1208, 133] width 89 height 13
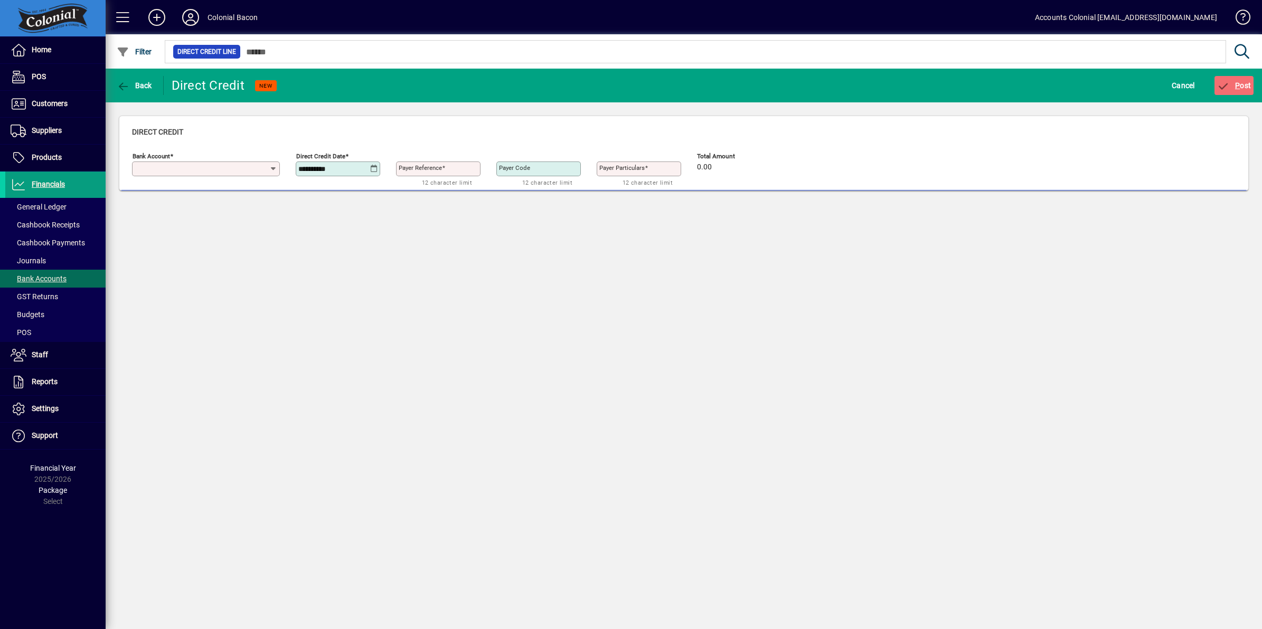
type input "**********"
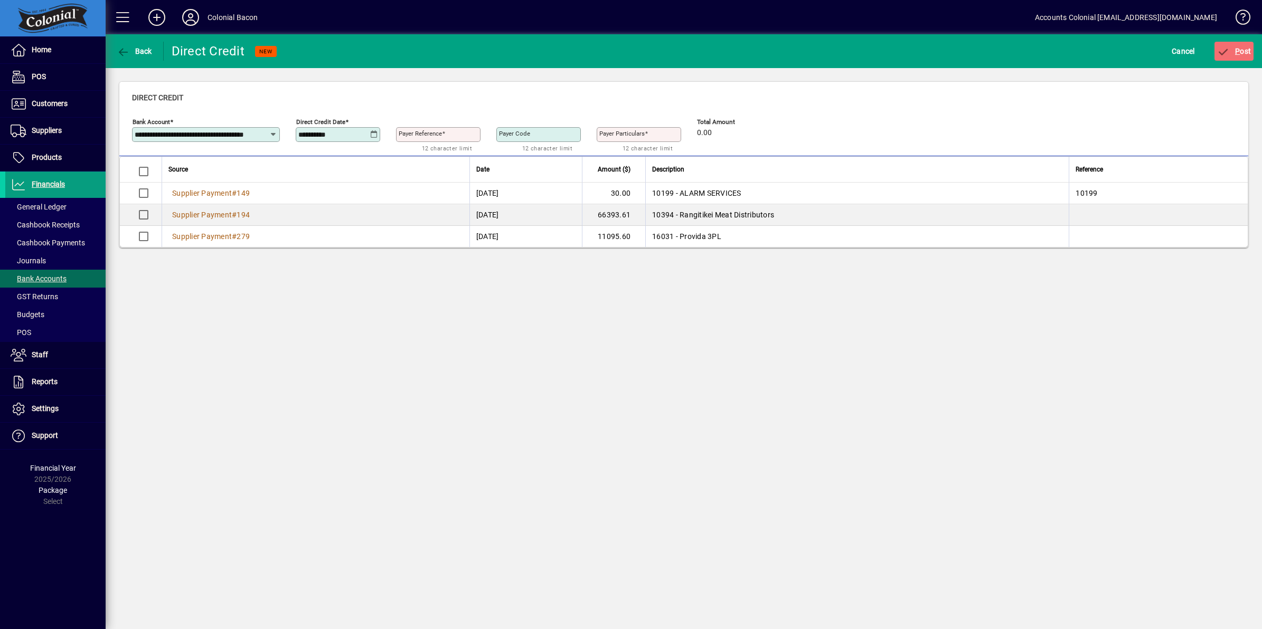
click at [373, 132] on icon at bounding box center [374, 134] width 8 height 8
click at [335, 225] on span "1" at bounding box center [331, 229] width 19 height 19
type input "**********"
click at [423, 136] on mat-label "Payer Reference" at bounding box center [420, 133] width 43 height 7
click at [423, 136] on input "Payer Reference" at bounding box center [439, 134] width 81 height 8
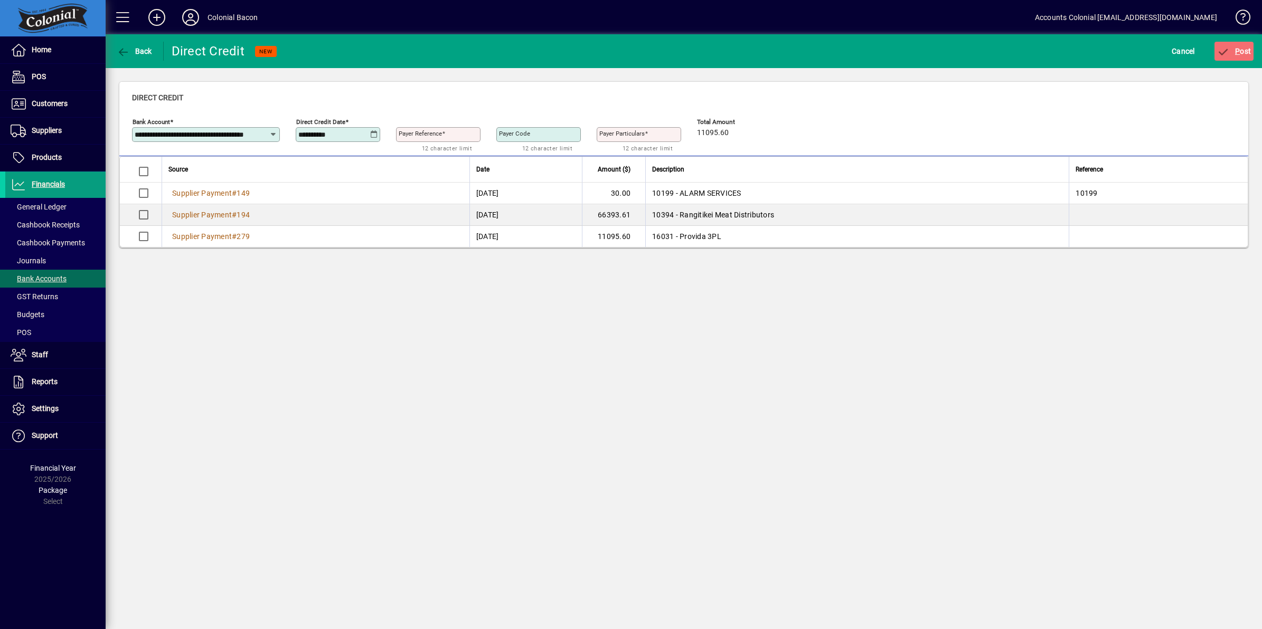
click at [423, 136] on input "Payer Reference" at bounding box center [439, 134] width 81 height 8
type input "***"
click at [1242, 48] on span "P ost" at bounding box center [1234, 51] width 34 height 8
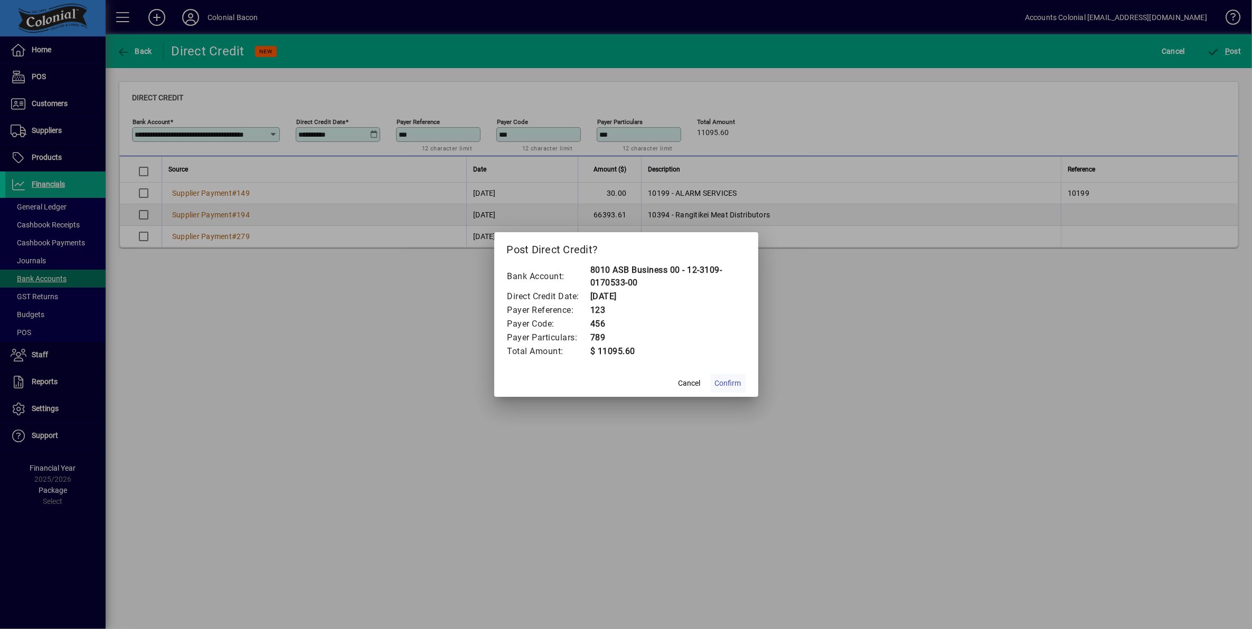
click at [733, 385] on span "Confirm" at bounding box center [728, 383] width 26 height 11
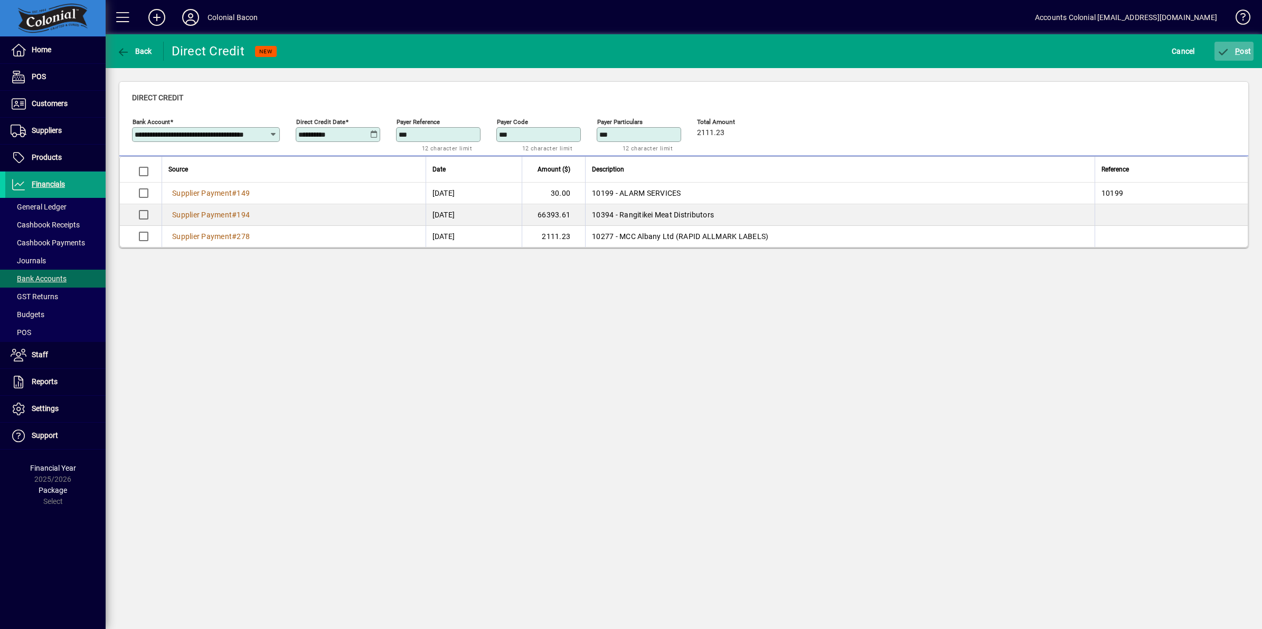
click at [1235, 49] on span "P" at bounding box center [1237, 51] width 5 height 8
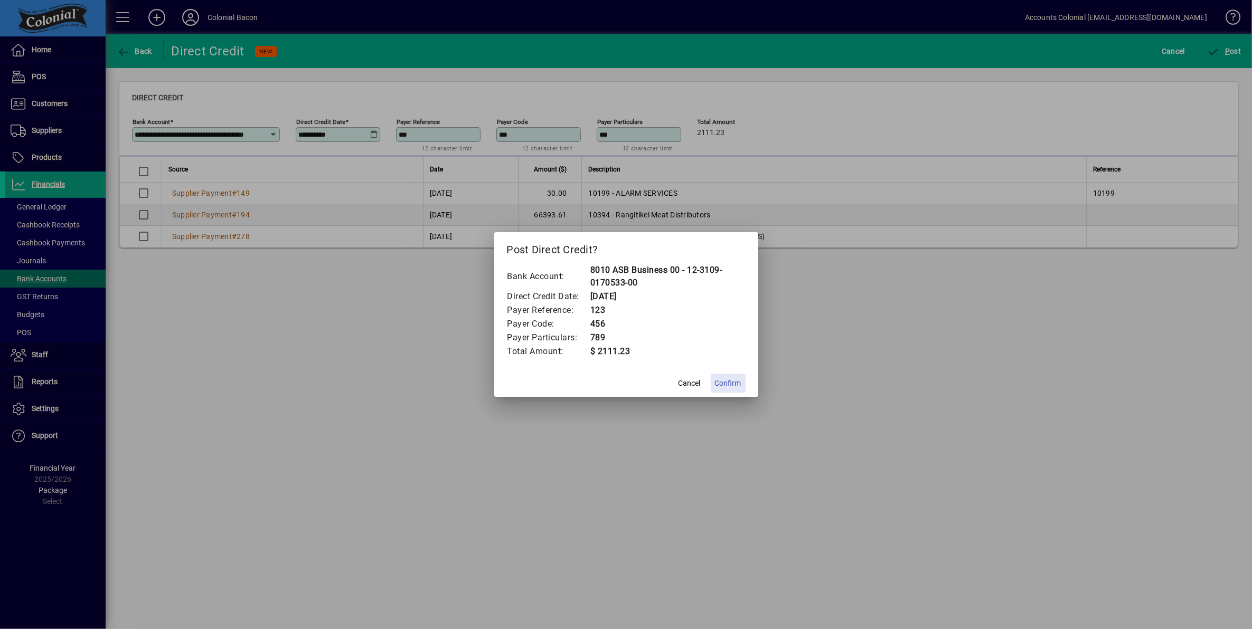
click at [728, 383] on span "Confirm" at bounding box center [728, 383] width 26 height 11
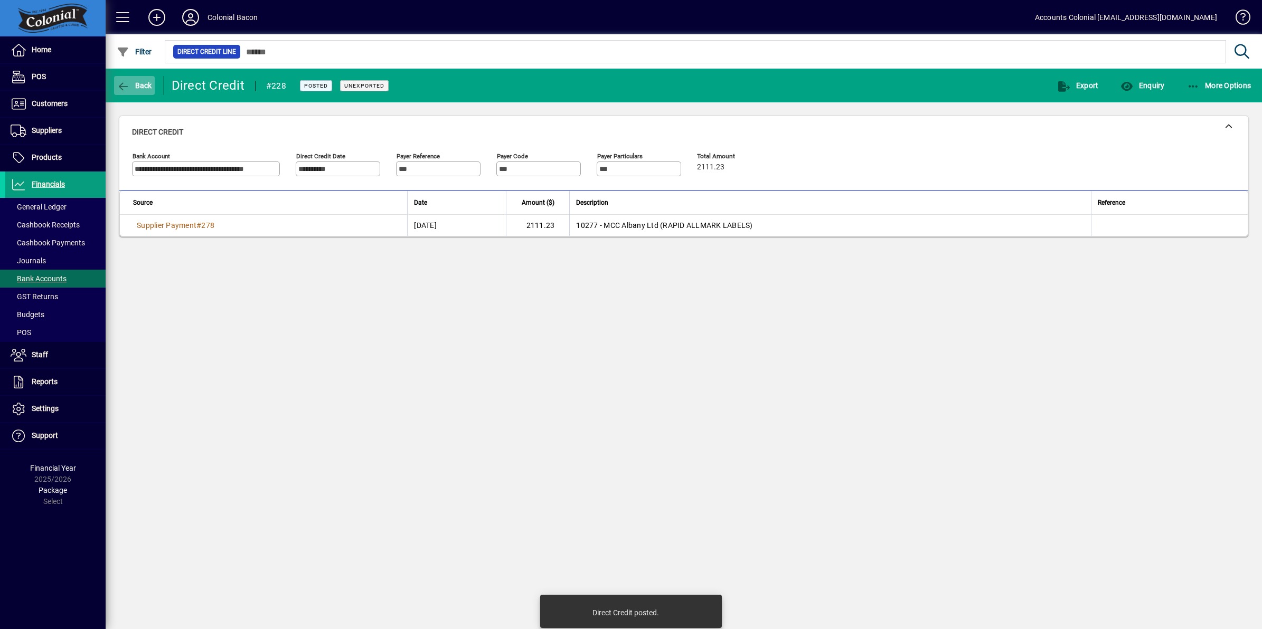
click at [134, 88] on span "Back" at bounding box center [134, 85] width 35 height 8
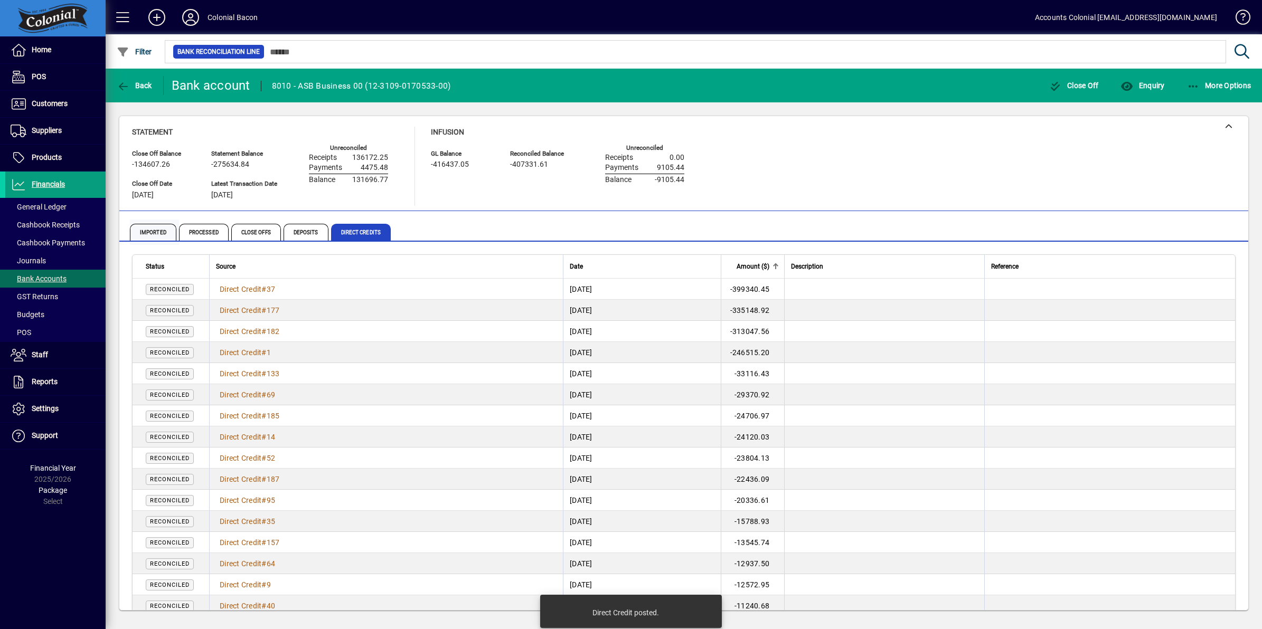
click at [159, 233] on span "Imported" at bounding box center [153, 232] width 46 height 17
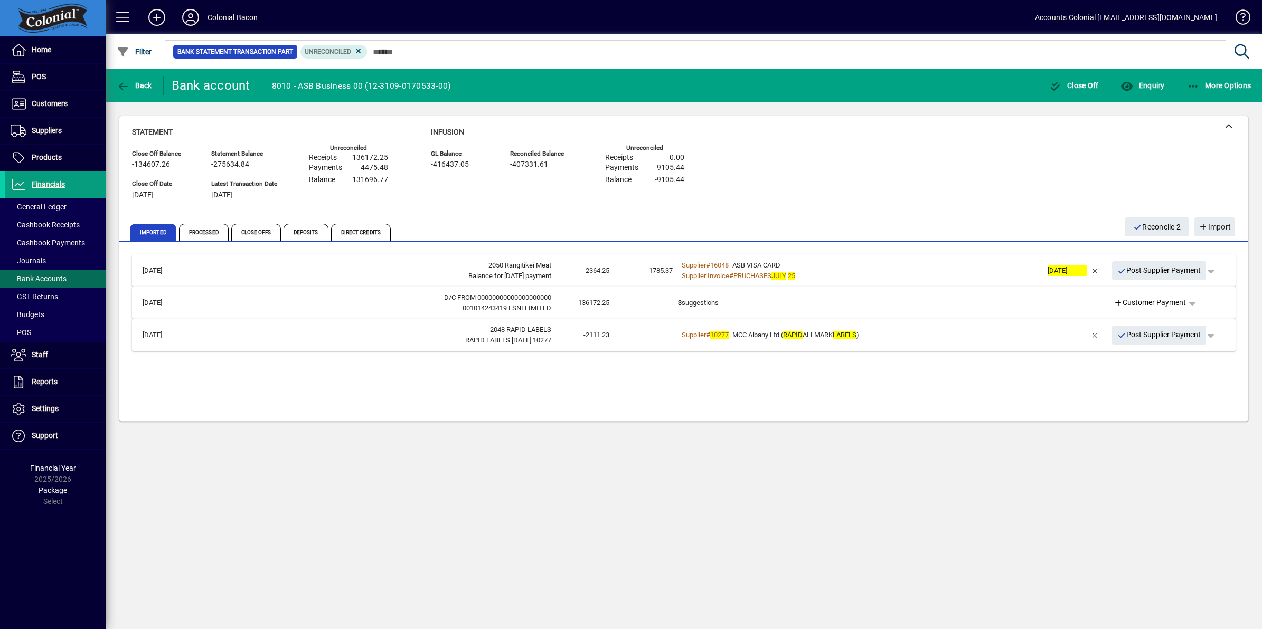
click at [962, 335] on div "Supplier # 10277 MCC Albany Ltd ( RAPID ALLMARK LABELS )" at bounding box center [860, 335] width 364 height 11
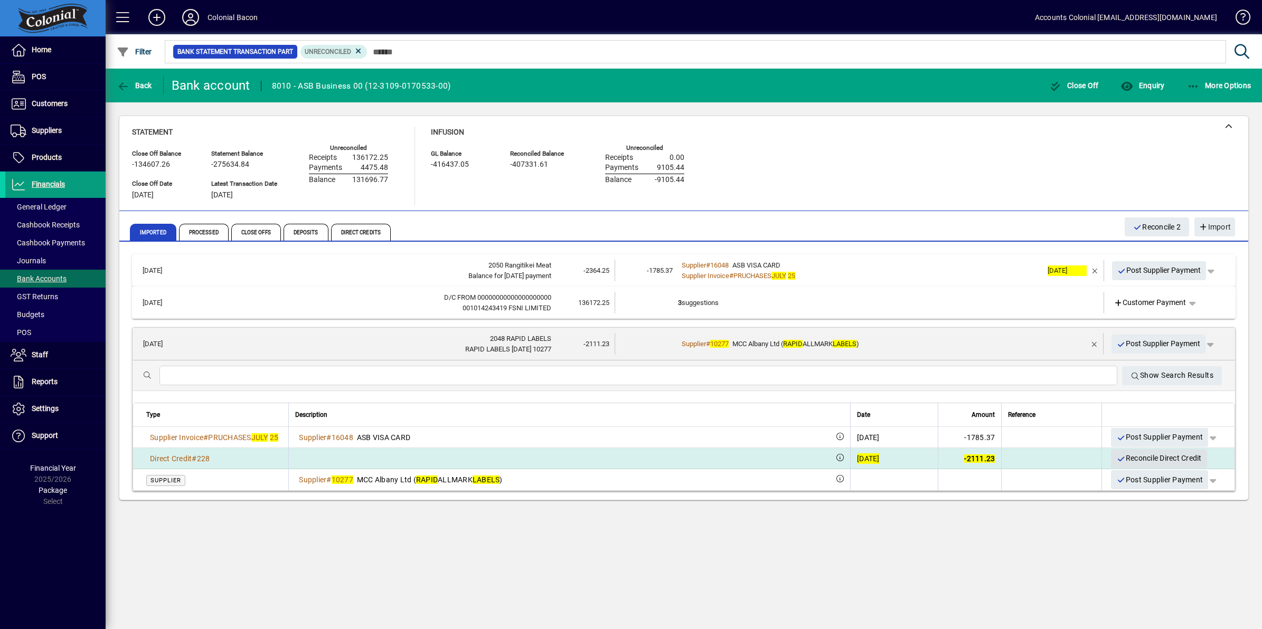
click at [1136, 457] on span "Reconcile Direct Credit" at bounding box center [1158, 458] width 85 height 17
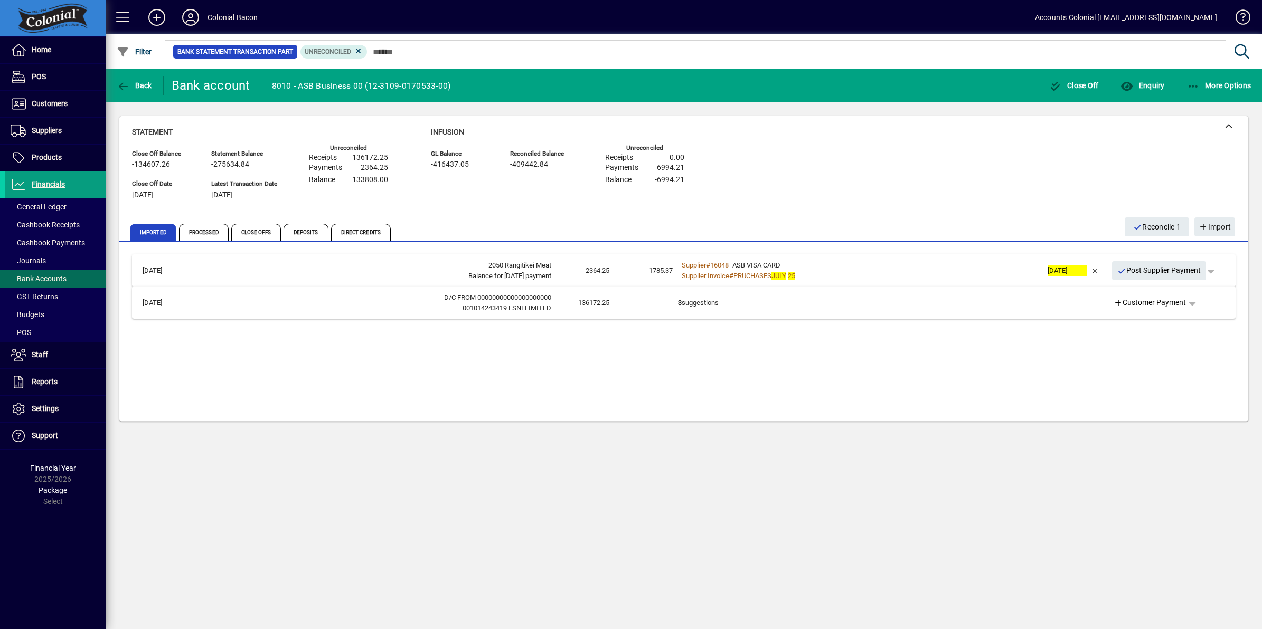
click at [869, 269] on div "Supplier # 16048 ASB VISA CARD" at bounding box center [860, 265] width 364 height 11
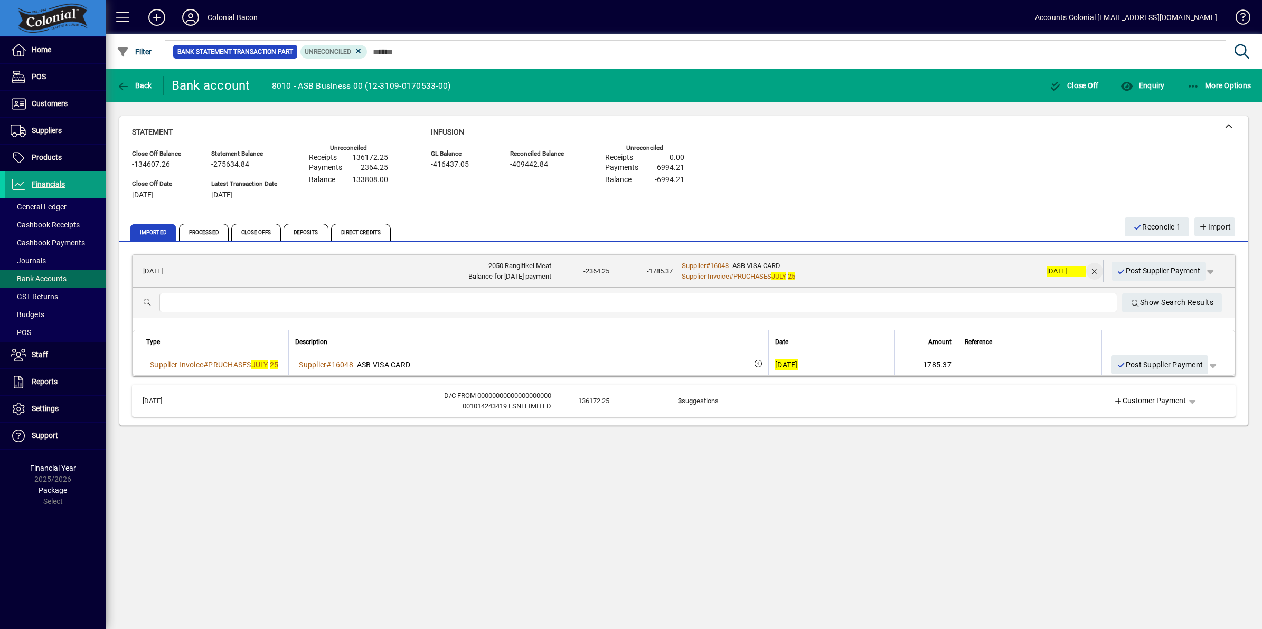
click at [1094, 272] on span "button" at bounding box center [1094, 271] width 25 height 25
click at [1115, 272] on icon at bounding box center [1118, 271] width 10 height 7
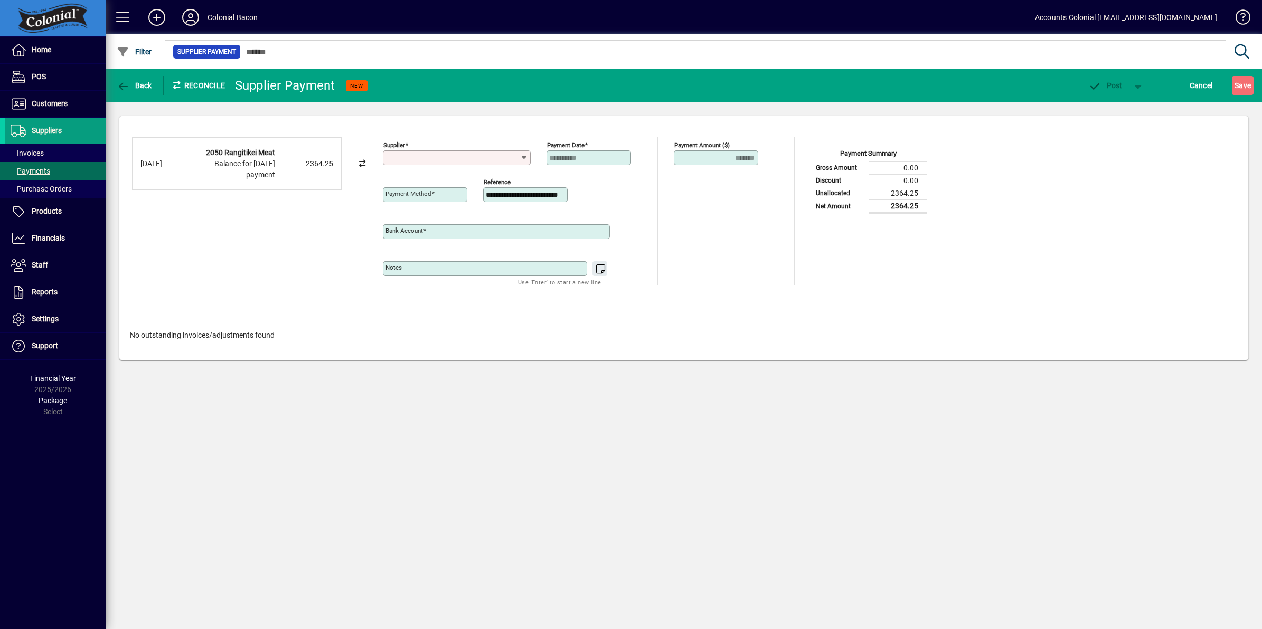
type input "**********"
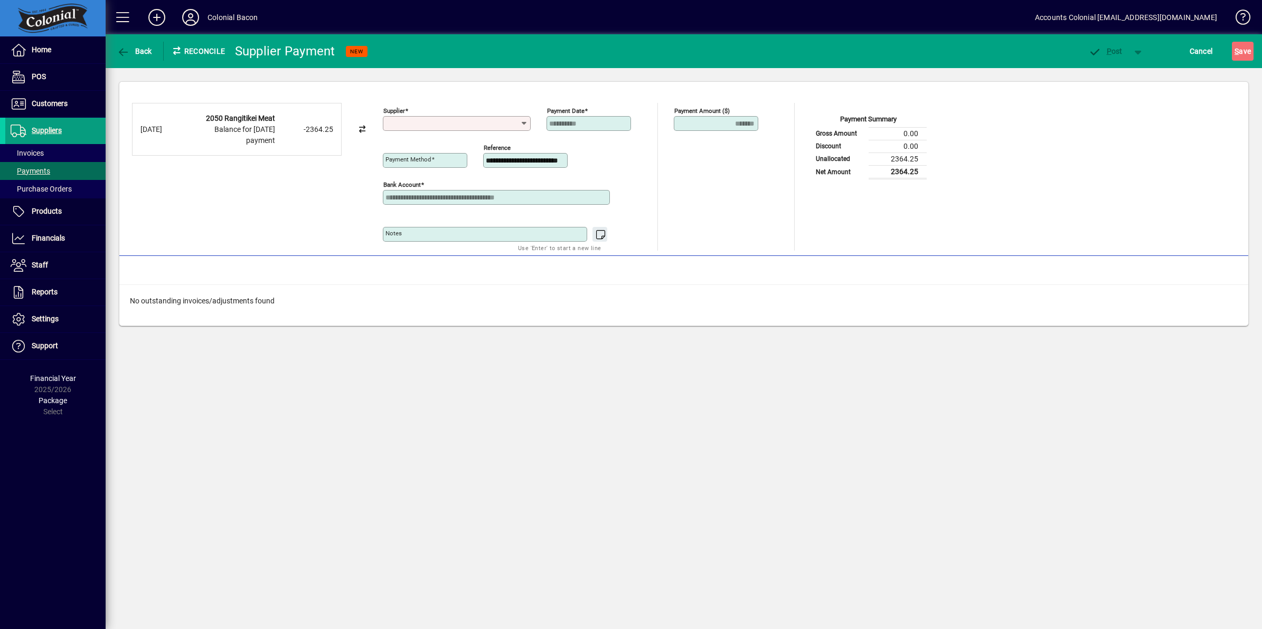
click at [442, 122] on input "Supplier" at bounding box center [452, 123] width 135 height 8
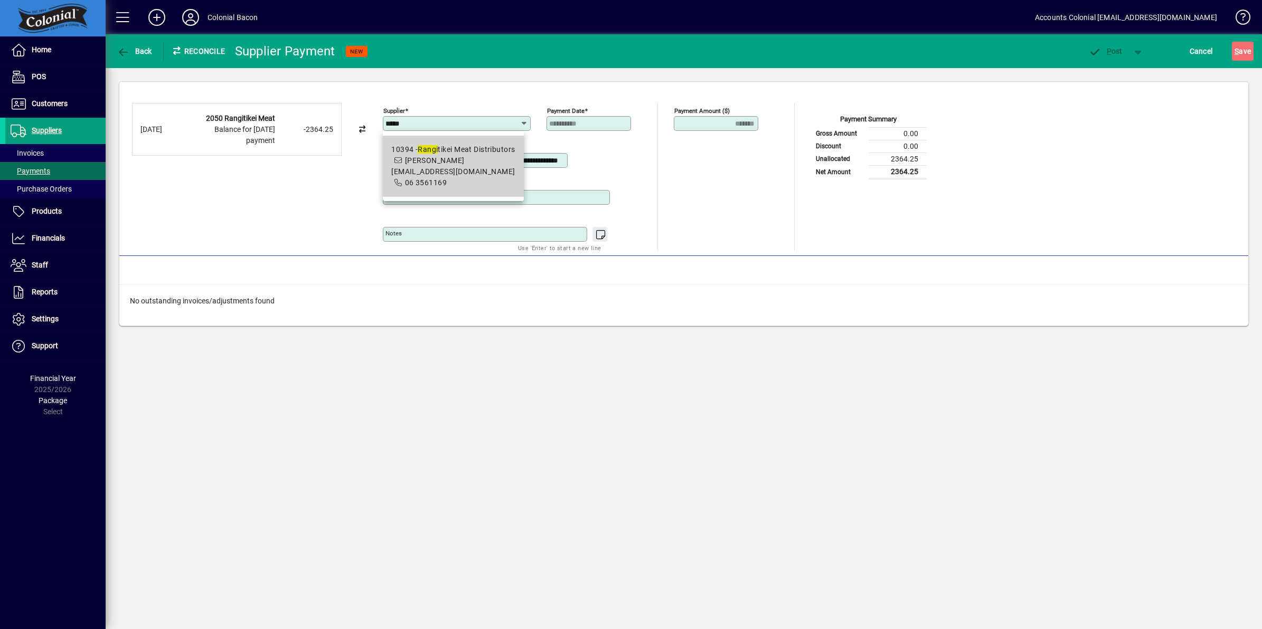
click at [465, 168] on span "10394 - Rangi tikei Meat Distributors [PERSON_NAME][EMAIL_ADDRESS][DOMAIN_NAME]…" at bounding box center [453, 166] width 124 height 44
type input "**********"
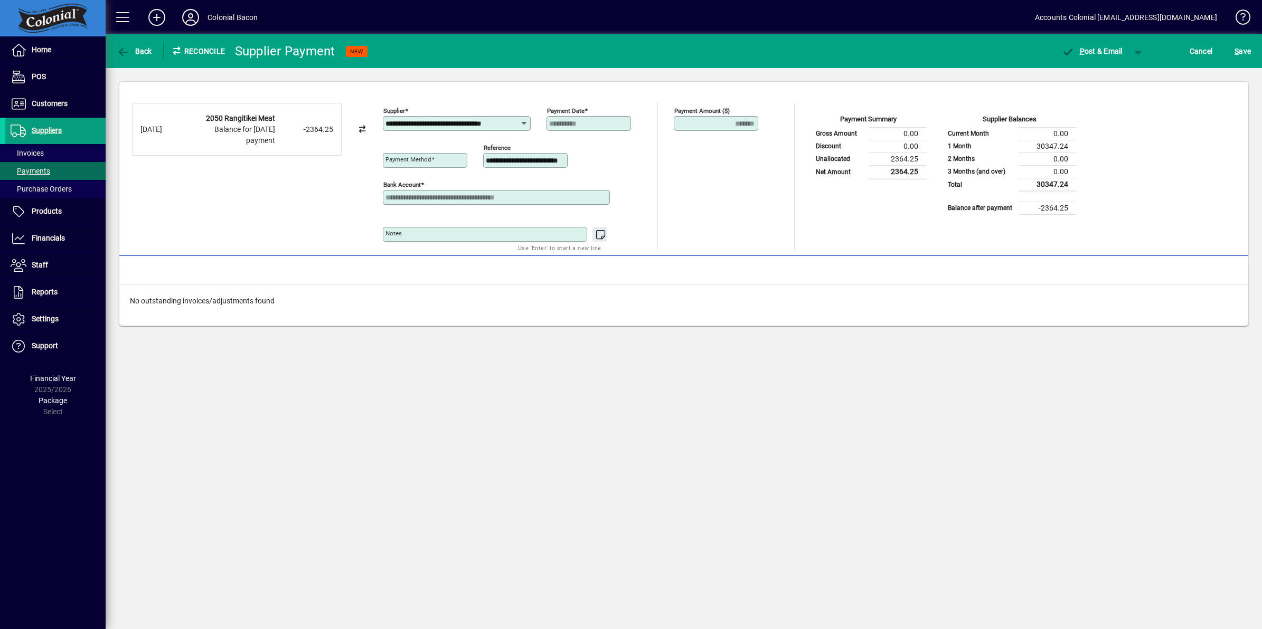
type input "**********"
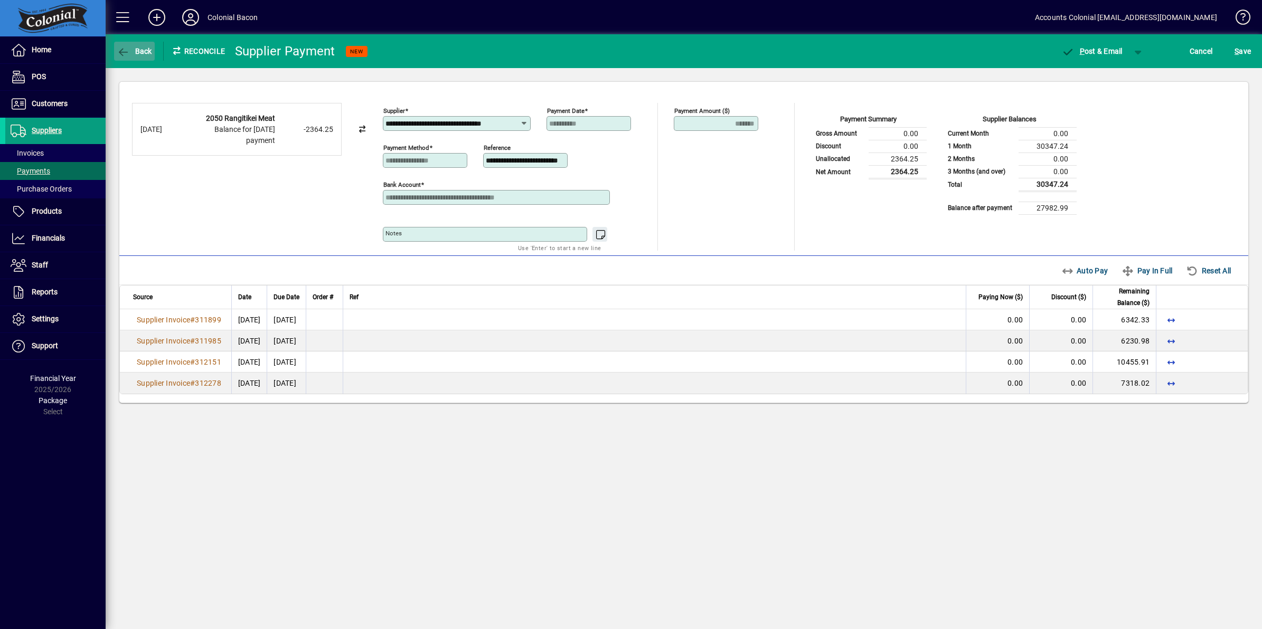
click at [129, 49] on icon "button" at bounding box center [123, 52] width 13 height 11
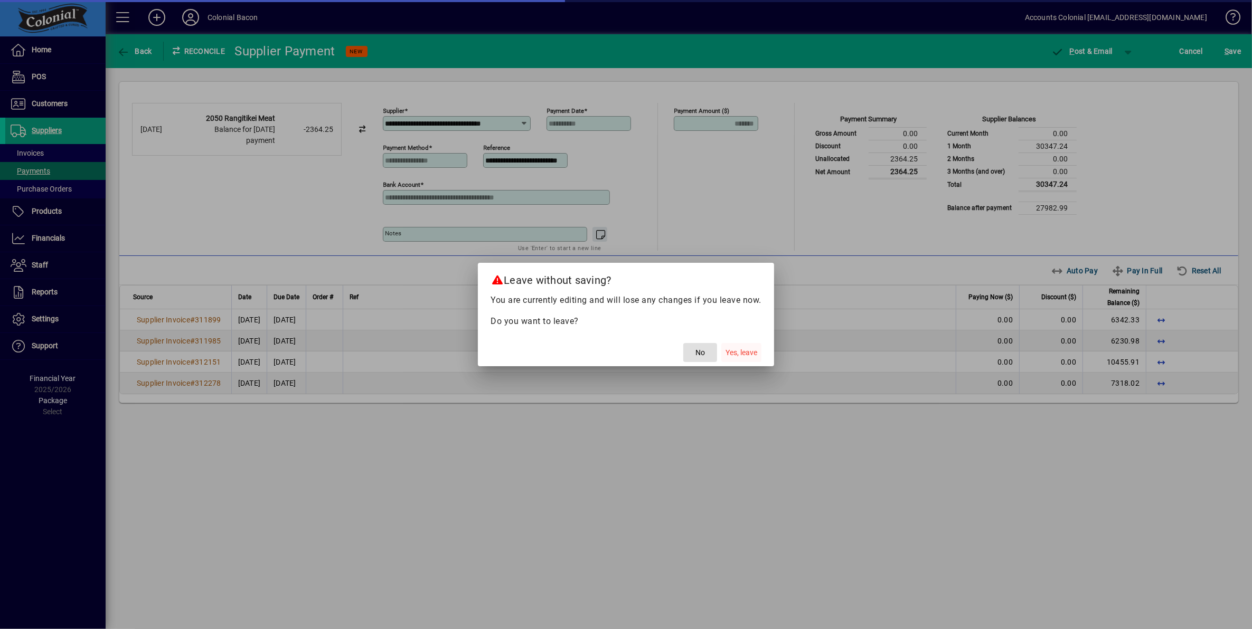
click at [754, 357] on span "Yes, leave" at bounding box center [741, 352] width 32 height 11
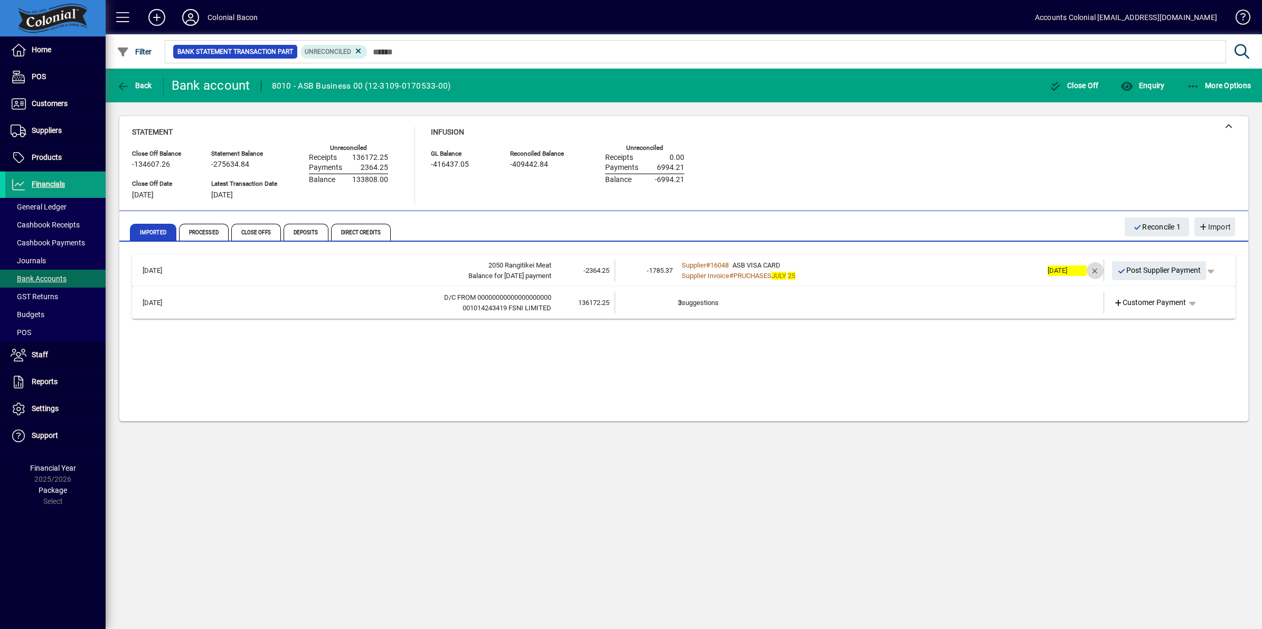
click at [1091, 271] on span "button" at bounding box center [1094, 270] width 25 height 25
click at [1188, 270] on span "button" at bounding box center [1185, 270] width 25 height 25
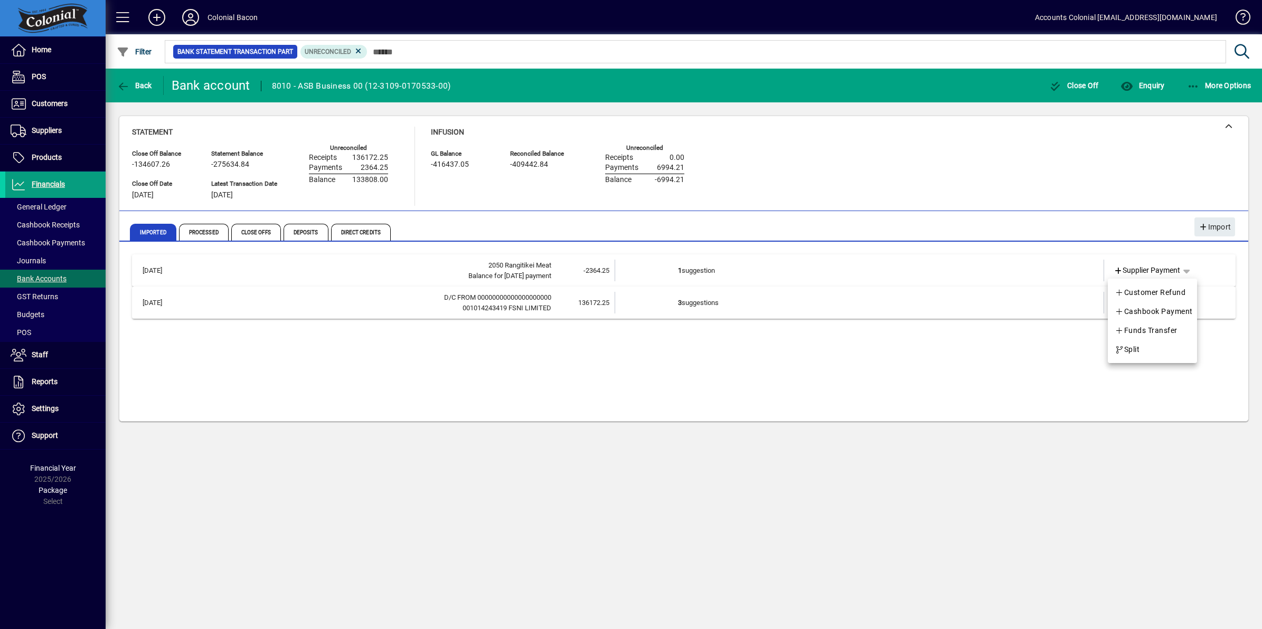
click at [610, 400] on div at bounding box center [631, 314] width 1262 height 629
click at [363, 231] on span "Direct Credits" at bounding box center [361, 232] width 60 height 17
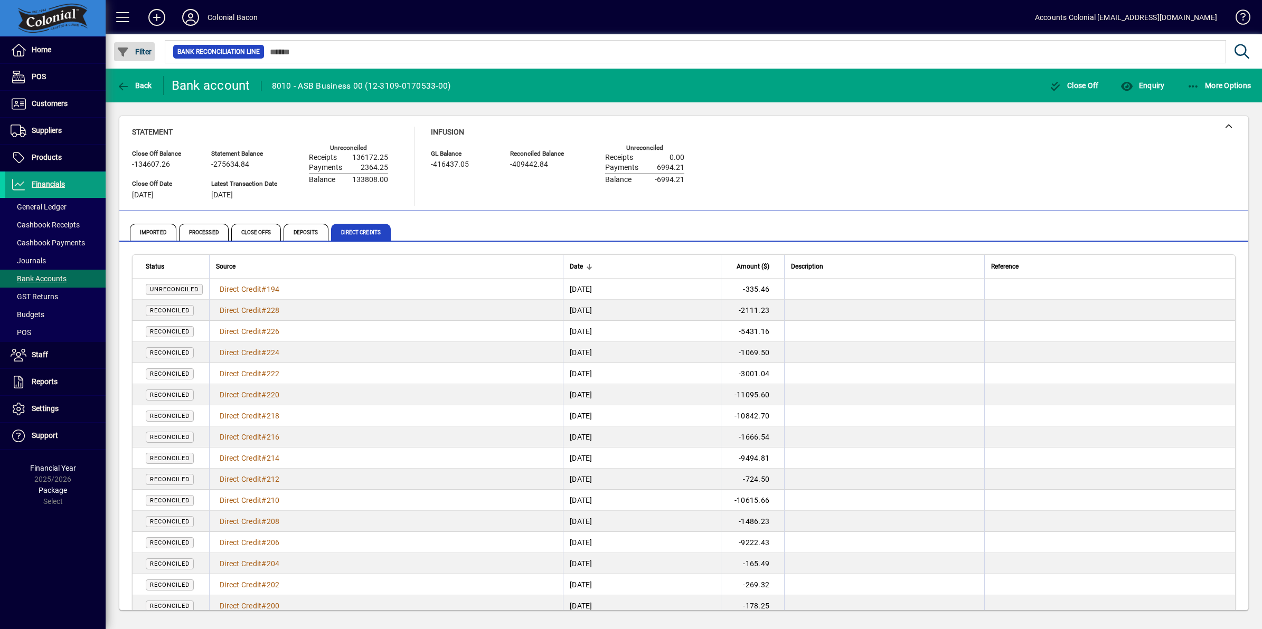
click at [139, 54] on span "Filter" at bounding box center [134, 52] width 35 height 8
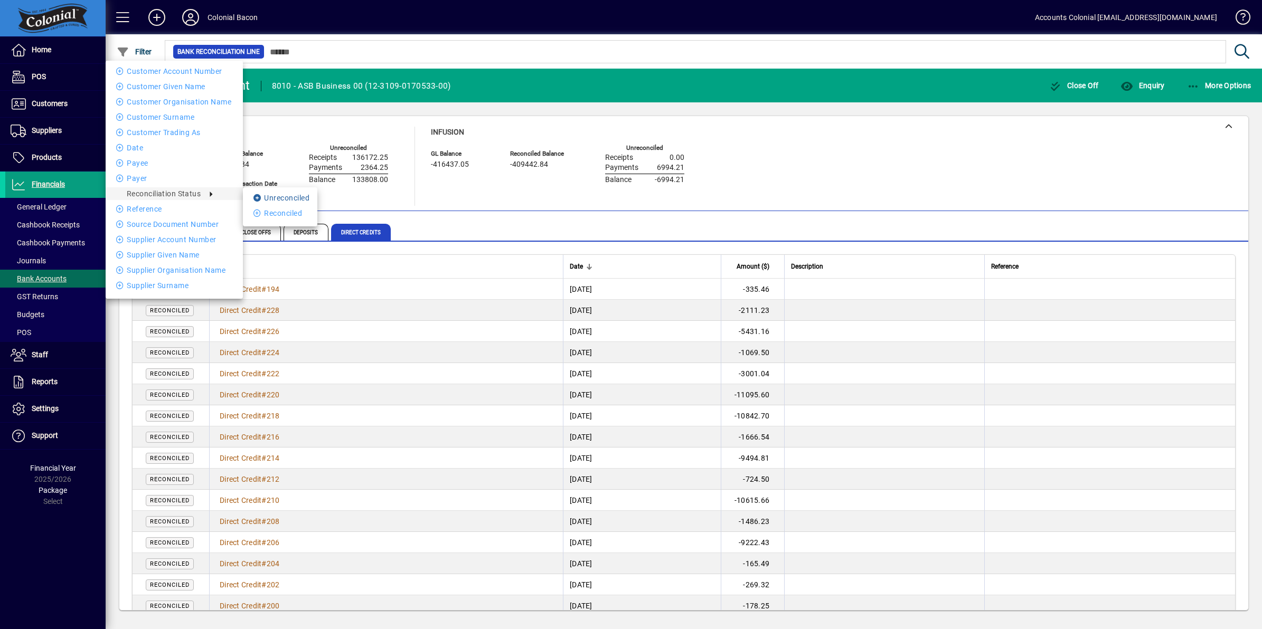
click at [283, 194] on li "Unreconciled" at bounding box center [280, 198] width 74 height 13
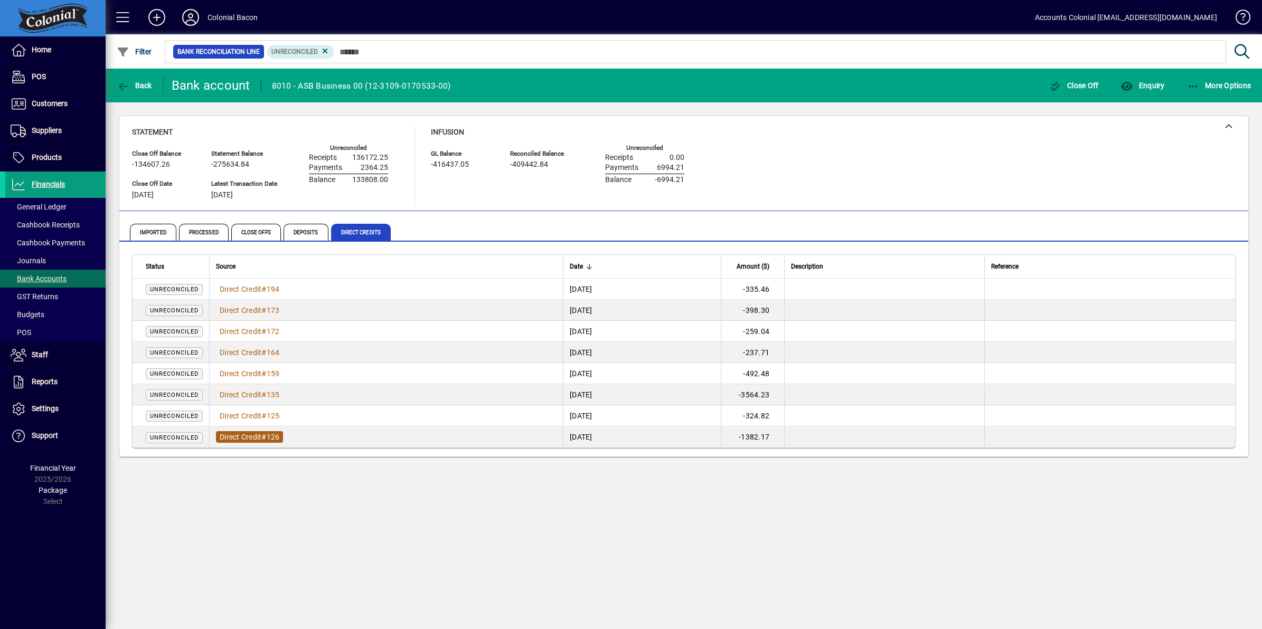
click at [243, 440] on span "Direct Credit" at bounding box center [241, 437] width 42 height 8
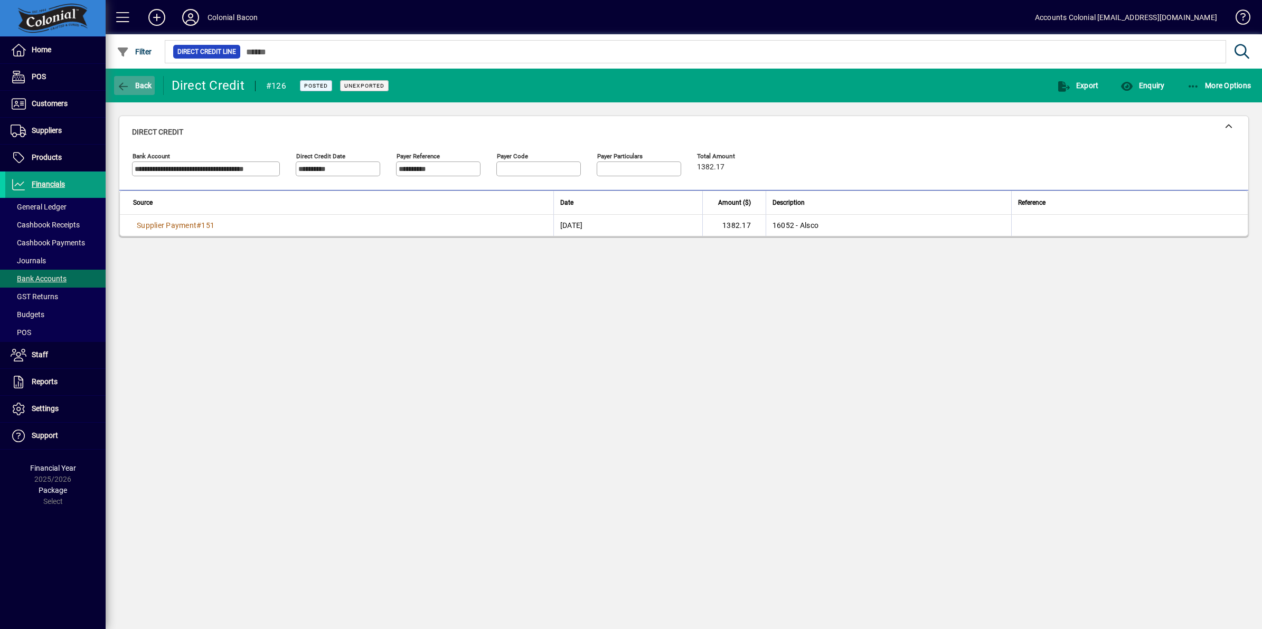
click at [137, 82] on span "Back" at bounding box center [134, 85] width 35 height 8
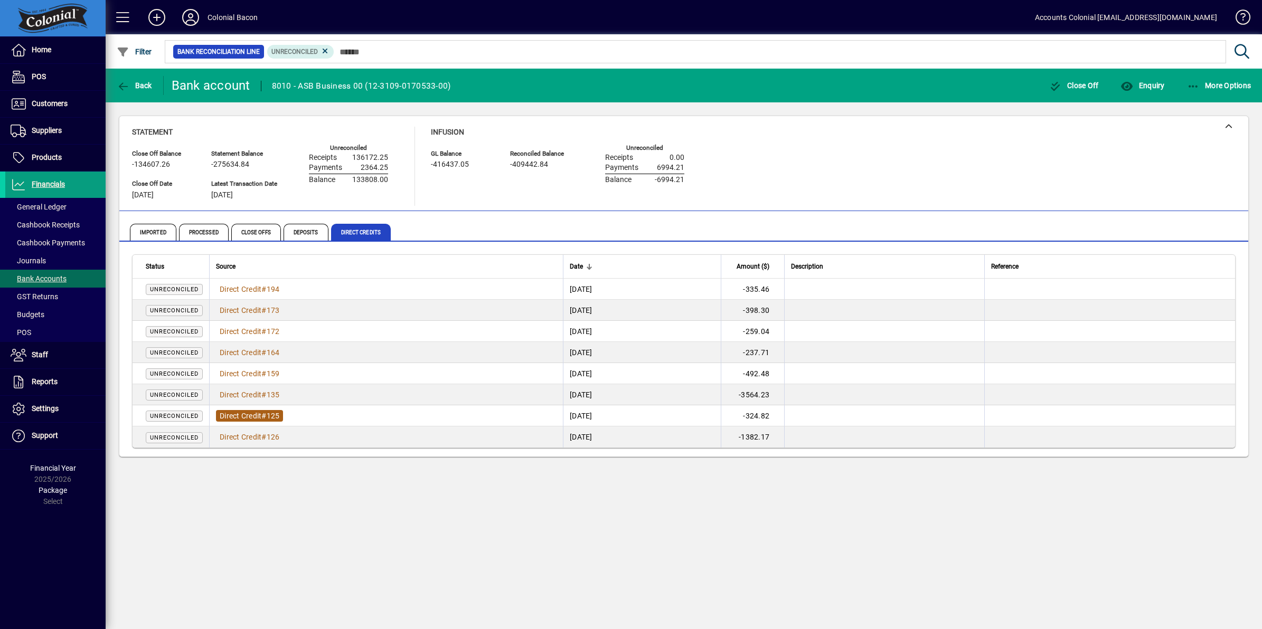
click at [259, 417] on span "Direct Credit" at bounding box center [241, 416] width 42 height 8
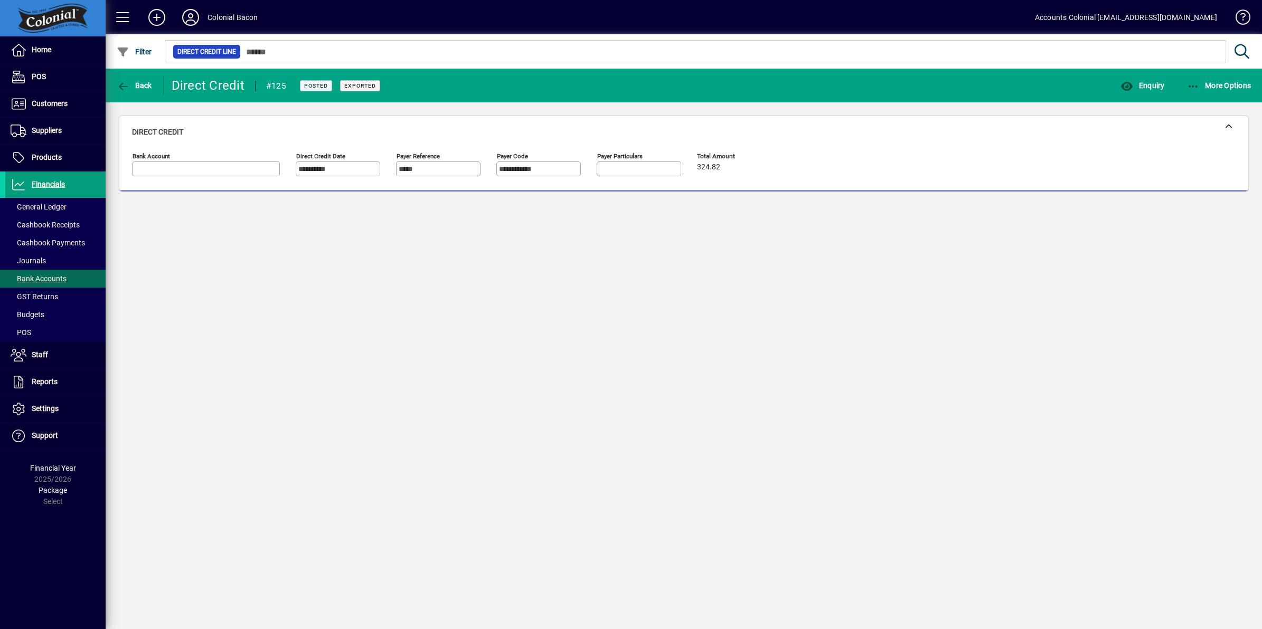
type input "**********"
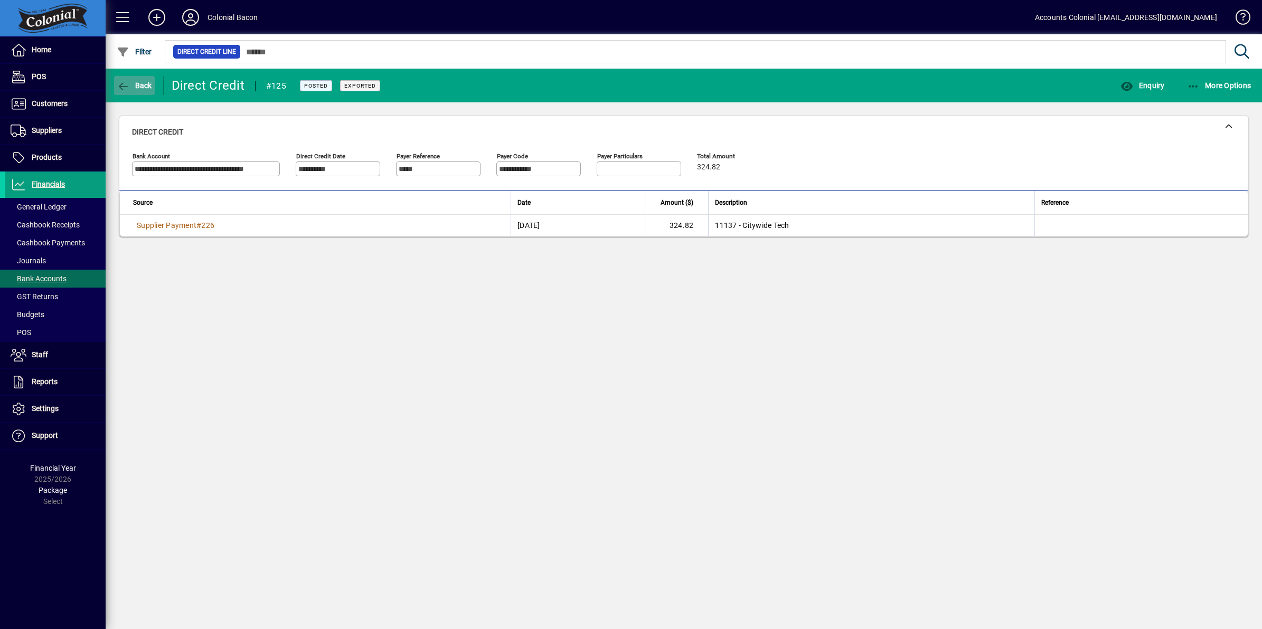
click at [137, 77] on span "button" at bounding box center [134, 85] width 41 height 25
